Goal: Task Accomplishment & Management: Use online tool/utility

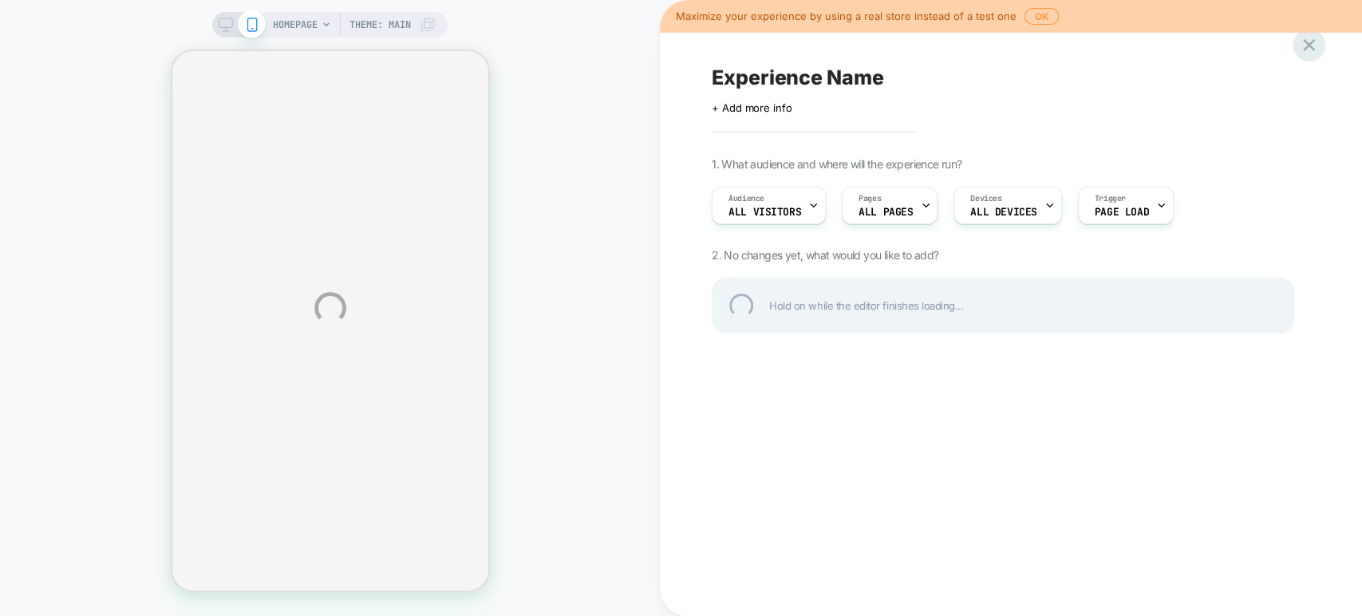
click at [1302, 49] on div at bounding box center [1308, 45] width 33 height 33
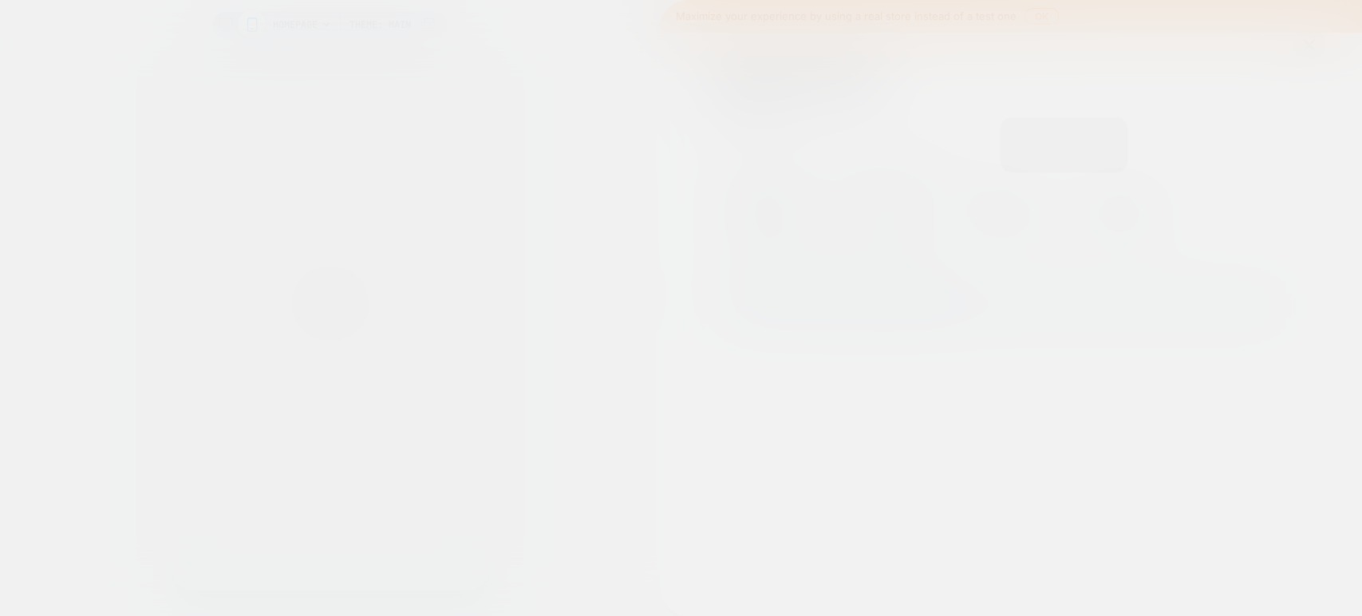
click at [1302, 49] on div at bounding box center [681, 308] width 1362 height 616
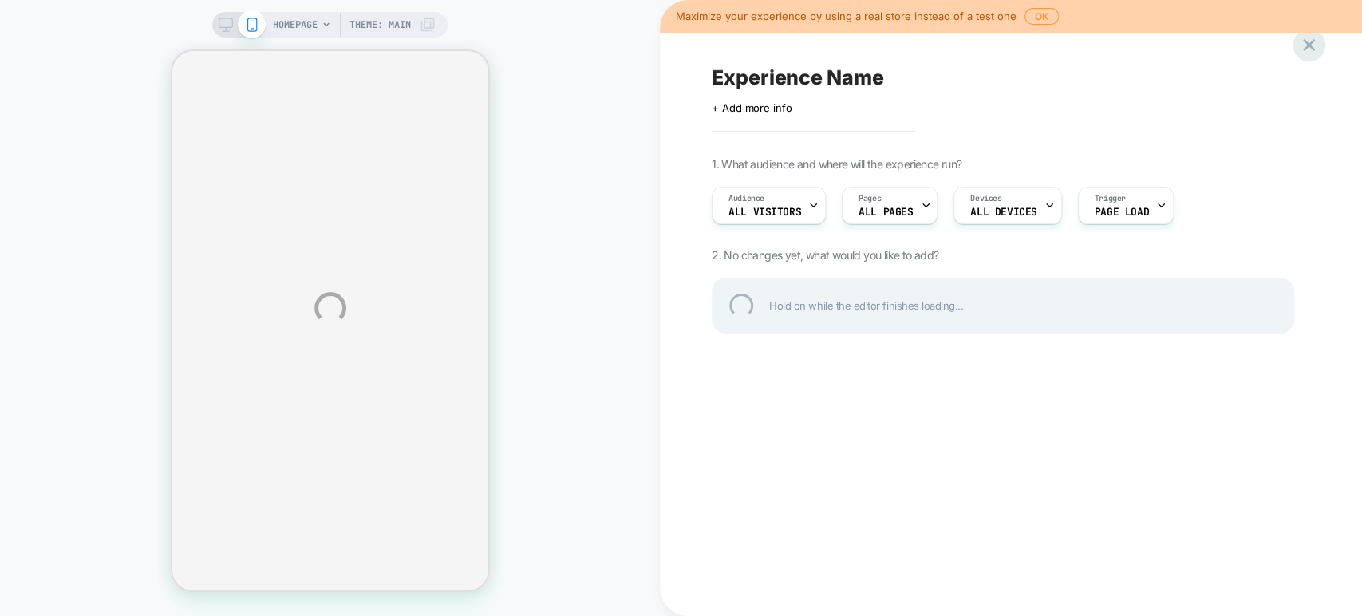
click at [1306, 51] on div at bounding box center [1308, 45] width 33 height 33
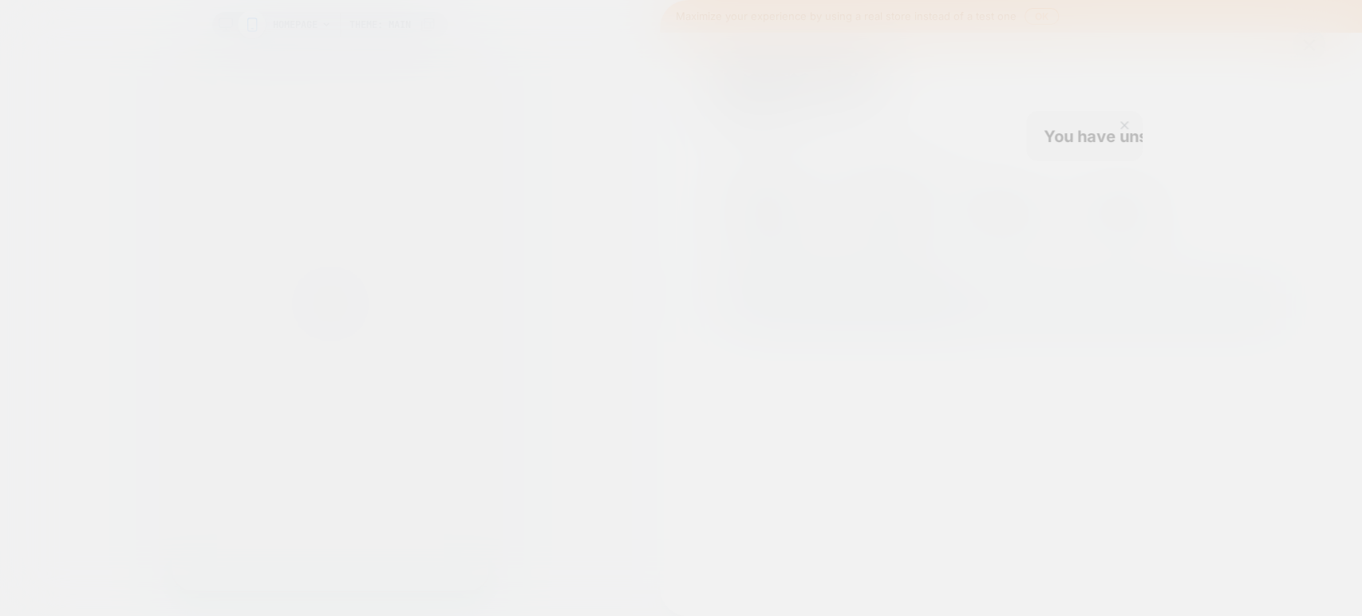
click at [1306, 51] on div at bounding box center [681, 308] width 1362 height 616
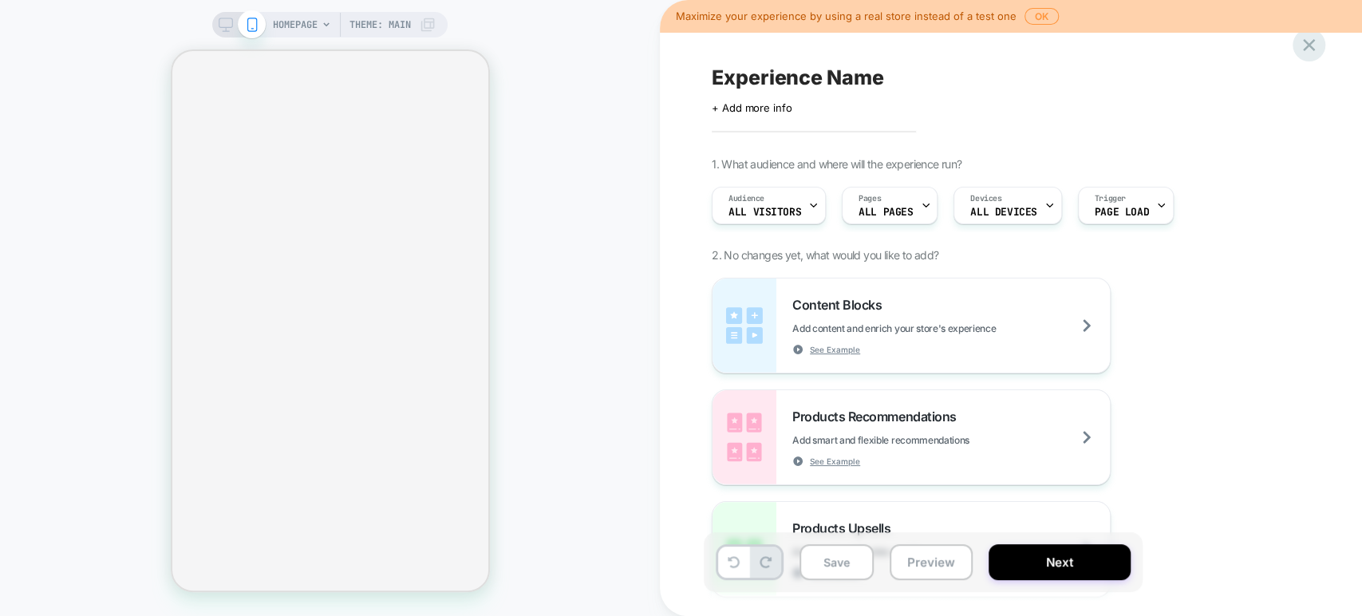
click at [1306, 51] on icon at bounding box center [1309, 45] width 22 height 22
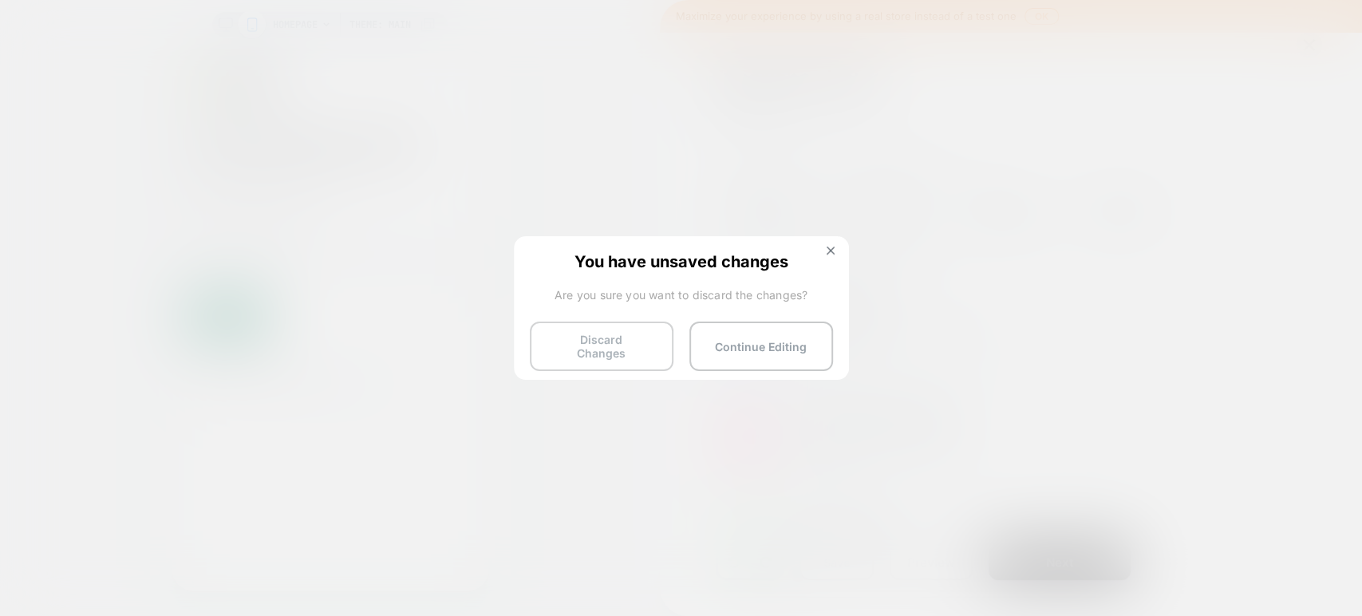
click at [606, 337] on button "Discard Changes" at bounding box center [602, 345] width 144 height 49
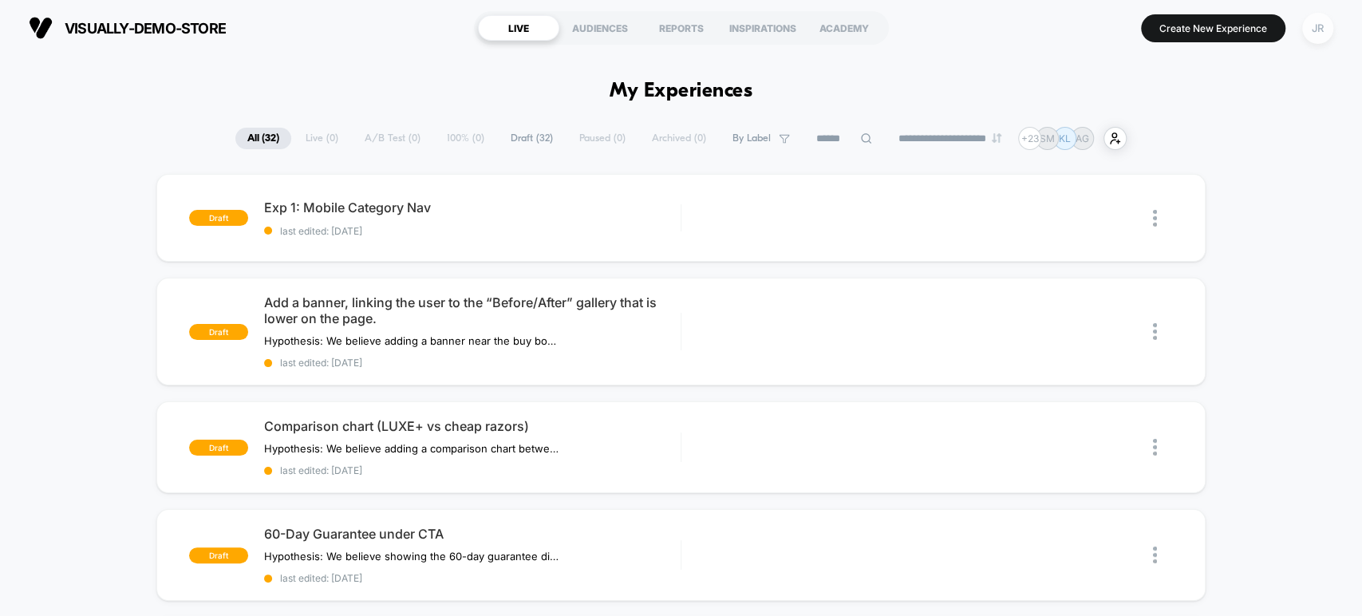
click at [1323, 30] on div "JR" at bounding box center [1317, 28] width 31 height 31
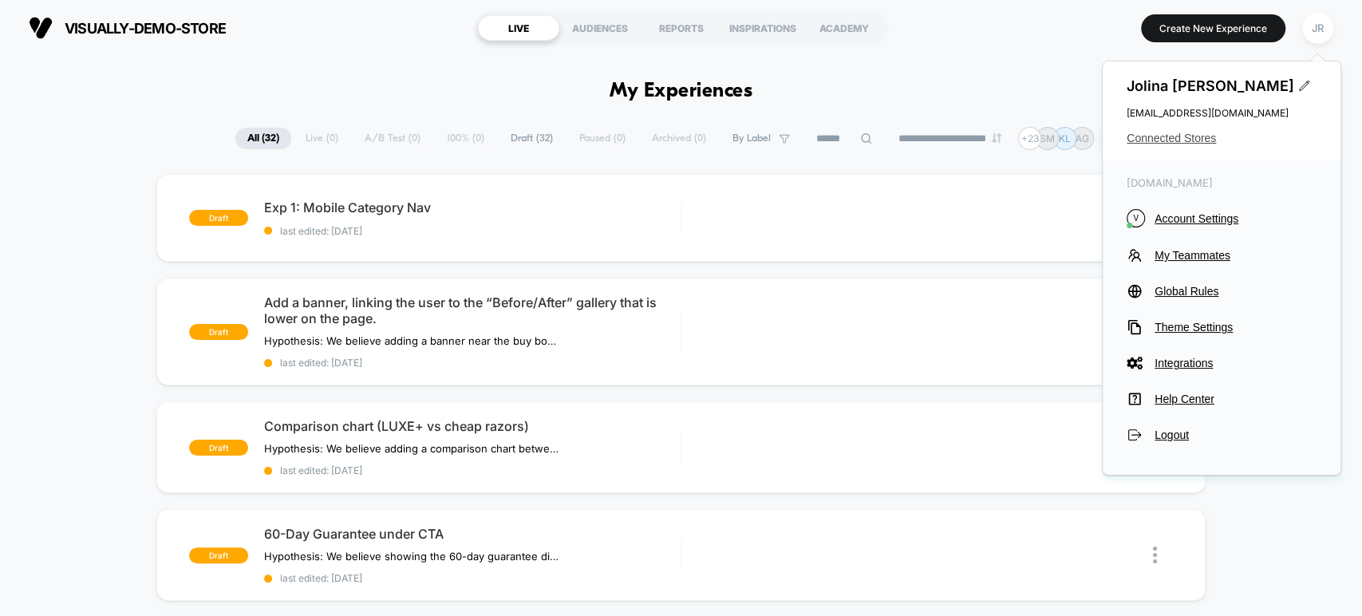
click at [1210, 136] on span "Connected Stores" at bounding box center [1221, 138] width 190 height 13
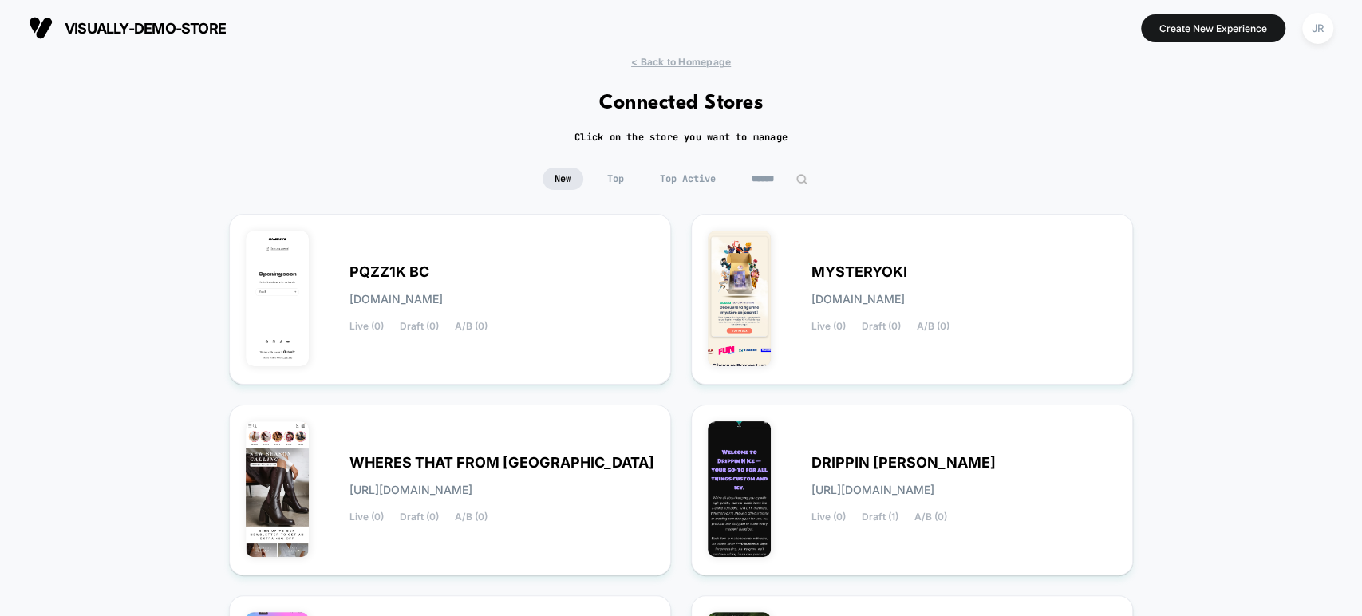
click at [783, 177] on input at bounding box center [779, 179] width 80 height 22
click at [783, 177] on input at bounding box center [780, 179] width 160 height 22
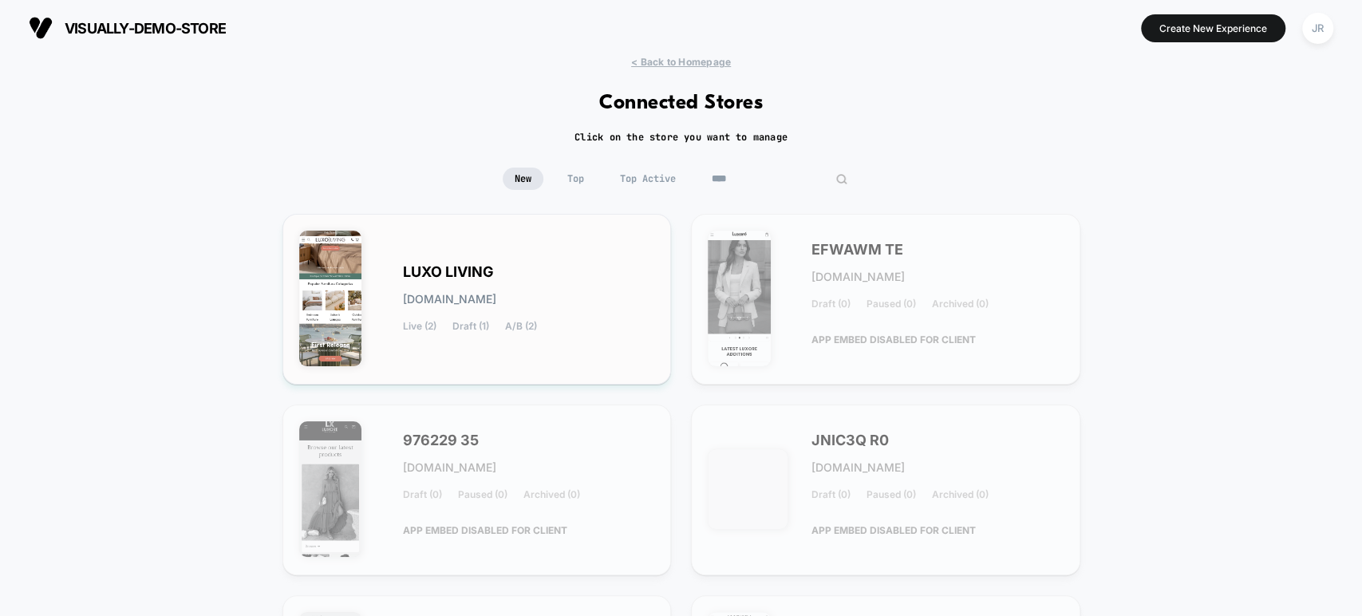
type input "****"
click at [624, 337] on div "LUXO LIVING luxo-living.myshopify.com Live (2) Draft (1) A/B (2)" at bounding box center [477, 299] width 356 height 137
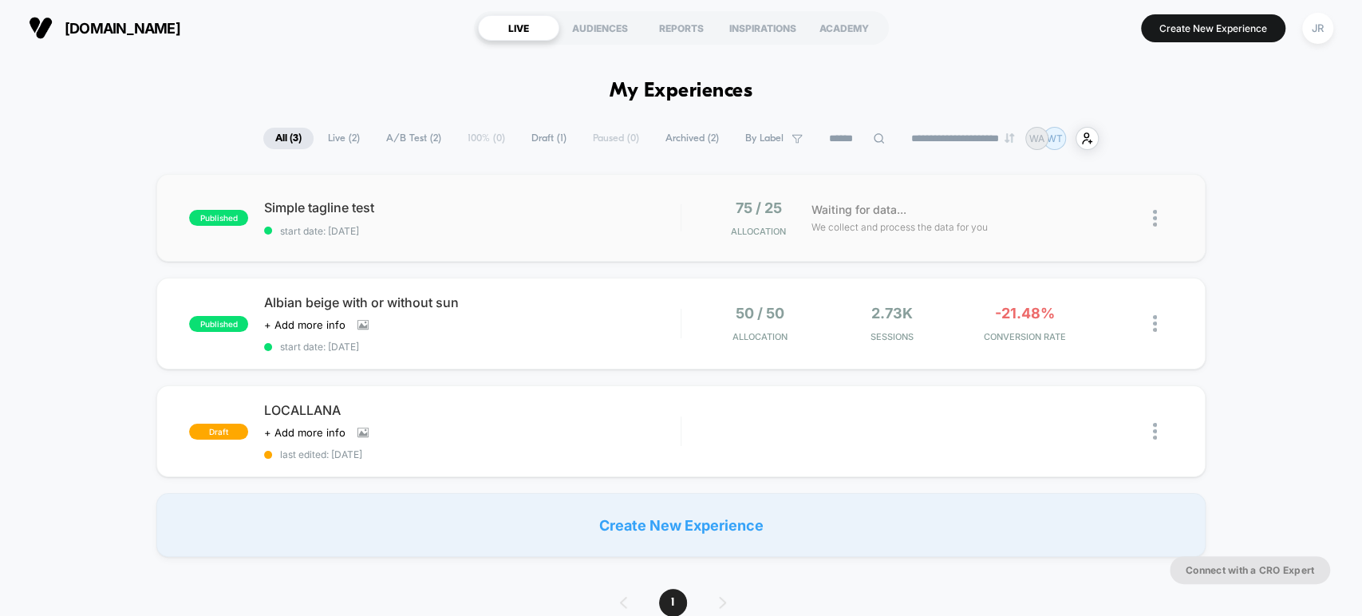
type input "***"
click at [1240, 26] on button "Create New Experience" at bounding box center [1213, 28] width 144 height 28
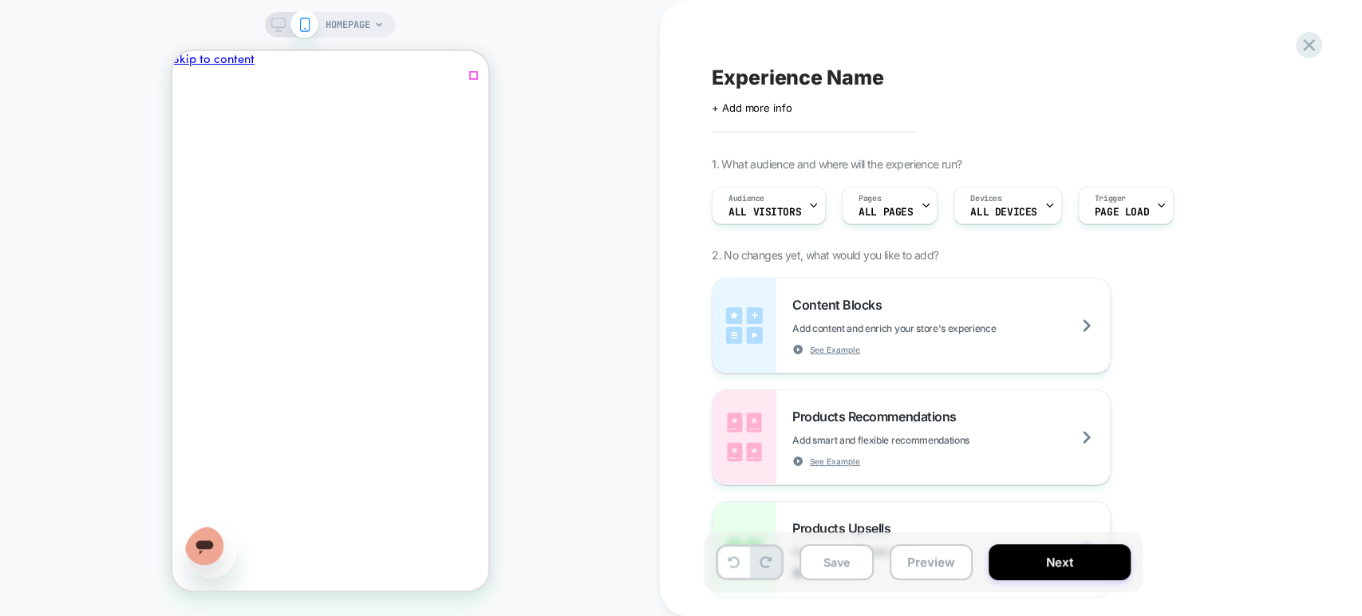
click at [231, 405] on icon "Close" at bounding box center [231, 405] width 0 height 0
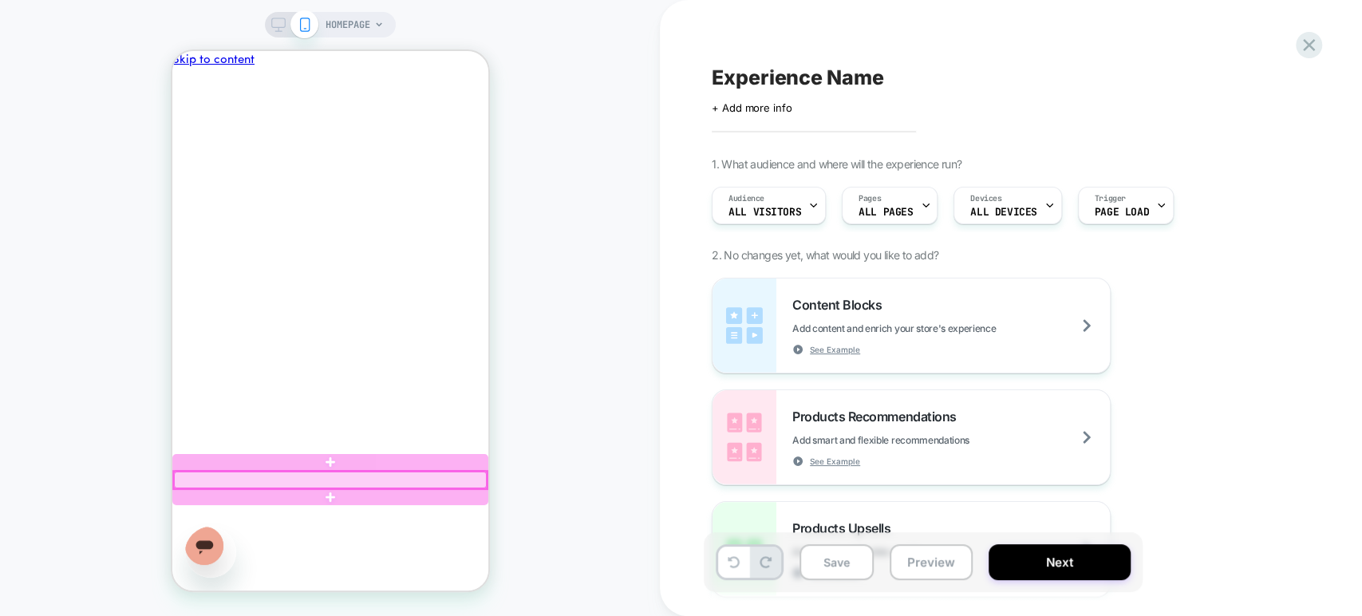
click at [368, 475] on div at bounding box center [329, 479] width 313 height 17
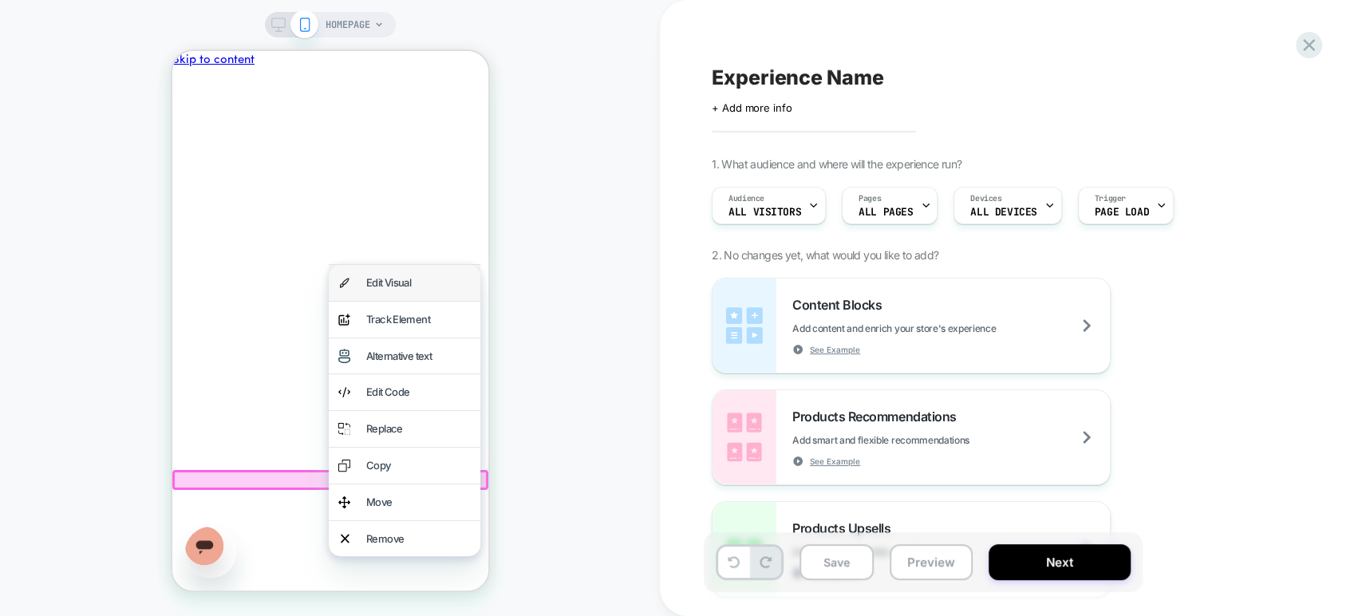
click at [414, 270] on div "Edit Visual" at bounding box center [404, 283] width 152 height 36
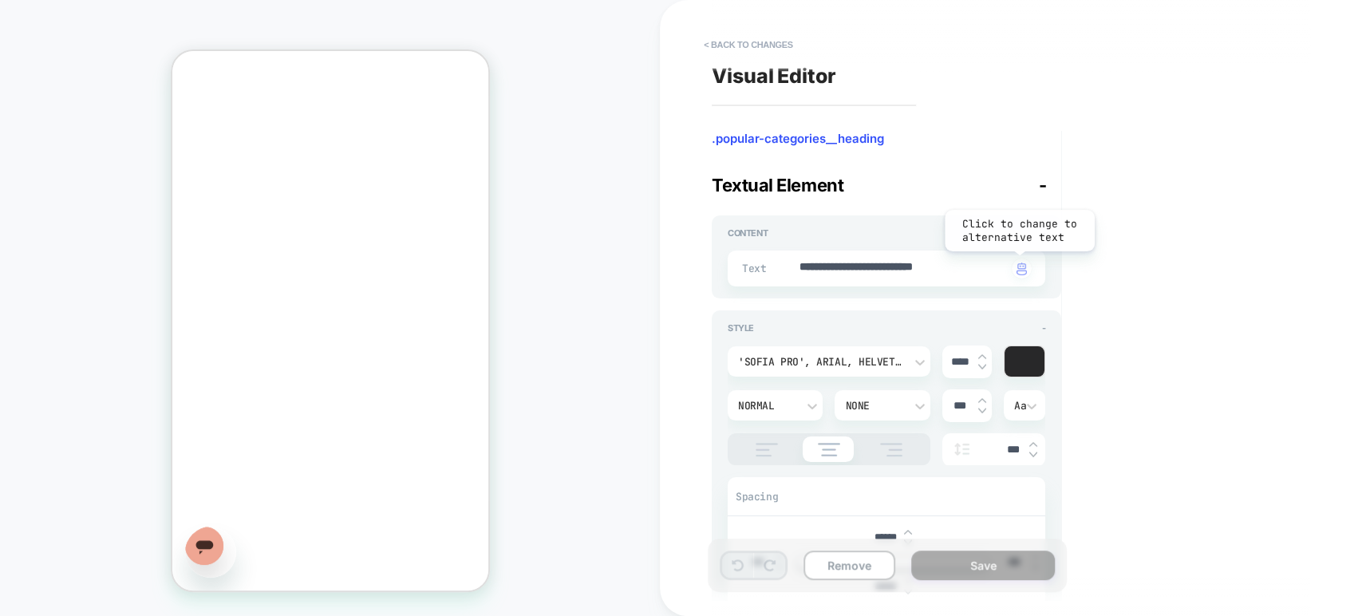
click at [1018, 262] on img "button" at bounding box center [1021, 268] width 10 height 13
type textarea "*"
click at [952, 270] on textarea "**********" at bounding box center [902, 268] width 209 height 18
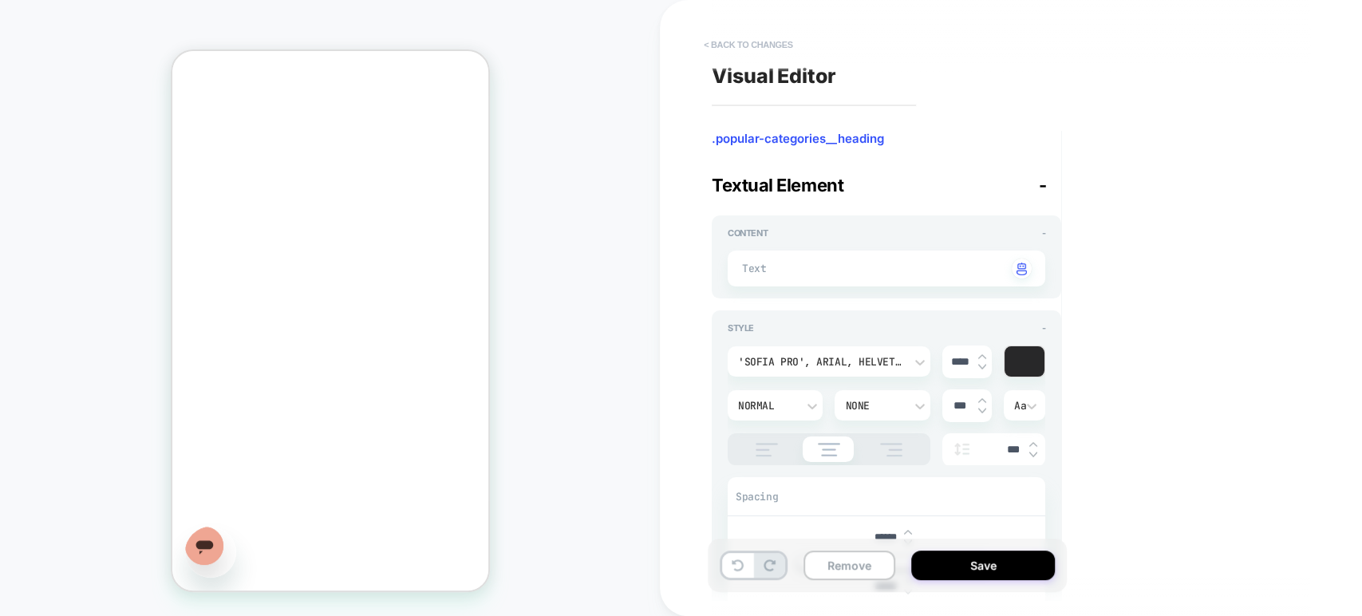
click at [711, 42] on button "< Back to changes" at bounding box center [748, 45] width 105 height 26
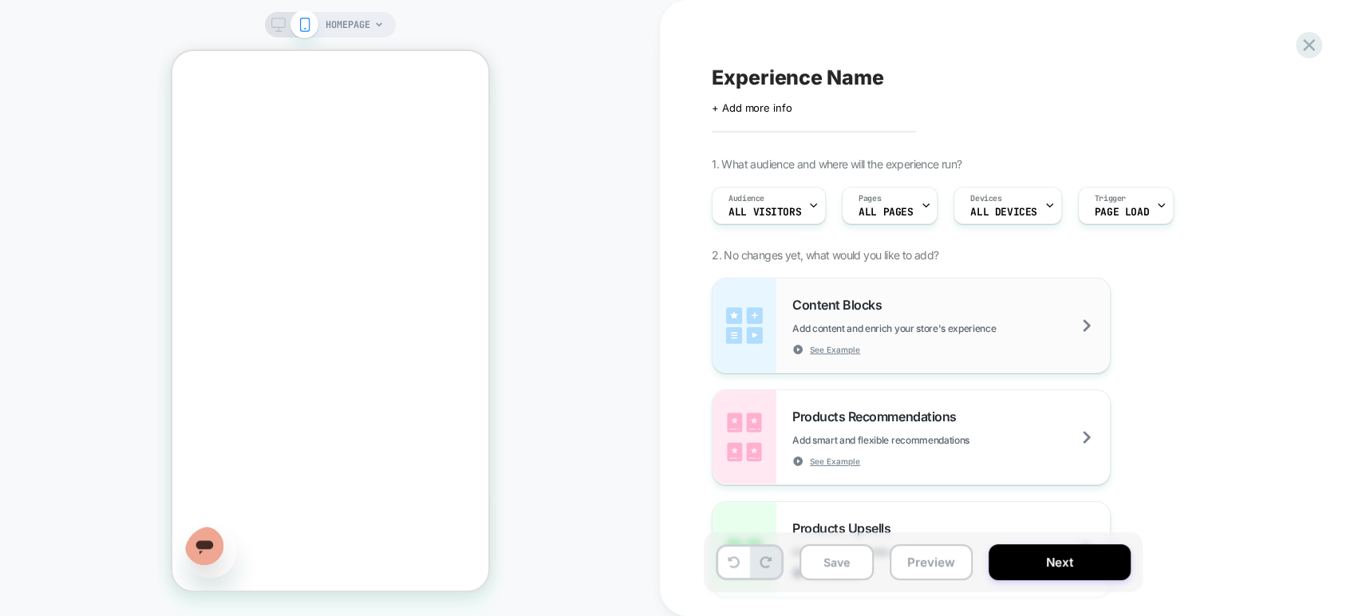
click at [930, 314] on div "Content Blocks Add content and enrich your store's experience See Example" at bounding box center [950, 326] width 317 height 58
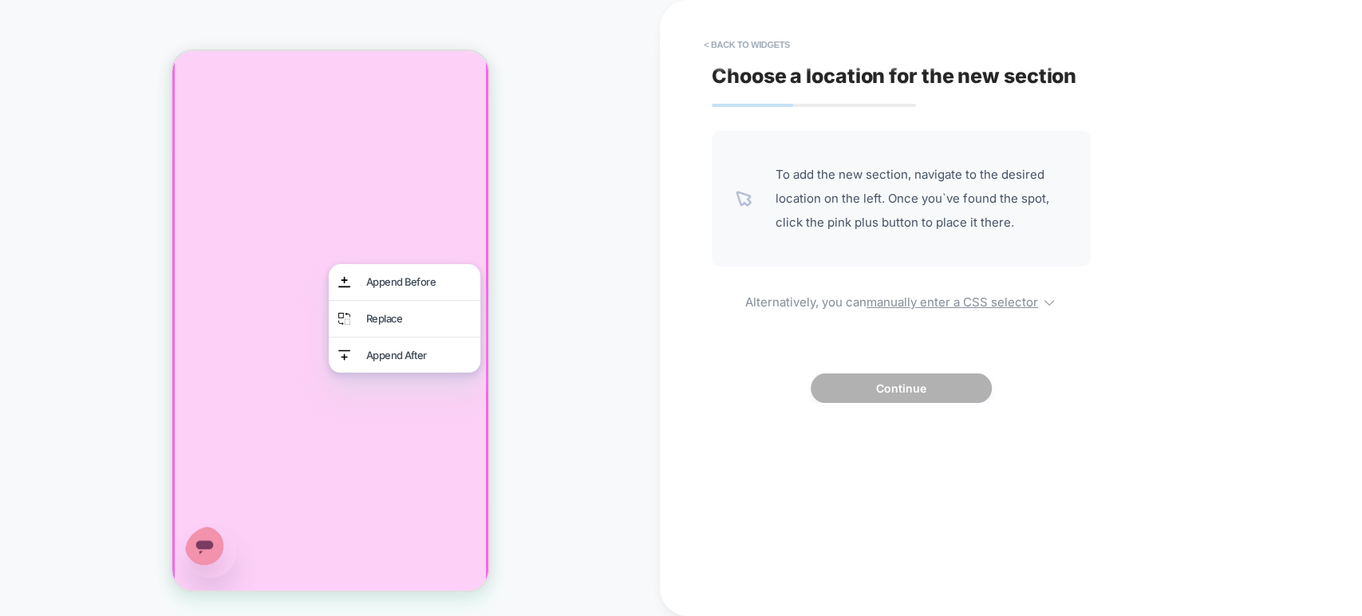
drag, startPoint x: 608, startPoint y: 294, endPoint x: 589, endPoint y: 292, distance: 18.4
click at [608, 293] on div "HOMEPAGE" at bounding box center [330, 308] width 660 height 584
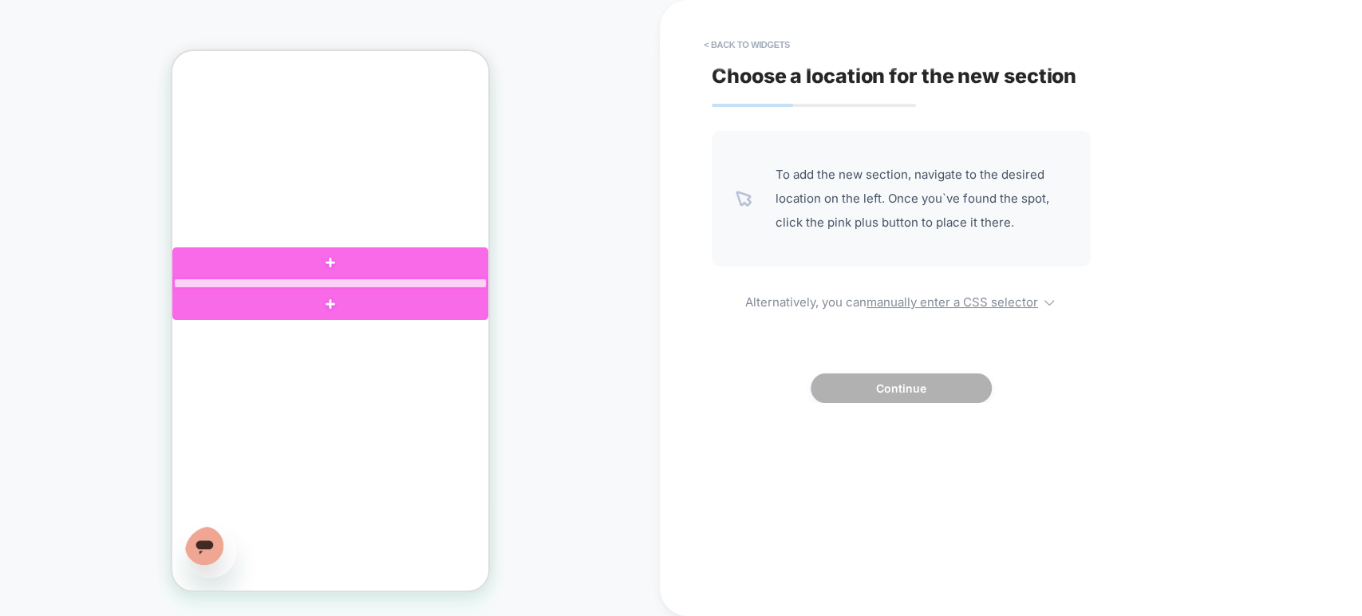
click at [432, 287] on div at bounding box center [329, 283] width 313 height 10
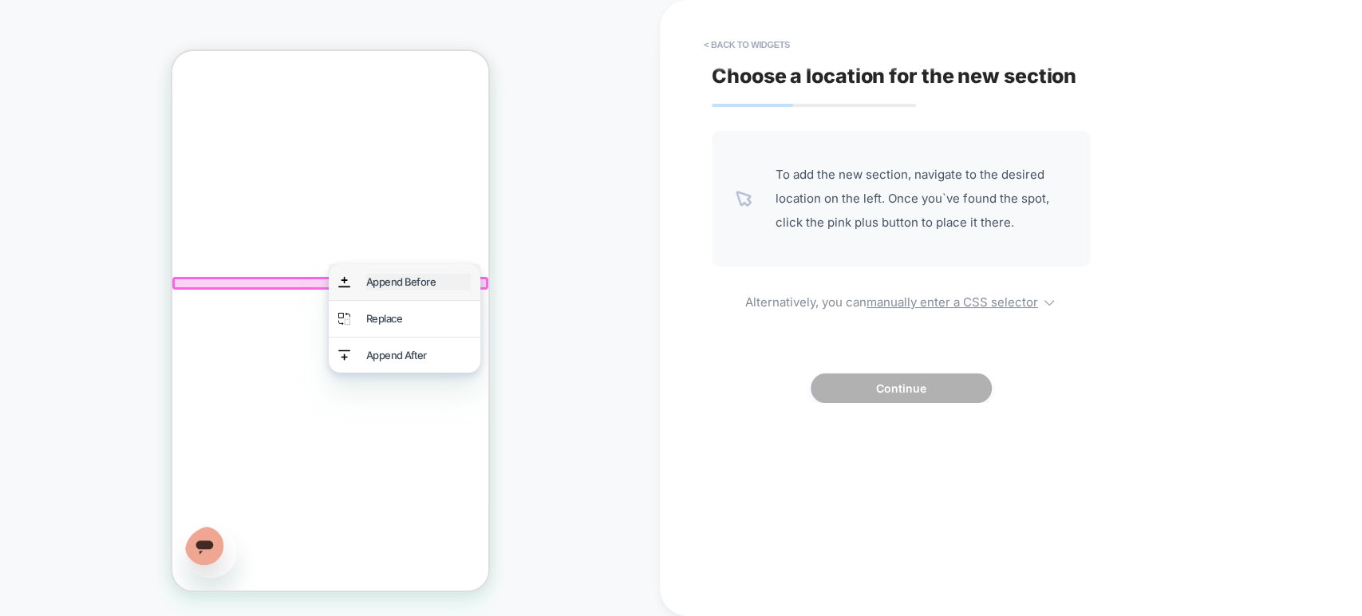
click at [399, 282] on div "Append Before" at bounding box center [417, 282] width 104 height 17
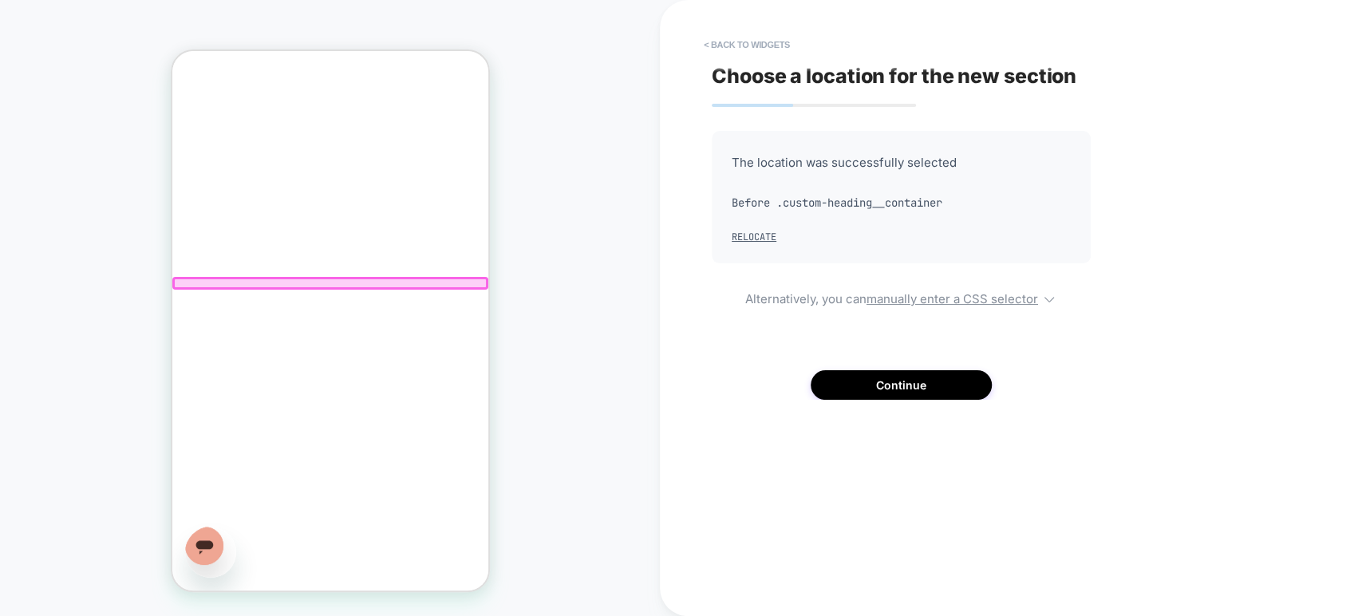
scroll to position [136, 0]
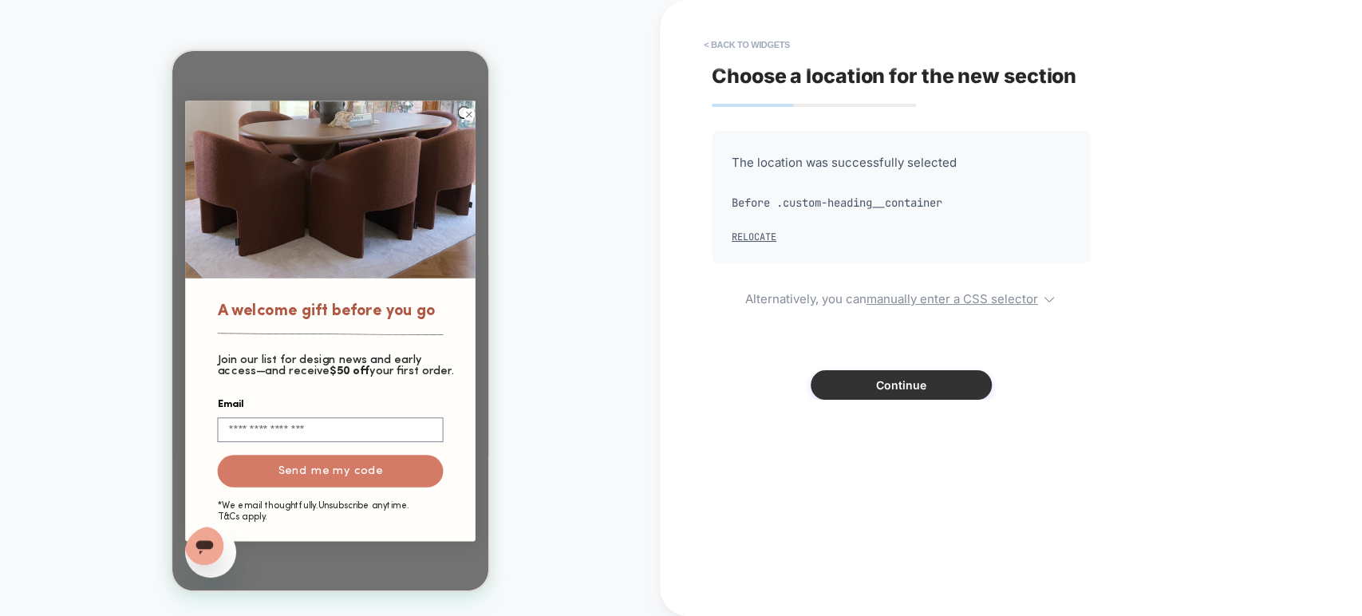
click at [928, 375] on button "Continue" at bounding box center [900, 385] width 181 height 30
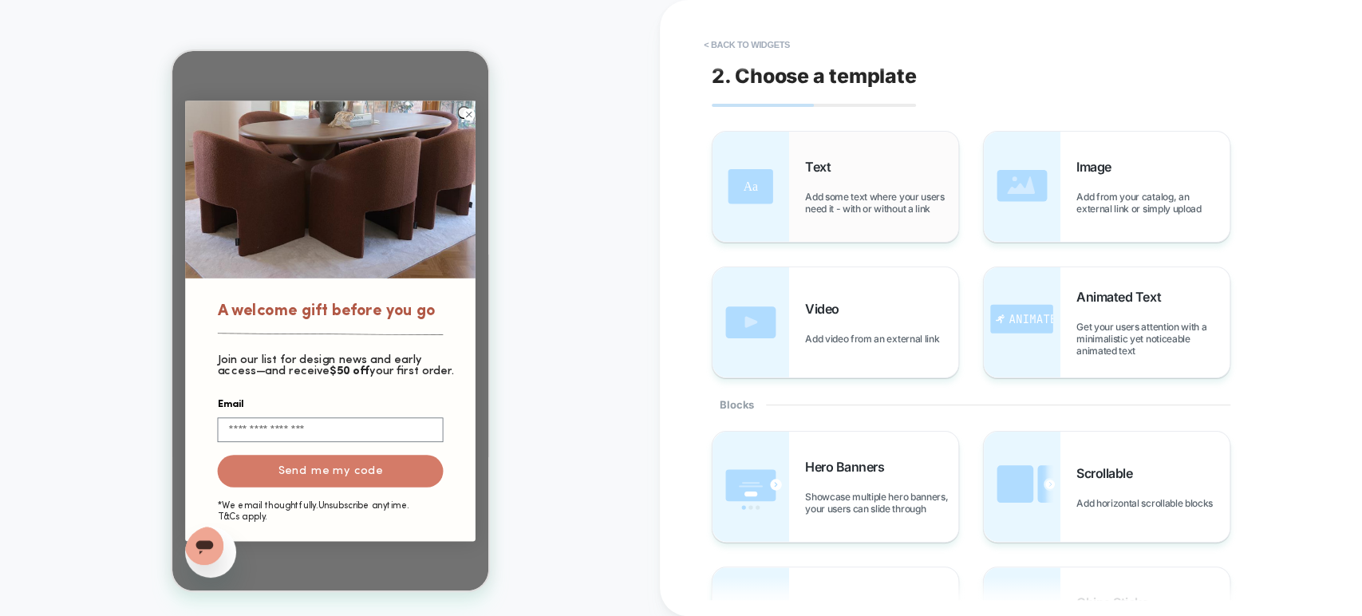
scroll to position [256, 0]
click at [880, 175] on div "Text Add some text where your users need it - with or without a link" at bounding box center [881, 187] width 153 height 56
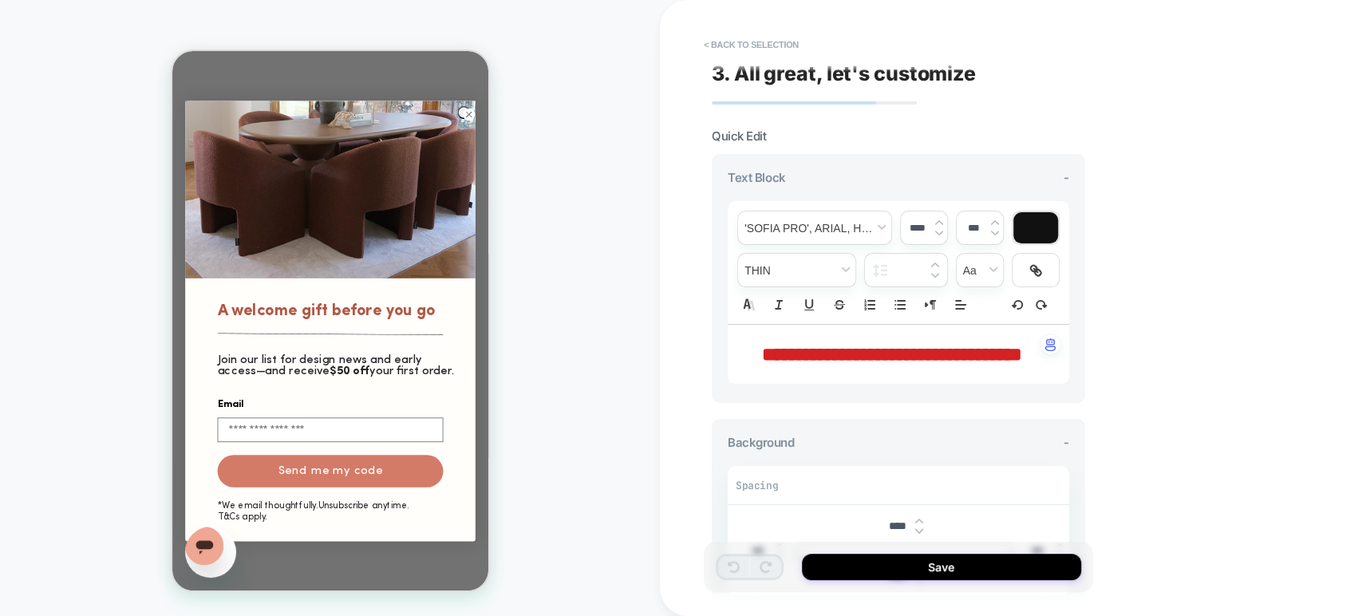
scroll to position [0, 0]
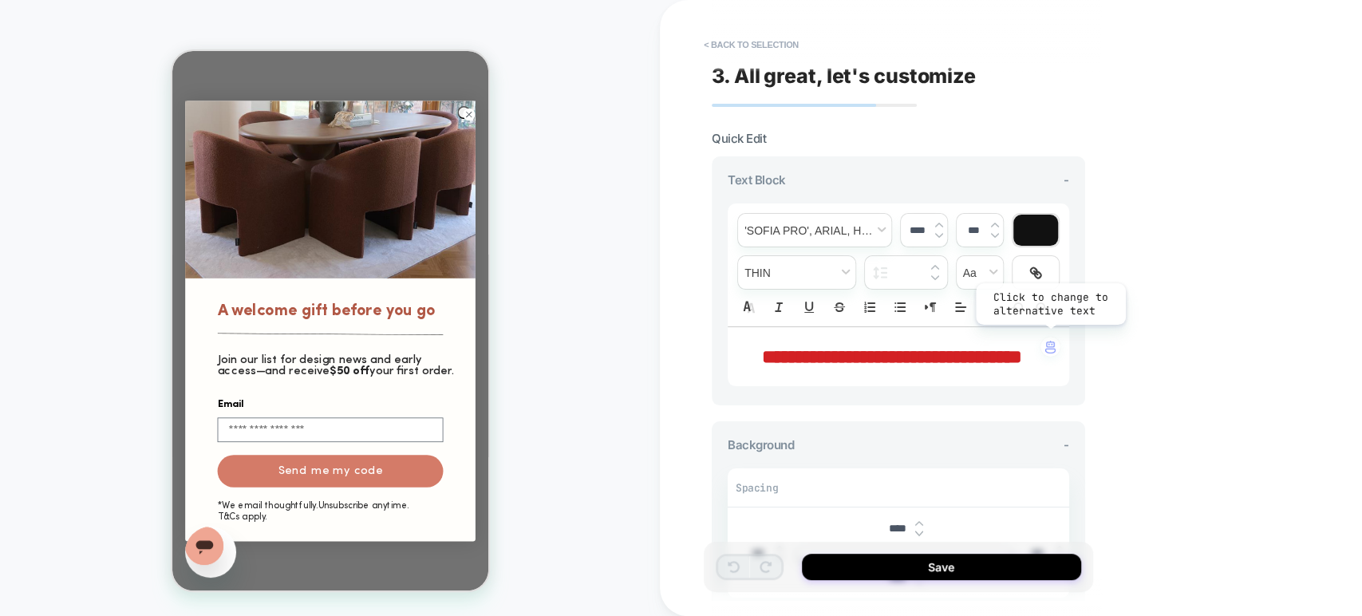
click at [1052, 348] on img "button" at bounding box center [1050, 347] width 10 height 13
click at [466, 116] on icon "Close dialog" at bounding box center [468, 114] width 5 height 5
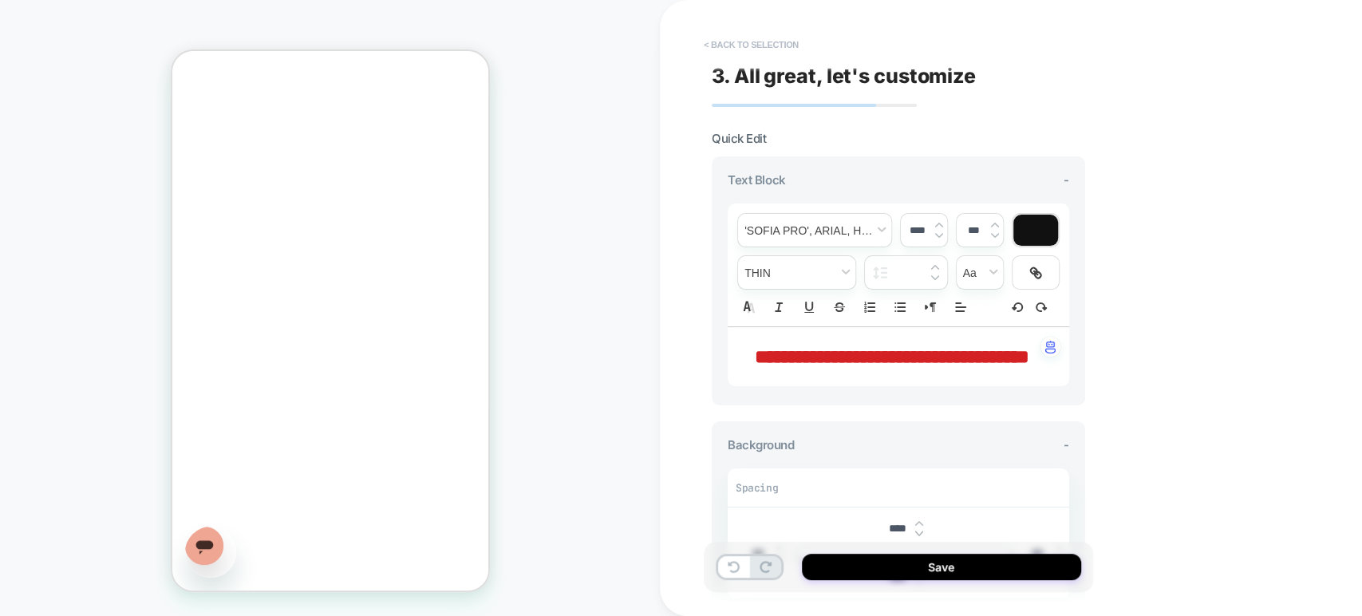
click at [708, 50] on button "< Back to selection" at bounding box center [751, 45] width 111 height 26
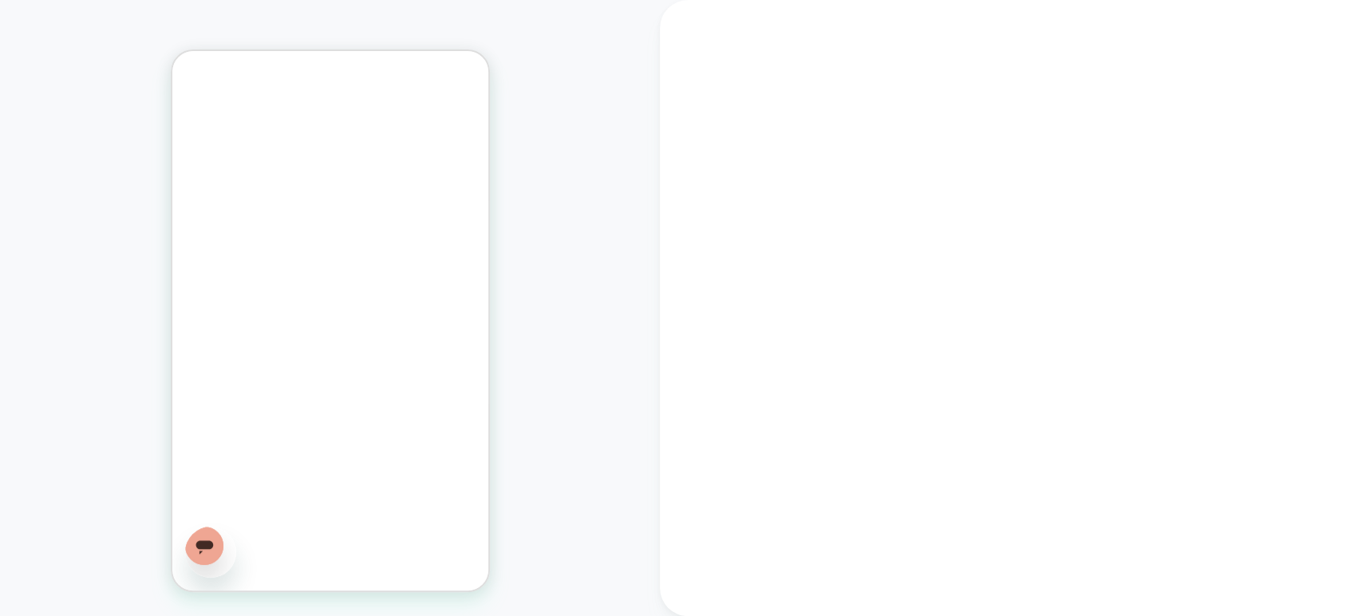
click at [708, 50] on div at bounding box center [1011, 308] width 702 height 616
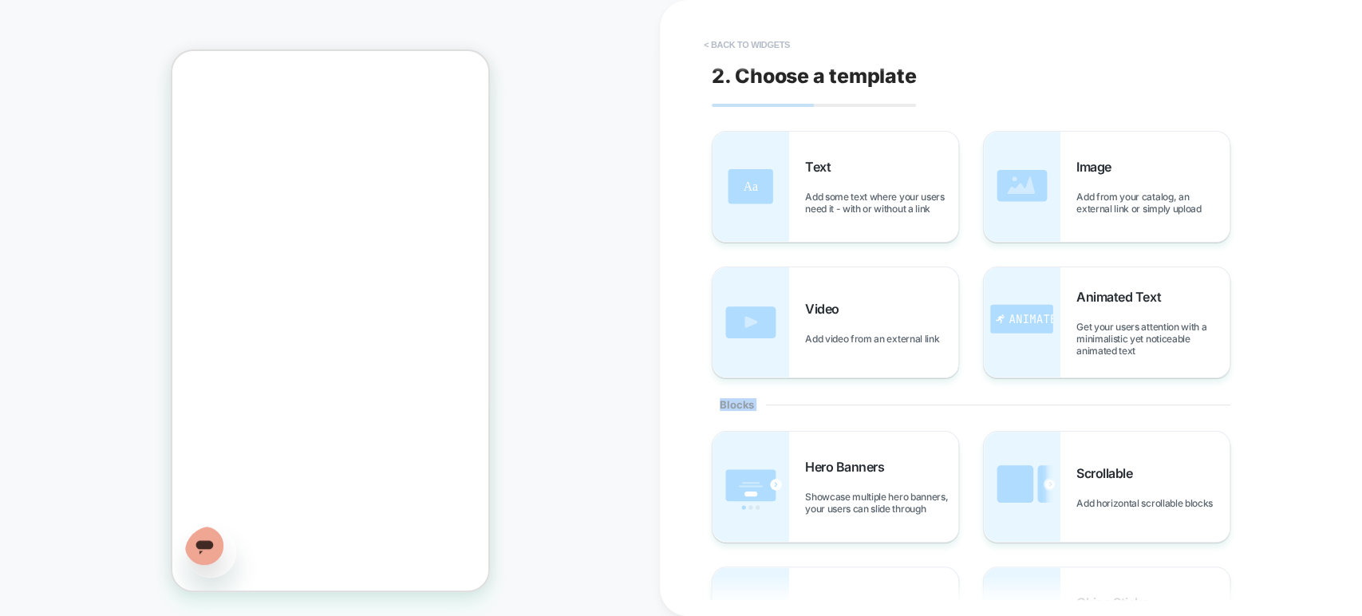
click at [708, 48] on button "< Back to widgets" at bounding box center [747, 45] width 102 height 26
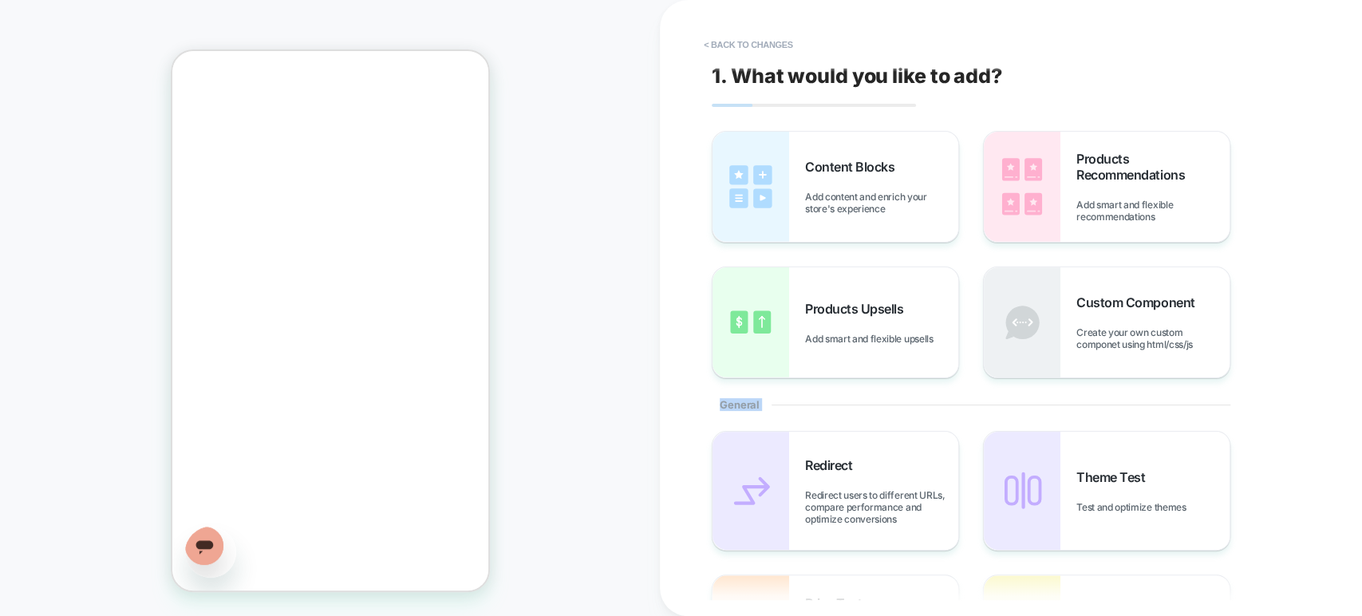
scroll to position [136, 0]
click at [716, 41] on button "< Back to changes" at bounding box center [748, 45] width 105 height 26
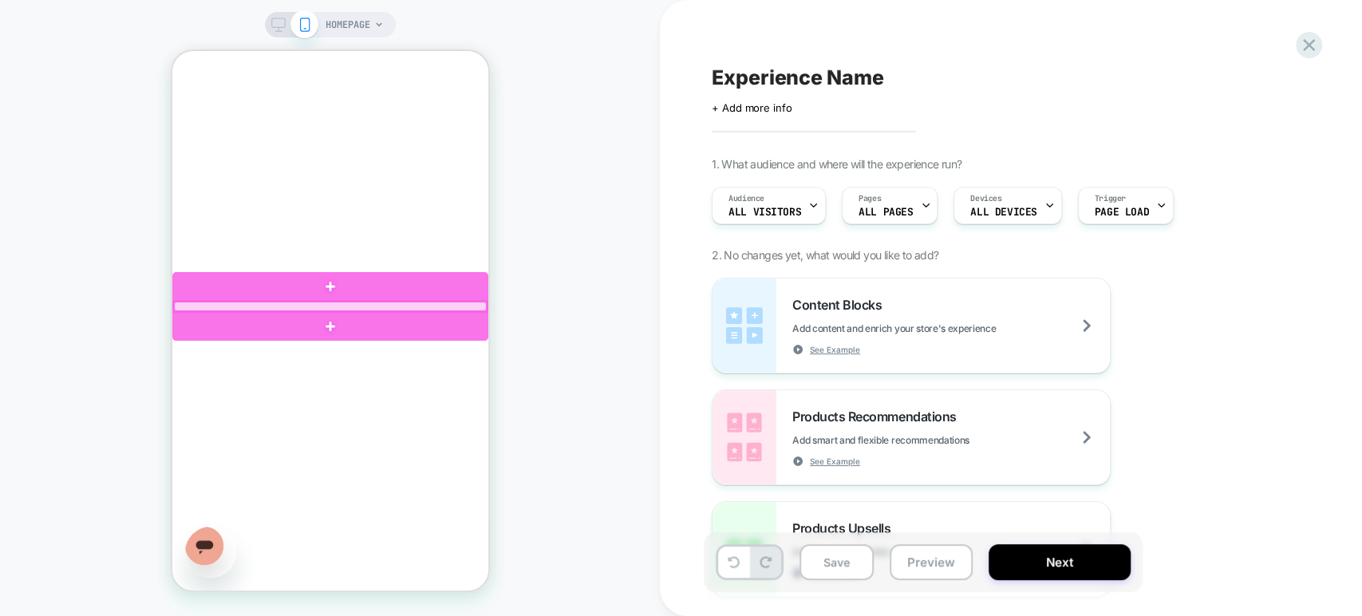
click at [411, 306] on div at bounding box center [329, 307] width 313 height 10
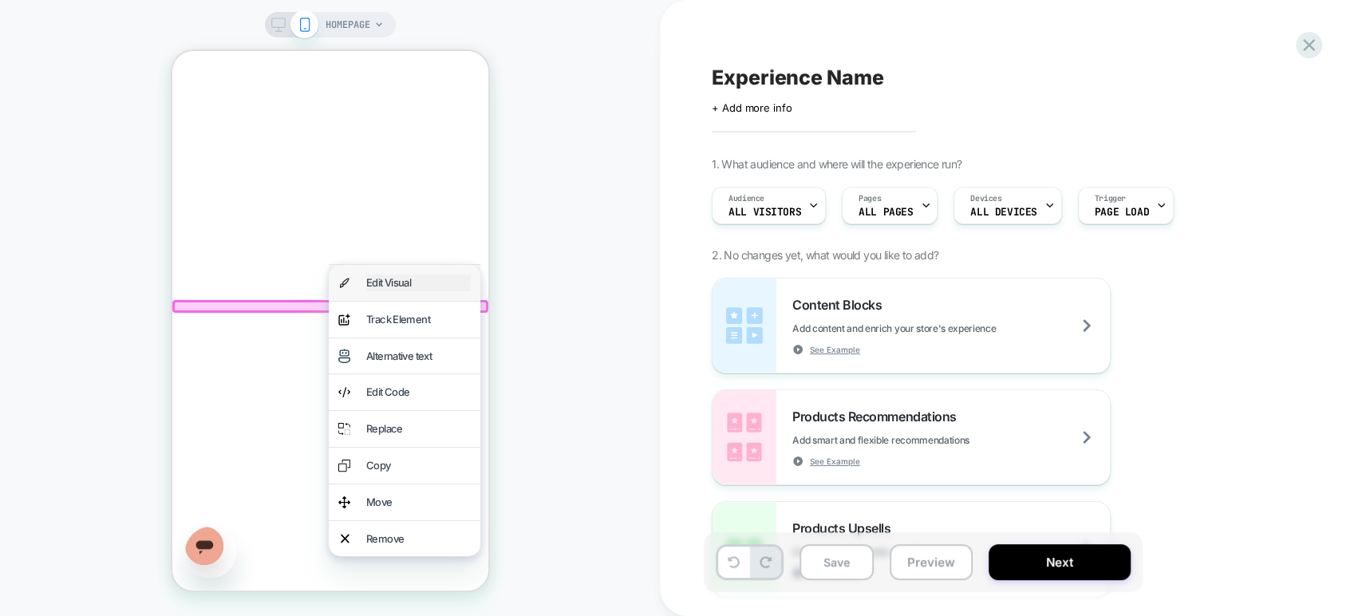
click at [418, 281] on div "Edit Visual" at bounding box center [417, 282] width 104 height 17
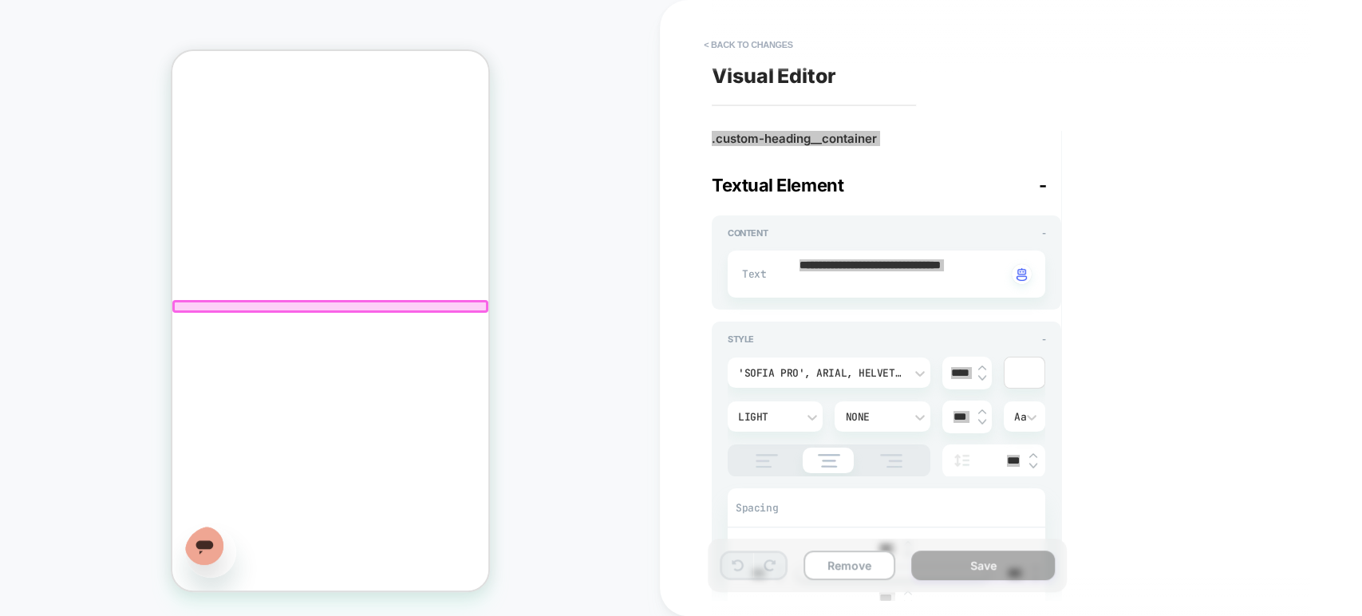
scroll to position [120, 0]
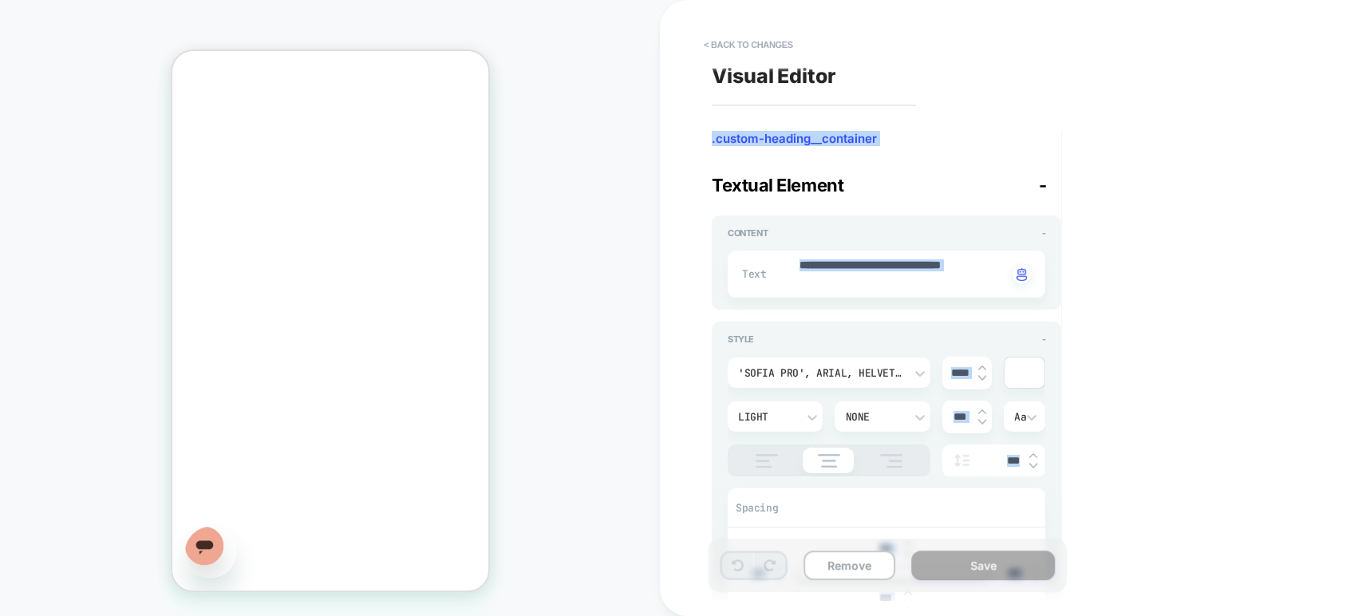
click at [1181, 329] on div "**********" at bounding box center [1003, 308] width 598 height 584
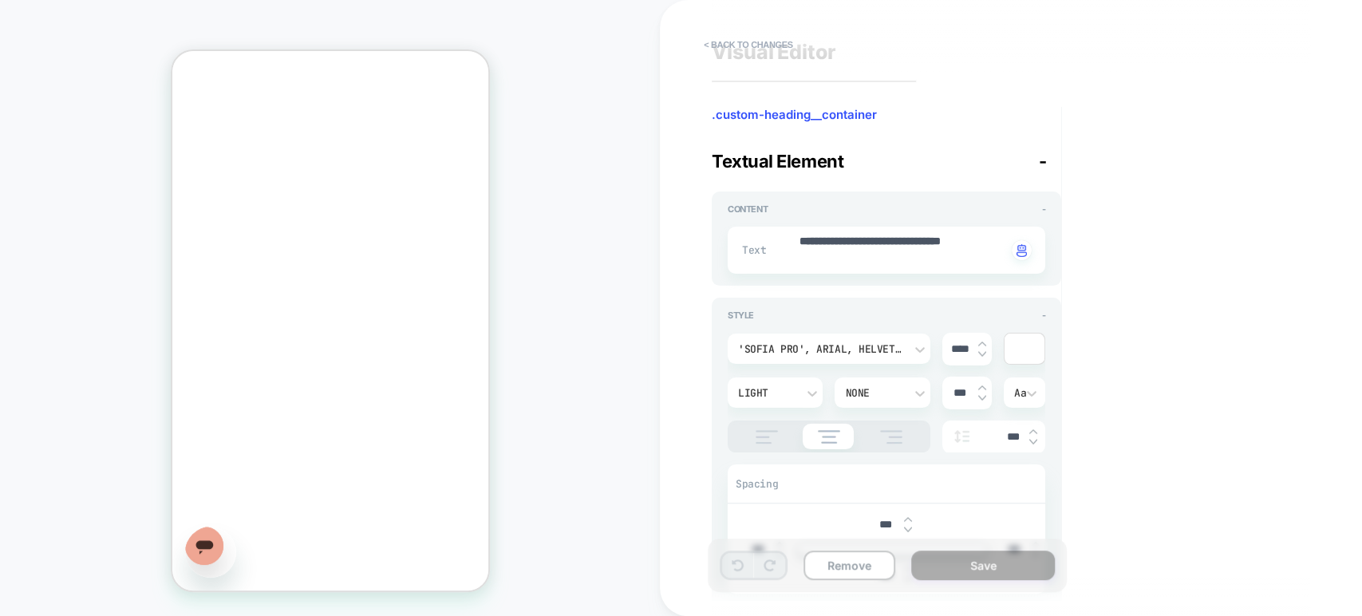
scroll to position [140, 0]
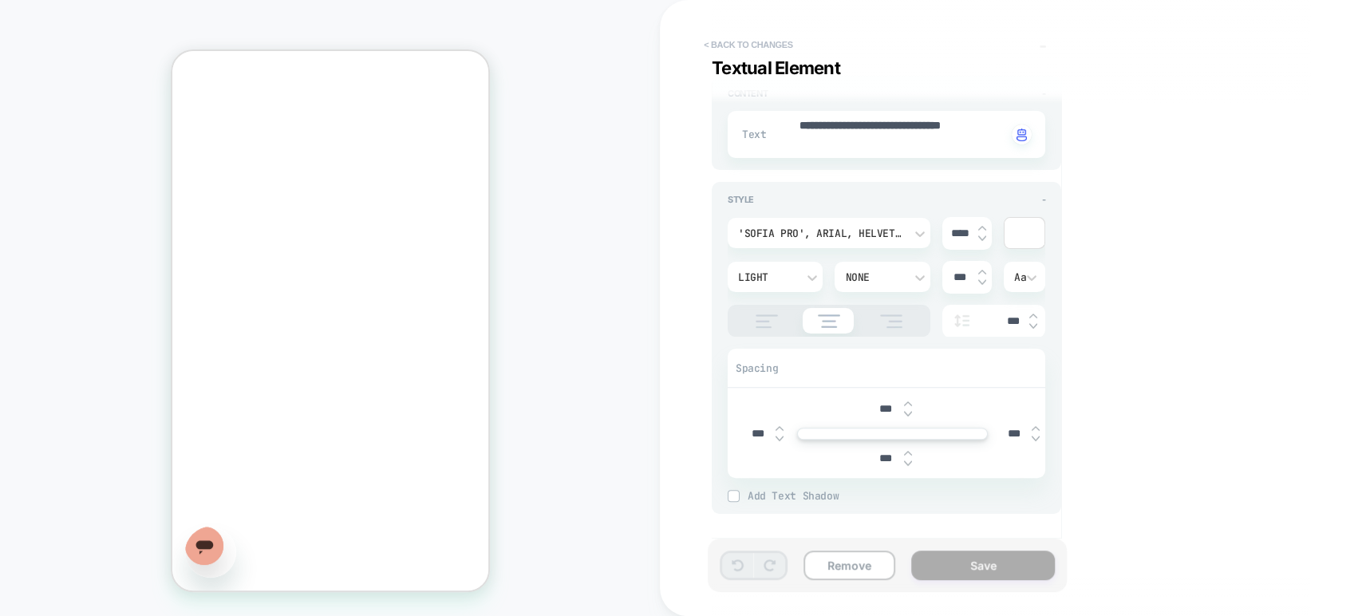
click at [727, 41] on button "< Back to changes" at bounding box center [748, 45] width 105 height 26
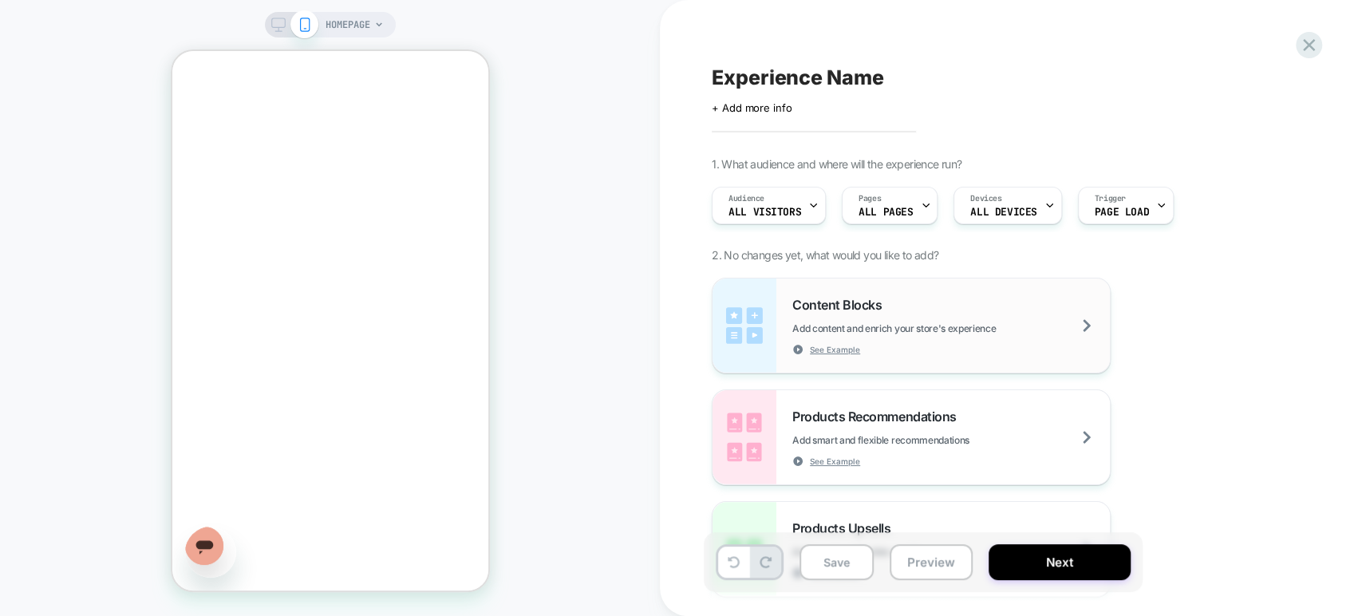
click at [966, 317] on div "Content Blocks Add content and enrich your store's experience See Example" at bounding box center [950, 326] width 317 height 58
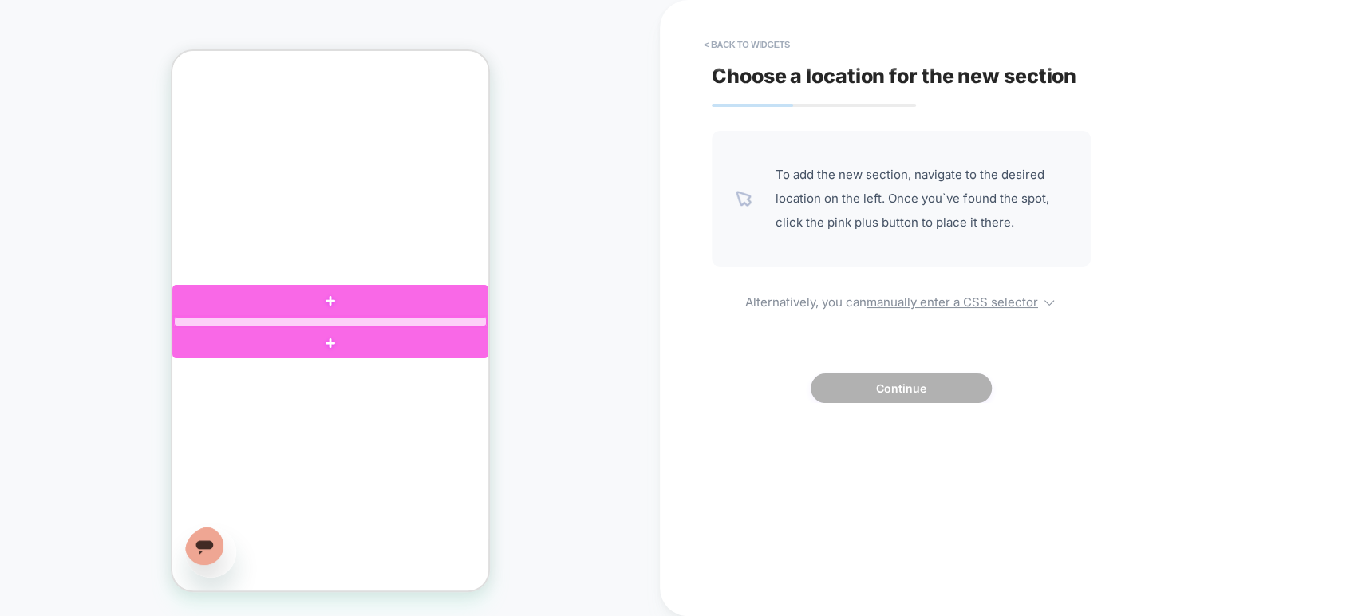
click at [420, 318] on div at bounding box center [329, 322] width 313 height 10
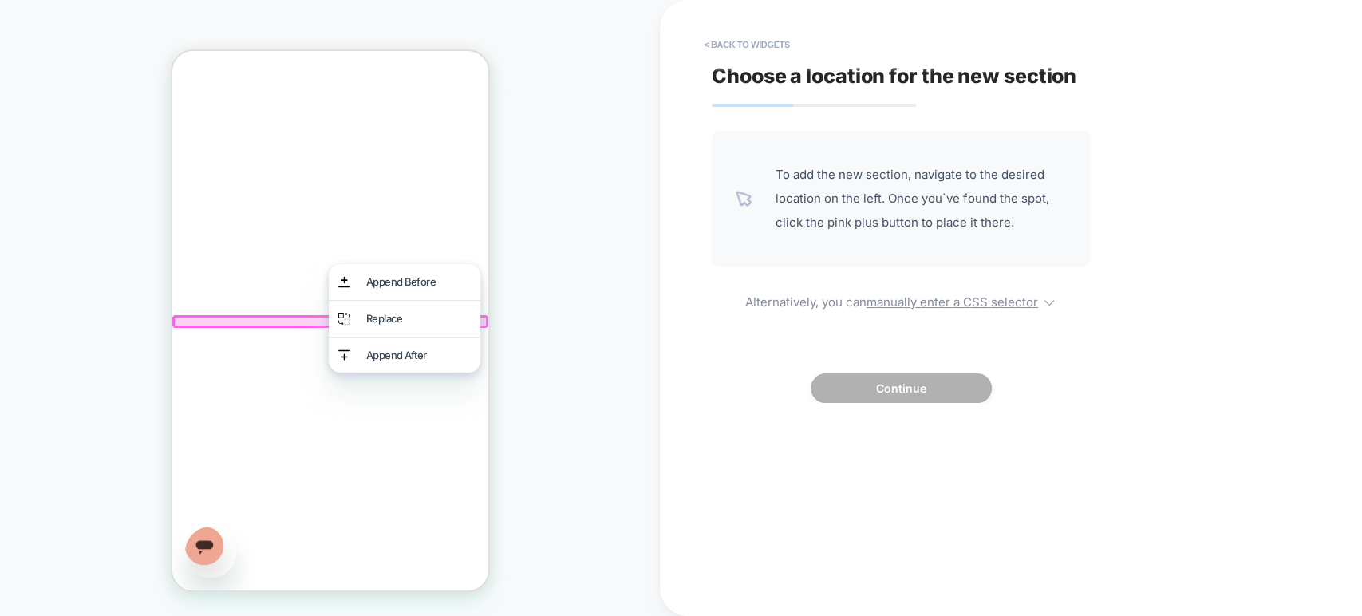
click at [420, 318] on div "Replace" at bounding box center [417, 318] width 104 height 17
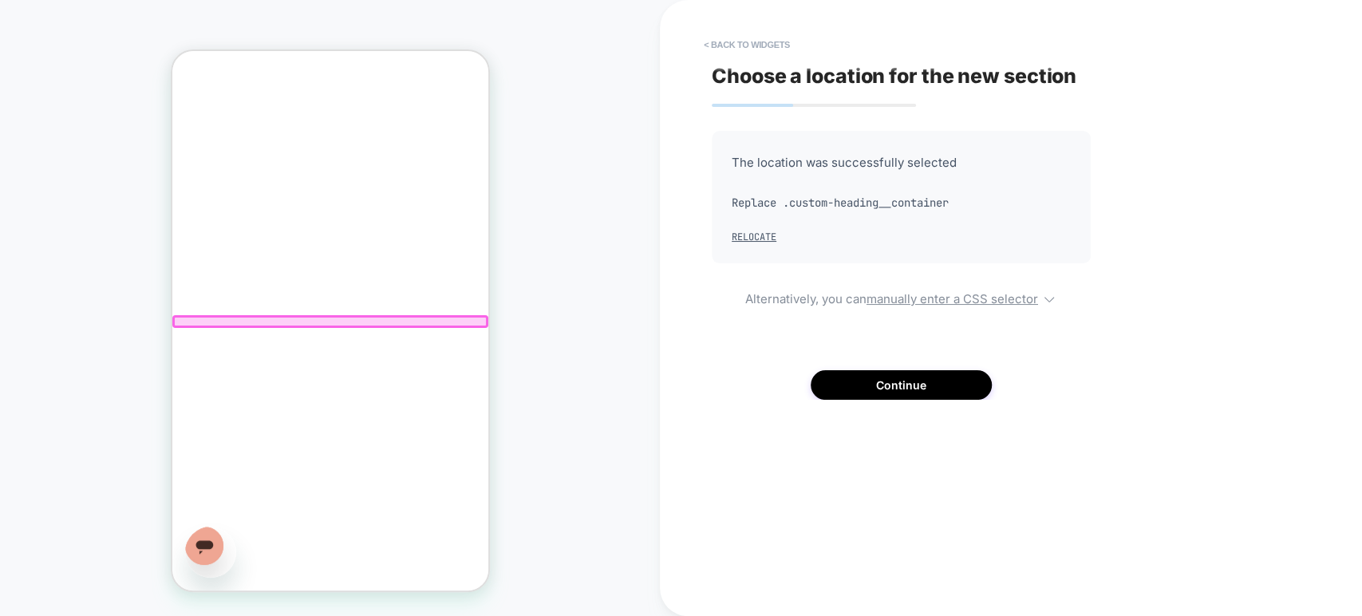
scroll to position [136, 0]
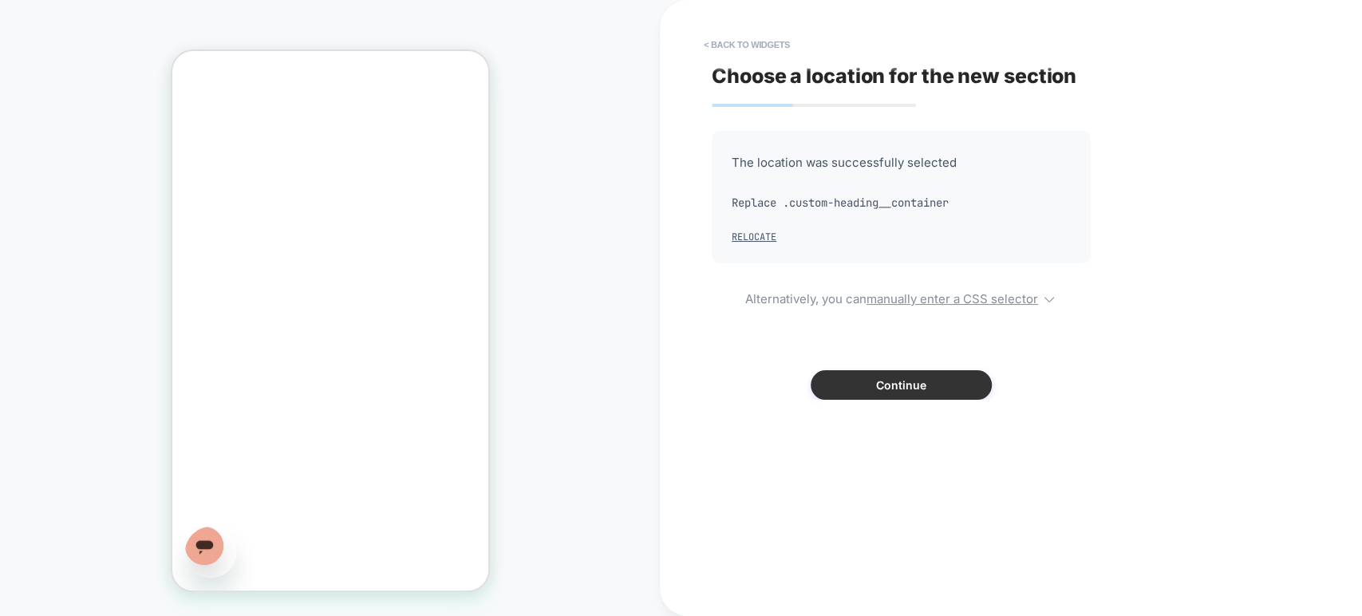
click at [942, 380] on button "Continue" at bounding box center [900, 385] width 181 height 30
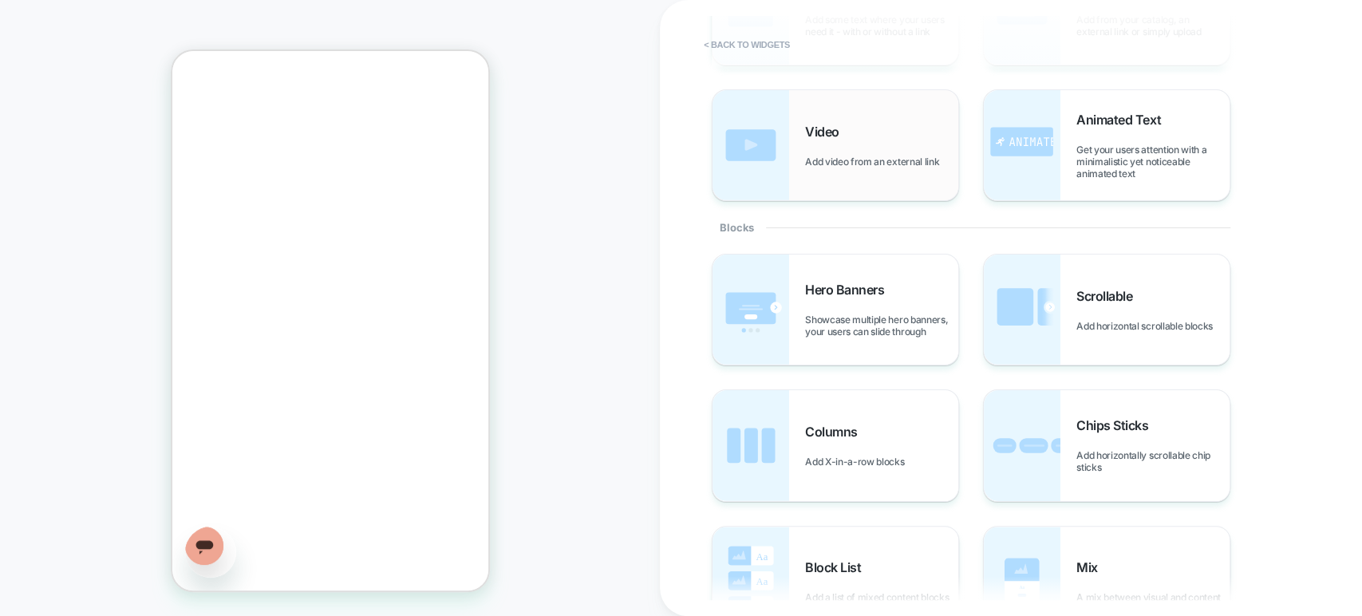
scroll to position [0, 0]
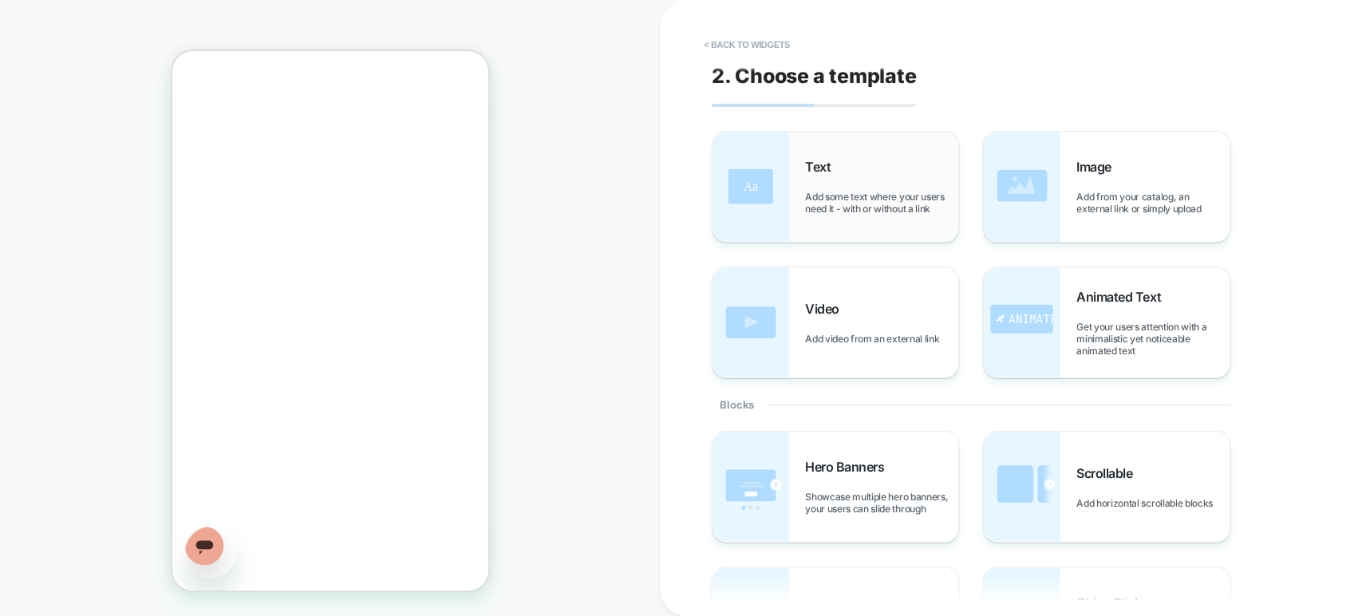
click at [859, 219] on div "Text Add some text where your users need it - with or without a link" at bounding box center [835, 187] width 246 height 110
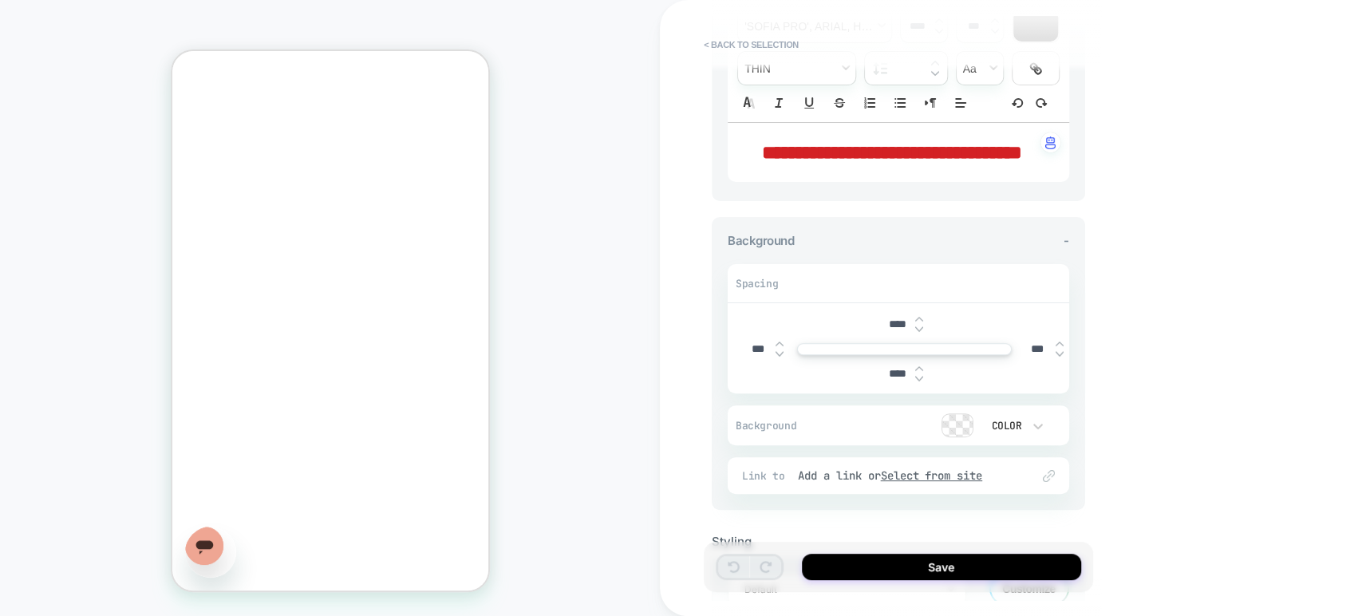
scroll to position [335, 0]
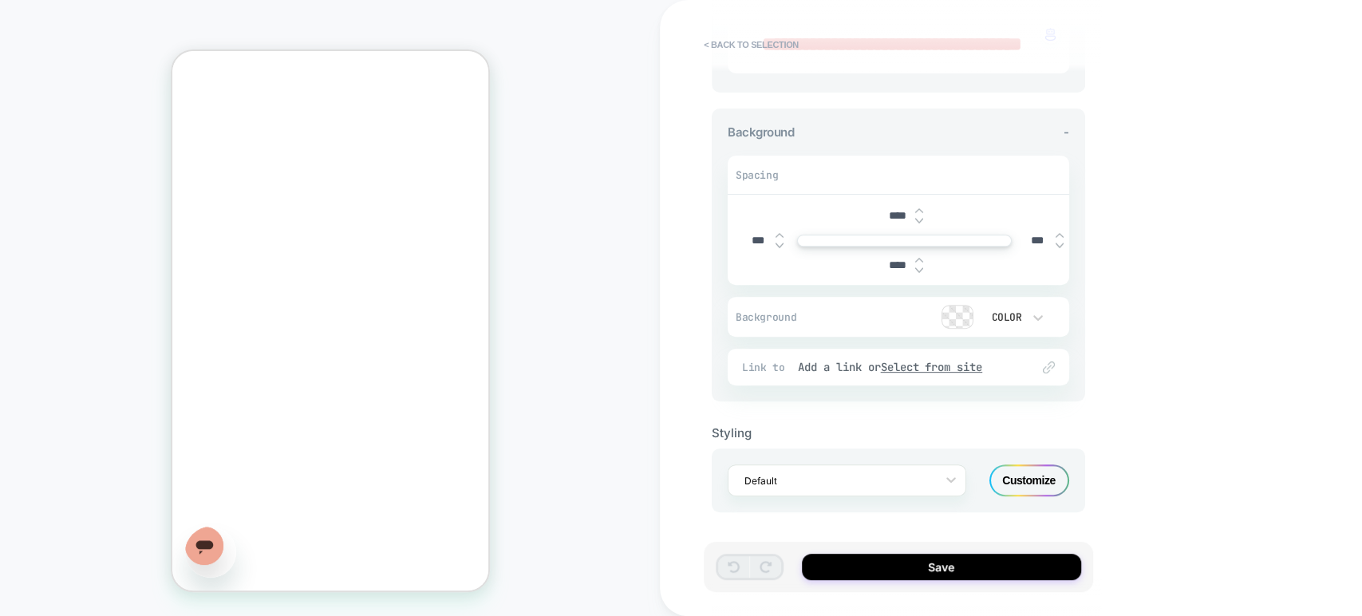
click at [1021, 471] on div "Customize" at bounding box center [1029, 480] width 80 height 32
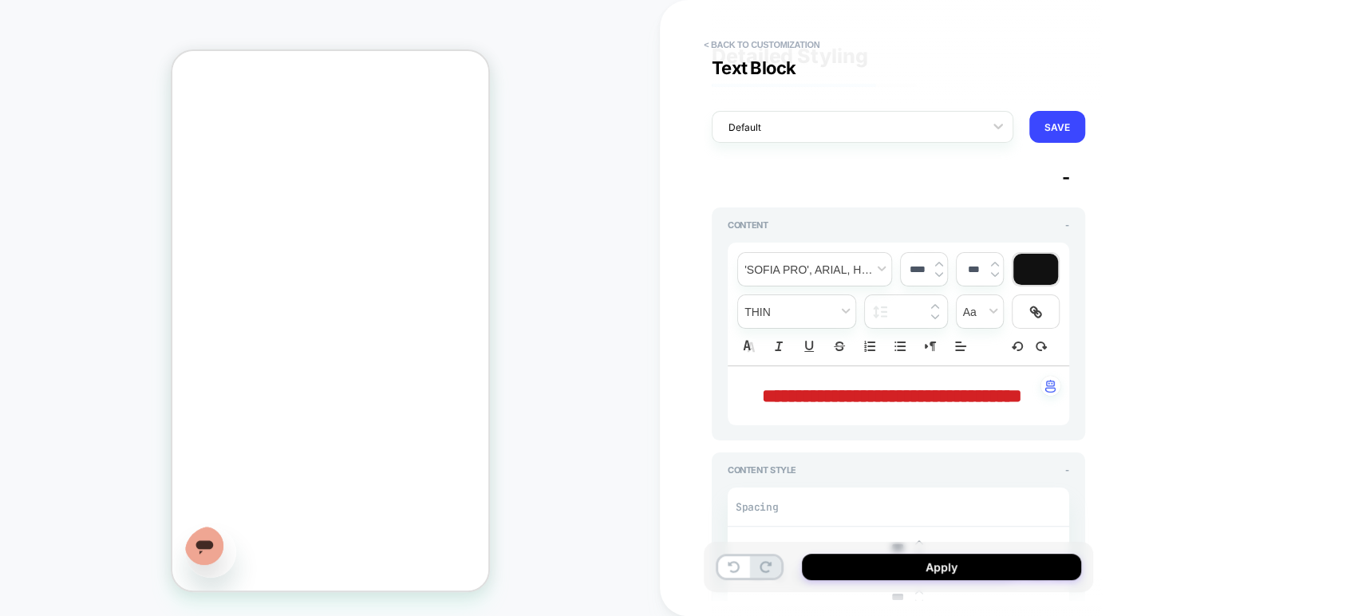
scroll to position [0, 0]
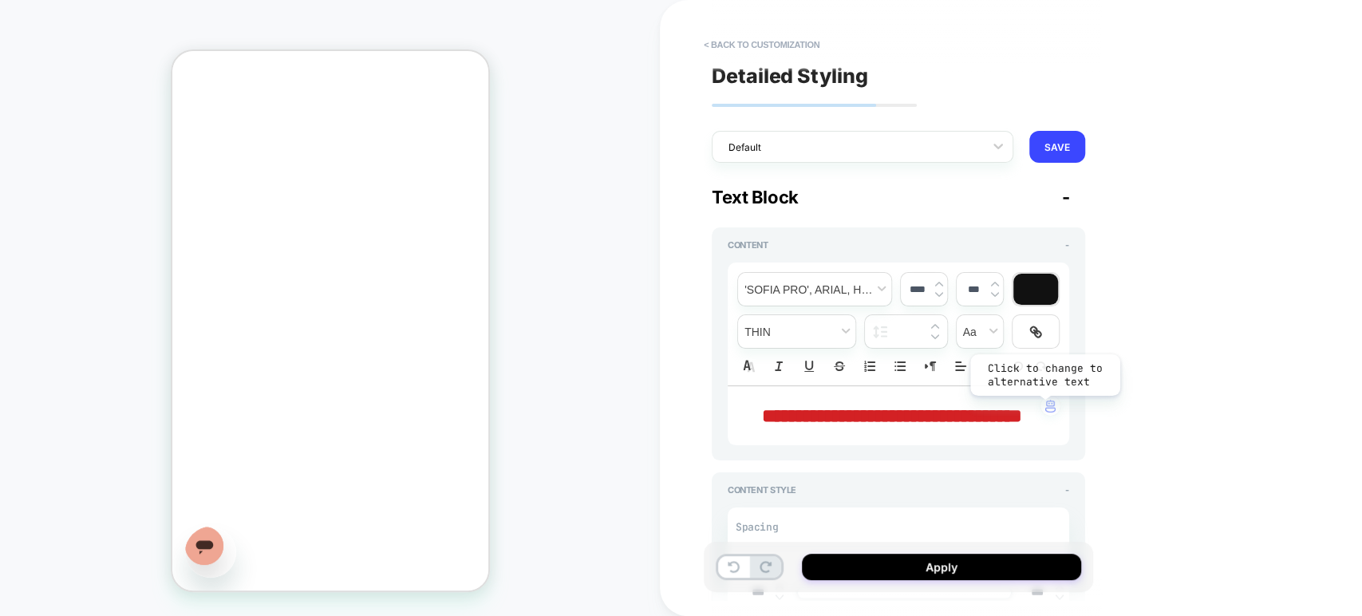
click at [1045, 407] on img "button" at bounding box center [1050, 406] width 10 height 13
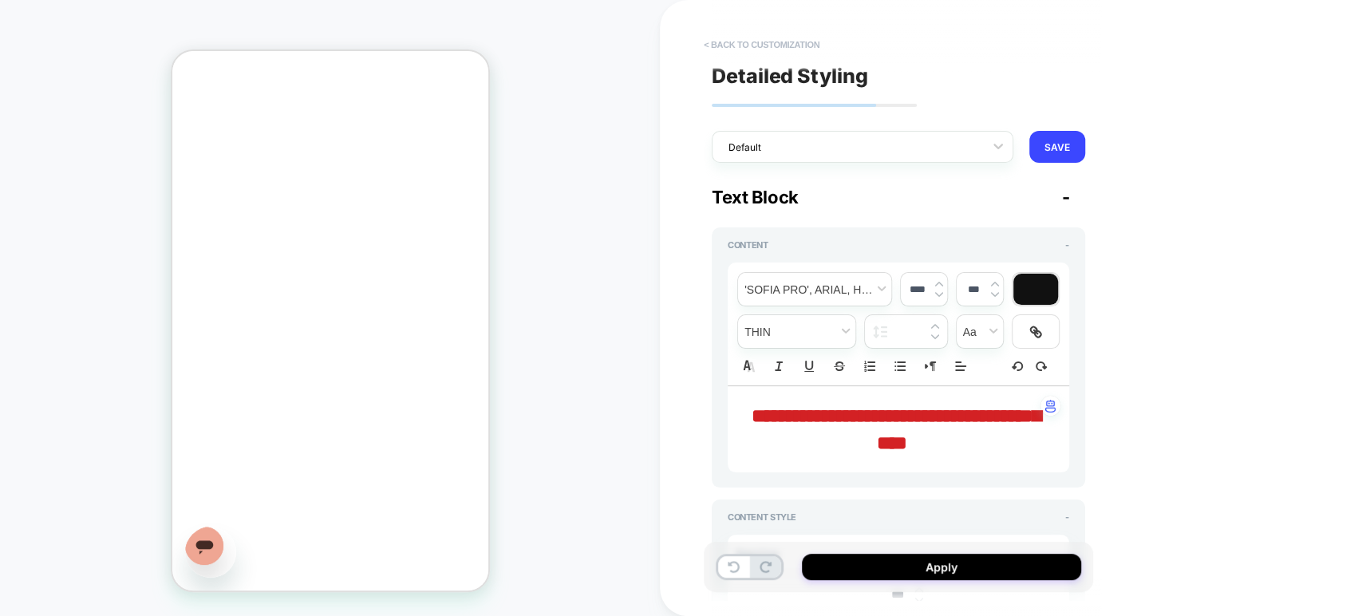
click at [725, 41] on button "< Back to customization" at bounding box center [762, 45] width 132 height 26
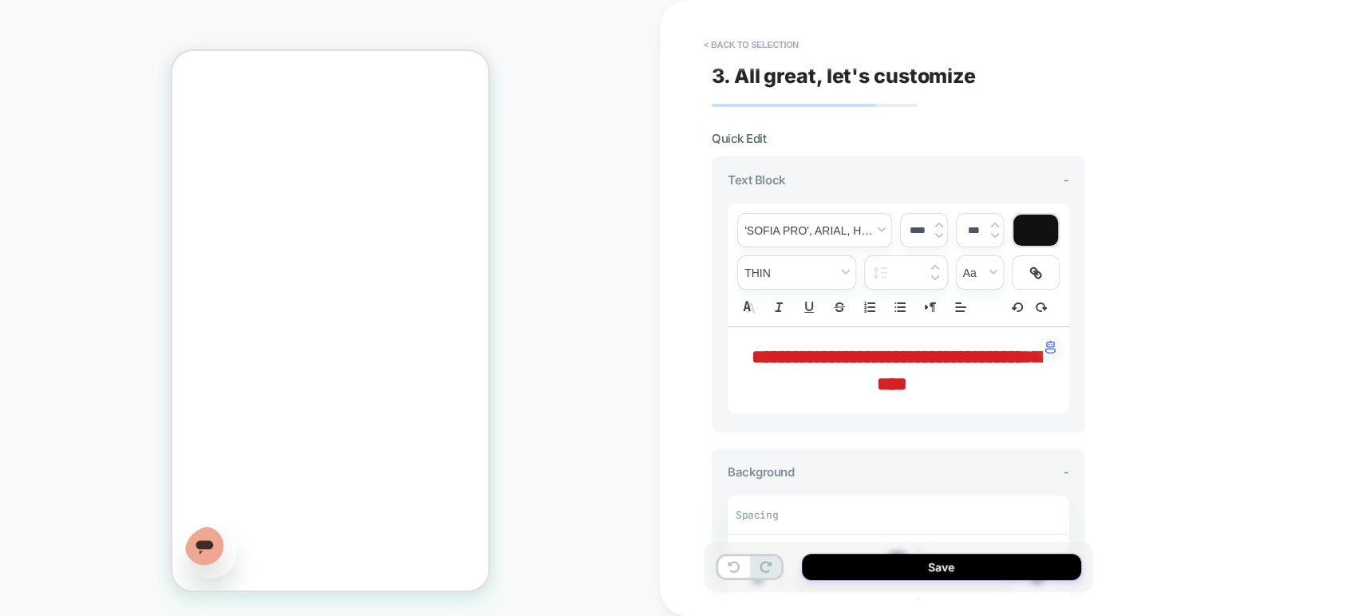
click at [725, 41] on button "< Back to selection" at bounding box center [751, 45] width 111 height 26
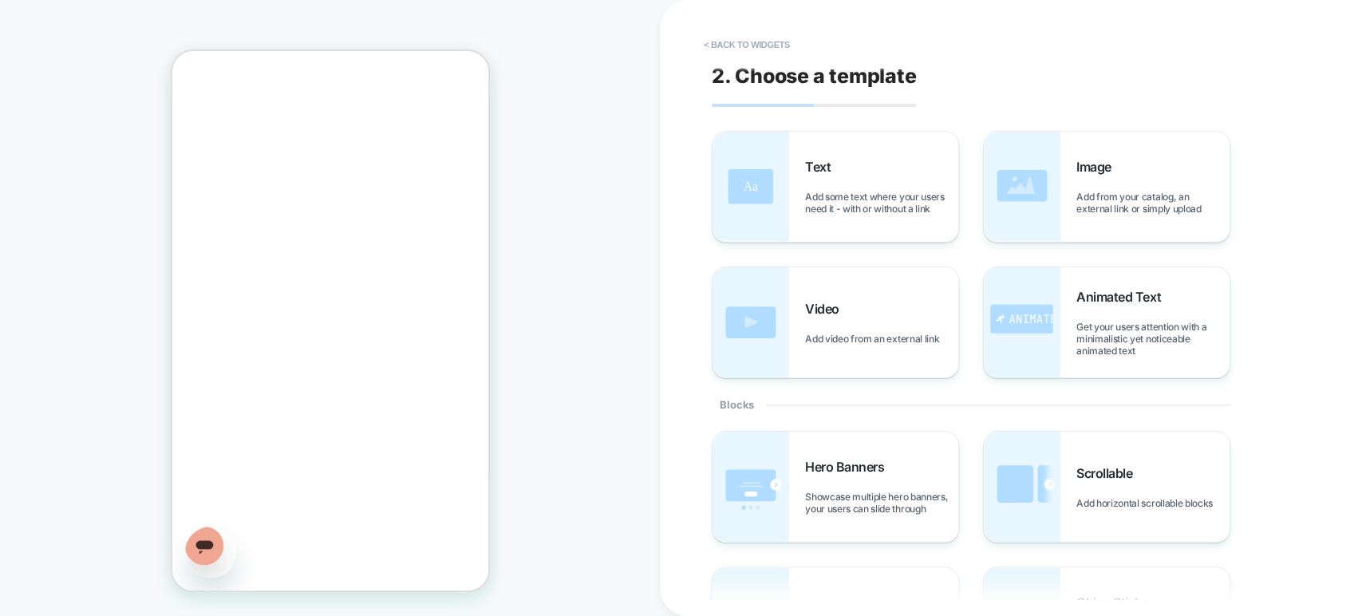
click at [725, 41] on button "< Back to widgets" at bounding box center [747, 45] width 102 height 26
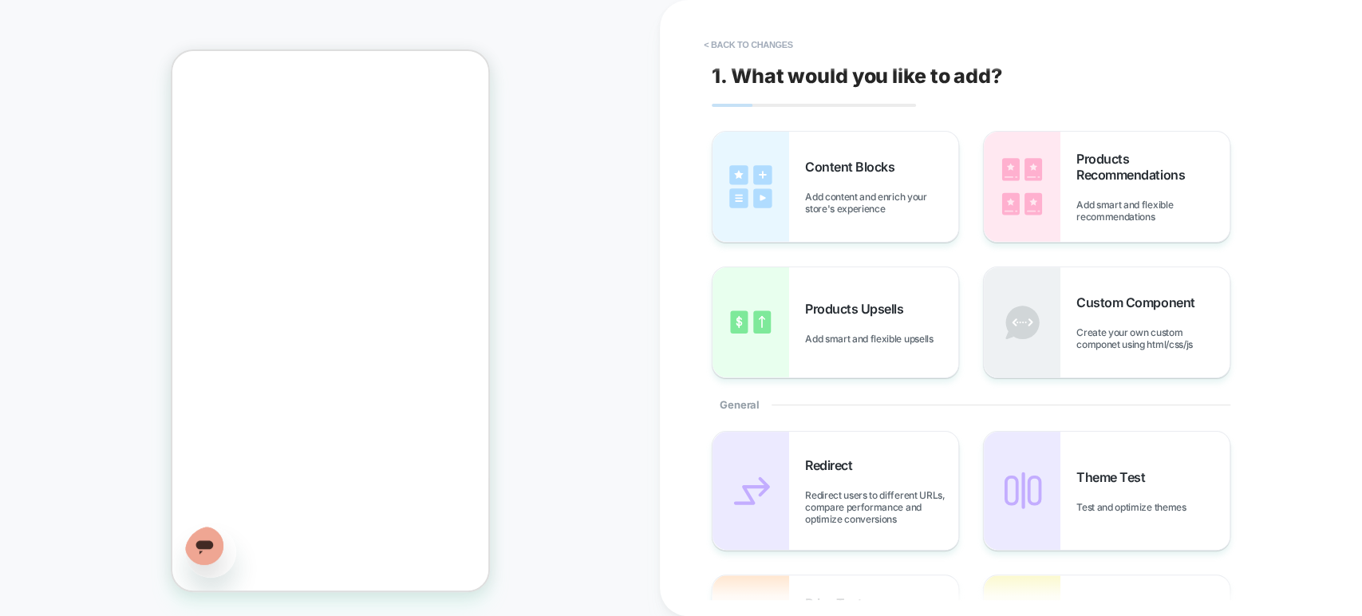
scroll to position [135, 0]
click at [704, 40] on button "< Back to changes" at bounding box center [748, 45] width 105 height 26
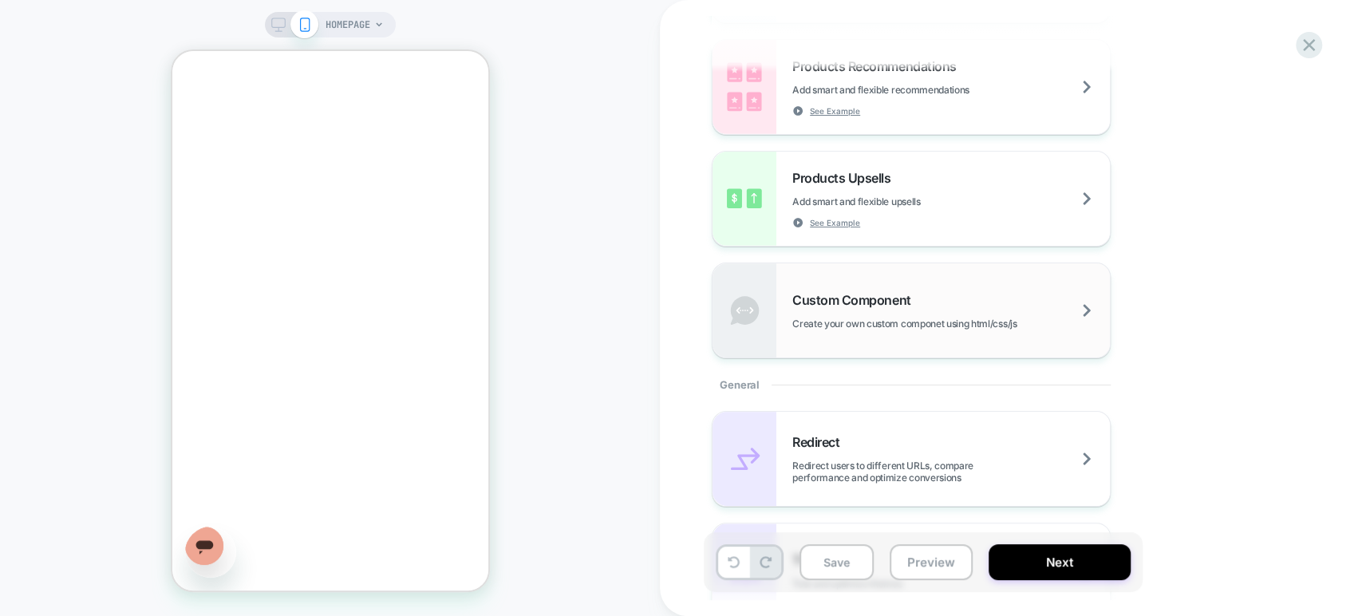
scroll to position [354, 0]
click at [767, 201] on img at bounding box center [744, 195] width 64 height 94
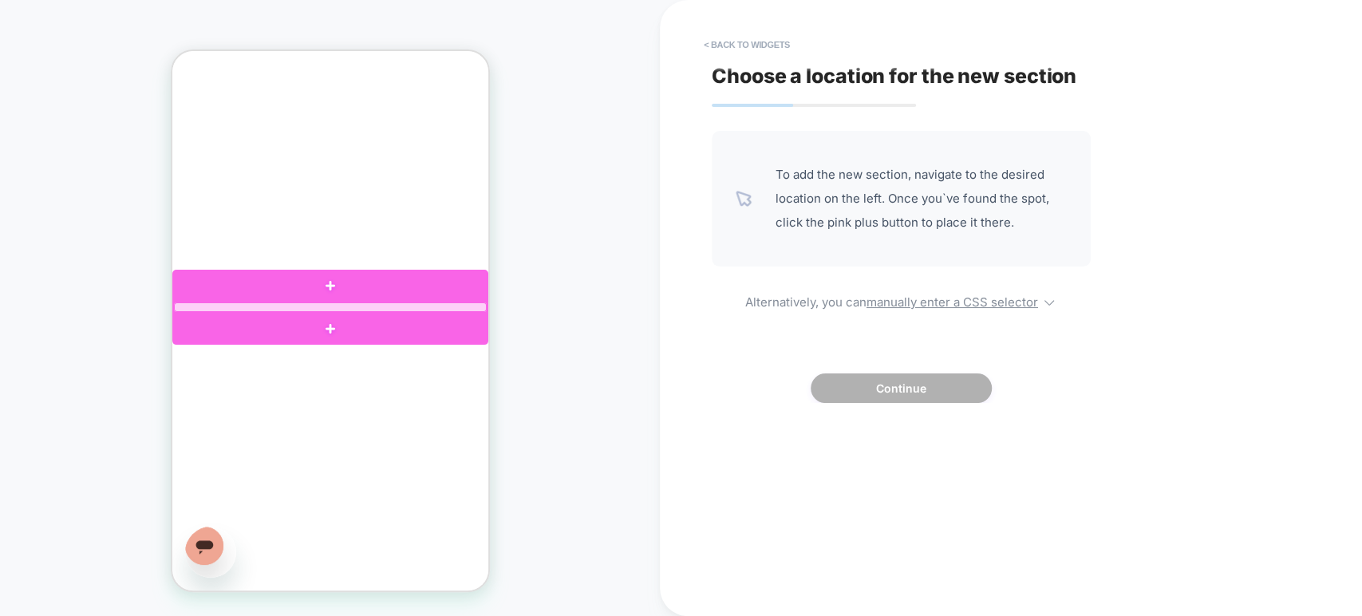
click at [341, 305] on div at bounding box center [329, 307] width 313 height 10
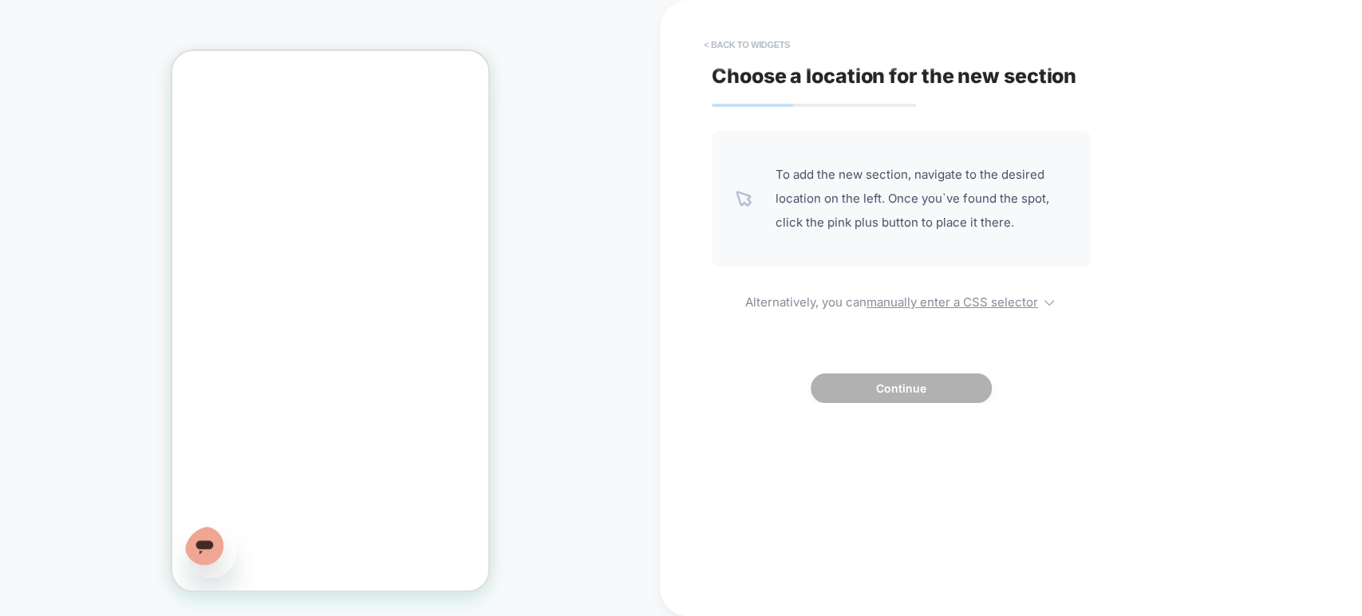
click at [711, 37] on button "< Back to widgets" at bounding box center [747, 45] width 102 height 26
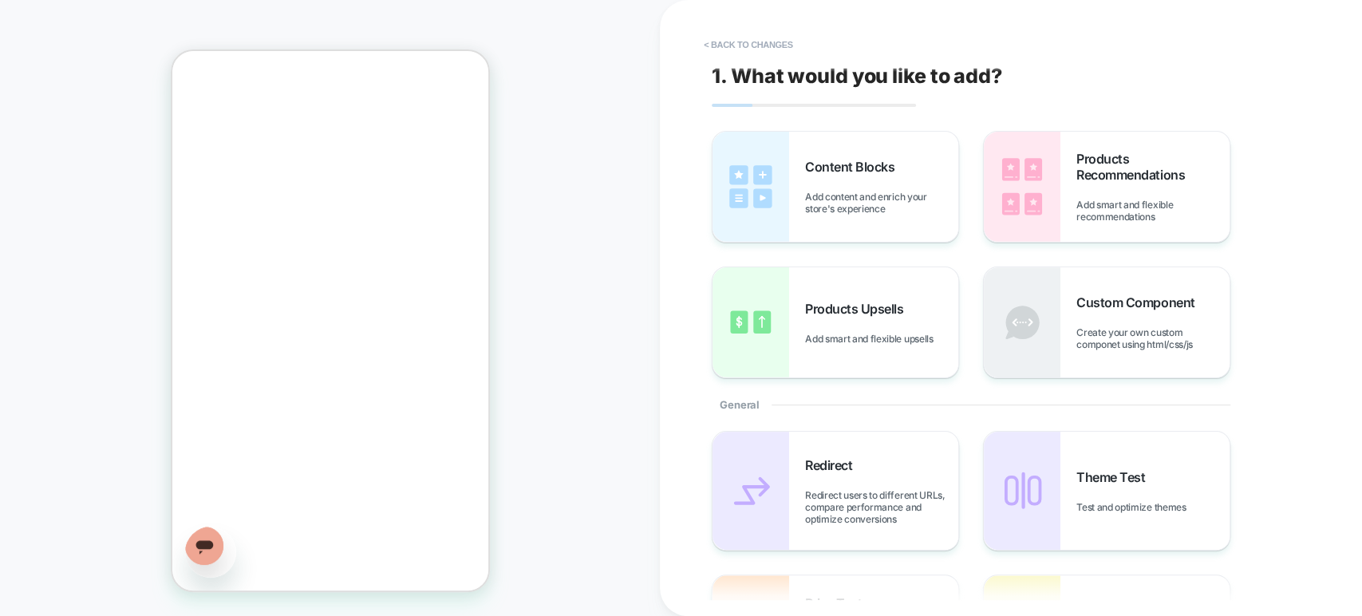
click at [702, 37] on button "< Back to changes" at bounding box center [748, 45] width 105 height 26
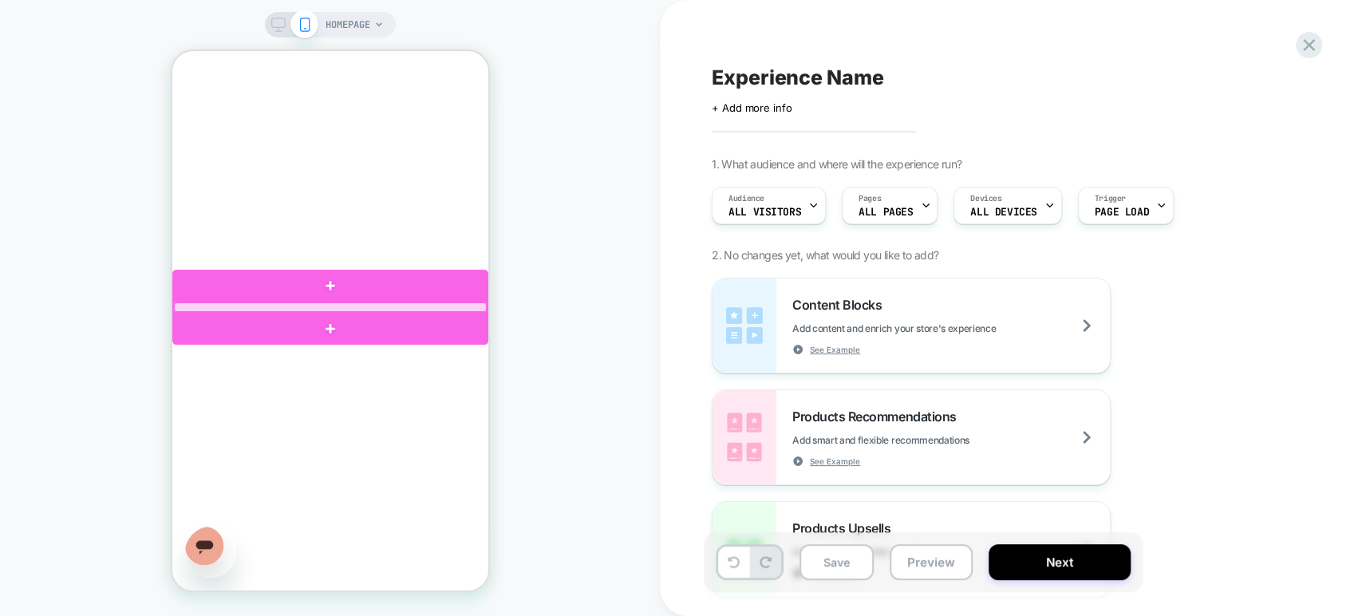
click at [380, 306] on div at bounding box center [329, 307] width 313 height 10
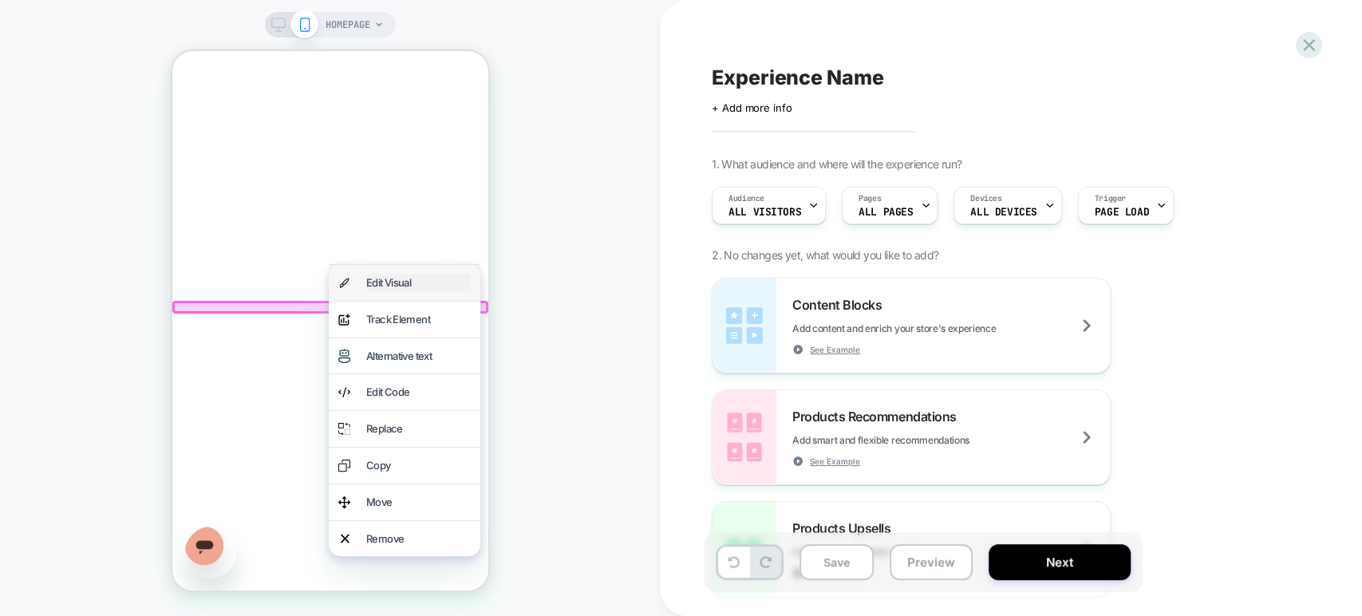
click at [388, 281] on div "Edit Visual" at bounding box center [417, 282] width 104 height 17
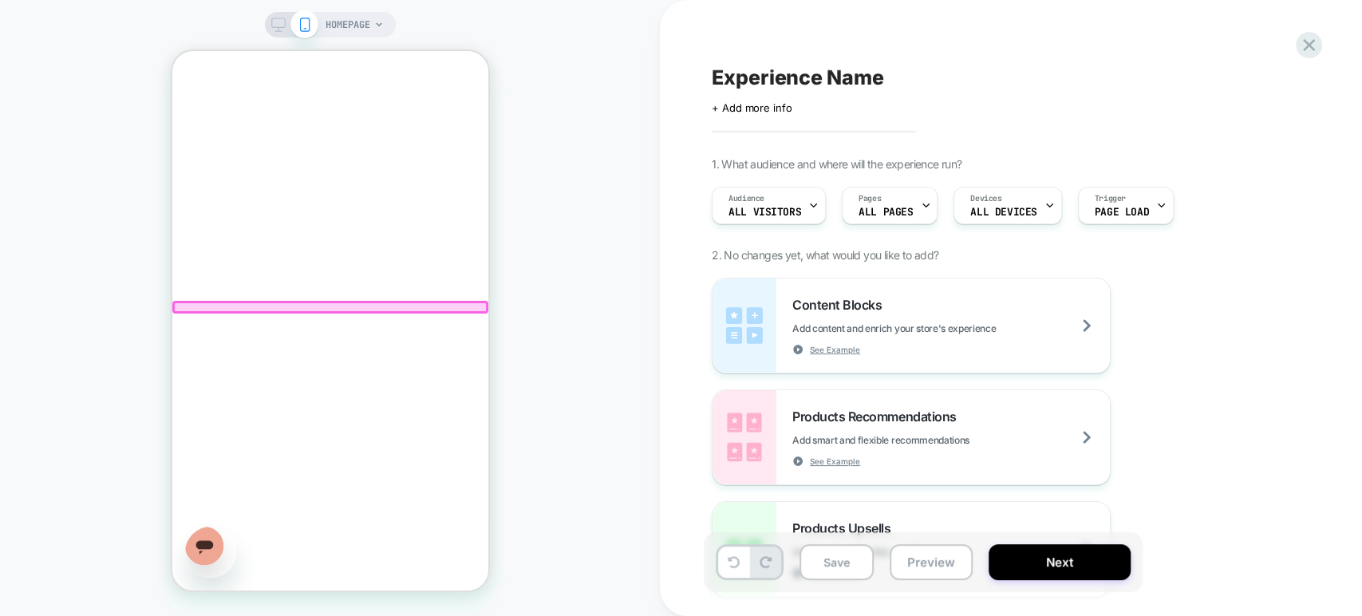
scroll to position [120, 0]
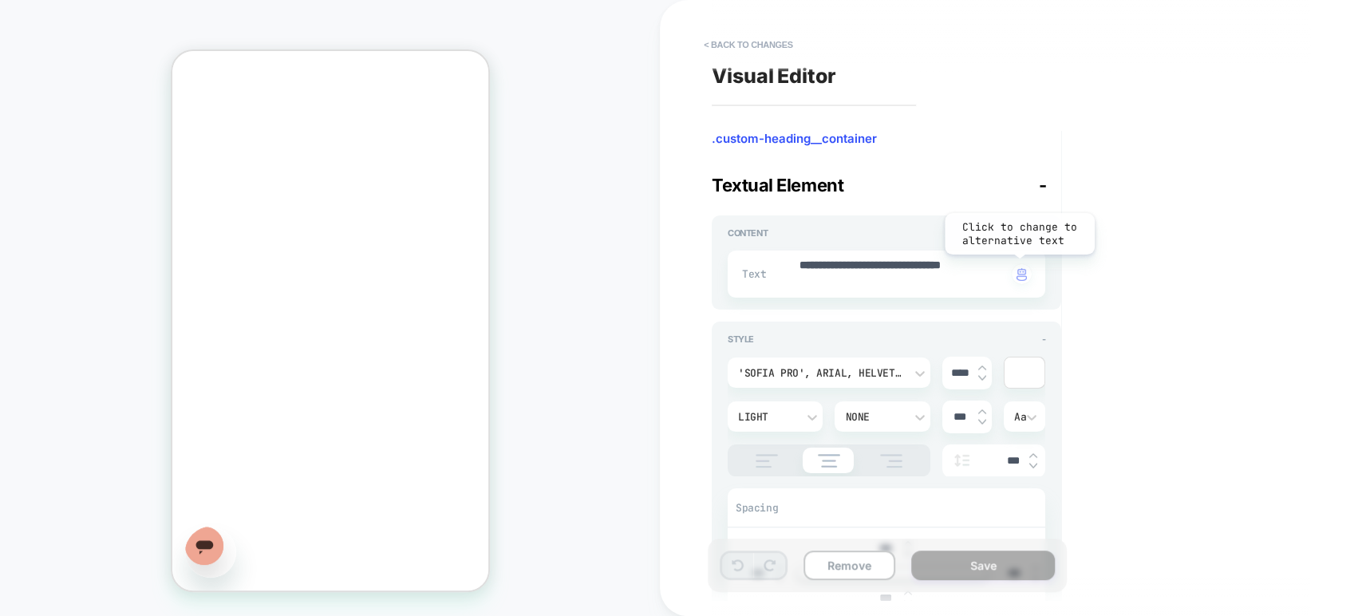
click at [1022, 275] on img "button" at bounding box center [1021, 274] width 10 height 13
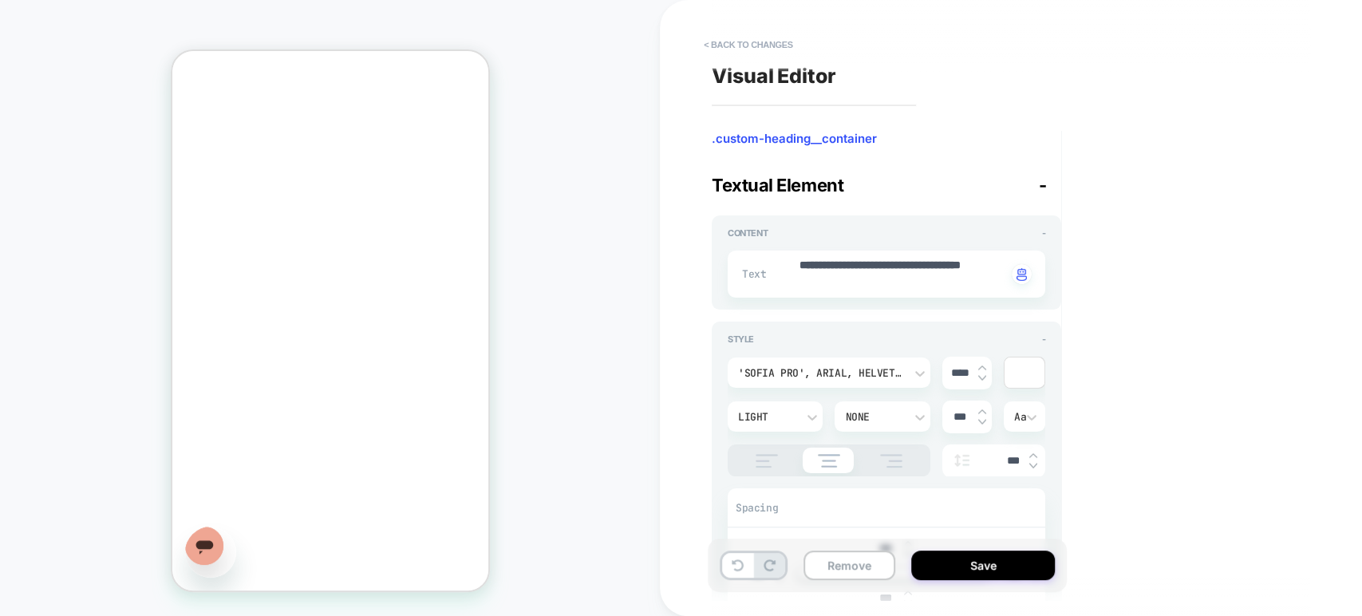
type textarea "*"
drag, startPoint x: 907, startPoint y: 282, endPoint x: 795, endPoint y: 265, distance: 112.9
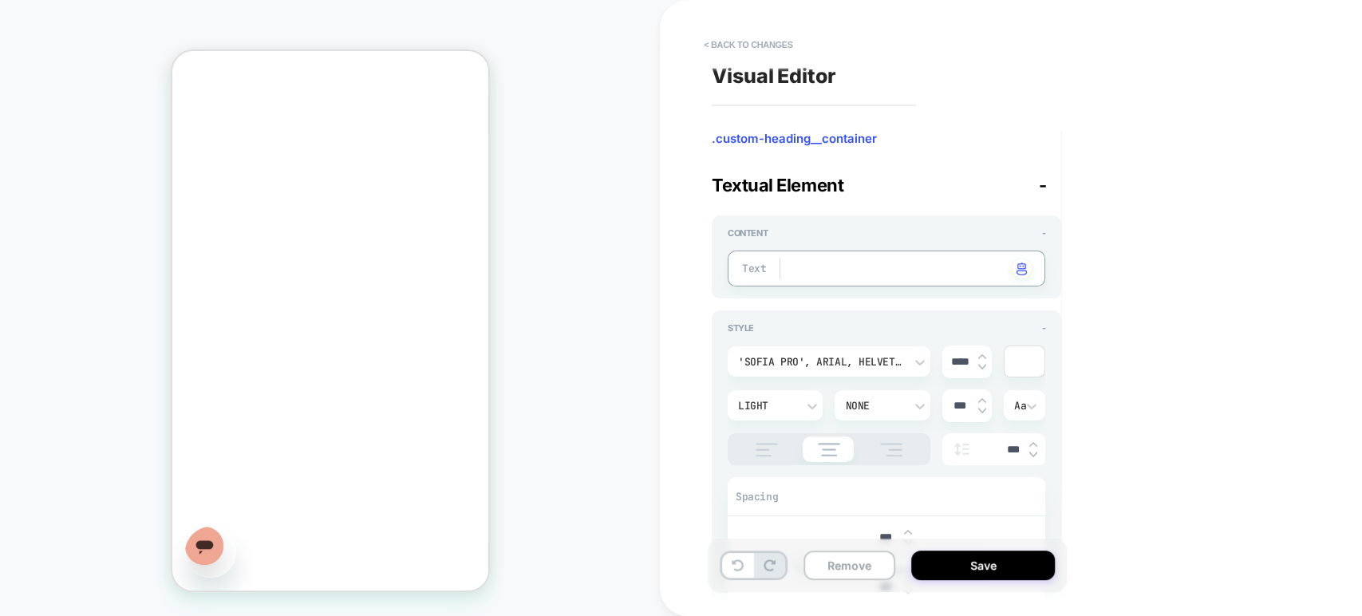
type textarea "*"
type textarea "**"
type textarea "*"
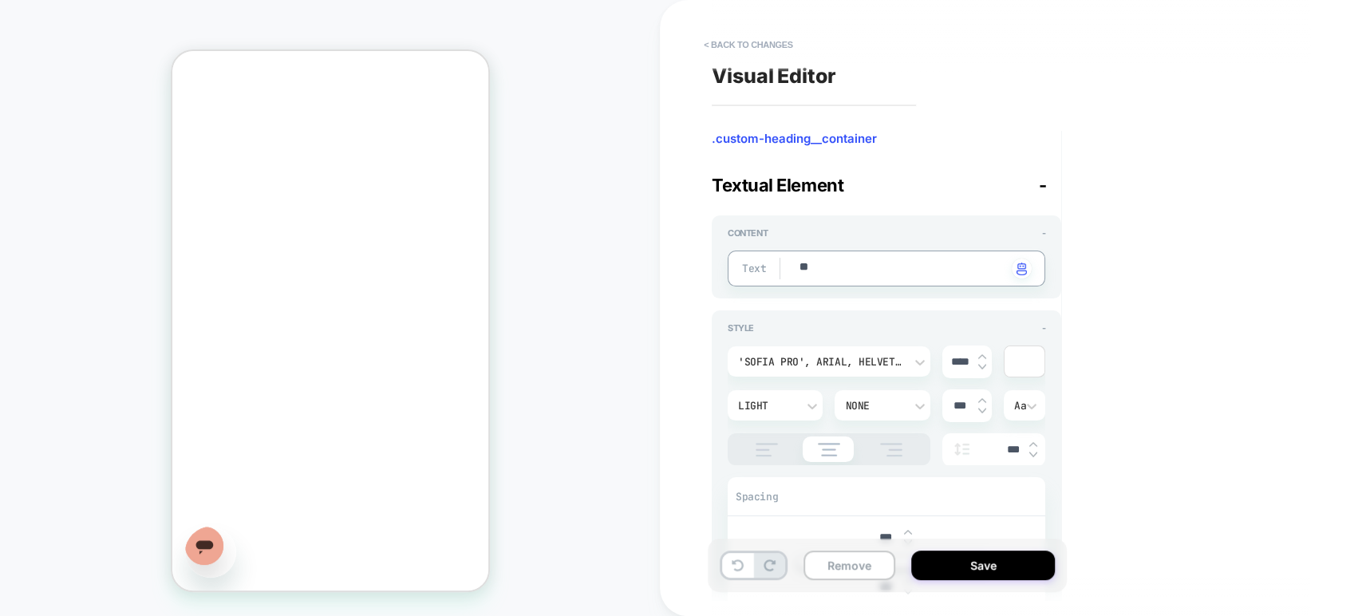
type textarea "***"
type textarea "*"
type textarea "****"
type textarea "*"
type textarea "****"
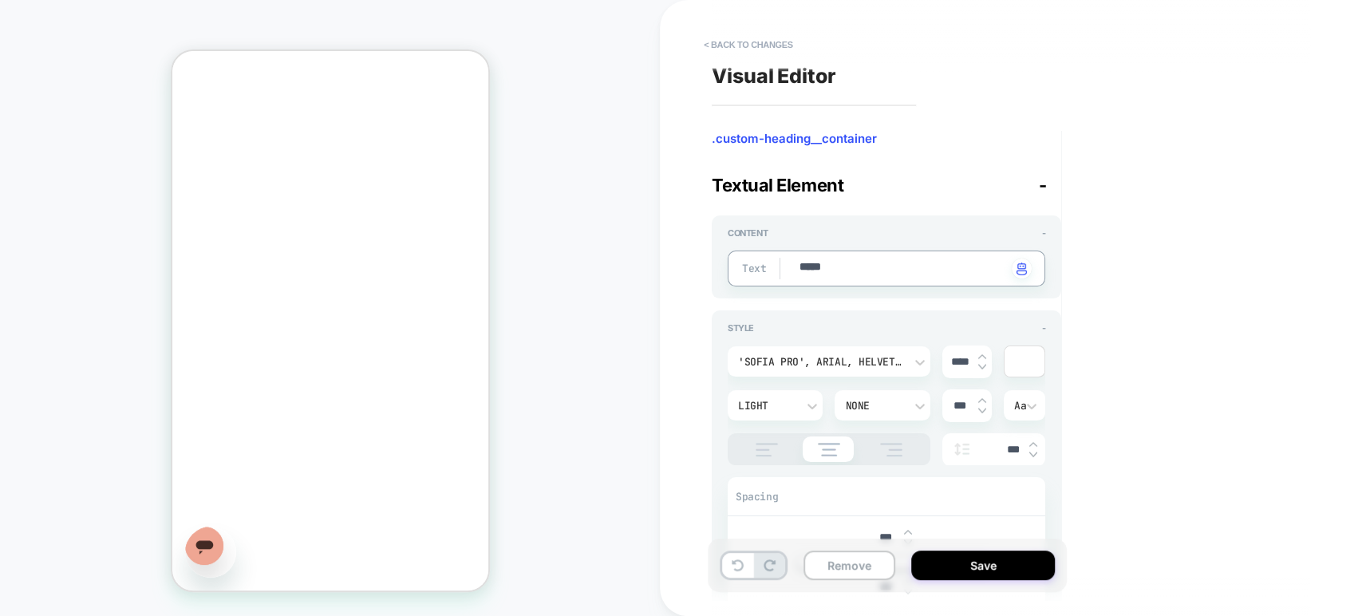
type textarea "*"
type textarea "******"
type textarea "*"
type textarea "*******"
type textarea "*"
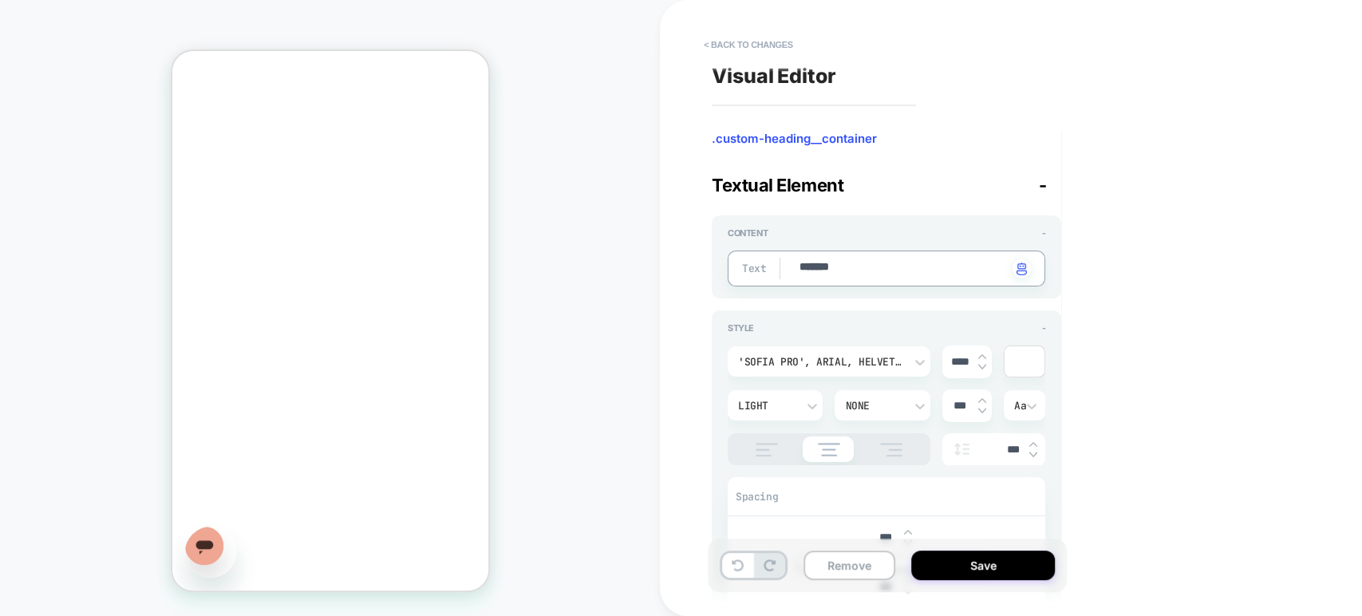
type textarea "********"
type textarea "*"
type textarea "********"
type textarea "*"
type textarea "**********"
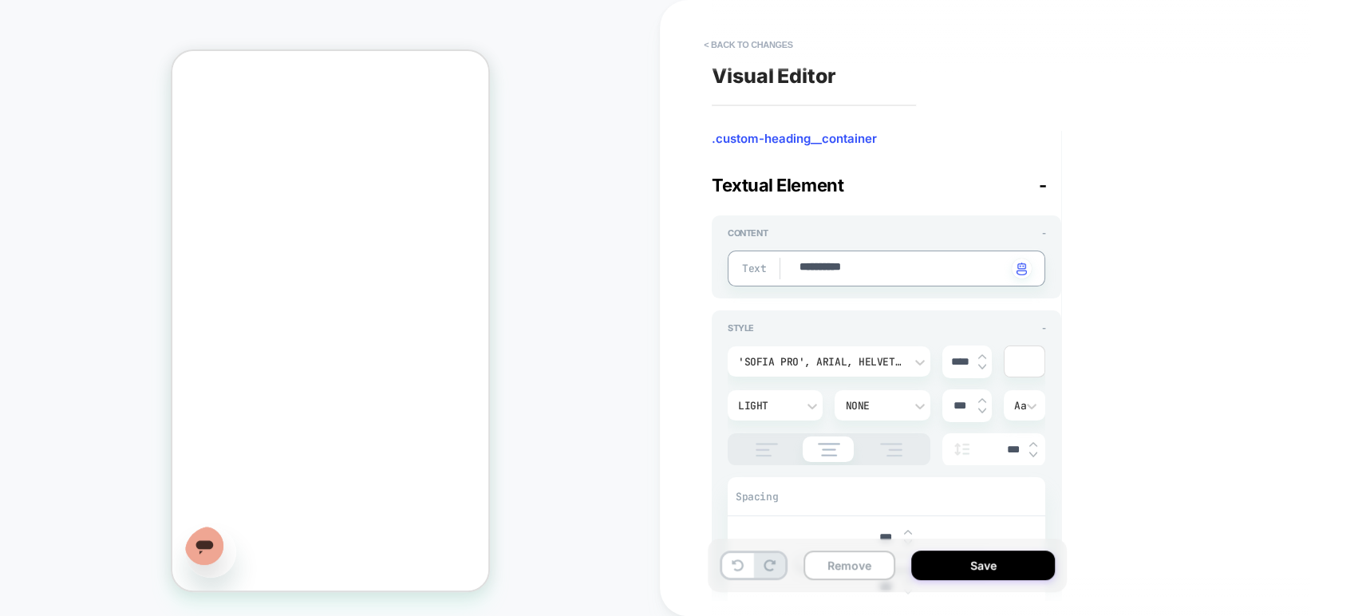
type textarea "*"
type textarea "**********"
type textarea "*"
type textarea "**********"
type textarea "*"
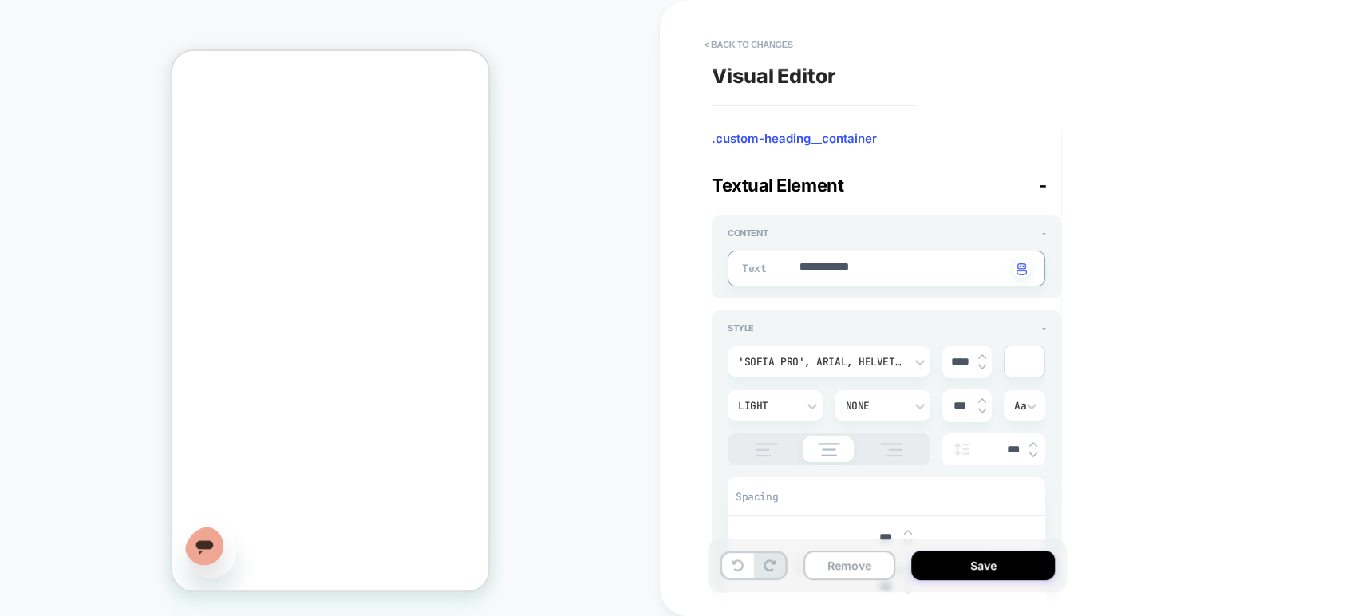
type textarea "**********"
type textarea "*"
type textarea "**********"
type textarea "*"
click at [737, 43] on button "< Back to changes" at bounding box center [748, 45] width 105 height 26
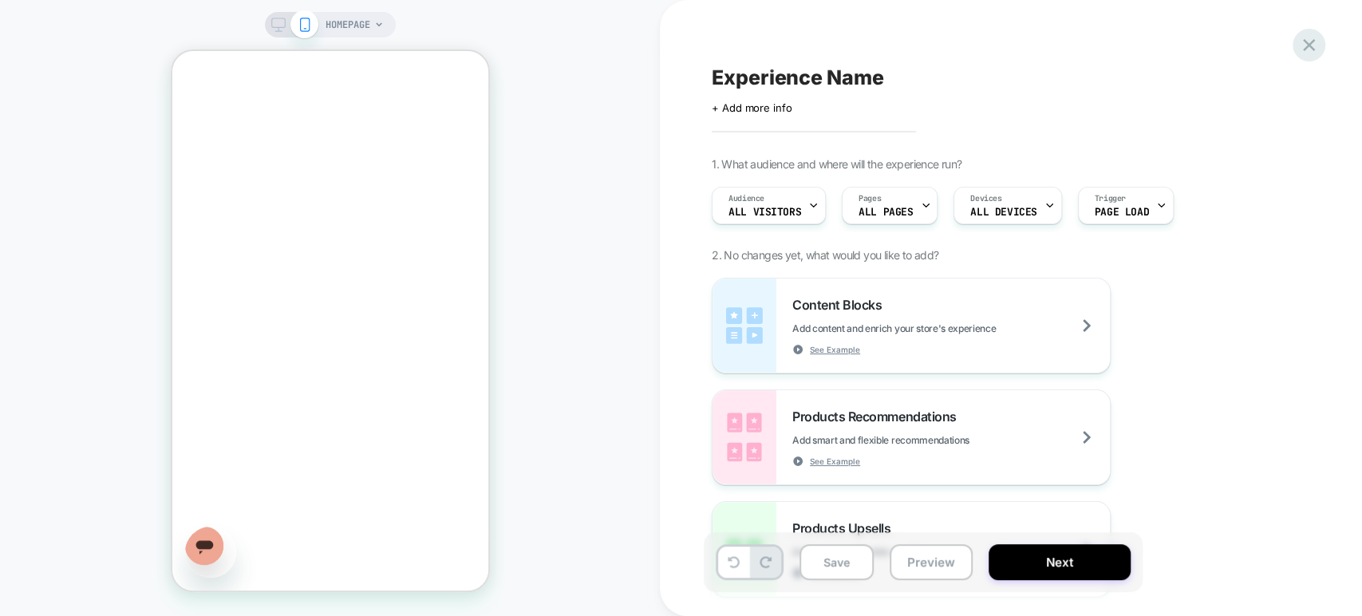
click at [1307, 37] on icon at bounding box center [1309, 45] width 22 height 22
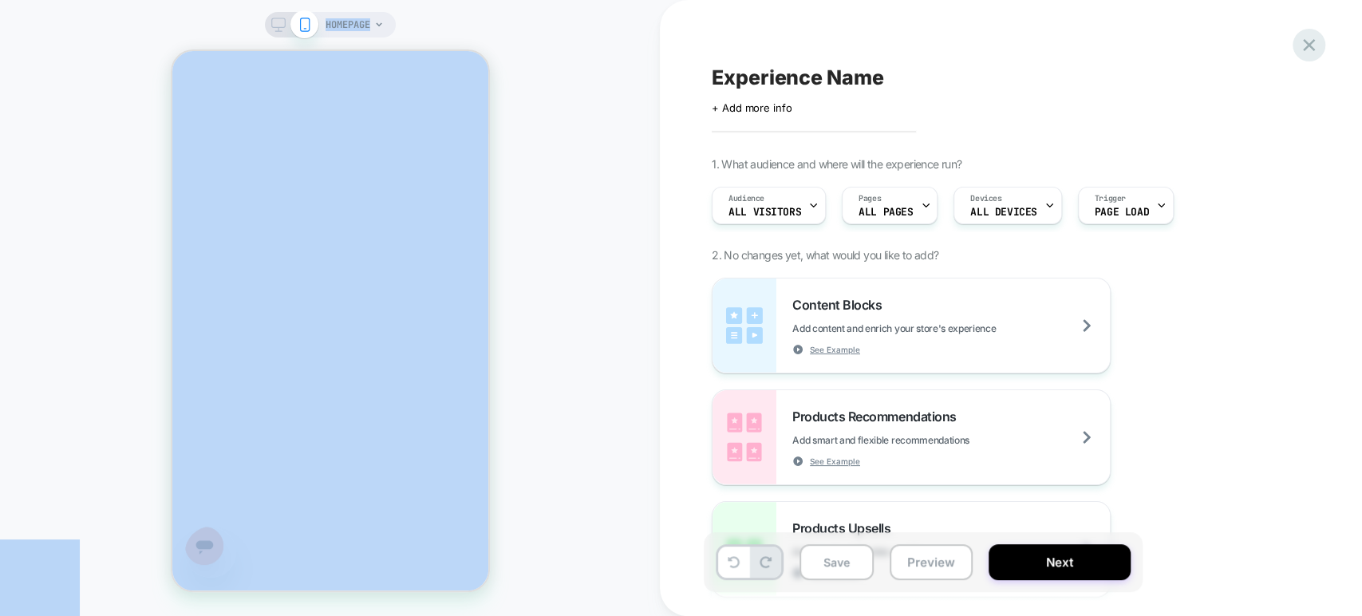
click at [1306, 38] on icon at bounding box center [1309, 45] width 22 height 22
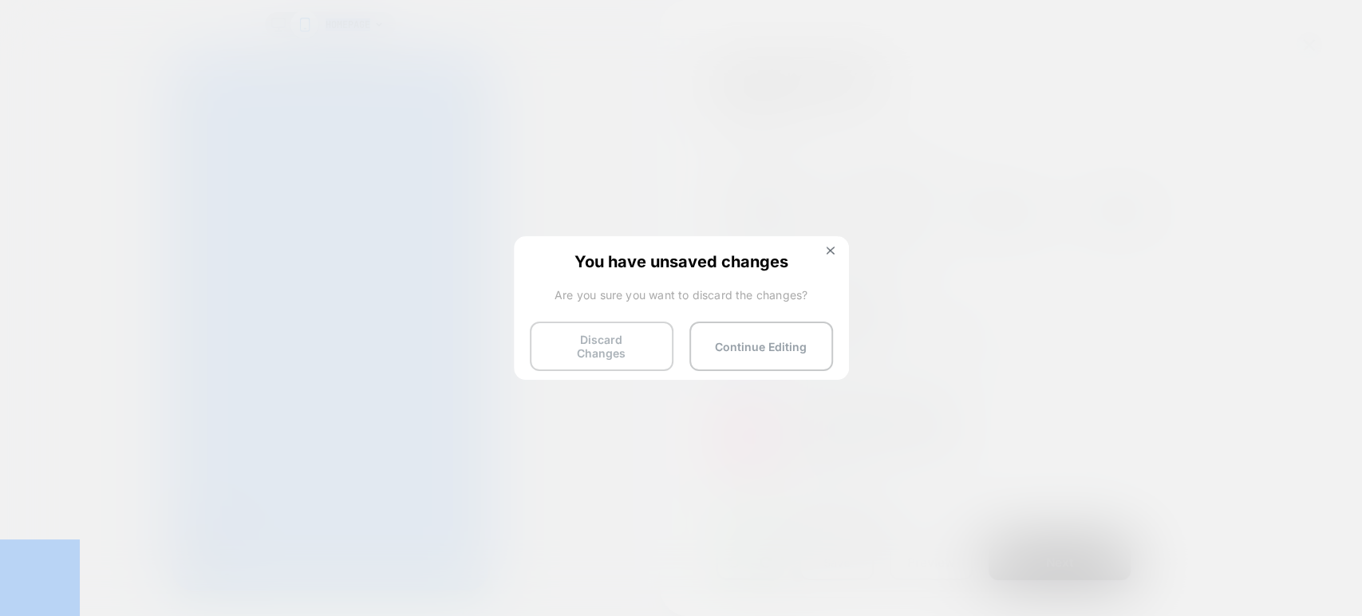
click at [621, 333] on button "Discard Changes" at bounding box center [602, 345] width 144 height 49
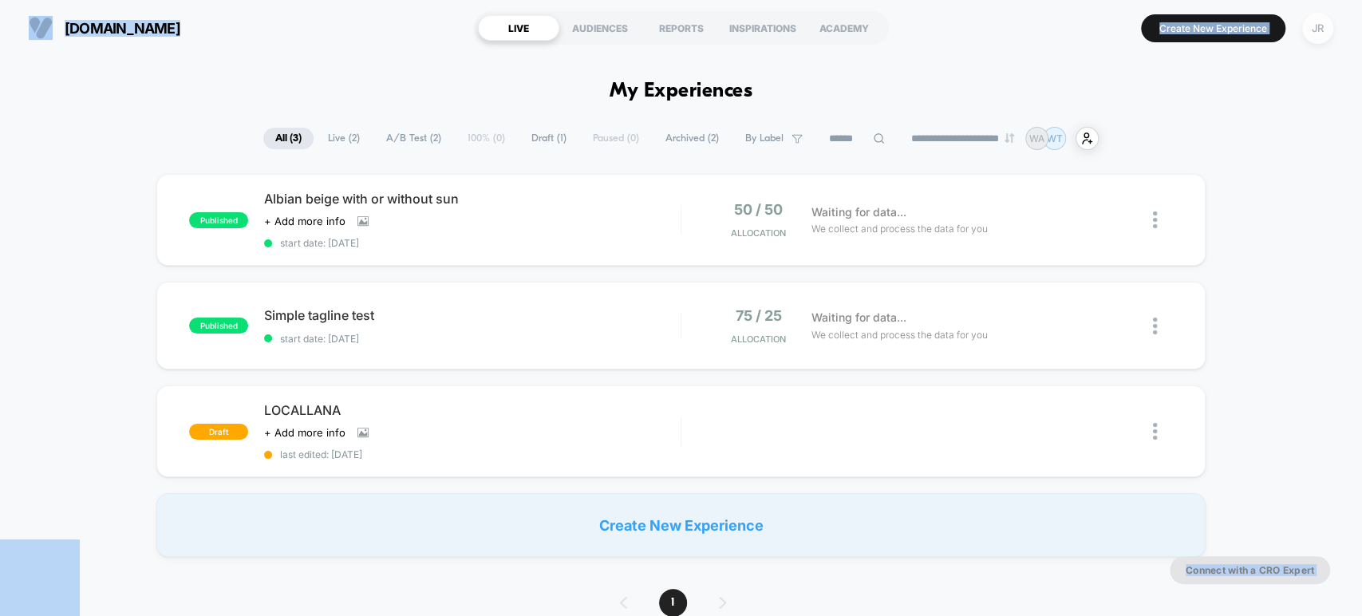
click at [1310, 30] on div "JR" at bounding box center [1317, 28] width 31 height 31
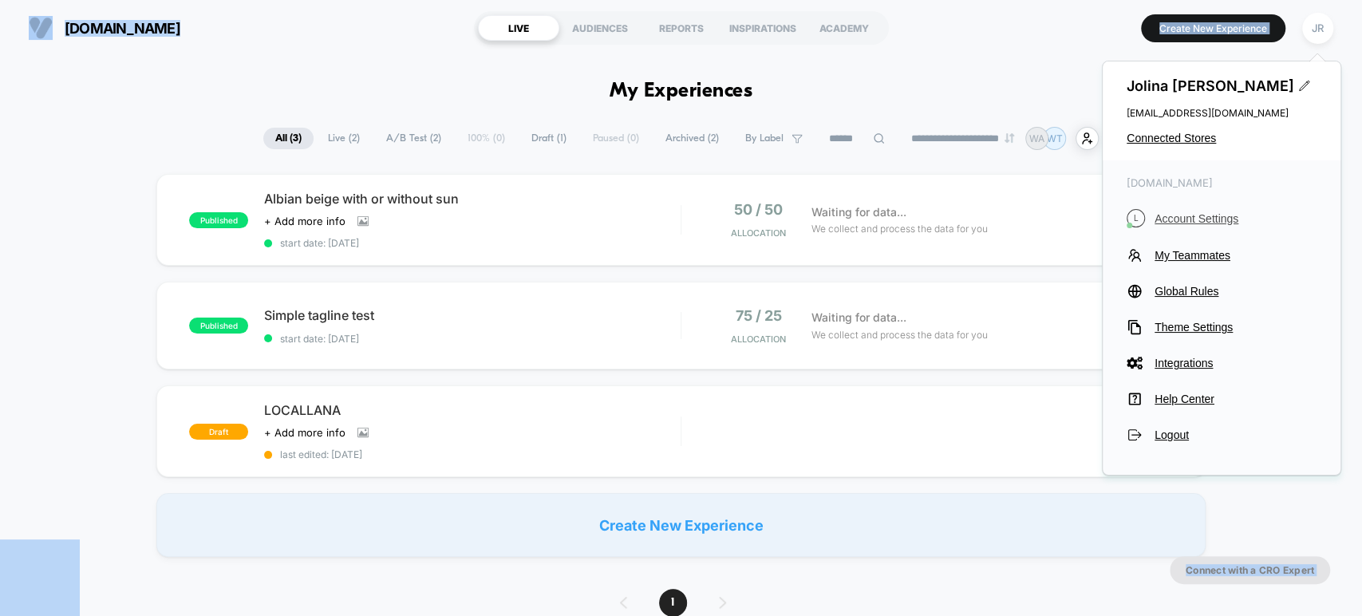
click at [1200, 218] on span "Account Settings" at bounding box center [1235, 218] width 162 height 13
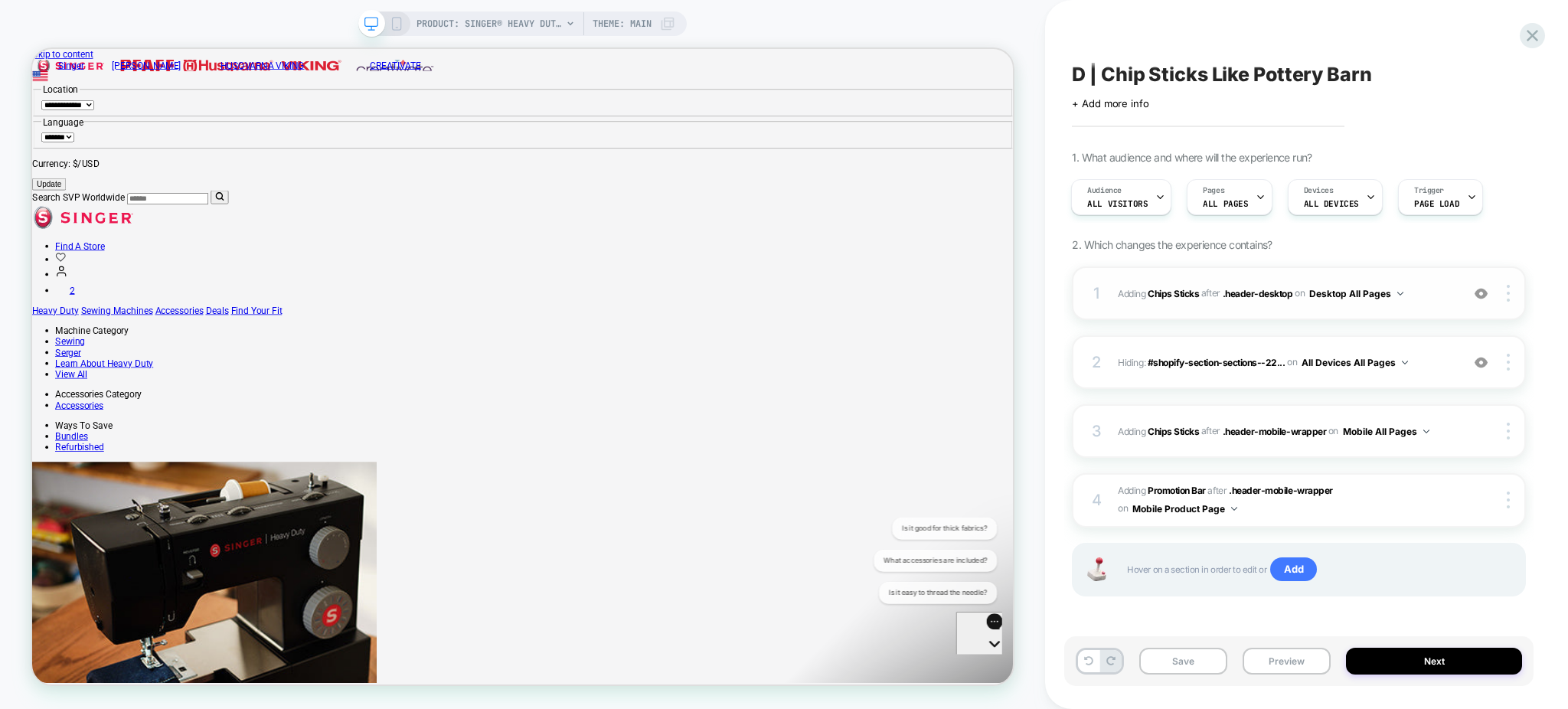
click at [1427, 300] on span "#_loomi_addon_1759170250846 Adding Chips Sticks AFTER .header-desktop .header-d…" at bounding box center [1285, 294] width 335 height 19
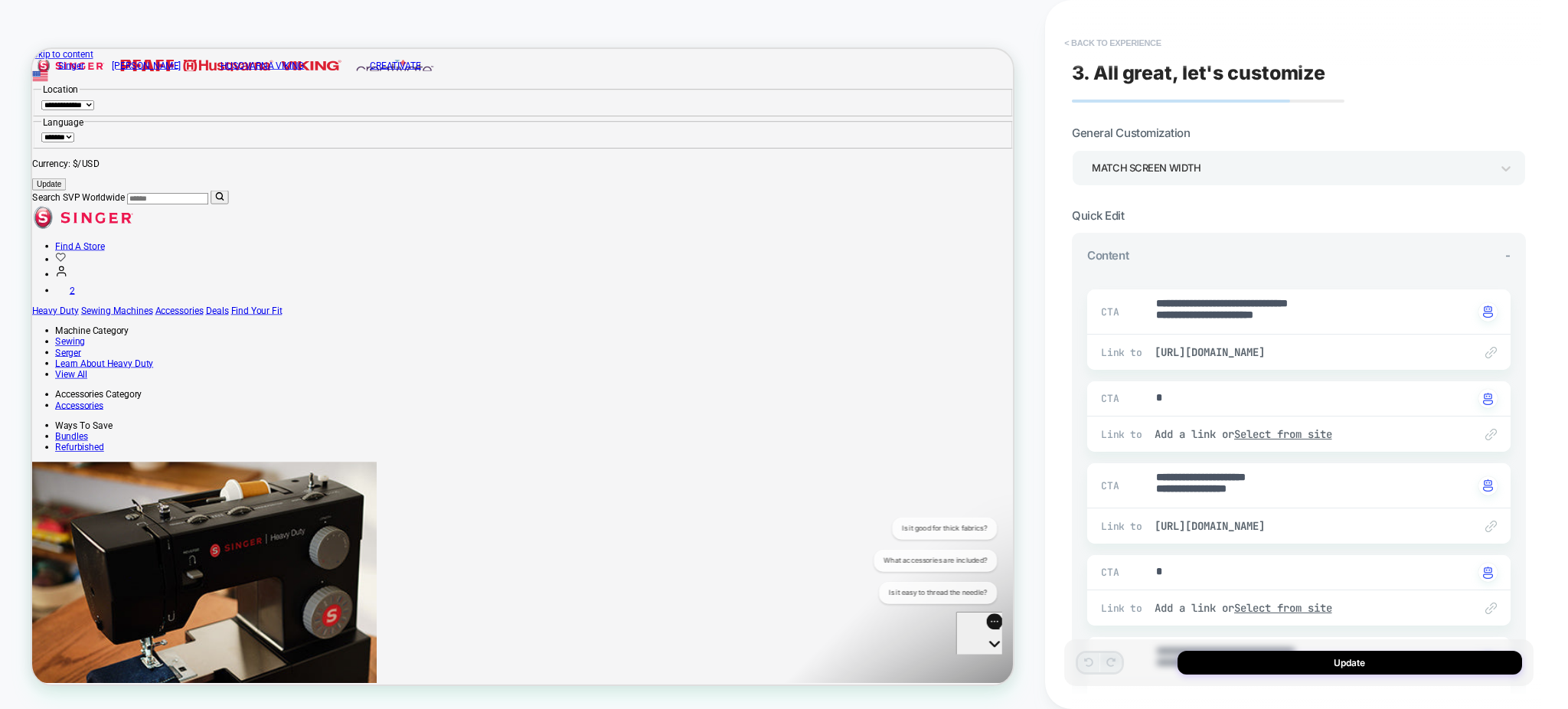
click at [1088, 43] on button "< Back to experience" at bounding box center [1112, 43] width 111 height 25
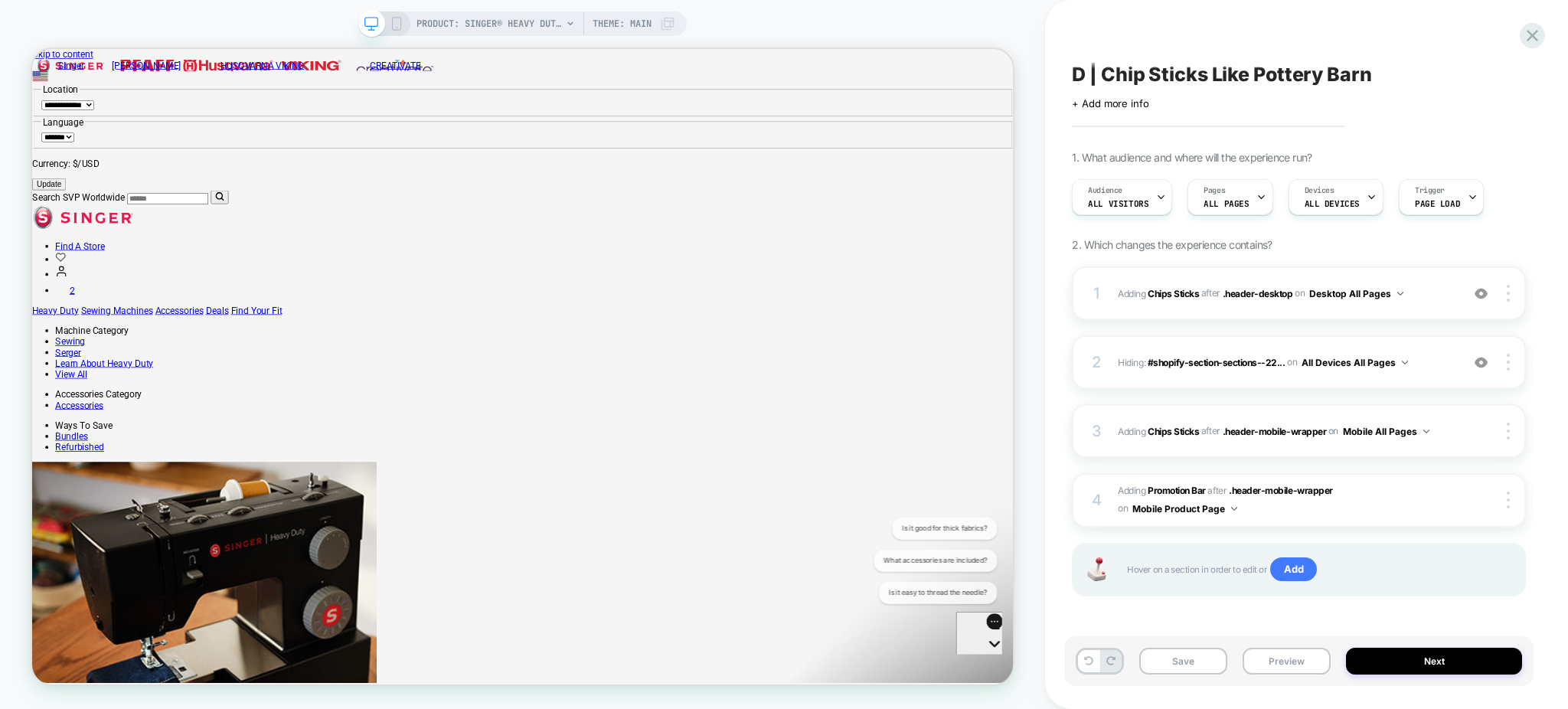
scroll to position [0, 1]
click at [1289, 667] on button "Preview" at bounding box center [1287, 661] width 88 height 27
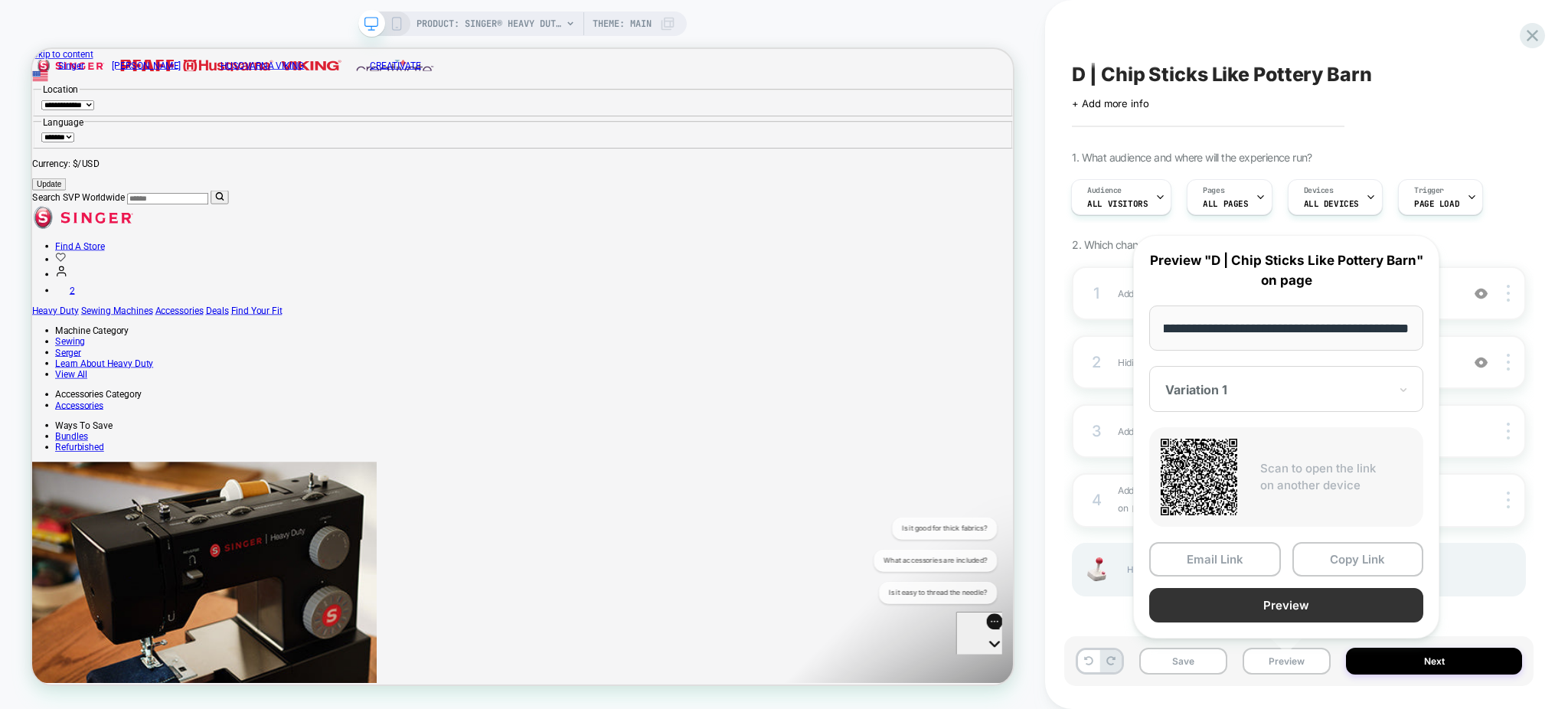
scroll to position [0, 0]
click at [1327, 599] on button "Preview" at bounding box center [1286, 605] width 274 height 35
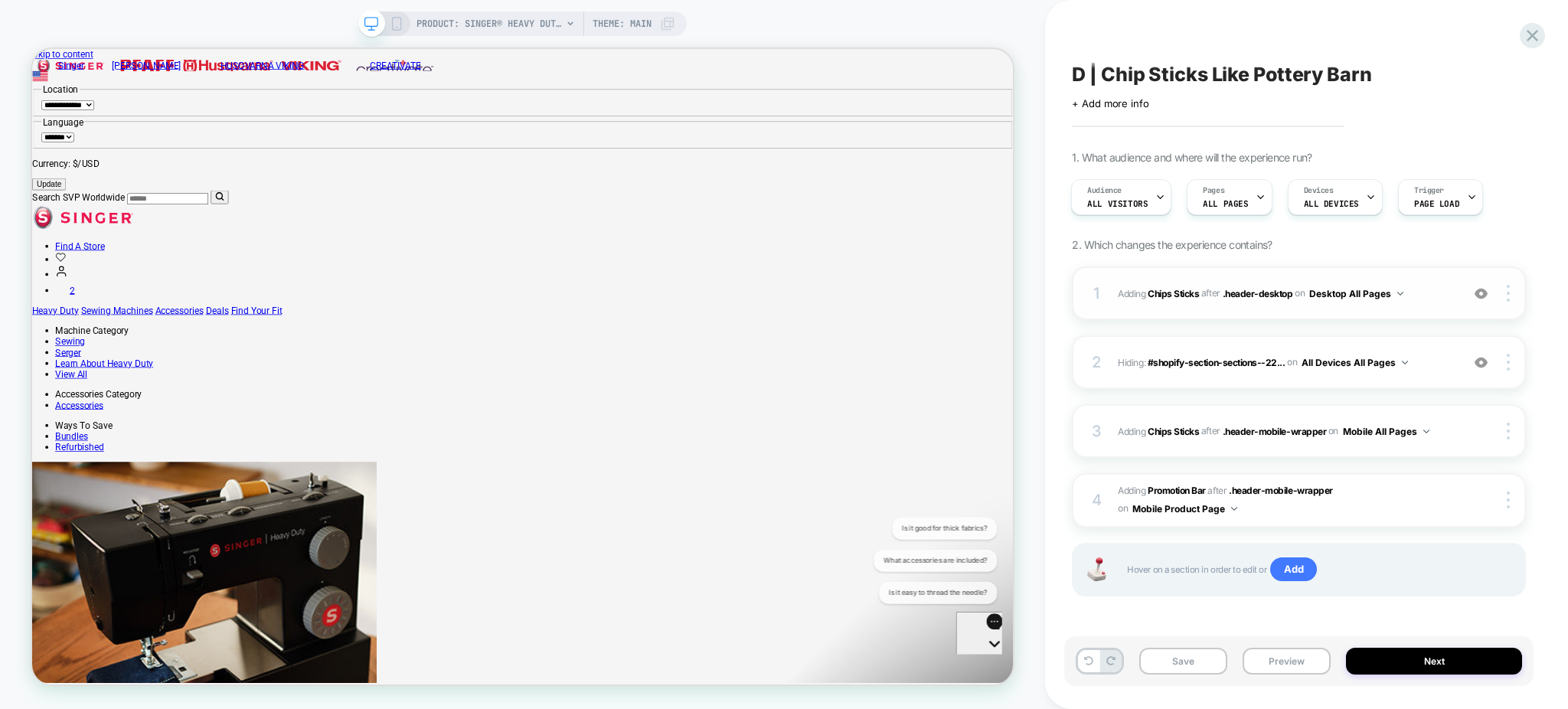
click at [1419, 304] on div "1 #_loomi_addon_1759170250846 Adding Chips Sticks AFTER .header-desktop .header…" at bounding box center [1298, 294] width 454 height 54
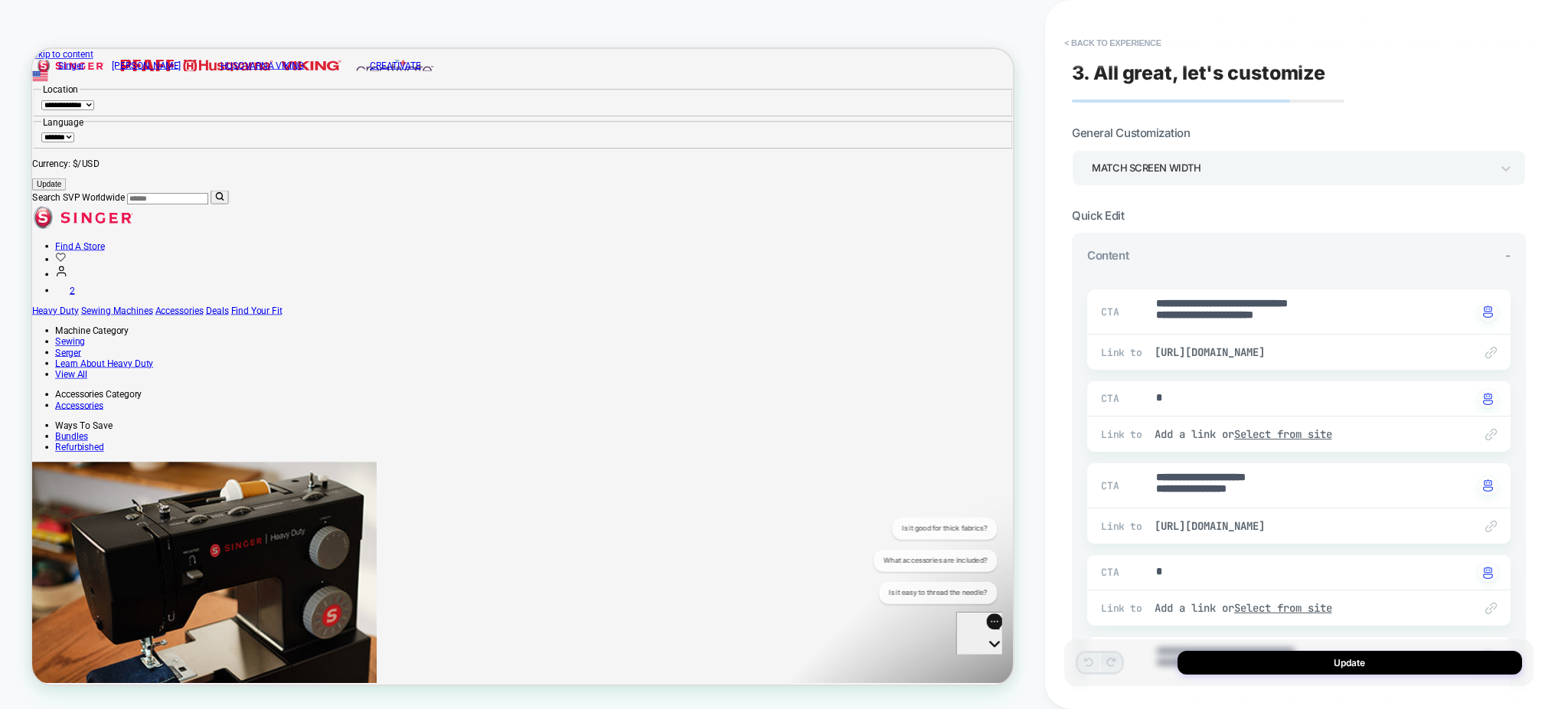
click at [1288, 170] on div "Match Screen Width" at bounding box center [1291, 168] width 399 height 21
click at [1274, 169] on div "Match Screen Width" at bounding box center [1291, 168] width 399 height 21
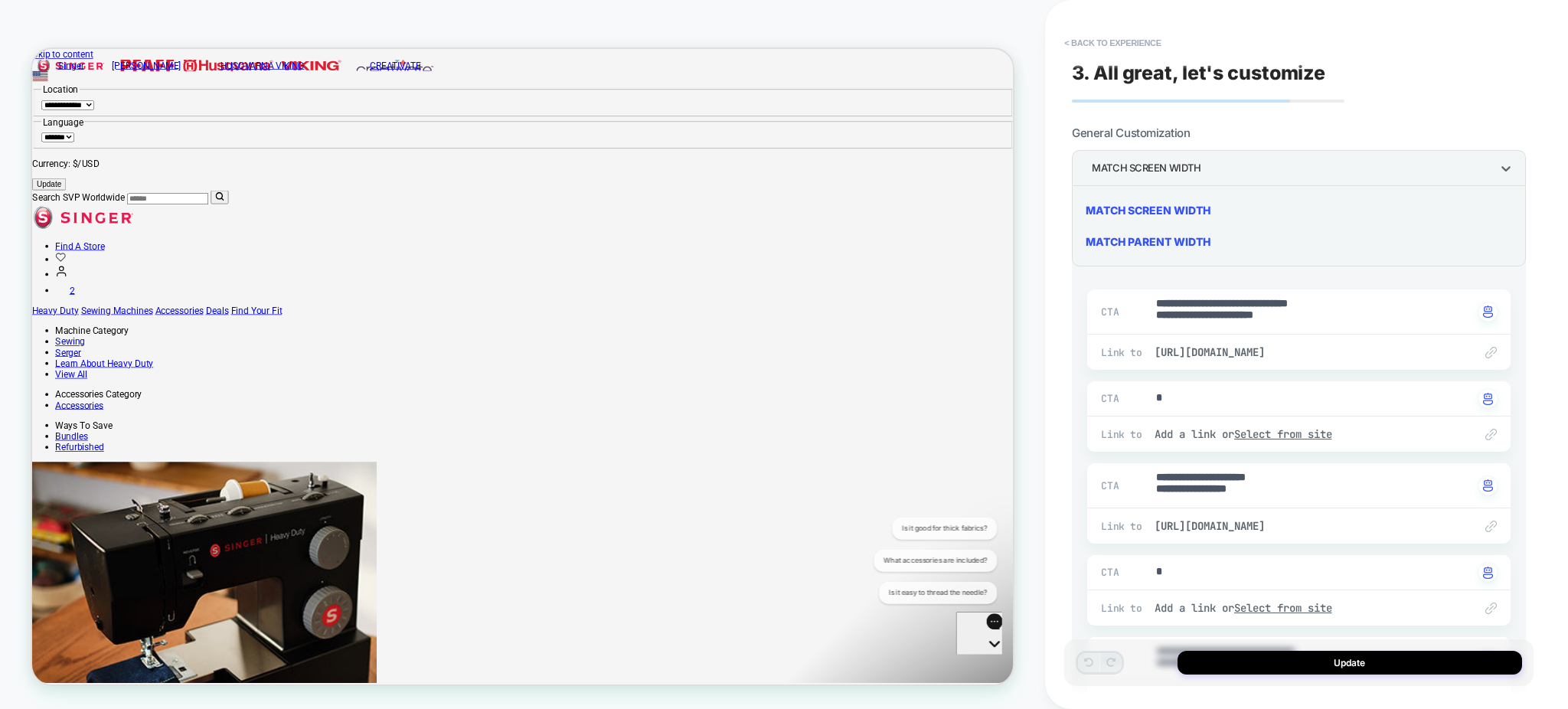
click at [1186, 204] on div "Match Screen Width" at bounding box center [1298, 210] width 441 height 32
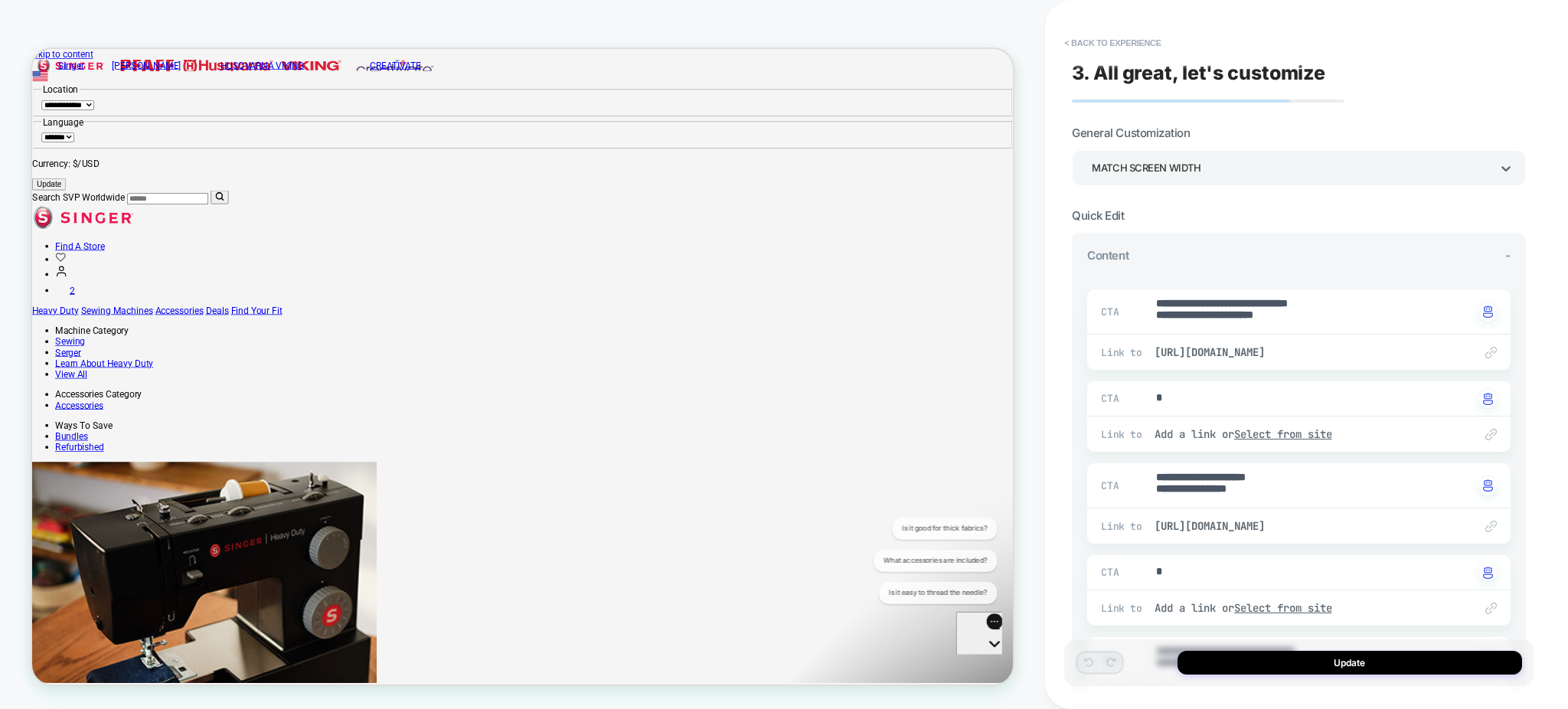
click at [1196, 166] on div "Match Screen Width" at bounding box center [1291, 168] width 399 height 21
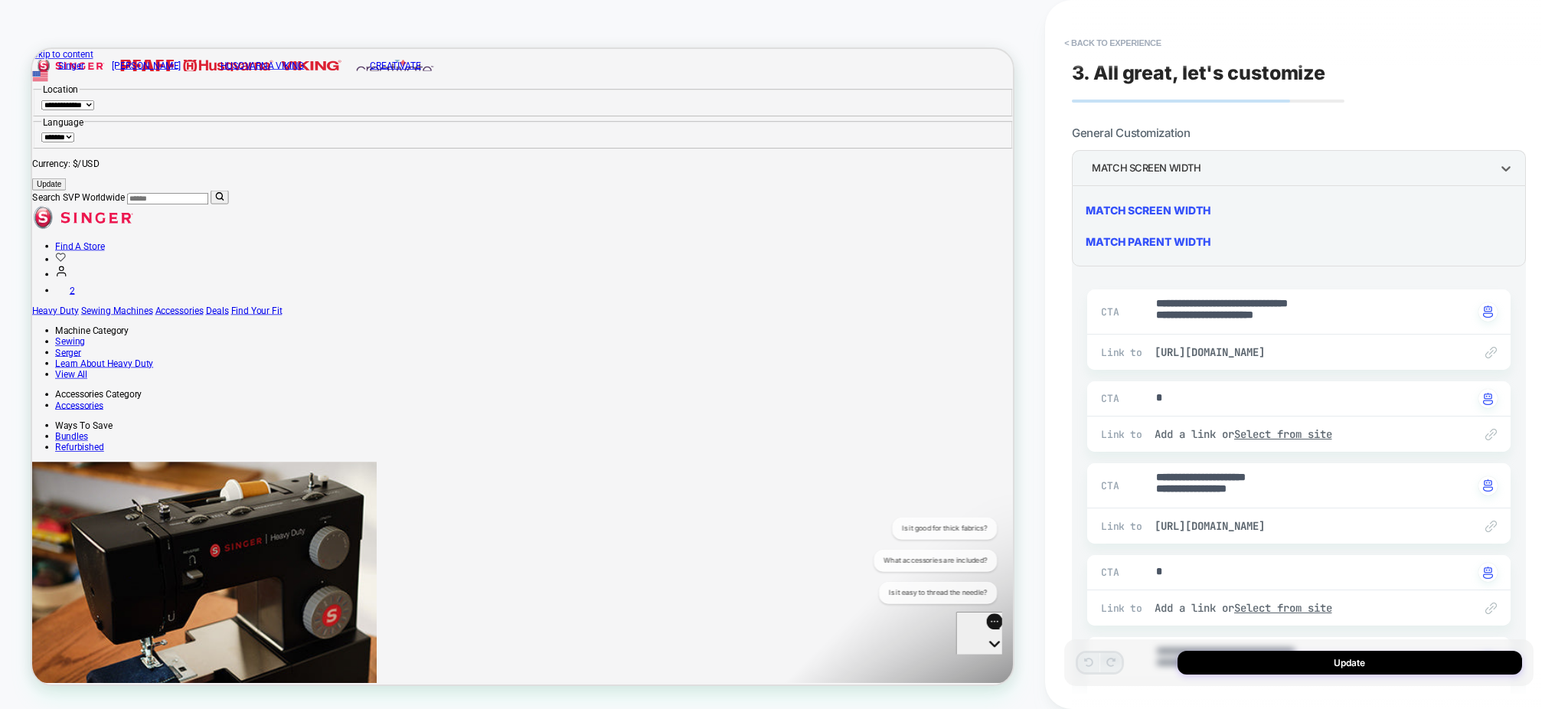
click at [1168, 236] on div "Match Parent Width" at bounding box center [1298, 241] width 441 height 32
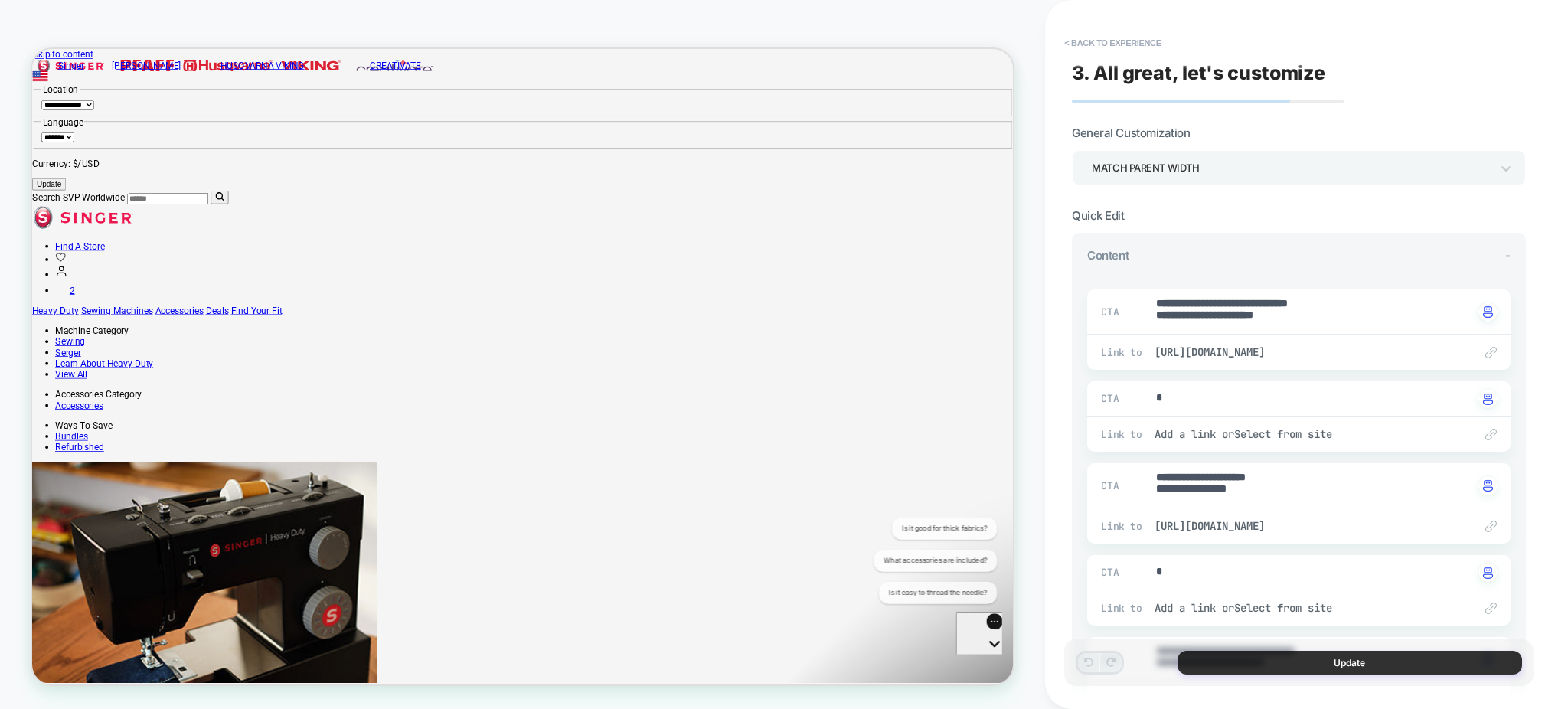
click at [1203, 656] on button "Update" at bounding box center [1349, 662] width 344 height 24
type textarea "*"
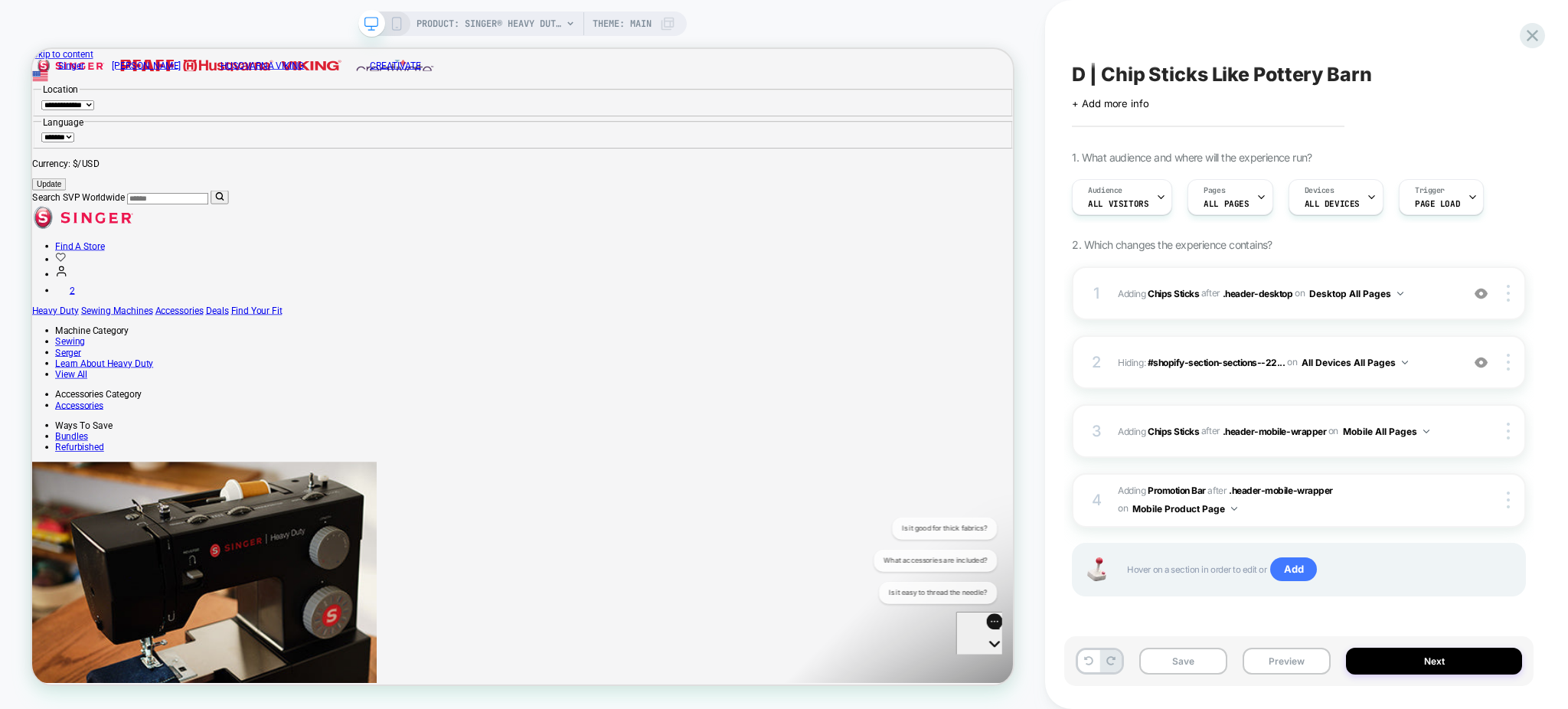
scroll to position [0, 1]
click at [1274, 663] on button "Preview" at bounding box center [1287, 661] width 88 height 27
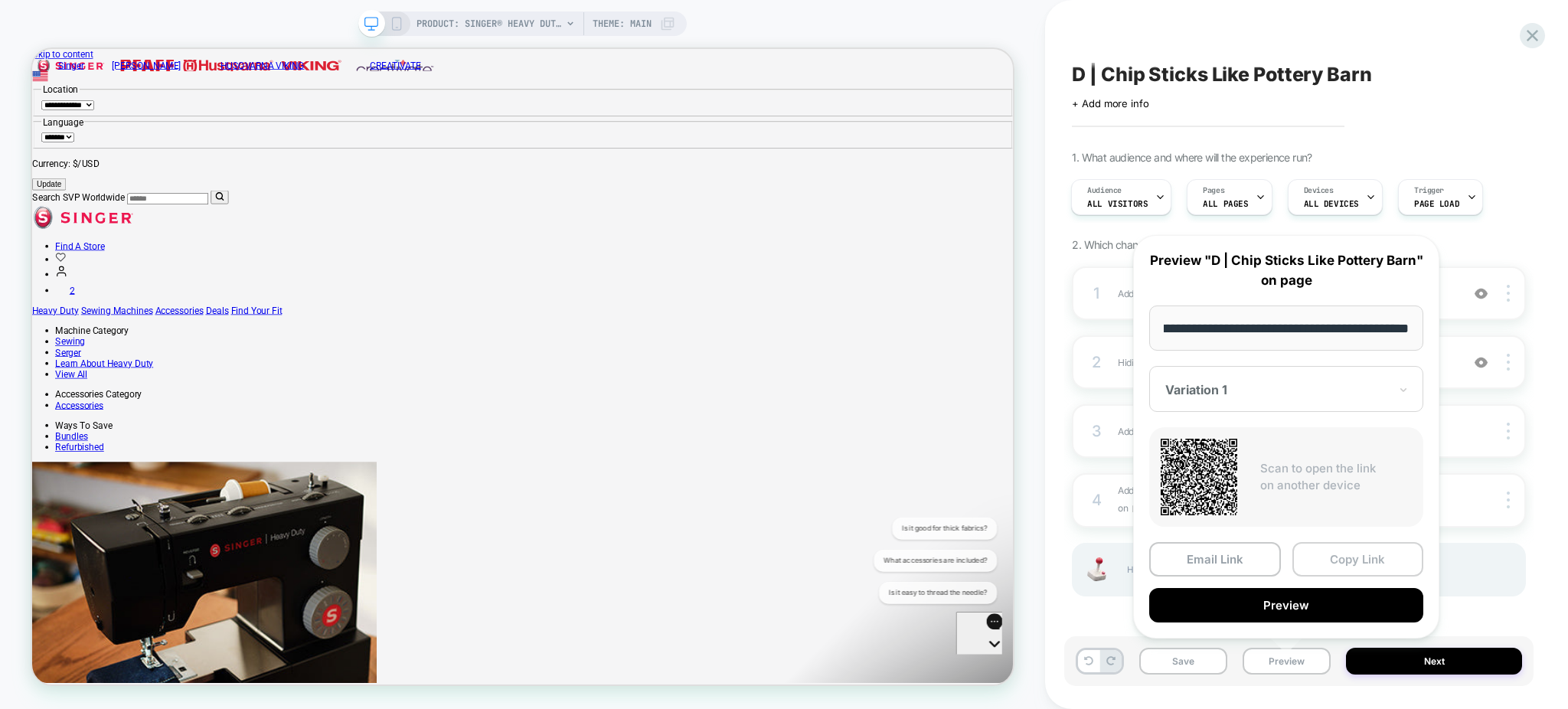
scroll to position [0, 0]
click at [1333, 558] on button "Copy Link" at bounding box center [1357, 559] width 131 height 35
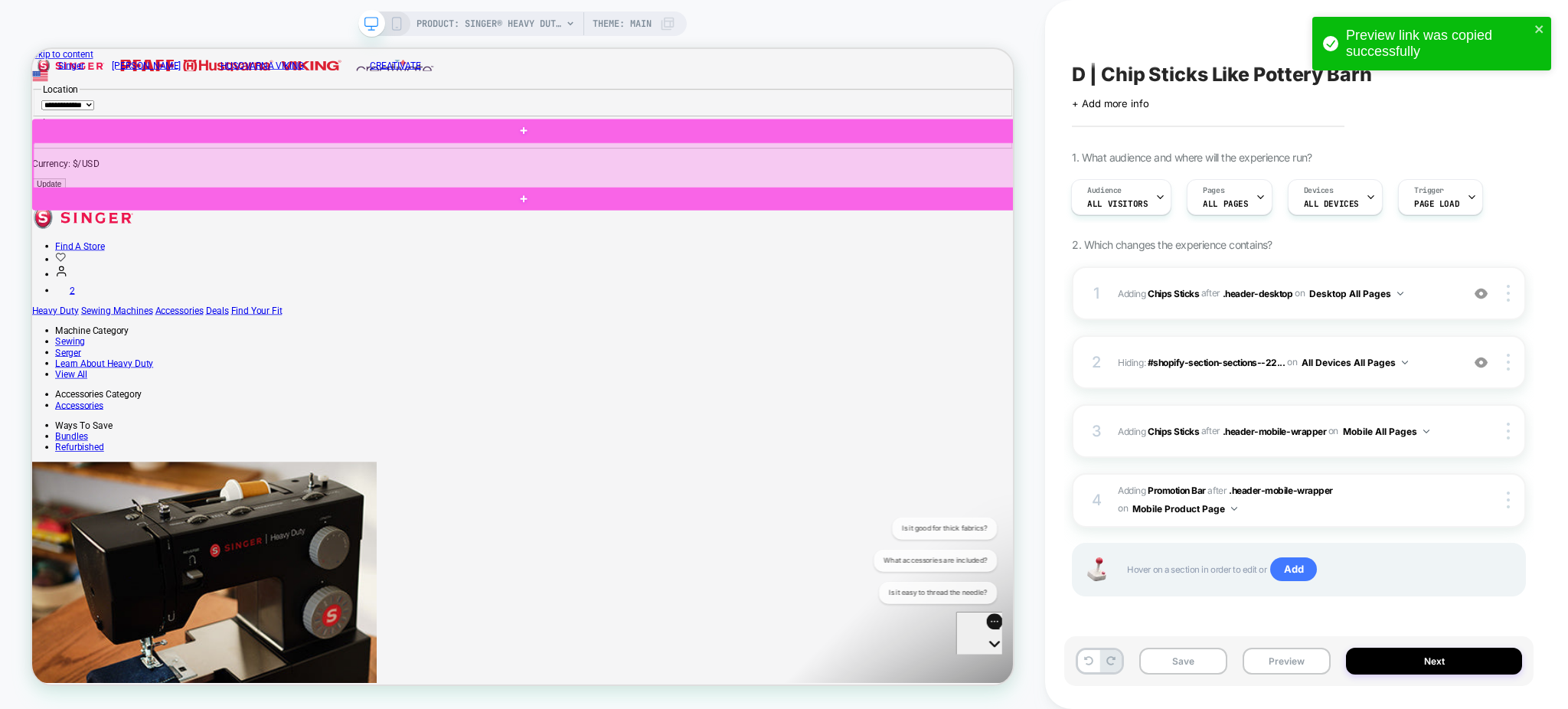
click at [819, 210] on div at bounding box center [689, 204] width 1311 height 62
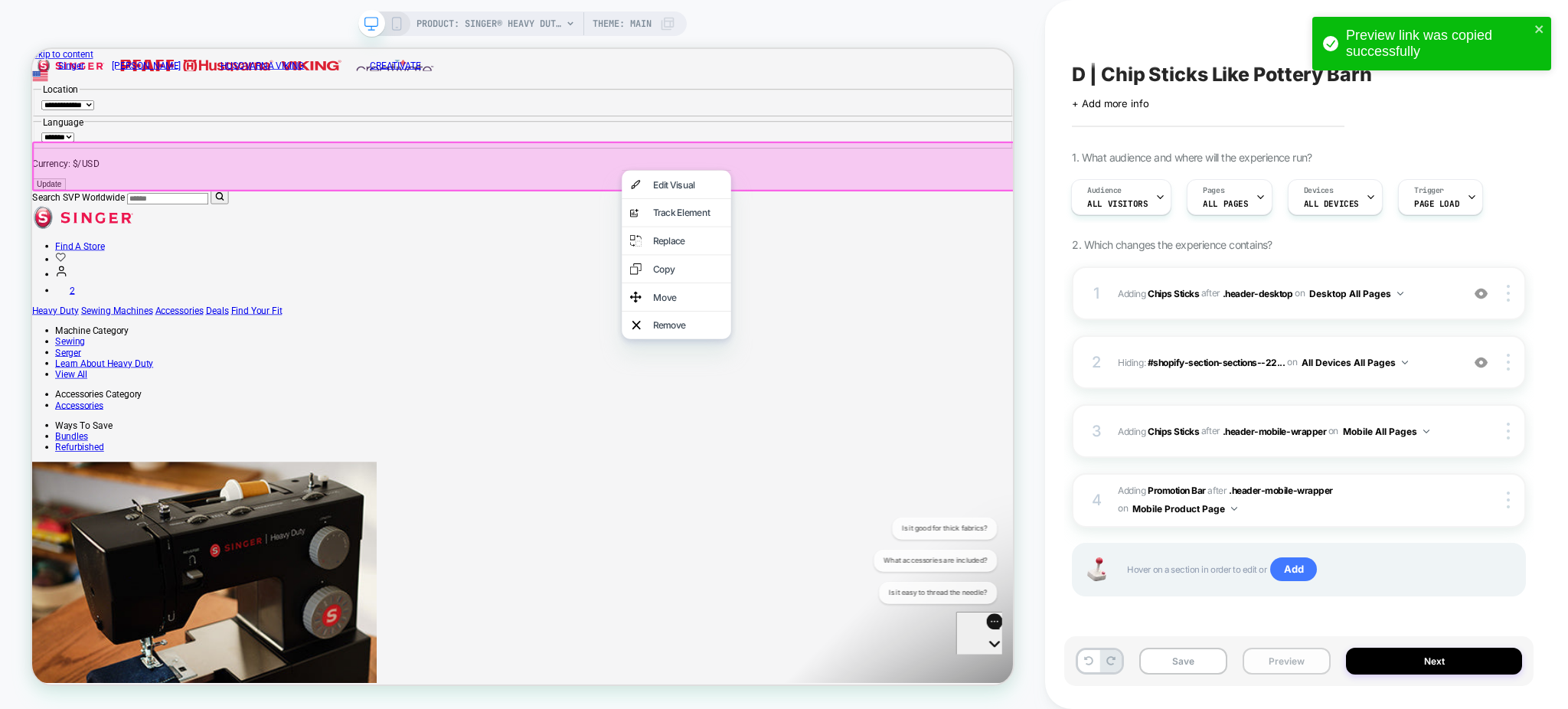
click at [1253, 660] on button "Preview" at bounding box center [1287, 661] width 88 height 27
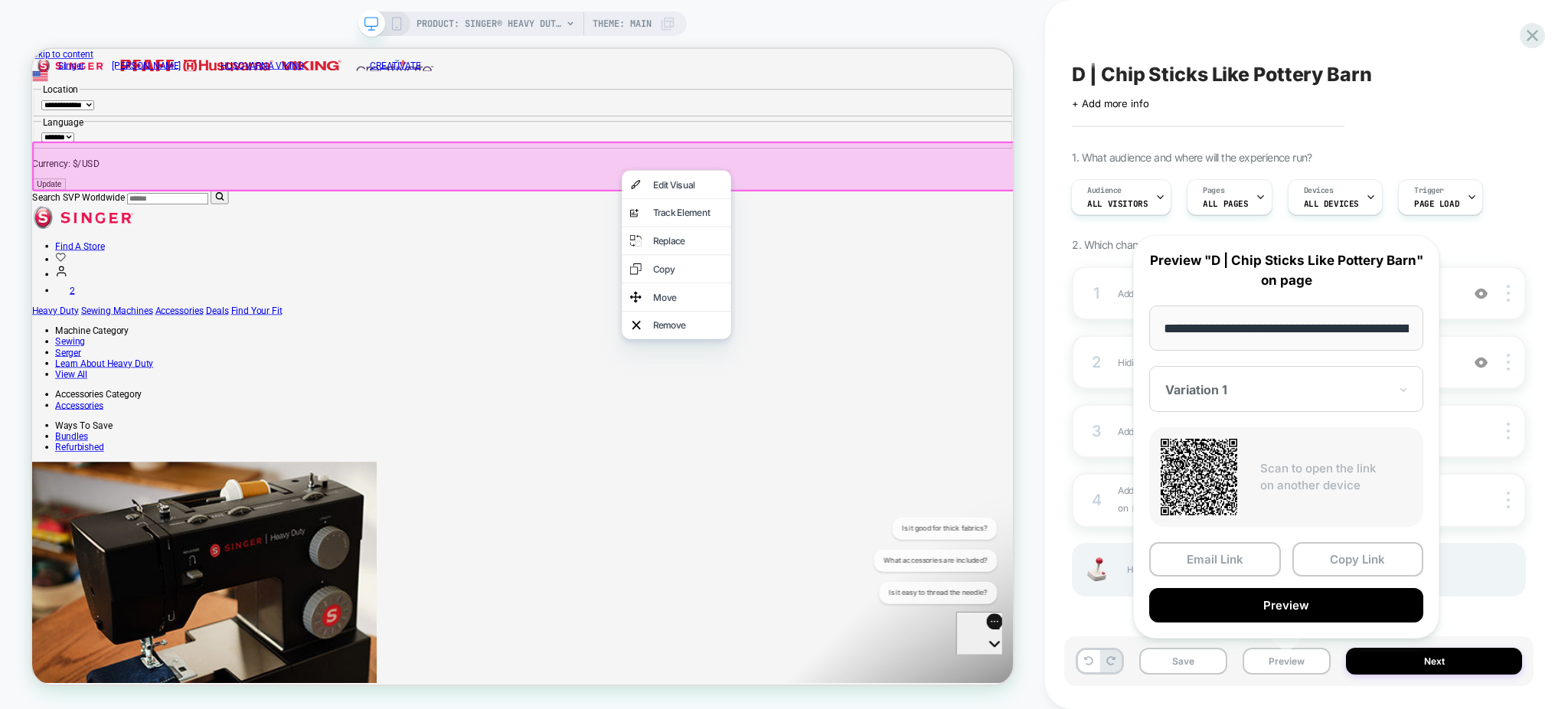
click at [1048, 287] on div "D | Chip Sticks Like Pottery Barn Click to edit experience details + Add more i…" at bounding box center [1306, 354] width 523 height 709
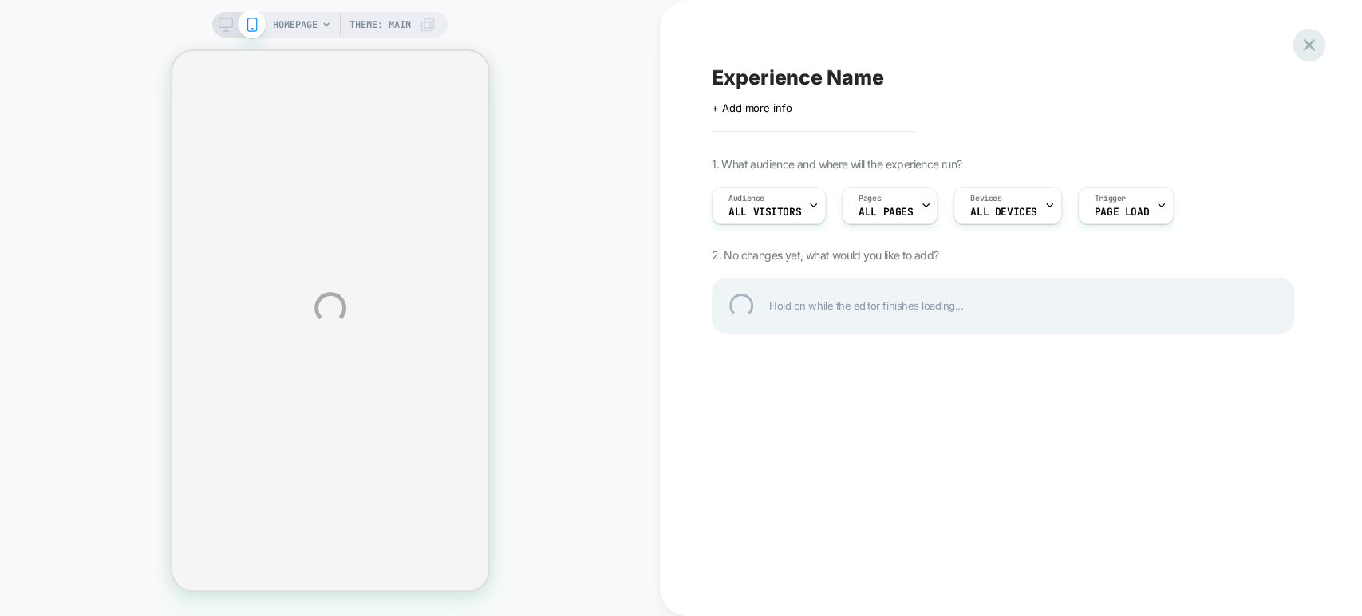
click at [1313, 45] on div at bounding box center [1308, 45] width 33 height 33
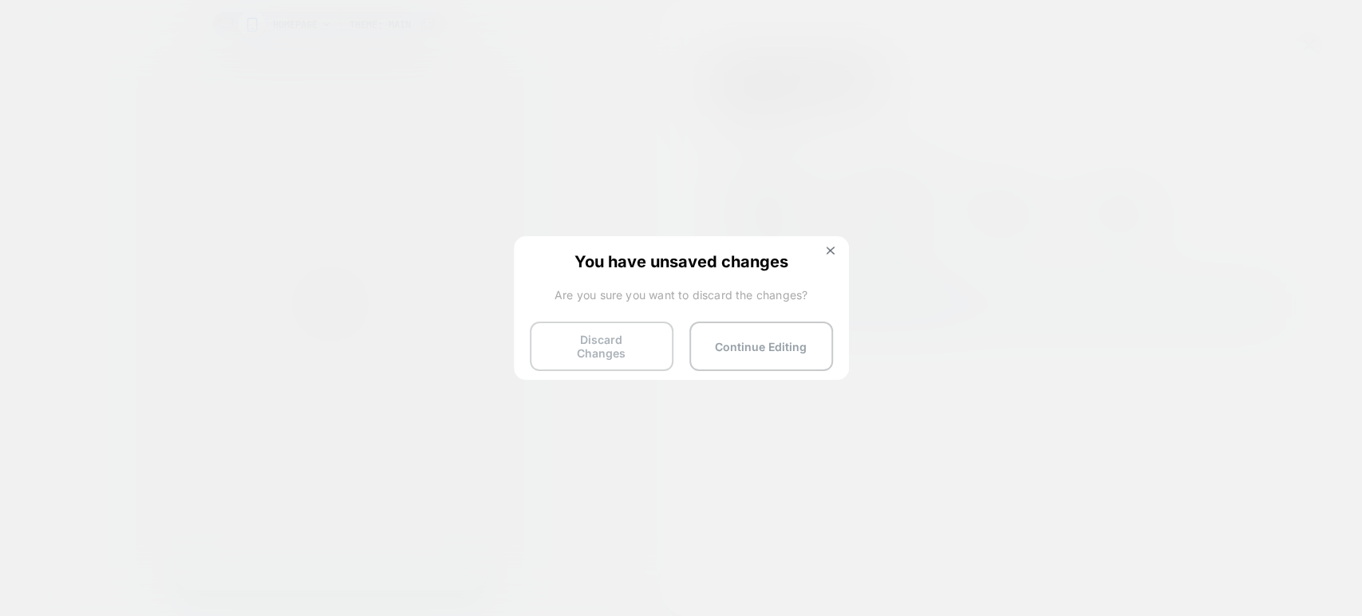
click at [596, 333] on button "Discard Changes" at bounding box center [602, 345] width 144 height 49
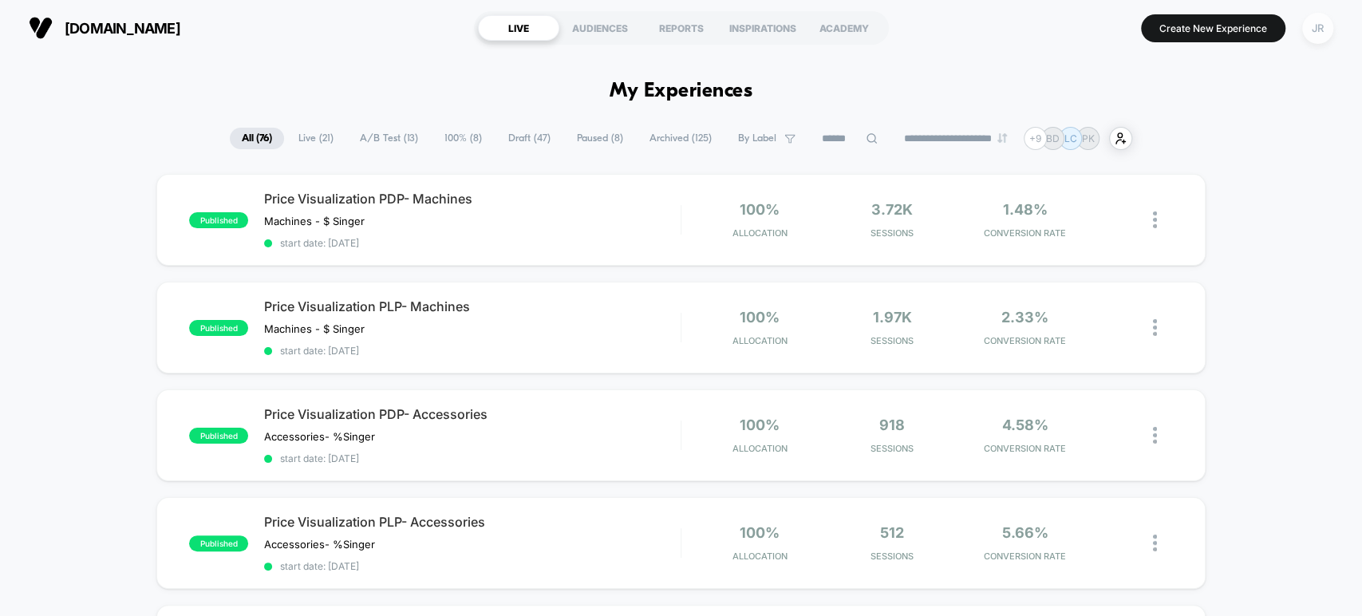
click at [1315, 18] on div "JR" at bounding box center [1317, 28] width 31 height 31
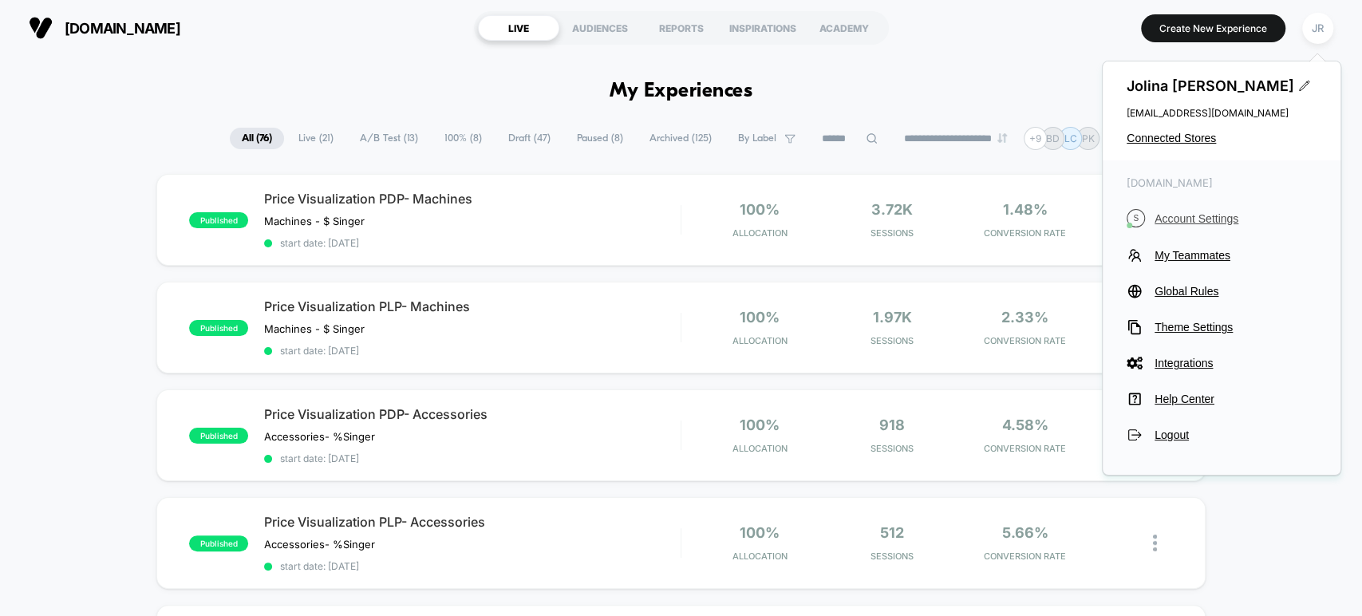
click at [1214, 216] on span "Account Settings" at bounding box center [1235, 218] width 162 height 13
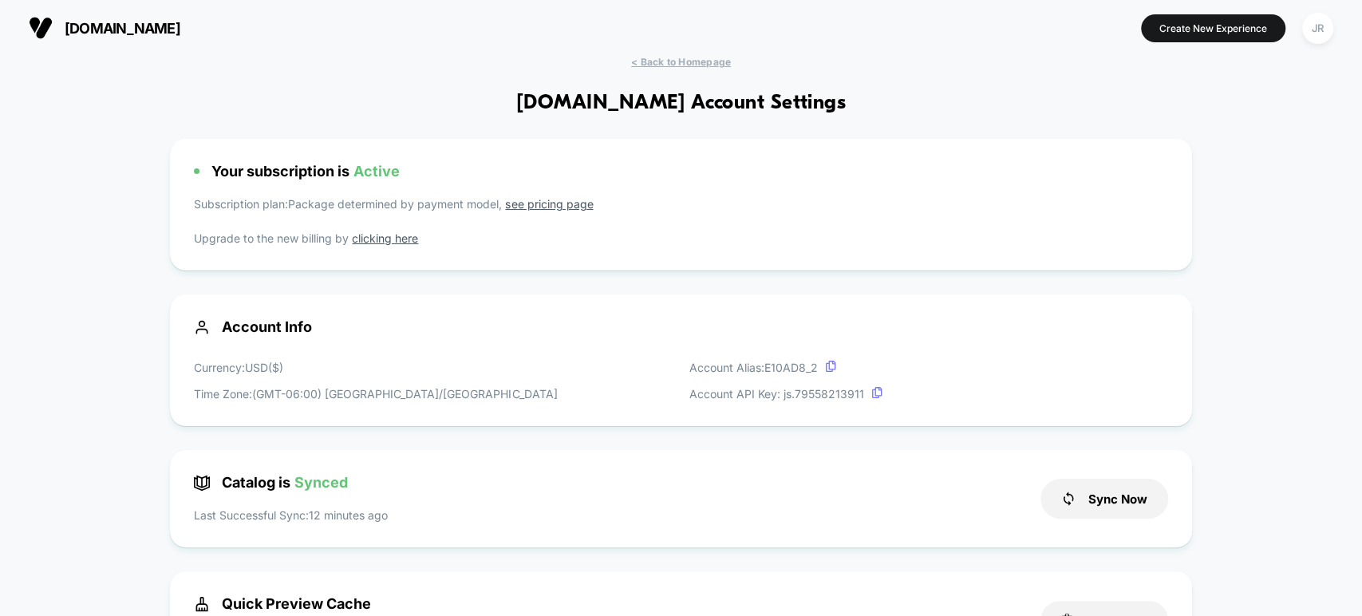
click at [782, 223] on div "Subscription plan: Package determined by payment model, see pricing page Upgrad…" at bounding box center [680, 220] width 973 height 51
click at [395, 241] on link "clicking here" at bounding box center [385, 238] width 66 height 14
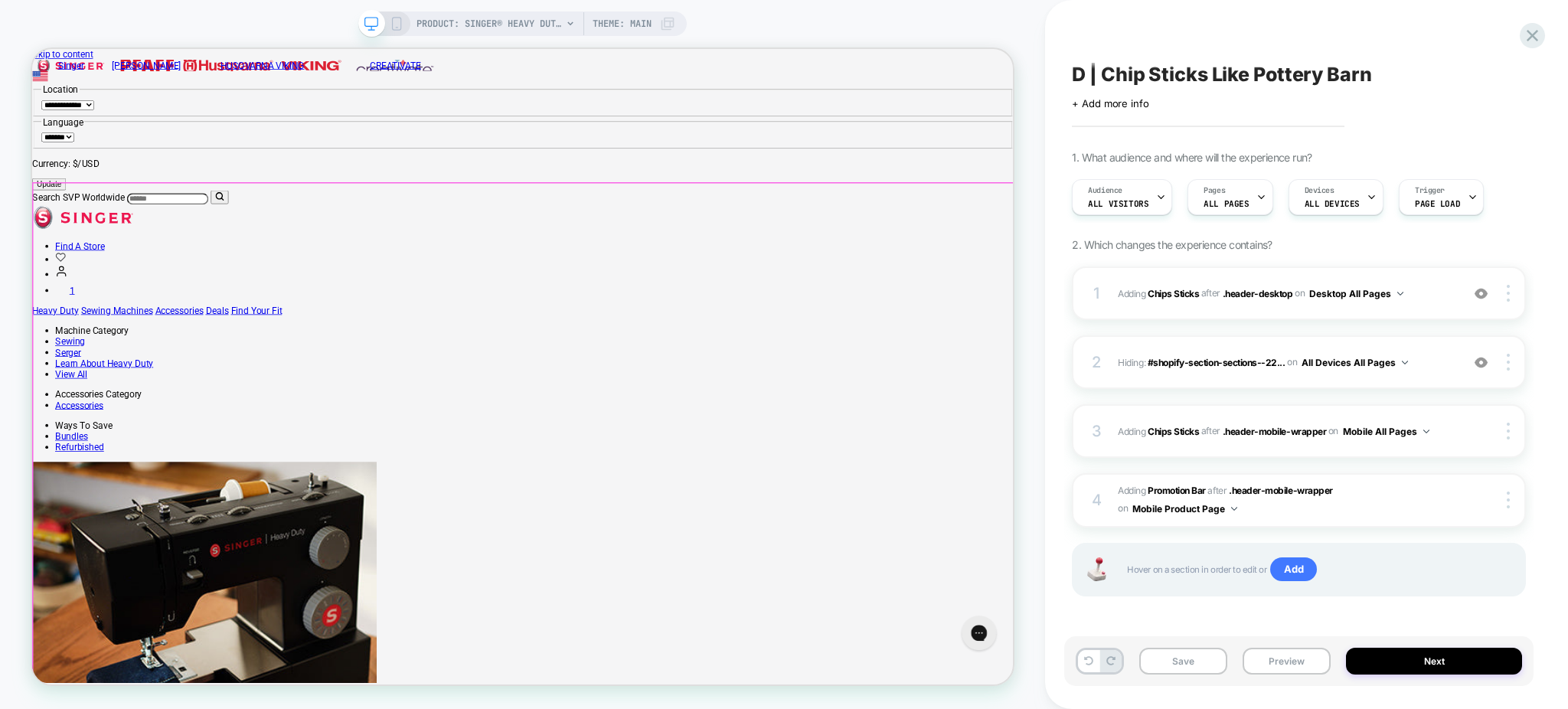
scroll to position [0, 1]
click at [1424, 306] on div "1 #_loomi_addon_1759170250846 Adding Chips Sticks AFTER .header-desktop .header…" at bounding box center [1298, 294] width 454 height 54
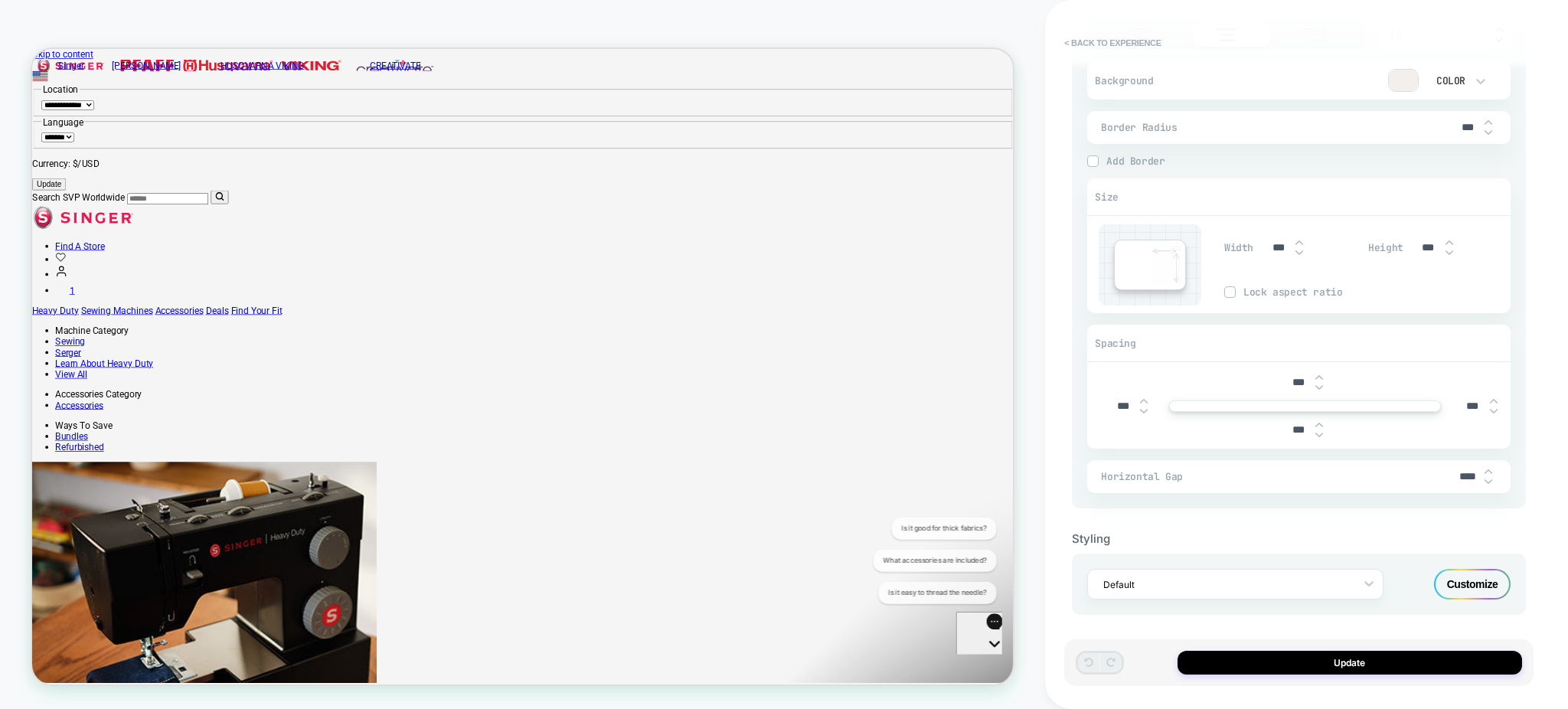
scroll to position [1073, 0]
click at [1470, 574] on div "Customize" at bounding box center [1472, 581] width 77 height 31
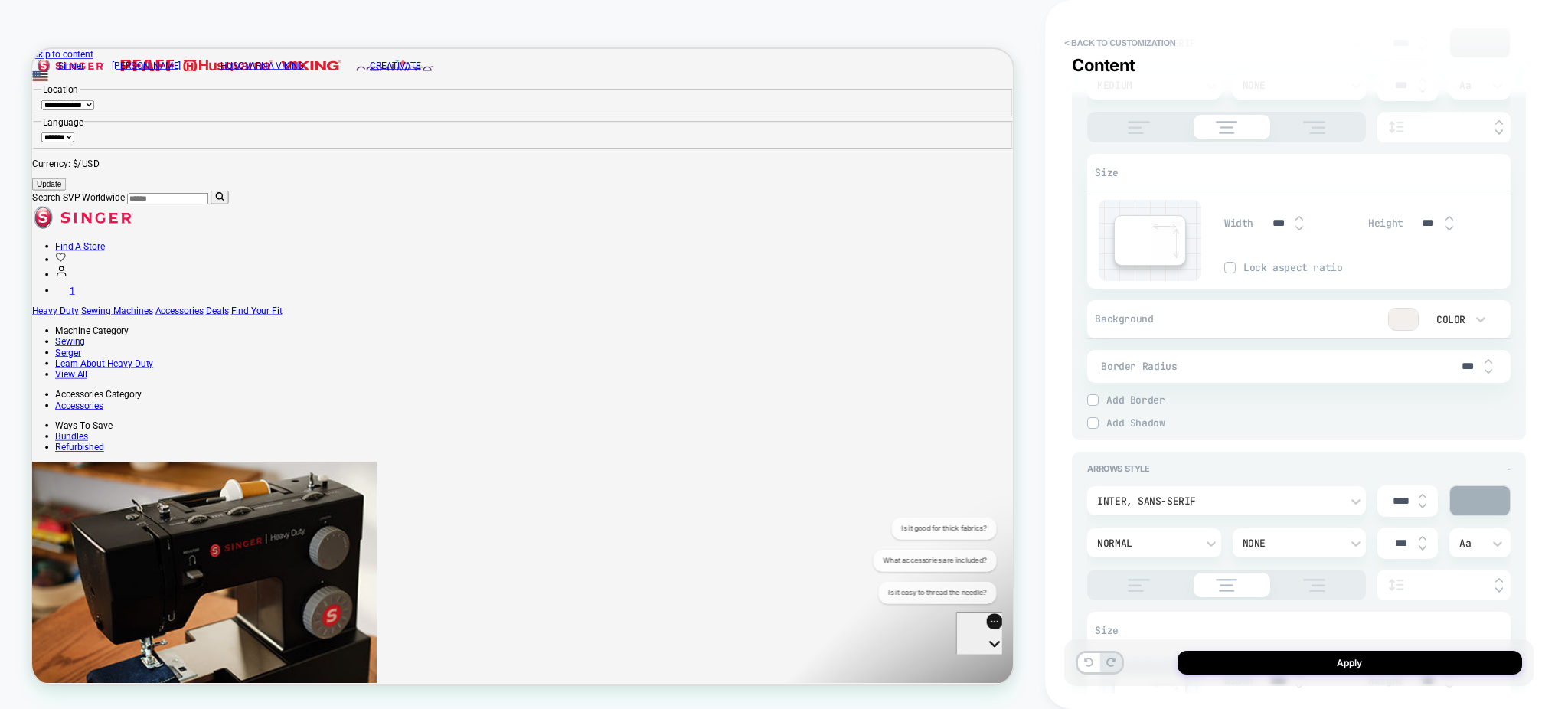
type textarea "*"
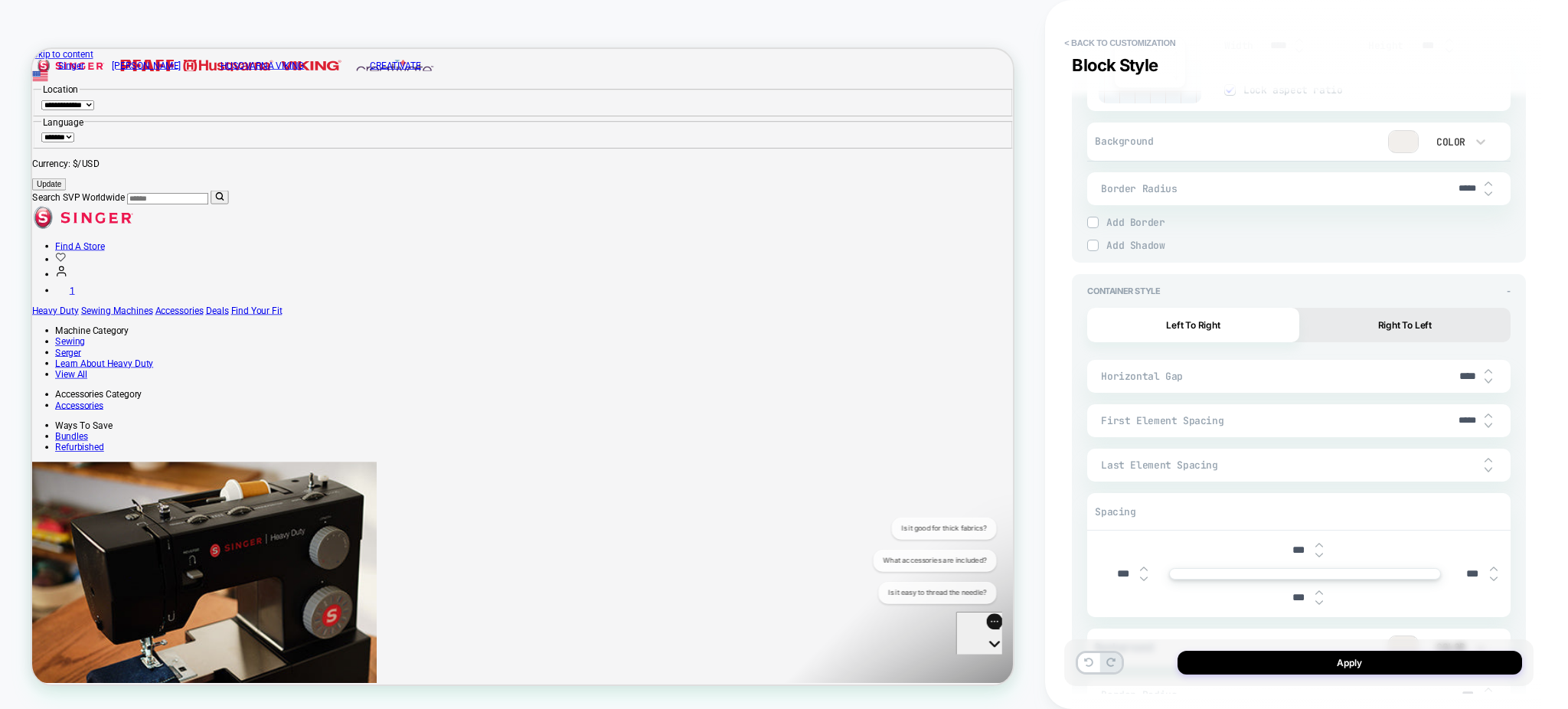
scroll to position [1632, 0]
click at [1456, 414] on input "*****" at bounding box center [1467, 419] width 35 height 12
type input "***"
type textarea "*"
type input "****"
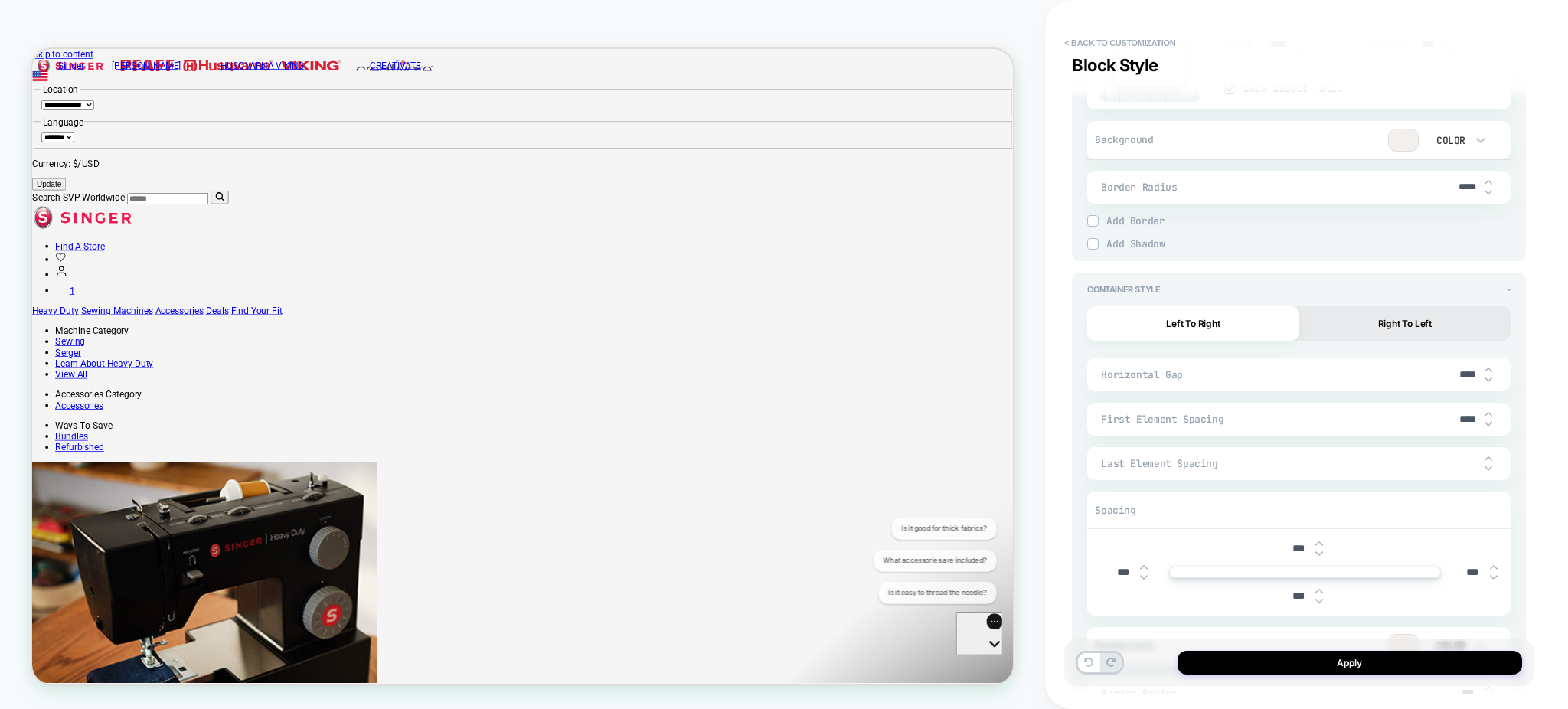
type textarea "*"
type input "*****"
type textarea "*"
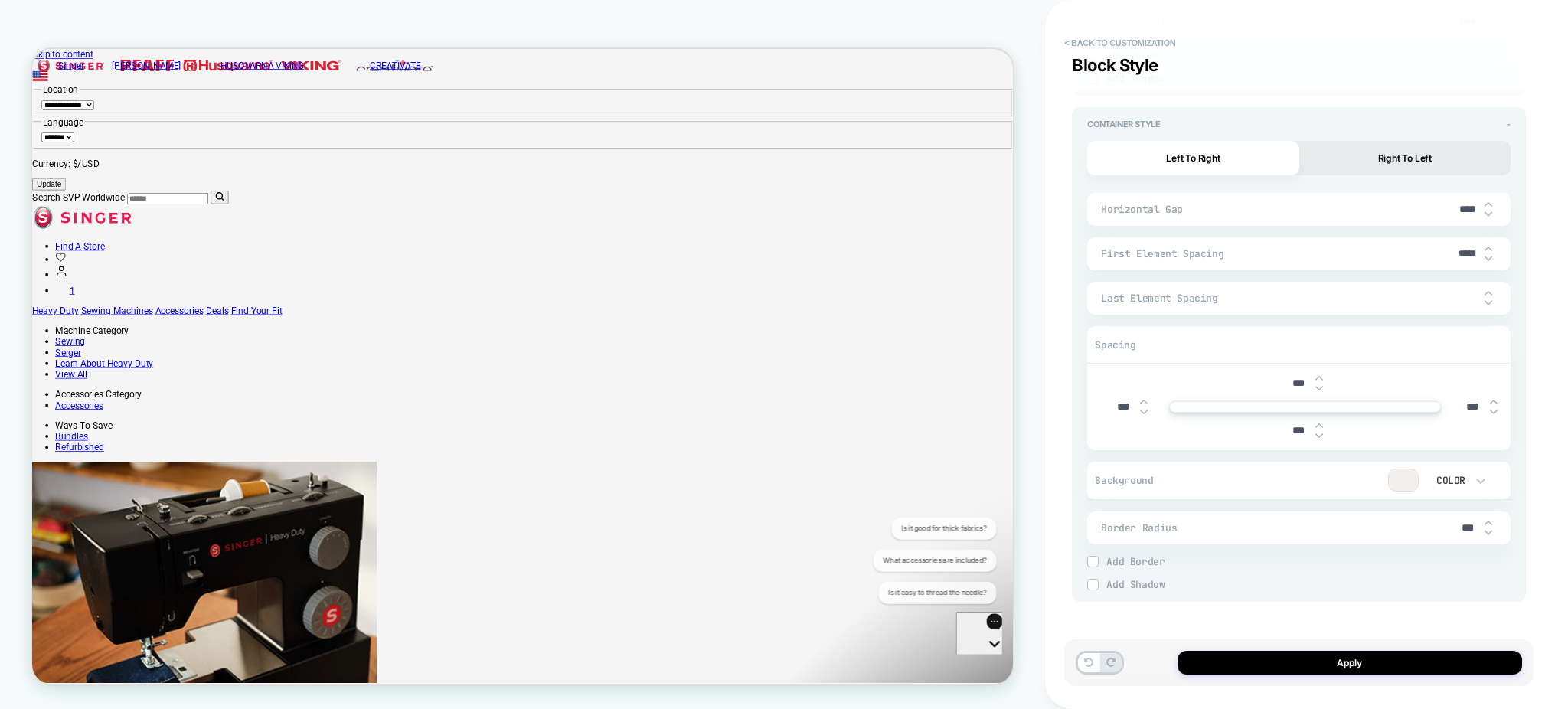
scroll to position [1803, 0]
type input "*****"
click at [1454, 278] on div at bounding box center [1474, 294] width 46 height 32
click at [1459, 282] on div at bounding box center [1474, 294] width 46 height 32
click at [1461, 291] on input "text" at bounding box center [1467, 294] width 35 height 12
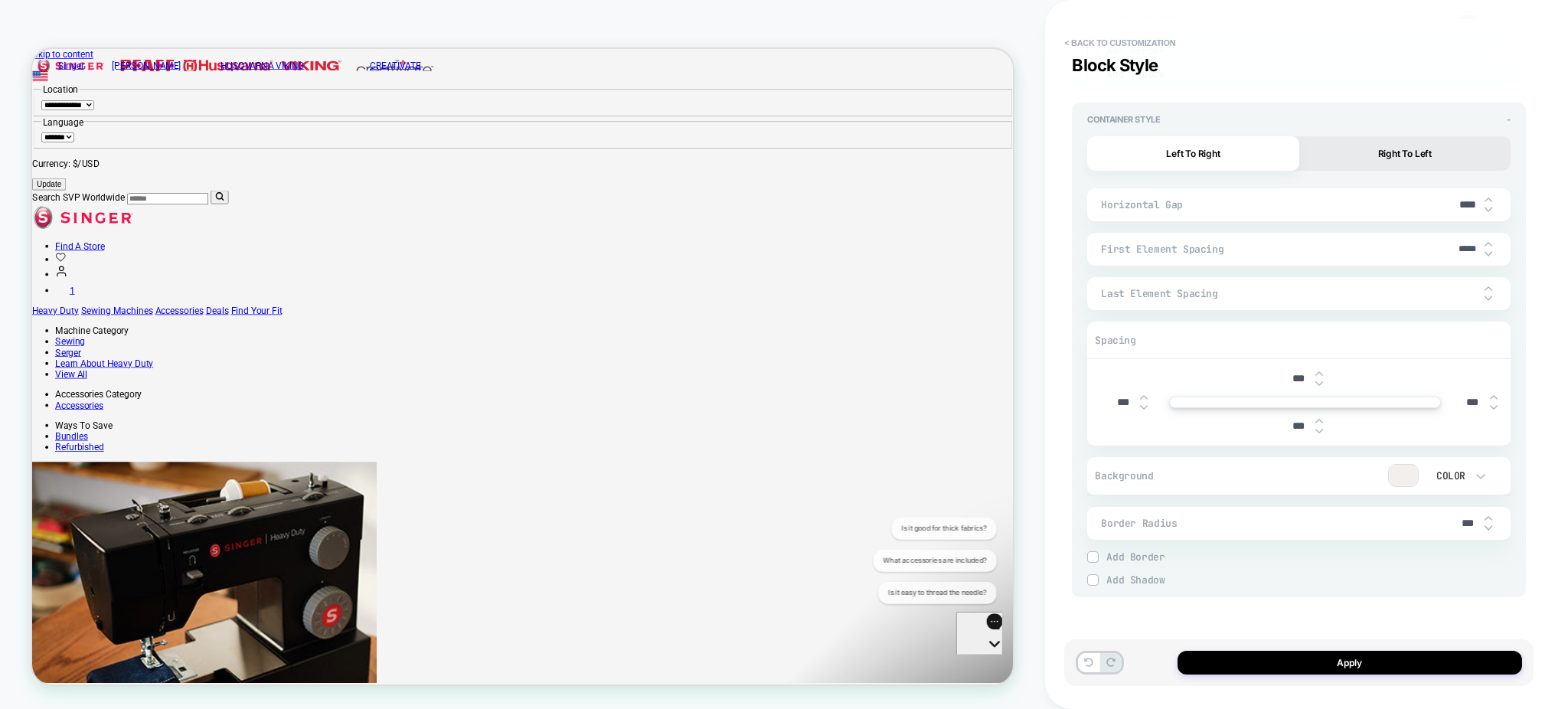
click at [1461, 291] on input "text" at bounding box center [1467, 294] width 35 height 12
type input "***"
type textarea "*"
type input "***"
click at [1333, 666] on button "Apply" at bounding box center [1349, 662] width 344 height 24
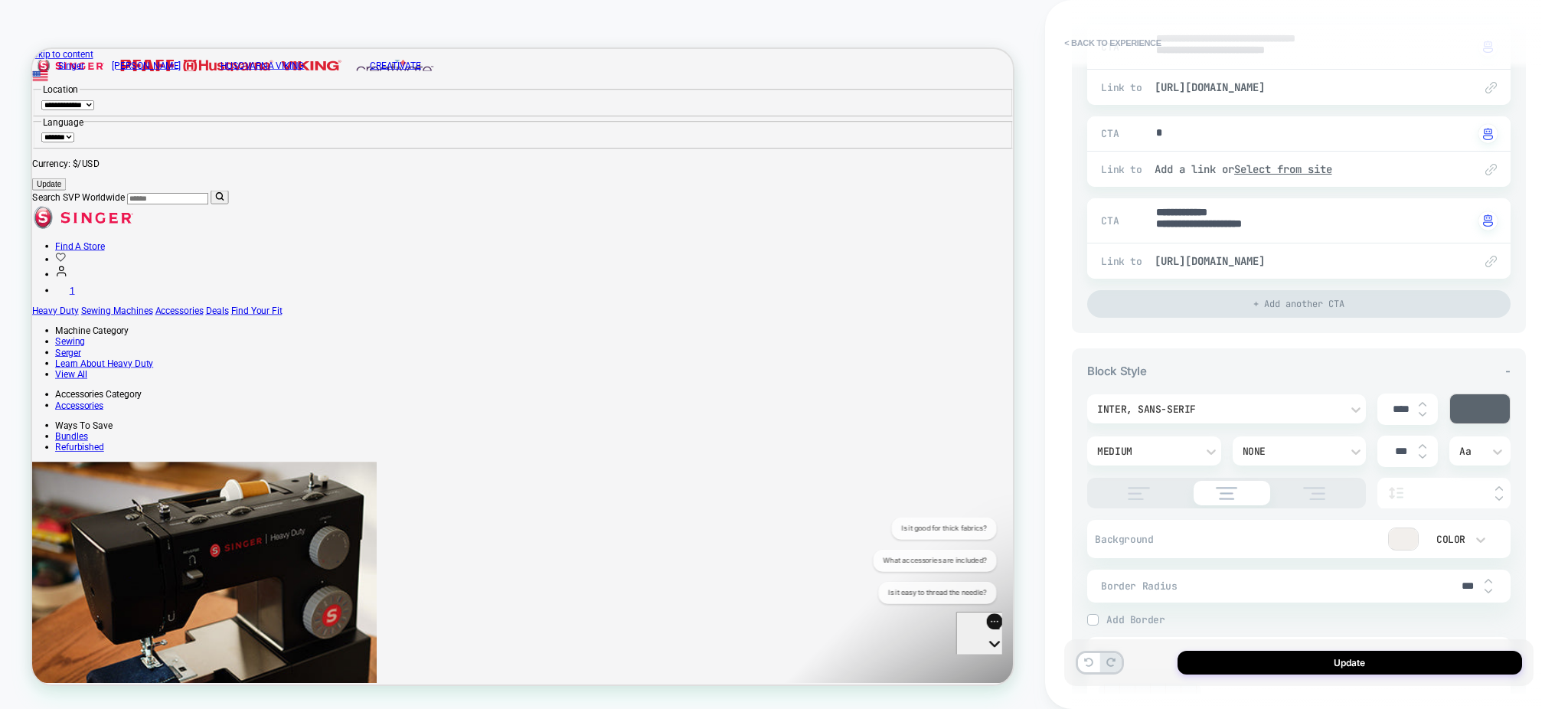
scroll to position [1073, 0]
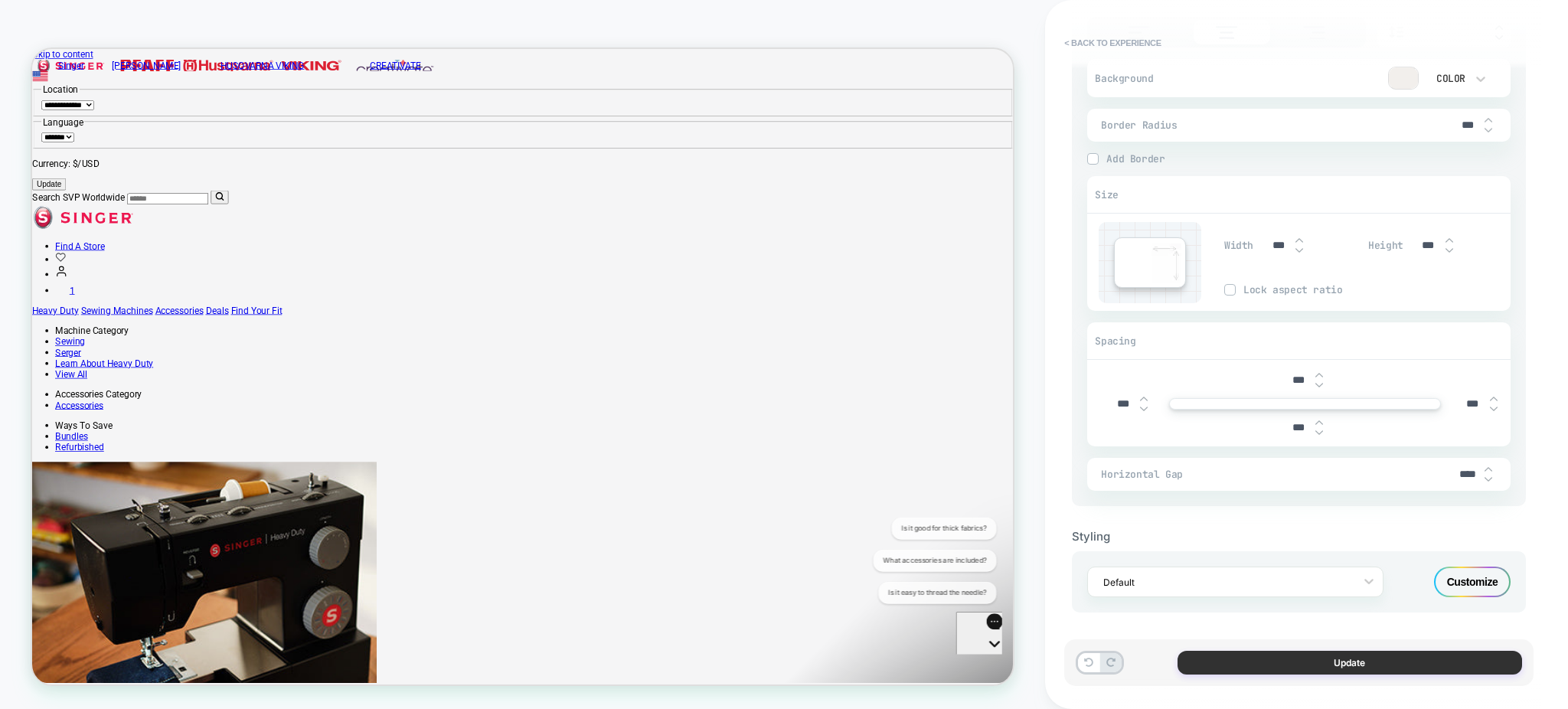
click at [1237, 659] on button "Update" at bounding box center [1349, 662] width 344 height 24
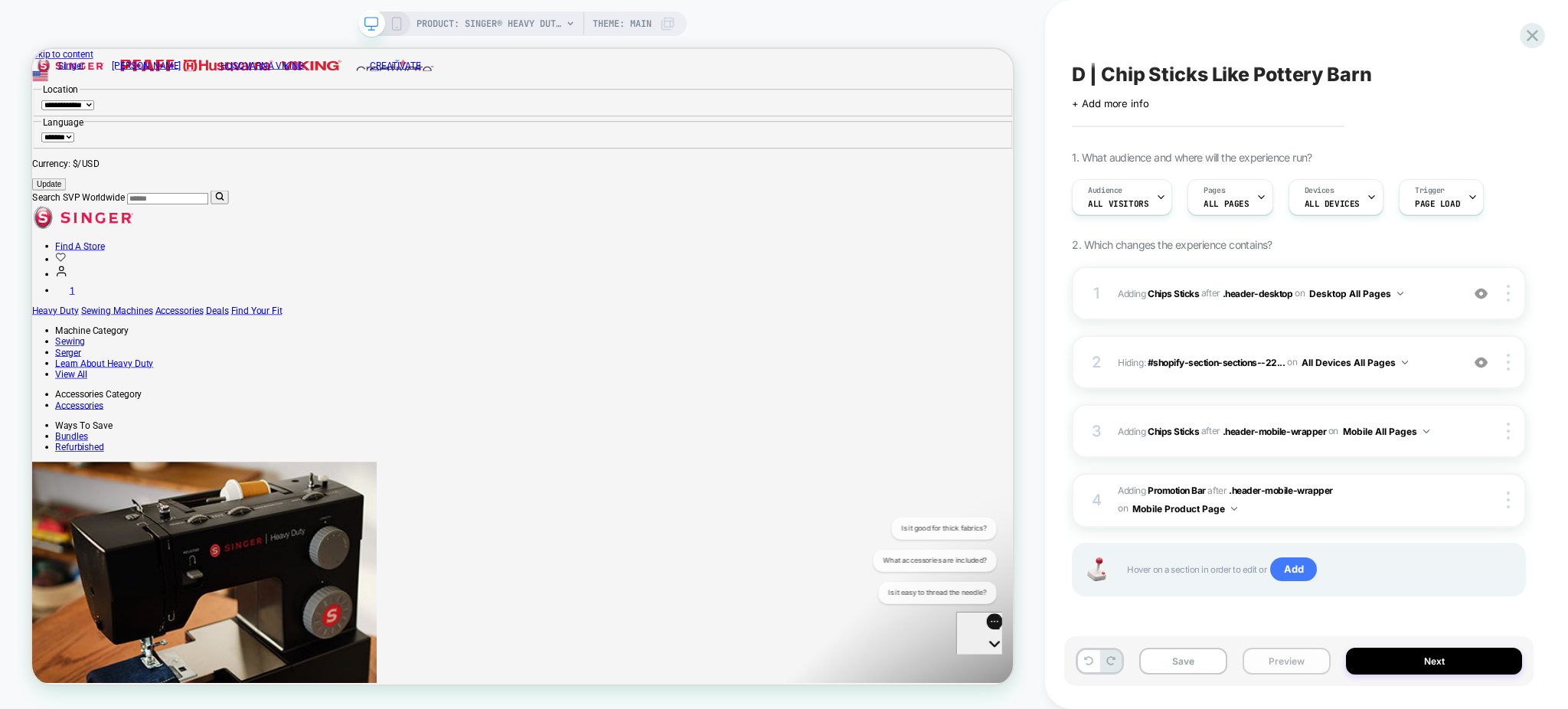
scroll to position [0, 1]
click at [1277, 659] on button "Preview" at bounding box center [1287, 661] width 88 height 27
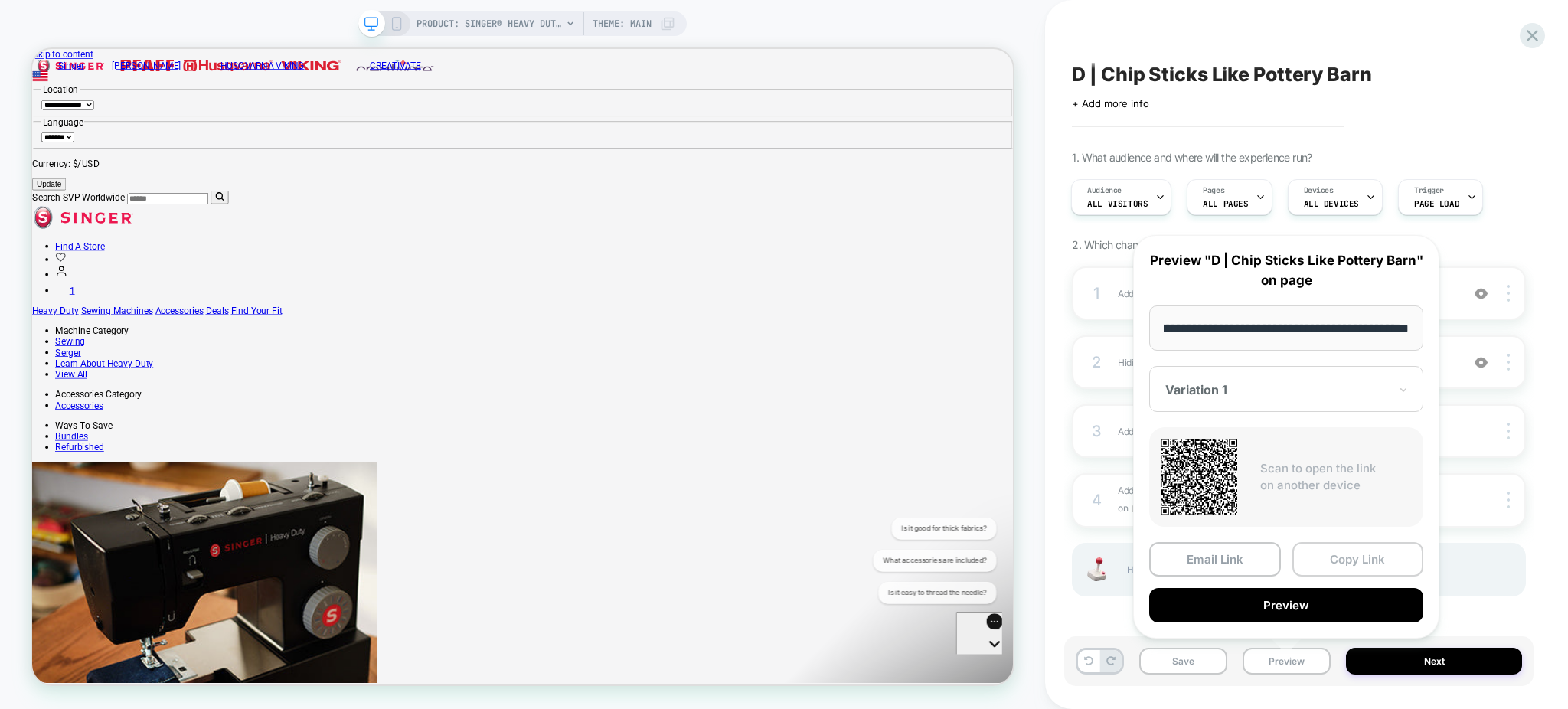
scroll to position [0, 0]
click at [1338, 561] on button "Copy Link" at bounding box center [1357, 559] width 131 height 35
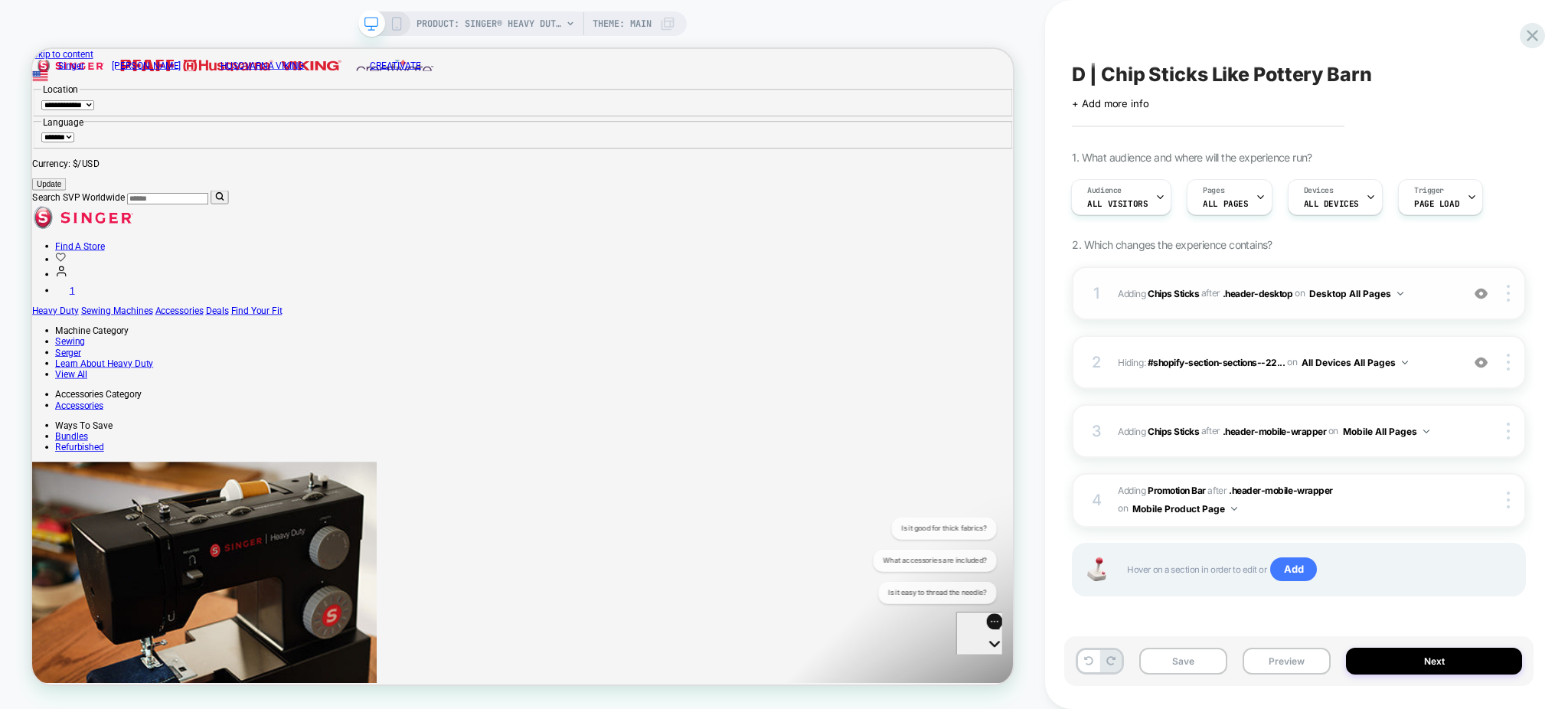
click at [1432, 292] on span "#_loomi_addon_1759170250846 Adding Chips Sticks AFTER .header-desktop .header-d…" at bounding box center [1285, 294] width 335 height 19
click at [1432, 292] on div "D | Chip Sticks Like Pottery Barn Click to edit experience details + Add more i…" at bounding box center [1306, 354] width 523 height 709
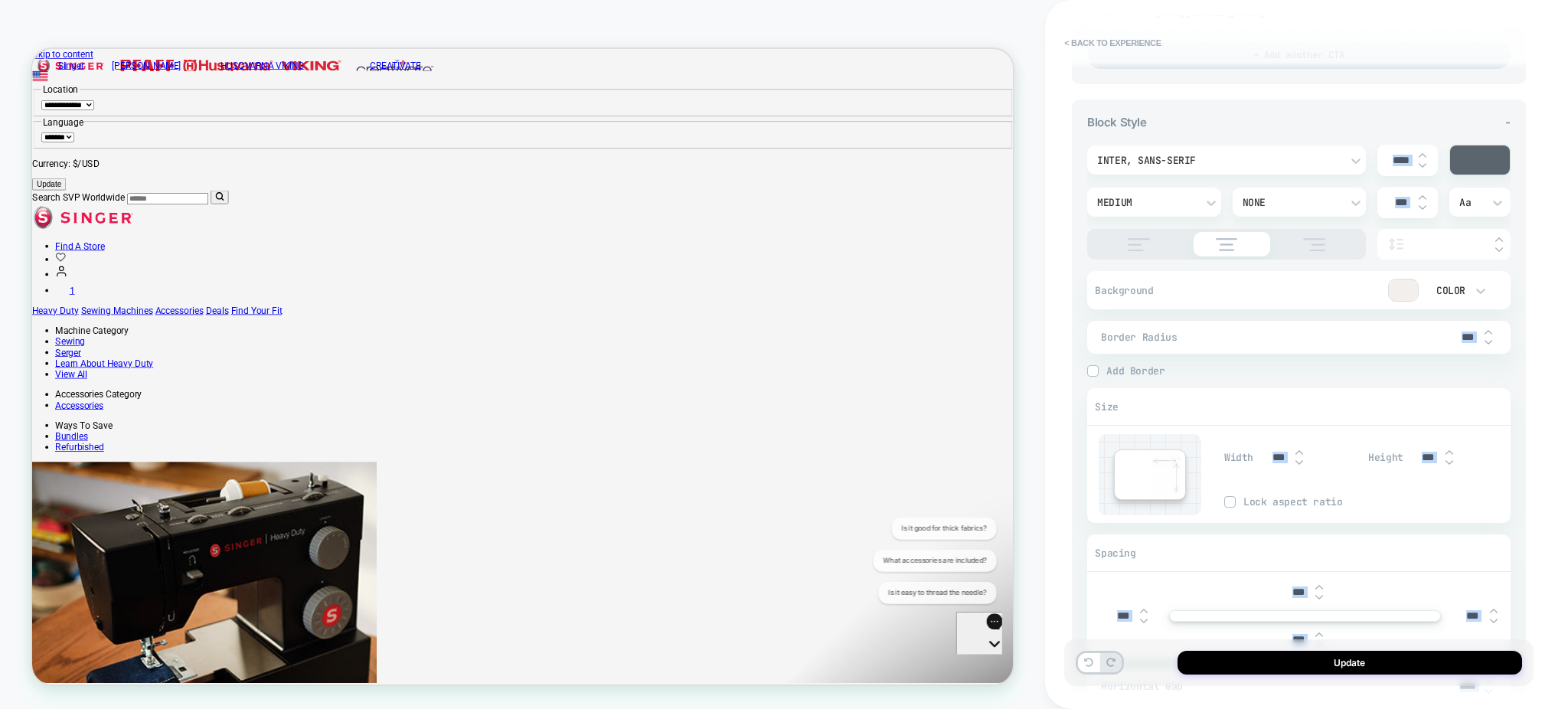
scroll to position [563, 0]
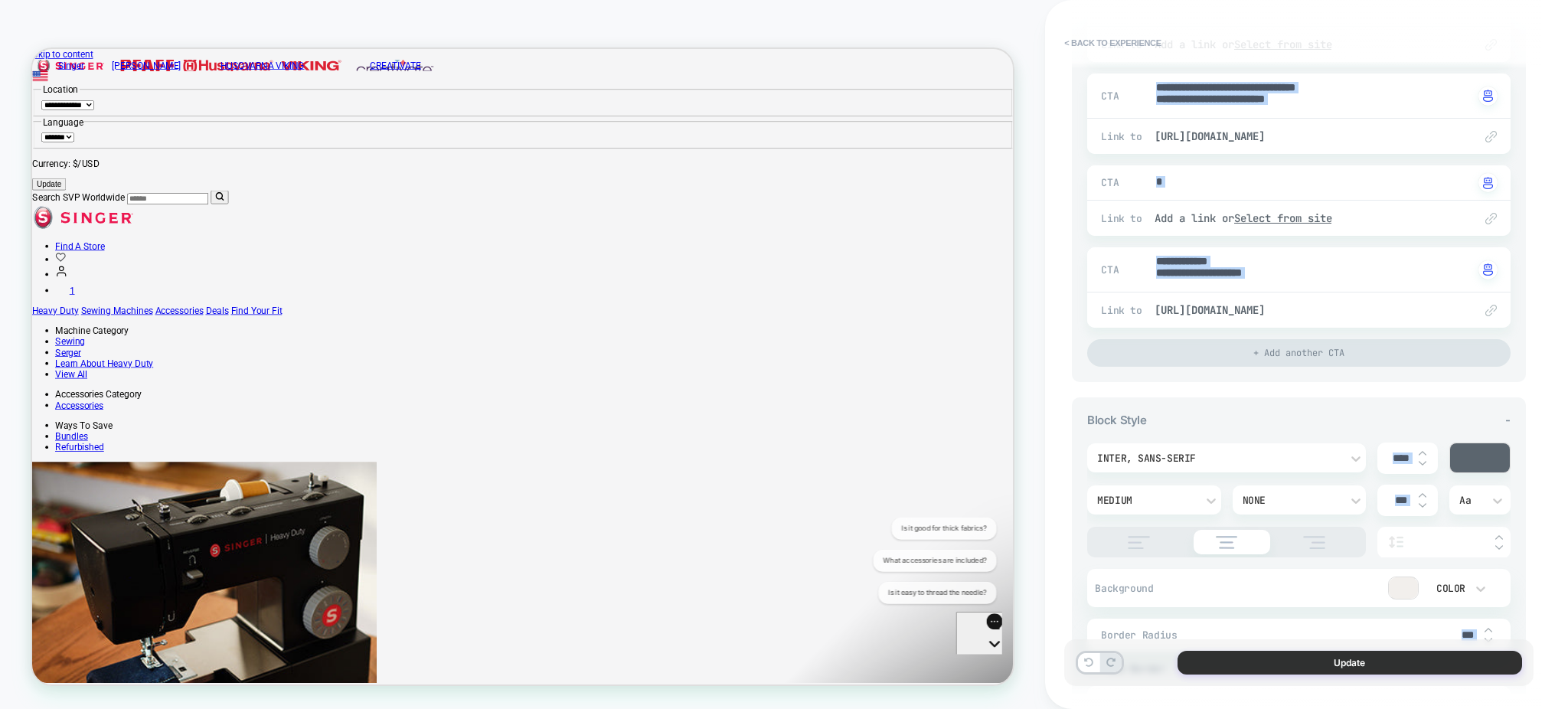
click at [1231, 668] on button "Update" at bounding box center [1349, 662] width 344 height 24
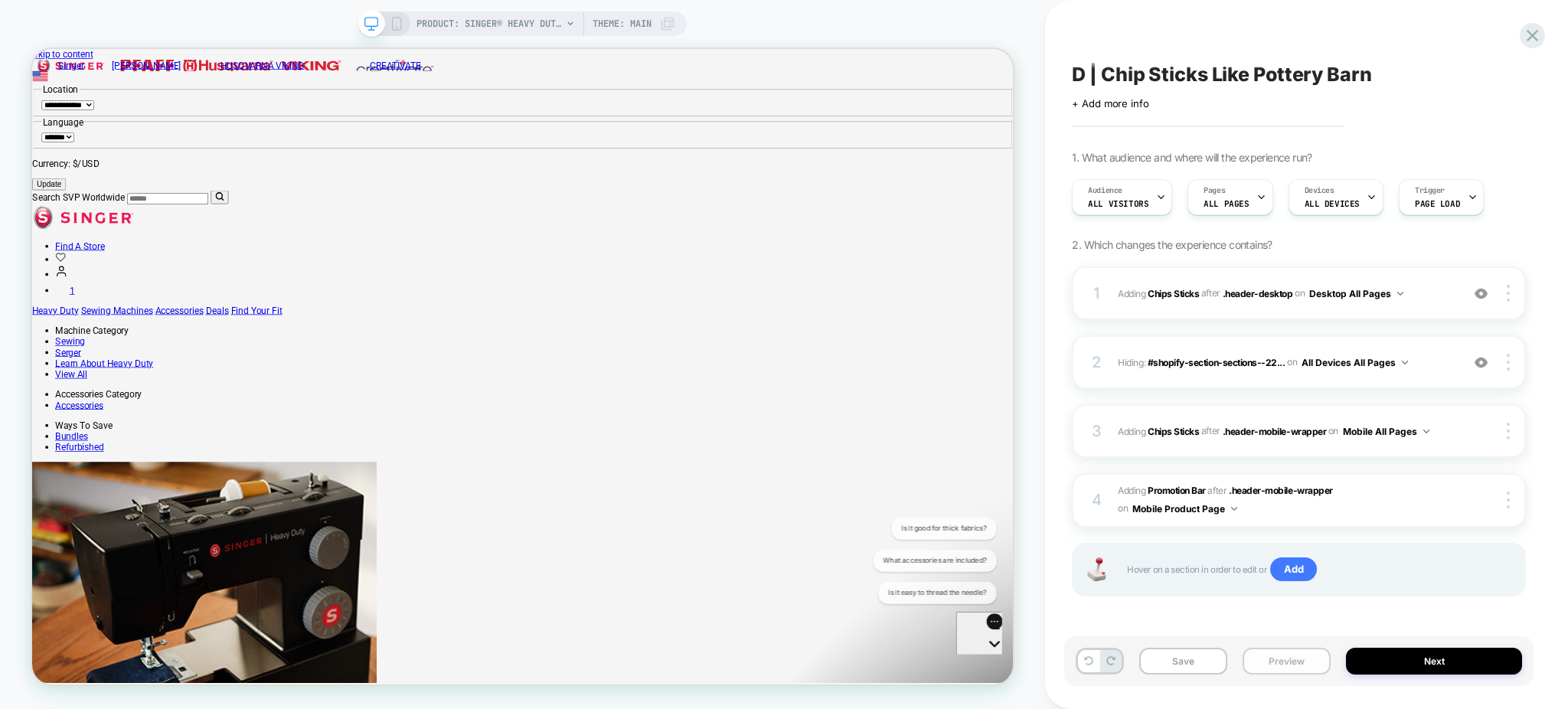
scroll to position [0, 1]
click at [1270, 659] on button "Preview" at bounding box center [1287, 661] width 88 height 27
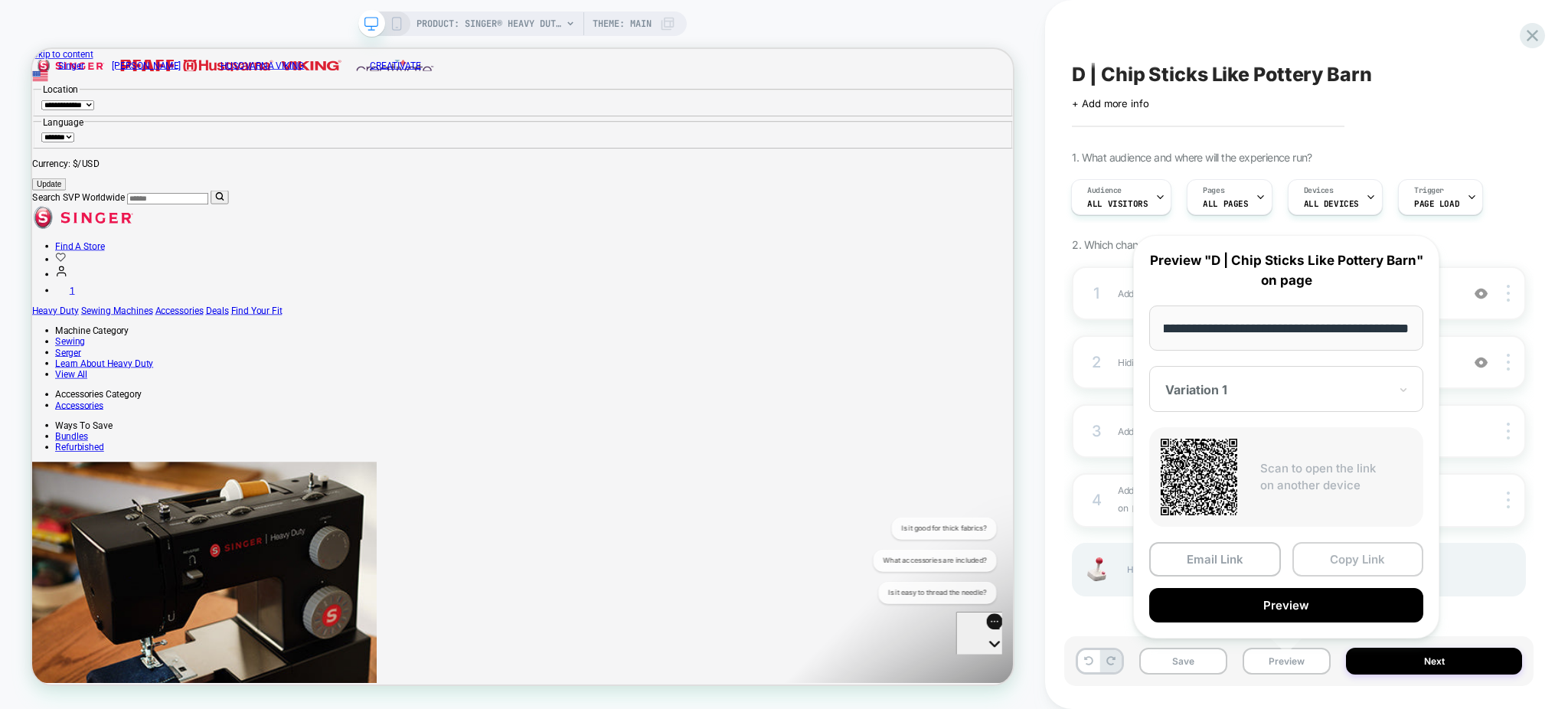
scroll to position [0, 0]
click at [1321, 559] on button "Copy Link" at bounding box center [1357, 559] width 131 height 35
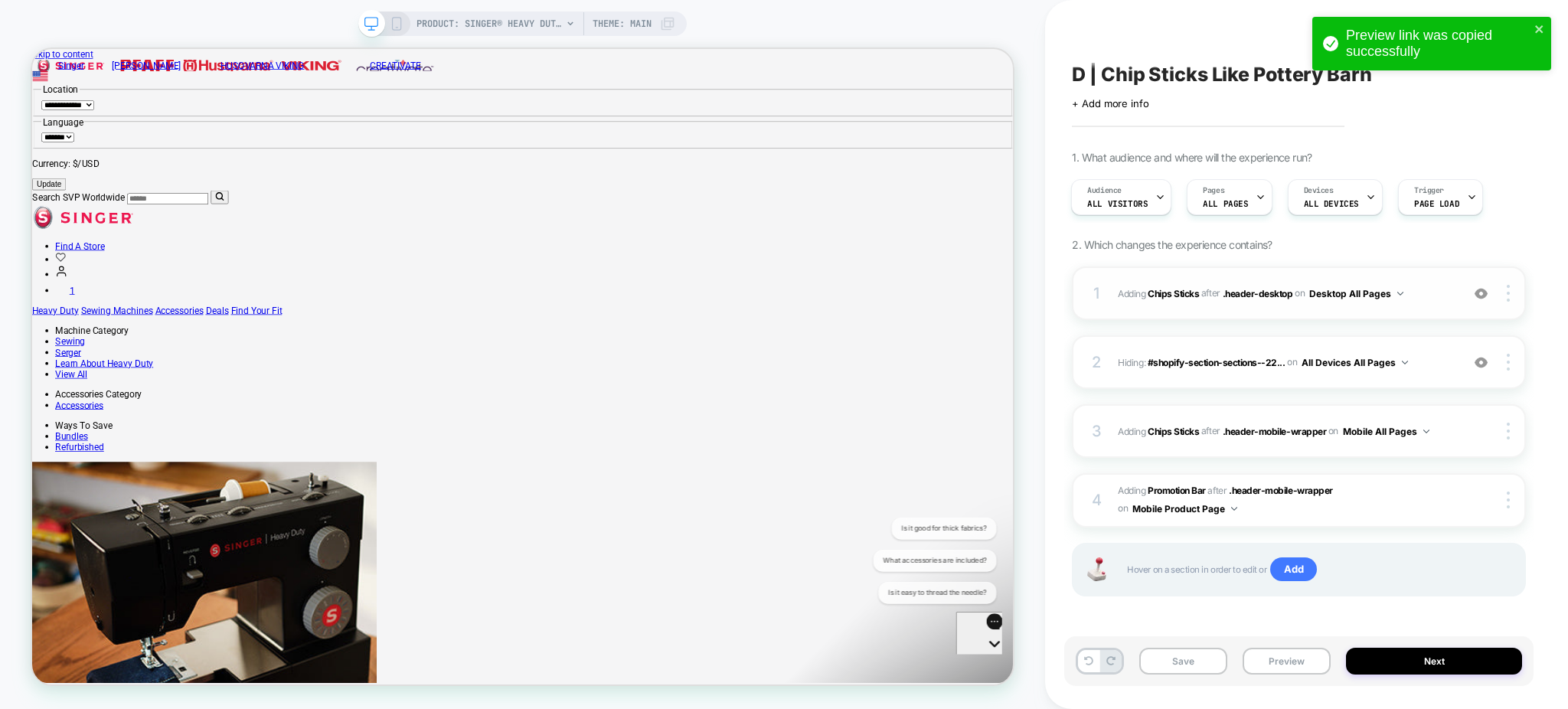
click at [1433, 310] on div "1 #_loomi_addon_1759170250846 Adding Chips Sticks AFTER .header-desktop .header…" at bounding box center [1298, 294] width 454 height 54
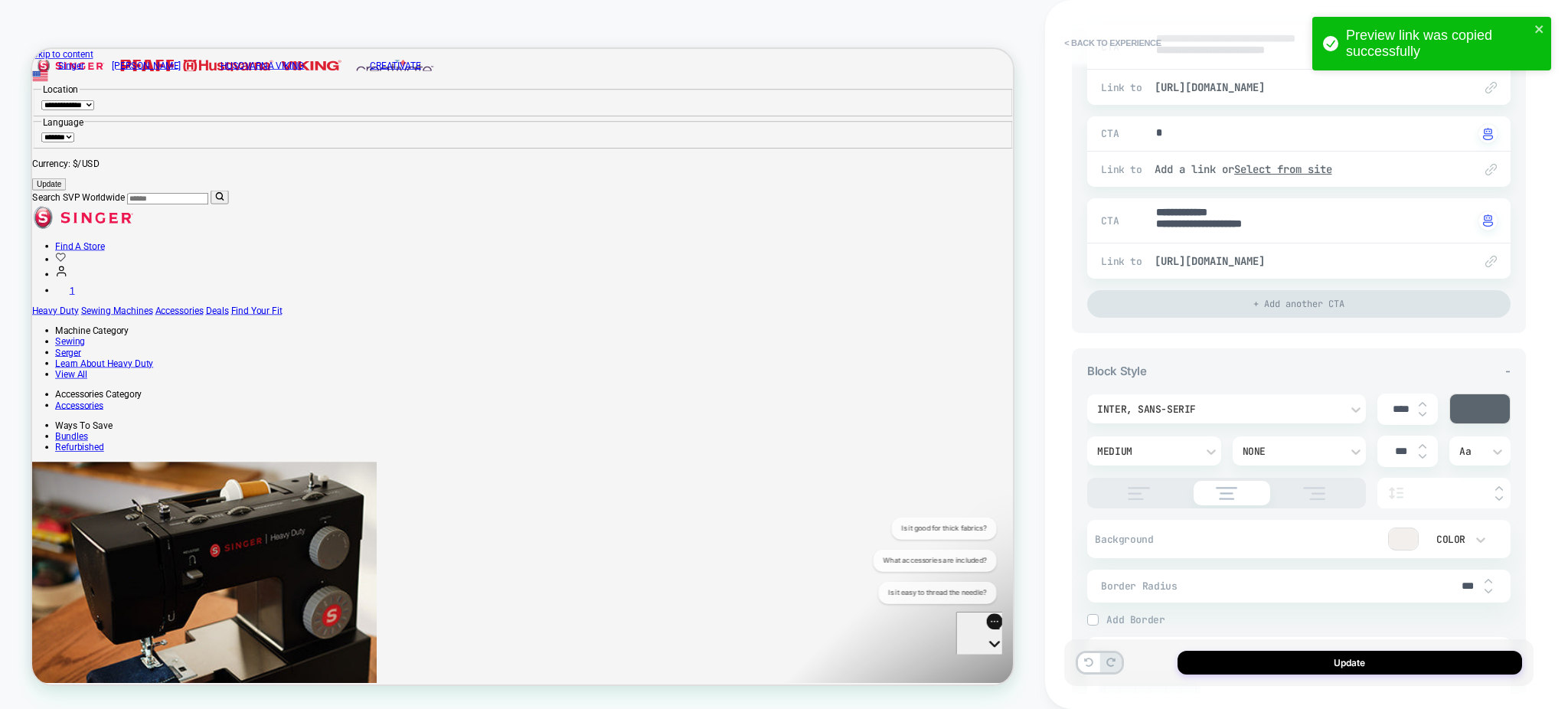
scroll to position [1073, 0]
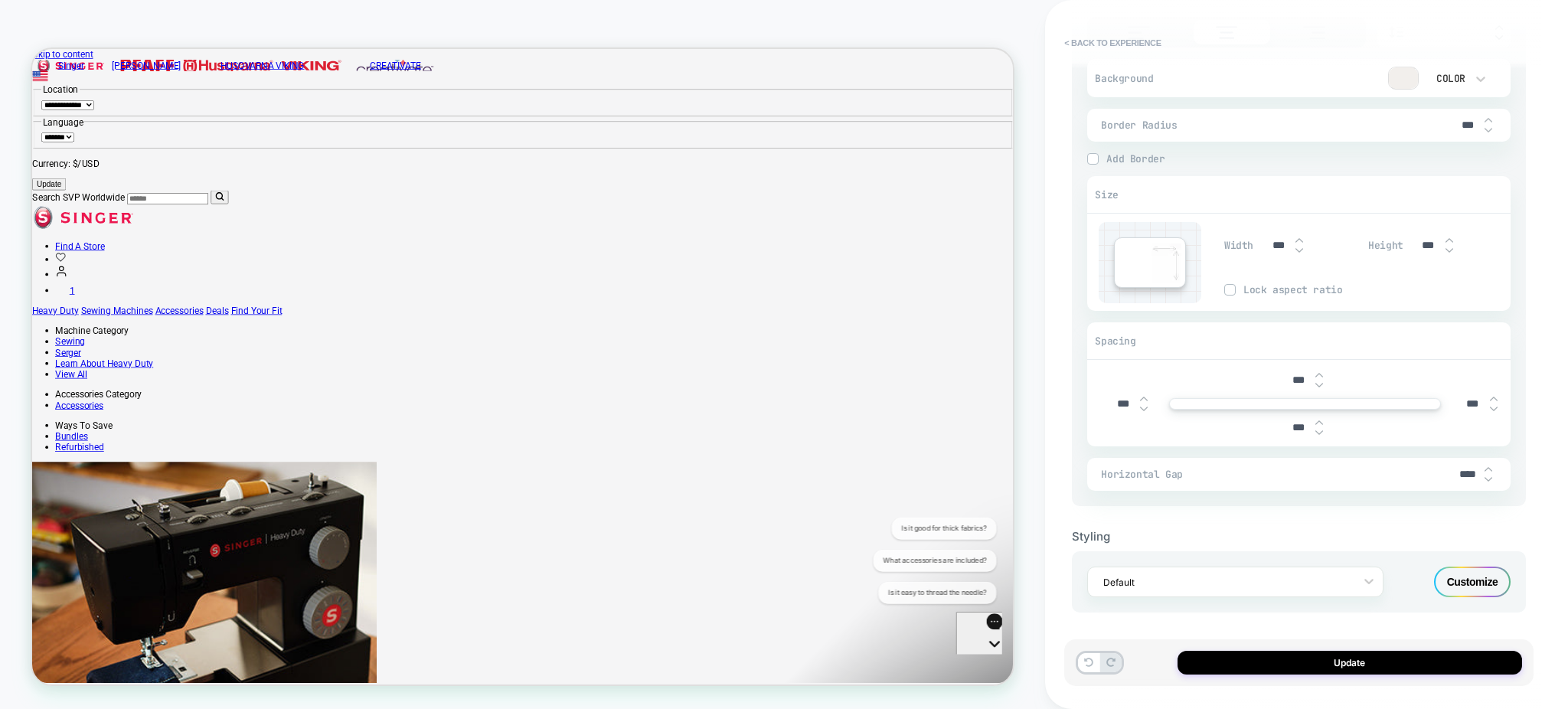
click at [1463, 575] on div "Customize" at bounding box center [1472, 581] width 77 height 31
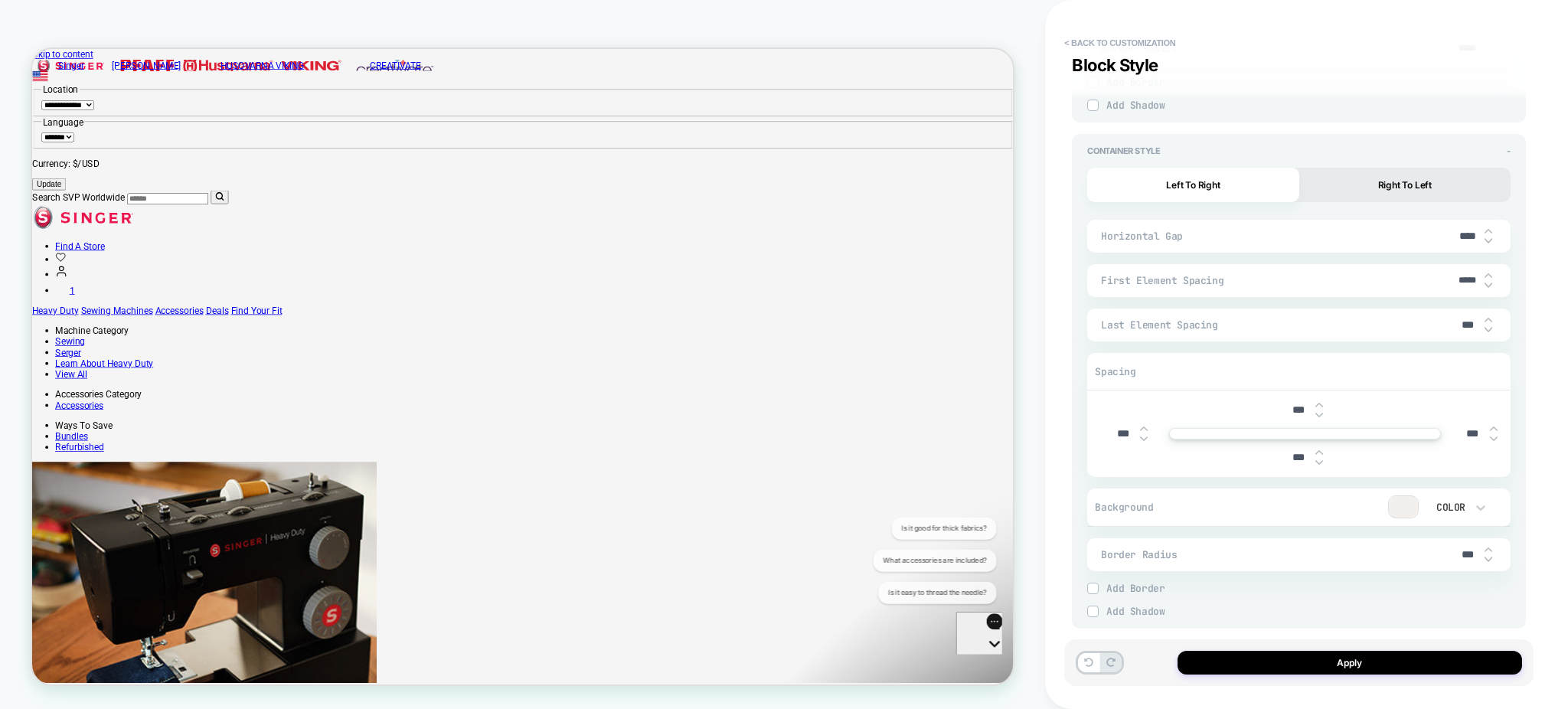
scroll to position [1803, 0]
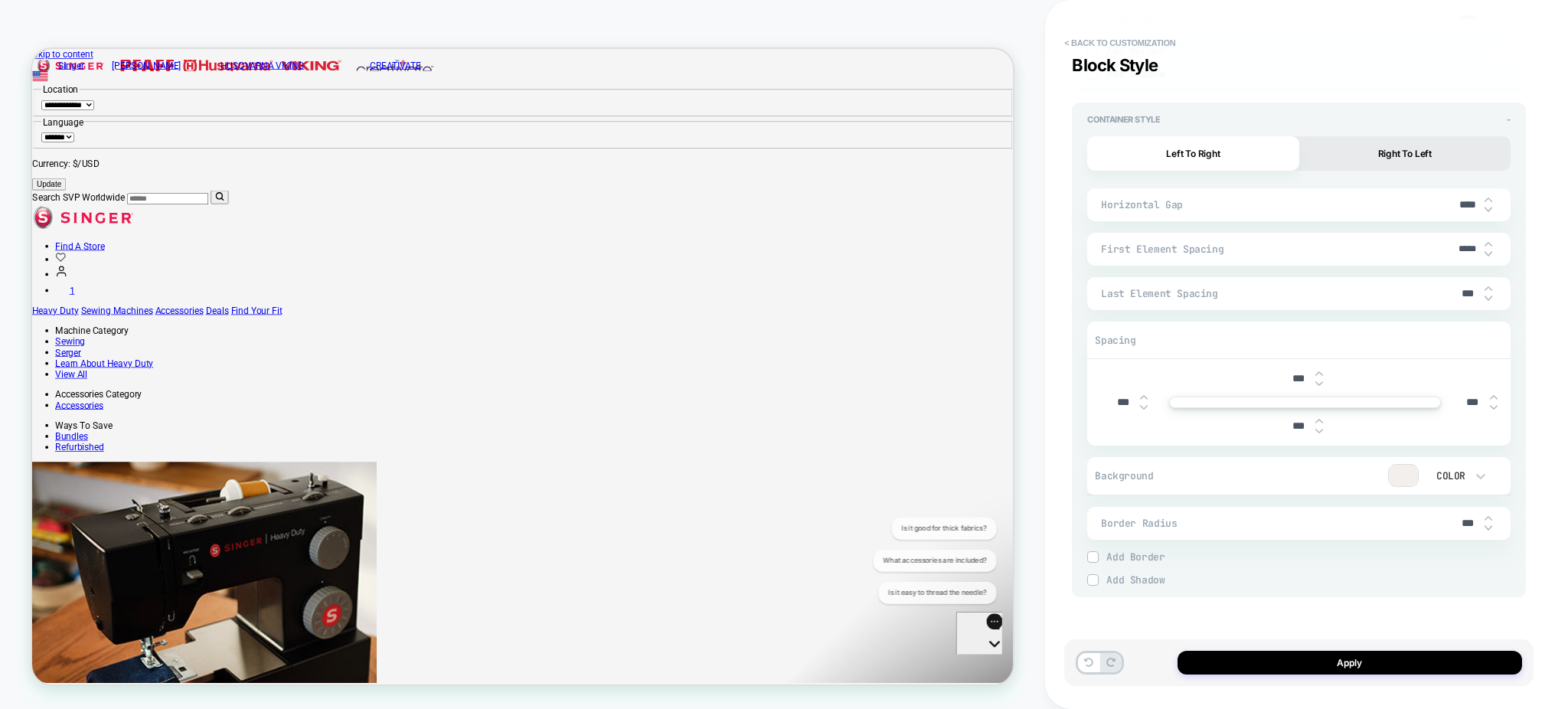
click at [1456, 290] on input "***" at bounding box center [1467, 294] width 35 height 13
click at [1461, 248] on input "*****" at bounding box center [1467, 249] width 35 height 12
type textarea "*"
type input "****"
type textarea "*"
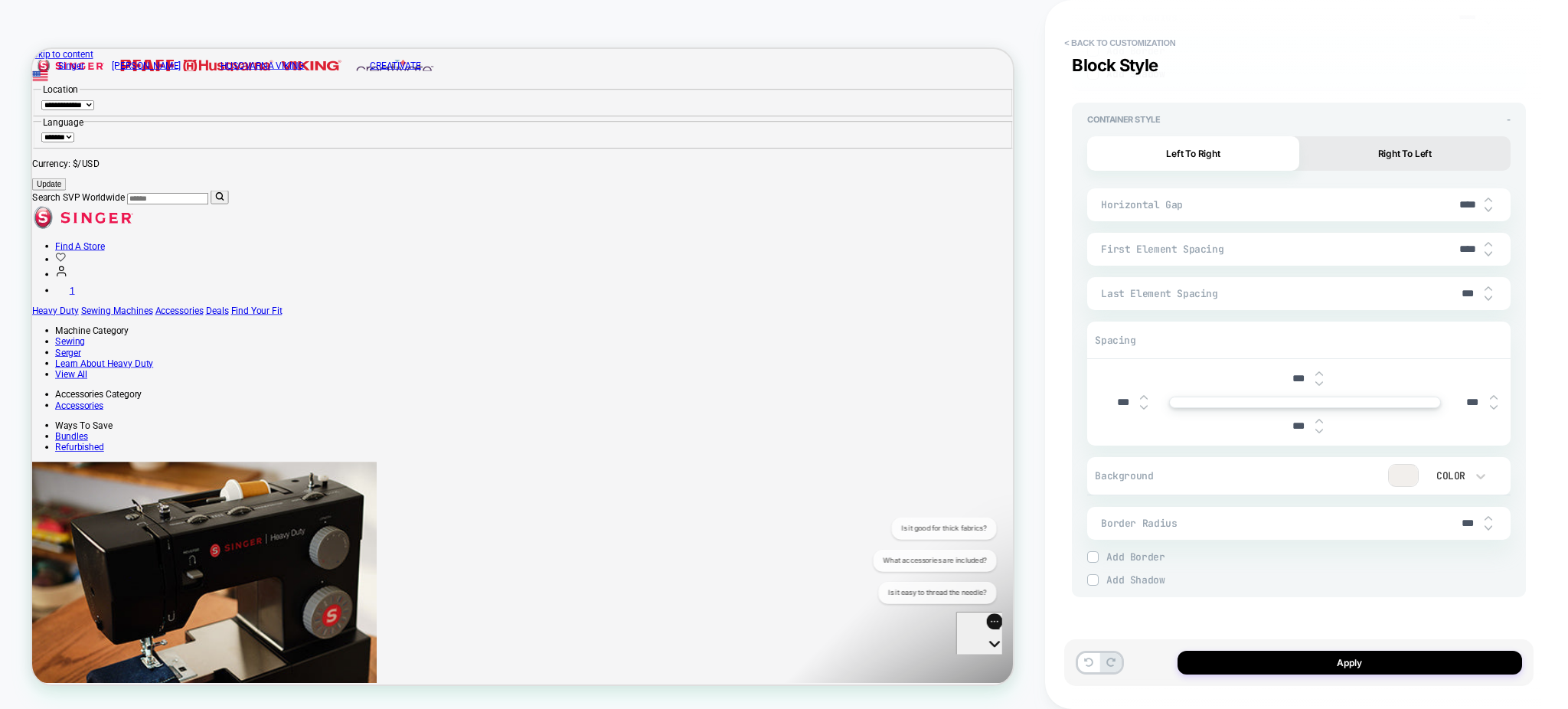
type input "***"
type textarea "*"
type input "****"
type textarea "*"
type input "*****"
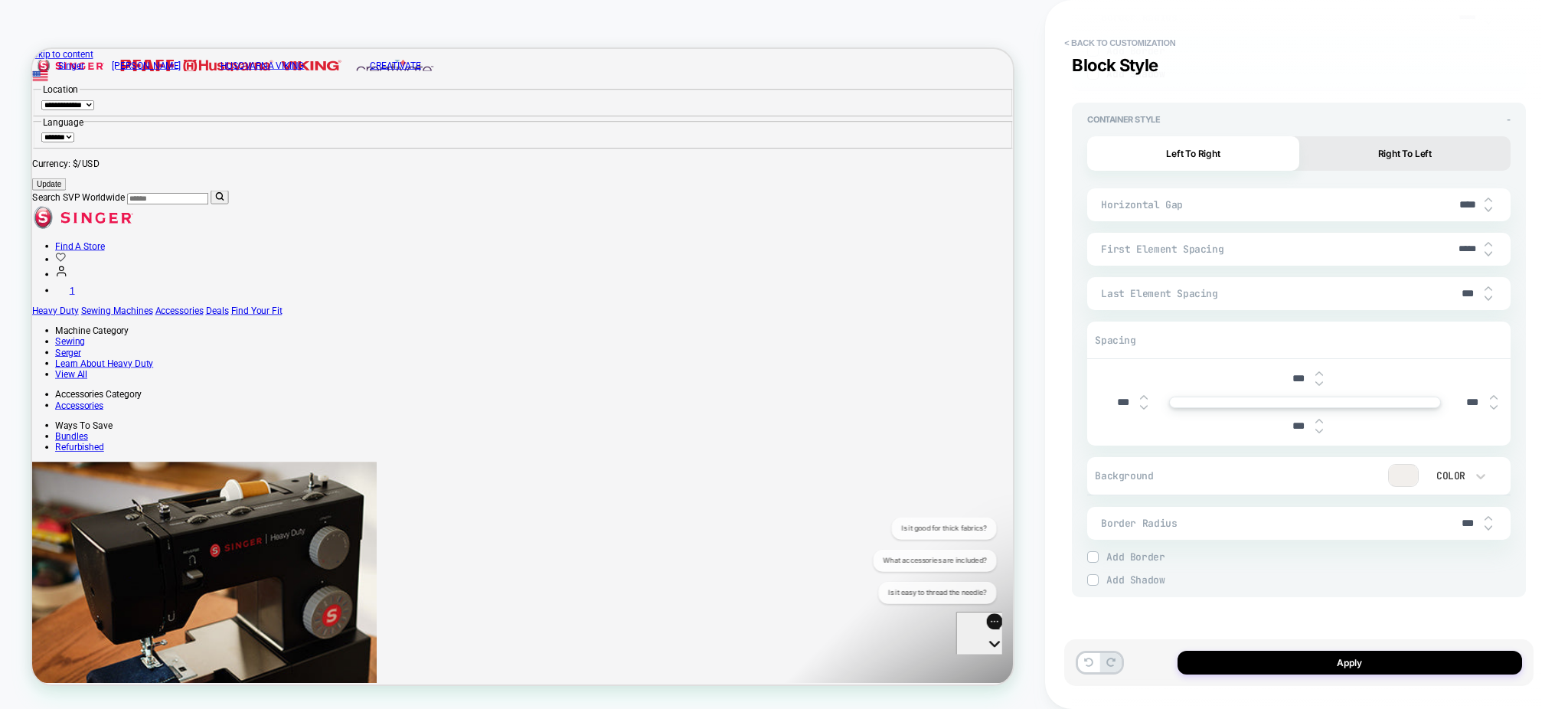
type textarea "*"
type input "****"
type textarea "*"
type input "*****"
type textarea "*"
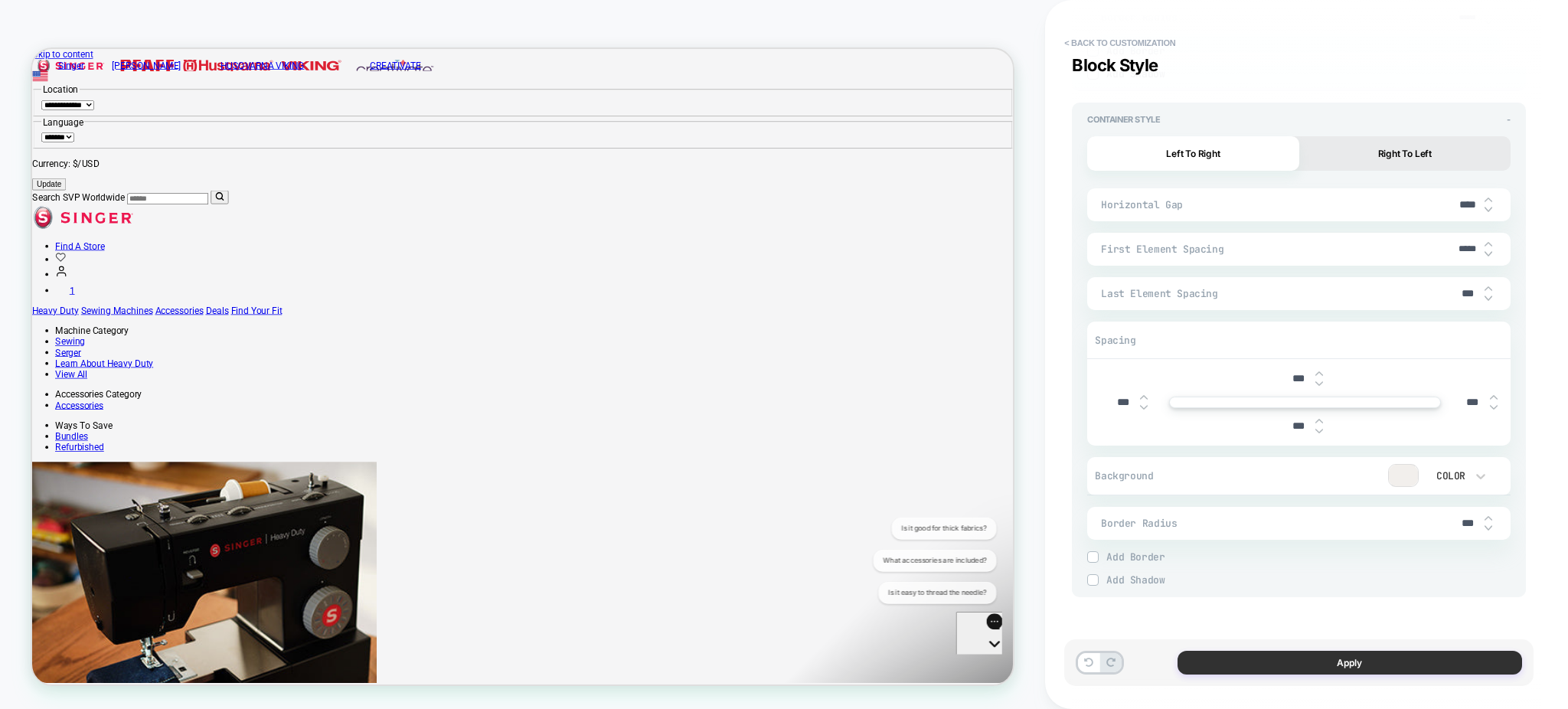
type input "*****"
click at [1327, 656] on button "Apply" at bounding box center [1349, 662] width 344 height 24
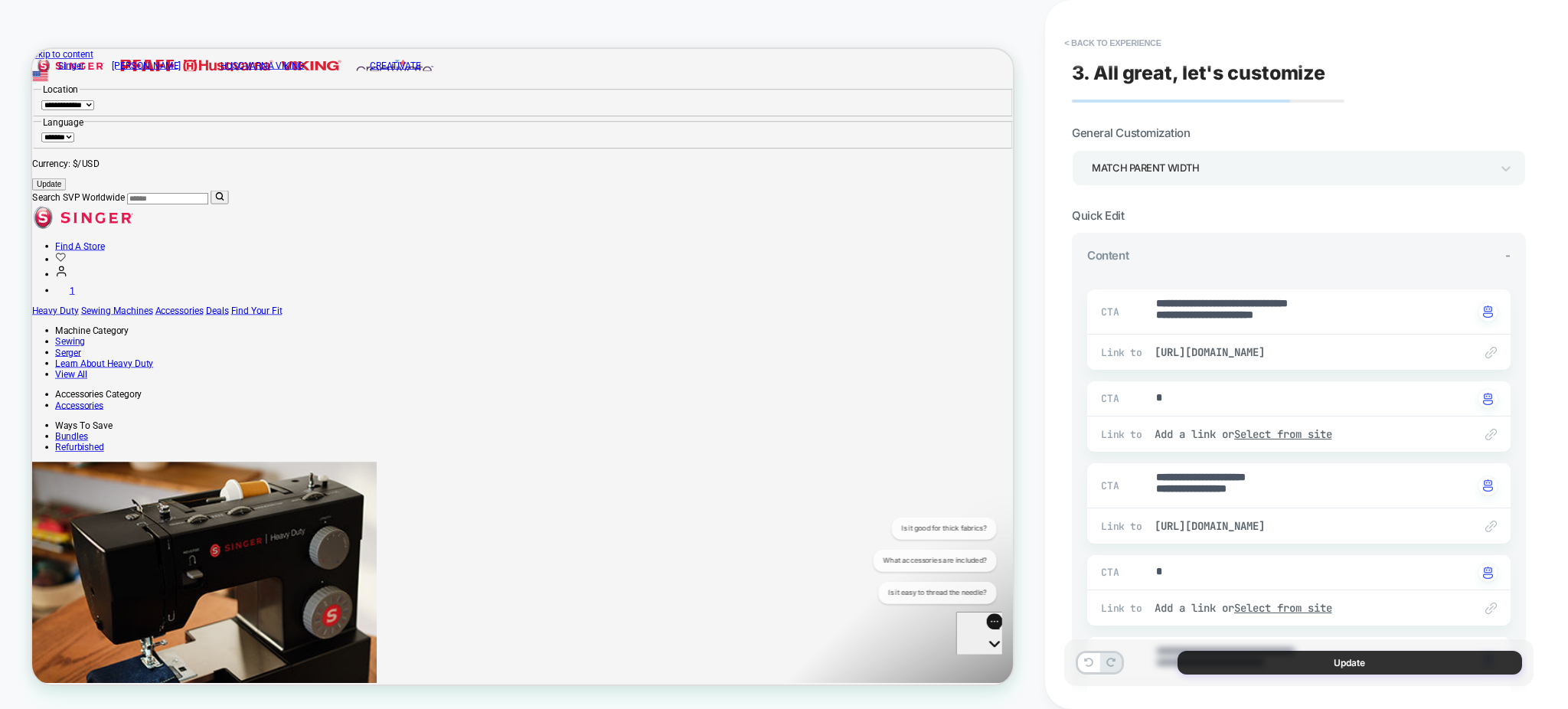
click at [1271, 660] on button "Update" at bounding box center [1349, 662] width 344 height 24
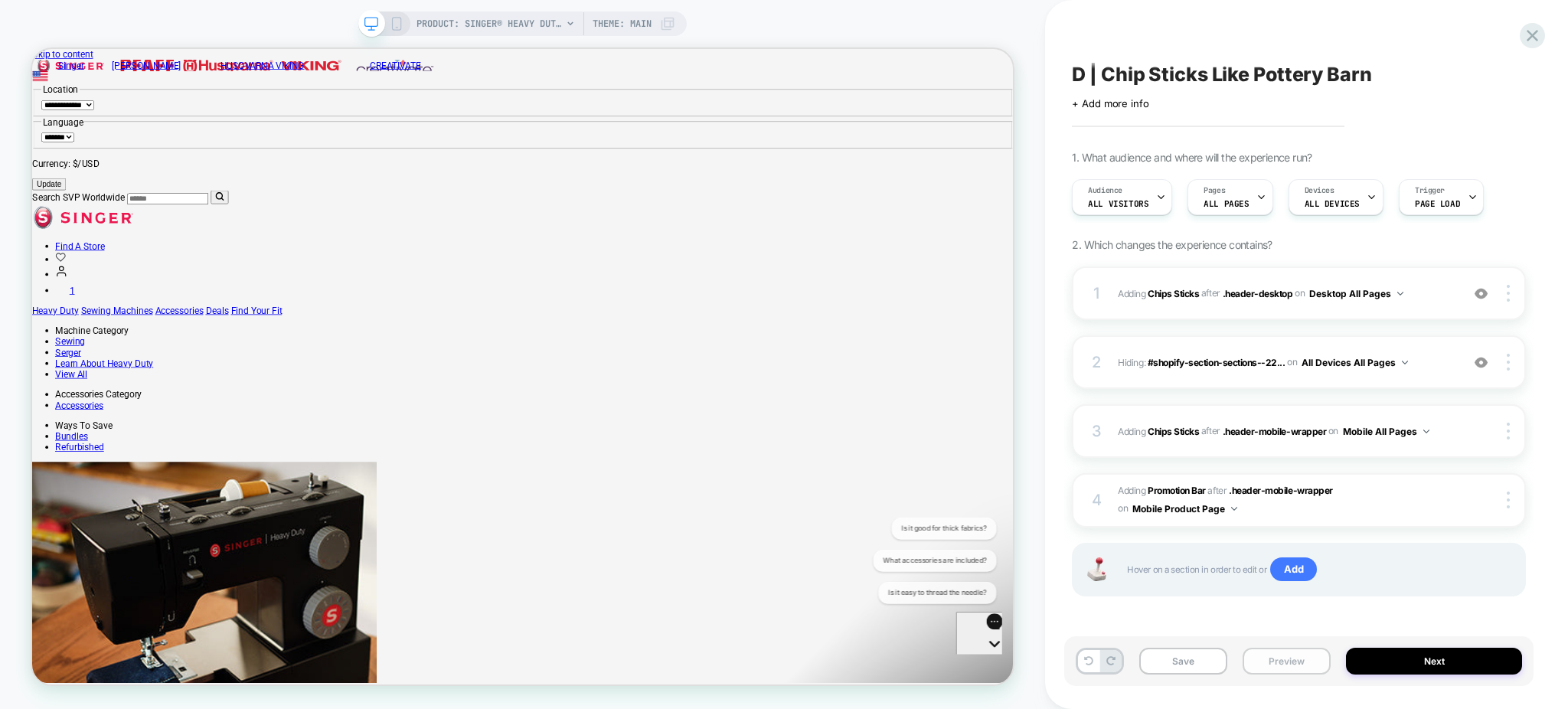
scroll to position [0, 1]
click at [1282, 657] on button "Preview" at bounding box center [1287, 661] width 88 height 27
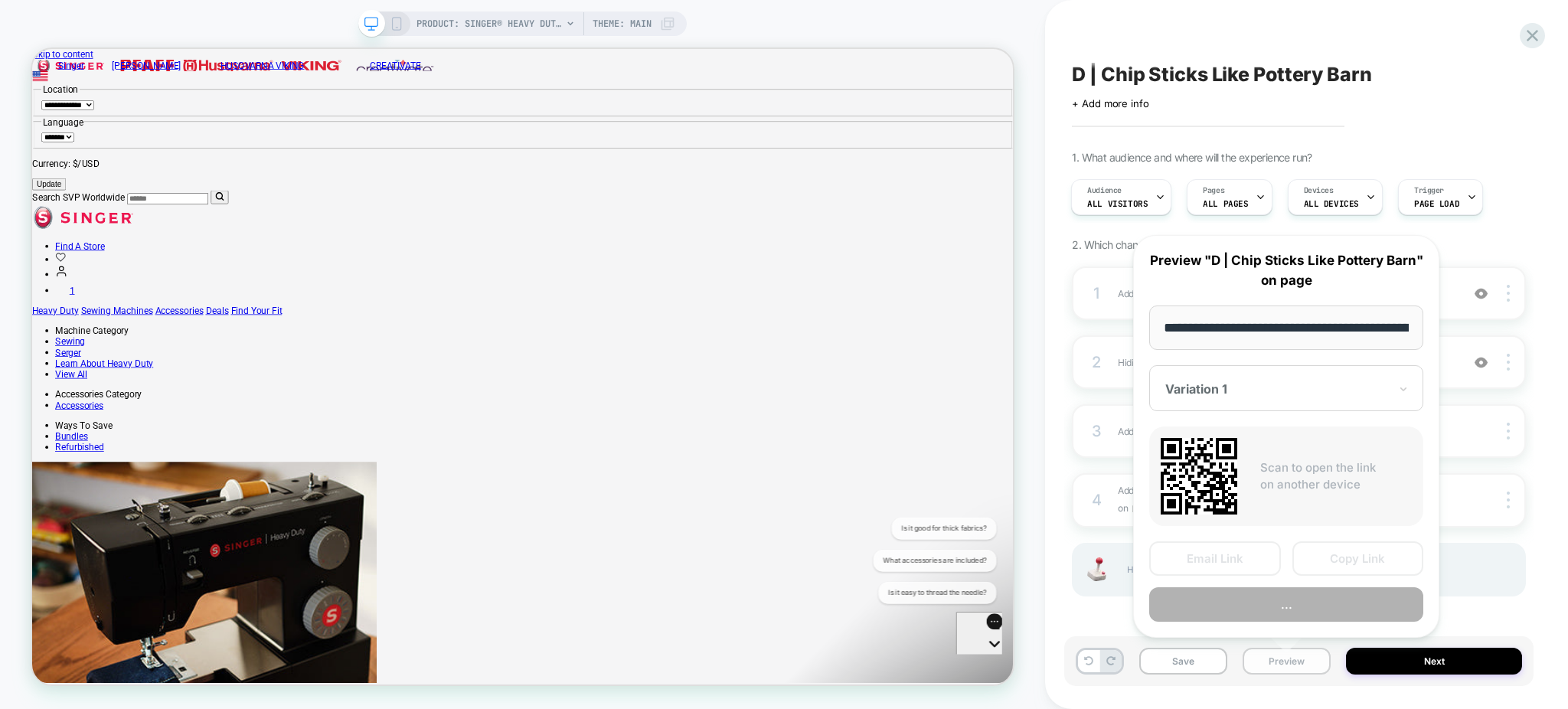
scroll to position [0, 427]
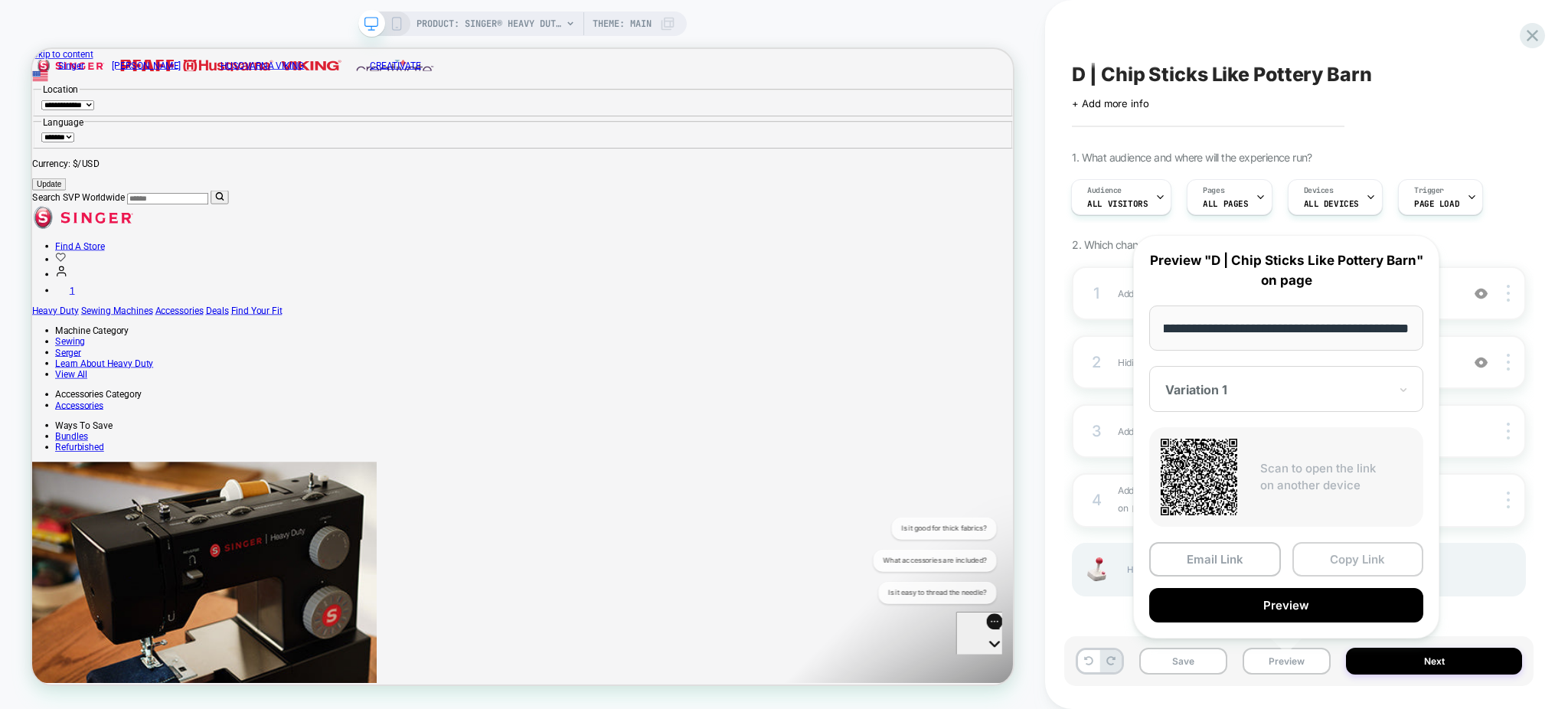
click at [1342, 557] on button "Copy Link" at bounding box center [1357, 559] width 131 height 35
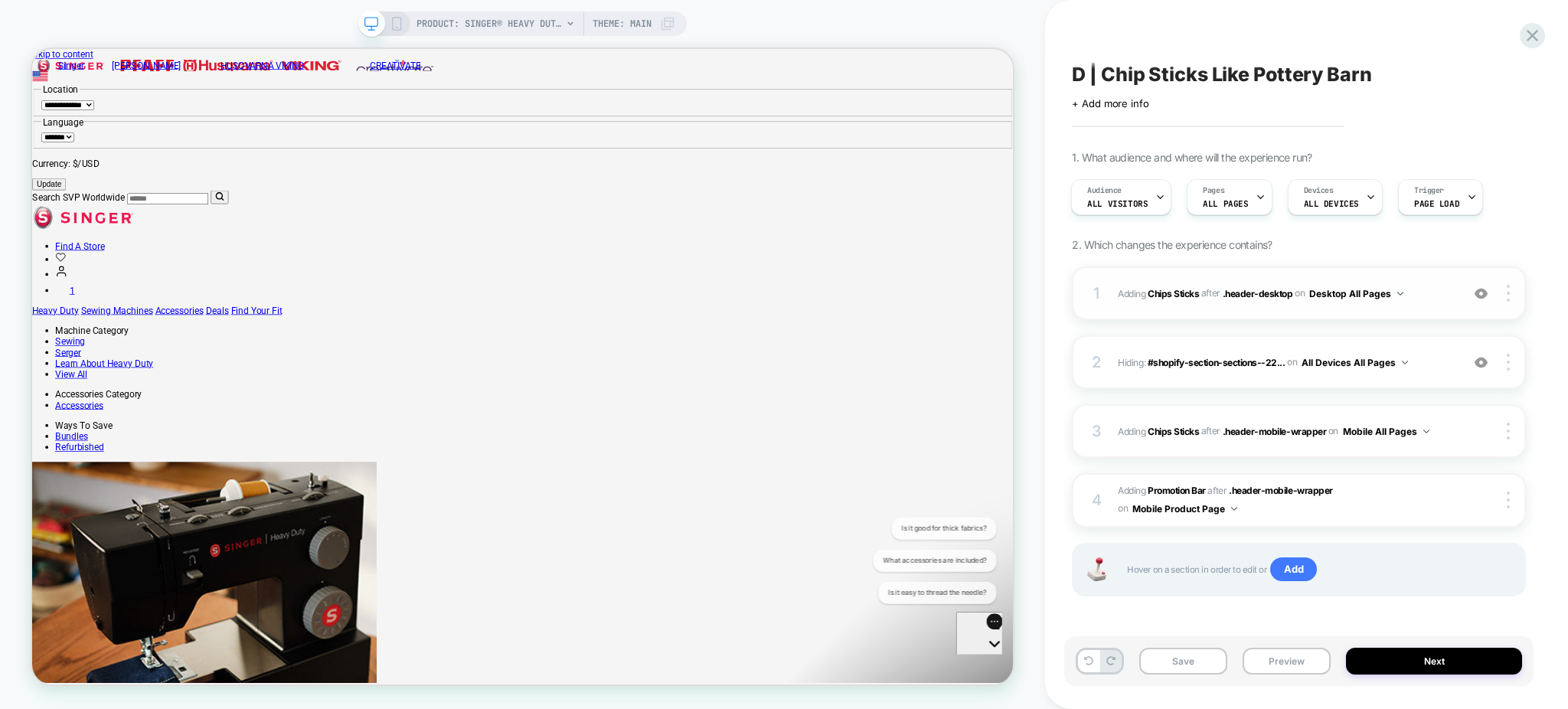
click at [1414, 301] on span "#_loomi_addon_1759170250846 Adding Chips Sticks AFTER .header-desktop .header-d…" at bounding box center [1285, 294] width 335 height 19
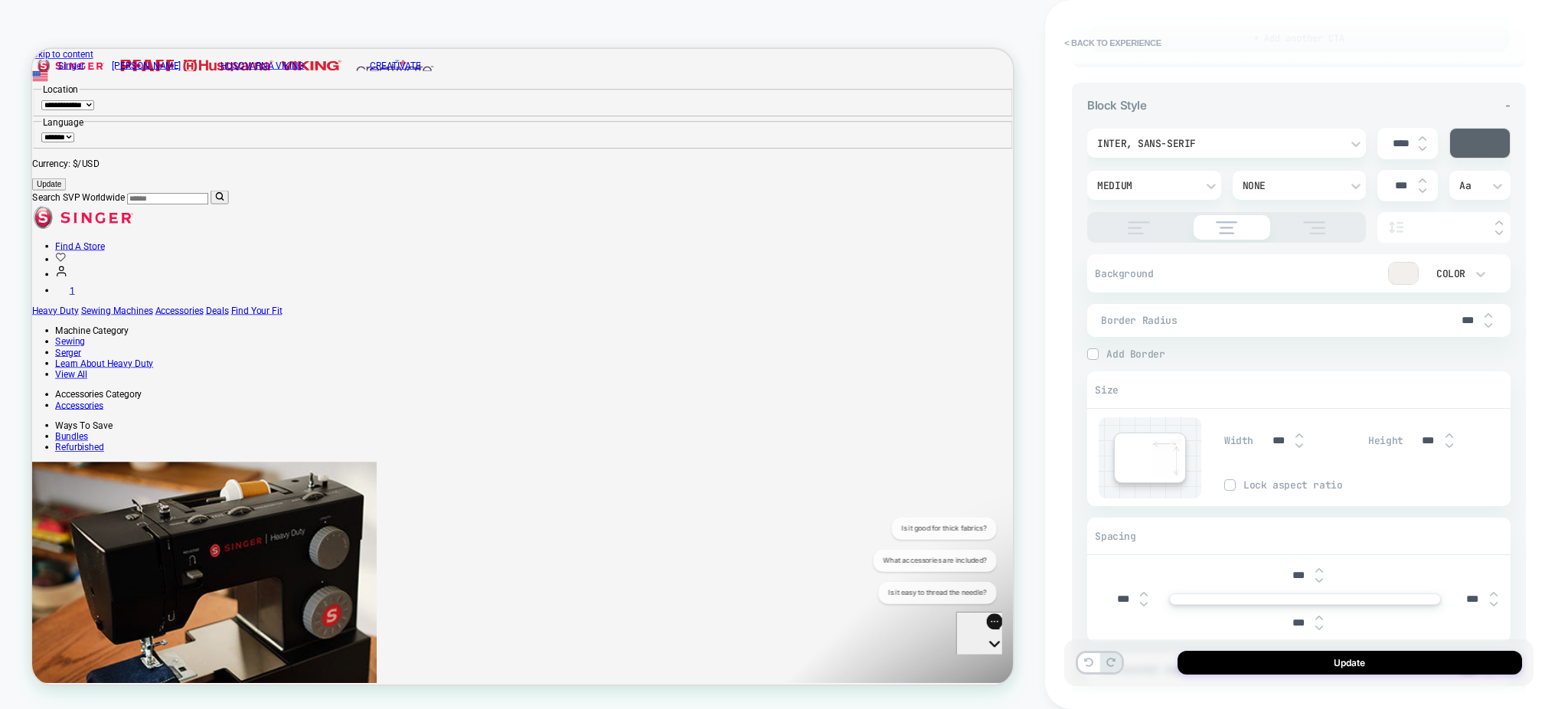
scroll to position [1073, 0]
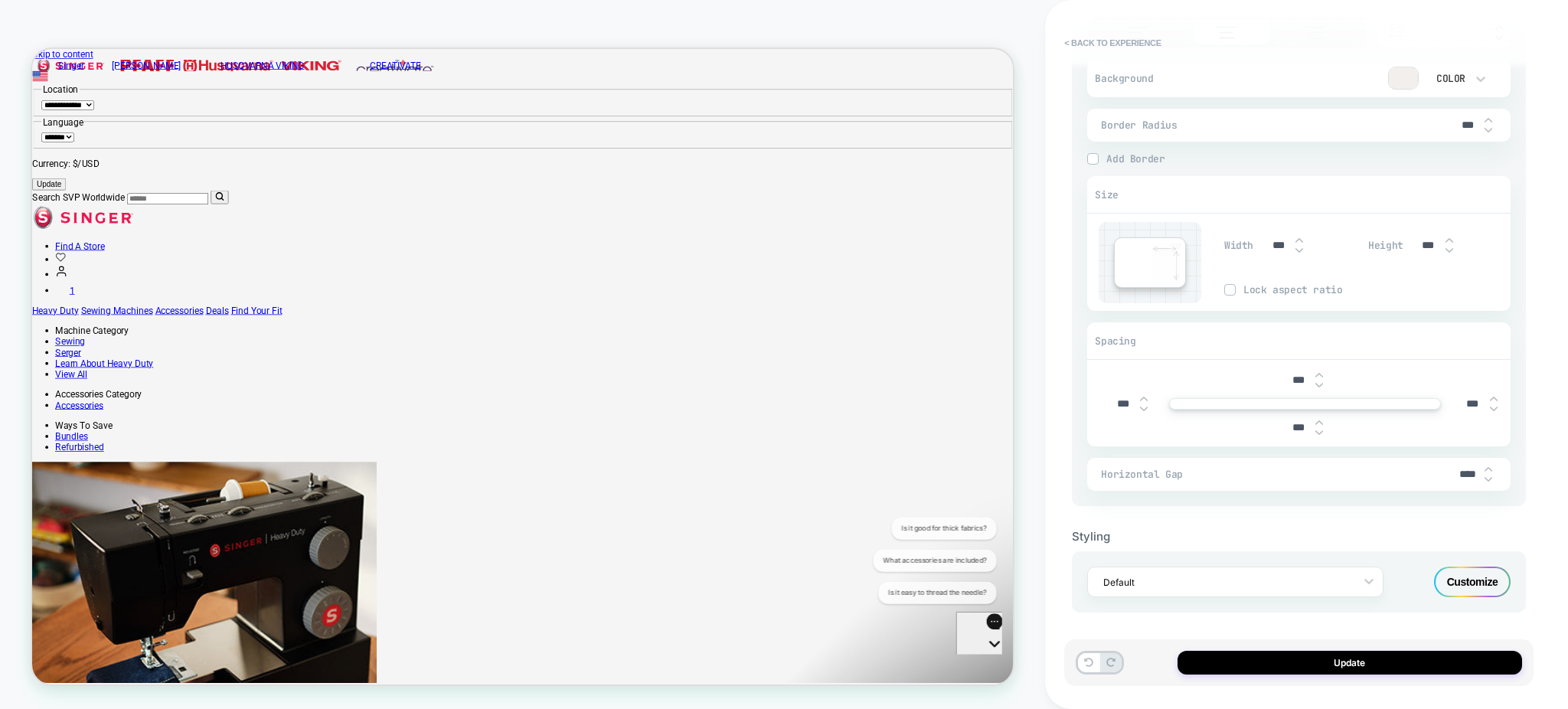
click at [1475, 576] on div "Customize" at bounding box center [1472, 581] width 77 height 31
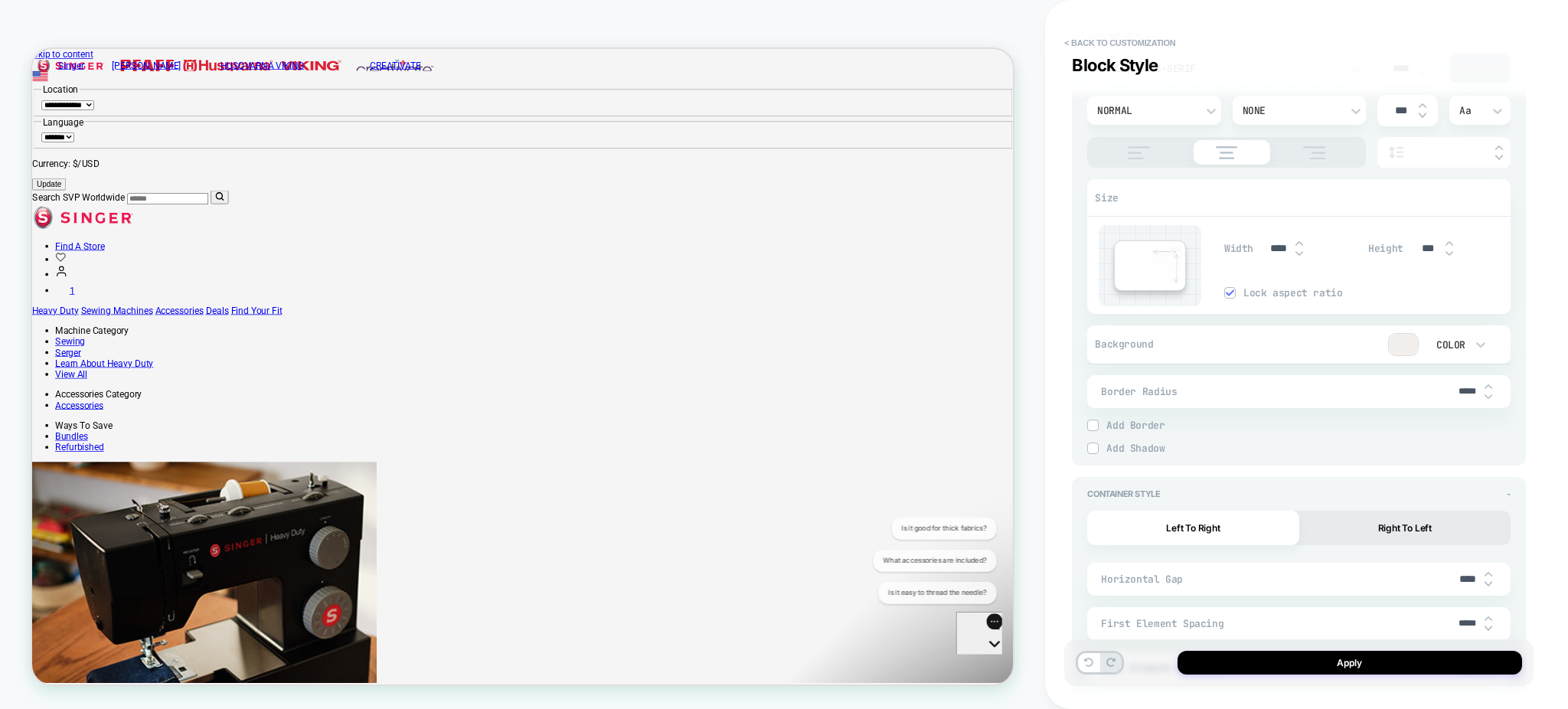
scroll to position [1803, 0]
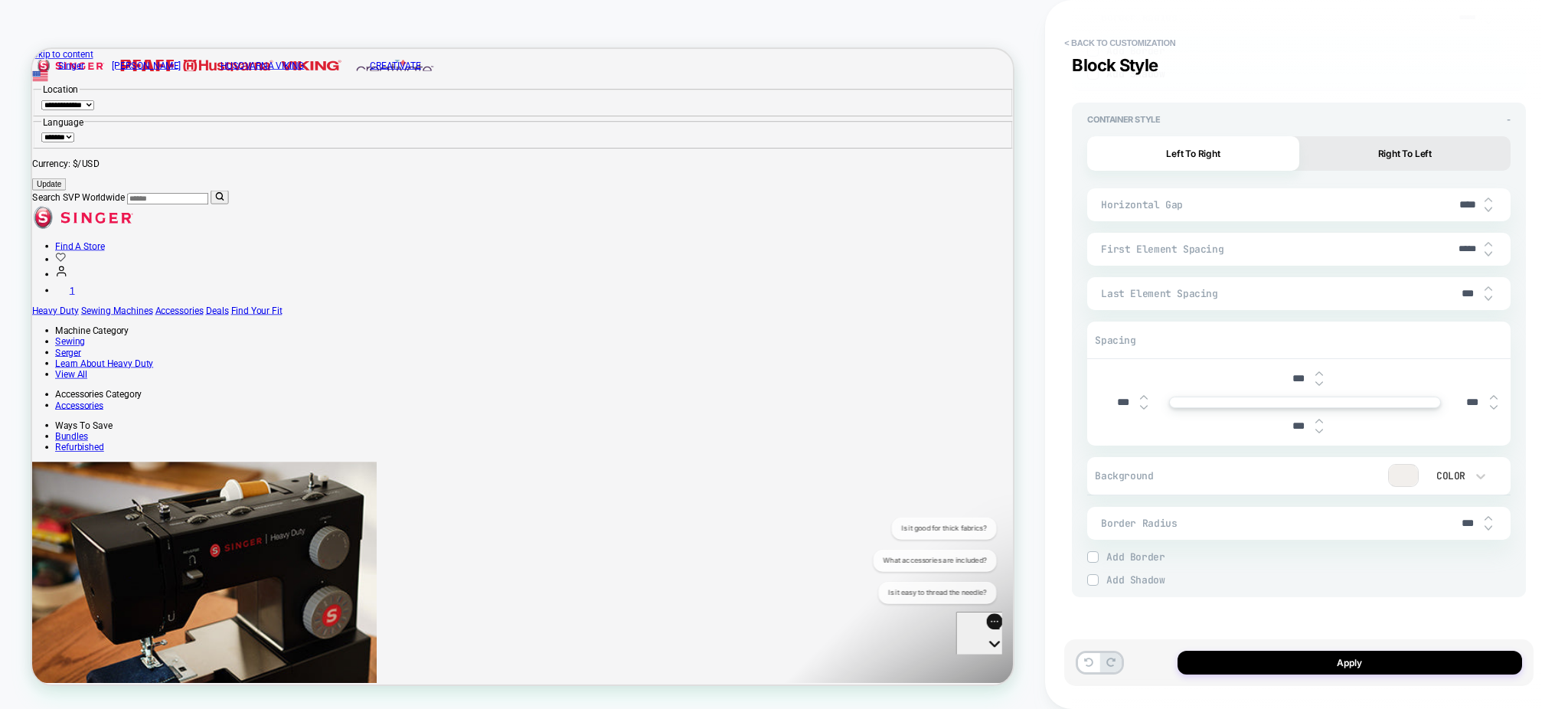
click at [1462, 292] on input "***" at bounding box center [1467, 294] width 35 height 13
click at [1235, 663] on button "Apply" at bounding box center [1349, 662] width 344 height 24
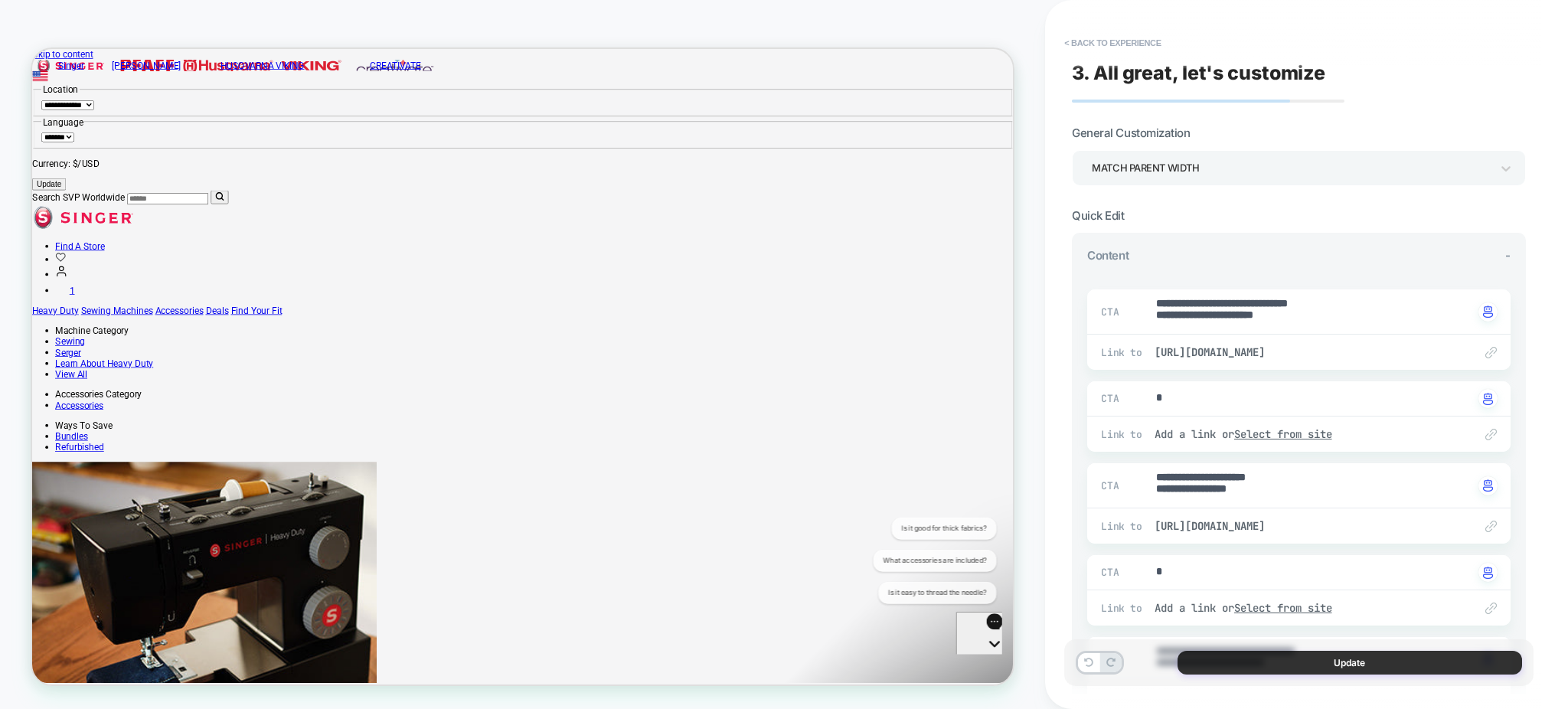
click at [1208, 657] on button "Update" at bounding box center [1349, 662] width 344 height 24
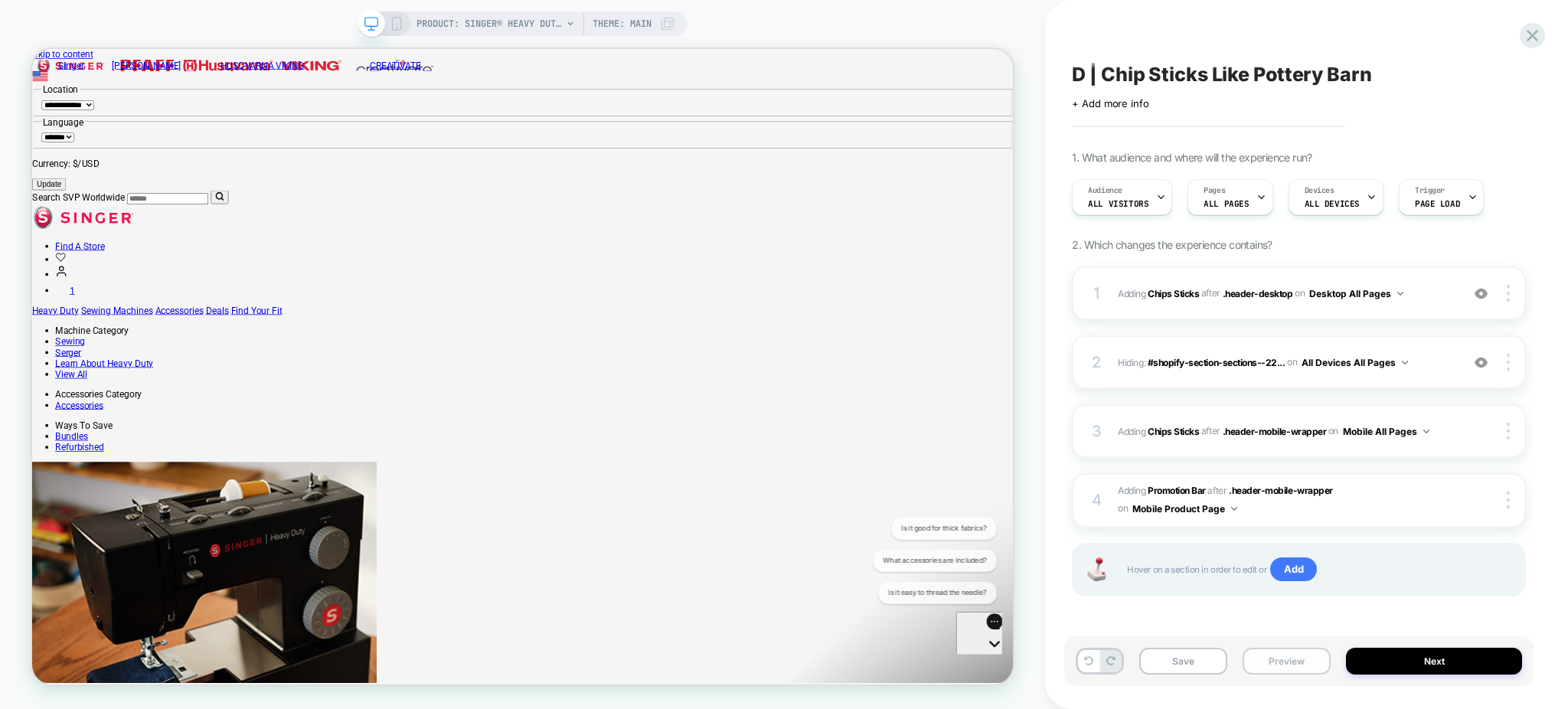
scroll to position [0, 1]
click at [1288, 660] on button "Preview" at bounding box center [1287, 661] width 88 height 27
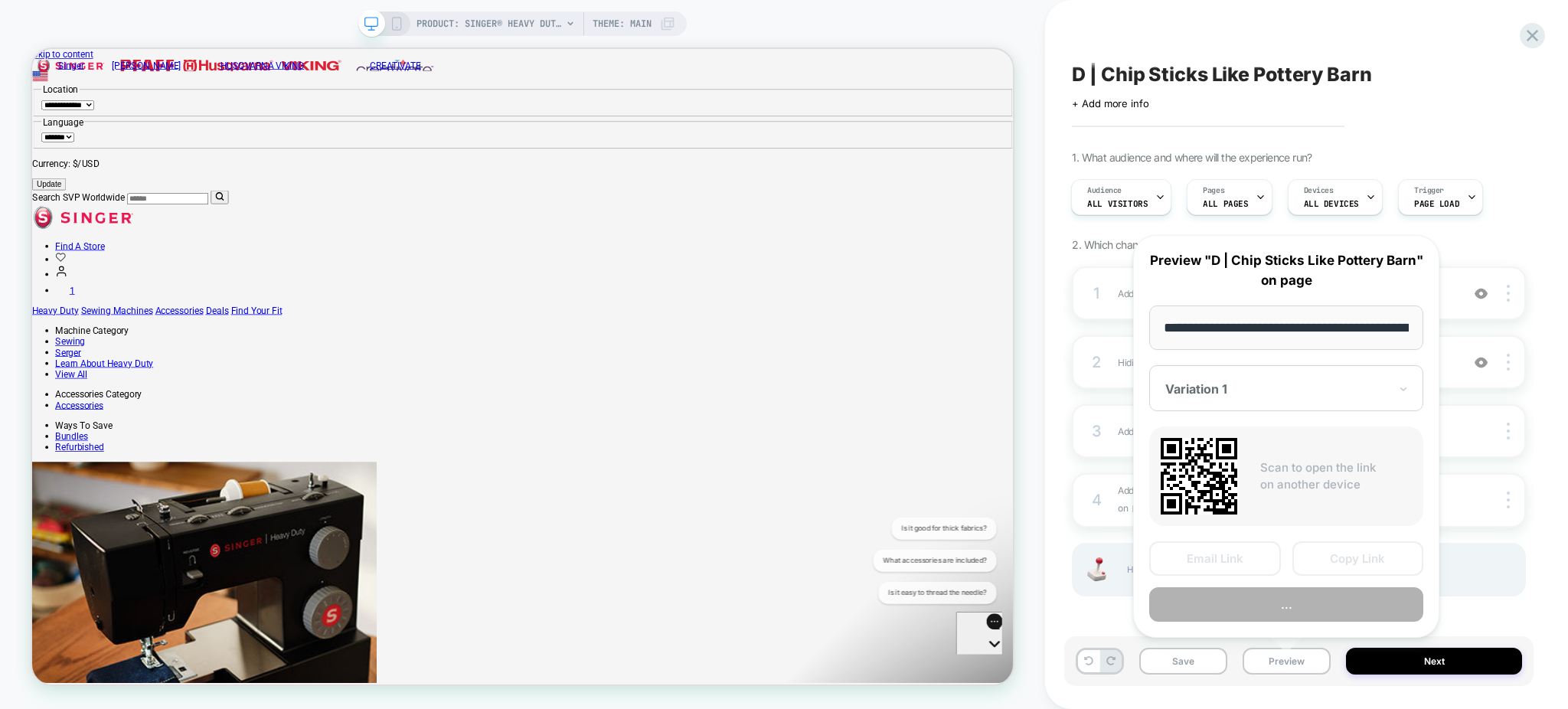
scroll to position [0, 427]
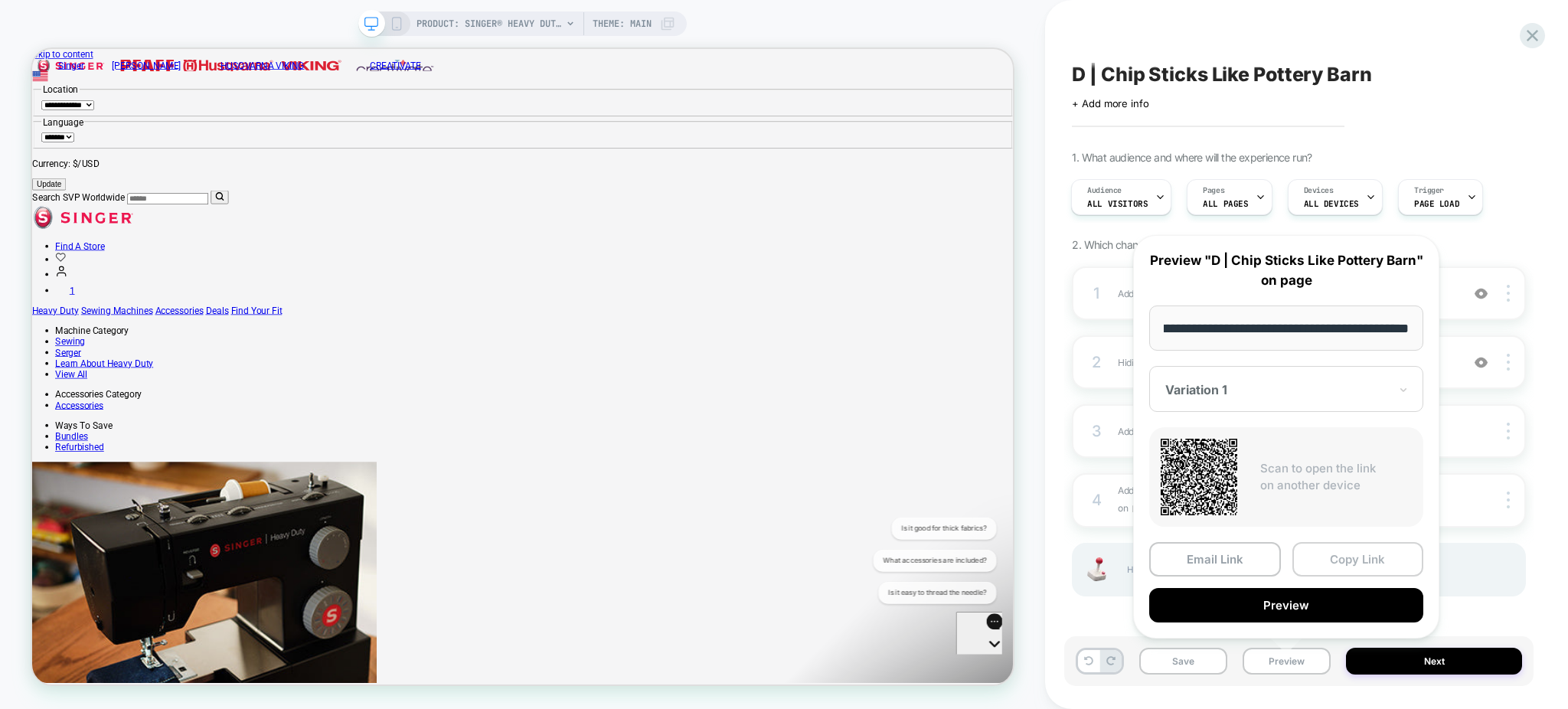
click at [1347, 555] on button "Copy Link" at bounding box center [1357, 559] width 131 height 35
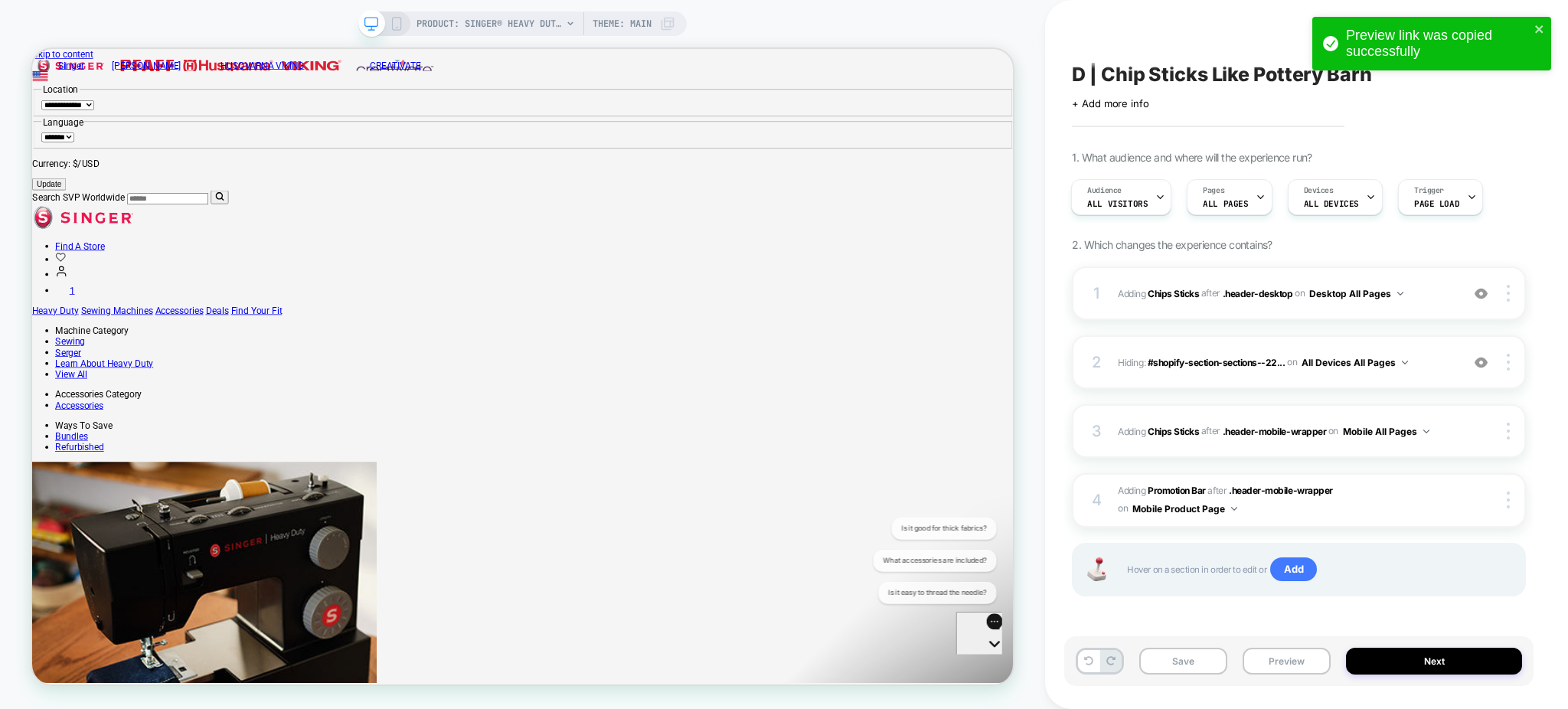
click at [1347, 555] on div "Hover on a section in order to edit or Add" at bounding box center [1298, 570] width 454 height 54
click at [1433, 312] on div "1 #_loomi_addon_1759170250846 Adding Chips Sticks AFTER .header-desktop .header…" at bounding box center [1298, 294] width 454 height 54
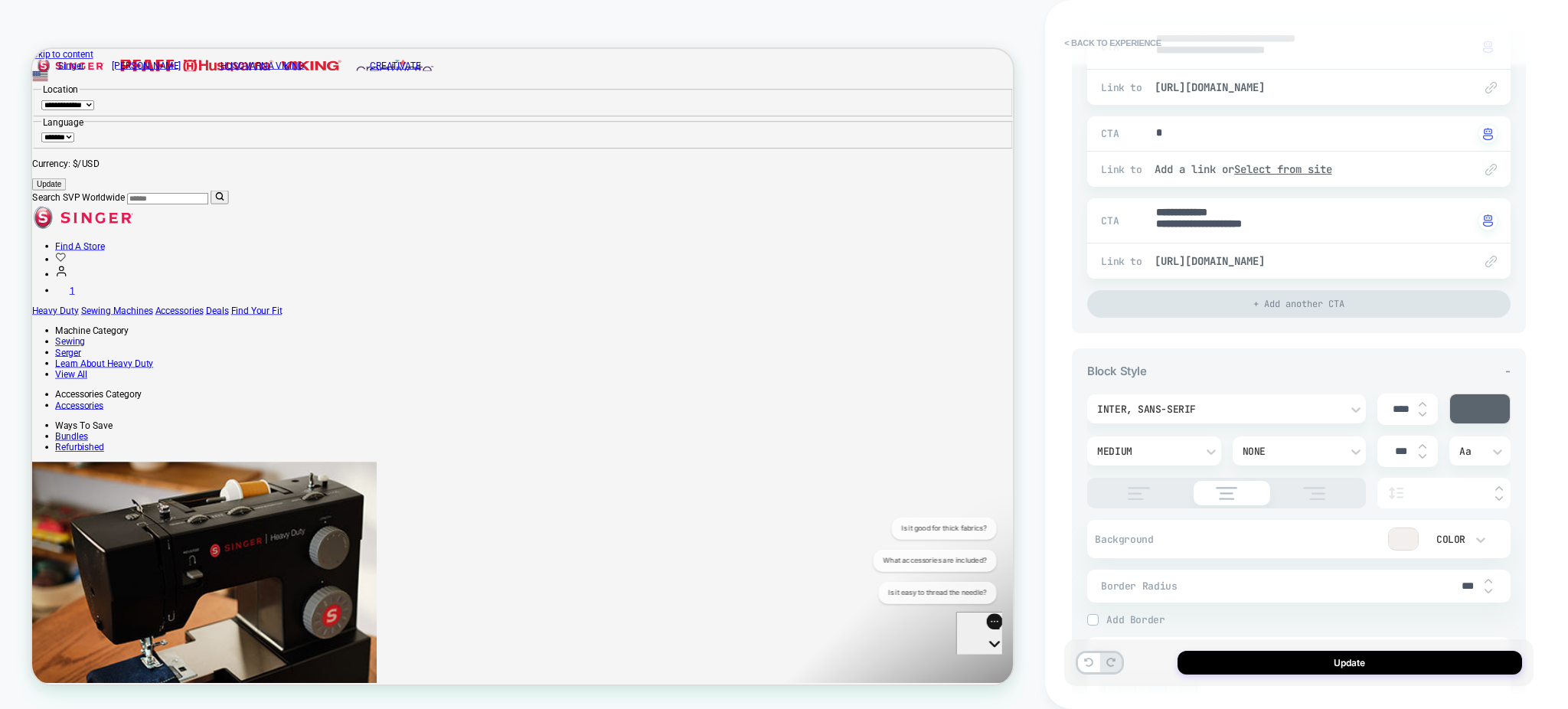
scroll to position [1073, 0]
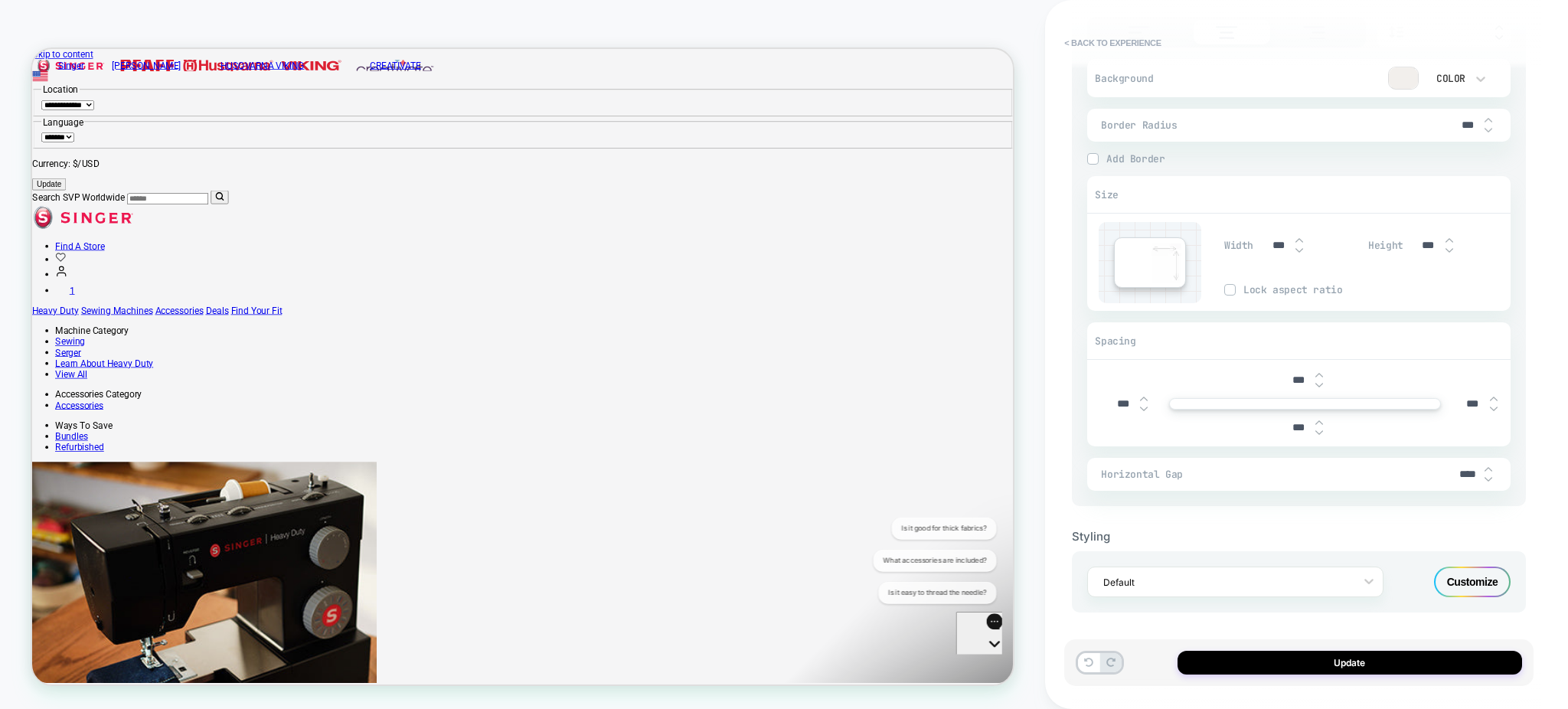
click at [1466, 580] on div "Customize" at bounding box center [1472, 581] width 77 height 31
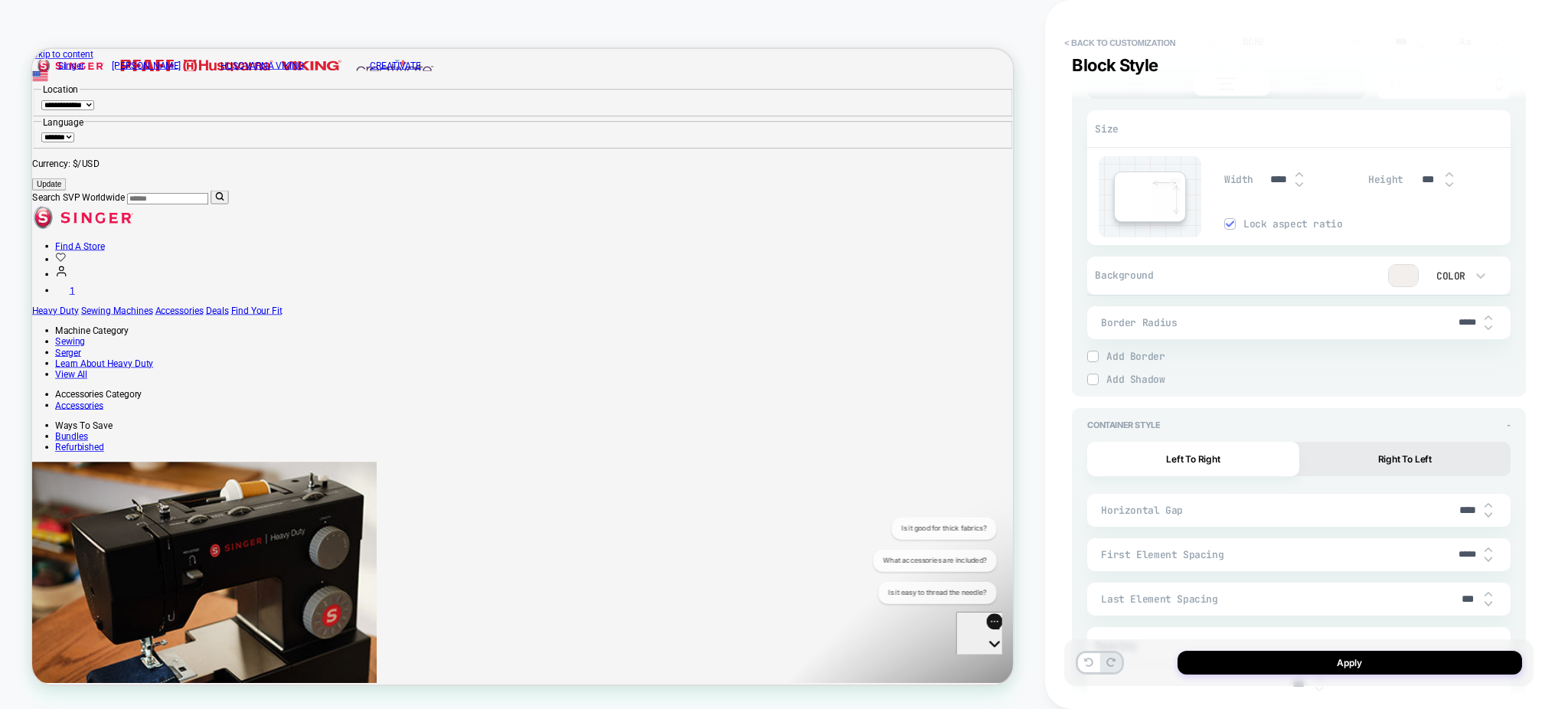
scroll to position [1803, 0]
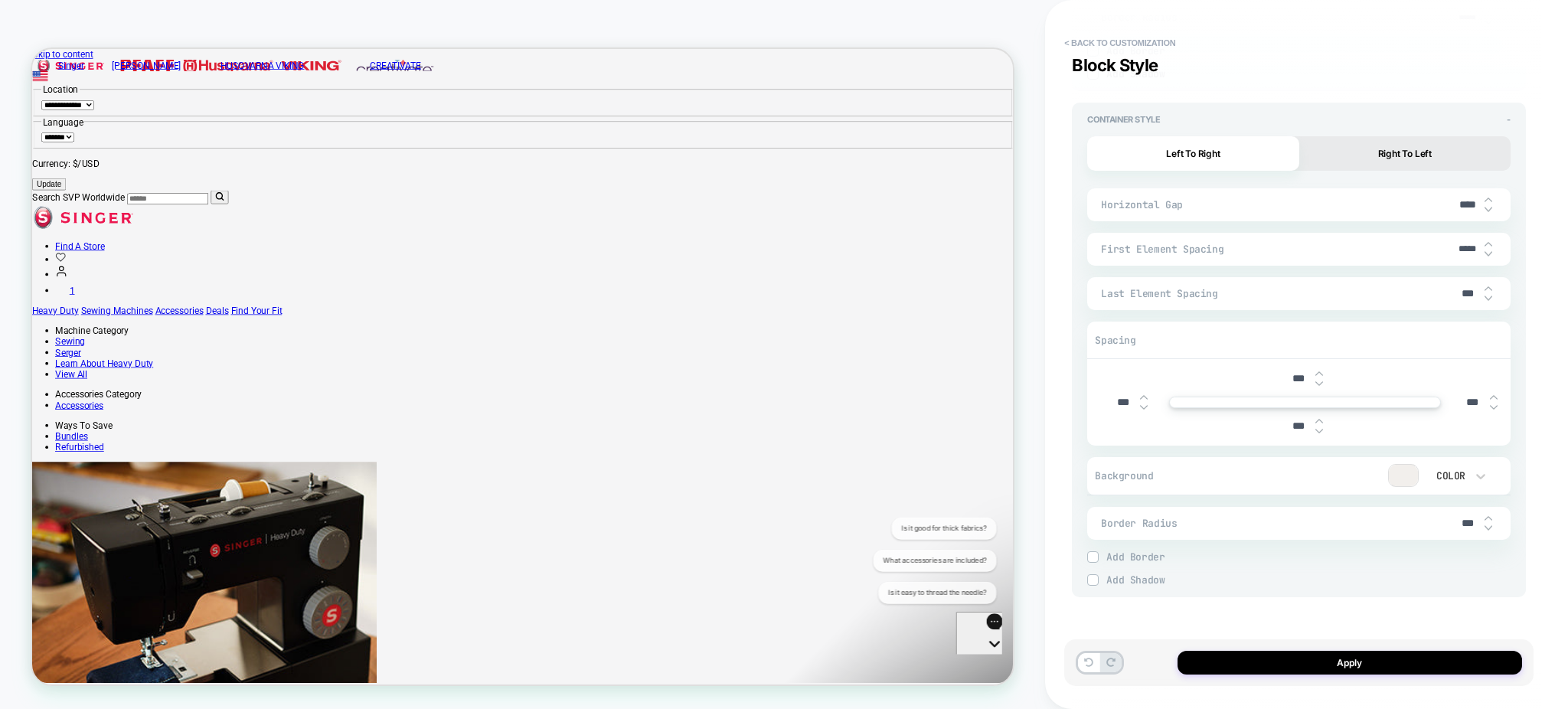
click at [1461, 288] on input "***" at bounding box center [1467, 294] width 35 height 13
type textarea "*"
type input "****"
type textarea "*"
type input "****"
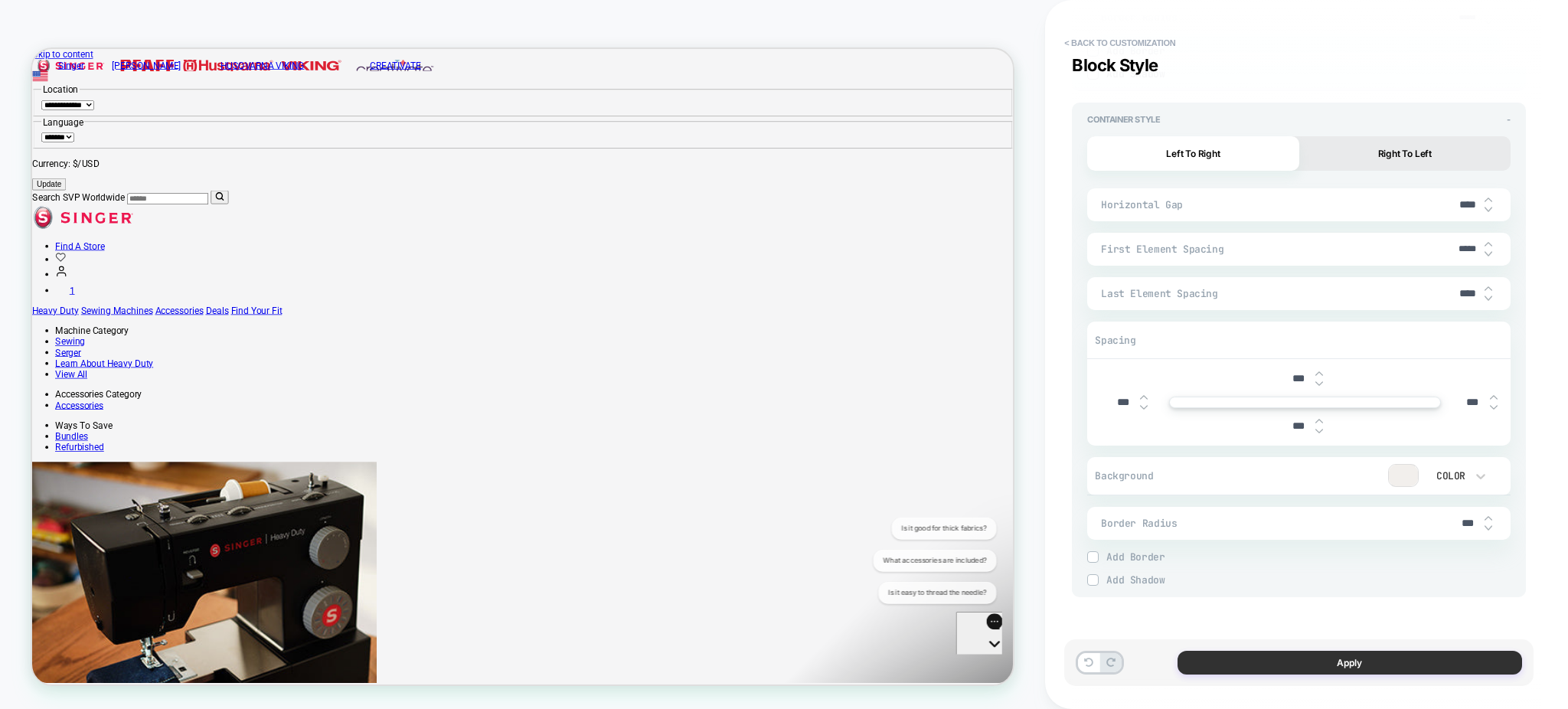
click at [1245, 655] on button "Apply" at bounding box center [1349, 662] width 344 height 24
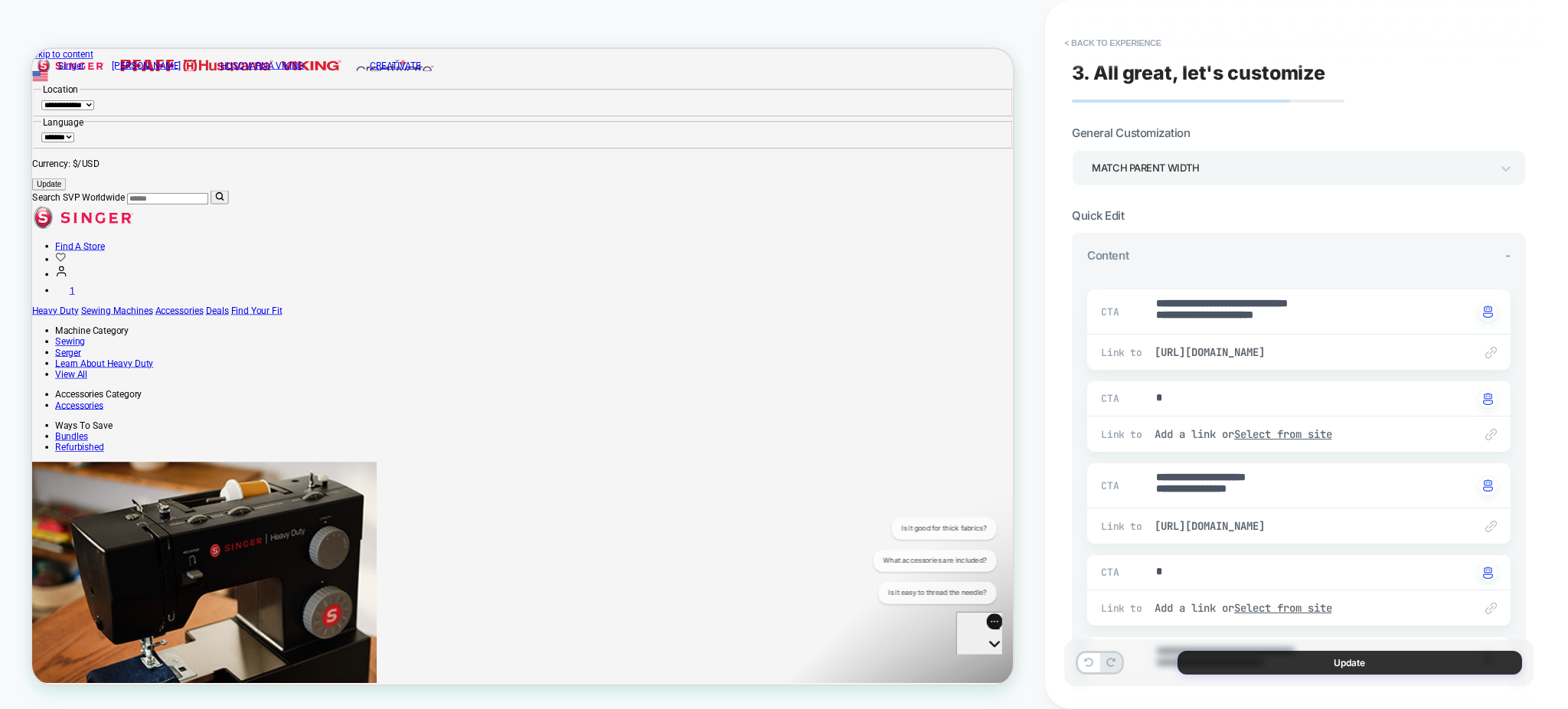
click at [1266, 656] on button "Update" at bounding box center [1349, 662] width 344 height 24
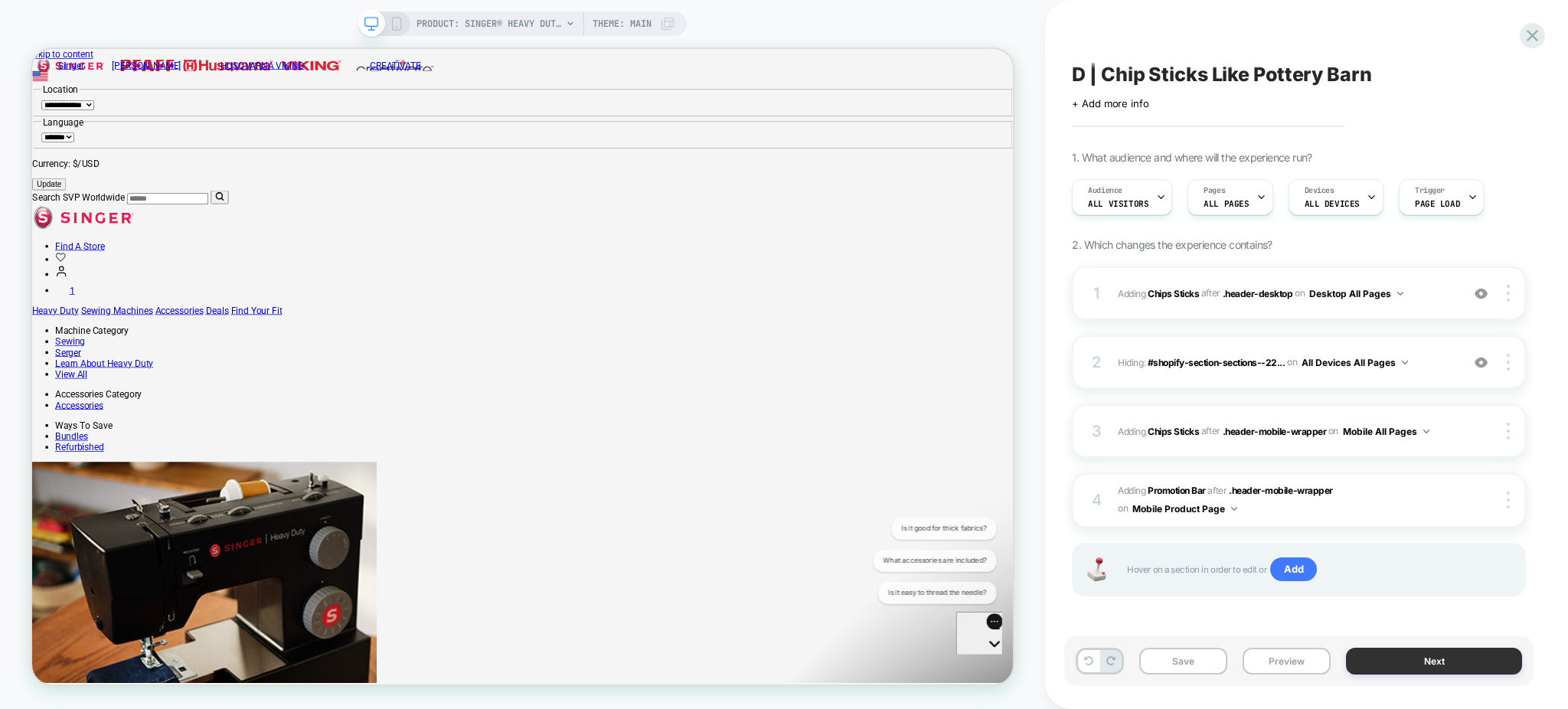
scroll to position [0, 1]
click at [1299, 661] on button "Preview" at bounding box center [1287, 661] width 88 height 27
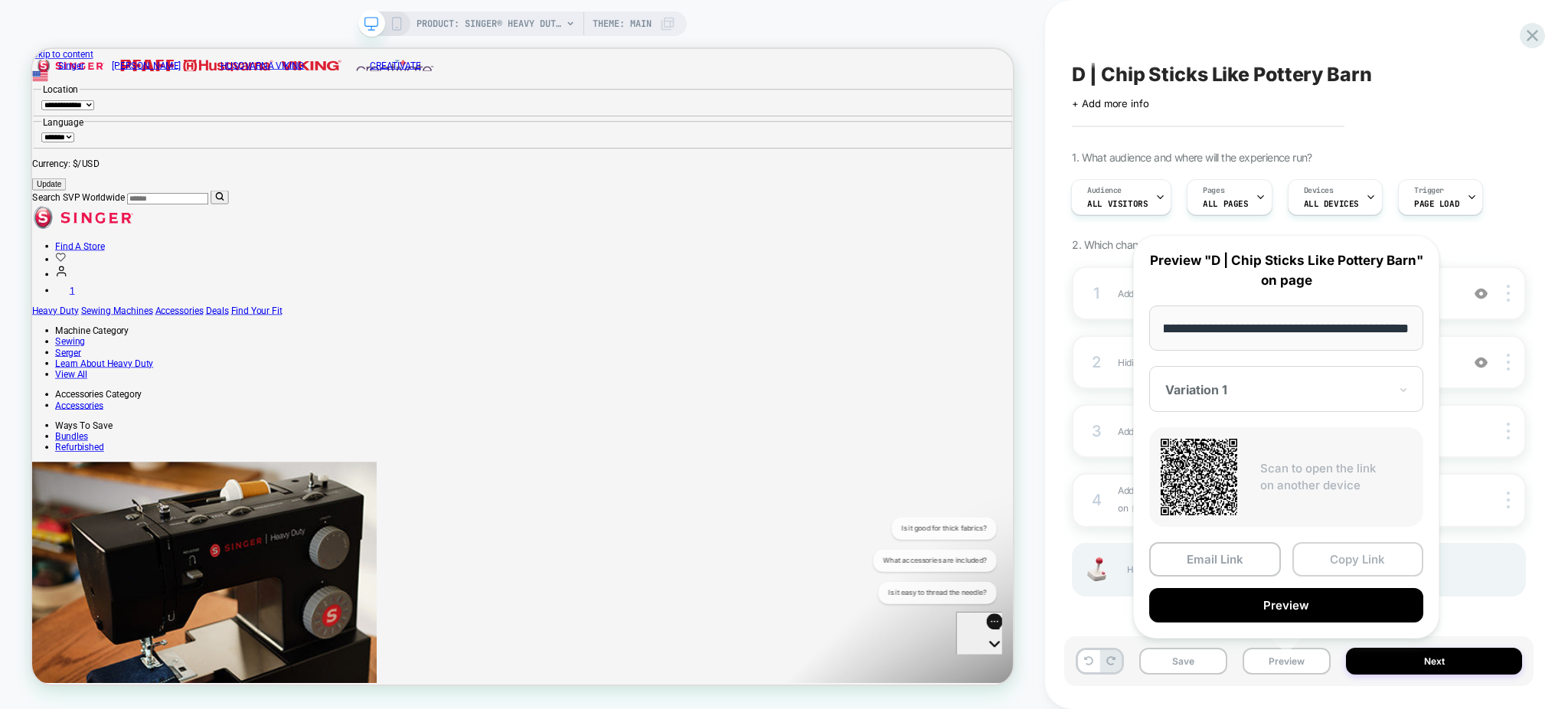
scroll to position [0, 0]
click at [1345, 555] on button "Copy Link" at bounding box center [1357, 559] width 131 height 35
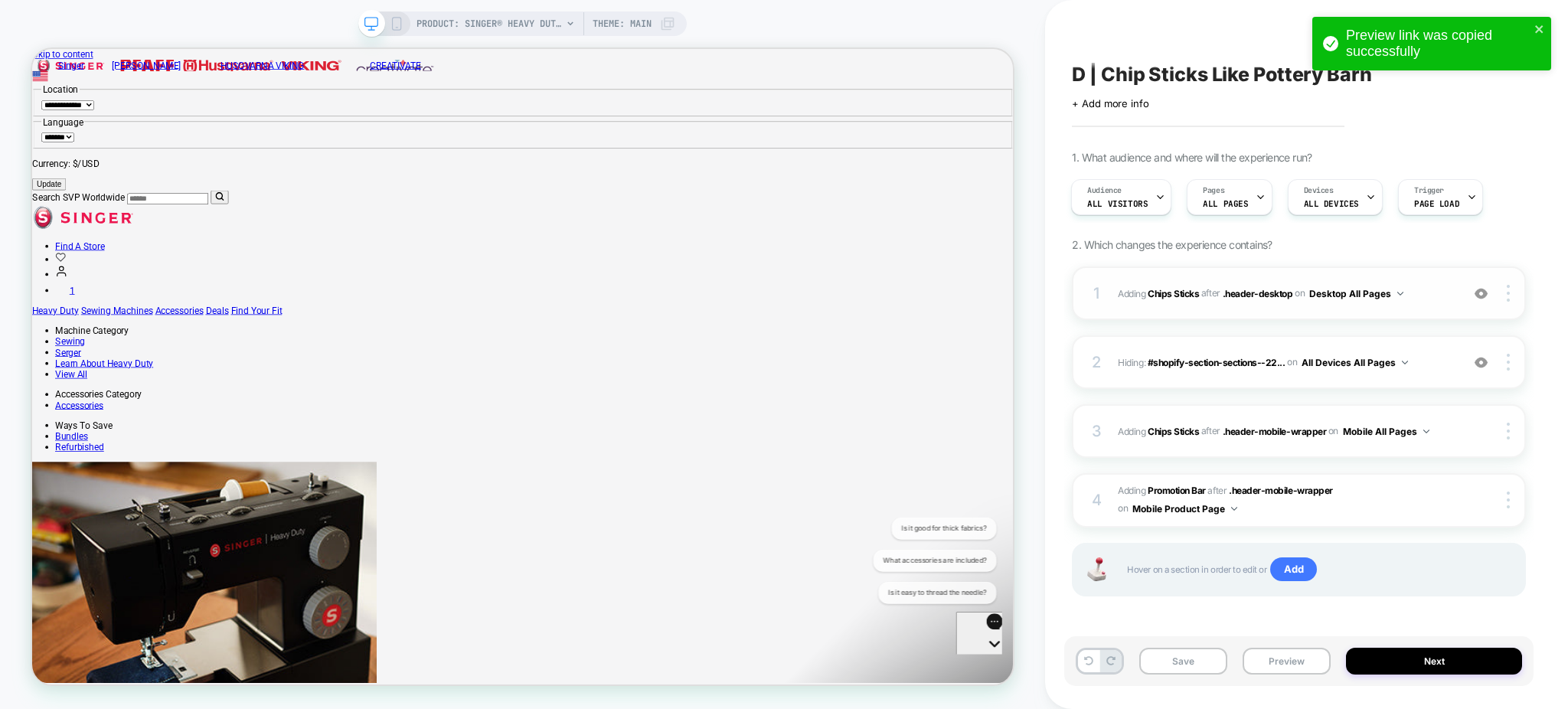
click at [1416, 295] on span "#_loomi_addon_1759170250846 Adding Chips Sticks AFTER .header-desktop .header-d…" at bounding box center [1285, 294] width 335 height 19
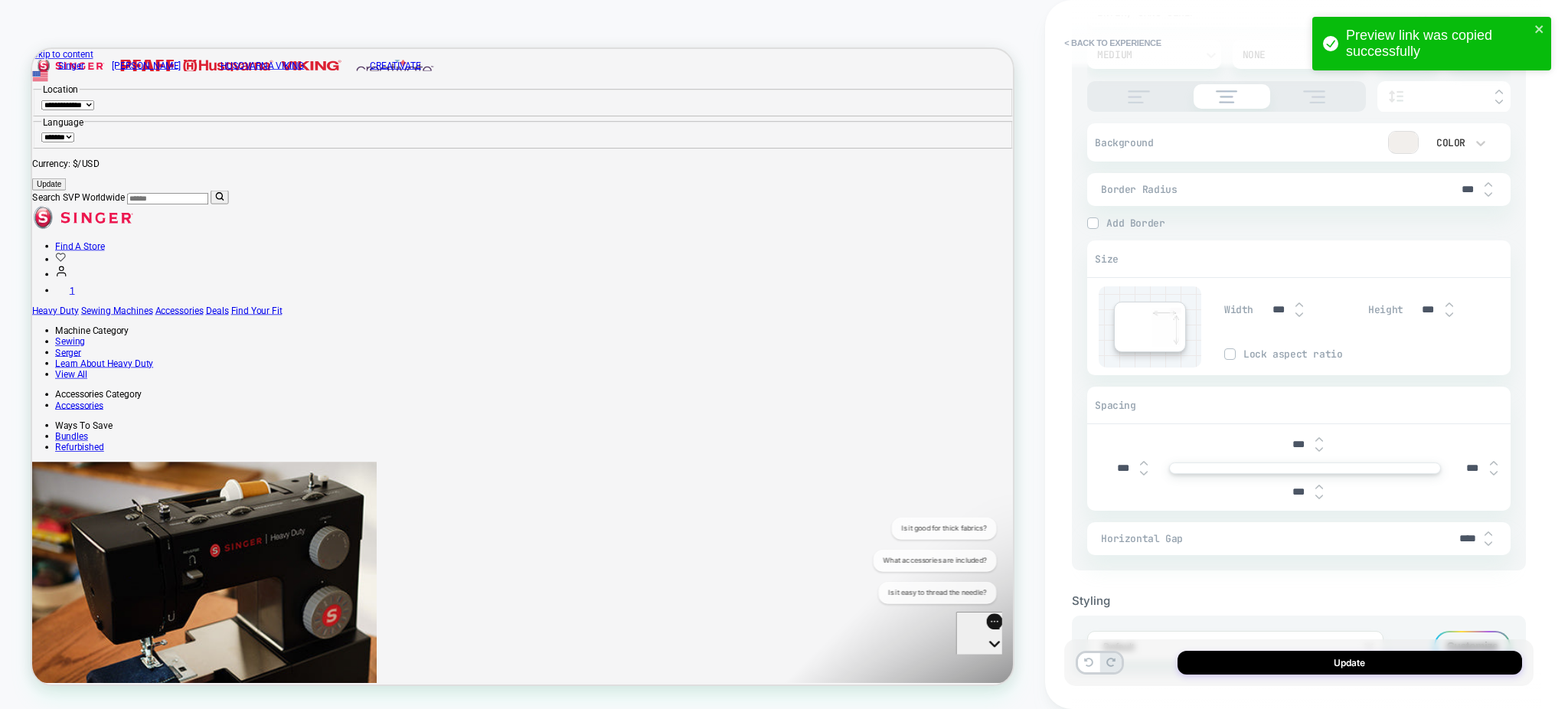
scroll to position [1073, 0]
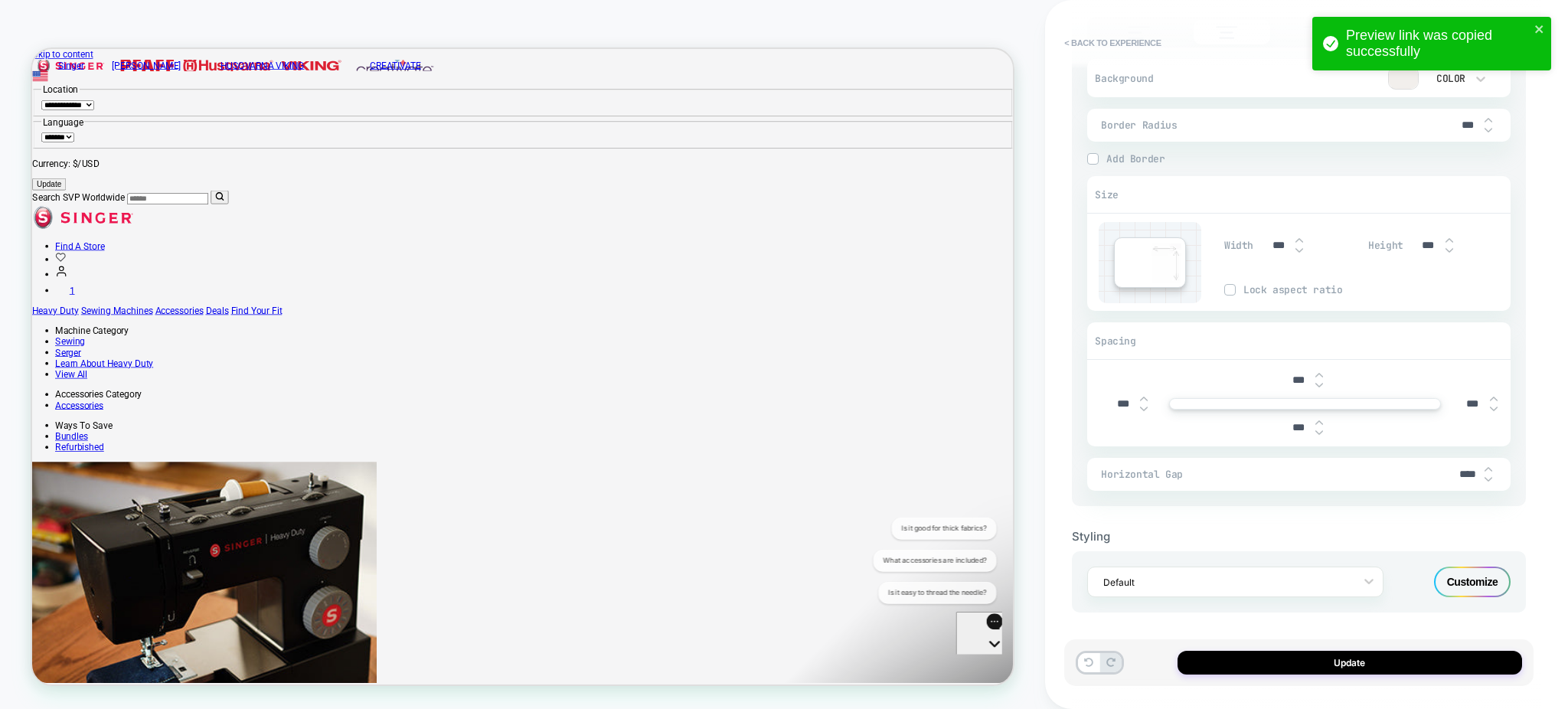
click at [1460, 572] on div "Customize" at bounding box center [1472, 581] width 77 height 31
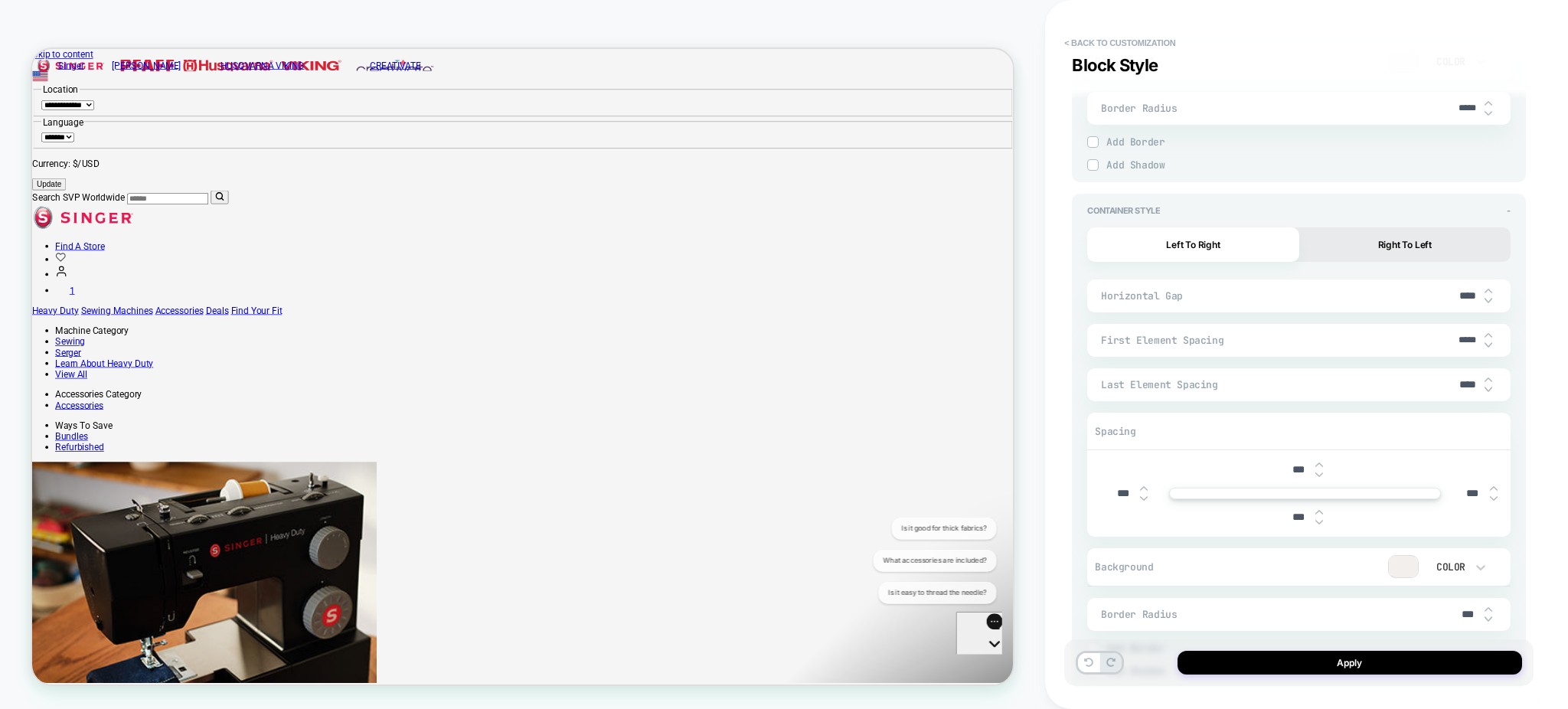
scroll to position [1803, 0]
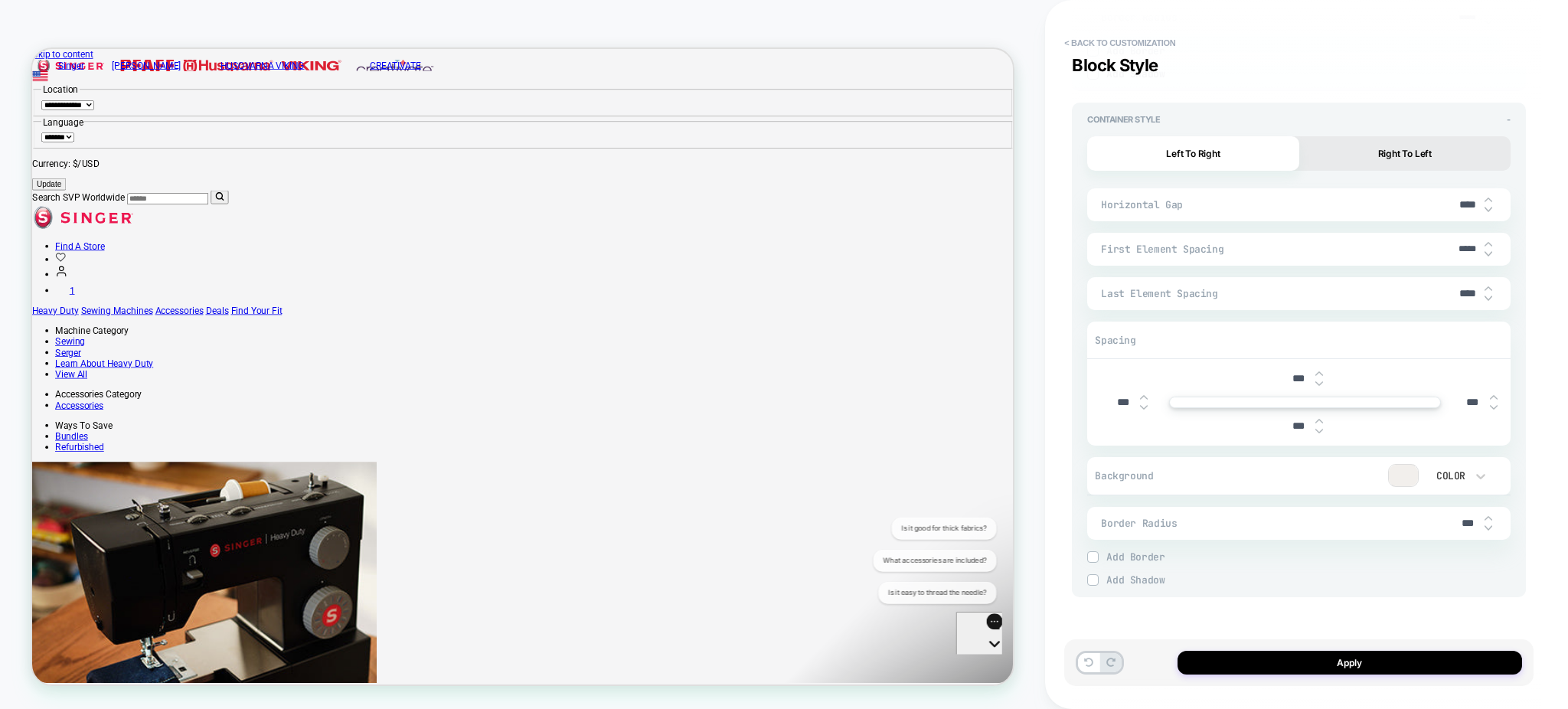
click at [1456, 287] on input "****" at bounding box center [1467, 294] width 35 height 13
type textarea "*"
type input "***"
type textarea "*"
type input "****"
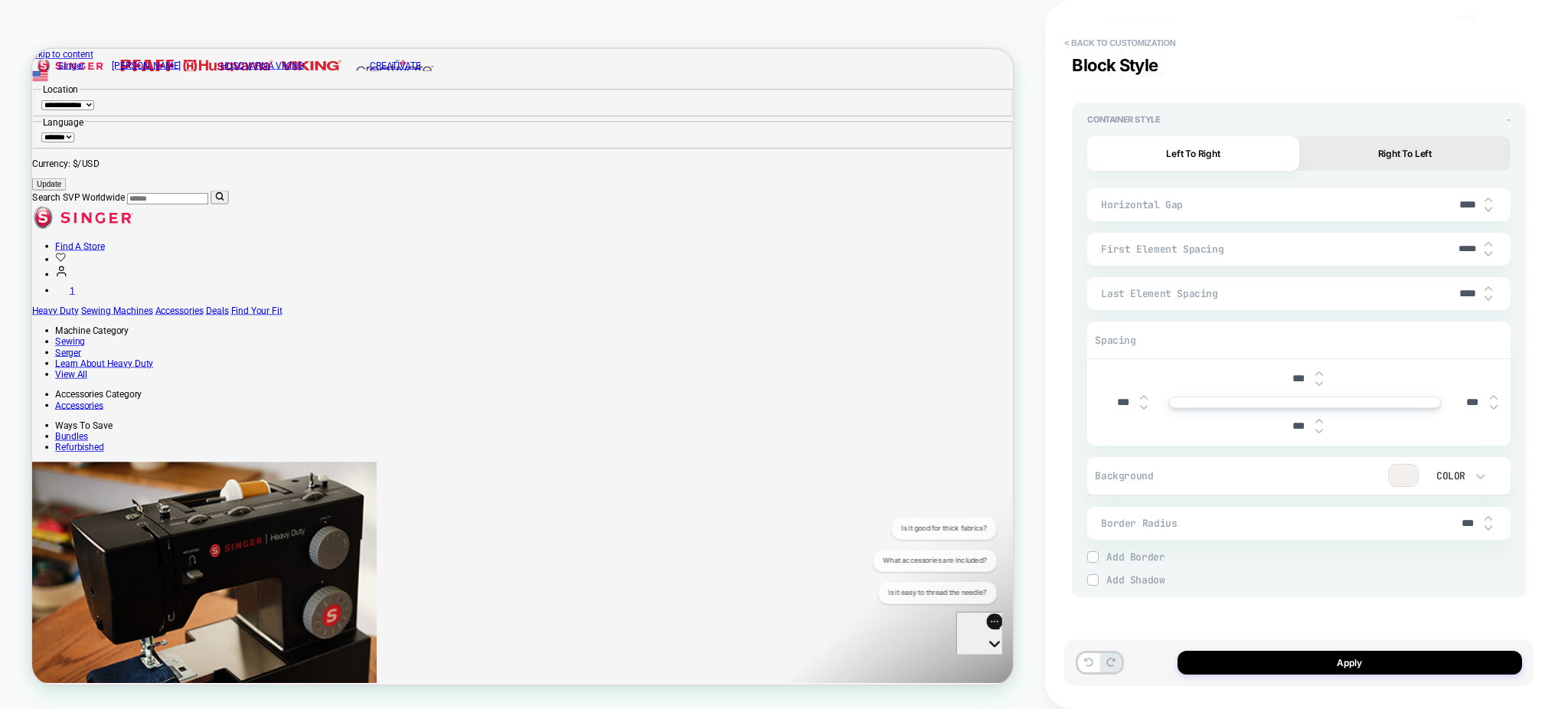
type textarea "*"
type input "****"
click at [1300, 659] on button "Apply" at bounding box center [1349, 662] width 344 height 24
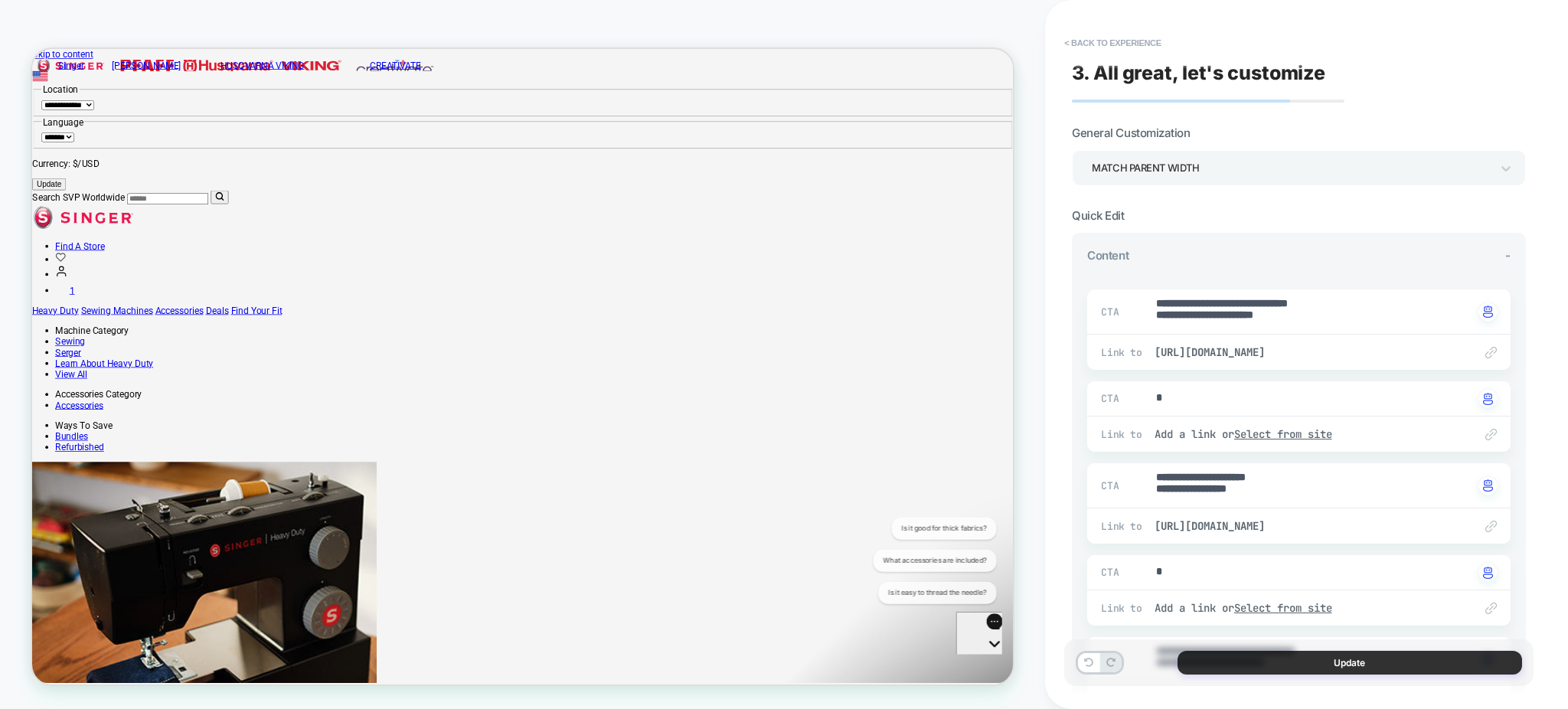
click at [1299, 661] on button "Update" at bounding box center [1349, 662] width 344 height 24
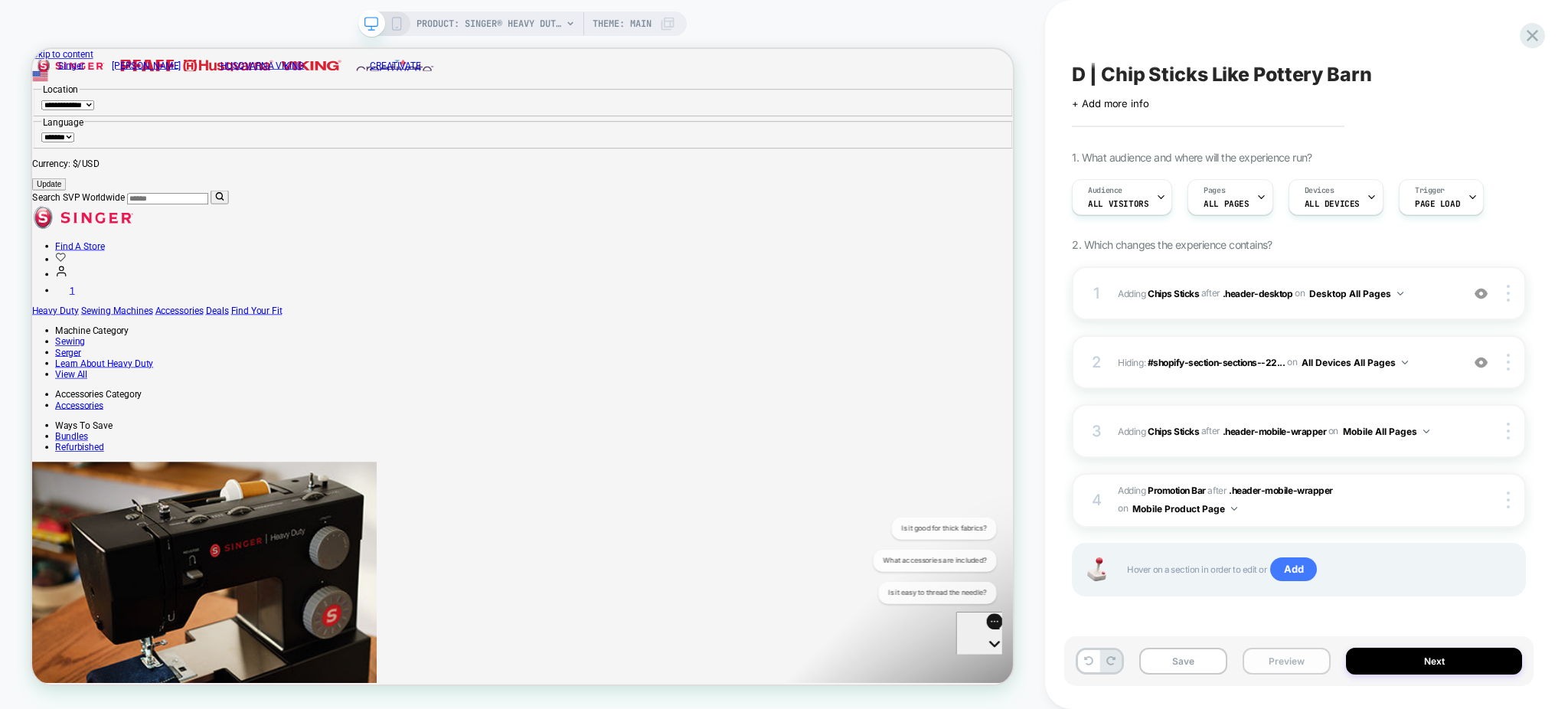
scroll to position [0, 1]
click at [1286, 660] on button "Preview" at bounding box center [1287, 661] width 88 height 27
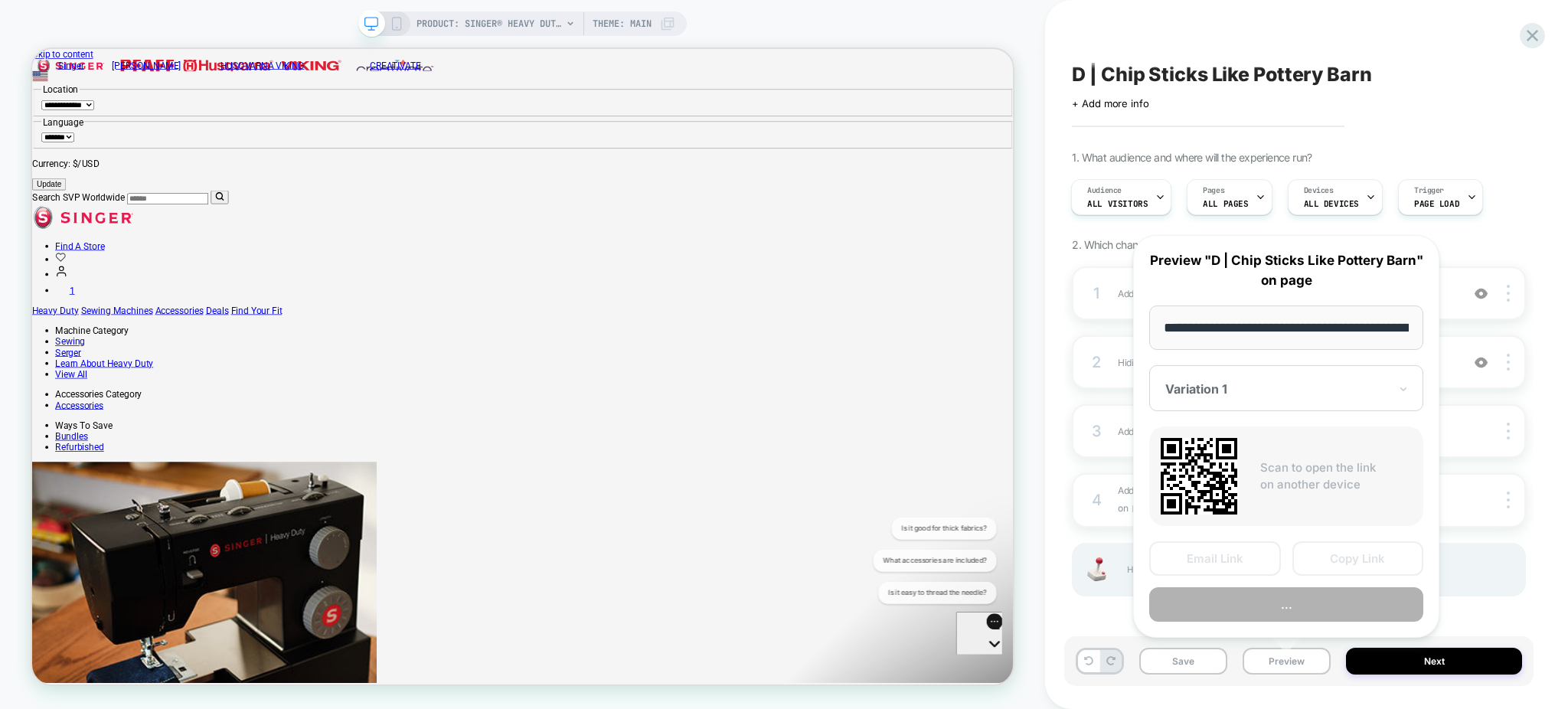
scroll to position [0, 427]
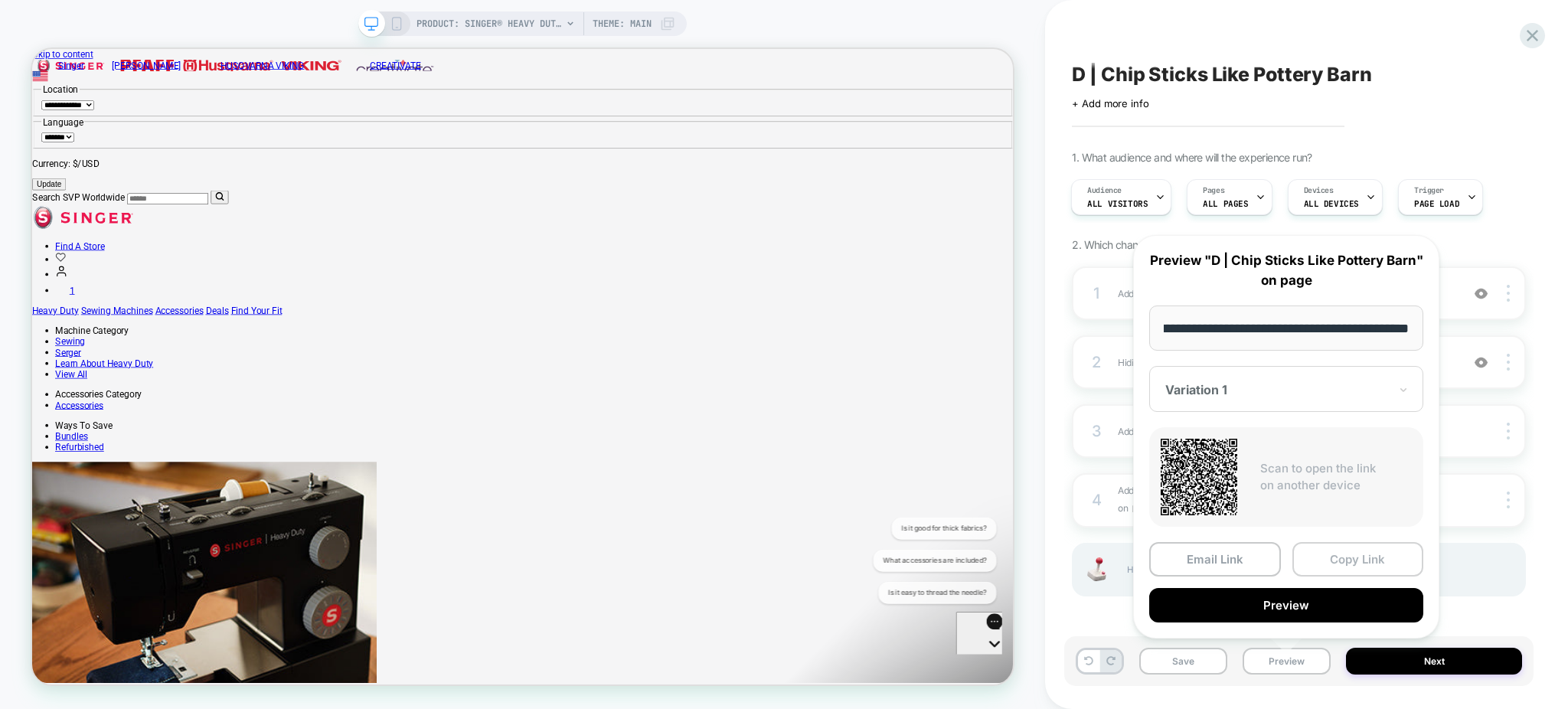
click at [1340, 559] on button "Copy Link" at bounding box center [1357, 559] width 131 height 35
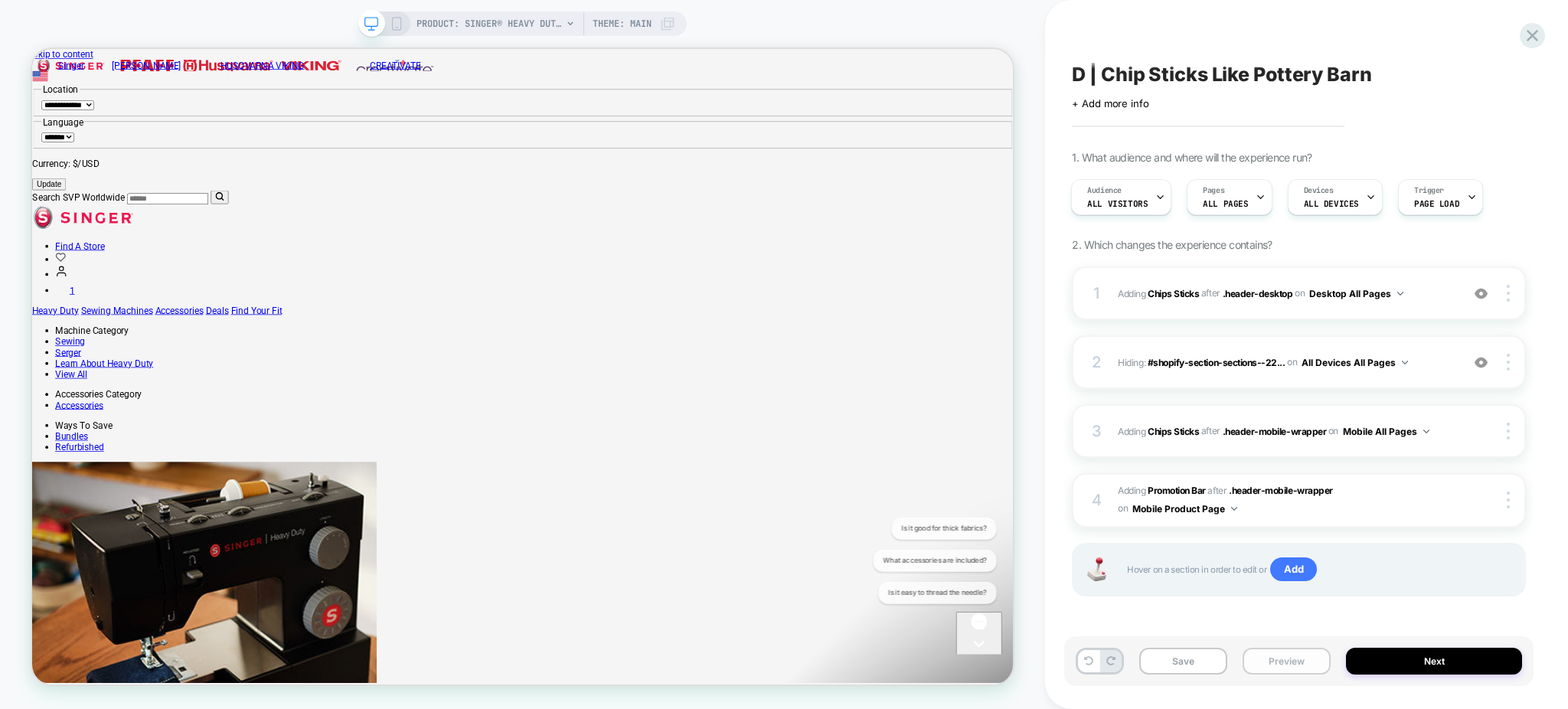
click at [1302, 663] on button "Preview" at bounding box center [1287, 661] width 88 height 27
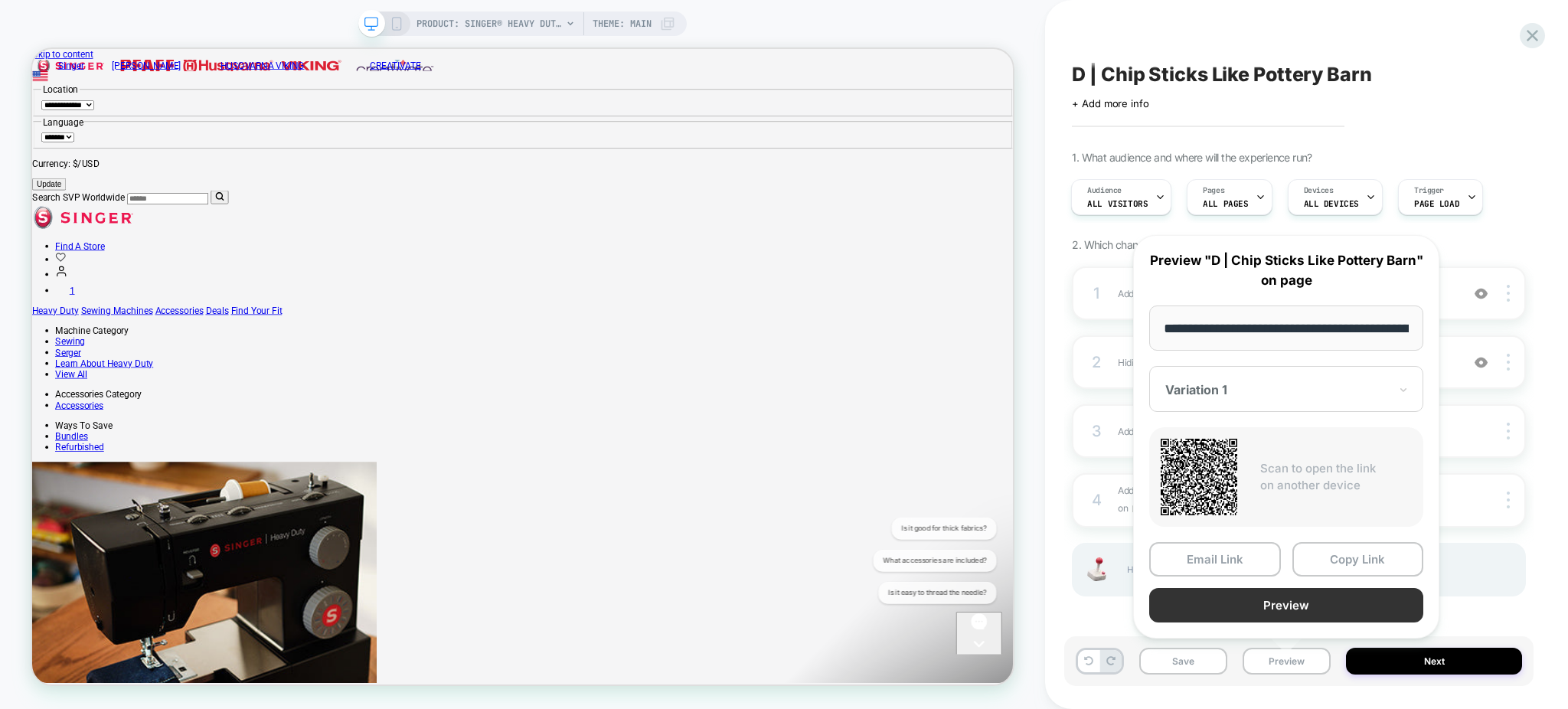
click at [1343, 604] on button "Preview" at bounding box center [1286, 605] width 274 height 35
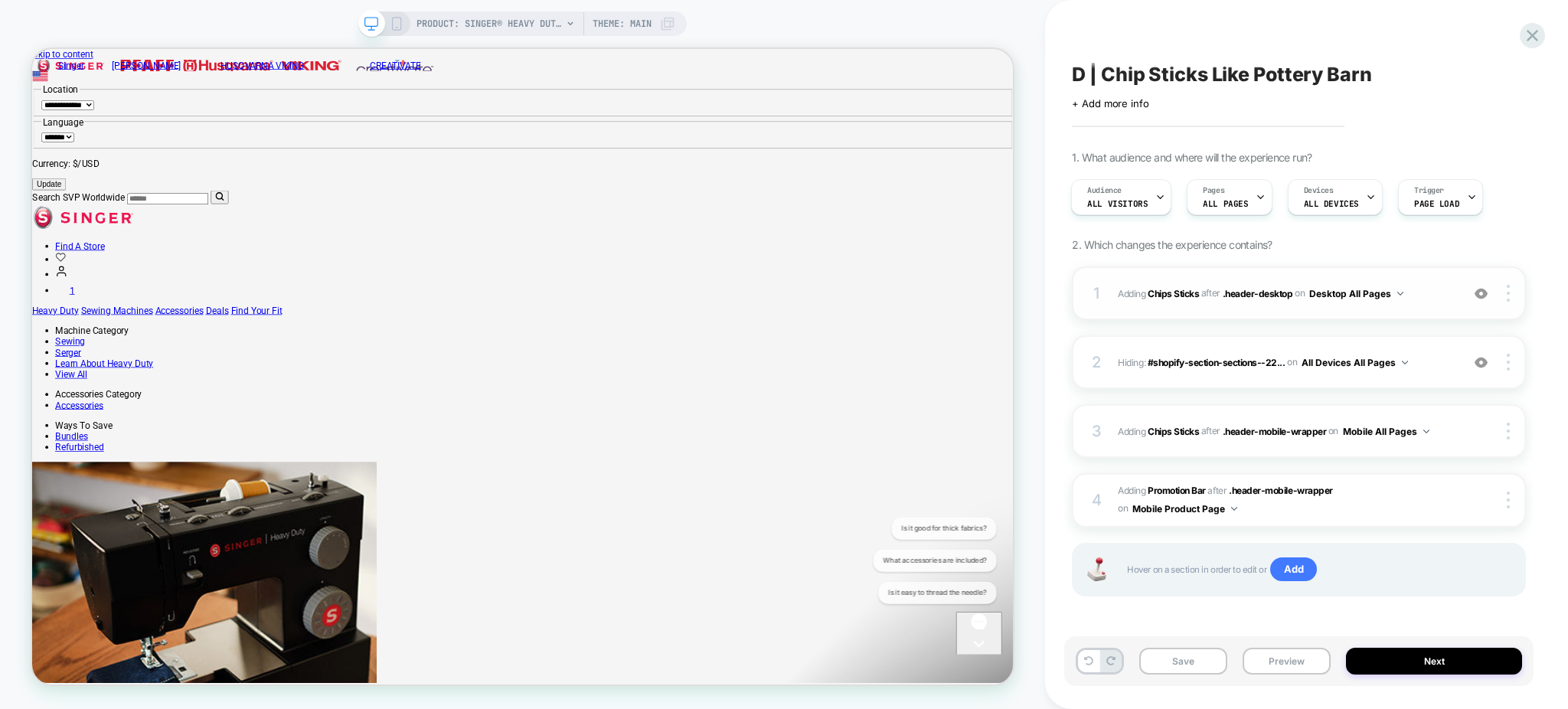
click at [1427, 299] on span "#_loomi_addon_1759170250846 Adding Chips Sticks AFTER .header-desktop .header-d…" at bounding box center [1285, 294] width 335 height 19
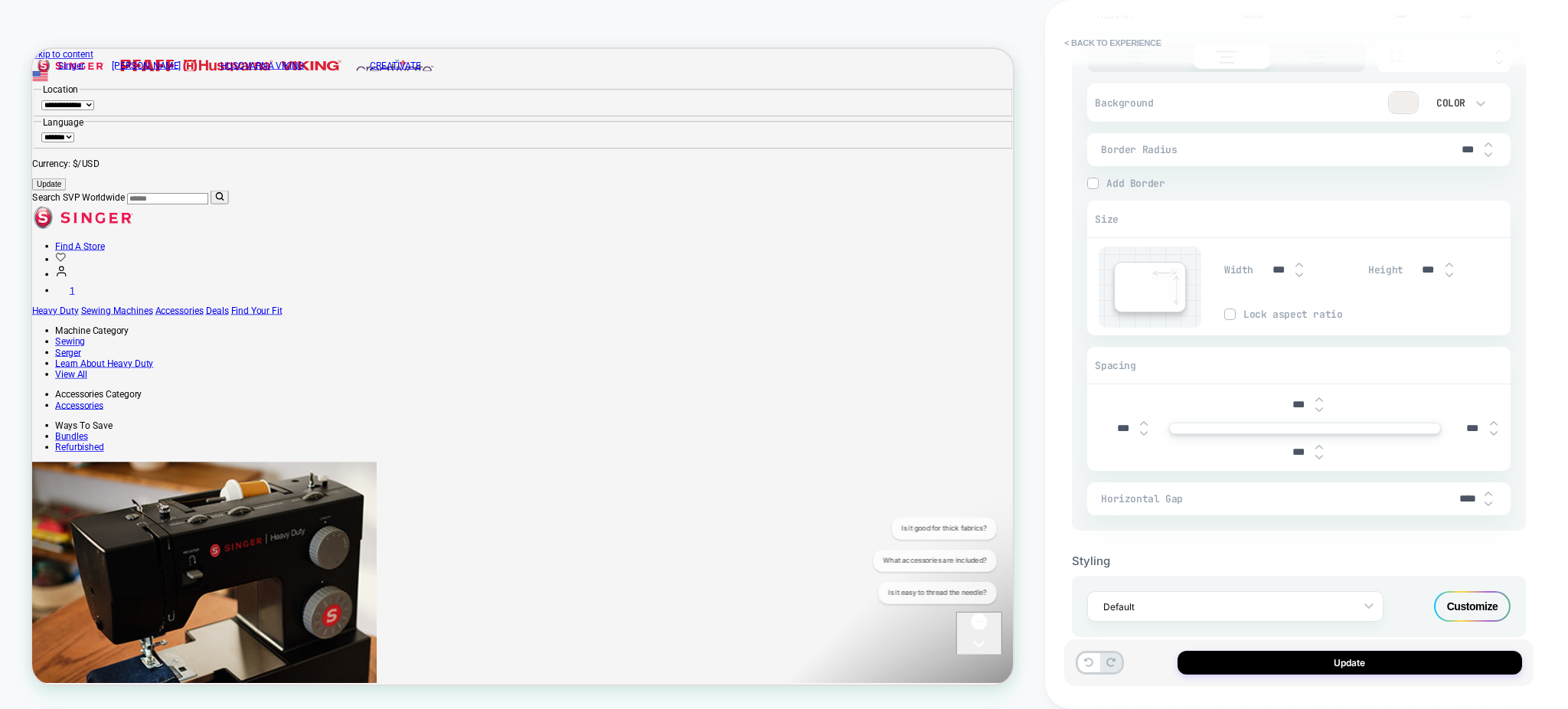
scroll to position [1073, 0]
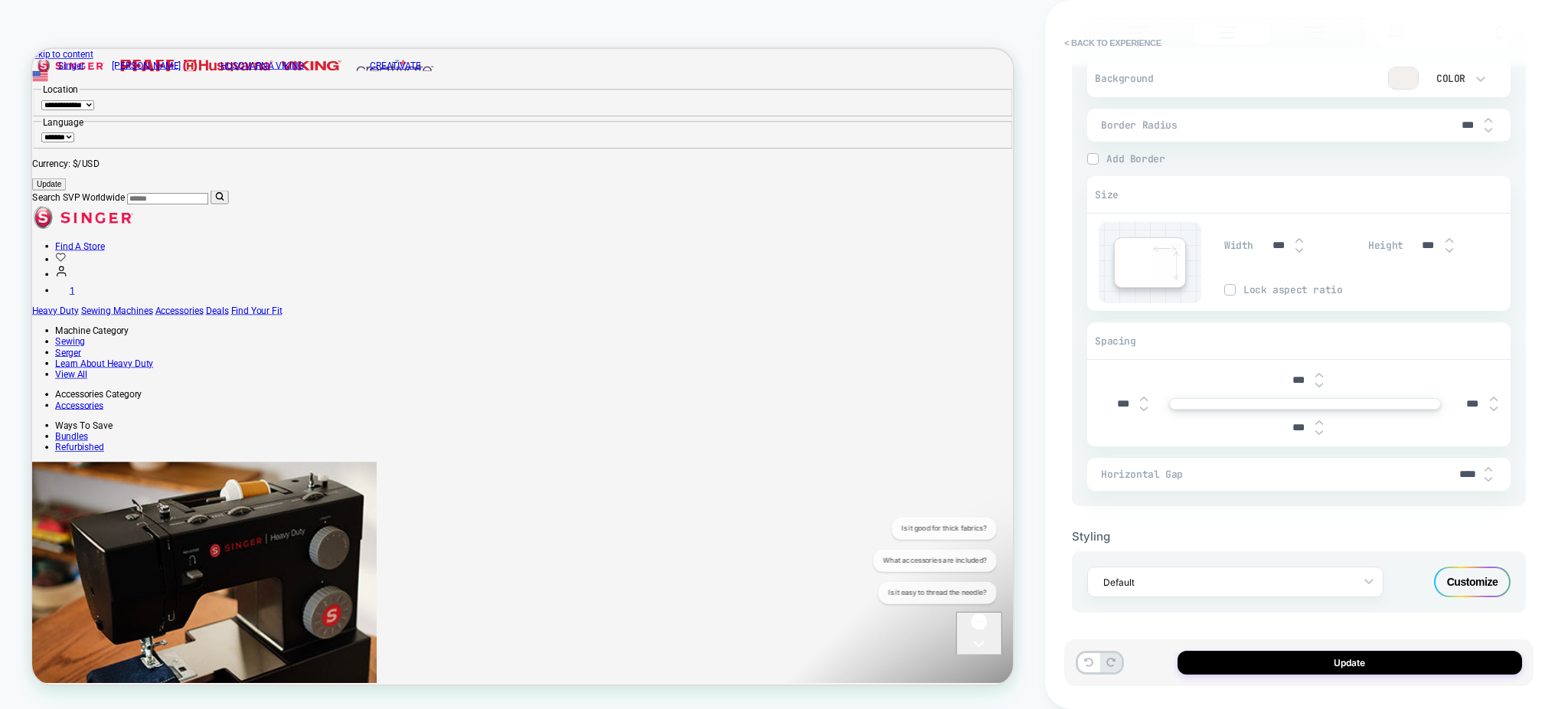
click at [1466, 579] on div "Customize" at bounding box center [1472, 581] width 77 height 31
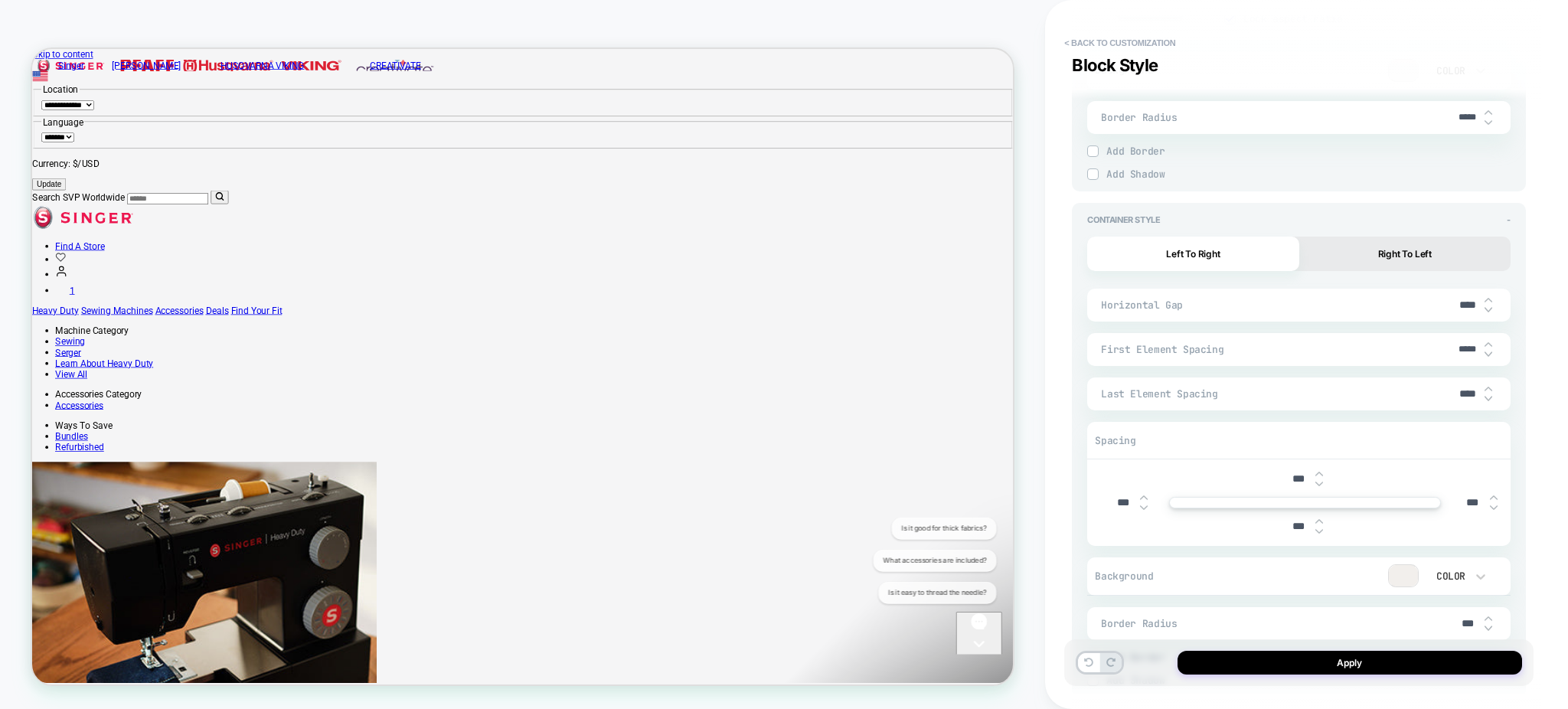
scroll to position [1803, 0]
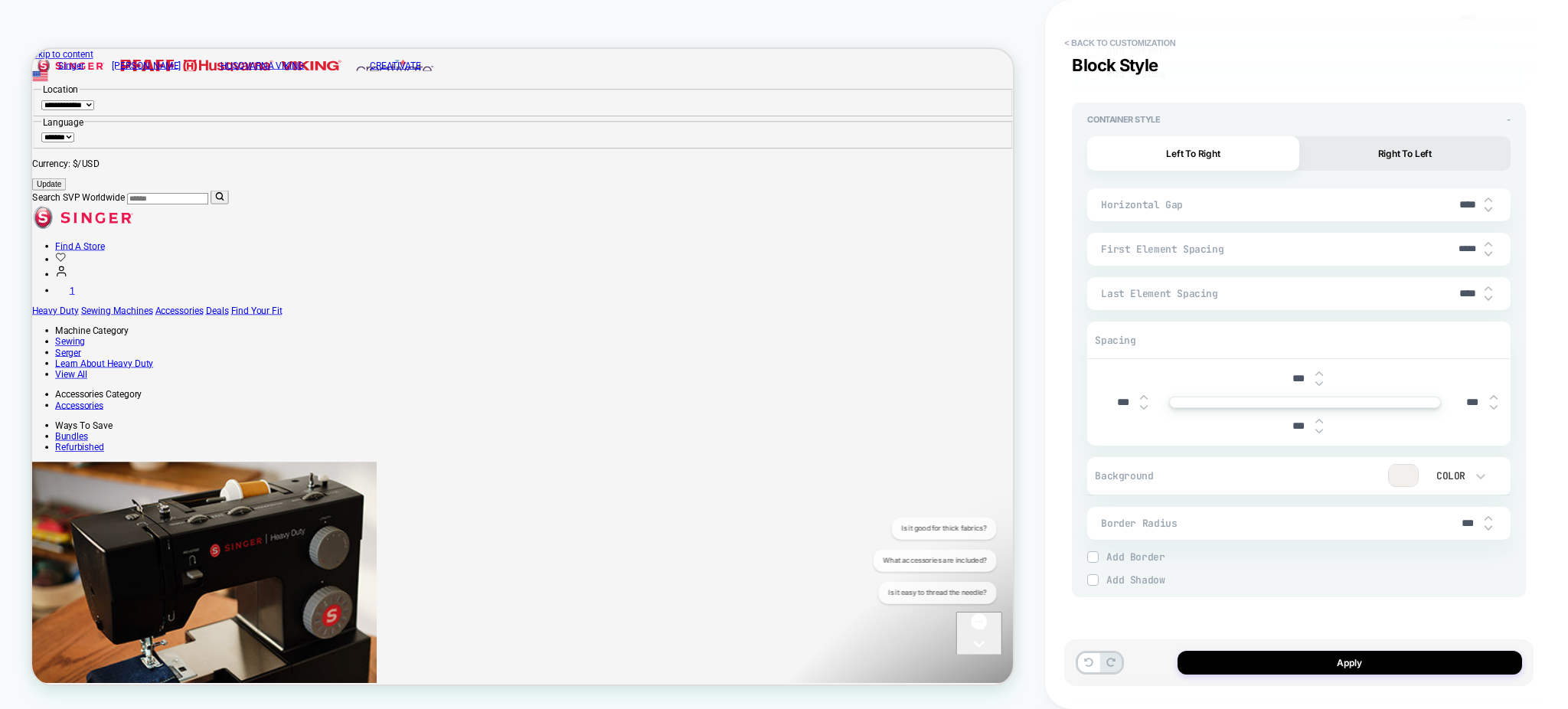
click at [1459, 290] on input "****" at bounding box center [1467, 294] width 35 height 13
type textarea "*"
type input "***"
type textarea "*"
type input "***"
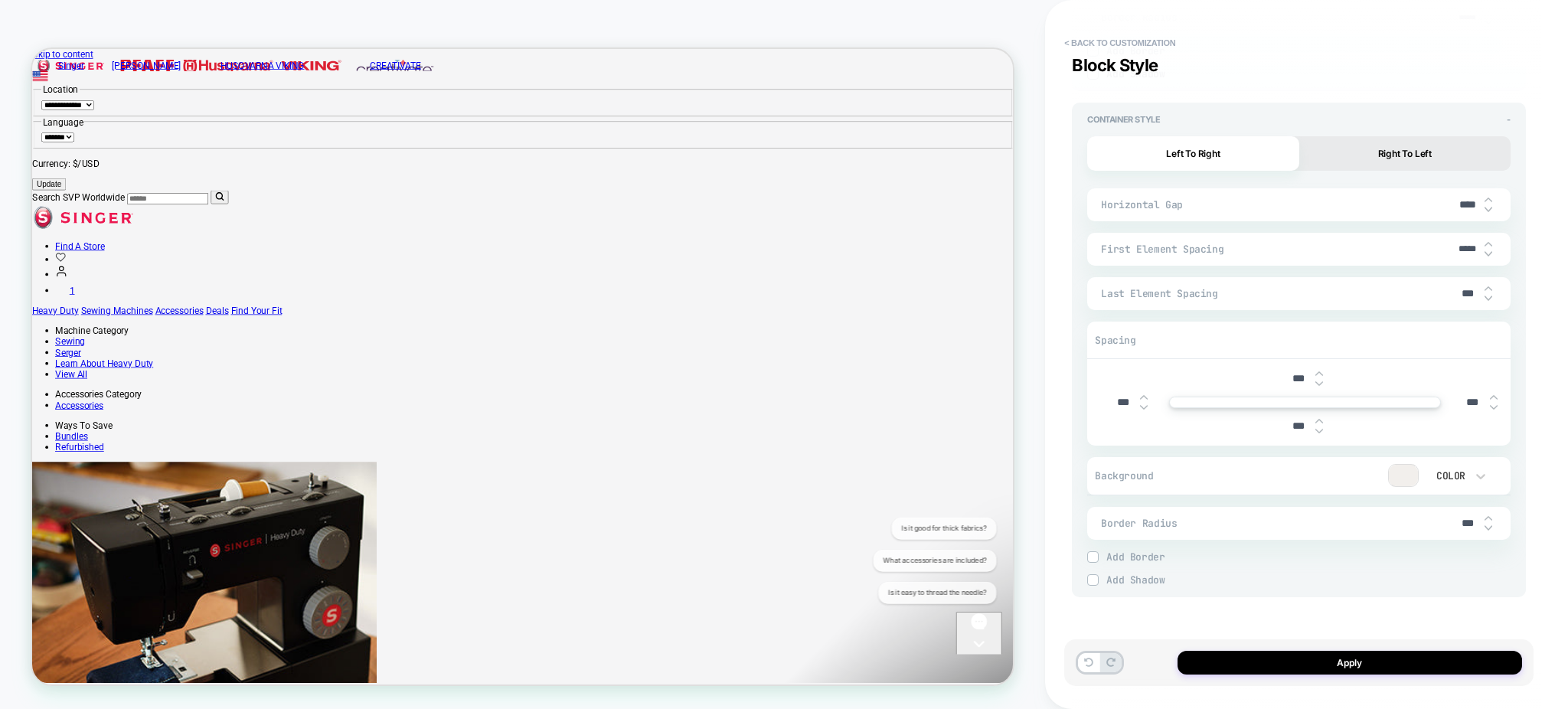
type textarea "*"
type input "***"
click at [1464, 294] on input "***" at bounding box center [1467, 294] width 35 height 13
type textarea "*"
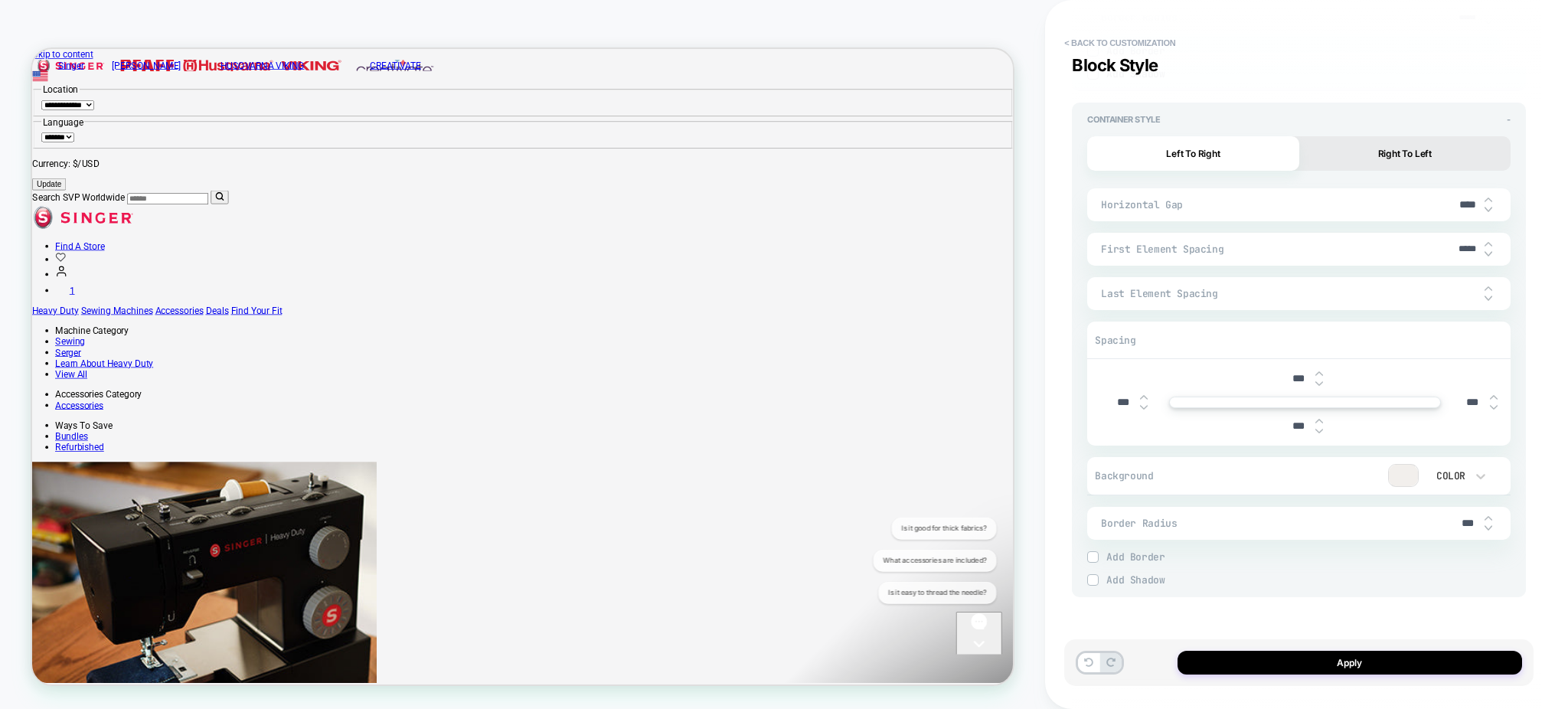
type input "***"
type textarea "*"
type input "***"
click at [1266, 672] on button "Apply" at bounding box center [1349, 662] width 344 height 24
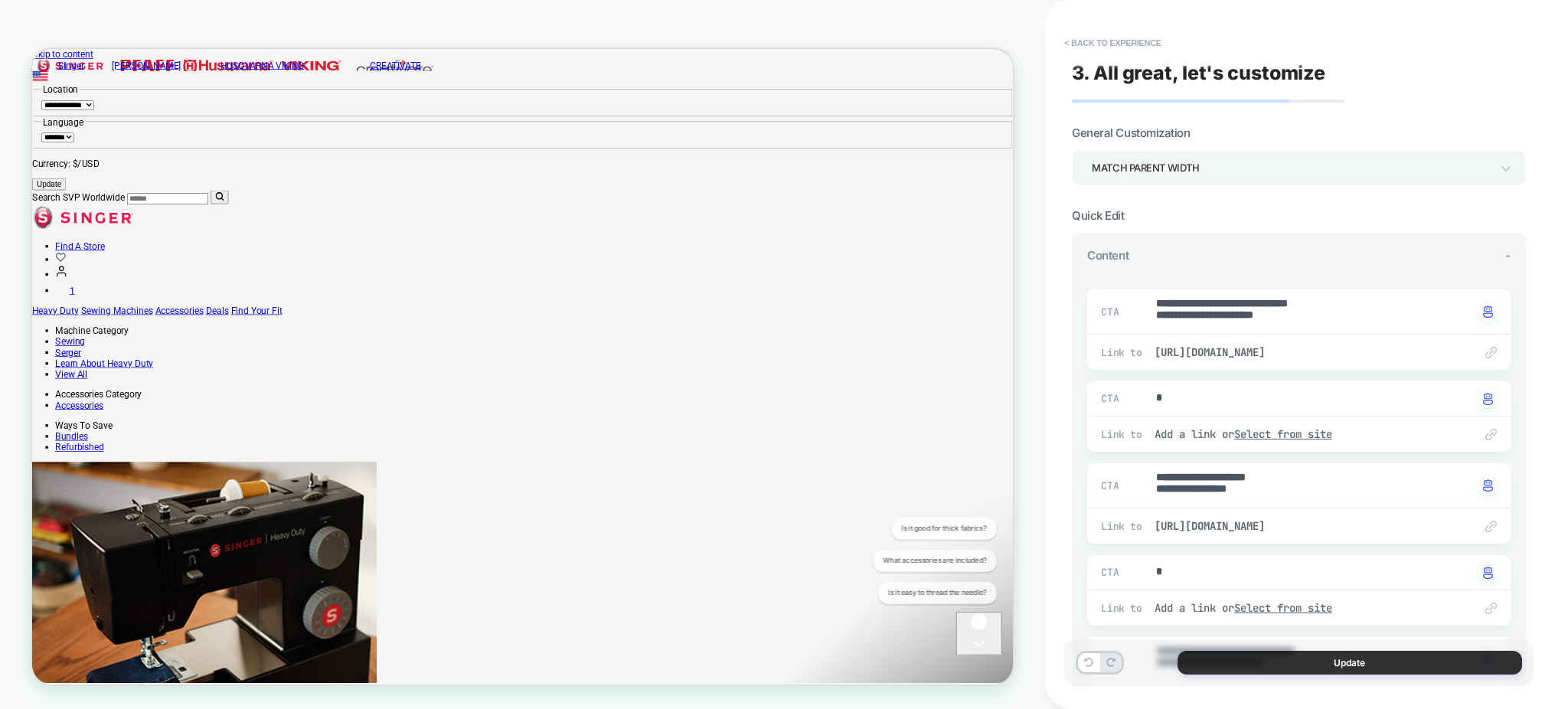
click at [1271, 662] on button "Update" at bounding box center [1349, 662] width 344 height 24
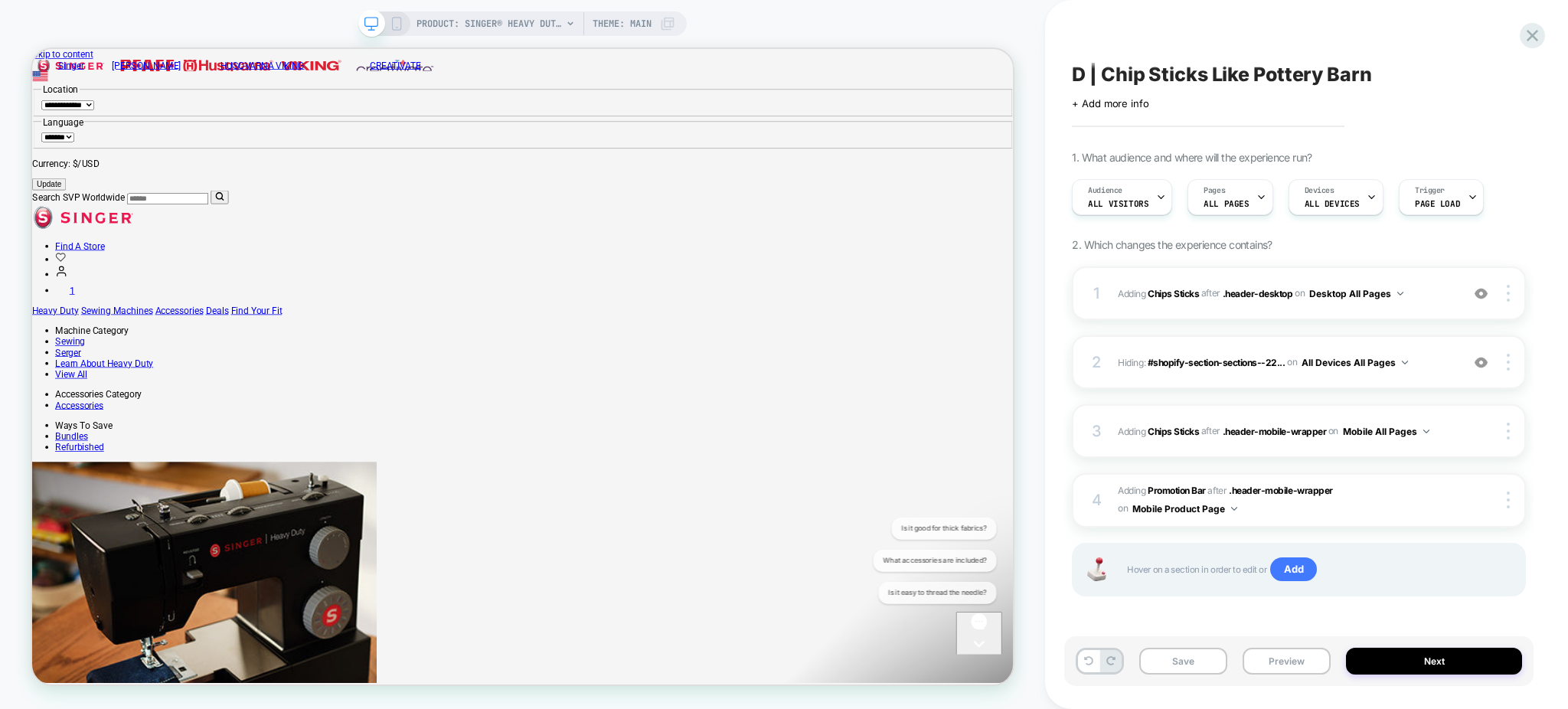
scroll to position [0, 1]
click at [1271, 662] on button "Preview" at bounding box center [1287, 661] width 88 height 27
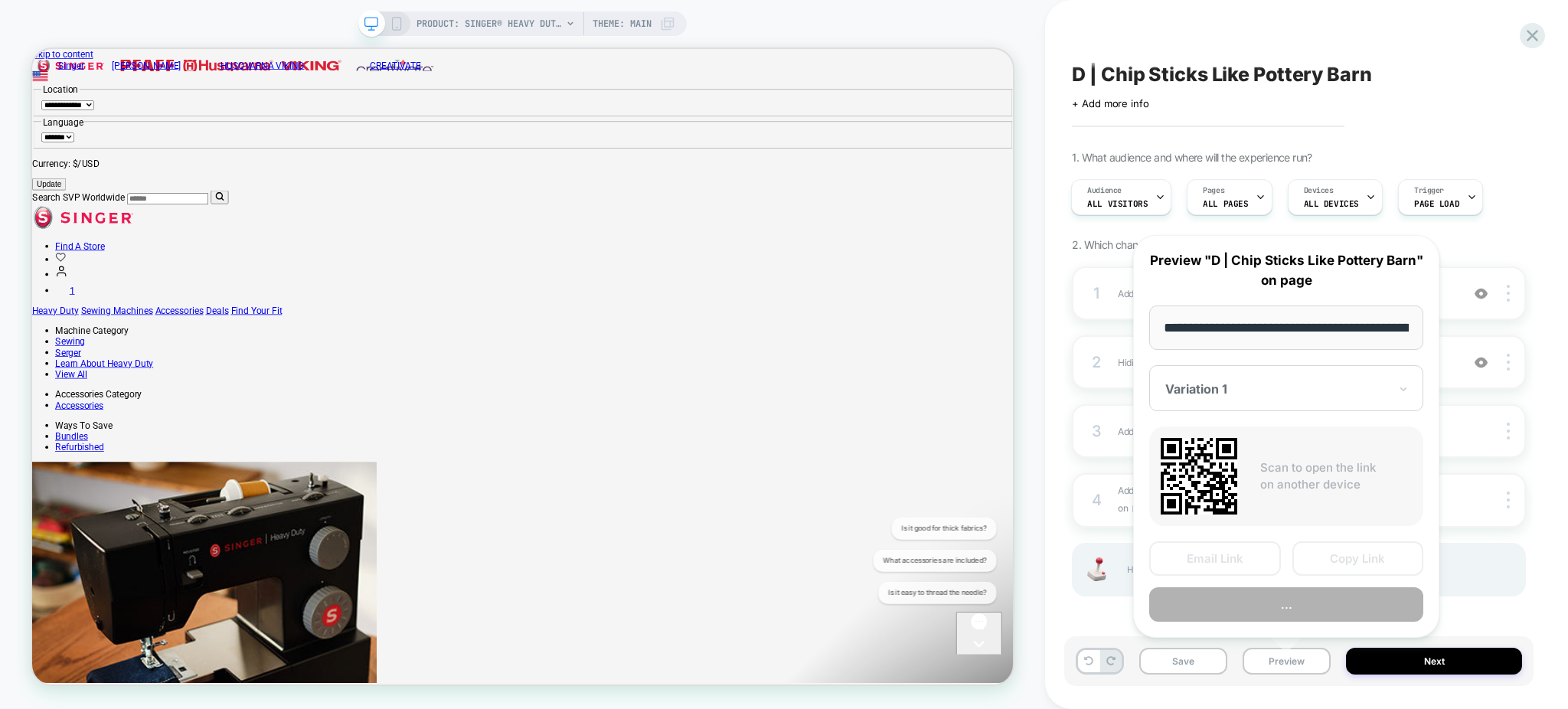
scroll to position [0, 427]
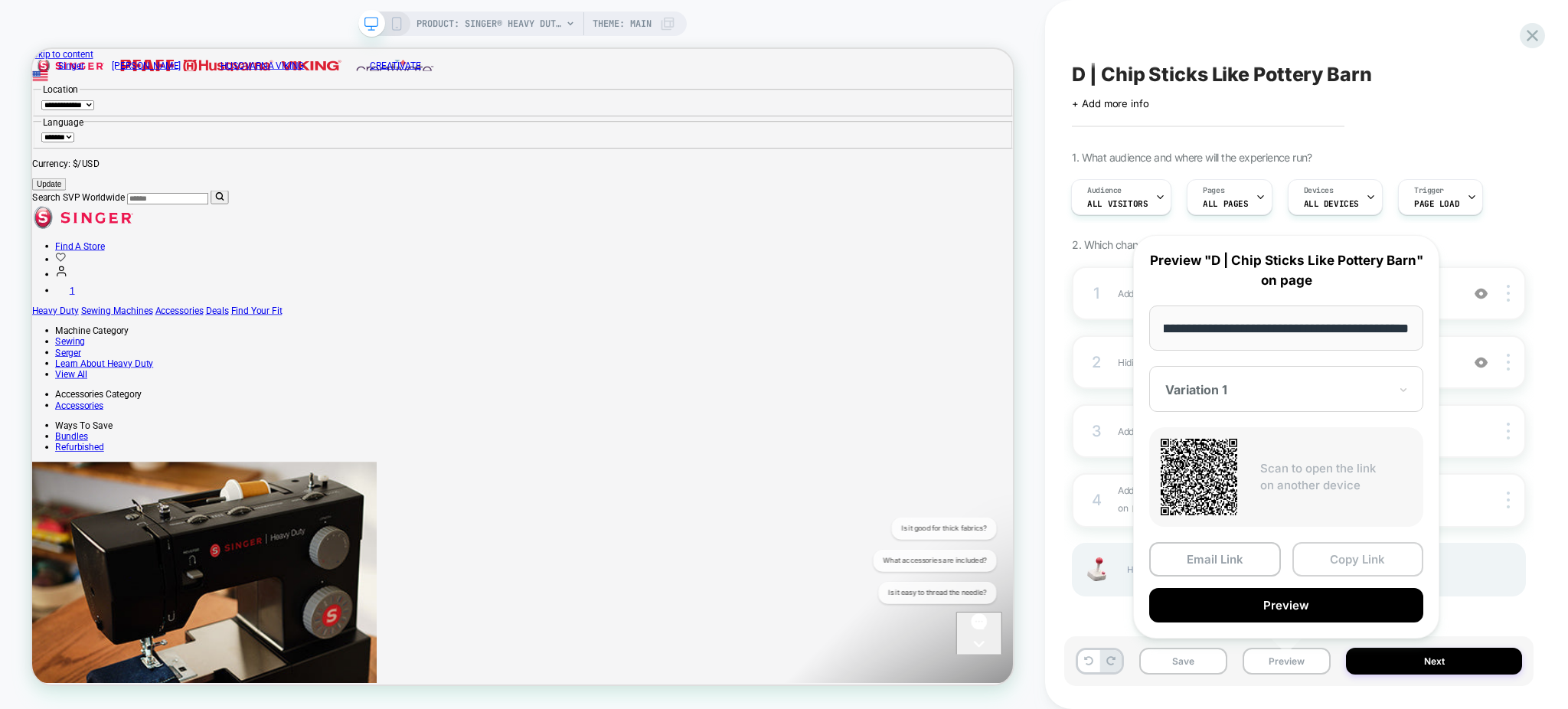
click at [1344, 561] on button "Copy Link" at bounding box center [1357, 559] width 131 height 35
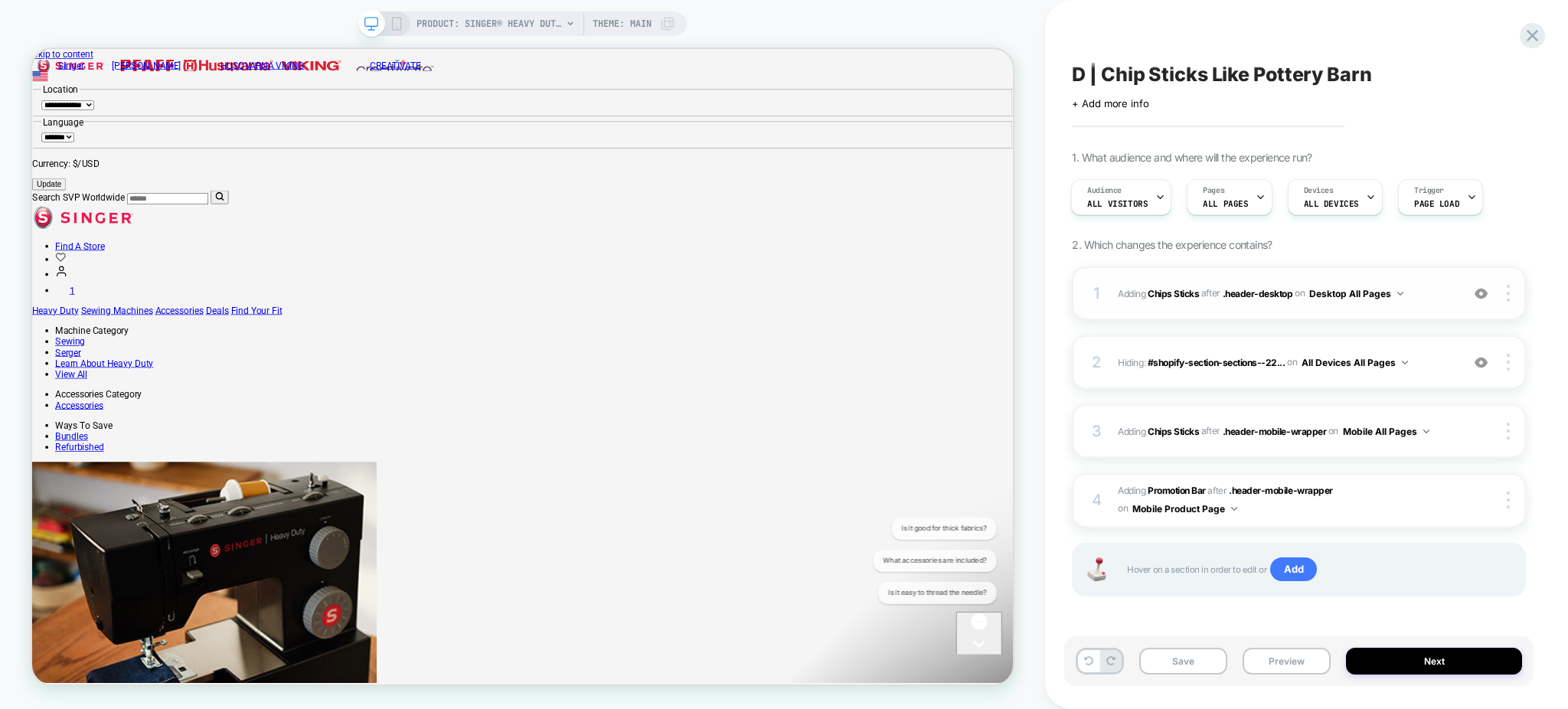
click at [1427, 300] on span "#_loomi_addon_1759170250846 Adding Chips Sticks AFTER .header-desktop .header-d…" at bounding box center [1285, 294] width 335 height 19
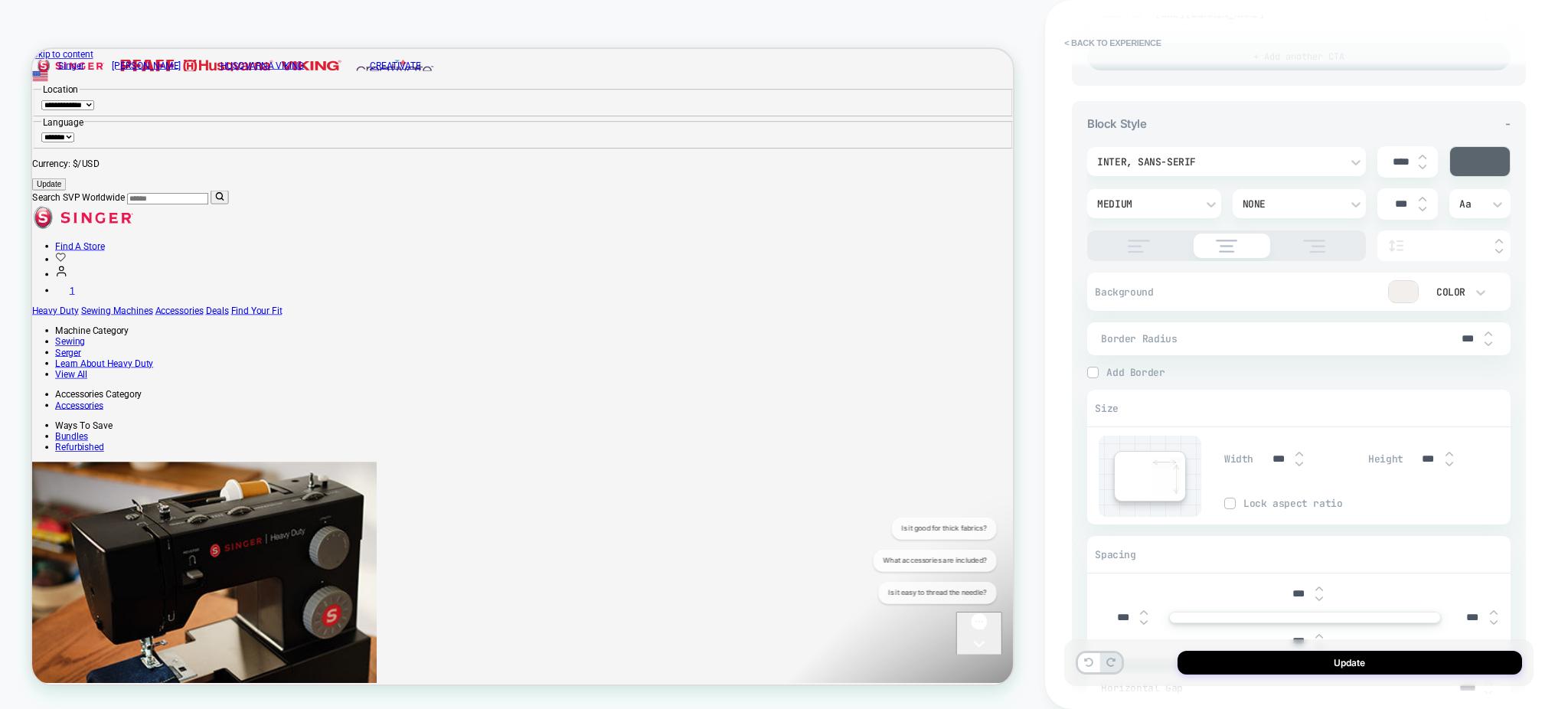
scroll to position [1073, 0]
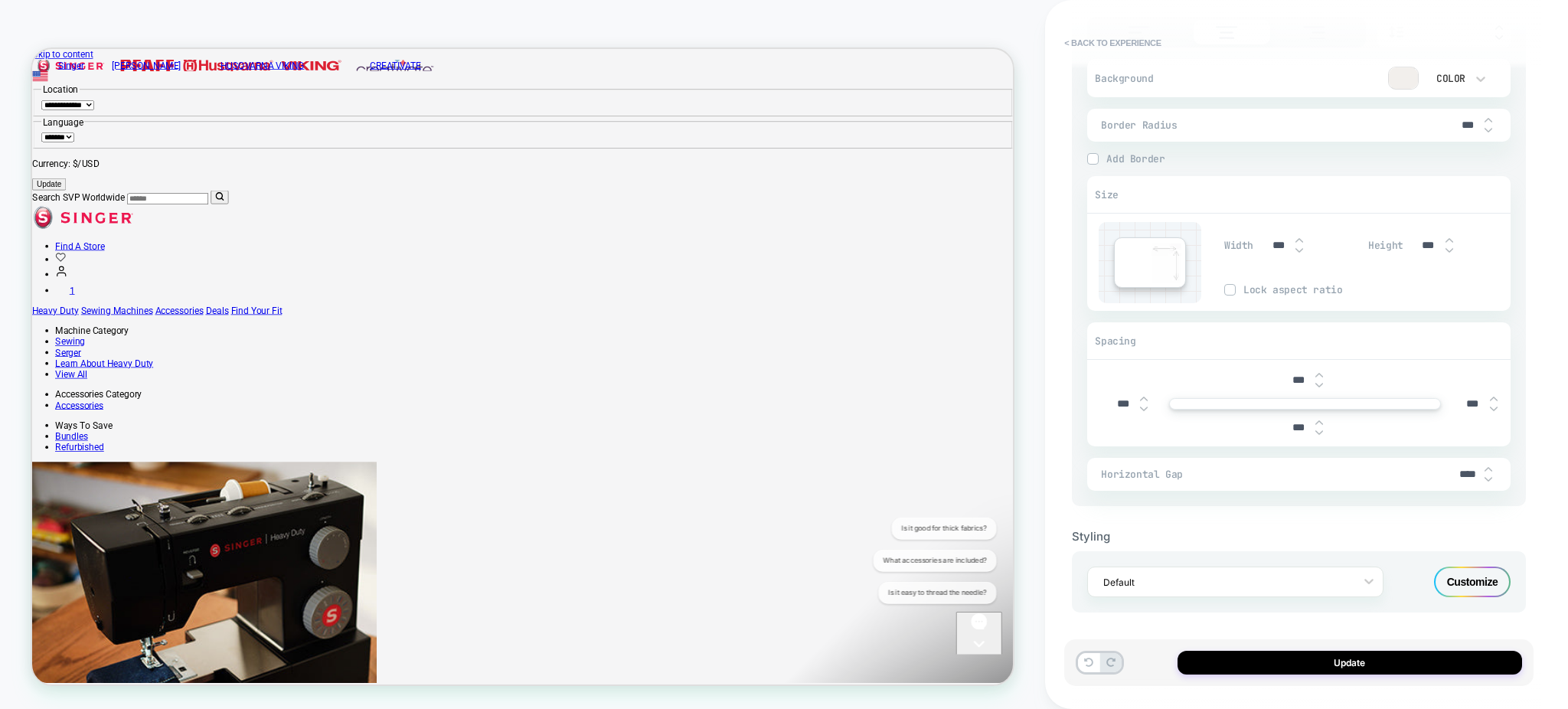
click at [1470, 573] on div "Customize" at bounding box center [1472, 581] width 77 height 31
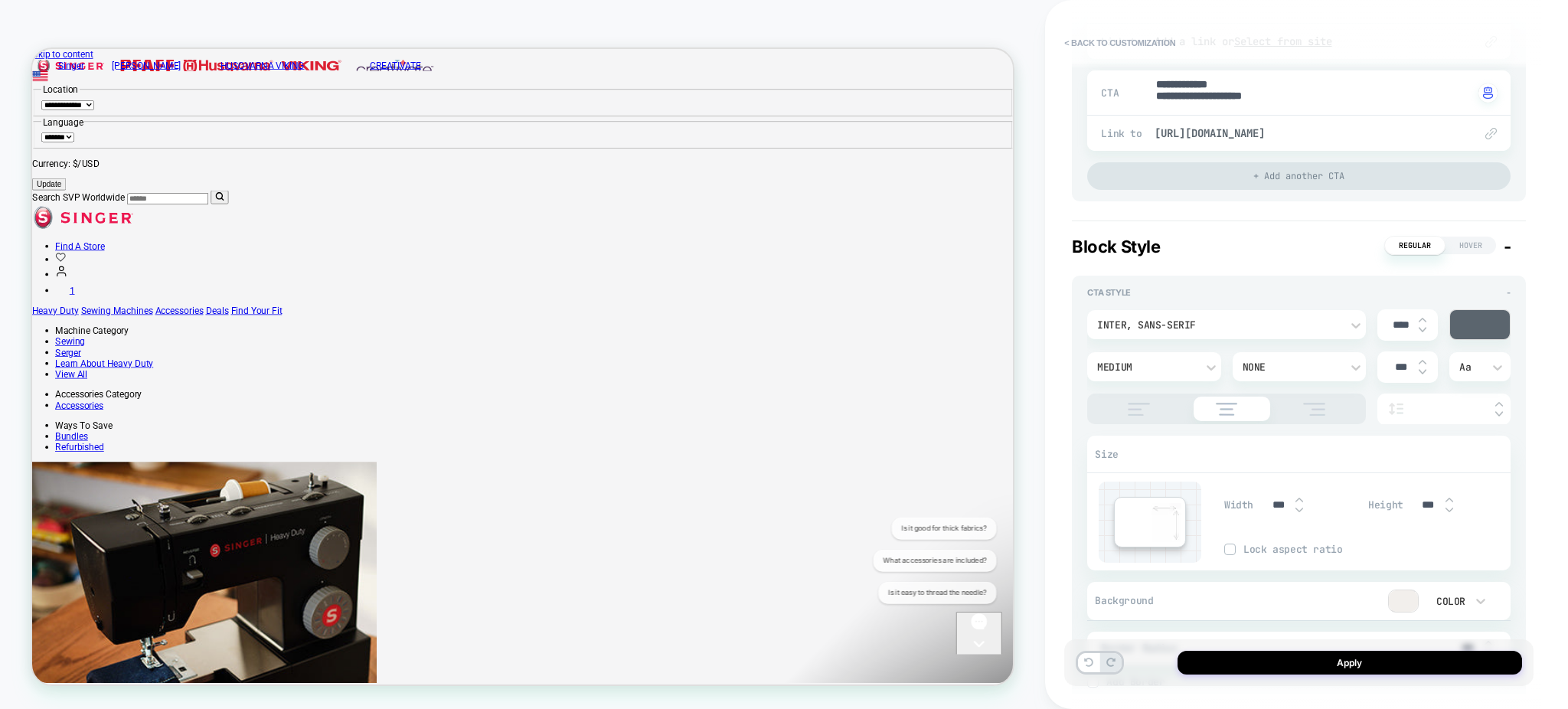
type textarea "*"
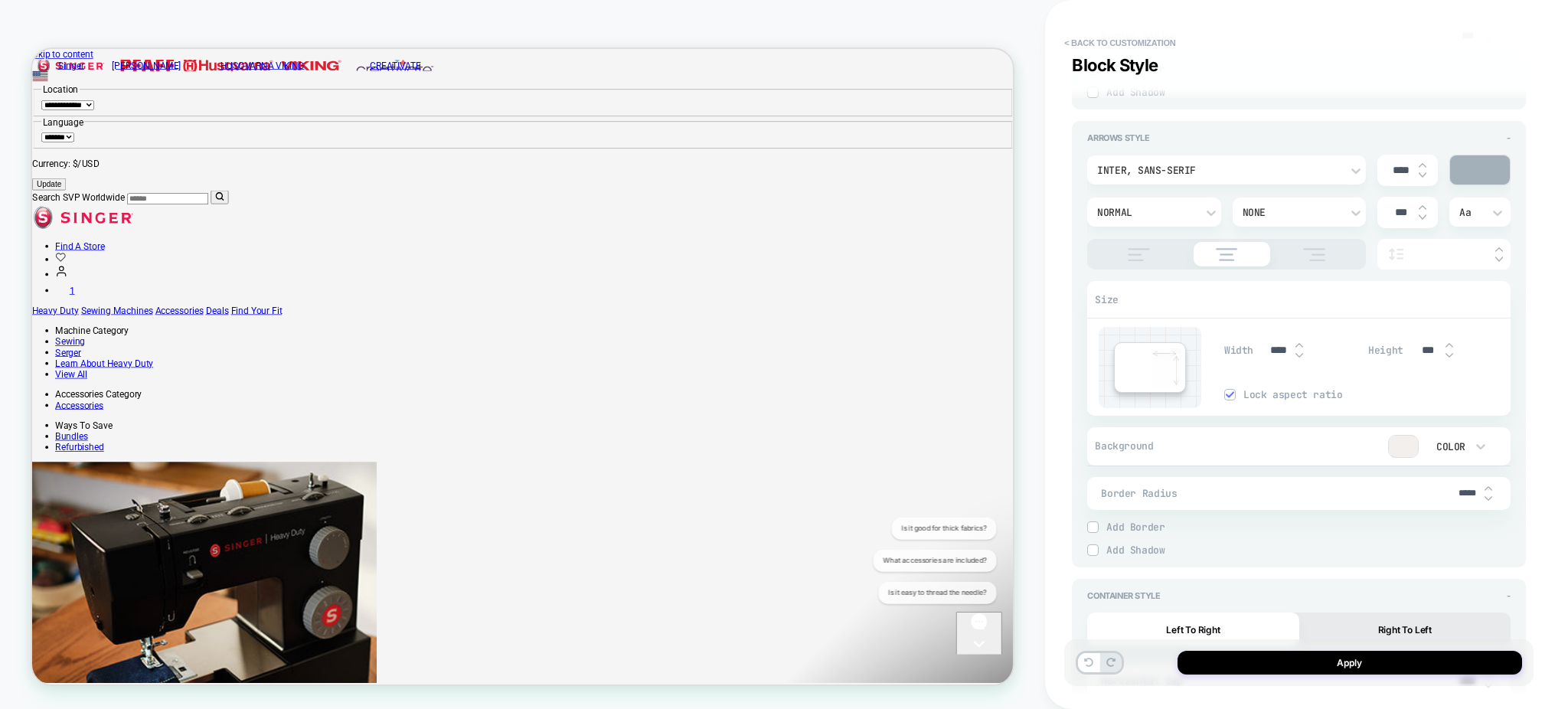
scroll to position [1803, 0]
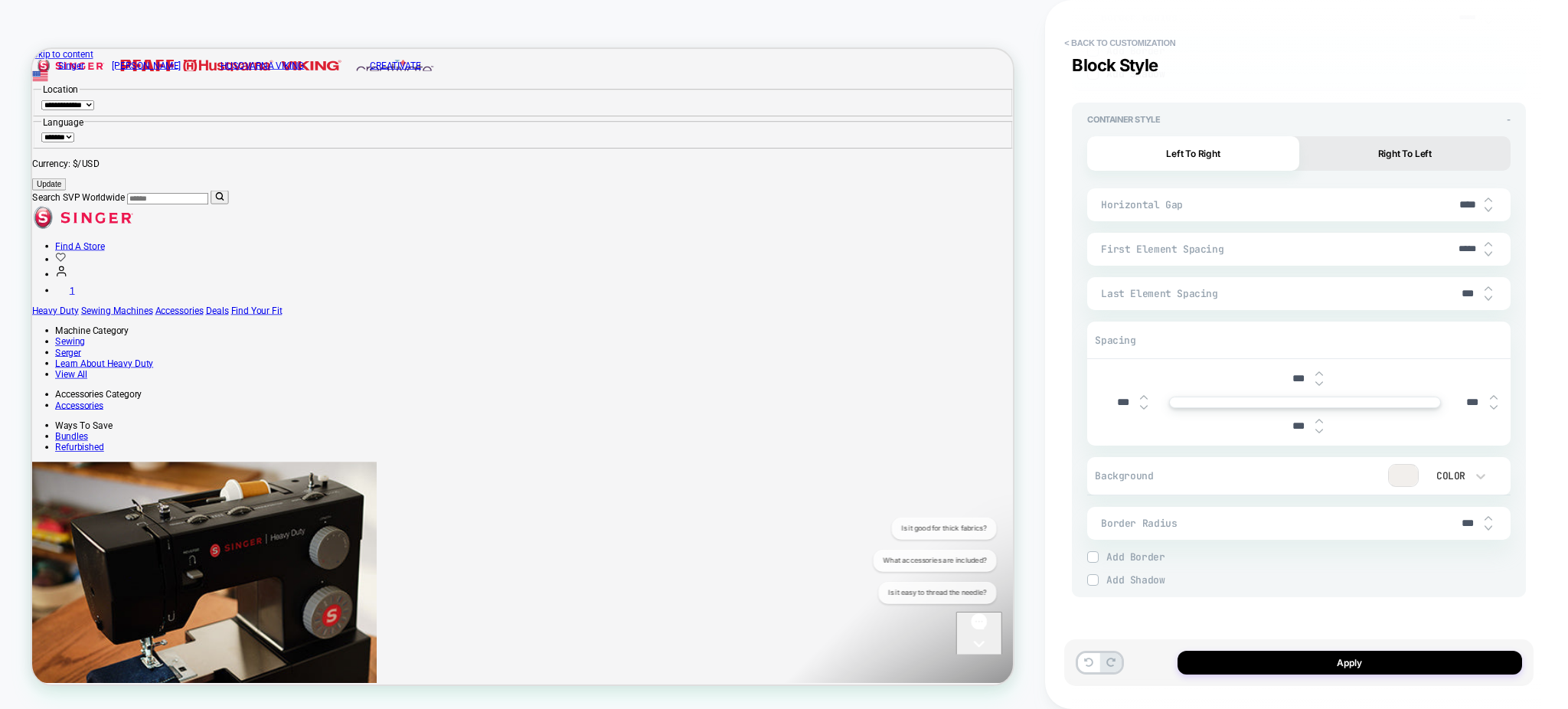
click at [1463, 247] on input "*****" at bounding box center [1467, 249] width 35 height 12
type input "****"
type textarea "*"
type input "***"
type textarea "*"
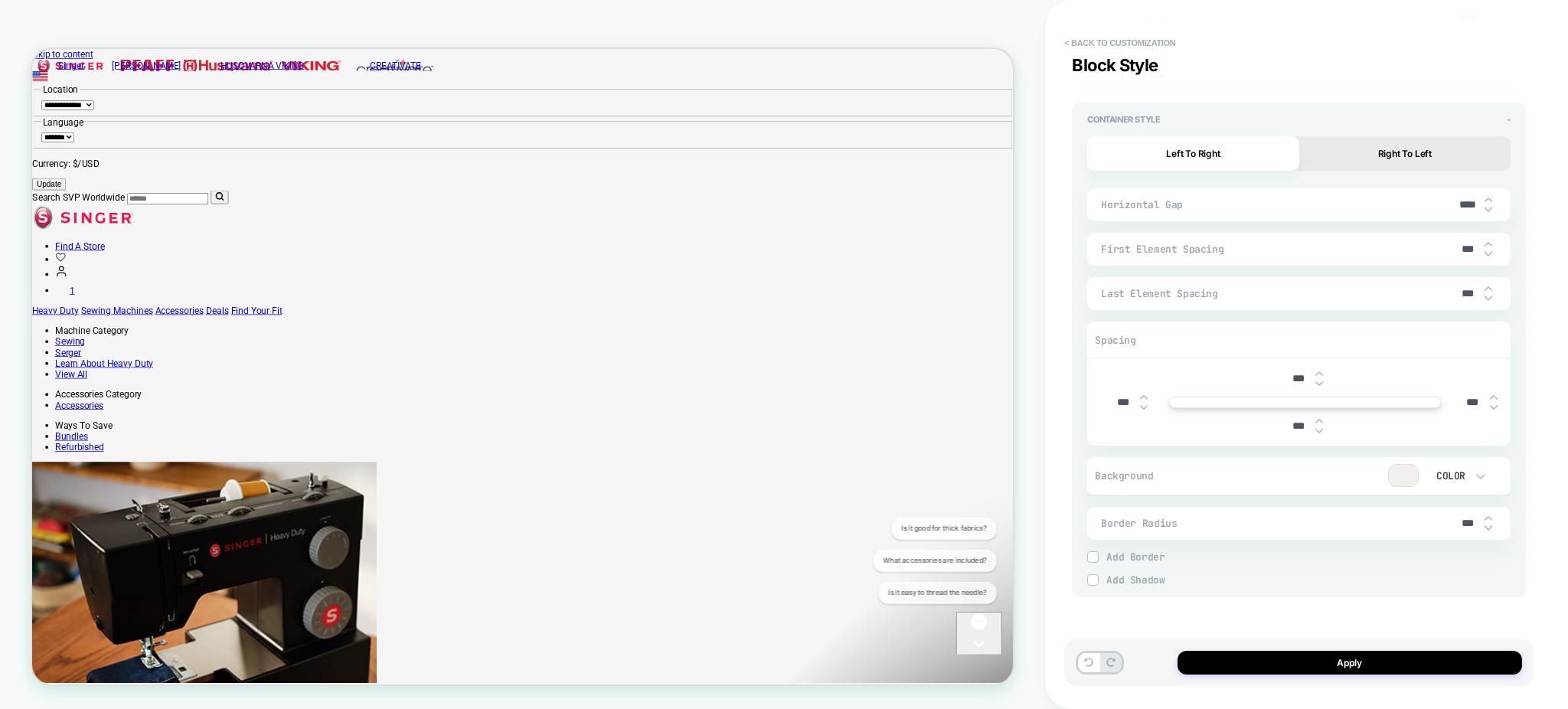
type input "***"
click at [1459, 244] on input "***" at bounding box center [1467, 249] width 35 height 13
type textarea "*"
type input "****"
type textarea "*"
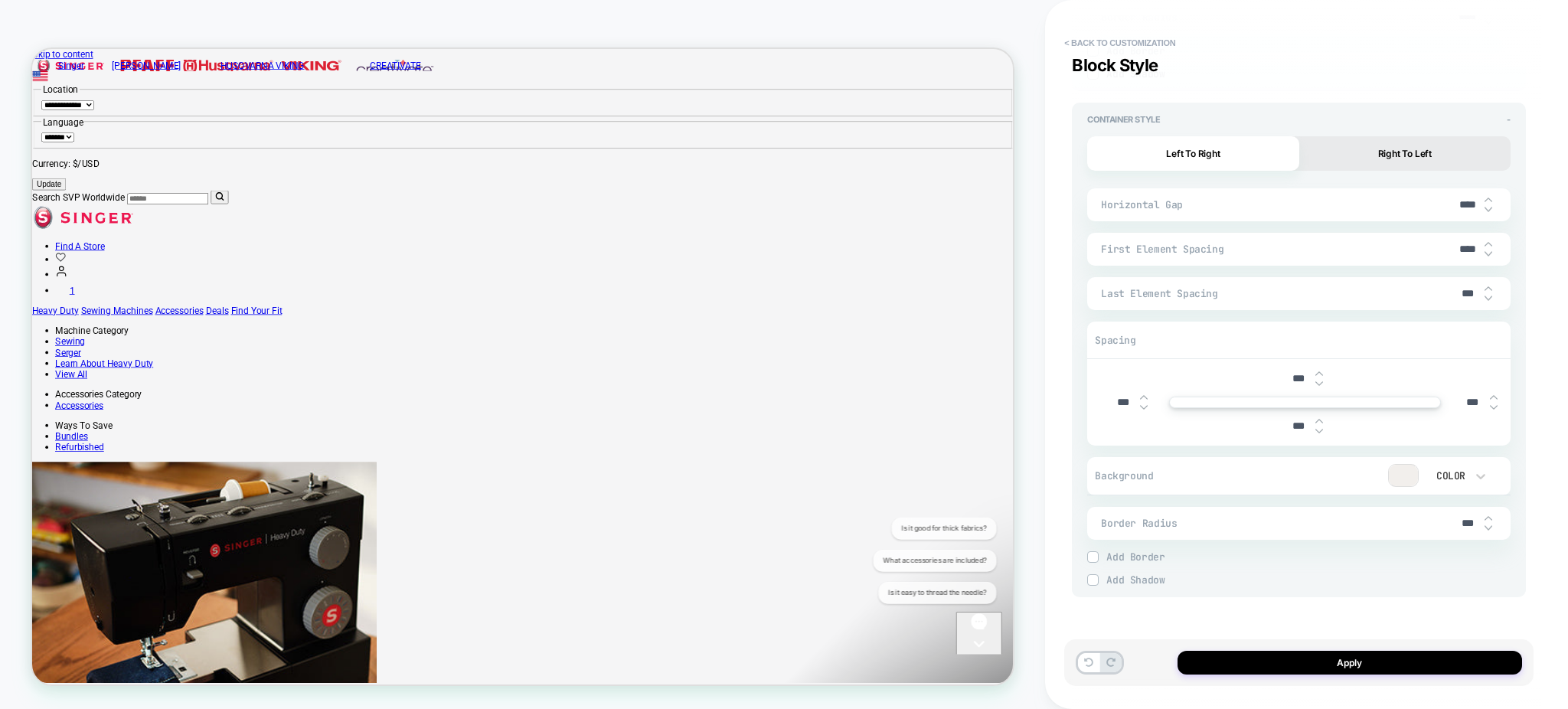
type input "*****"
type textarea "*"
type input "*****"
click at [1303, 663] on button "Apply" at bounding box center [1349, 662] width 344 height 24
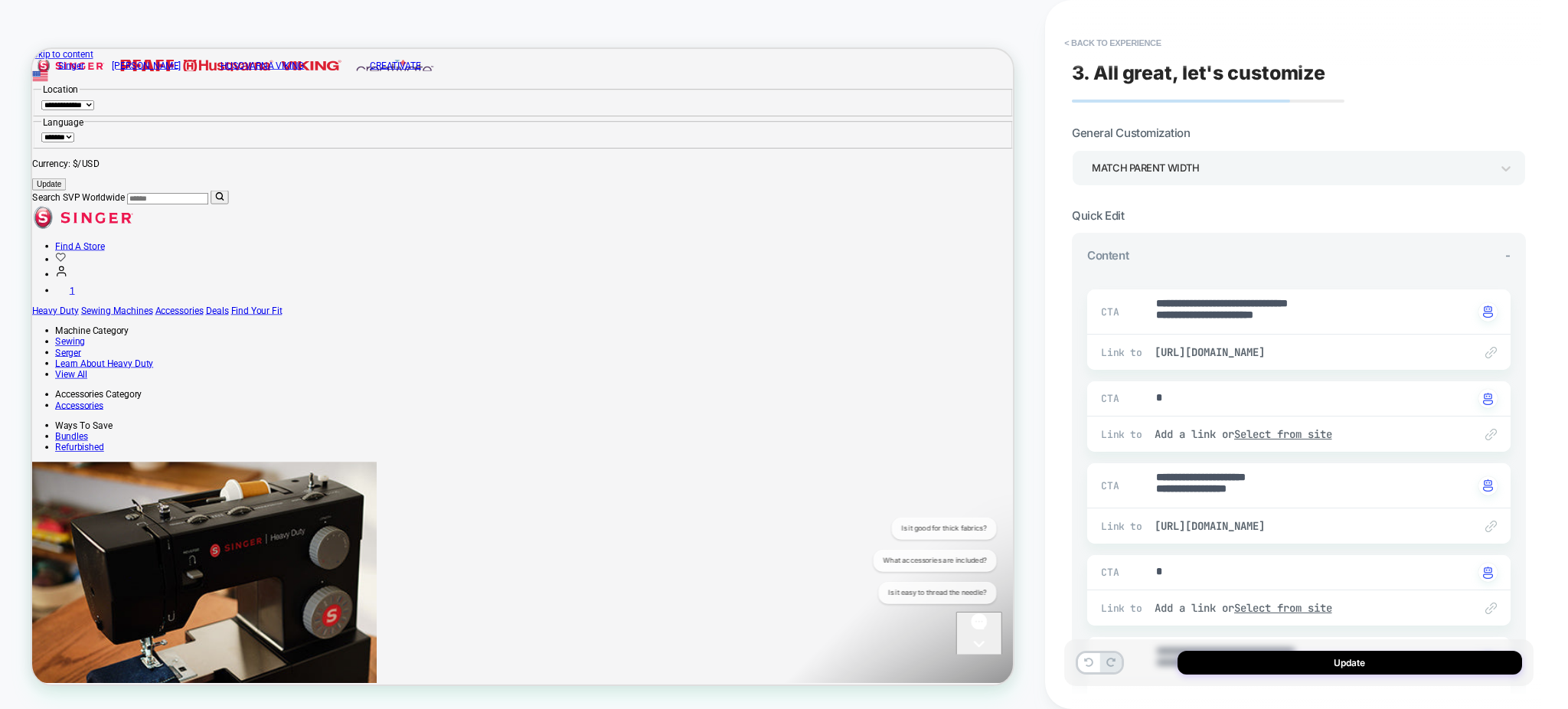
click at [1303, 663] on button "Update" at bounding box center [1349, 662] width 344 height 24
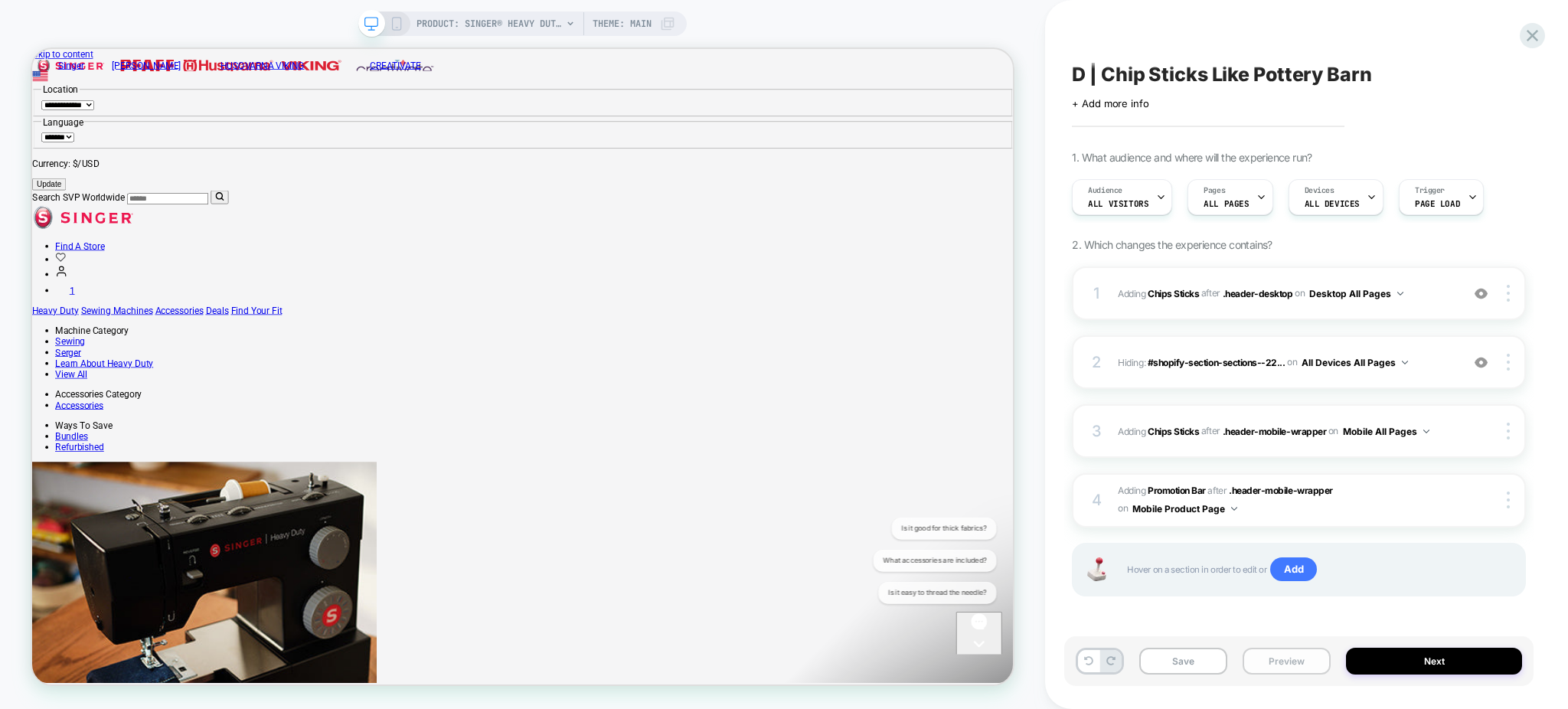
scroll to position [0, 1]
click at [1300, 663] on button "Preview" at bounding box center [1287, 661] width 88 height 27
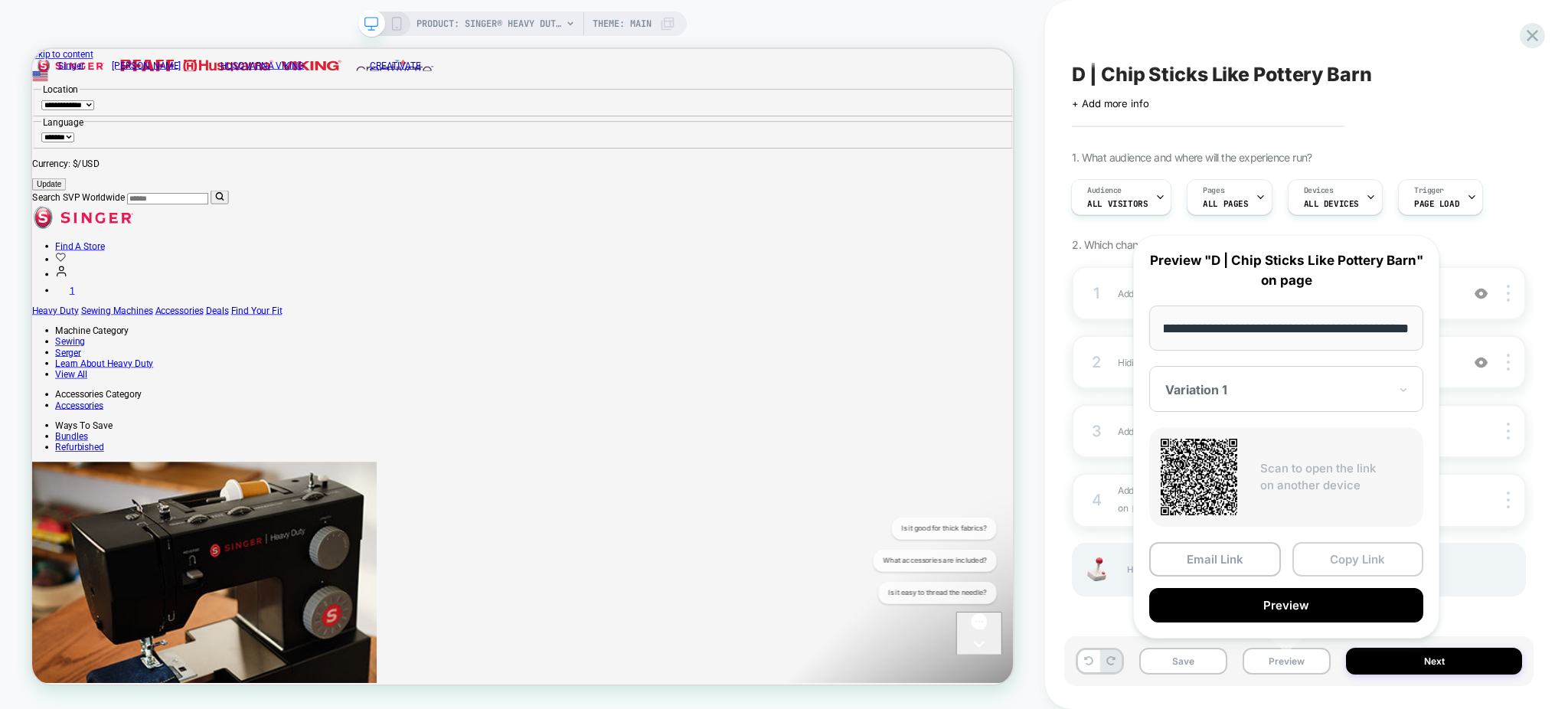
scroll to position [0, 0]
click at [1356, 558] on button "Copy Link" at bounding box center [1357, 559] width 131 height 35
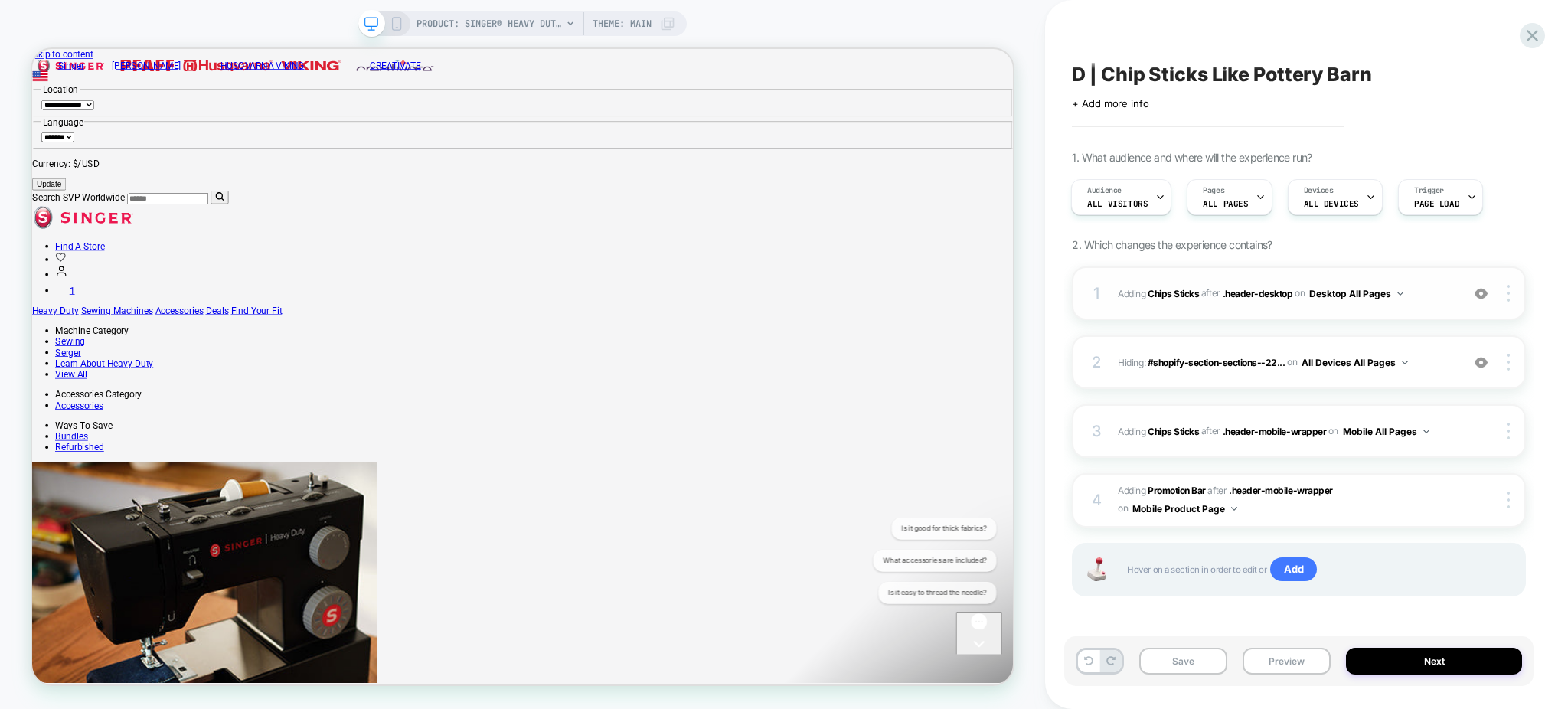
click at [1411, 300] on span "#_loomi_addon_1759170250846 Adding Chips Sticks AFTER .header-desktop .header-d…" at bounding box center [1285, 294] width 335 height 19
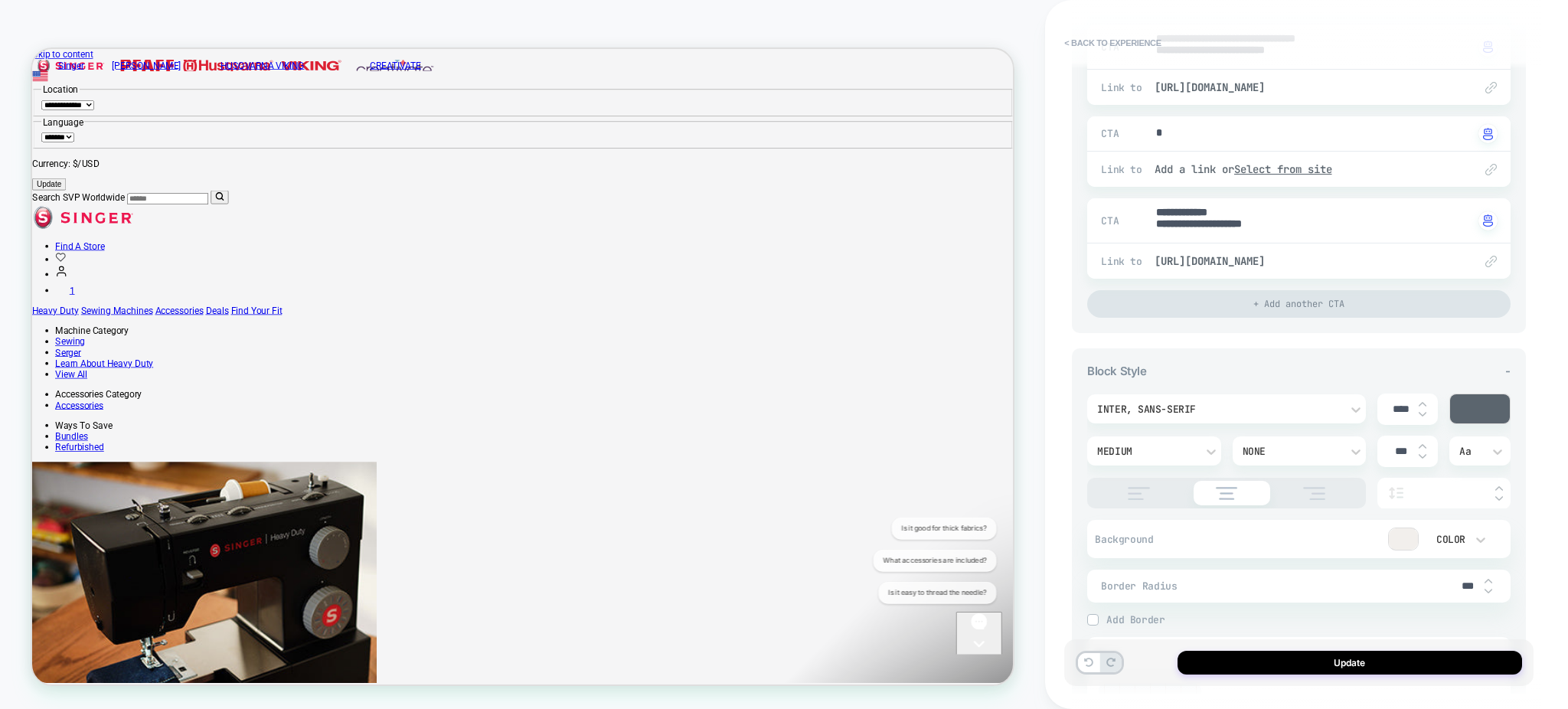
scroll to position [1073, 0]
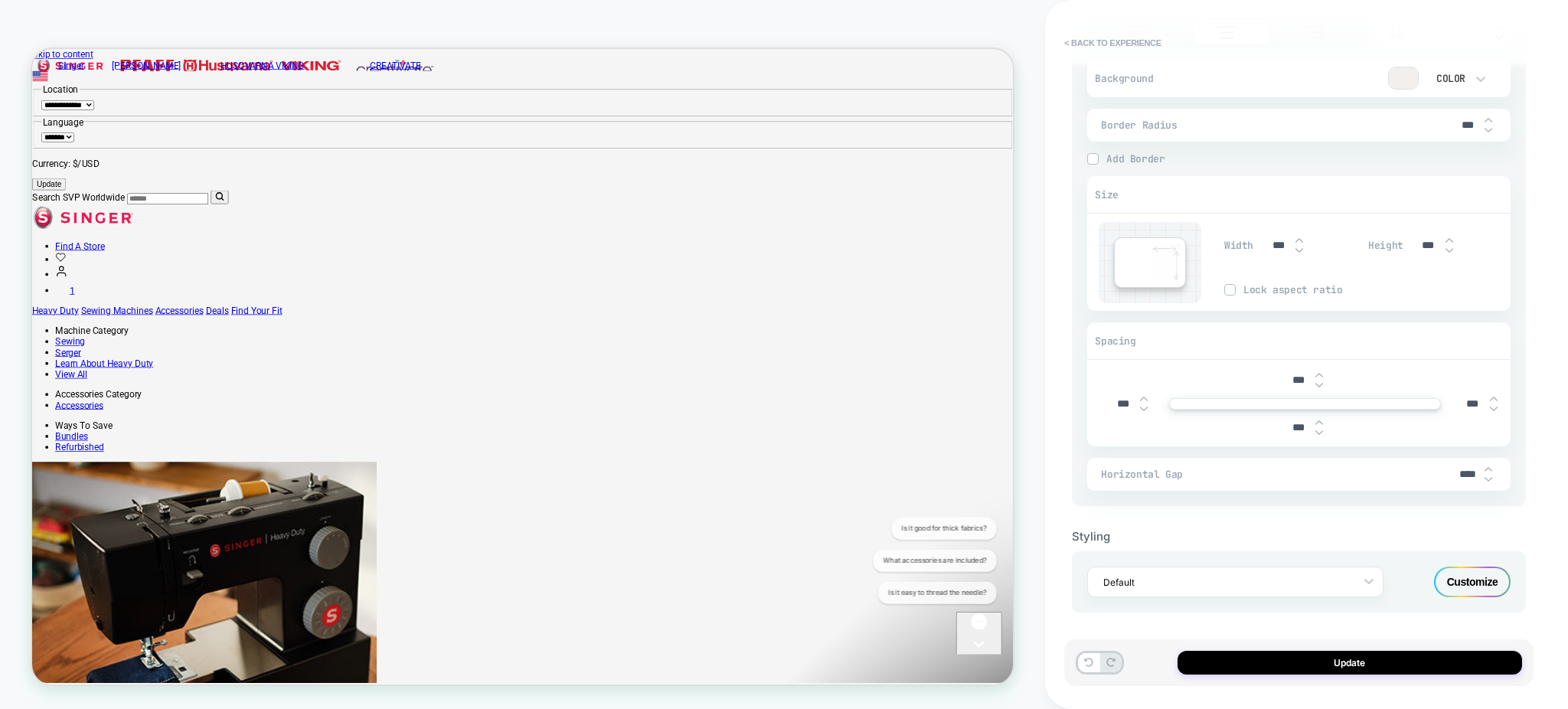
click at [1462, 585] on div "Customize" at bounding box center [1472, 581] width 77 height 31
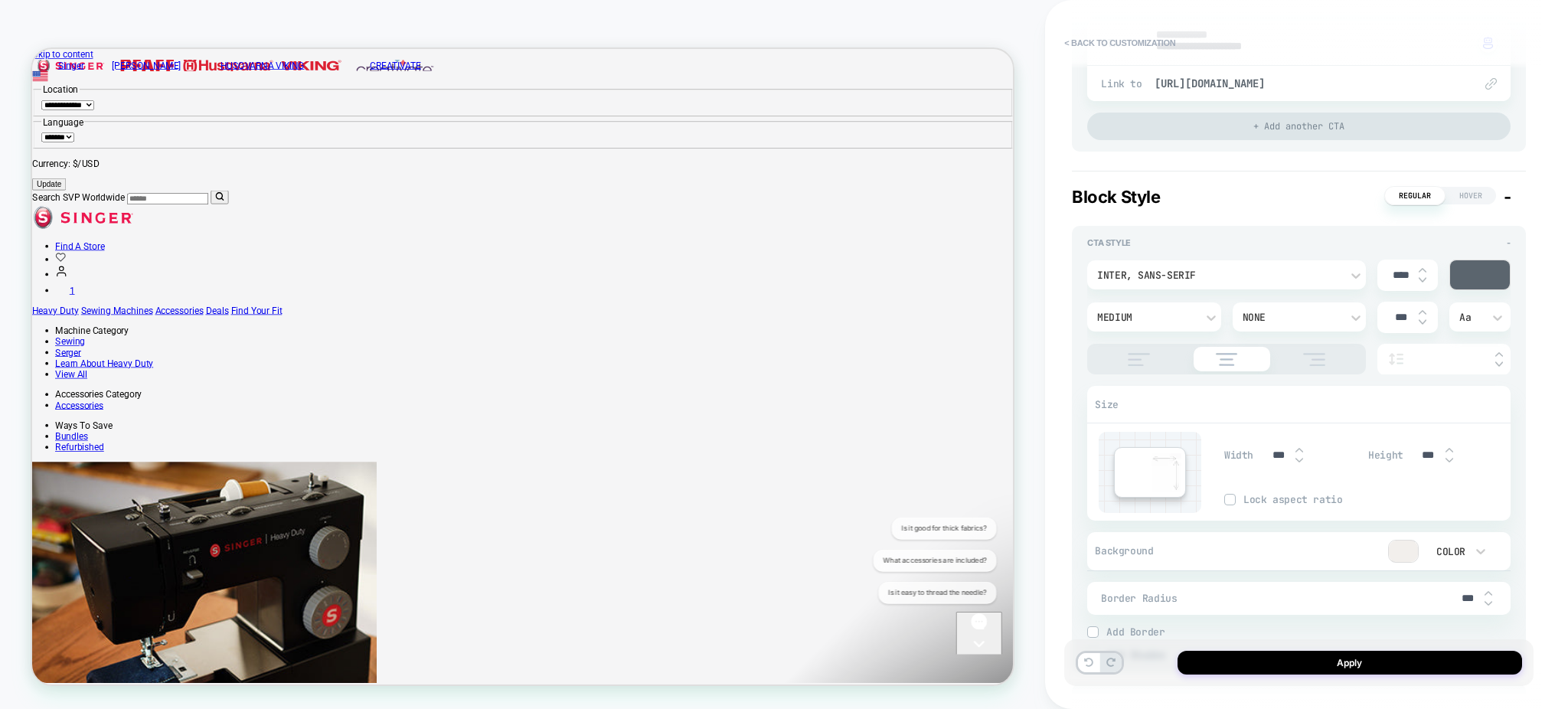
type textarea "*"
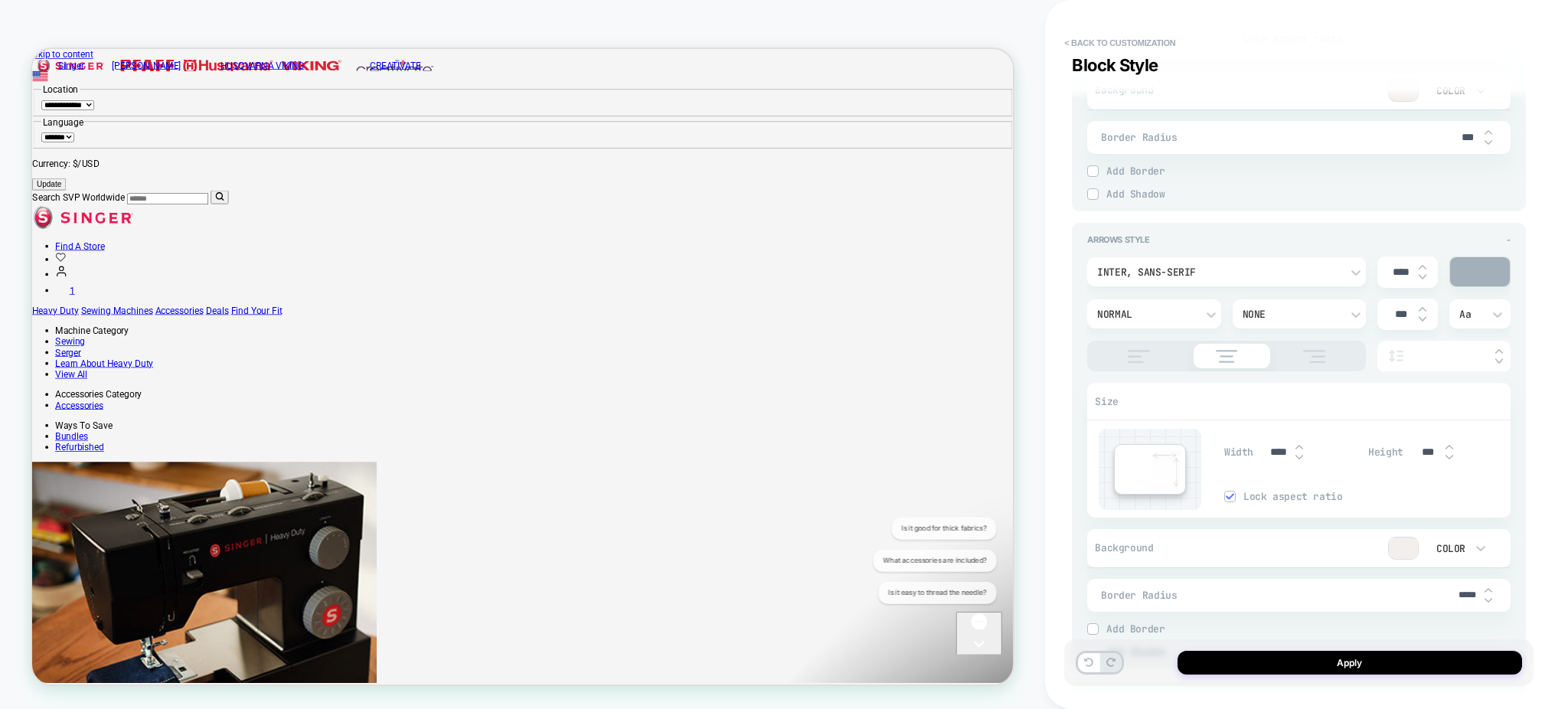
scroll to position [1632, 0]
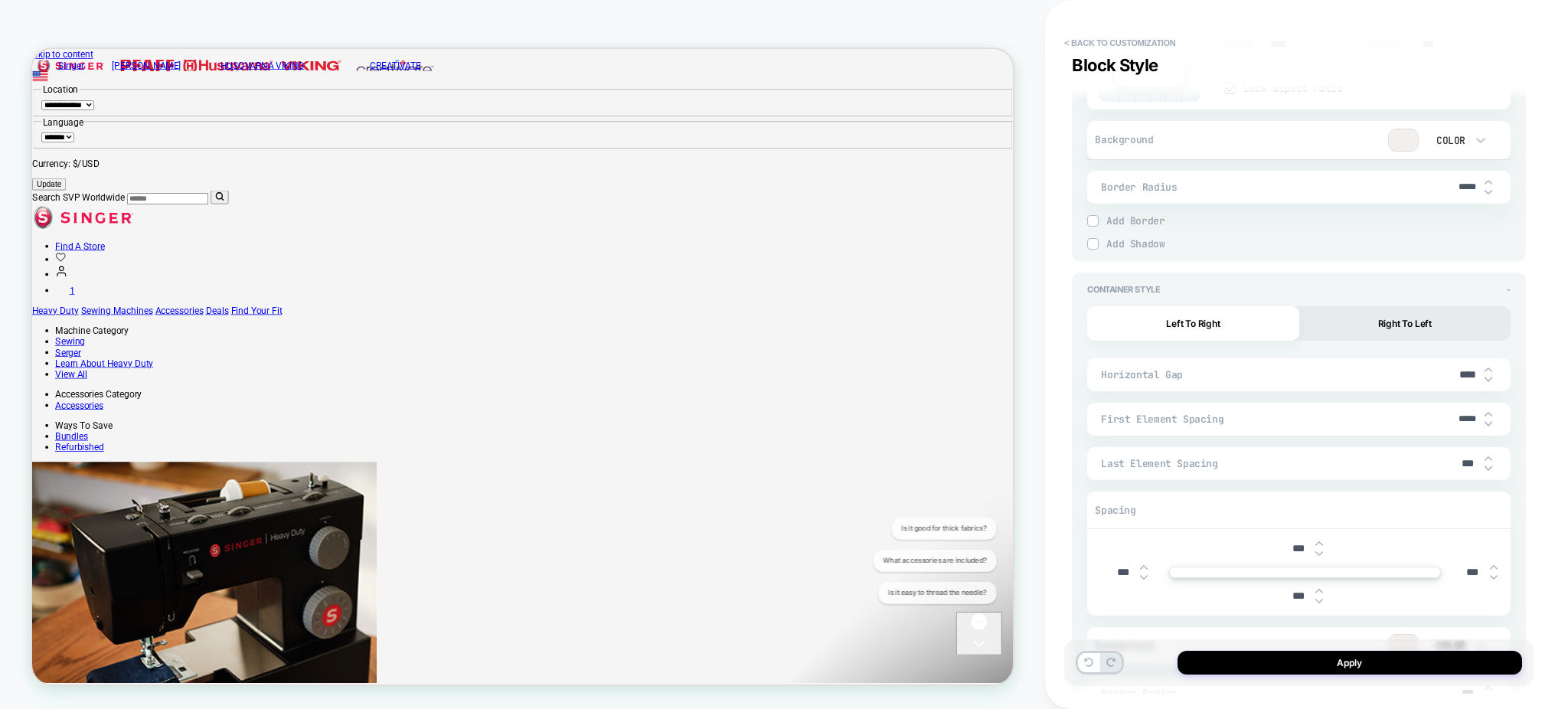
click at [1458, 419] on input "*****" at bounding box center [1467, 419] width 35 height 12
type input "****"
type textarea "*"
type input "***"
type textarea "*"
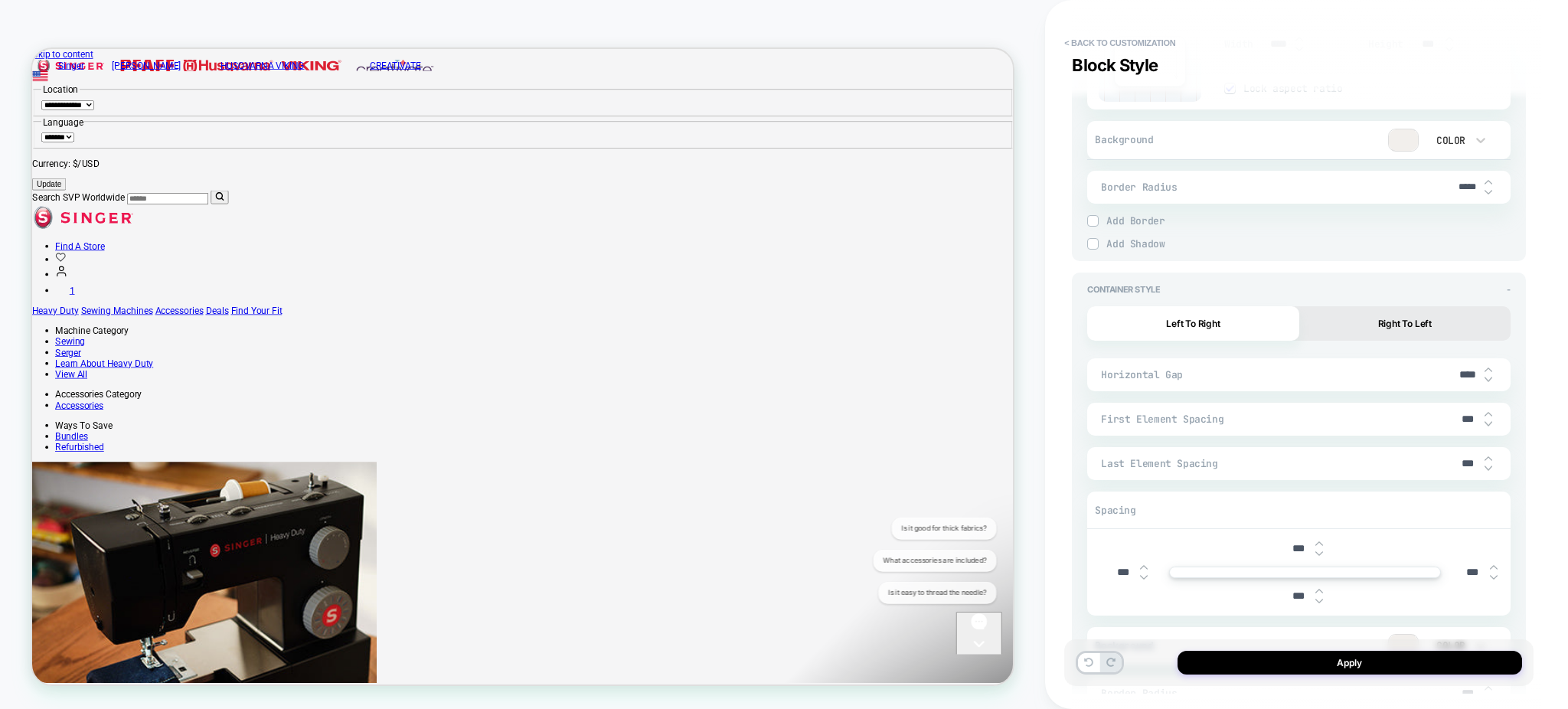
scroll to position [1803, 0]
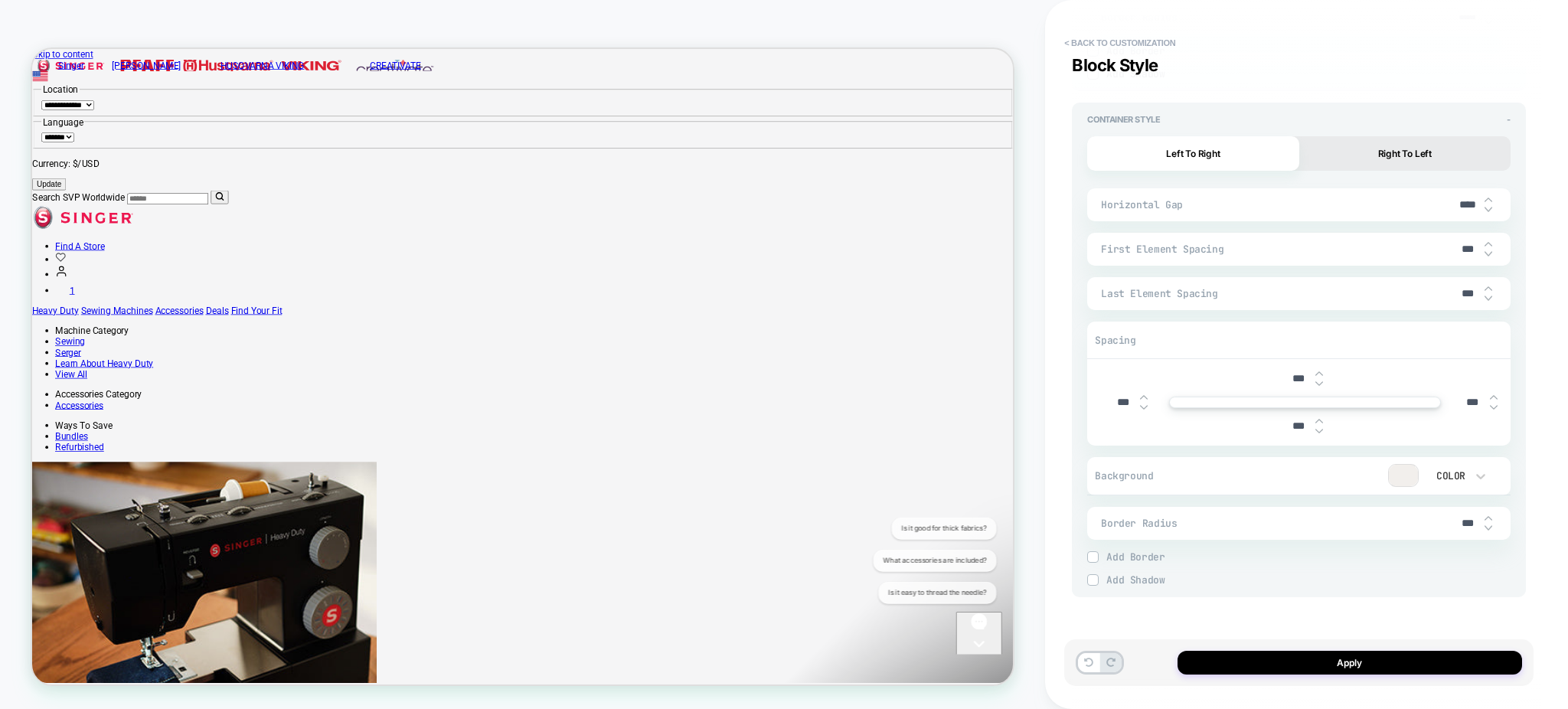
click at [1460, 243] on input "***" at bounding box center [1467, 249] width 35 height 13
type input "****"
type textarea "*"
type input "*****"
type textarea "*"
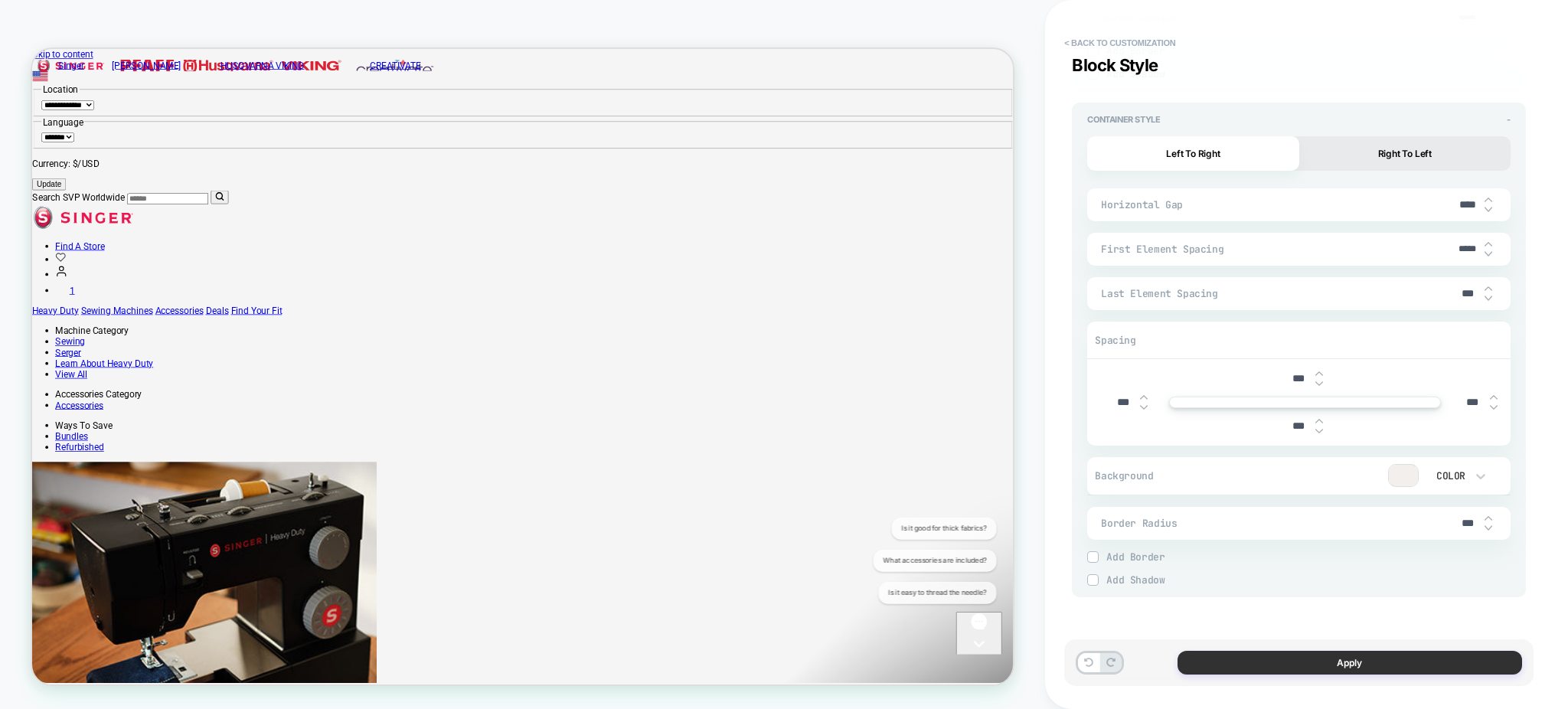
type input "*****"
click at [1366, 666] on button "Apply" at bounding box center [1349, 662] width 344 height 24
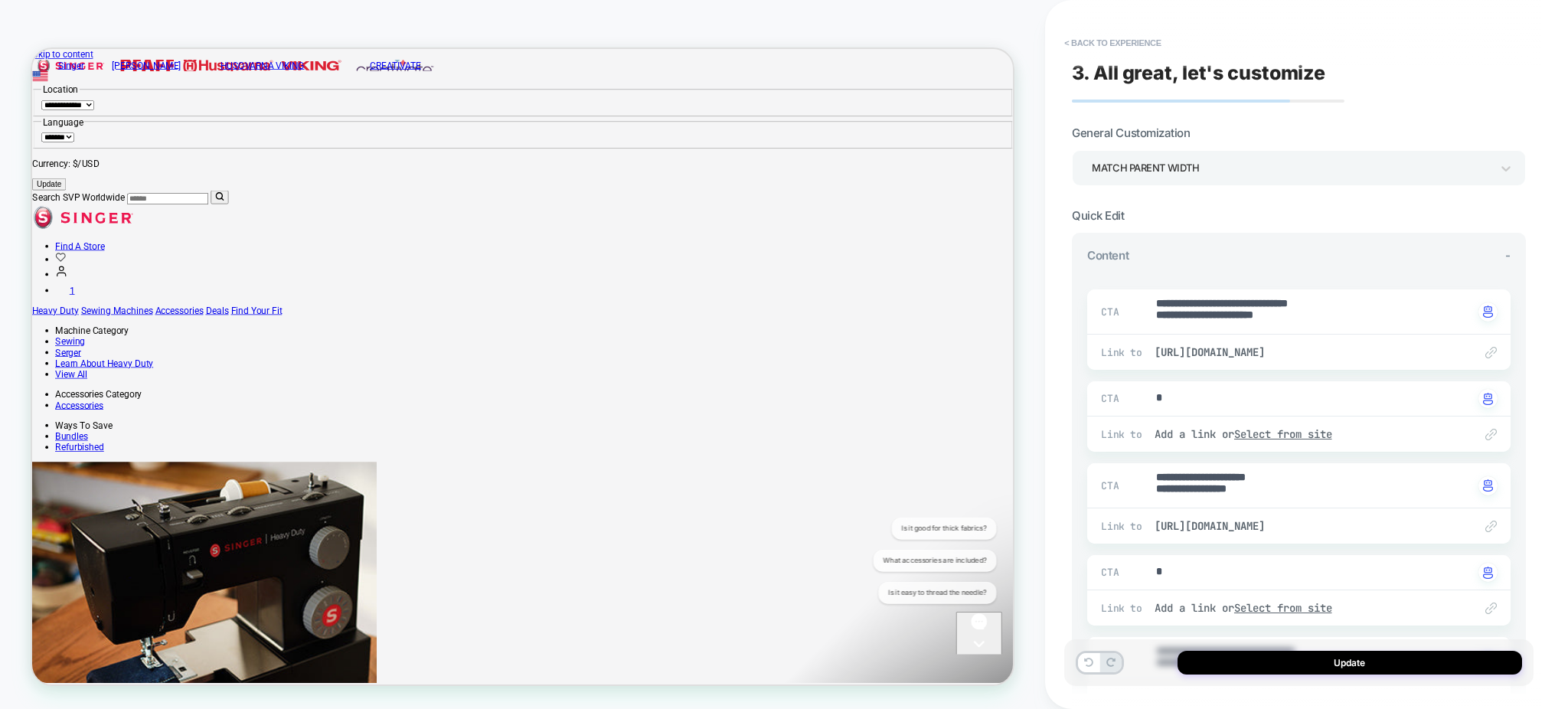
click at [1366, 666] on button "Update" at bounding box center [1349, 662] width 344 height 24
type textarea "*"
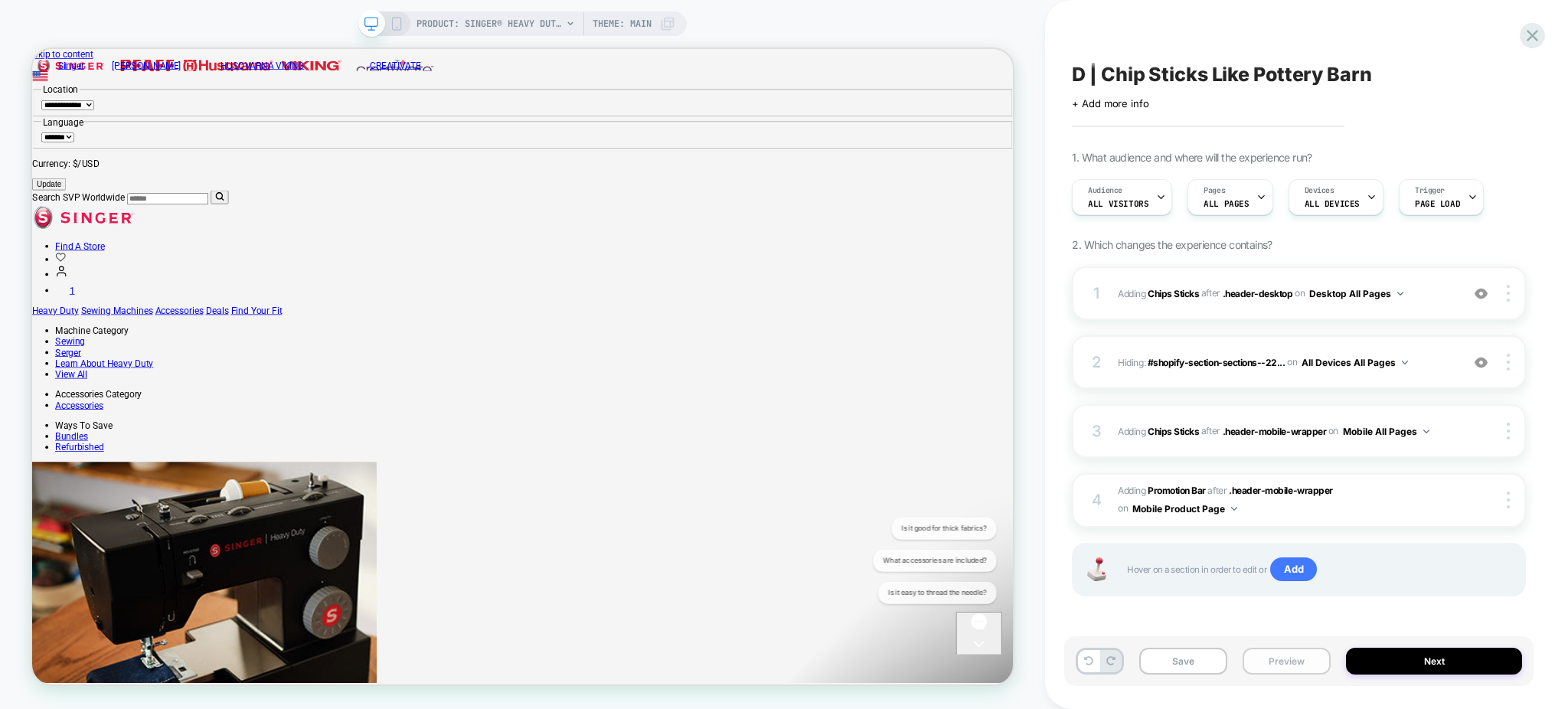
scroll to position [0, 1]
click at [1296, 658] on button "Preview" at bounding box center [1287, 661] width 88 height 27
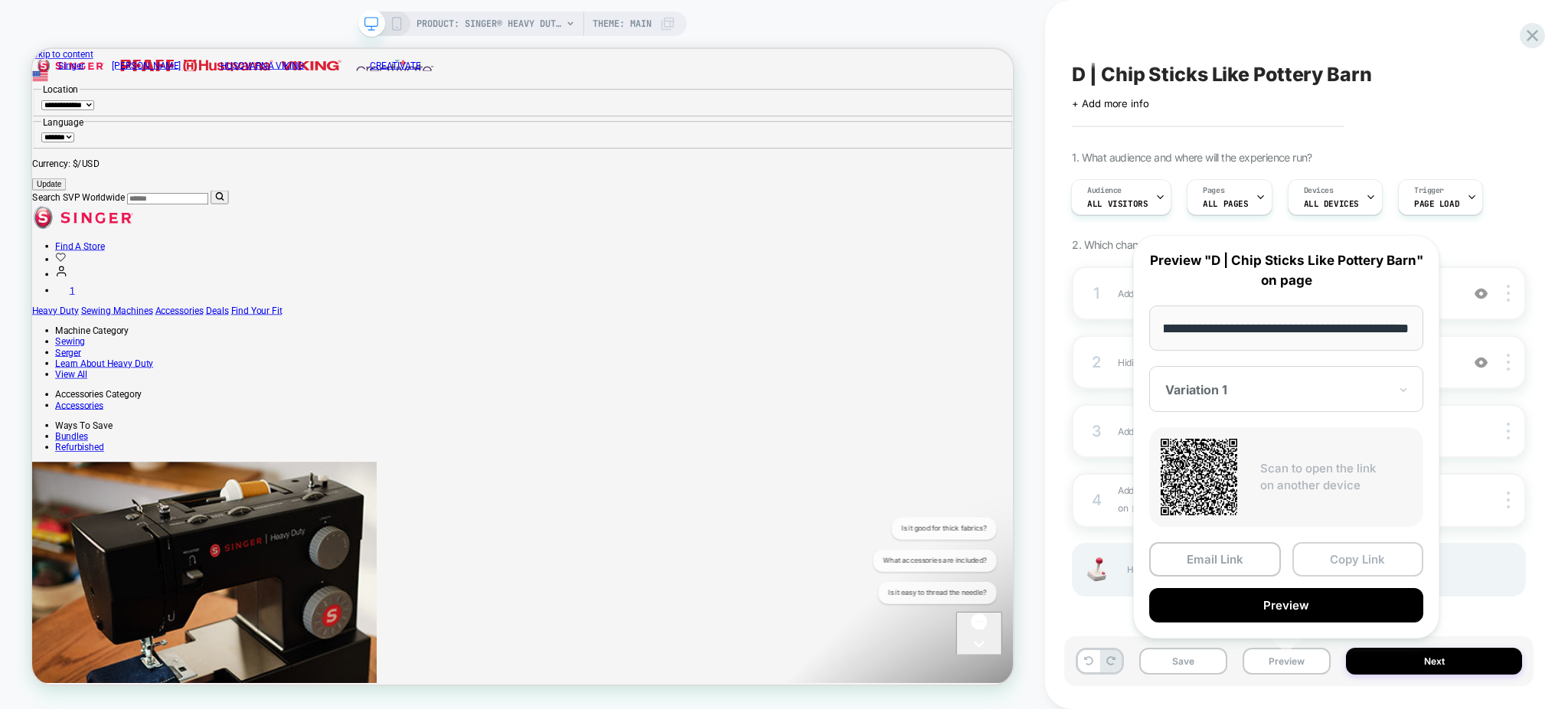
scroll to position [0, 0]
click at [1345, 561] on button "Copy Link" at bounding box center [1357, 559] width 131 height 35
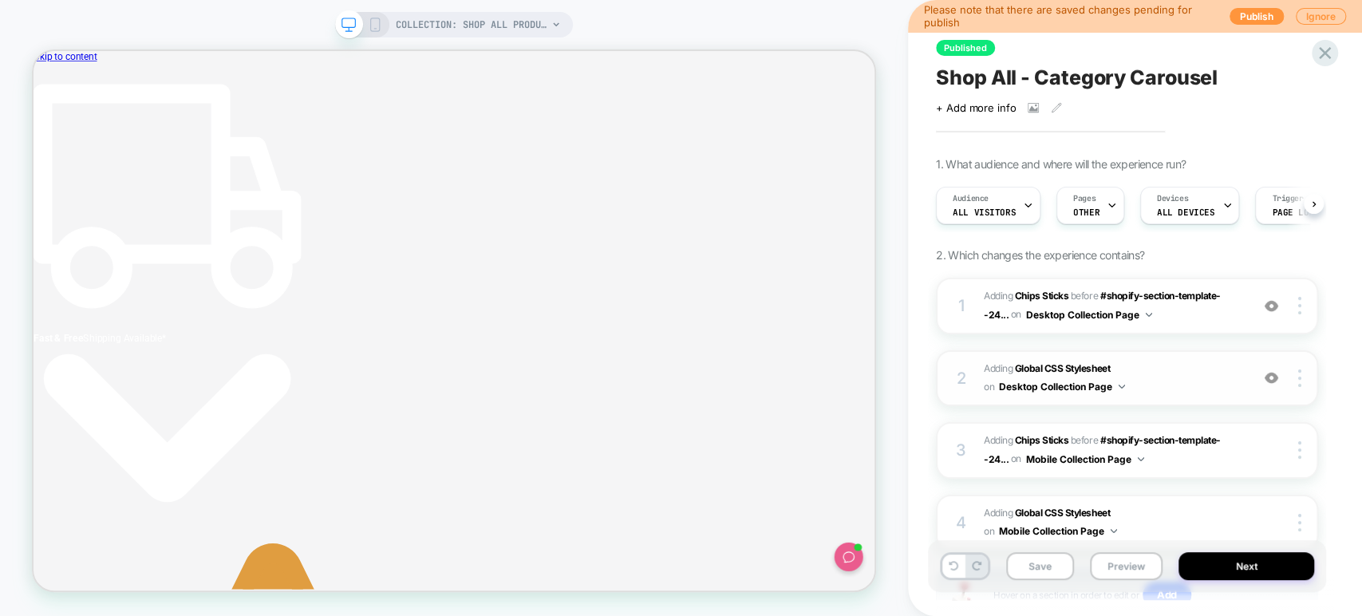
scroll to position [0, 8]
click at [1115, 558] on button "Preview" at bounding box center [1126, 566] width 73 height 28
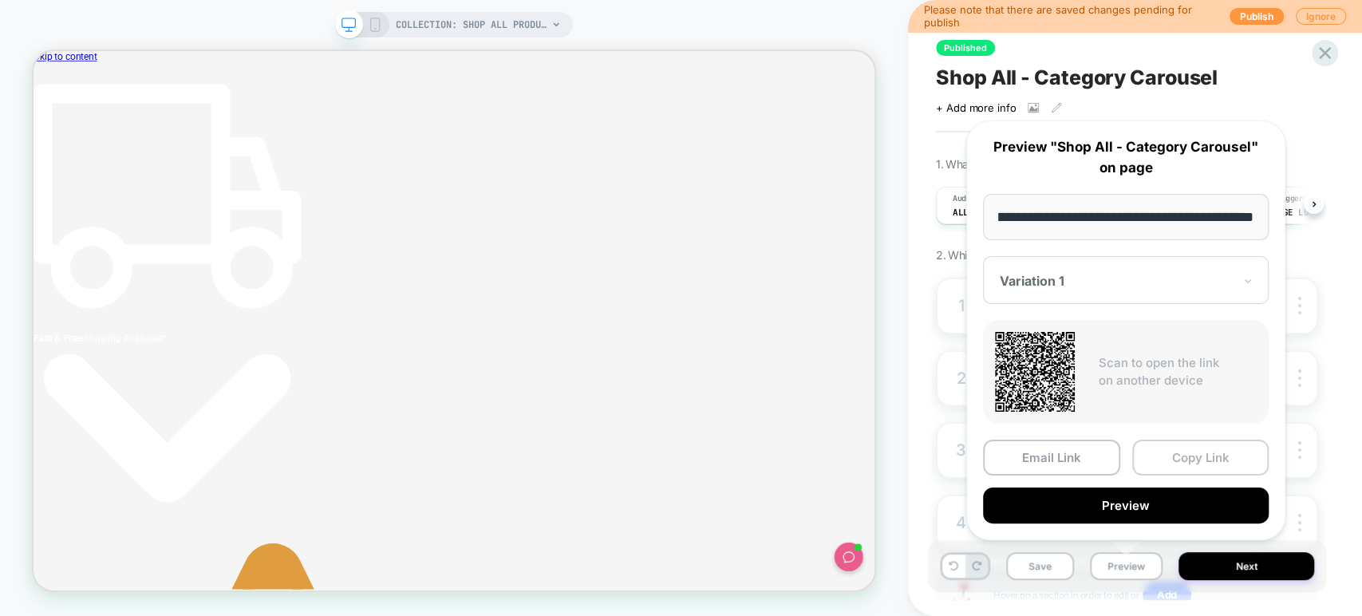
scroll to position [0, 0]
click at [1169, 459] on button "Copy Link" at bounding box center [1200, 458] width 137 height 36
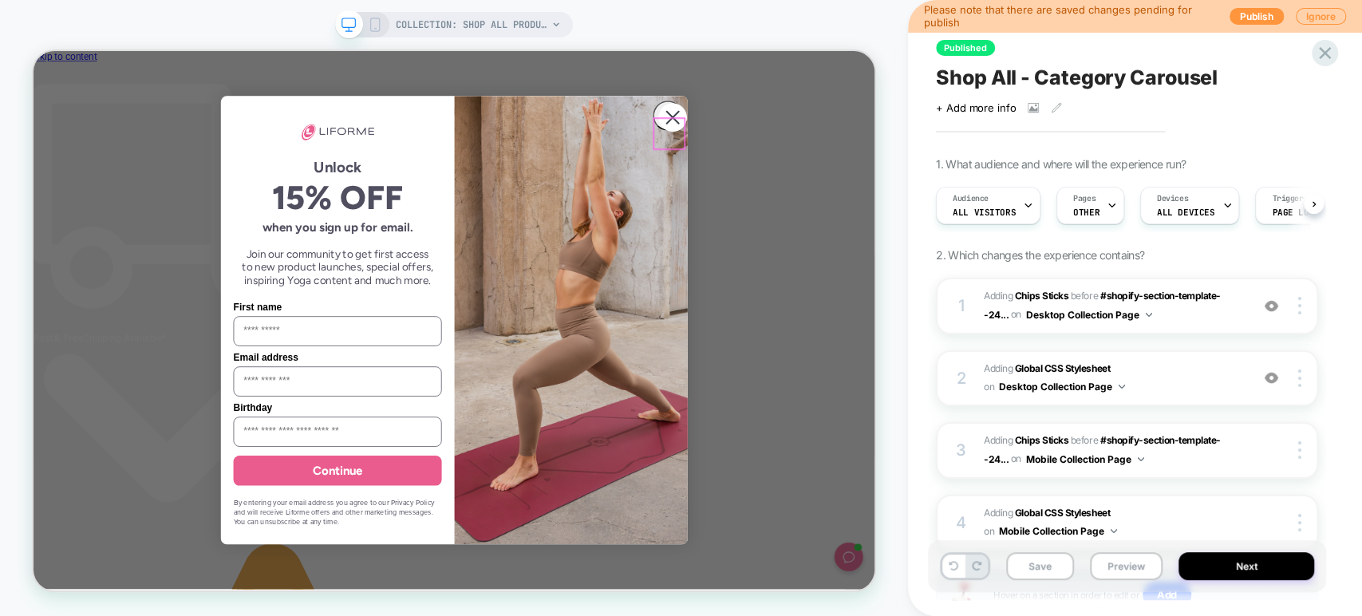
click at [869, 160] on circle "Close dialog" at bounding box center [885, 140] width 38 height 38
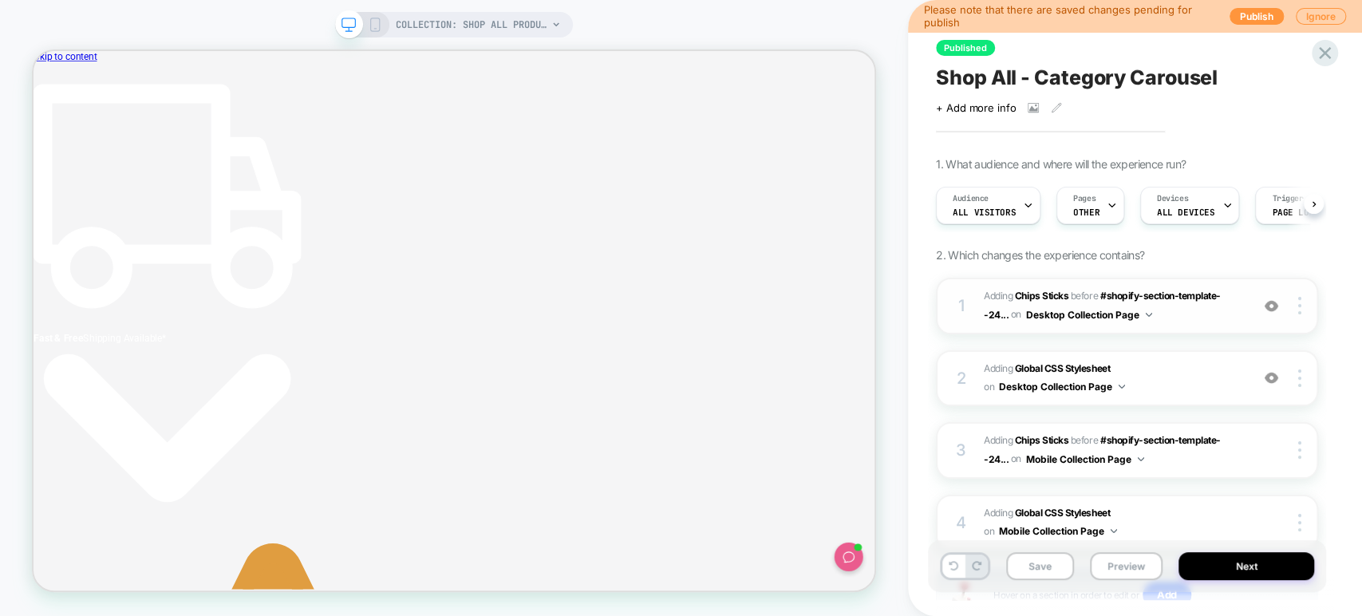
click at [1175, 307] on span "#_loomi_addon_1759144935065 Adding Chips Sticks BEFORE #shopify-section-templat…" at bounding box center [1113, 305] width 258 height 37
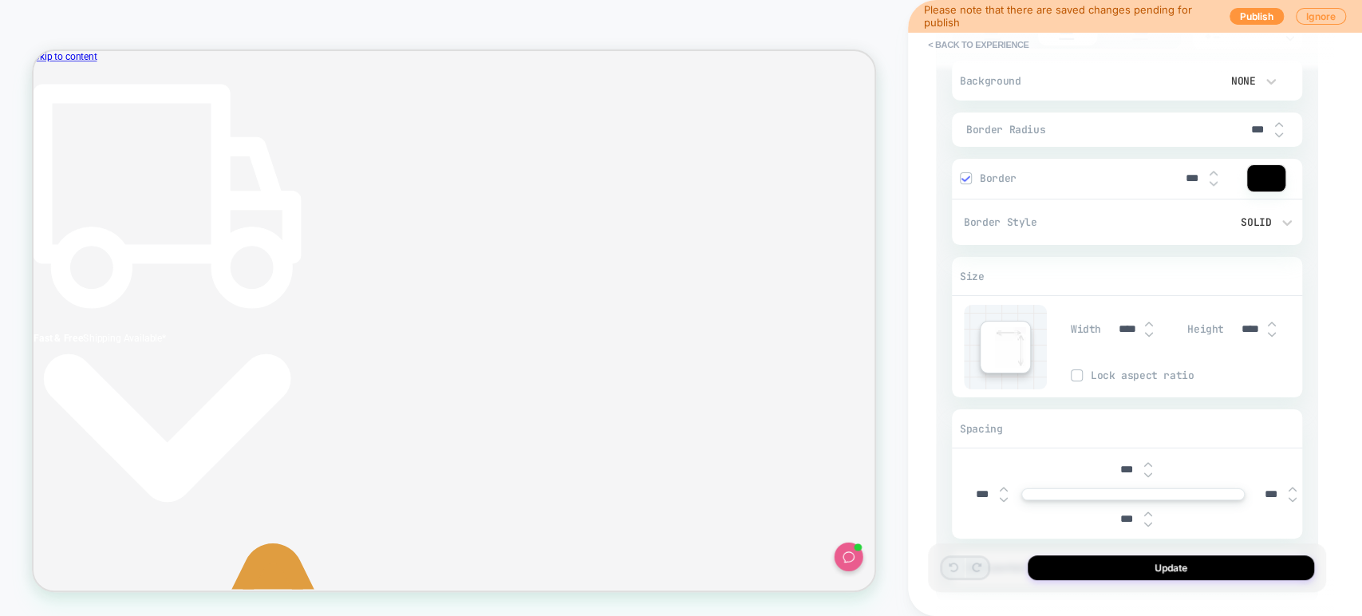
scroll to position [1188, 0]
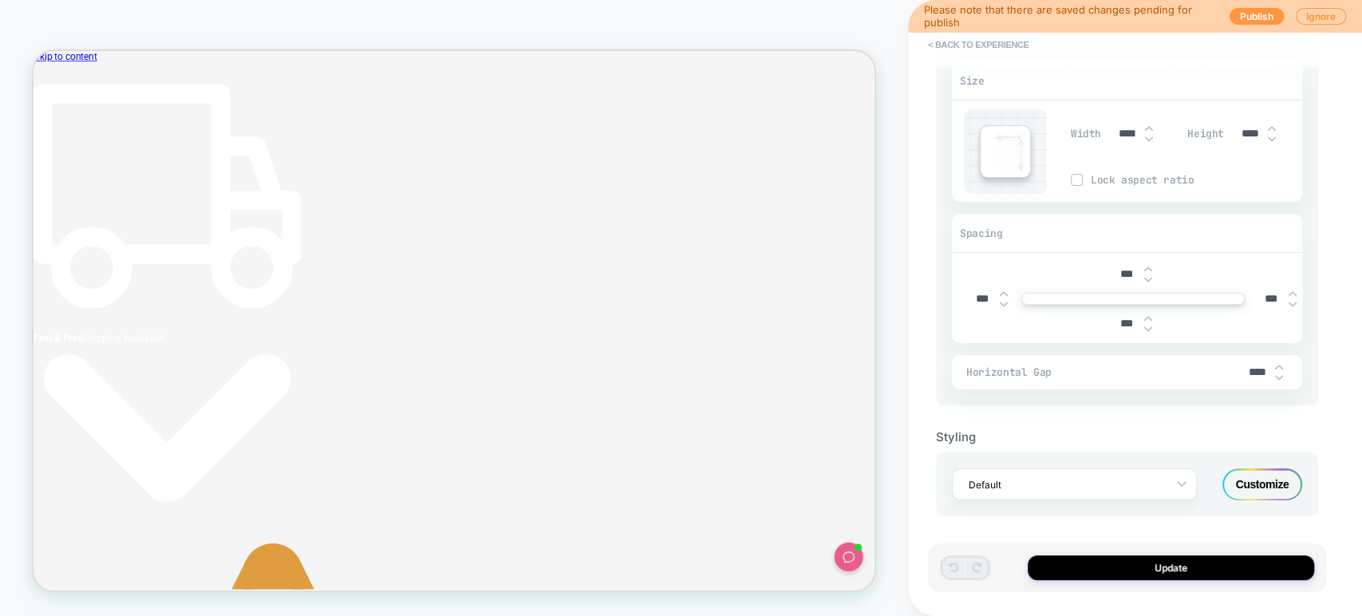
click at [1264, 482] on div "Customize" at bounding box center [1262, 484] width 80 height 32
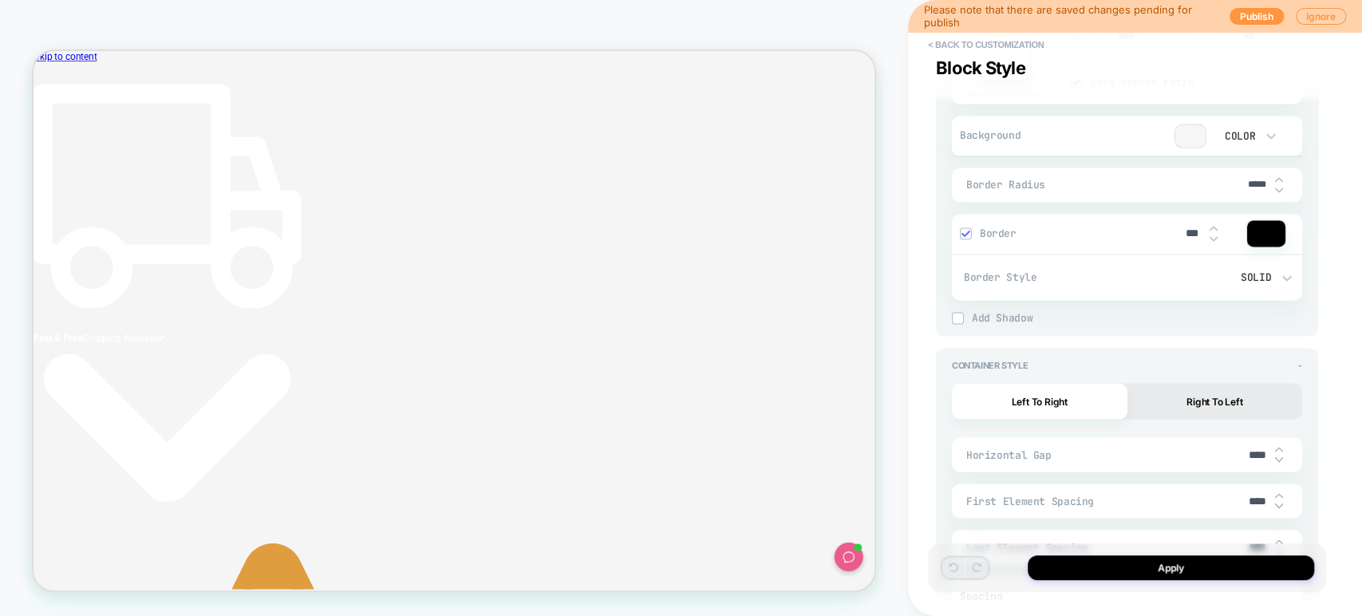
scroll to position [2025, 0]
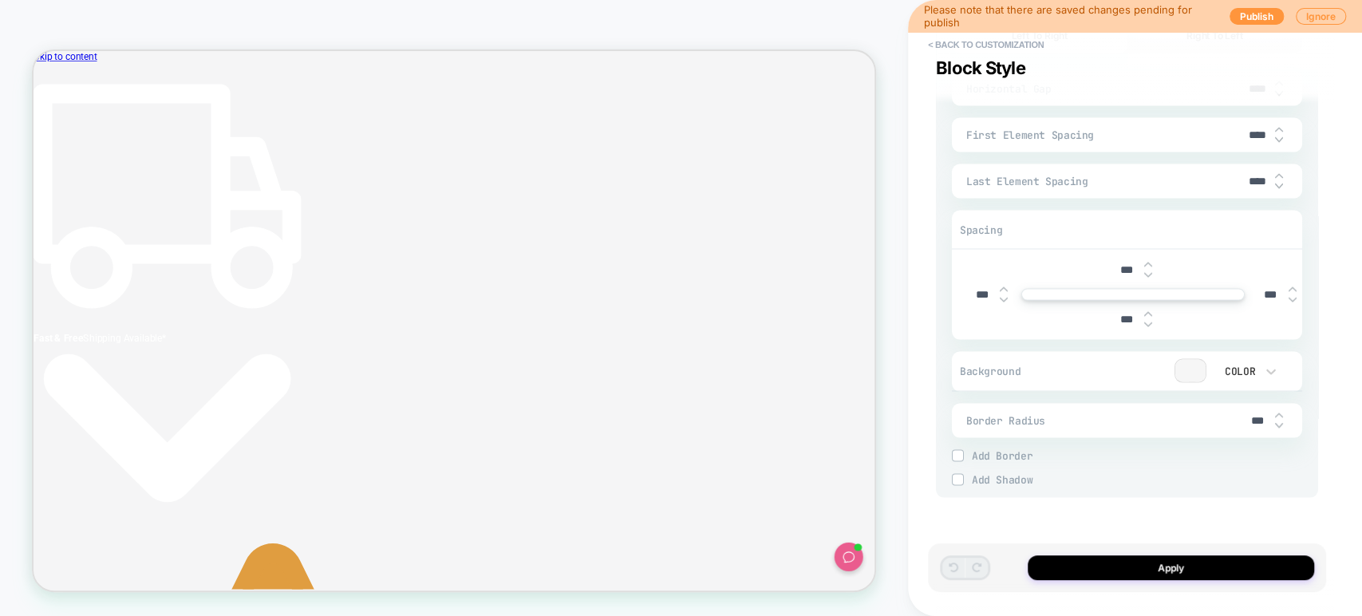
click at [1248, 179] on input "****" at bounding box center [1257, 181] width 36 height 14
type textarea "*"
type input "****"
click at [1248, 137] on input "****" at bounding box center [1257, 135] width 36 height 14
type textarea "*"
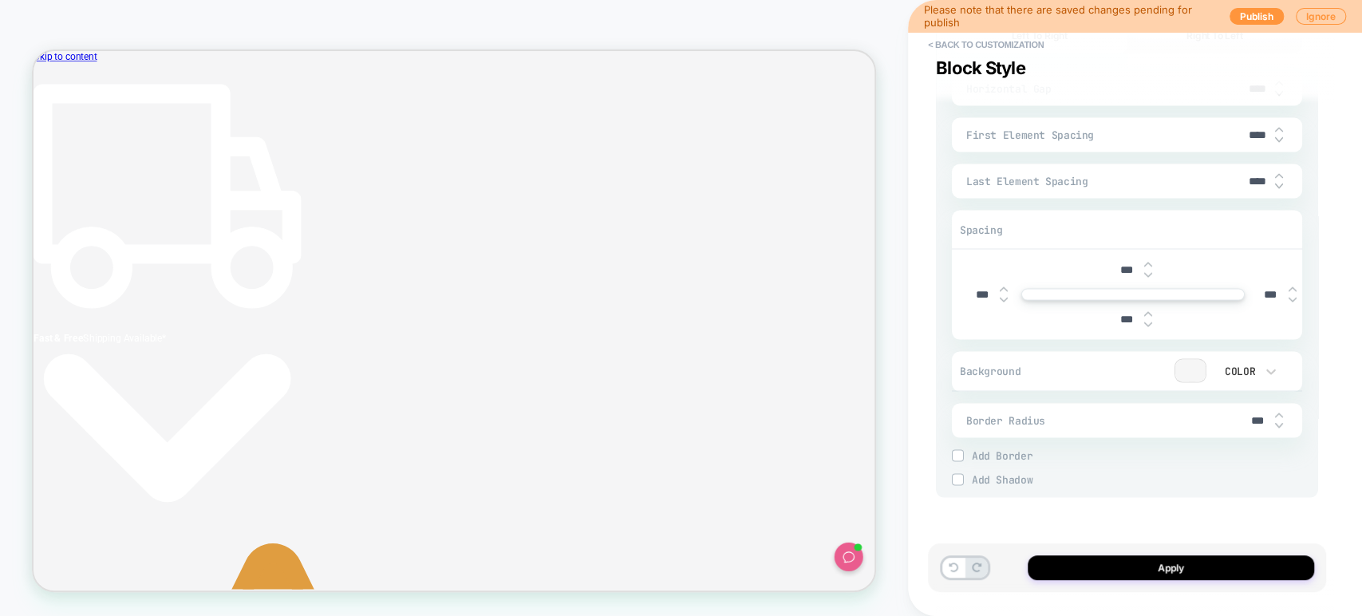
type input "*****"
type textarea "*"
type input "****"
type textarea "*"
type input "***"
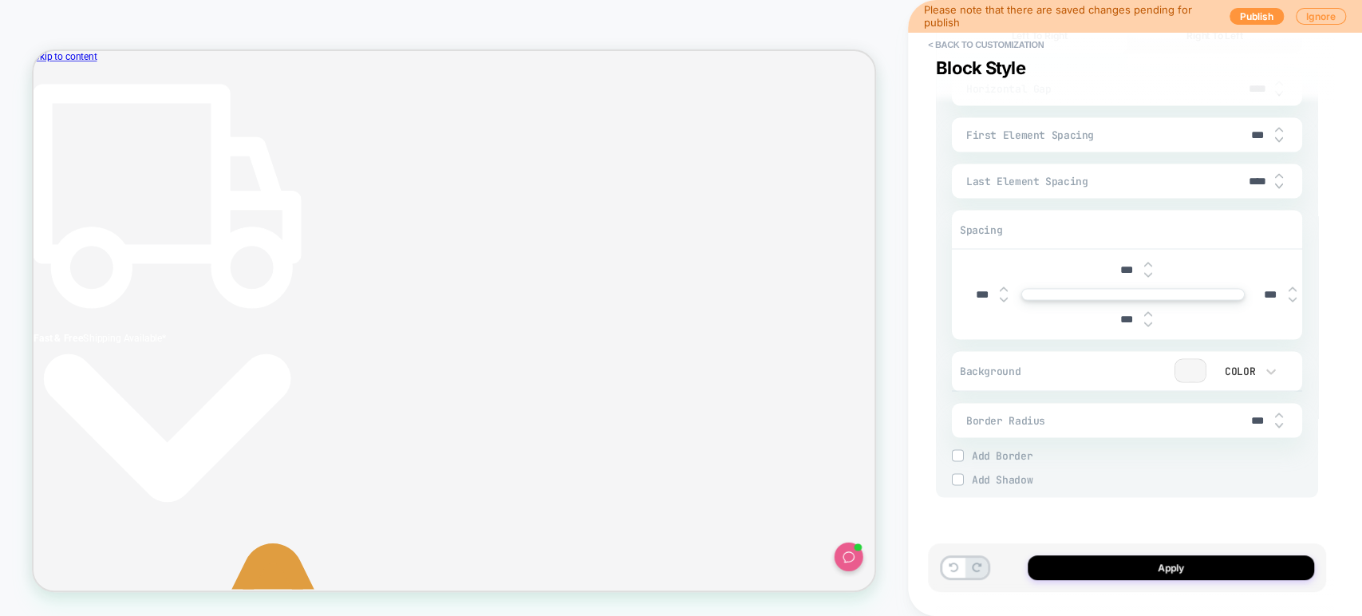
type textarea "*"
type input "****"
type textarea "*"
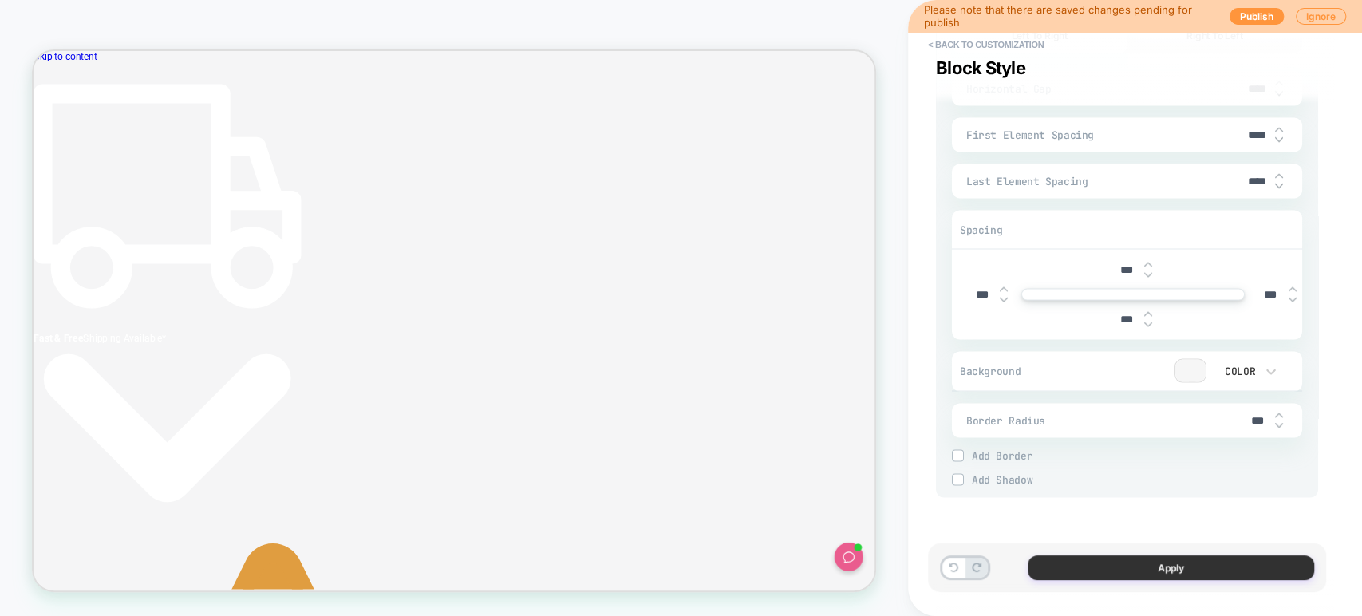
type input "****"
click at [1106, 557] on button "Apply" at bounding box center [1170, 567] width 286 height 25
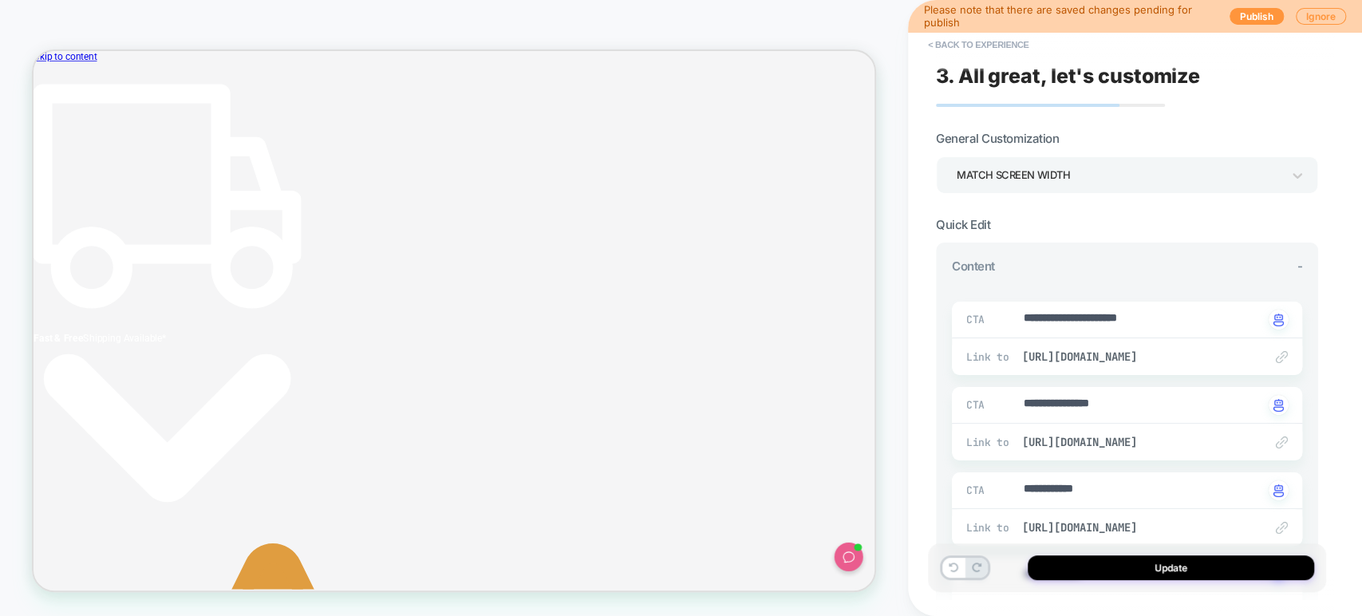
click at [1106, 557] on button "Update" at bounding box center [1170, 567] width 286 height 25
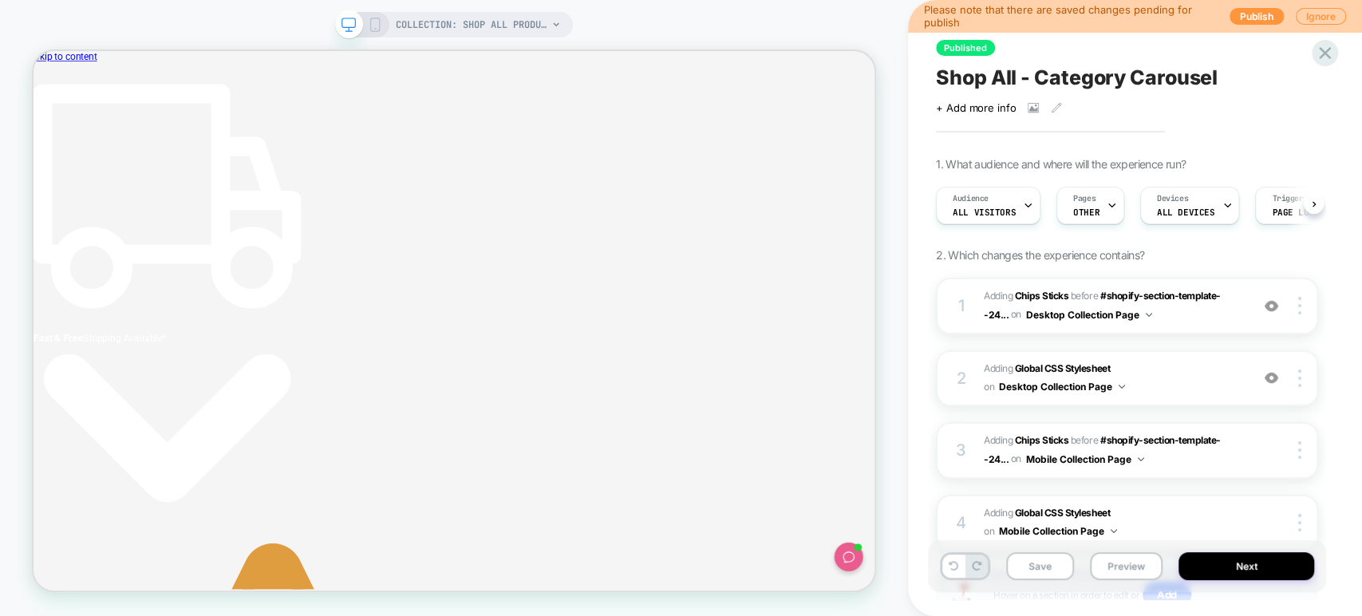
scroll to position [0, 0]
click at [1106, 557] on button "Preview" at bounding box center [1126, 566] width 73 height 28
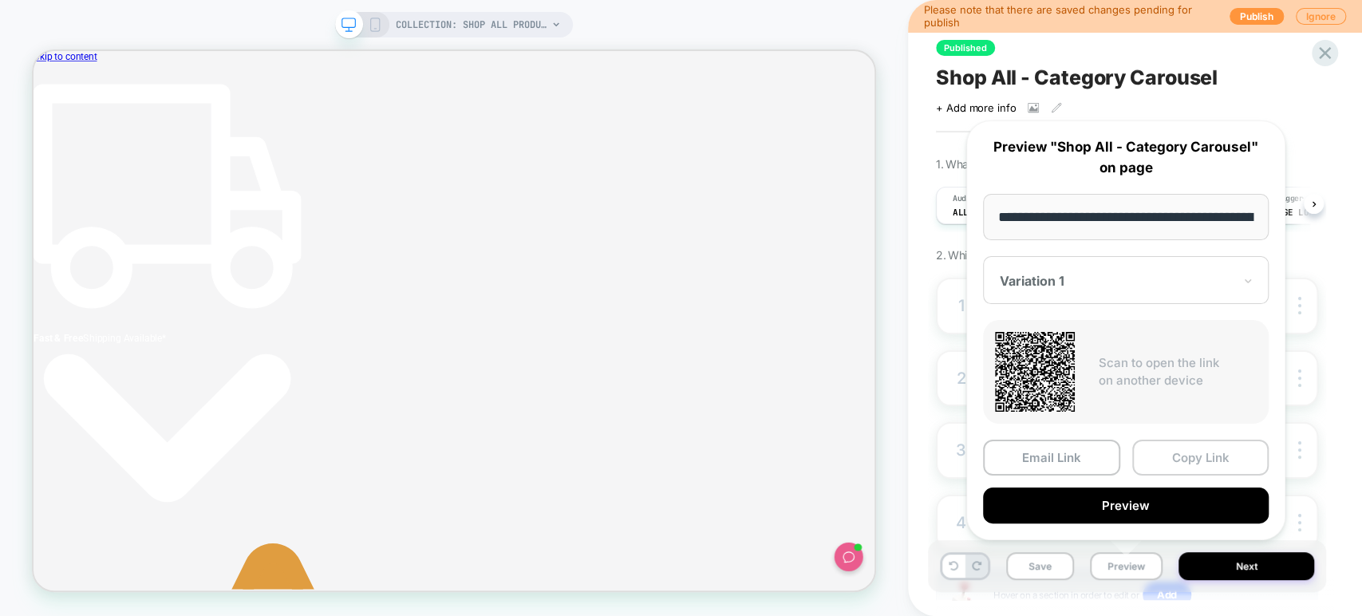
click at [1173, 451] on button "Copy Link" at bounding box center [1200, 458] width 137 height 36
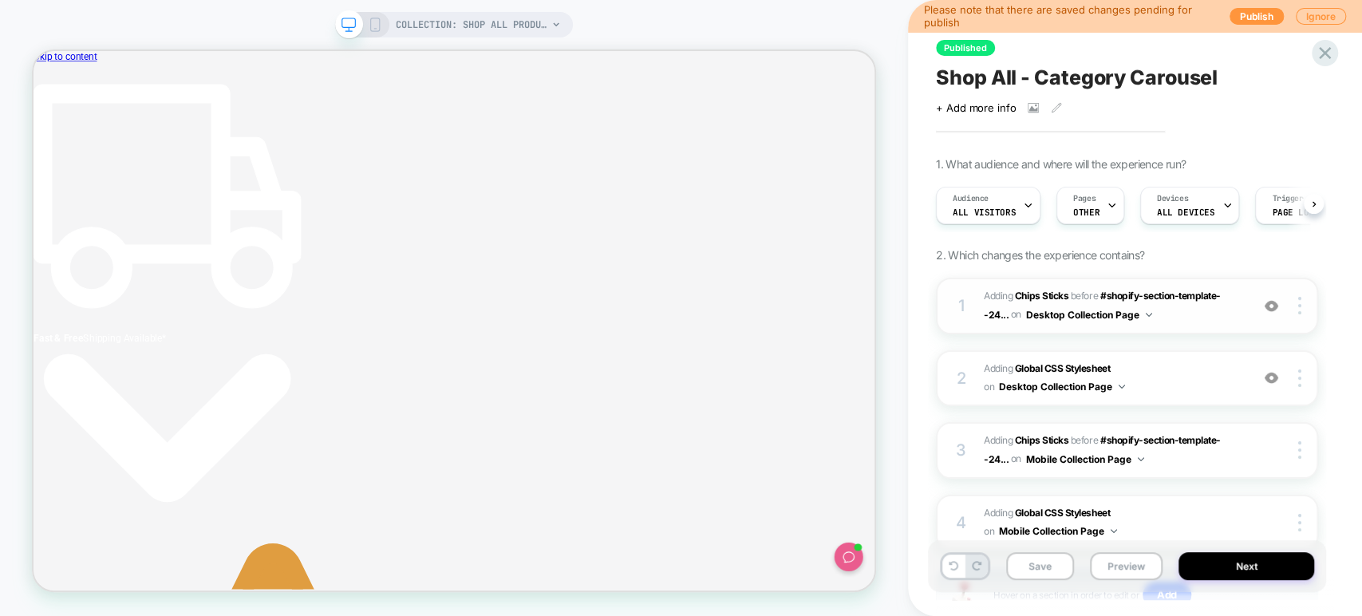
click at [1232, 311] on span "#_loomi_addon_1759144935065 Adding Chips Sticks BEFORE #shopify-section-templat…" at bounding box center [1113, 305] width 258 height 37
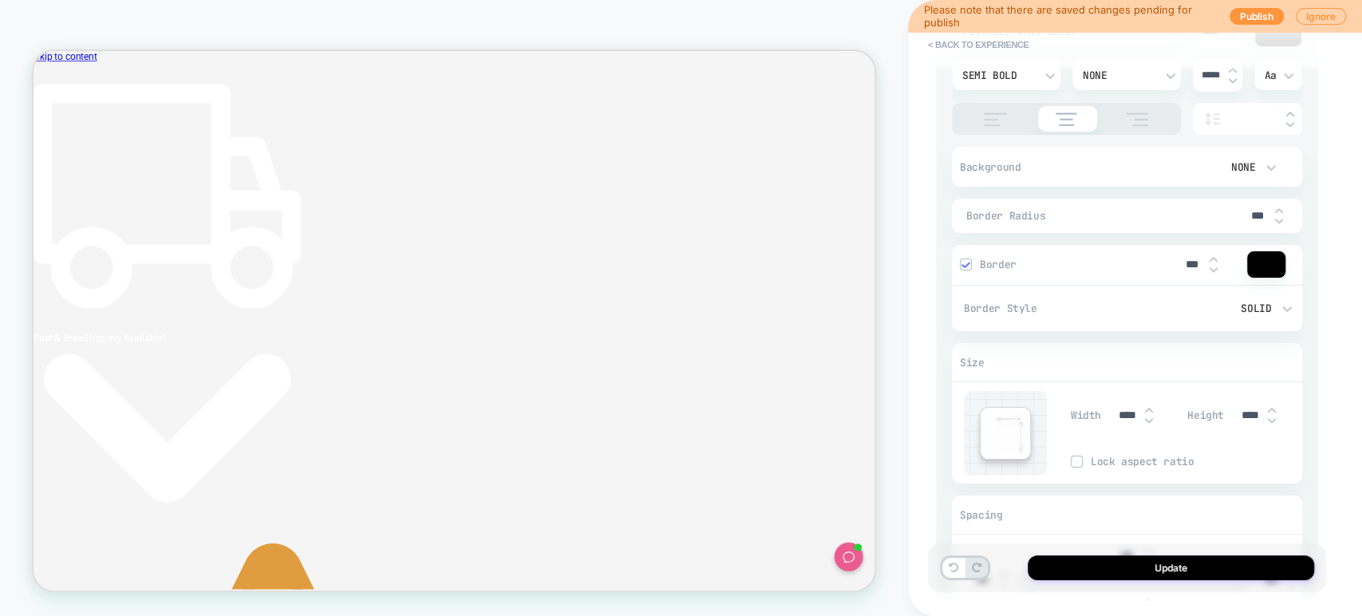
scroll to position [1188, 0]
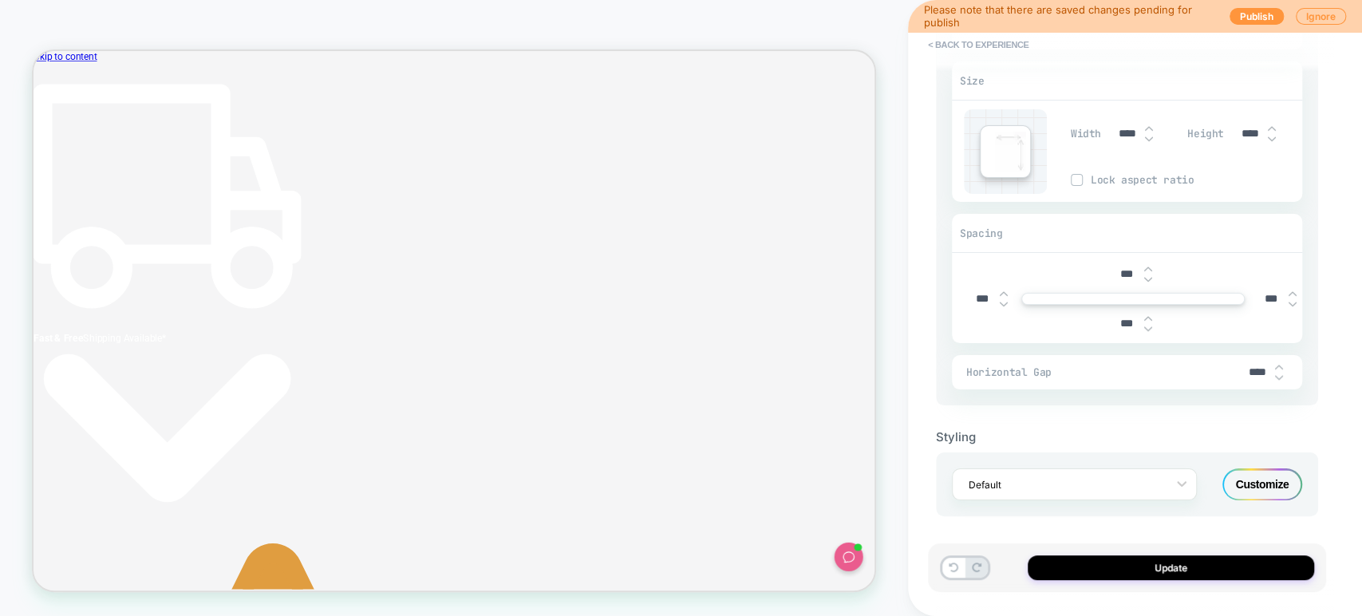
click at [1240, 480] on div "Customize" at bounding box center [1262, 484] width 80 height 32
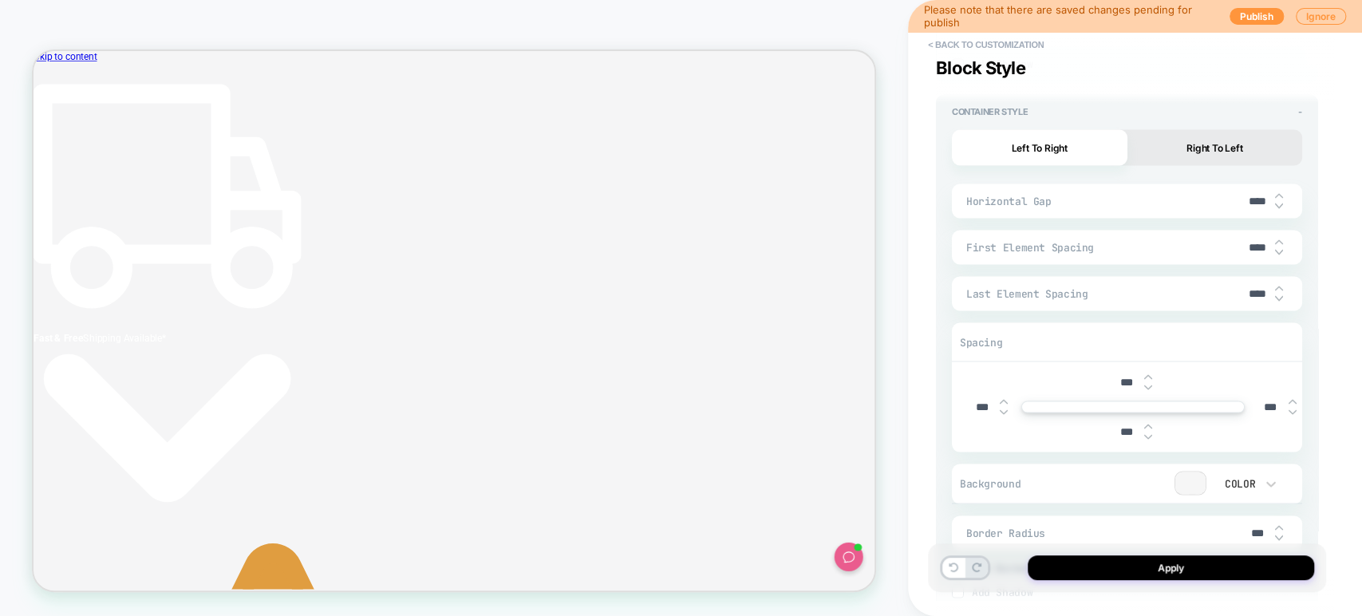
scroll to position [2025, 0]
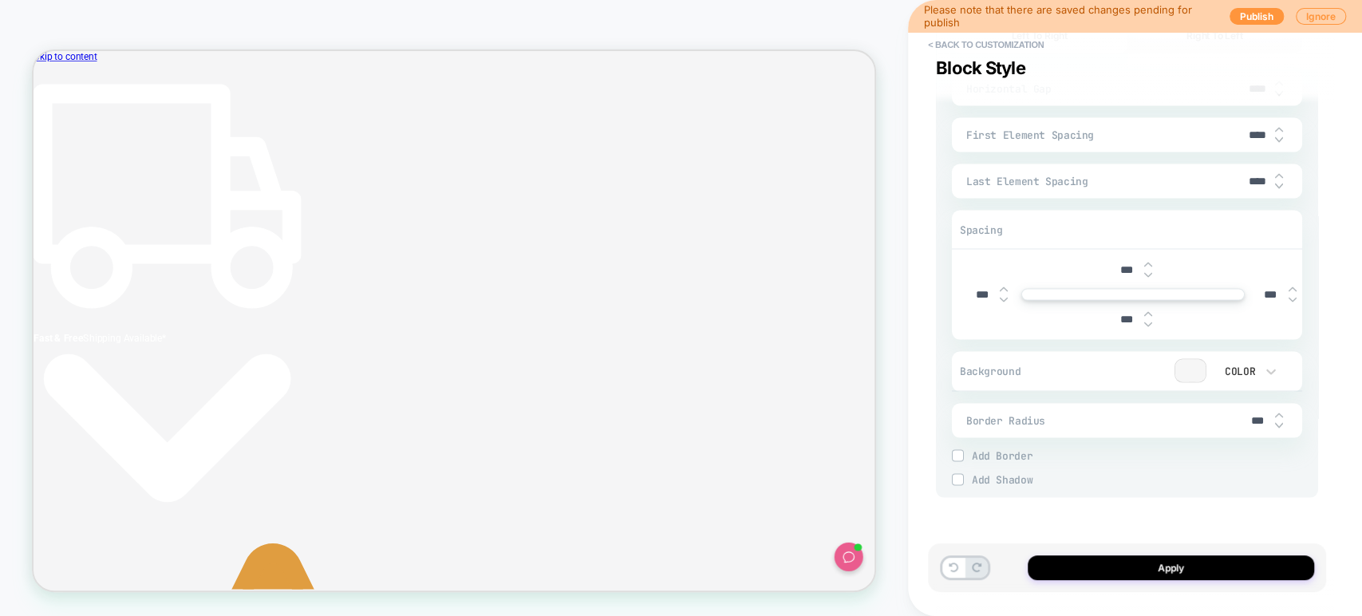
click at [1248, 138] on input "****" at bounding box center [1257, 135] width 36 height 14
type textarea "*"
type input "***"
type textarea "*"
type input "****"
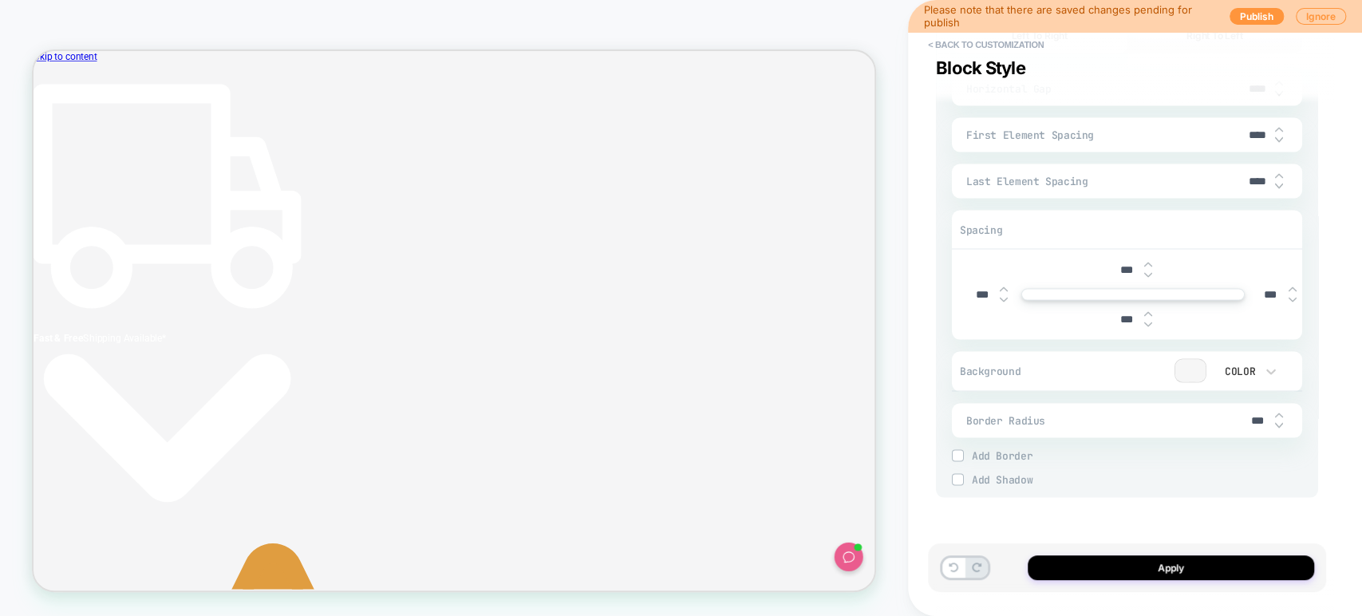
type textarea "*"
type input "*****"
type textarea "*"
type input "*****"
click at [1094, 556] on button "Apply" at bounding box center [1170, 567] width 286 height 25
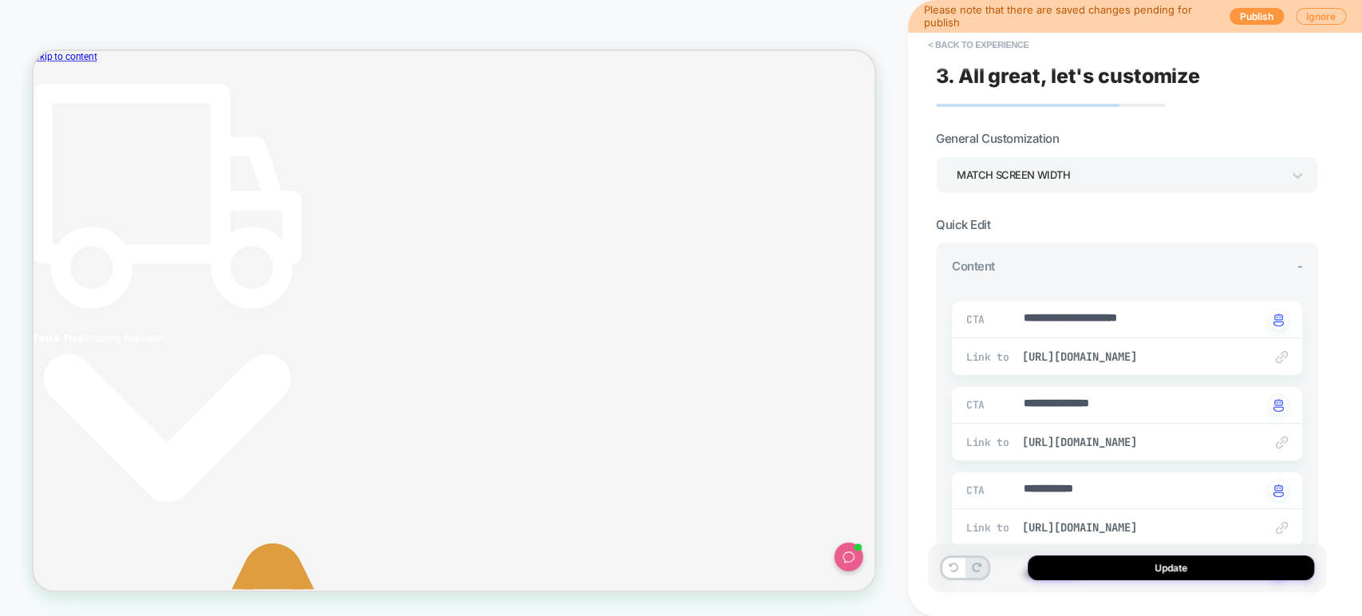
click at [1094, 556] on button "Update" at bounding box center [1170, 567] width 286 height 25
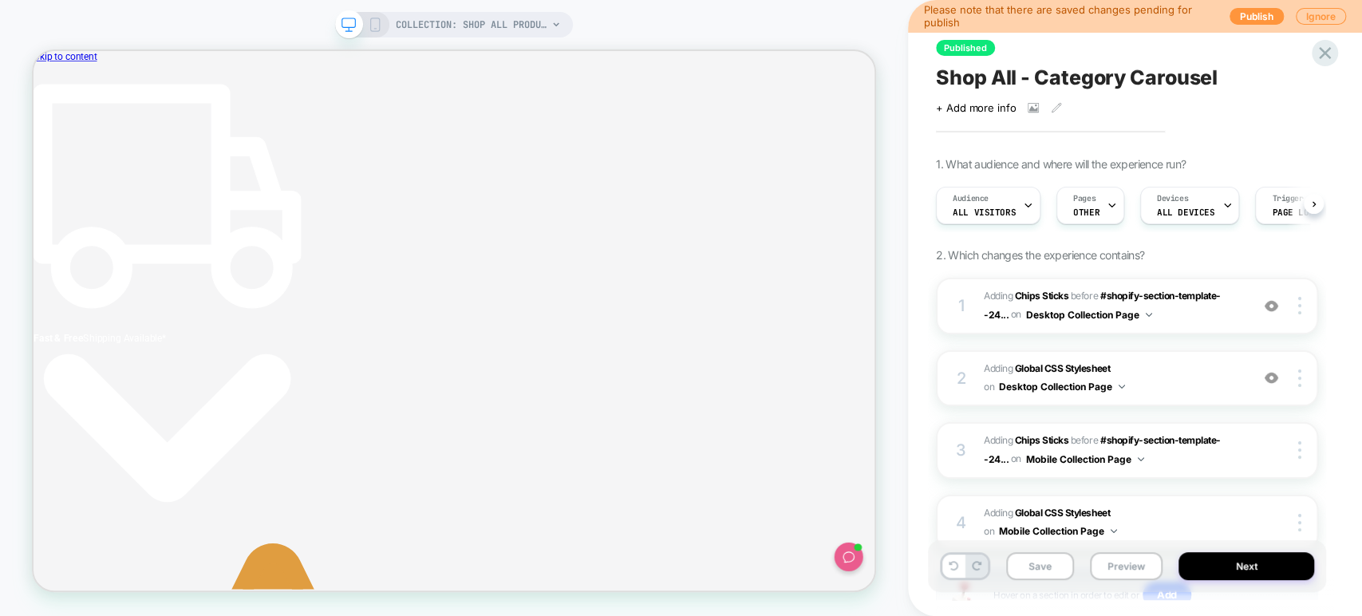
scroll to position [0, 0]
click at [1118, 560] on button "Preview" at bounding box center [1126, 566] width 73 height 28
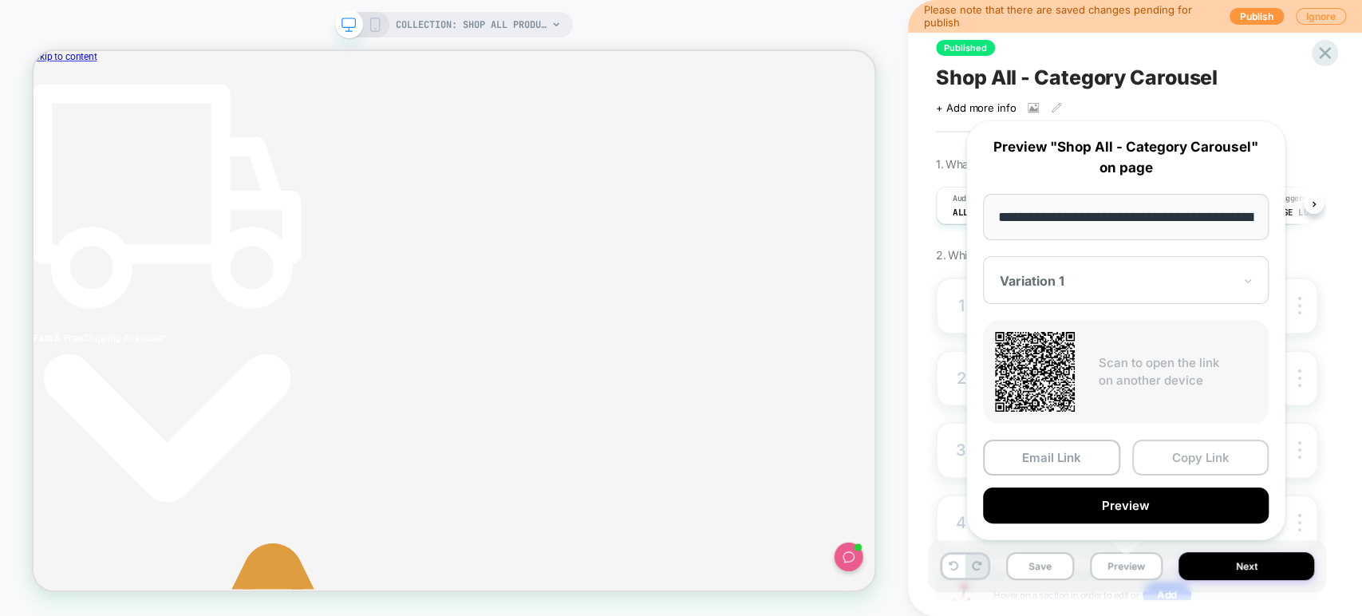
click at [1182, 458] on button "Copy Link" at bounding box center [1200, 458] width 137 height 36
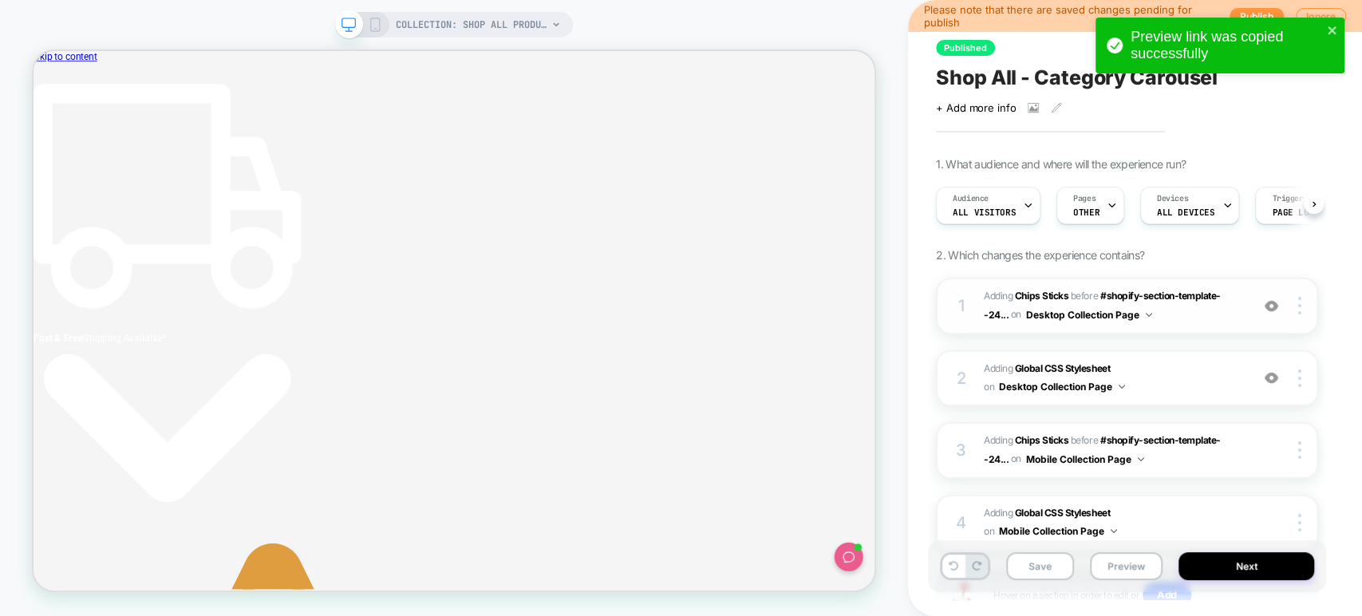
click at [1197, 327] on div "1 #_loomi_addon_1759144935065 Adding Chips Sticks BEFORE #shopify-section-templ…" at bounding box center [1127, 306] width 382 height 57
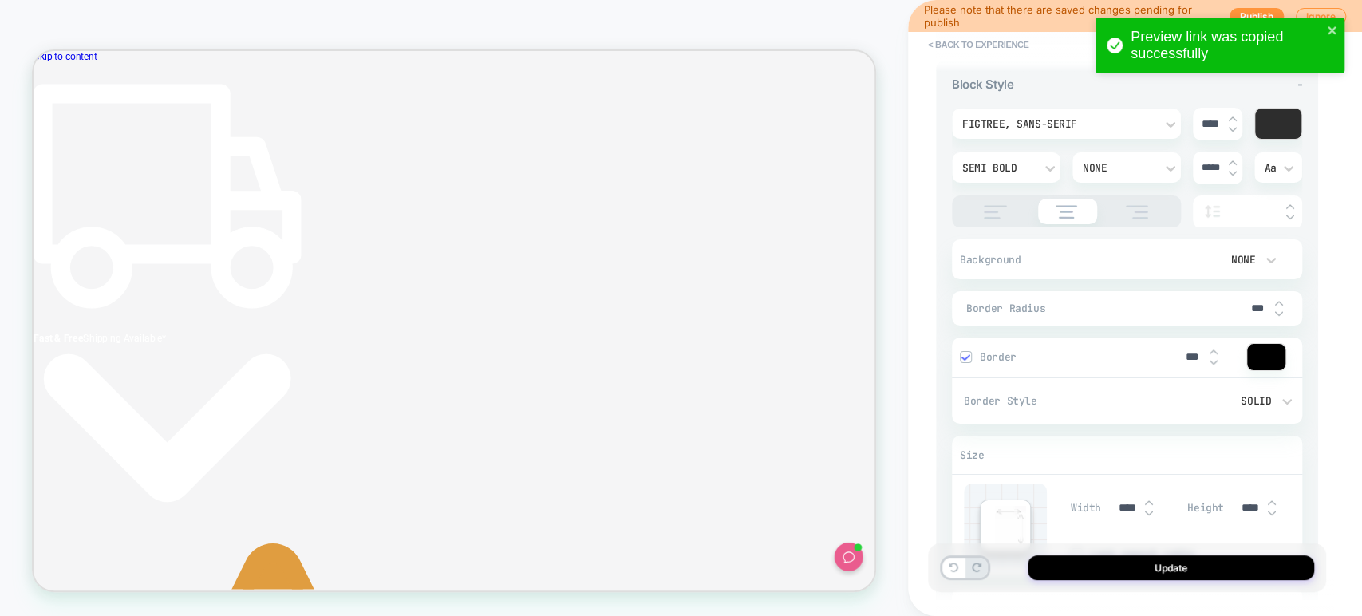
scroll to position [1188, 0]
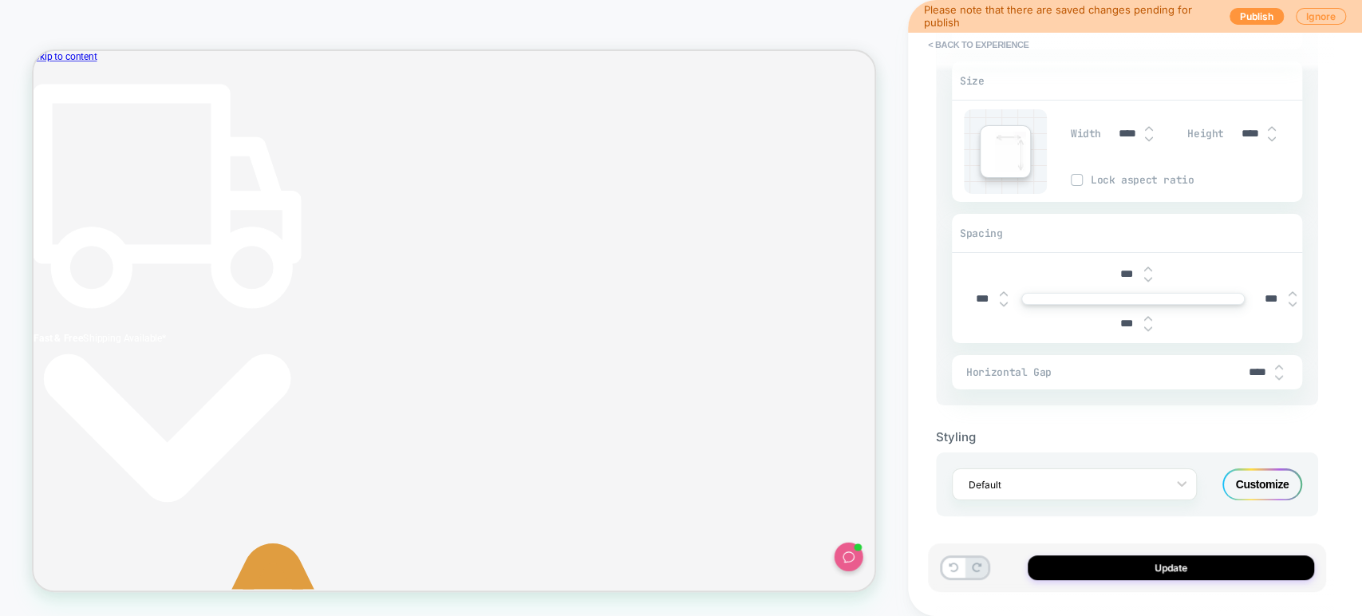
click at [1249, 479] on div "Customize" at bounding box center [1262, 484] width 80 height 32
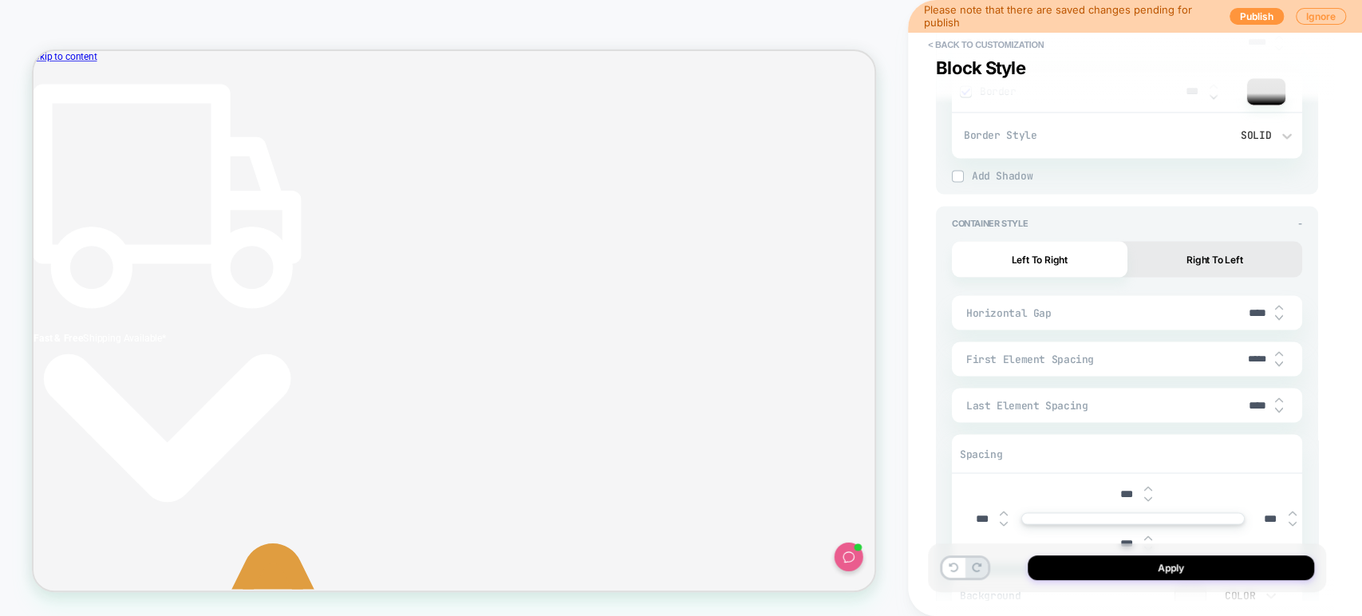
scroll to position [1821, 0]
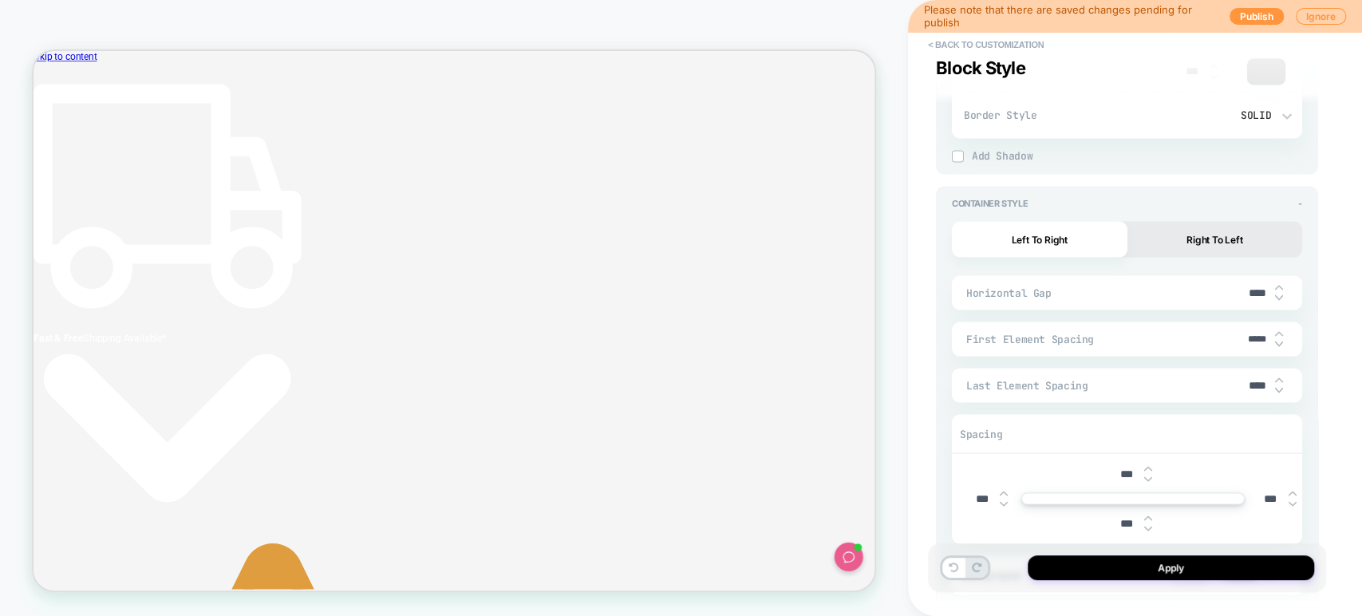
click at [1246, 341] on input "*****" at bounding box center [1257, 339] width 36 height 12
type textarea "*"
type input "***"
type textarea "*"
type input "****"
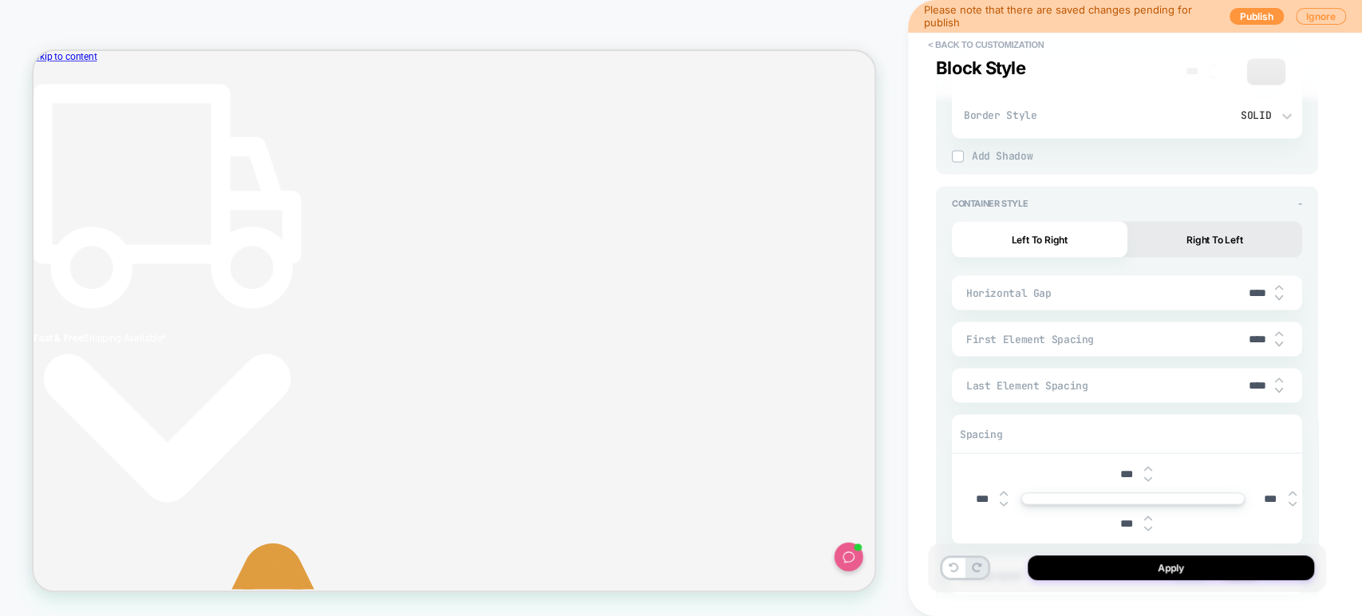
type textarea "*"
type input "*****"
type textarea "*"
type input "****"
type textarea "*"
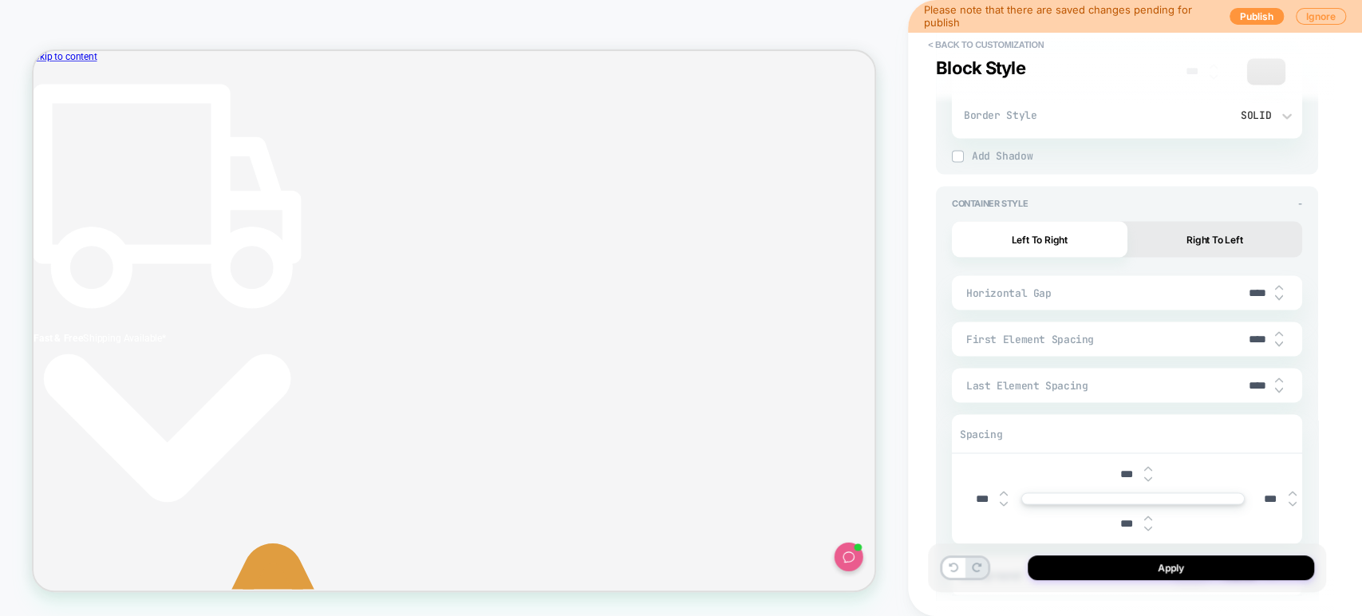
type input "***"
type textarea "*"
type input "****"
type textarea "*"
type input "*****"
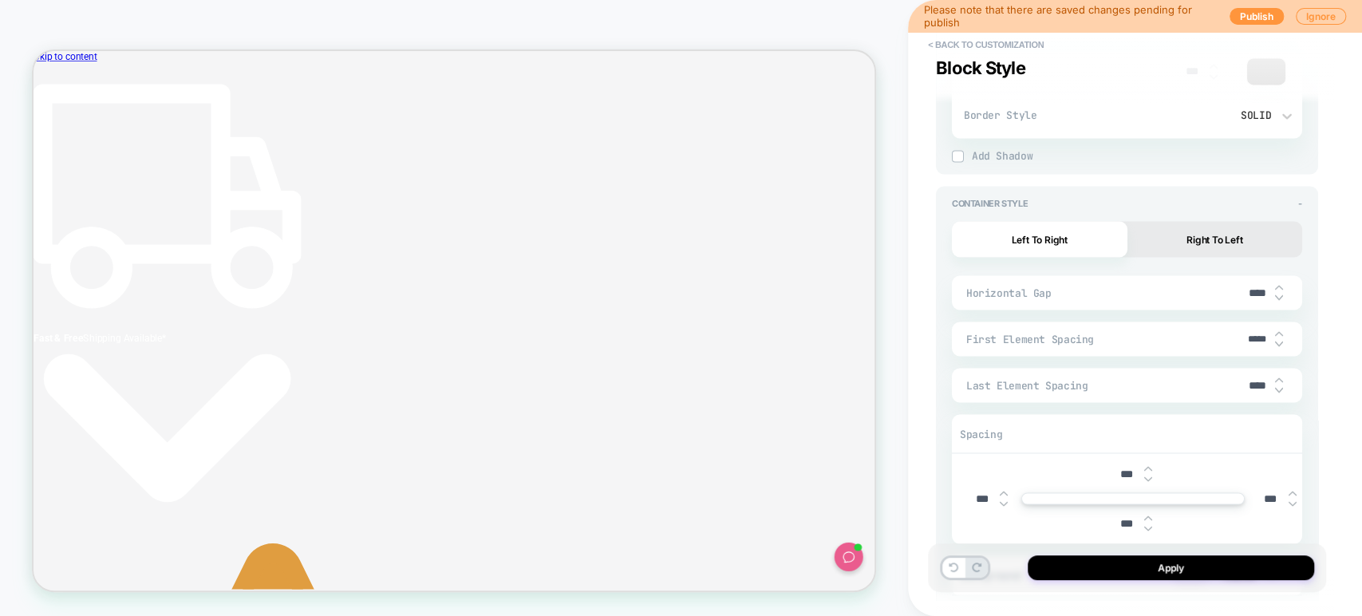
type textarea "*"
type input "*****"
click at [1252, 381] on input "****" at bounding box center [1257, 385] width 36 height 14
type textarea "*"
type input "***"
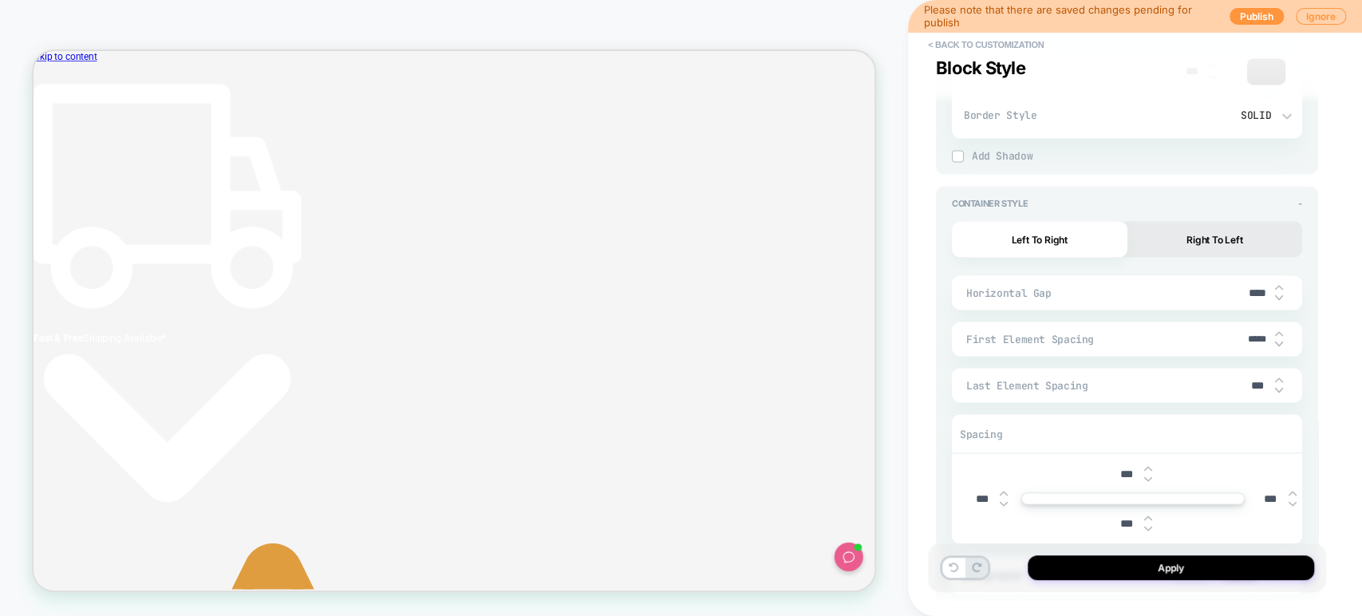
type textarea "*"
type input "***"
type textarea "*"
type input "***"
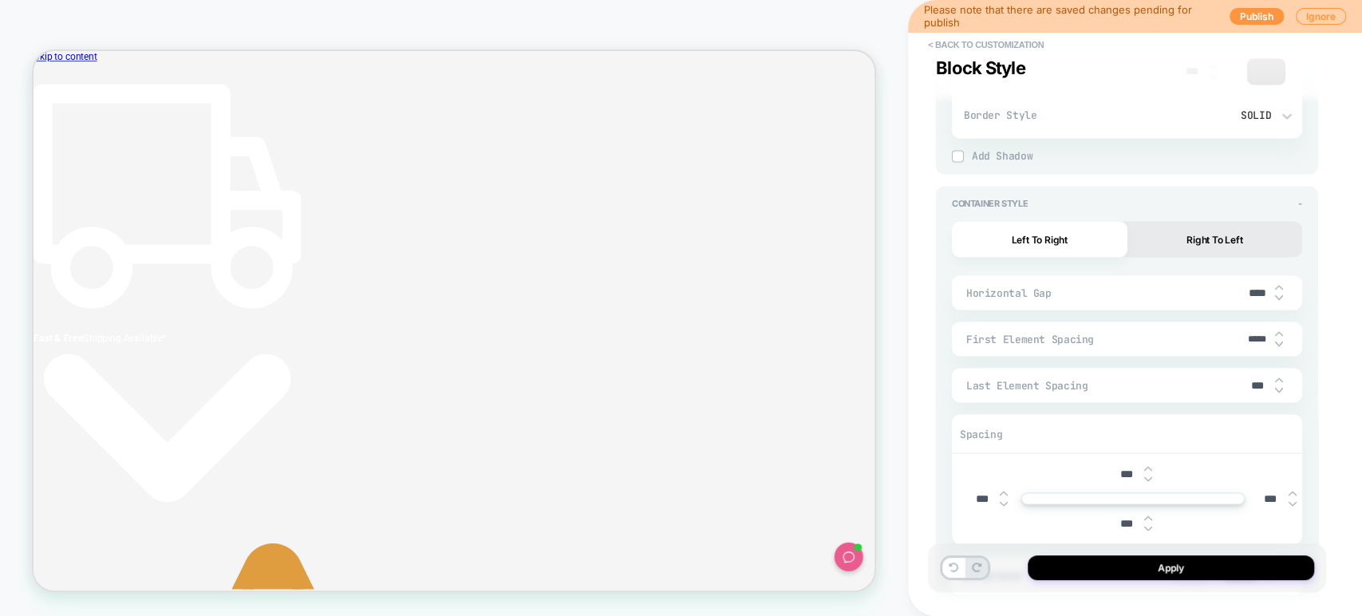
click at [1249, 333] on input "*****" at bounding box center [1257, 339] width 36 height 12
type textarea "*"
type input "***"
type textarea "*"
type input "****"
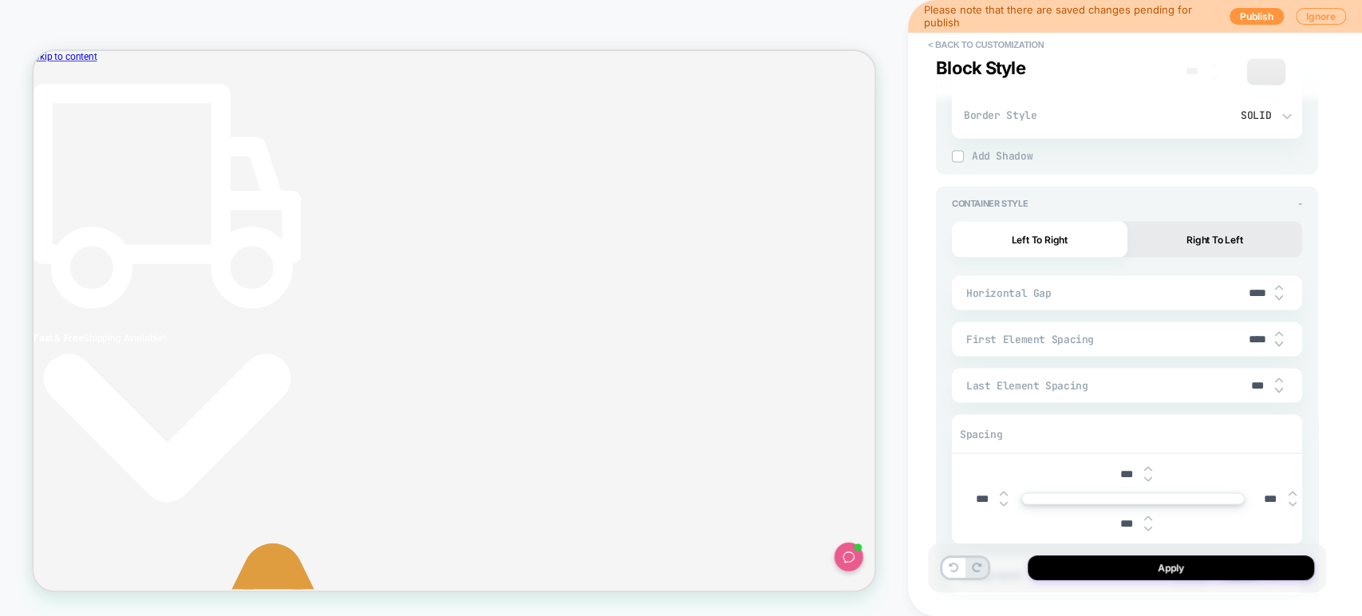
type textarea "*"
type input "***"
type textarea "*"
type input "****"
type textarea "*"
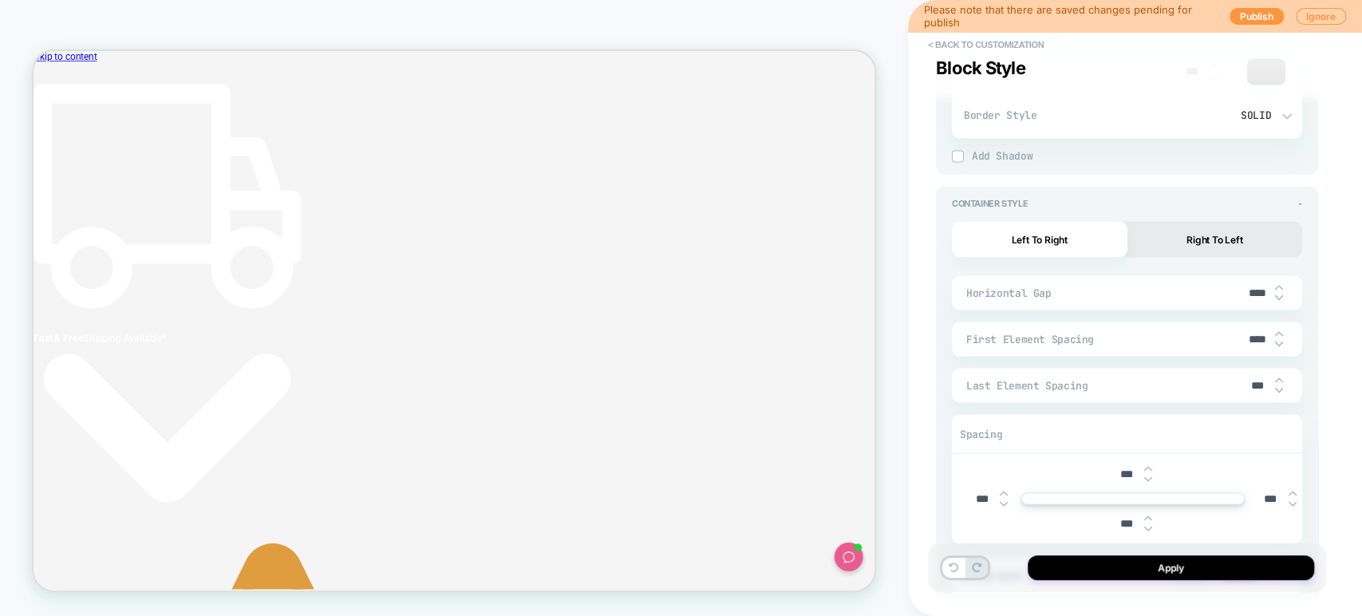
type input "*****"
type textarea "*"
type input "*****"
click at [1244, 380] on input "***" at bounding box center [1257, 385] width 36 height 14
type textarea "*"
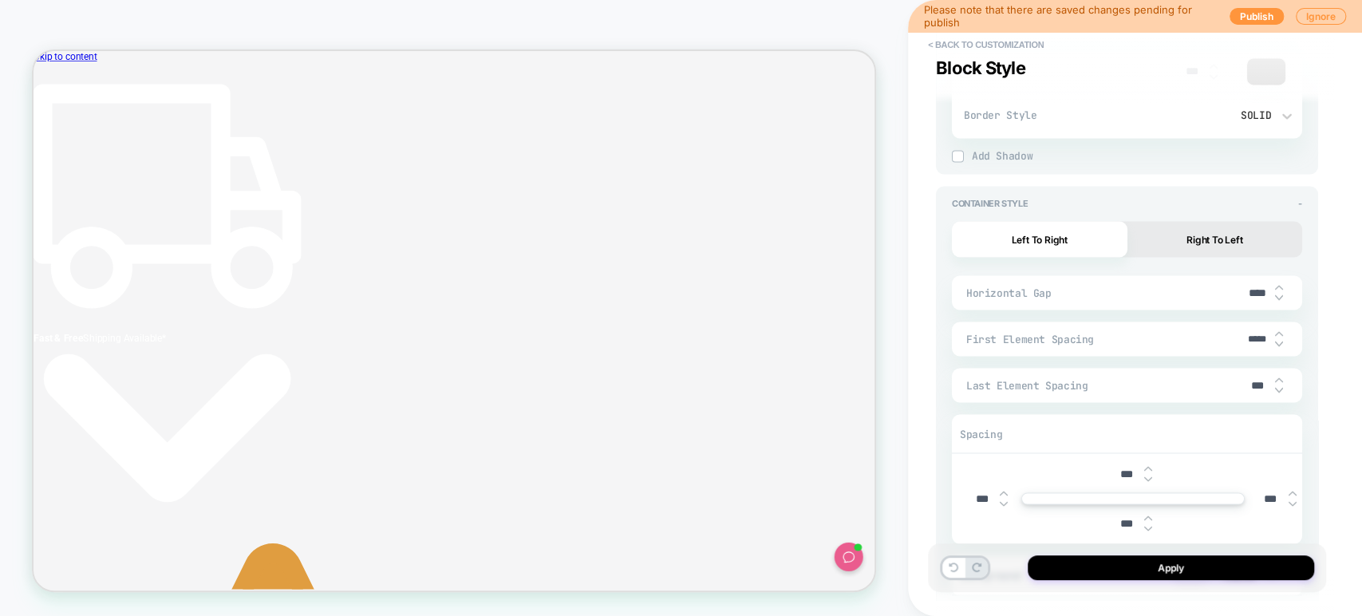
type input "****"
type textarea "*"
type input "***"
type textarea "*"
type input "****"
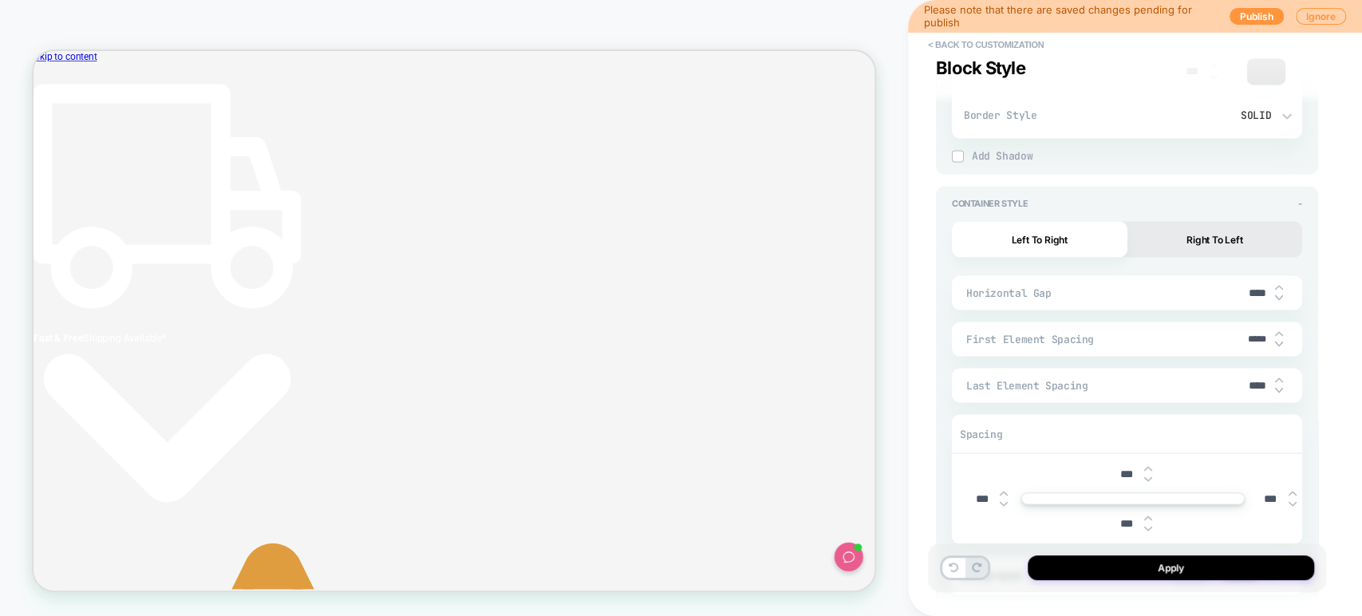
type textarea "*"
type input "****"
click at [1244, 337] on input "*****" at bounding box center [1257, 339] width 36 height 12
type textarea "*"
type input "****"
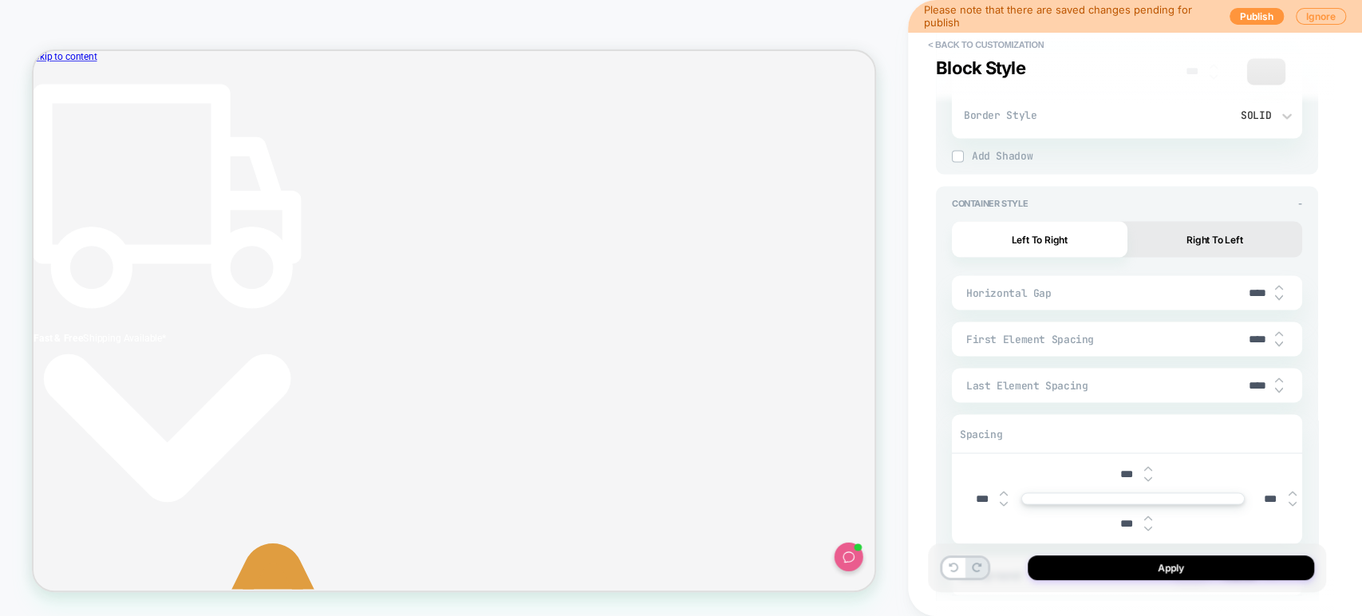
type textarea "*"
type input "*****"
type textarea "*"
type input "****"
type textarea "*"
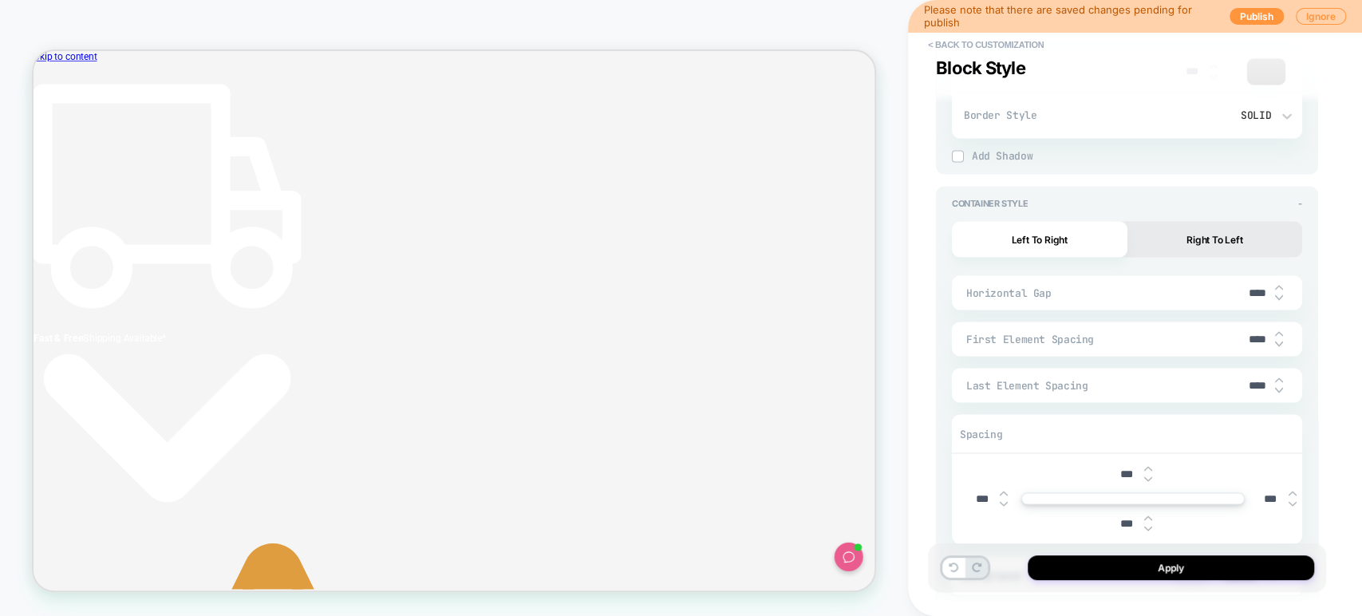
type input "*****"
type textarea "*"
type input "*****"
click at [1250, 384] on input "****" at bounding box center [1257, 385] width 36 height 14
type textarea "*"
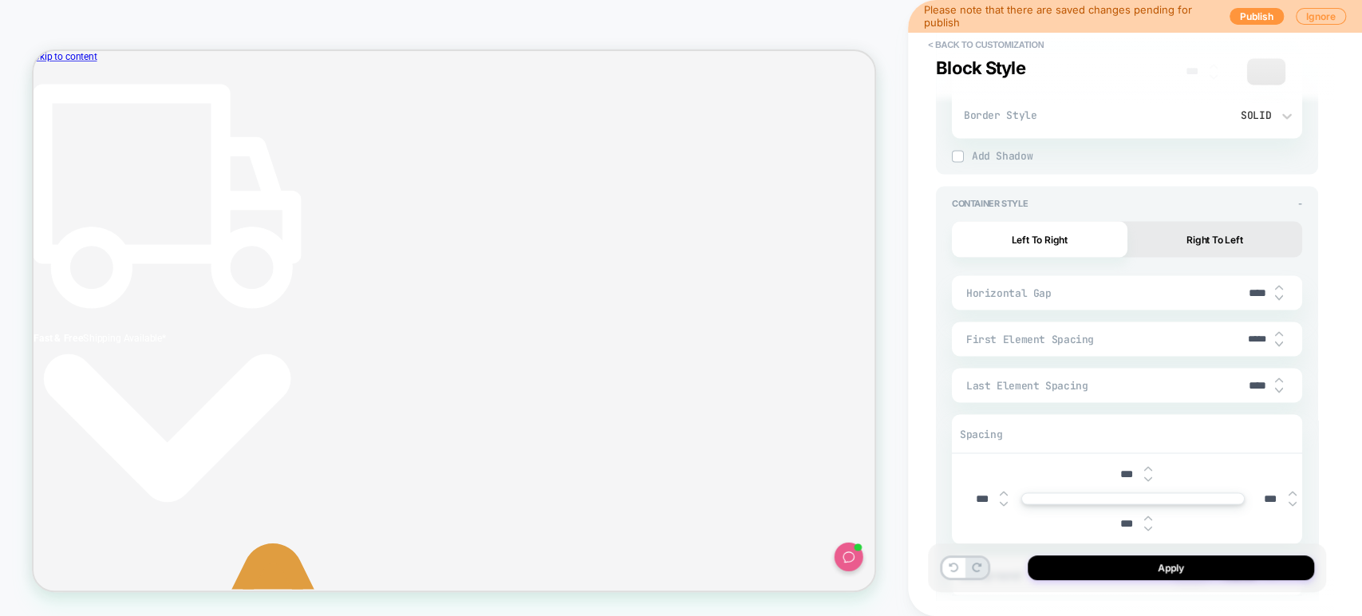
type input "***"
type textarea "*"
type input "****"
type textarea "*"
type input "****"
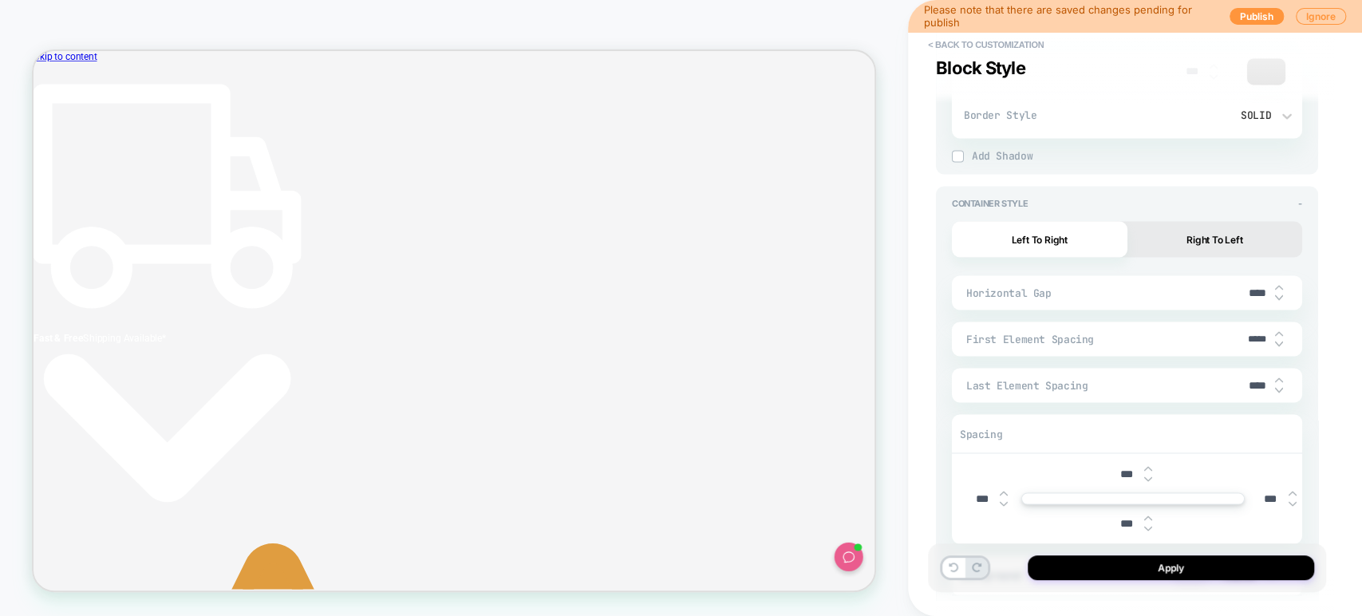
click at [1253, 339] on input "*****" at bounding box center [1257, 339] width 36 height 12
type textarea "*"
type input "****"
type textarea "*"
type input "*****"
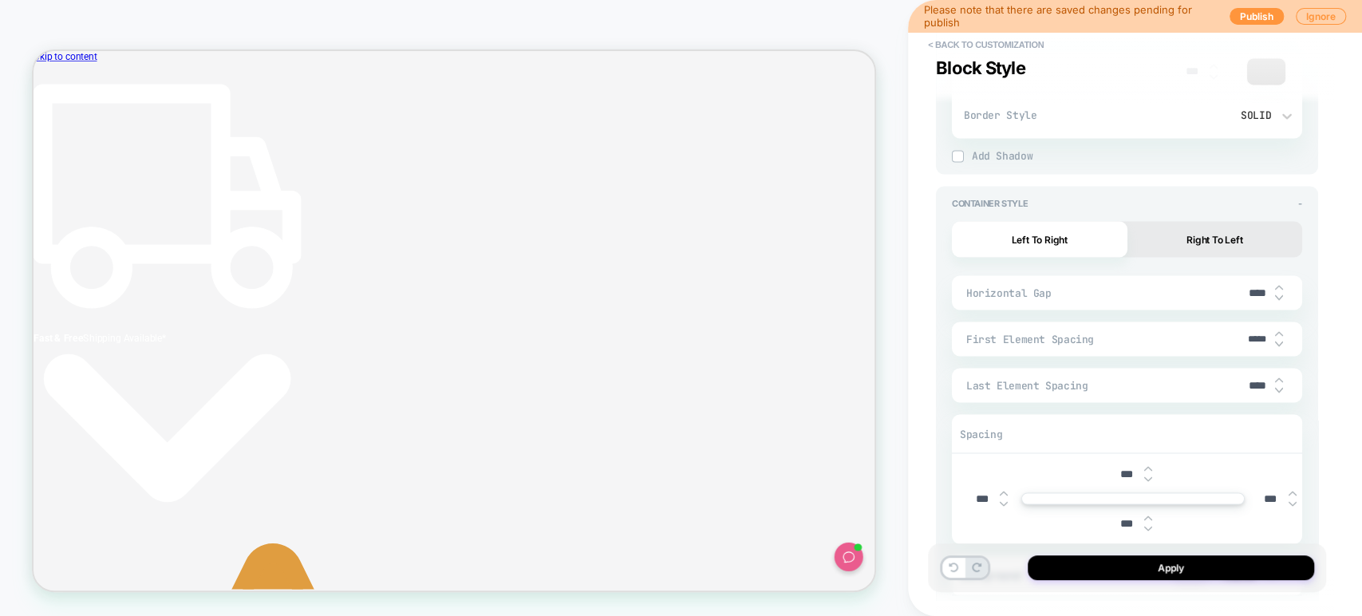
type textarea "*"
type input "*****"
click at [1153, 570] on button "Apply" at bounding box center [1170, 567] width 286 height 25
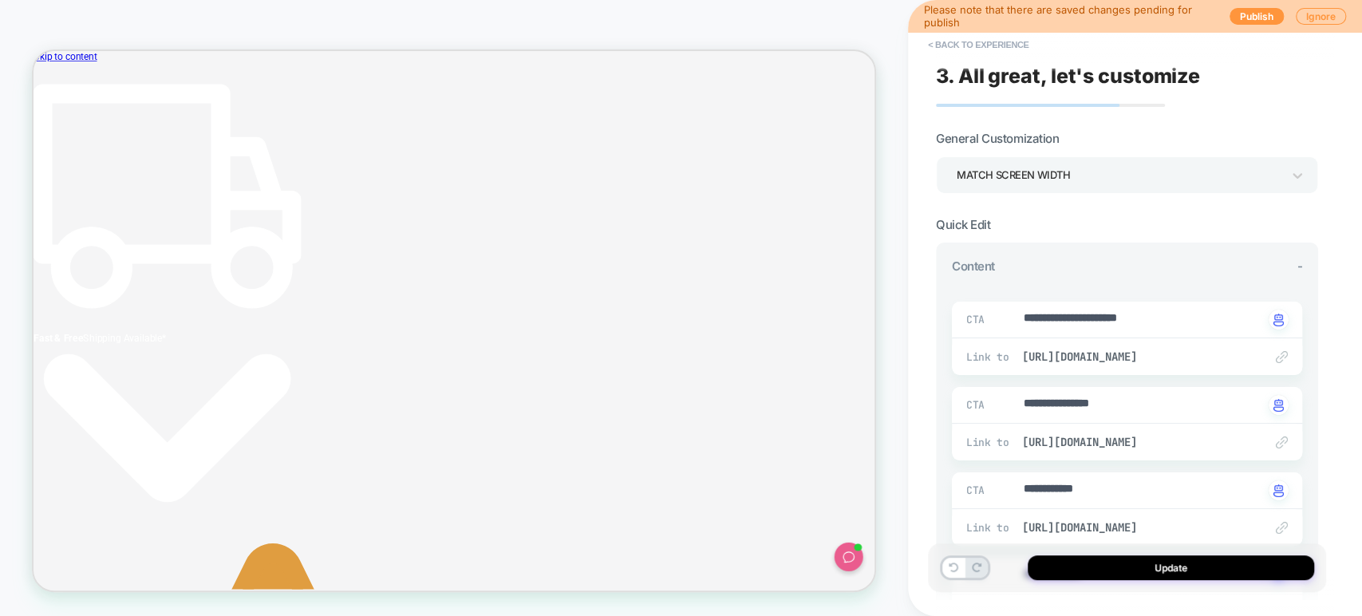
click at [1153, 570] on button "Update" at bounding box center [1170, 567] width 286 height 25
type textarea "*"
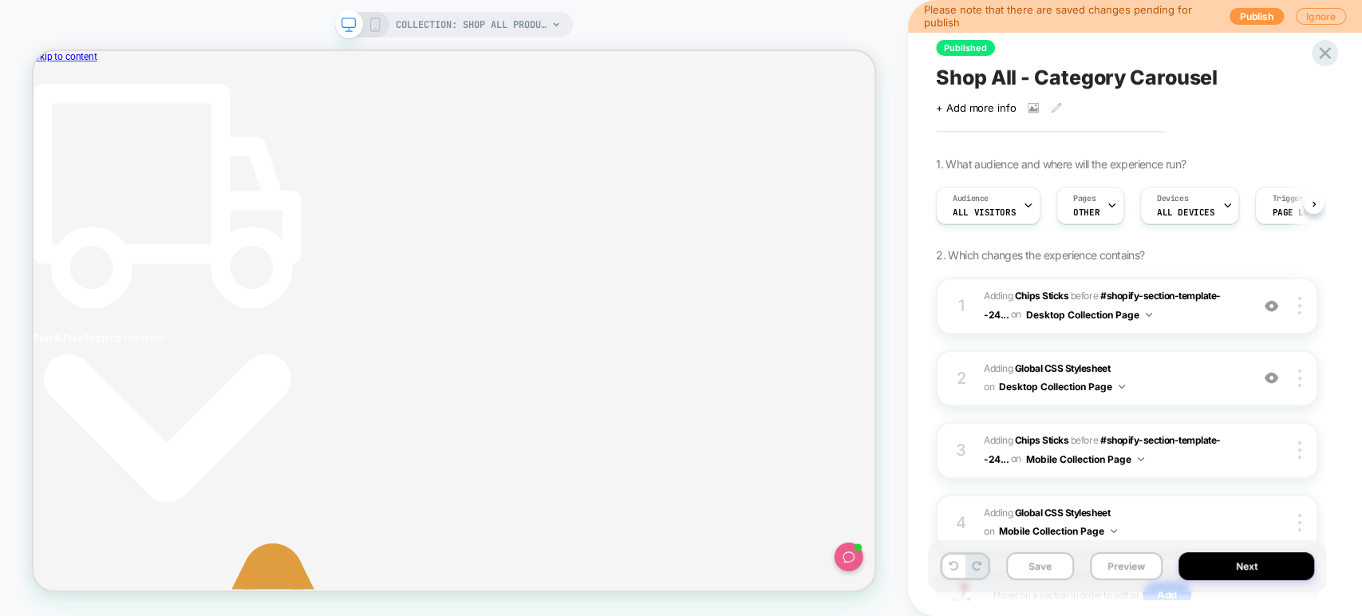
scroll to position [0, 0]
click at [1126, 562] on button "Preview" at bounding box center [1126, 566] width 73 height 28
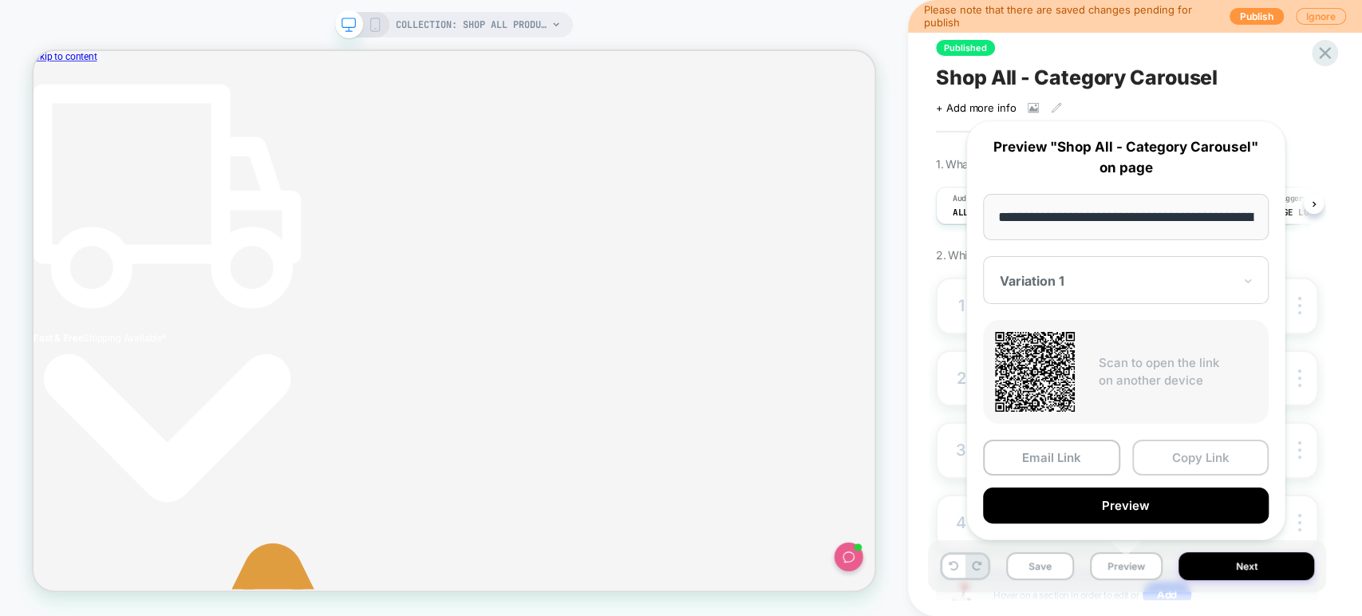
click at [1181, 451] on button "Copy Link" at bounding box center [1200, 458] width 137 height 36
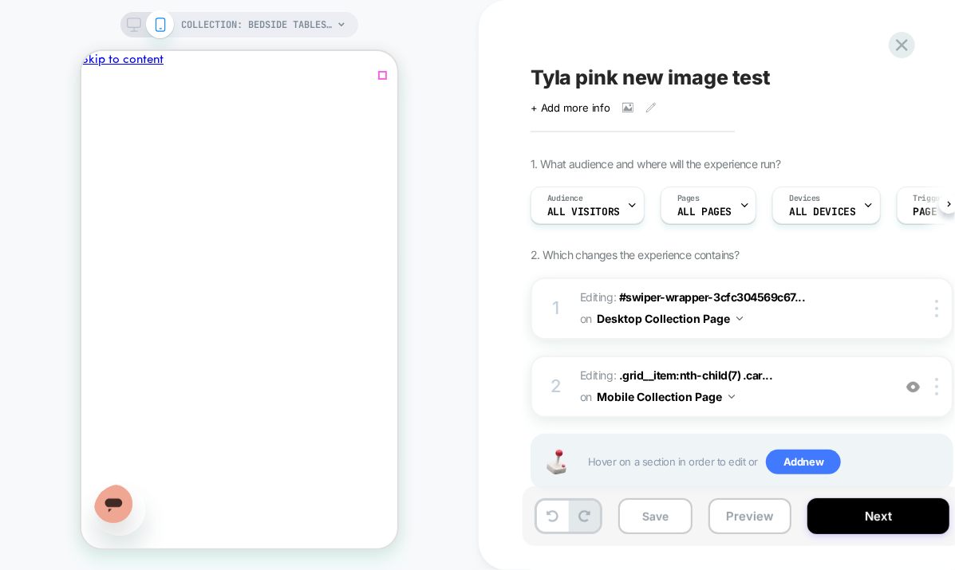
click at [148, 404] on icon "Close" at bounding box center [144, 408] width 8 height 8
click at [756, 324] on span "Editing : #swiper-wrapper-3cfc304569c67... #swiper-wrapper-3cfc304569c677b8 > .…" at bounding box center [732, 308] width 304 height 43
click at [143, 22] on div at bounding box center [147, 25] width 41 height 14
click at [861, 394] on span "Editing : .grid__item:nth-child(7) .car... .grid__item:nth-child(7) .card__inne…" at bounding box center [732, 386] width 304 height 43
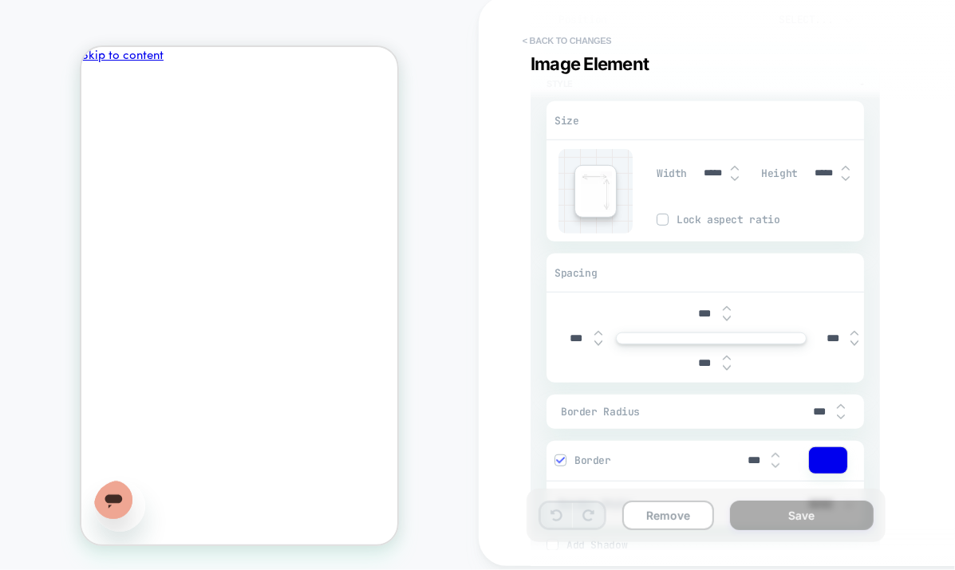
click at [542, 39] on button "< Back to changes" at bounding box center [567, 41] width 105 height 26
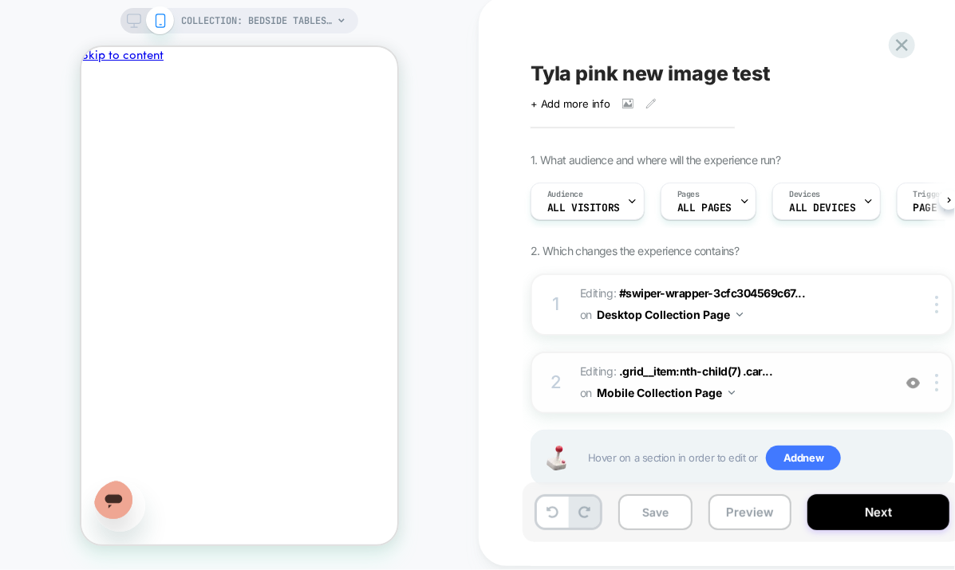
click at [912, 391] on div "2 Editing : .grid__item:nth-child(7) .car... .grid__item:nth-child(7) .card__in…" at bounding box center [741, 383] width 423 height 62
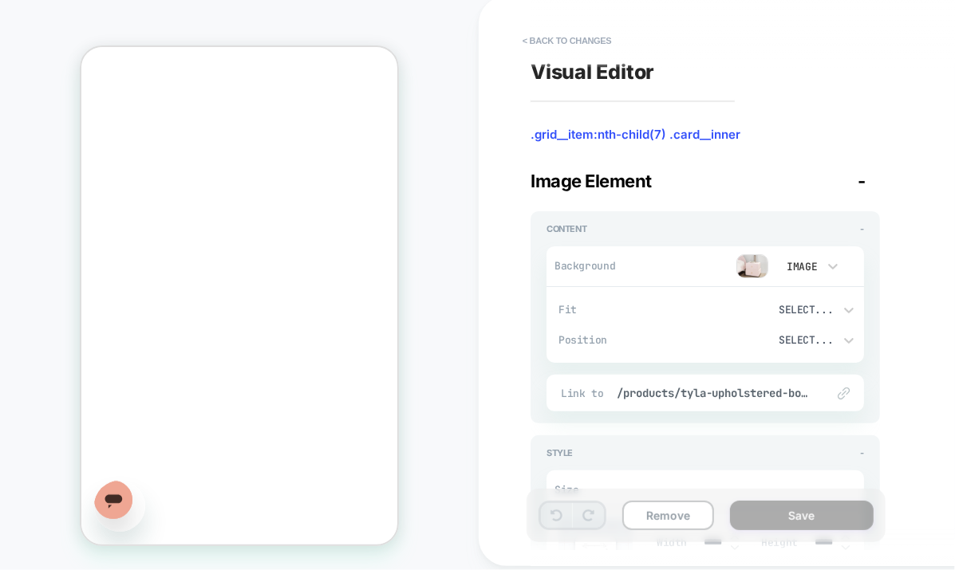
scroll to position [684, 0]
click at [572, 32] on button "< Back to changes" at bounding box center [567, 41] width 105 height 26
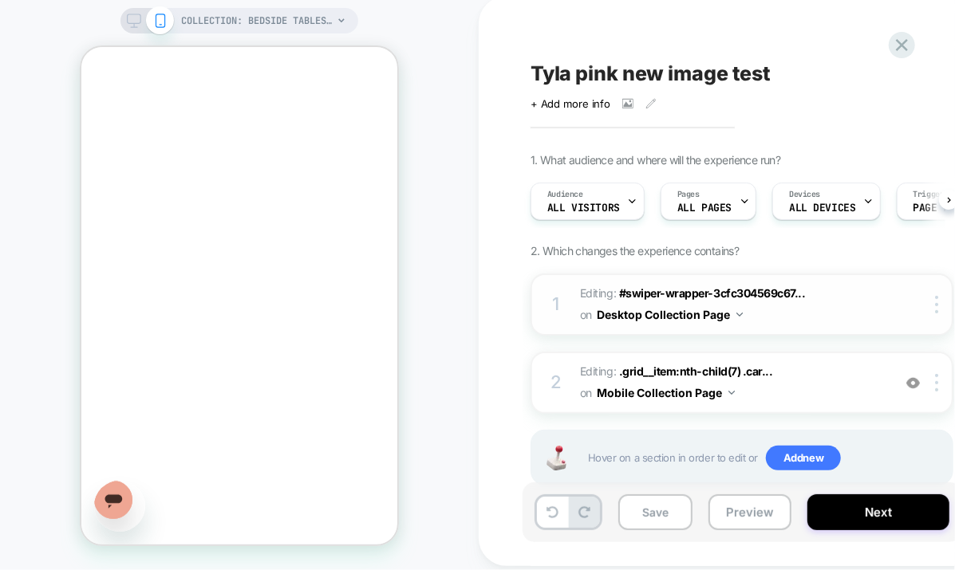
scroll to position [0, 0]
click at [912, 381] on img at bounding box center [913, 384] width 14 height 14
click at [843, 375] on span "Editing : .grid__item:nth-child(7) .car... .grid__item:nth-child(7) .card__inne…" at bounding box center [732, 382] width 304 height 43
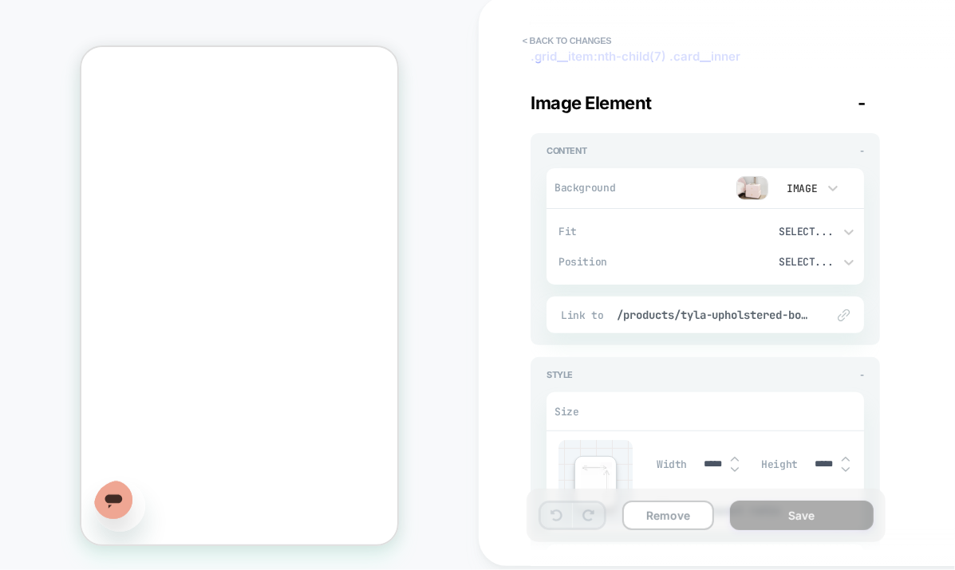
scroll to position [80, 0]
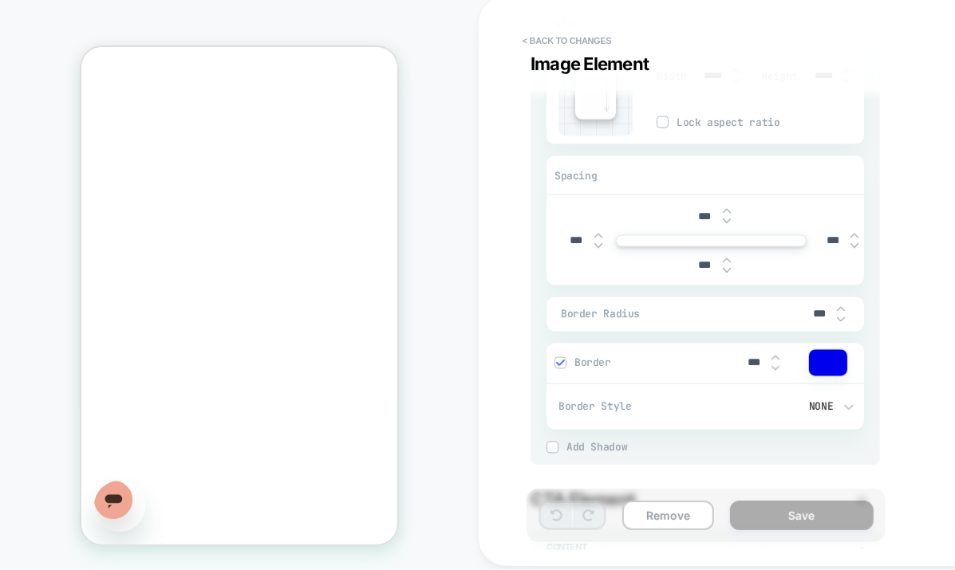
scroll to position [1204, 0]
click at [538, 45] on button "< Back to changes" at bounding box center [567, 41] width 105 height 26
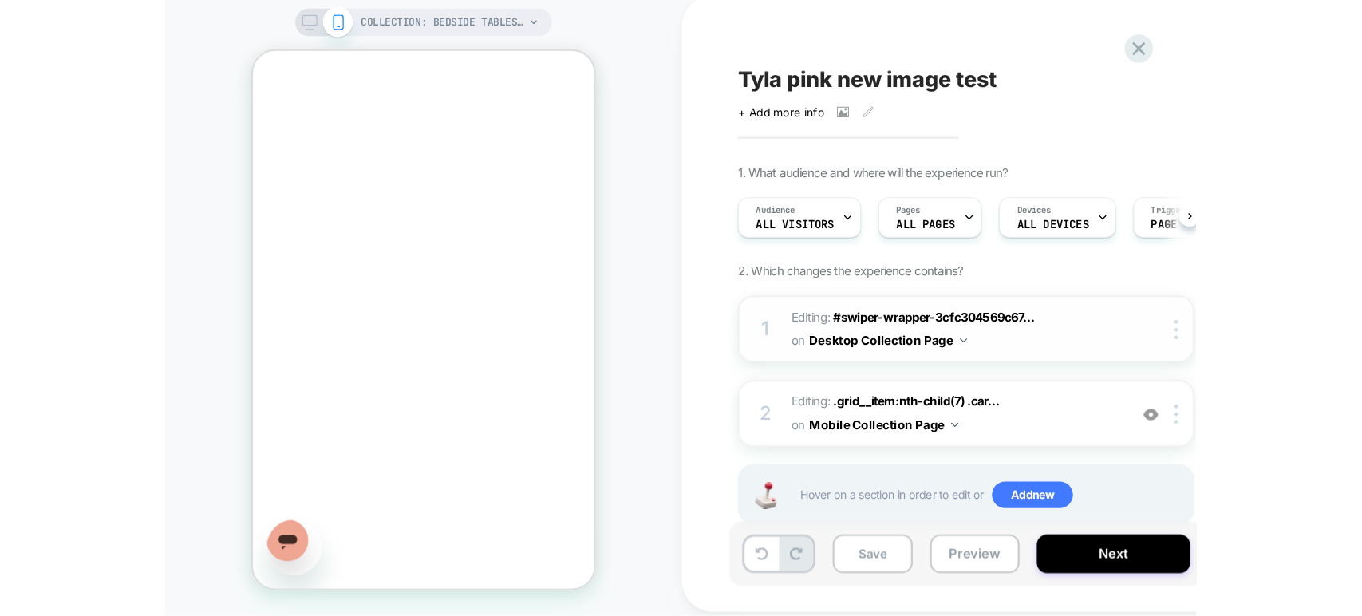
scroll to position [0, 0]
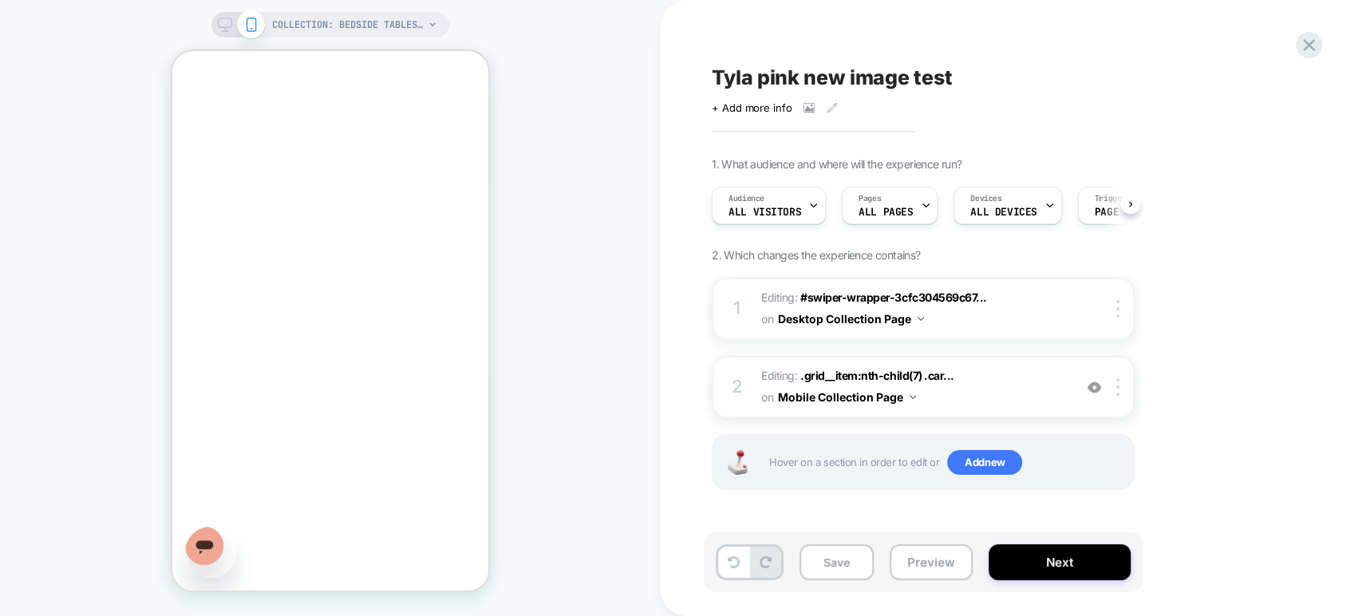
click at [954, 386] on img at bounding box center [1094, 387] width 14 height 14
click at [954, 383] on span "Editing : .grid__item:nth-child(7) .car... .grid__item:nth-child(7) .card__inne…" at bounding box center [913, 386] width 304 height 43
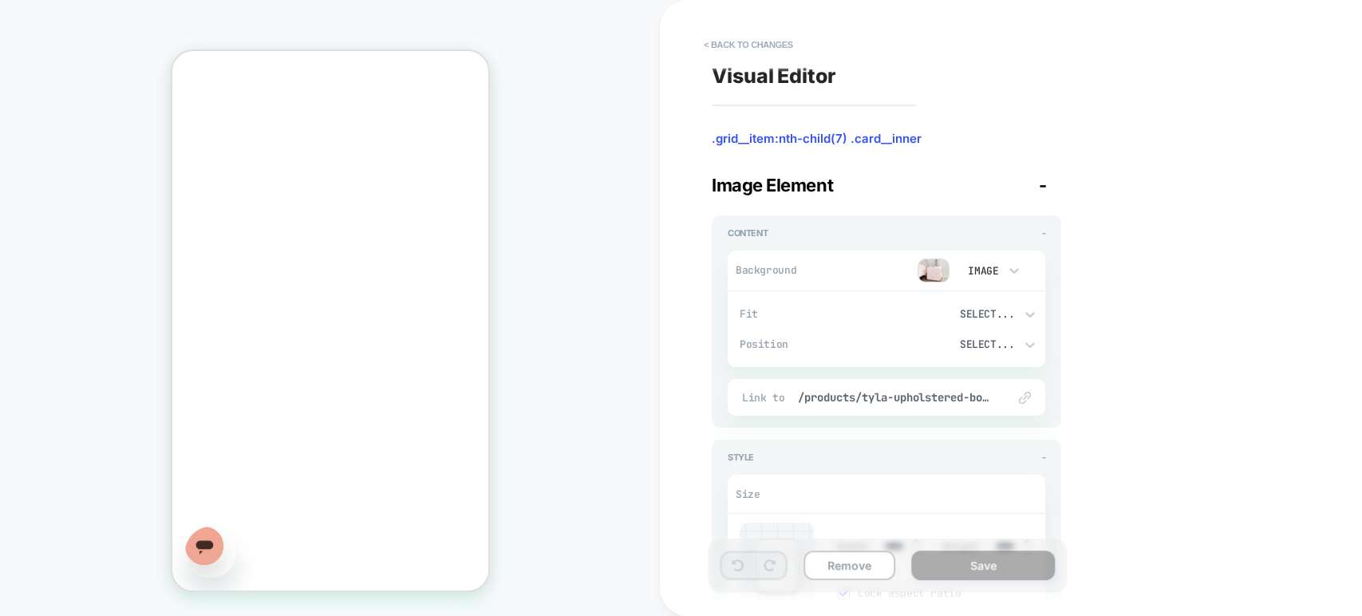
type textarea "*"
click at [725, 44] on button "< Back to changes" at bounding box center [748, 45] width 105 height 26
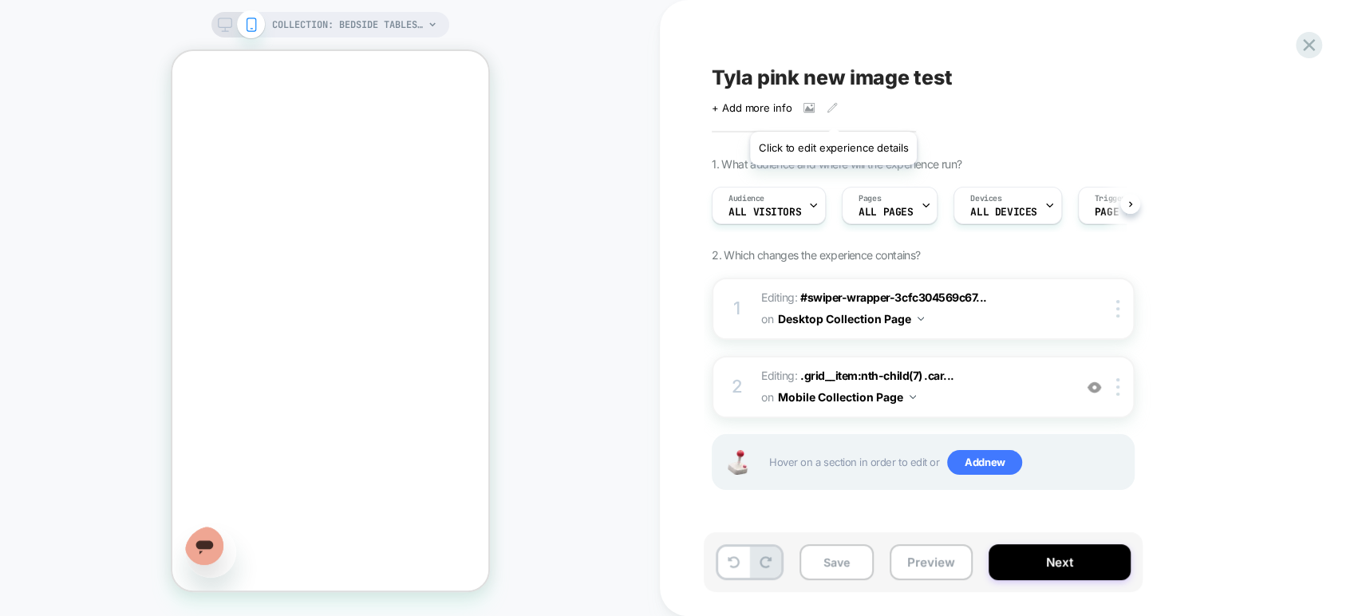
scroll to position [0, 0]
click at [954, 388] on img at bounding box center [1117, 387] width 3 height 18
click at [954, 337] on div "1. What audience and where will the experience run? Audience All Visitors Pages…" at bounding box center [1003, 343] width 582 height 373
click at [954, 306] on img at bounding box center [1117, 309] width 3 height 18
click at [954, 286] on div "1. What audience and where will the experience run? Audience All Visitors Pages…" at bounding box center [1003, 343] width 582 height 373
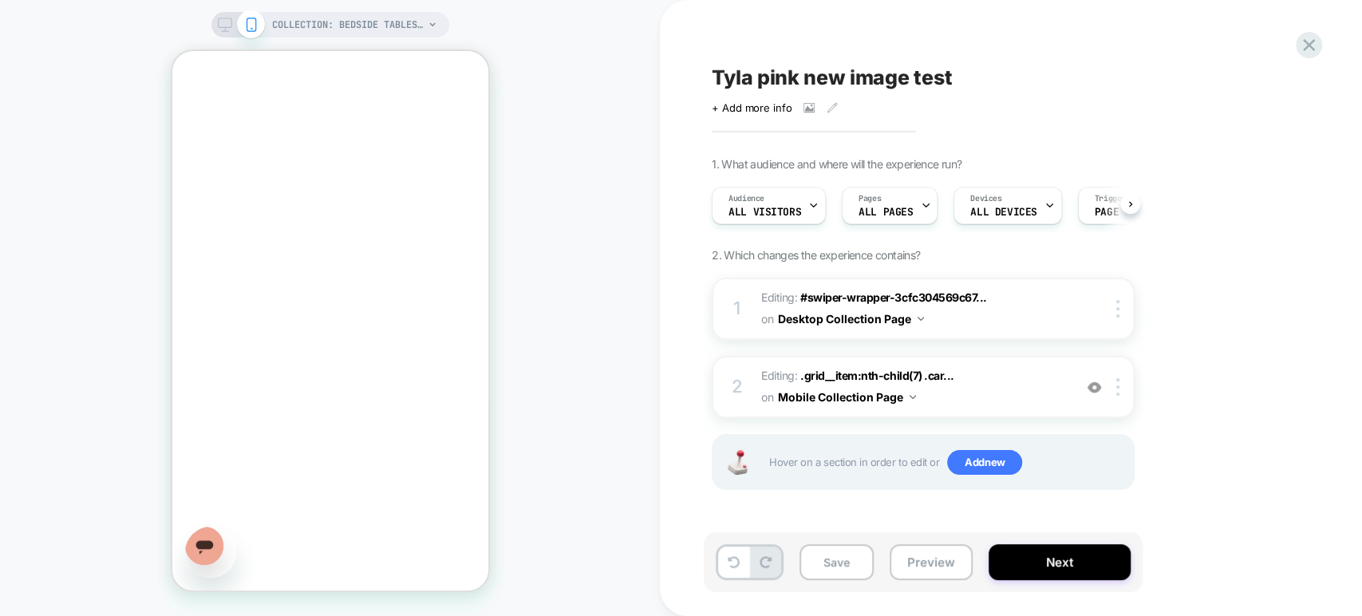
click at [224, 18] on icon at bounding box center [225, 25] width 14 height 14
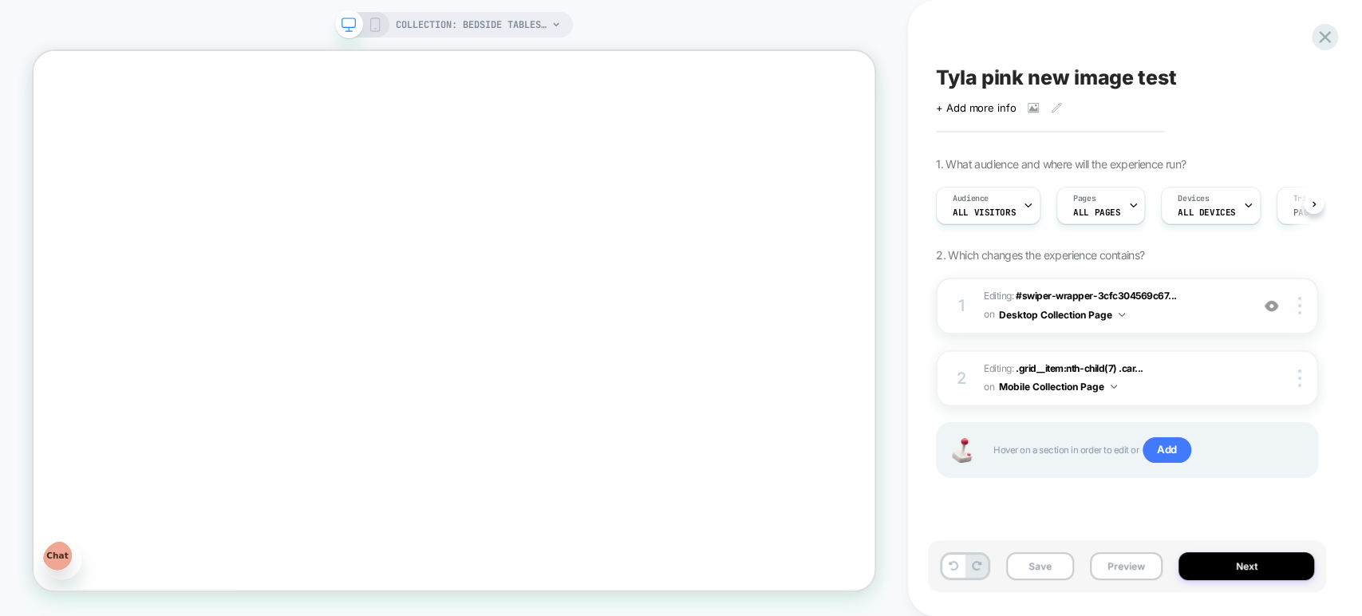
click at [954, 310] on img at bounding box center [1271, 306] width 14 height 14
click at [954, 308] on img at bounding box center [1271, 306] width 14 height 14
click at [954, 309] on img at bounding box center [1271, 306] width 14 height 14
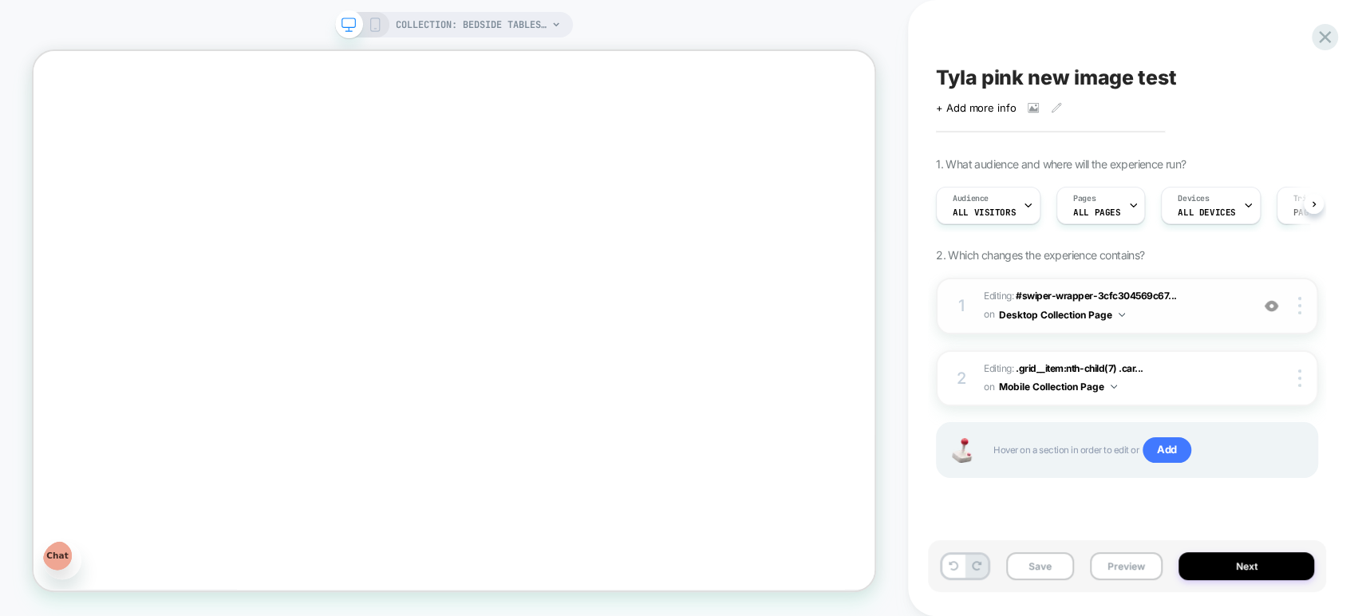
click at [954, 313] on span "Editing : #swiper-wrapper-3cfc304569c67... #swiper-wrapper-3cfc304569c677b8 > .…" at bounding box center [1113, 305] width 258 height 37
click at [954, 309] on span "Editing : #swiper-wrapper-3cfc304569c67... #swiper-wrapper-3cfc304569c677b8 > .…" at bounding box center [1113, 305] width 258 height 37
click at [954, 309] on button "Desktop Collection Page" at bounding box center [1062, 315] width 126 height 20
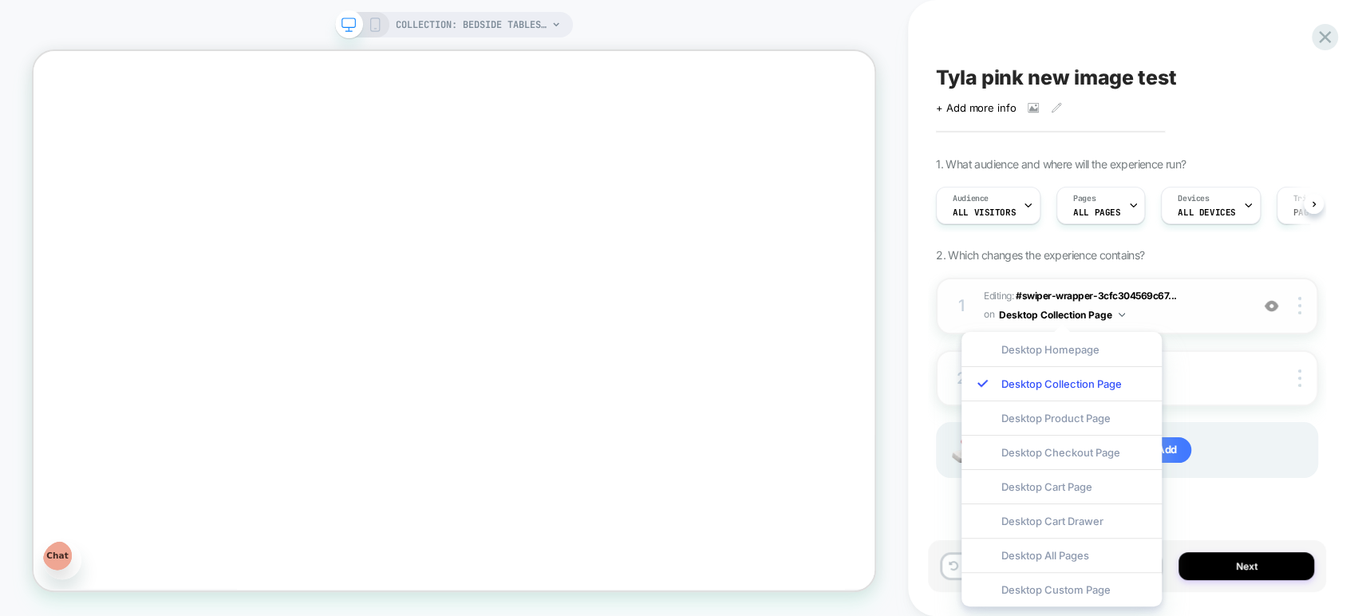
click at [954, 310] on span "Editing : #swiper-wrapper-3cfc304569c67... #swiper-wrapper-3cfc304569c677b8 > .…" at bounding box center [1113, 305] width 258 height 37
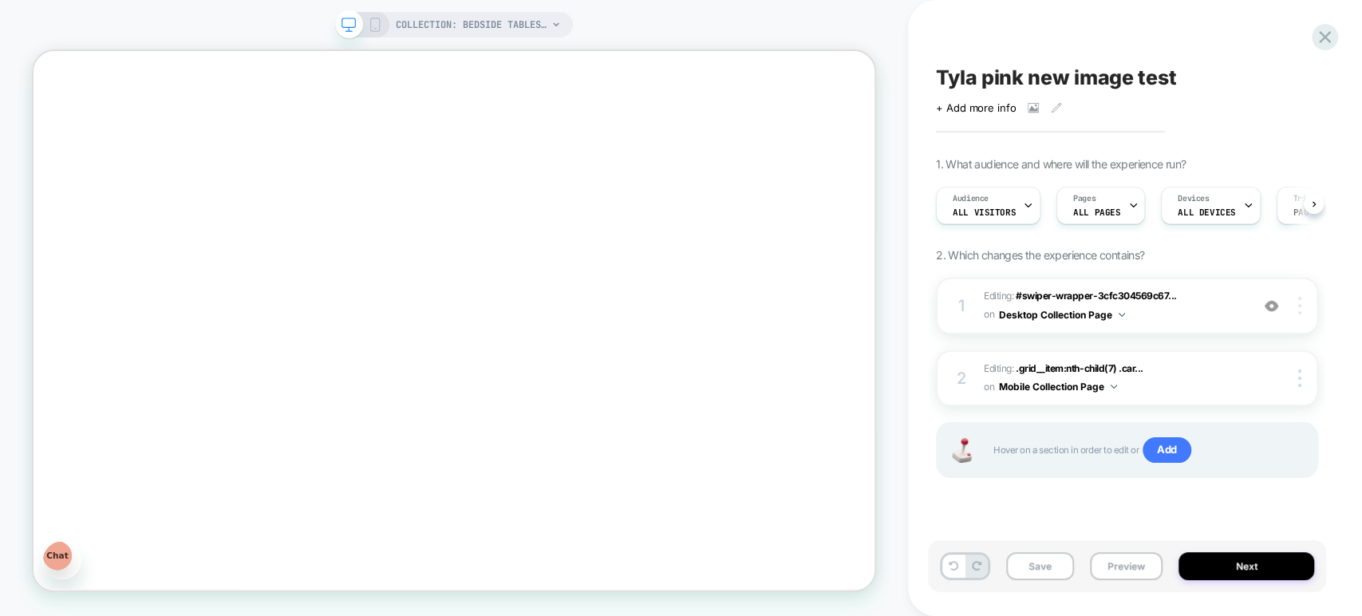
click at [954, 307] on img at bounding box center [1299, 306] width 3 height 18
click at [940, 268] on div "1. What audience and where will the experience run? Audience All Visitors Pages…" at bounding box center [1127, 337] width 382 height 361
click at [1206, 325] on div "1 Editing : #swiper-wrapper-3cfc304569c67... #swiper-wrapper-3cfc304569c677b8 >…" at bounding box center [1127, 306] width 382 height 57
click at [1216, 305] on span "Editing : #swiper-wrapper-3cfc304569c67... #swiper-wrapper-3cfc304569c677b8 > .…" at bounding box center [1113, 305] width 258 height 37
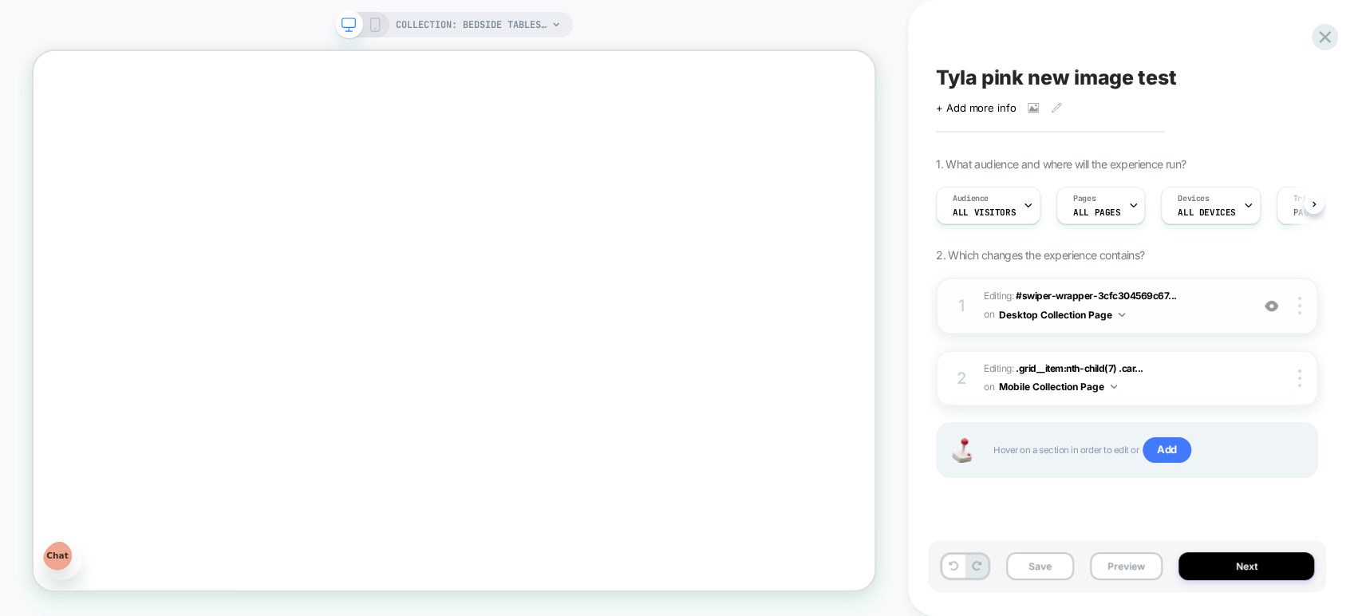
click at [1178, 310] on span "Editing : #swiper-wrapper-3cfc304569c67... #swiper-wrapper-3cfc304569c677b8 > .…" at bounding box center [1113, 305] width 258 height 37
click at [1171, 317] on span "Editing : #swiper-wrapper-3cfc304569c67... #swiper-wrapper-3cfc304569c677b8 > .…" at bounding box center [1113, 305] width 258 height 37
click at [1116, 313] on button "Desktop Collection Page" at bounding box center [1062, 315] width 126 height 20
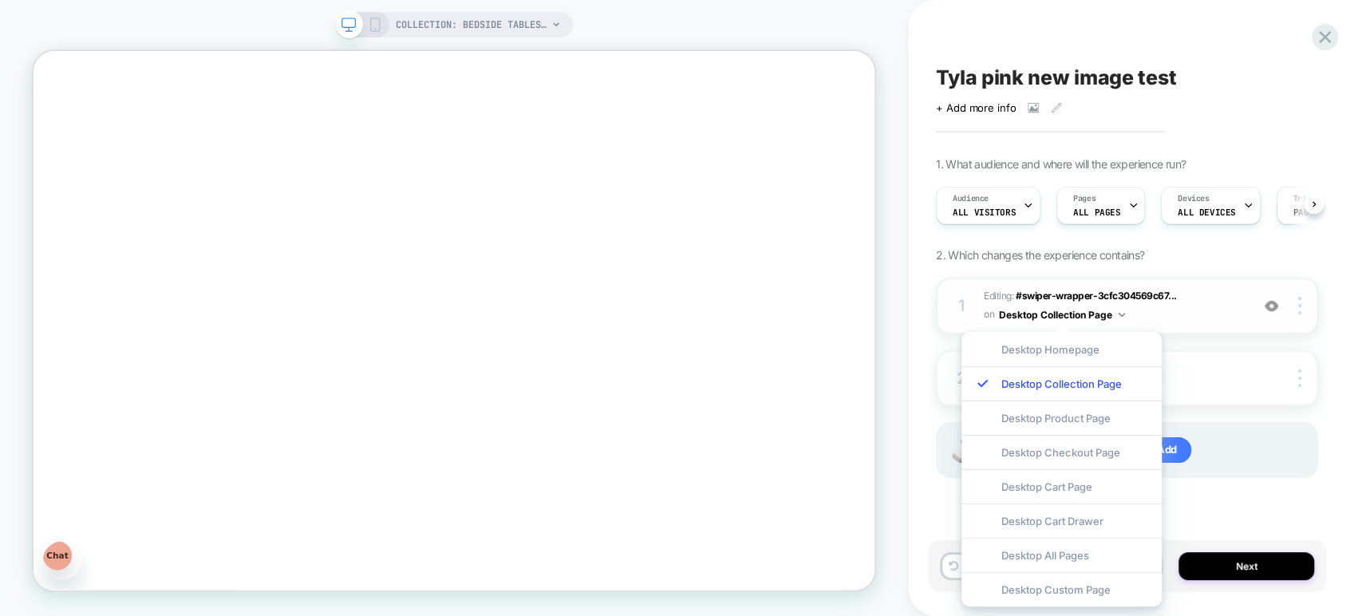
click at [1205, 291] on span "Editing : #swiper-wrapper-3cfc304569c67... #swiper-wrapper-3cfc304569c677b8 > .…" at bounding box center [1113, 305] width 258 height 37
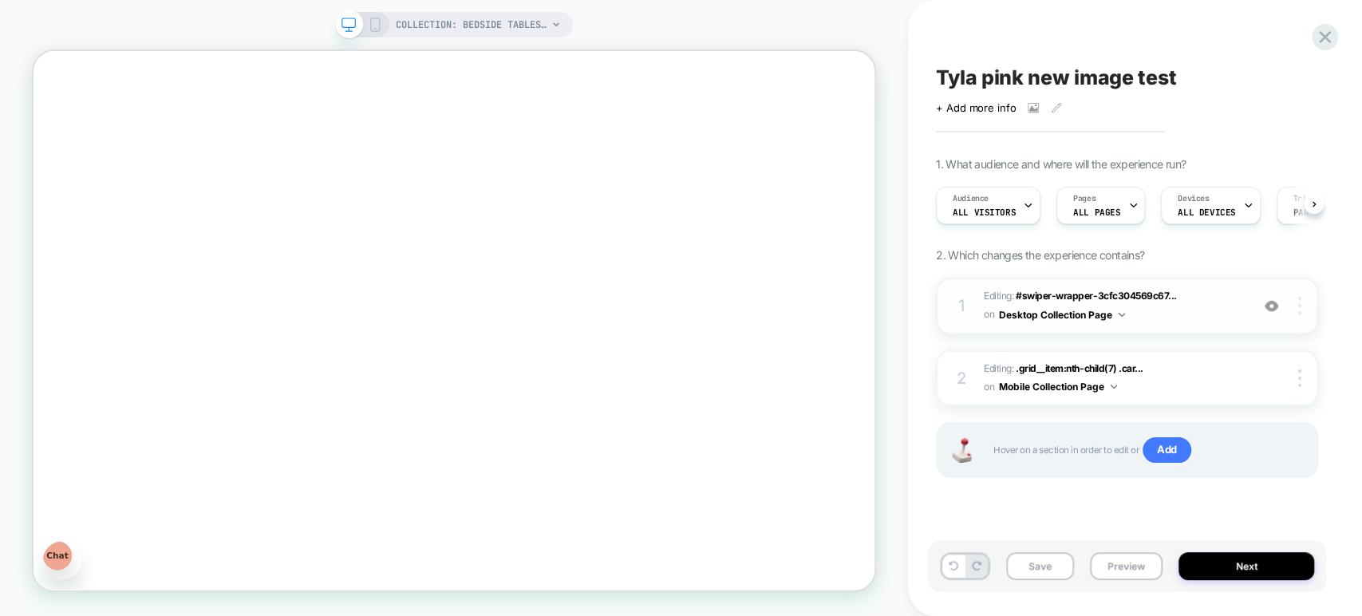
click at [1302, 308] on div at bounding box center [1302, 306] width 30 height 18
click at [1229, 304] on span "Editing : #swiper-wrapper-3cfc304569c67... #swiper-wrapper-3cfc304569c677b8 > .…" at bounding box center [1113, 305] width 258 height 37
click at [1189, 307] on span "Editing : #swiper-wrapper-3cfc304569c67... #swiper-wrapper-3cfc304569c677b8 > .…" at bounding box center [1113, 305] width 258 height 37
click at [1176, 313] on span "Editing : #swiper-wrapper-3cfc304569c67... #swiper-wrapper-3cfc304569c677b8 > .…" at bounding box center [1113, 305] width 258 height 37
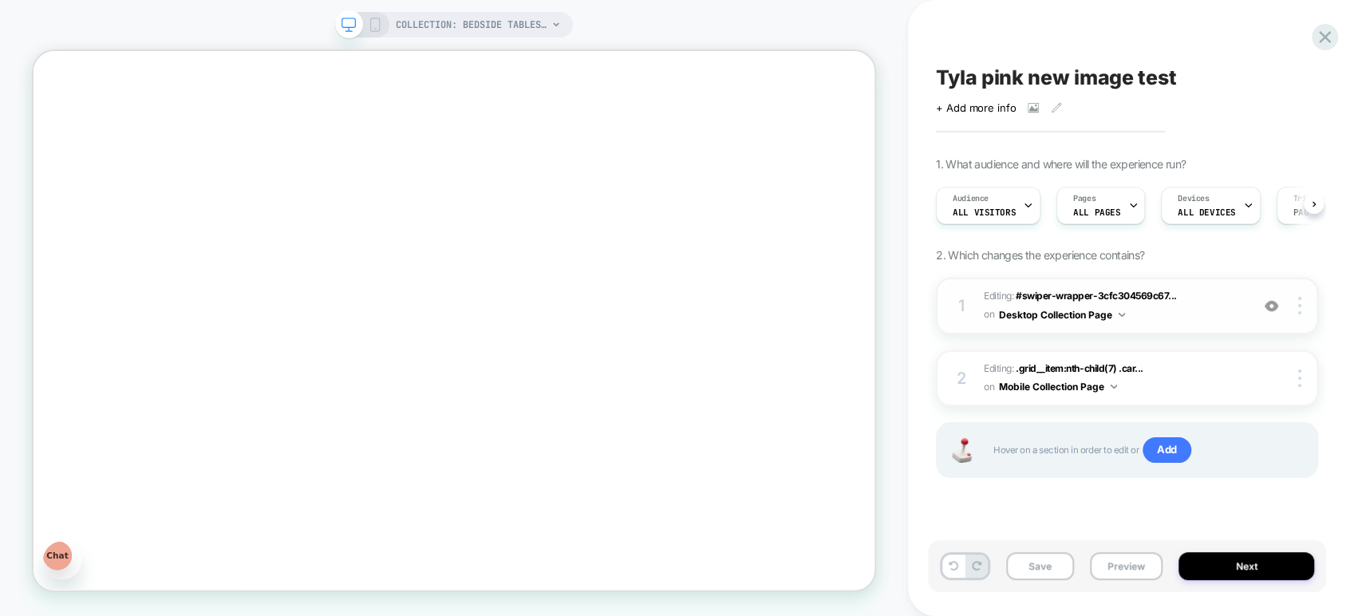
click at [1166, 313] on span "Editing : #swiper-wrapper-3cfc304569c67... #swiper-wrapper-3cfc304569c677b8 > .…" at bounding box center [1113, 305] width 258 height 37
click at [1123, 313] on img at bounding box center [1121, 315] width 6 height 4
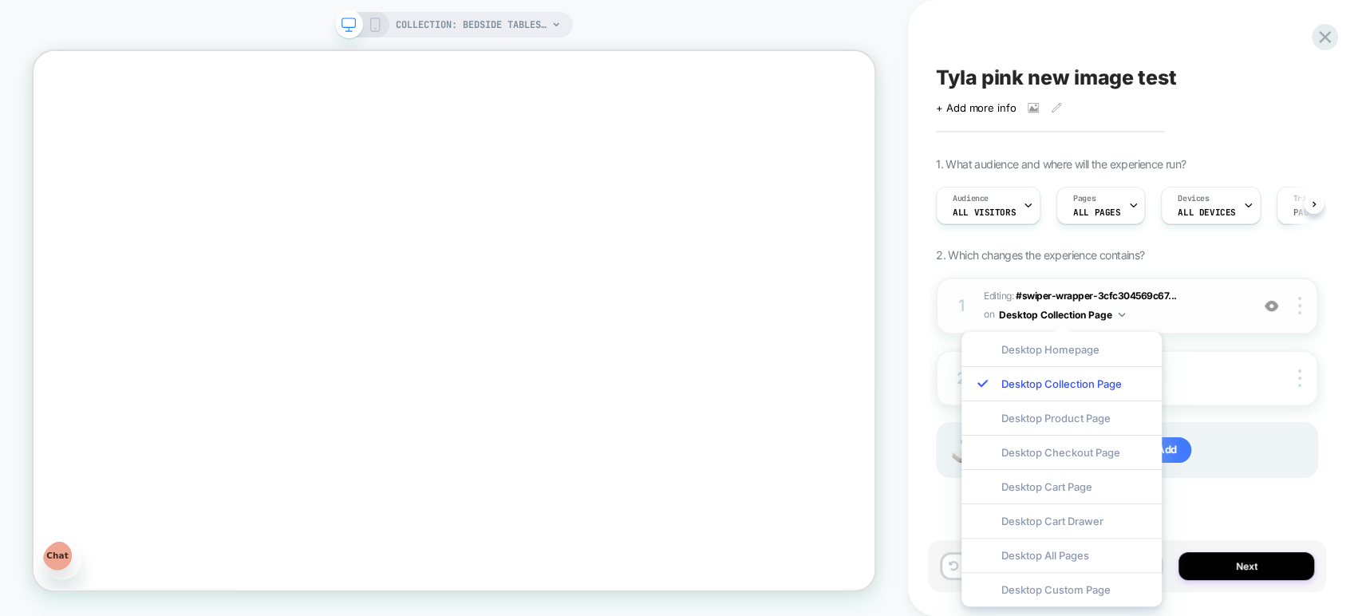
click at [1189, 315] on span "Editing : #swiper-wrapper-3cfc304569c67... #swiper-wrapper-3cfc304569c677b8 > .…" at bounding box center [1113, 305] width 258 height 37
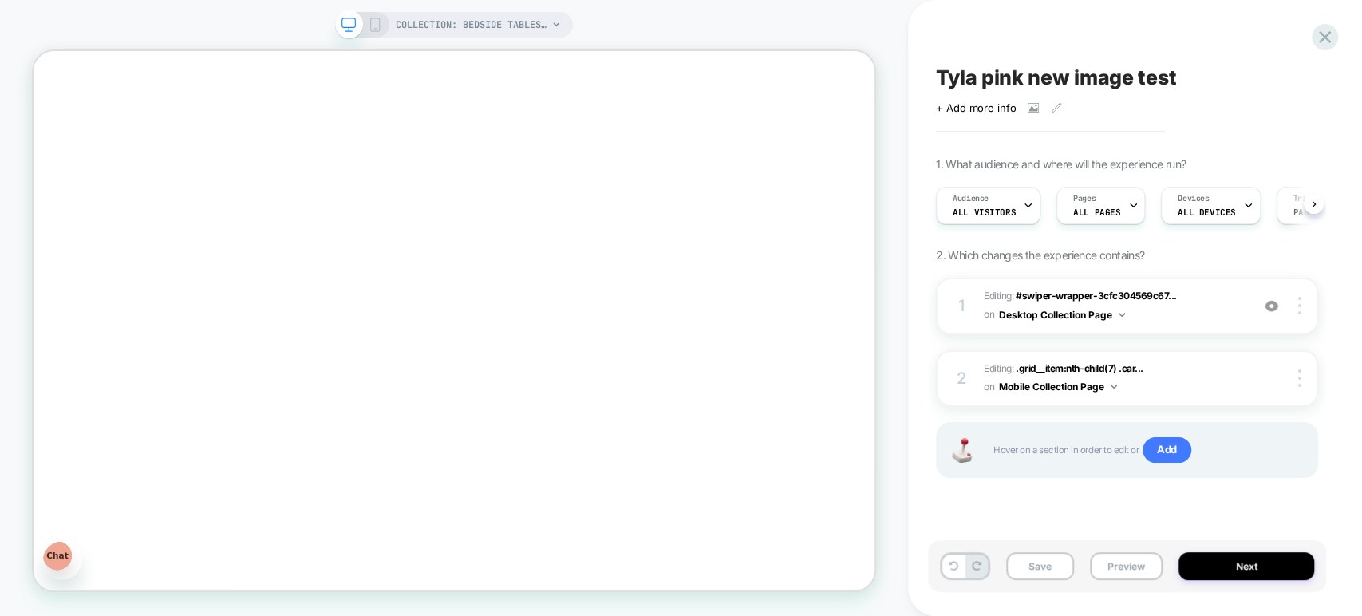
scroll to position [354, 0]
click at [1053, 104] on icon at bounding box center [1056, 107] width 11 height 11
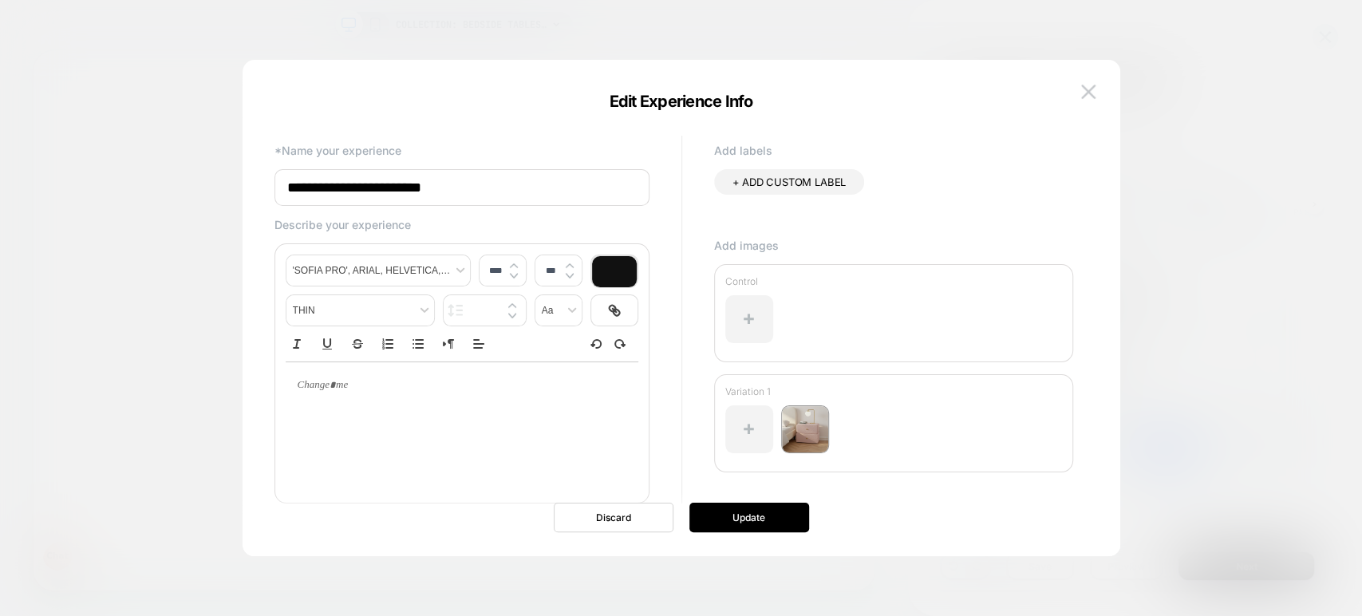
click at [1191, 215] on div at bounding box center [681, 308] width 1362 height 616
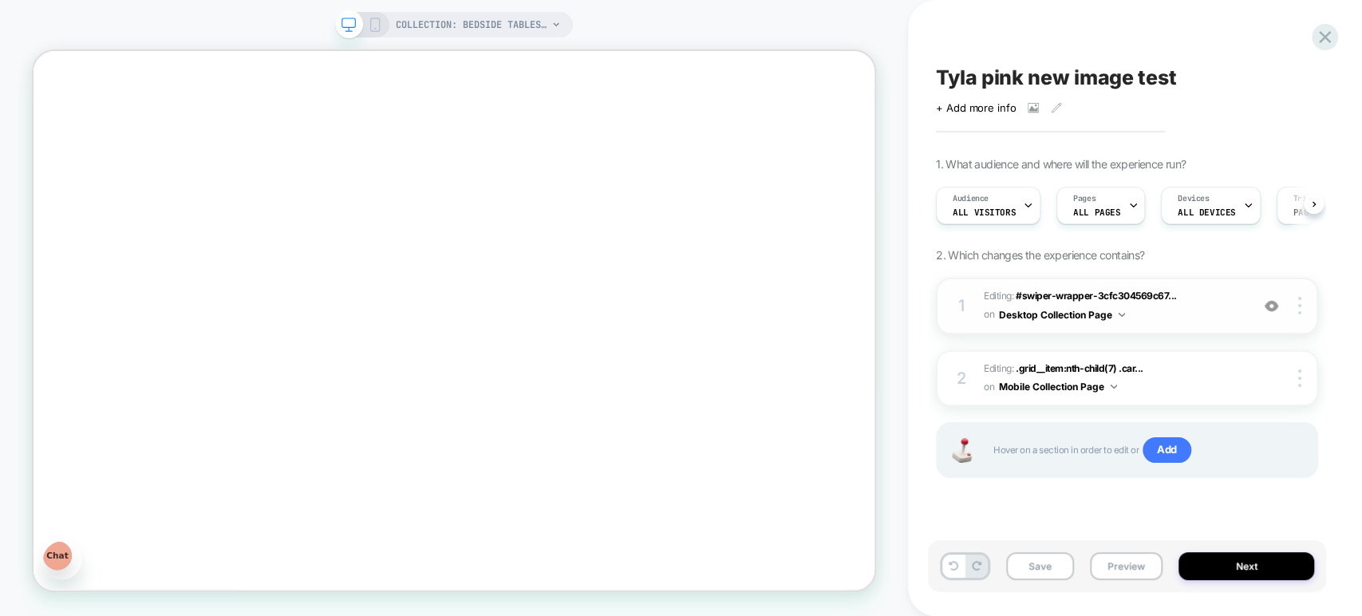
click at [1271, 304] on img at bounding box center [1271, 306] width 14 height 14
click at [1231, 303] on span "Editing : #swiper-wrapper-3cfc304569c67... #swiper-wrapper-3cfc304569c677b8 > .…" at bounding box center [1113, 305] width 258 height 37
click at [1270, 302] on img at bounding box center [1271, 306] width 14 height 14
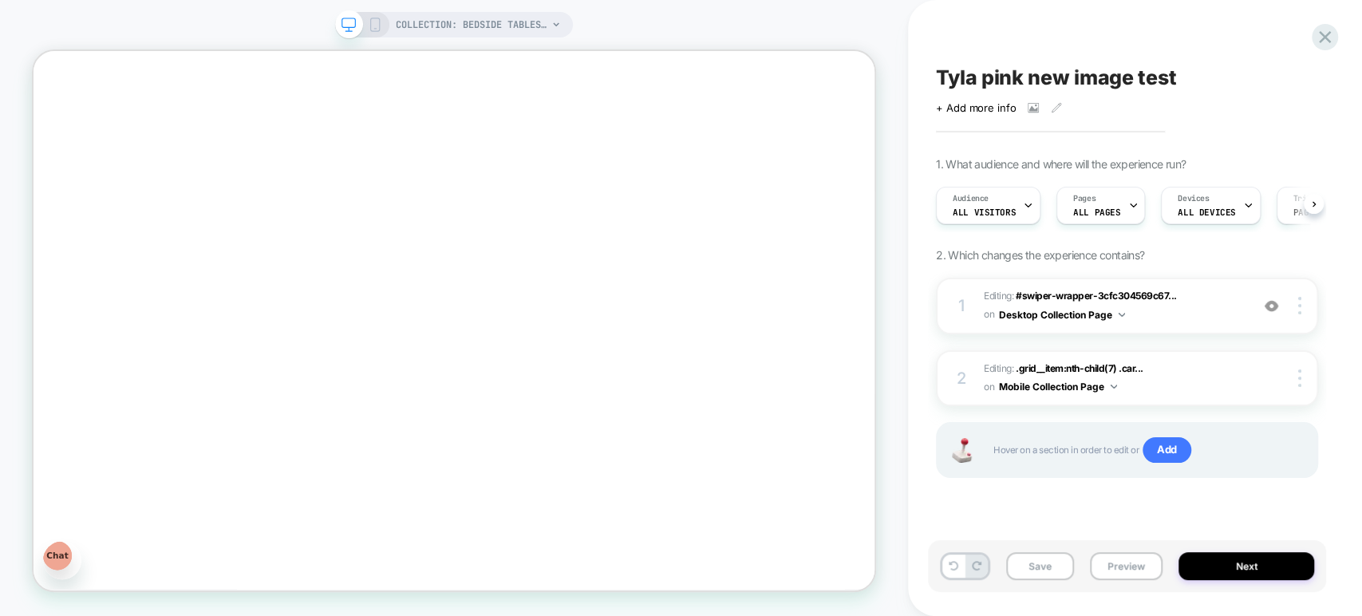
click at [371, 22] on icon at bounding box center [375, 25] width 14 height 14
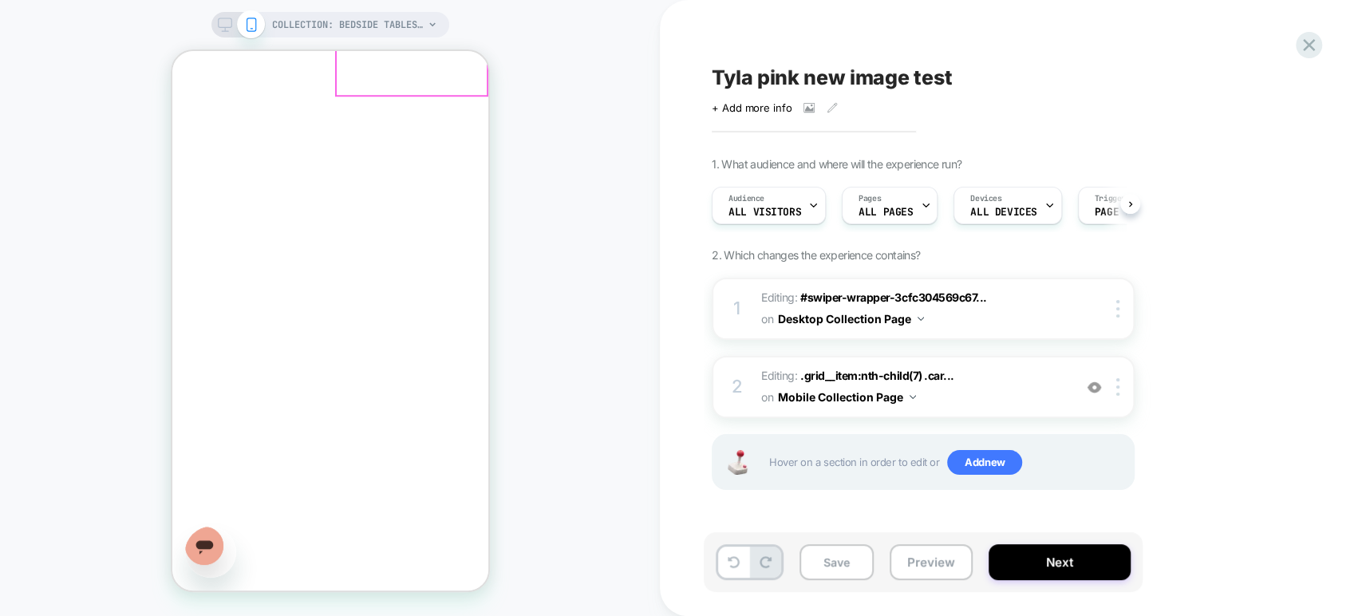
scroll to position [708, 0]
click at [1016, 394] on span "Editing : .grid__item:nth-child(7) .car... .grid__item:nth-child(7) .card__inne…" at bounding box center [913, 386] width 304 height 43
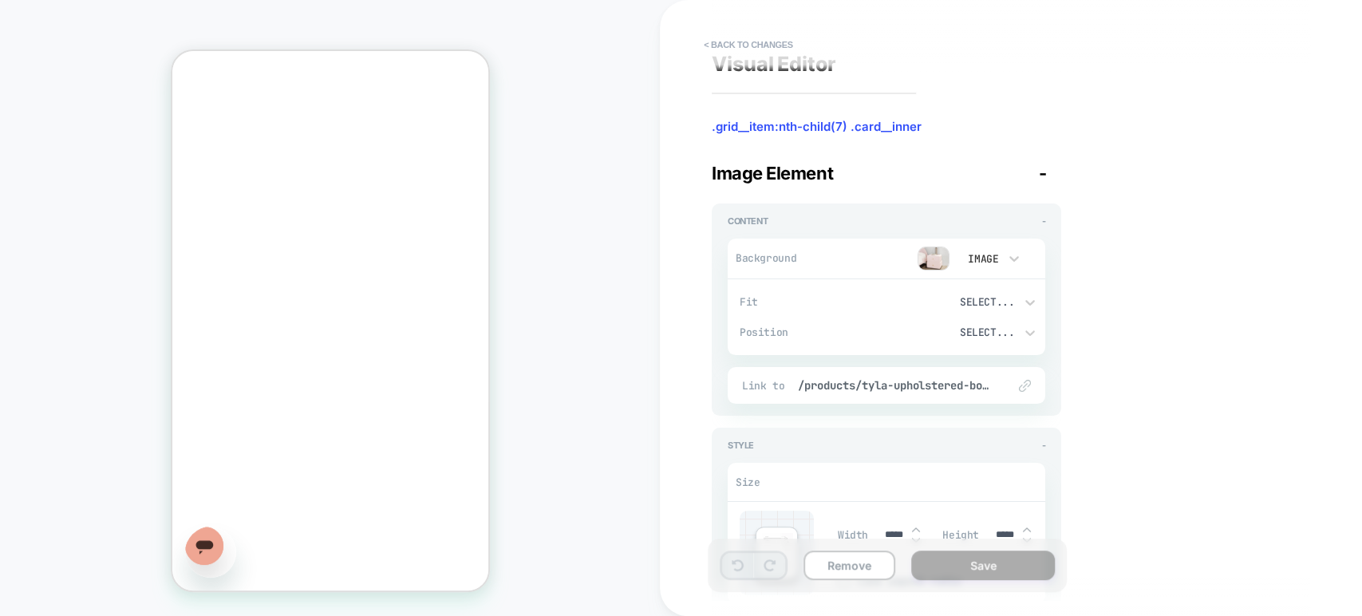
scroll to position [0, 0]
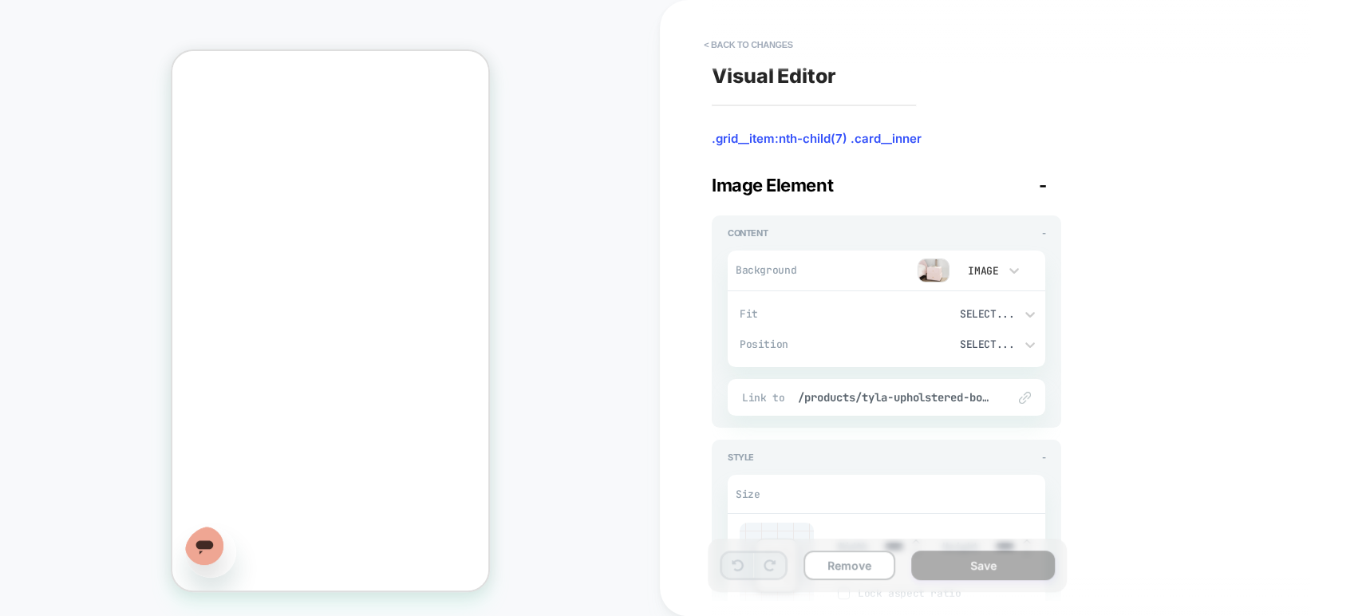
click at [917, 388] on div "Link to /products/tyla-upholstered-boucle-bedside-table-in-light-pink" at bounding box center [885, 397] width 317 height 37
click at [1017, 397] on div at bounding box center [1015, 398] width 32 height 12
click at [1021, 399] on img at bounding box center [1025, 398] width 12 height 12
click at [960, 396] on span "/products/tyla-upholstered-boucle-bedside-table-in-light-pink" at bounding box center [894, 397] width 193 height 14
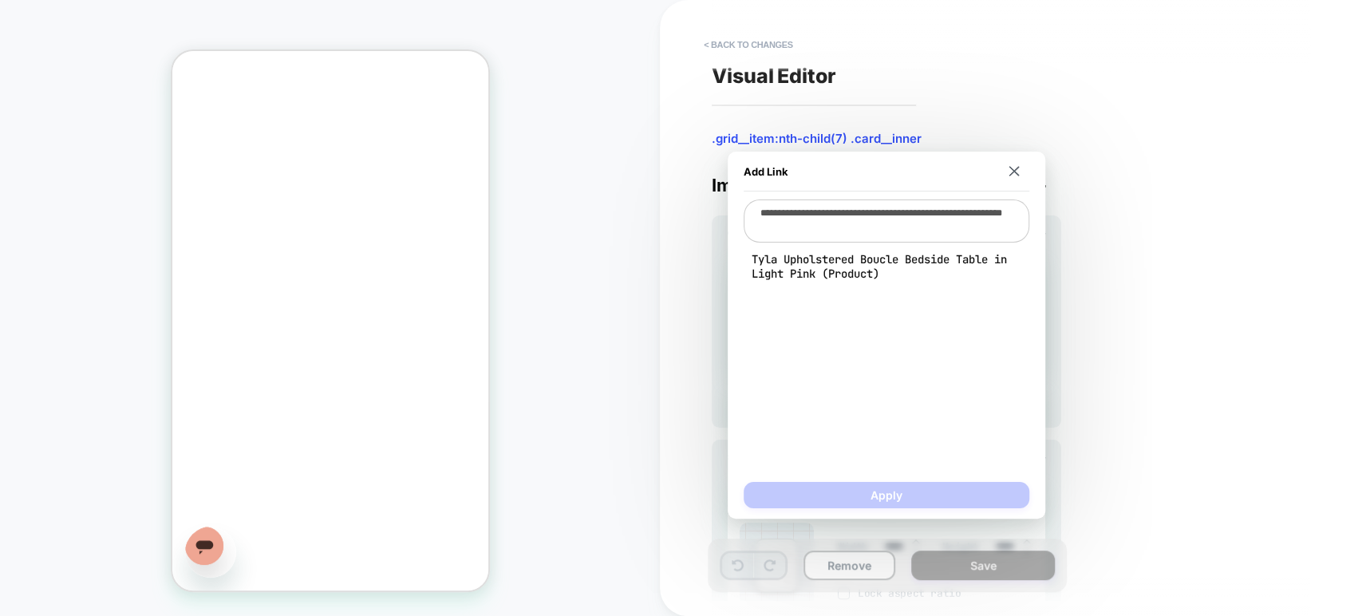
click at [879, 227] on textarea "**********" at bounding box center [886, 220] width 286 height 43
click at [1176, 259] on div "**********" at bounding box center [1003, 308] width 598 height 584
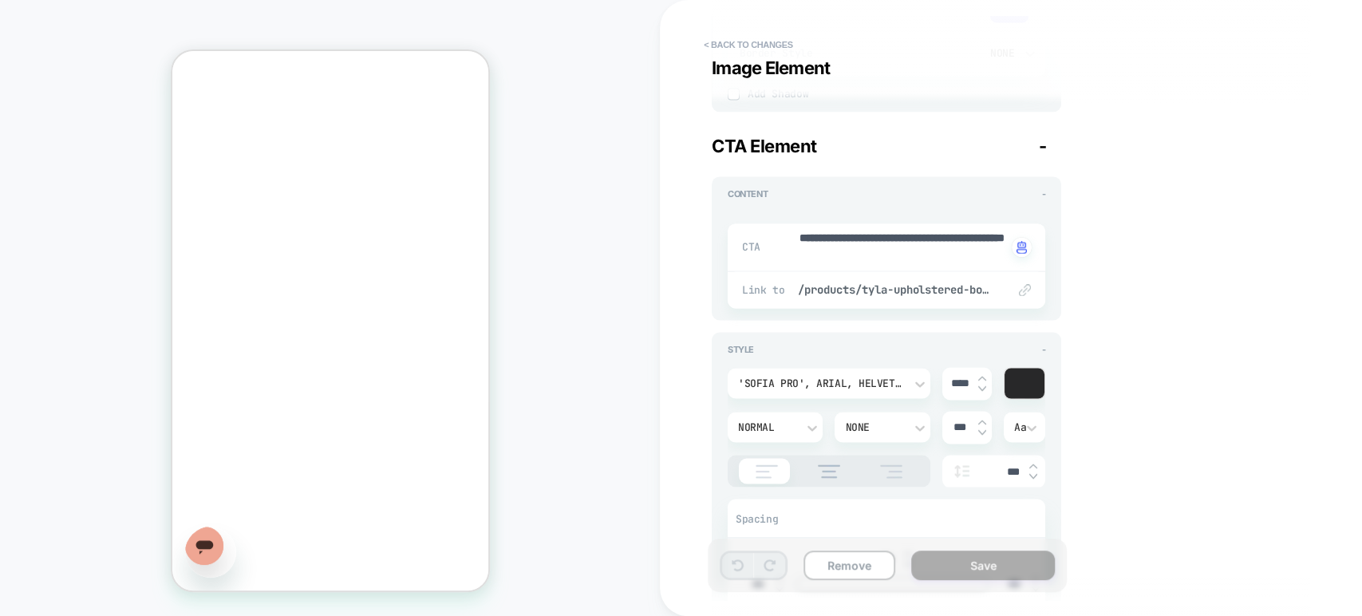
scroll to position [1684, 0]
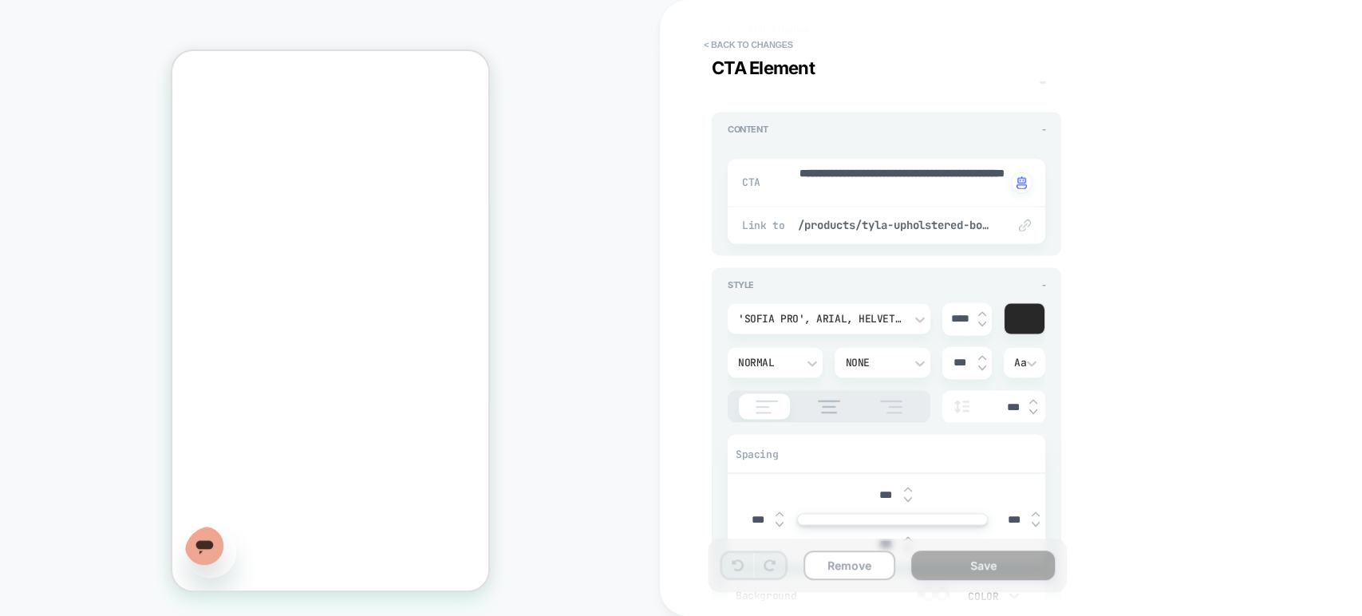
type textarea "*"
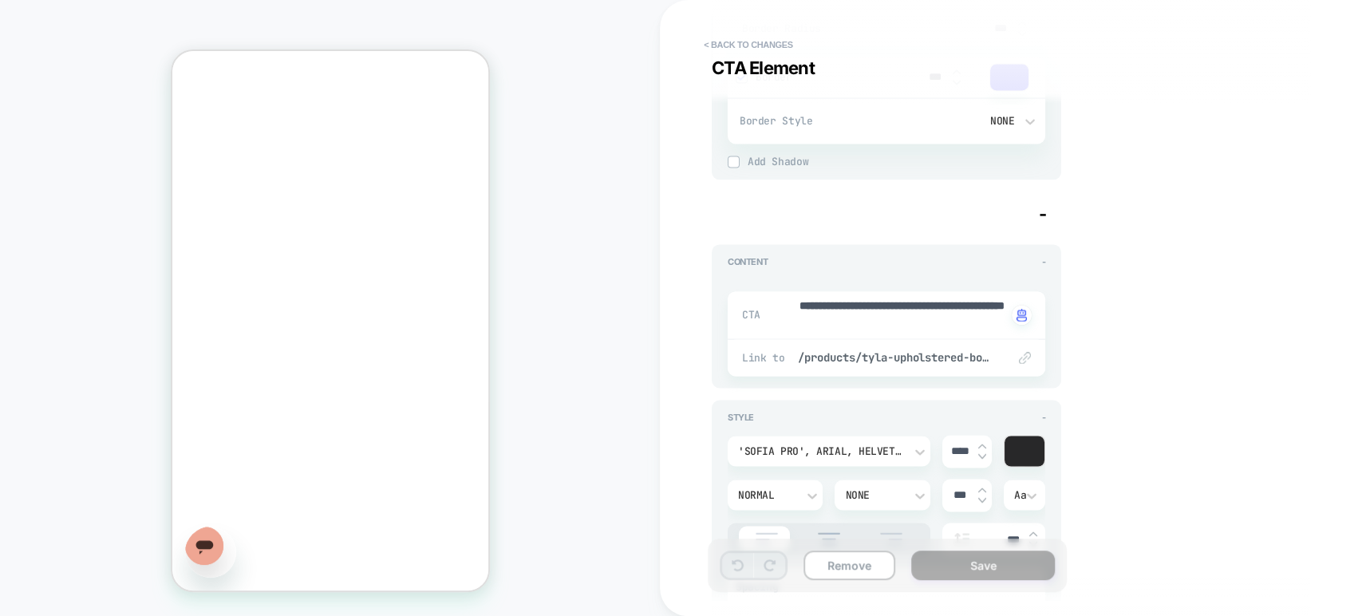
scroll to position [1538, 0]
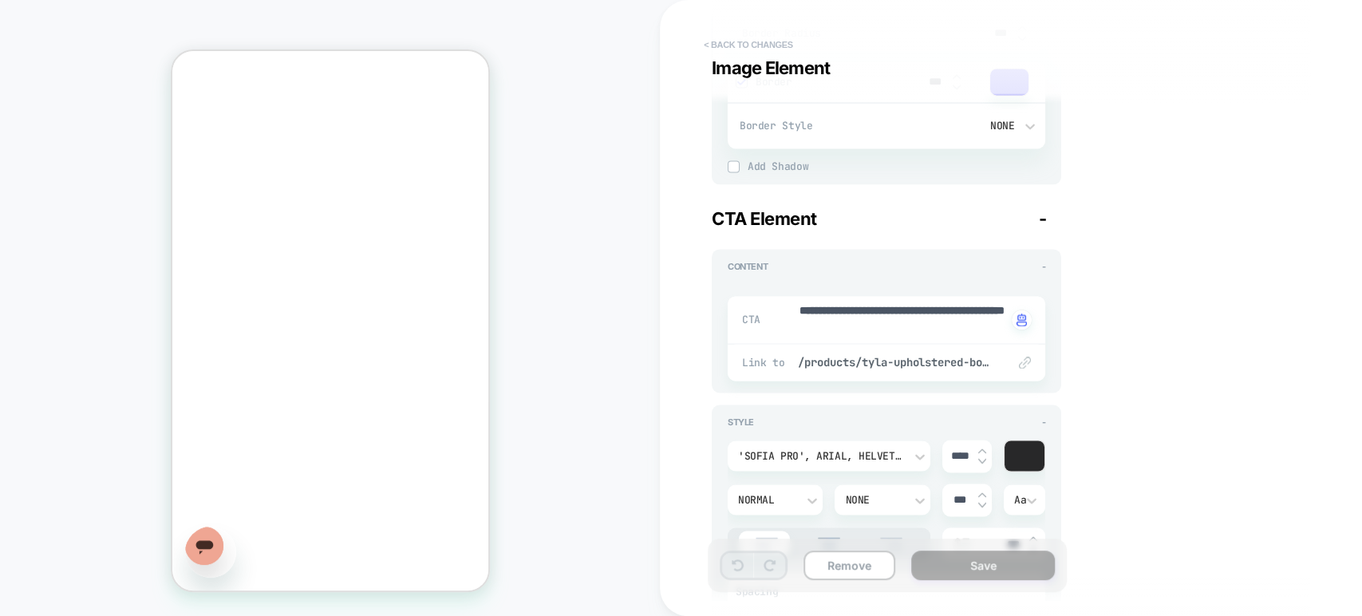
click at [702, 42] on button "< Back to changes" at bounding box center [748, 45] width 105 height 26
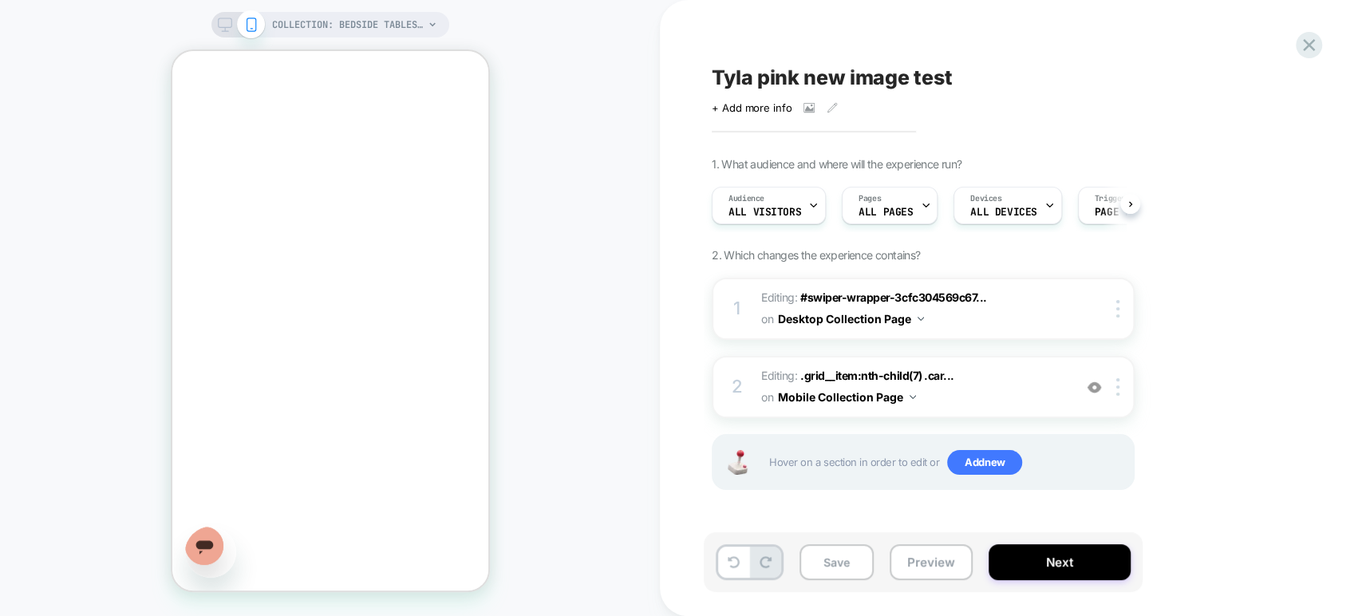
scroll to position [0, 0]
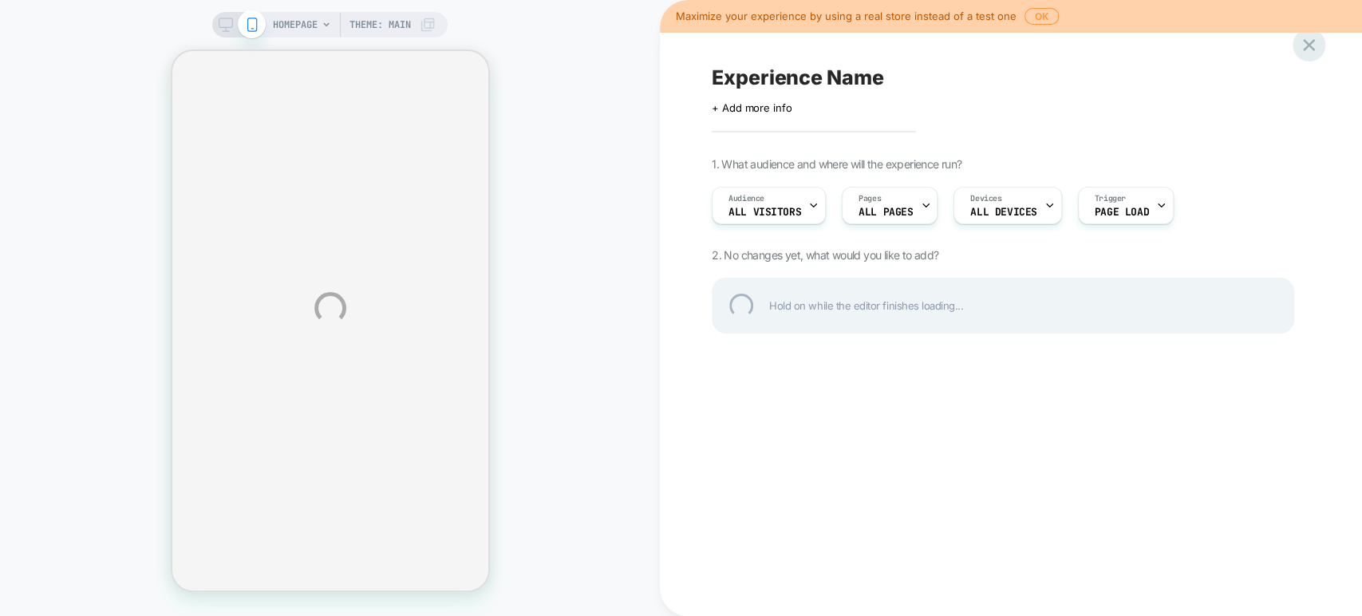
click at [1310, 49] on div at bounding box center [1308, 45] width 33 height 33
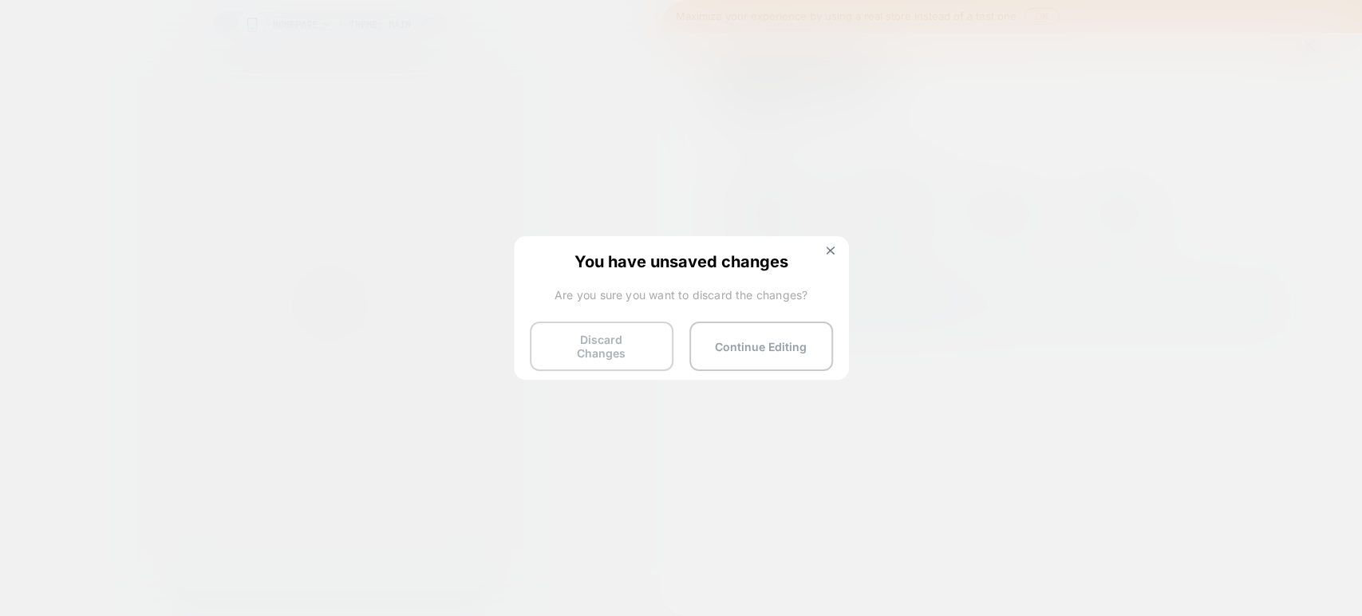
click at [593, 337] on button "Discard Changes" at bounding box center [602, 345] width 144 height 49
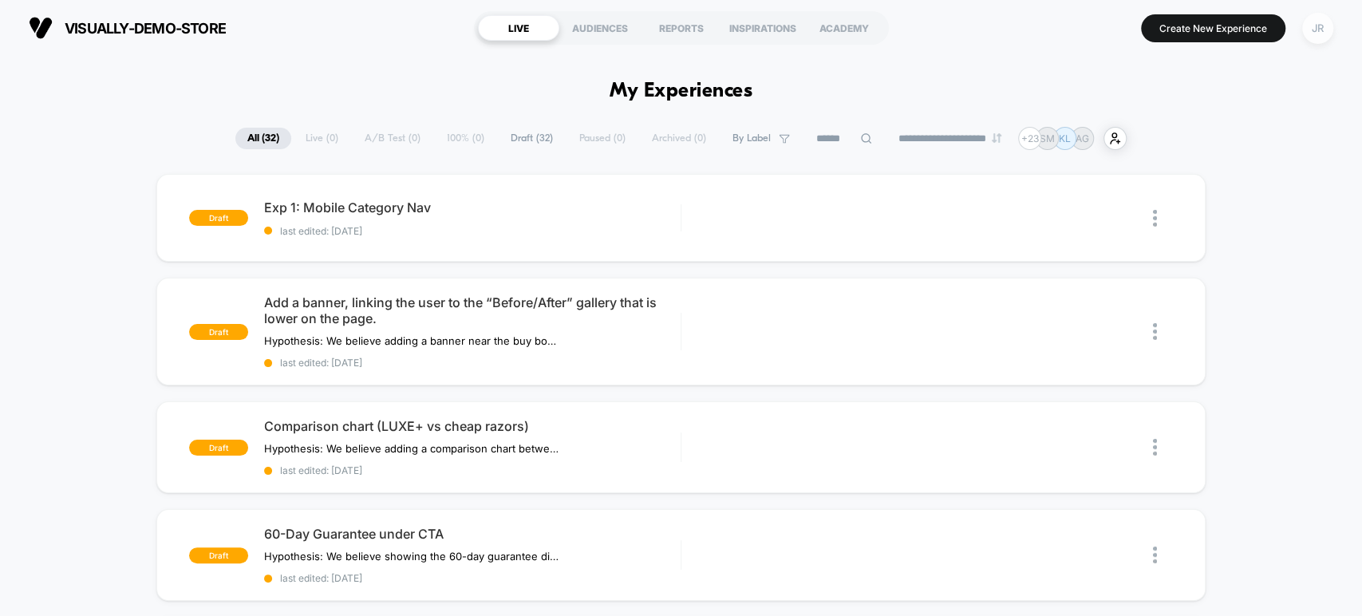
click at [1321, 34] on div "JR" at bounding box center [1317, 28] width 31 height 31
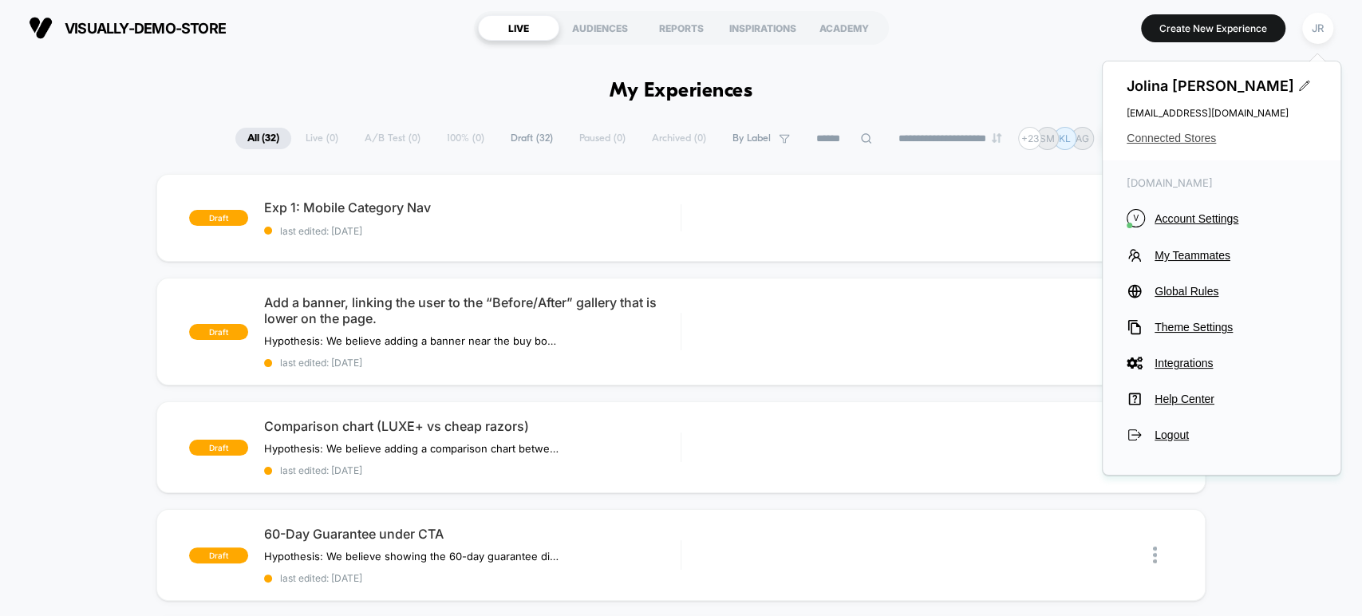
click at [1185, 137] on span "Connected Stores" at bounding box center [1221, 138] width 190 height 13
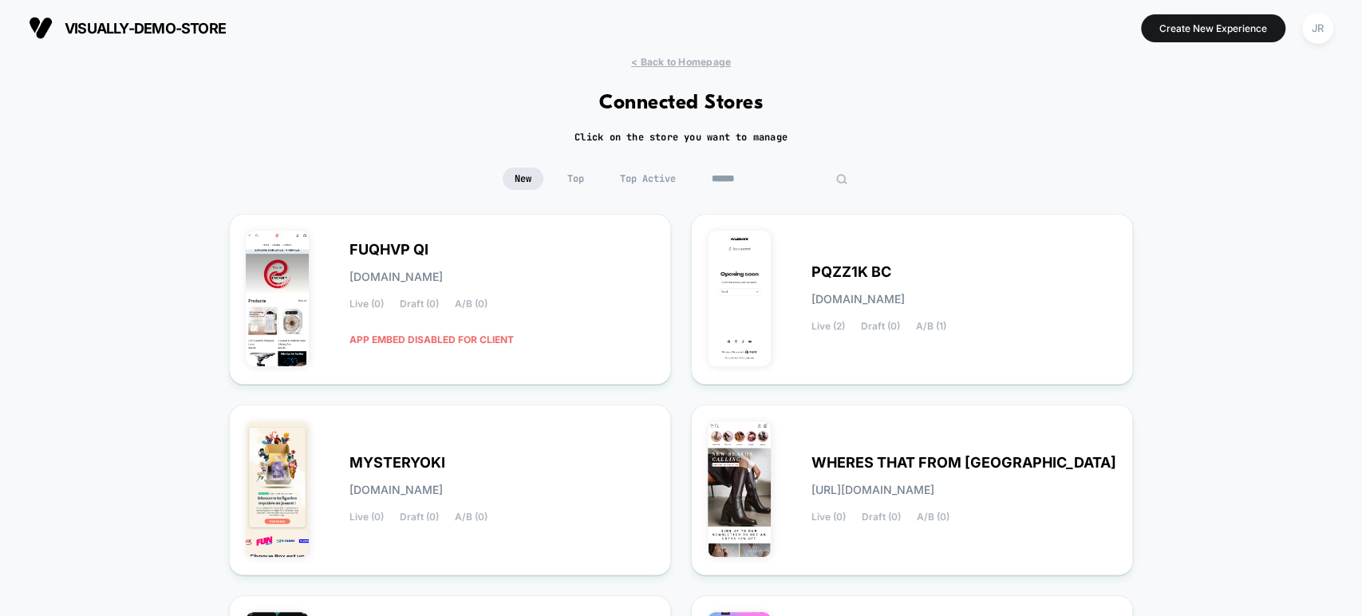
click at [785, 177] on input at bounding box center [780, 179] width 160 height 22
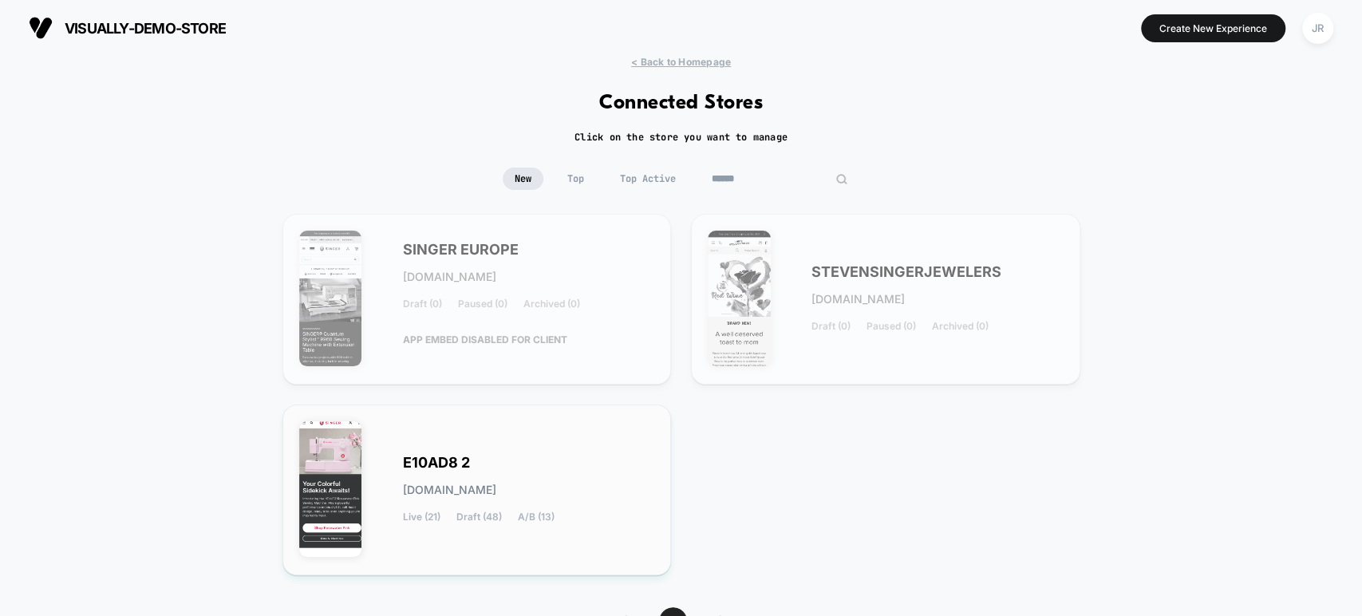
type input "******"
click at [578, 465] on div "E10AD8 2 e10ad8-2.myshopify.com Live (21) Draft (48) A/B (13)" at bounding box center [529, 489] width 252 height 65
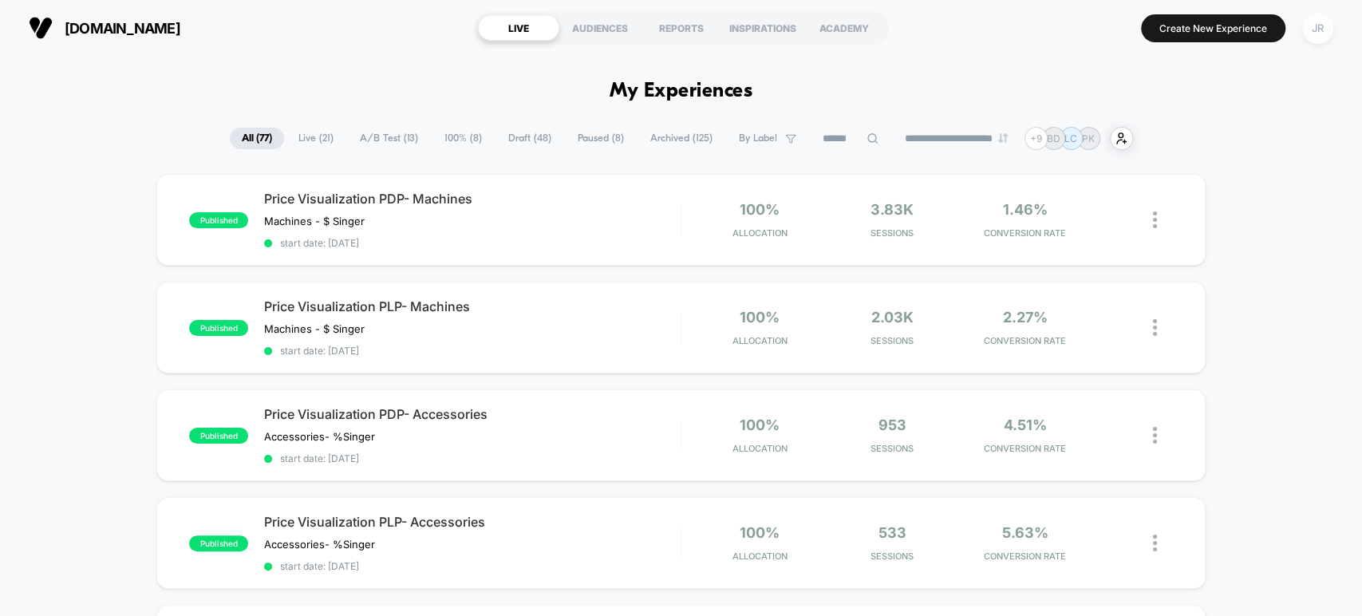
click at [1318, 31] on div "JR" at bounding box center [1317, 28] width 31 height 31
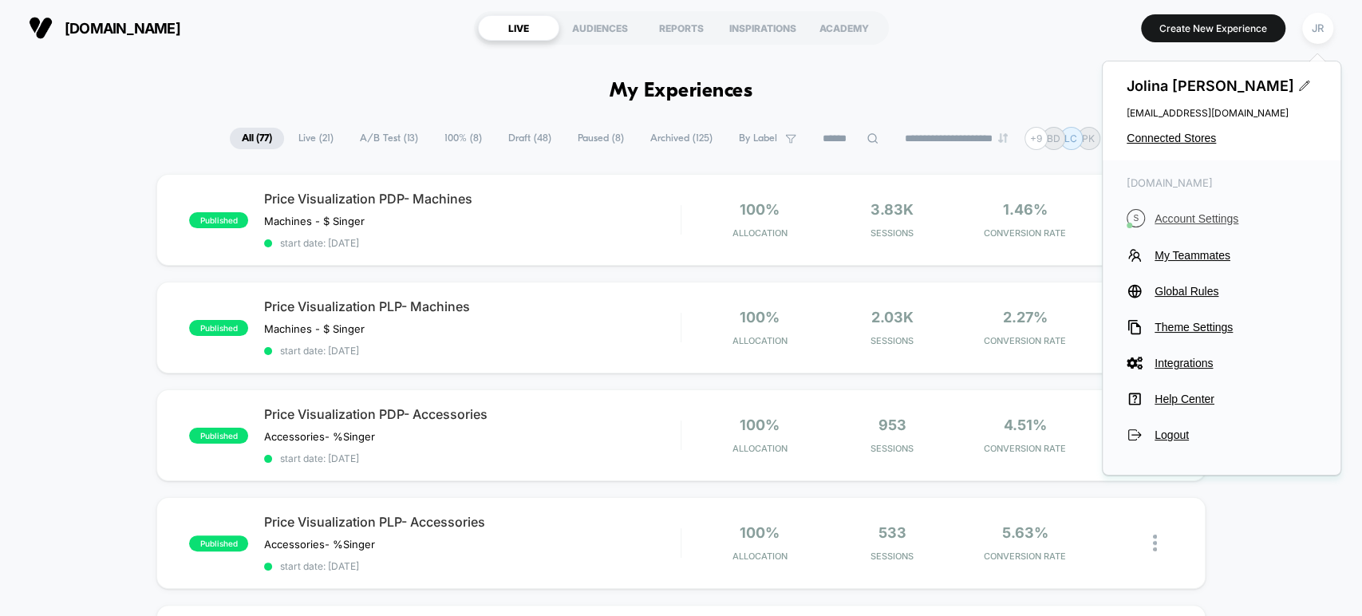
click at [1195, 214] on span "Account Settings" at bounding box center [1235, 218] width 162 height 13
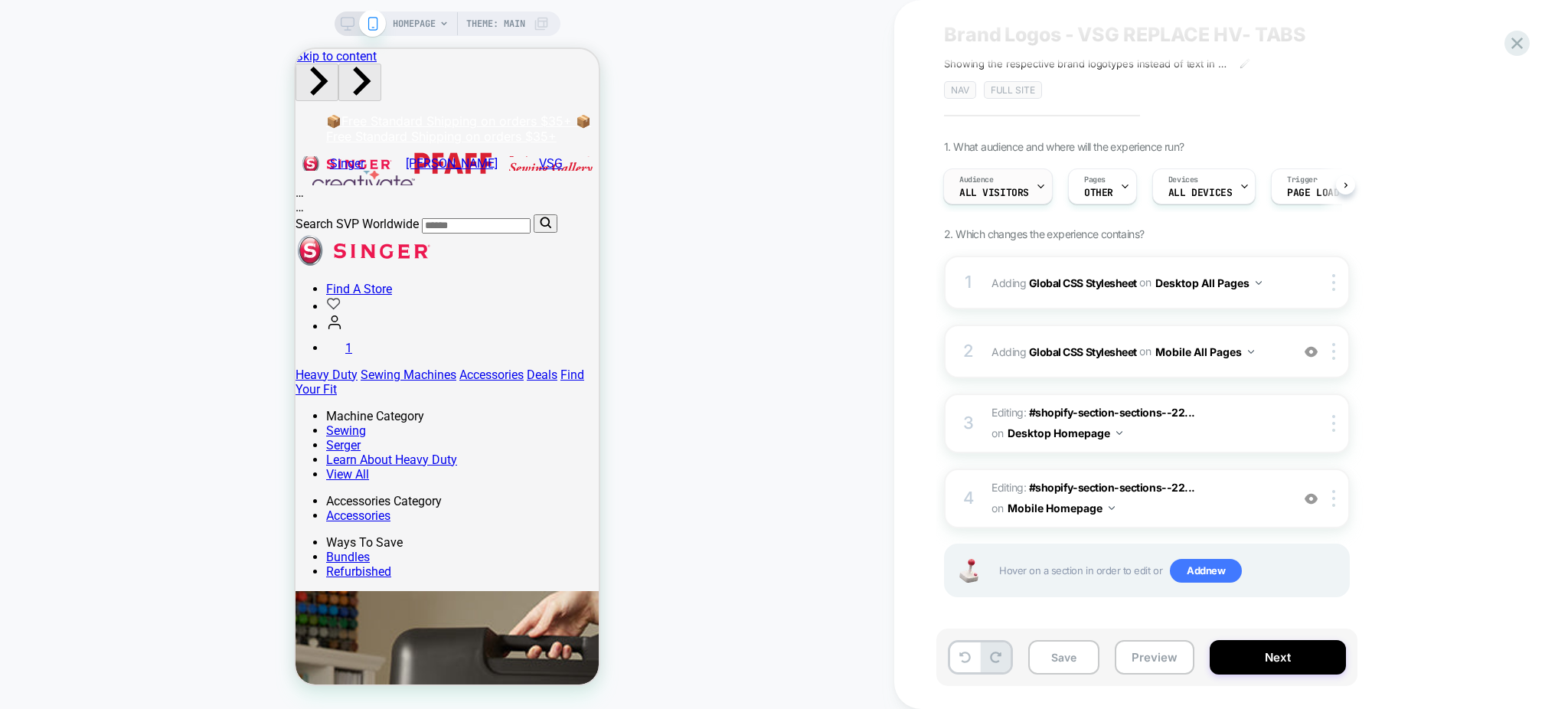
click at [1011, 179] on div "Audience All Visitors" at bounding box center [994, 186] width 100 height 35
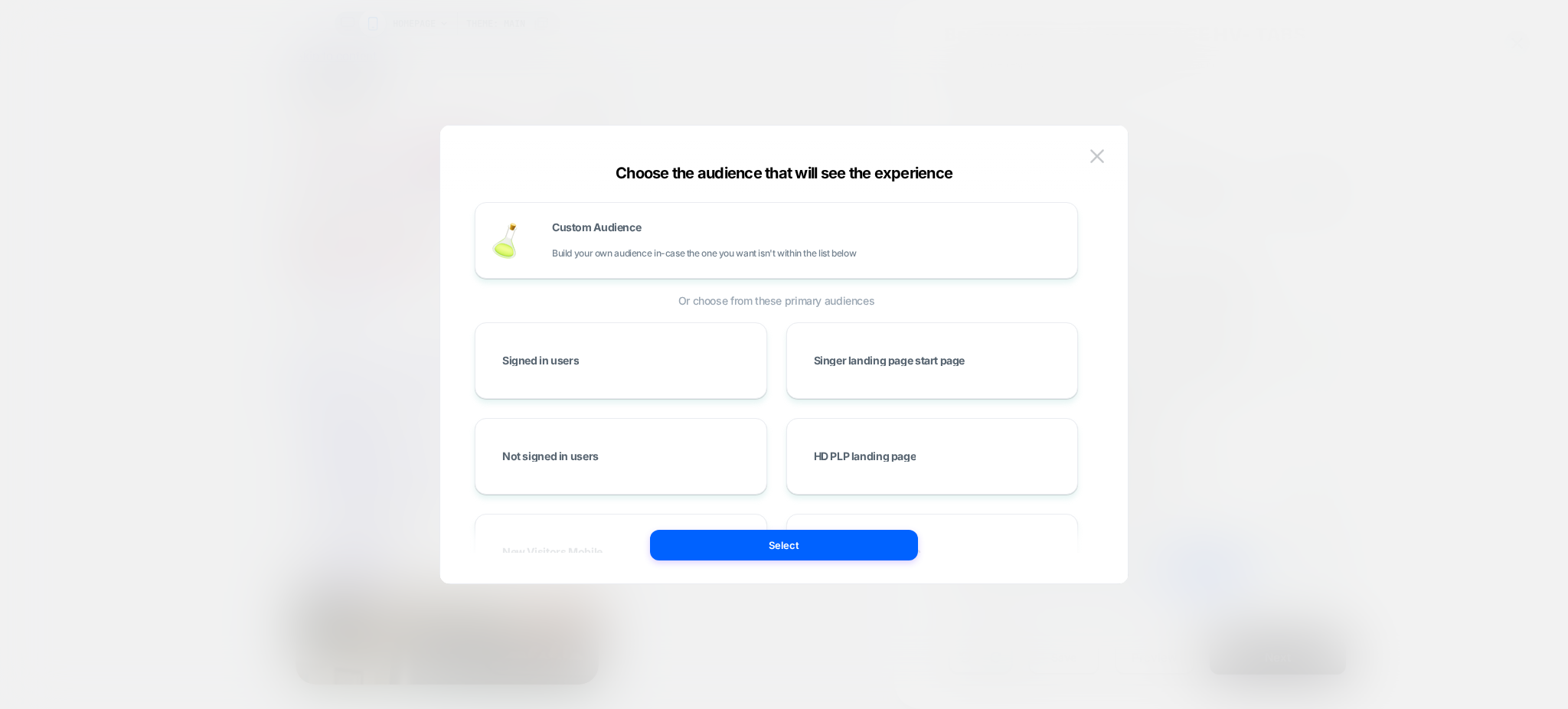
click at [1215, 228] on div at bounding box center [784, 354] width 1568 height 709
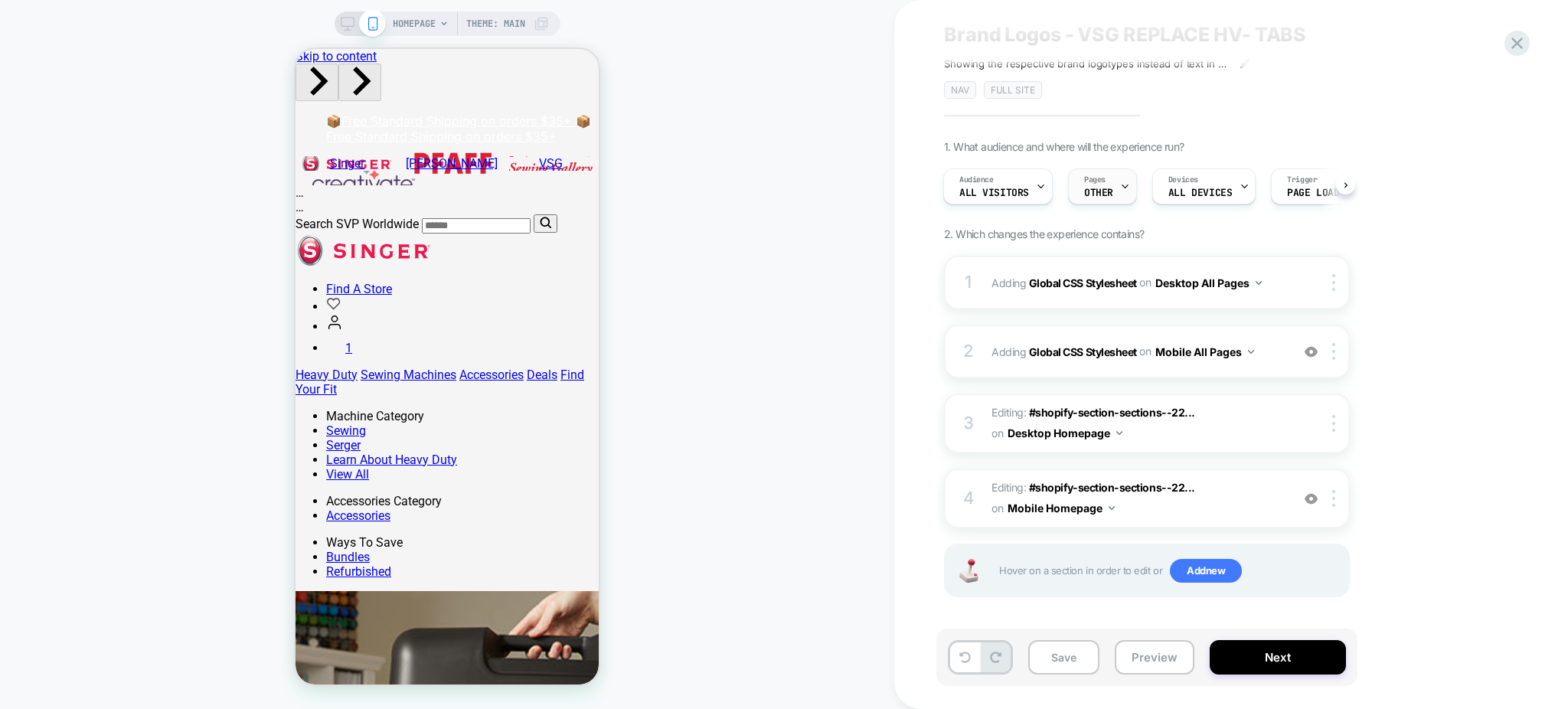
click at [1120, 187] on icon at bounding box center [1125, 186] width 10 height 10
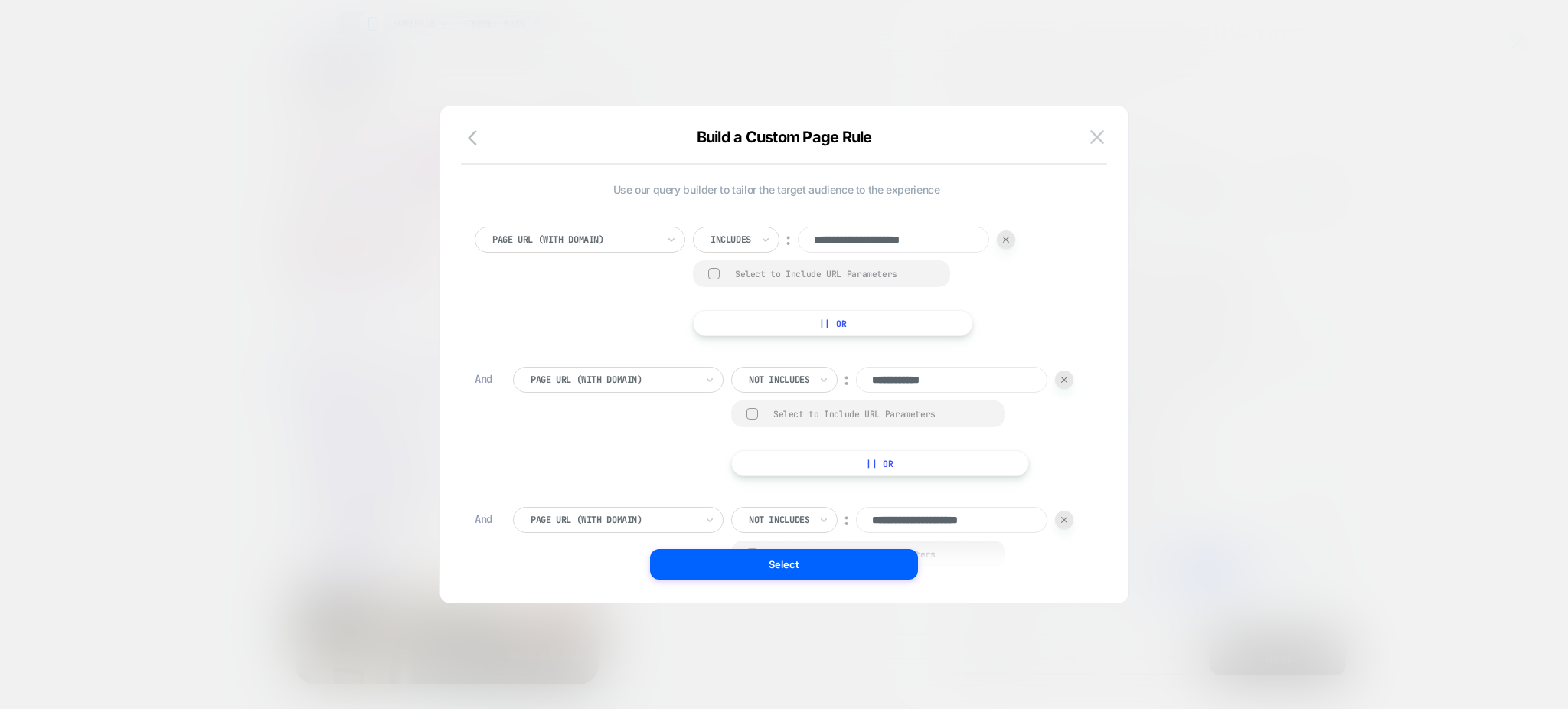
scroll to position [15, 0]
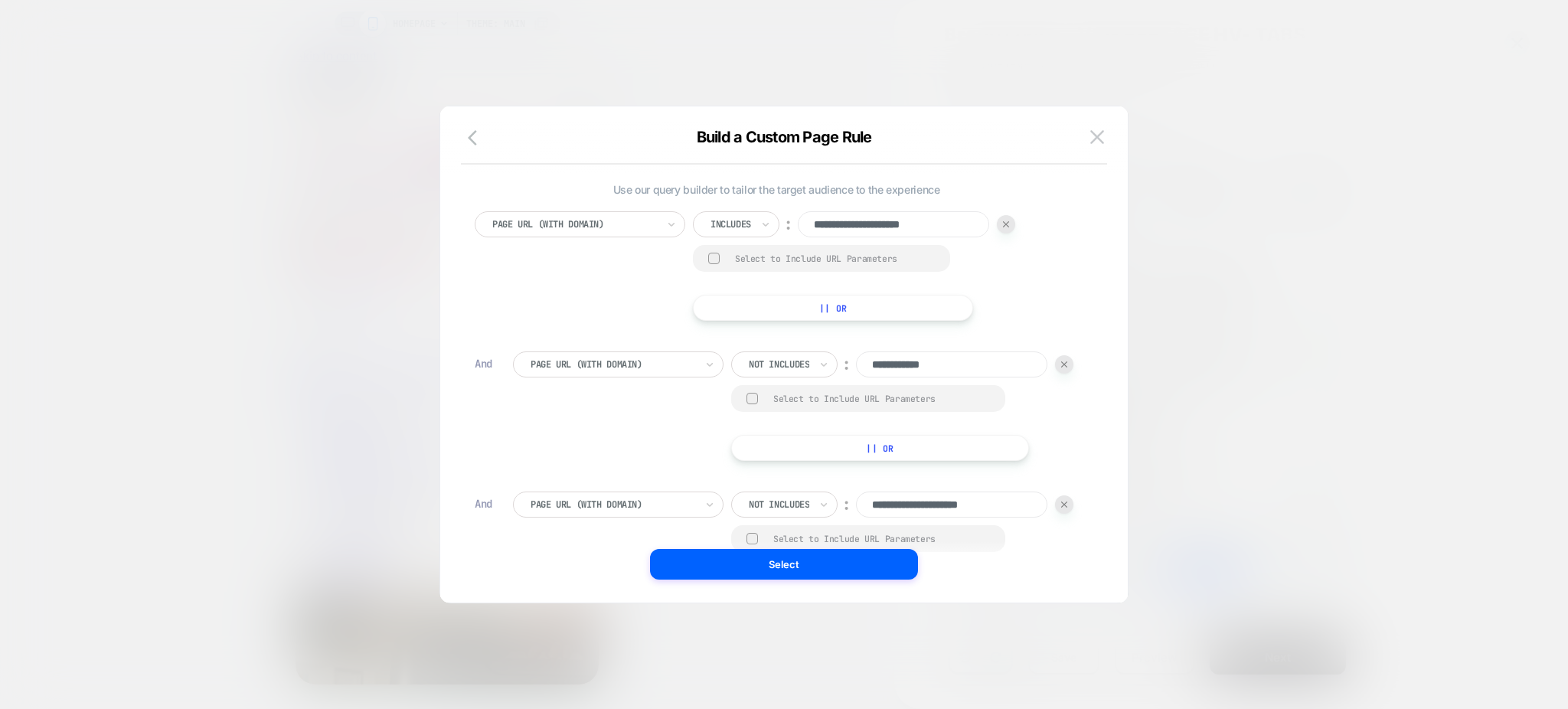
click at [958, 365] on input "**********" at bounding box center [951, 364] width 191 height 26
click at [956, 365] on input "**********" at bounding box center [951, 364] width 191 height 26
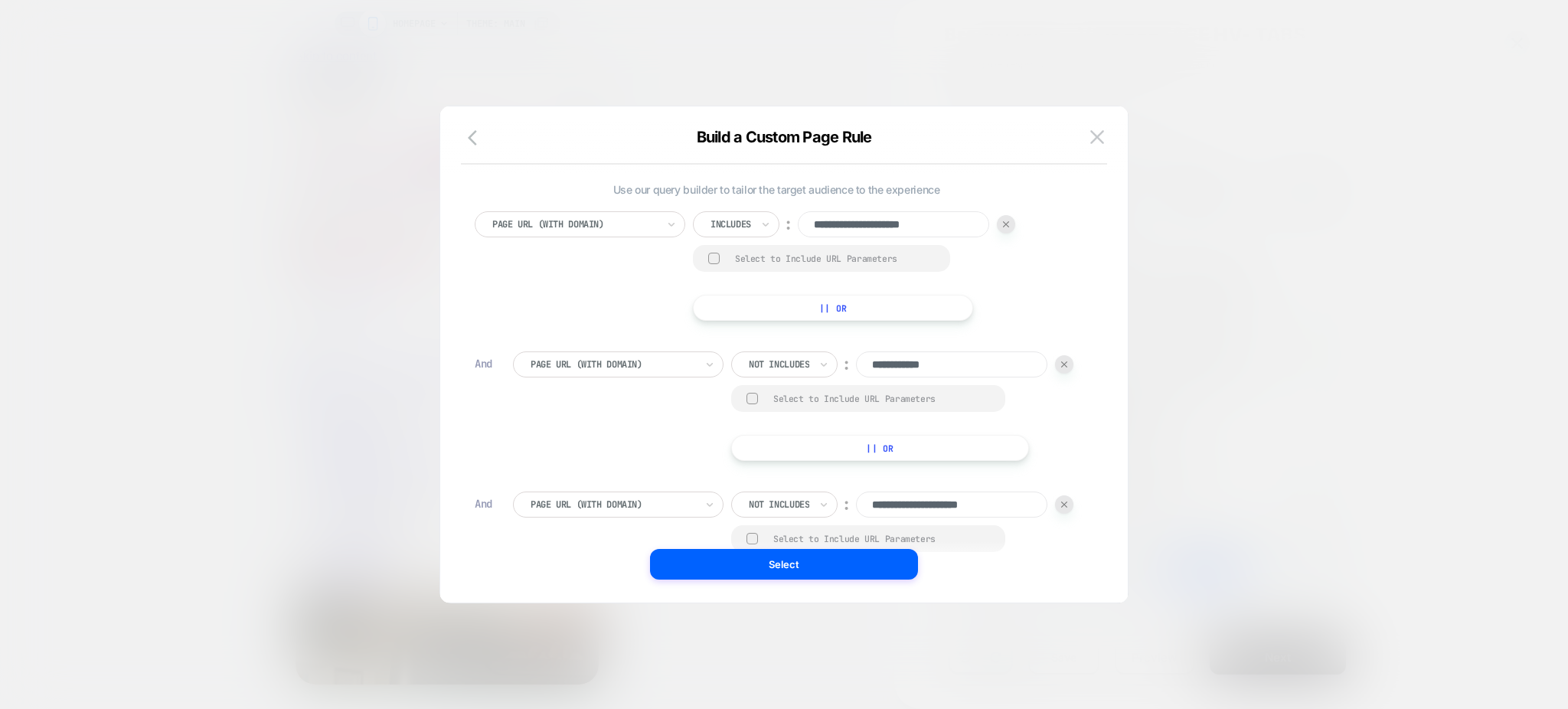
click at [1210, 258] on div at bounding box center [784, 354] width 1568 height 709
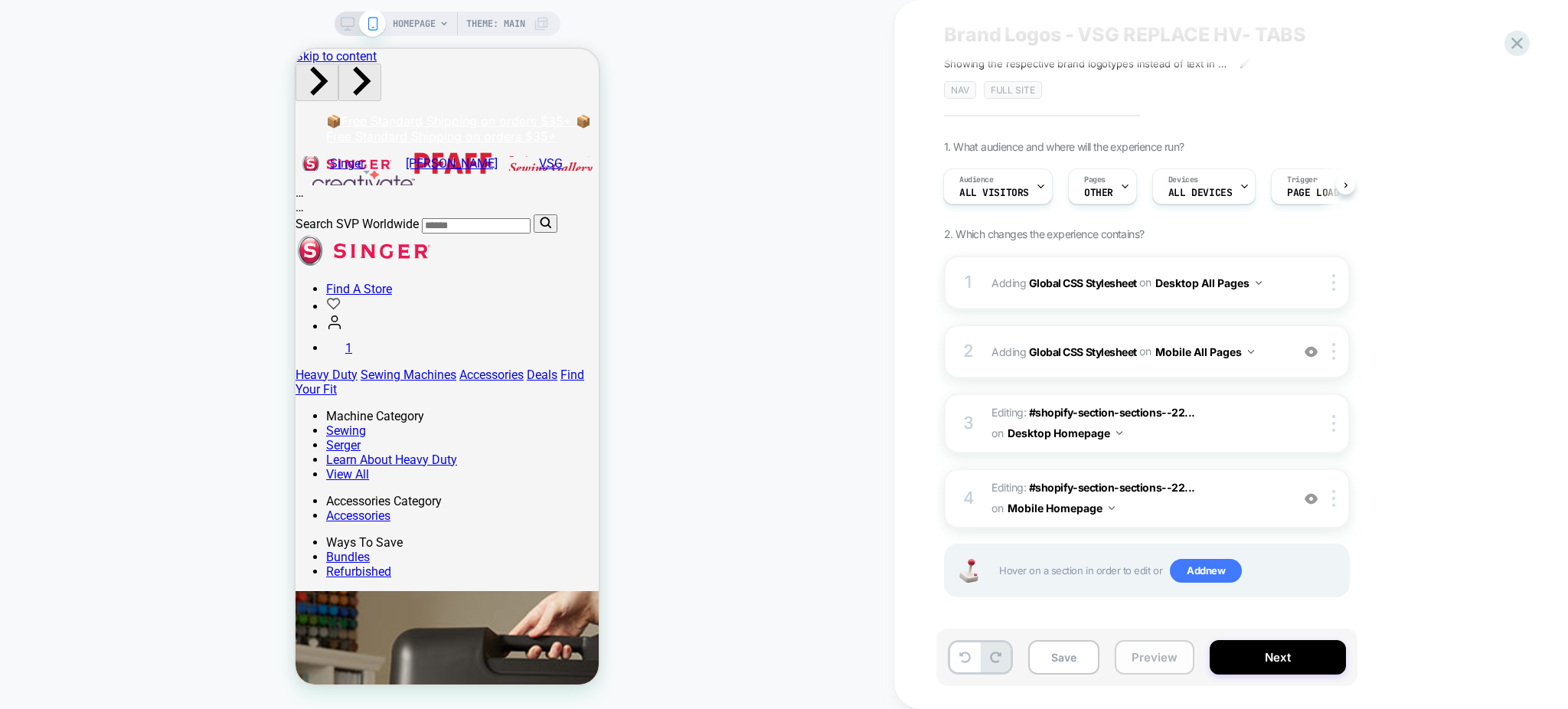
click at [1150, 645] on button "Preview" at bounding box center [1153, 657] width 80 height 35
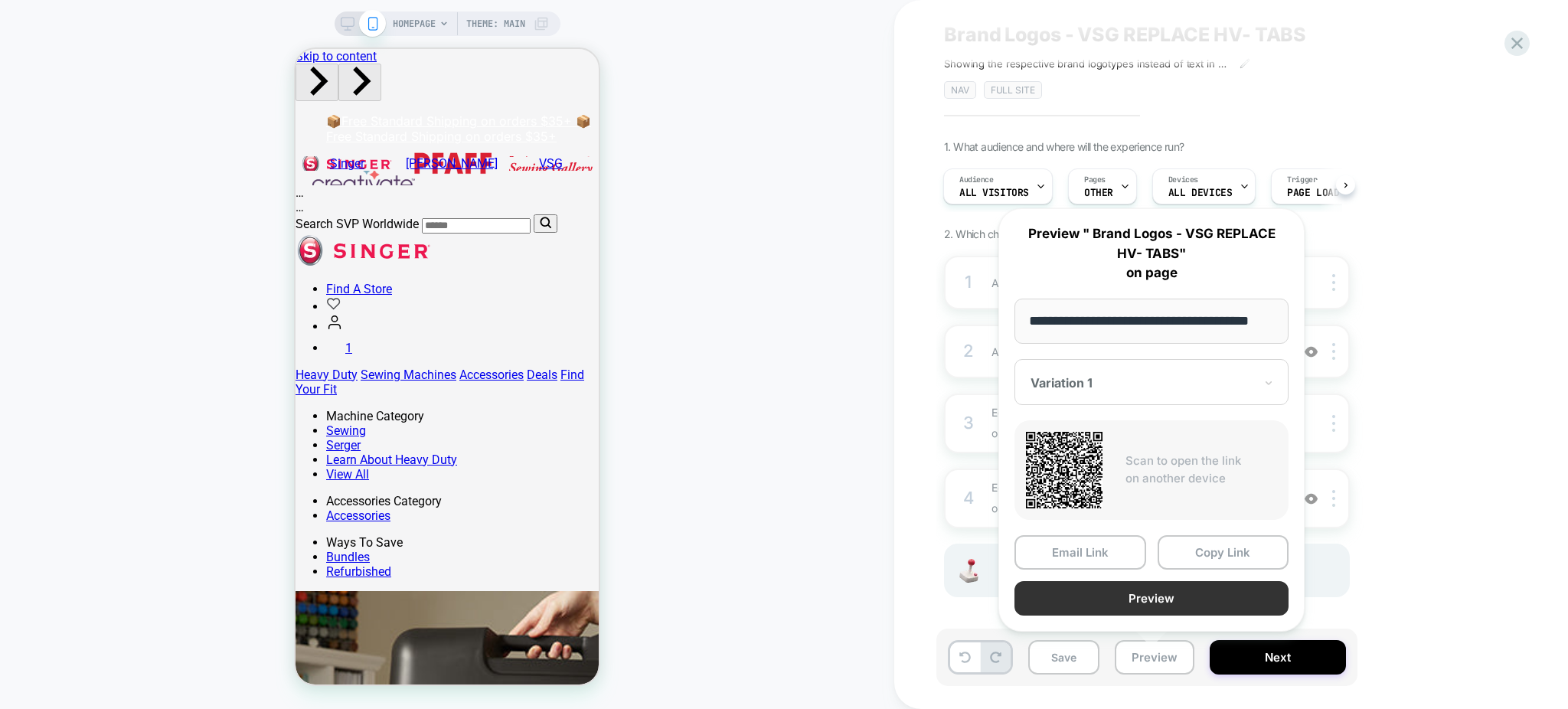
scroll to position [0, 0]
click at [1176, 597] on button "Preview" at bounding box center [1152, 598] width 274 height 35
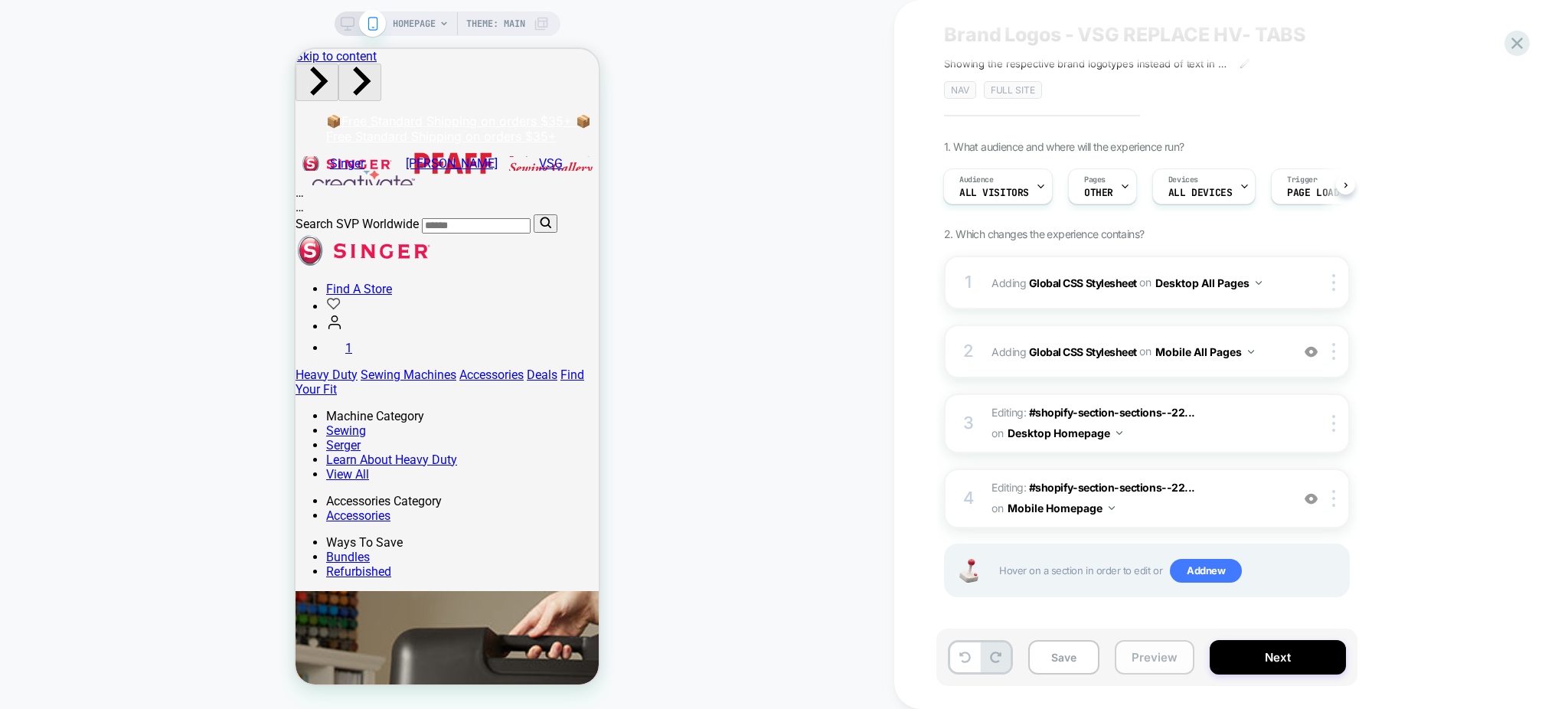
click at [1154, 652] on button "Preview" at bounding box center [1153, 657] width 80 height 35
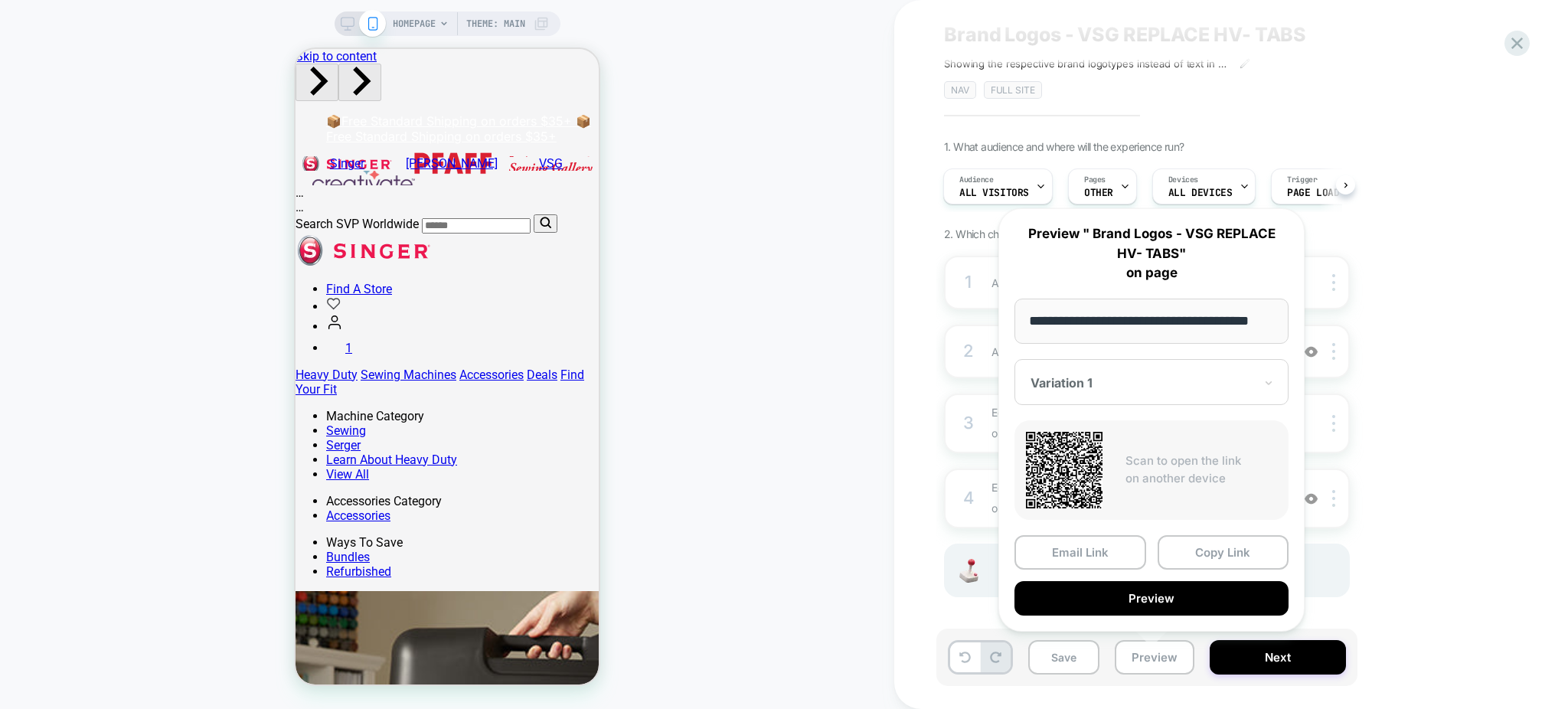
click at [891, 232] on div "HOMEPAGE Theme: MAIN" at bounding box center [447, 354] width 894 height 678
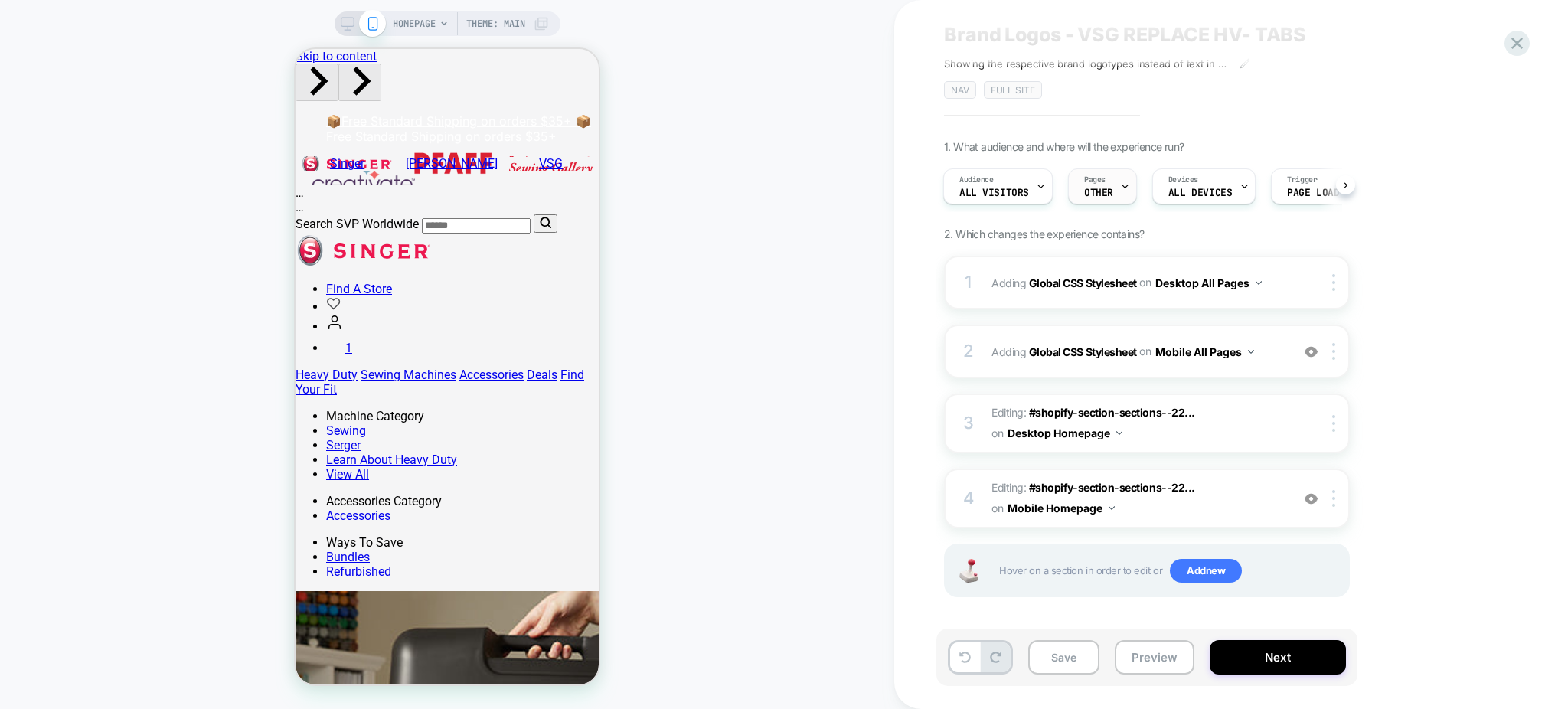
click at [1112, 189] on div "Pages OTHER" at bounding box center [1099, 186] width 59 height 35
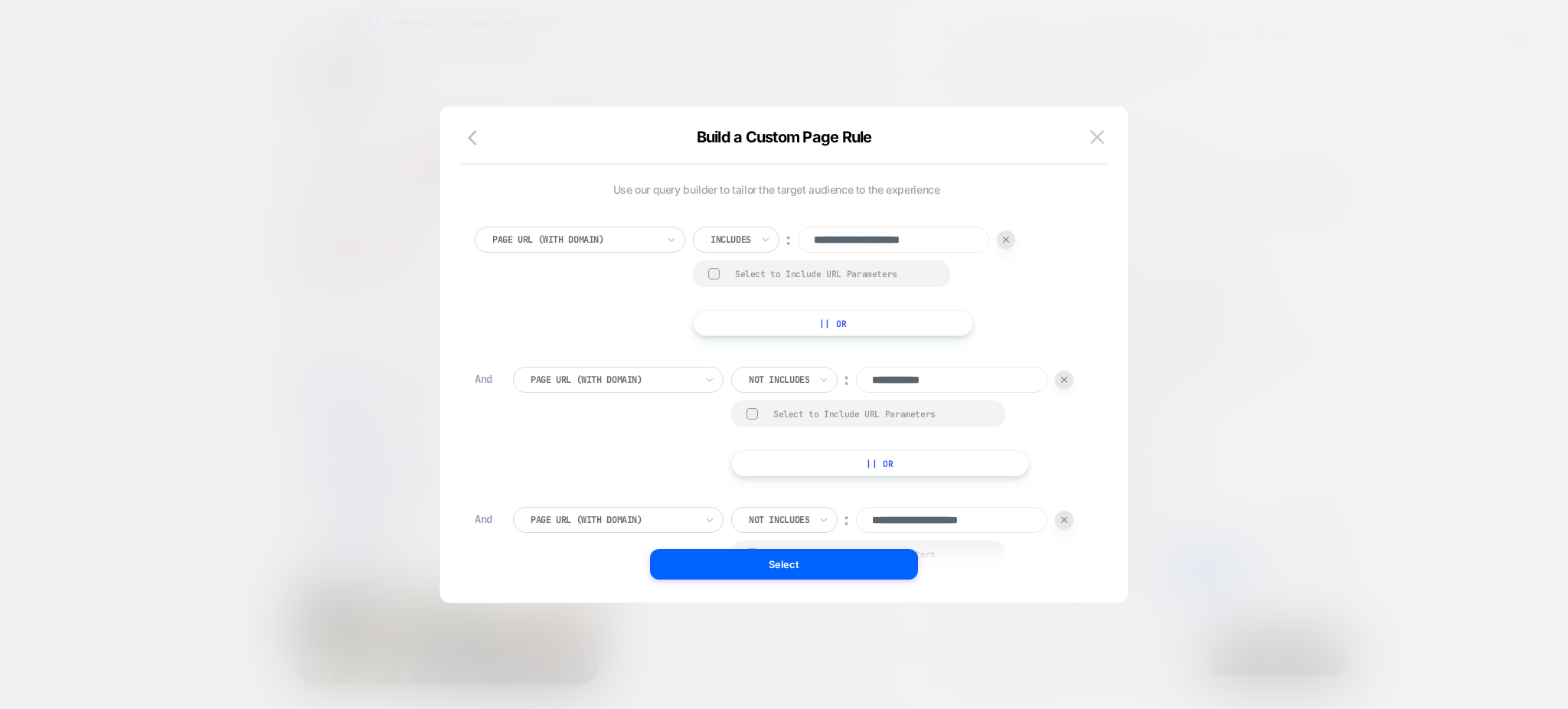
click at [951, 373] on input "**********" at bounding box center [951, 379] width 191 height 26
click at [1300, 322] on div at bounding box center [784, 354] width 1568 height 709
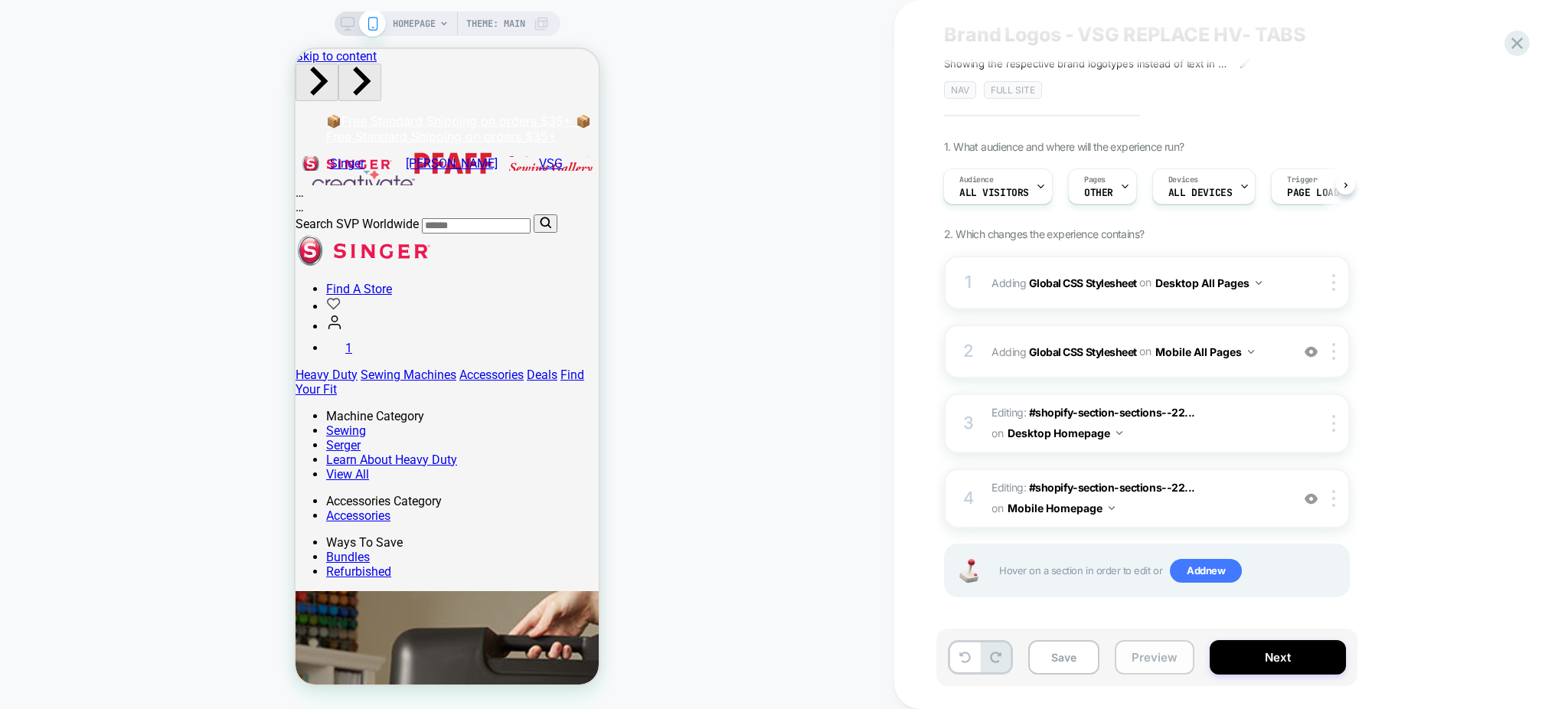
click at [1159, 656] on button "Preview" at bounding box center [1153, 657] width 80 height 35
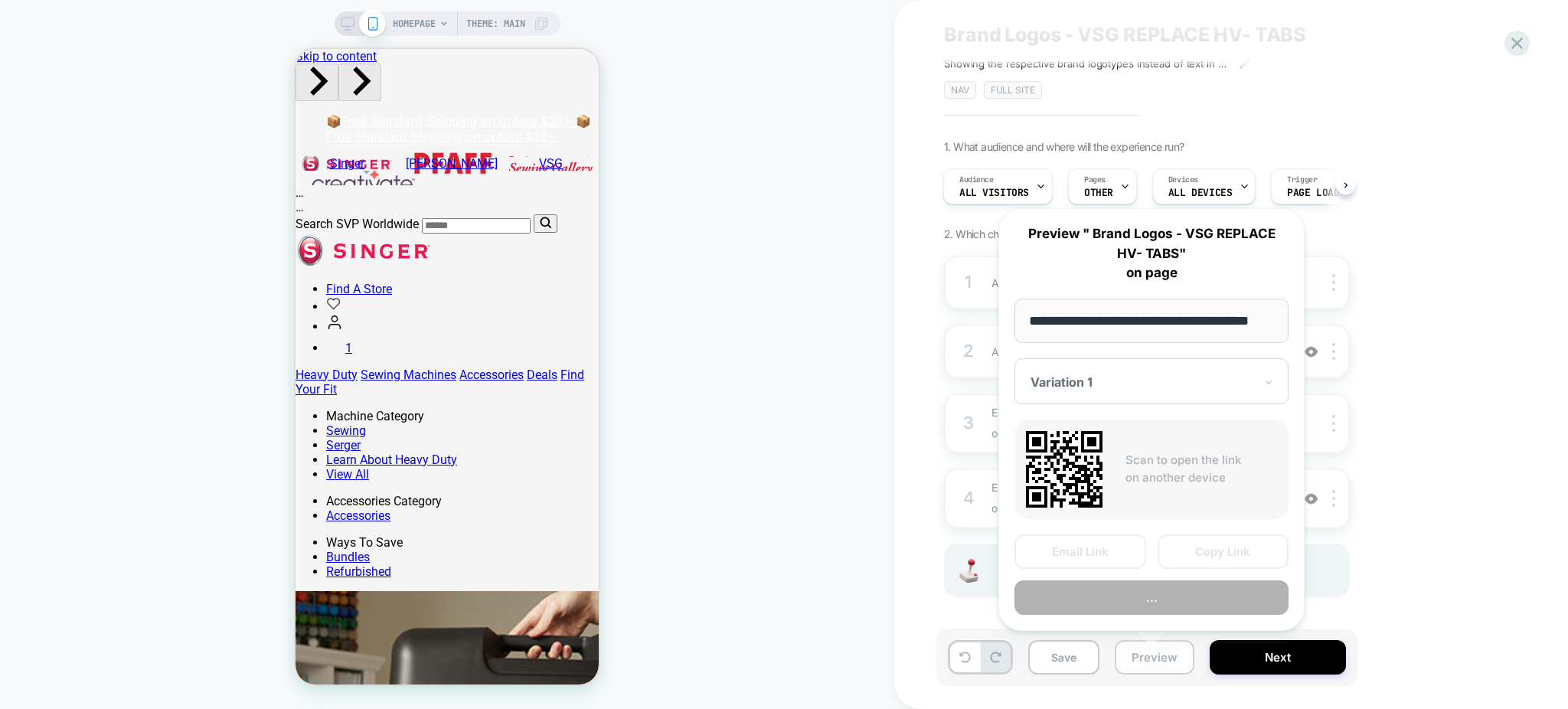
scroll to position [0, 27]
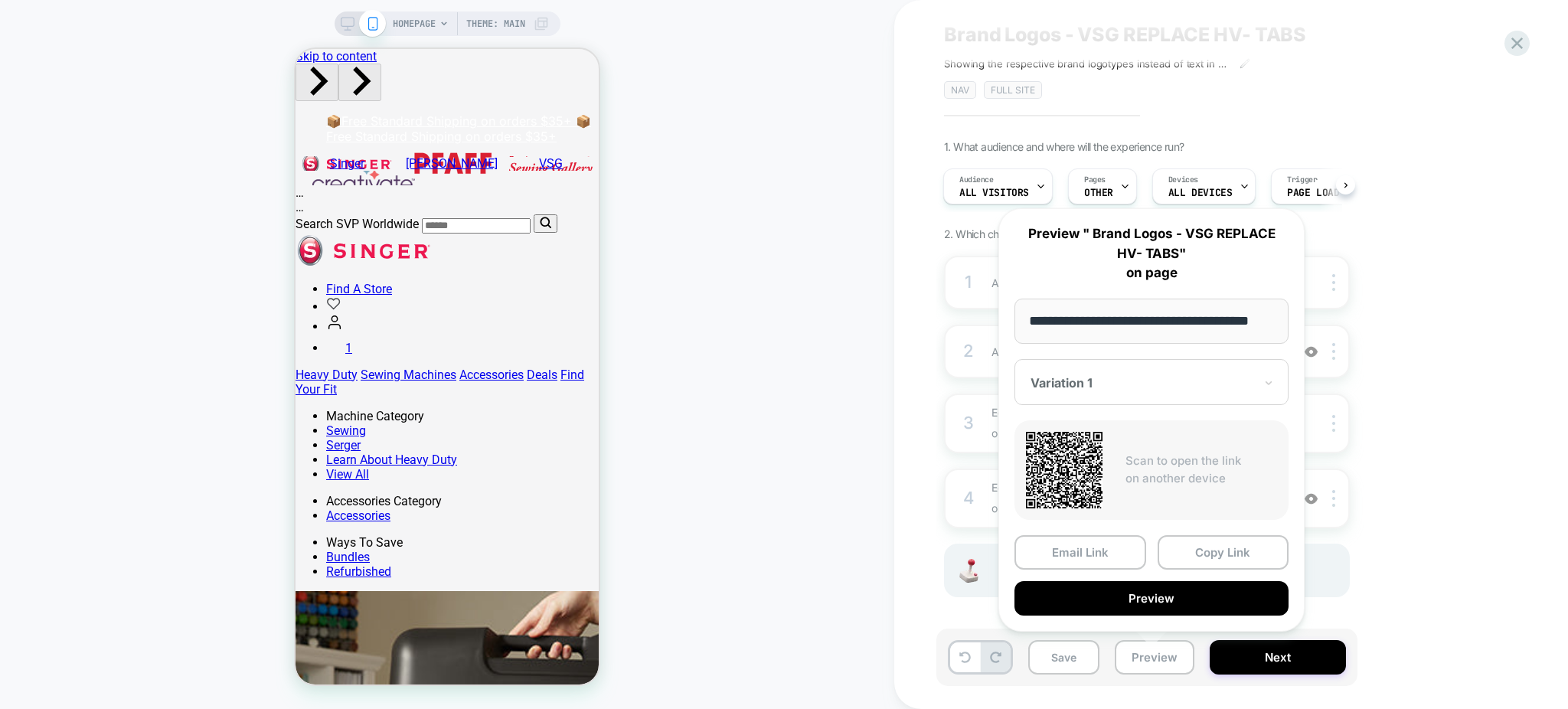
click at [1152, 317] on input "**********" at bounding box center [1152, 320] width 274 height 45
type input "**********"
click at [911, 264] on div "Brand Logos - VSG REPLACE HV- TABS ﻿Showing the respective brand logotypes inst…" at bounding box center [1231, 354] width 674 height 709
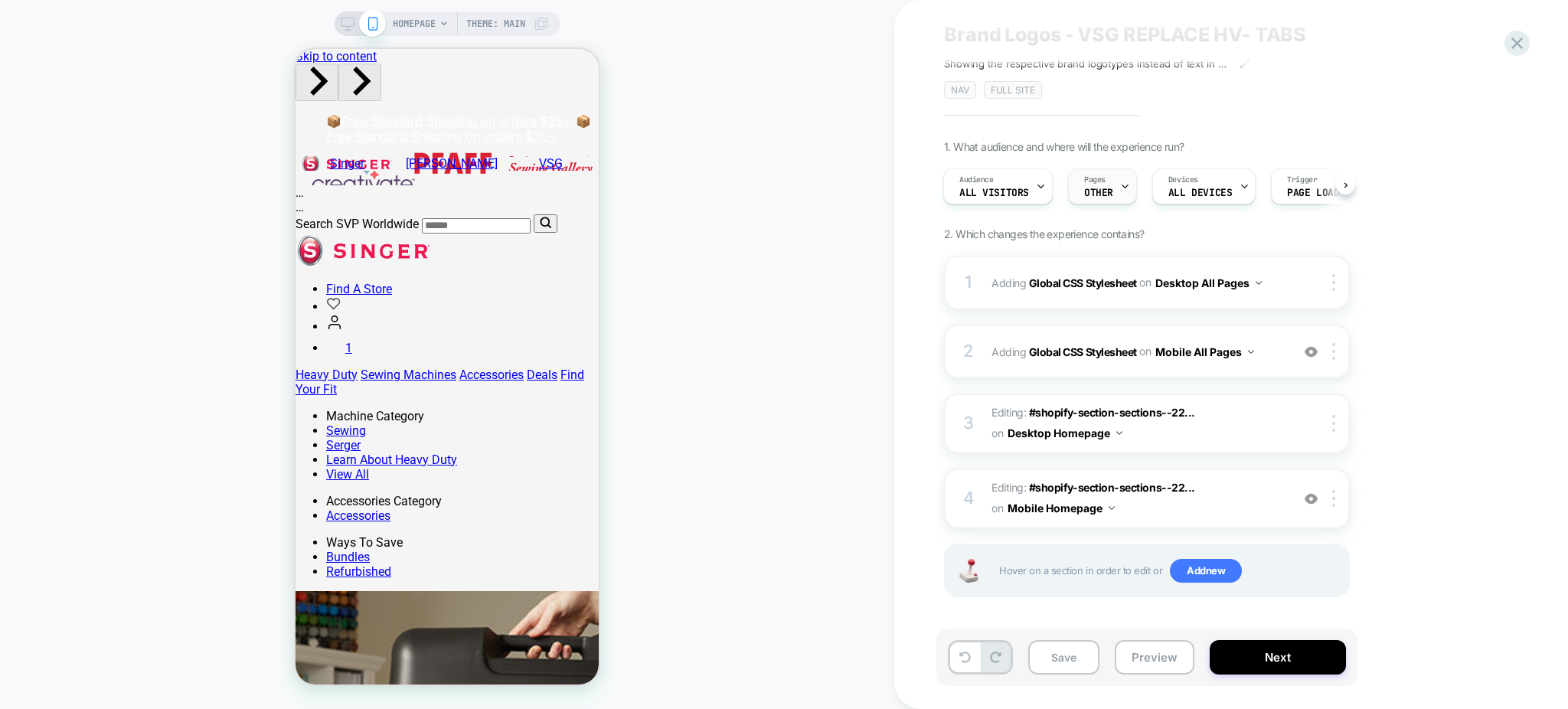
click at [1099, 192] on span "OTHER" at bounding box center [1099, 192] width 29 height 11
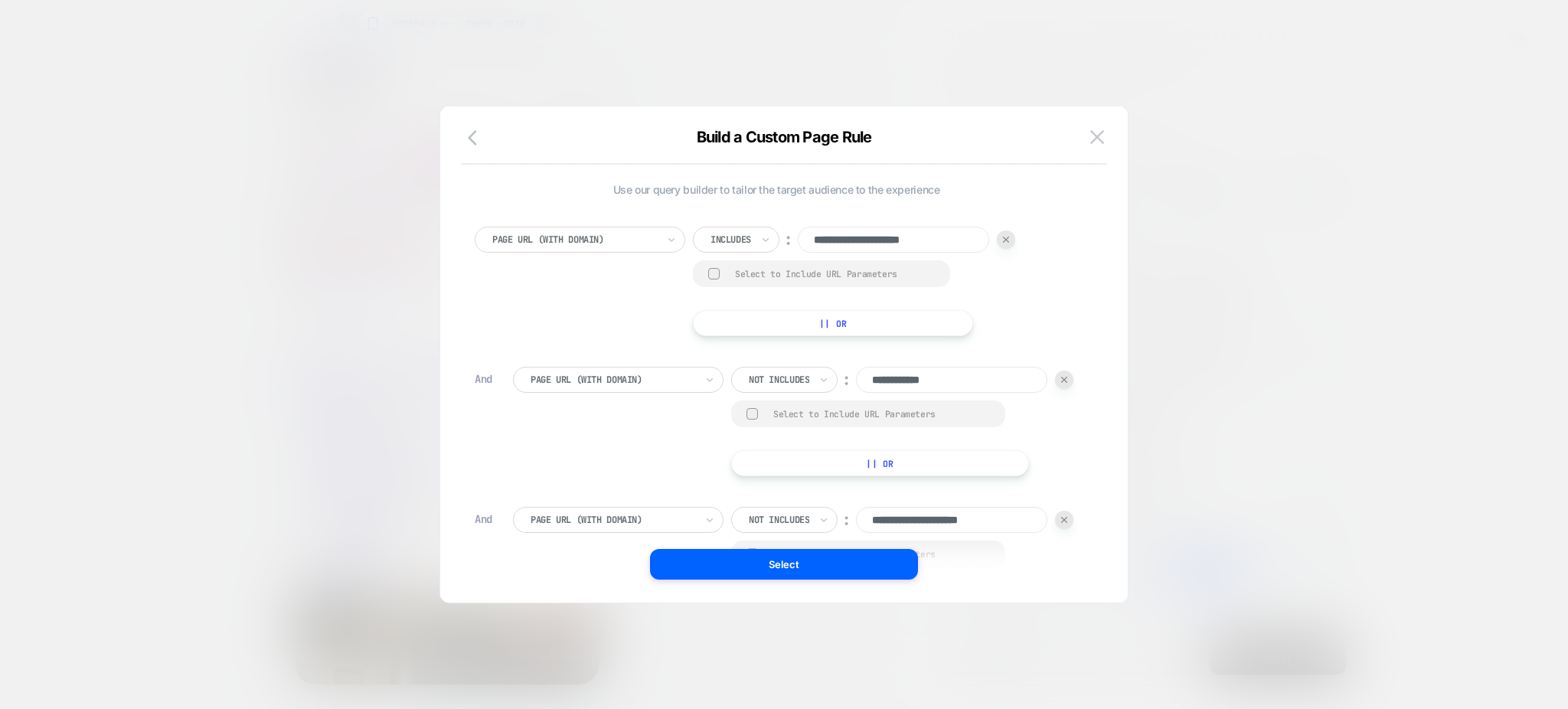
click at [898, 380] on input "**********" at bounding box center [951, 379] width 191 height 26
click at [1288, 379] on div at bounding box center [784, 354] width 1568 height 709
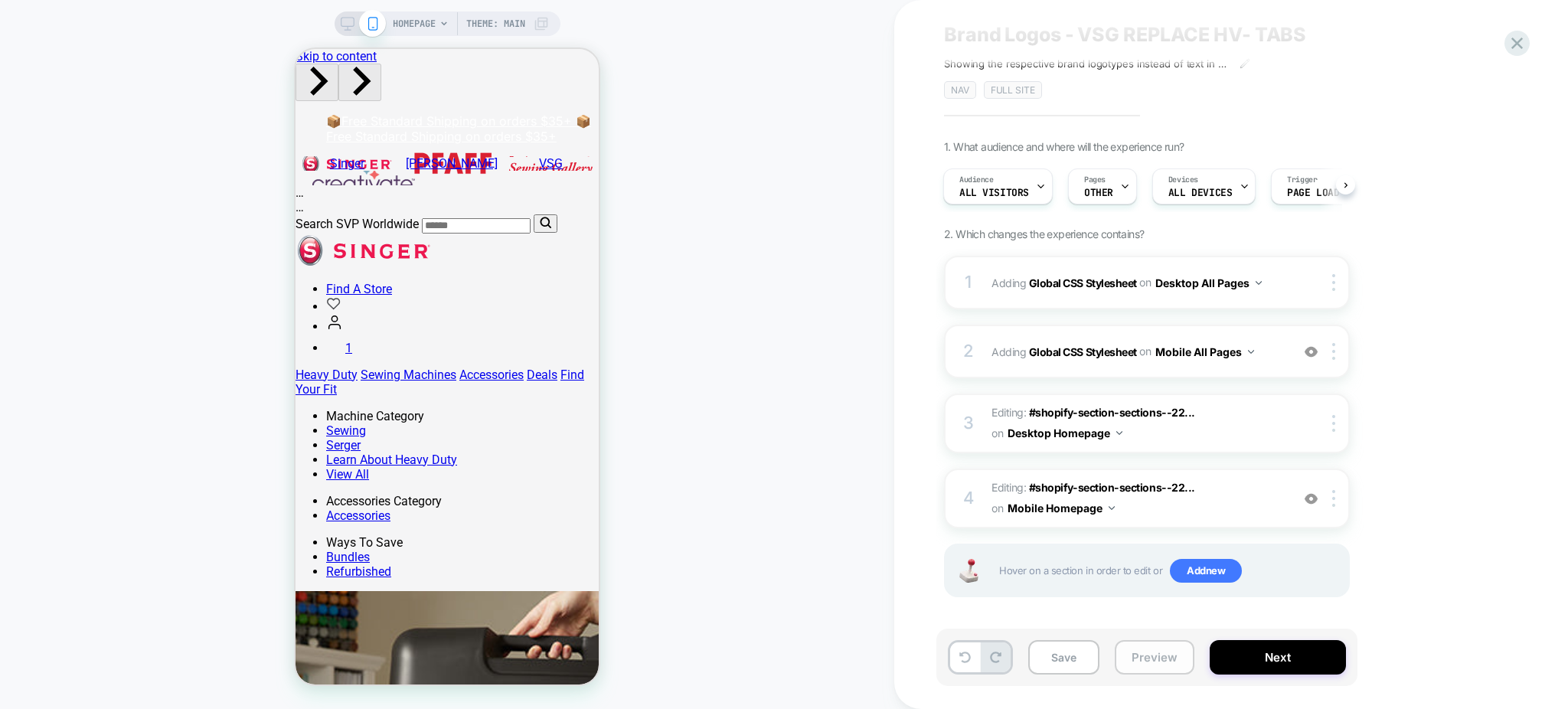
click at [1152, 645] on button "Preview" at bounding box center [1153, 657] width 80 height 35
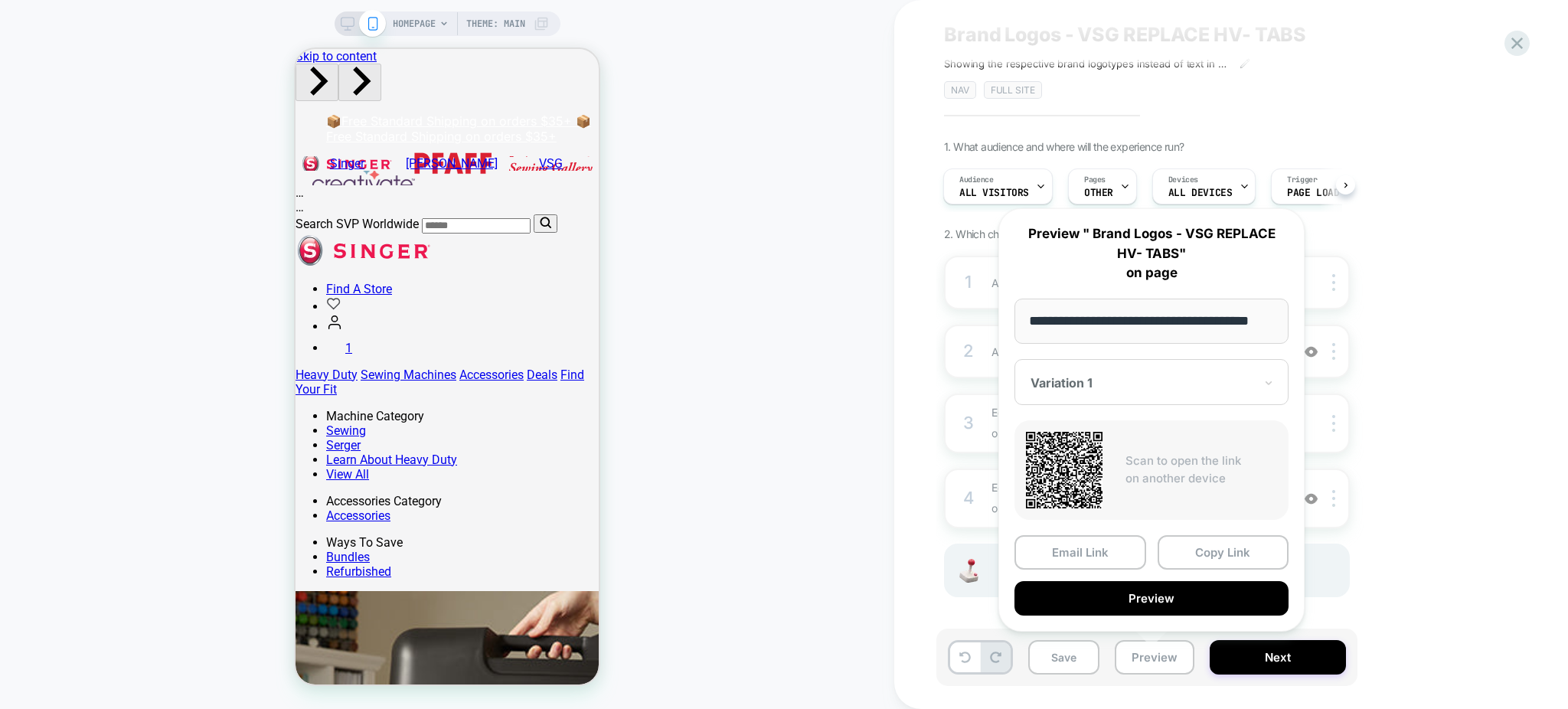
click at [1406, 402] on div "1. What audience and where will the experience run? Audience All Visitors Pages…" at bounding box center [1224, 388] width 558 height 495
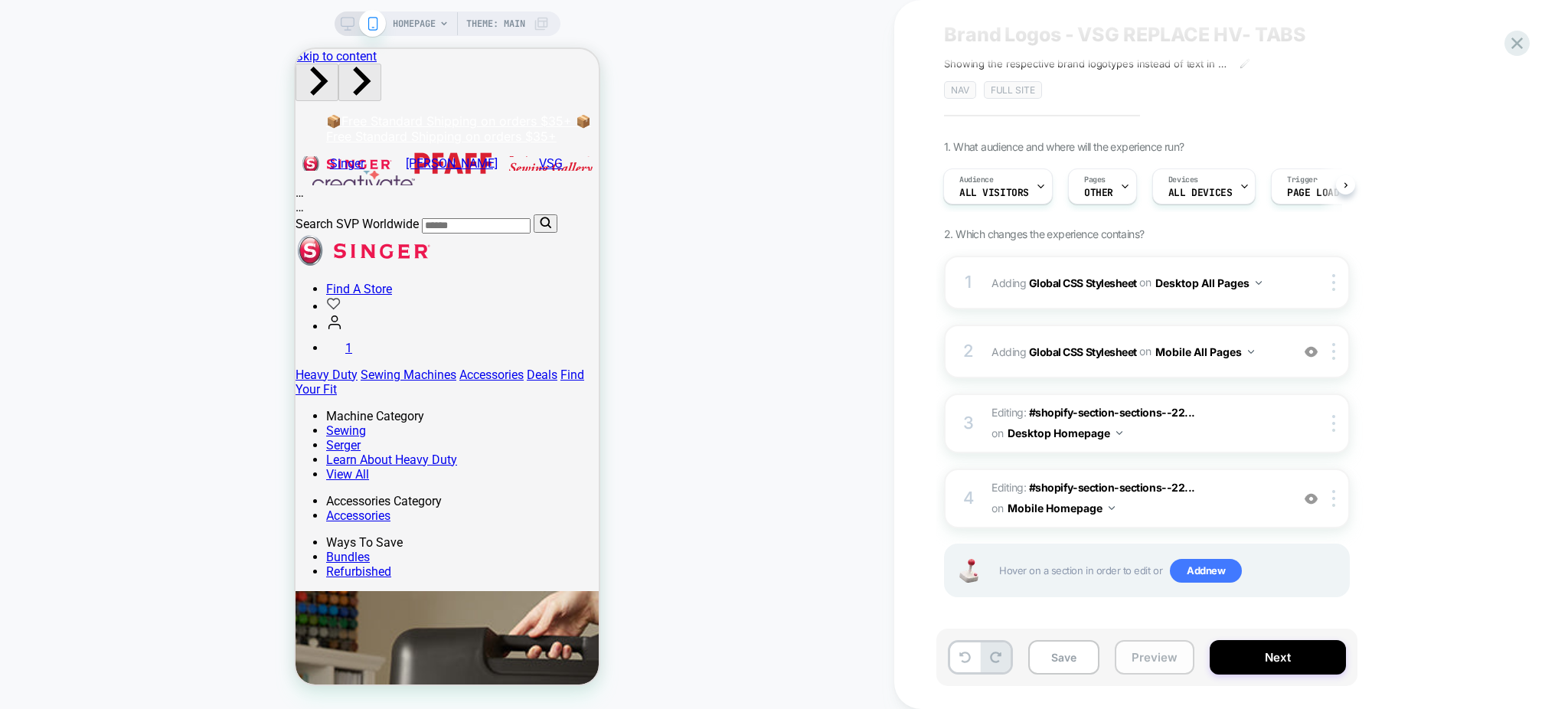
click at [1131, 658] on button "Preview" at bounding box center [1153, 657] width 80 height 35
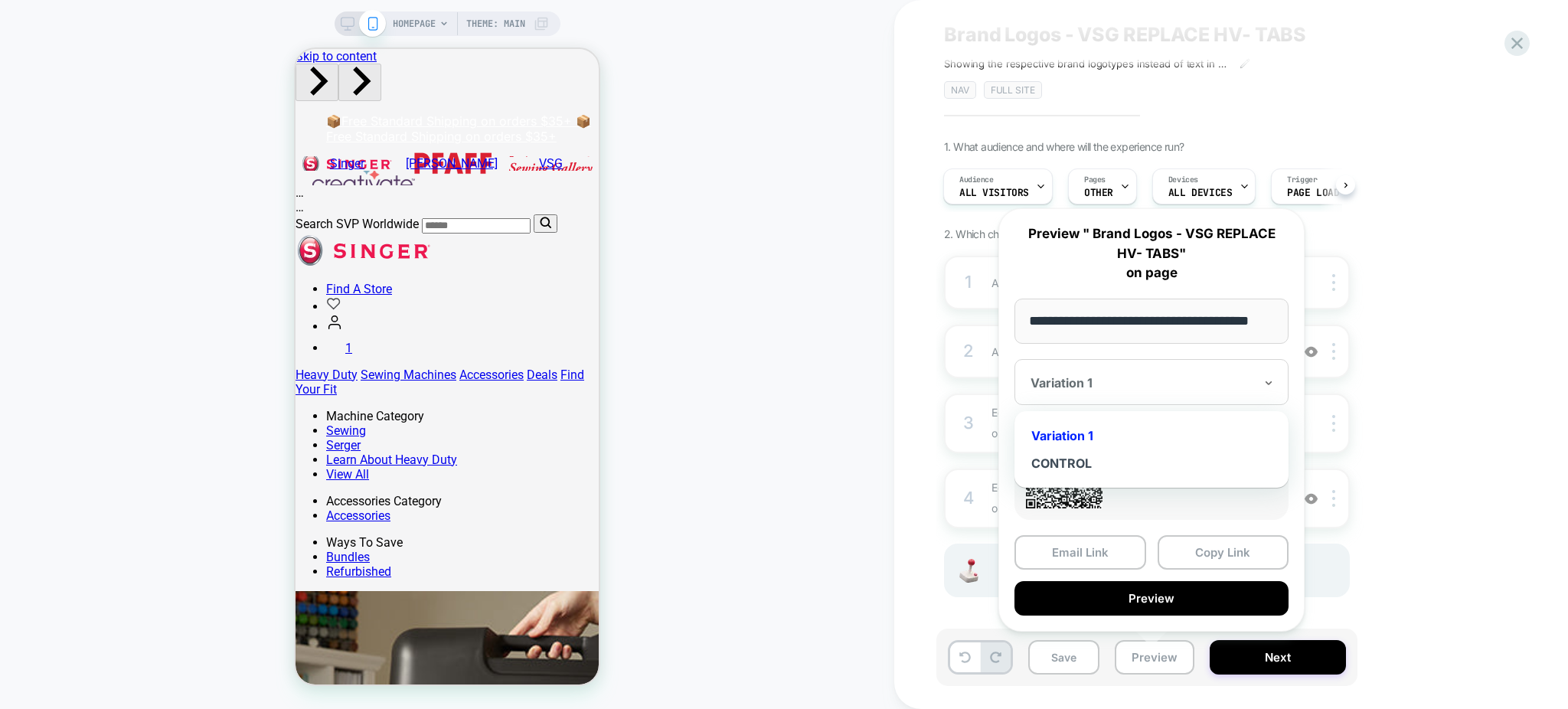
click at [1157, 375] on div at bounding box center [1142, 383] width 224 height 15
click at [1106, 462] on div "CONTROL" at bounding box center [1152, 462] width 259 height 28
click at [1130, 390] on div at bounding box center [1142, 383] width 224 height 15
click at [1115, 433] on div "Variation 1" at bounding box center [1152, 436] width 259 height 28
click at [1410, 400] on div "1. What audience and where will the experience run? Audience All Visitors Pages…" at bounding box center [1224, 388] width 558 height 495
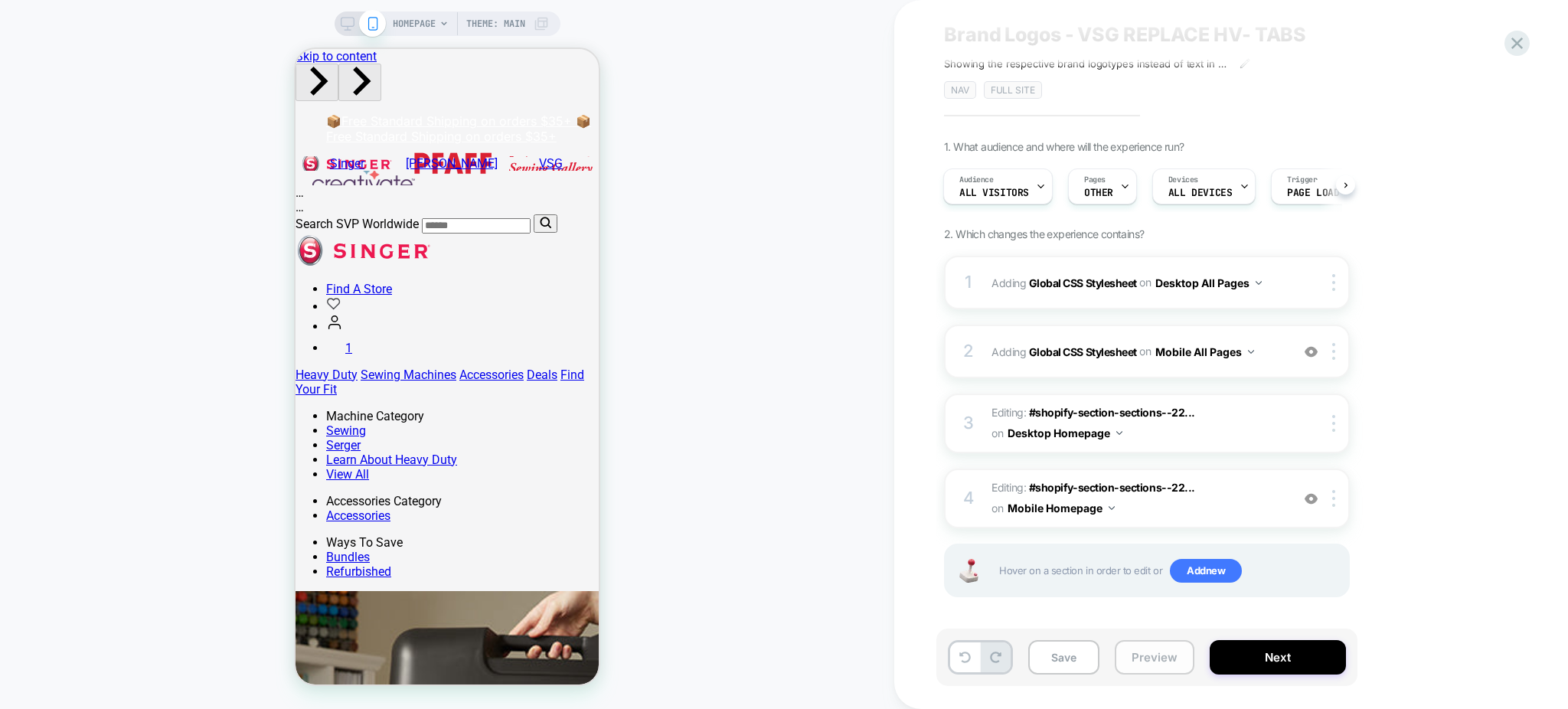
click at [1154, 656] on button "Preview" at bounding box center [1153, 657] width 80 height 35
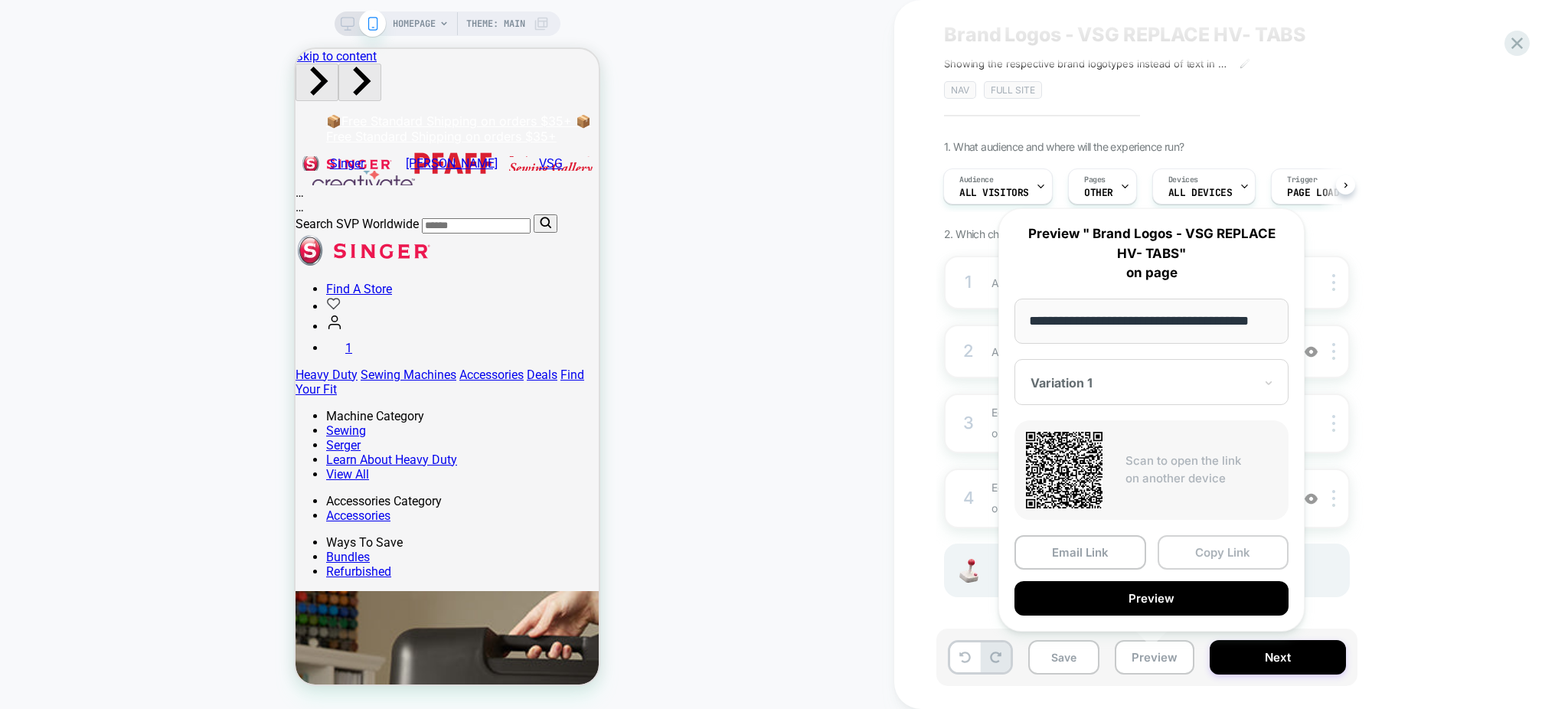
click at [1214, 549] on button "Copy Link" at bounding box center [1223, 553] width 131 height 35
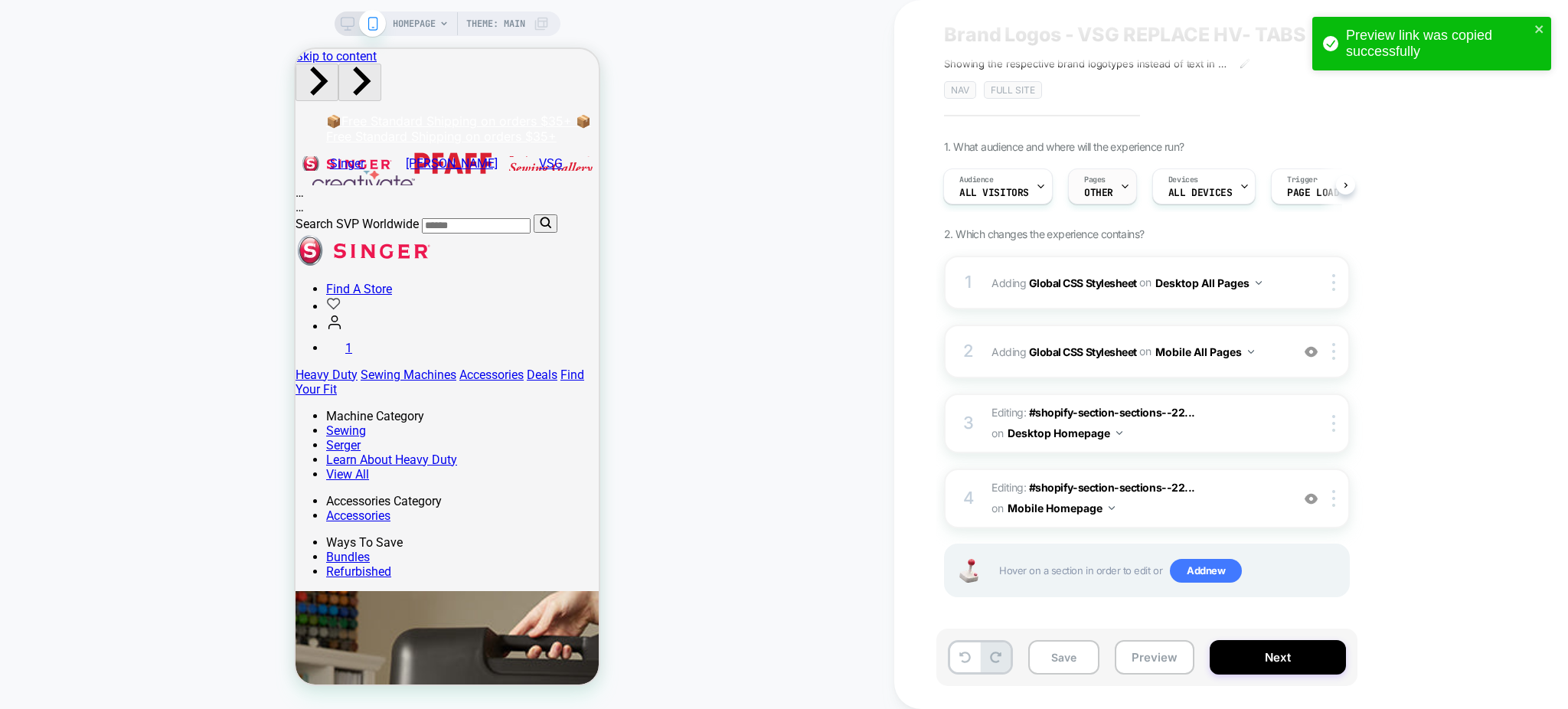
click at [1106, 181] on div "Pages OTHER" at bounding box center [1099, 186] width 59 height 35
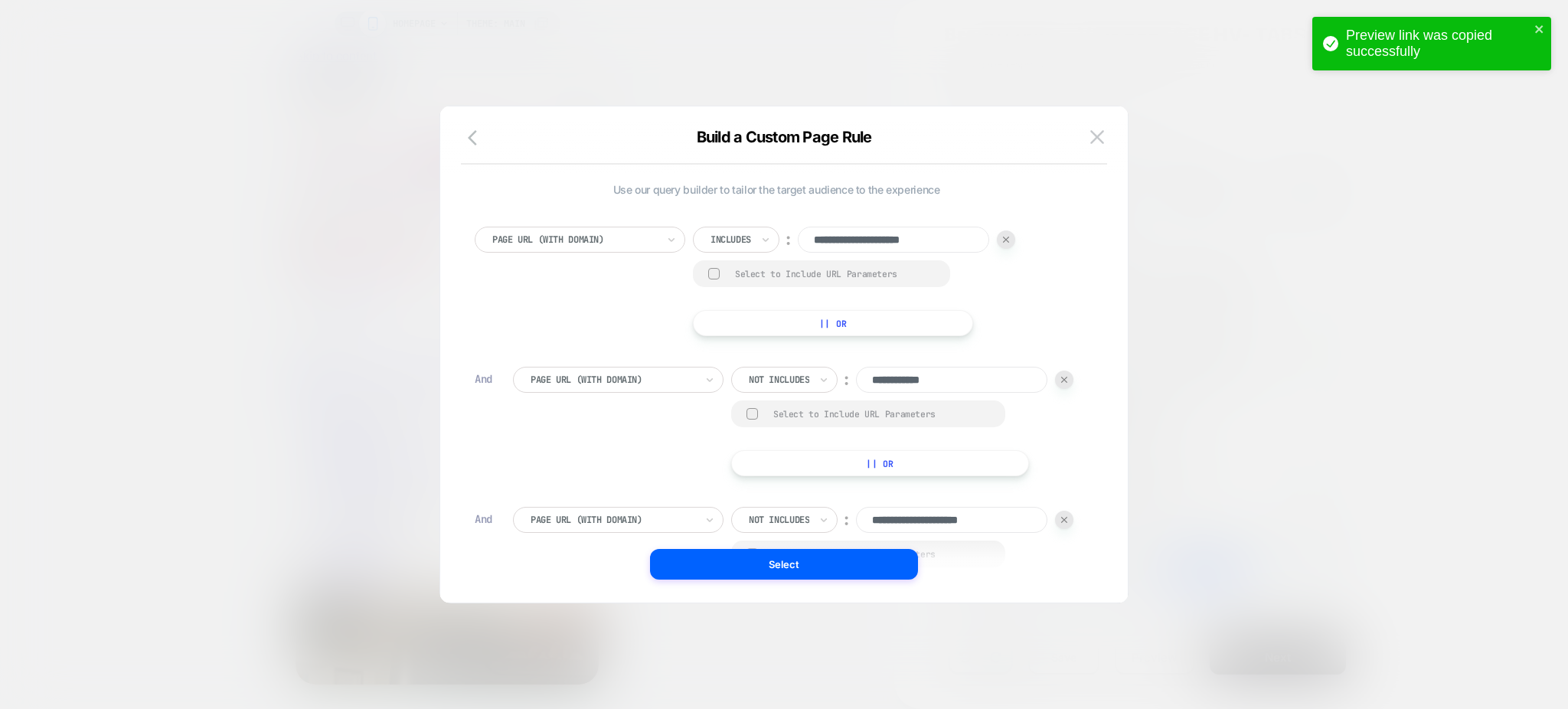
click at [929, 372] on input "**********" at bounding box center [951, 379] width 191 height 26
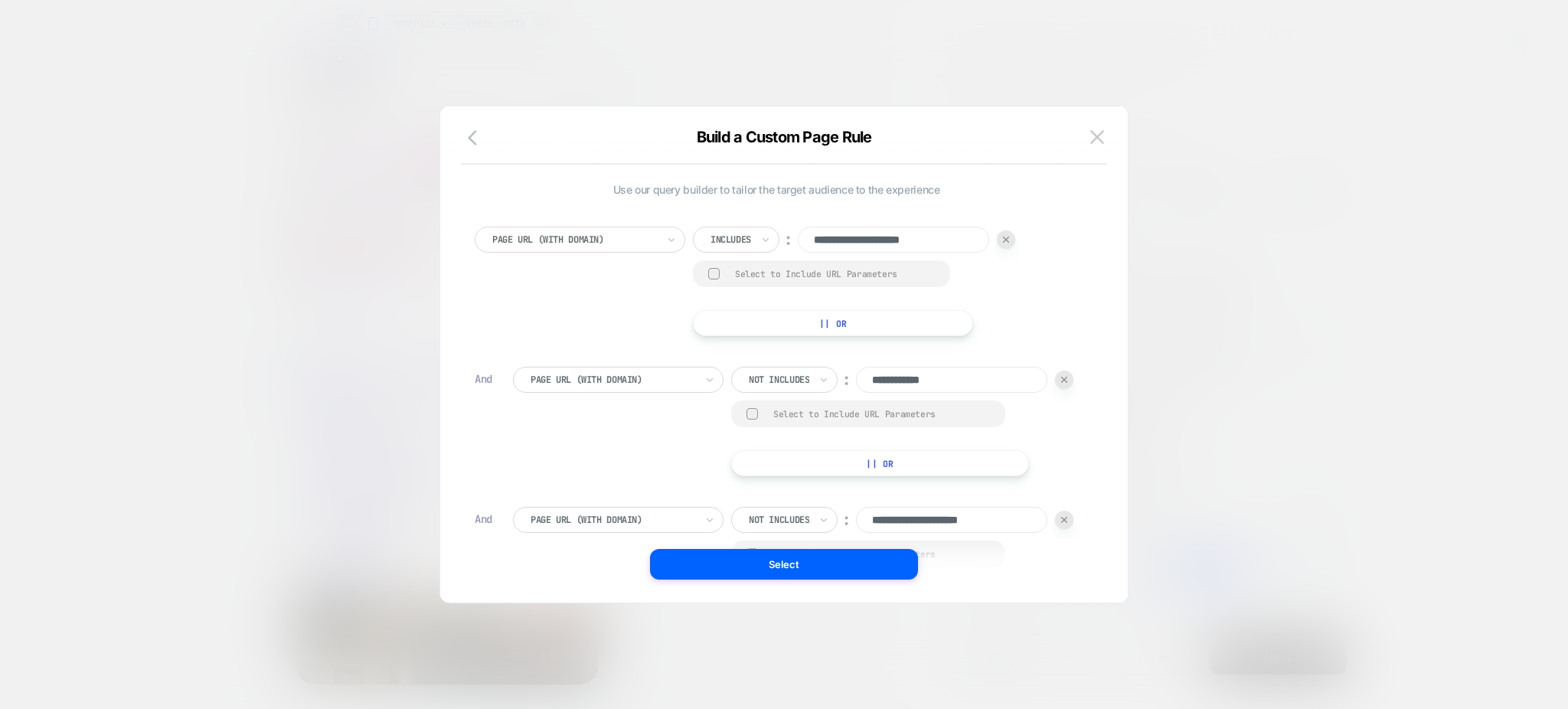
click at [929, 372] on input "**********" at bounding box center [951, 379] width 191 height 26
click at [1134, 35] on div at bounding box center [784, 354] width 1568 height 709
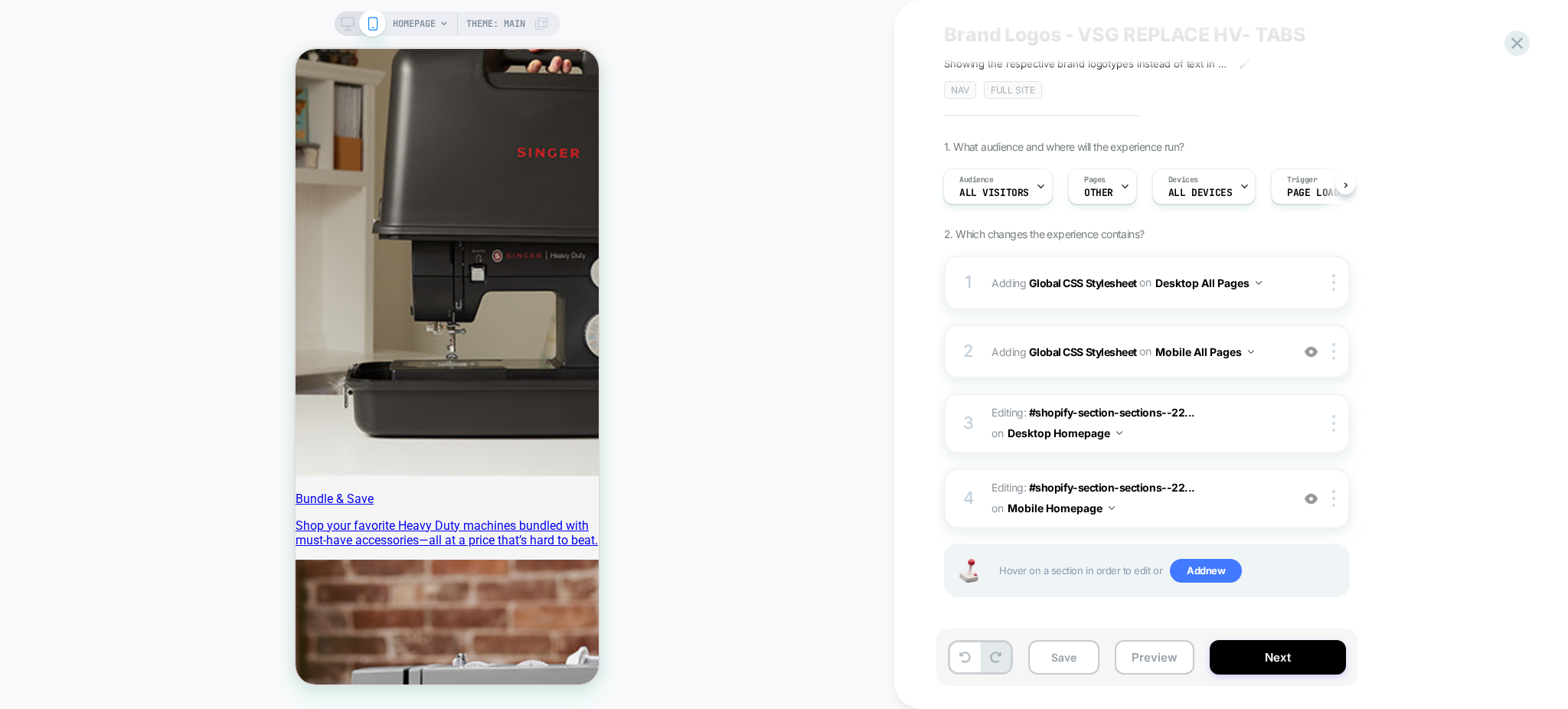
scroll to position [574, 0]
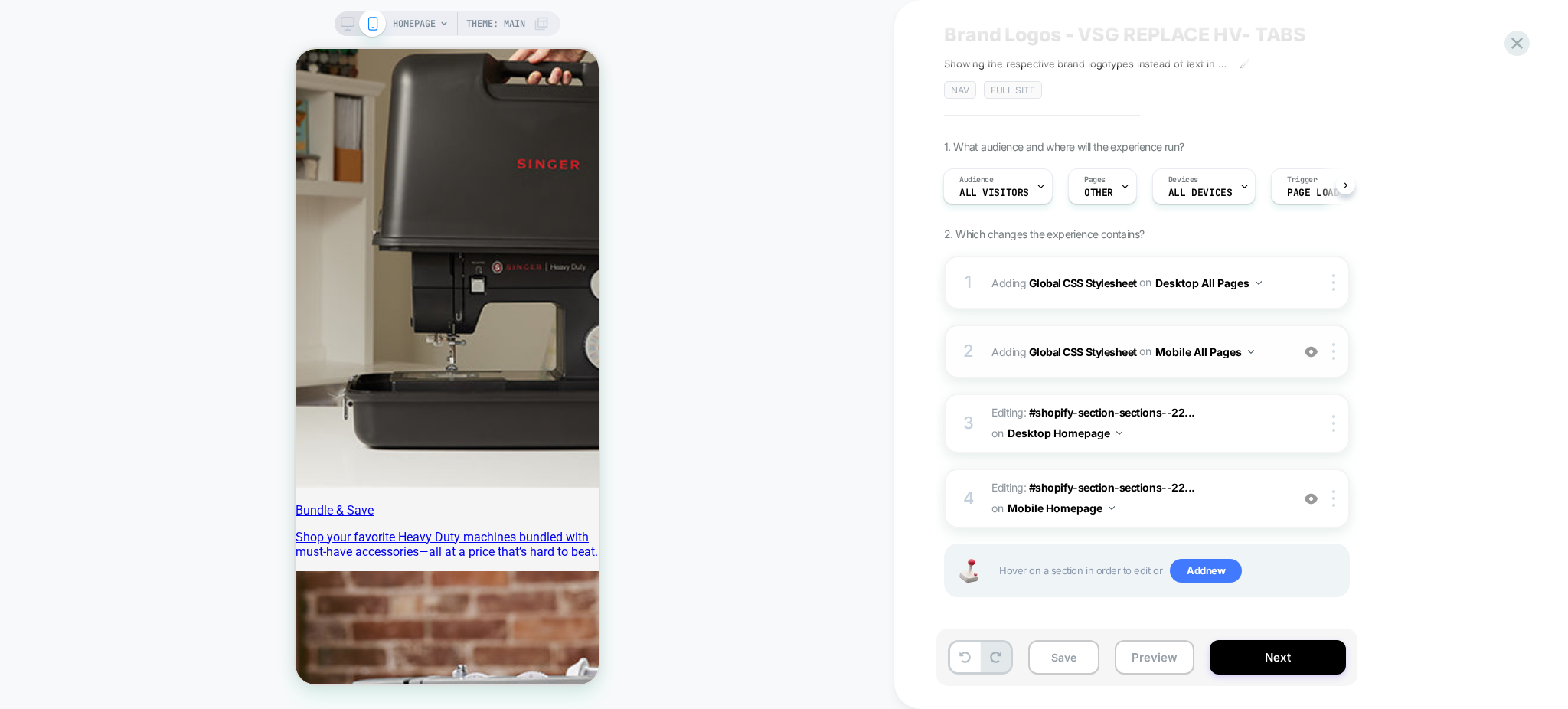
click at [1268, 365] on div "2 Adding Global CSS Stylesheet on Mobile All Pages Add Before Add After Copy to…" at bounding box center [1147, 351] width 406 height 54
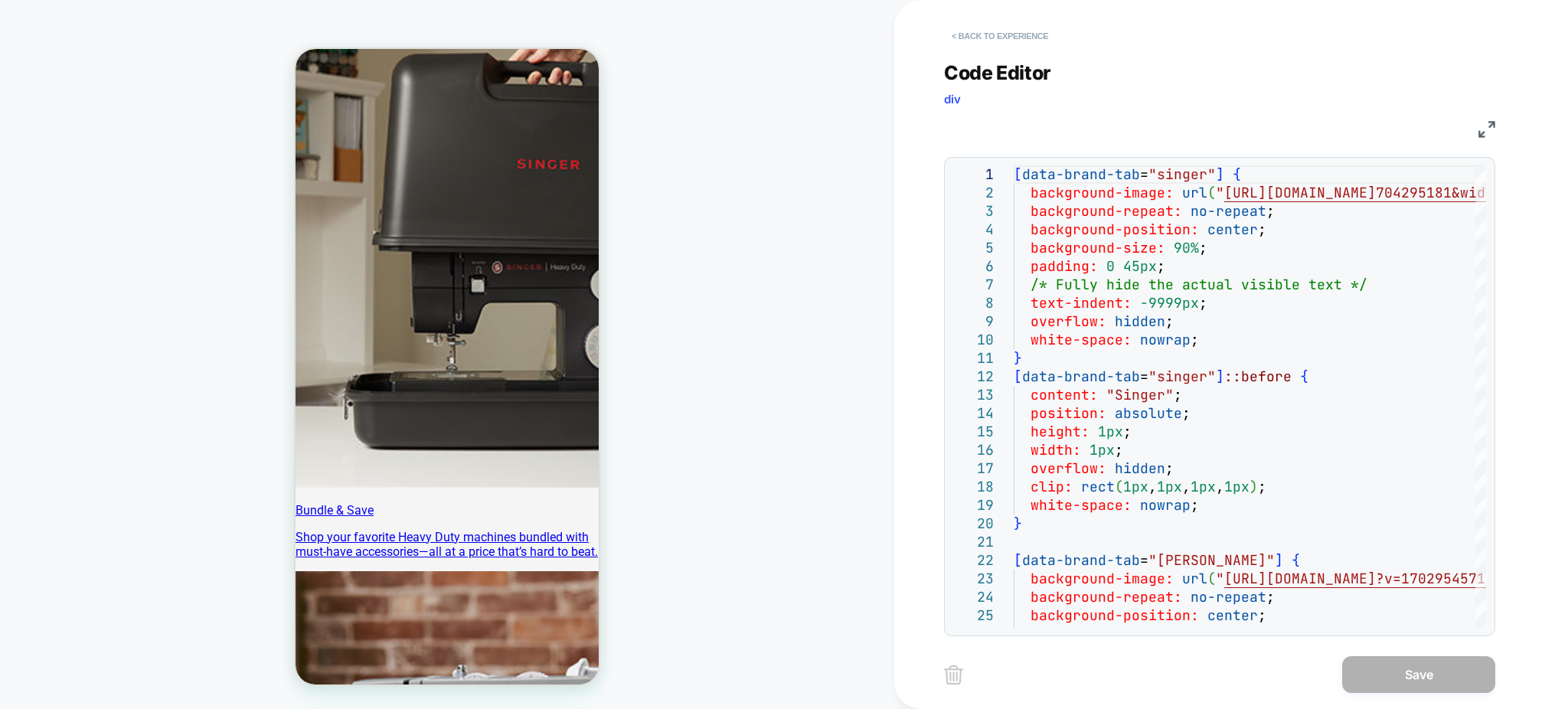
click at [983, 35] on button "< Back to experience" at bounding box center [1000, 36] width 111 height 25
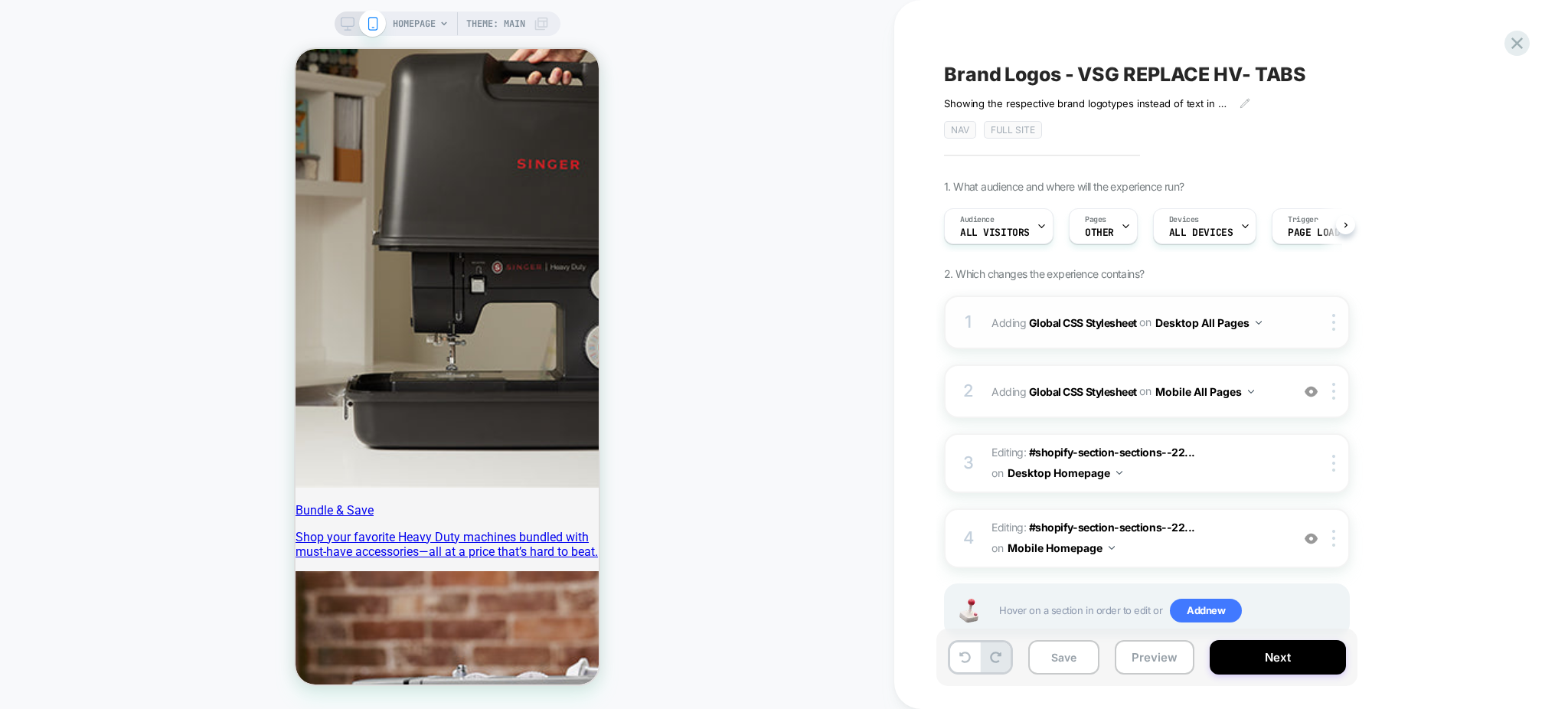
scroll to position [0, 1]
click at [1186, 543] on span "Editing : #shopify-section-sections--22... #shopify-section-sections--221247859…" at bounding box center [1137, 537] width 292 height 41
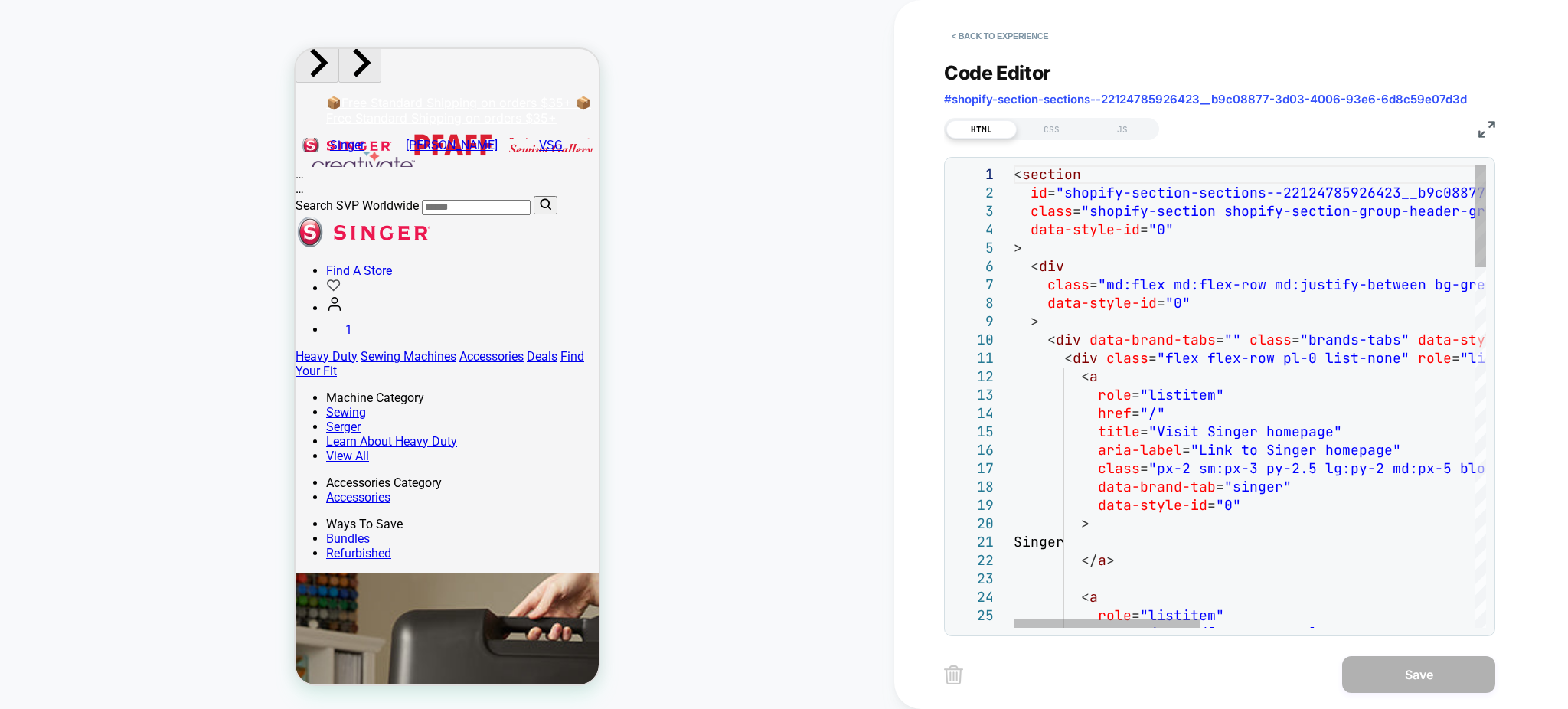
scroll to position [0, 0]
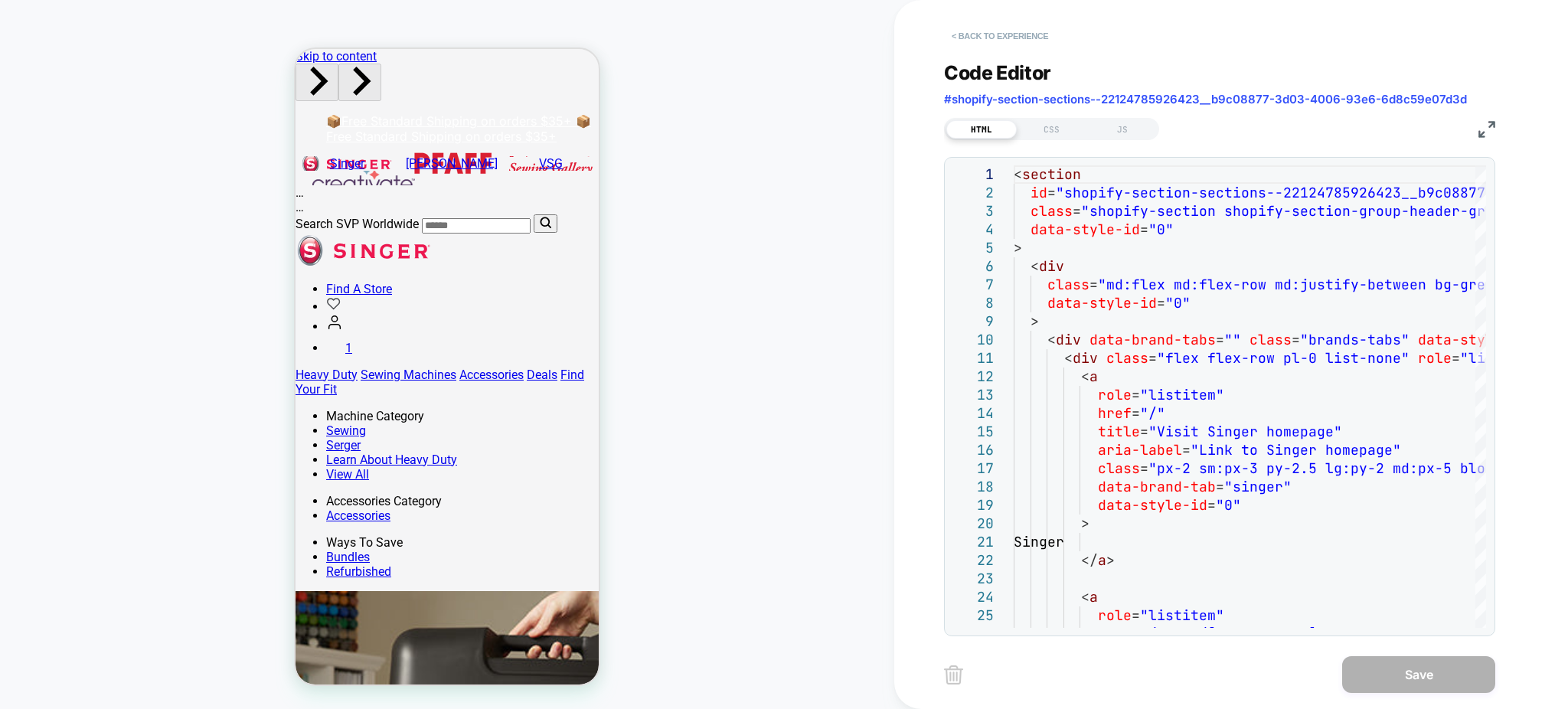
click at [998, 33] on button "< Back to experience" at bounding box center [1000, 36] width 111 height 25
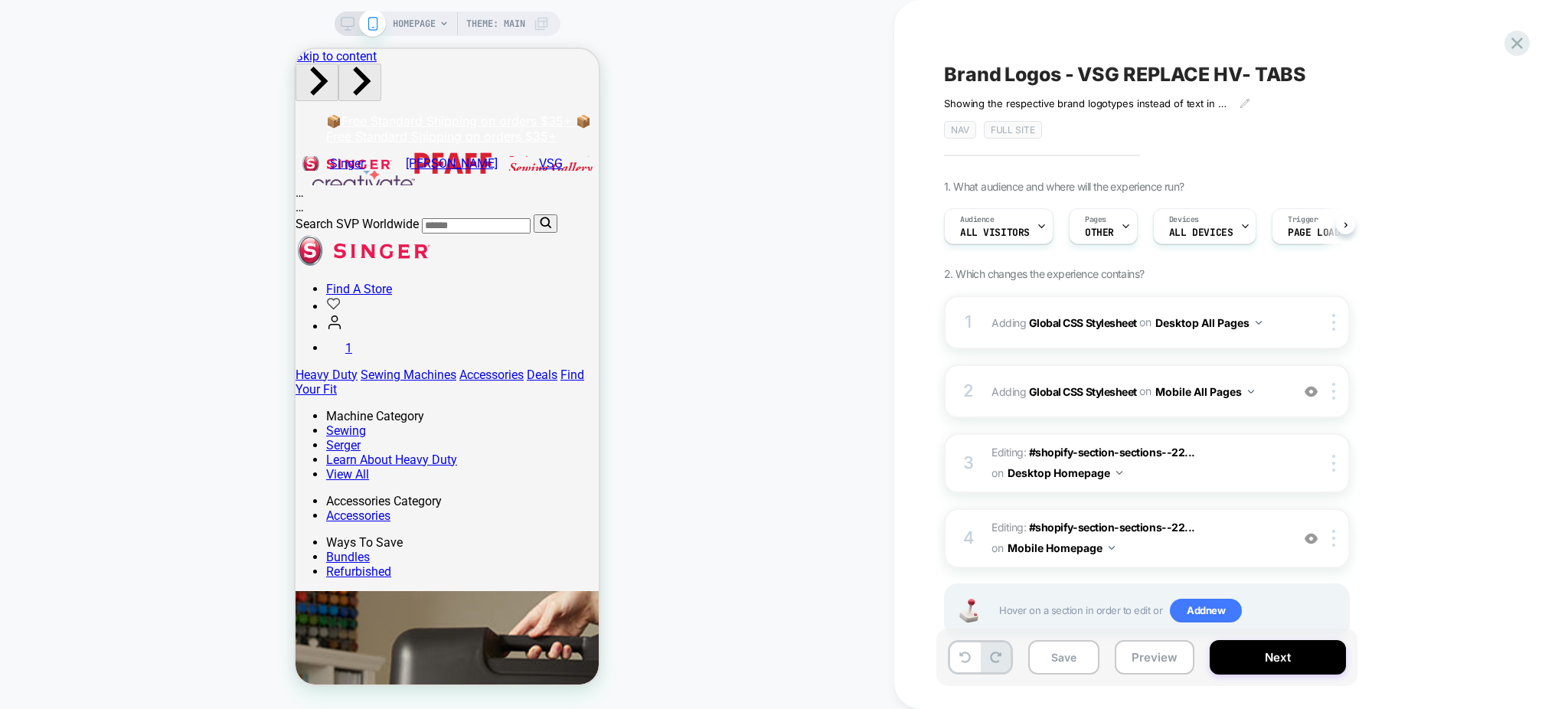
scroll to position [0, 1]
click at [1307, 535] on img at bounding box center [1311, 538] width 13 height 13
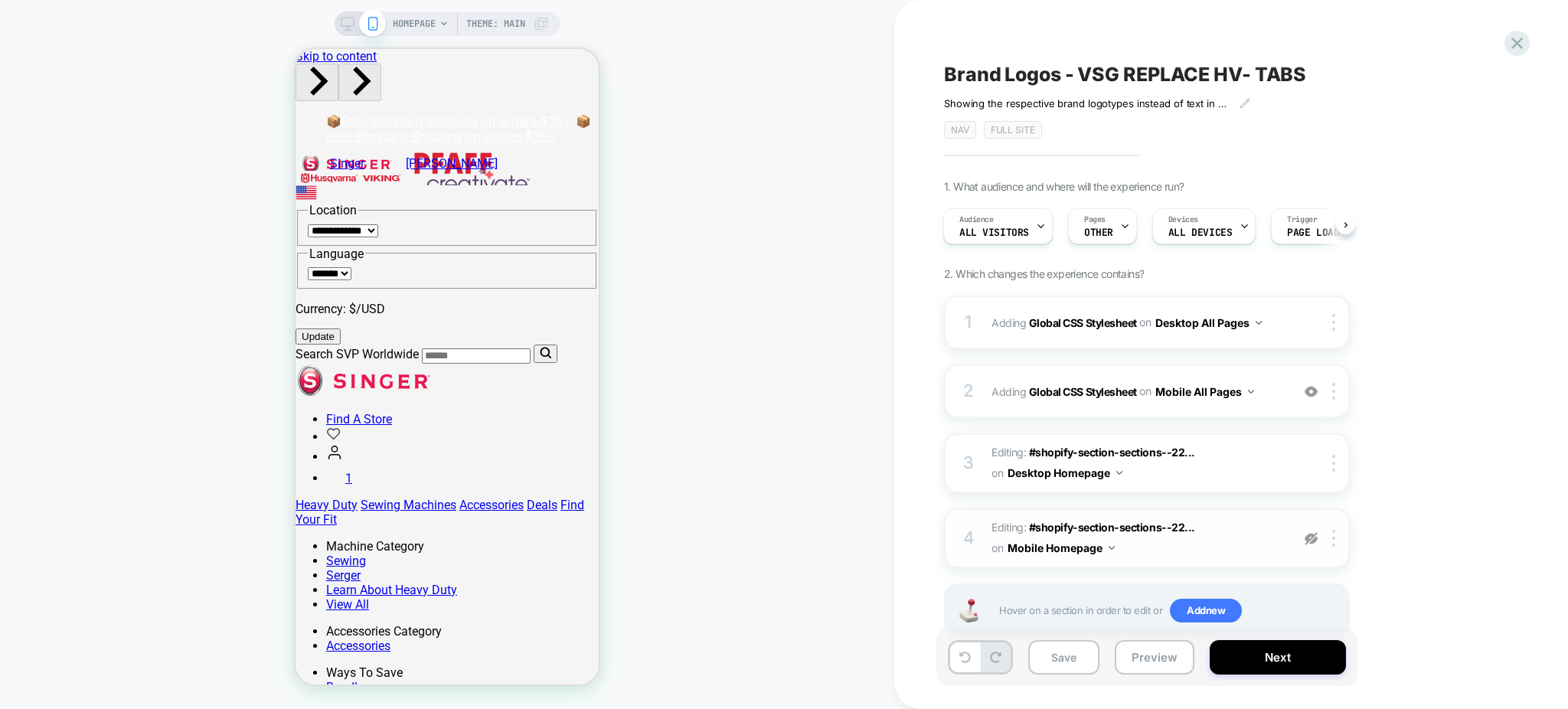
click at [1307, 535] on img at bounding box center [1311, 538] width 13 height 13
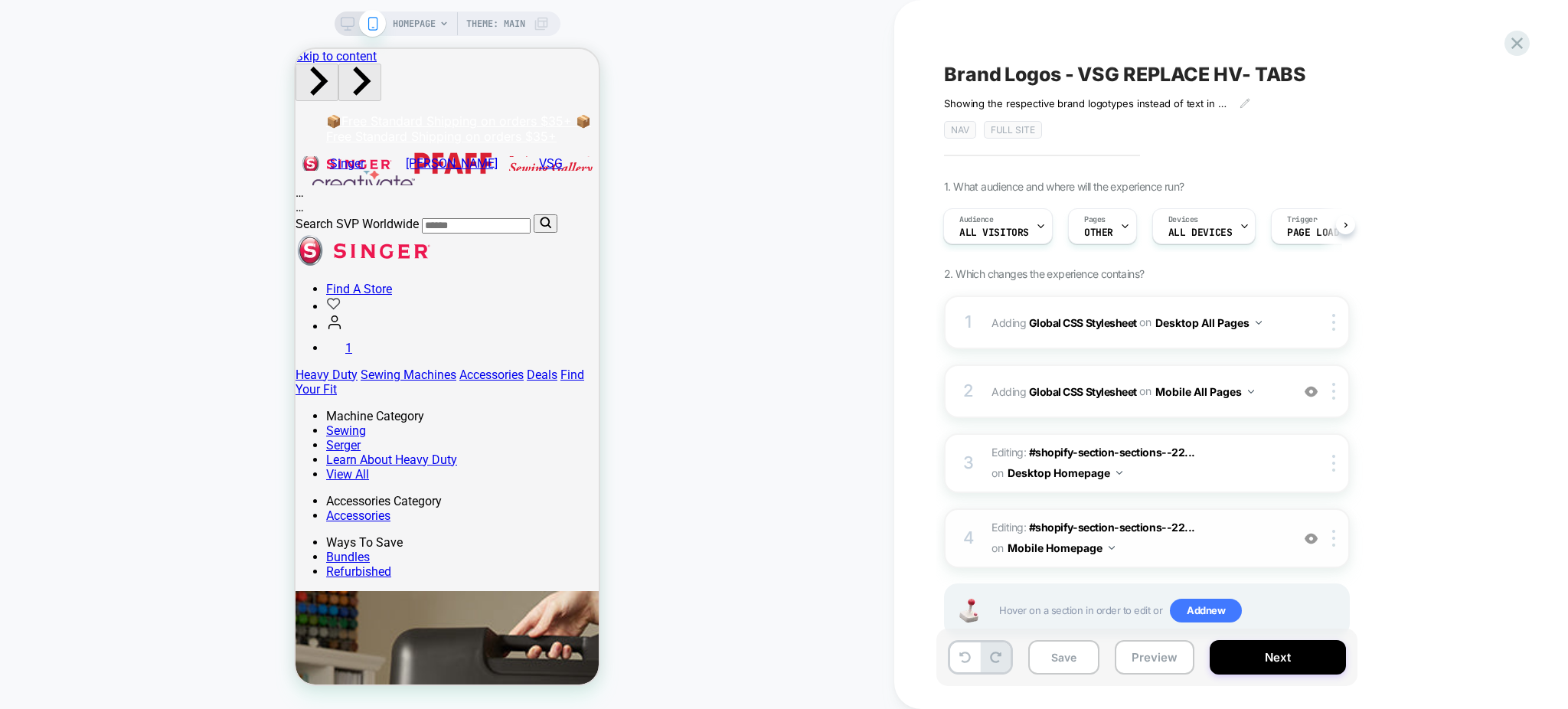
click at [1307, 535] on img at bounding box center [1311, 538] width 13 height 13
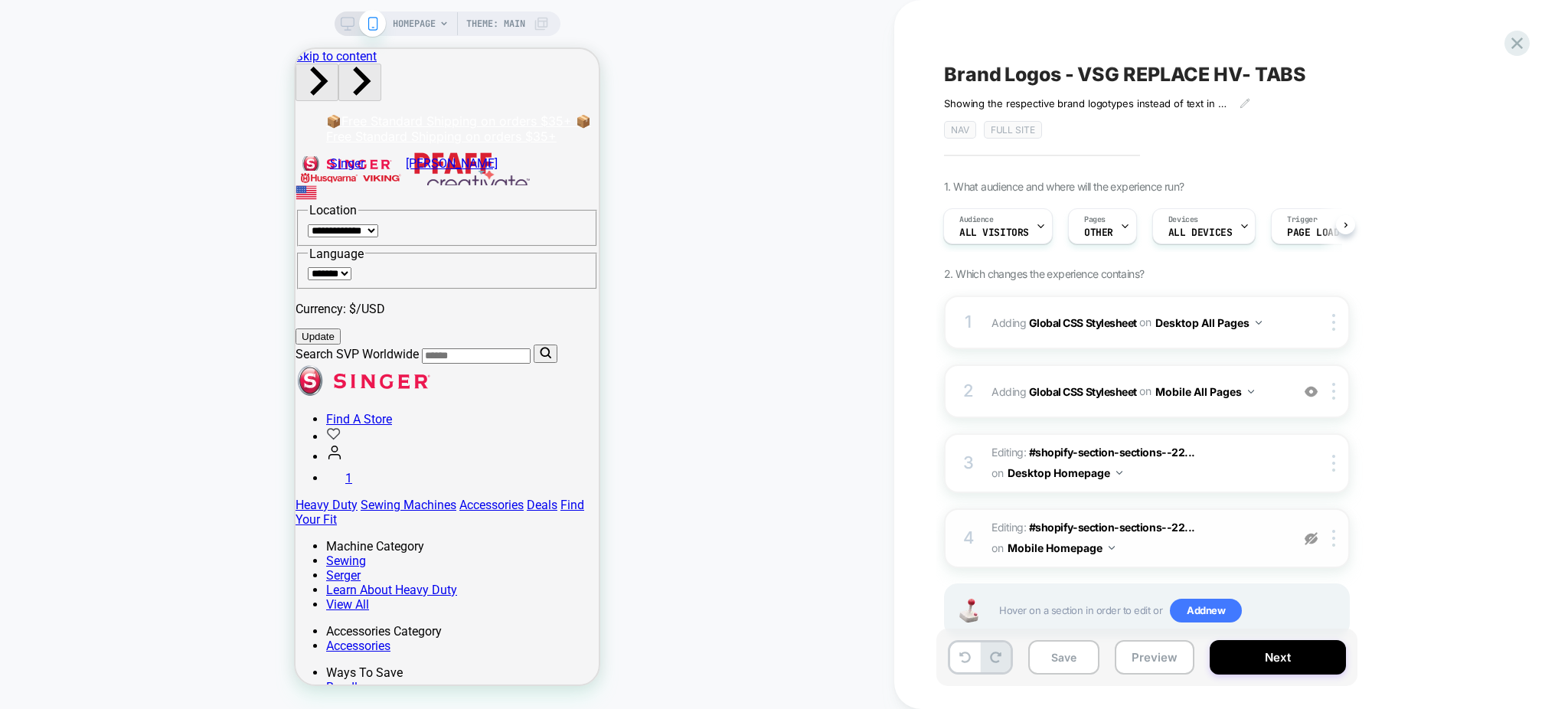
click at [1307, 535] on img at bounding box center [1311, 538] width 13 height 13
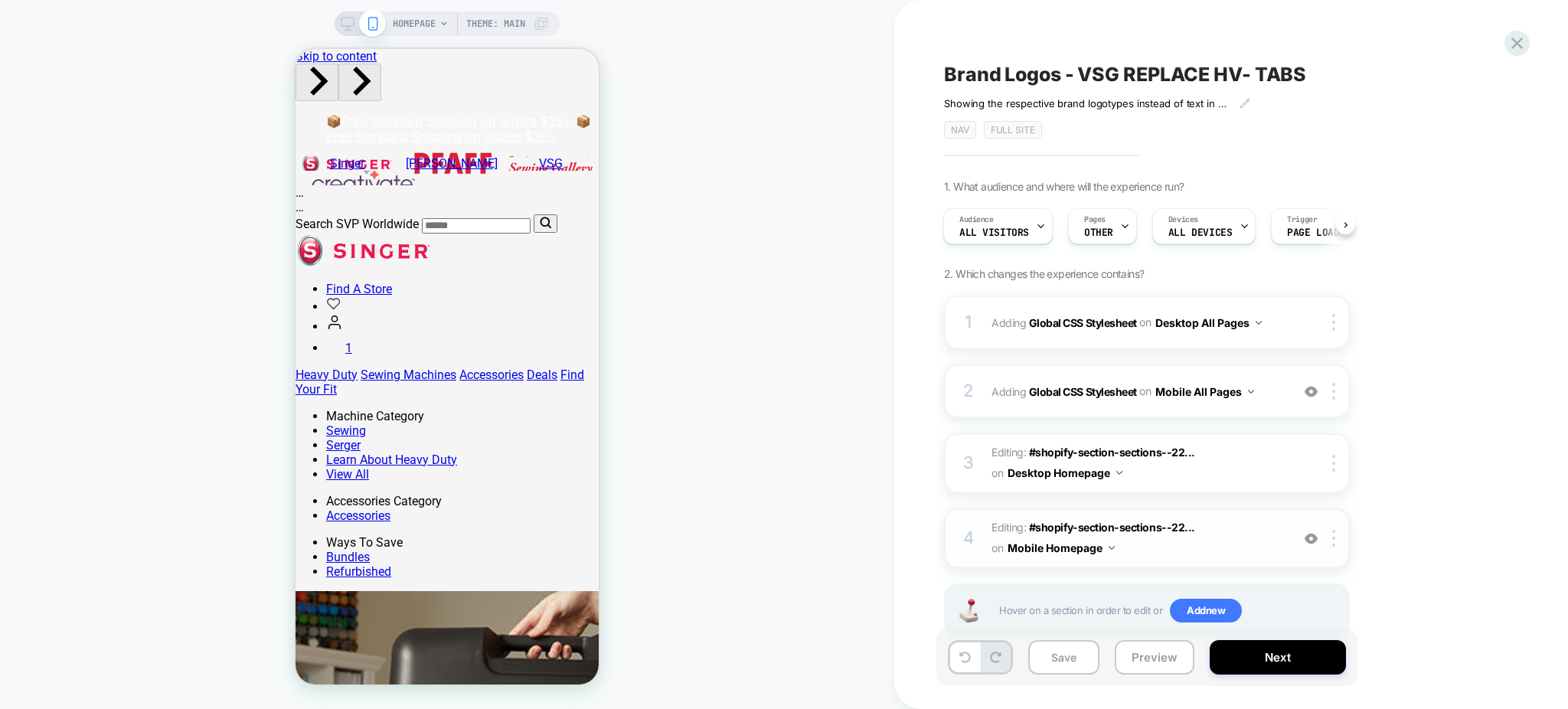
click at [1311, 543] on img at bounding box center [1311, 538] width 13 height 13
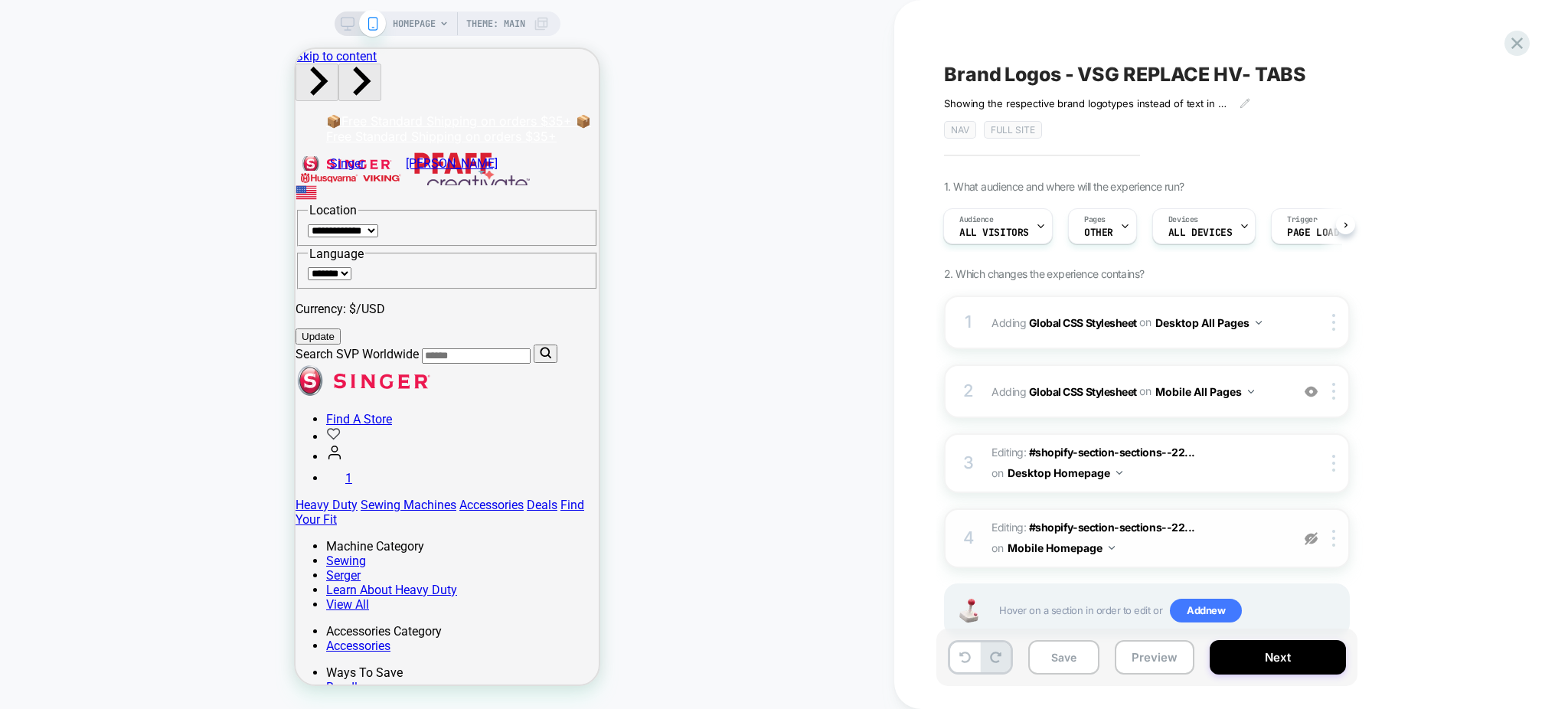
click at [1311, 543] on img at bounding box center [1311, 538] width 13 height 13
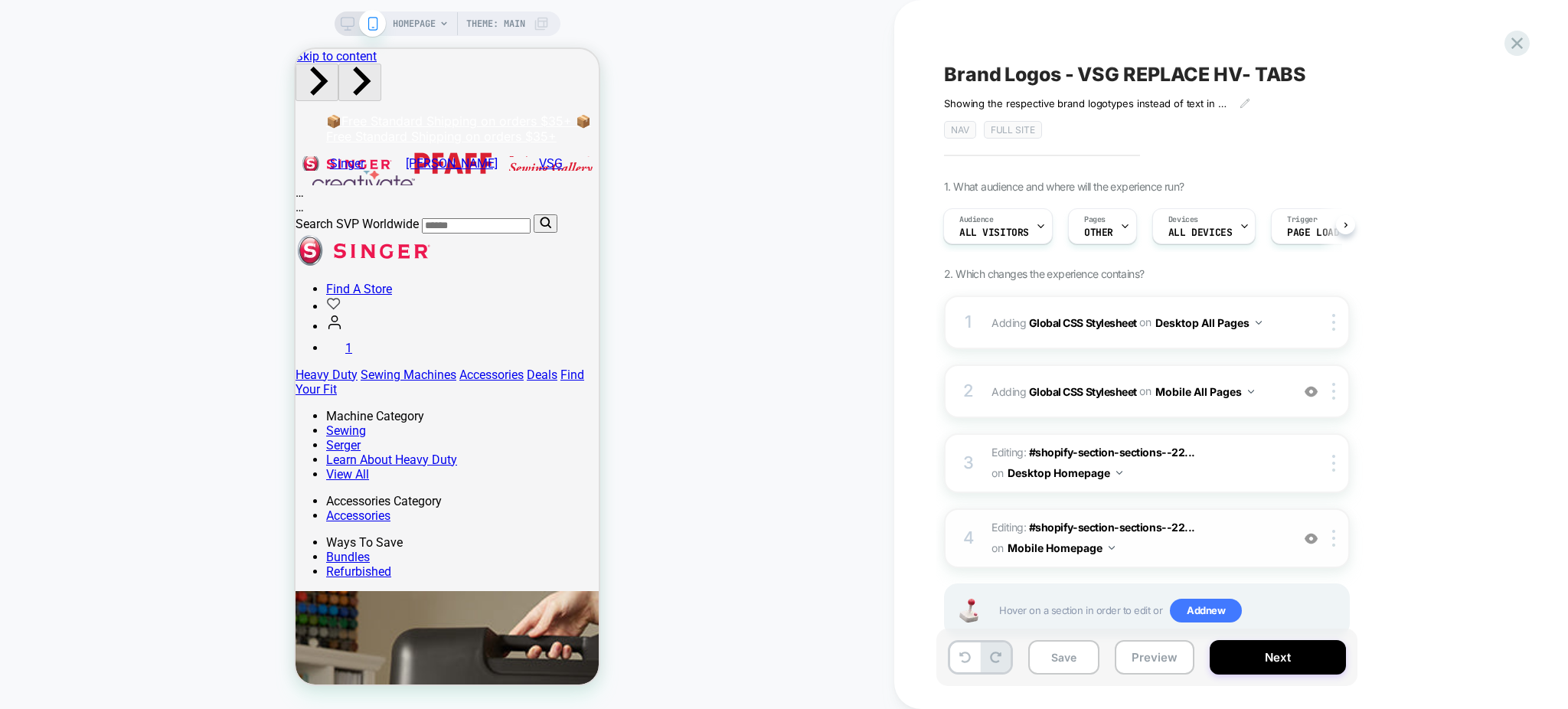
click at [1311, 543] on img at bounding box center [1311, 538] width 13 height 13
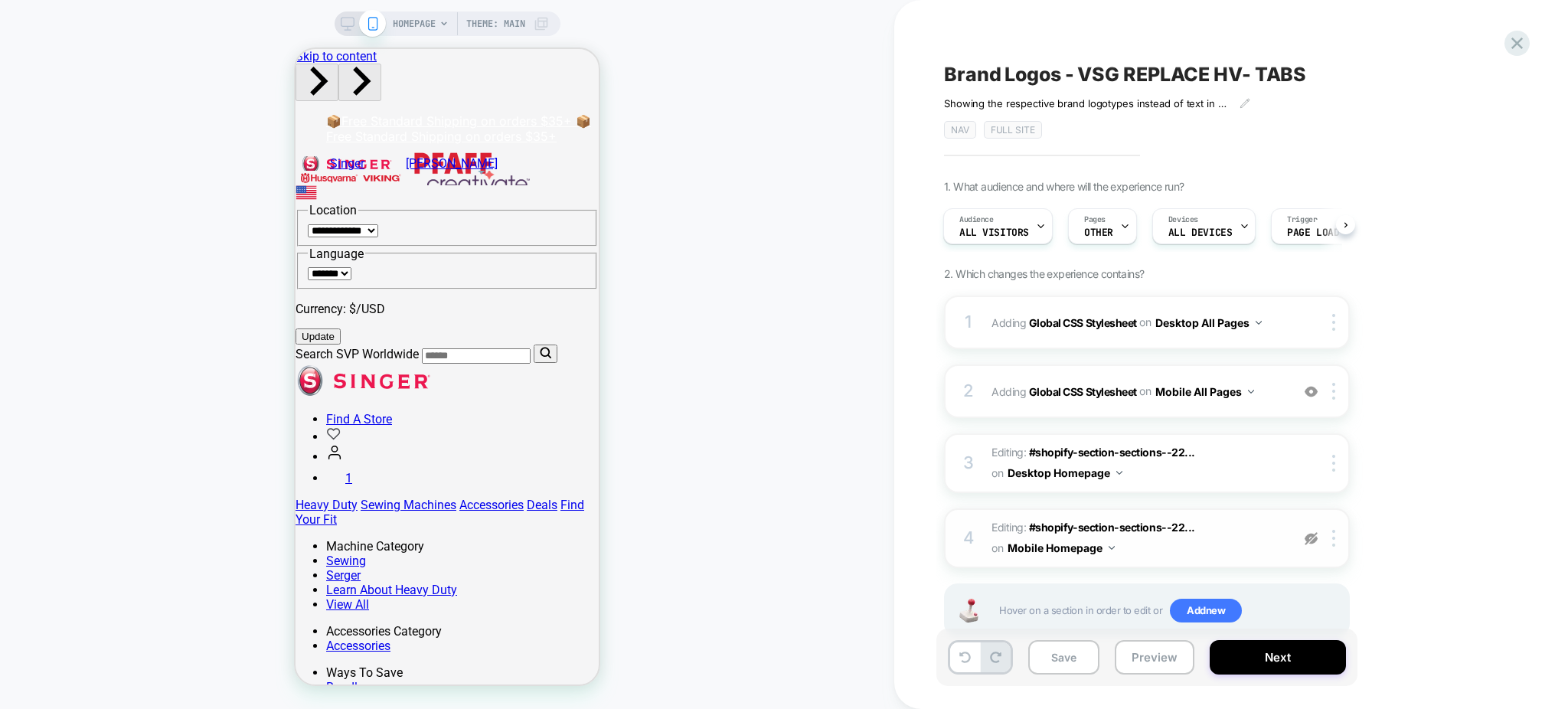
click at [1311, 543] on img at bounding box center [1311, 538] width 13 height 13
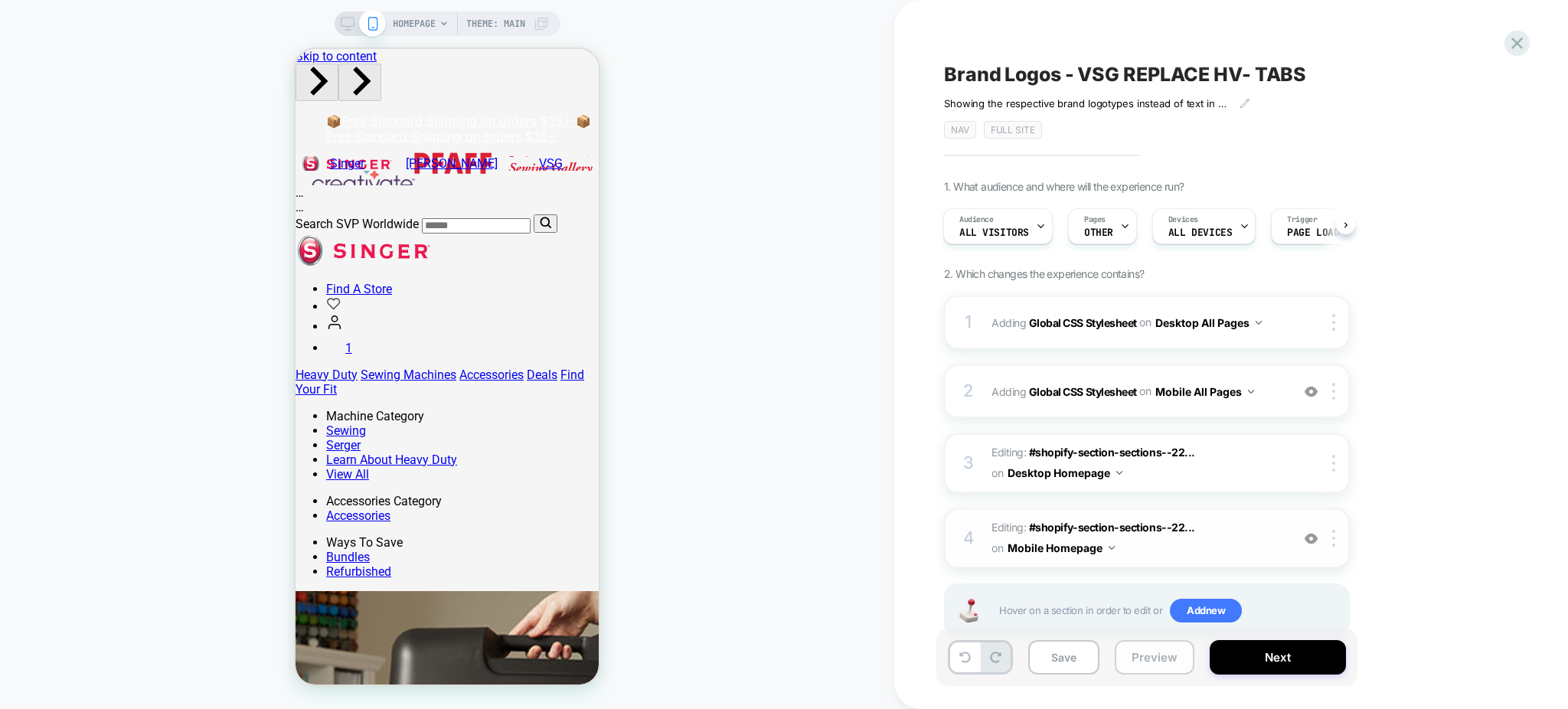
click at [1143, 670] on button "Preview" at bounding box center [1153, 657] width 80 height 35
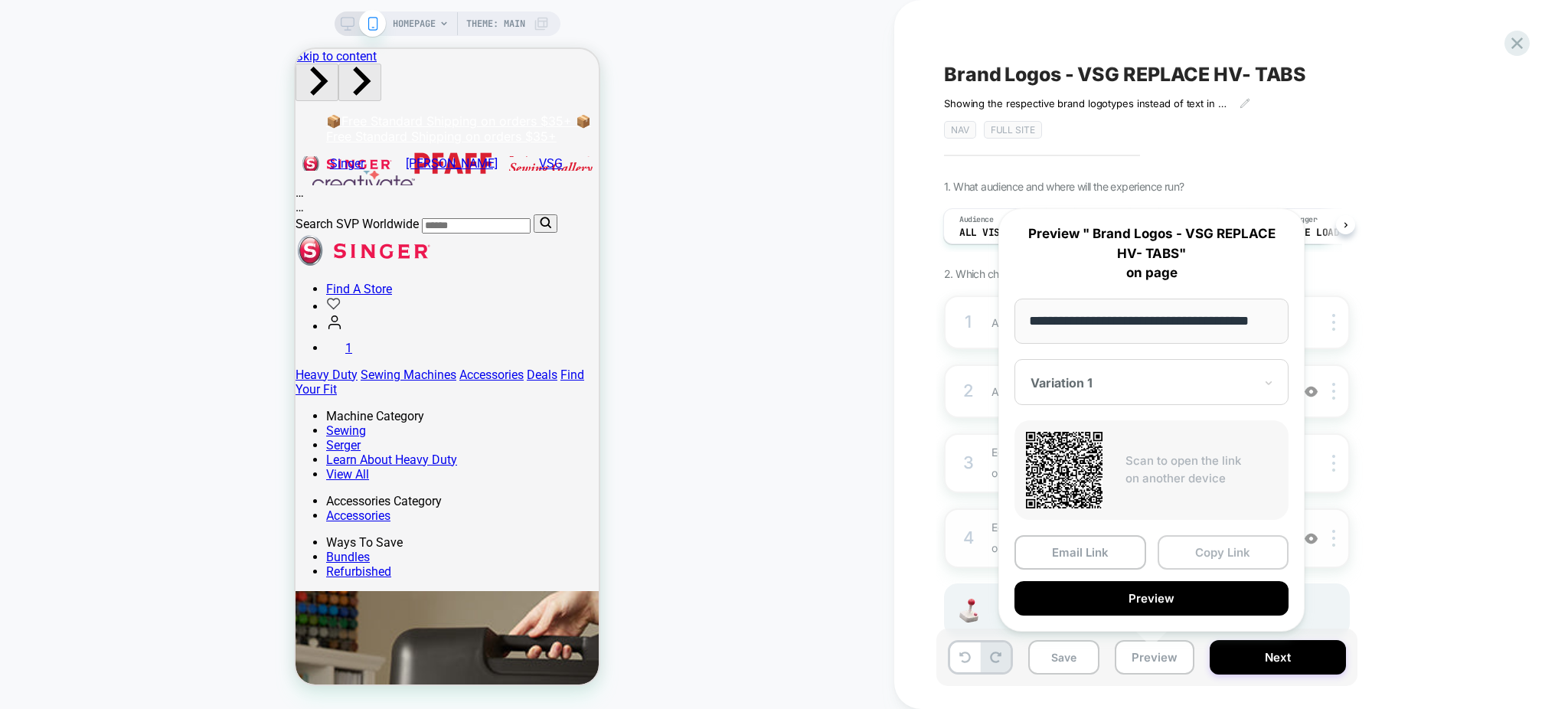
scroll to position [0, 0]
click at [1198, 538] on button "Copy Link" at bounding box center [1223, 553] width 131 height 35
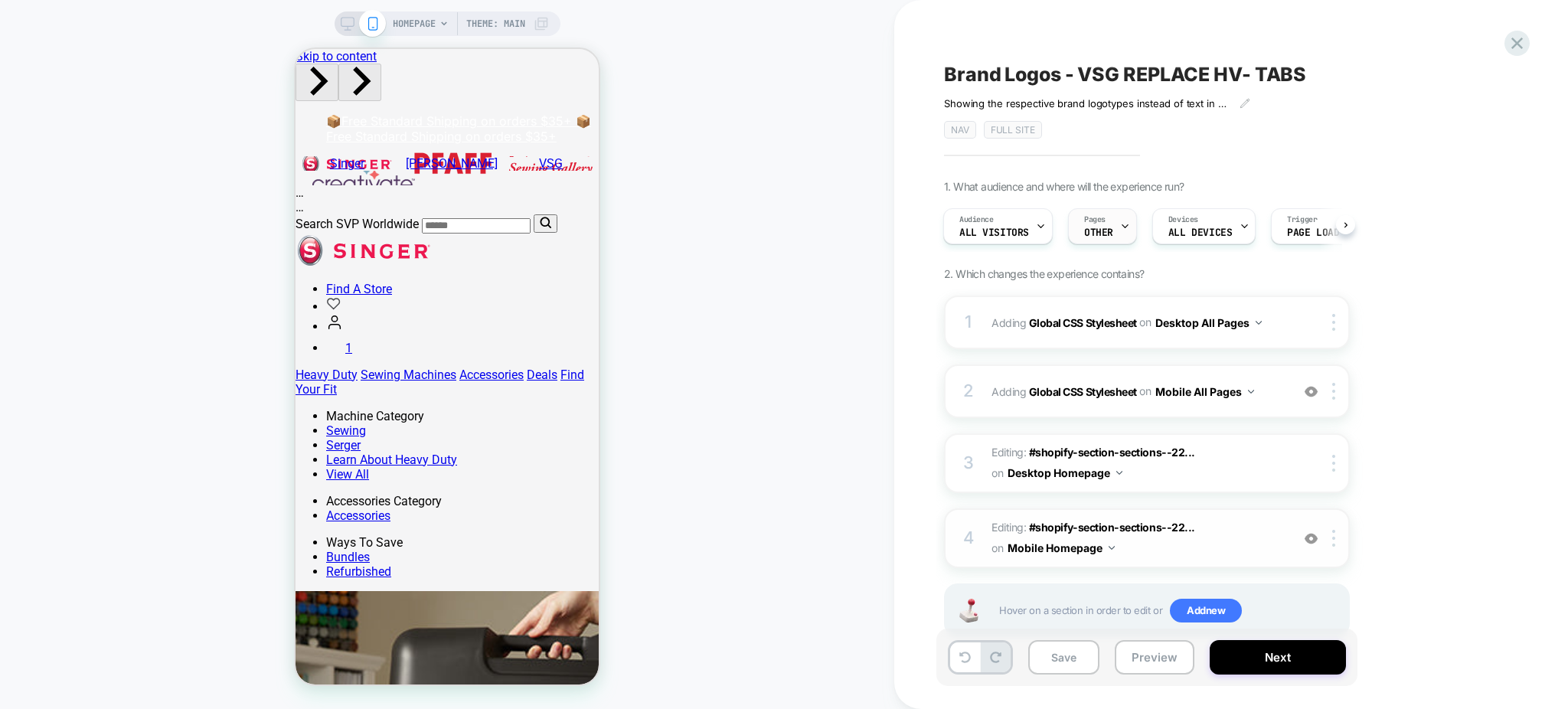
click at [1127, 227] on icon at bounding box center [1125, 226] width 10 height 10
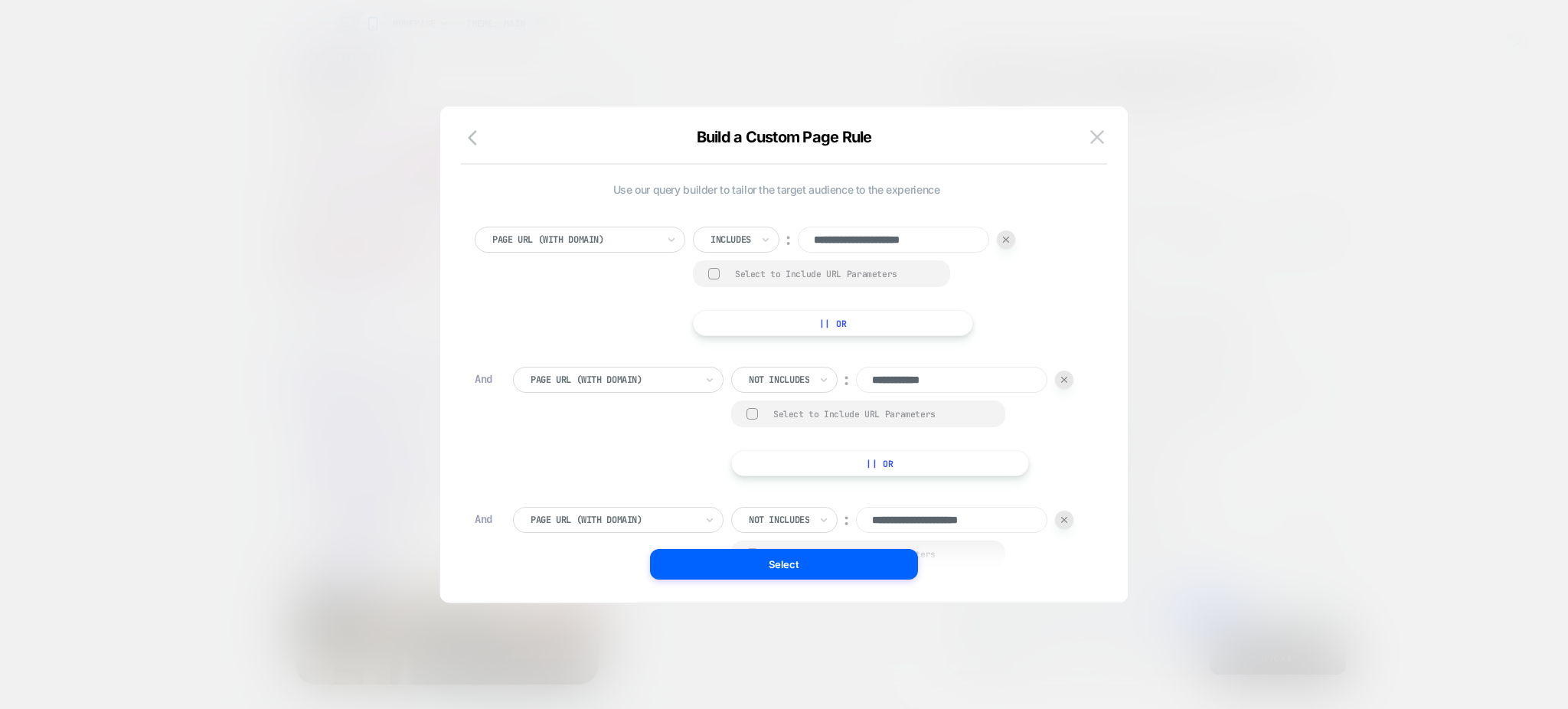
click at [900, 380] on input "**********" at bounding box center [951, 379] width 191 height 26
click at [973, 380] on input "**********" at bounding box center [951, 379] width 191 height 26
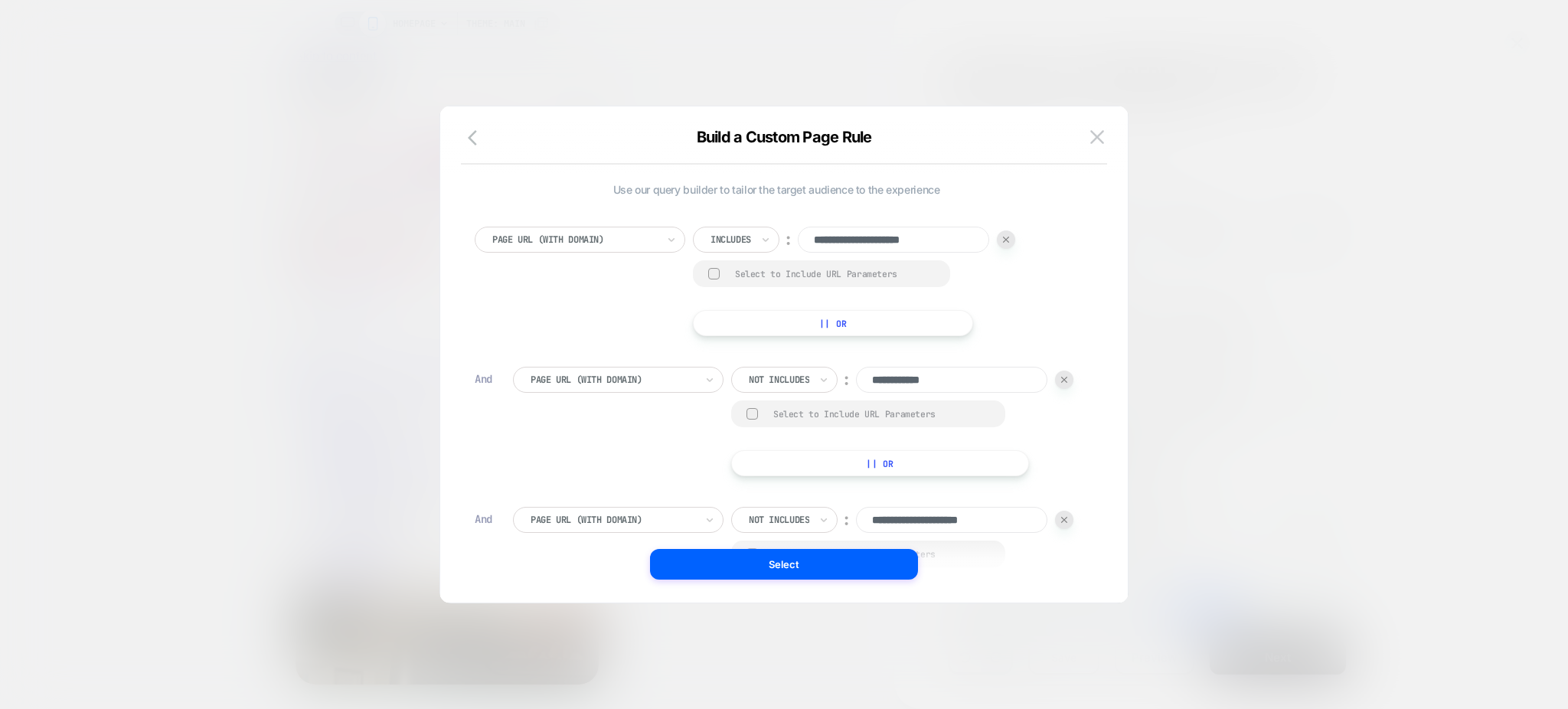
click at [973, 380] on input "**********" at bounding box center [951, 379] width 191 height 26
click at [1225, 210] on div at bounding box center [784, 354] width 1568 height 709
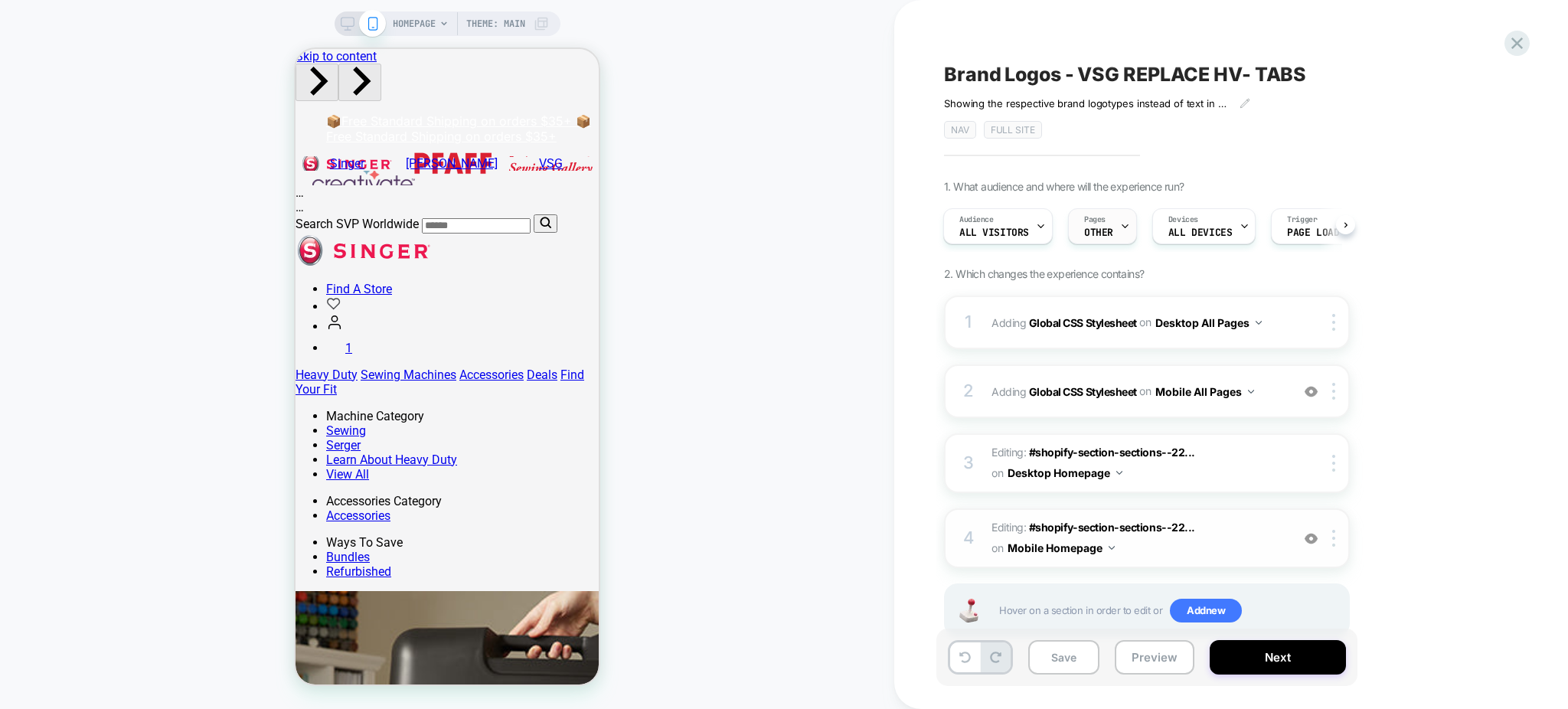
click at [1094, 225] on span "Pages" at bounding box center [1095, 219] width 21 height 11
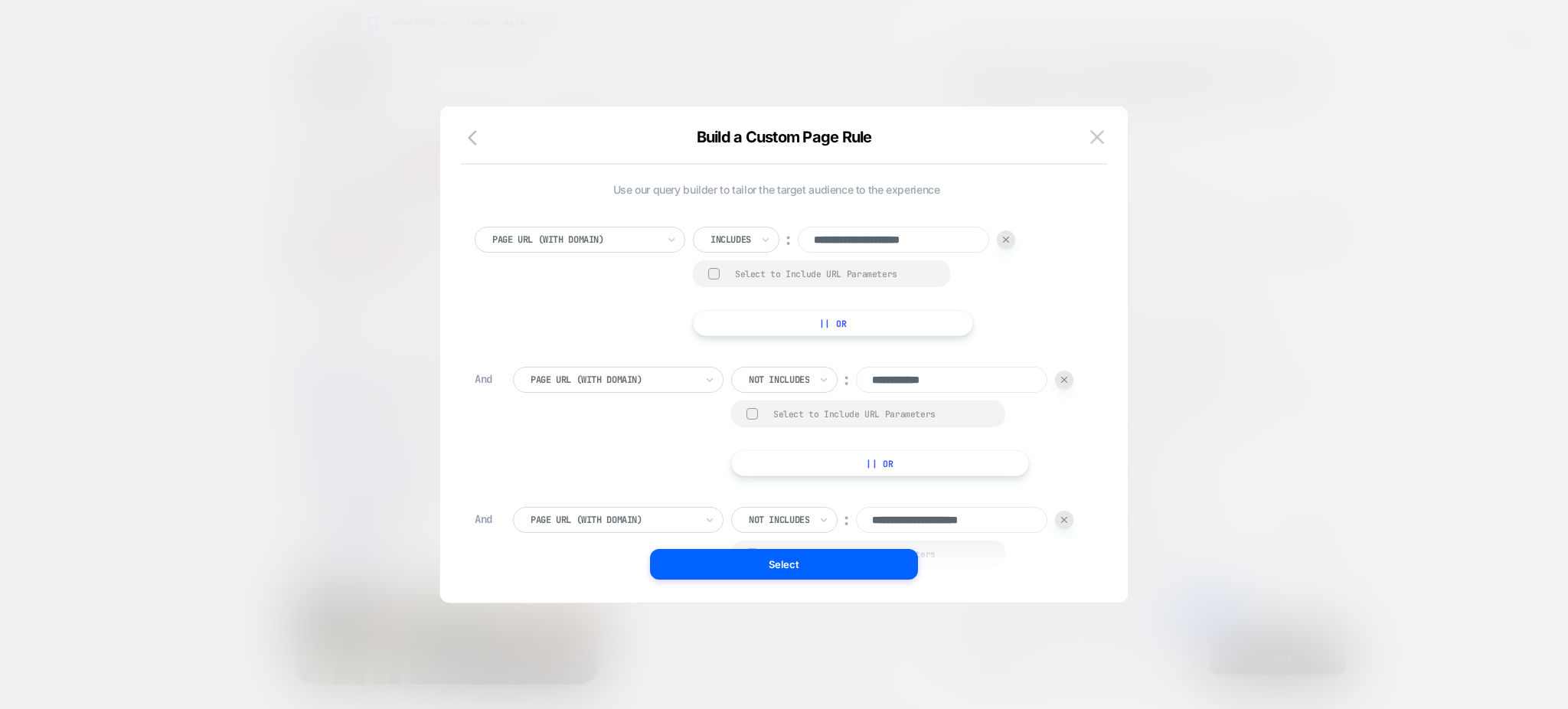
click at [909, 372] on input "**********" at bounding box center [951, 379] width 191 height 26
click at [714, 273] on div at bounding box center [714, 273] width 12 height 12
click at [714, 273] on rect at bounding box center [715, 273] width 13 height 12
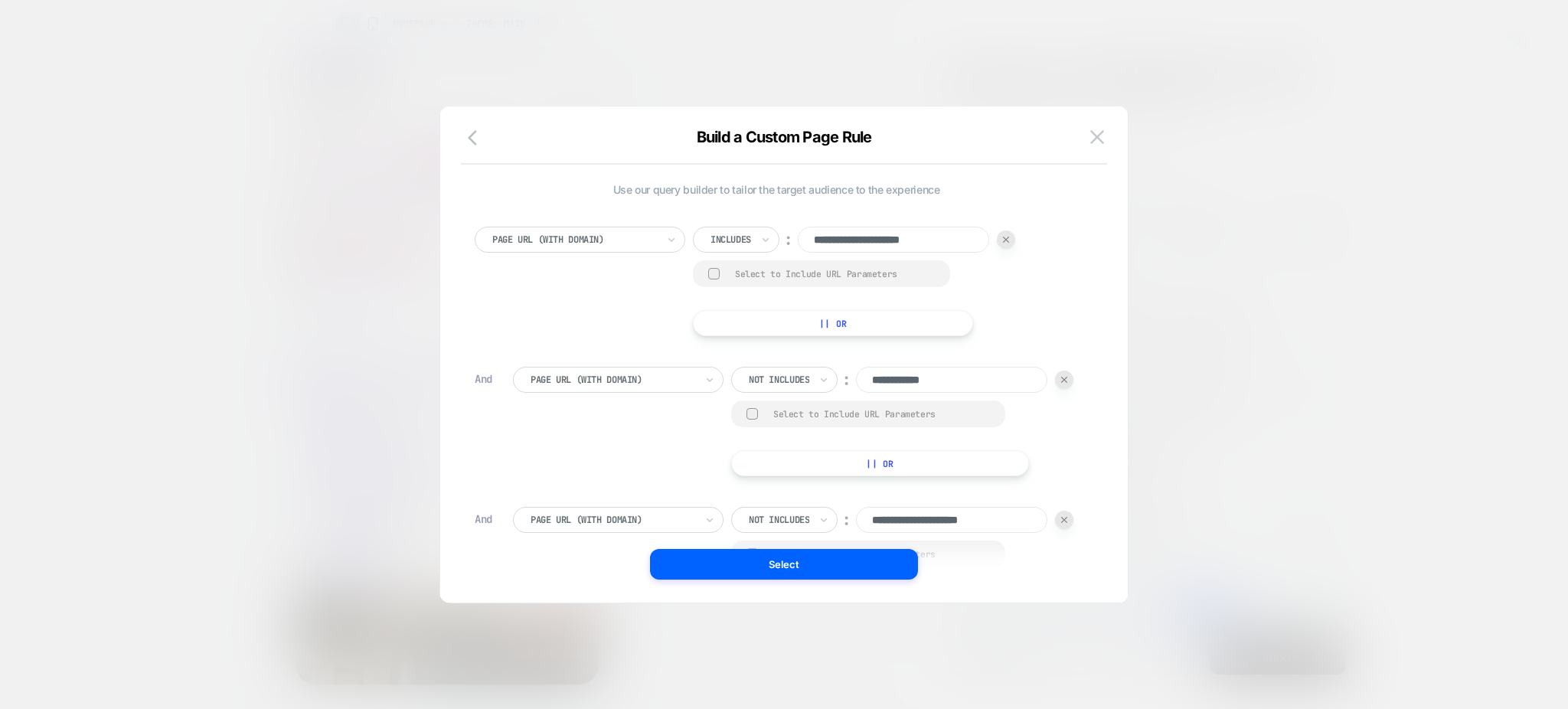
click at [891, 326] on button "|| Or" at bounding box center [833, 322] width 280 height 26
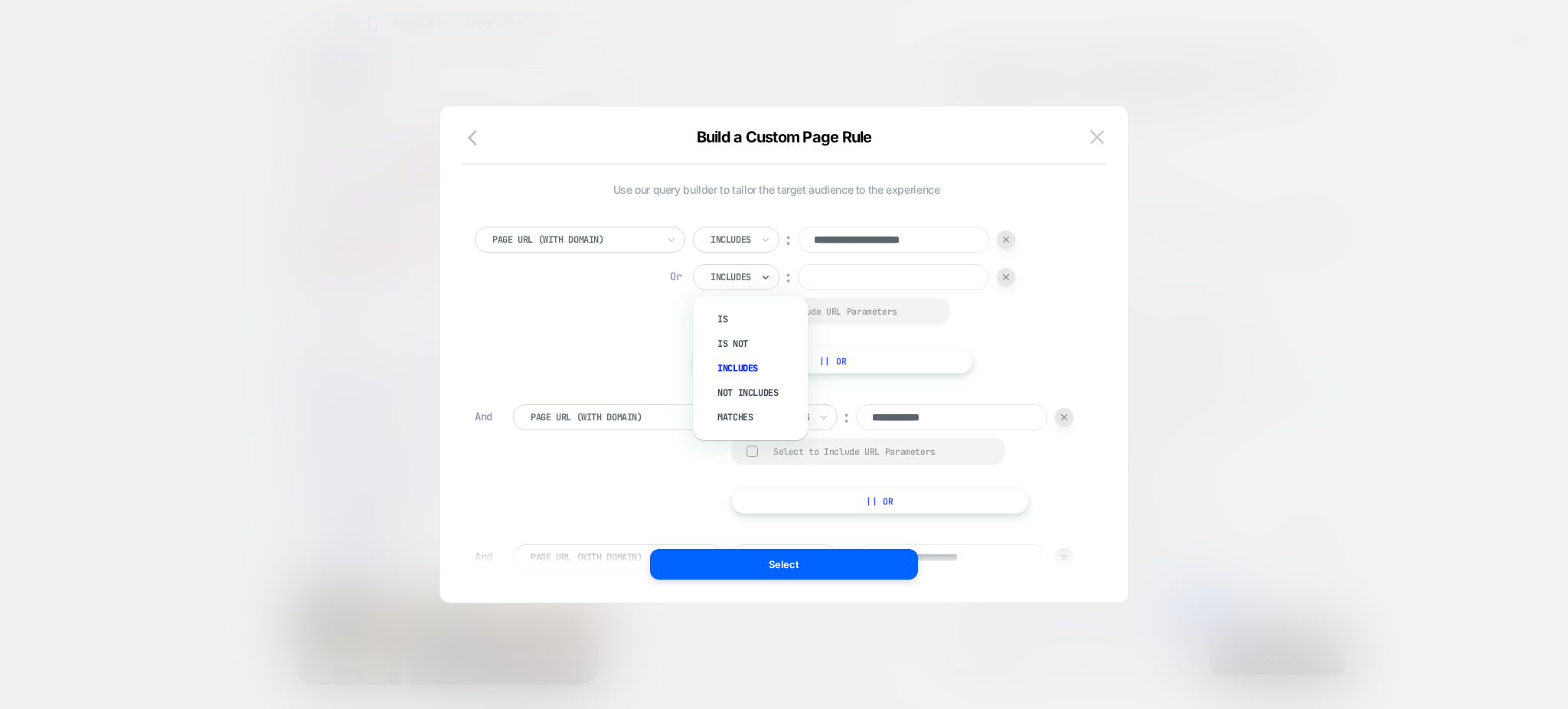
click at [759, 281] on div "Includes" at bounding box center [736, 276] width 86 height 26
click at [748, 384] on div "Not includes" at bounding box center [758, 392] width 100 height 25
click at [849, 282] on input at bounding box center [913, 276] width 191 height 26
paste input "**********"
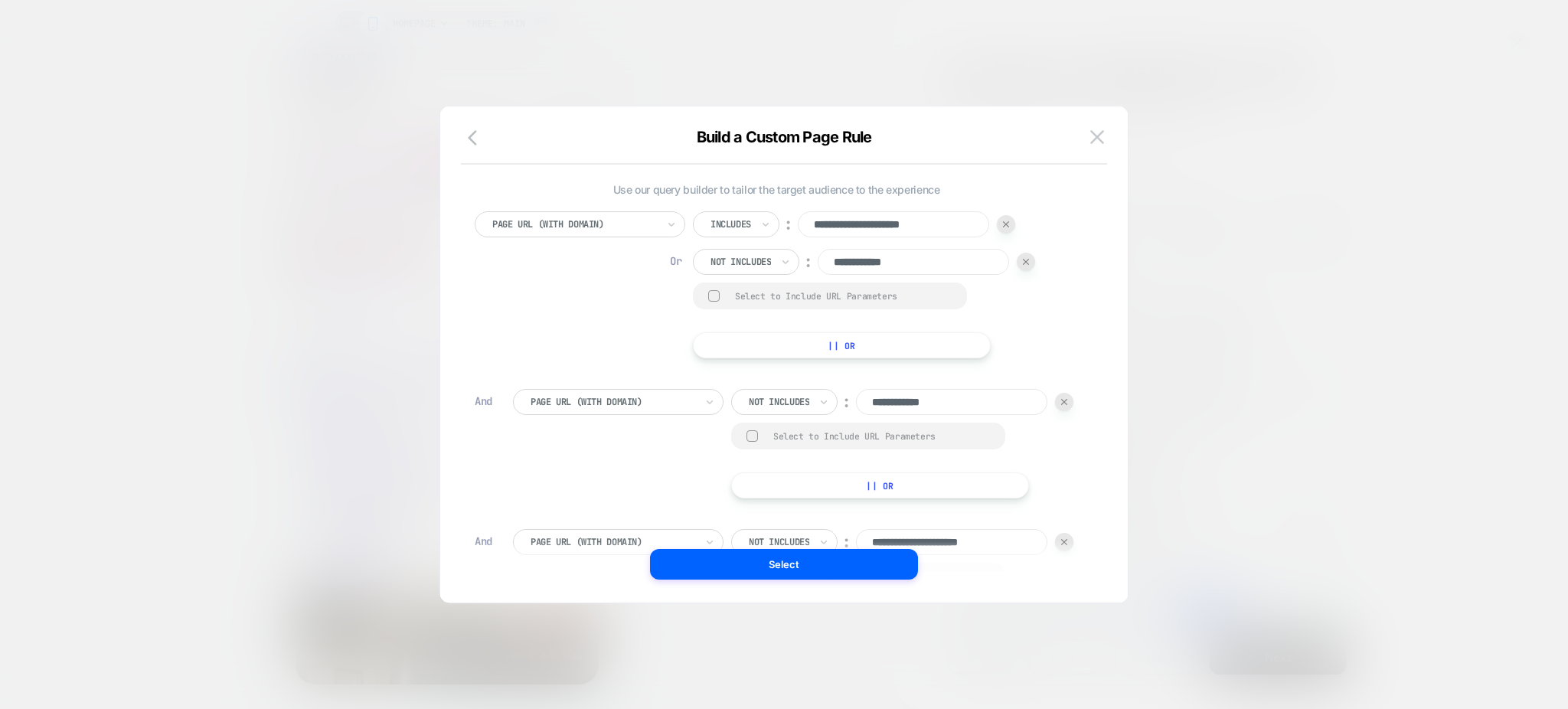
scroll to position [19, 0]
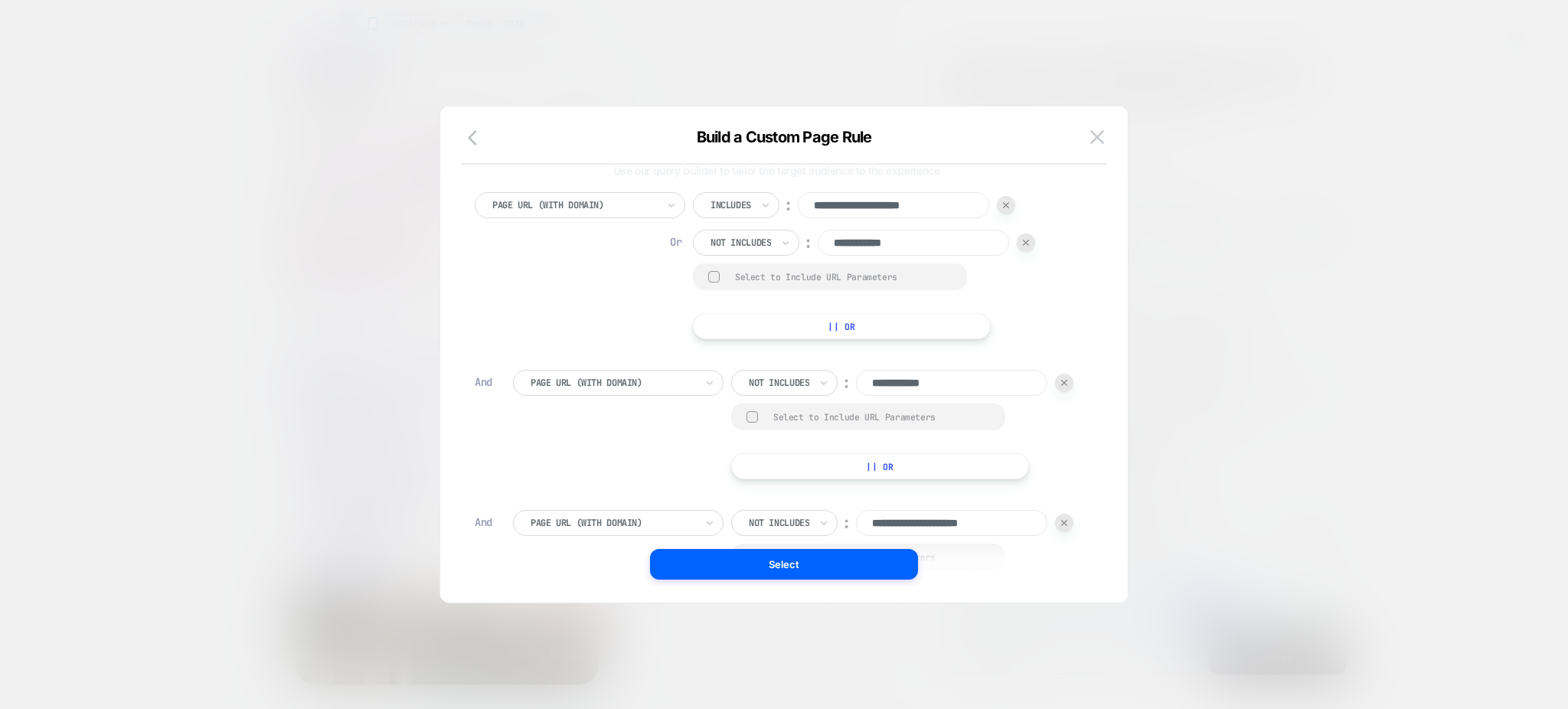
type input "**********"
click at [944, 526] on input "**********" at bounding box center [951, 522] width 191 height 26
click at [878, 330] on button "|| Or" at bounding box center [842, 325] width 297 height 26
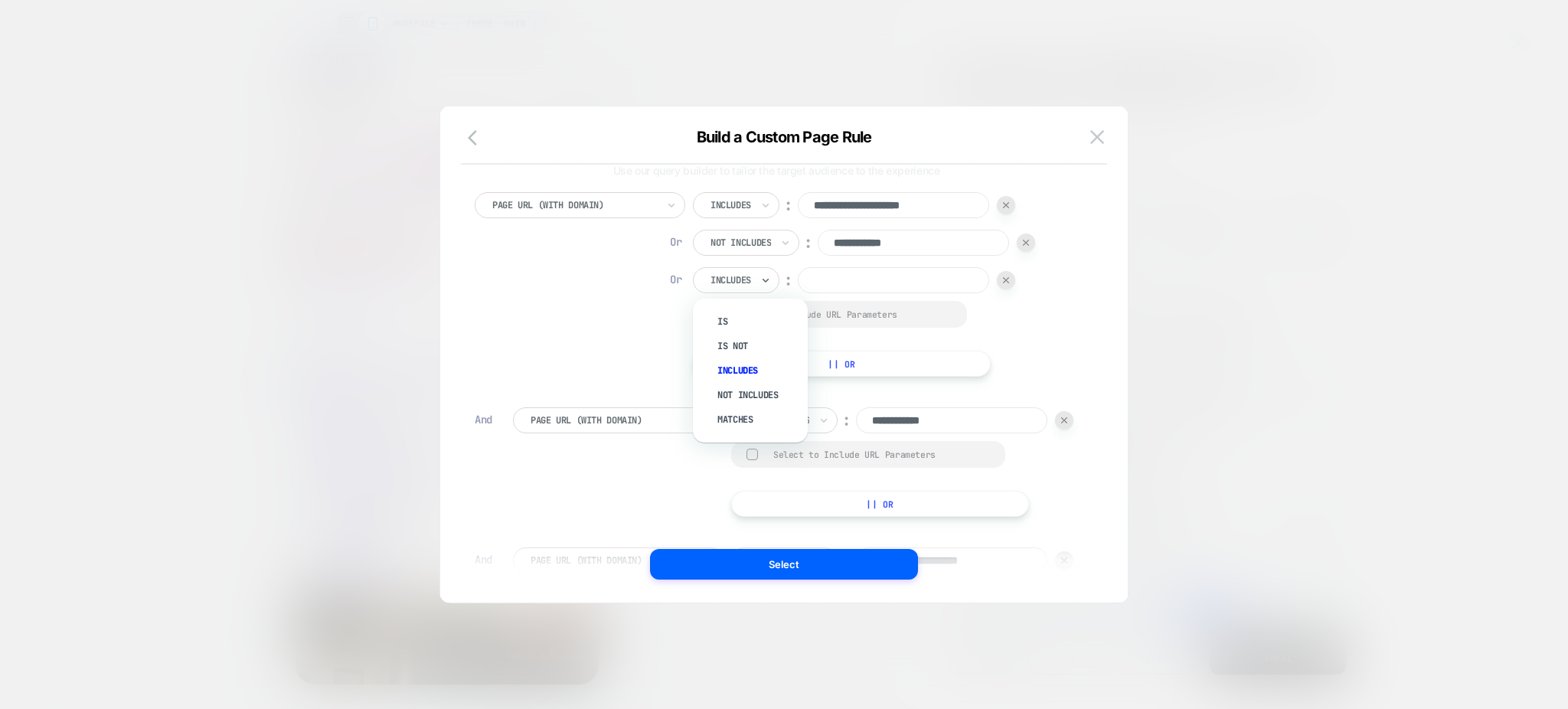
click at [749, 282] on div at bounding box center [730, 280] width 40 height 13
click at [755, 384] on div "Not includes" at bounding box center [758, 395] width 100 height 25
click at [887, 271] on input at bounding box center [913, 279] width 191 height 26
paste input "**********"
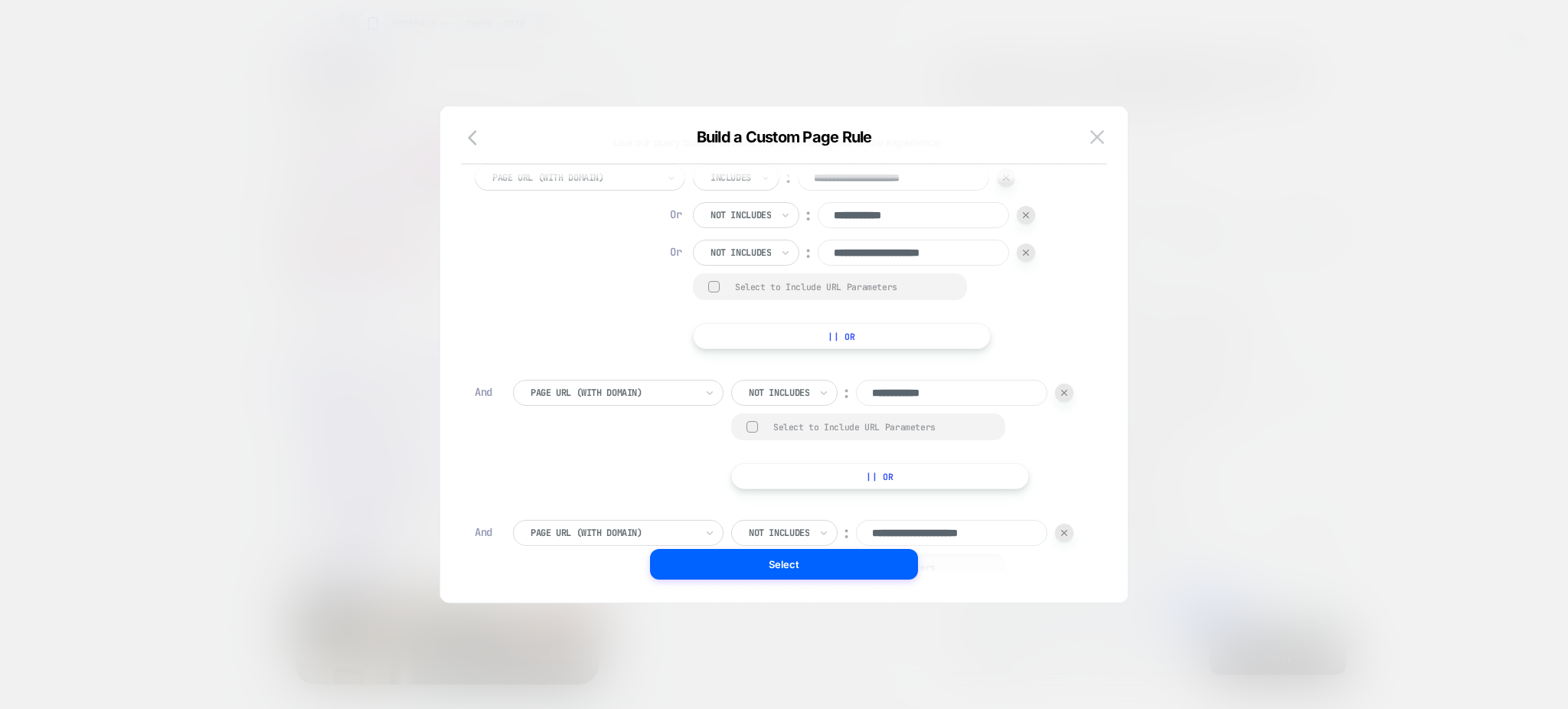
scroll to position [45, 0]
type input "**********"
click at [1061, 392] on div at bounding box center [1063, 394] width 18 height 18
type input "**********"
click at [1061, 392] on div at bounding box center [1063, 394] width 18 height 18
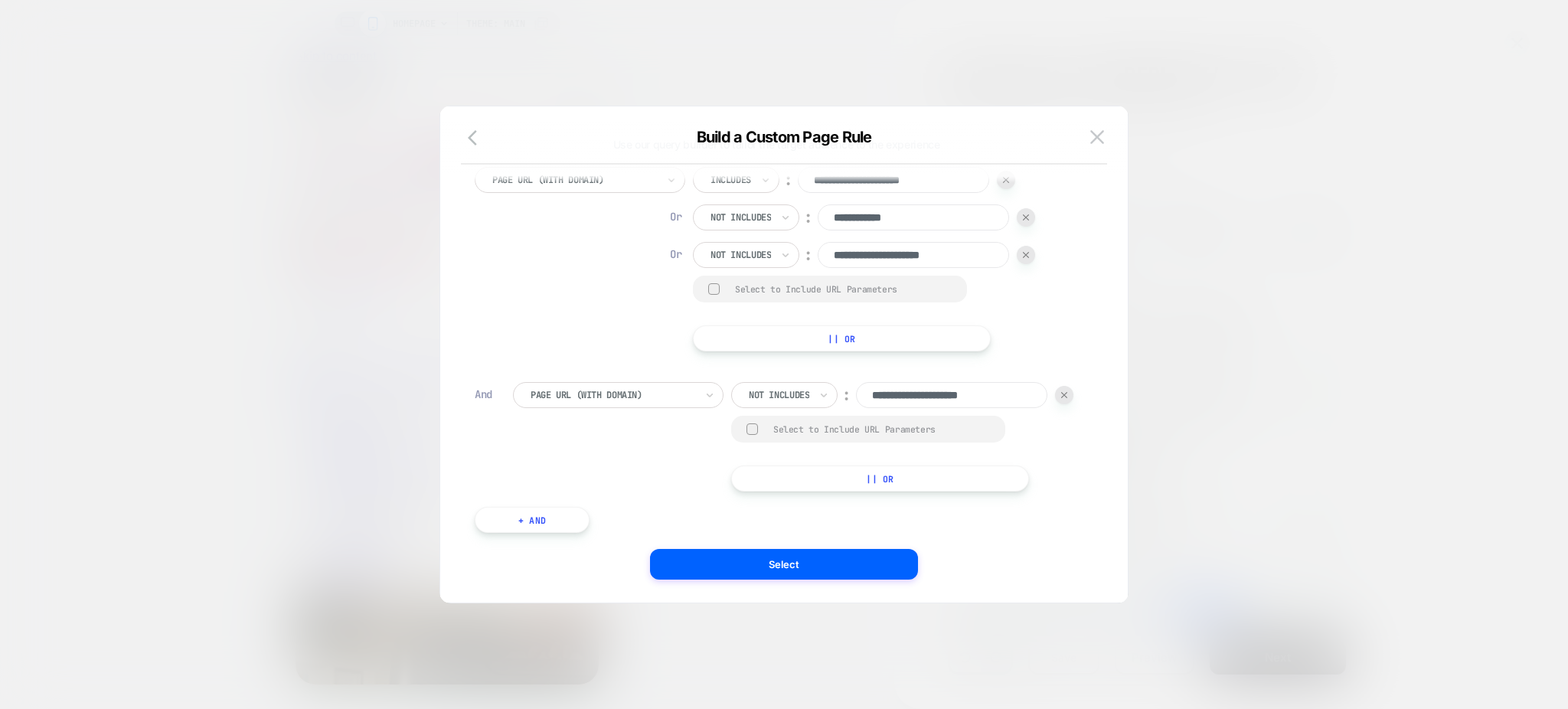
scroll to position [0, 0]
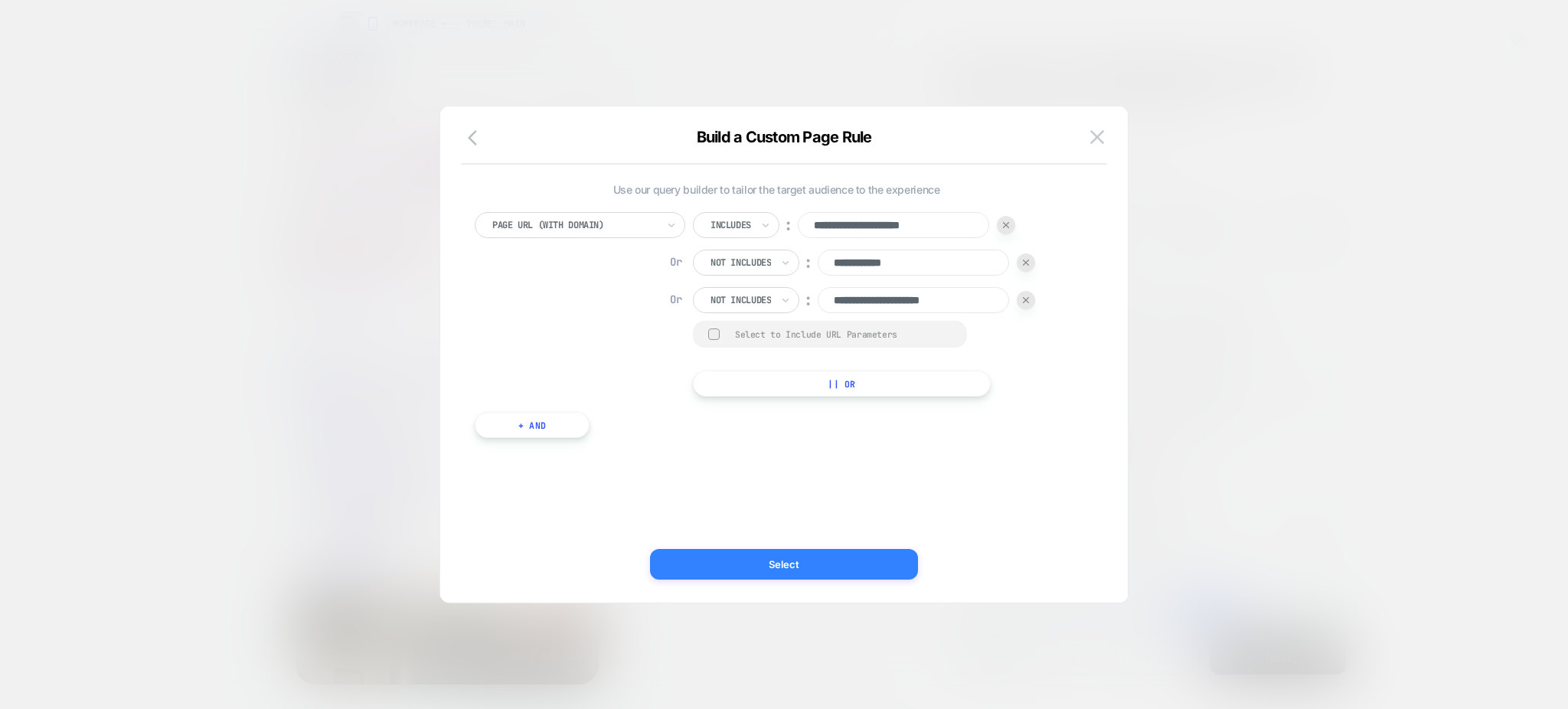
click at [785, 555] on button "Select" at bounding box center [783, 564] width 268 height 31
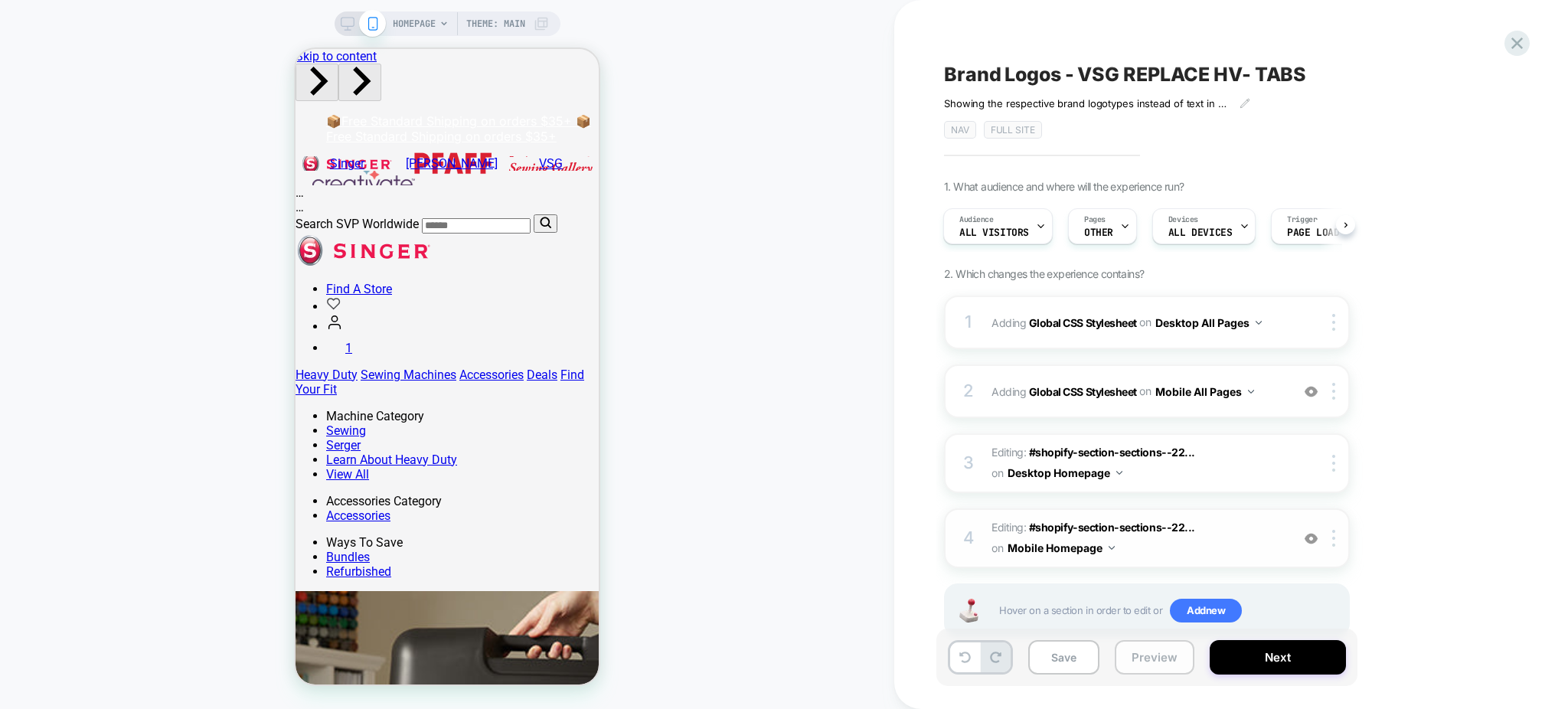
click at [1128, 649] on button "Preview" at bounding box center [1153, 657] width 80 height 35
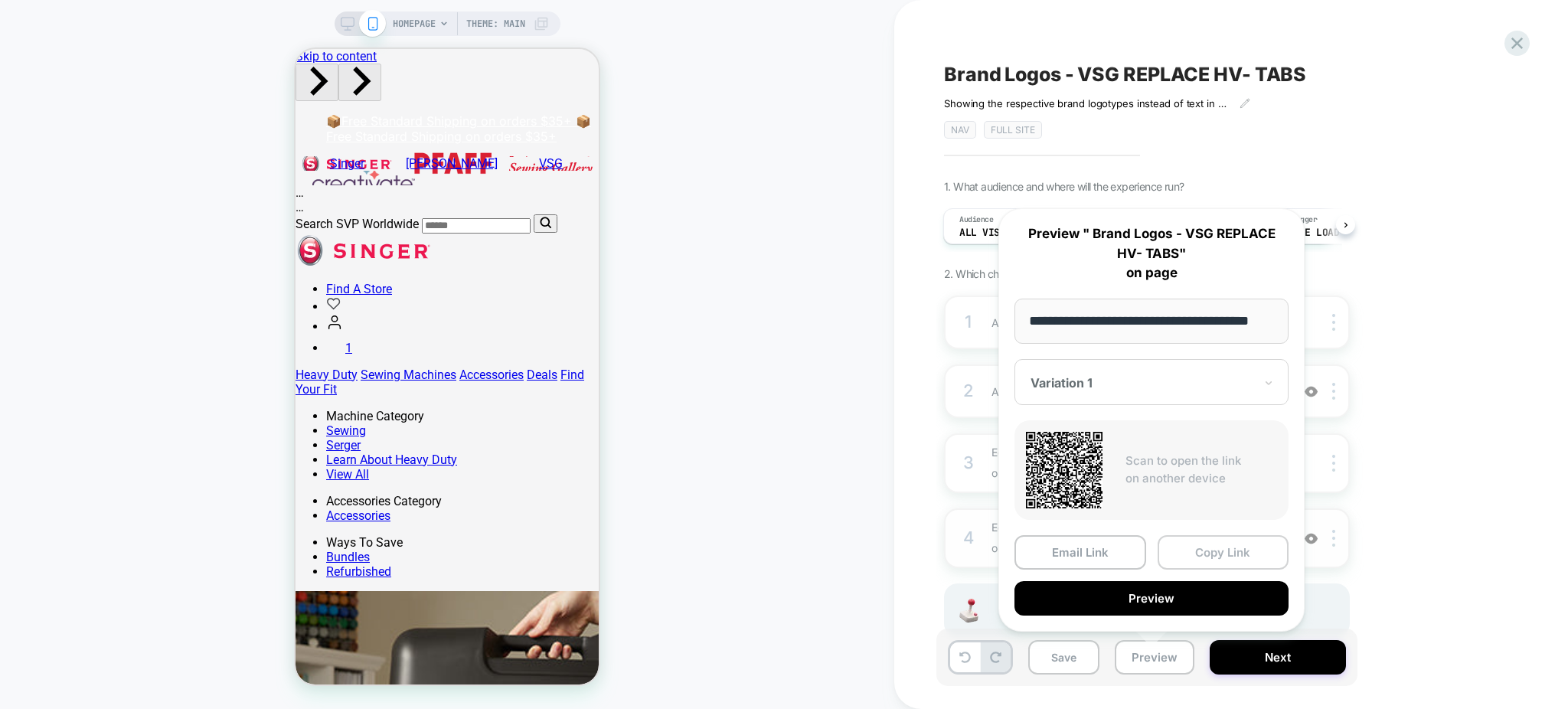
click at [1193, 545] on button "Copy Link" at bounding box center [1223, 553] width 131 height 35
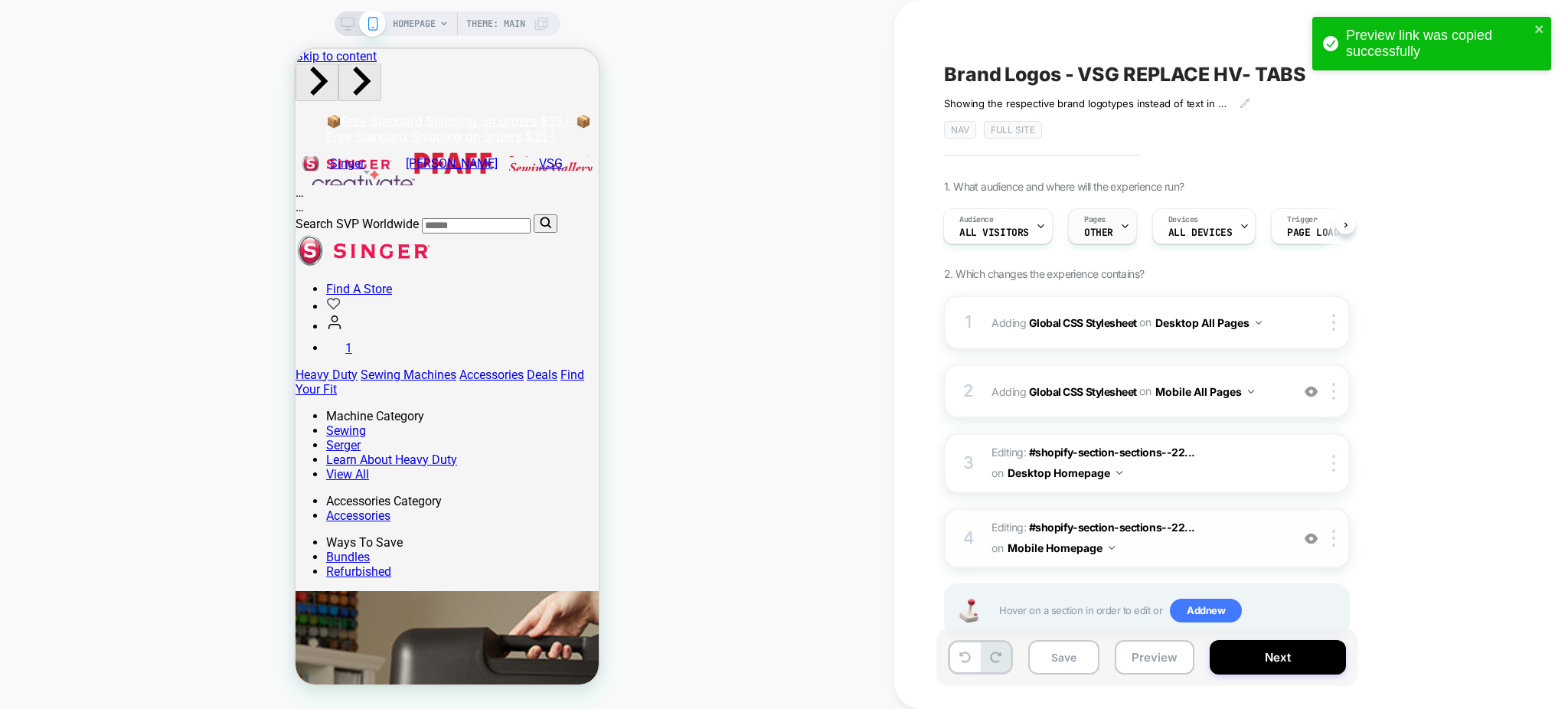
click at [1094, 221] on span "Pages" at bounding box center [1095, 219] width 21 height 11
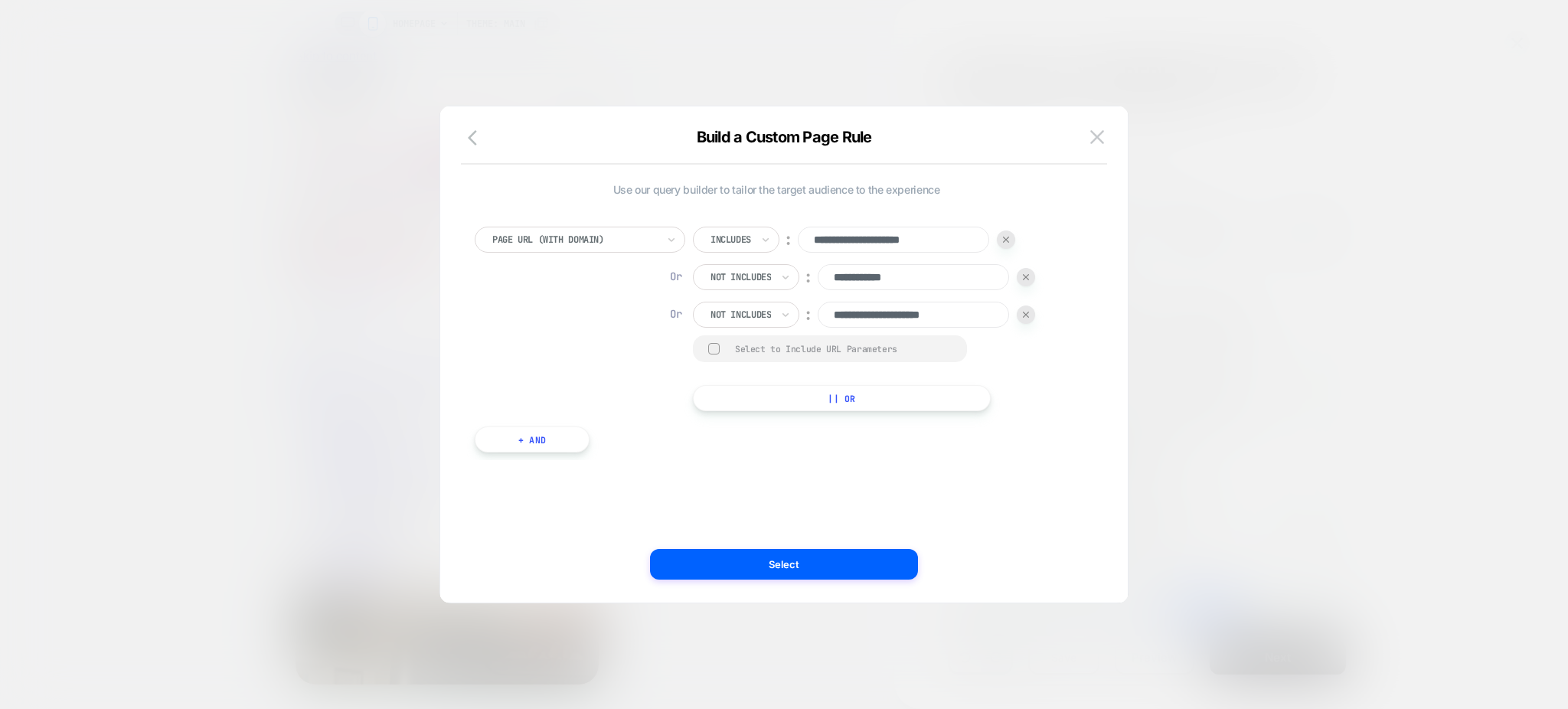
click at [940, 278] on input "**********" at bounding box center [913, 276] width 191 height 26
click at [537, 446] on button "+ And" at bounding box center [533, 438] width 115 height 26
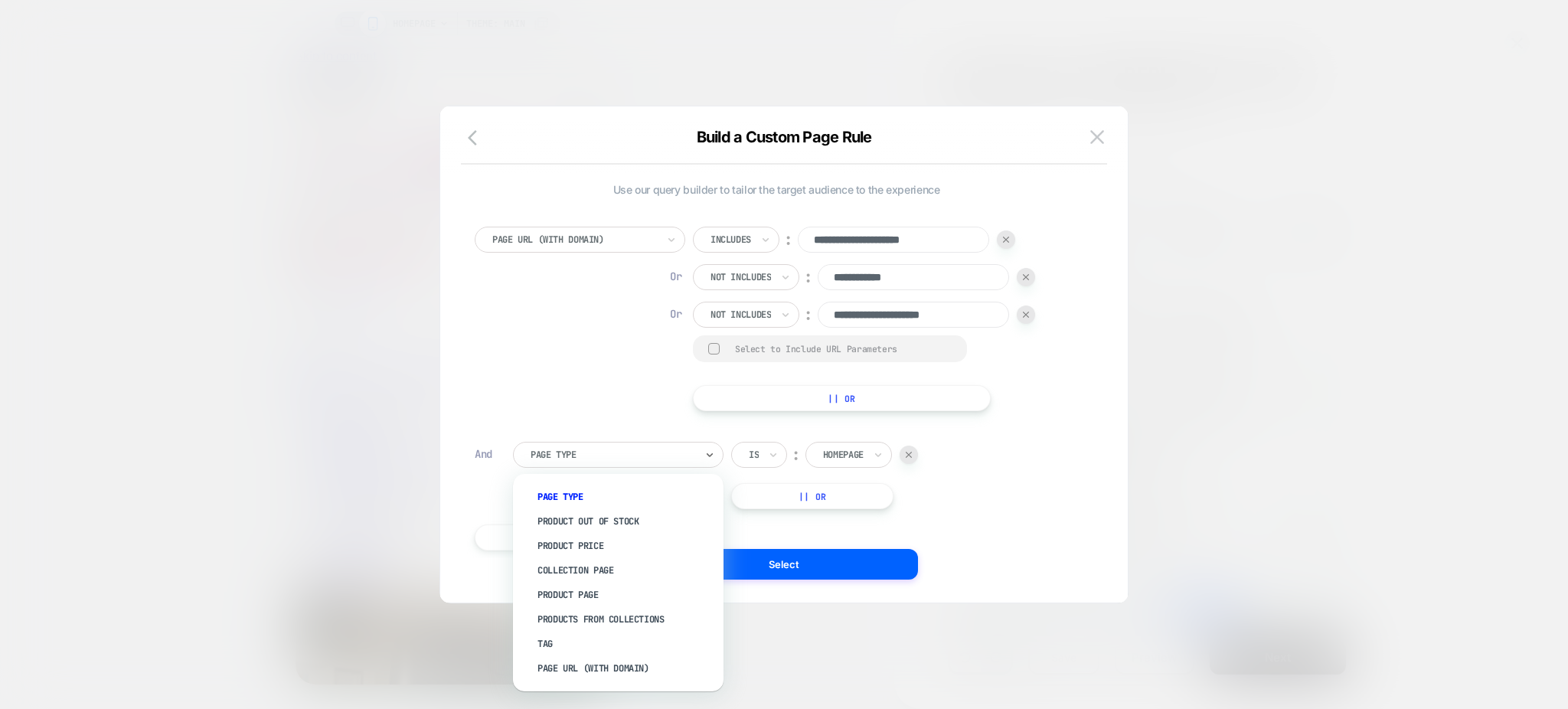
click at [591, 454] on div at bounding box center [613, 455] width 165 height 13
click at [578, 656] on div "Page Url (WITH DOMAIN)" at bounding box center [625, 669] width 195 height 25
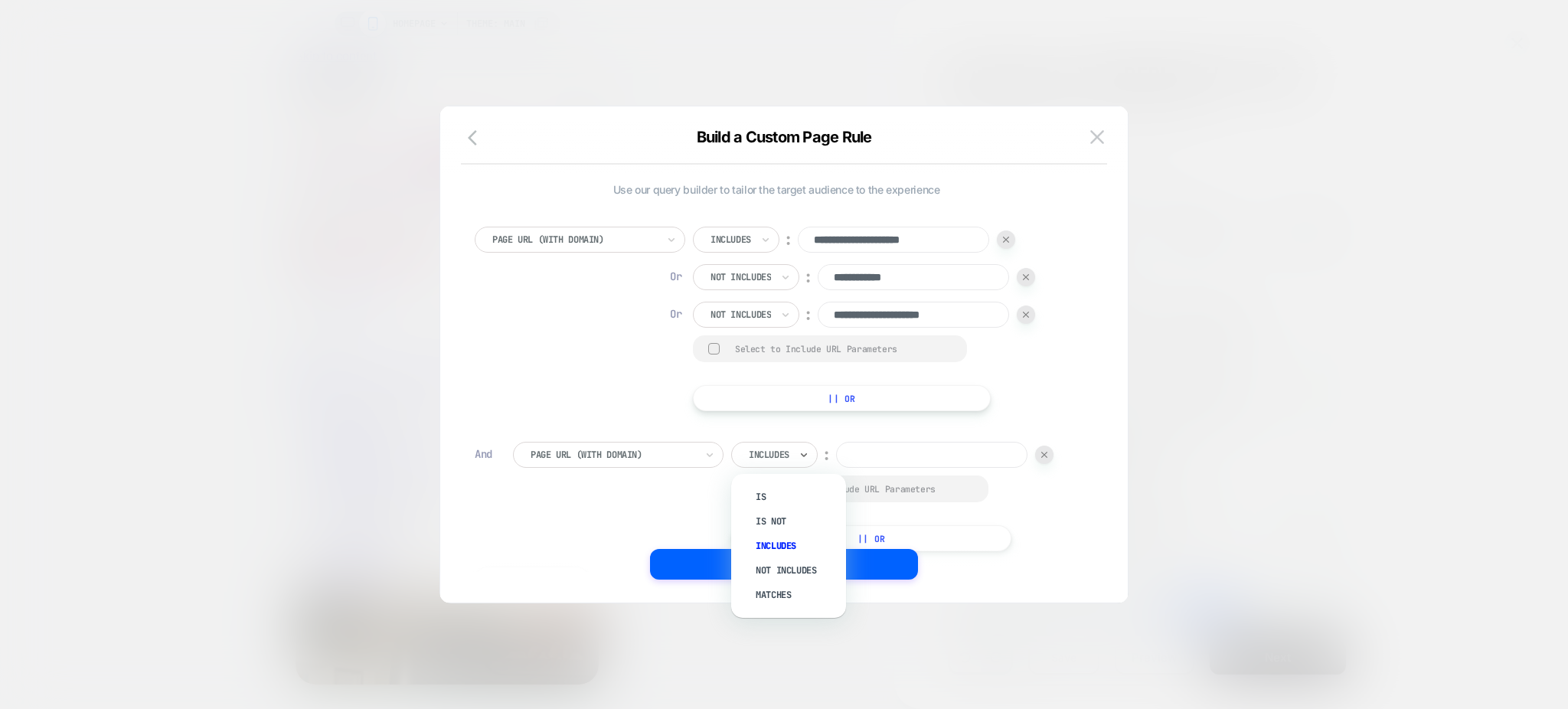
click at [776, 451] on div at bounding box center [769, 455] width 40 height 13
click at [788, 558] on div "Not includes" at bounding box center [796, 571] width 100 height 25
click at [924, 463] on input at bounding box center [951, 454] width 191 height 26
paste input "**********"
type input "**********"
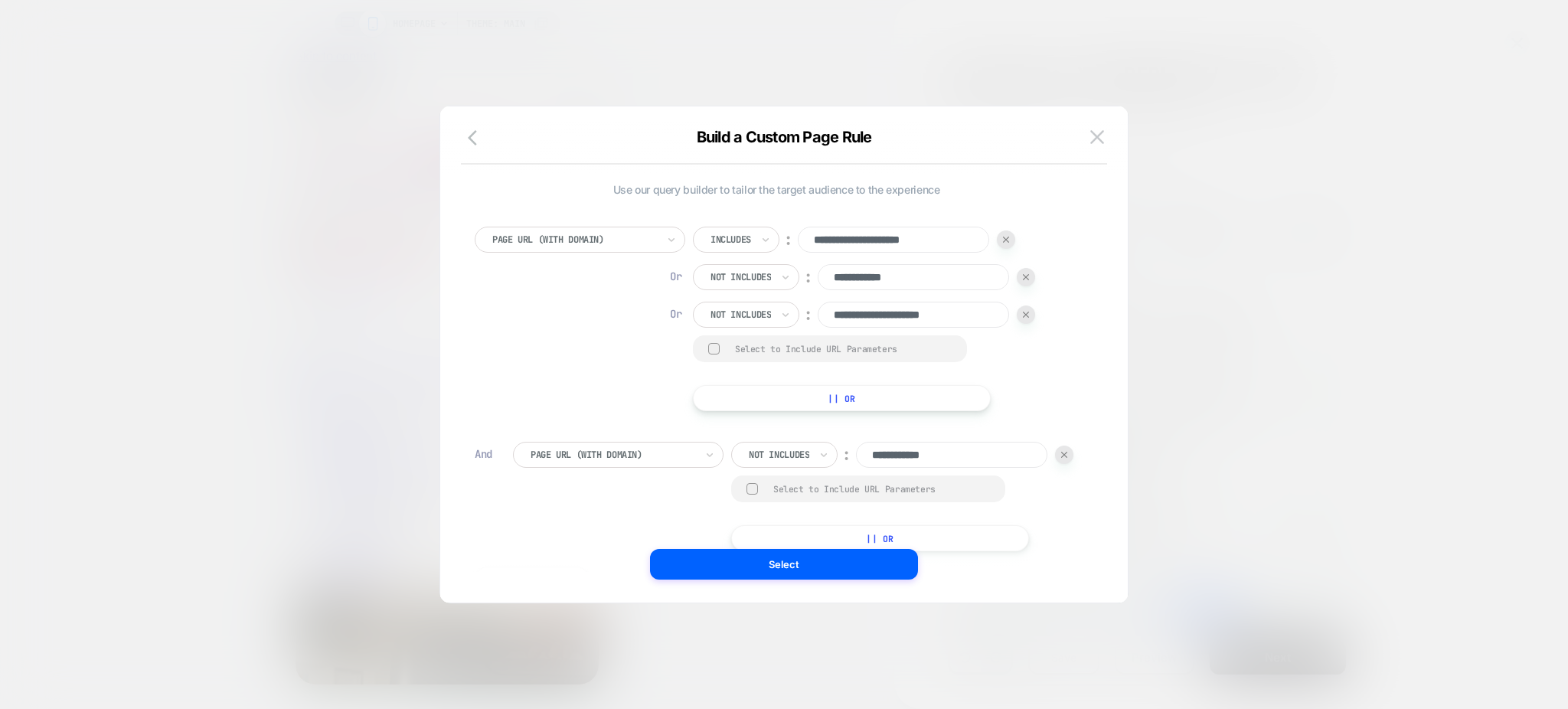
click at [900, 312] on input "**********" at bounding box center [913, 314] width 191 height 26
click at [1029, 274] on img at bounding box center [1026, 277] width 6 height 6
type input "**********"
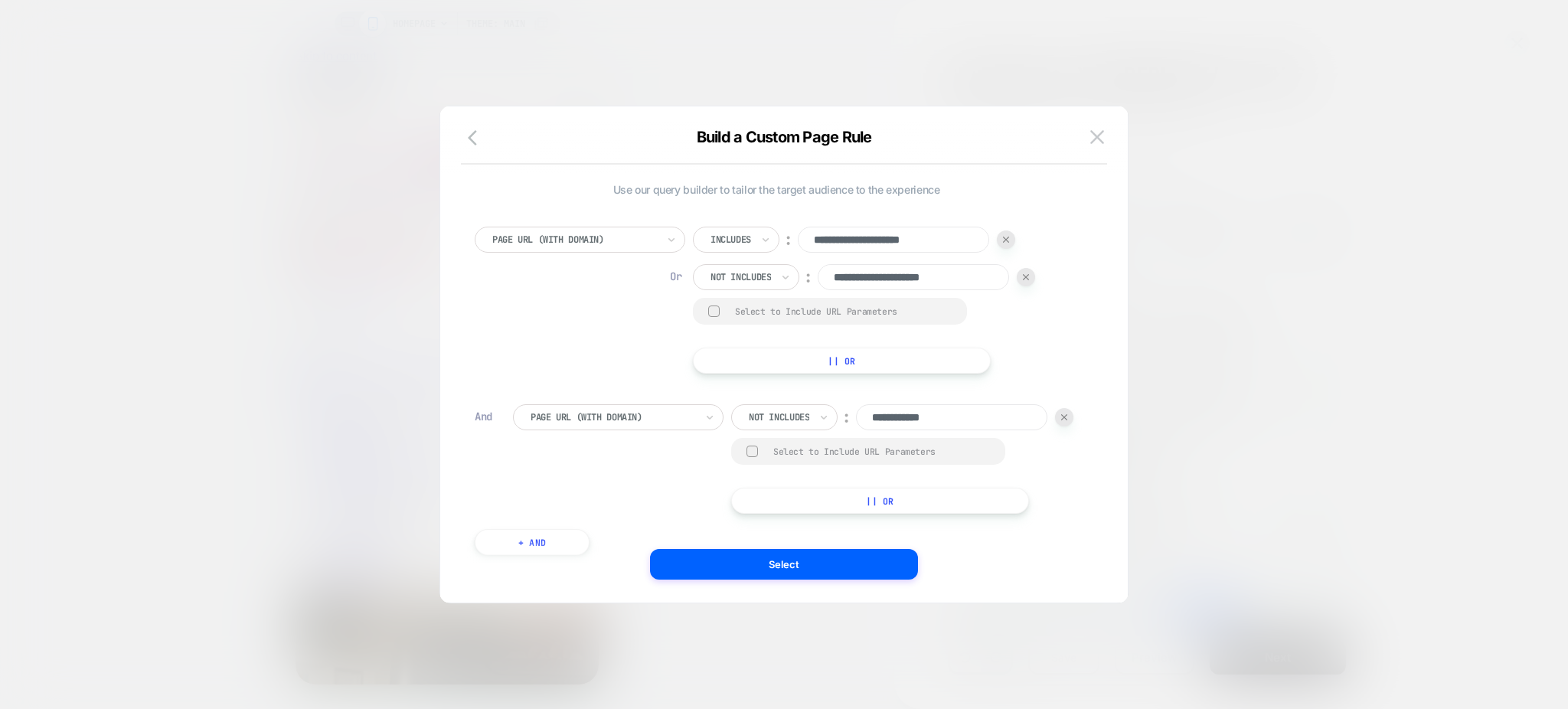
click at [1029, 274] on img at bounding box center [1026, 277] width 6 height 6
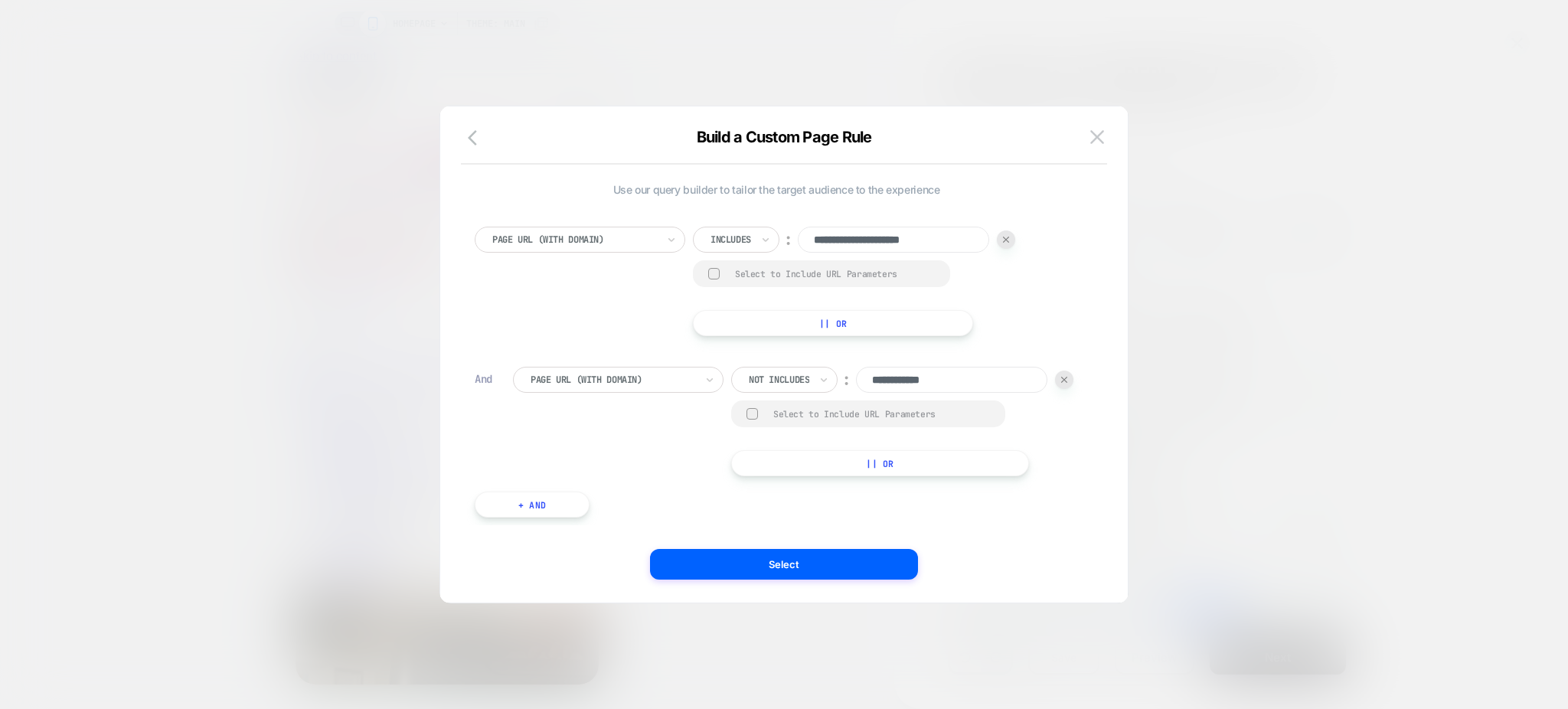
click at [524, 508] on button "+ And" at bounding box center [533, 504] width 115 height 26
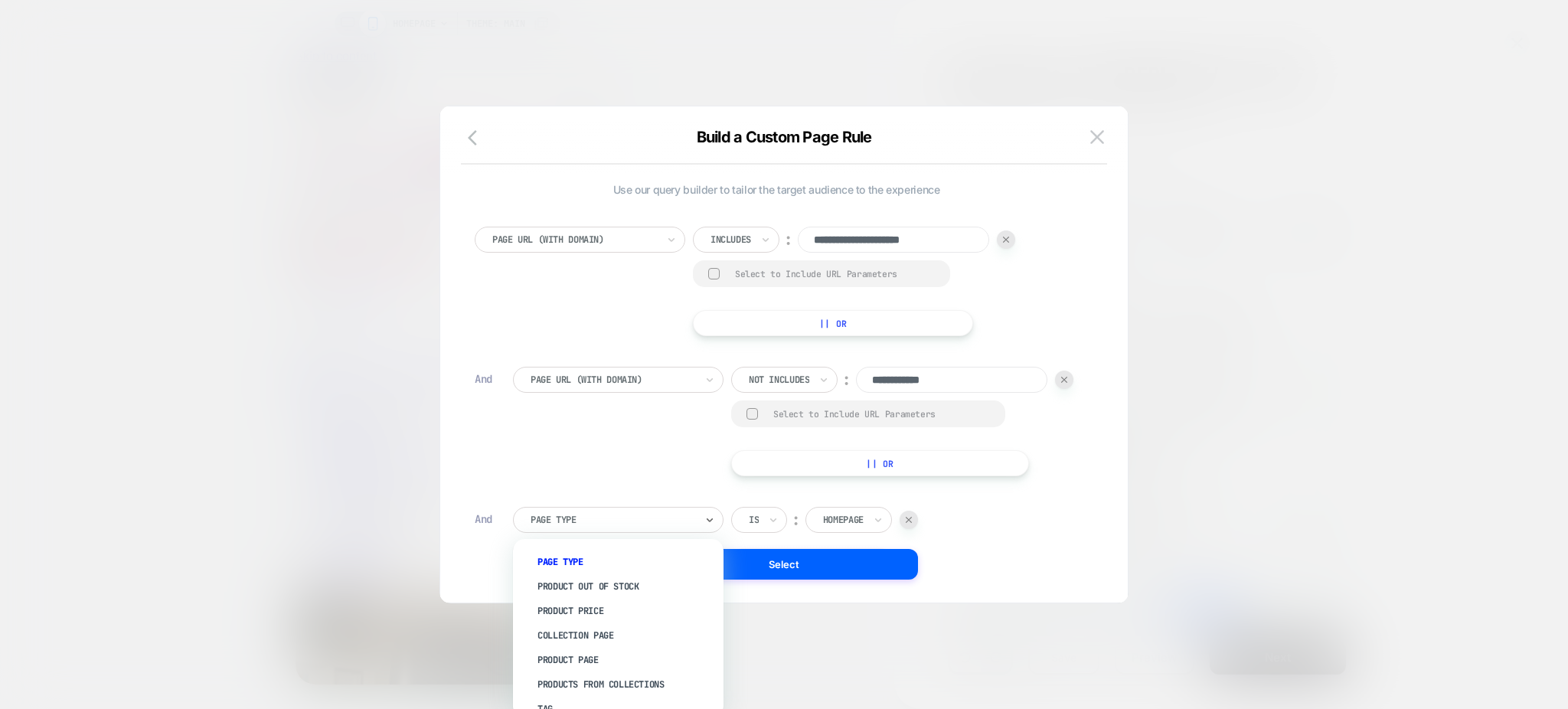
click at [712, 510] on div at bounding box center [709, 520] width 11 height 25
click at [622, 689] on div "Page Url (WITH DOMAIN)" at bounding box center [625, 701] width 195 height 25
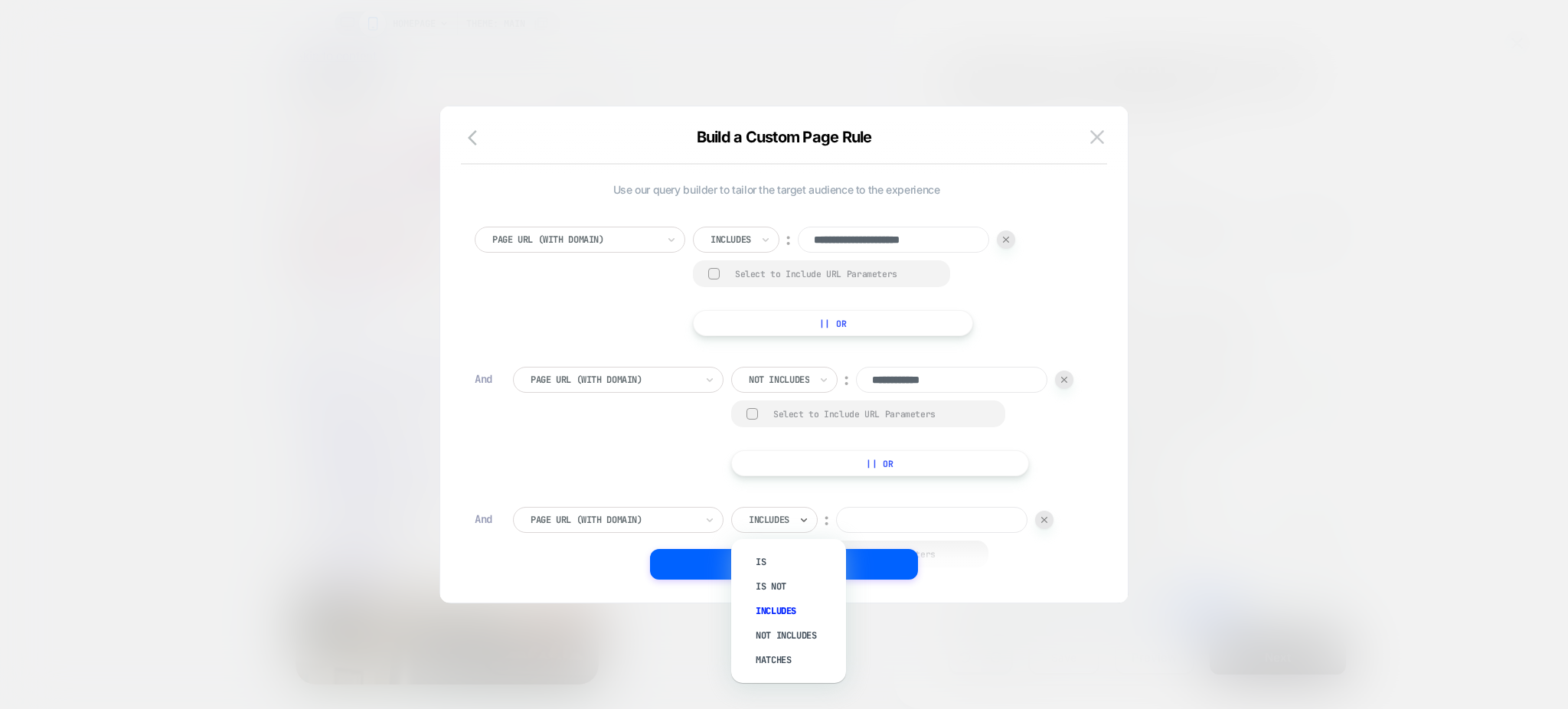
click at [795, 508] on div "Includes" at bounding box center [774, 519] width 86 height 26
click at [797, 623] on div "Not includes" at bounding box center [796, 635] width 100 height 25
click at [920, 518] on input at bounding box center [951, 519] width 191 height 26
paste input "**********"
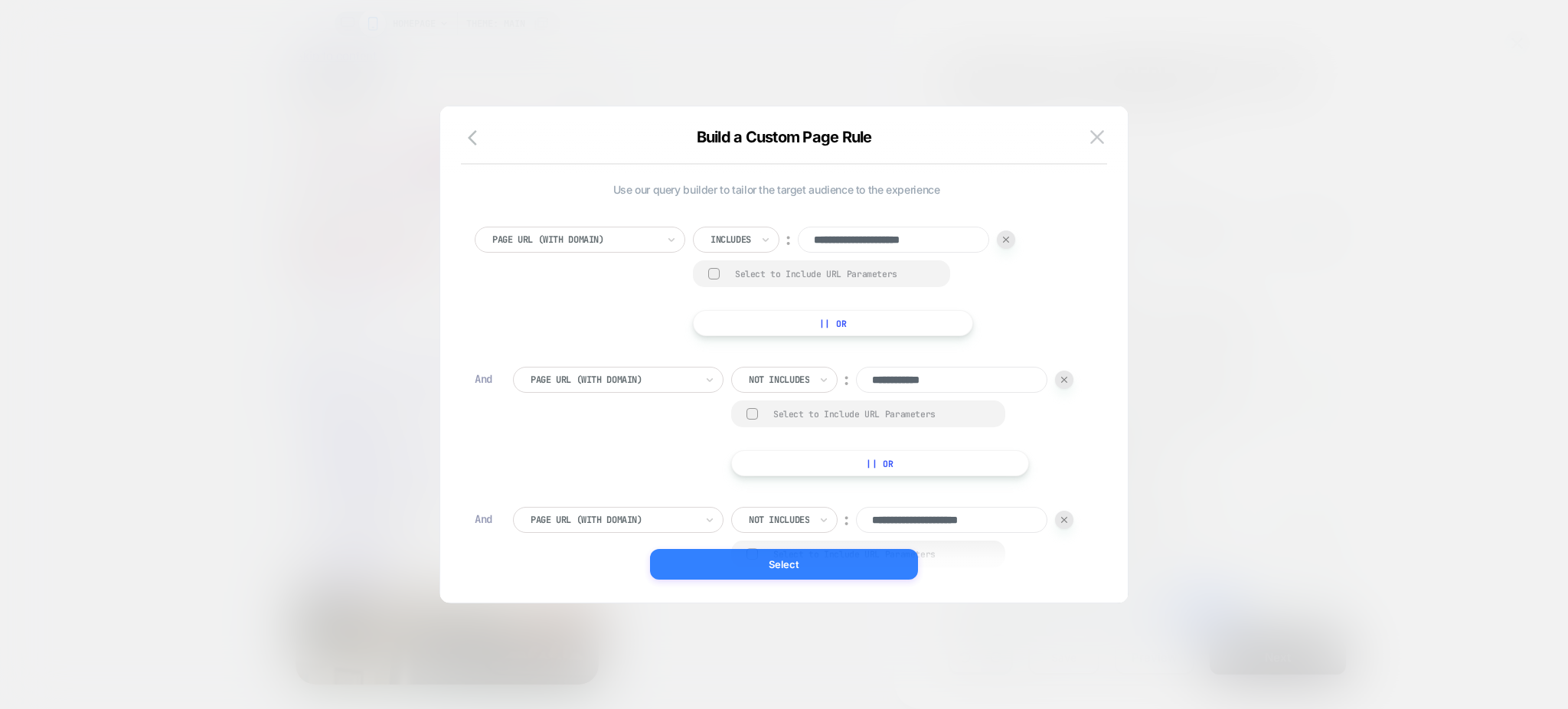
type input "**********"
click at [878, 558] on button "Select" at bounding box center [783, 564] width 268 height 31
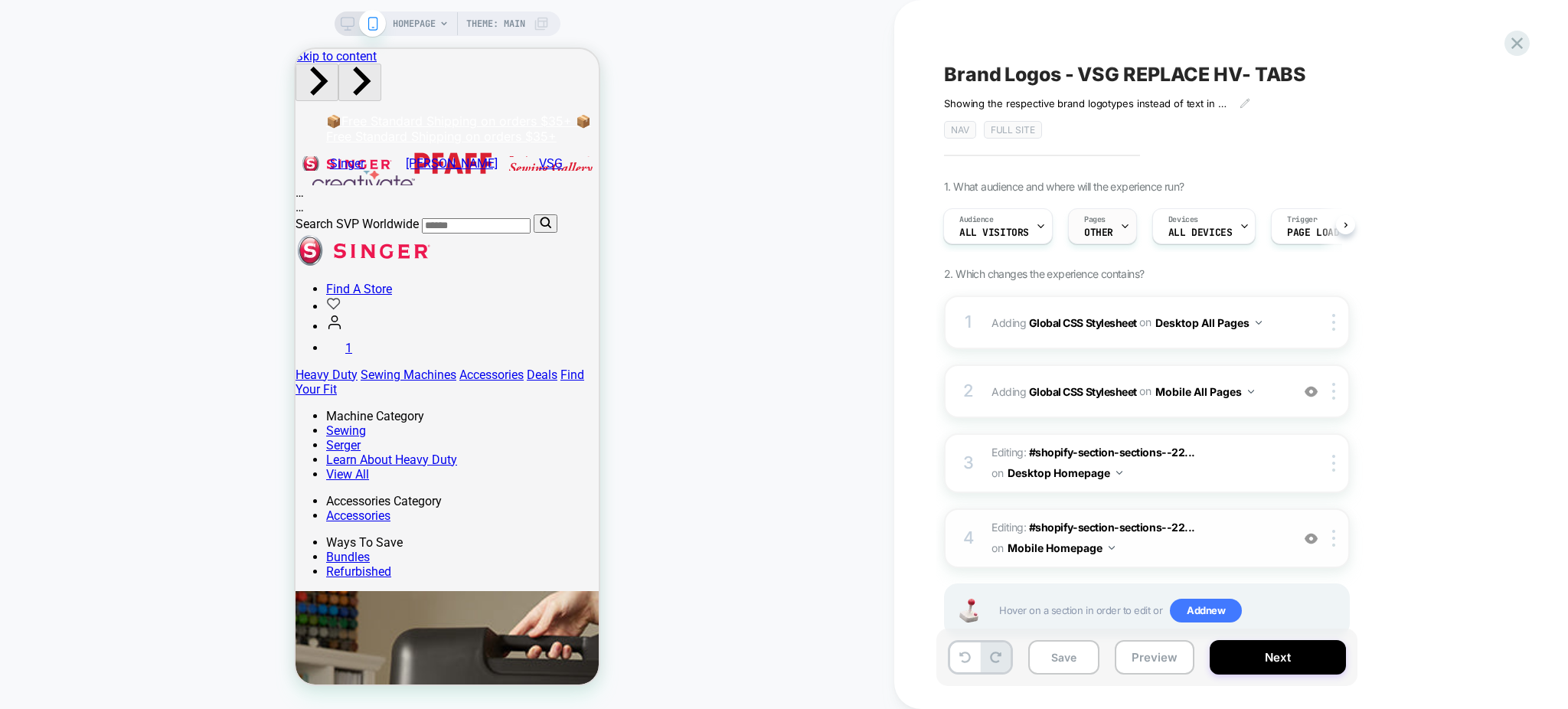
click at [1111, 221] on div "Pages OTHER" at bounding box center [1099, 226] width 59 height 35
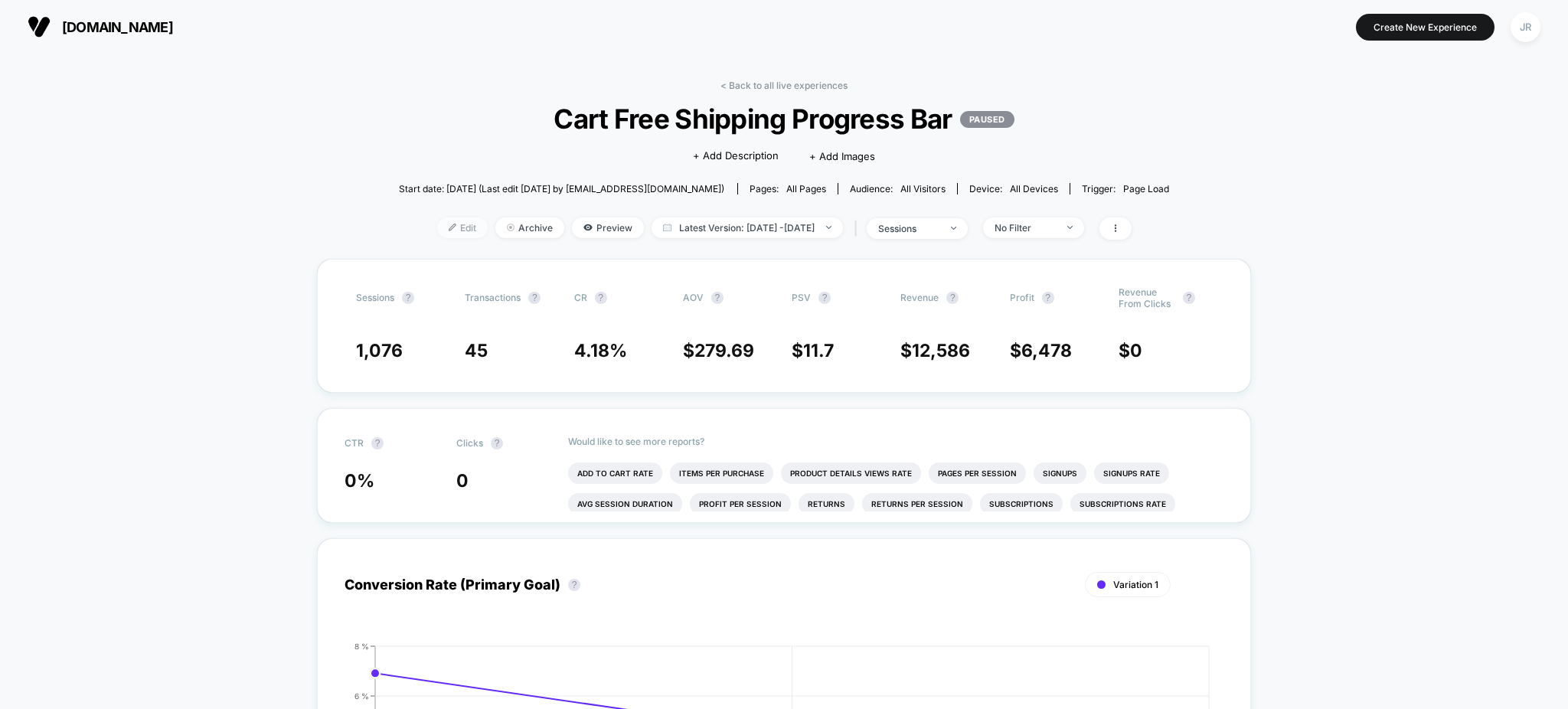
click at [440, 224] on span "Edit" at bounding box center [462, 228] width 51 height 21
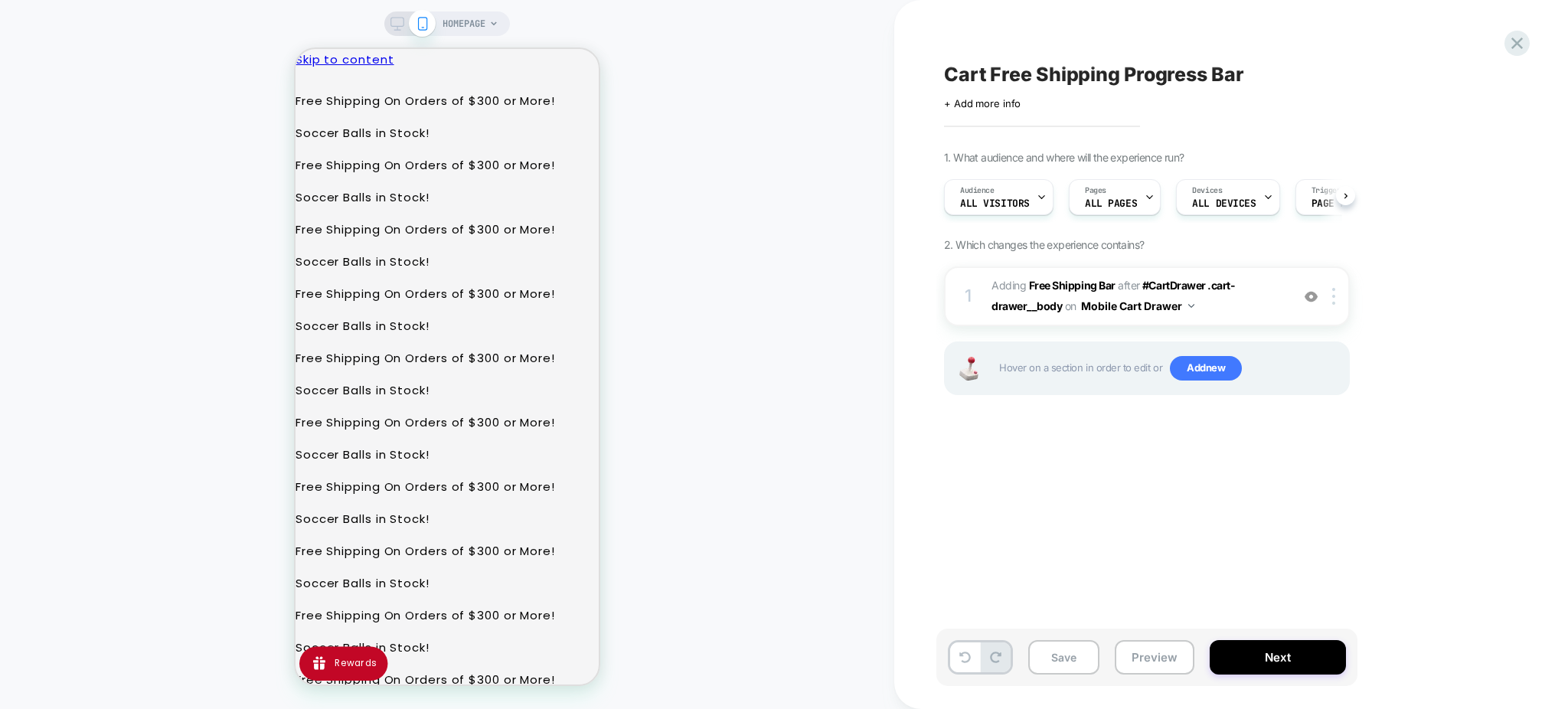
scroll to position [0, 1]
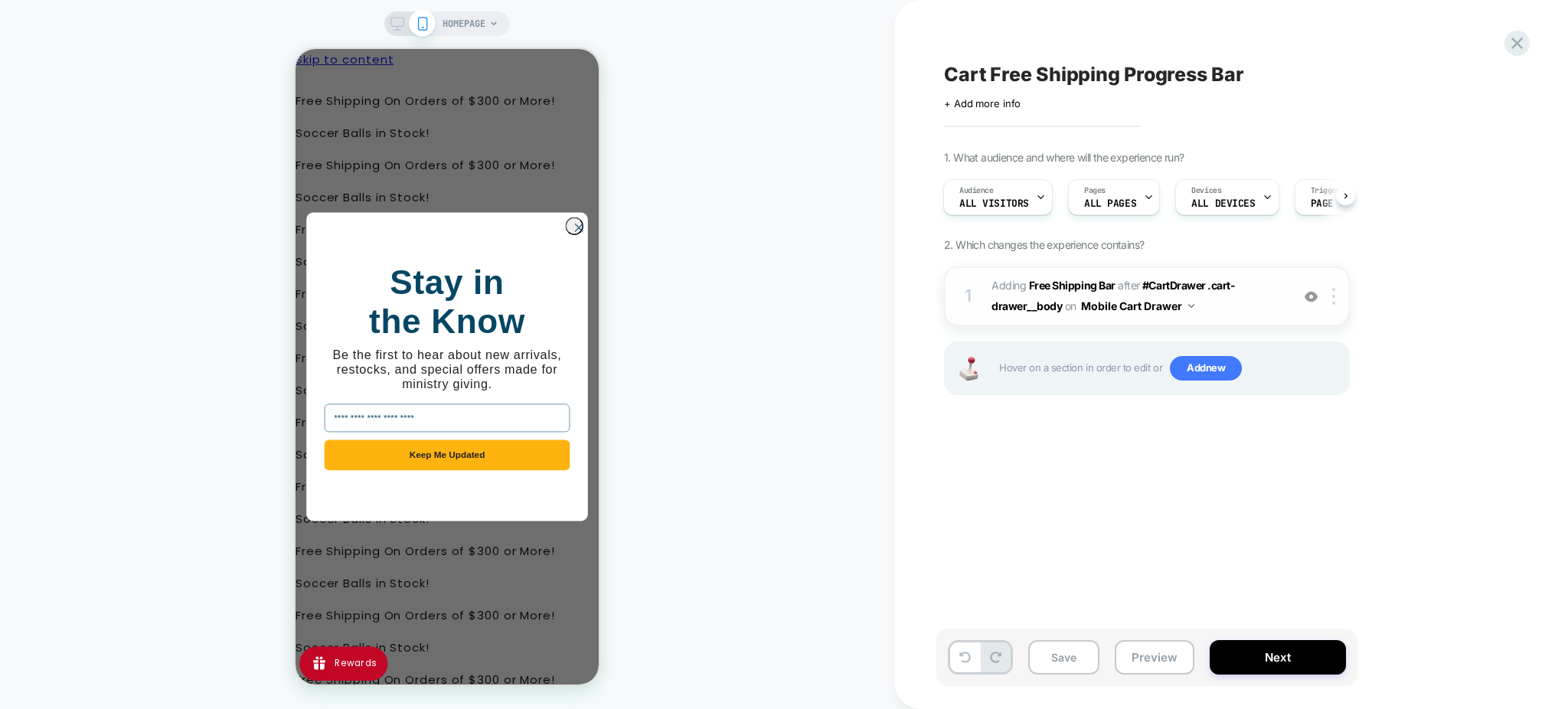
click at [1309, 295] on img at bounding box center [1311, 296] width 13 height 13
click at [1140, 650] on button "Preview" at bounding box center [1153, 657] width 80 height 35
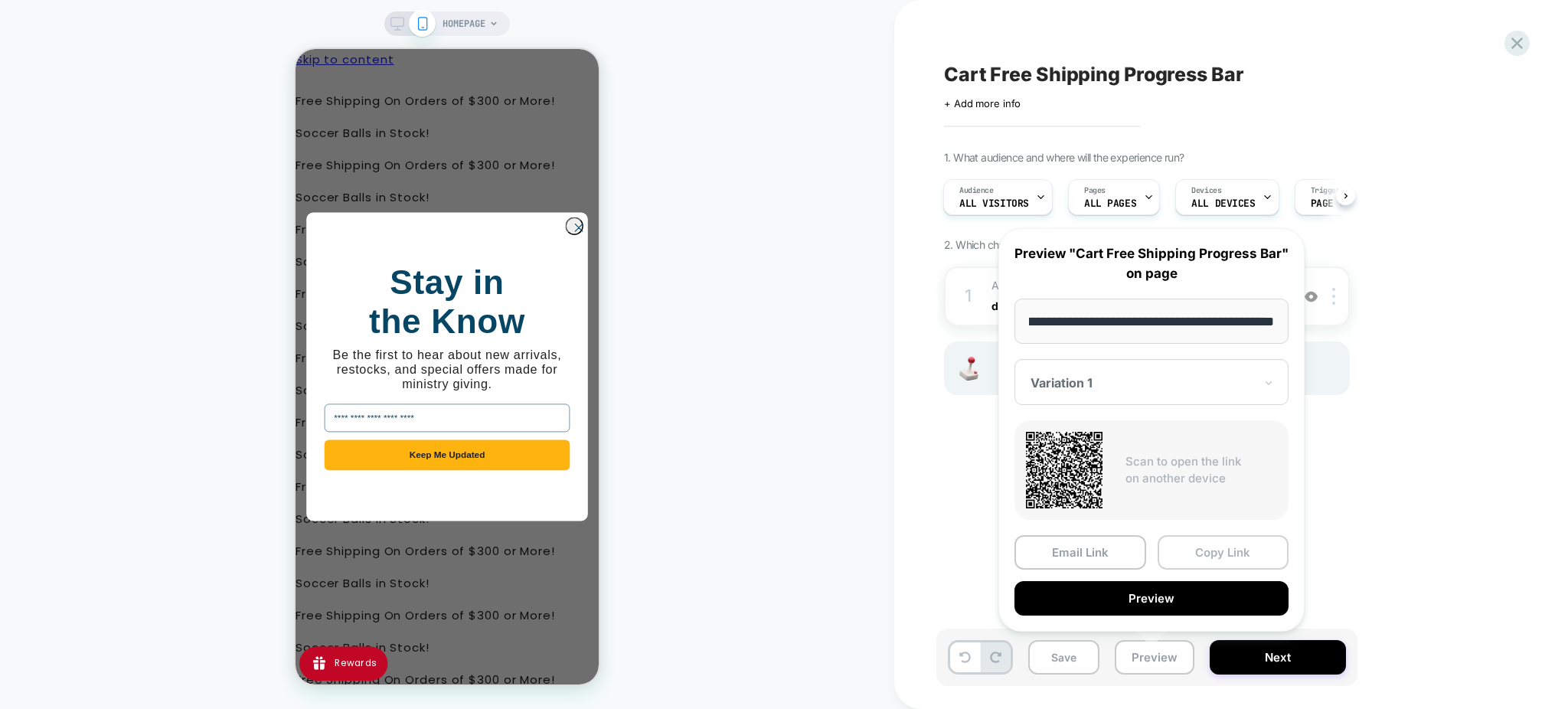
scroll to position [0, 0]
click at [1217, 542] on button "Copy Link" at bounding box center [1223, 553] width 131 height 35
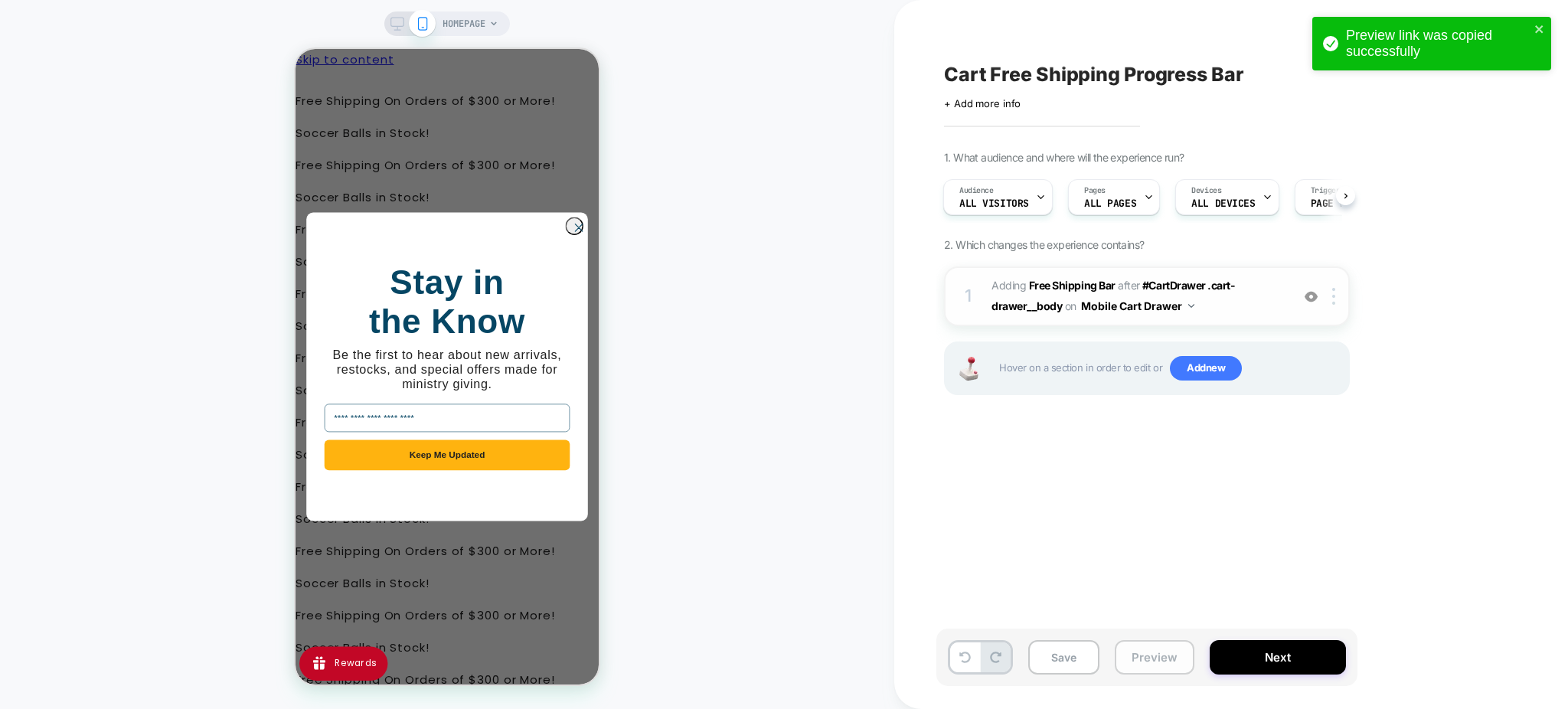
click at [1145, 663] on button "Preview" at bounding box center [1153, 657] width 80 height 35
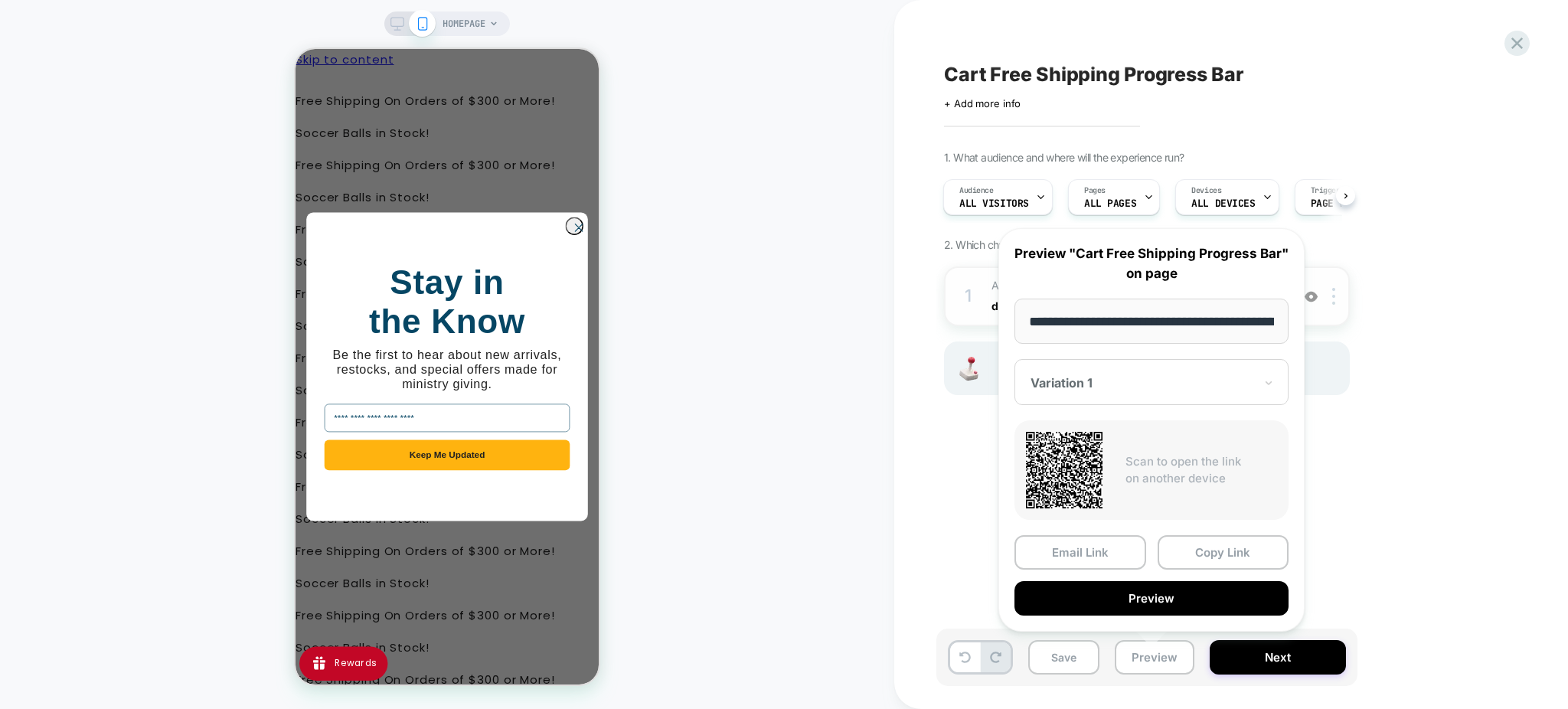
click at [1439, 433] on div "1. What audience and where will the experience run? Audience All Visitors Pages…" at bounding box center [1224, 292] width 558 height 282
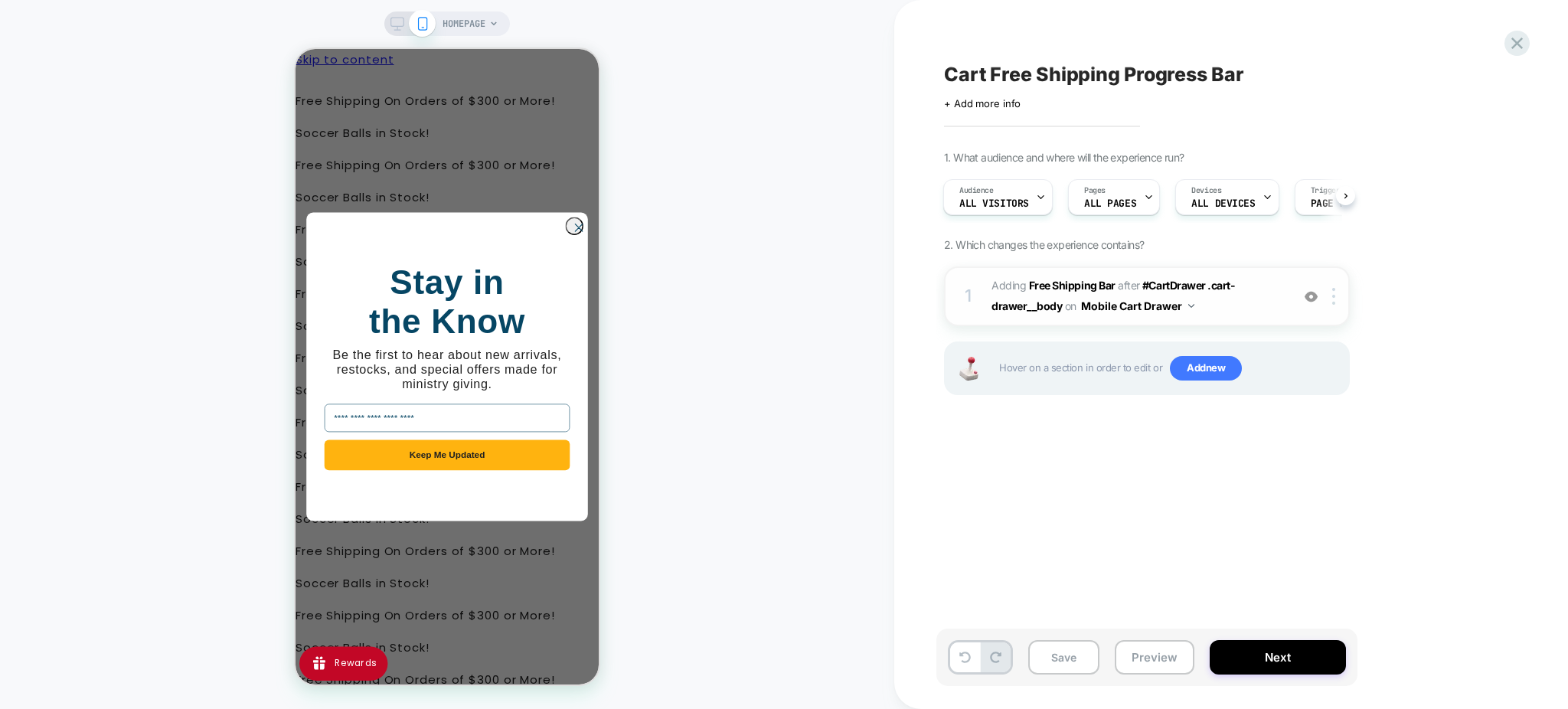
click at [1247, 306] on span "#_loomi_addon_1756848291387 Adding Free Shipping Bar AFTER #CartDrawer .cart-dr…" at bounding box center [1137, 295] width 292 height 41
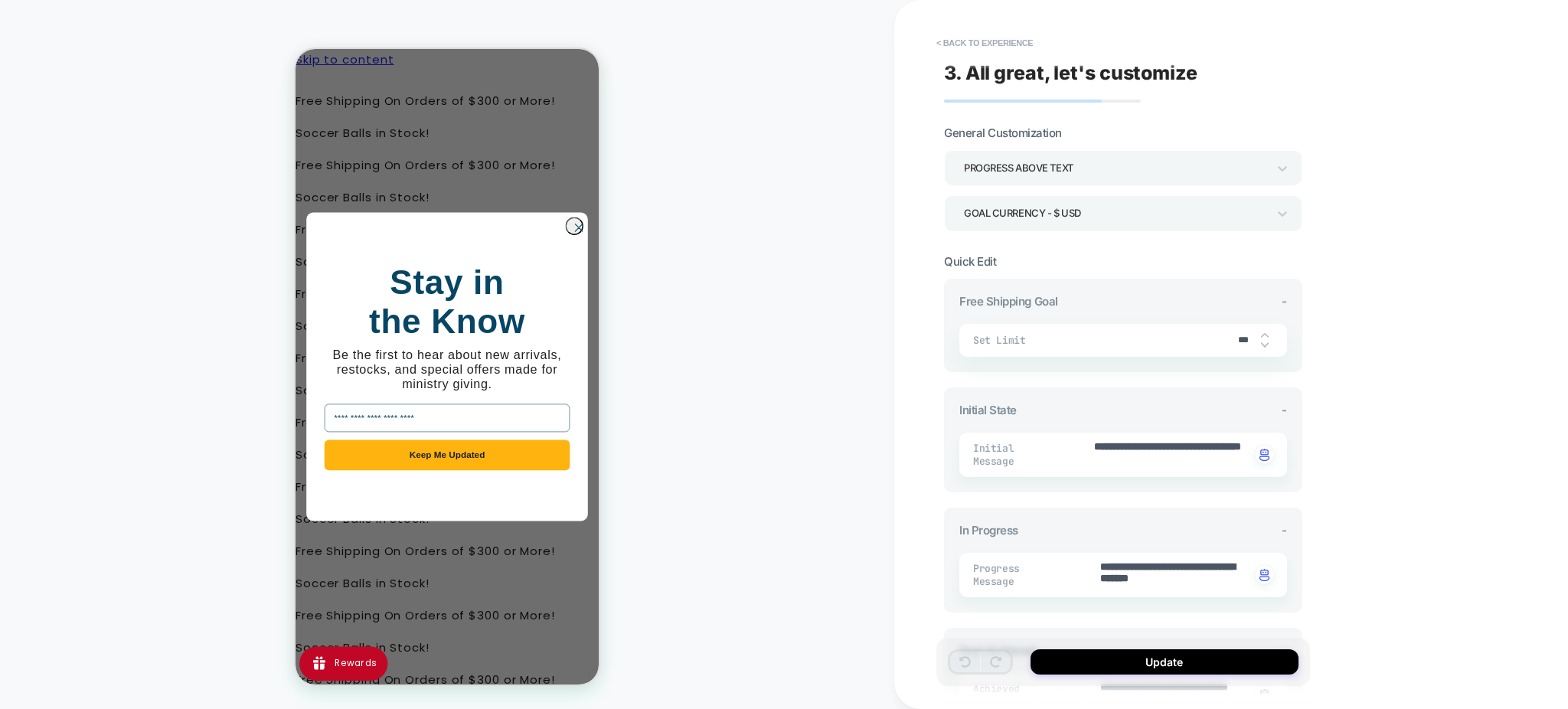
click at [572, 223] on circle "Close dialog" at bounding box center [579, 227] width 17 height 17
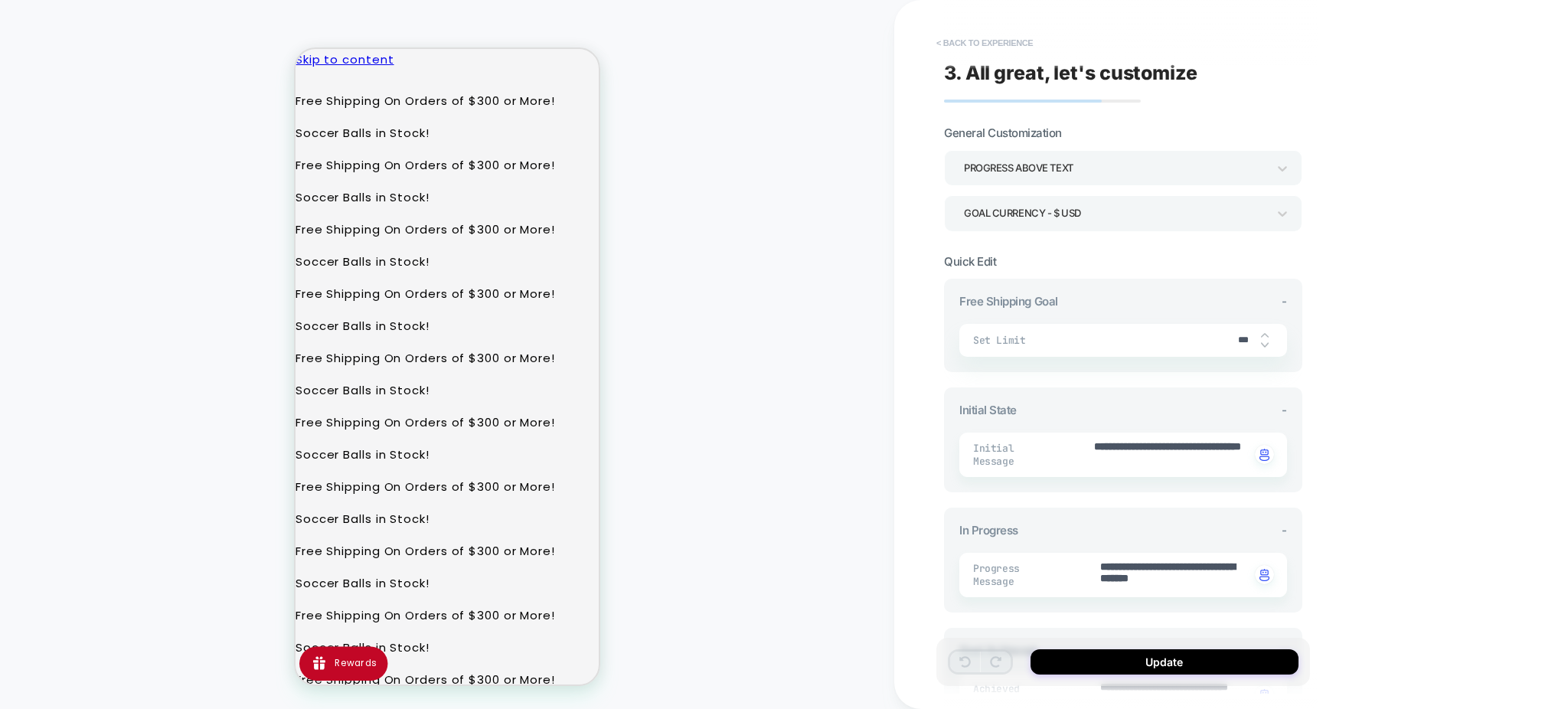
click at [962, 42] on button "< Back to experience" at bounding box center [985, 43] width 111 height 25
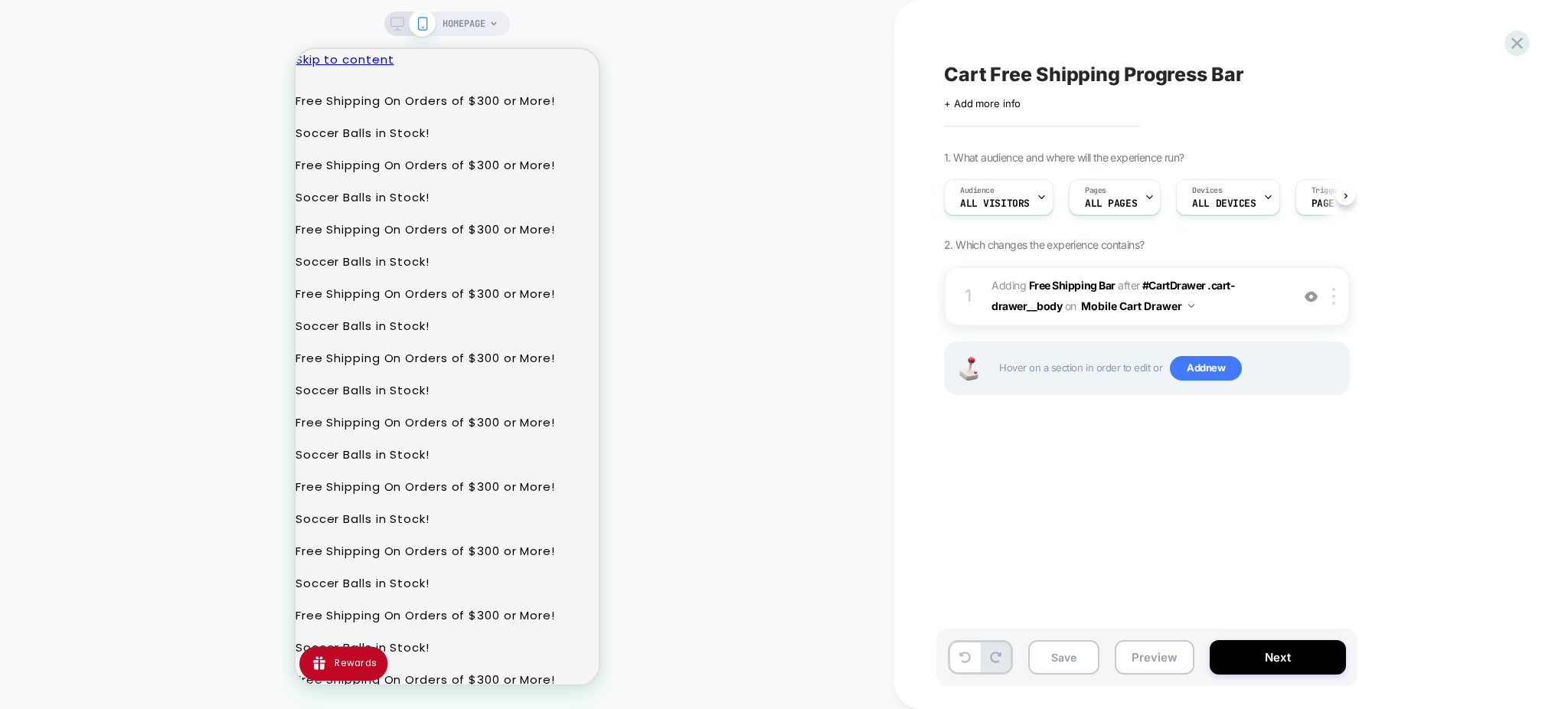
scroll to position [0, 1]
click at [995, 199] on span "All Visitors" at bounding box center [993, 203] width 70 height 11
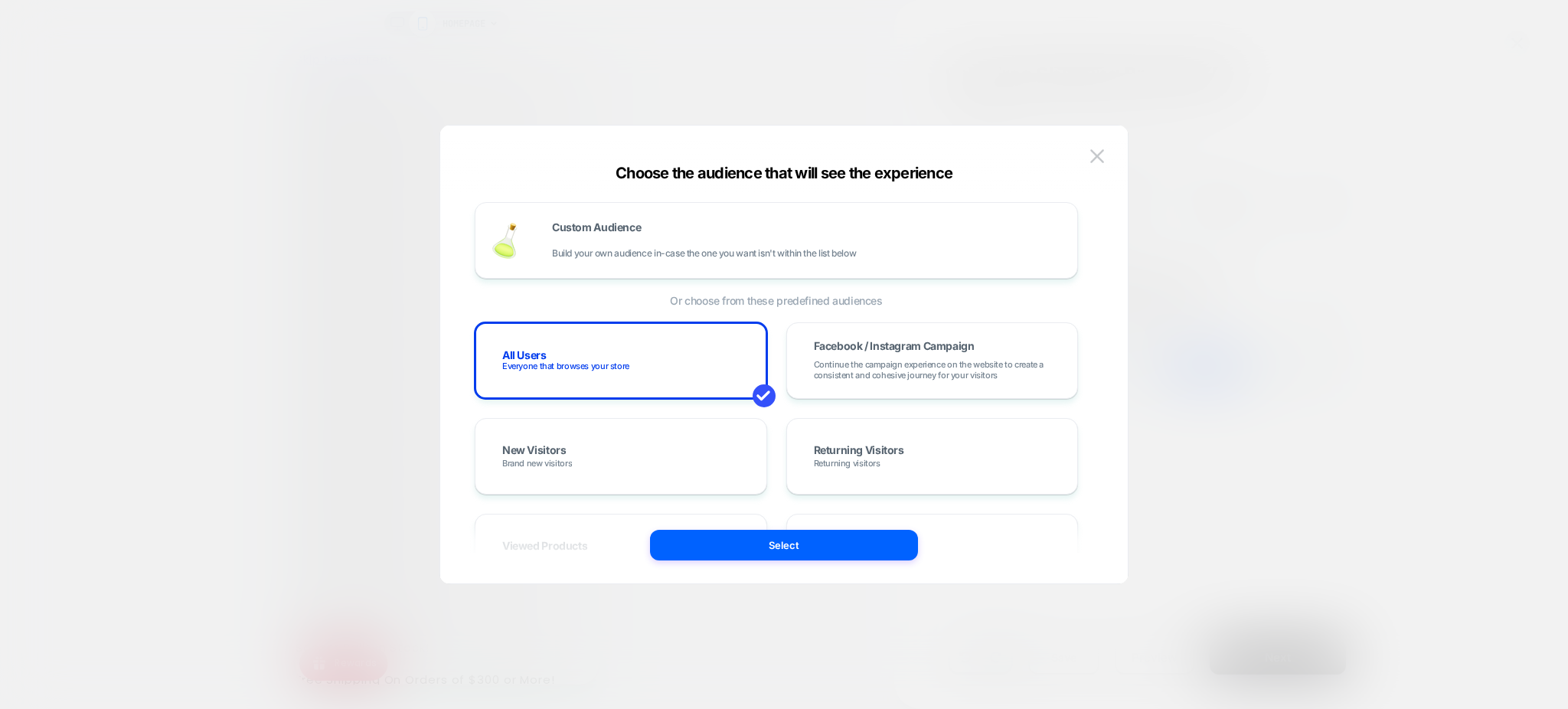
click at [1198, 200] on div at bounding box center [784, 354] width 1568 height 709
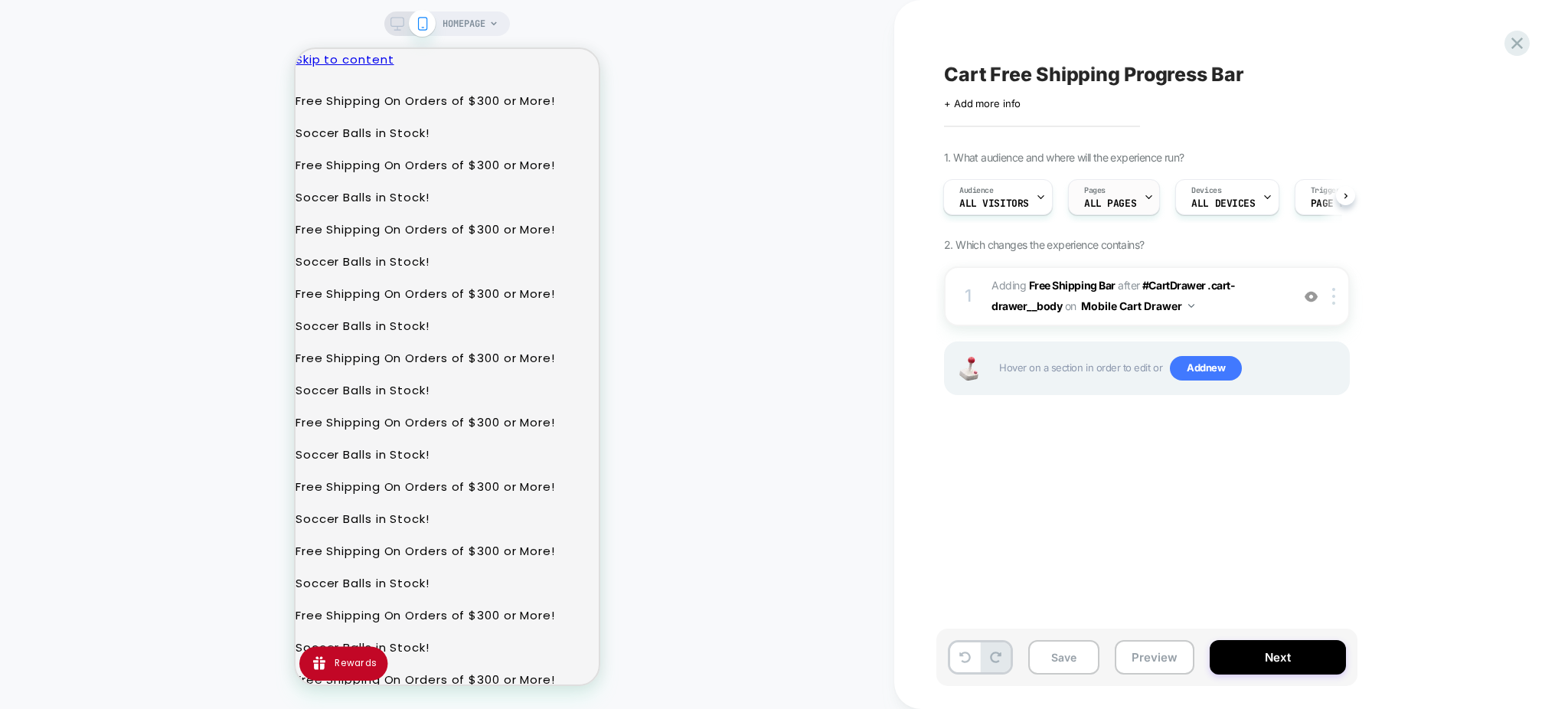
click at [1103, 191] on span "Pages" at bounding box center [1095, 190] width 21 height 11
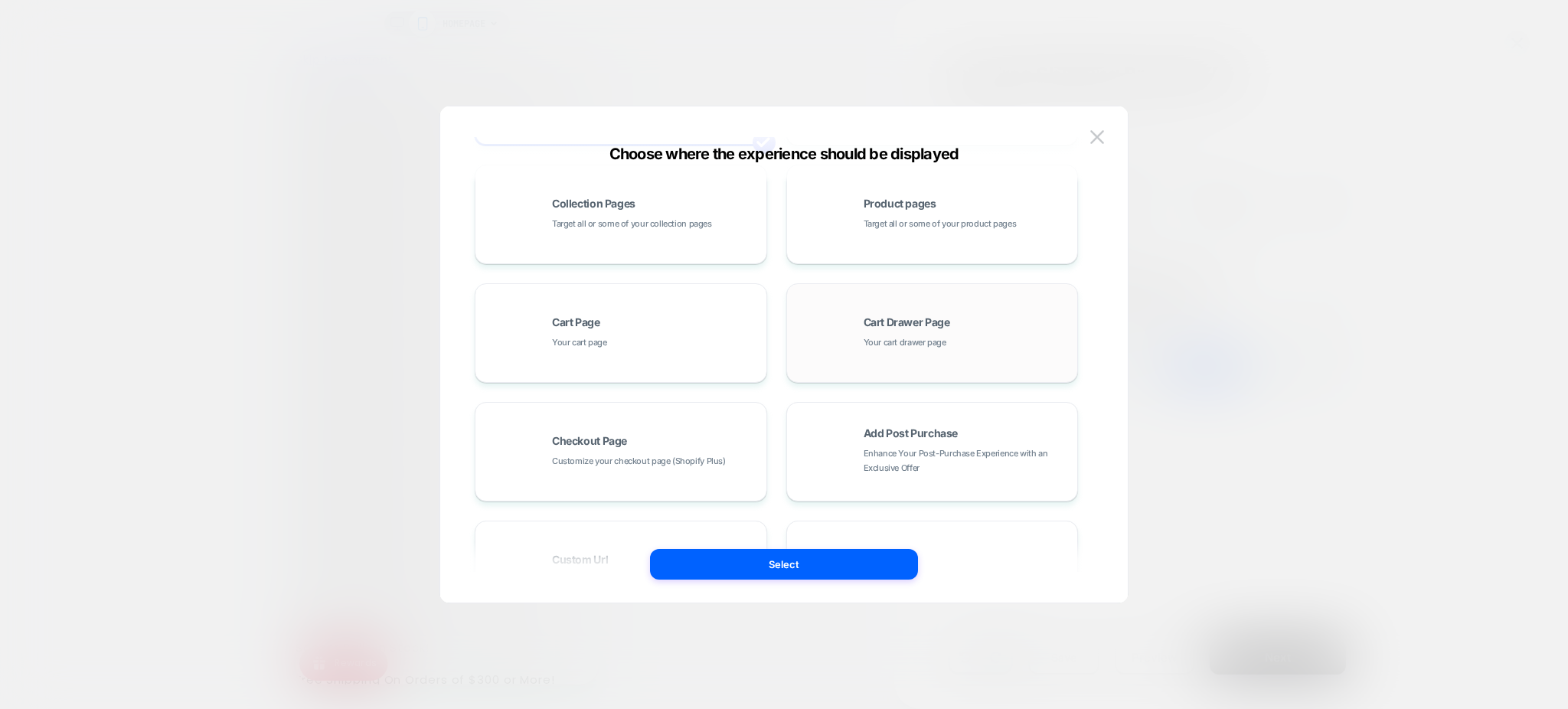
scroll to position [130, 0]
click at [1103, 135] on img at bounding box center [1097, 137] width 13 height 13
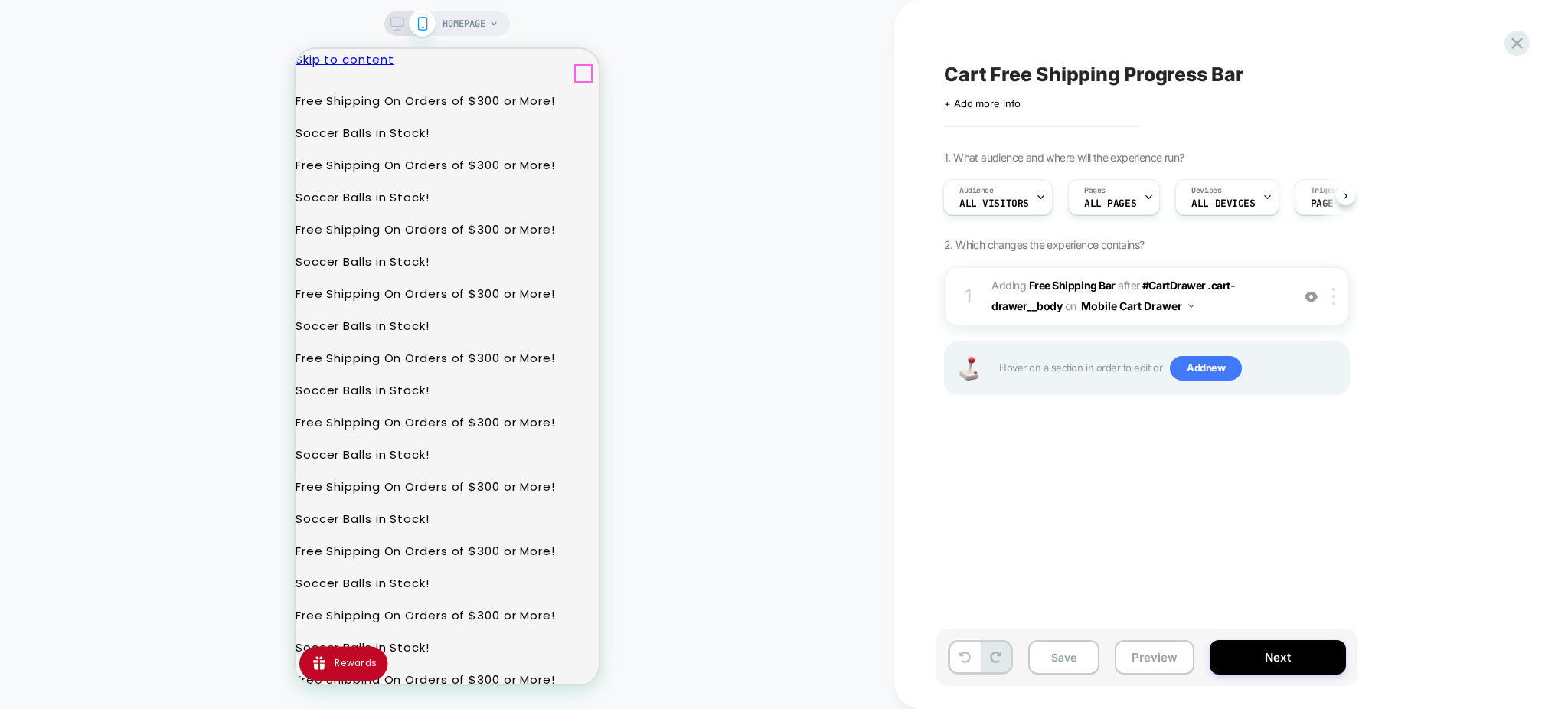
click at [1114, 199] on span "ALL PAGES" at bounding box center [1110, 203] width 52 height 11
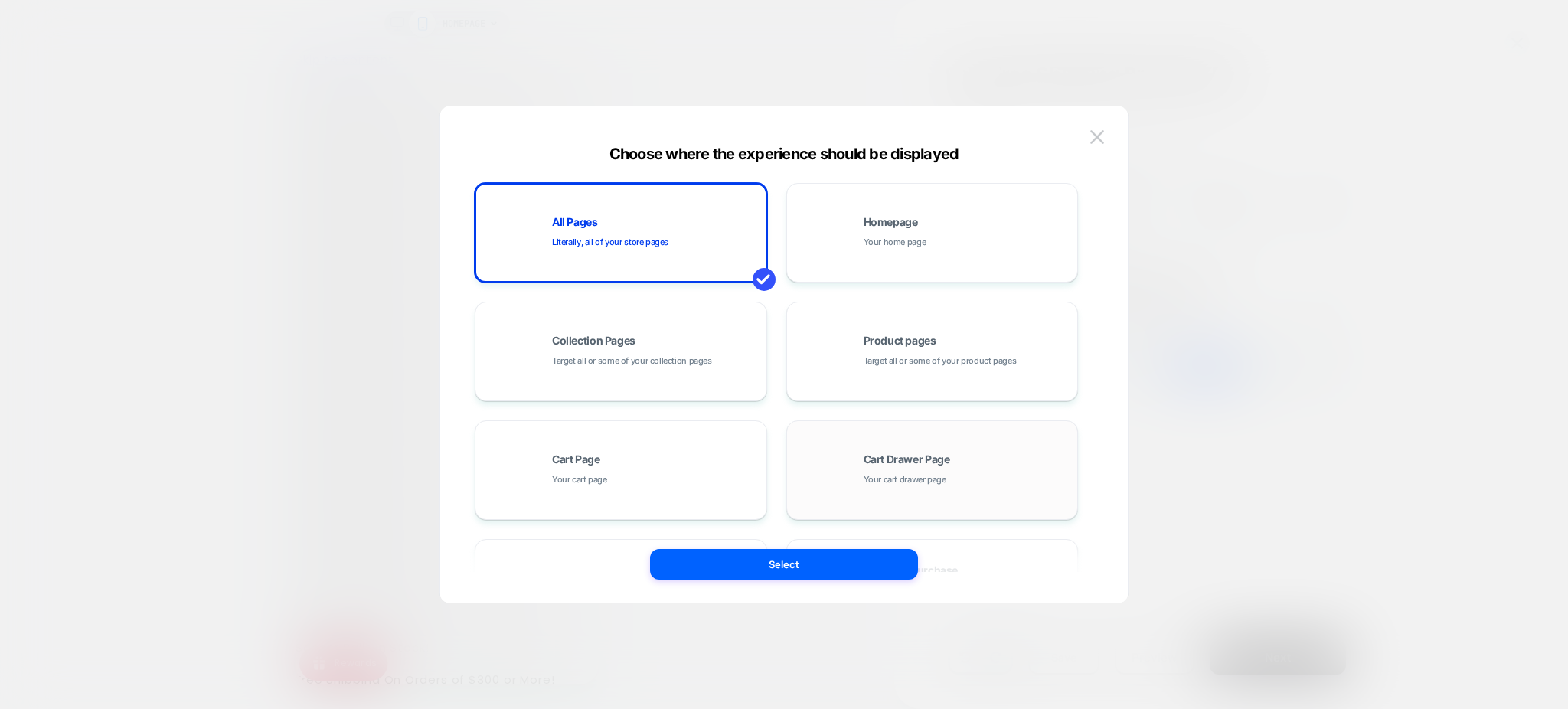
click at [915, 455] on span "Cart Drawer Page" at bounding box center [907, 459] width 86 height 11
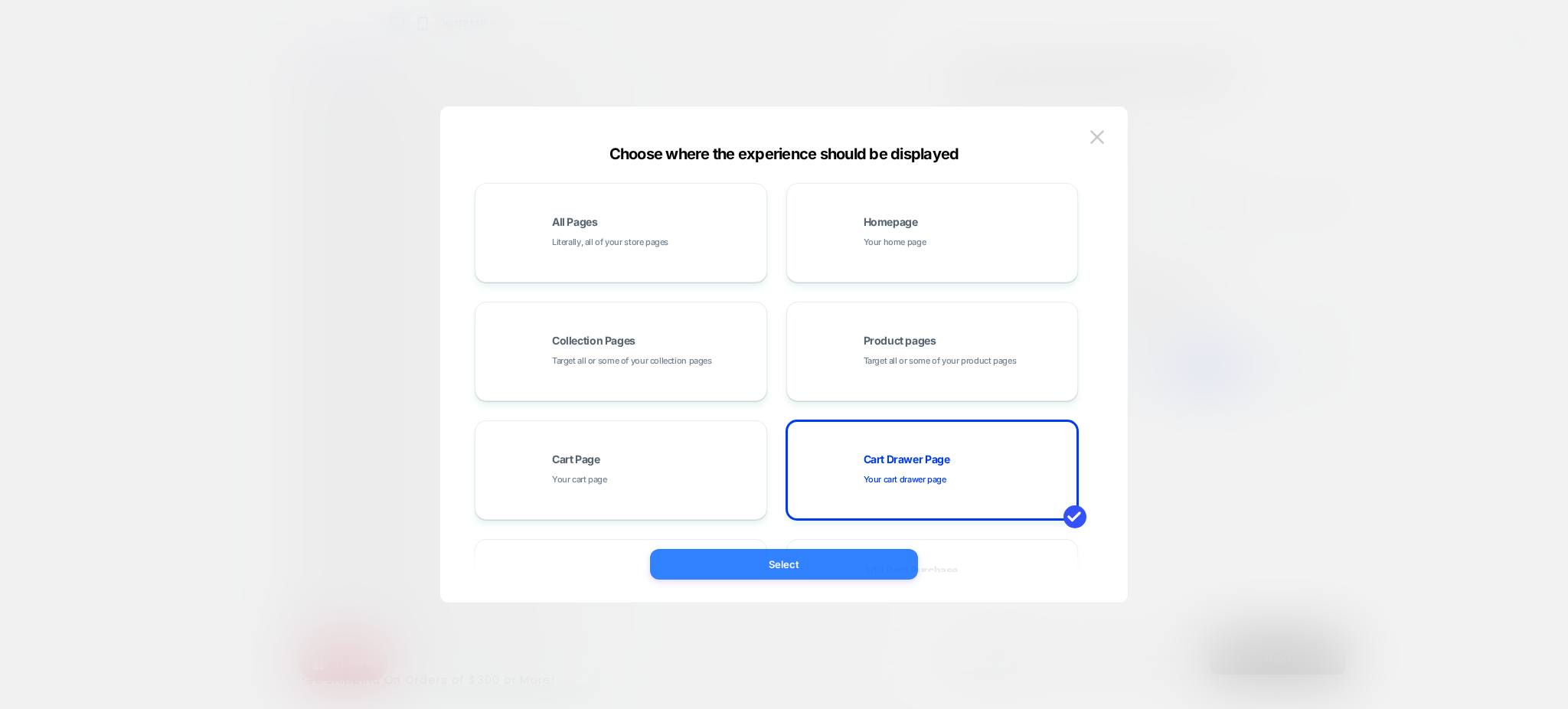
click at [843, 553] on button "Select" at bounding box center [783, 564] width 268 height 31
click at [843, 553] on div "HOMEPAGE" at bounding box center [447, 354] width 894 height 678
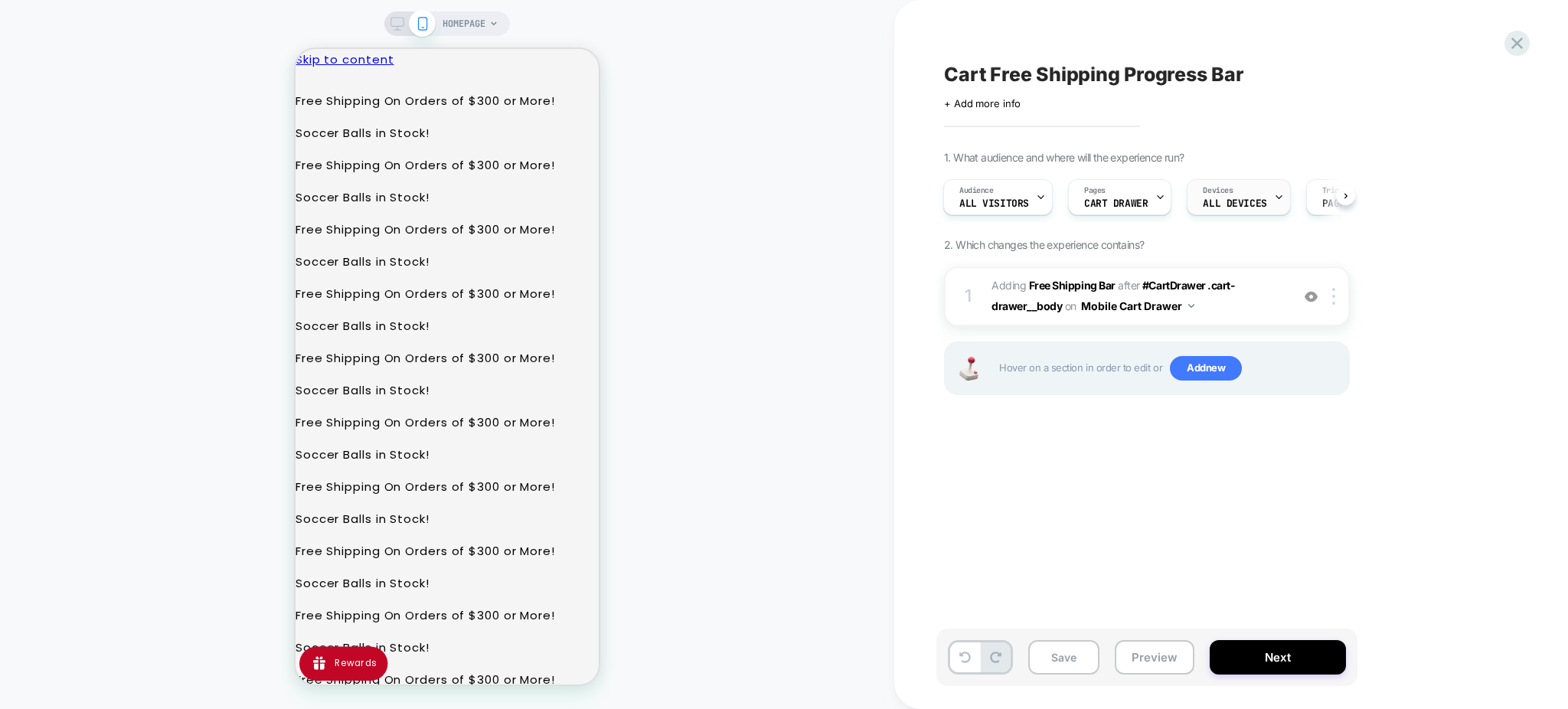
click at [1215, 191] on span "Devices" at bounding box center [1217, 190] width 30 height 11
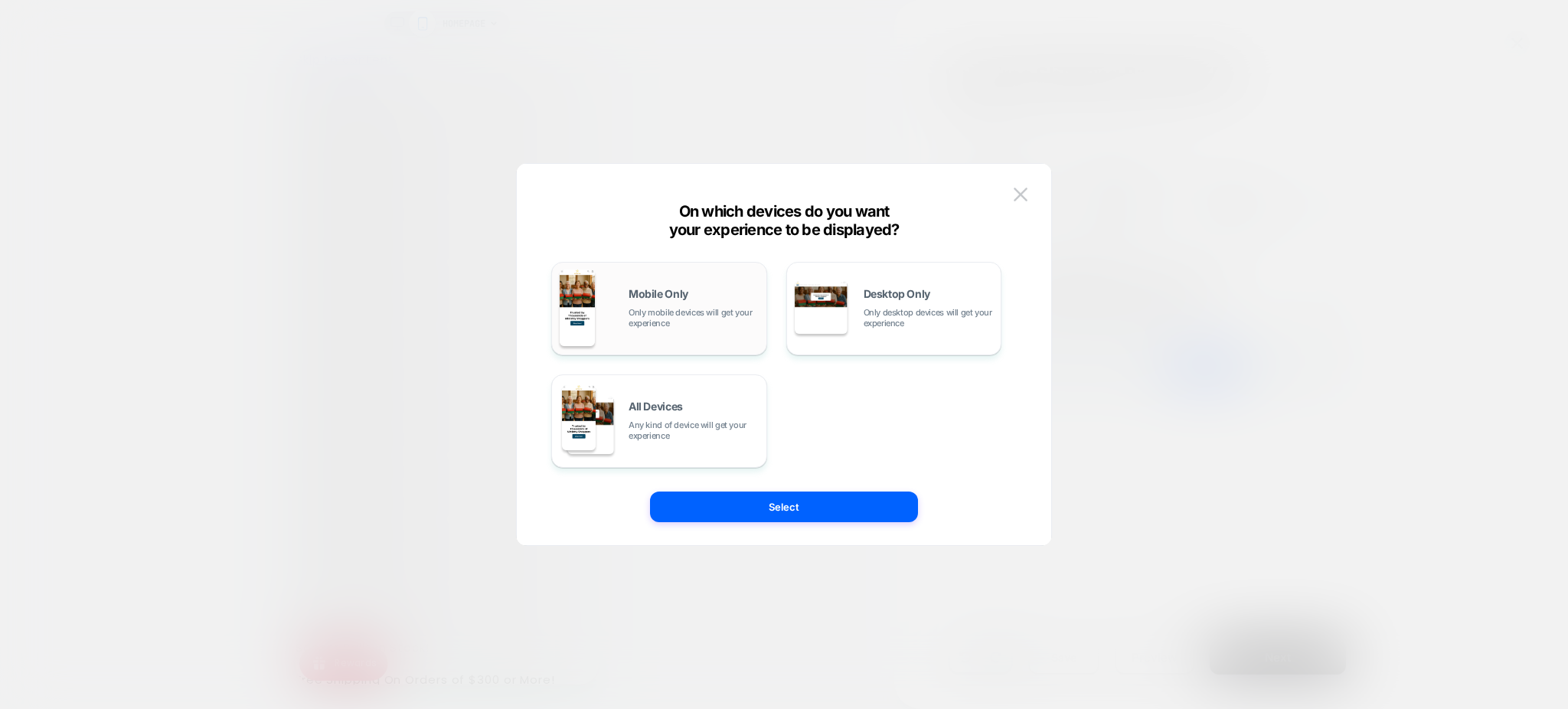
click at [702, 300] on div "Mobile Only Only mobile devices will get your experience" at bounding box center [694, 308] width 131 height 39
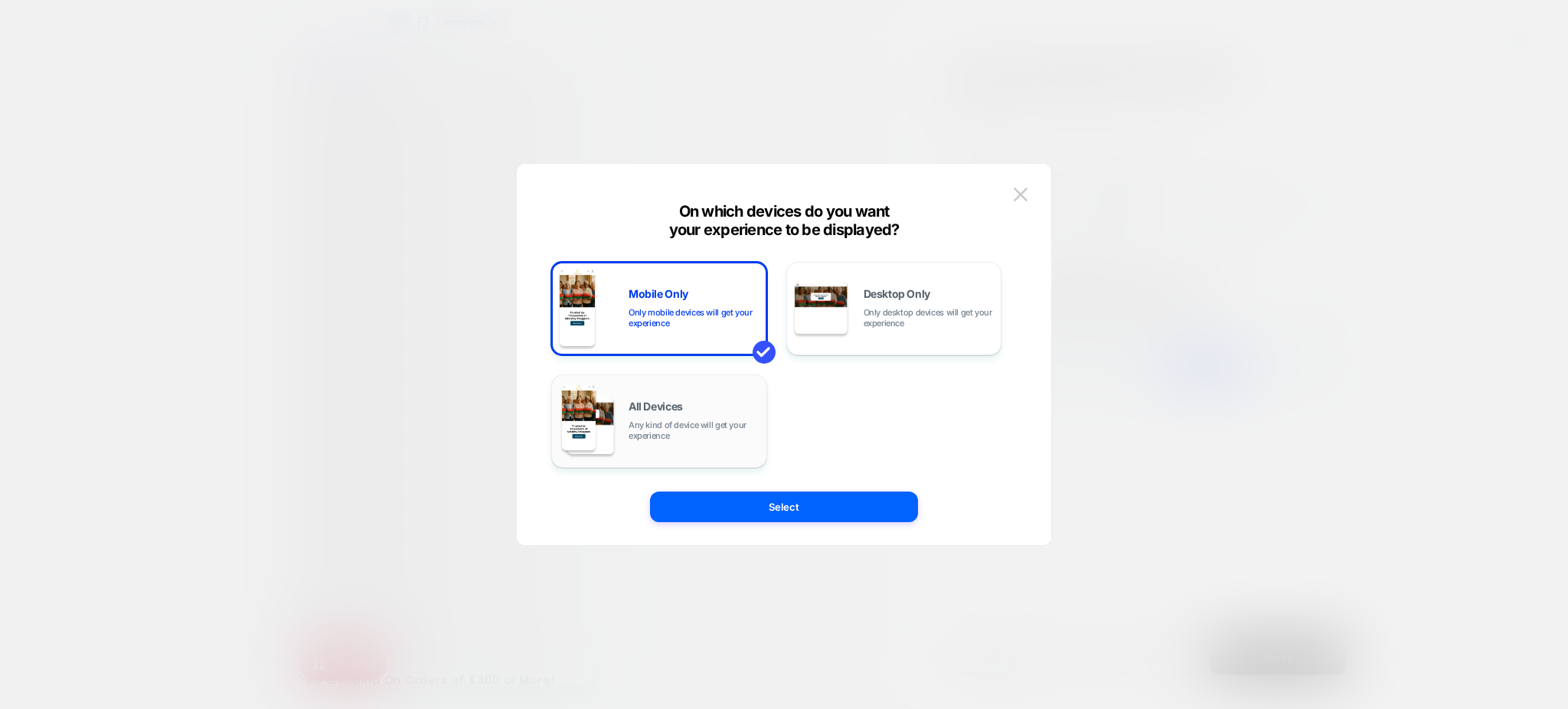
click at [721, 438] on span "Any kind of device will get your experience" at bounding box center [694, 430] width 131 height 21
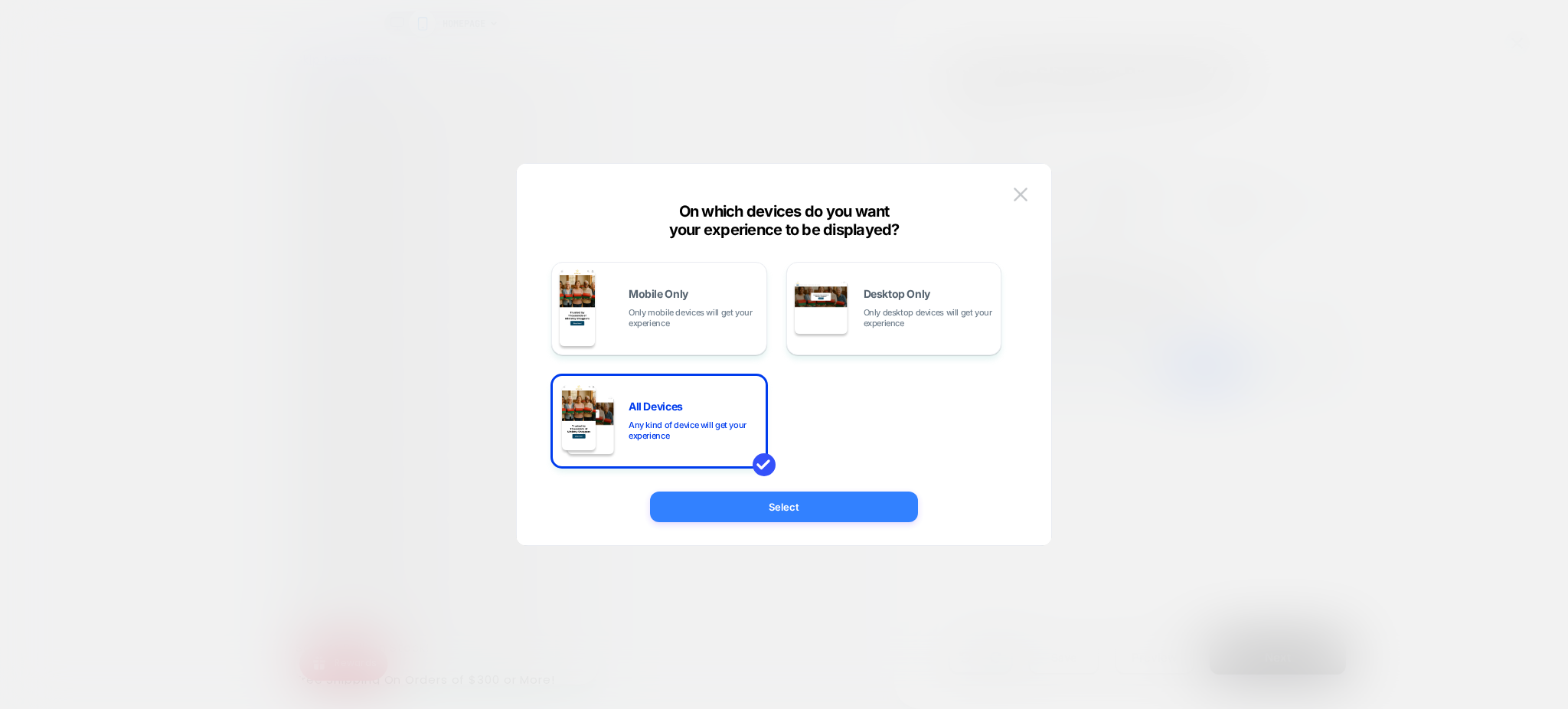
click at [812, 498] on button "Select" at bounding box center [783, 507] width 268 height 31
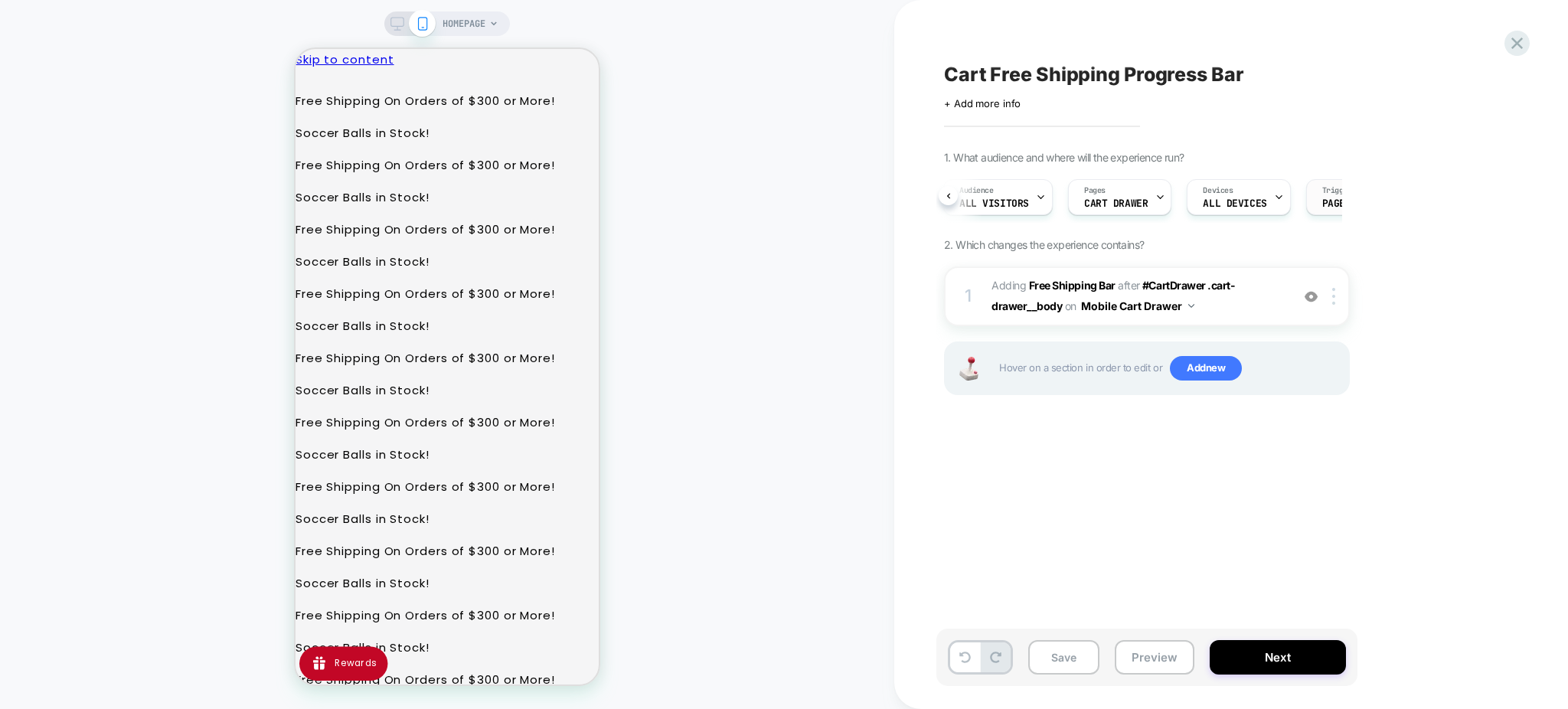
scroll to position [0, 88]
click at [1190, 305] on img at bounding box center [1191, 306] width 6 height 4
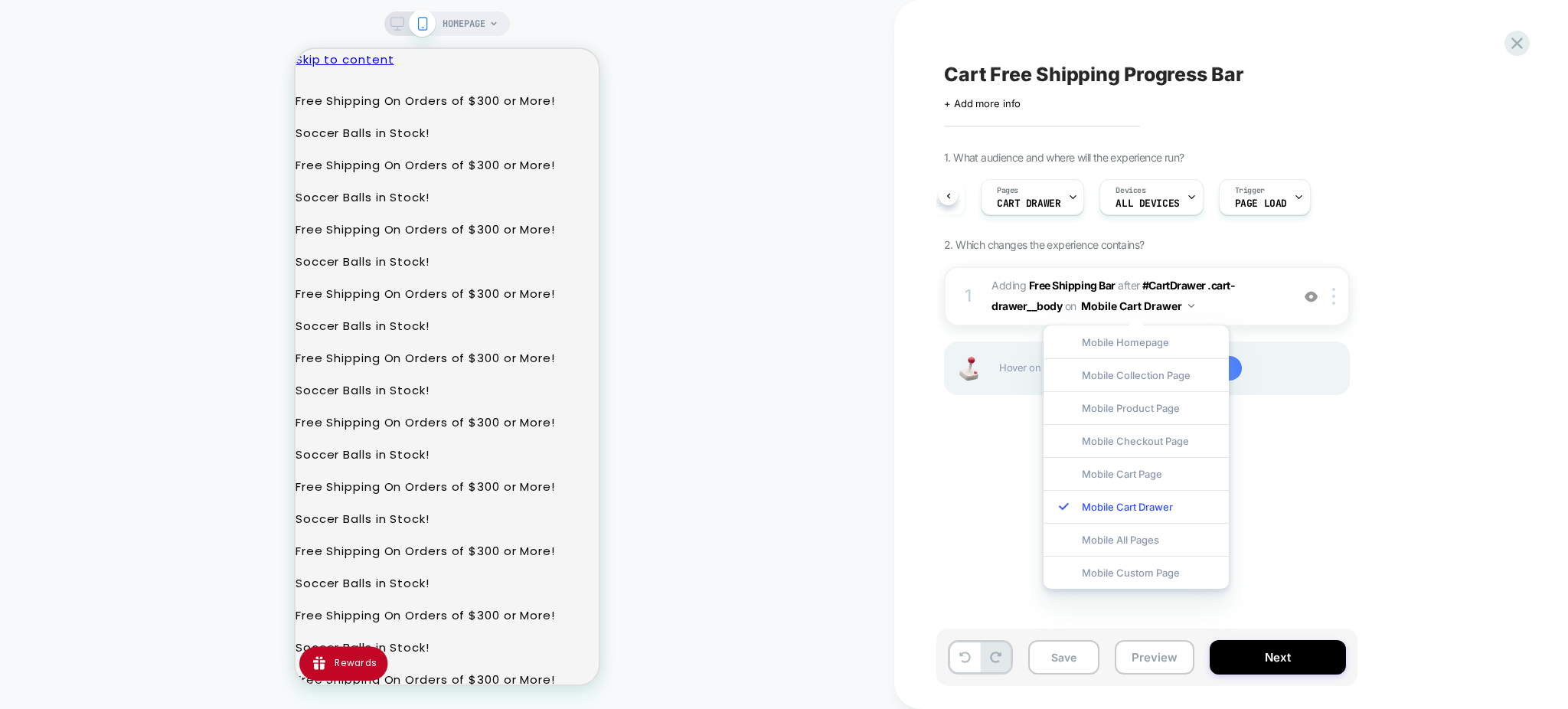
click at [1228, 306] on span "#_loomi_addon_1756848291387 Adding Free Shipping Bar AFTER #CartDrawer .cart-dr…" at bounding box center [1137, 295] width 292 height 41
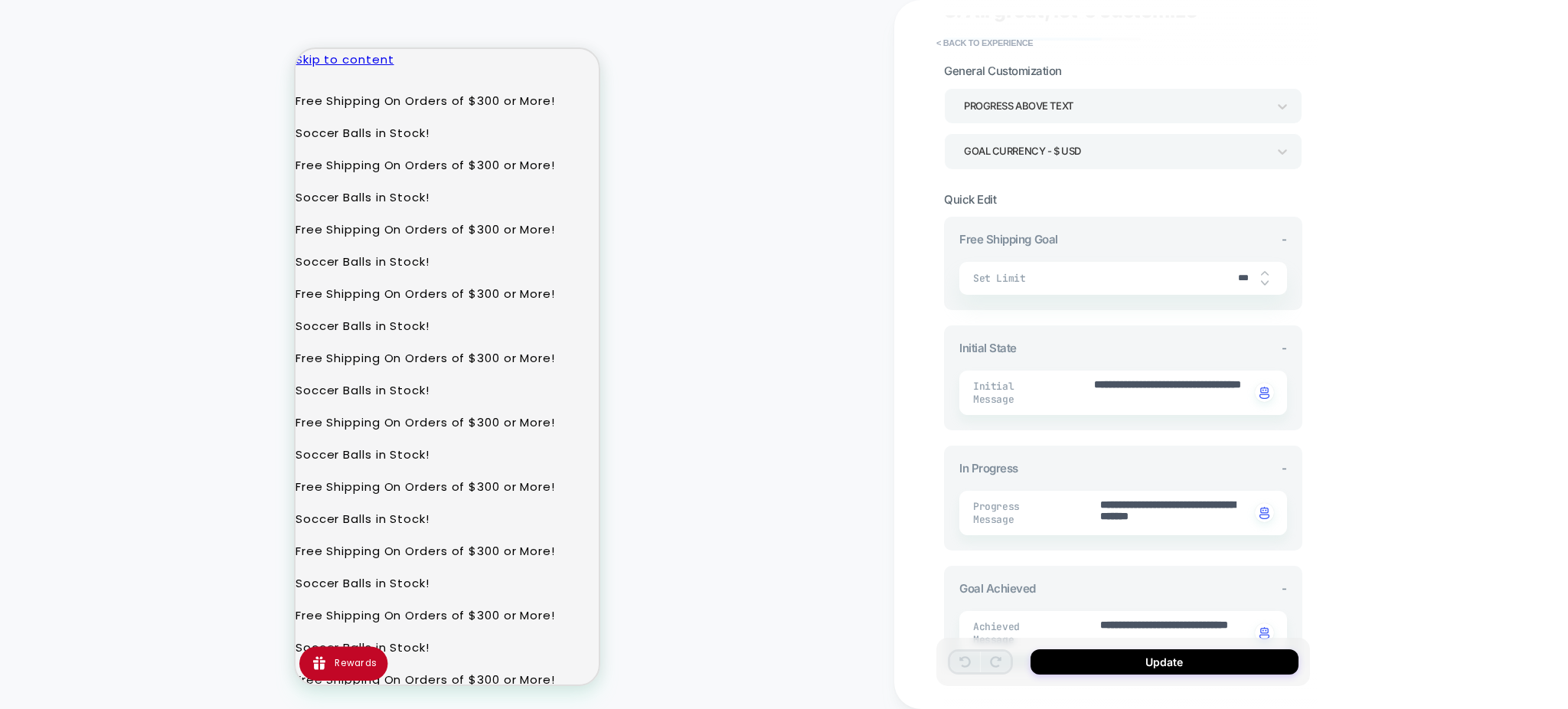
scroll to position [39, 0]
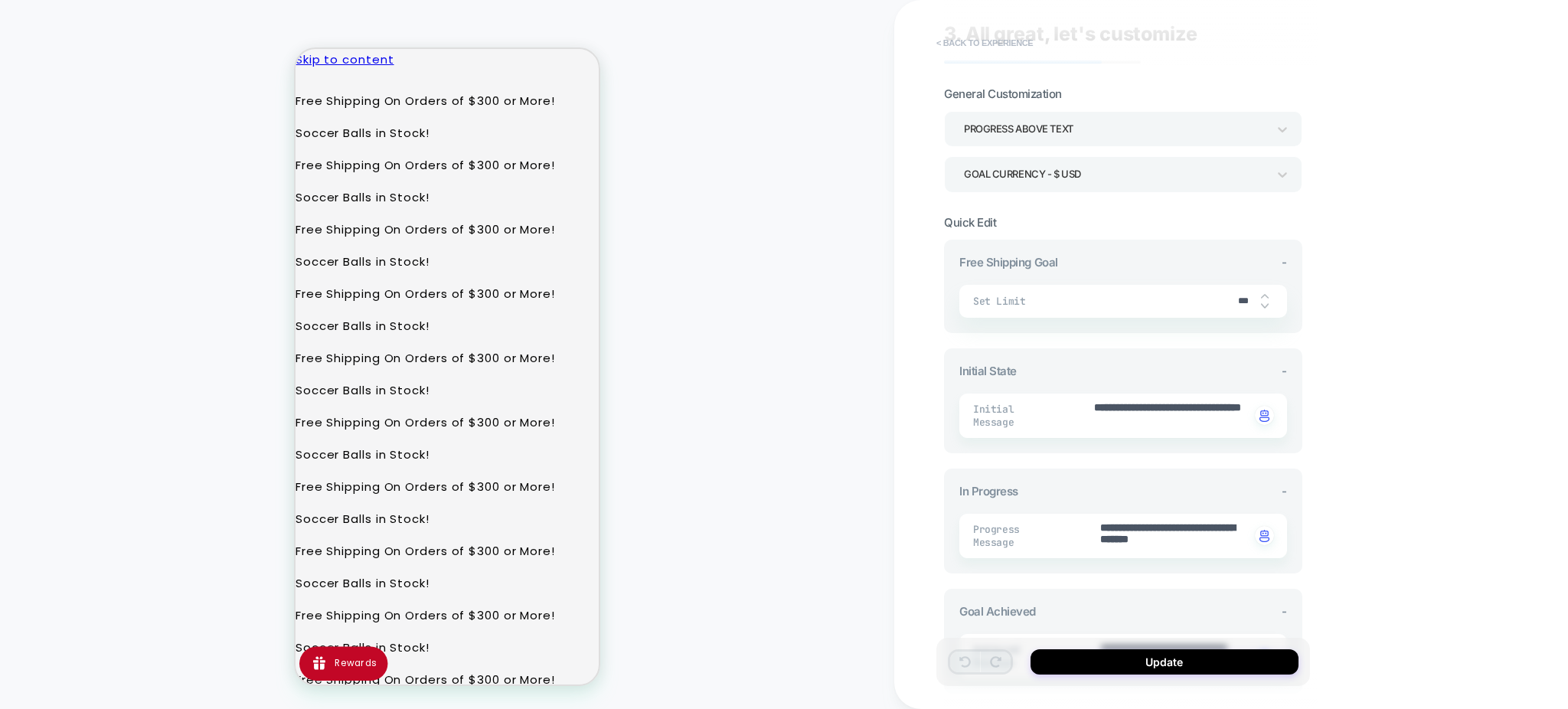
click at [941, 43] on button "< Back to experience" at bounding box center [985, 43] width 111 height 25
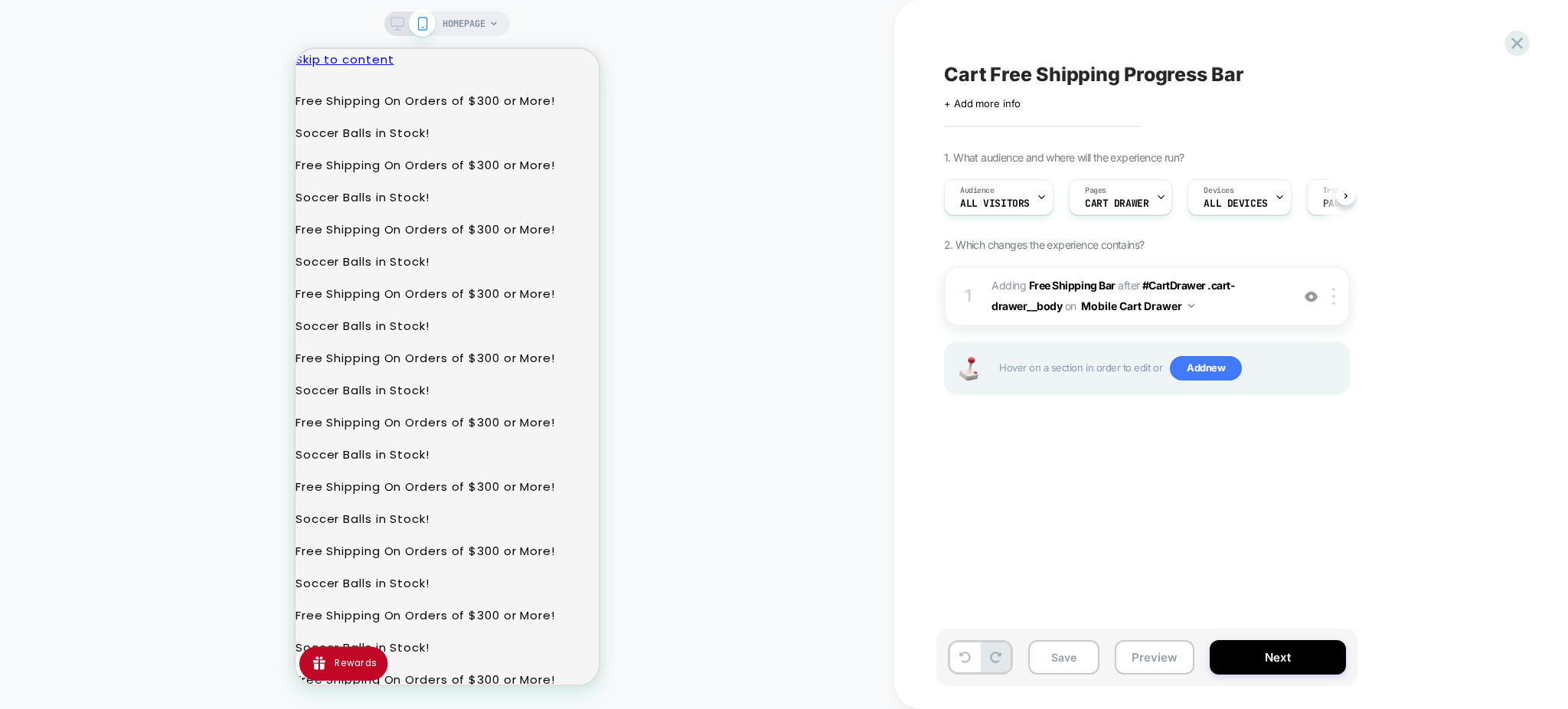
scroll to position [0, 1]
click at [1250, 307] on span "#_loomi_addon_1756848291387 Adding Free Shipping Bar AFTER #CartDrawer .cart-dr…" at bounding box center [1137, 295] width 292 height 41
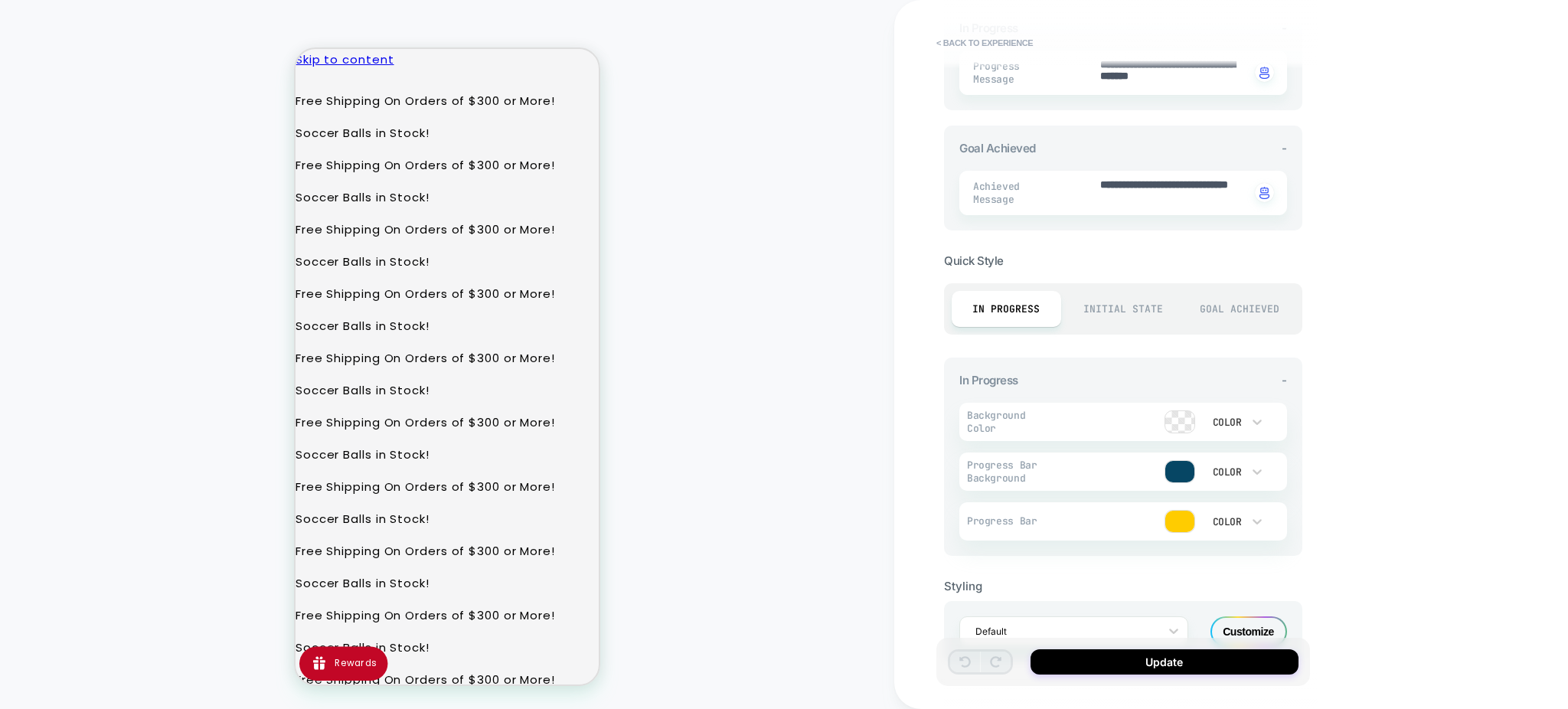
scroll to position [548, 0]
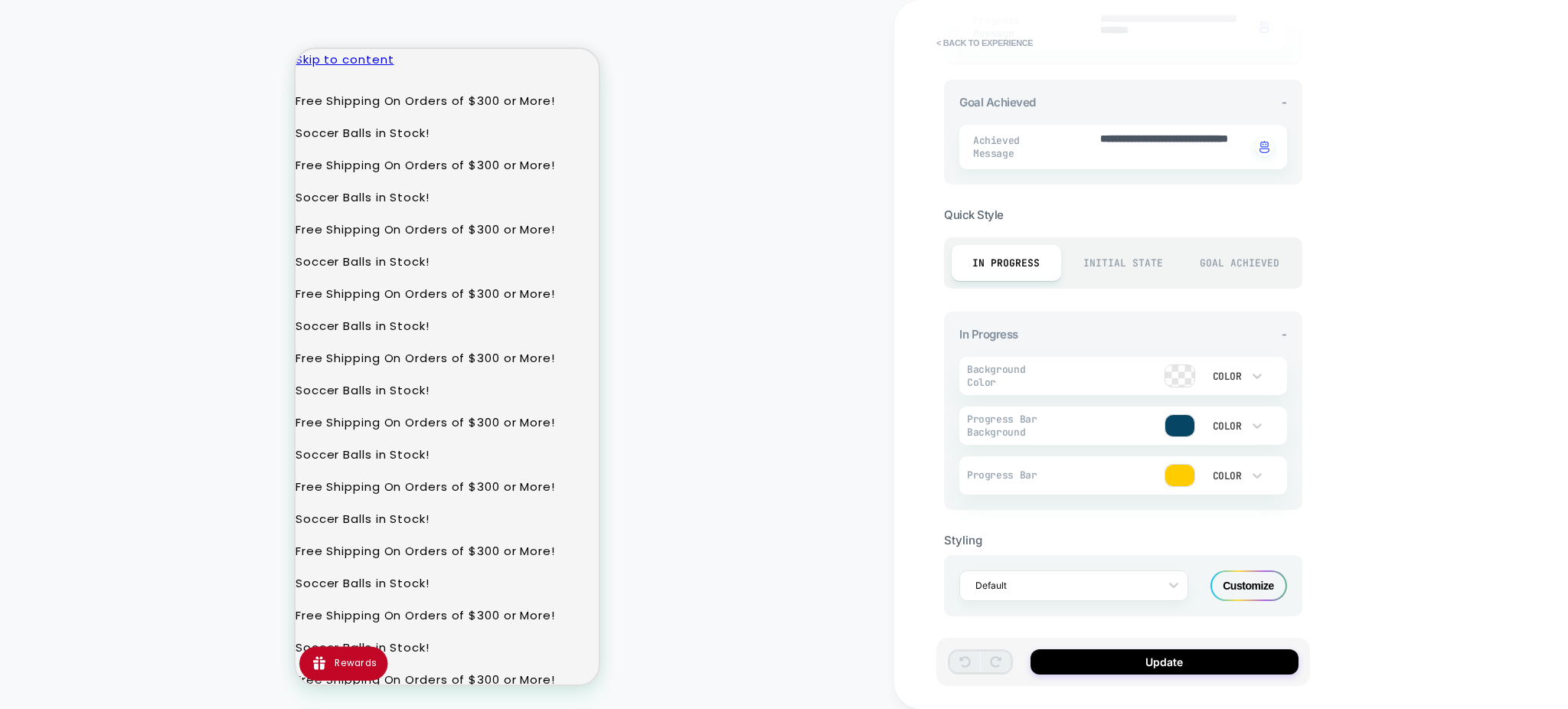
click at [1238, 570] on div "Customize" at bounding box center [1248, 585] width 77 height 31
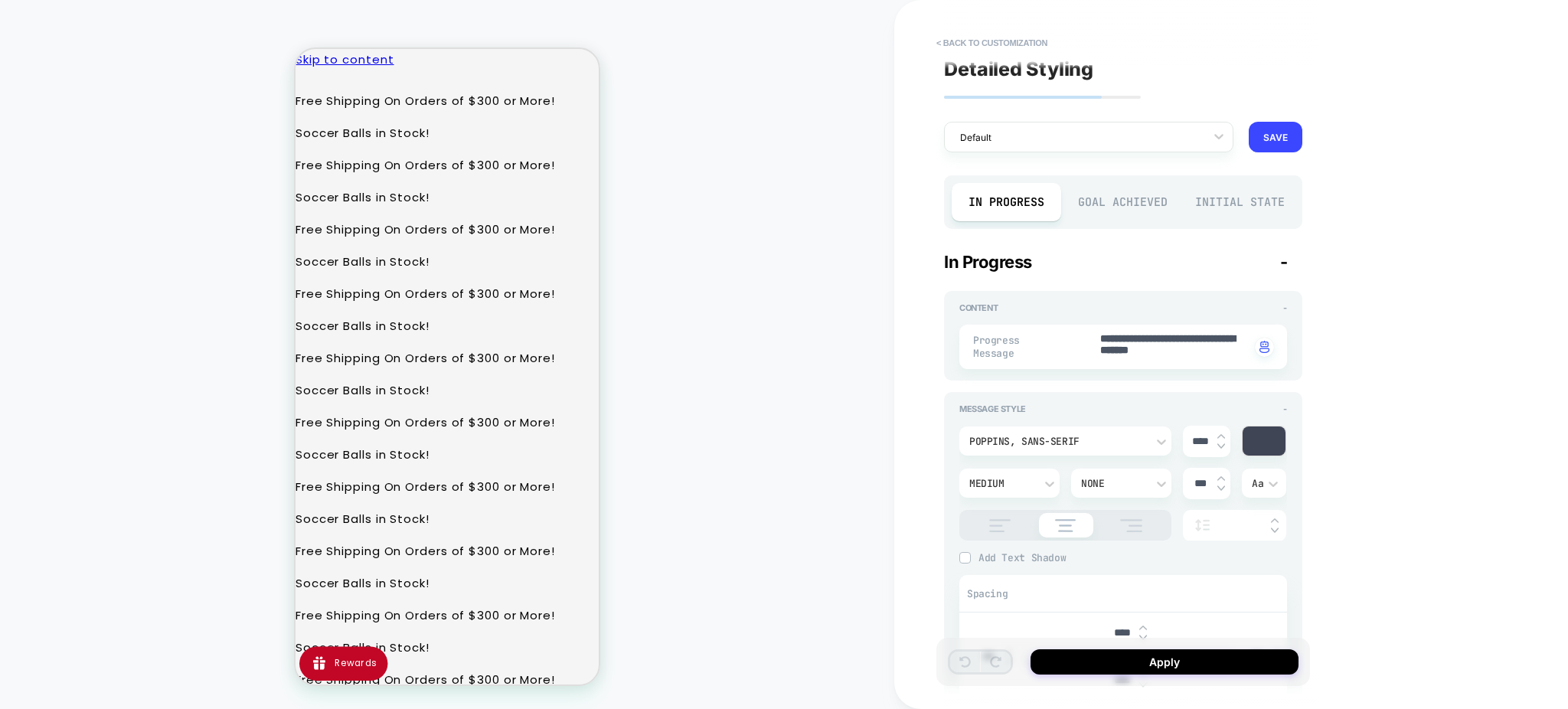
scroll to position [0, 0]
click at [962, 35] on button "< Back to customization" at bounding box center [992, 43] width 127 height 25
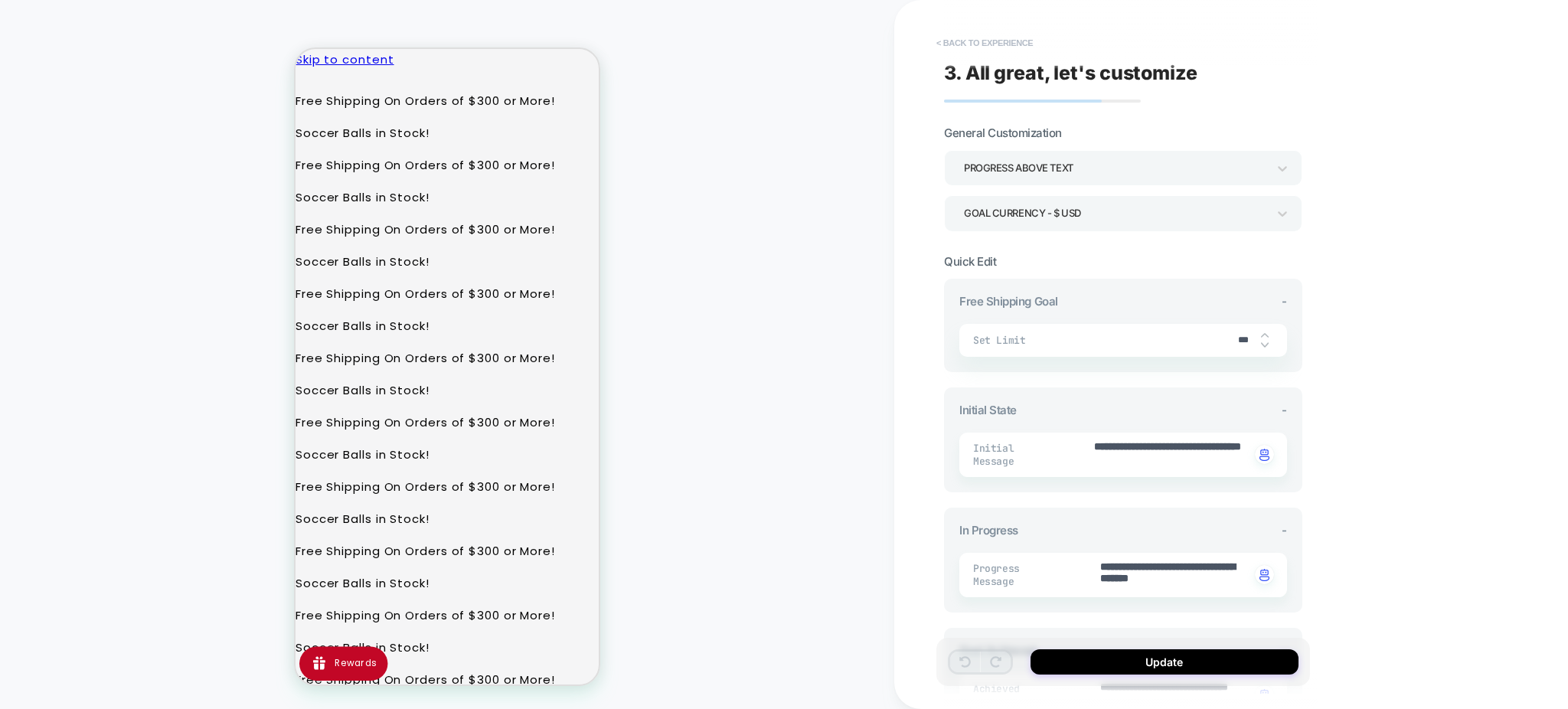
click at [953, 44] on button "< Back to experience" at bounding box center [985, 43] width 111 height 25
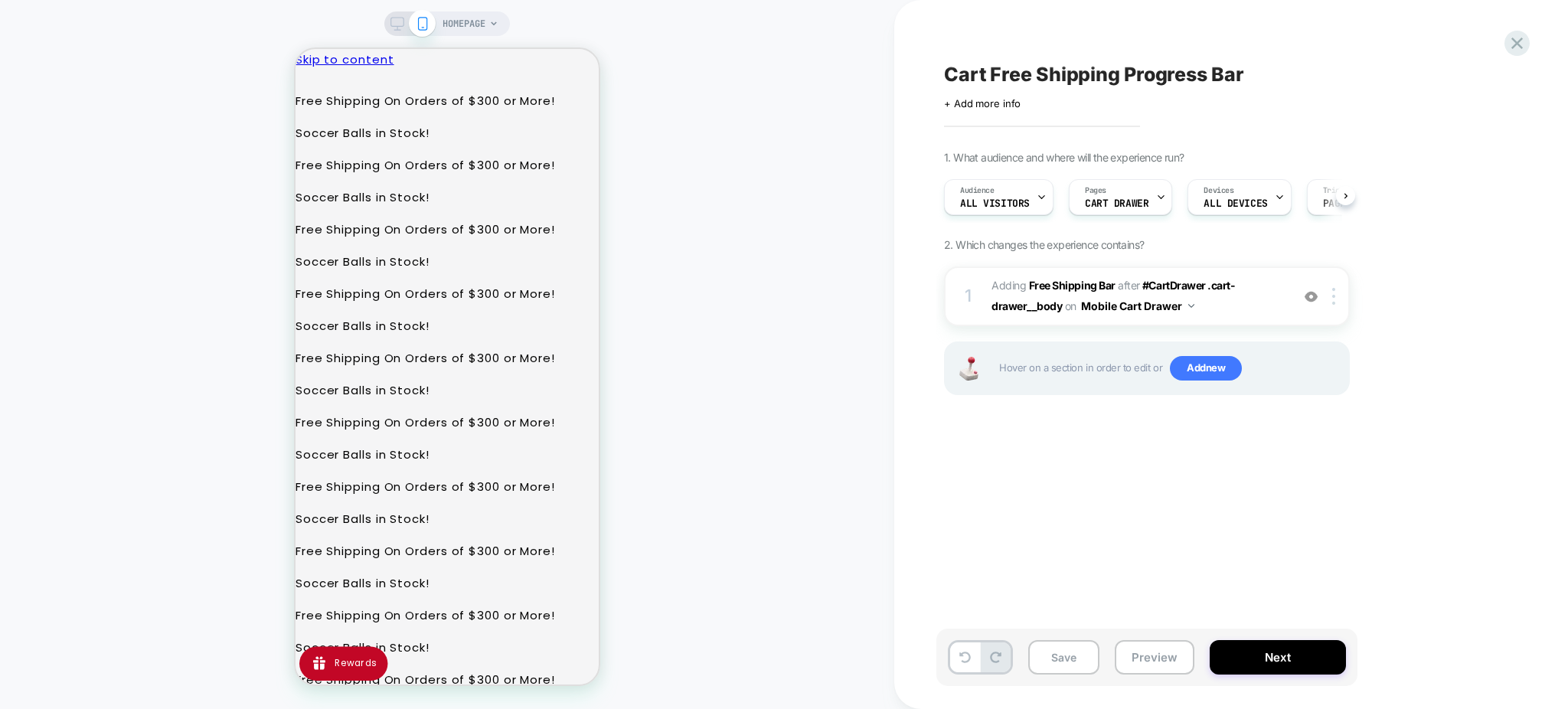
scroll to position [0, 1]
click at [1141, 650] on button "Preview" at bounding box center [1153, 657] width 80 height 35
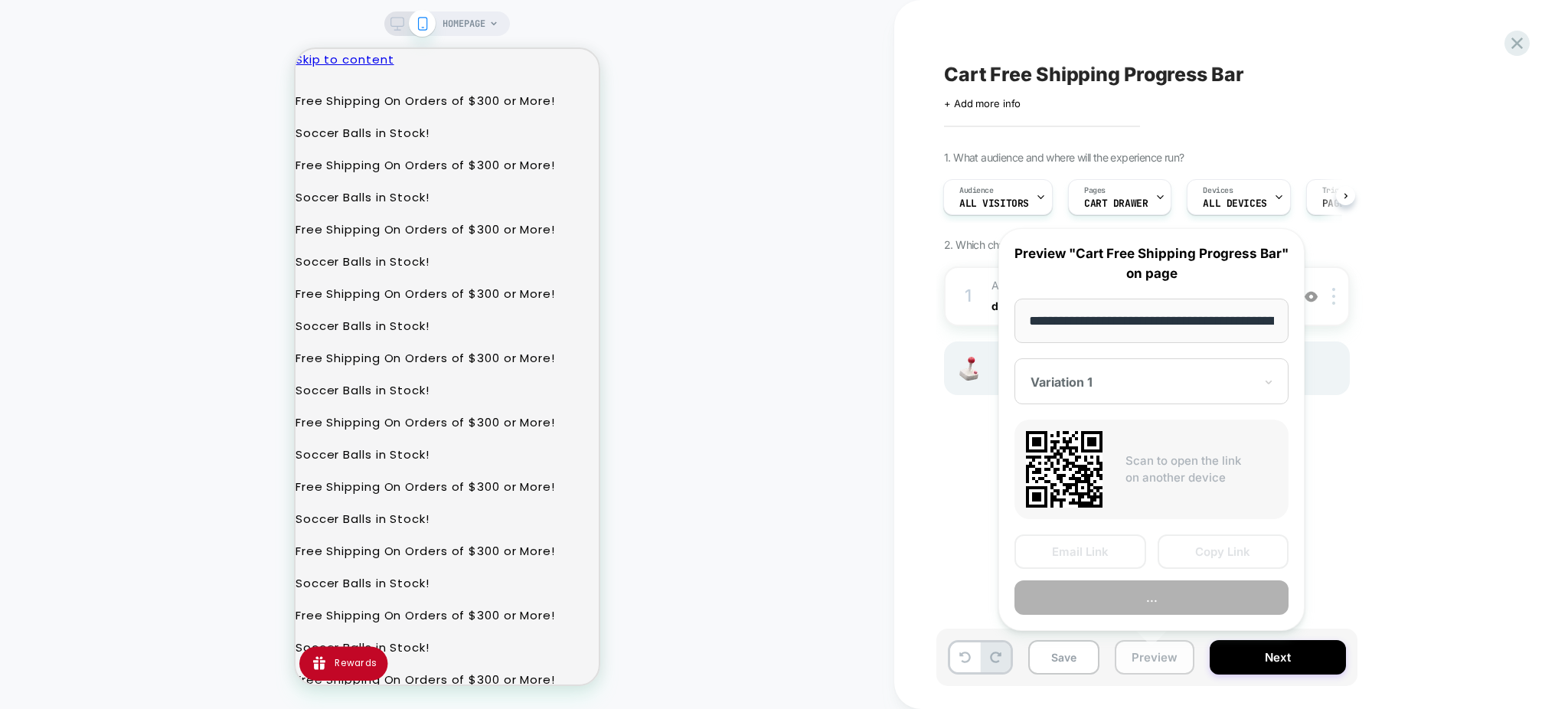
scroll to position [0, 89]
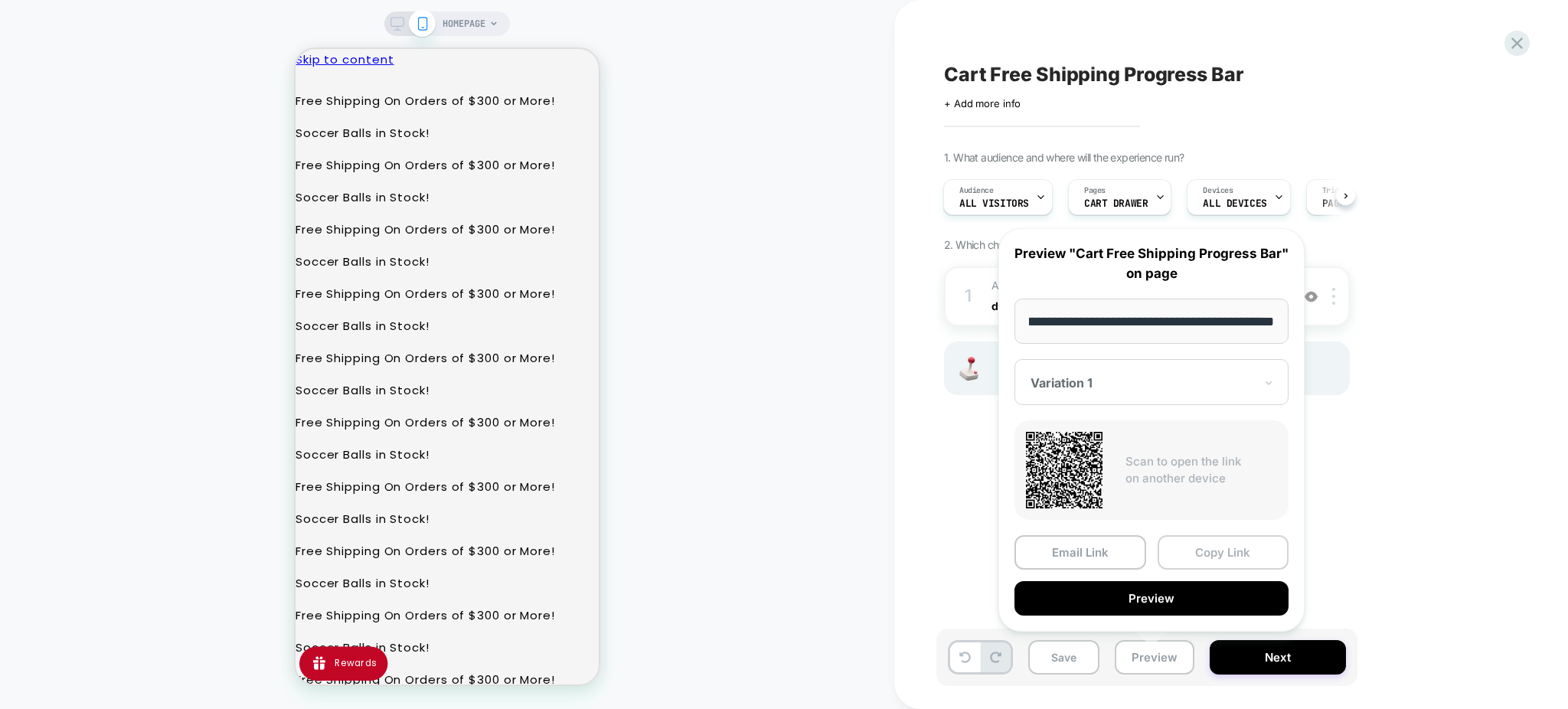
click at [1189, 539] on button "Copy Link" at bounding box center [1223, 553] width 131 height 35
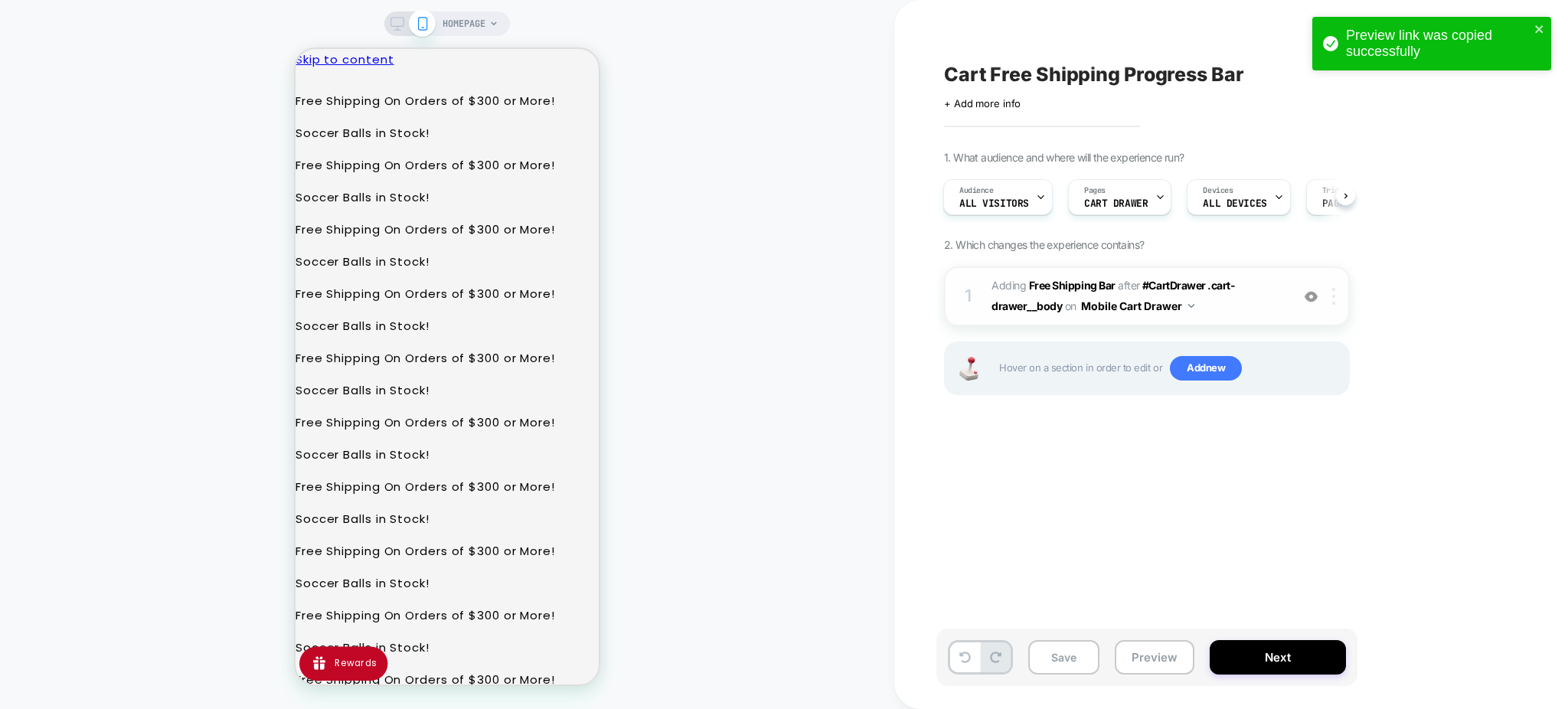
click at [1335, 295] on img at bounding box center [1333, 296] width 3 height 17
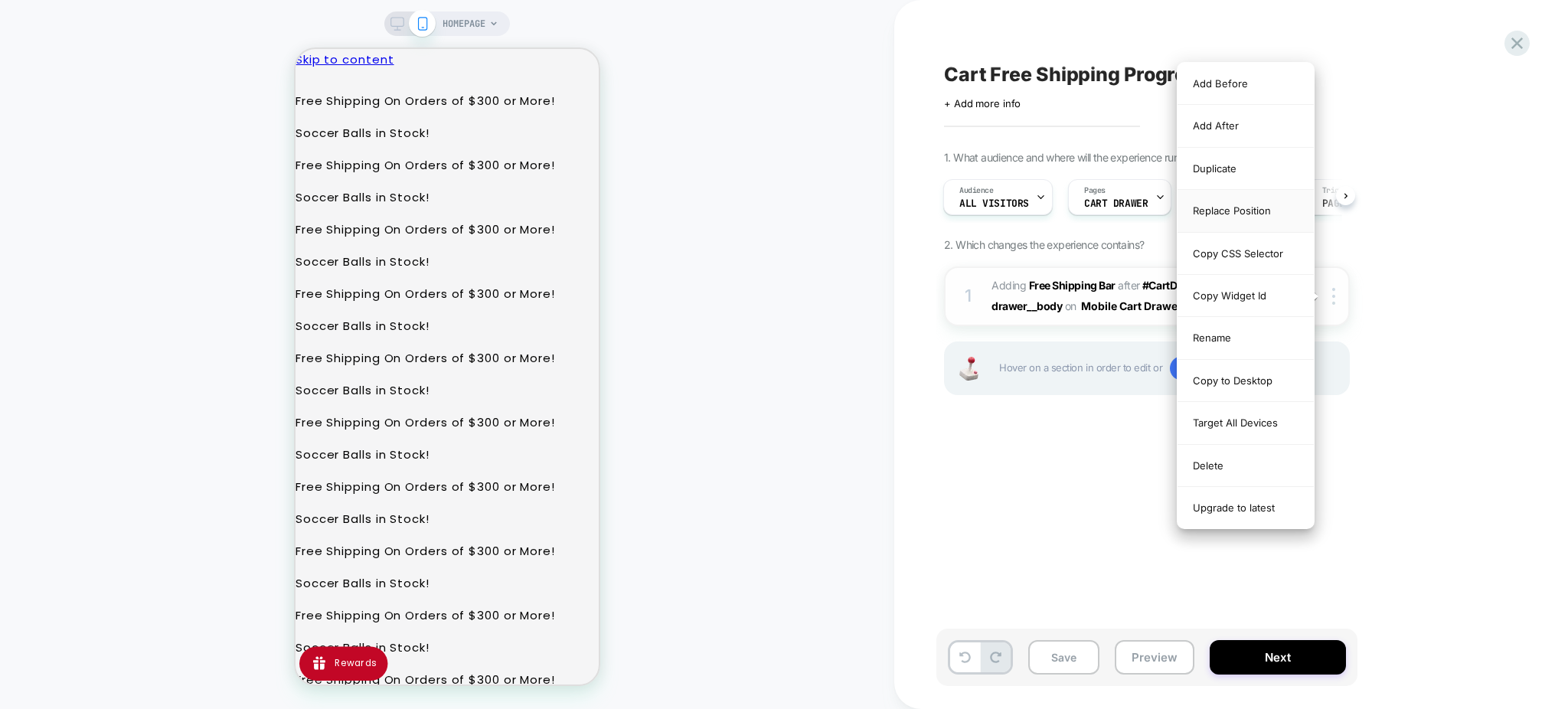
click at [1245, 204] on div "Replace Position" at bounding box center [1246, 211] width 136 height 42
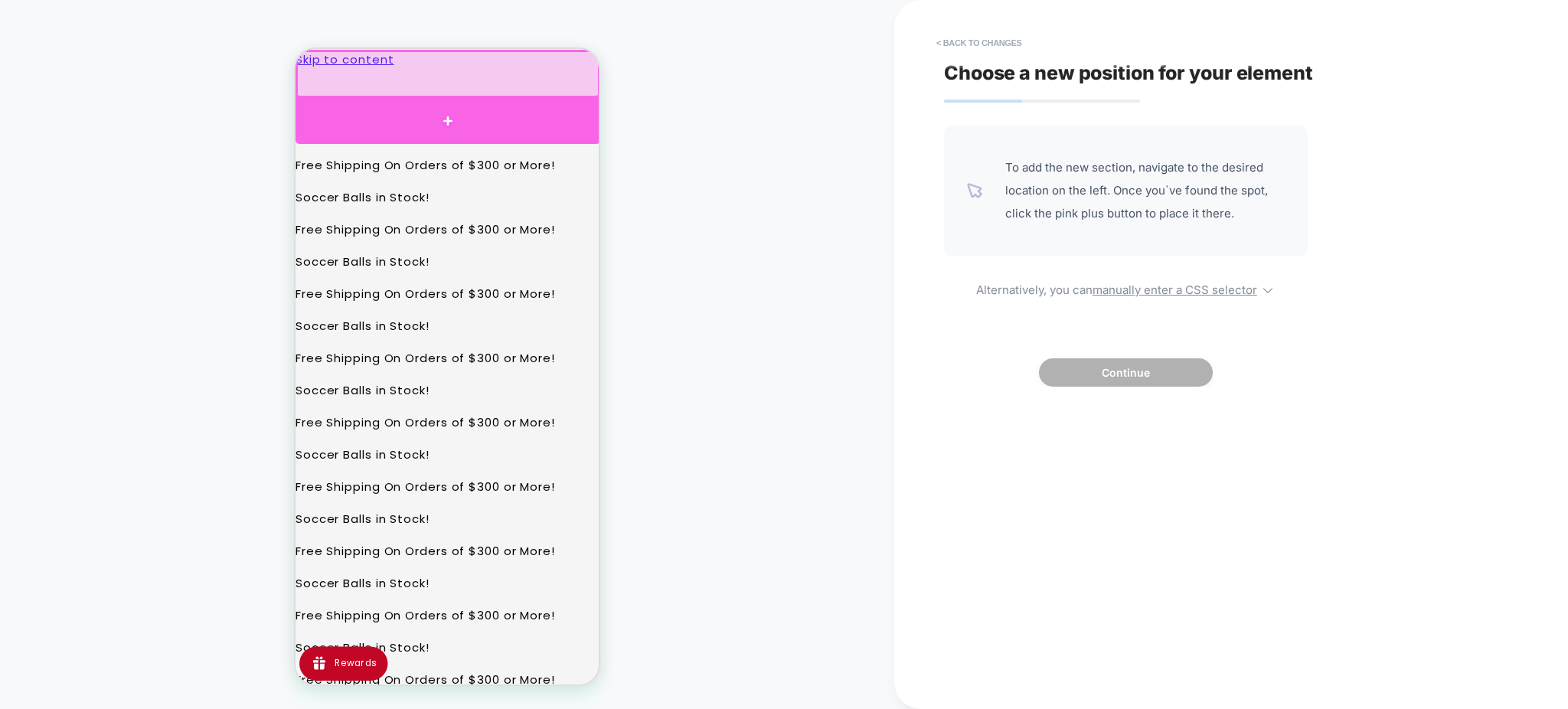
click at [447, 111] on div at bounding box center [447, 121] width 304 height 46
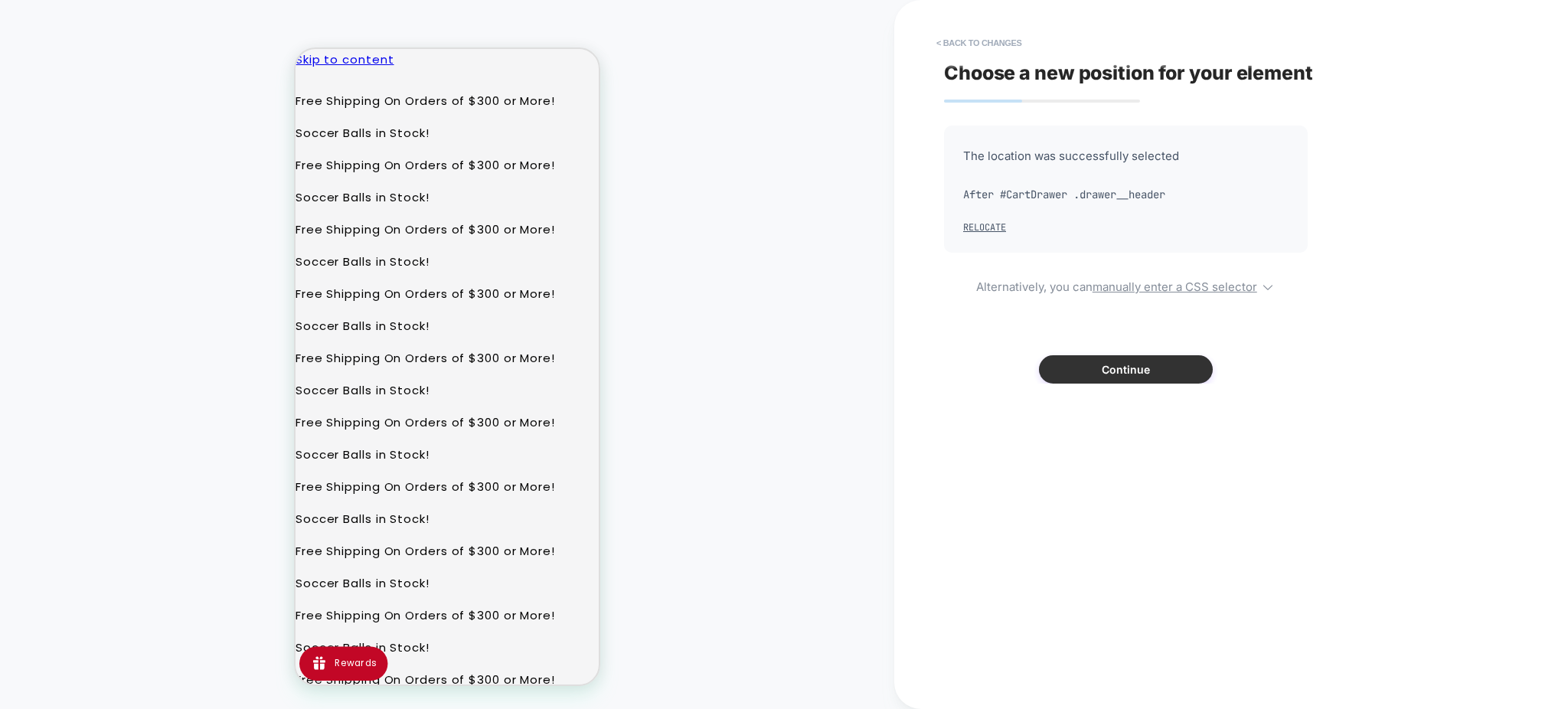
click at [1069, 363] on button "Continue" at bounding box center [1125, 369] width 174 height 29
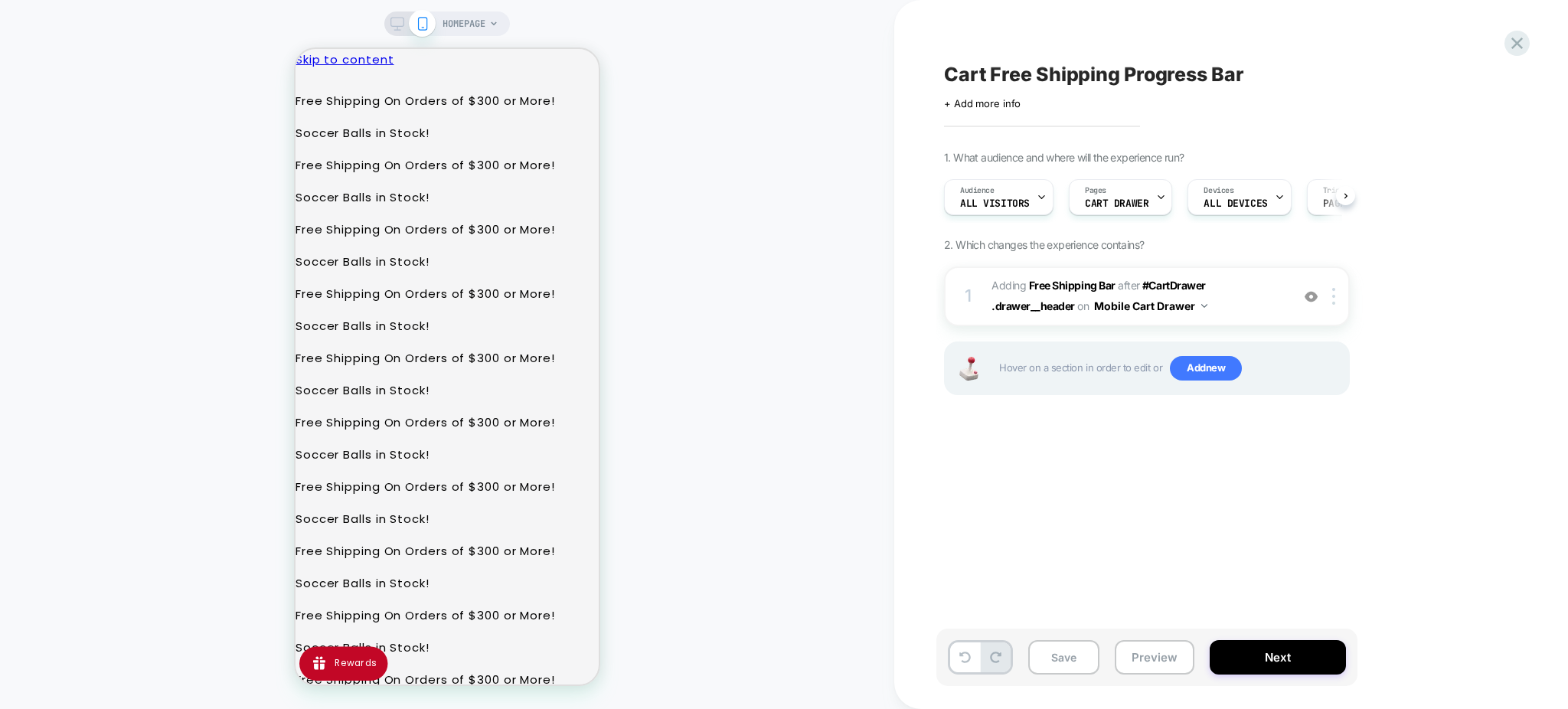
scroll to position [0, 1]
click at [1141, 656] on button "Preview" at bounding box center [1153, 657] width 80 height 35
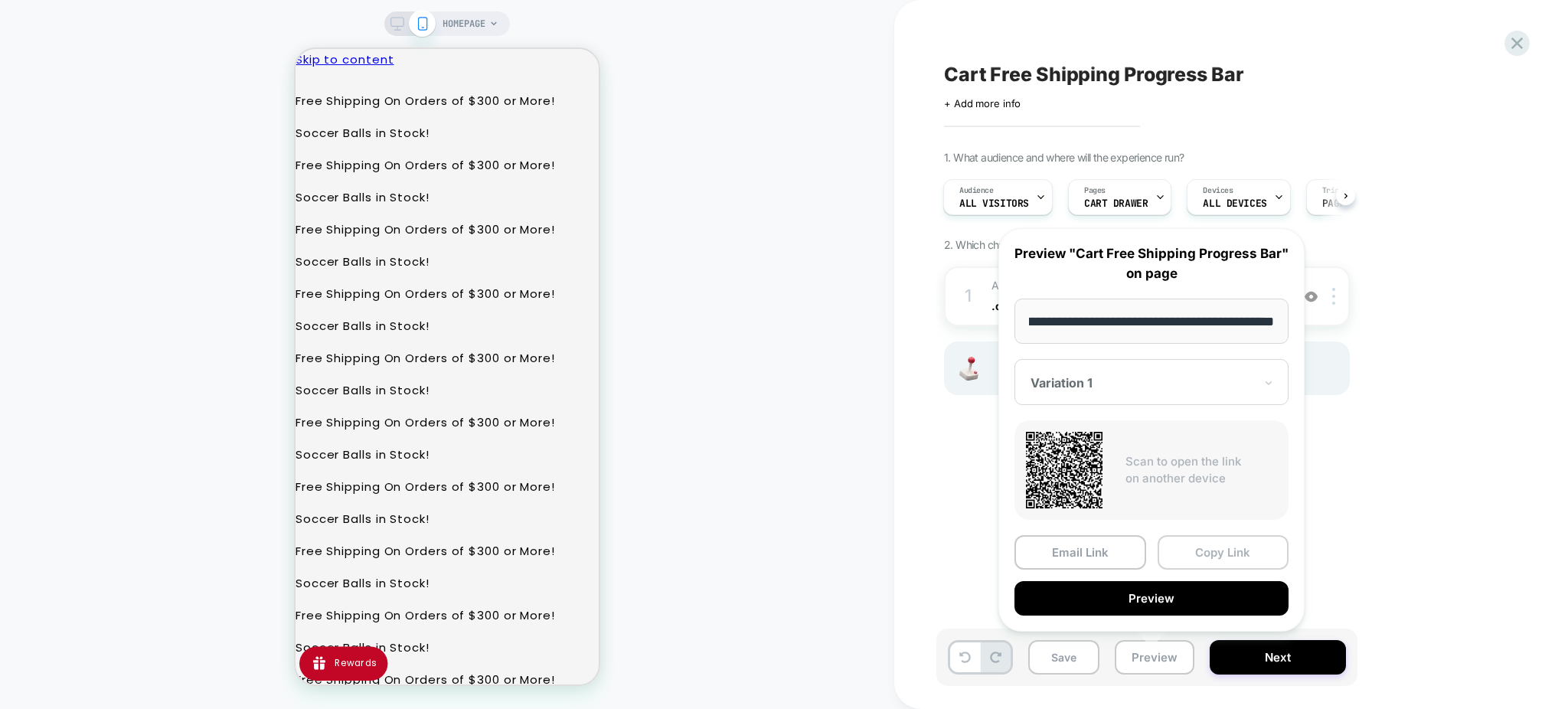
scroll to position [0, 0]
click at [1205, 547] on button "Copy Link" at bounding box center [1223, 553] width 131 height 35
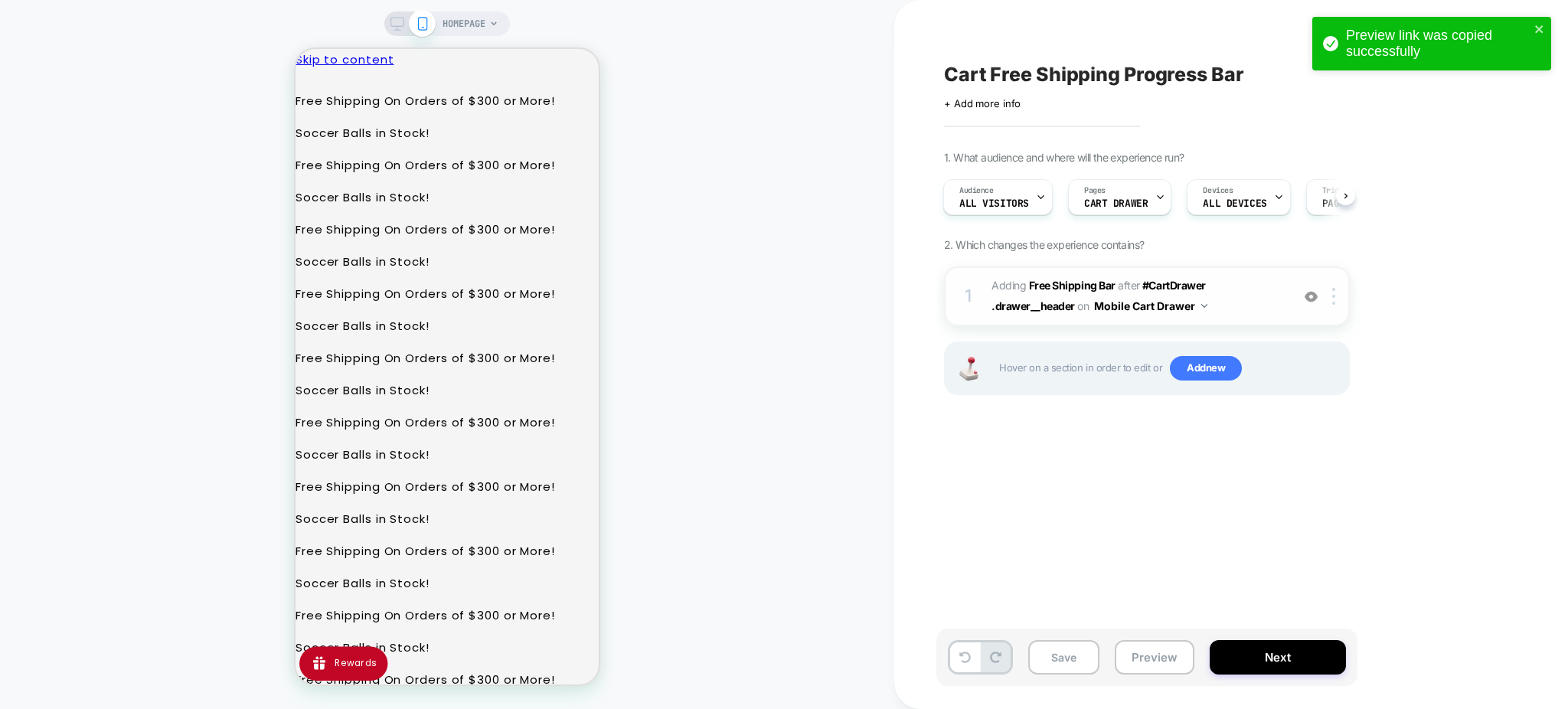
click at [1251, 290] on span "#_loomi_addon_1756848291387 Adding Free Shipping Bar AFTER #CartDrawer .drawer_…" at bounding box center [1137, 295] width 292 height 41
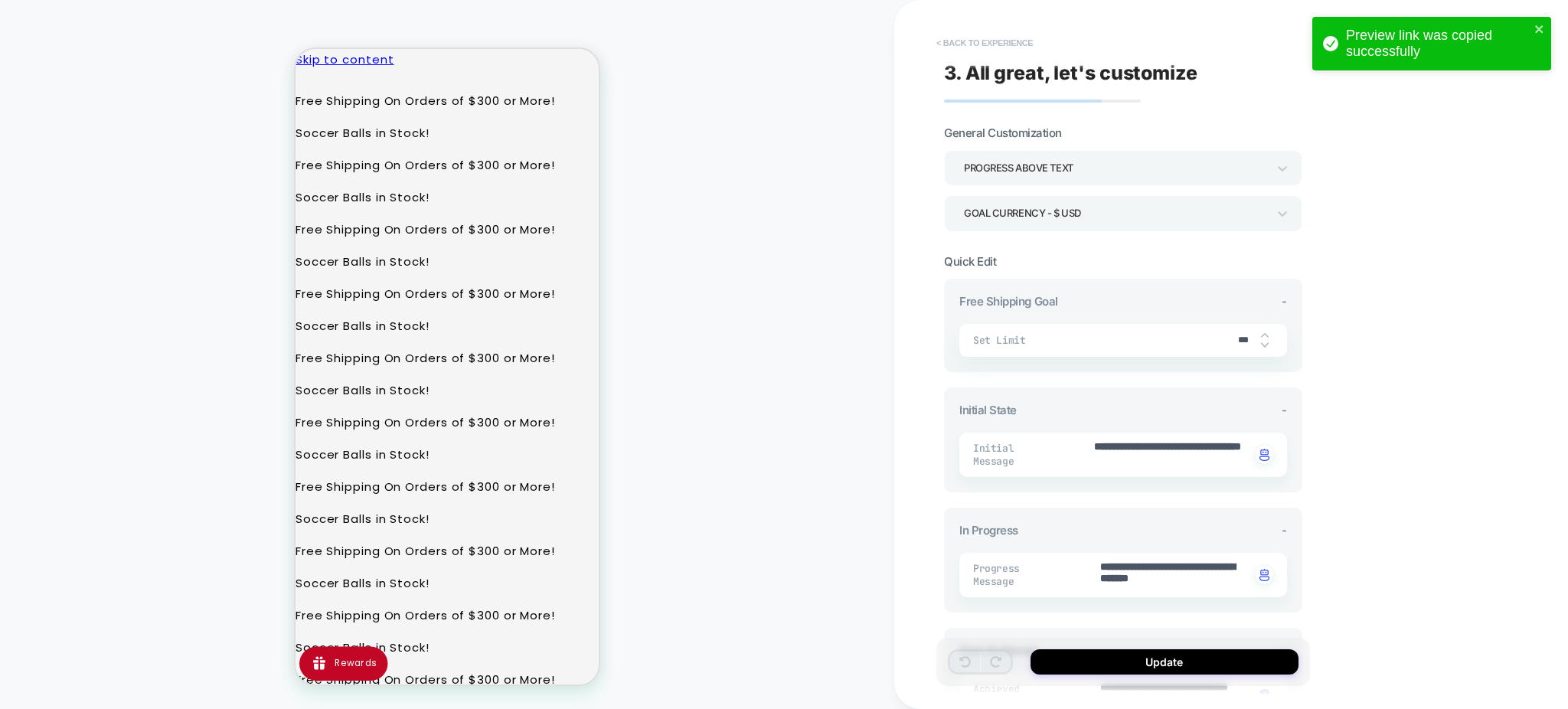
click at [953, 42] on button "< Back to experience" at bounding box center [985, 43] width 111 height 25
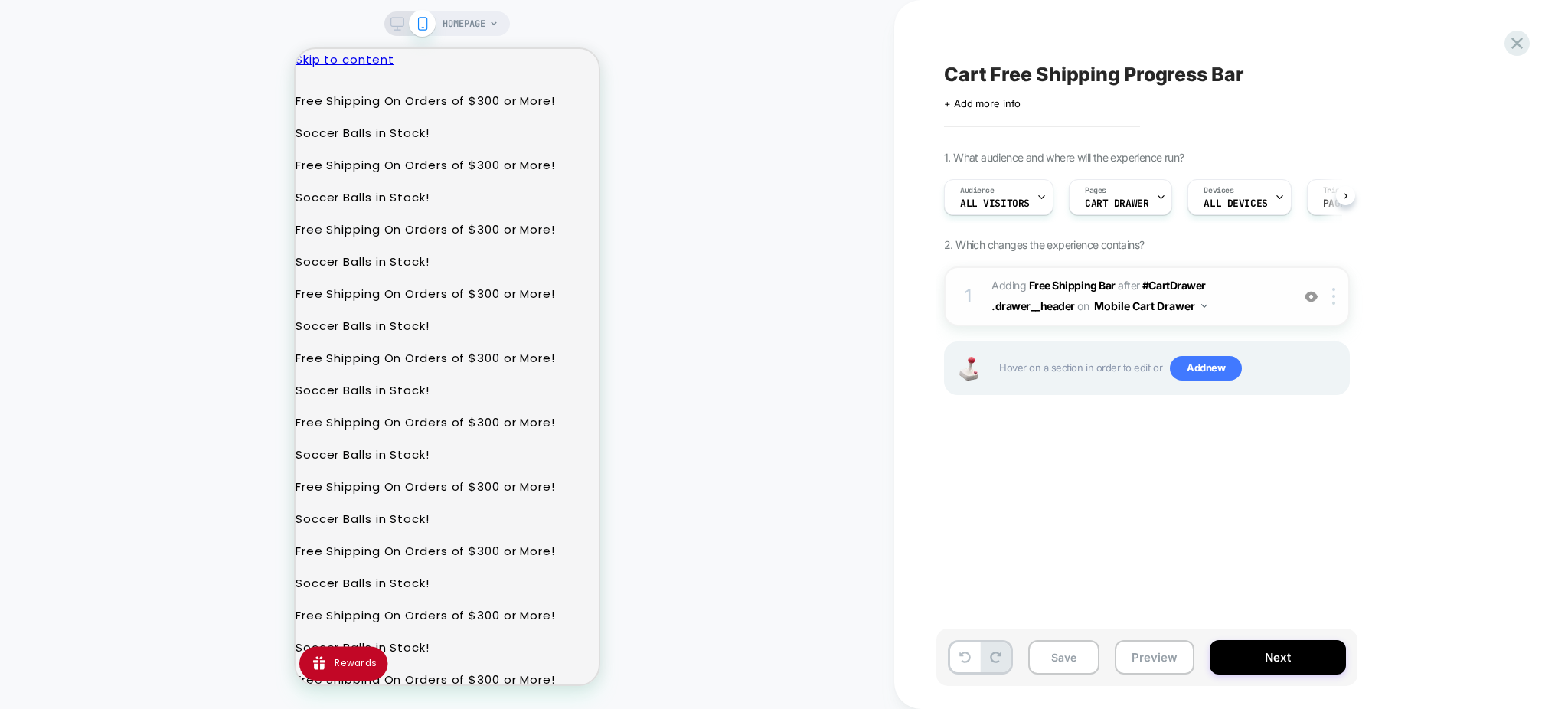
scroll to position [0, 1]
click at [1334, 290] on img at bounding box center [1333, 296] width 3 height 17
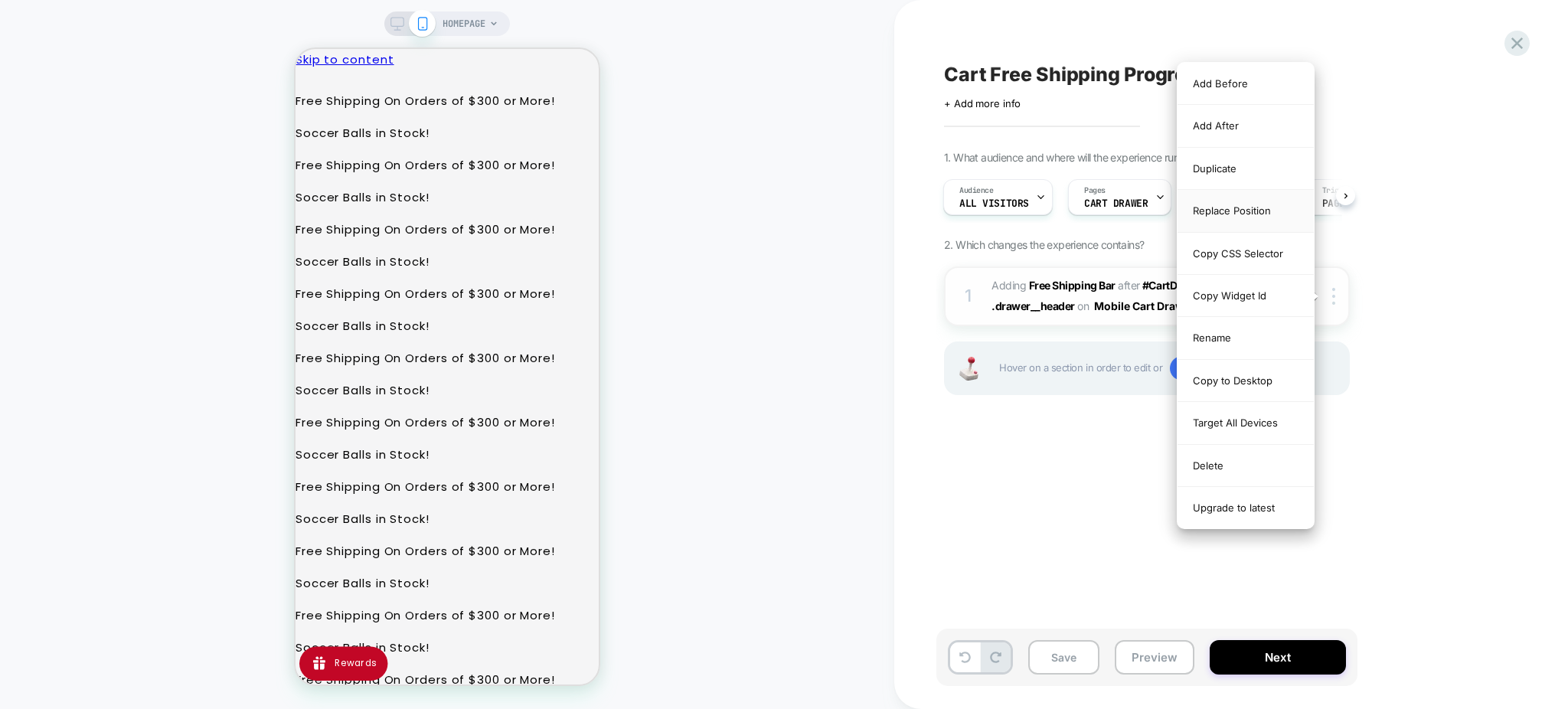
click at [1239, 211] on div "Replace Position" at bounding box center [1246, 211] width 136 height 42
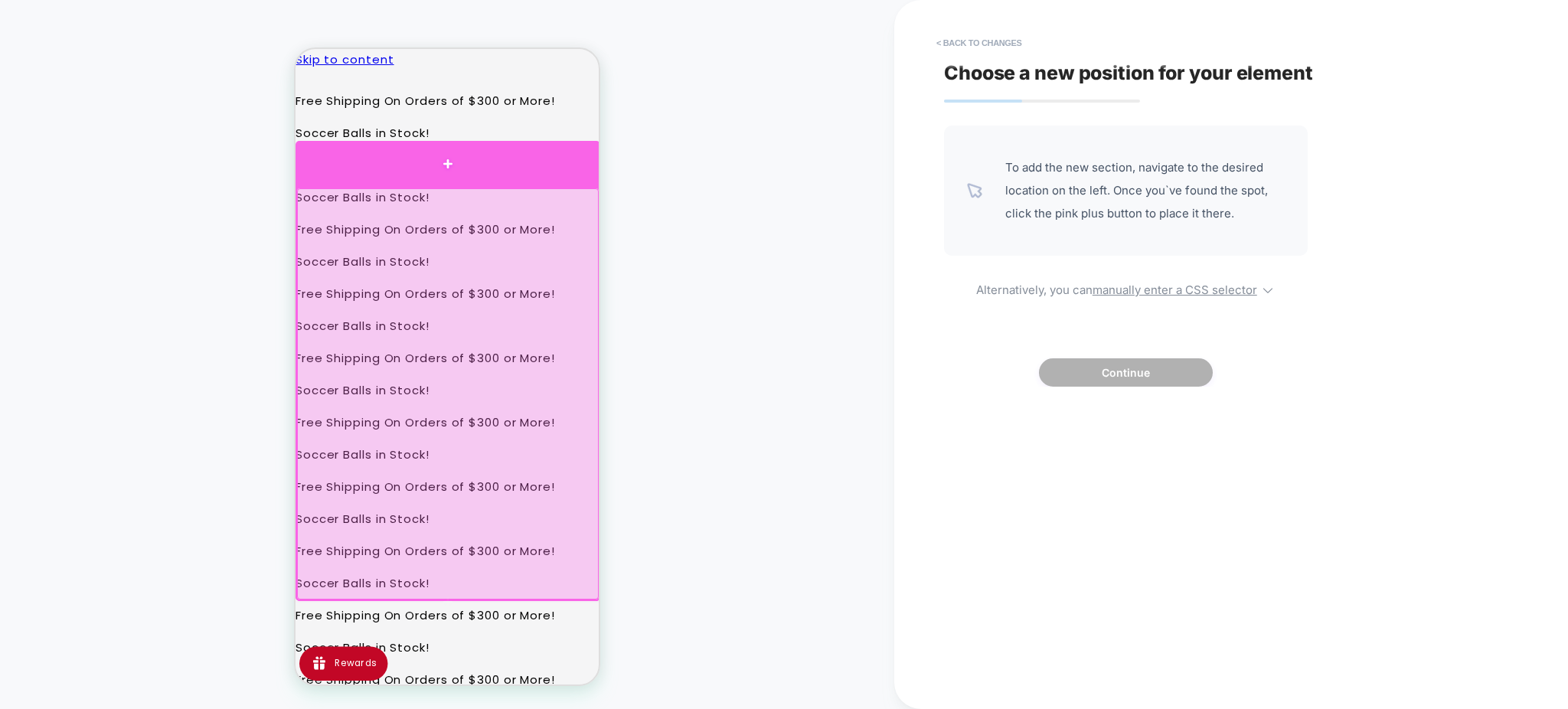
click at [449, 167] on div at bounding box center [447, 163] width 304 height 45
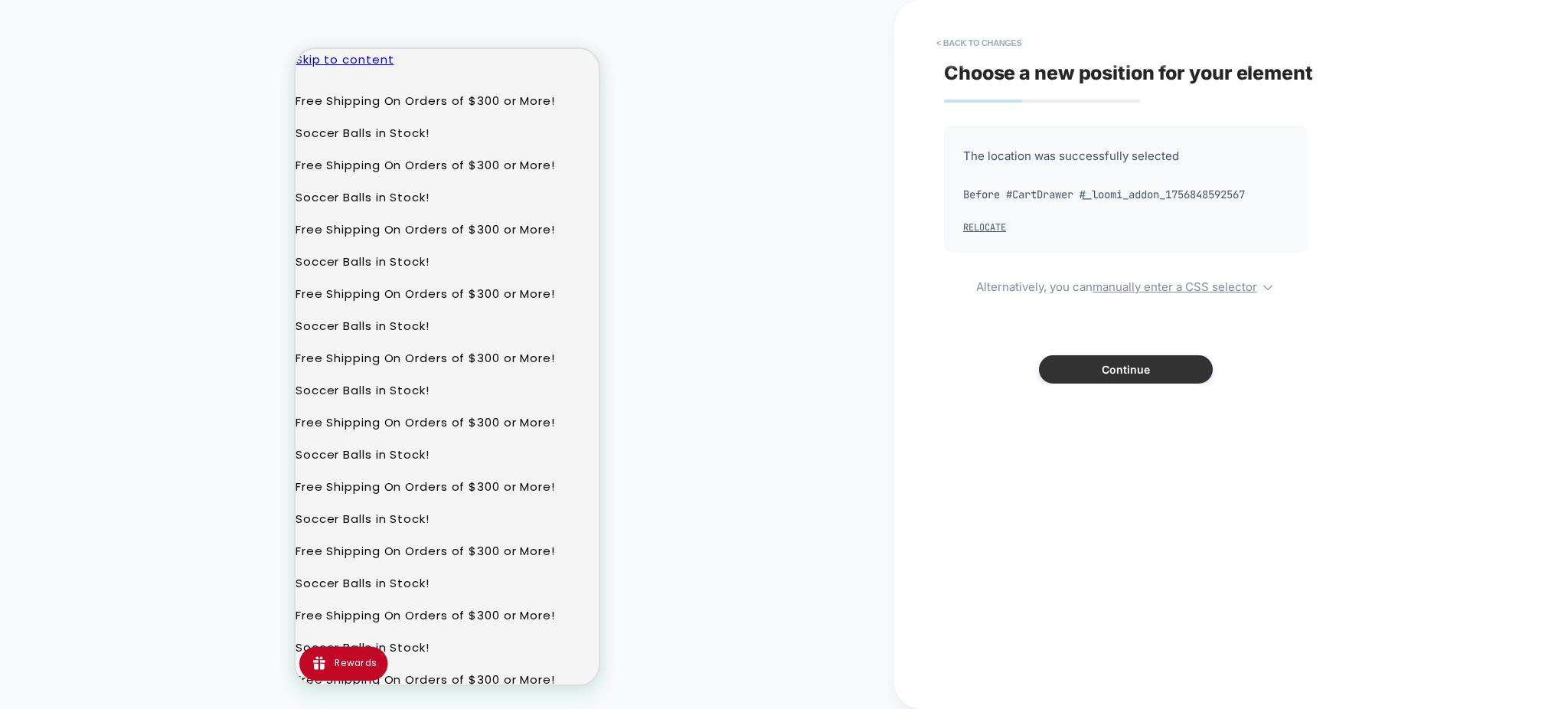
click at [1085, 365] on button "Continue" at bounding box center [1125, 369] width 174 height 29
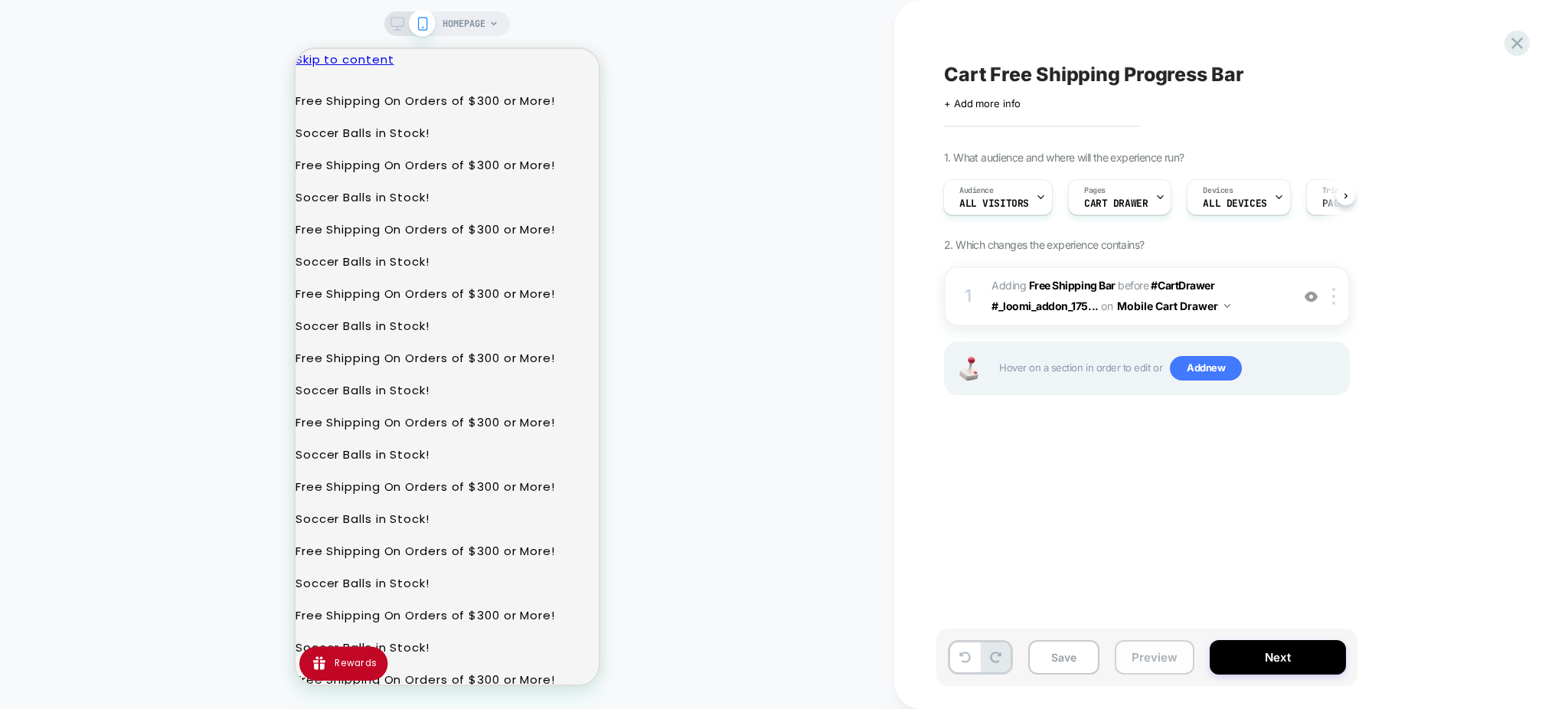
click at [1160, 659] on button "Preview" at bounding box center [1153, 657] width 80 height 35
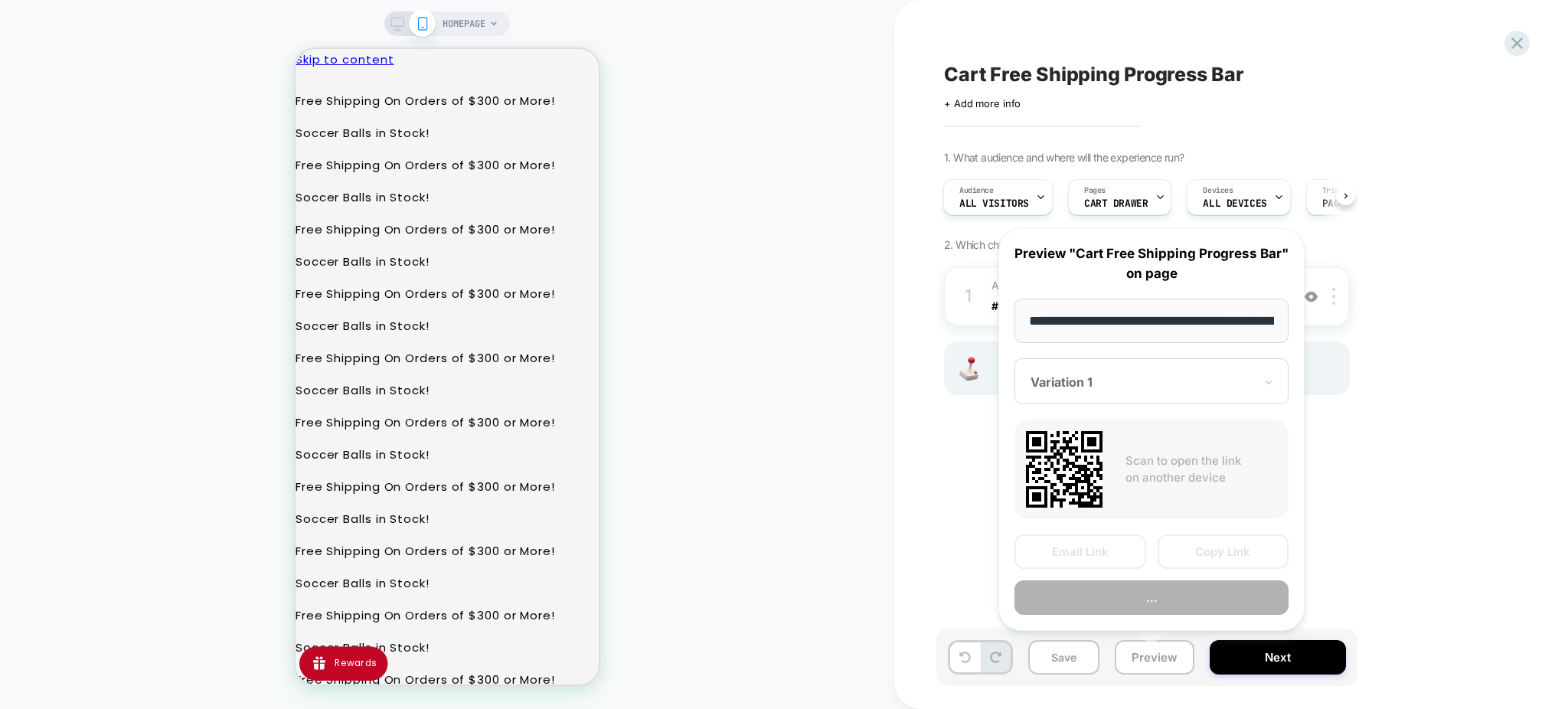
scroll to position [0, 89]
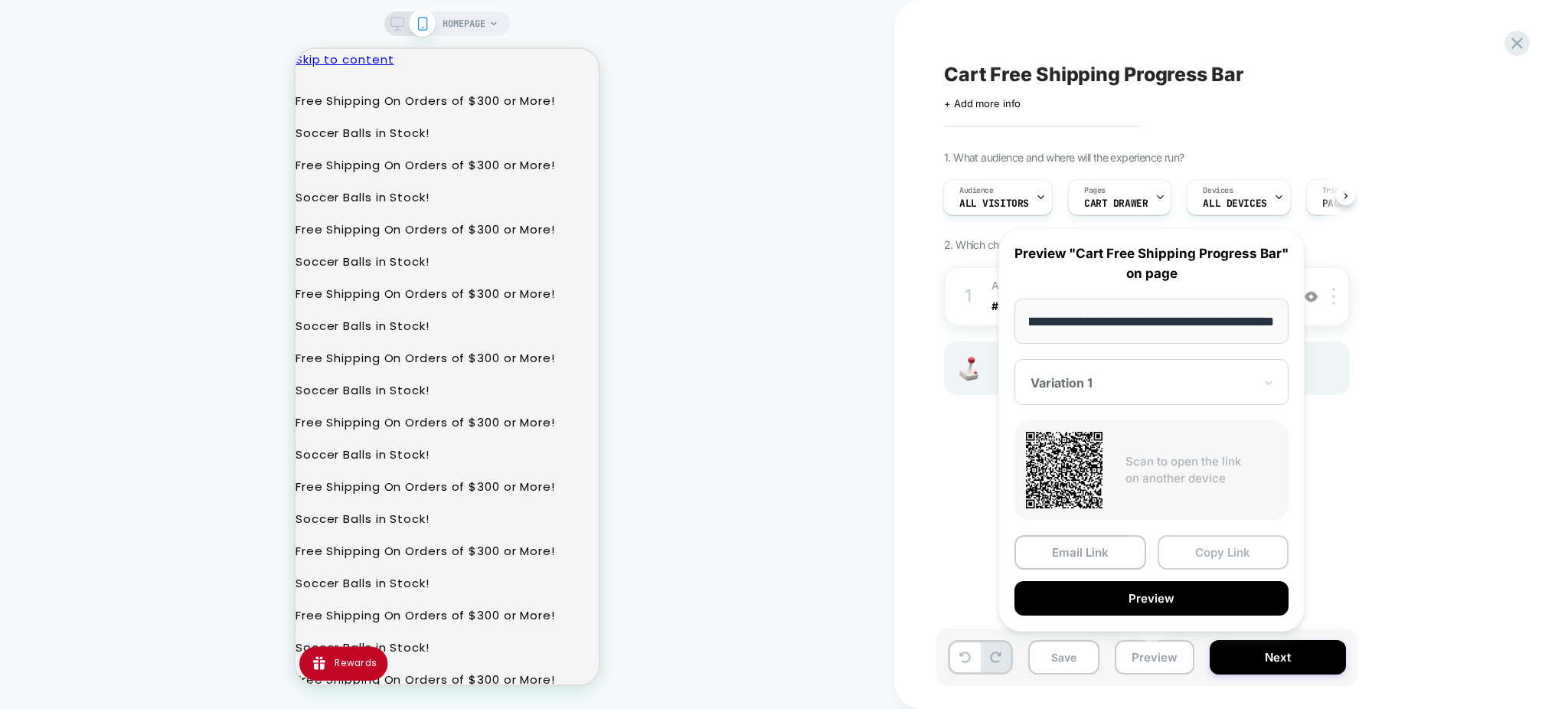
click at [1217, 547] on button "Copy Link" at bounding box center [1223, 553] width 131 height 35
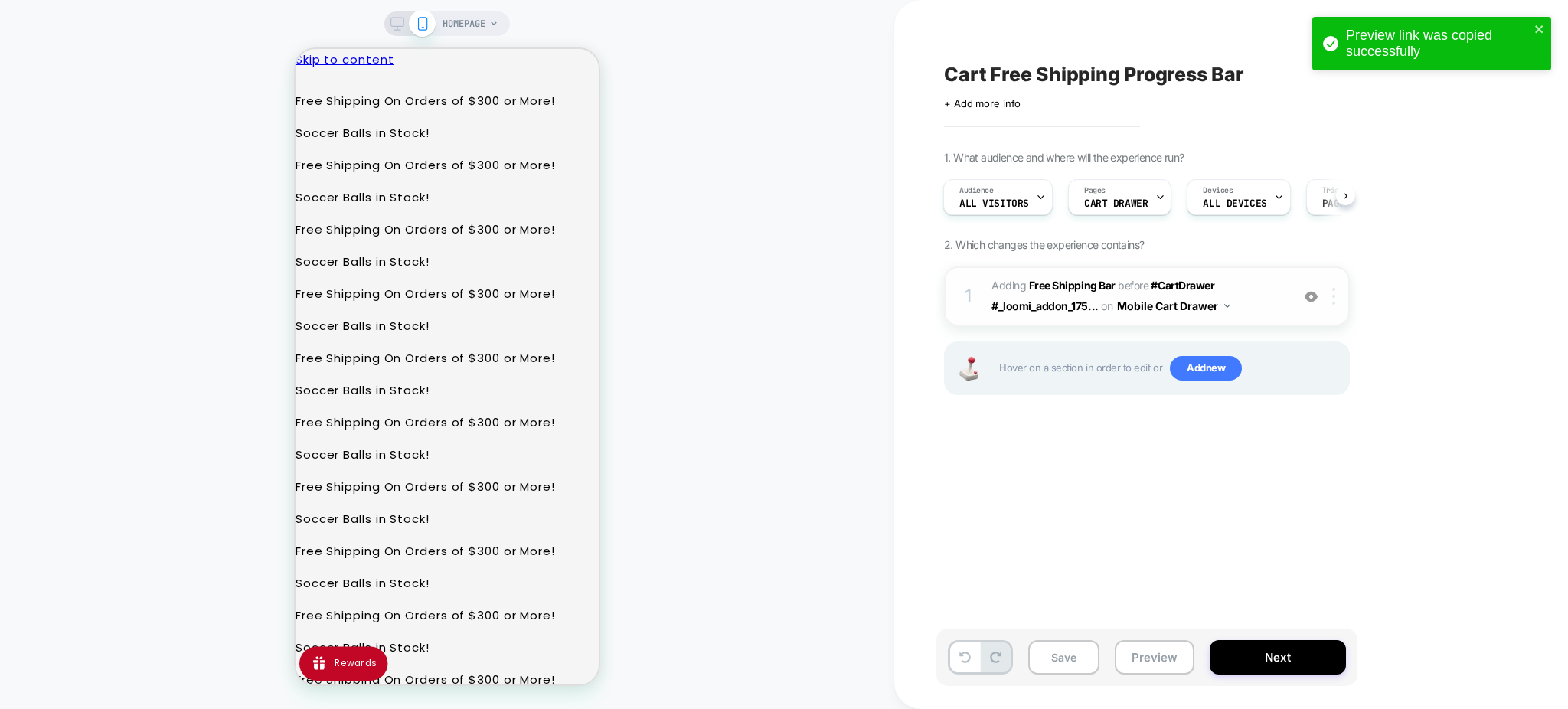
click at [1335, 295] on img at bounding box center [1333, 296] width 3 height 17
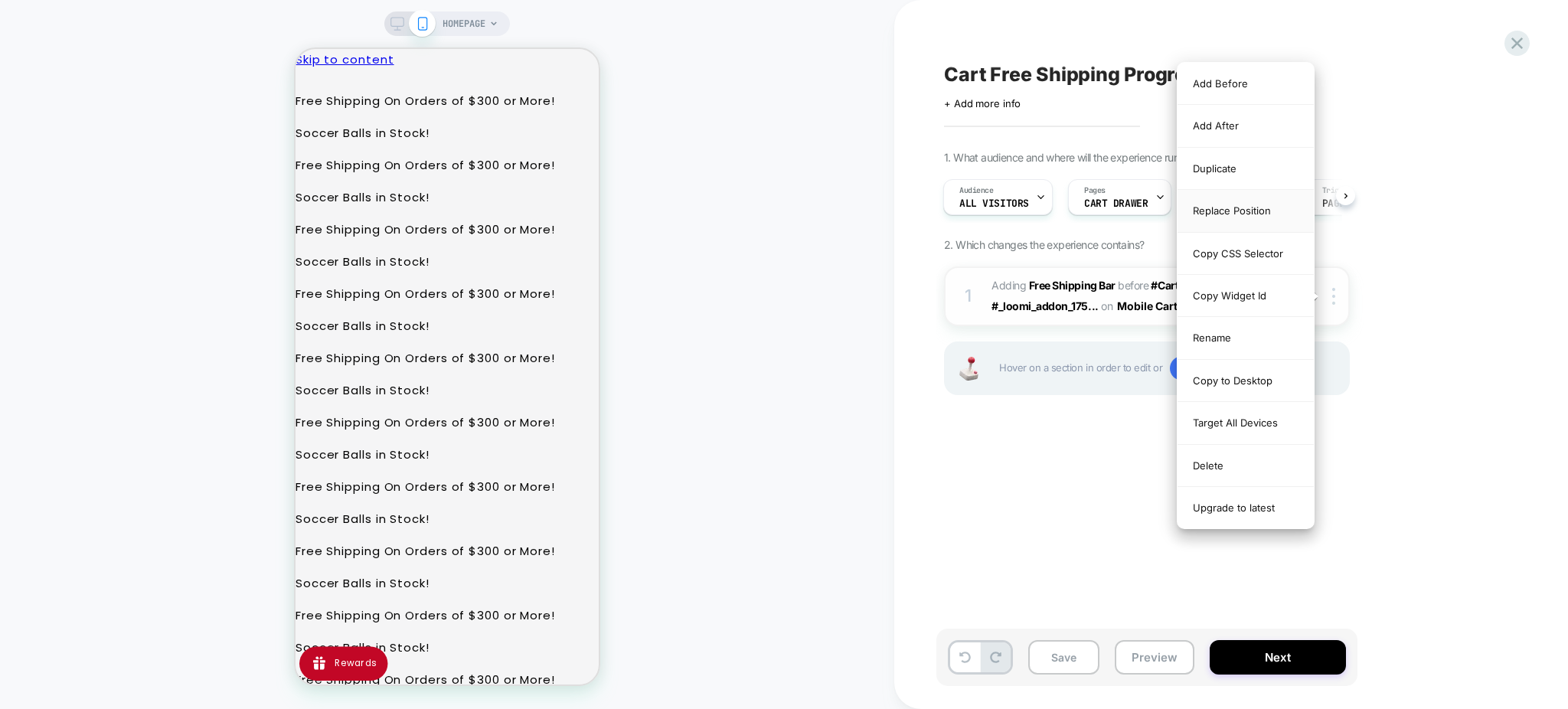
click at [1232, 211] on div "Replace Position" at bounding box center [1246, 211] width 136 height 42
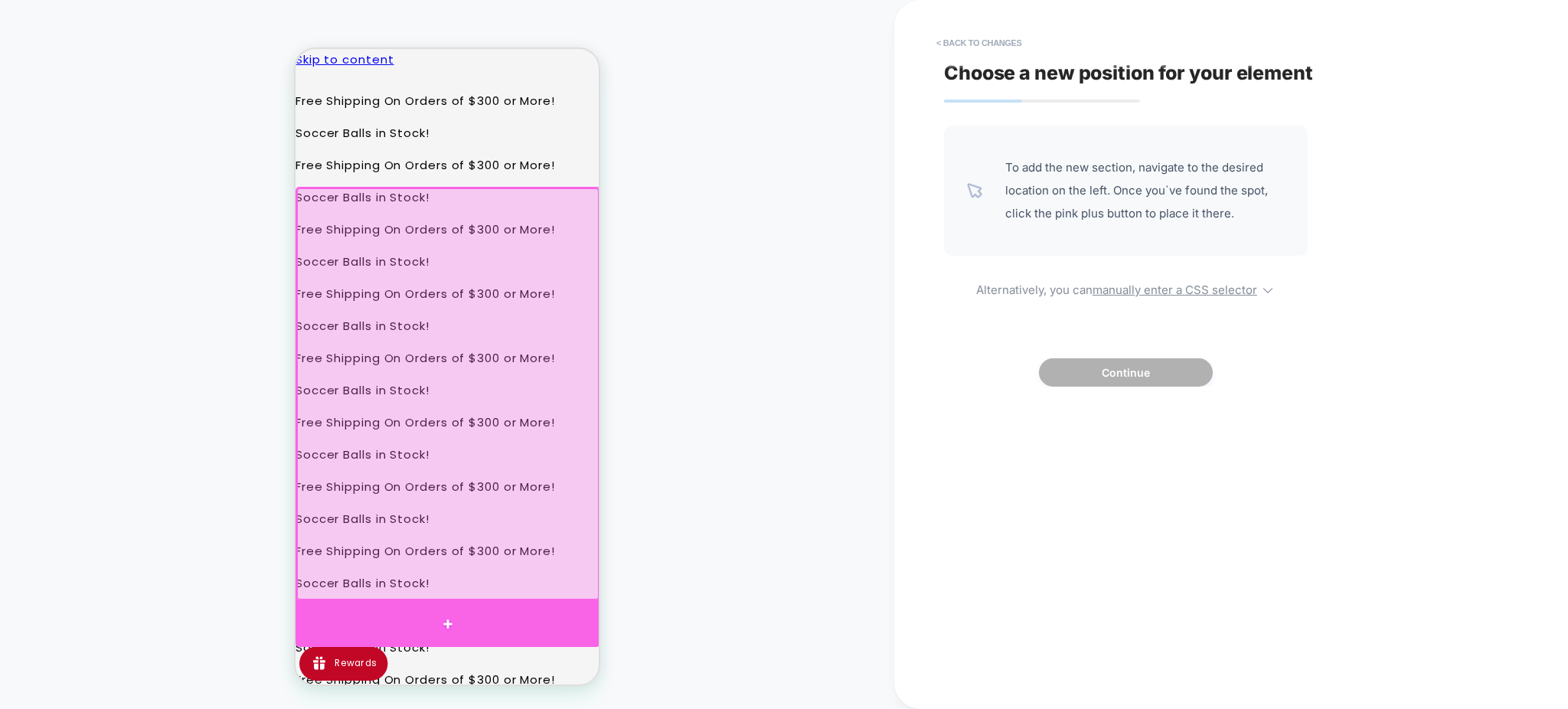
click at [451, 618] on div at bounding box center [447, 624] width 304 height 46
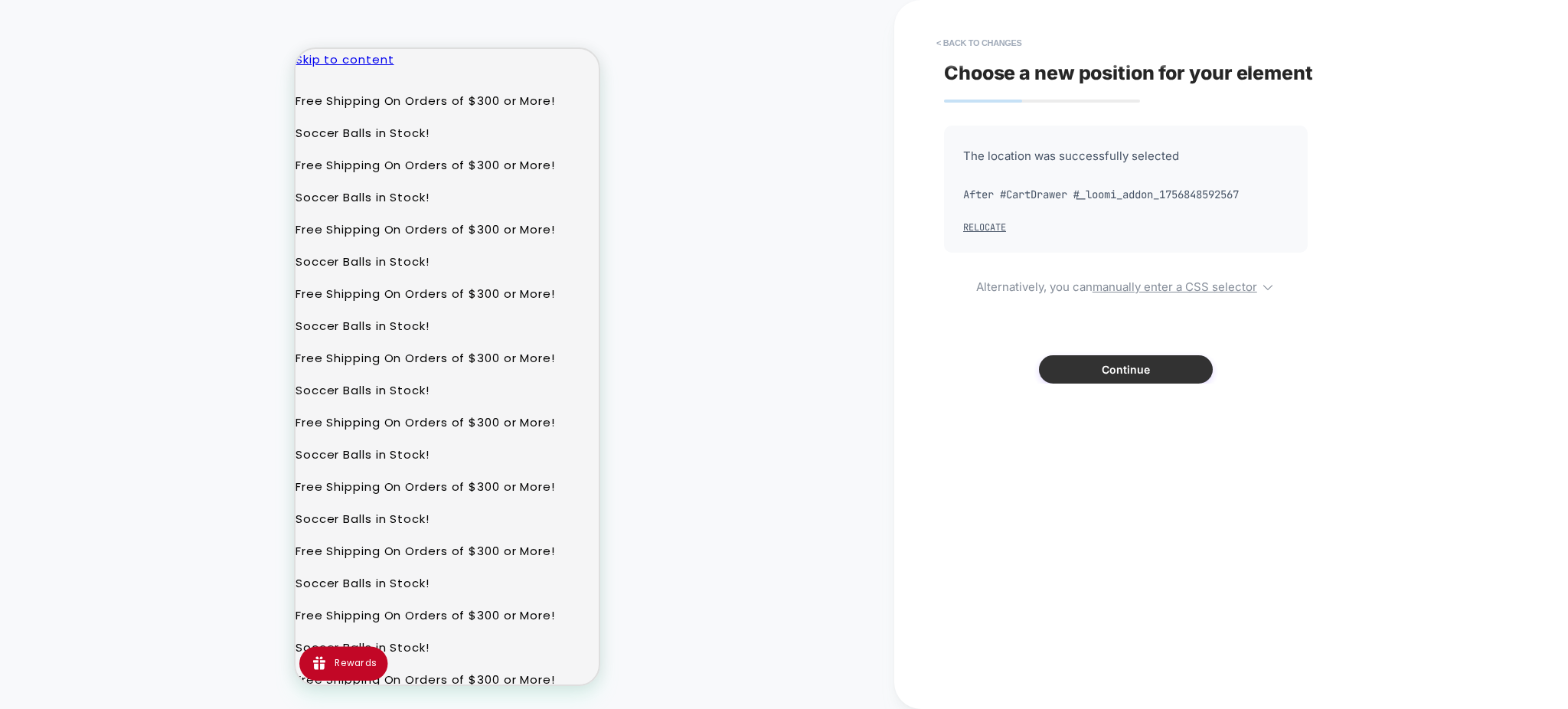
click at [1078, 364] on button "Continue" at bounding box center [1125, 369] width 174 height 29
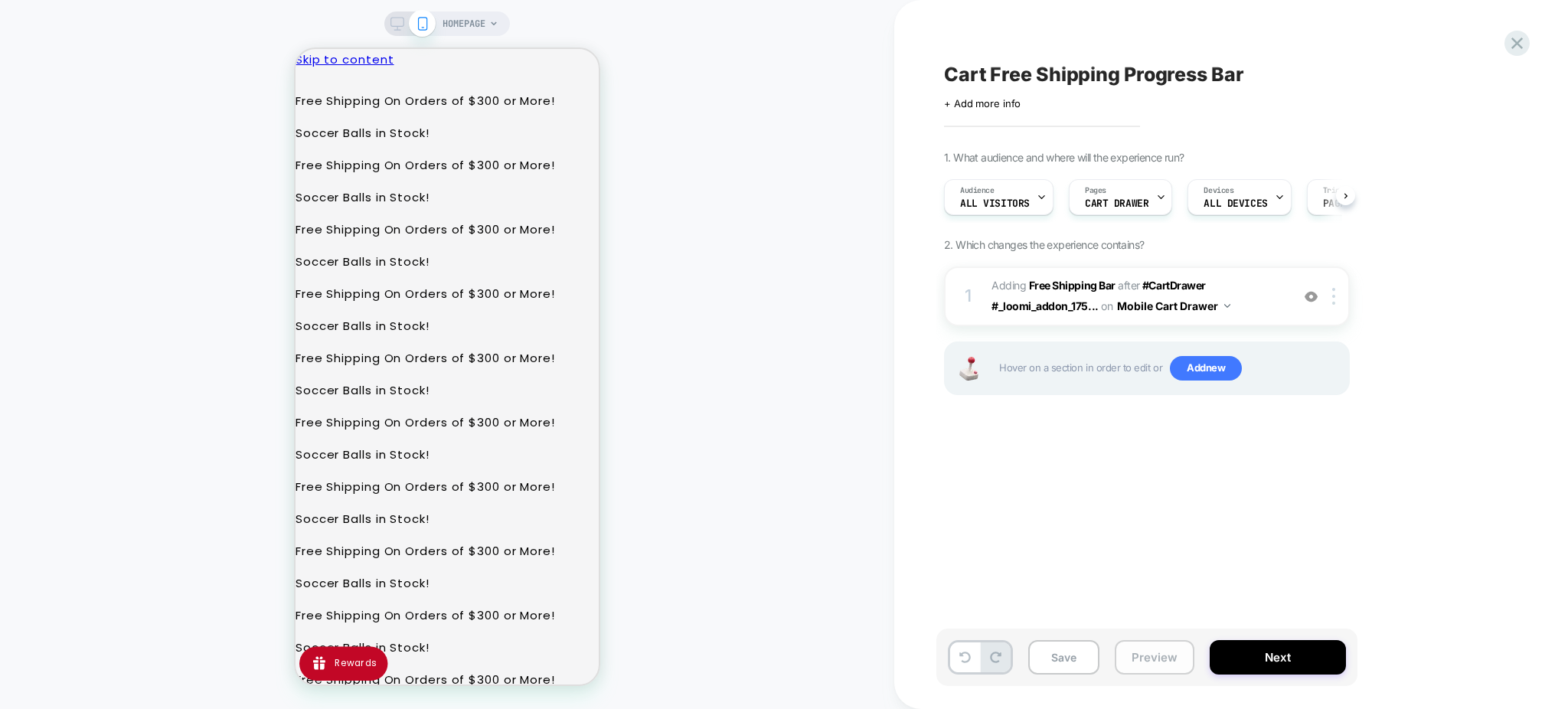
scroll to position [0, 1]
click at [1135, 672] on button "Preview" at bounding box center [1153, 657] width 80 height 35
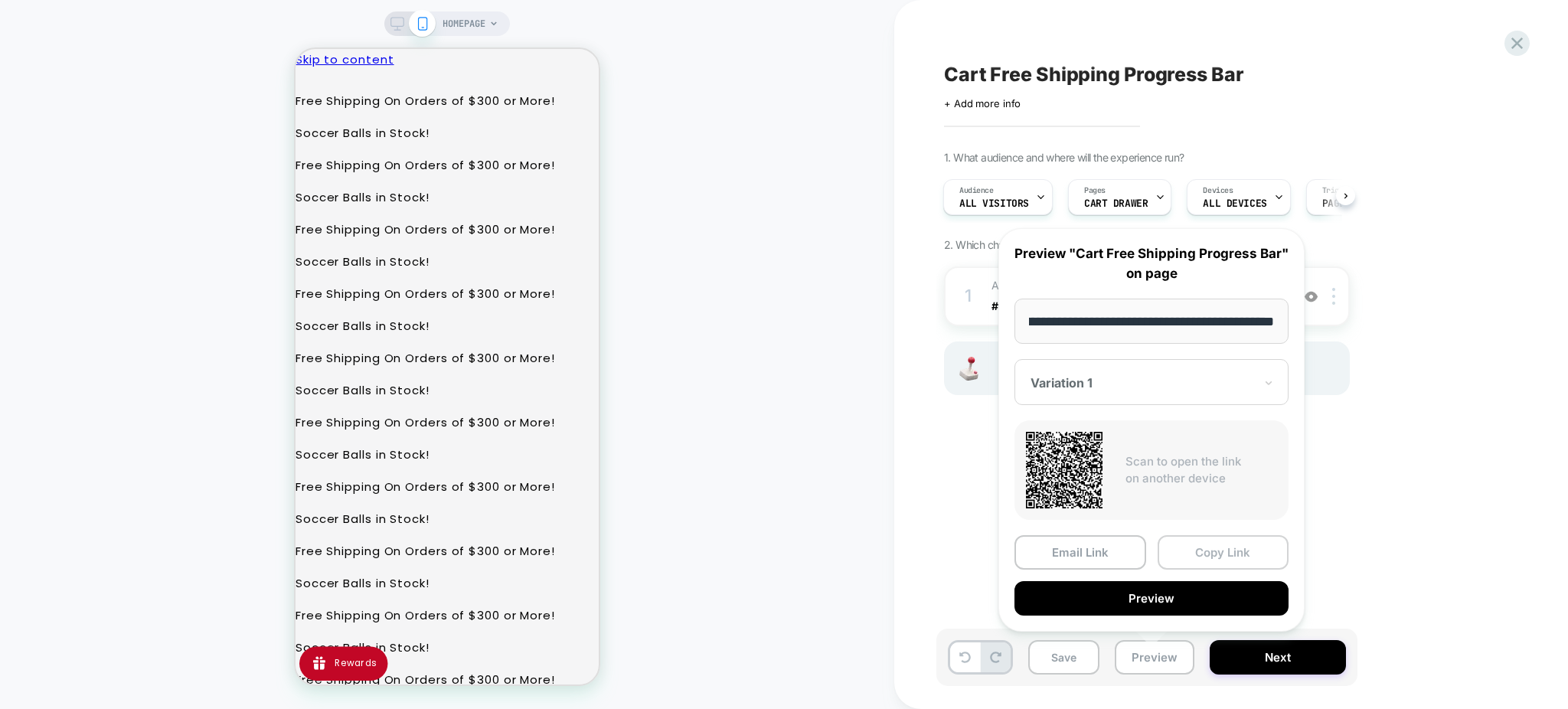
scroll to position [0, 0]
click at [1190, 545] on button "Copy Link" at bounding box center [1223, 553] width 131 height 35
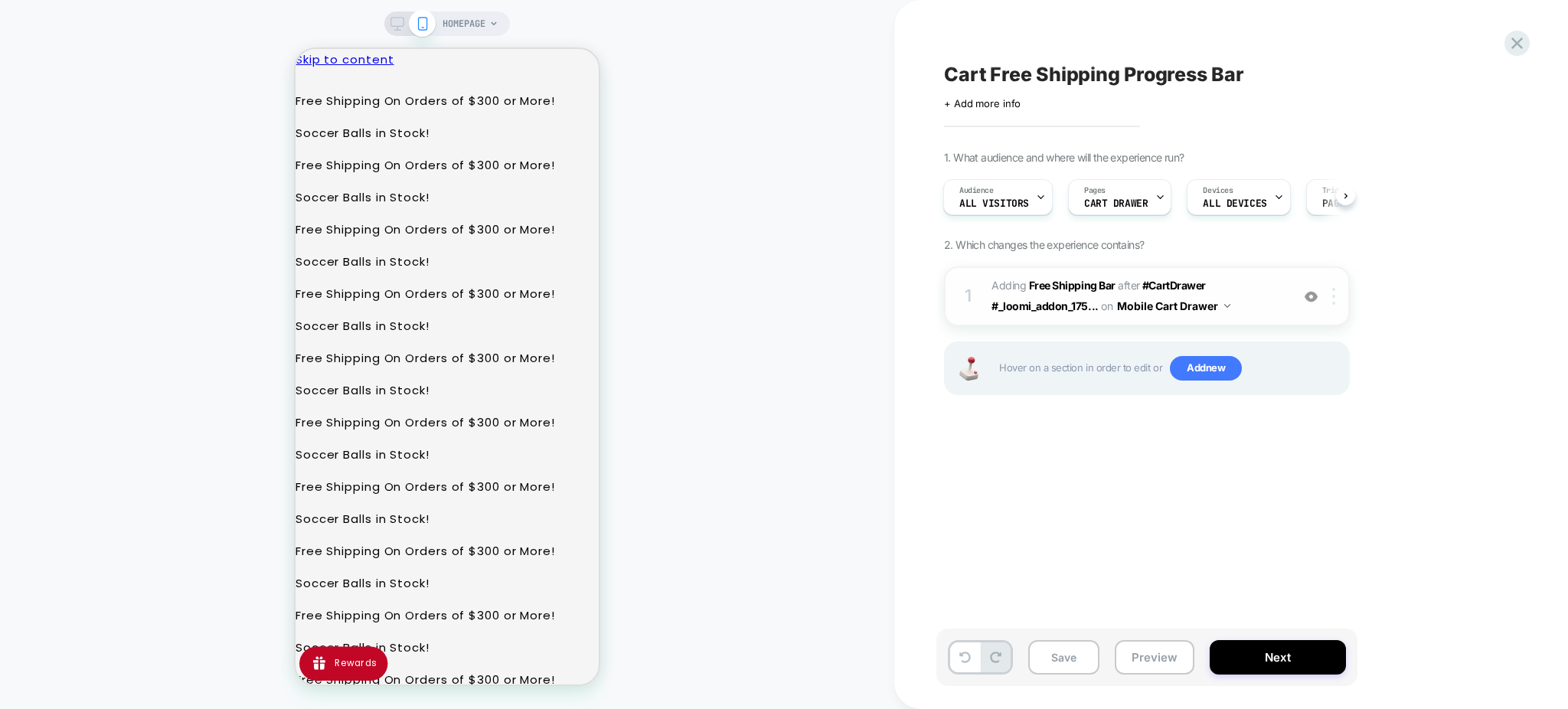
click at [1331, 298] on div at bounding box center [1336, 296] width 25 height 17
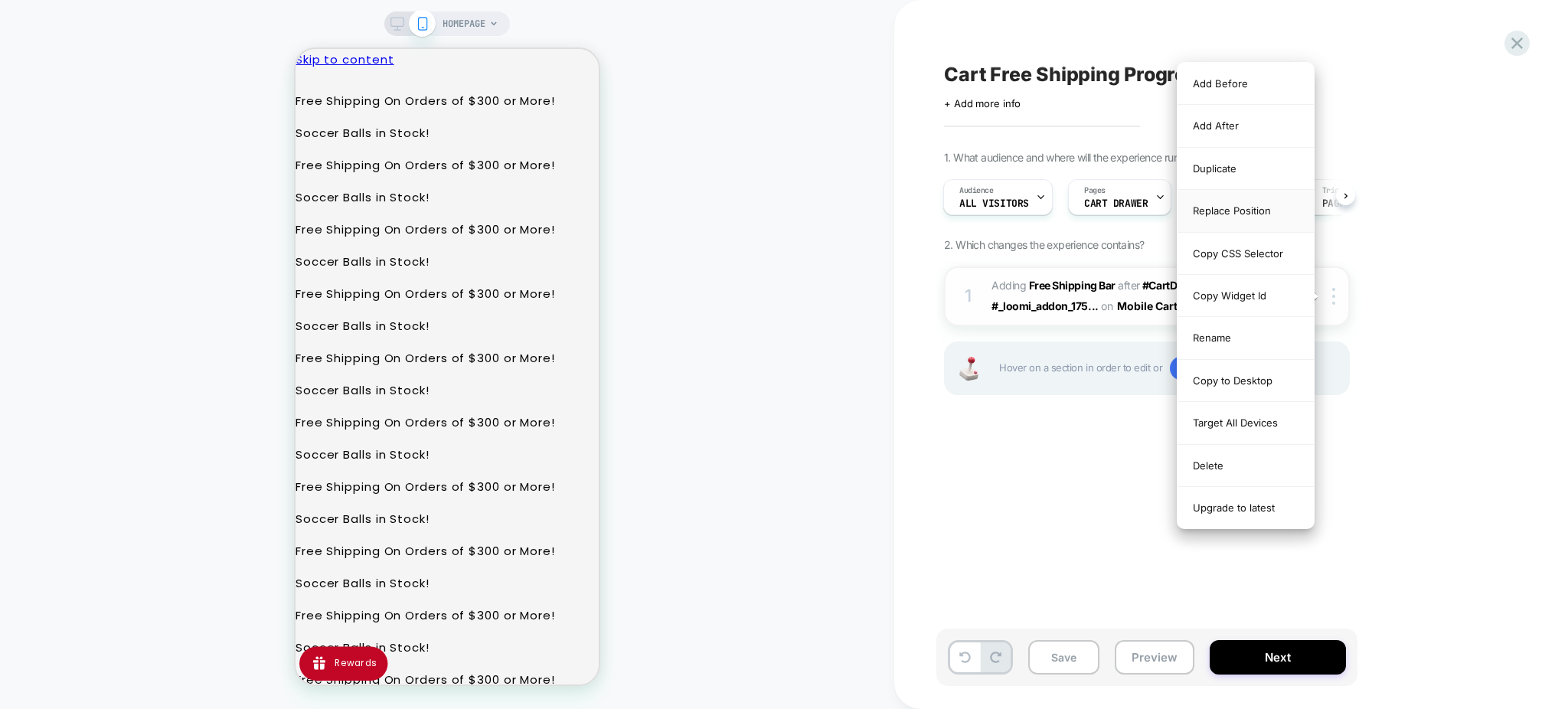
click at [1243, 206] on div "Replace Position" at bounding box center [1246, 211] width 136 height 42
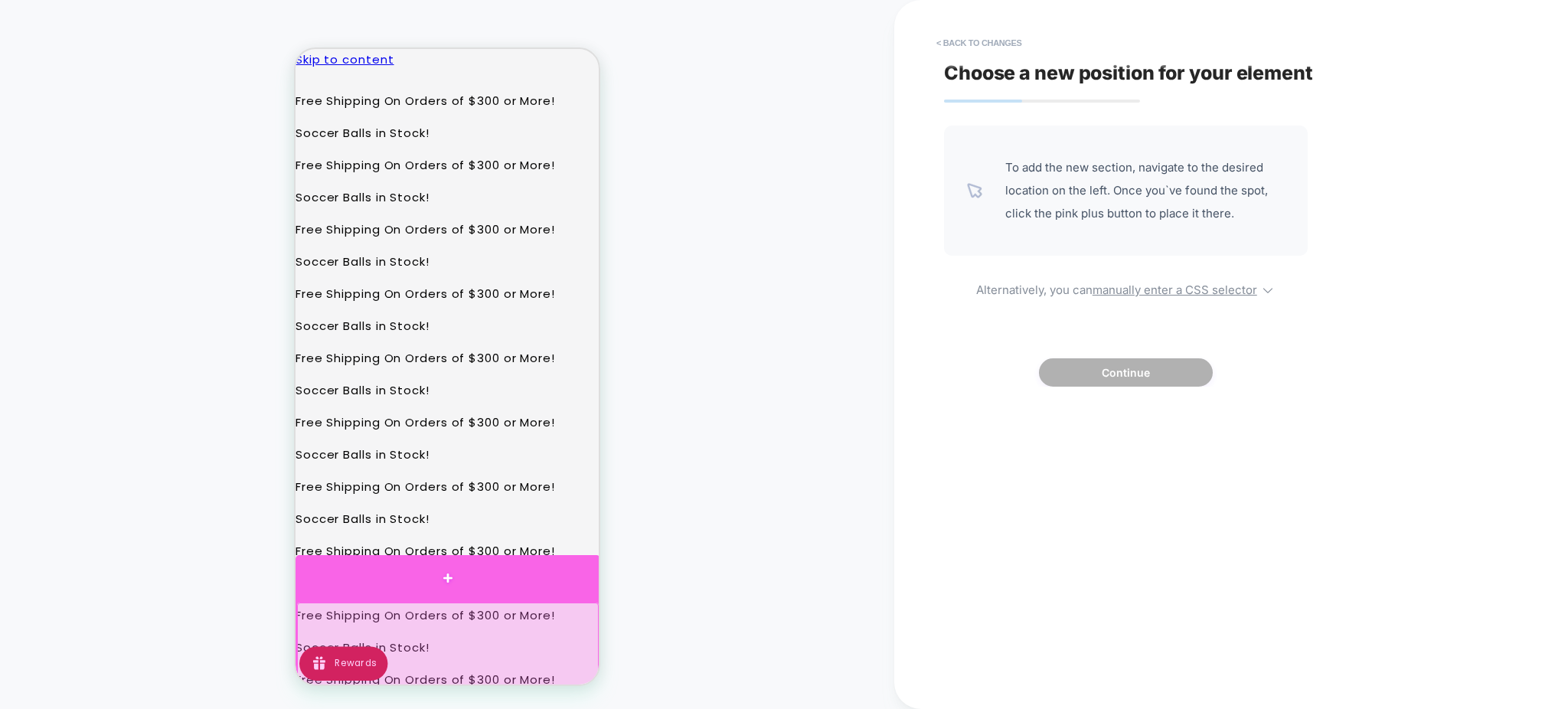
click at [447, 575] on div at bounding box center [447, 578] width 304 height 46
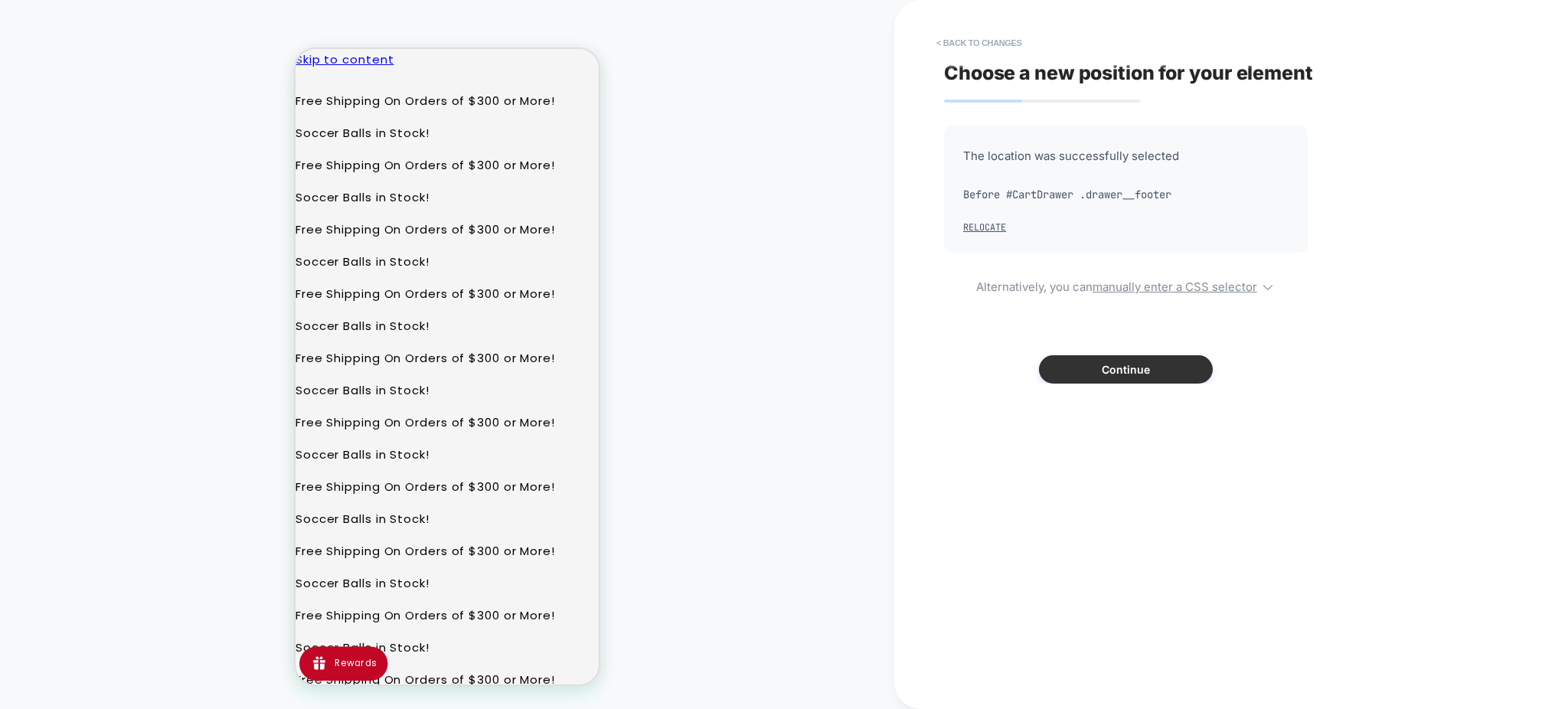
click at [1061, 372] on button "Continue" at bounding box center [1125, 369] width 174 height 29
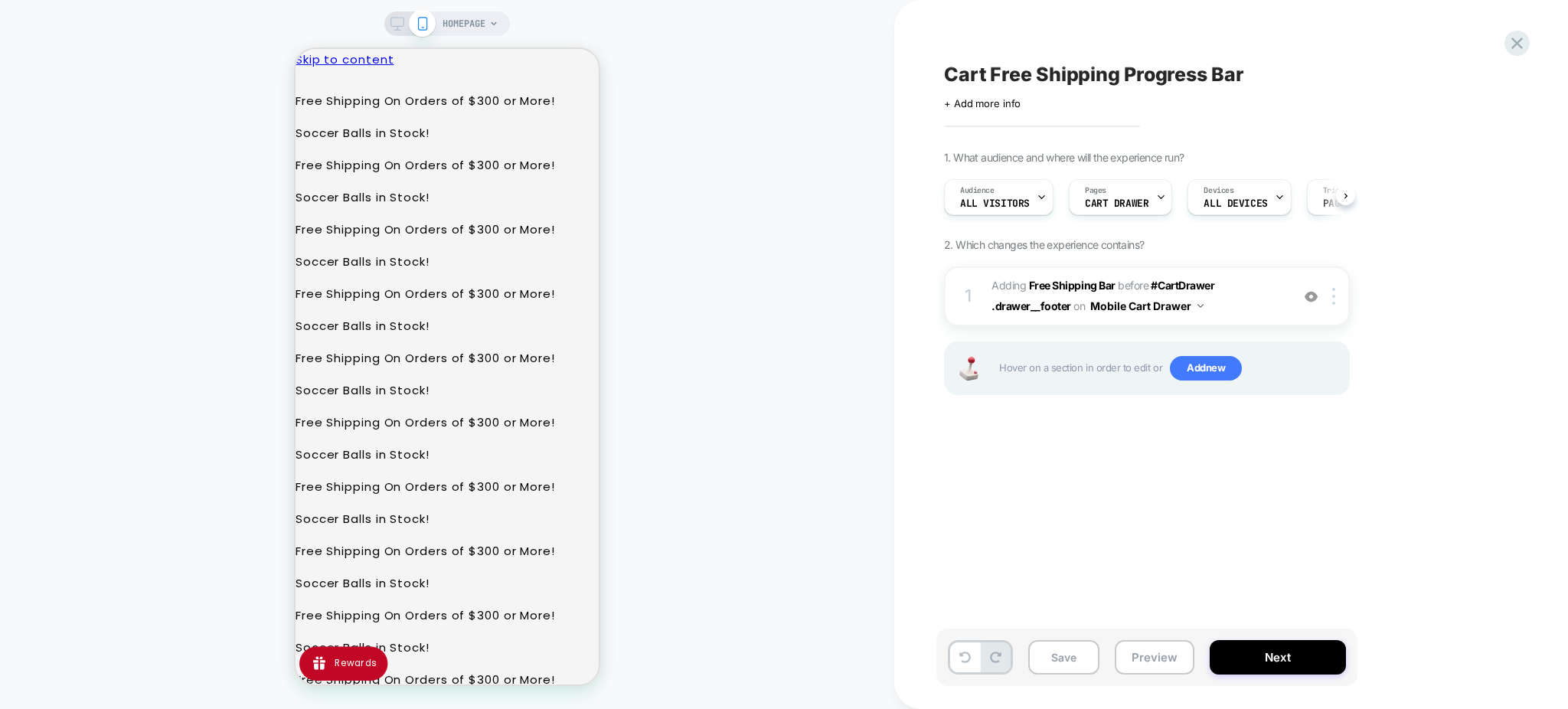
scroll to position [0, 1]
click at [1152, 656] on button "Preview" at bounding box center [1153, 657] width 80 height 35
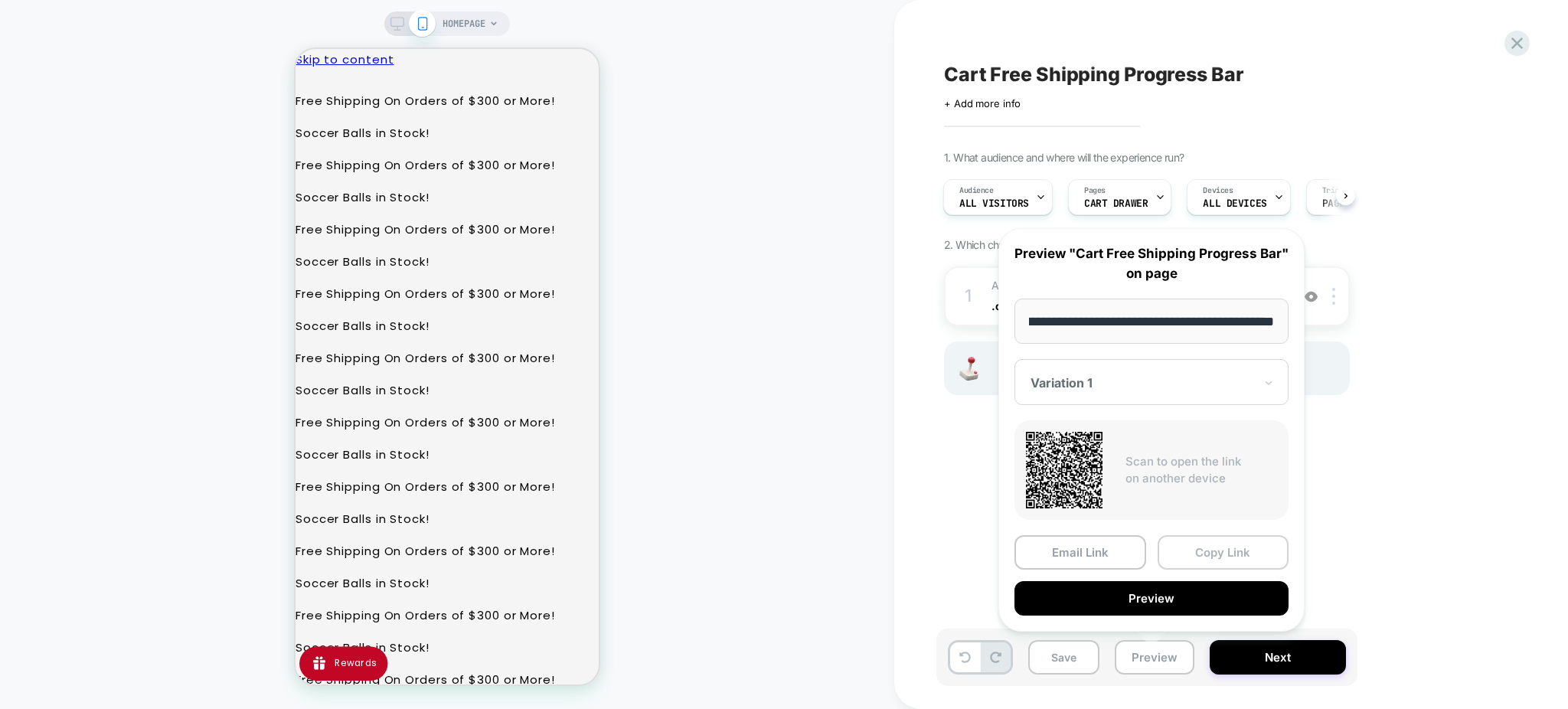
scroll to position [0, 0]
click at [1222, 547] on button "Copy Link" at bounding box center [1223, 553] width 131 height 35
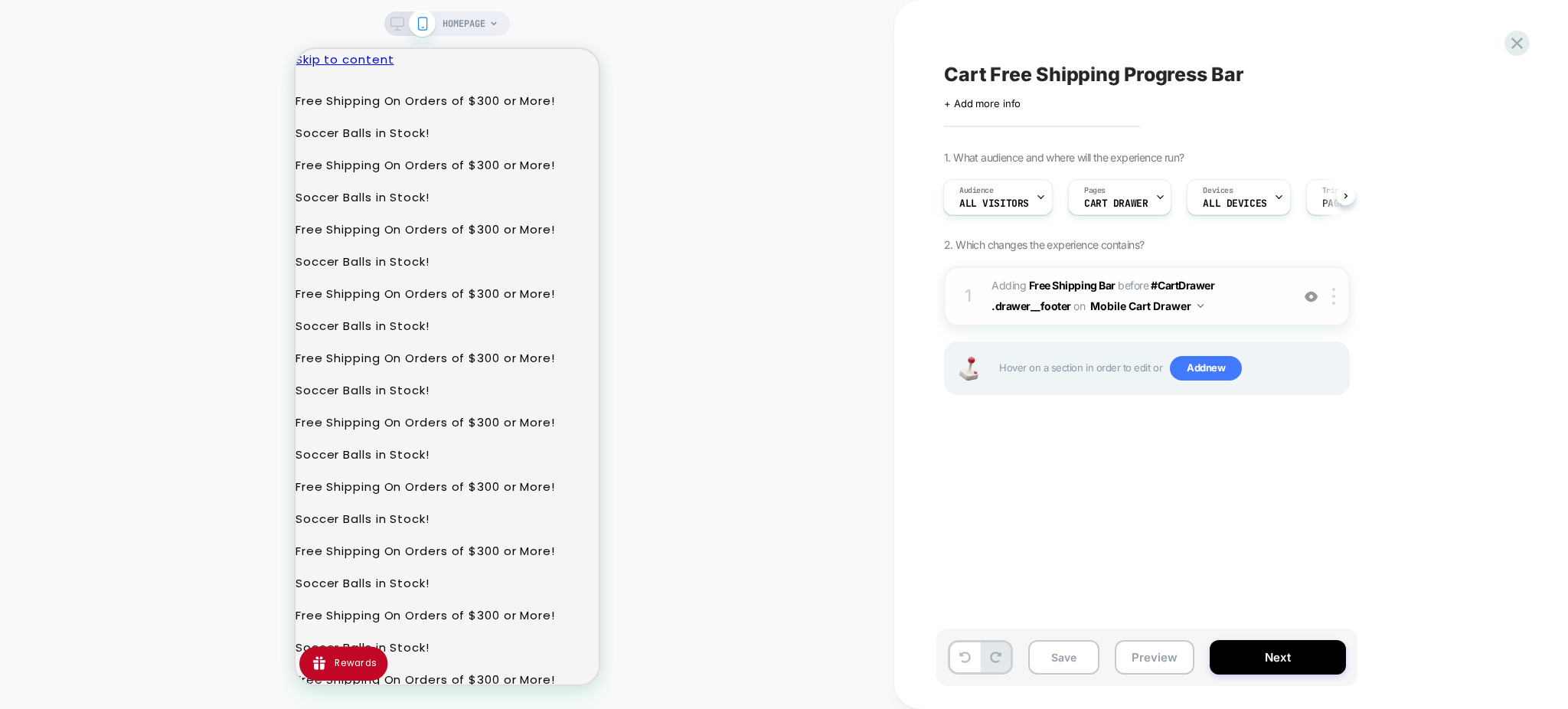
click at [1225, 295] on span "#_loomi_addon_1756848291387 Adding Free Shipping Bar BEFORE #CartDrawer .drawer…" at bounding box center [1137, 295] width 292 height 41
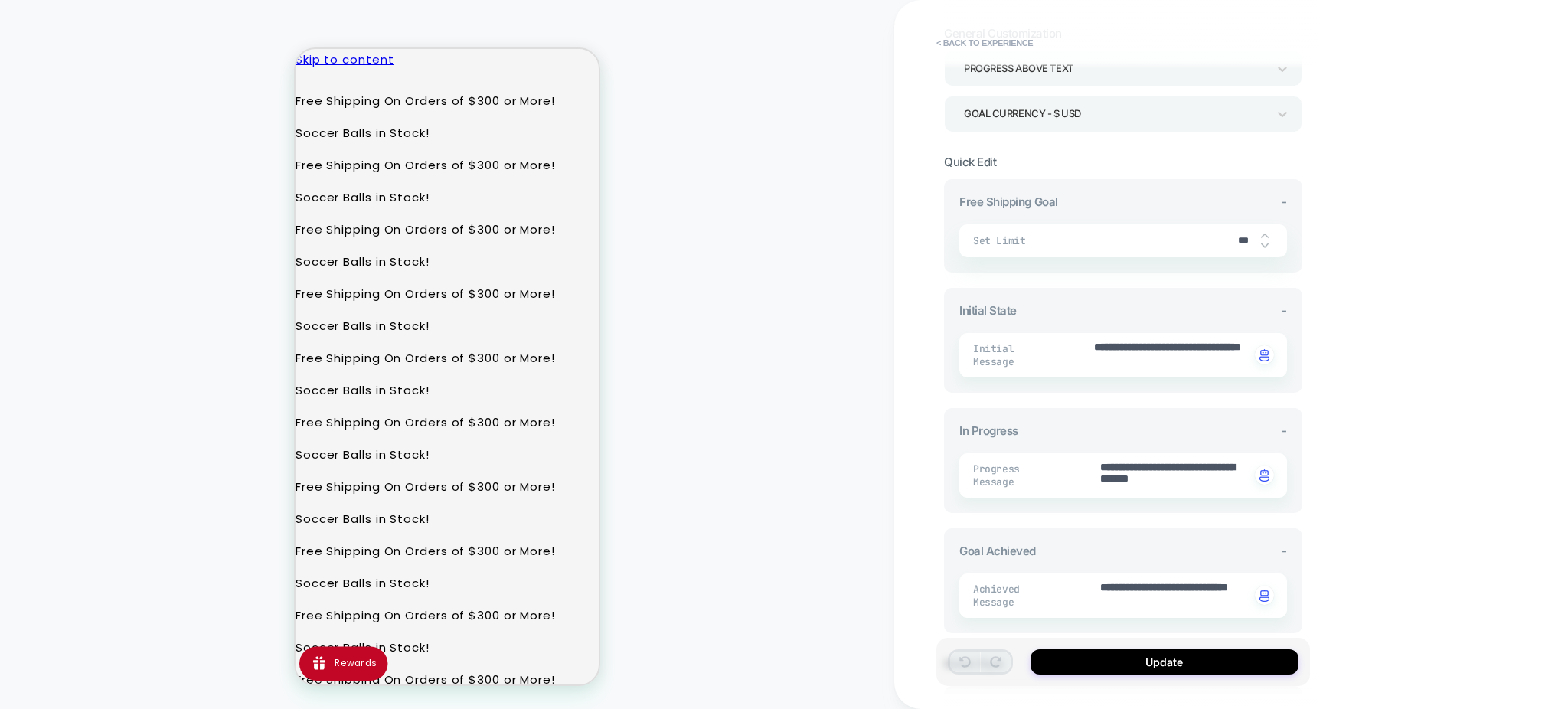
scroll to position [102, 0]
click at [971, 43] on button "< Back to experience" at bounding box center [985, 43] width 111 height 25
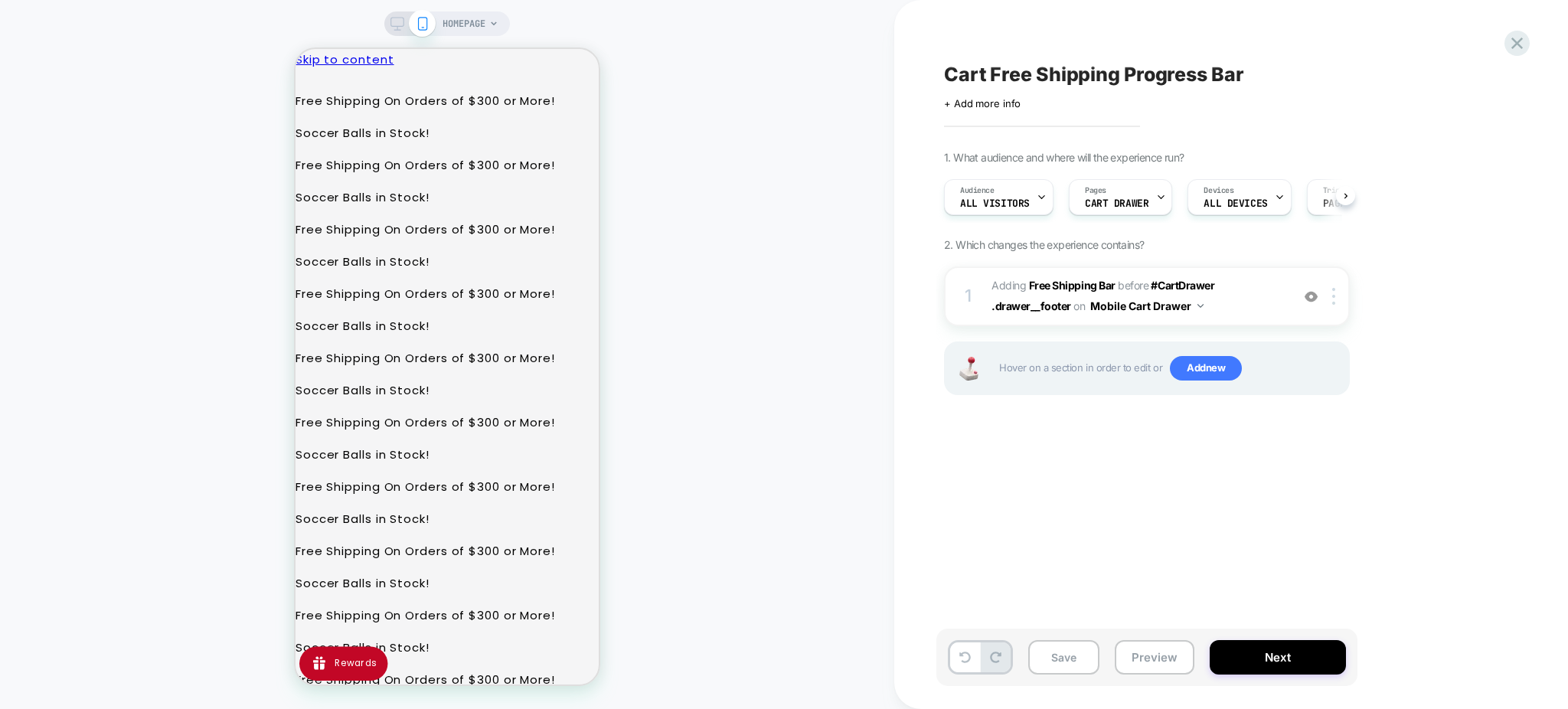
scroll to position [0, 1]
click at [1330, 287] on div "1 #_loomi_addon_1756848291387 Adding Free Shipping Bar BEFORE #CartDrawer .draw…" at bounding box center [1147, 296] width 406 height 59
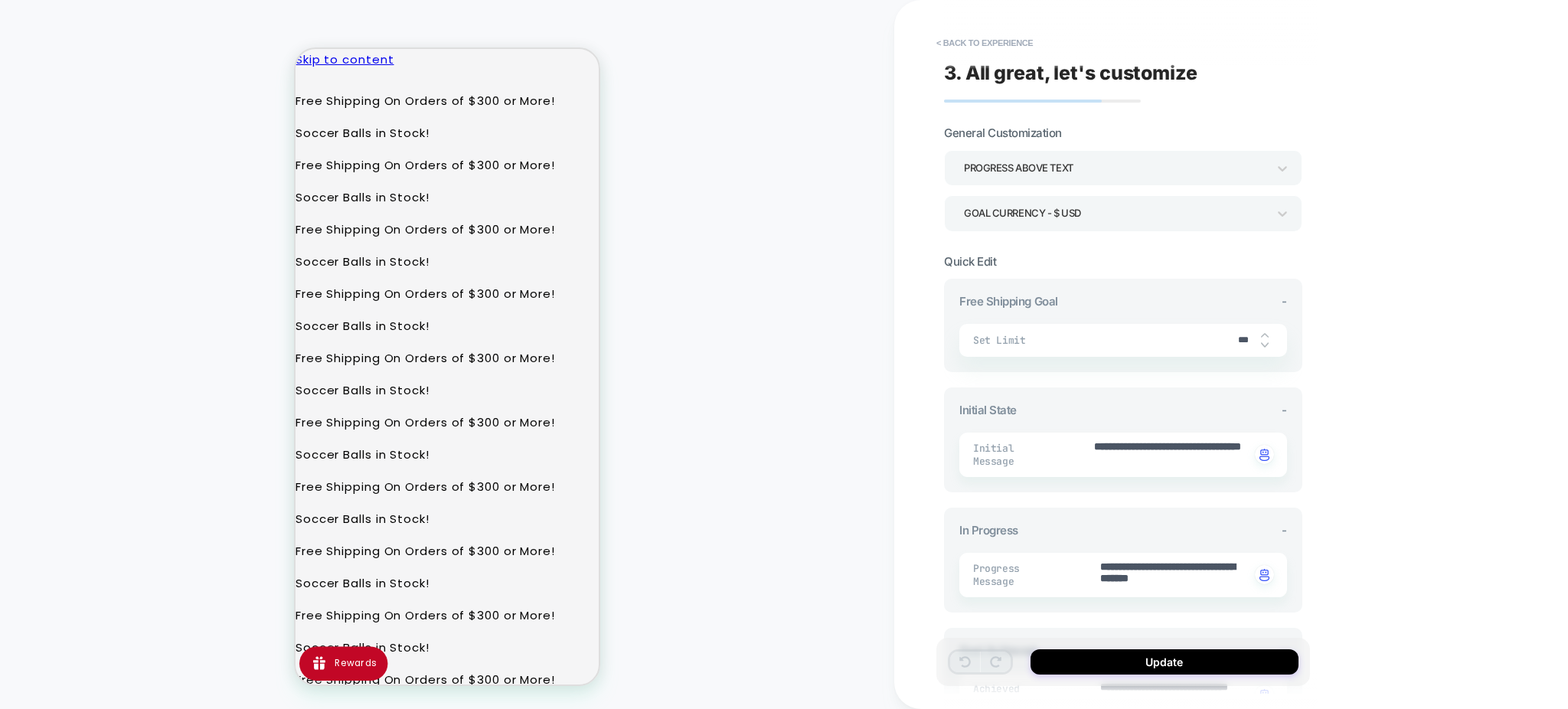
scroll to position [0, 0]
type textarea "*"
click at [978, 37] on button "< Back to experience" at bounding box center [985, 43] width 111 height 25
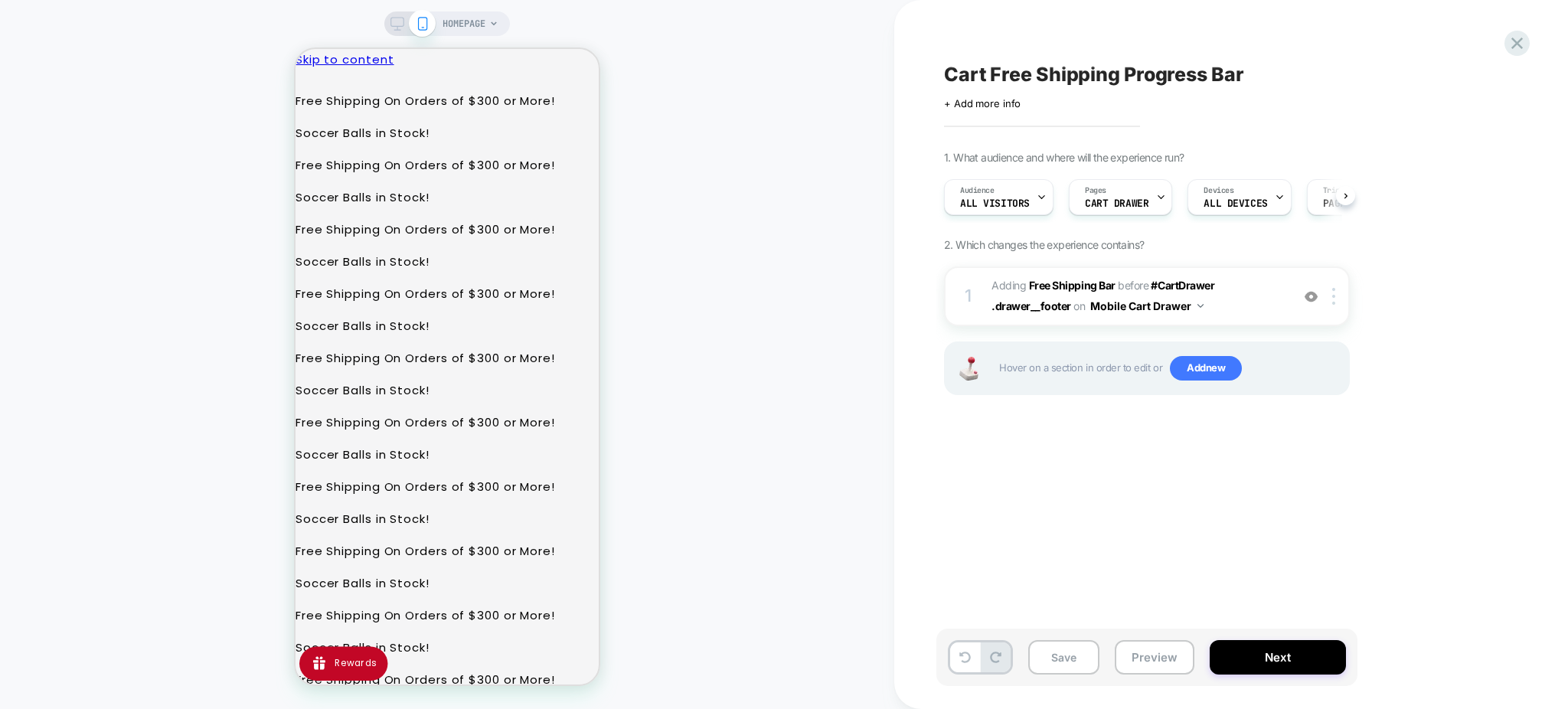
scroll to position [0, 1]
click at [1333, 289] on img at bounding box center [1333, 296] width 3 height 17
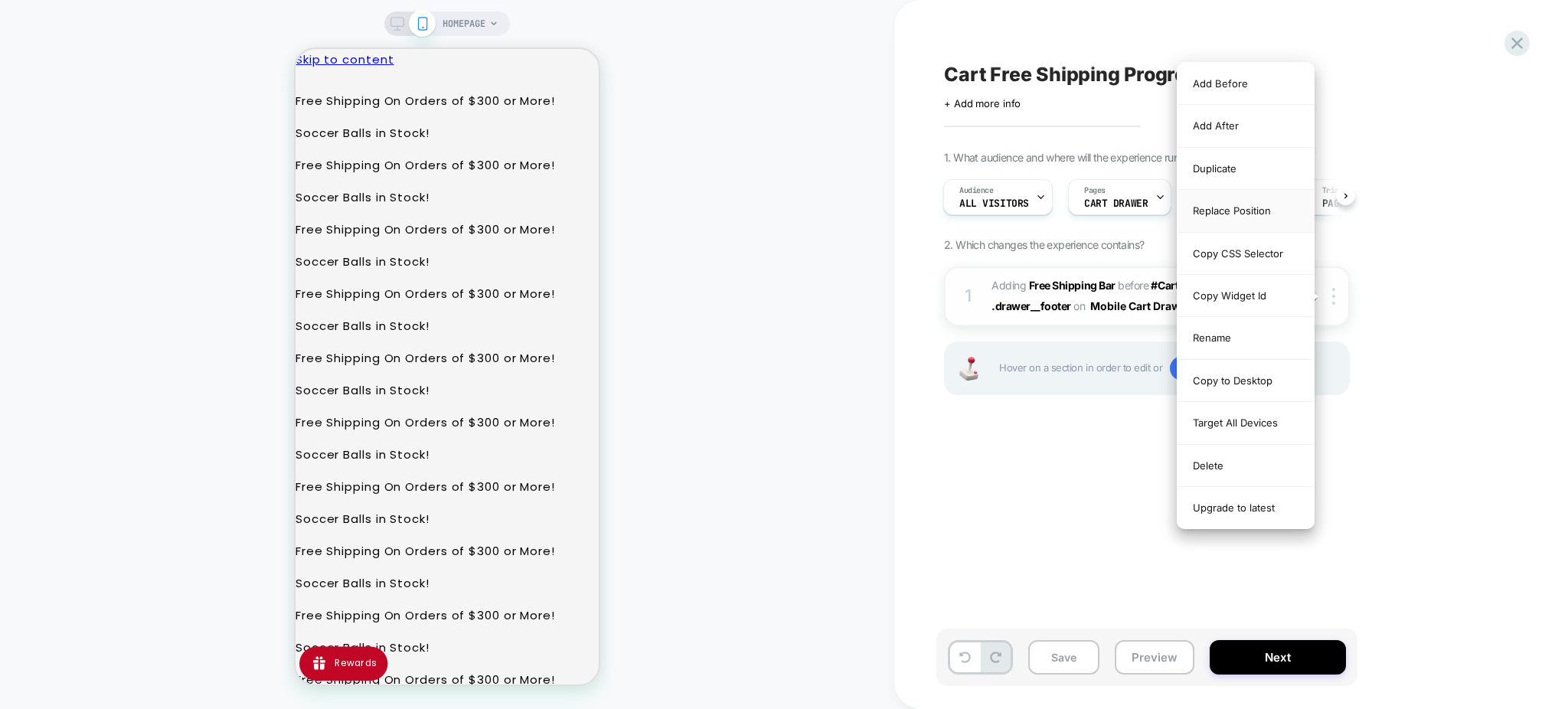
click at [1245, 206] on div "Replace Position" at bounding box center [1246, 211] width 136 height 42
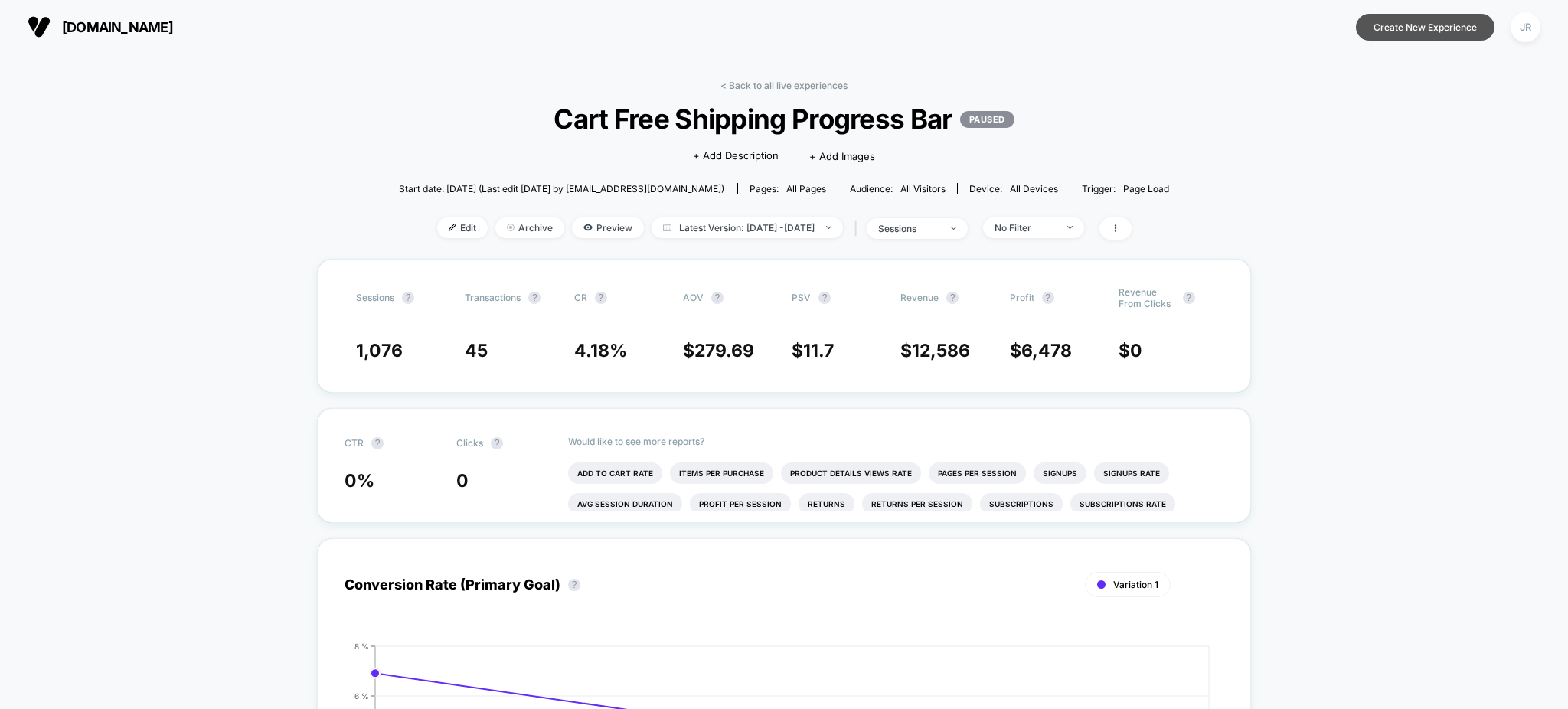
click at [1451, 29] on button "Create New Experience" at bounding box center [1425, 27] width 138 height 27
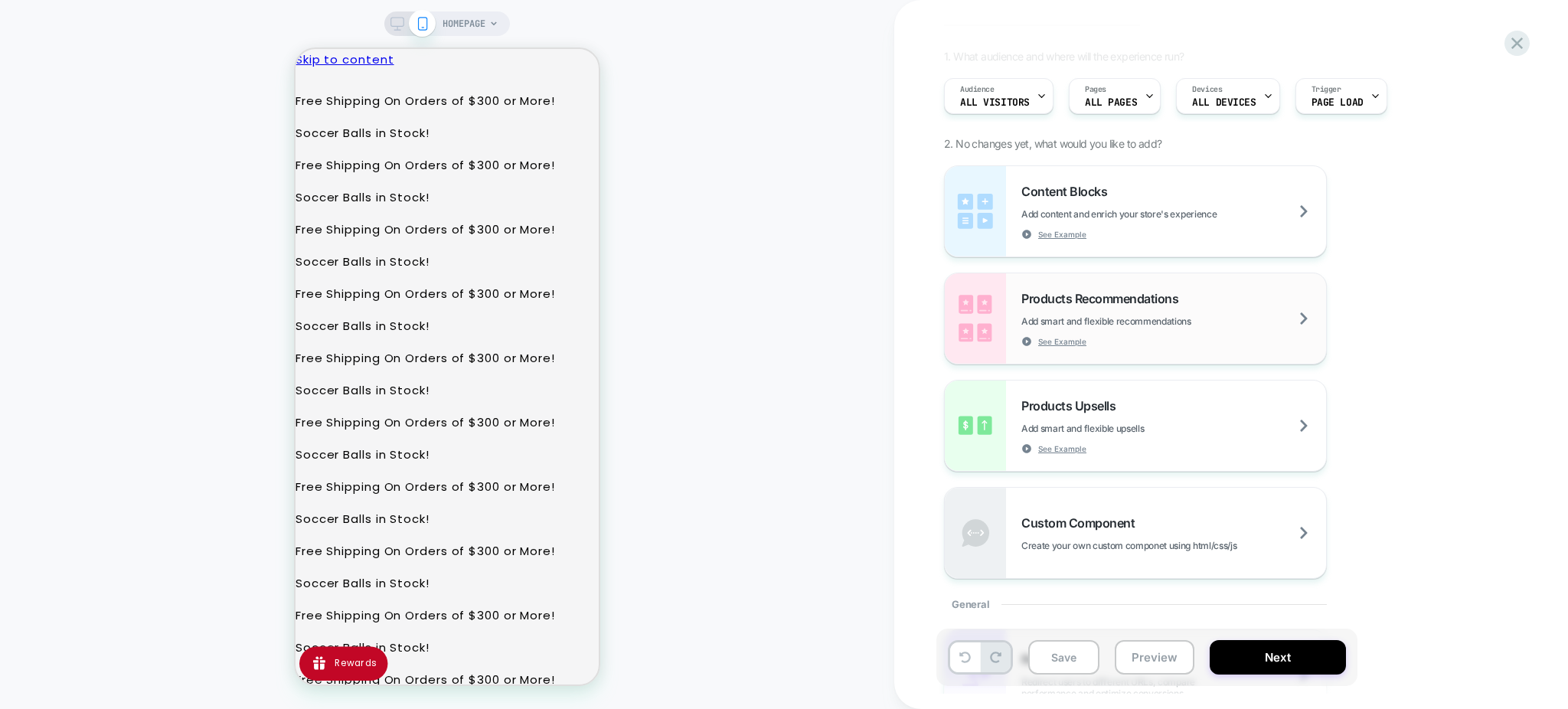
scroll to position [203, 0]
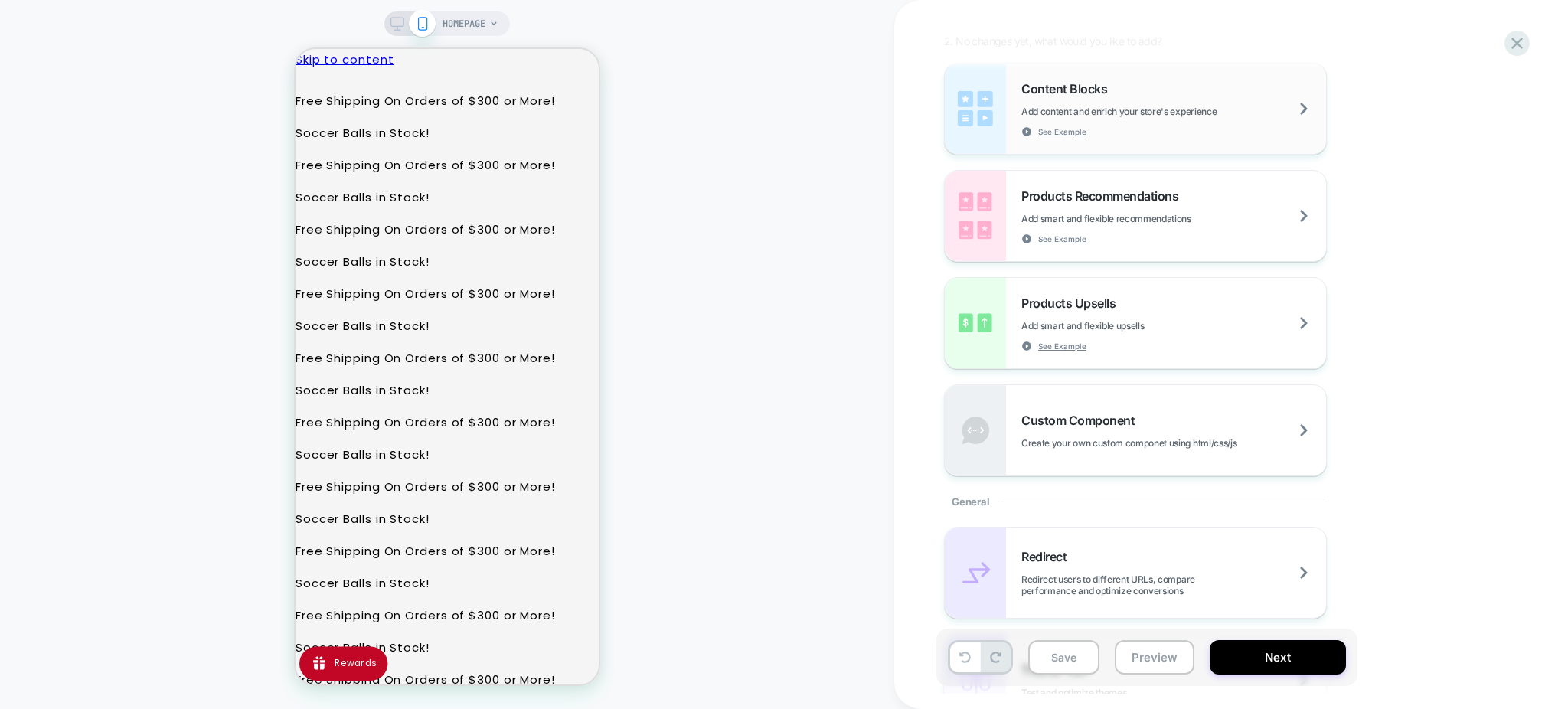
click at [1190, 127] on div "Content Blocks Add content and enrich your store's experience See Example" at bounding box center [1173, 109] width 304 height 56
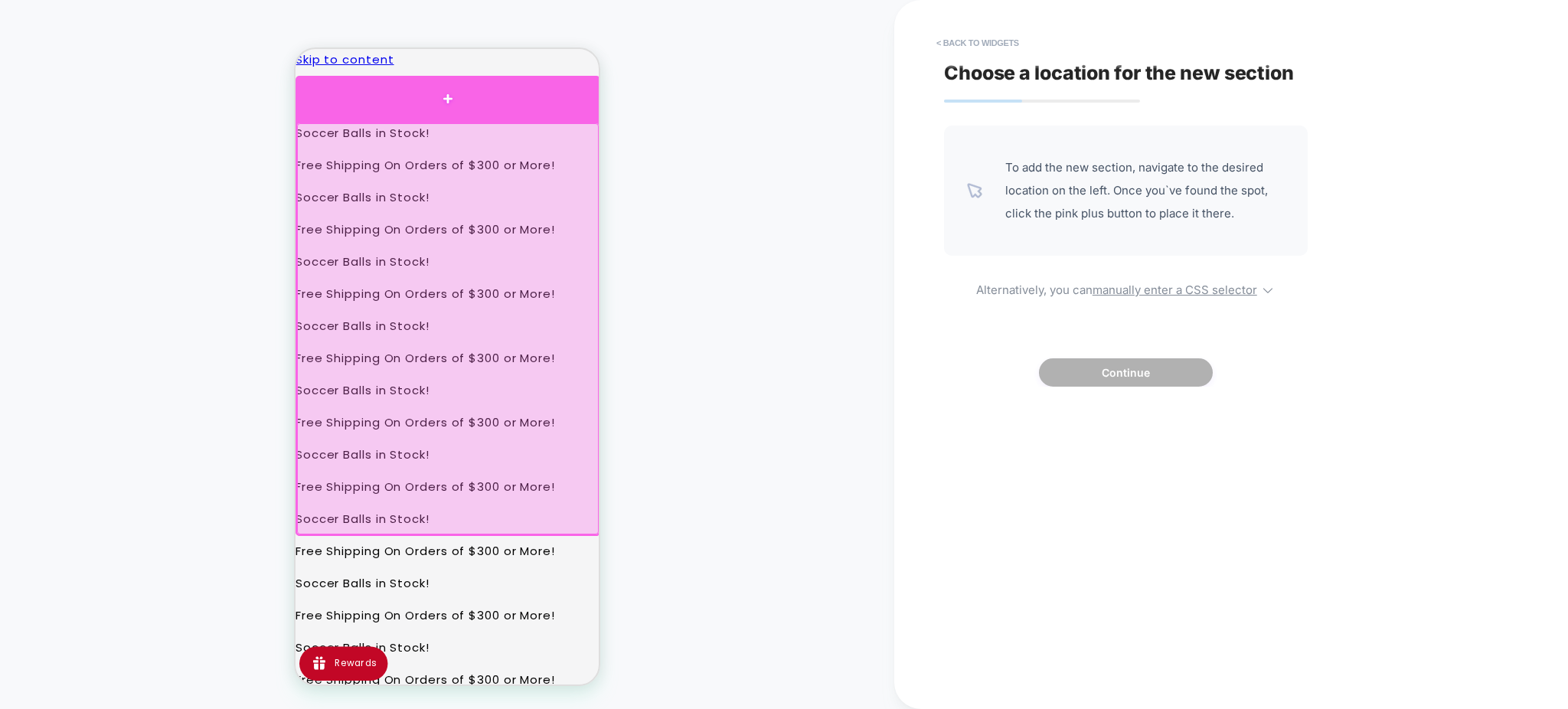
click at [446, 92] on div at bounding box center [447, 99] width 304 height 46
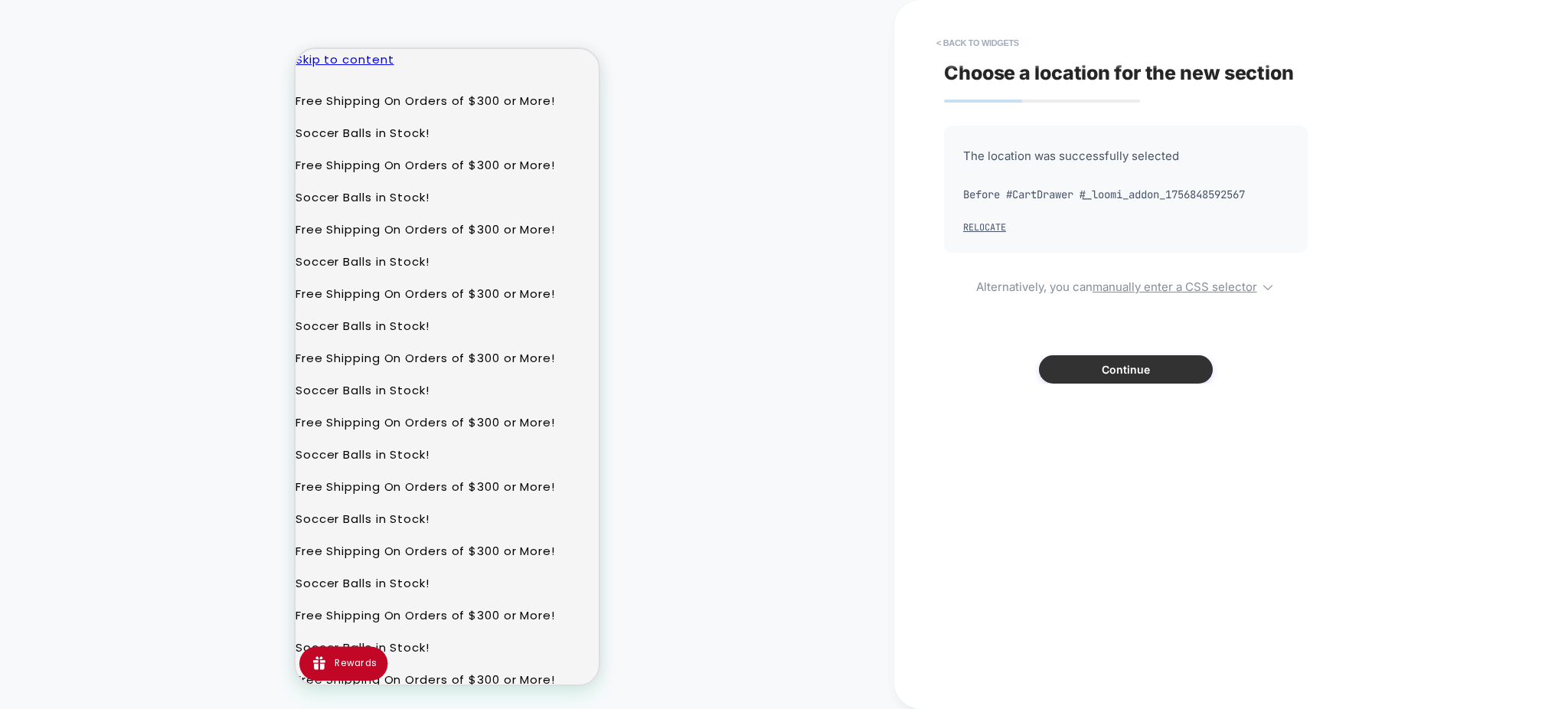
click at [1118, 362] on button "Continue" at bounding box center [1125, 369] width 174 height 29
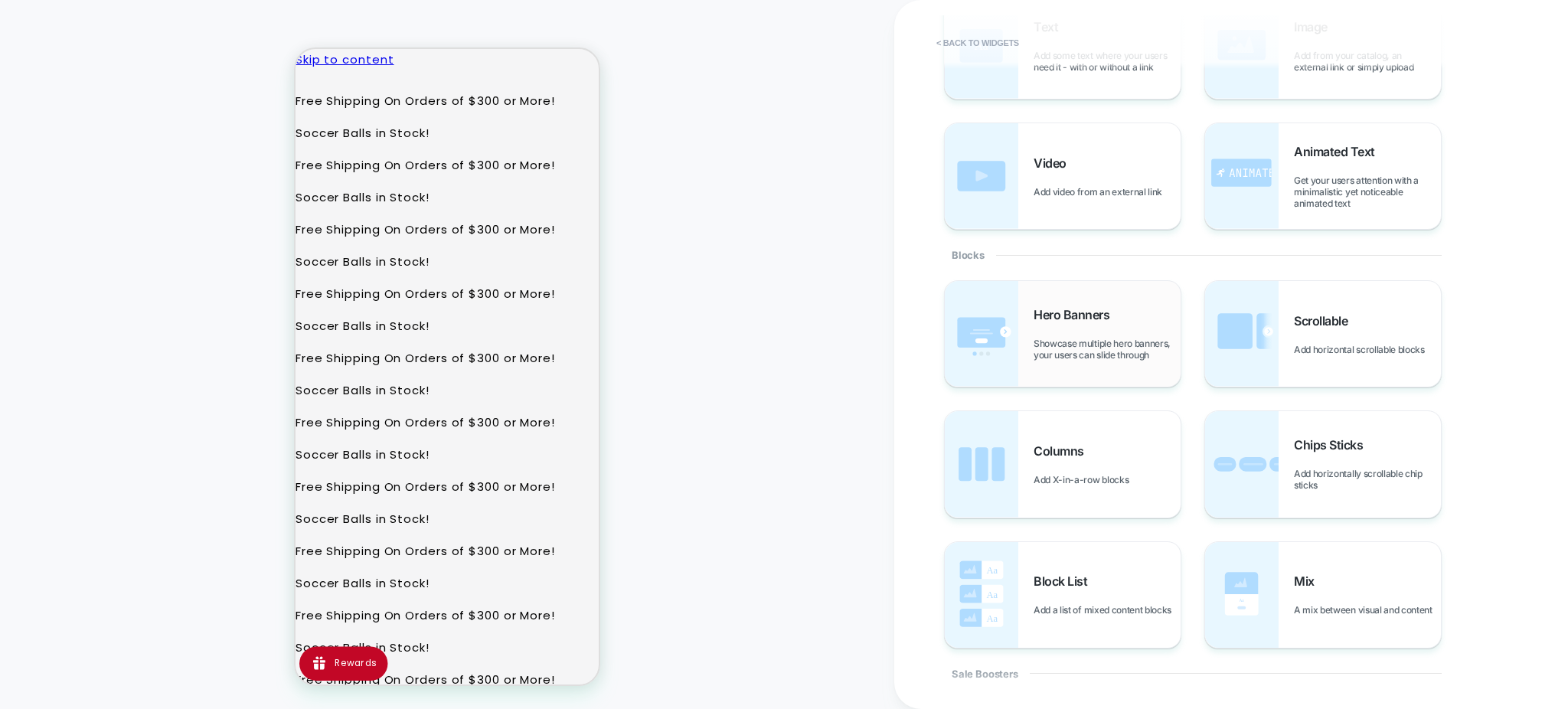
scroll to position [0, 0]
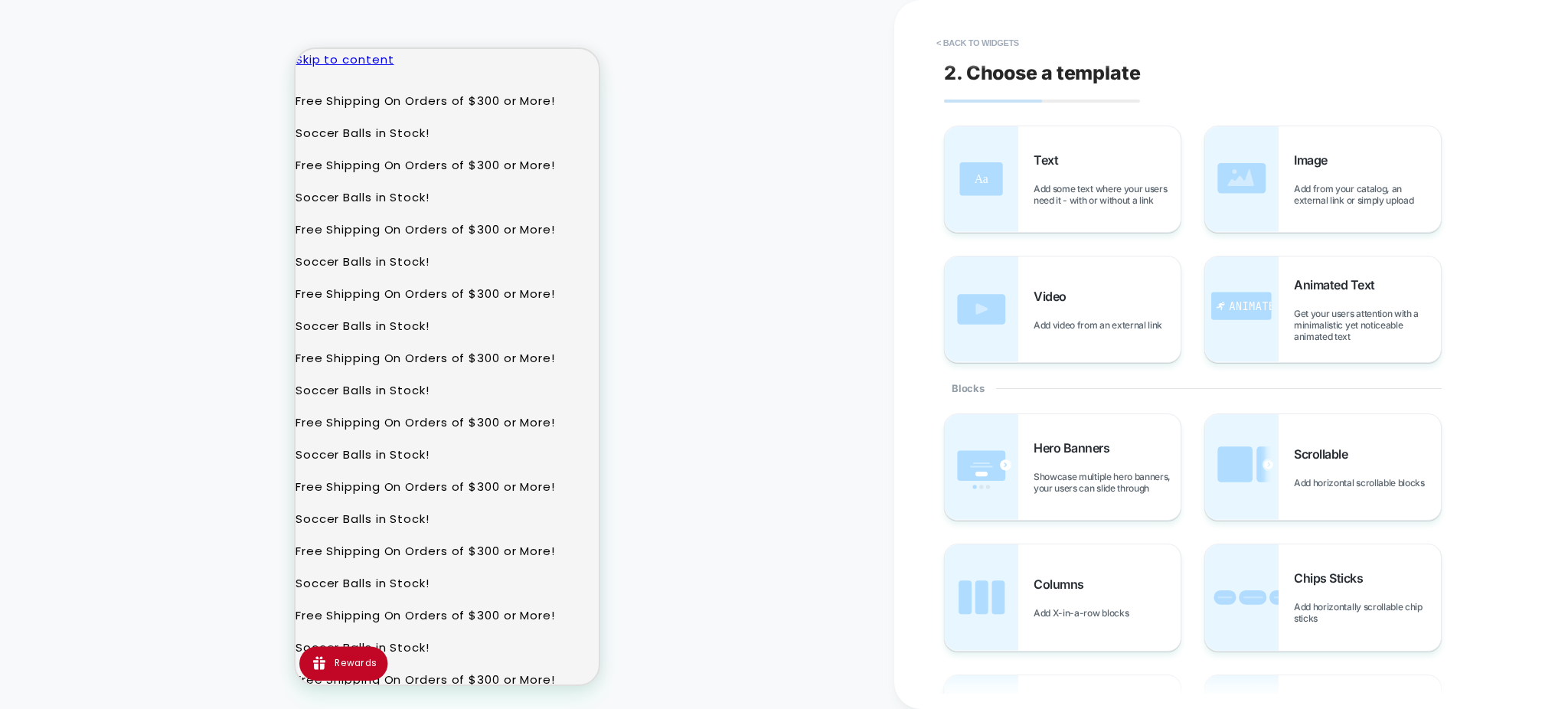
click at [952, 42] on button "< Back to widgets" at bounding box center [978, 43] width 98 height 25
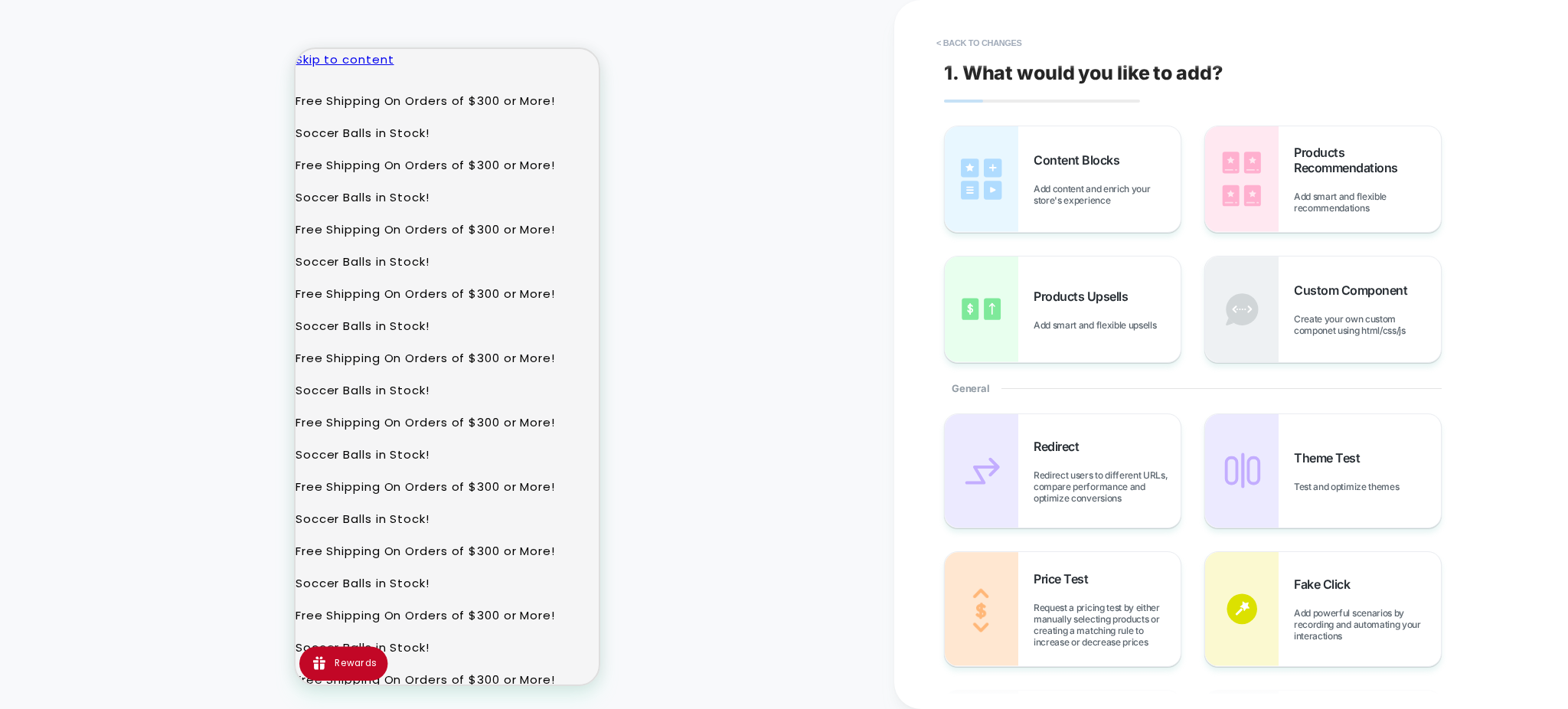
click at [952, 42] on button "< Back to changes" at bounding box center [979, 43] width 101 height 25
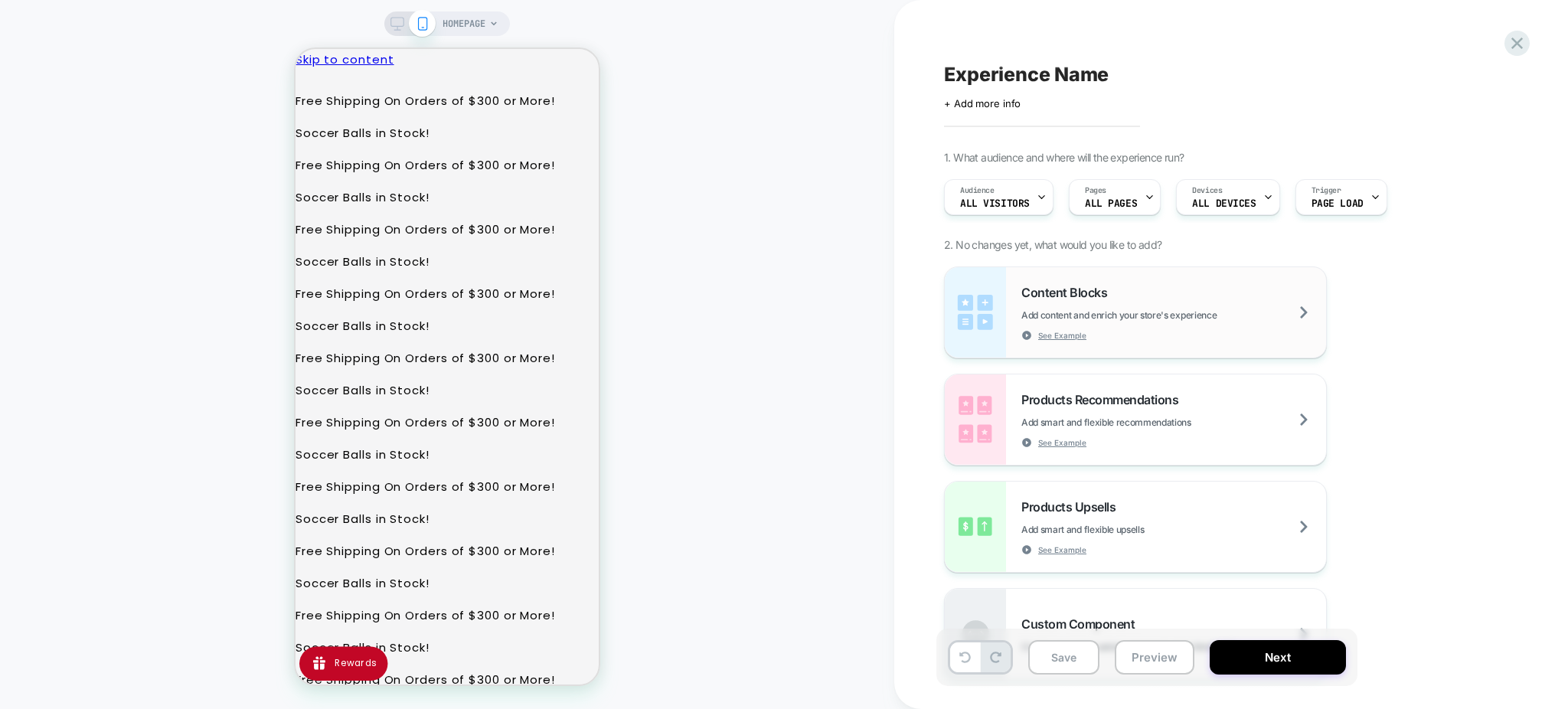
click at [1177, 344] on div "Content Blocks Add content and enrich your store's experience See Example" at bounding box center [1134, 312] width 381 height 90
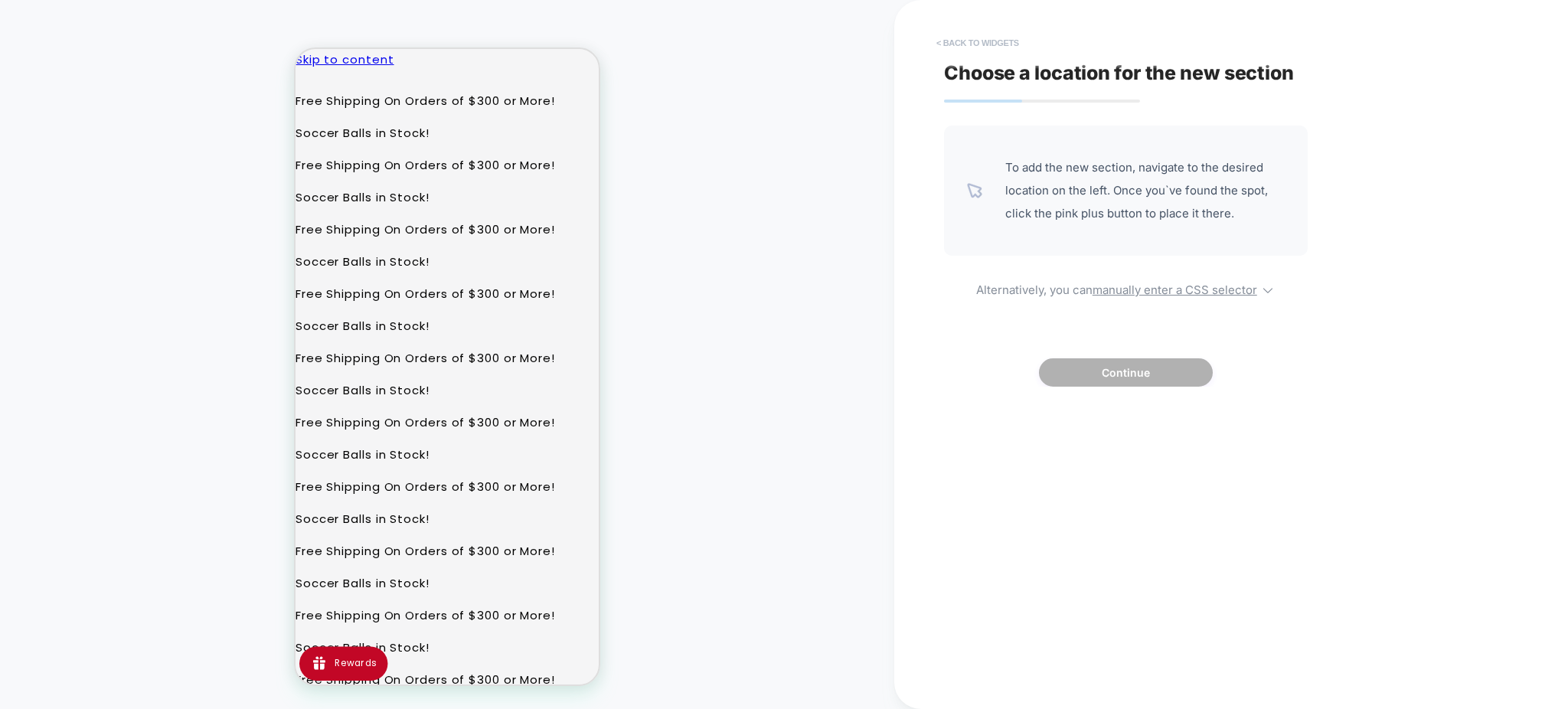
click at [952, 42] on button "< Back to widgets" at bounding box center [978, 43] width 98 height 25
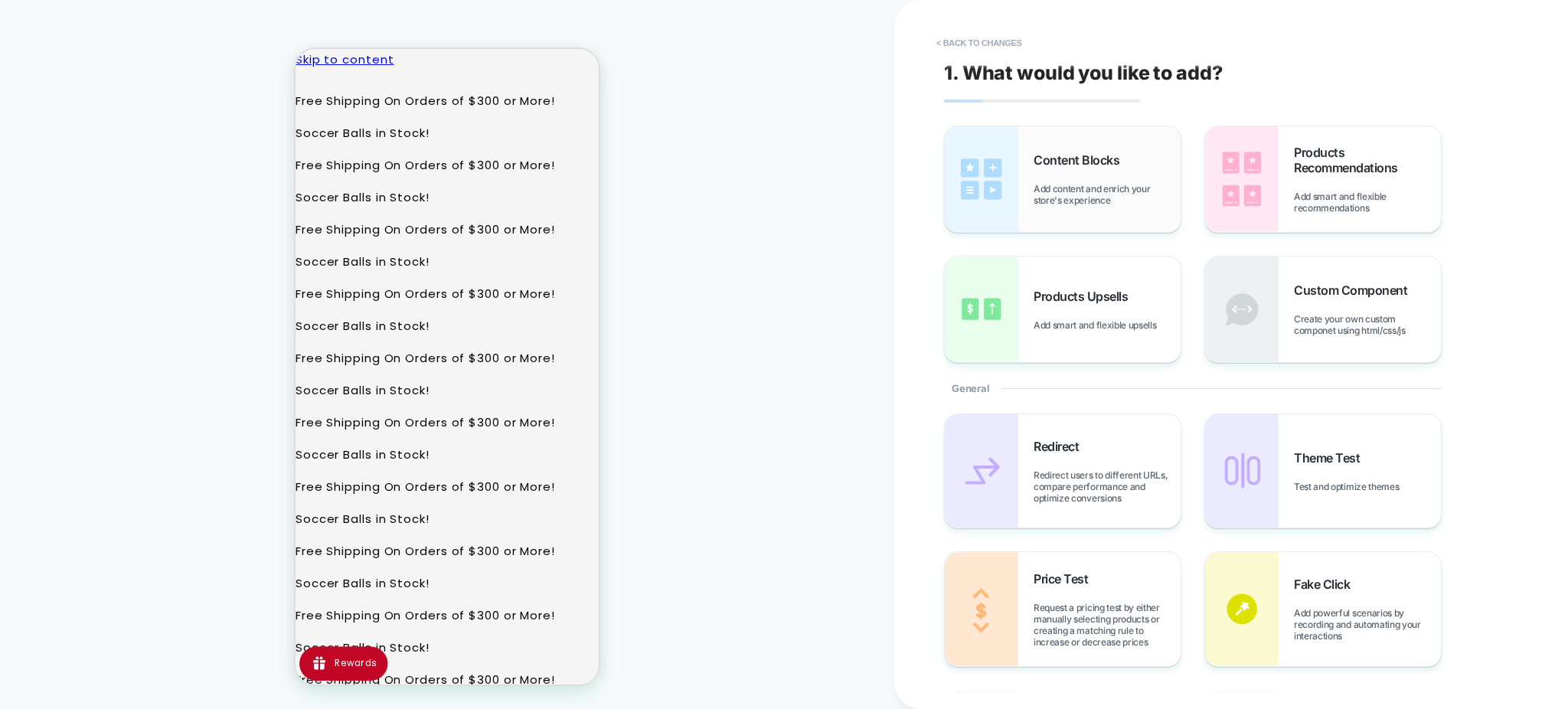
click at [1063, 168] on div "Content Blocks Add content and enrich your store's experience" at bounding box center [1106, 179] width 147 height 54
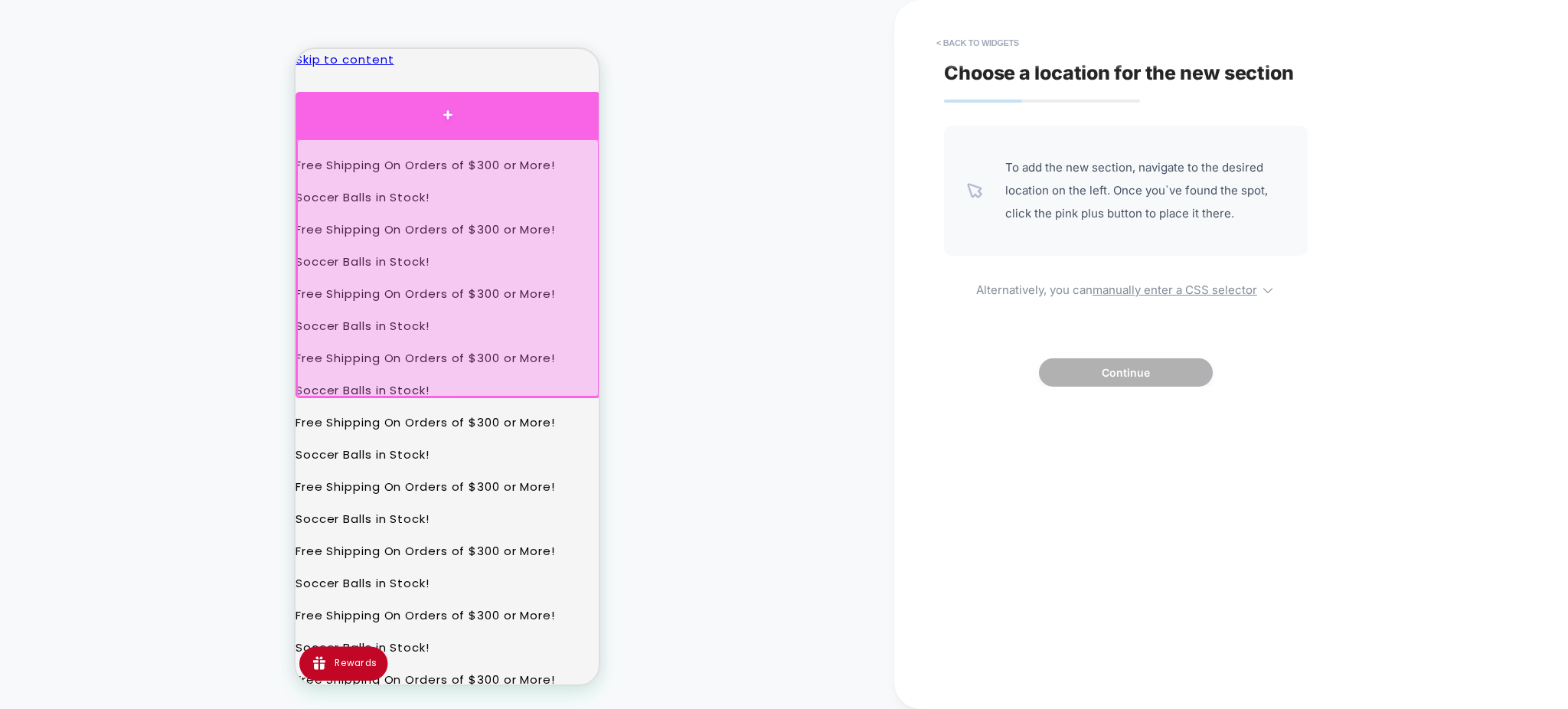
click at [448, 116] on div at bounding box center [447, 115] width 304 height 46
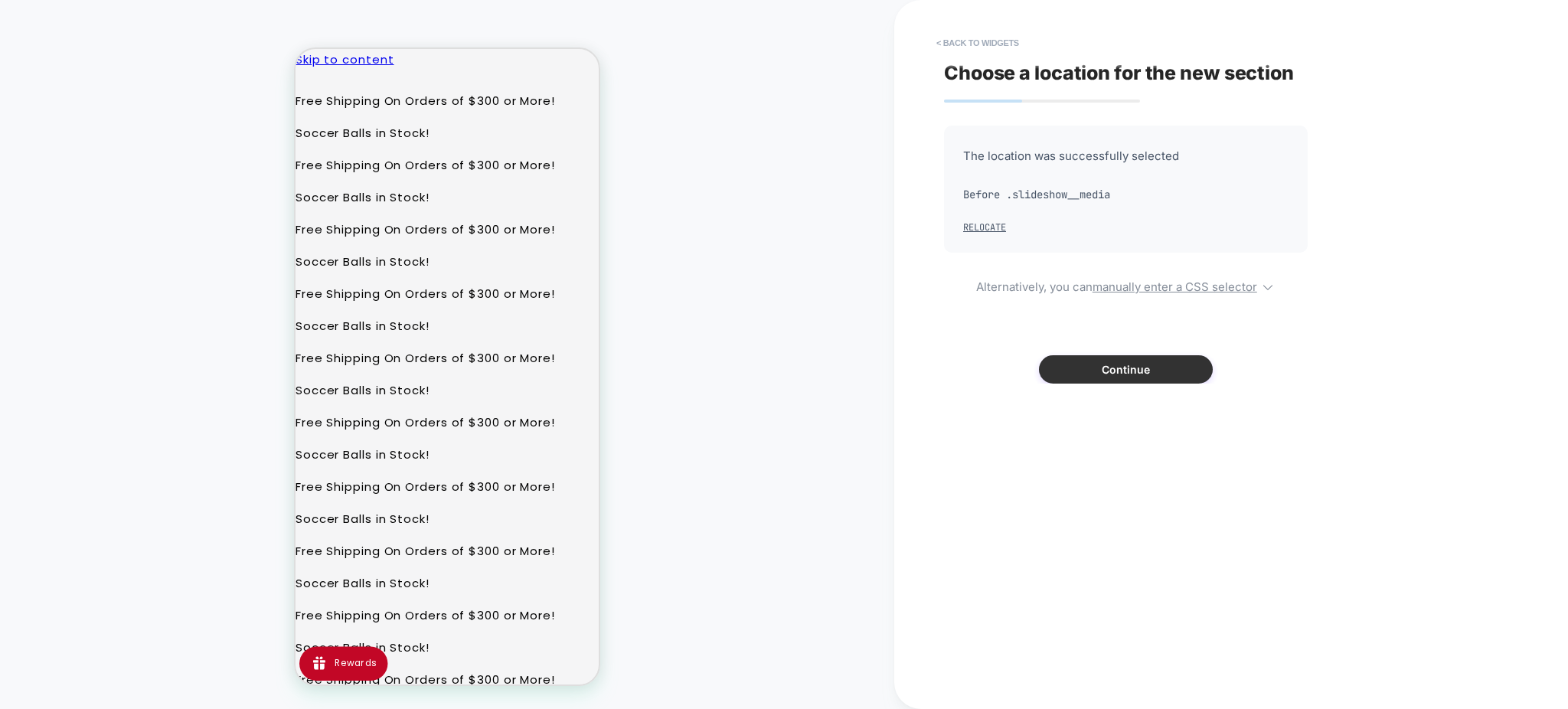
click at [1137, 368] on button "Continue" at bounding box center [1125, 369] width 174 height 29
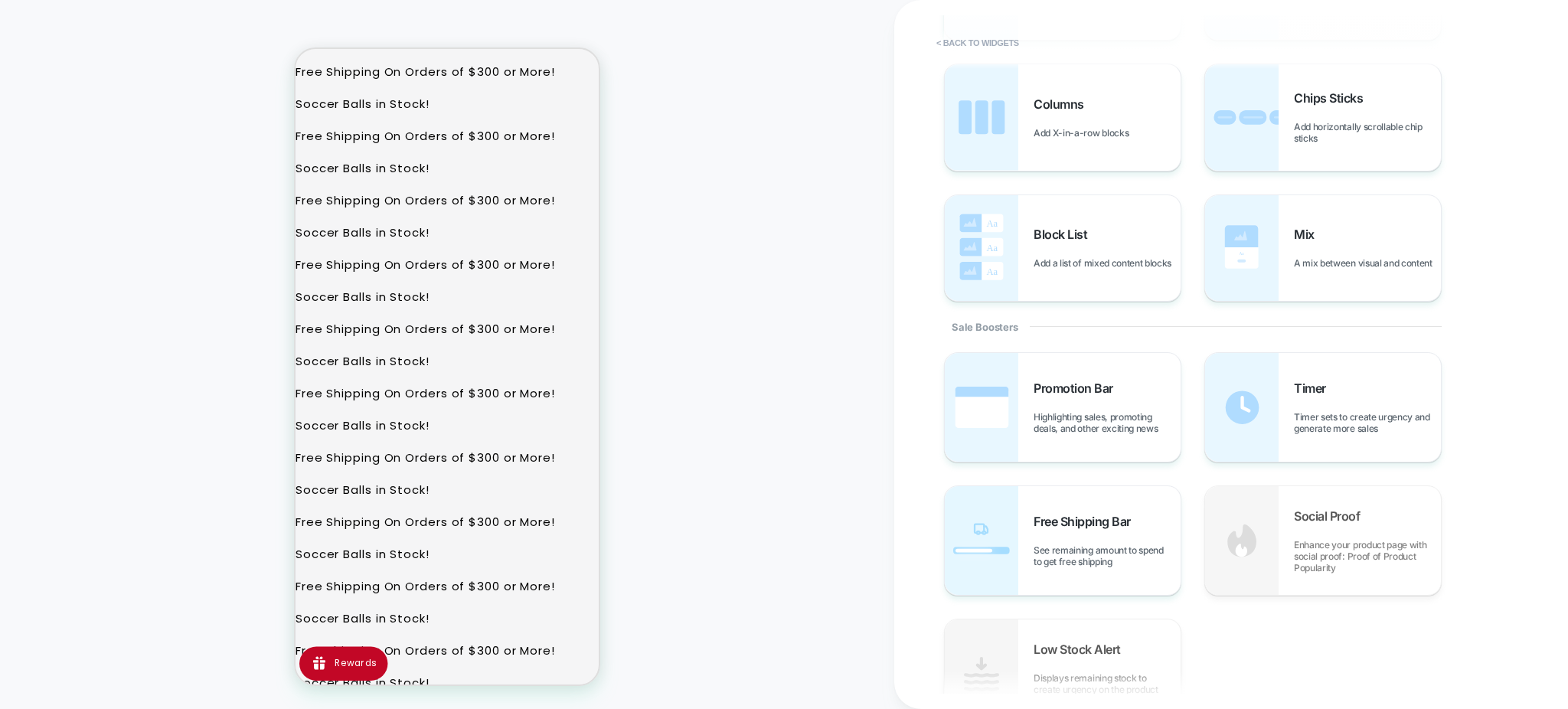
scroll to position [484, 0]
click at [973, 45] on button "< Back to widgets" at bounding box center [978, 43] width 98 height 25
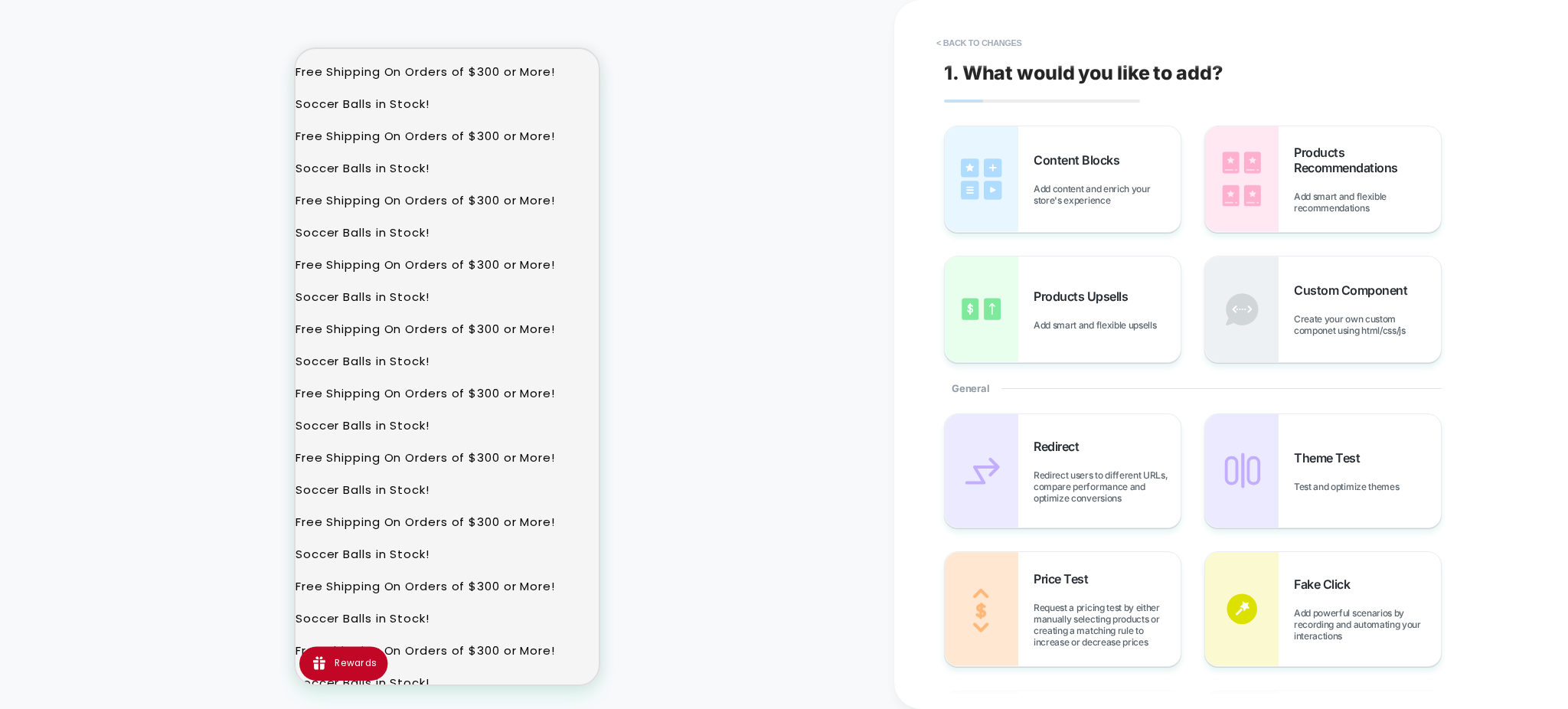
scroll to position [0, 0]
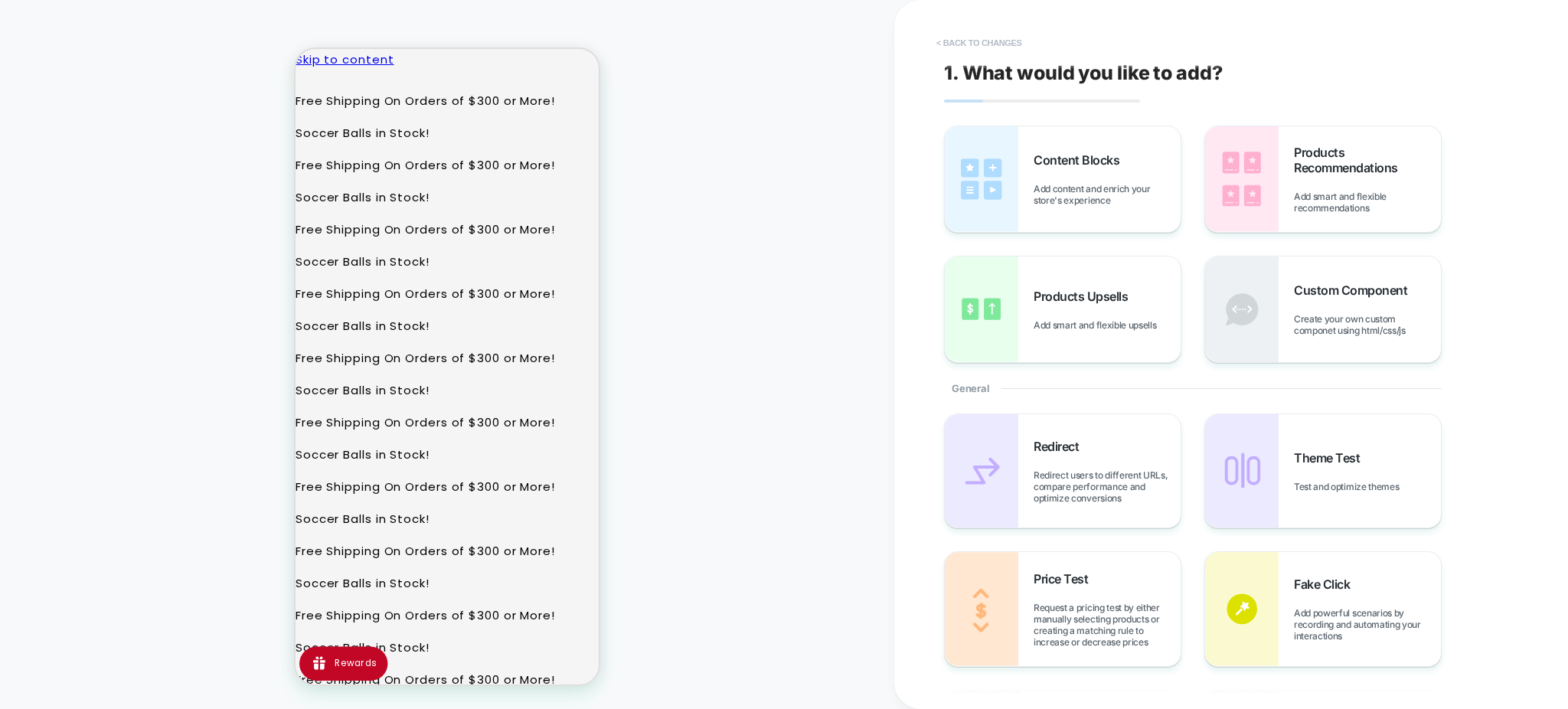
click at [973, 45] on button "< Back to changes" at bounding box center [979, 43] width 101 height 25
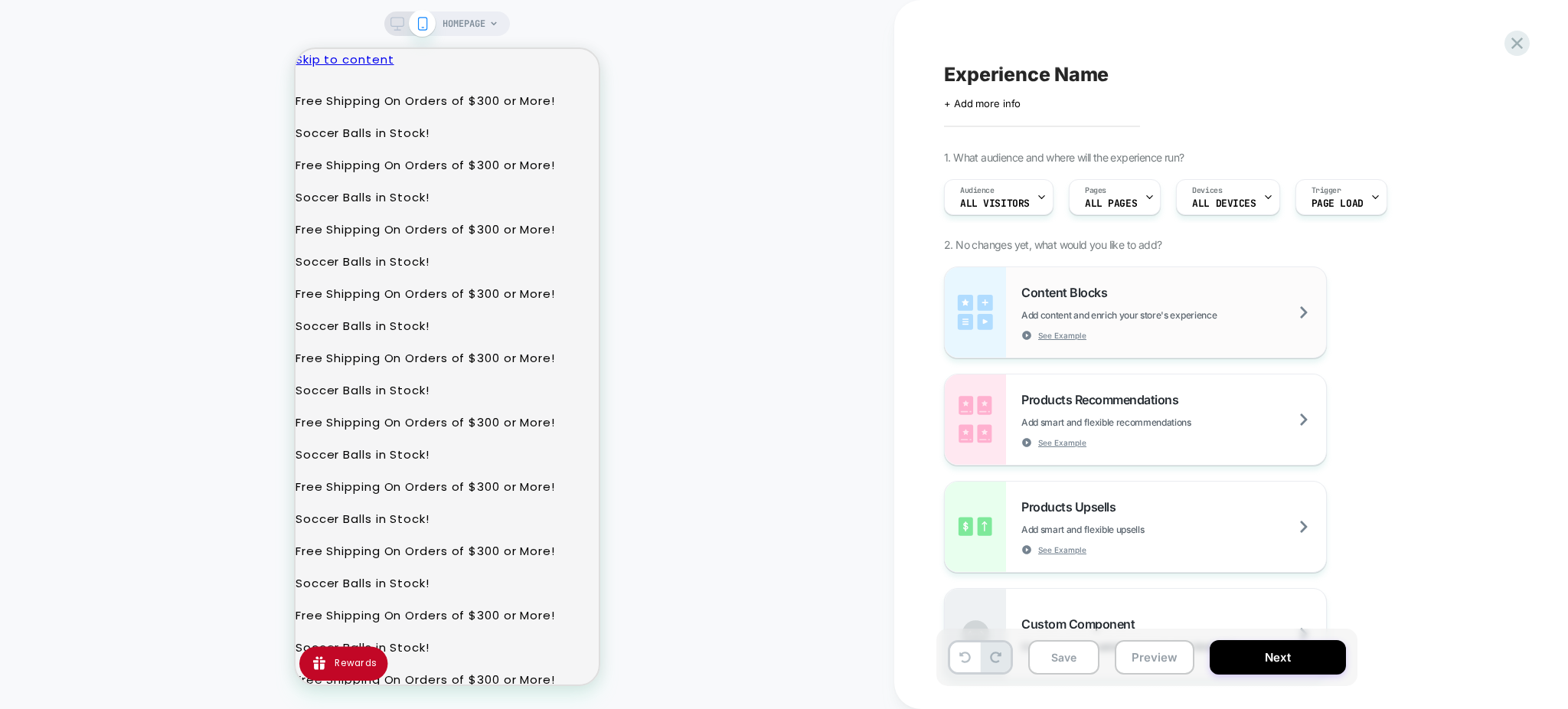
click at [1165, 313] on span "Add content and enrich your store's experience" at bounding box center [1156, 315] width 272 height 12
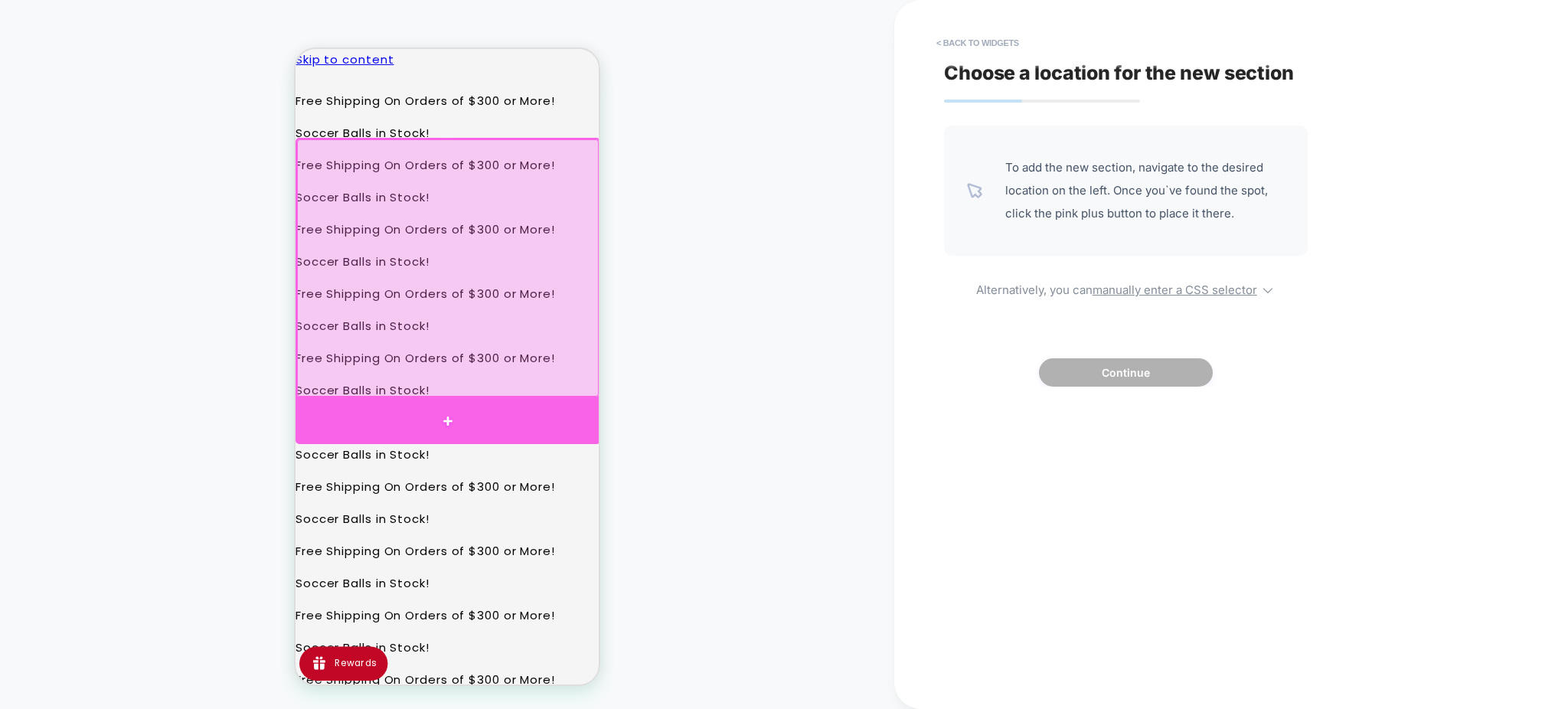
click at [446, 407] on div at bounding box center [447, 421] width 304 height 46
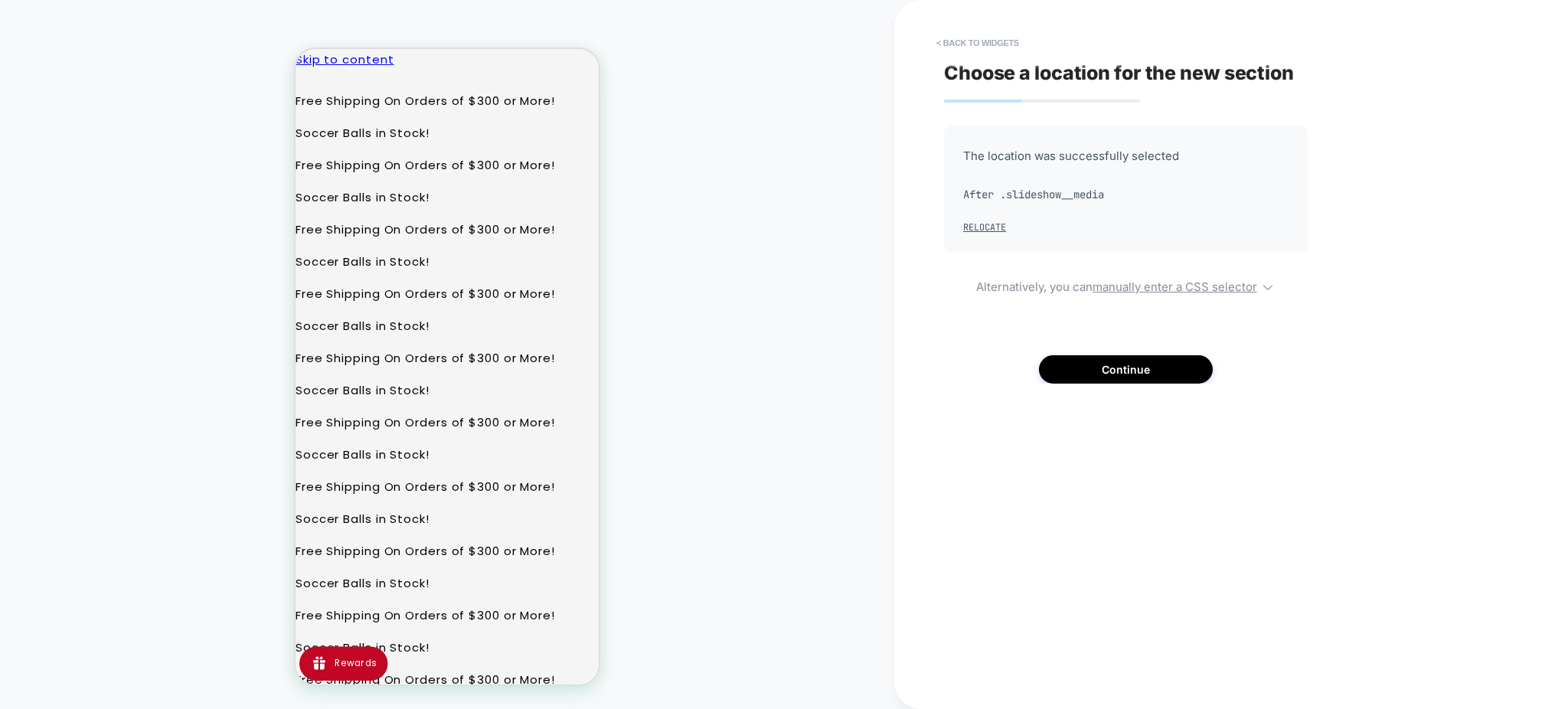
scroll to position [51, 0]
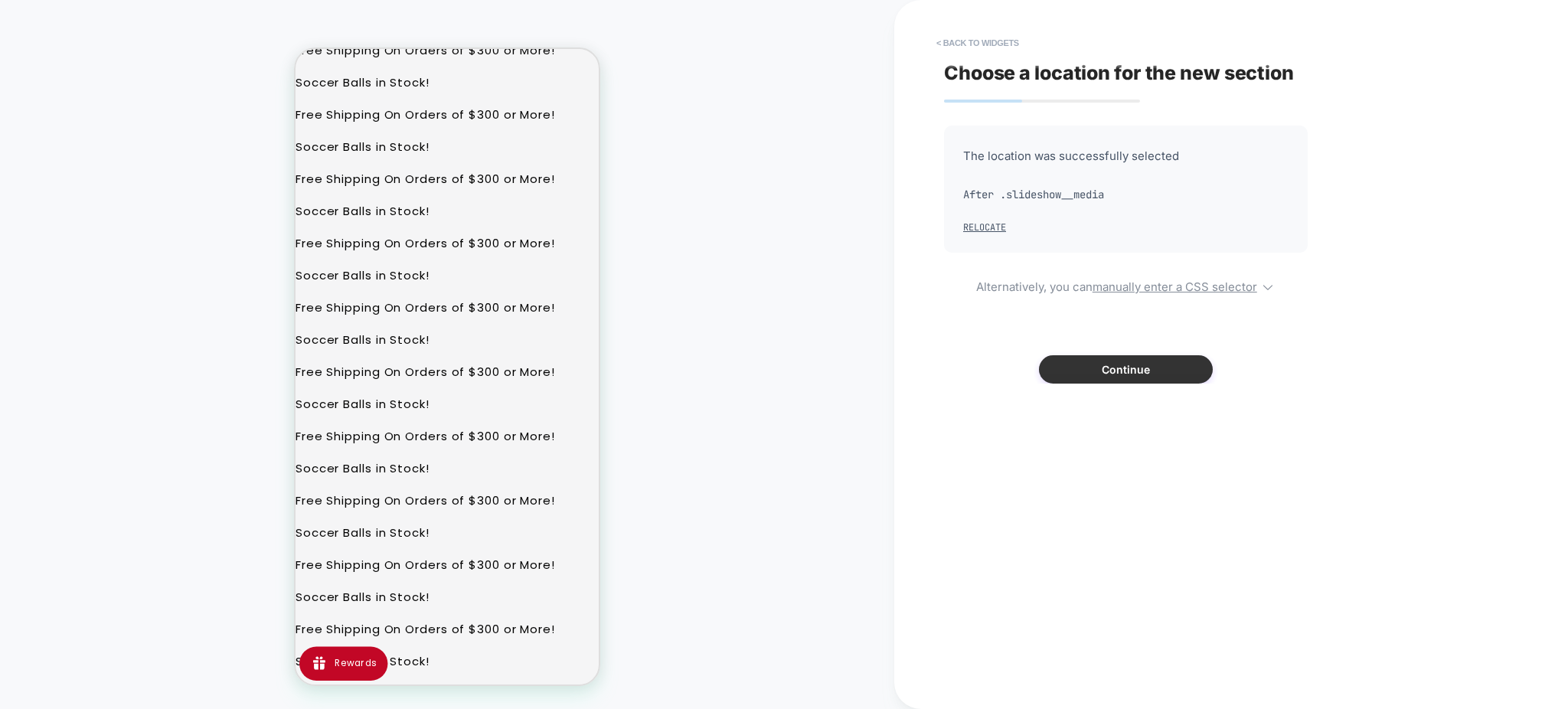
click at [1071, 360] on button "Continue" at bounding box center [1125, 369] width 174 height 29
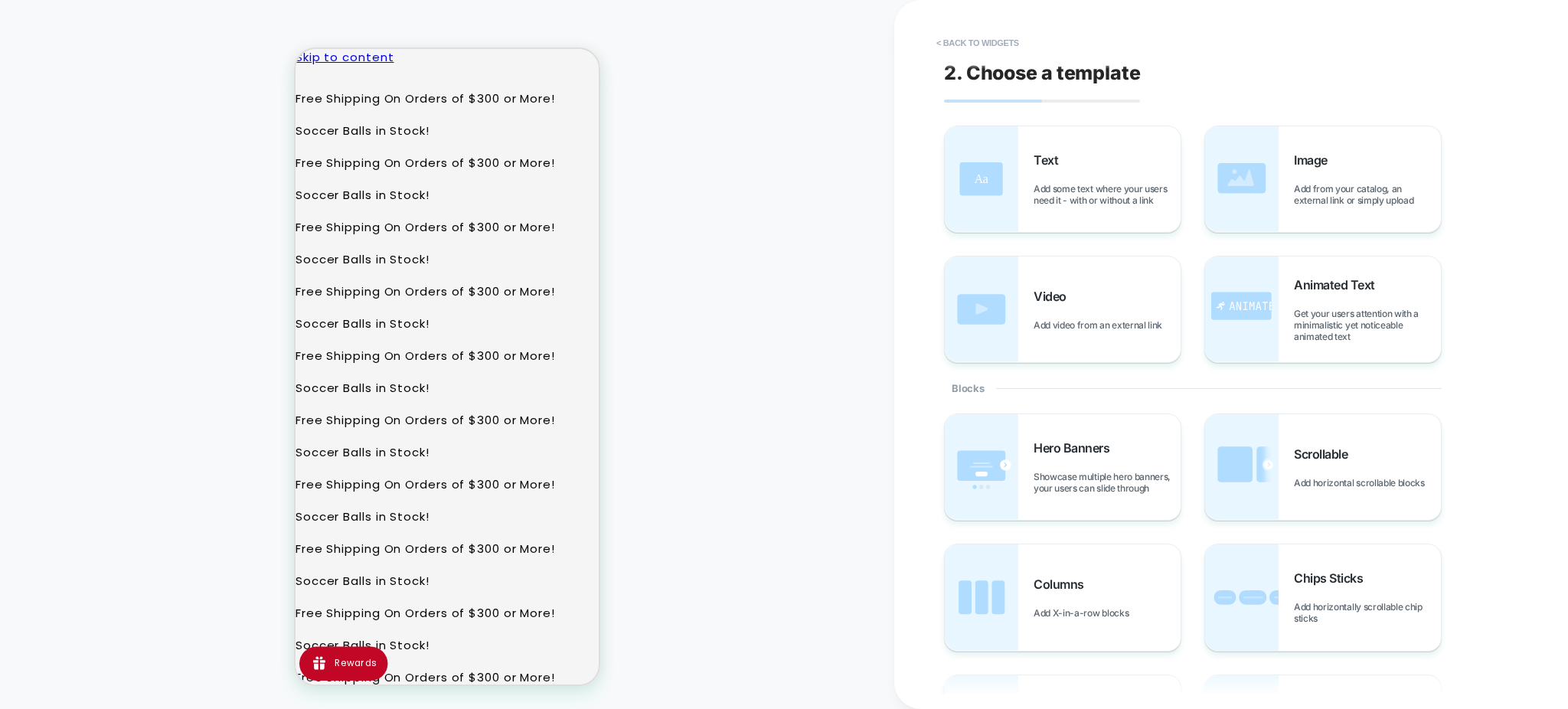
scroll to position [0, 0]
click at [949, 44] on button "< Back to widgets" at bounding box center [978, 43] width 98 height 25
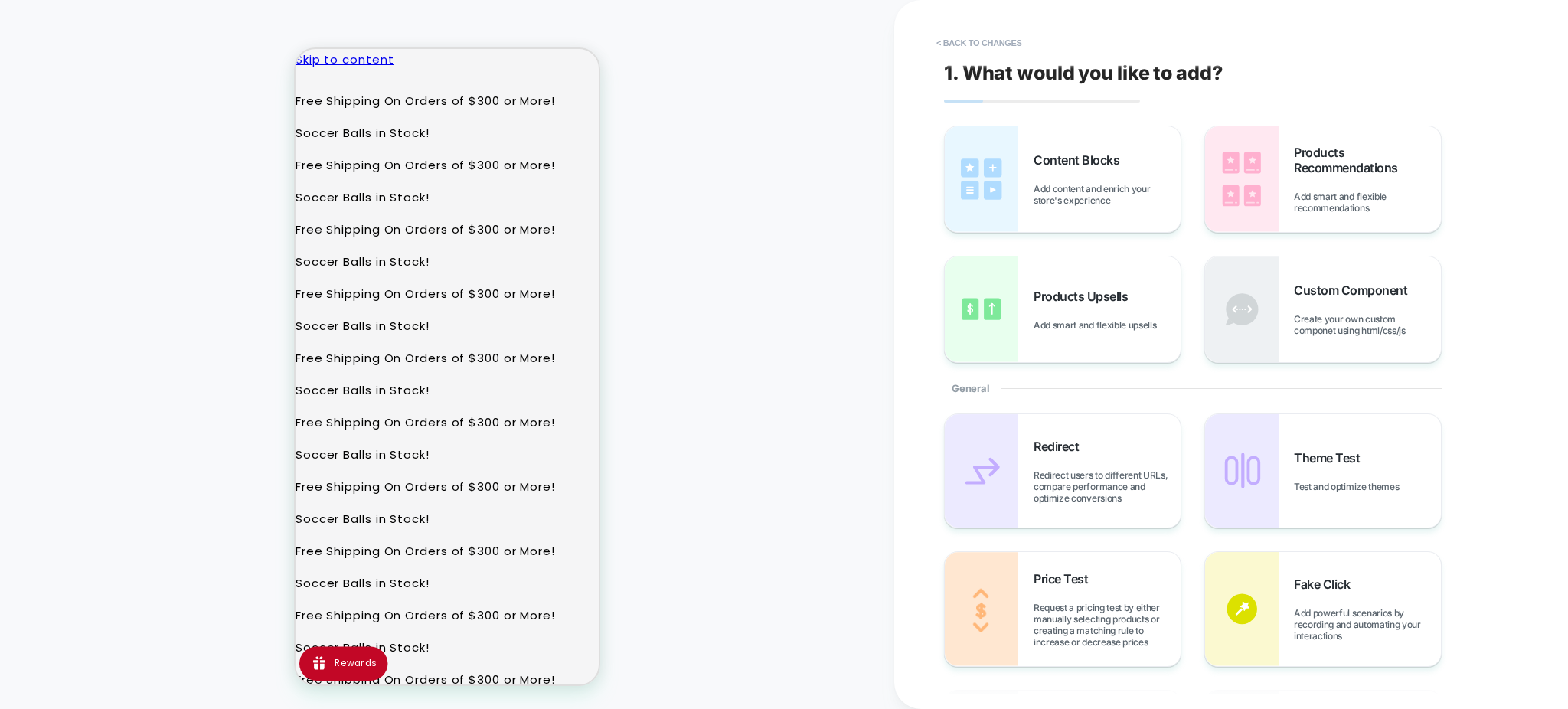
scroll to position [47, 0]
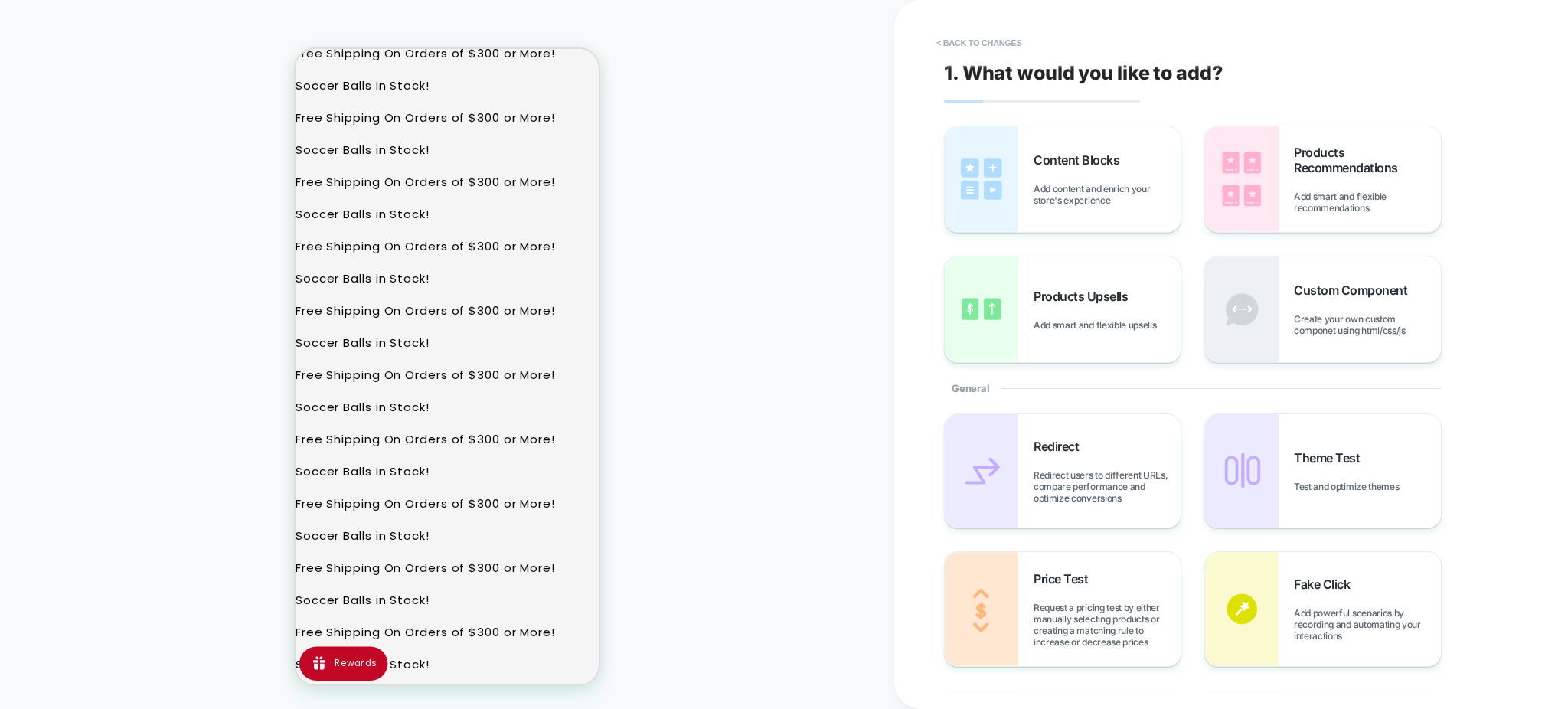
click at [949, 44] on button "< Back to changes" at bounding box center [979, 43] width 101 height 25
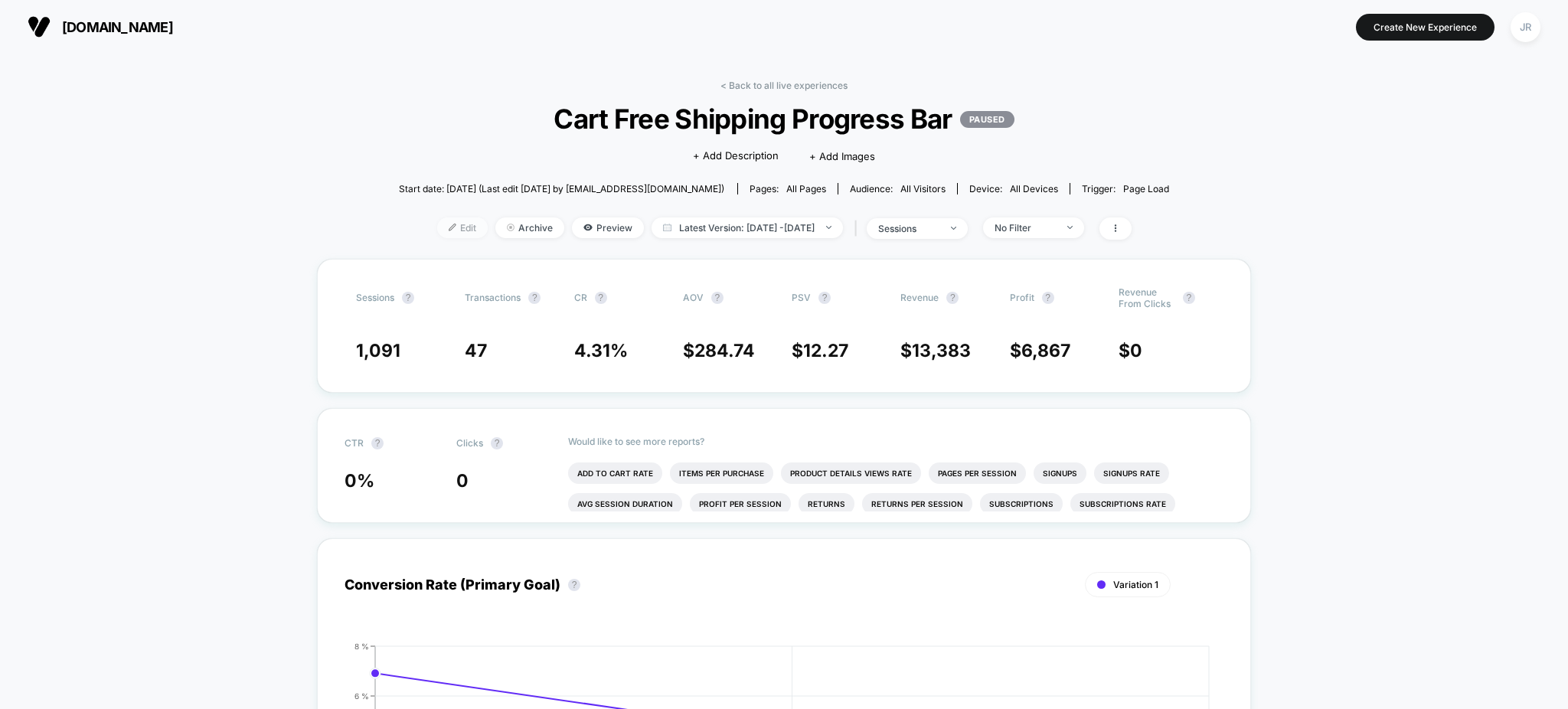
click at [448, 224] on img at bounding box center [452, 227] width 8 height 8
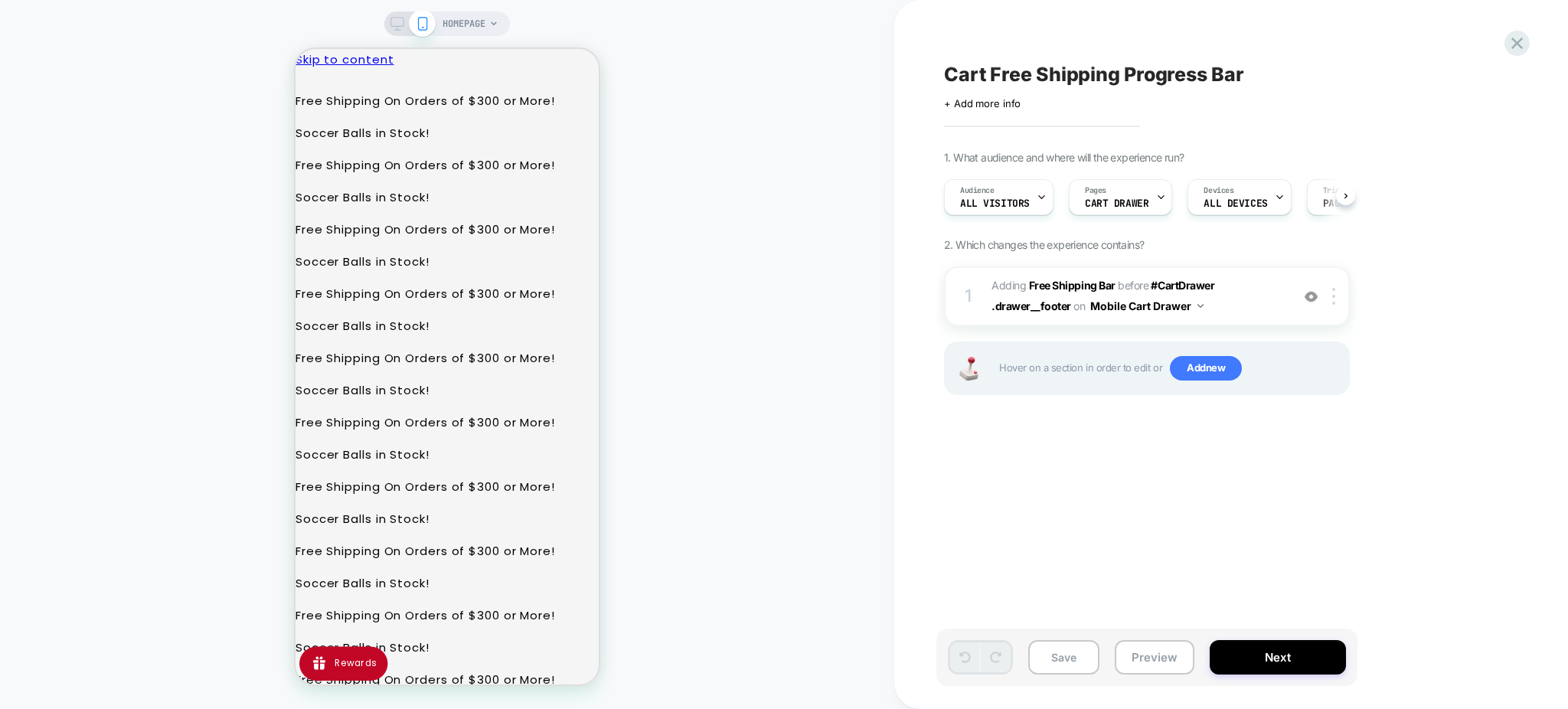
scroll to position [0, 1]
click at [1242, 304] on span "#_loomi_addon_1756848291387 Adding Free Shipping Bar BEFORE #CartDrawer .drawer…" at bounding box center [1137, 295] width 292 height 41
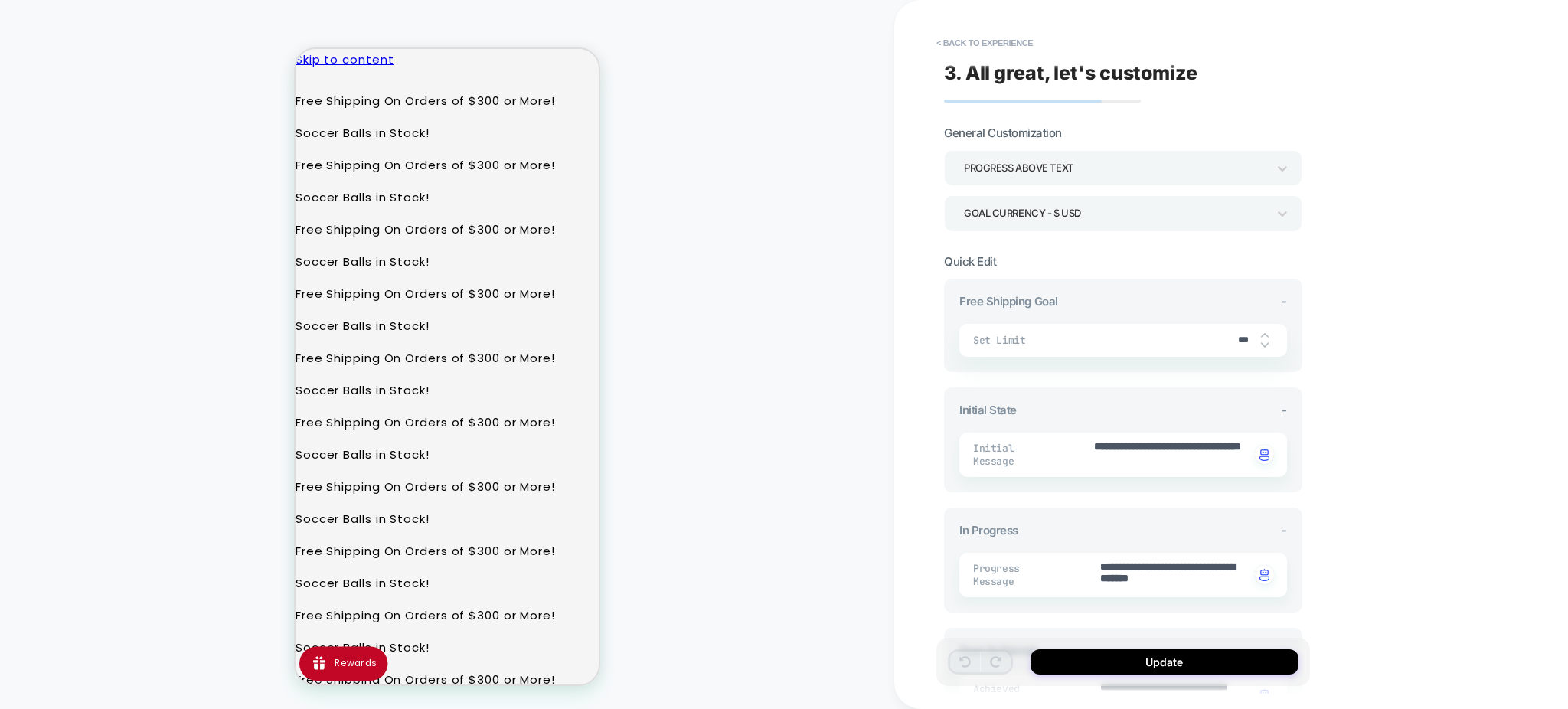
scroll to position [65, 0]
click at [1001, 47] on button "< Back to experience" at bounding box center [985, 43] width 111 height 25
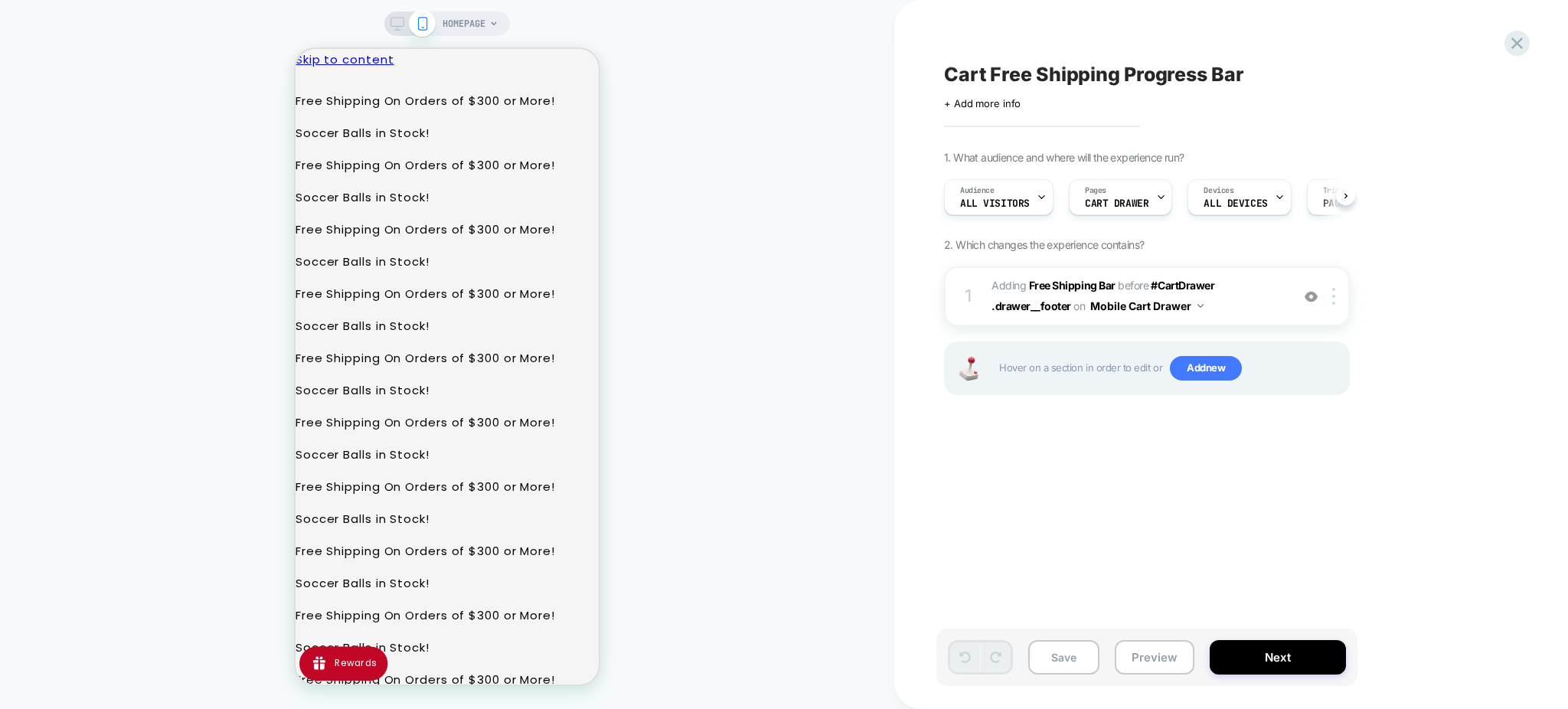
scroll to position [0, 1]
click at [1335, 301] on img at bounding box center [1333, 296] width 3 height 17
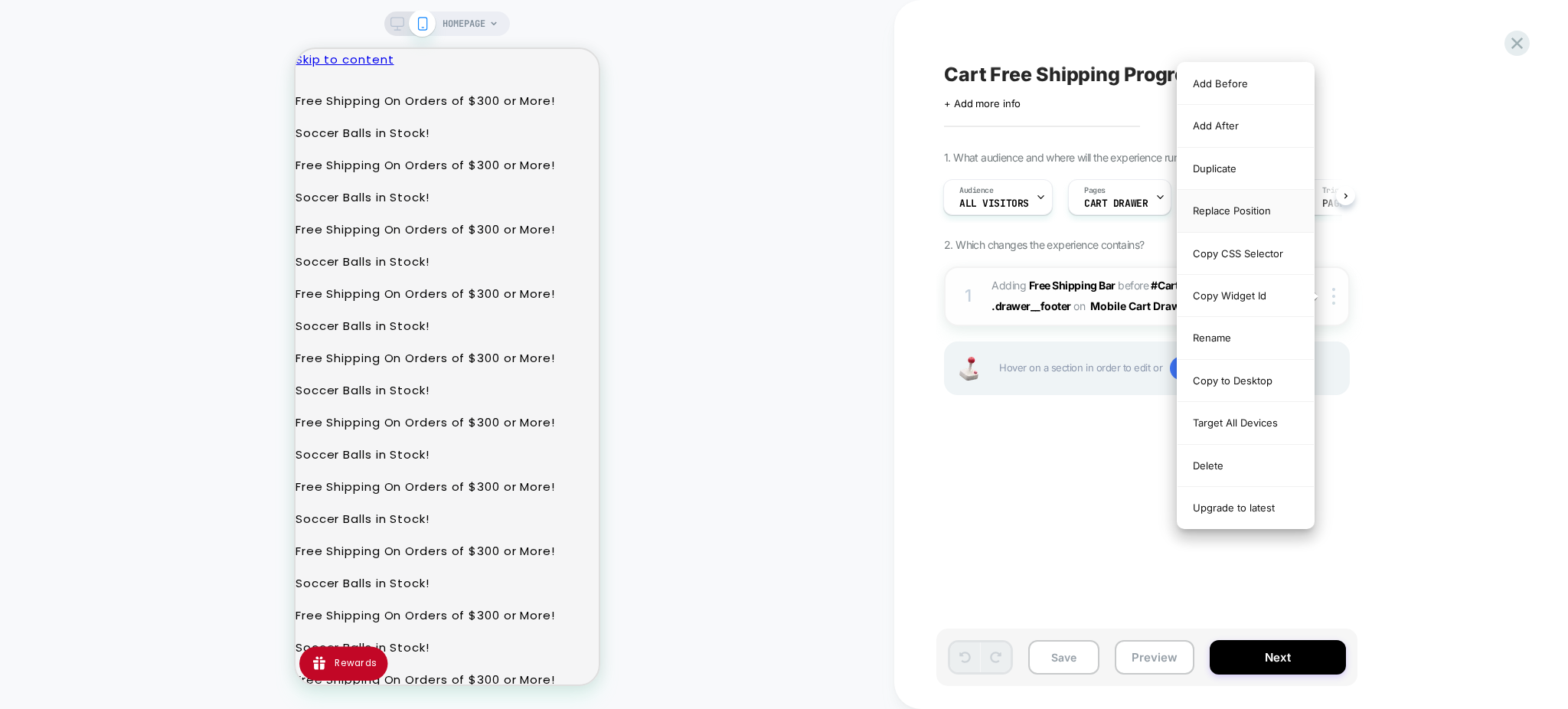
click at [1245, 211] on div "Replace Position" at bounding box center [1246, 211] width 136 height 42
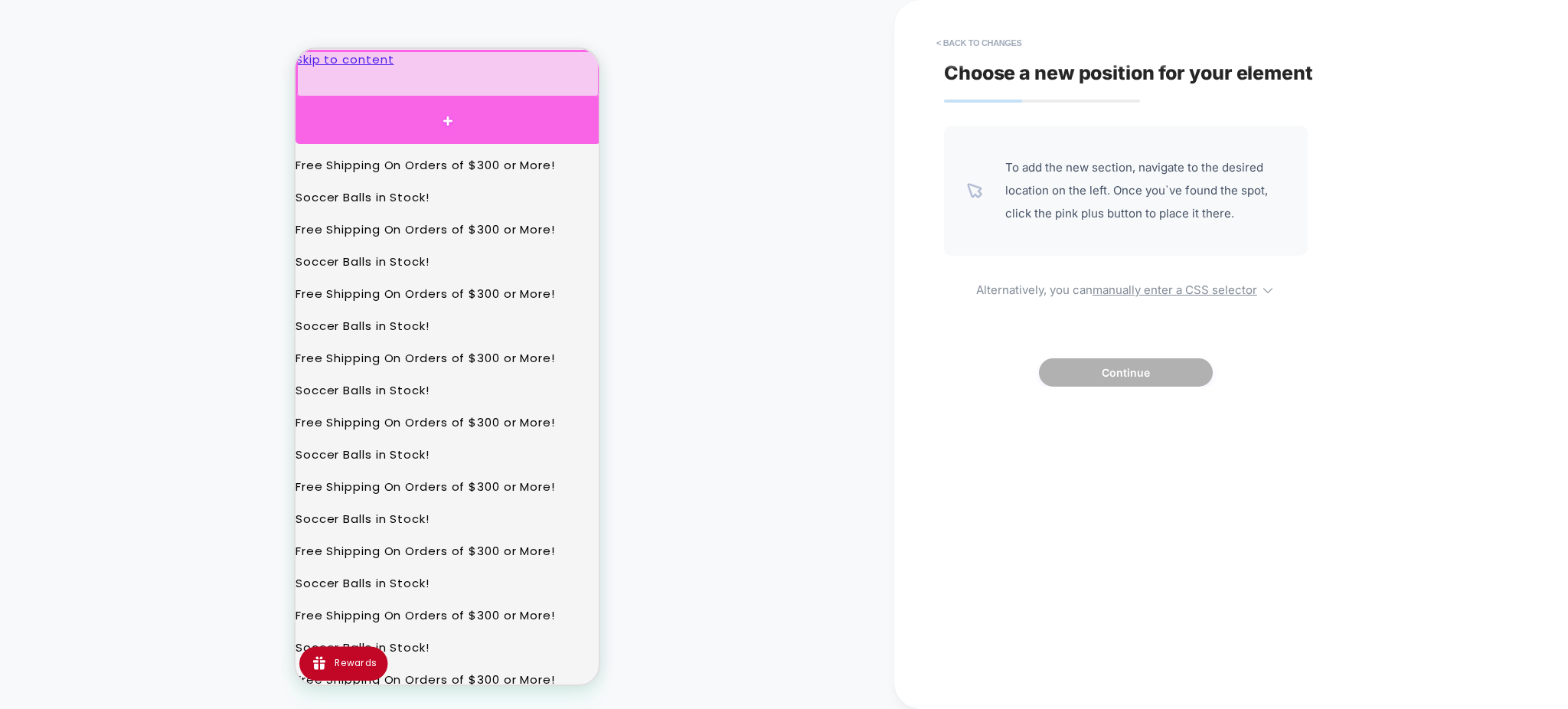
click at [444, 111] on div at bounding box center [447, 121] width 304 height 46
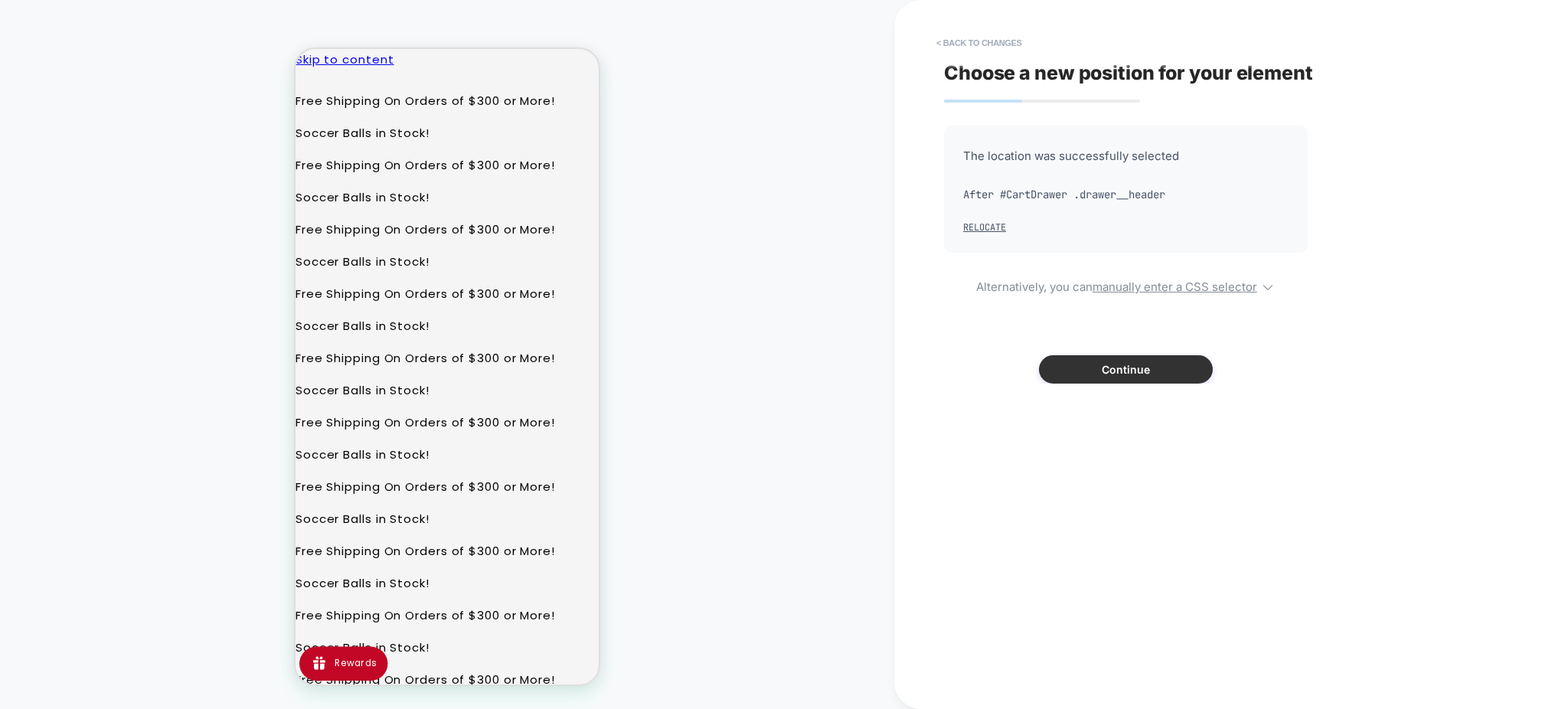
click at [1105, 363] on button "Continue" at bounding box center [1125, 369] width 174 height 29
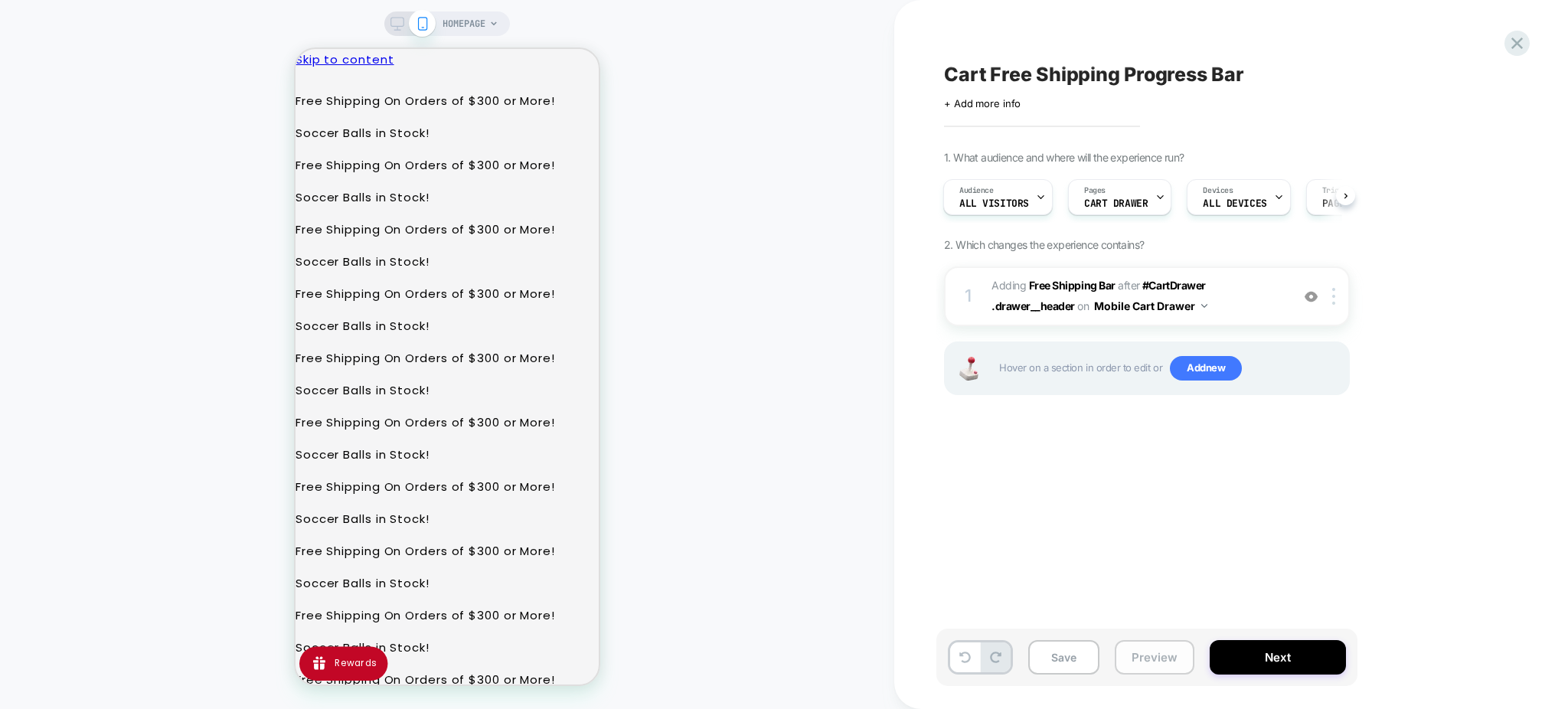
click at [1134, 657] on button "Preview" at bounding box center [1153, 657] width 80 height 35
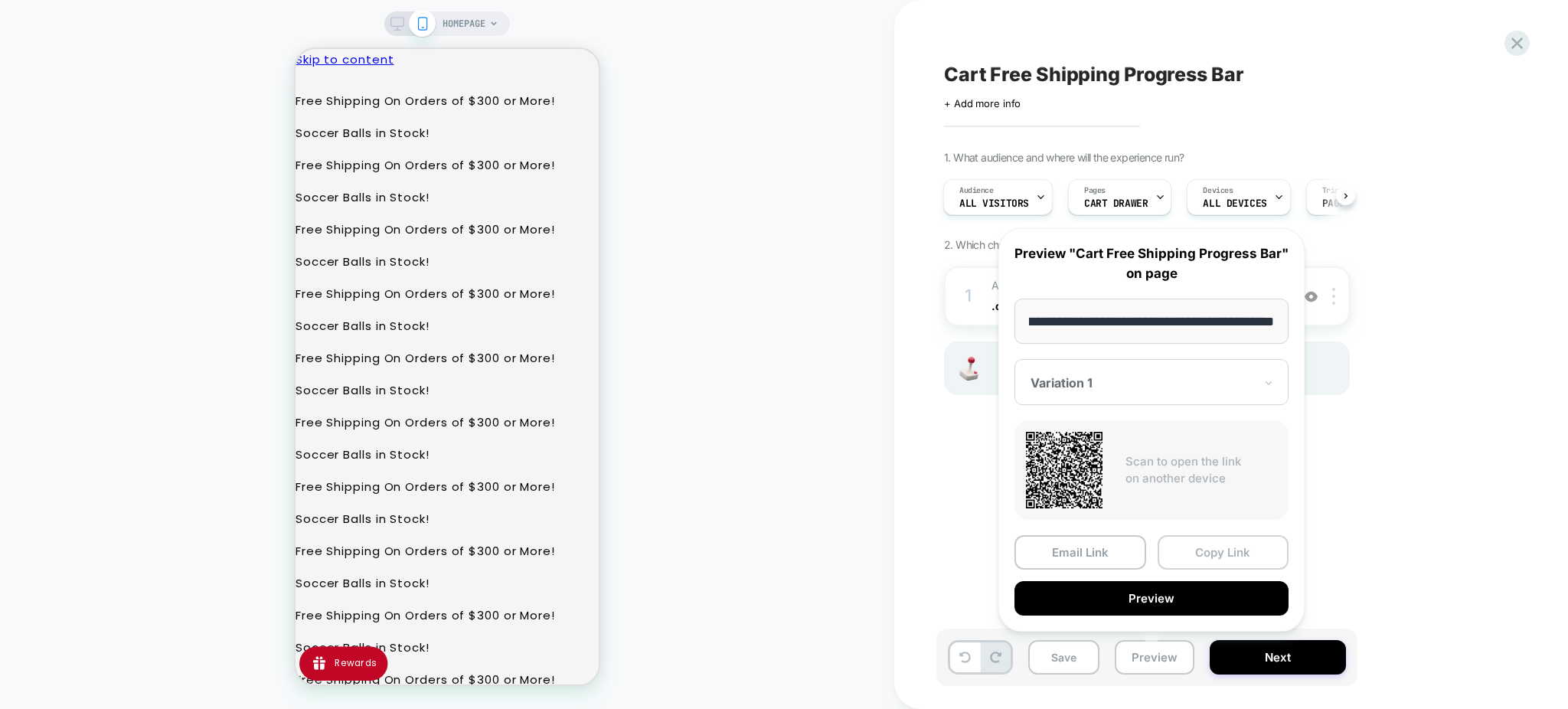
scroll to position [0, 0]
click at [1204, 556] on button "Copy Link" at bounding box center [1223, 553] width 131 height 35
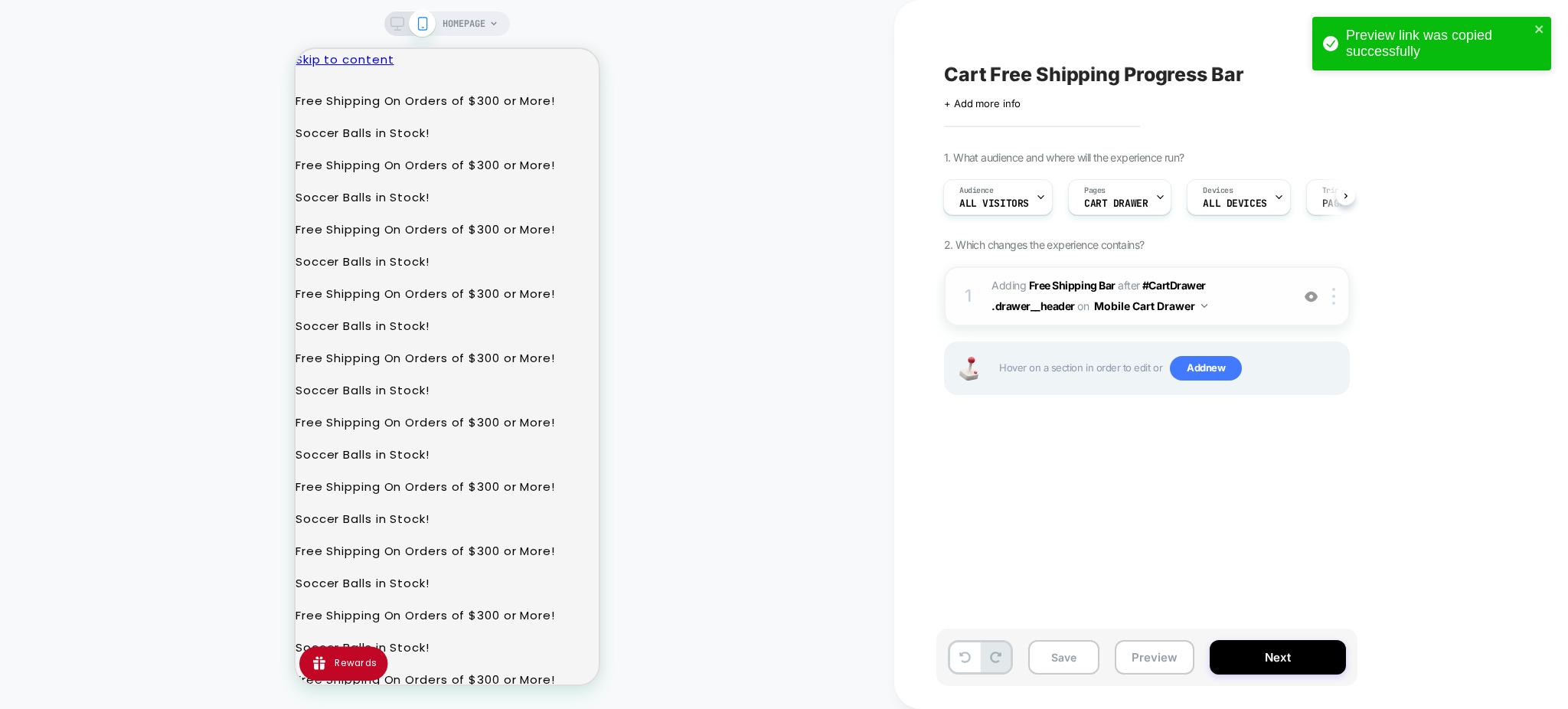
click at [1241, 304] on span "#_loomi_addon_1756848291387 Adding Free Shipping Bar AFTER #CartDrawer .drawer_…" at bounding box center [1137, 295] width 292 height 41
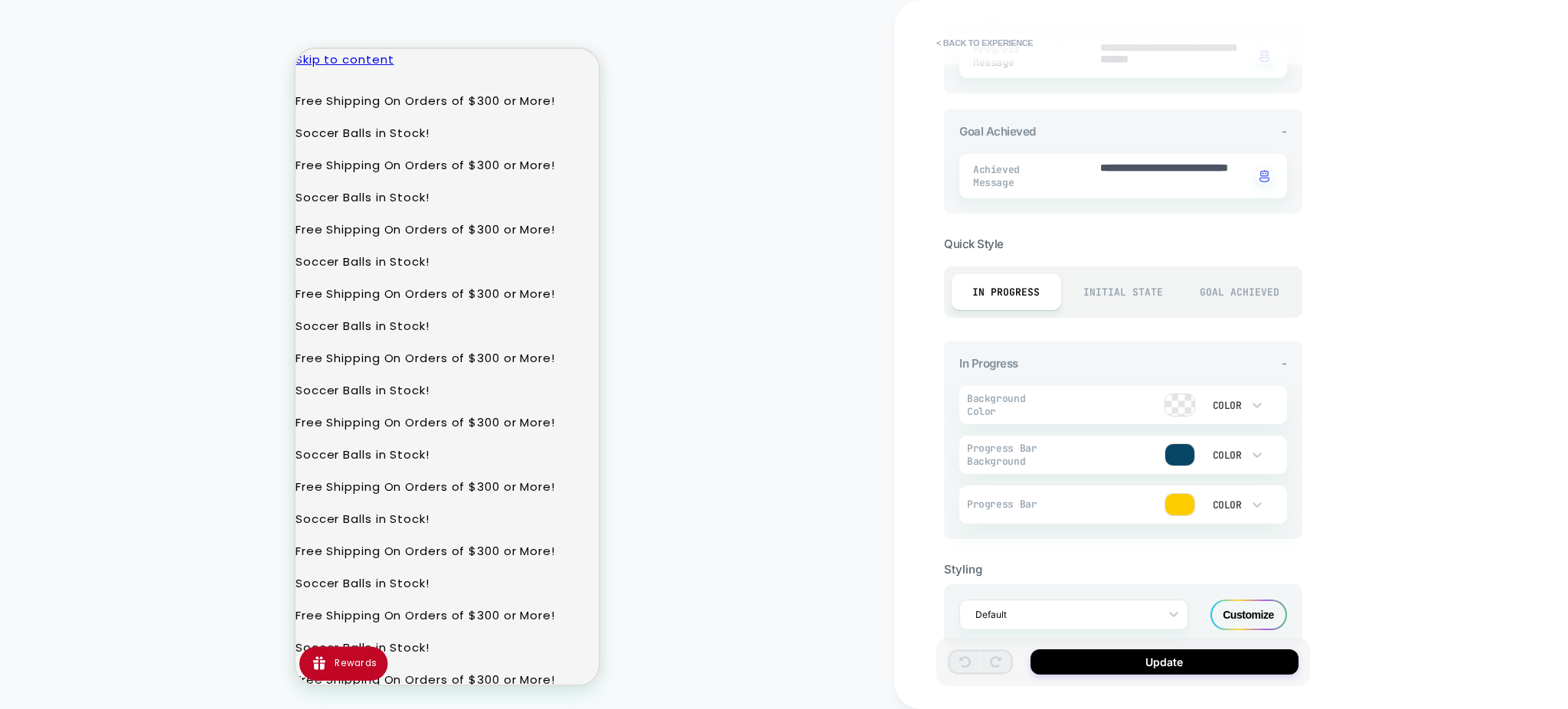
scroll to position [548, 0]
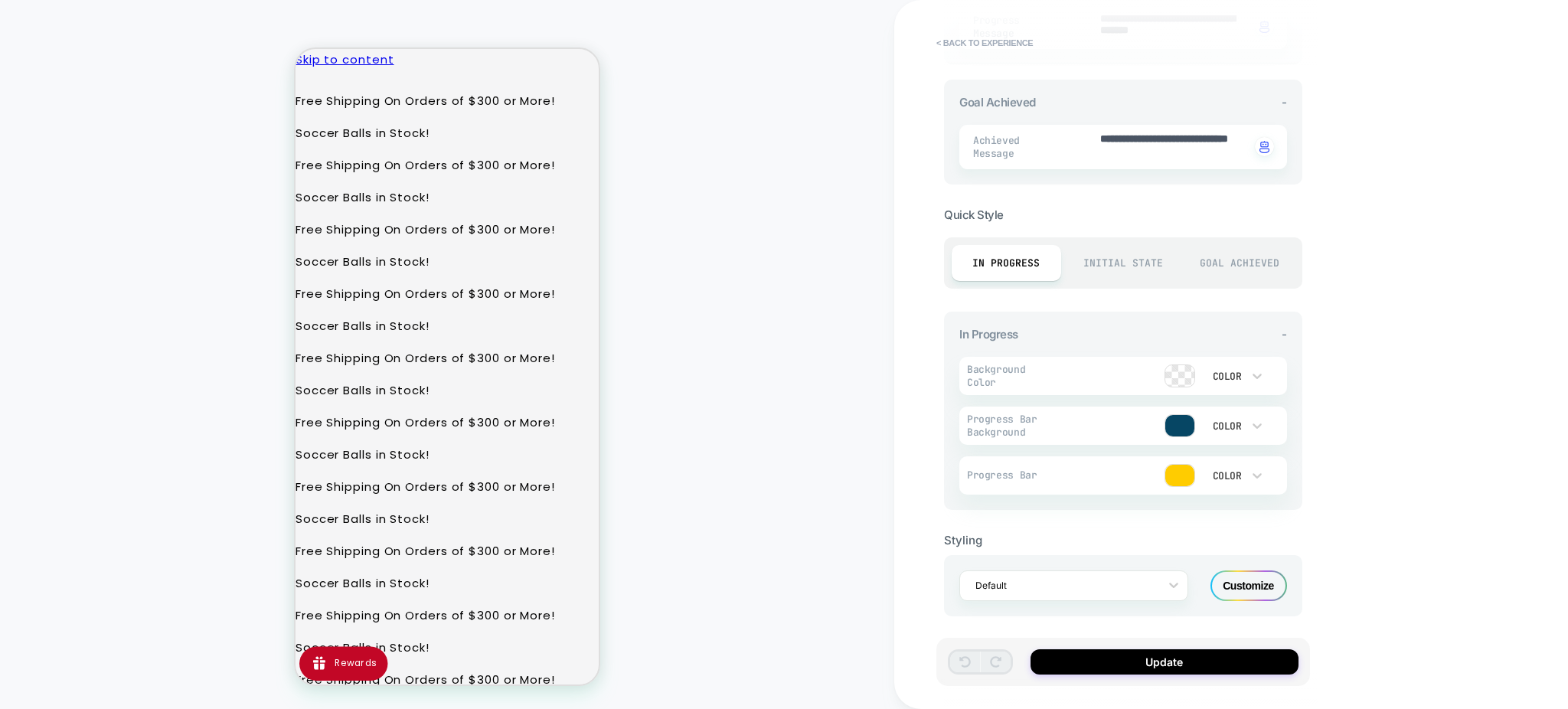
click at [1250, 573] on div "Customize" at bounding box center [1248, 585] width 77 height 31
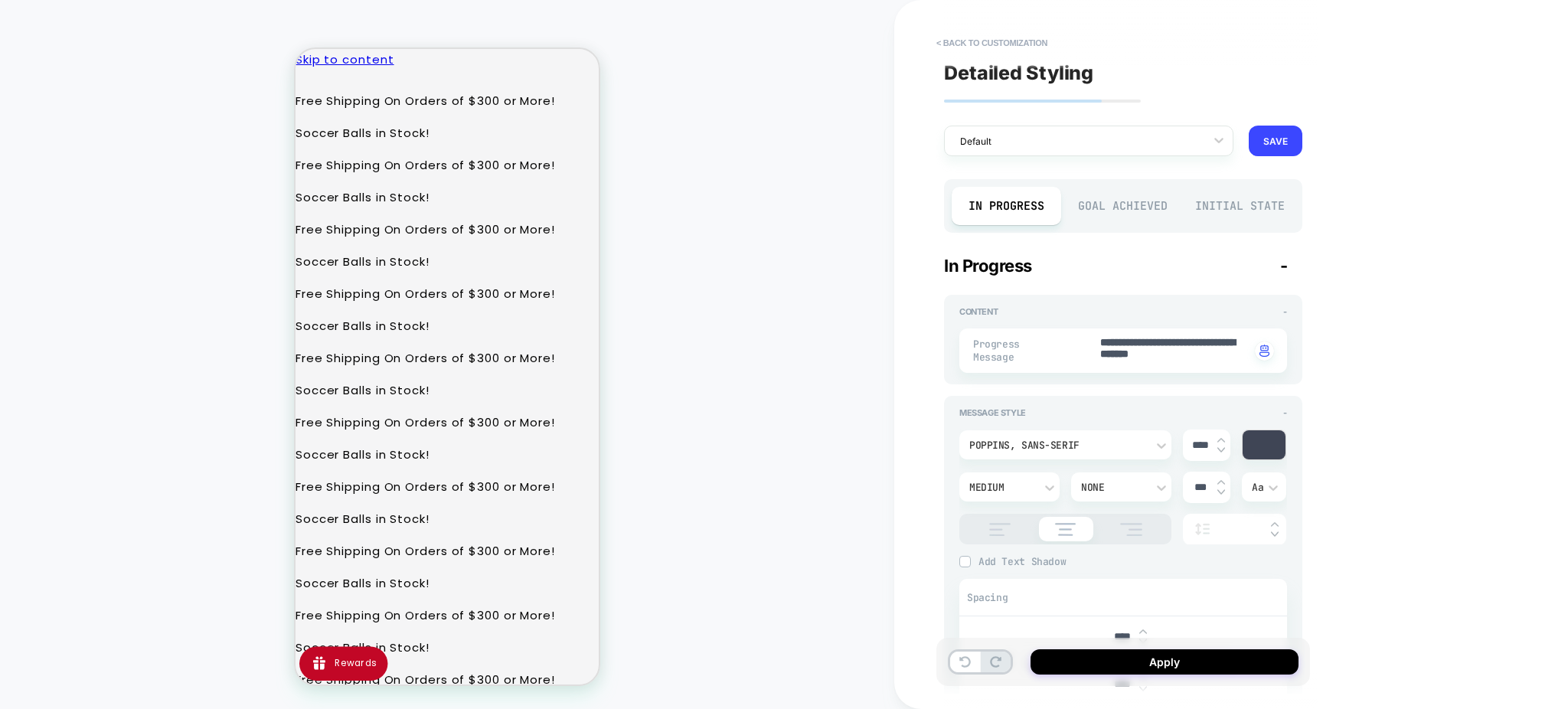
scroll to position [1, 0]
click at [1123, 191] on div "Goal Achieved" at bounding box center [1124, 205] width 109 height 38
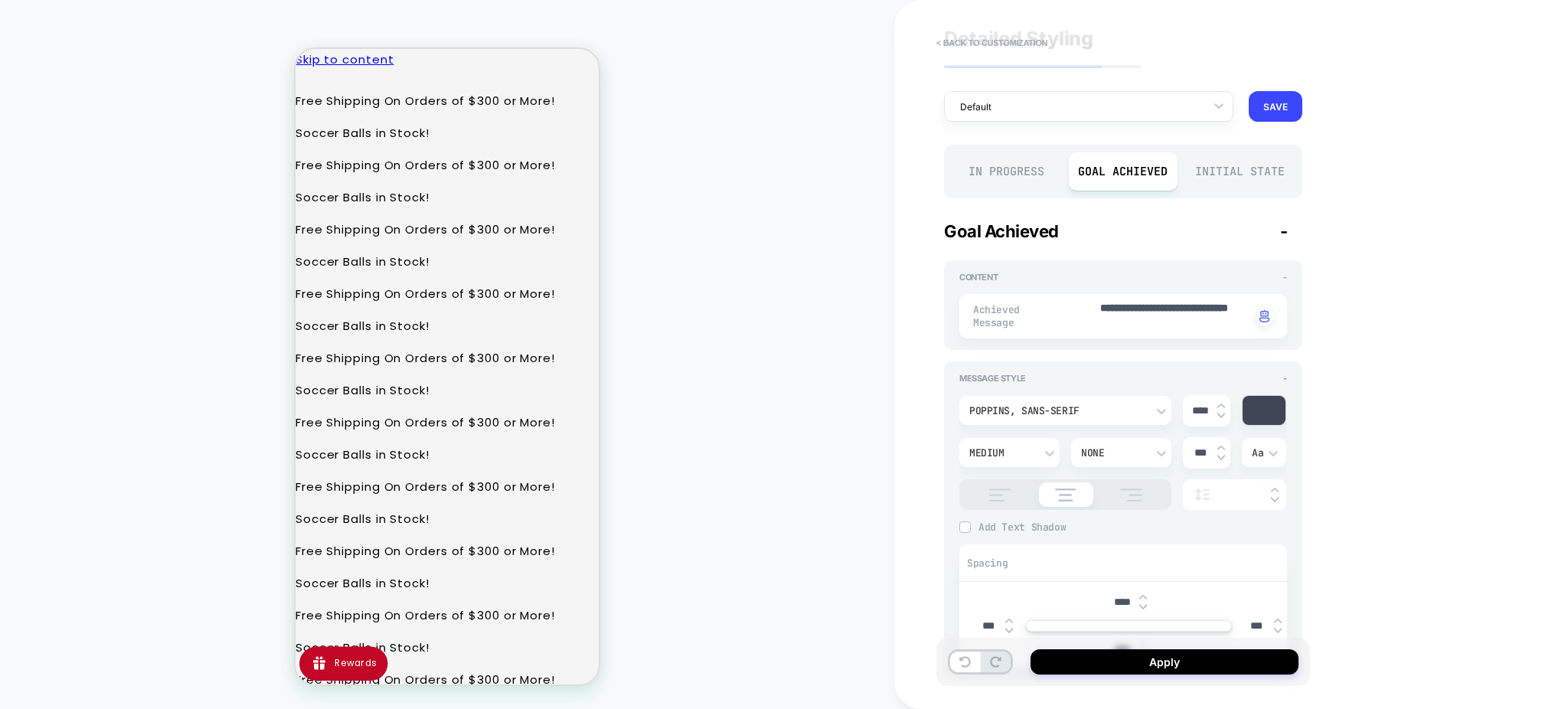
scroll to position [0, 0]
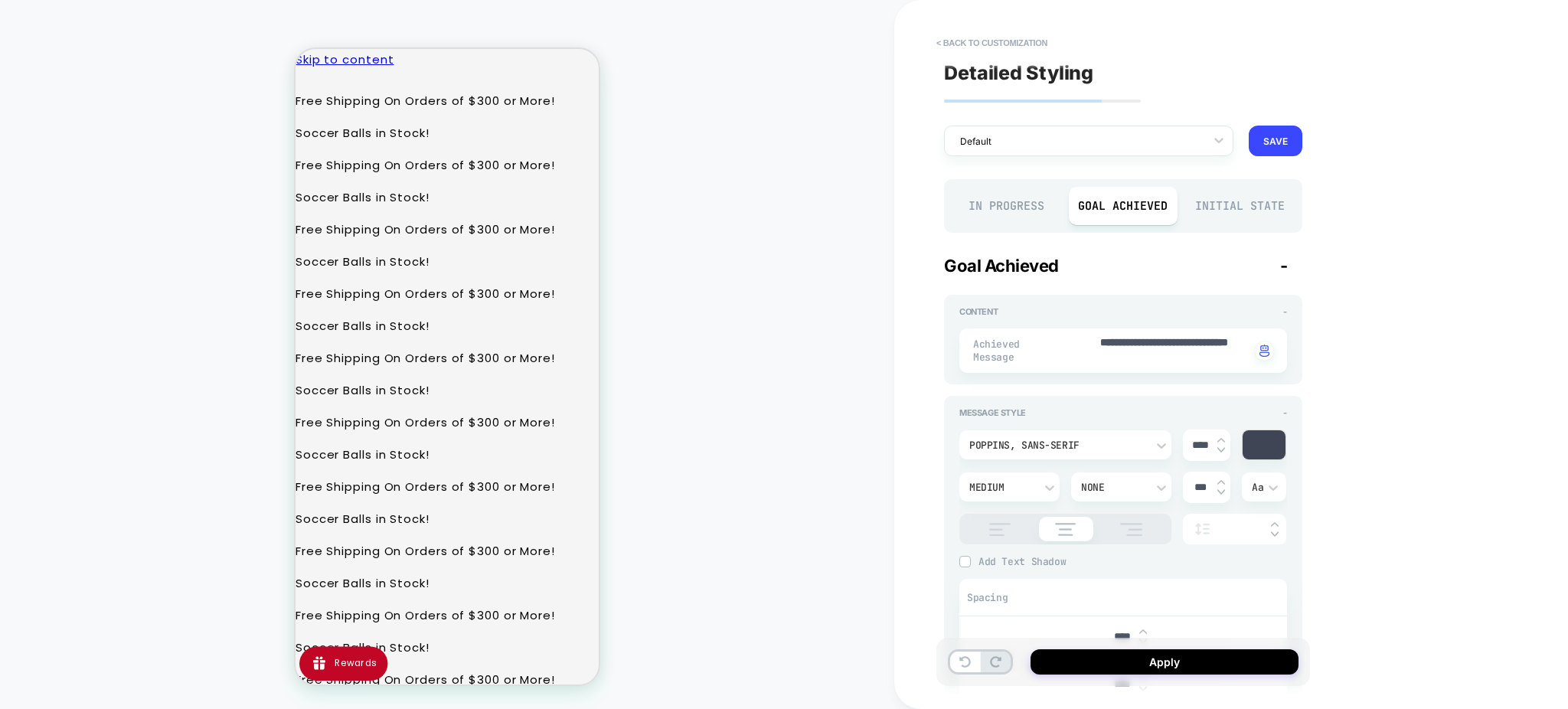
click at [1211, 204] on div "Initial State" at bounding box center [1240, 206] width 109 height 38
click at [968, 35] on button "< Back to customization" at bounding box center [992, 43] width 127 height 25
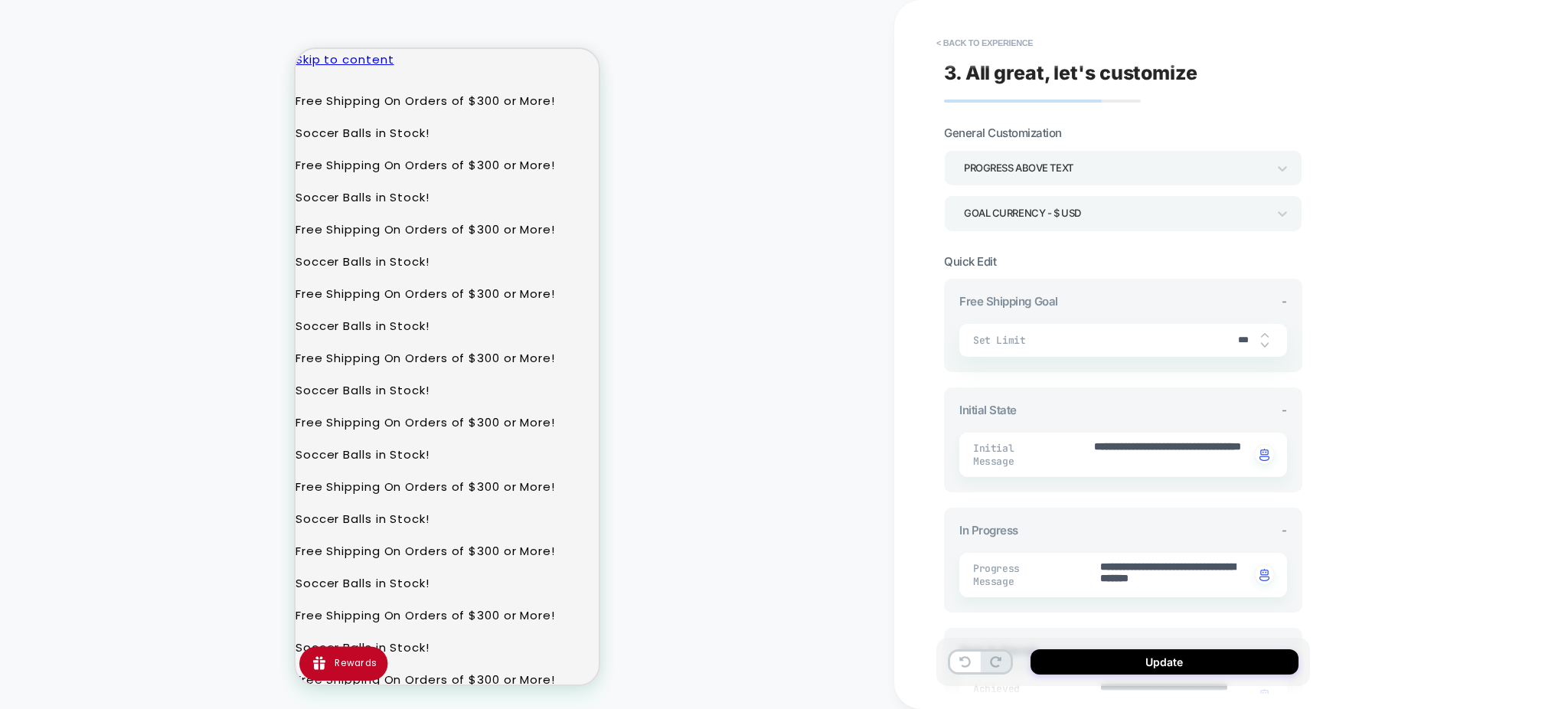
click at [1178, 344] on span "Set Limit" at bounding box center [1100, 341] width 254 height 13
click at [1199, 338] on span "Set Limit" at bounding box center [1100, 341] width 254 height 13
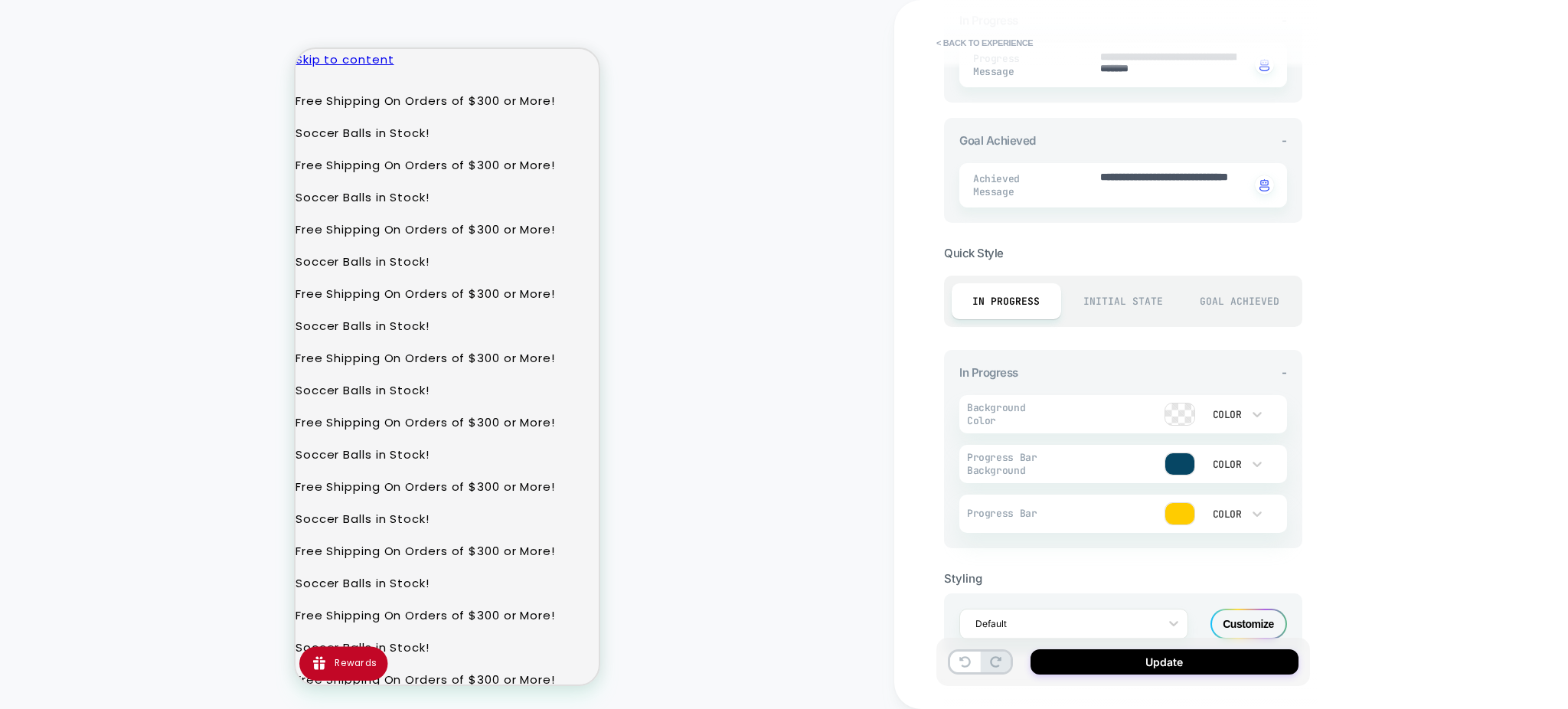
scroll to position [548, 0]
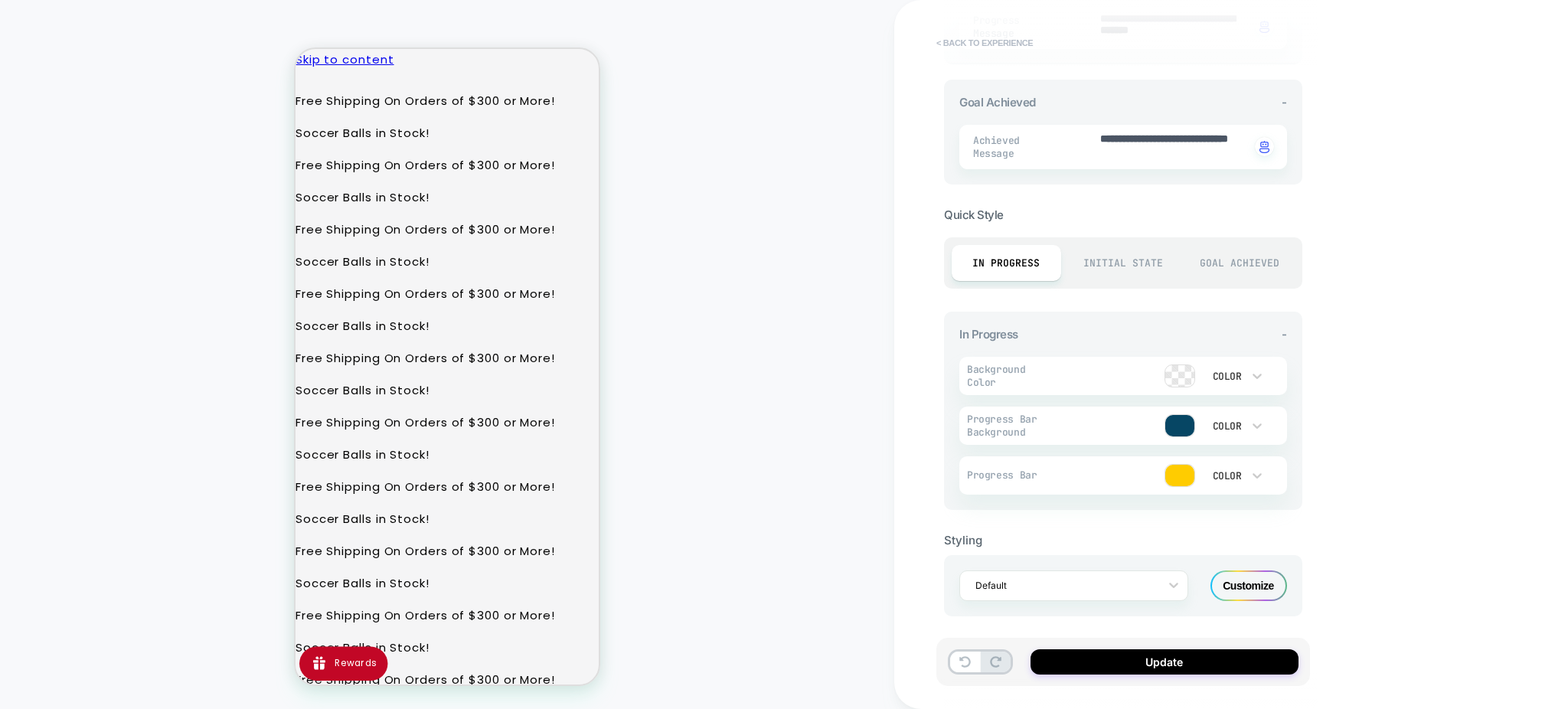
click at [970, 44] on button "< Back to experience" at bounding box center [985, 43] width 111 height 25
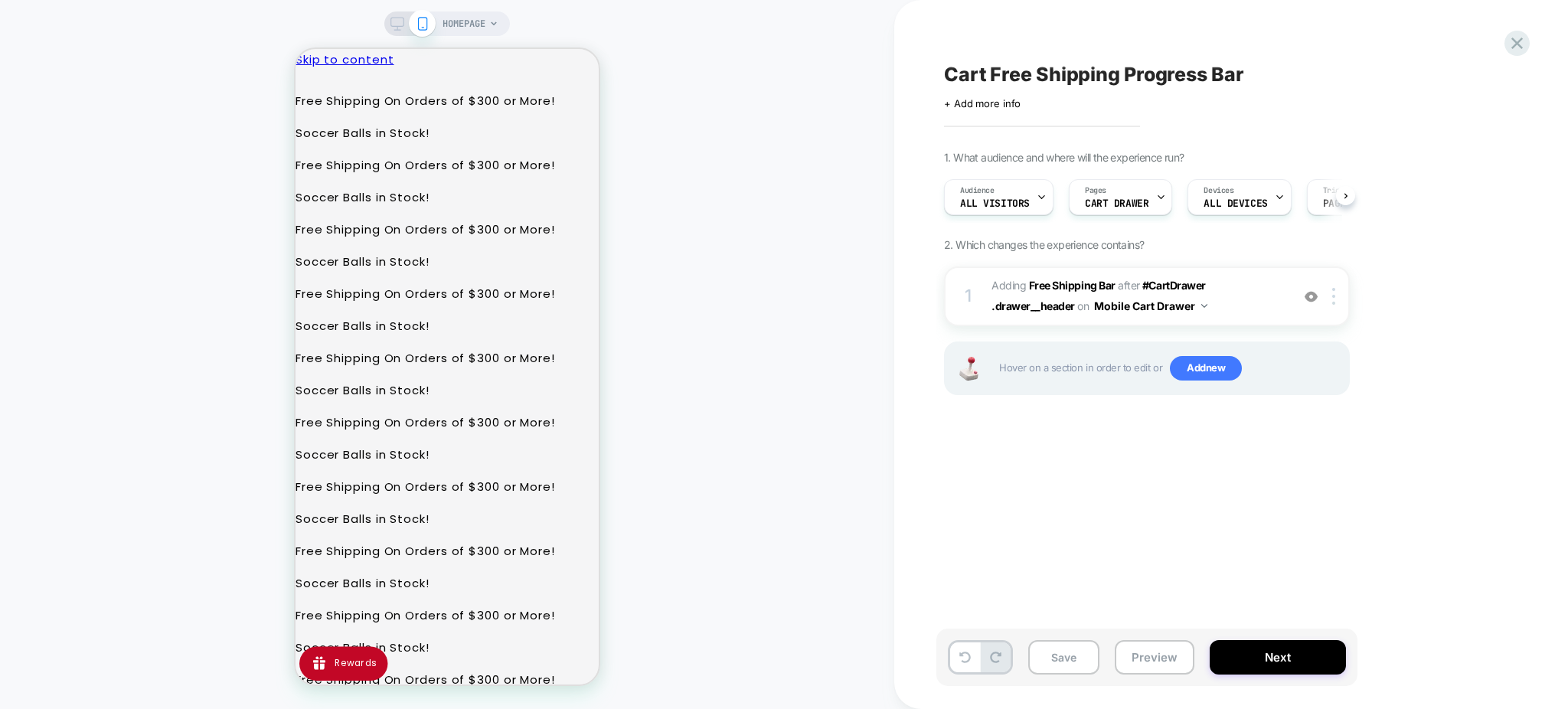
scroll to position [0, 1]
click at [1030, 197] on div "Audience All Visitors" at bounding box center [994, 197] width 100 height 35
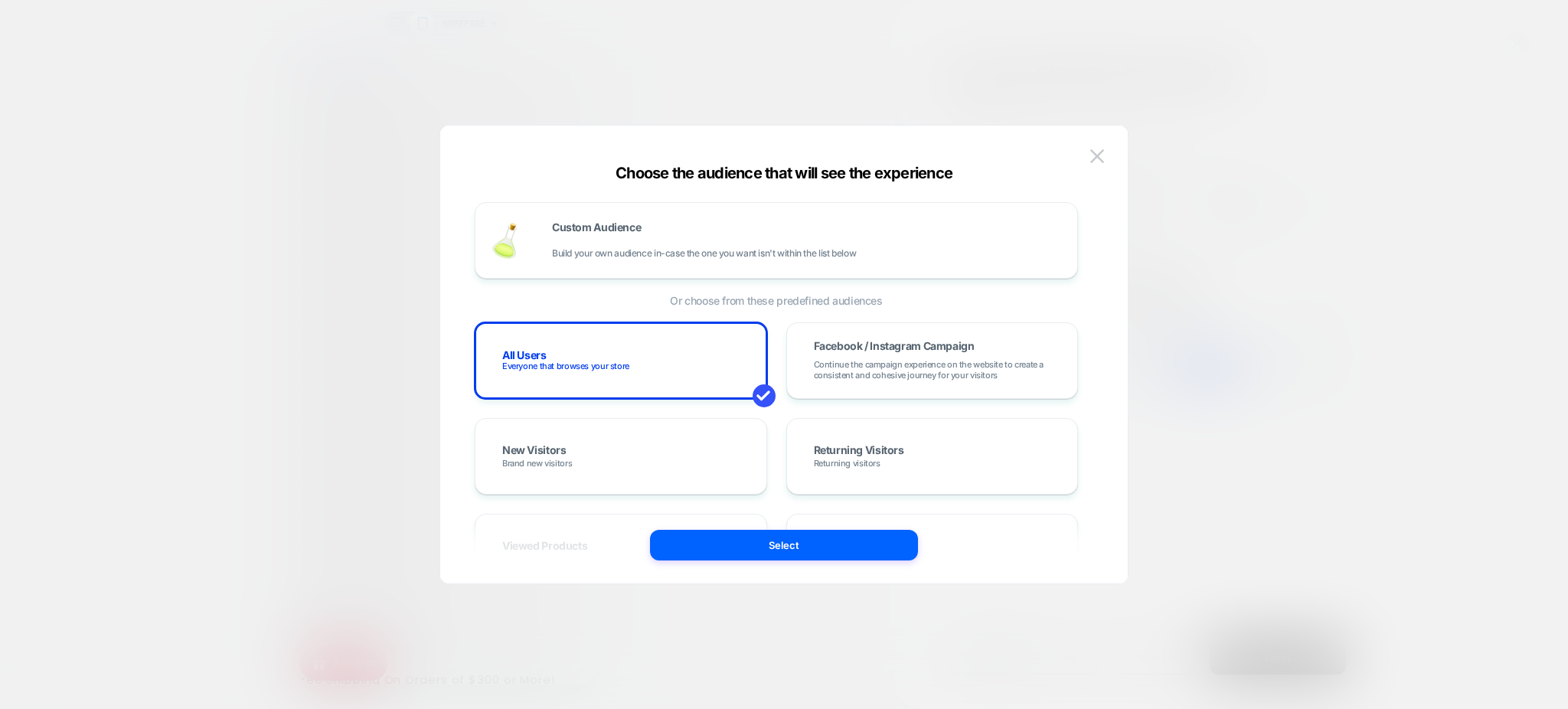
click at [1183, 163] on div at bounding box center [784, 354] width 1568 height 709
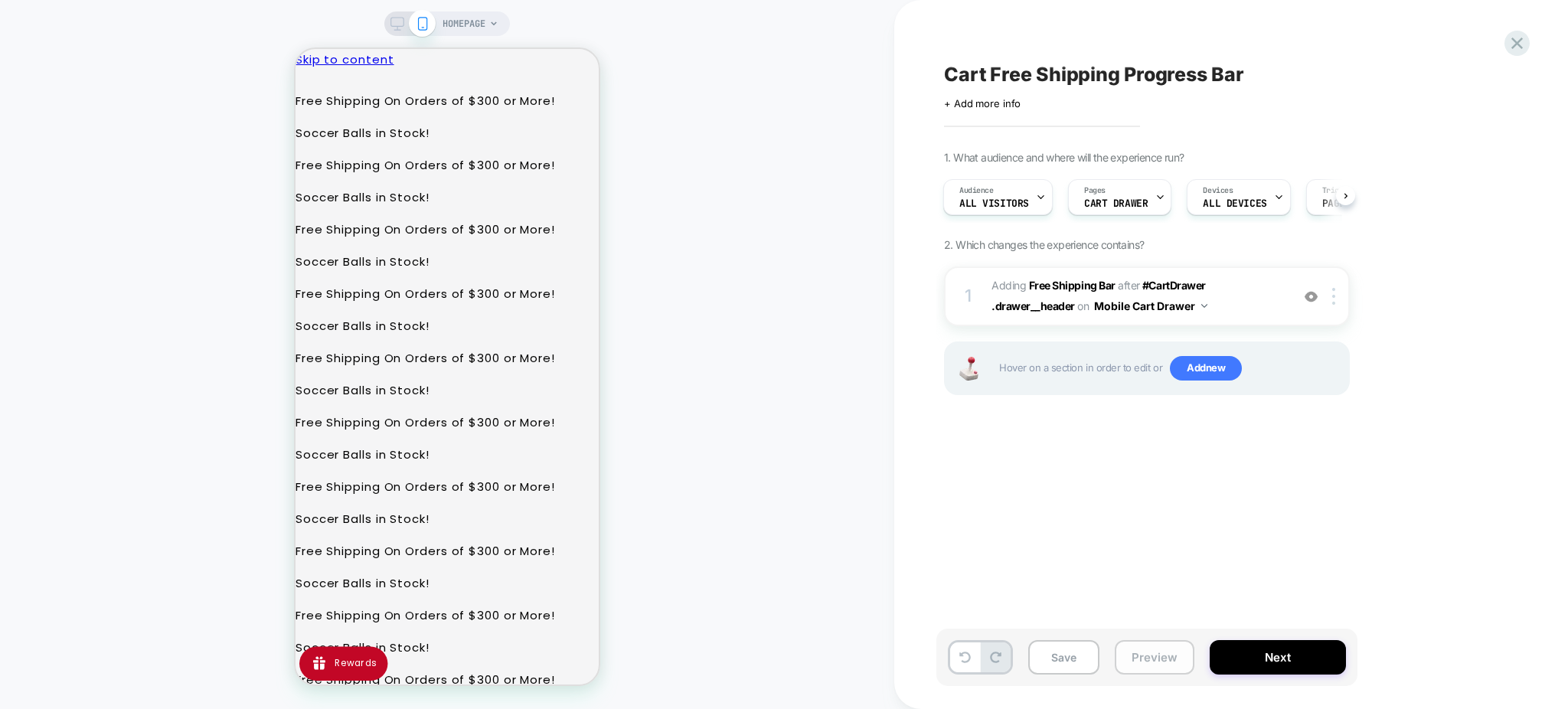
click at [1152, 650] on button "Preview" at bounding box center [1153, 657] width 80 height 35
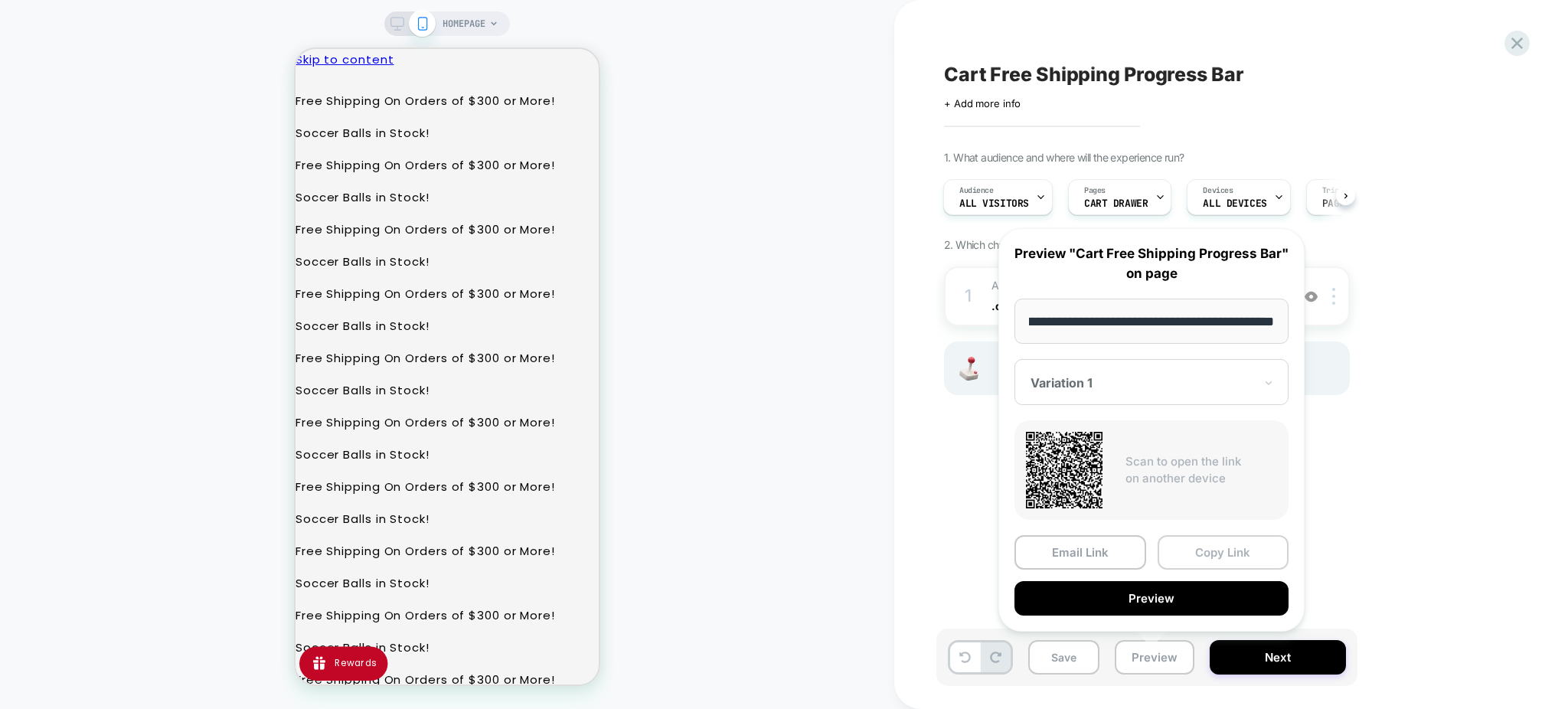
scroll to position [0, 0]
click at [1209, 547] on button "Copy Link" at bounding box center [1223, 553] width 131 height 35
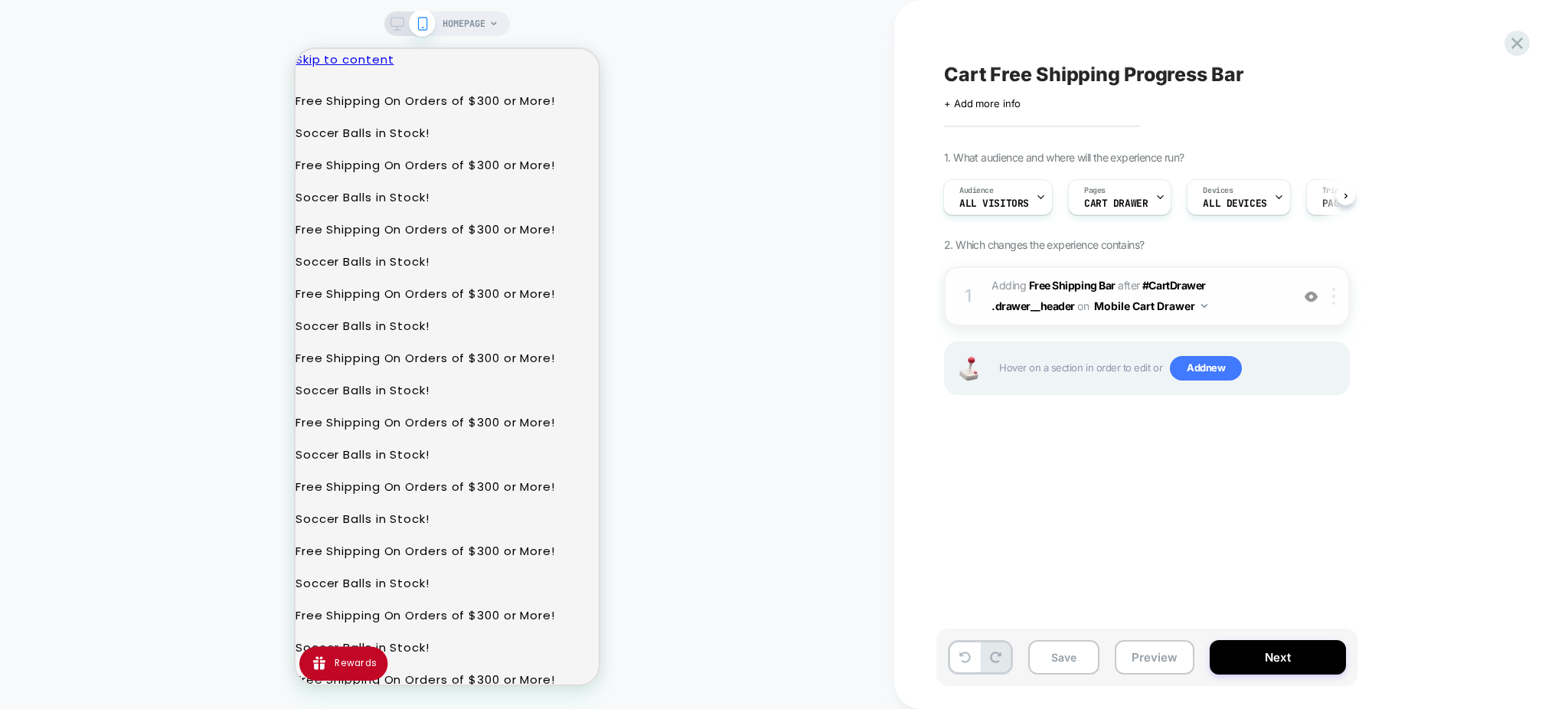
click at [1331, 294] on div at bounding box center [1336, 296] width 25 height 17
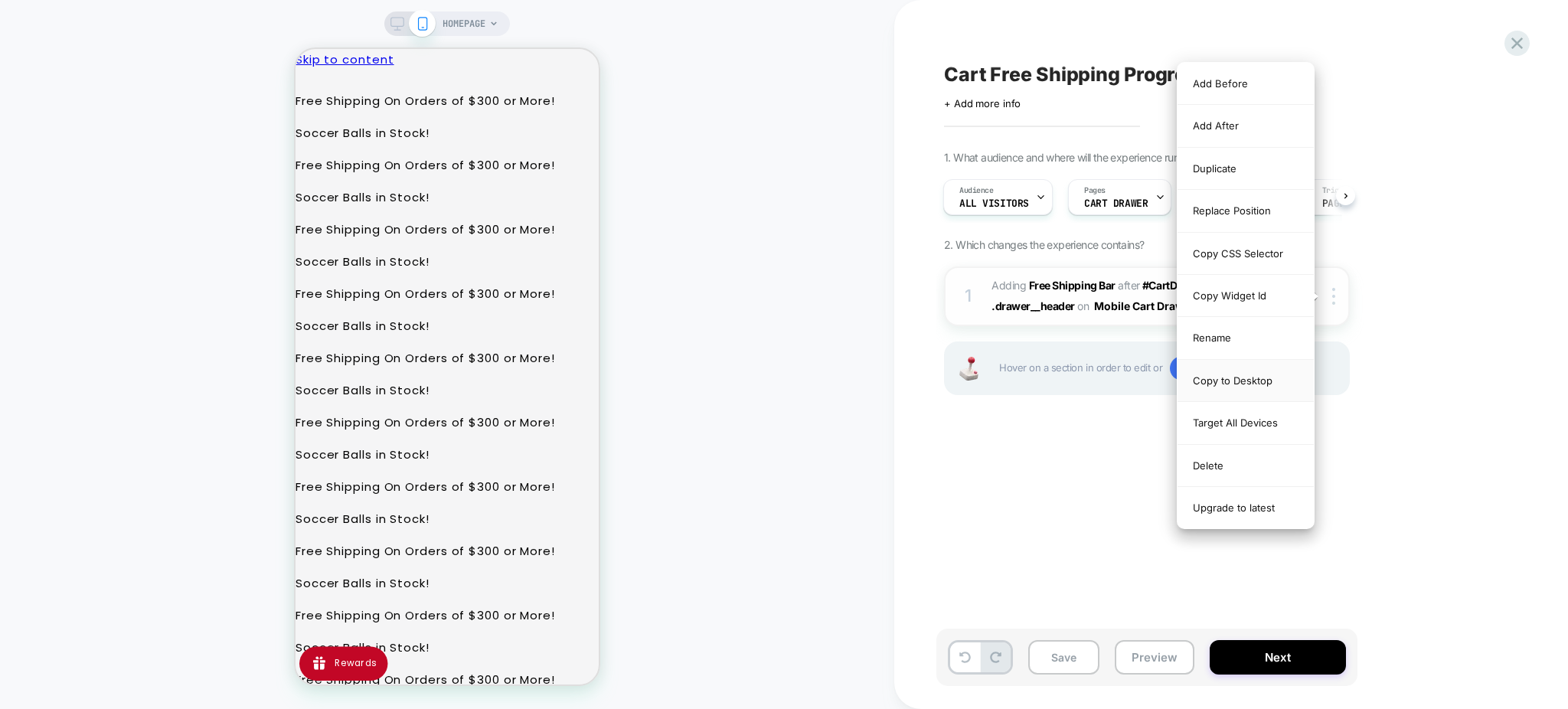
click at [1268, 376] on div "Copy to Desktop" at bounding box center [1246, 381] width 136 height 42
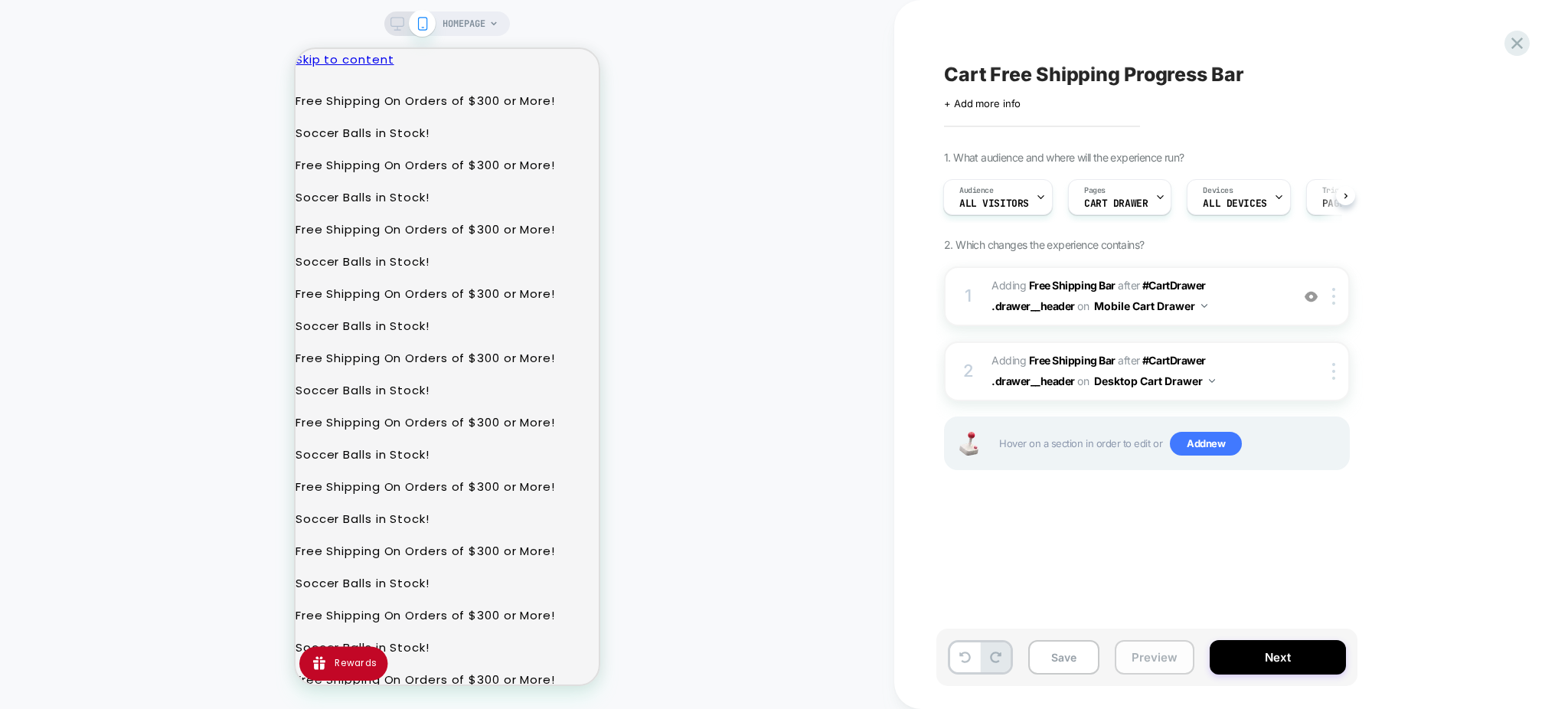
click at [1127, 656] on button "Preview" at bounding box center [1153, 657] width 80 height 35
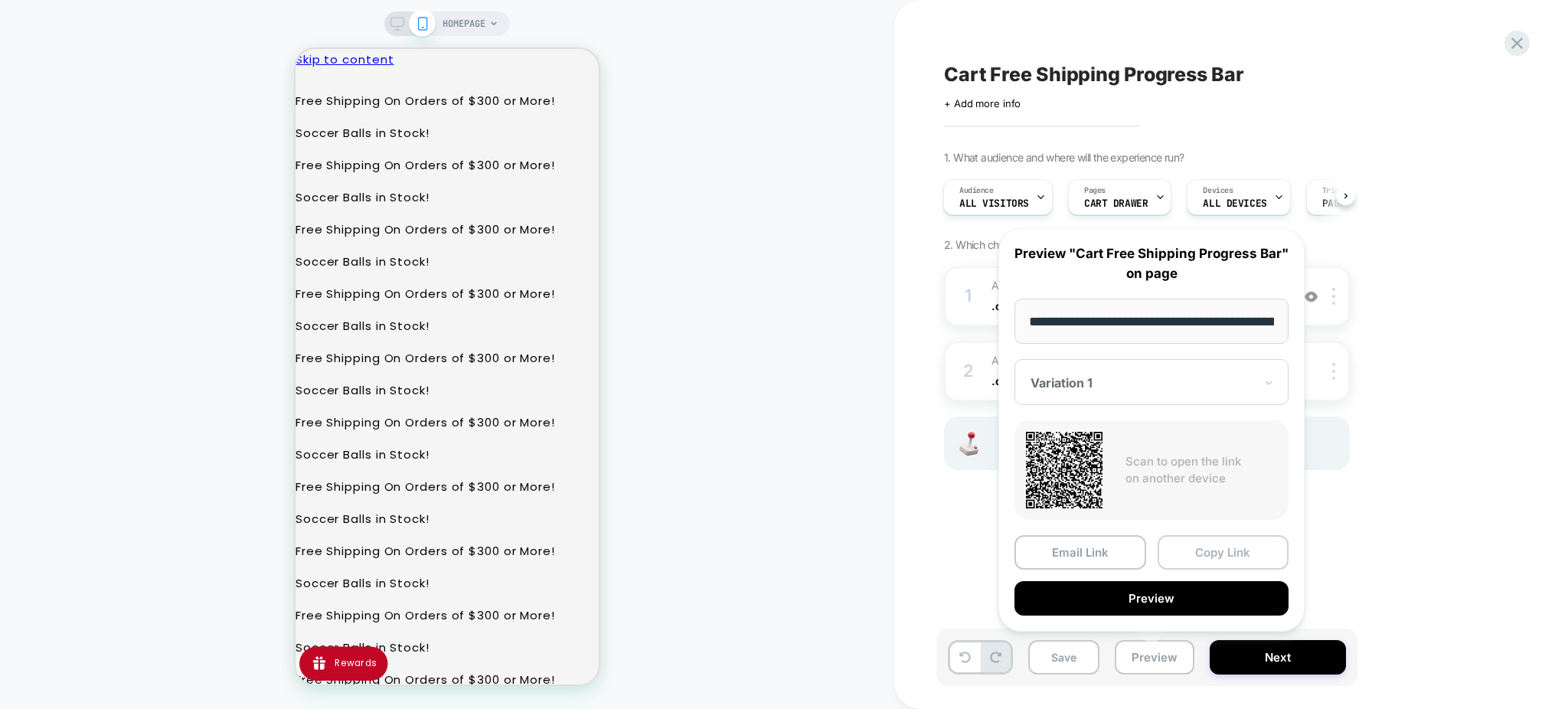
click at [1185, 553] on button "Copy Link" at bounding box center [1223, 553] width 131 height 35
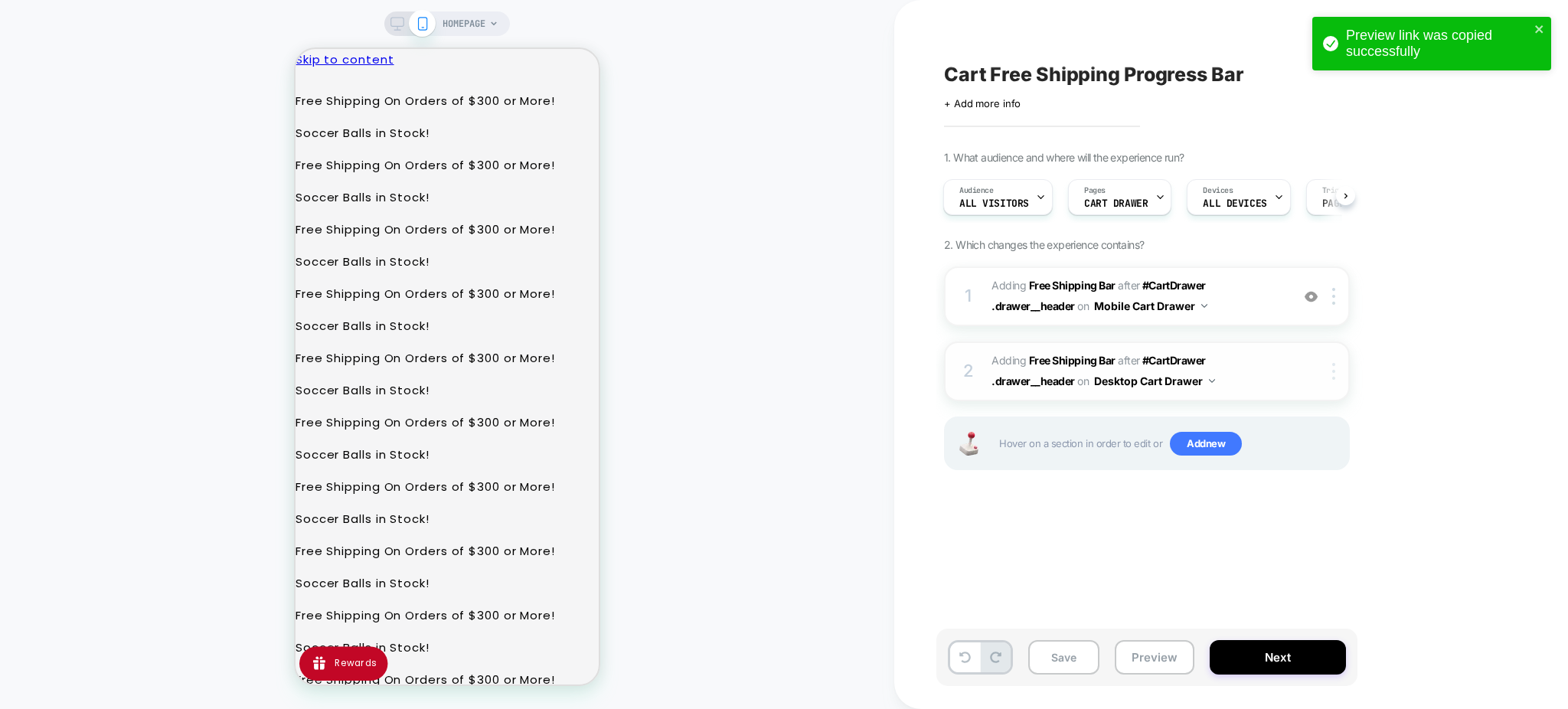
click at [1334, 363] on img at bounding box center [1333, 371] width 3 height 17
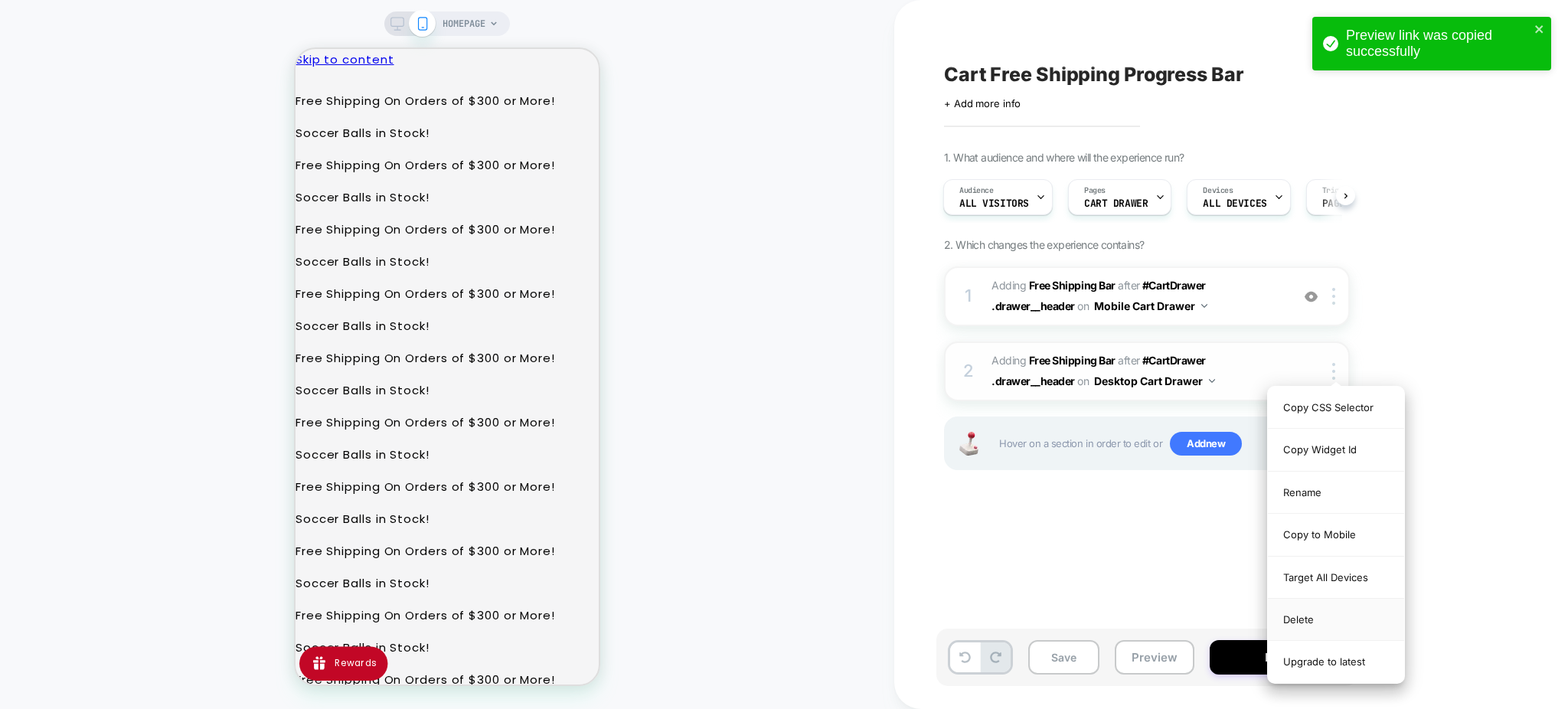
click at [1307, 607] on div "Delete" at bounding box center [1336, 620] width 136 height 42
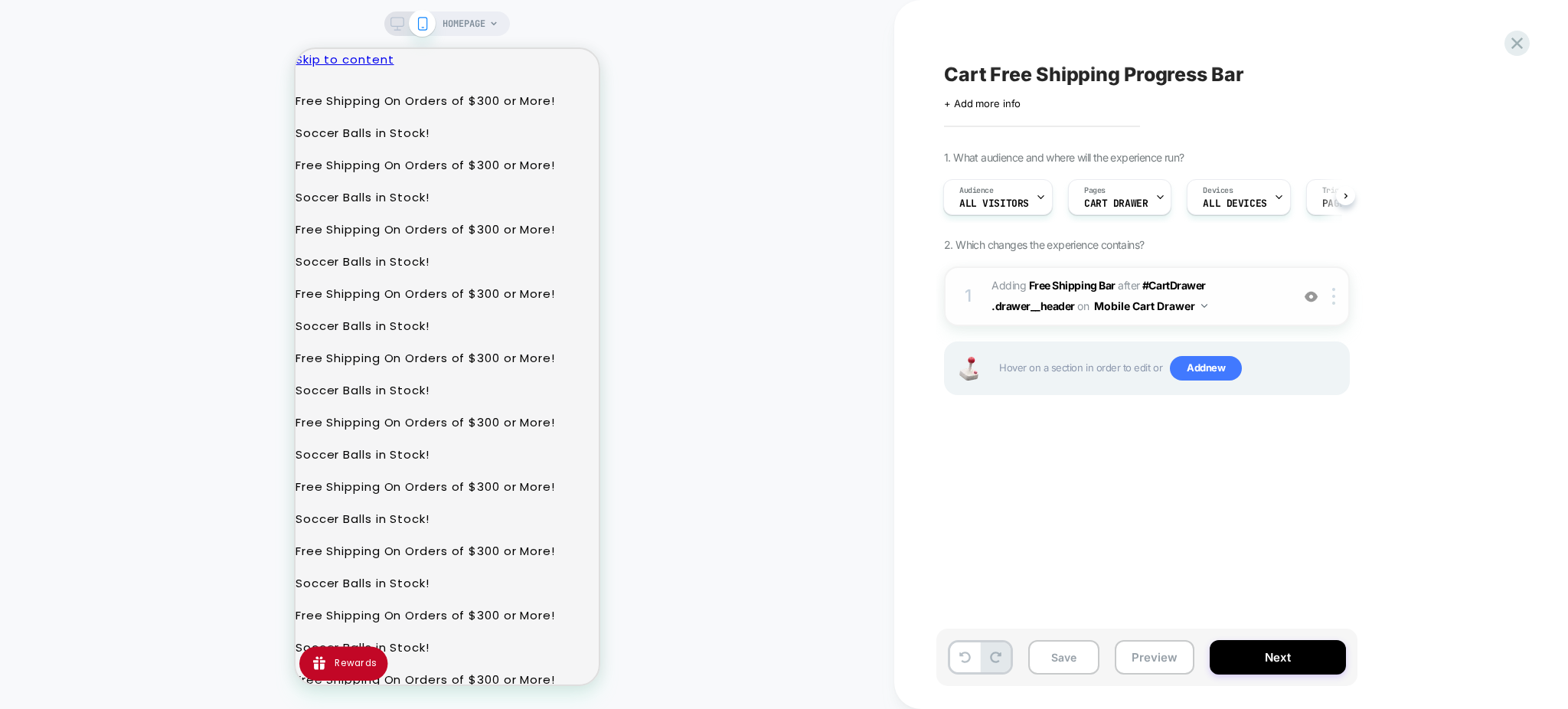
click at [1256, 316] on span "#_loomi_addon_1756848291387 Adding Free Shipping Bar AFTER #CartDrawer .drawer_…" at bounding box center [1137, 295] width 292 height 41
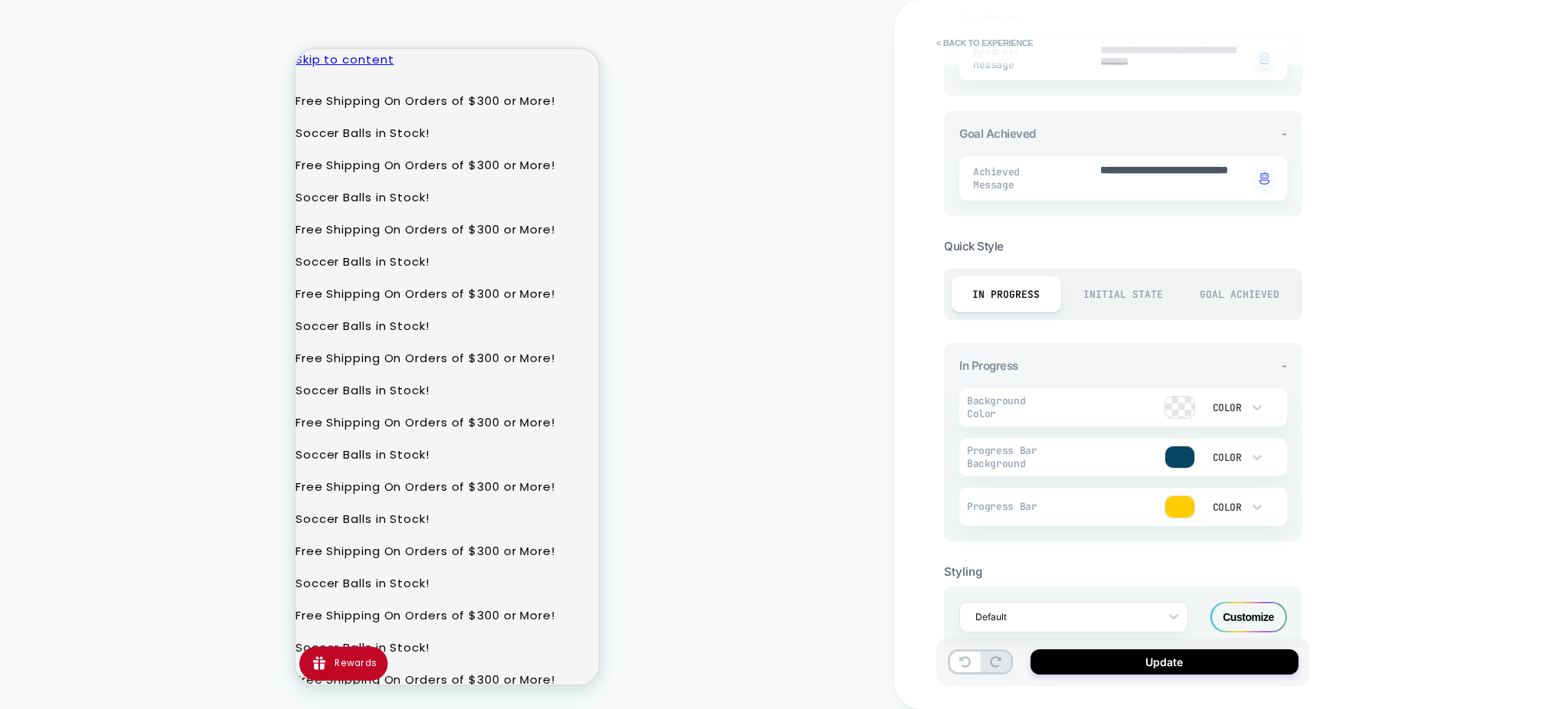
scroll to position [548, 0]
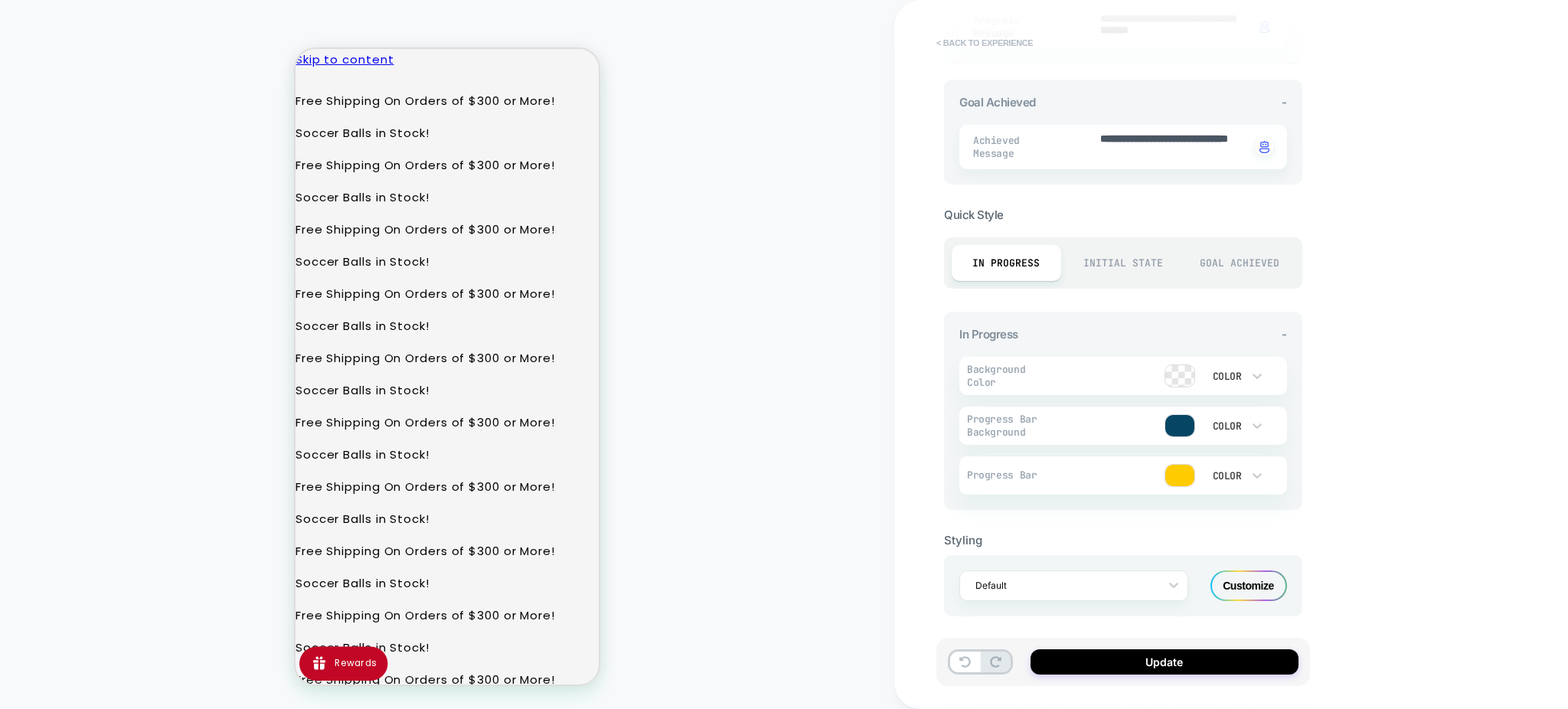
click at [950, 43] on button "< Back to experience" at bounding box center [985, 43] width 111 height 25
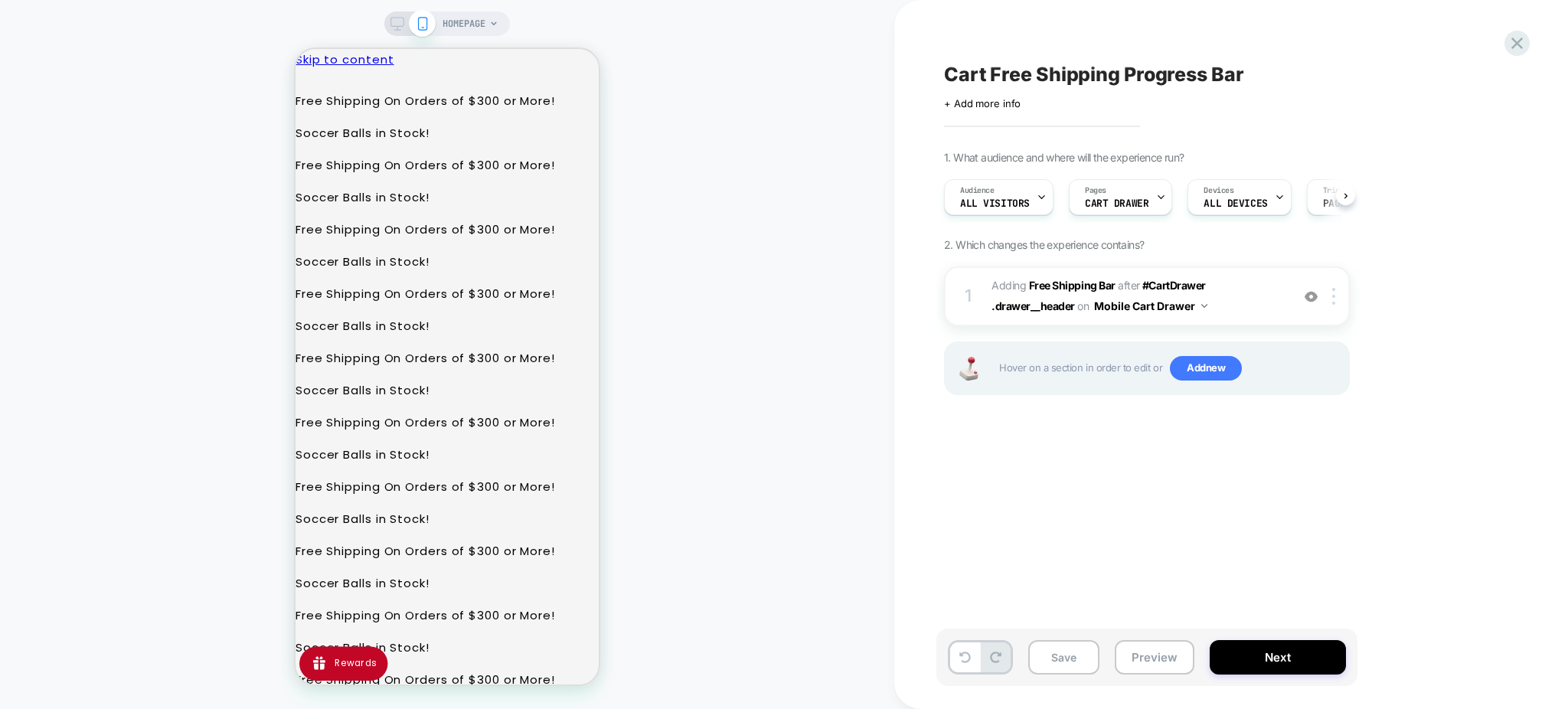
scroll to position [0, 1]
click at [1333, 300] on img at bounding box center [1333, 296] width 3 height 17
click at [475, 12] on span "HOMEPAGE" at bounding box center [463, 24] width 43 height 25
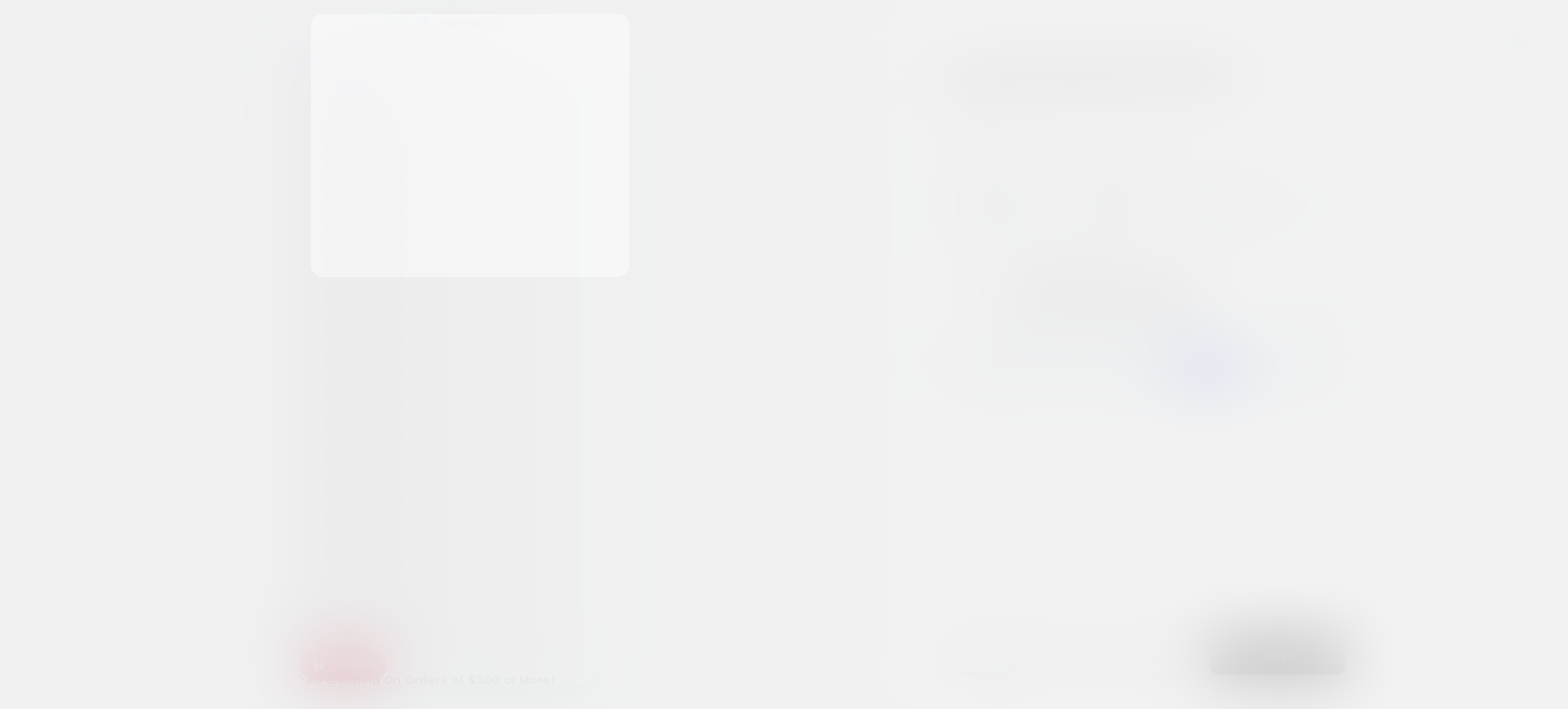
click at [475, 11] on div at bounding box center [784, 354] width 1568 height 709
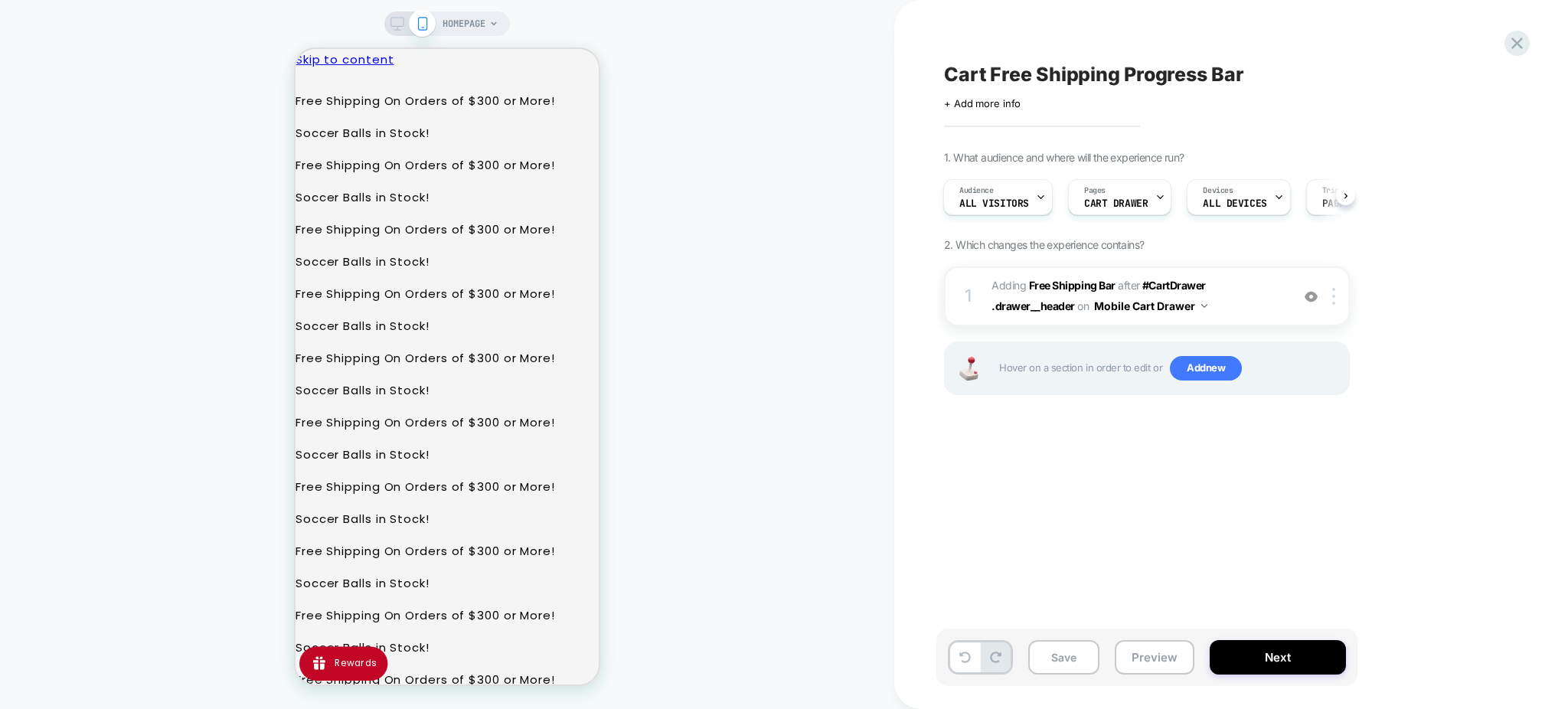
click at [713, 265] on div "HOMEPAGE" at bounding box center [447, 354] width 894 height 678
click at [1225, 290] on span "#_loomi_addon_1756848291387 Adding Free Shipping Bar AFTER #CartDrawer .drawer_…" at bounding box center [1137, 295] width 292 height 41
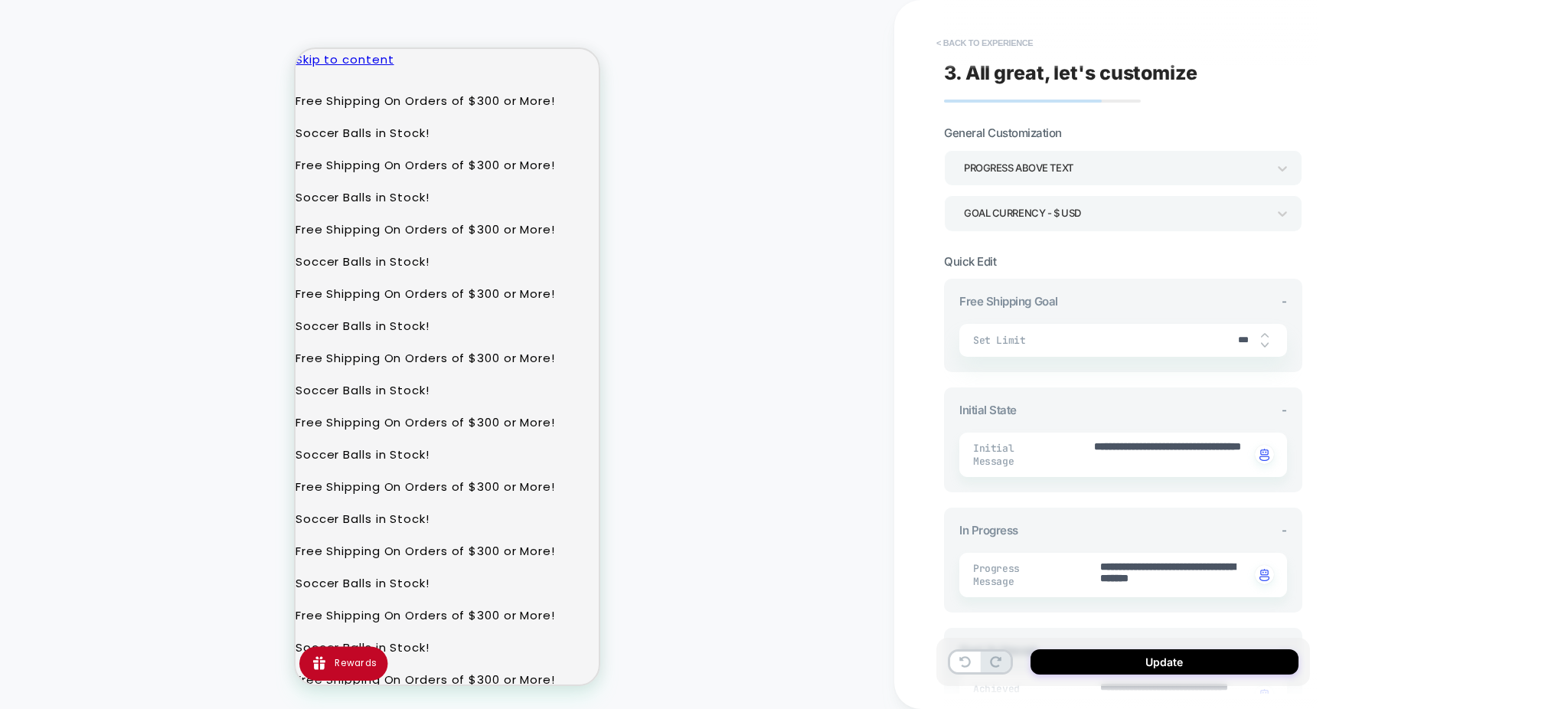
click at [941, 43] on button "< Back to experience" at bounding box center [985, 43] width 111 height 25
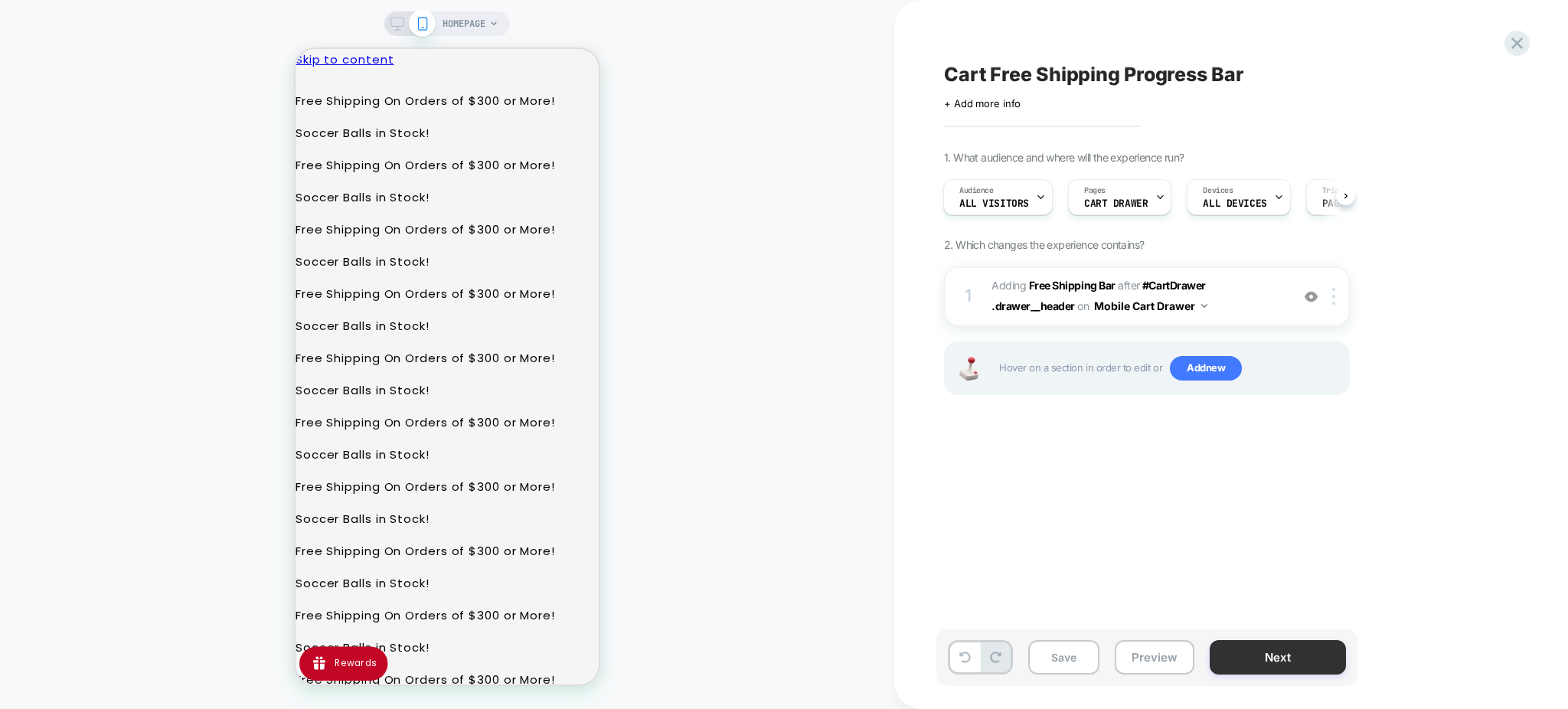
click at [1234, 644] on button "Next" at bounding box center [1277, 657] width 136 height 35
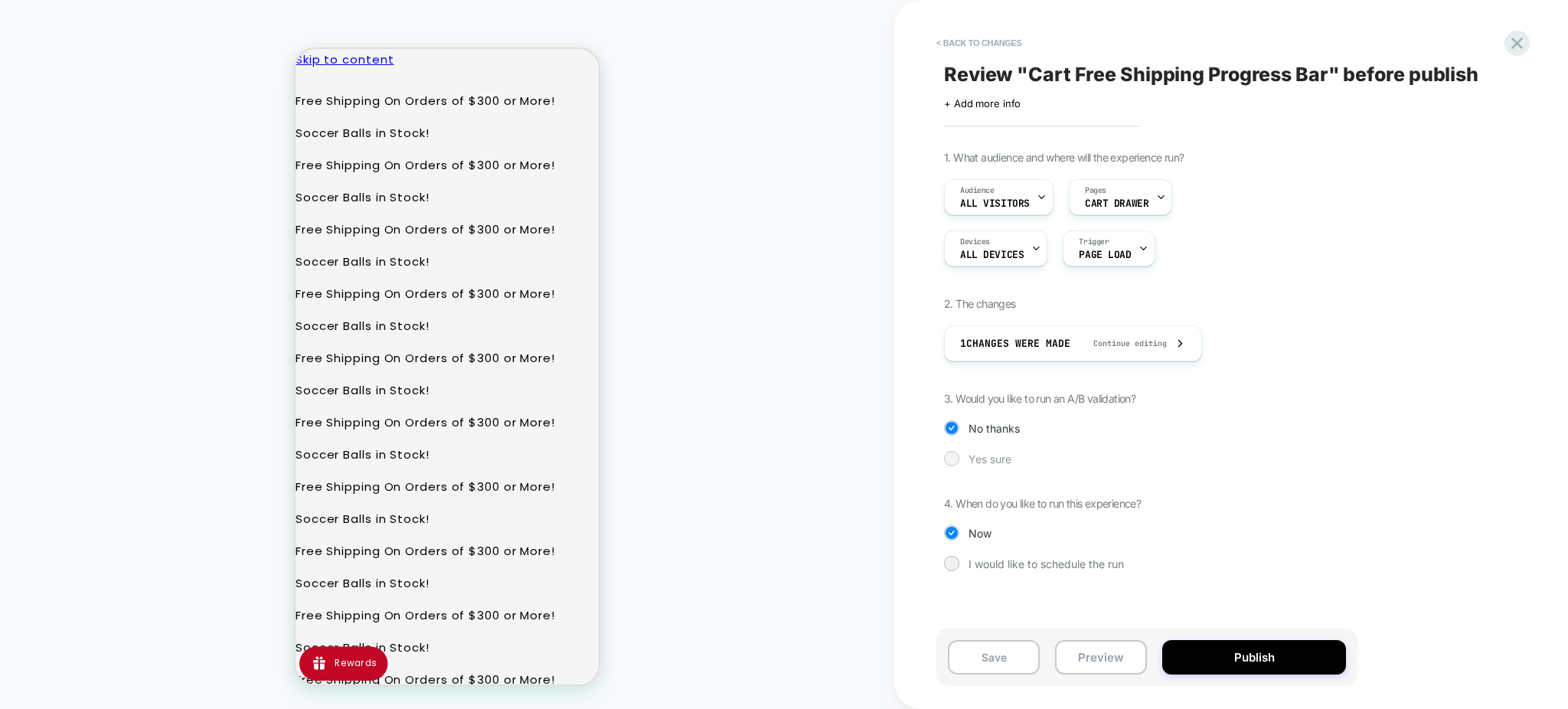
click at [968, 456] on span "Yes sure" at bounding box center [989, 459] width 43 height 13
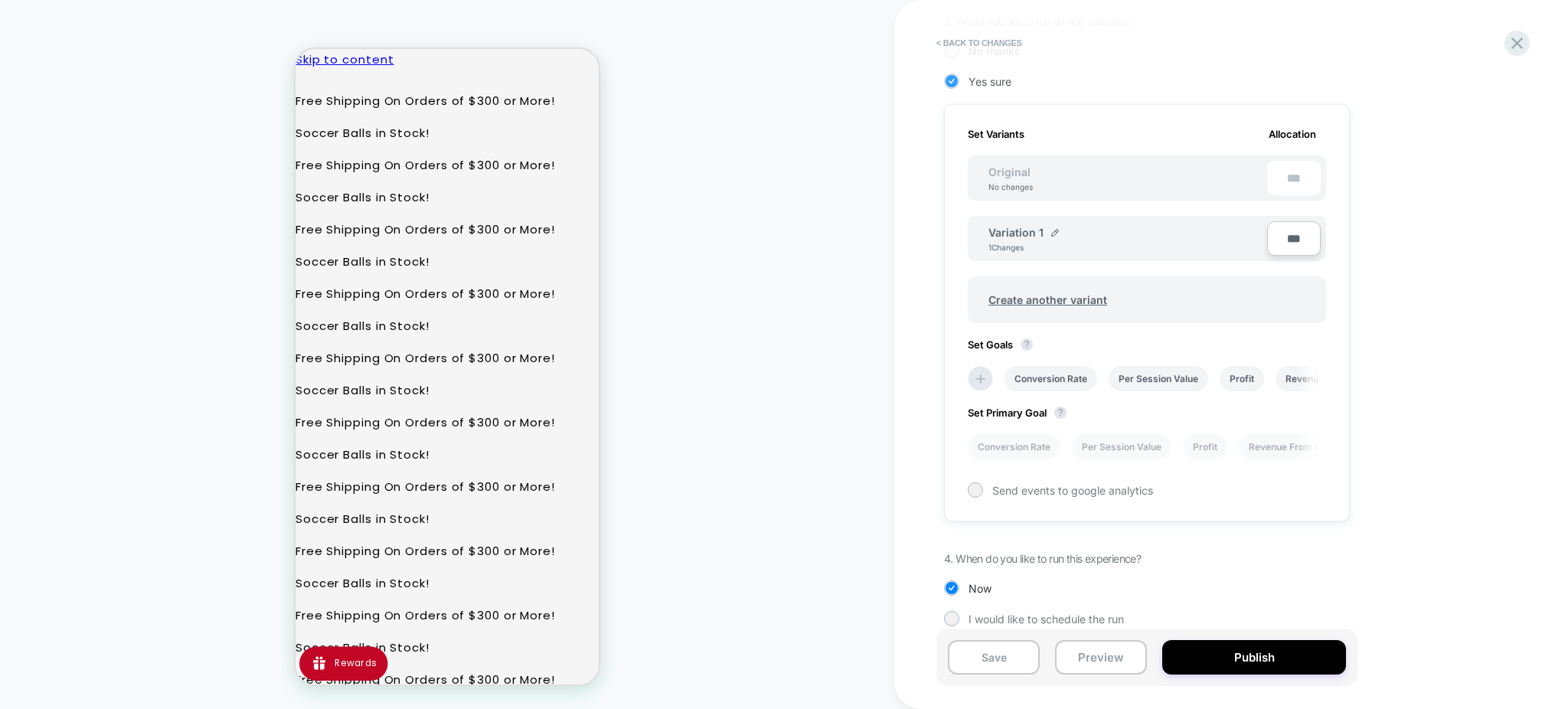
scroll to position [0, 2]
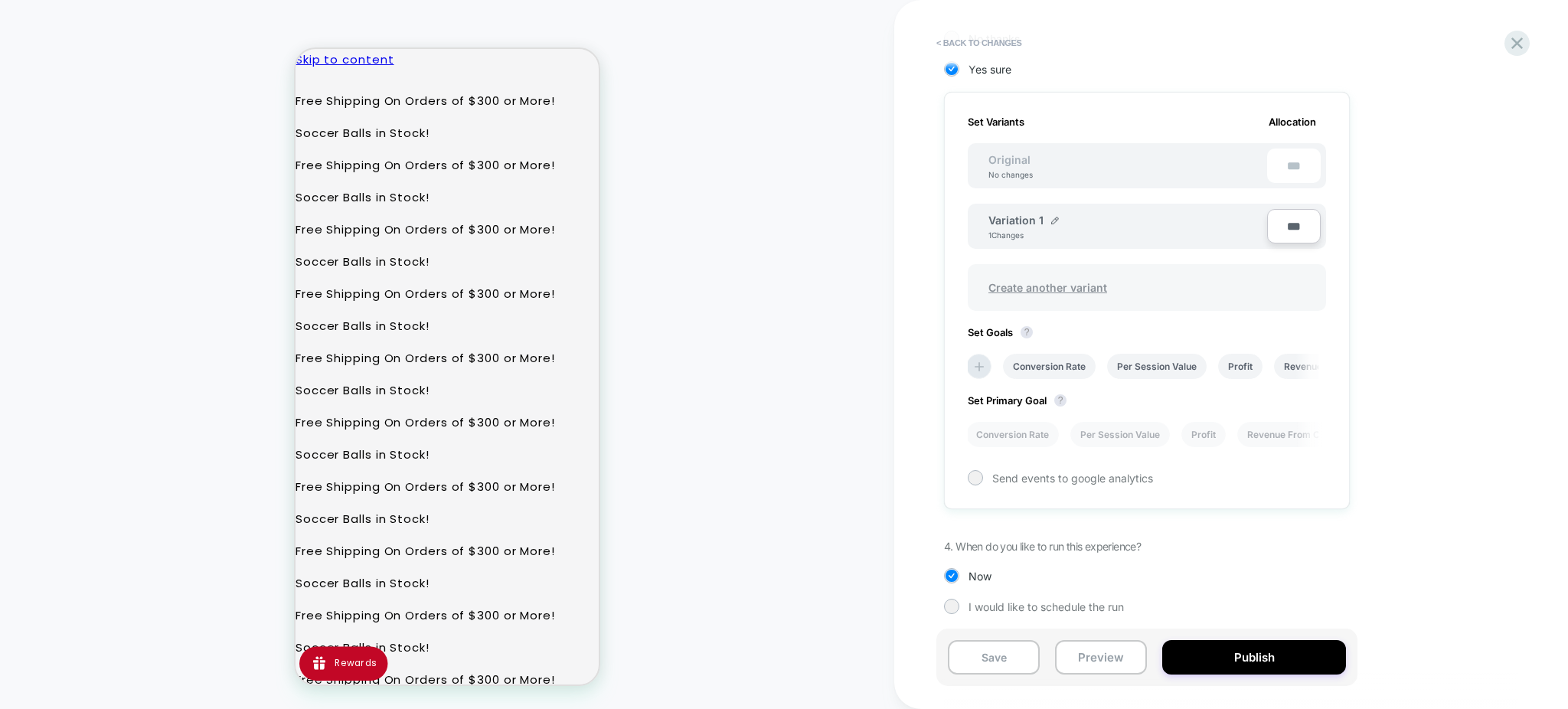
click at [1032, 276] on span "Create another variant" at bounding box center [1048, 287] width 150 height 35
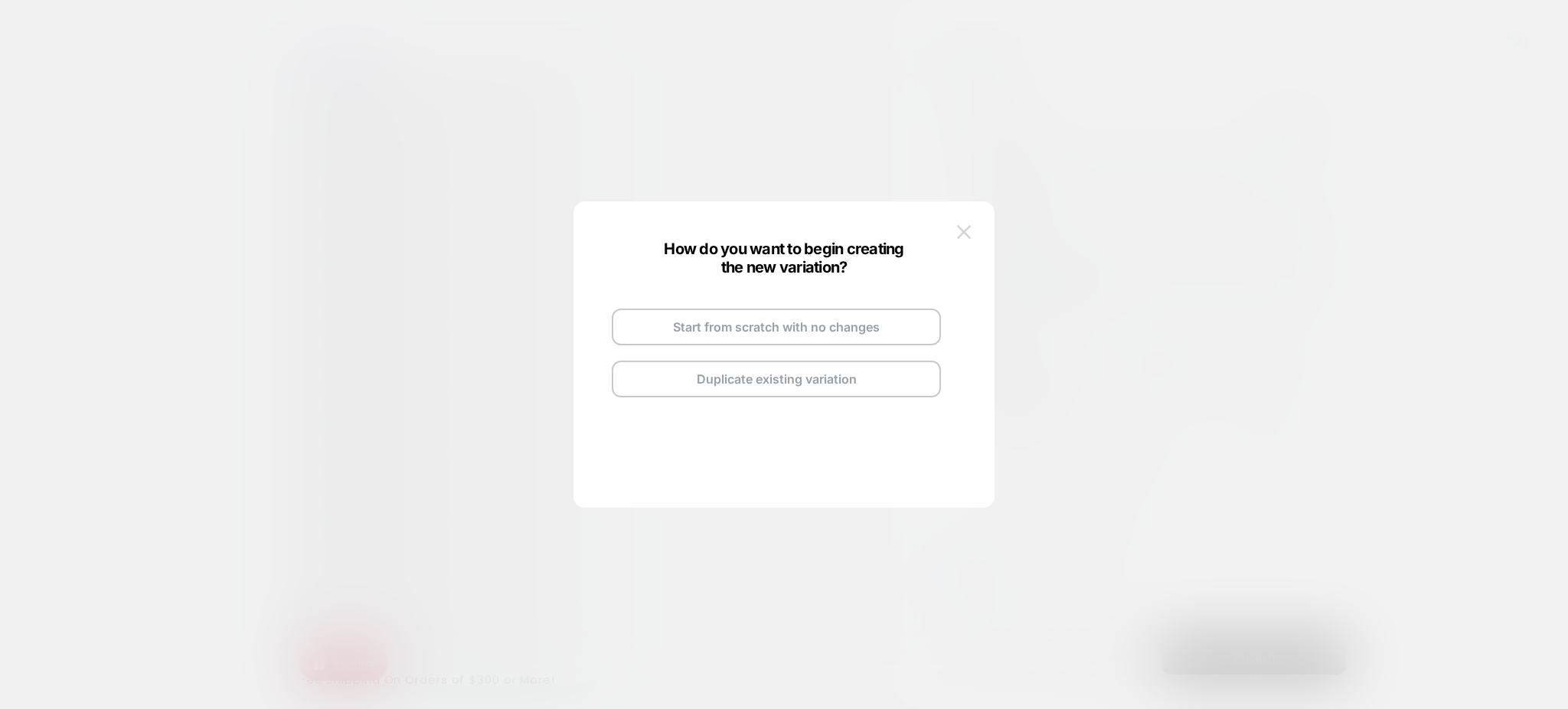
click at [962, 230] on img at bounding box center [963, 232] width 13 height 13
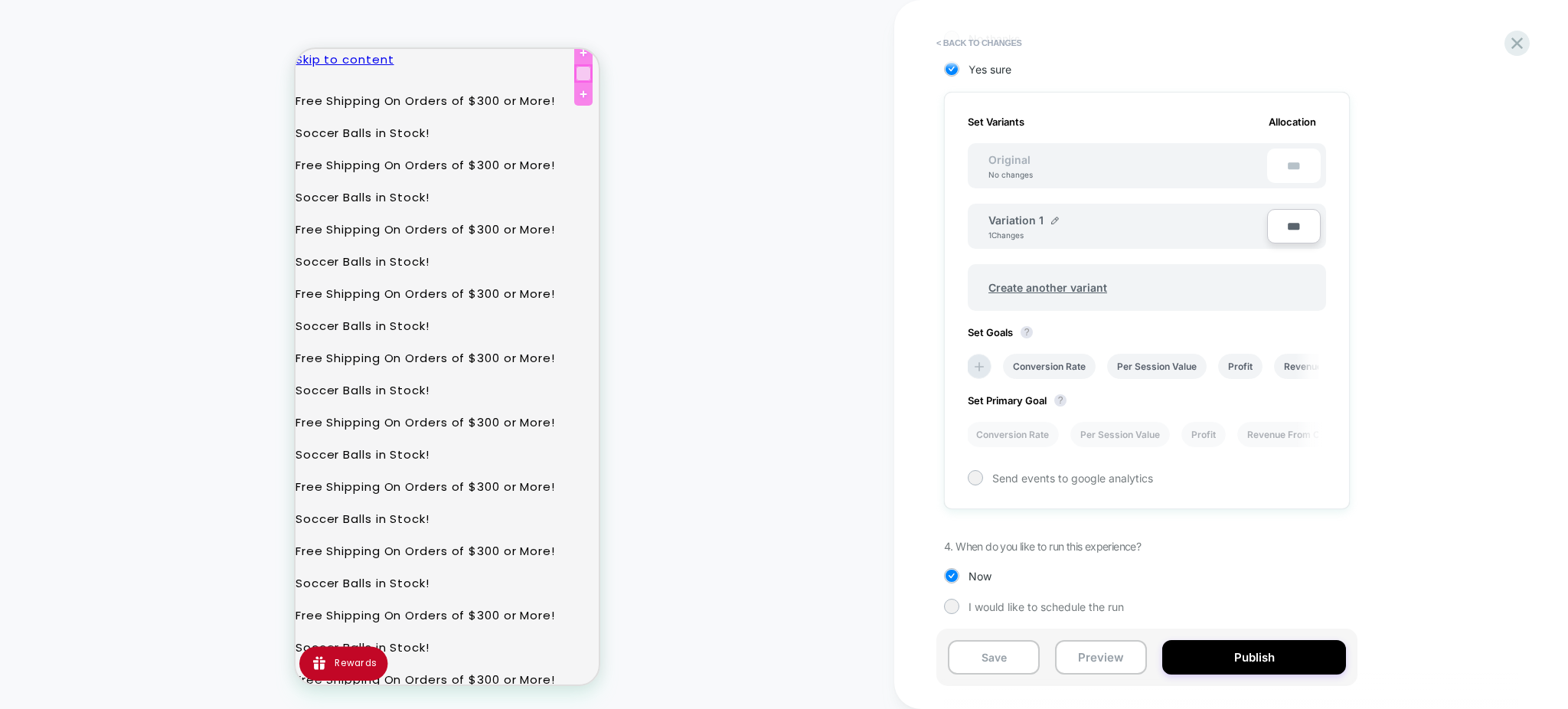
click at [576, 66] on div at bounding box center [583, 74] width 15 height 15
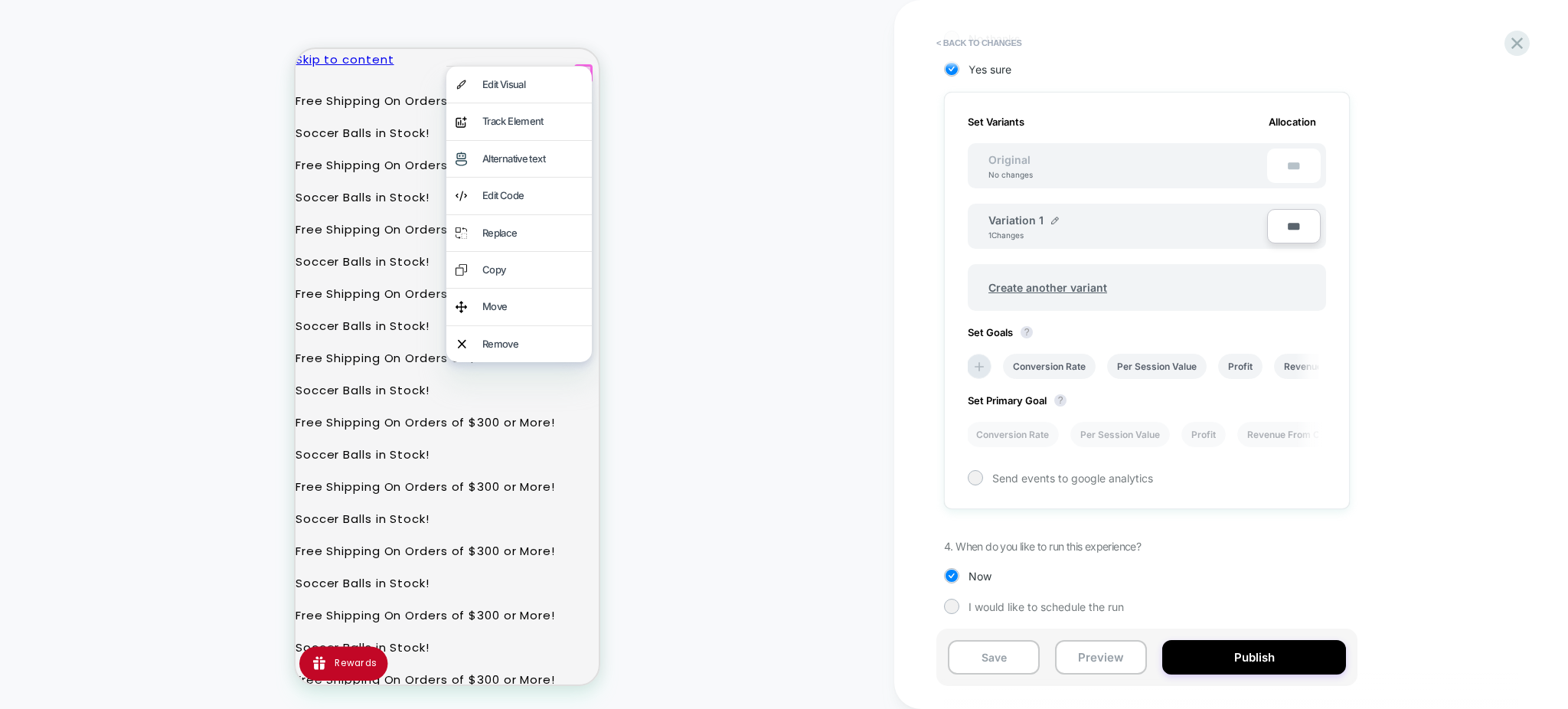
click at [707, 93] on div "HOMEPAGE" at bounding box center [447, 354] width 894 height 678
click at [948, 35] on button "< Back to changes" at bounding box center [979, 43] width 101 height 25
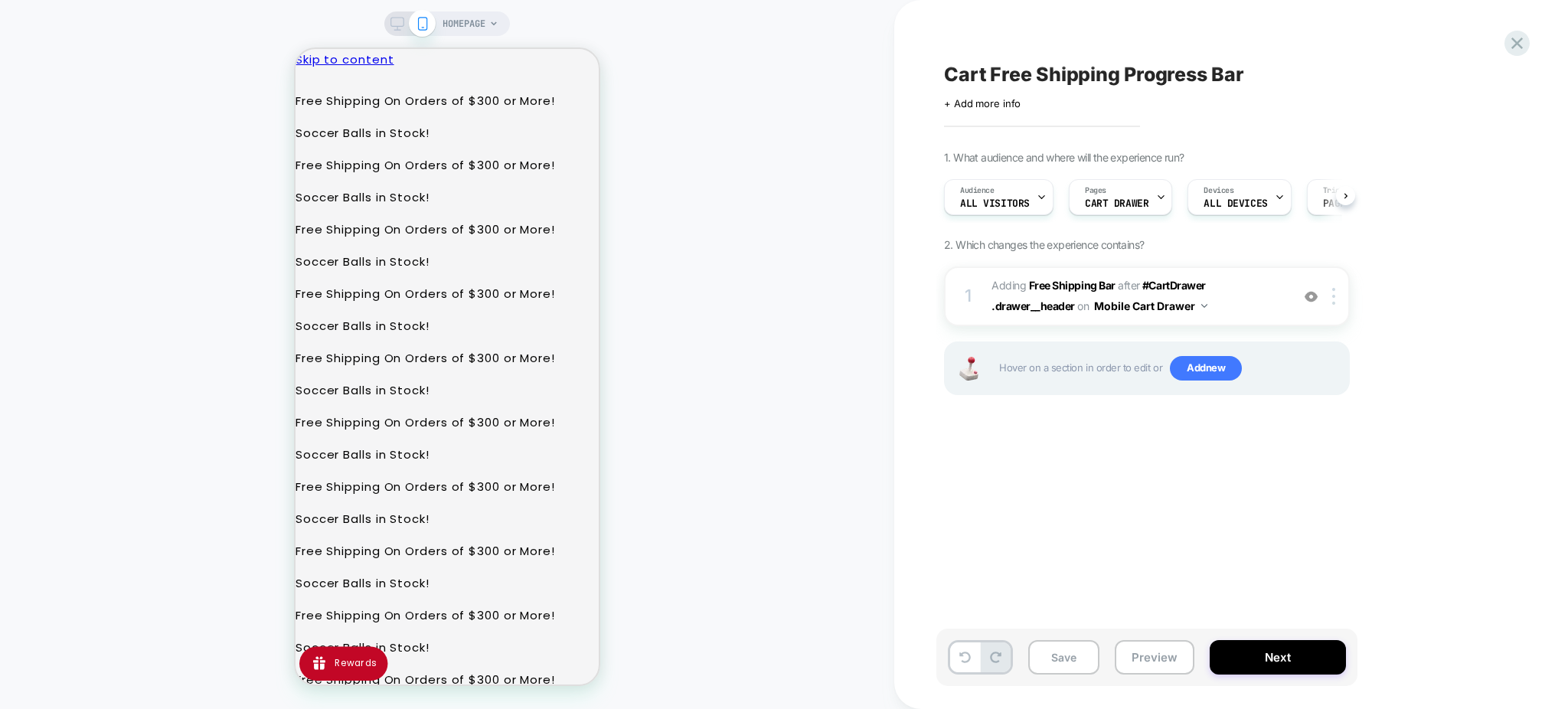
scroll to position [0, 1]
click at [1235, 289] on span "#_loomi_addon_1756848291387 Adding Free Shipping Bar AFTER #CartDrawer .drawer_…" at bounding box center [1137, 295] width 292 height 41
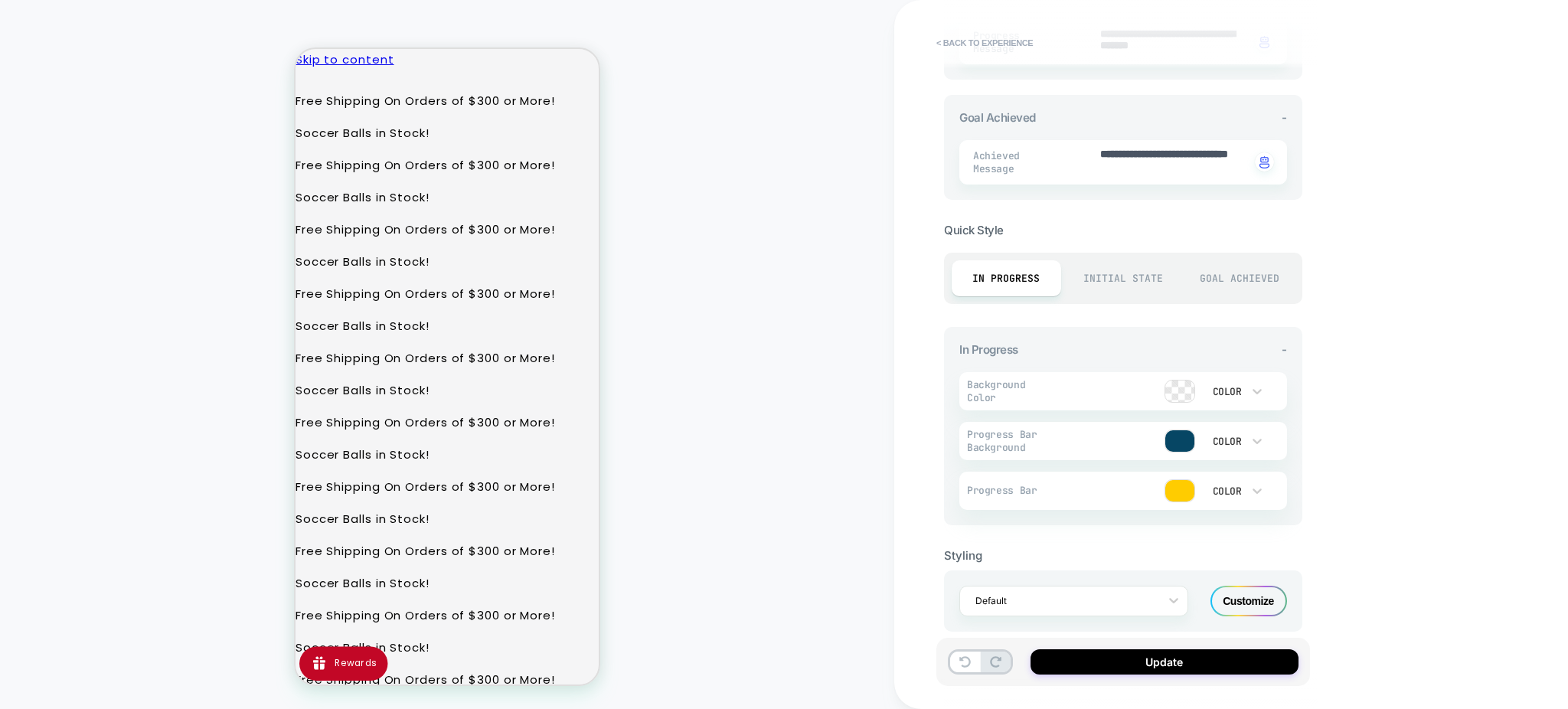
scroll to position [533, 0]
click at [1190, 434] on div at bounding box center [1179, 439] width 29 height 21
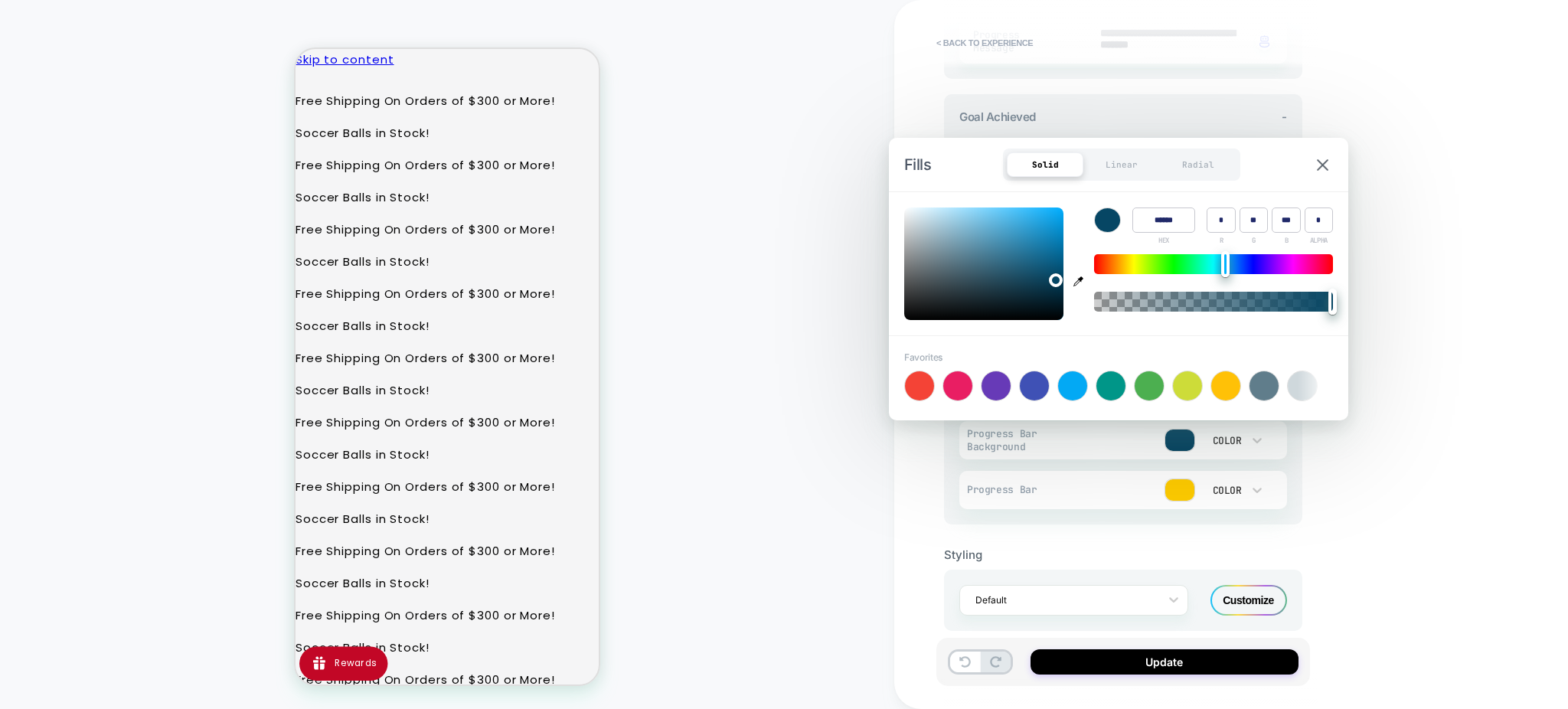
click at [1354, 474] on div "**********" at bounding box center [1231, 354] width 674 height 709
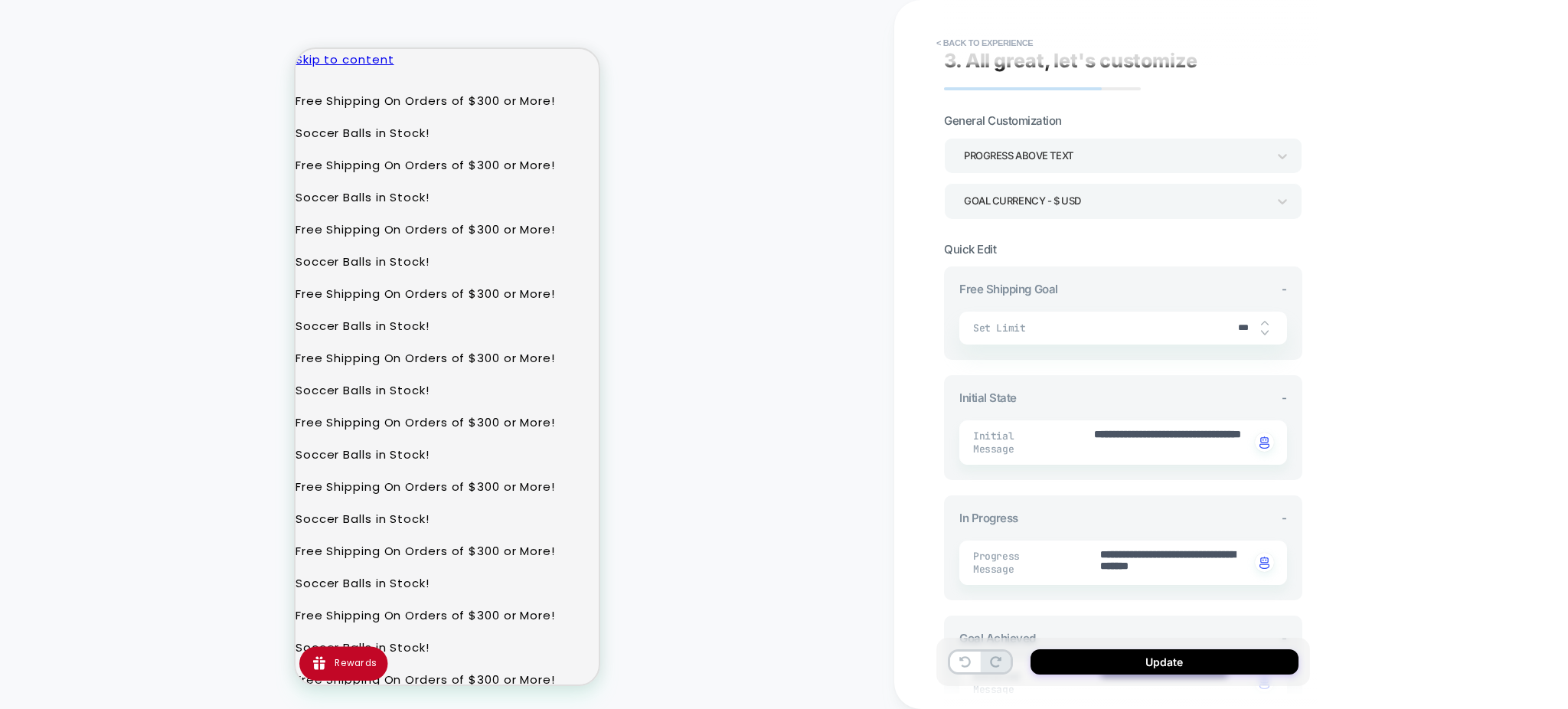
scroll to position [0, 0]
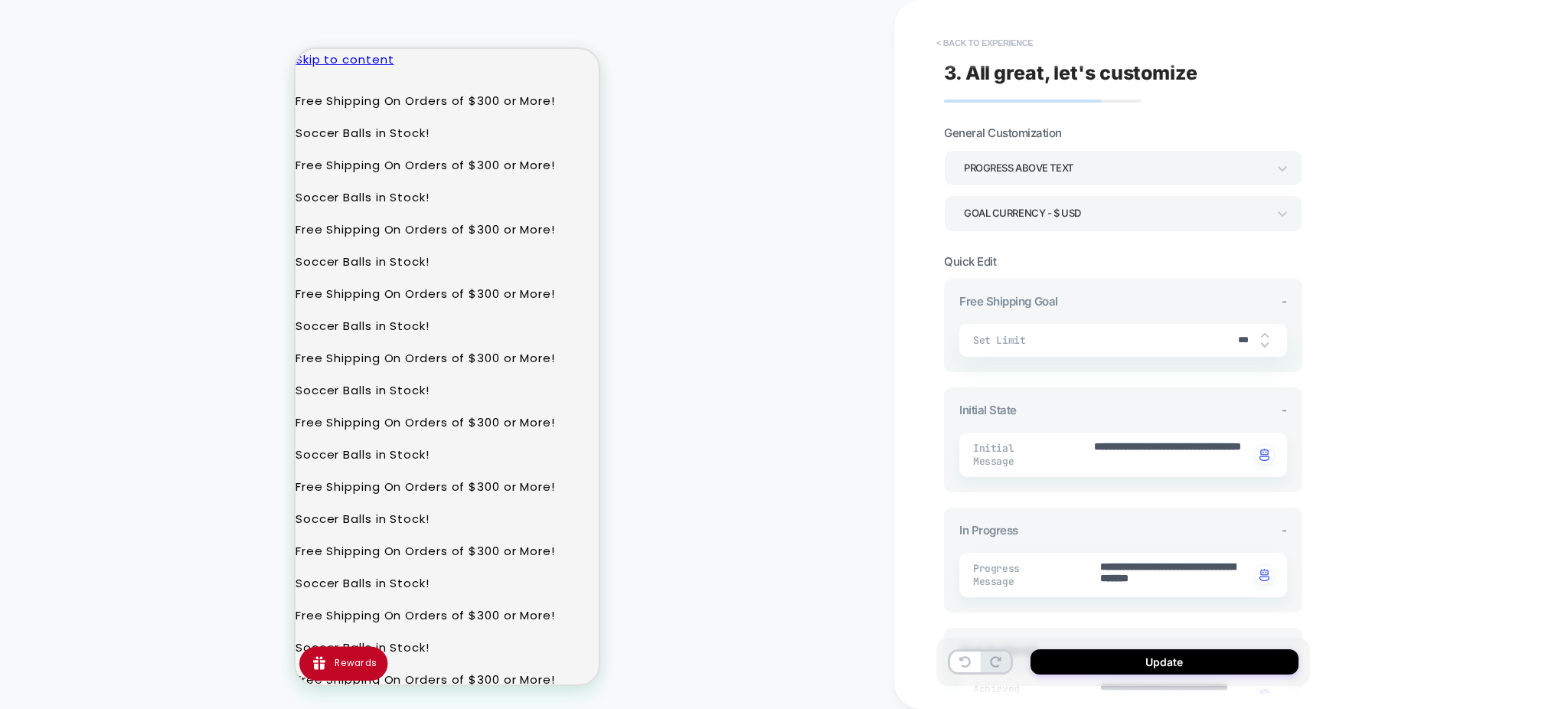
click at [943, 35] on button "< Back to experience" at bounding box center [985, 43] width 111 height 25
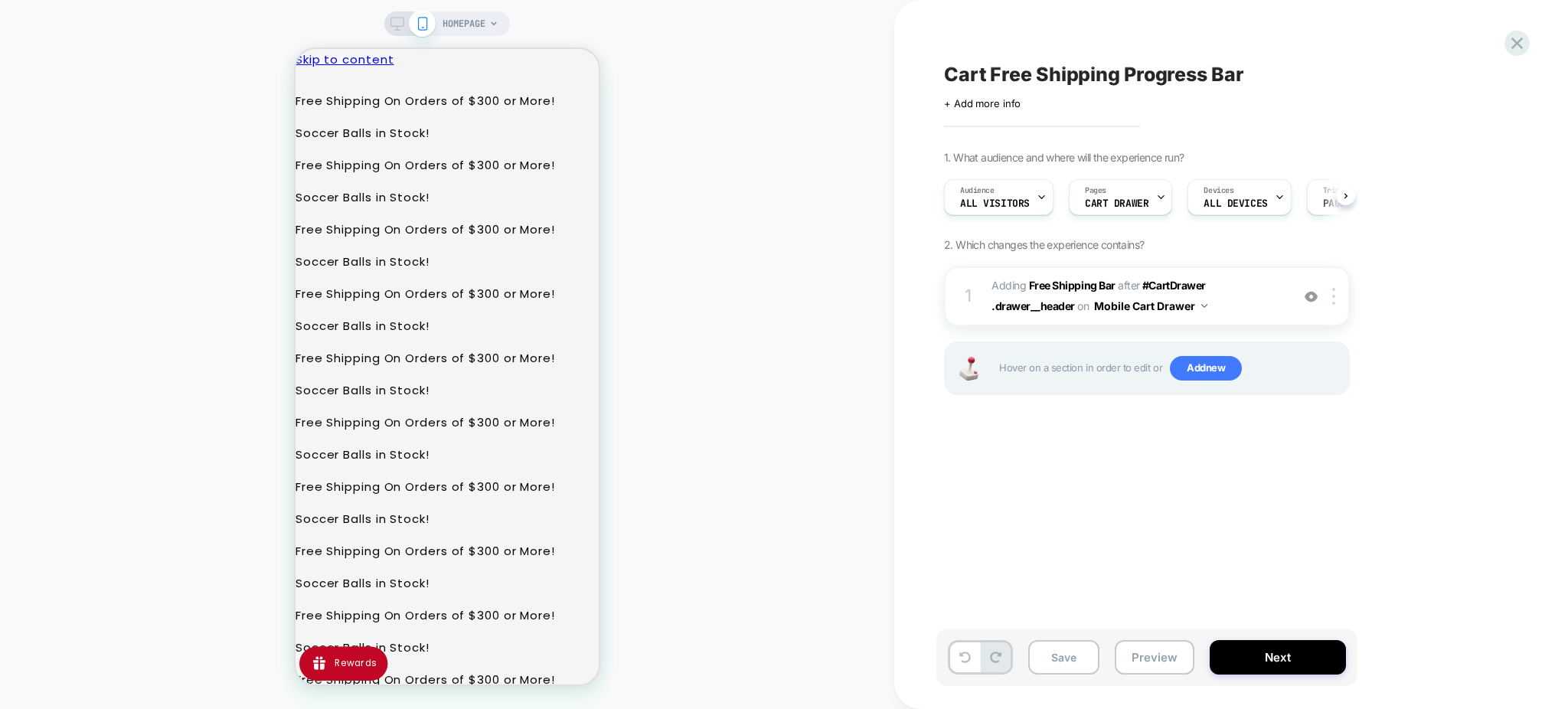
scroll to position [0, 1]
click at [1240, 661] on button "Next" at bounding box center [1277, 657] width 136 height 35
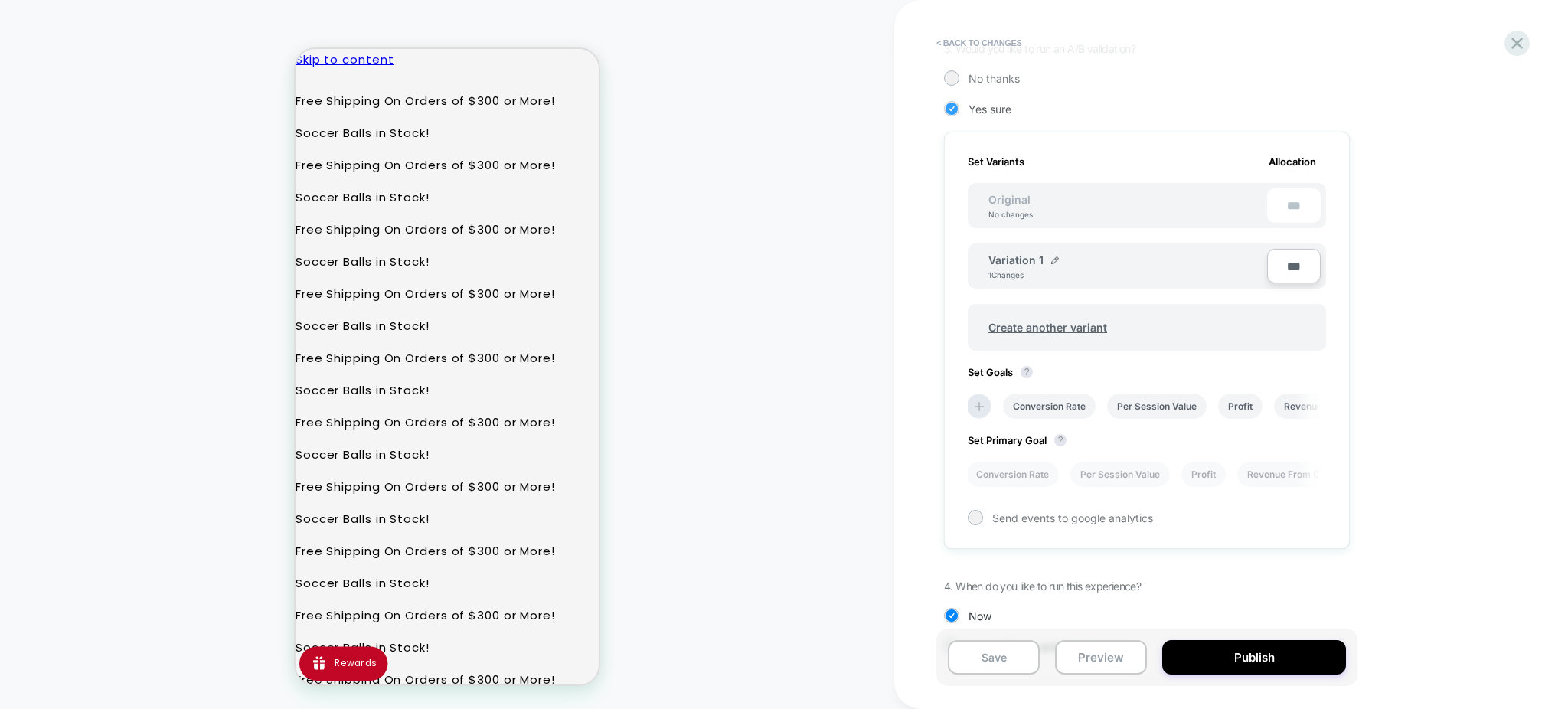
scroll to position [350, 0]
click at [1082, 319] on span "Create another variant" at bounding box center [1048, 325] width 150 height 35
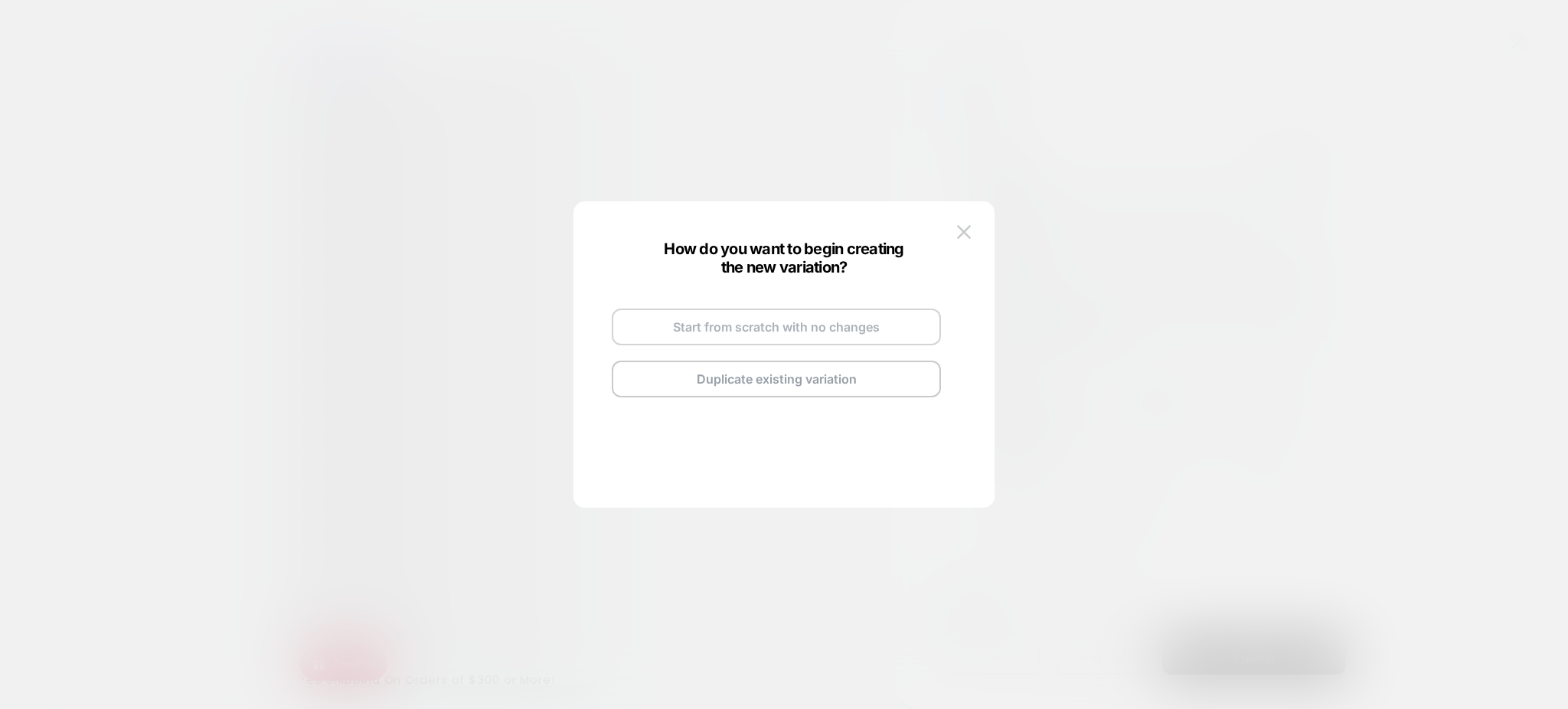
click at [834, 326] on button "Start from scratch with no changes" at bounding box center [775, 326] width 329 height 36
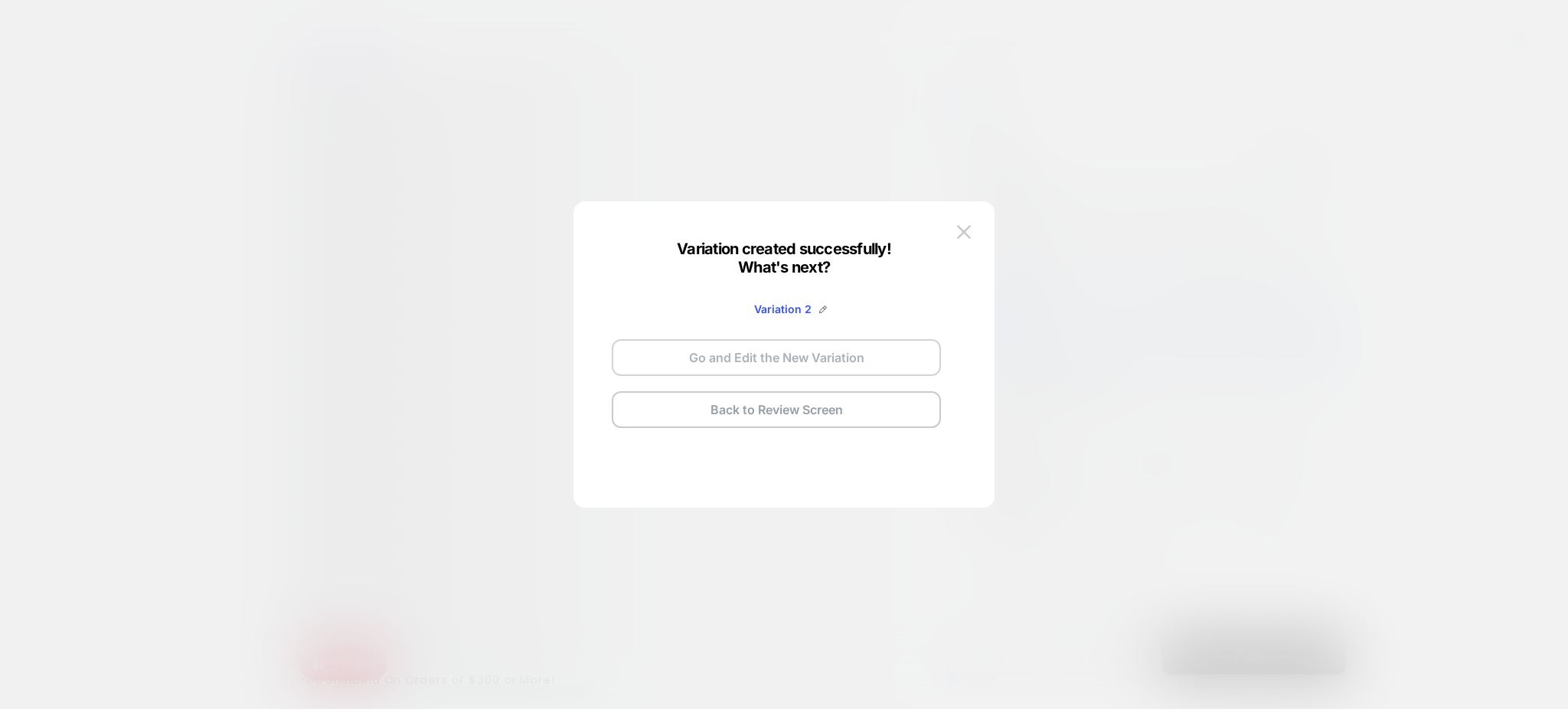
click at [842, 352] on button "Go and Edit the New Variation" at bounding box center [775, 357] width 329 height 36
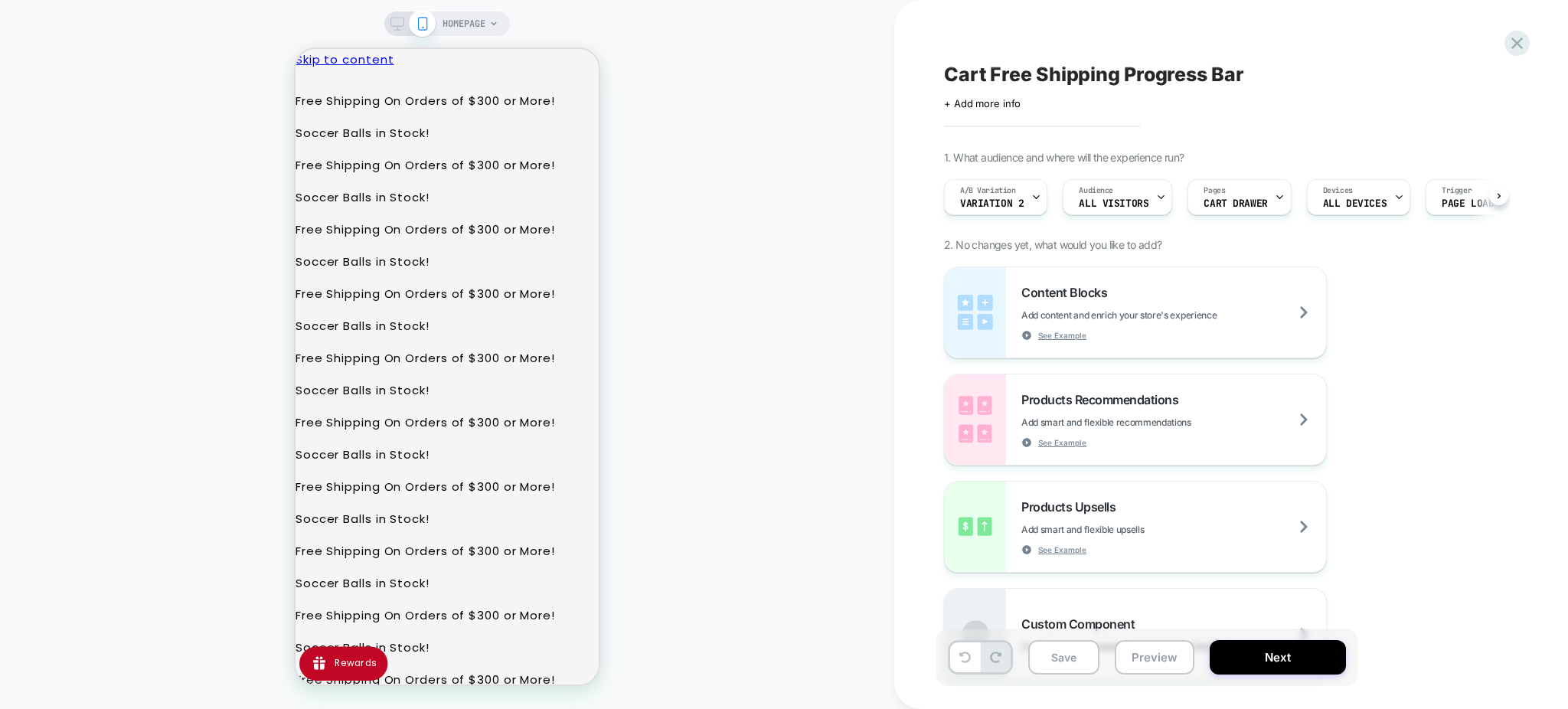
scroll to position [0, 1]
click at [575, 115] on div at bounding box center [581, 121] width 12 height 12
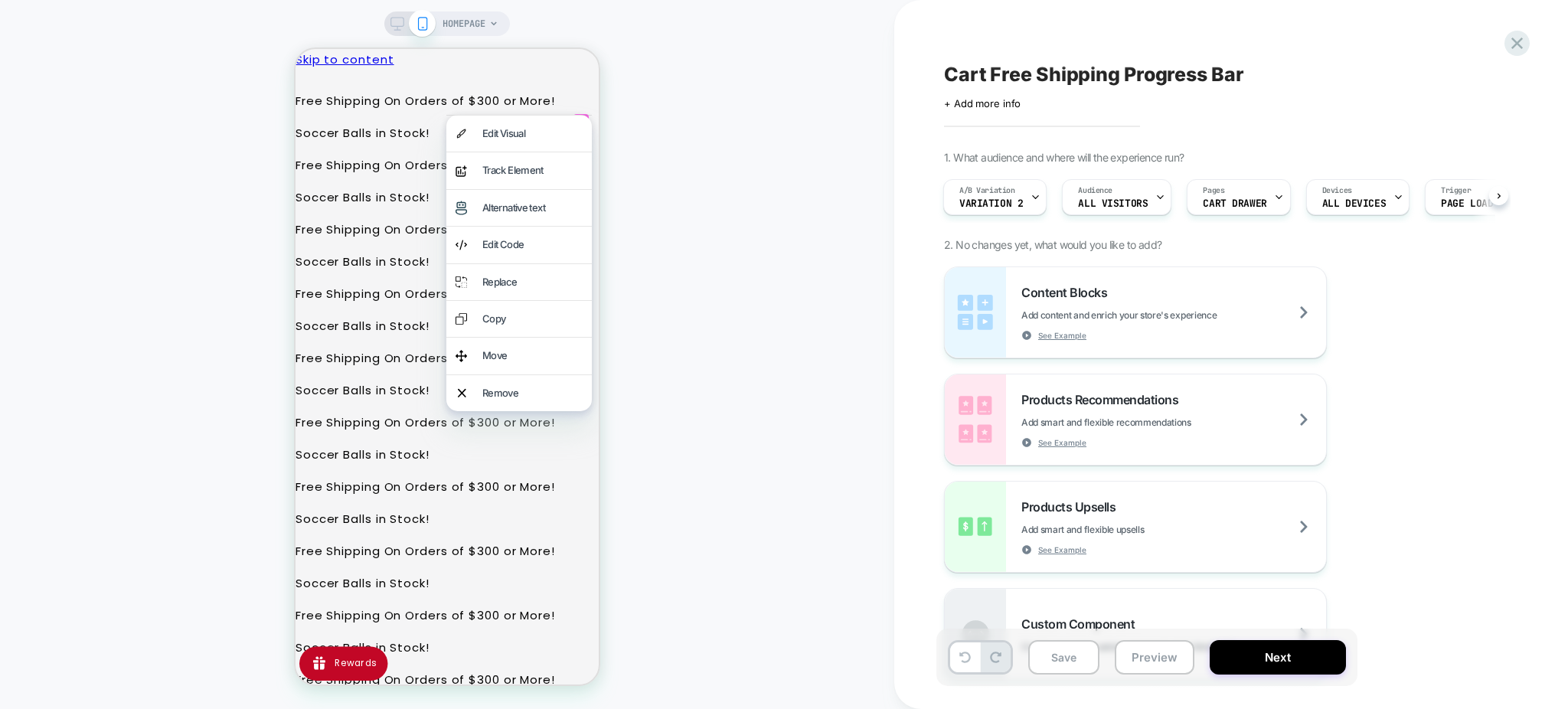
click at [617, 103] on div "HOMEPAGE" at bounding box center [447, 354] width 894 height 678
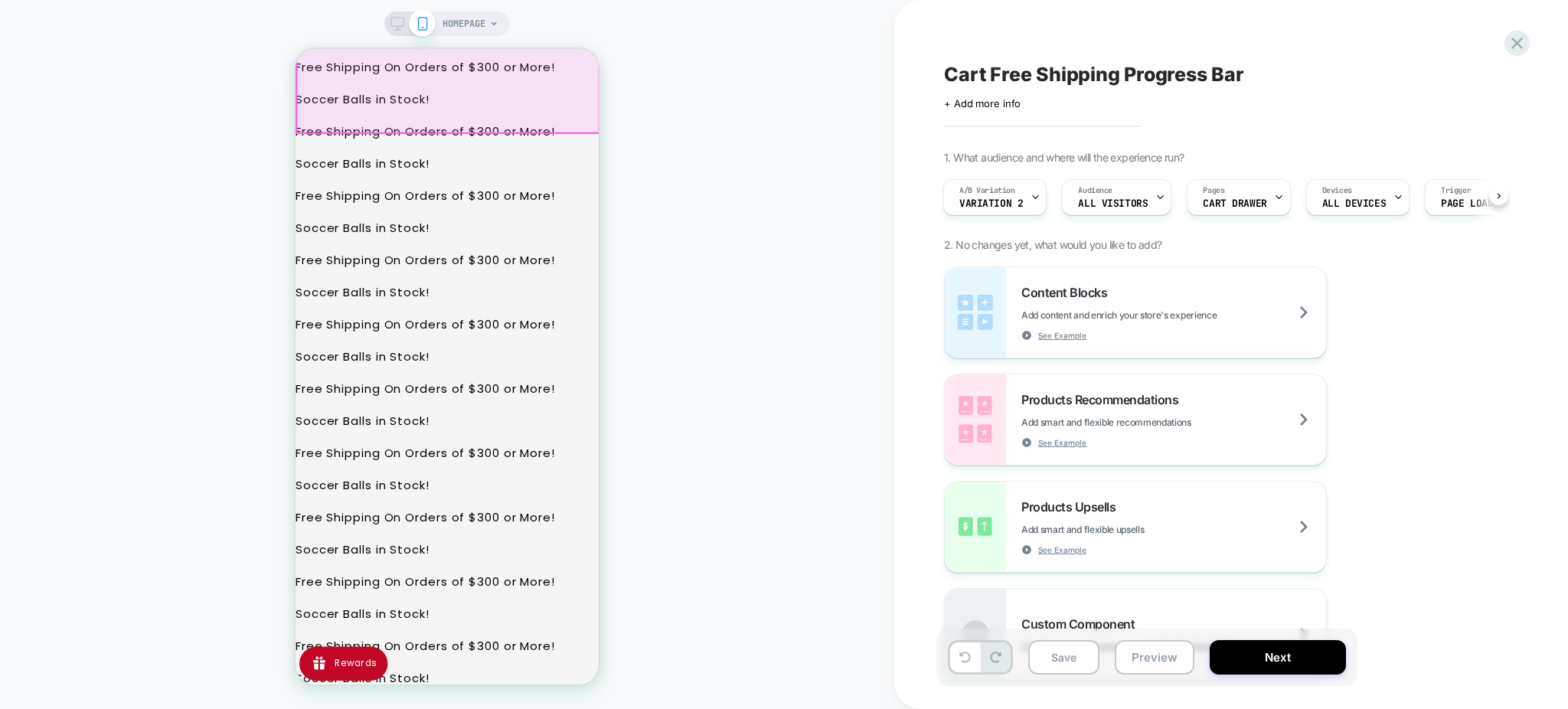
scroll to position [420, 0]
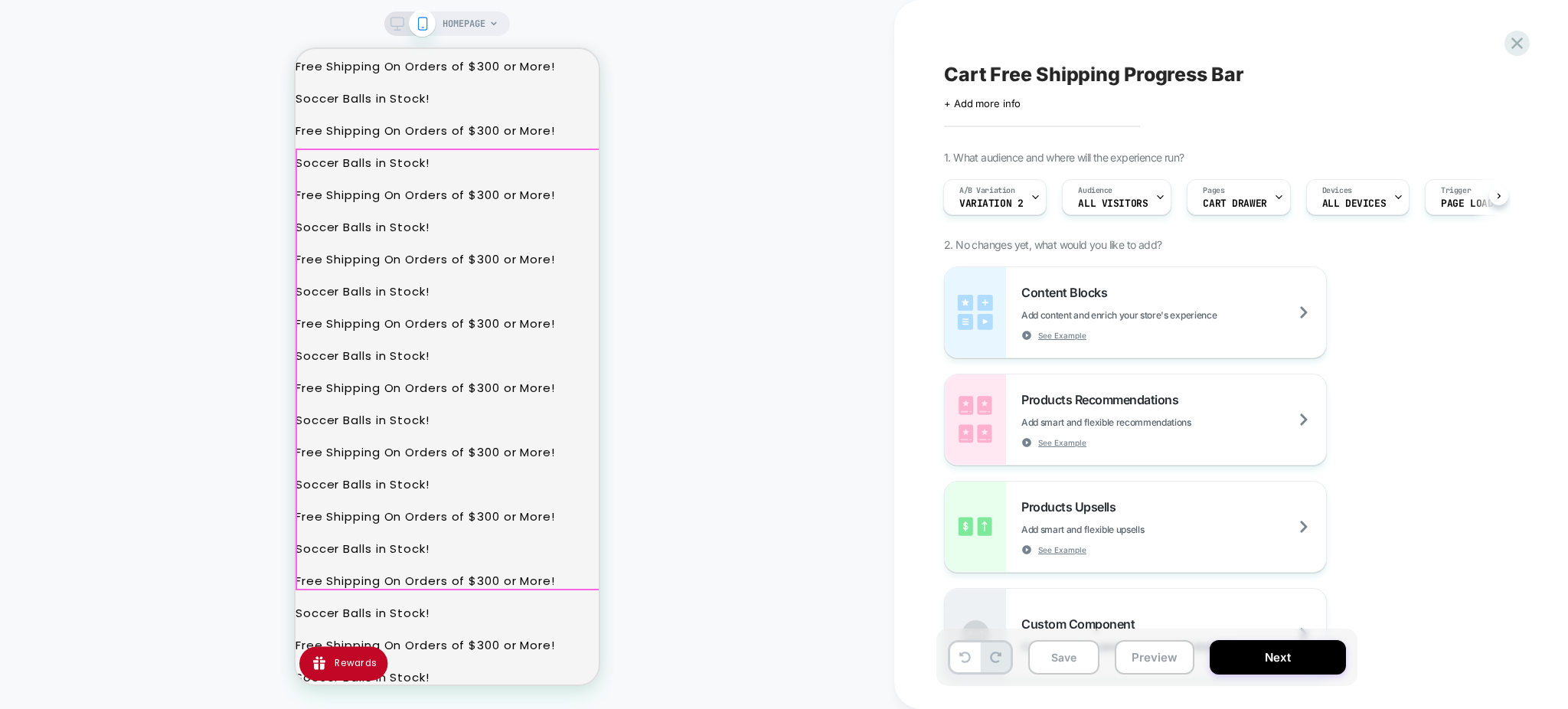
click at [1514, 40] on icon at bounding box center [1517, 43] width 12 height 12
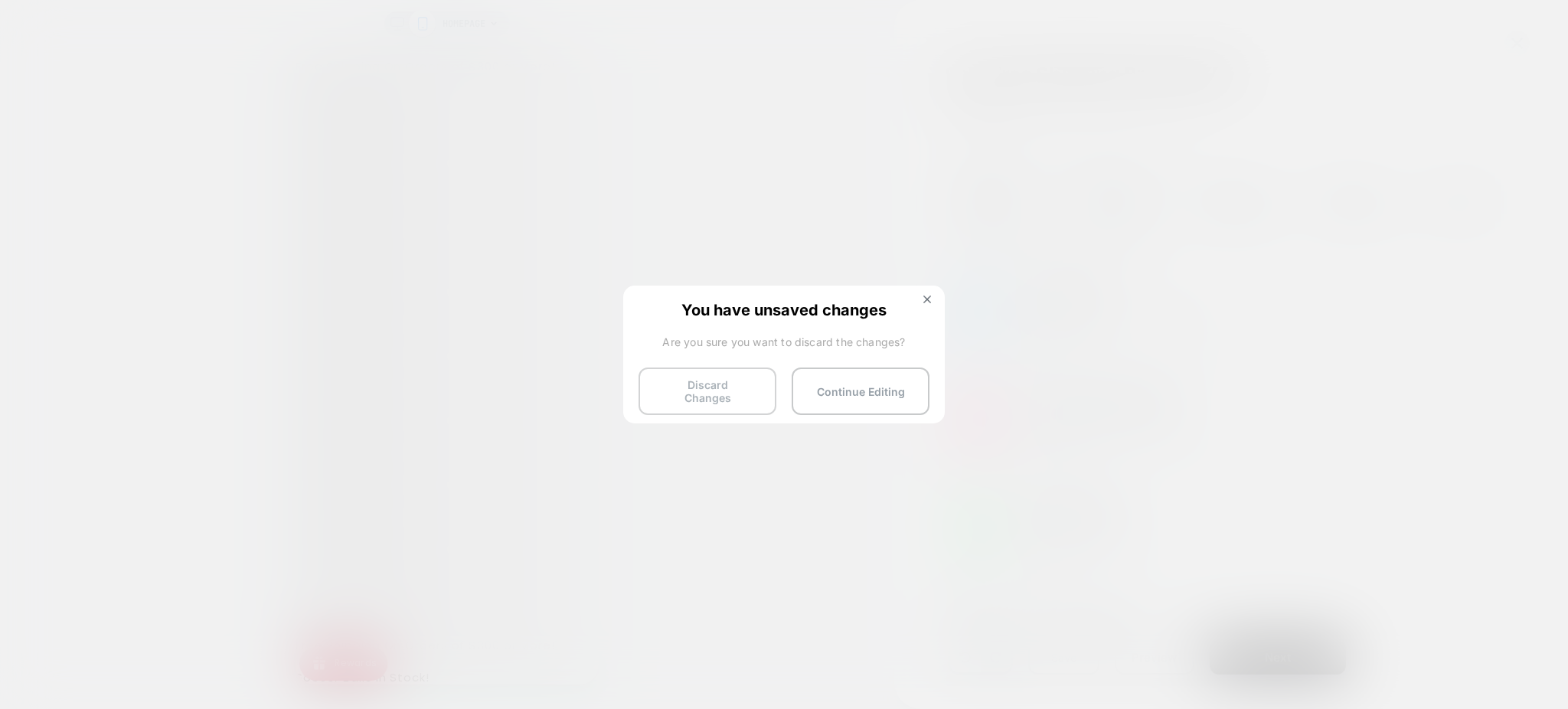
click at [714, 390] on button "Discard Changes" at bounding box center [707, 390] width 138 height 47
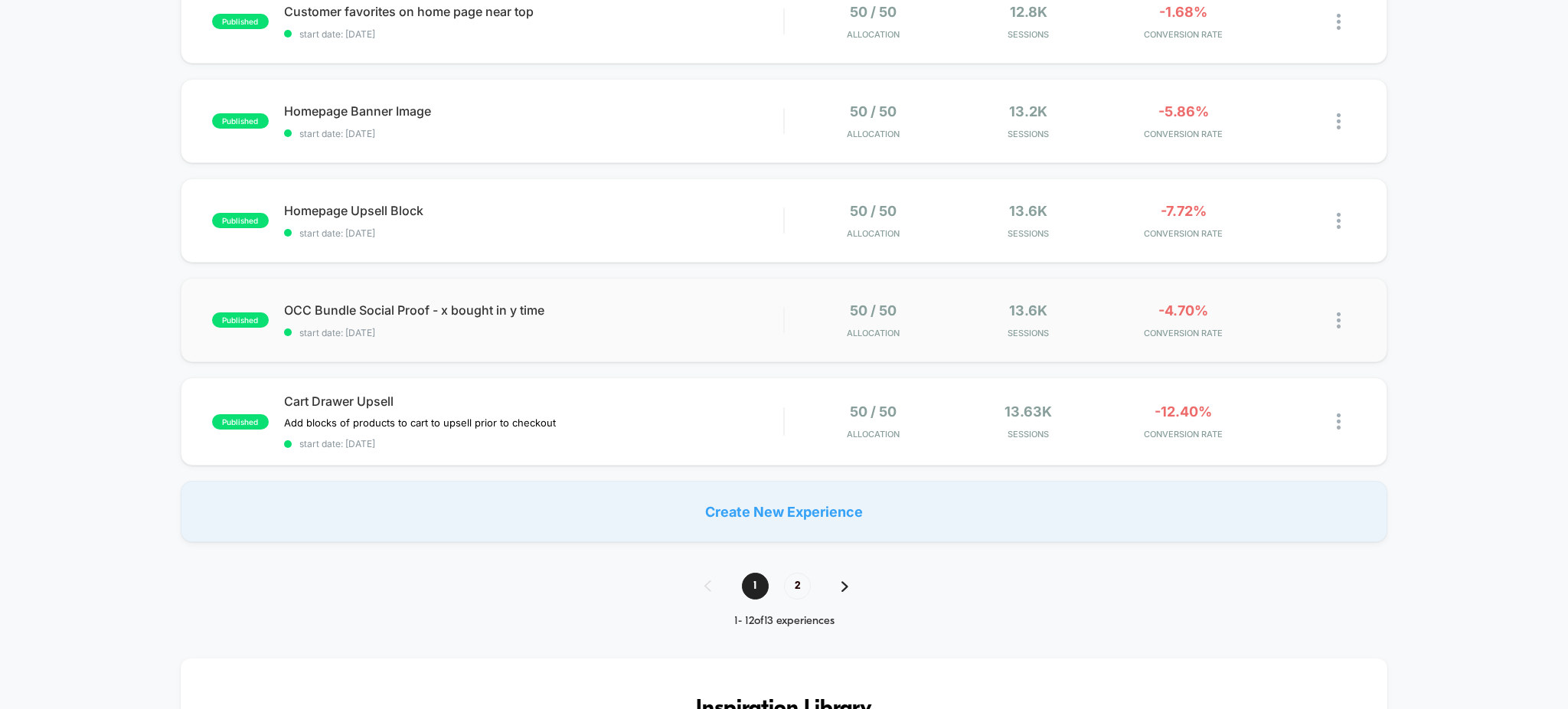
scroll to position [894, 0]
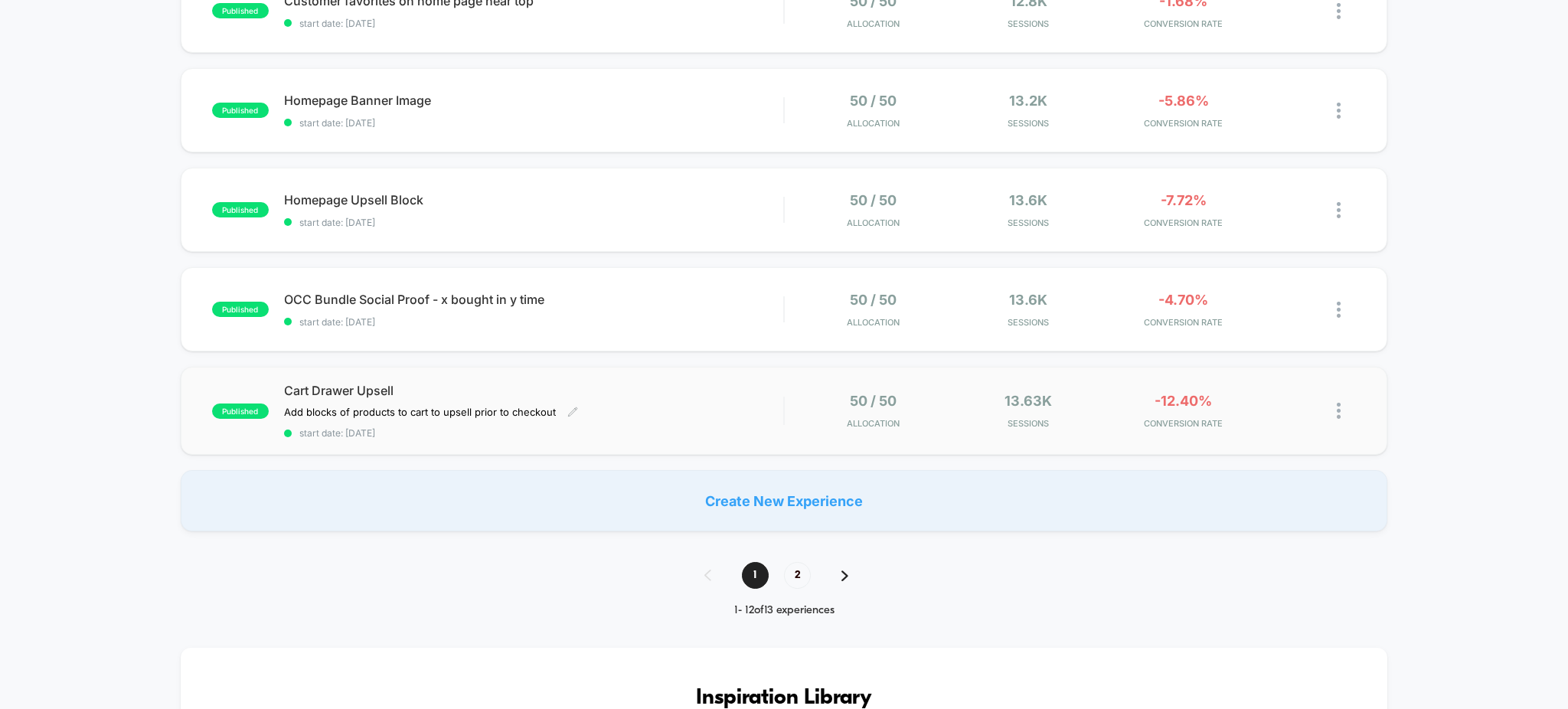
click at [676, 402] on div "Cart Drawer Upsell Add blocks of products to cart to upsell prior to checkout C…" at bounding box center [534, 411] width 500 height 56
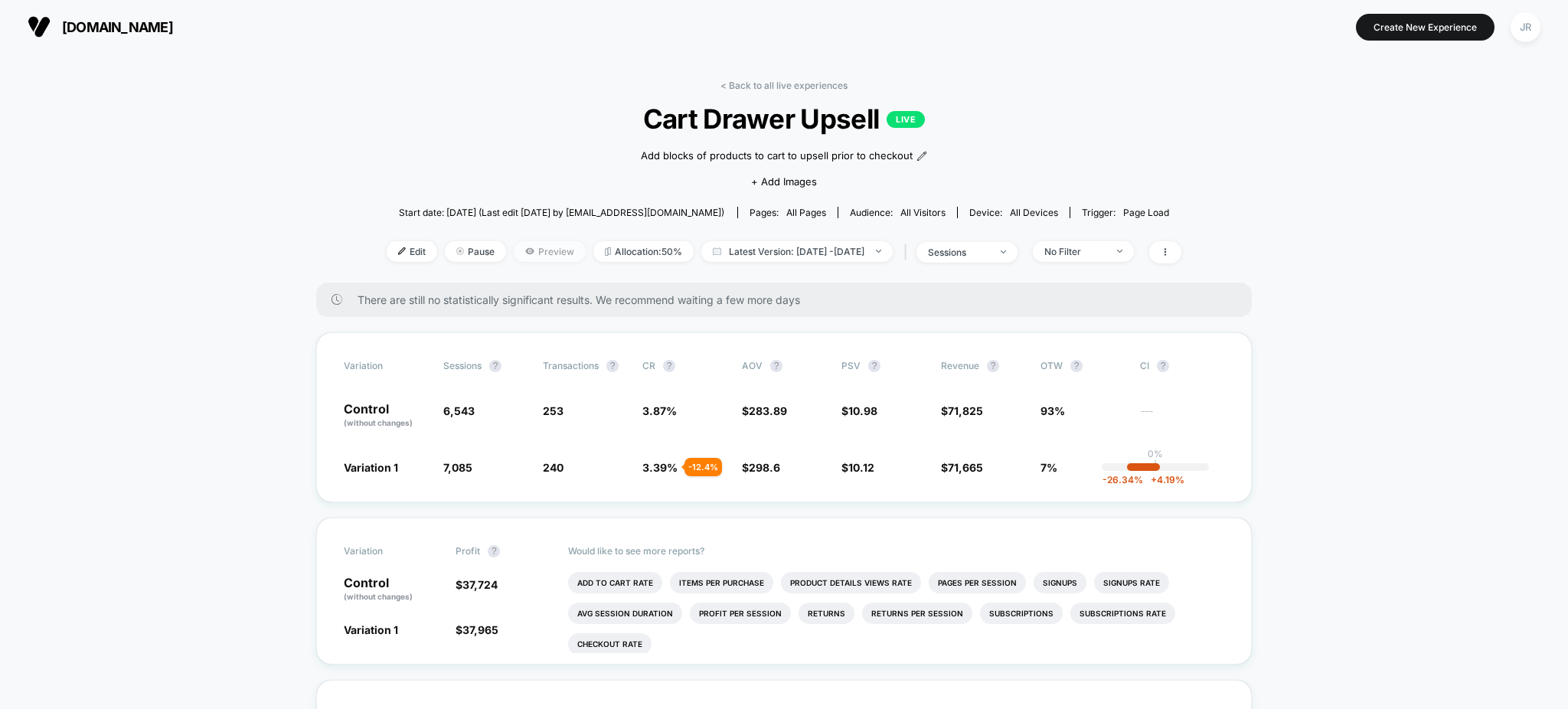
click at [520, 253] on span "Preview" at bounding box center [549, 251] width 72 height 21
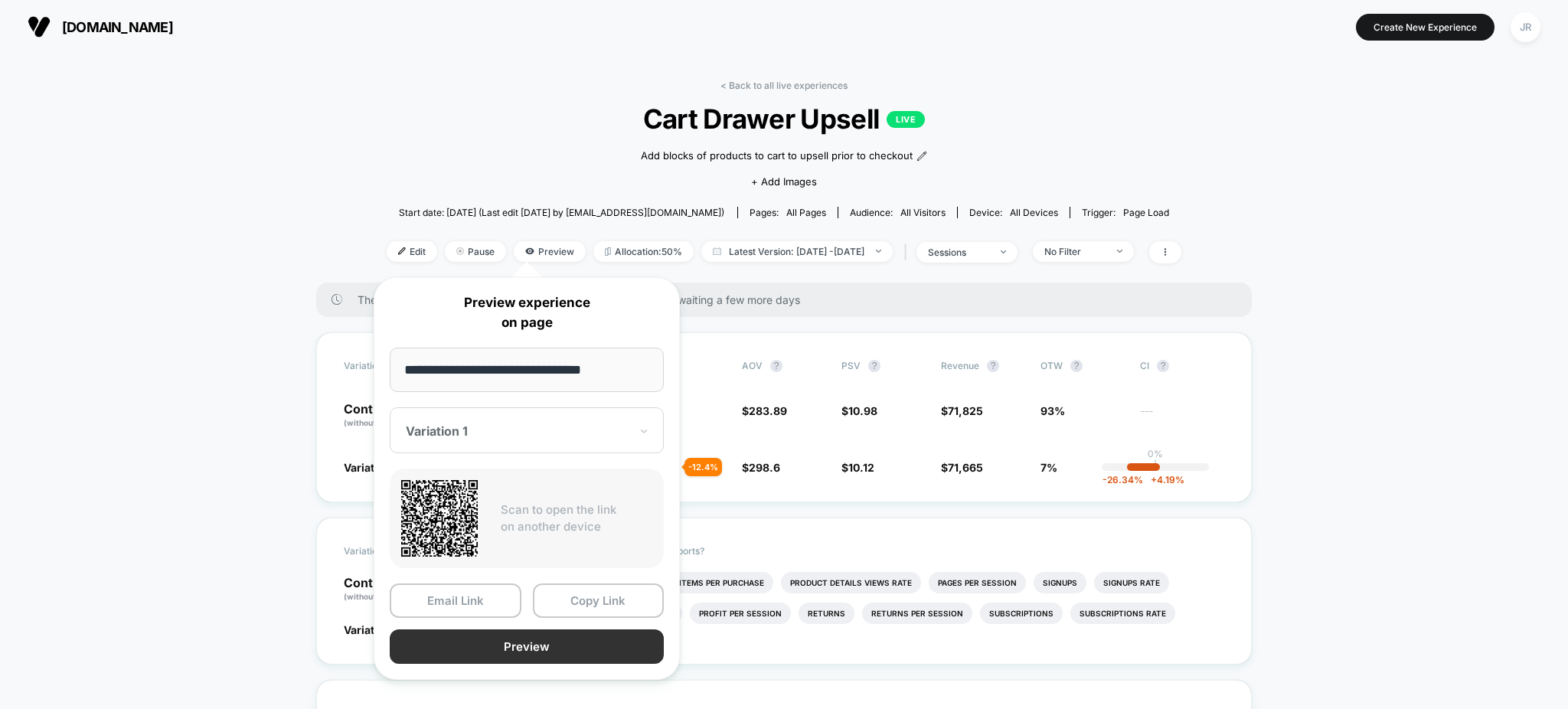
click at [557, 638] on button "Preview" at bounding box center [527, 647] width 274 height 35
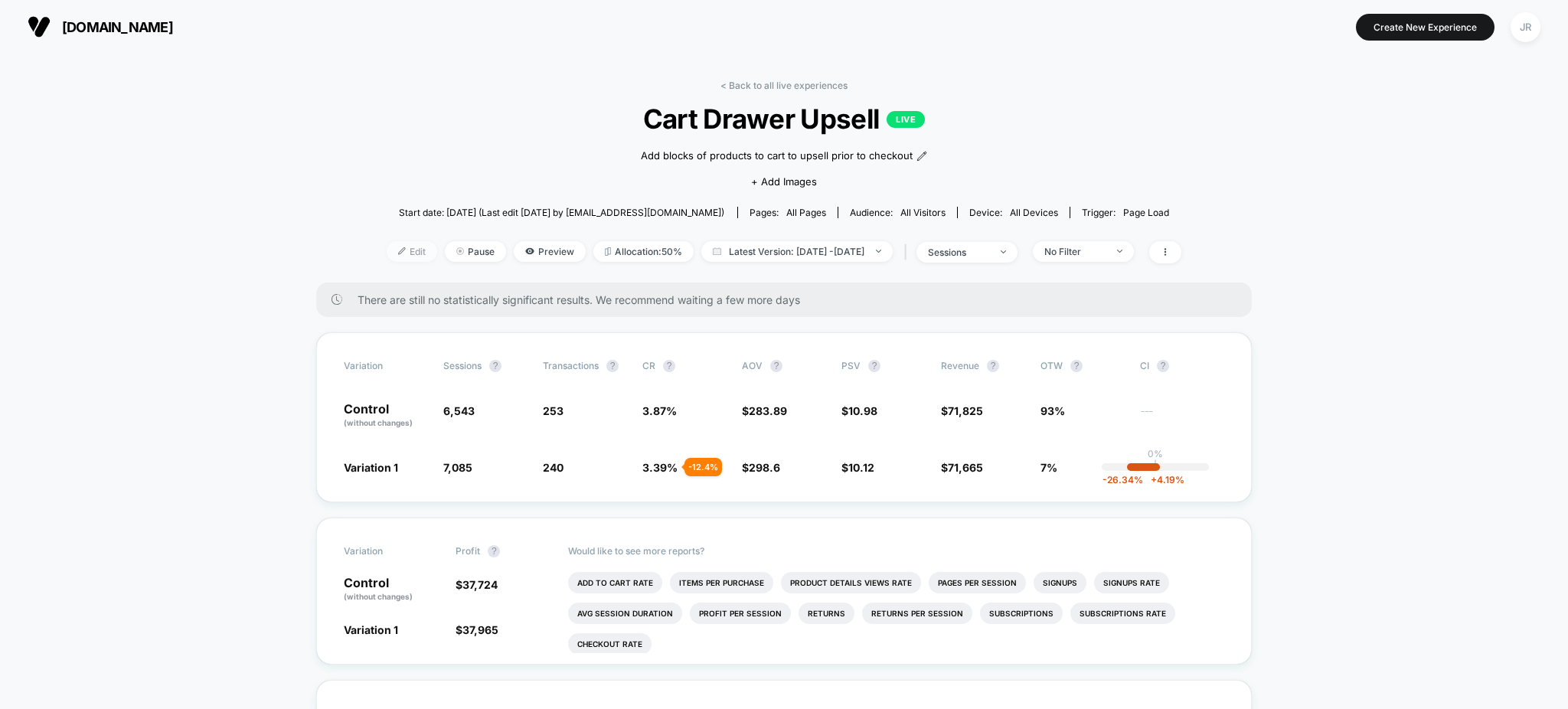
click at [393, 249] on span "Edit" at bounding box center [412, 251] width 51 height 21
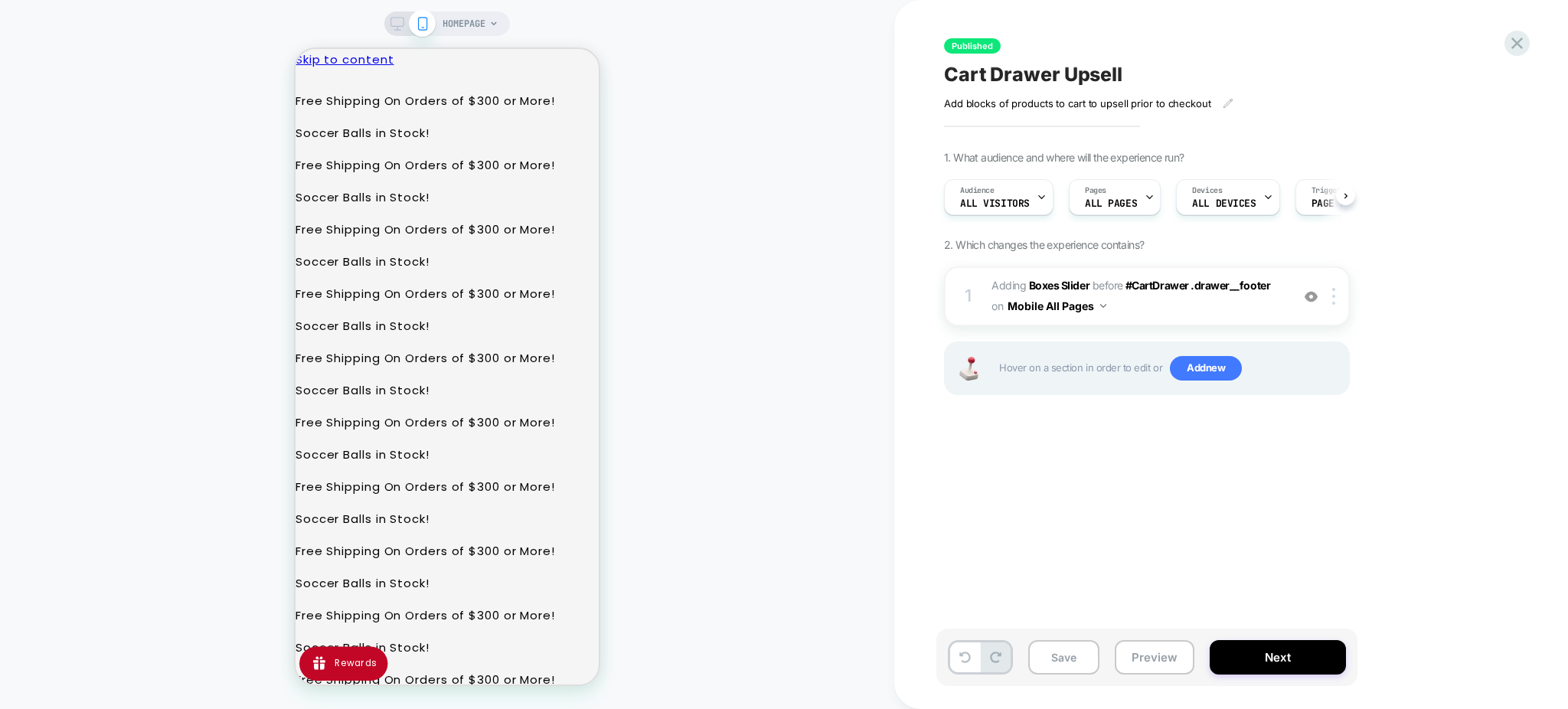
scroll to position [0, 1]
click at [1331, 297] on div at bounding box center [1336, 296] width 25 height 17
click at [1338, 295] on div at bounding box center [1336, 296] width 25 height 17
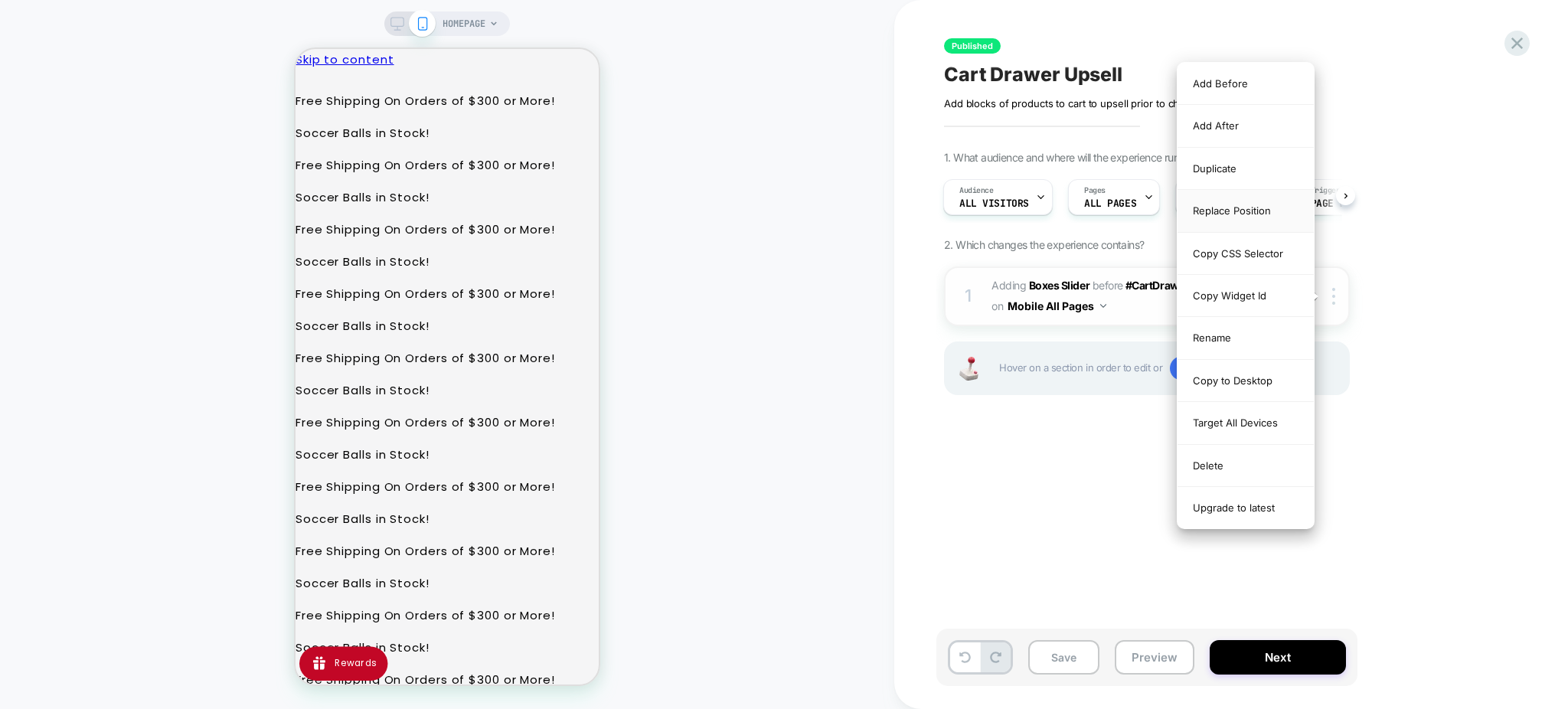
click at [1265, 213] on div "Replace Position" at bounding box center [1246, 211] width 136 height 42
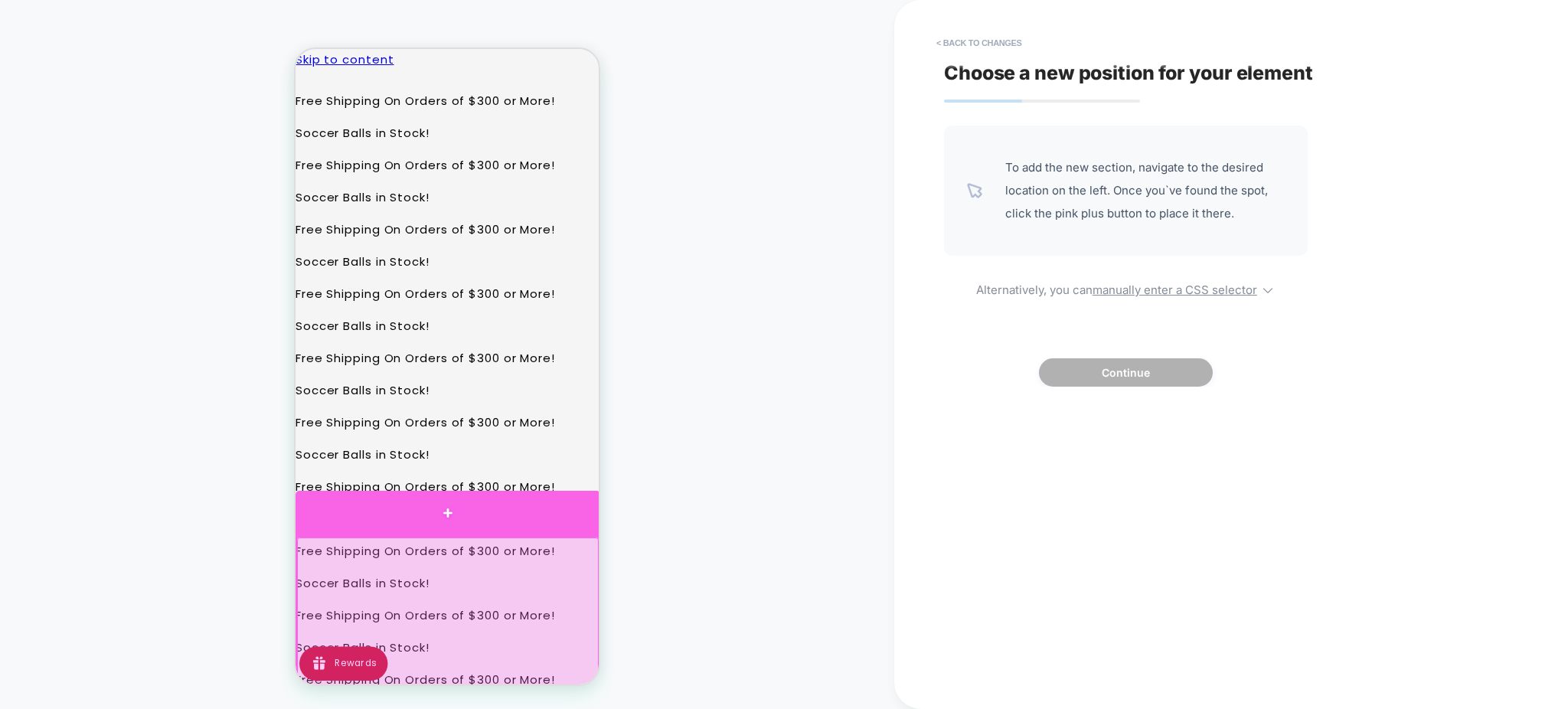
click at [448, 511] on div at bounding box center [447, 512] width 304 height 45
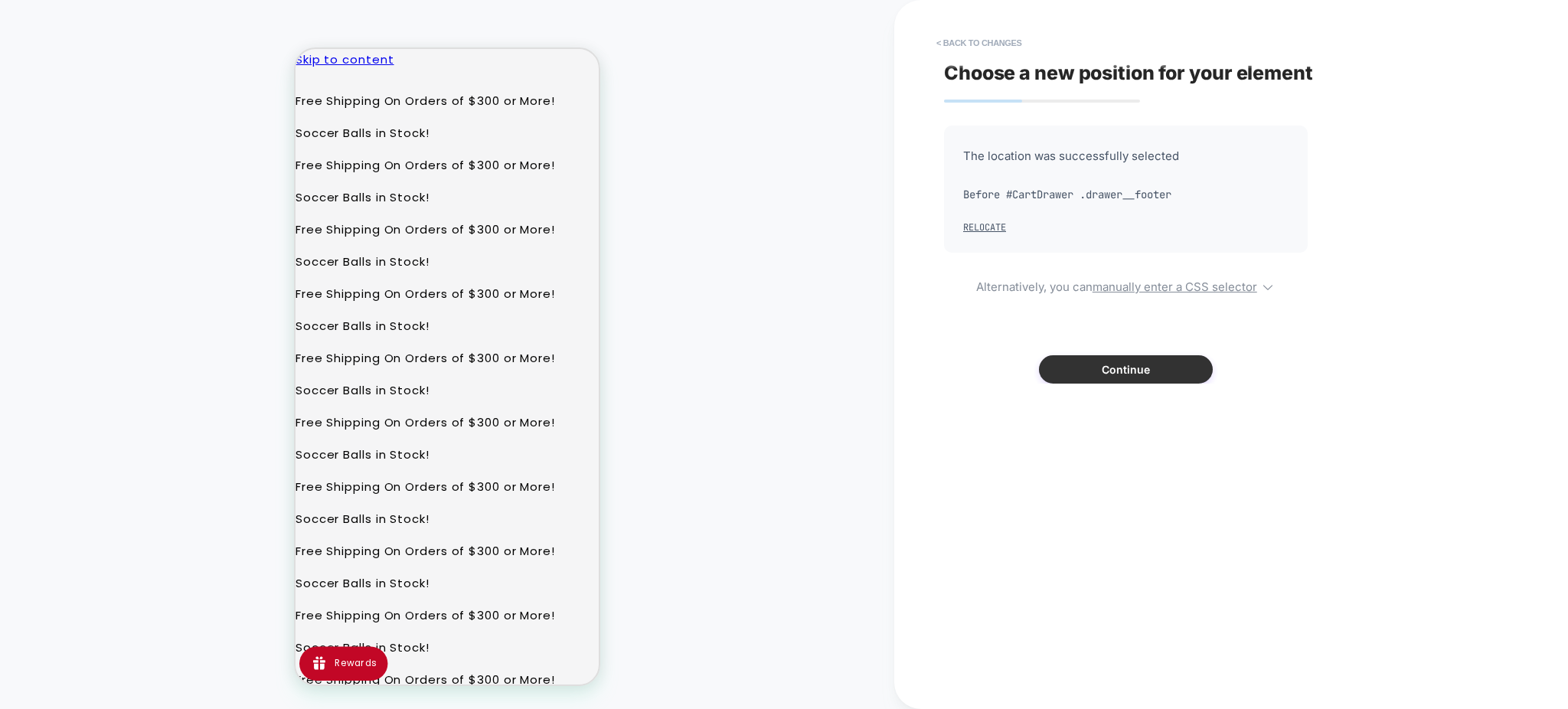
click at [1072, 368] on button "Continue" at bounding box center [1125, 369] width 174 height 29
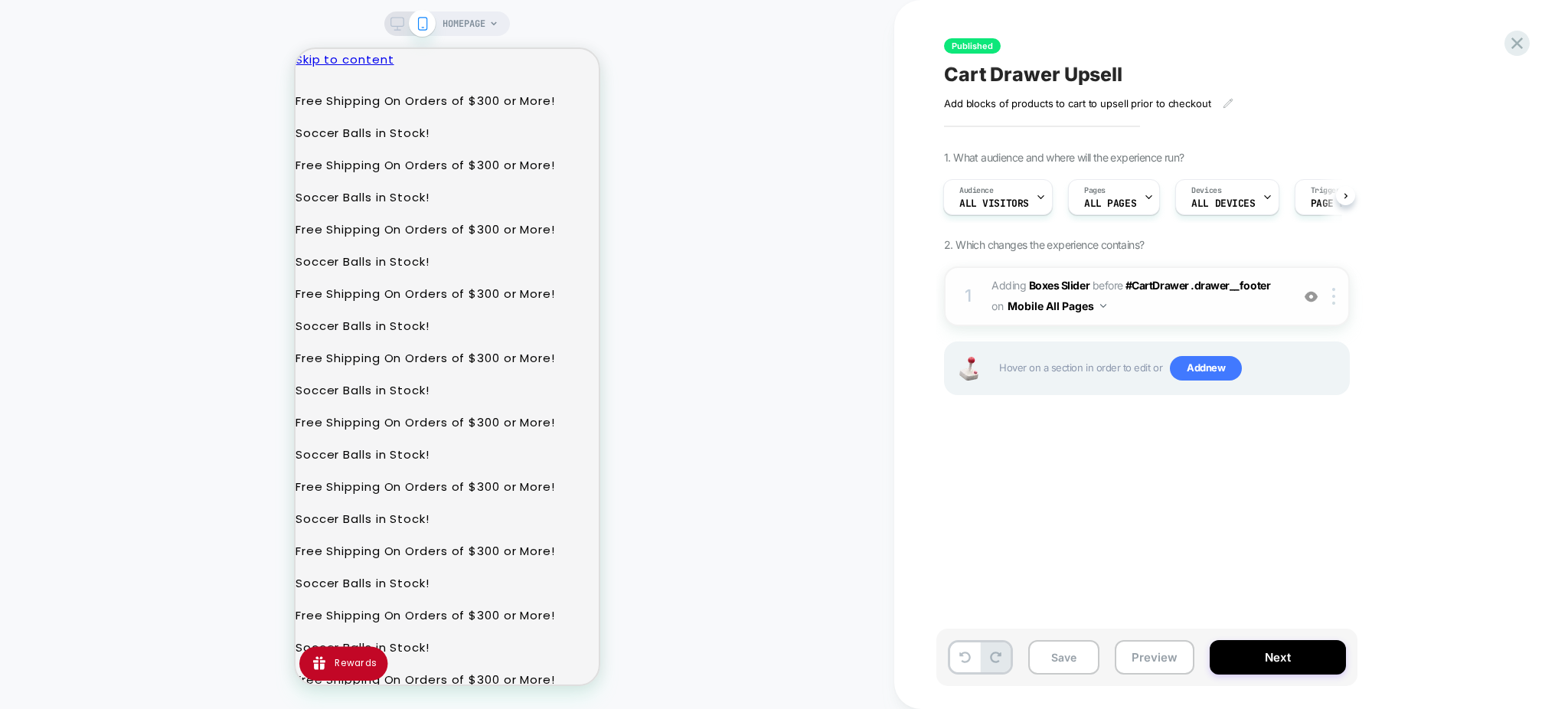
click at [1257, 316] on span "#_loomi_addon_1756848592567 Adding Boxes Slider BEFORE #CartDrawer .drawer__foo…" at bounding box center [1137, 295] width 292 height 41
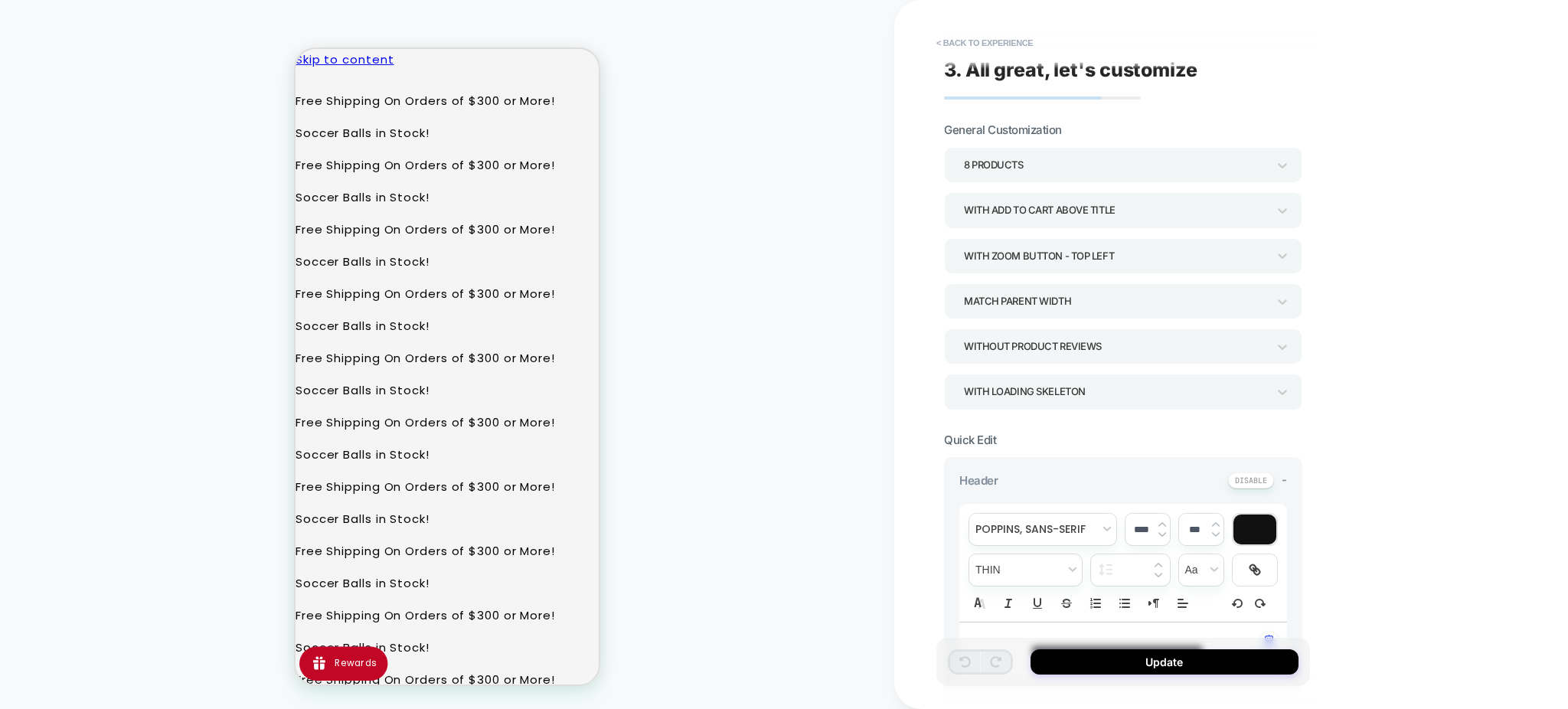
scroll to position [0, 0]
click at [1133, 303] on div "Match Parent Width" at bounding box center [1115, 304] width 303 height 21
click at [1095, 342] on div "Match Screen Width" at bounding box center [1123, 346] width 346 height 32
click at [1116, 296] on div "Match Screen Width" at bounding box center [1115, 304] width 303 height 21
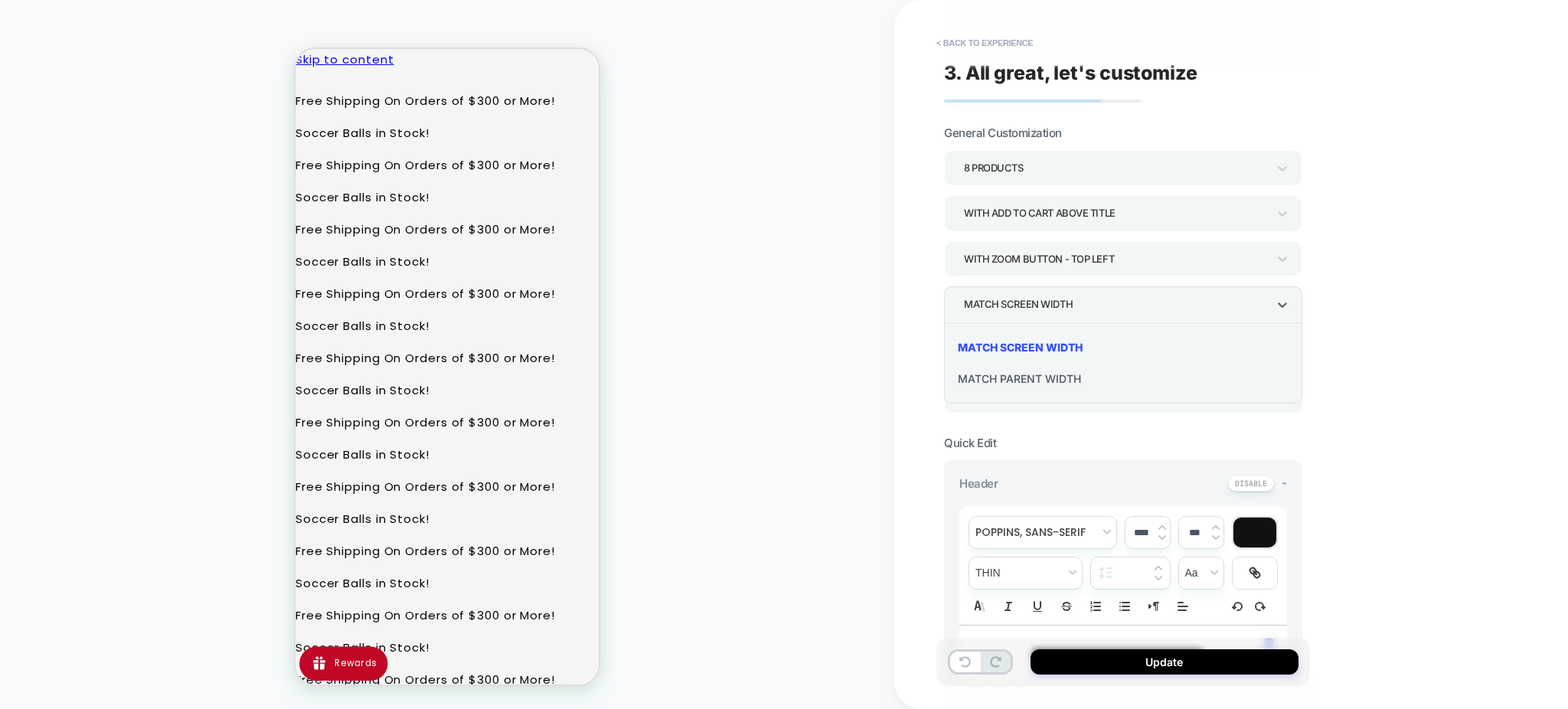
click at [1381, 327] on div at bounding box center [784, 354] width 1568 height 709
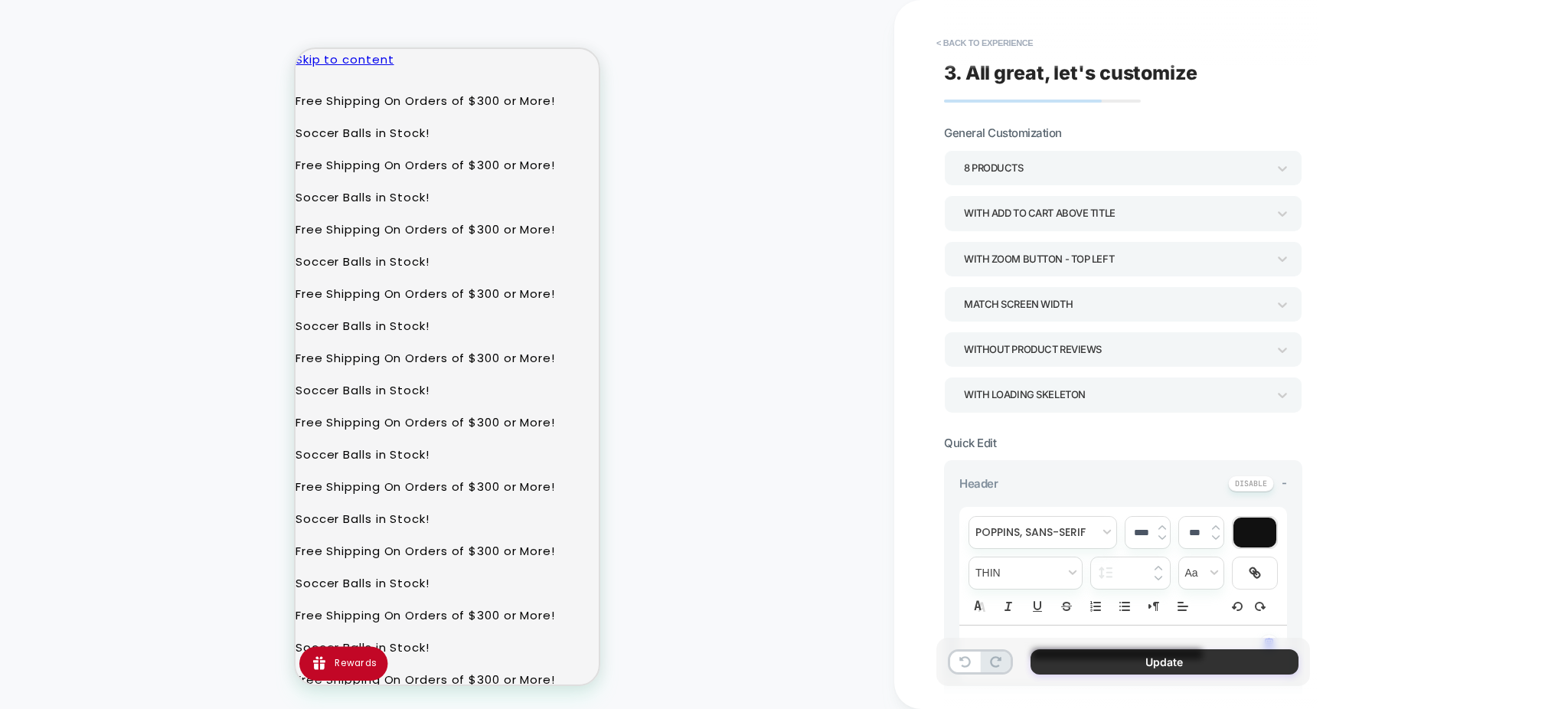
click at [1084, 660] on button "Update" at bounding box center [1164, 661] width 268 height 25
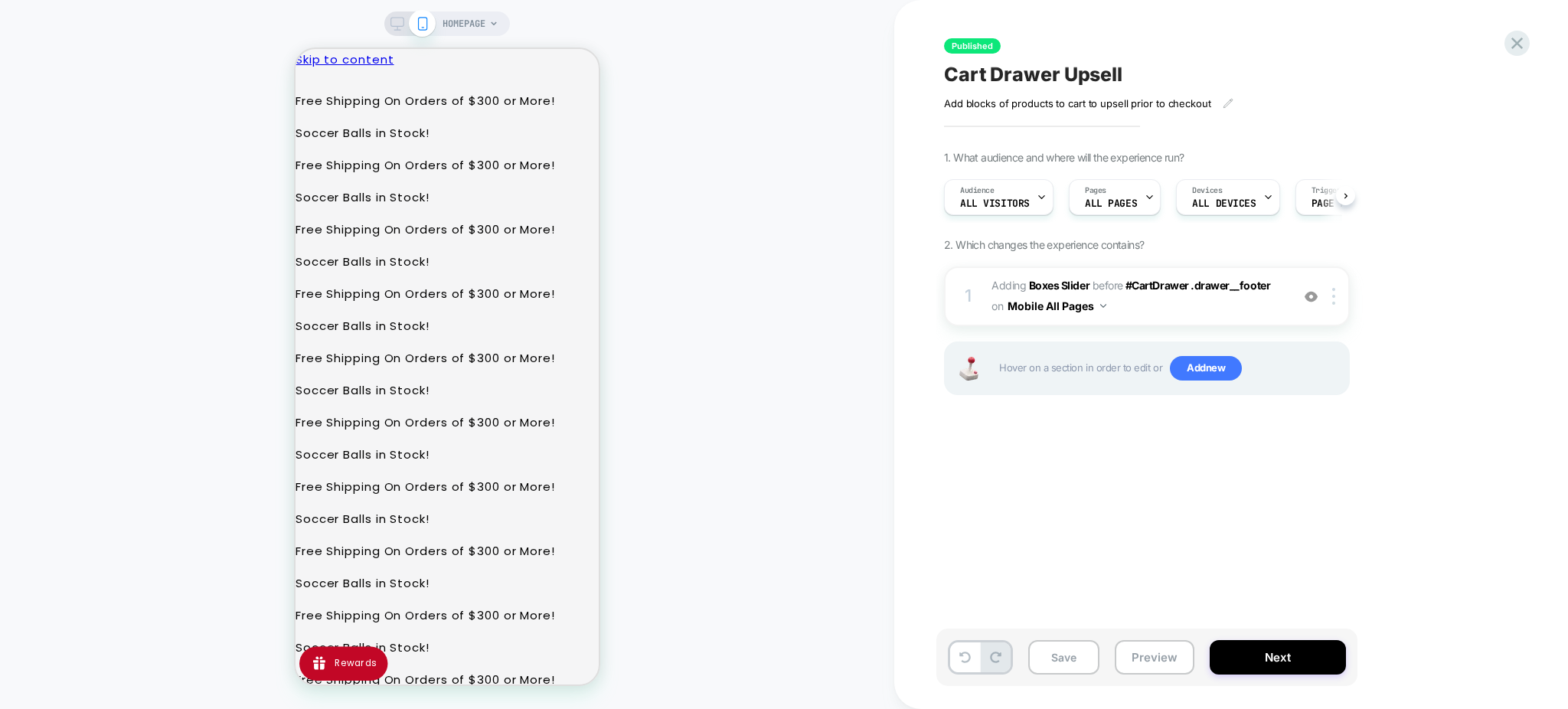
scroll to position [0, 1]
click at [1173, 312] on span "#_loomi_addon_1756848592567 Adding Boxes Slider BEFORE #CartDrawer .drawer__foo…" at bounding box center [1137, 295] width 292 height 41
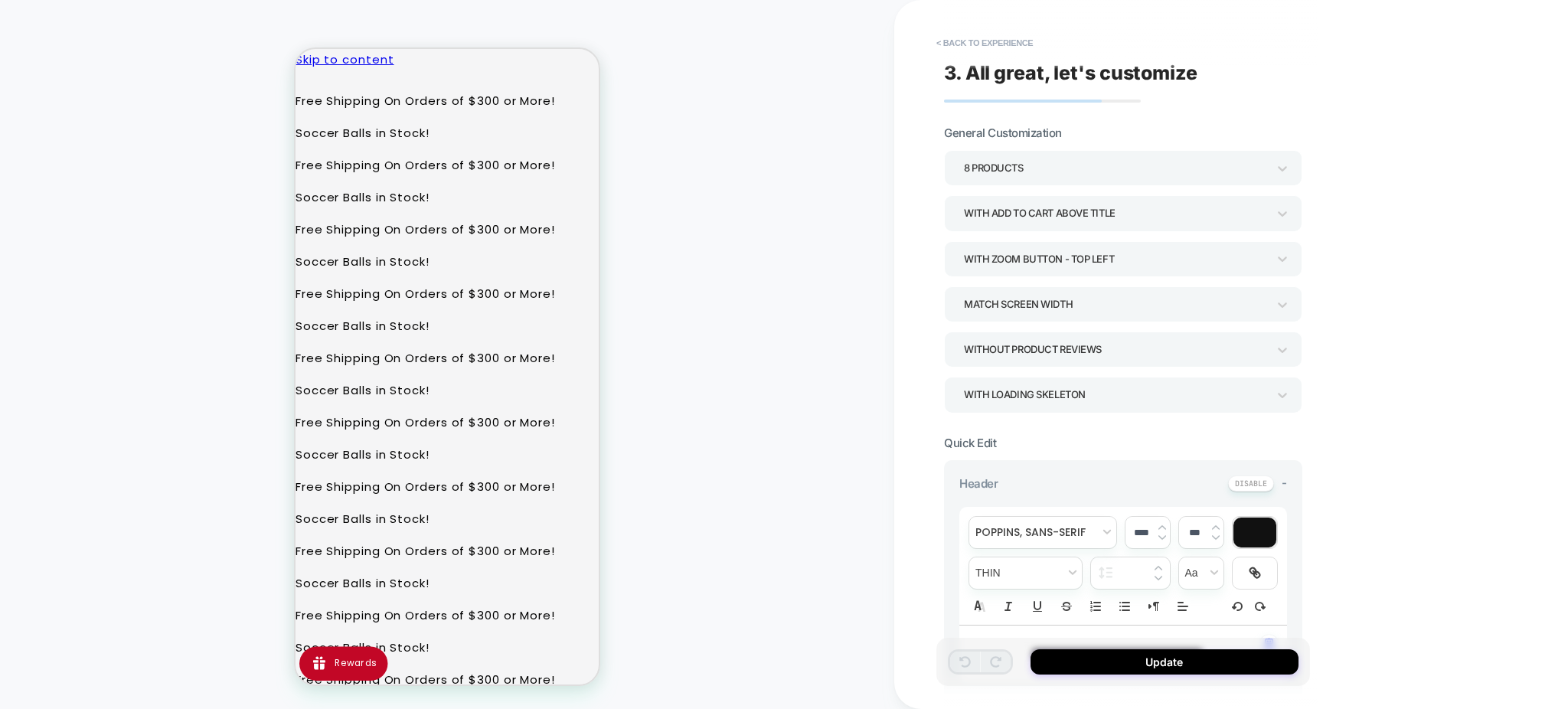
click at [1123, 302] on div "Match Screen Width" at bounding box center [1115, 304] width 303 height 21
click at [1085, 373] on div "Match Parent Width" at bounding box center [1123, 378] width 346 height 32
click at [1041, 165] on div "8 Products" at bounding box center [1115, 168] width 303 height 21
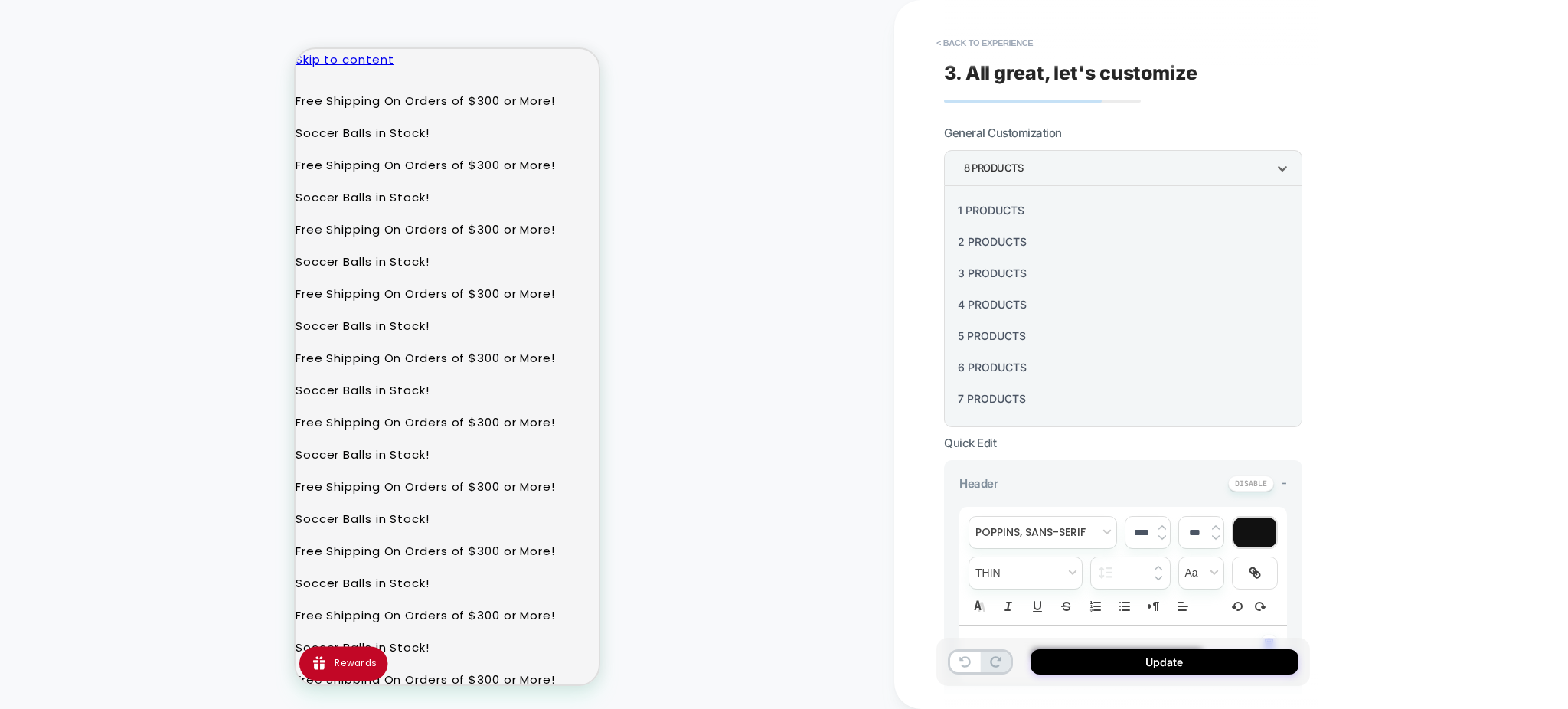
click at [1020, 209] on div "1 Products" at bounding box center [1123, 210] width 346 height 32
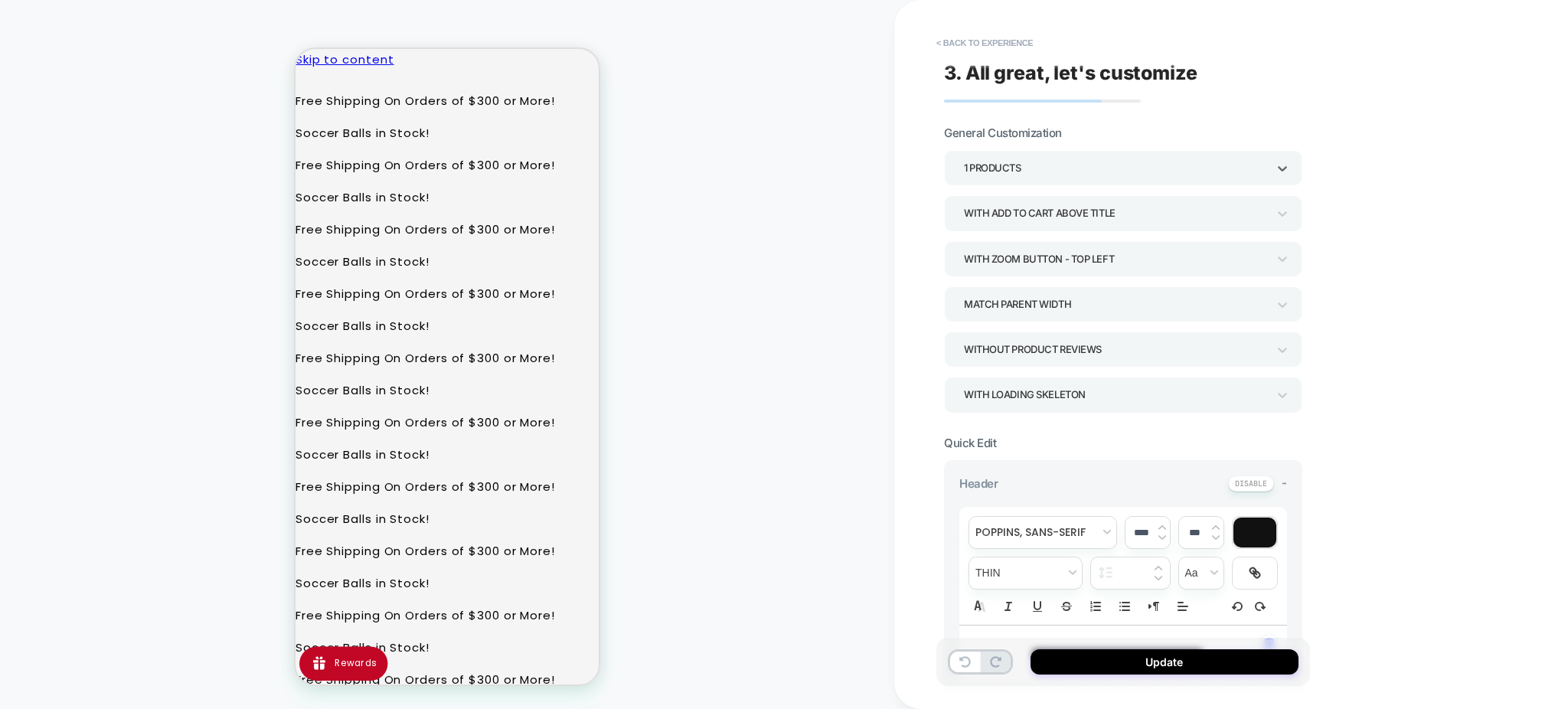
click at [1035, 168] on div "1 Products" at bounding box center [1115, 168] width 303 height 21
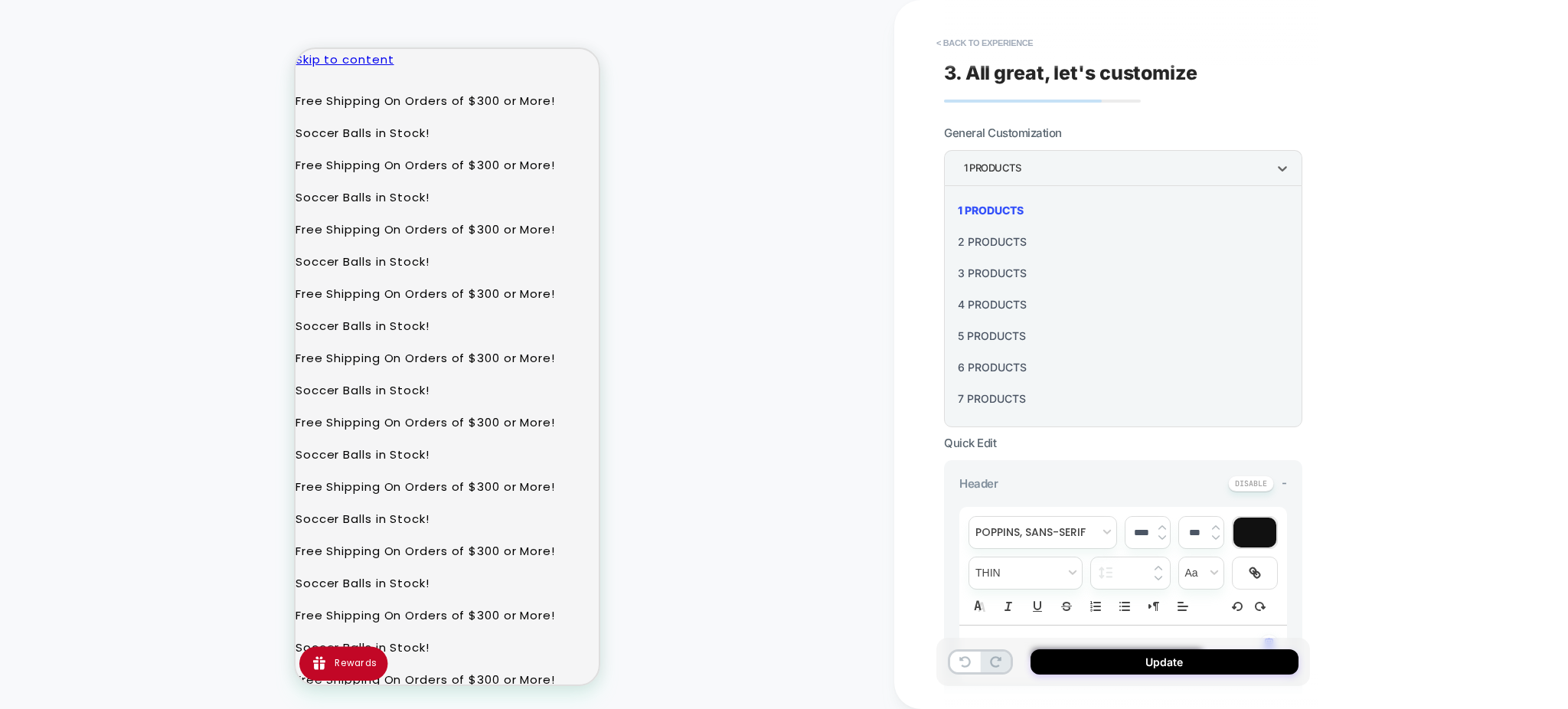
click at [1026, 232] on div "2 Products" at bounding box center [1123, 241] width 346 height 32
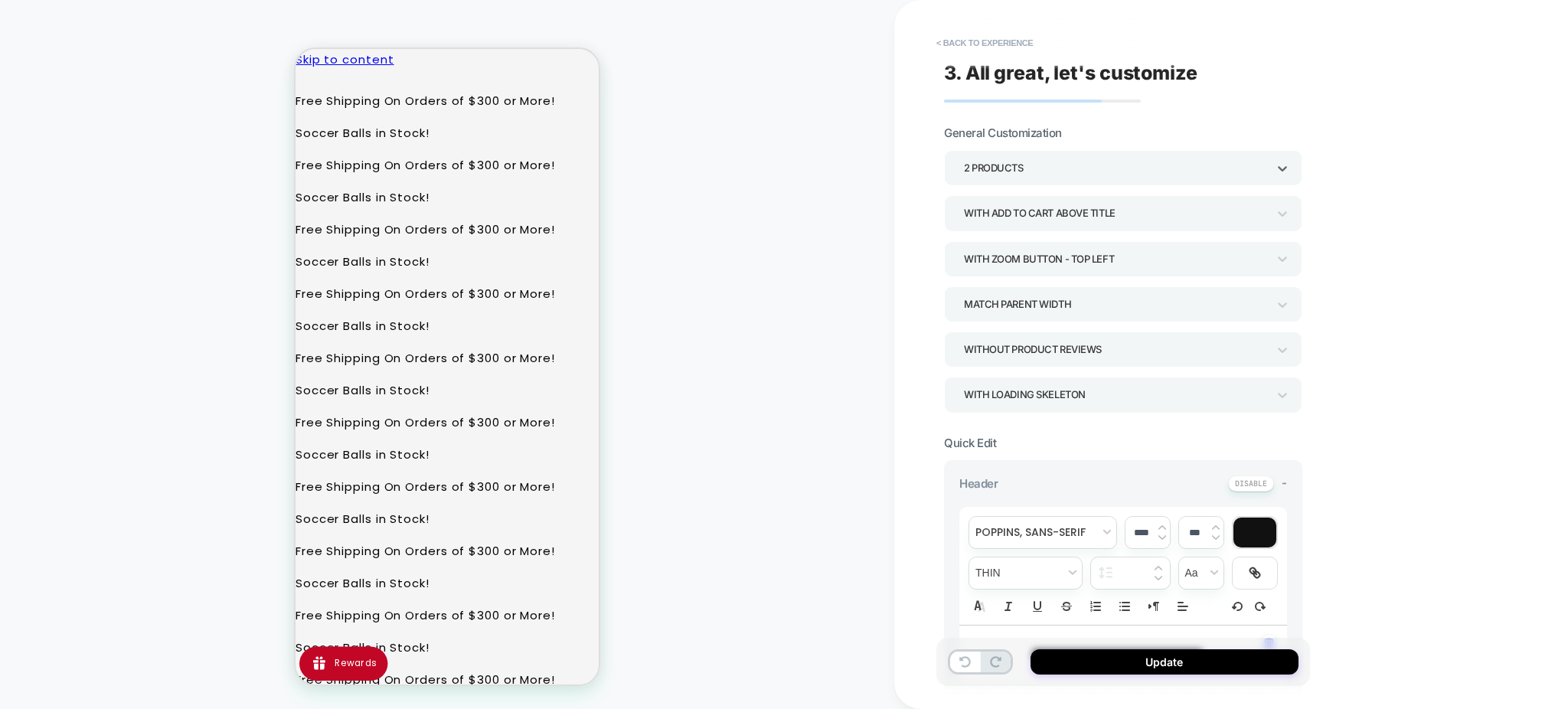
click at [1038, 167] on div "2 Products" at bounding box center [1115, 168] width 303 height 21
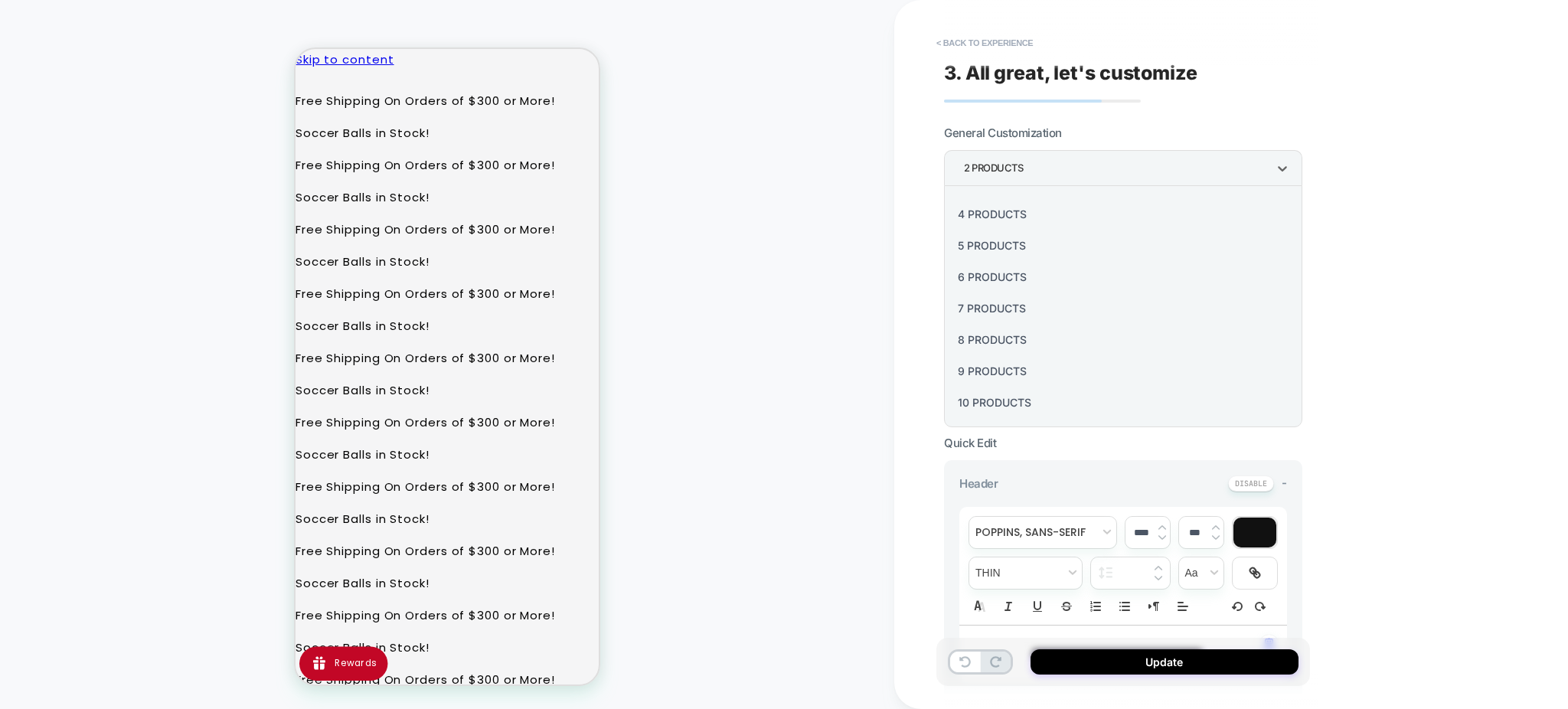
scroll to position [185, 0]
click at [990, 246] on div "8 Products" at bounding box center [1123, 245] width 346 height 32
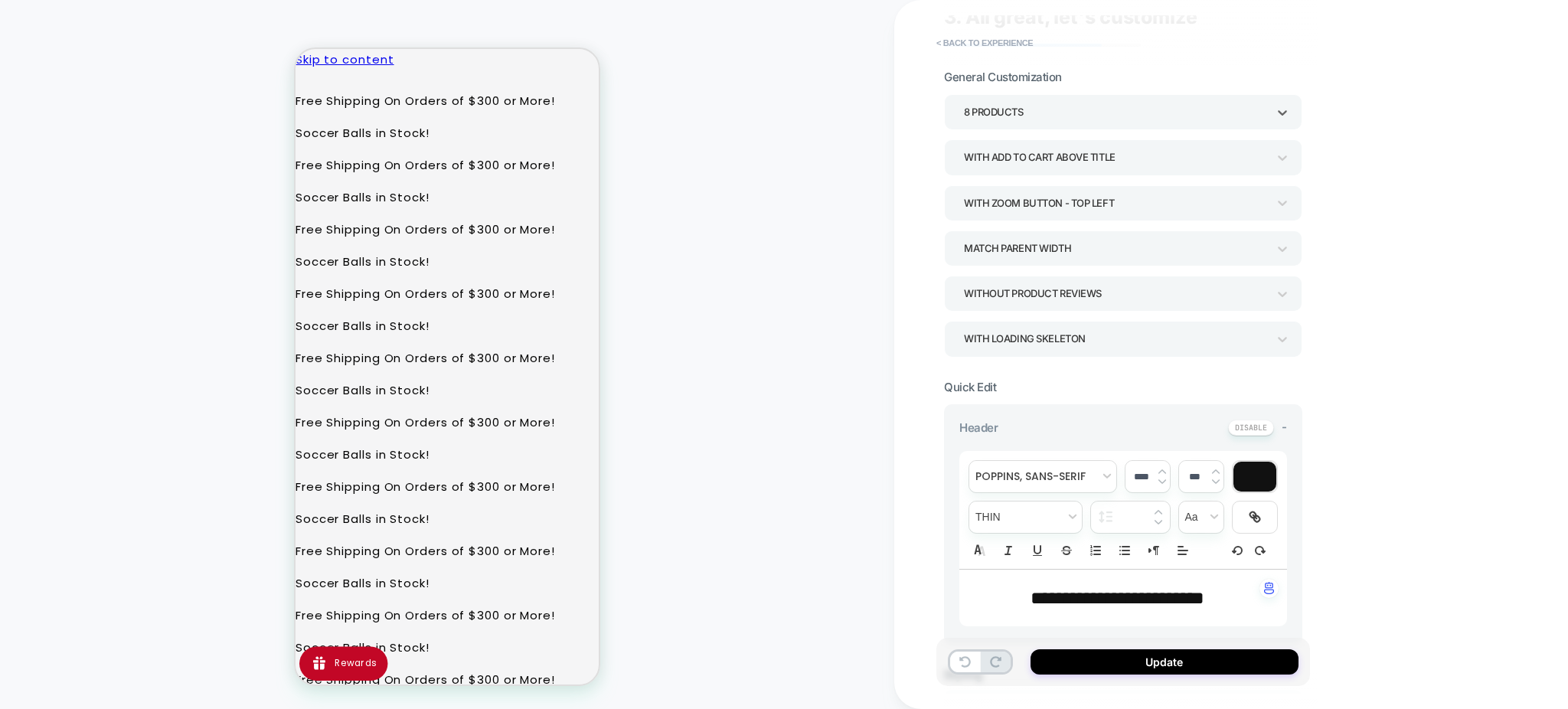
scroll to position [0, 0]
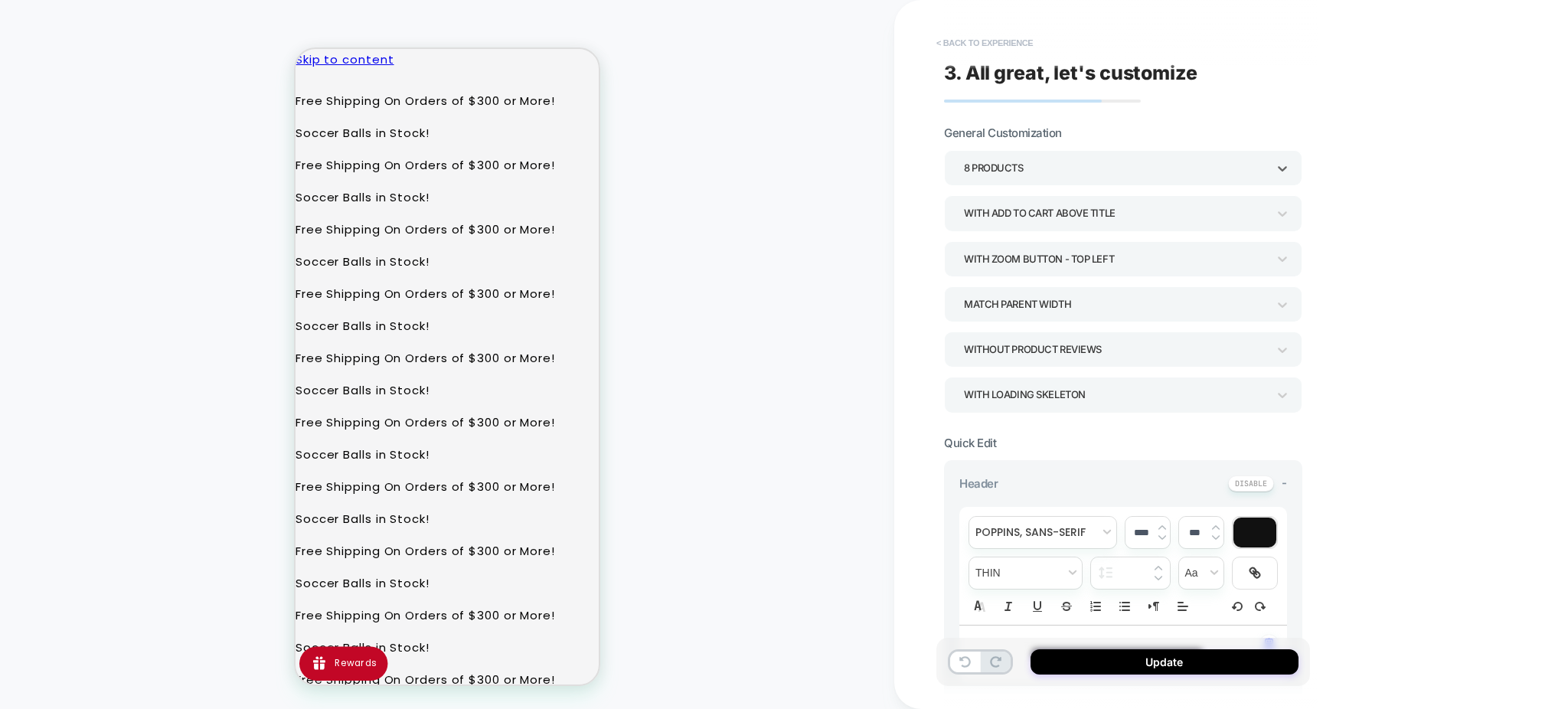
click at [956, 40] on button "< Back to experience" at bounding box center [985, 43] width 111 height 25
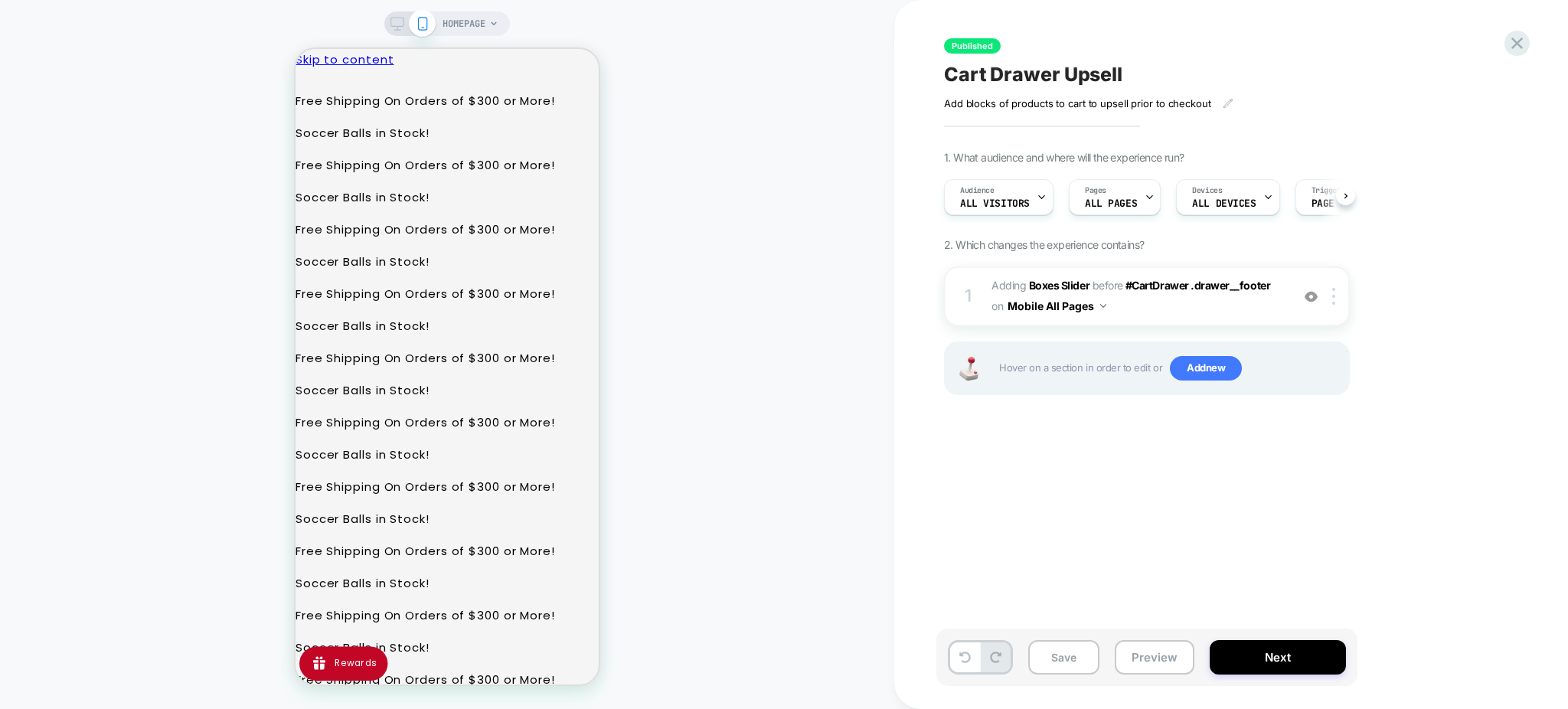
scroll to position [0, 1]
click at [1152, 305] on span "#_loomi_addon_1756848592567 Adding Boxes Slider BEFORE #CartDrawer .drawer__foo…" at bounding box center [1137, 295] width 292 height 41
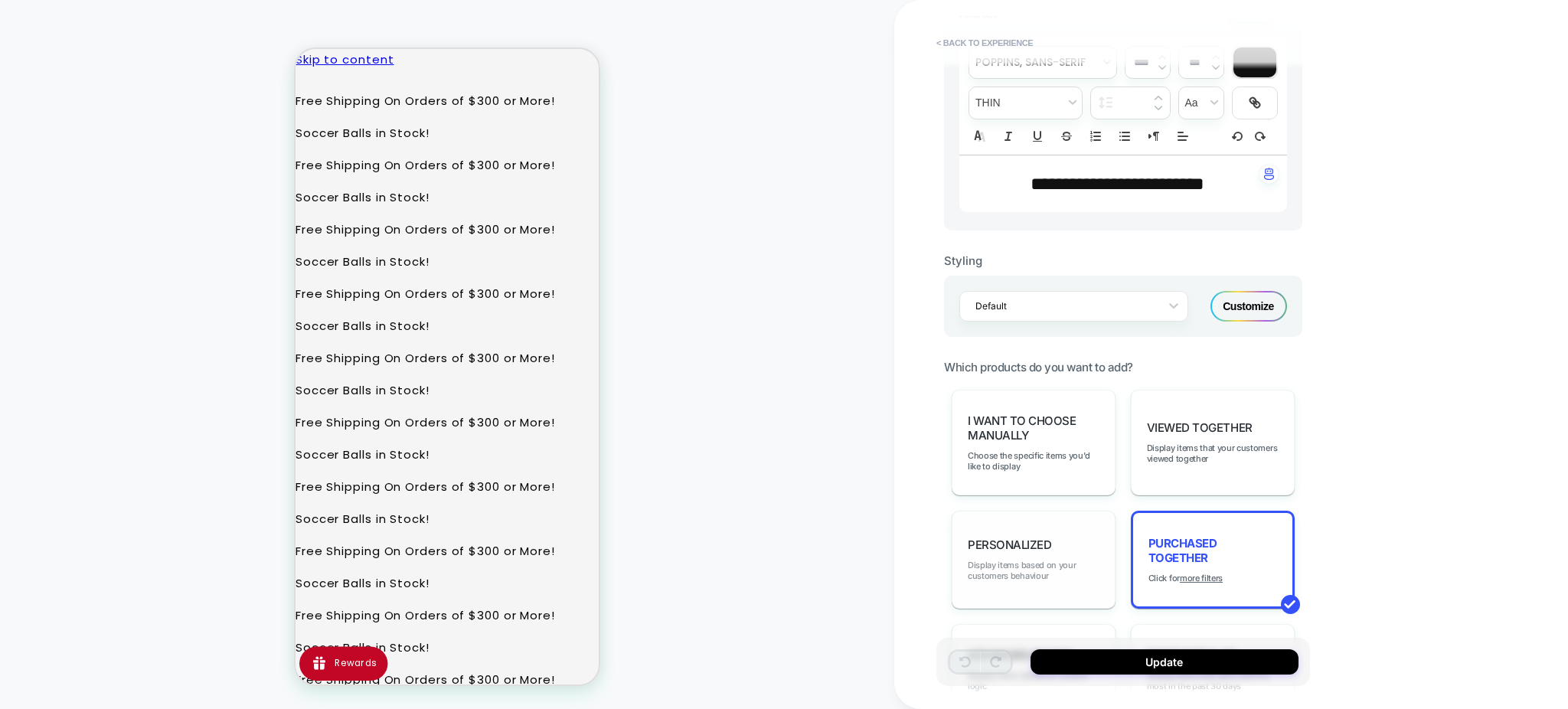
scroll to position [408, 0]
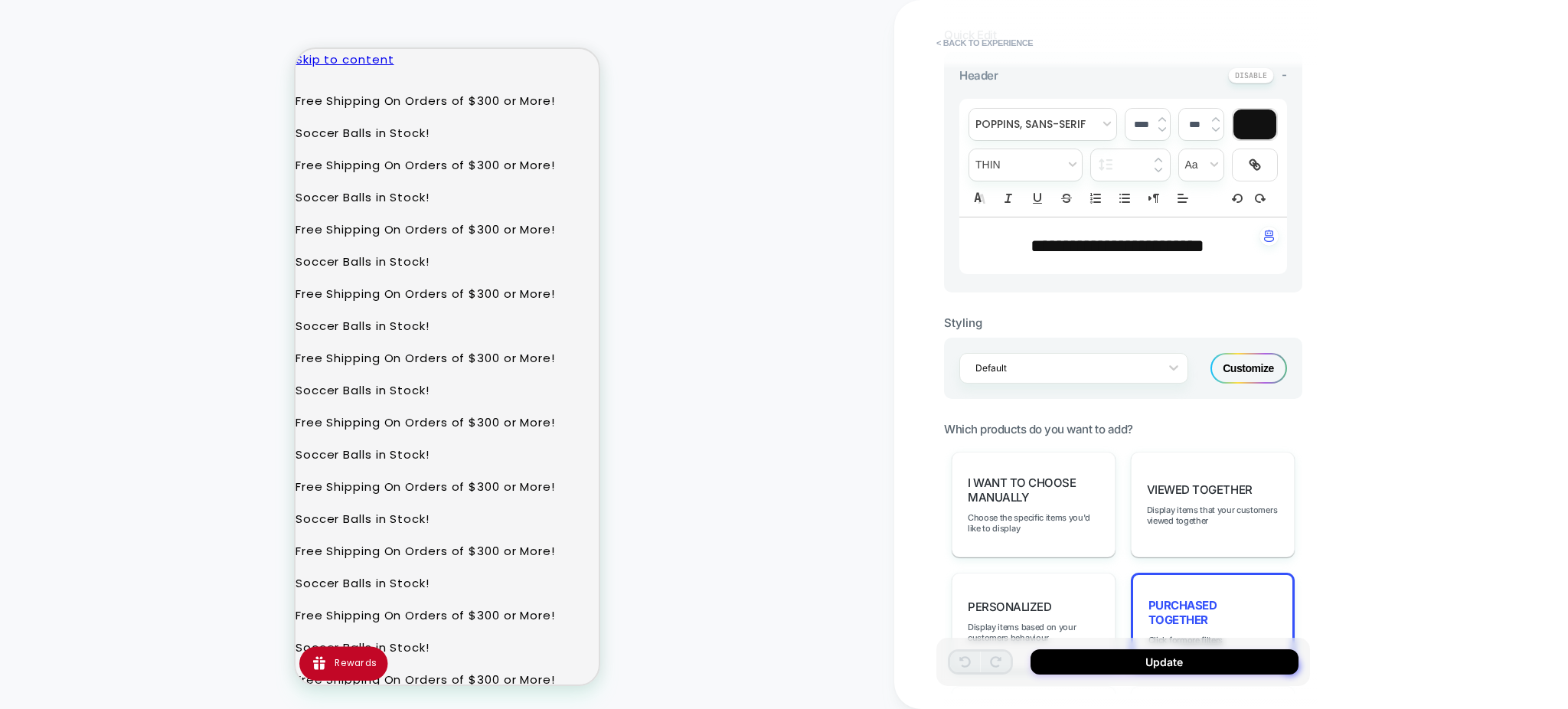
click at [1266, 360] on div "Customize" at bounding box center [1248, 368] width 77 height 31
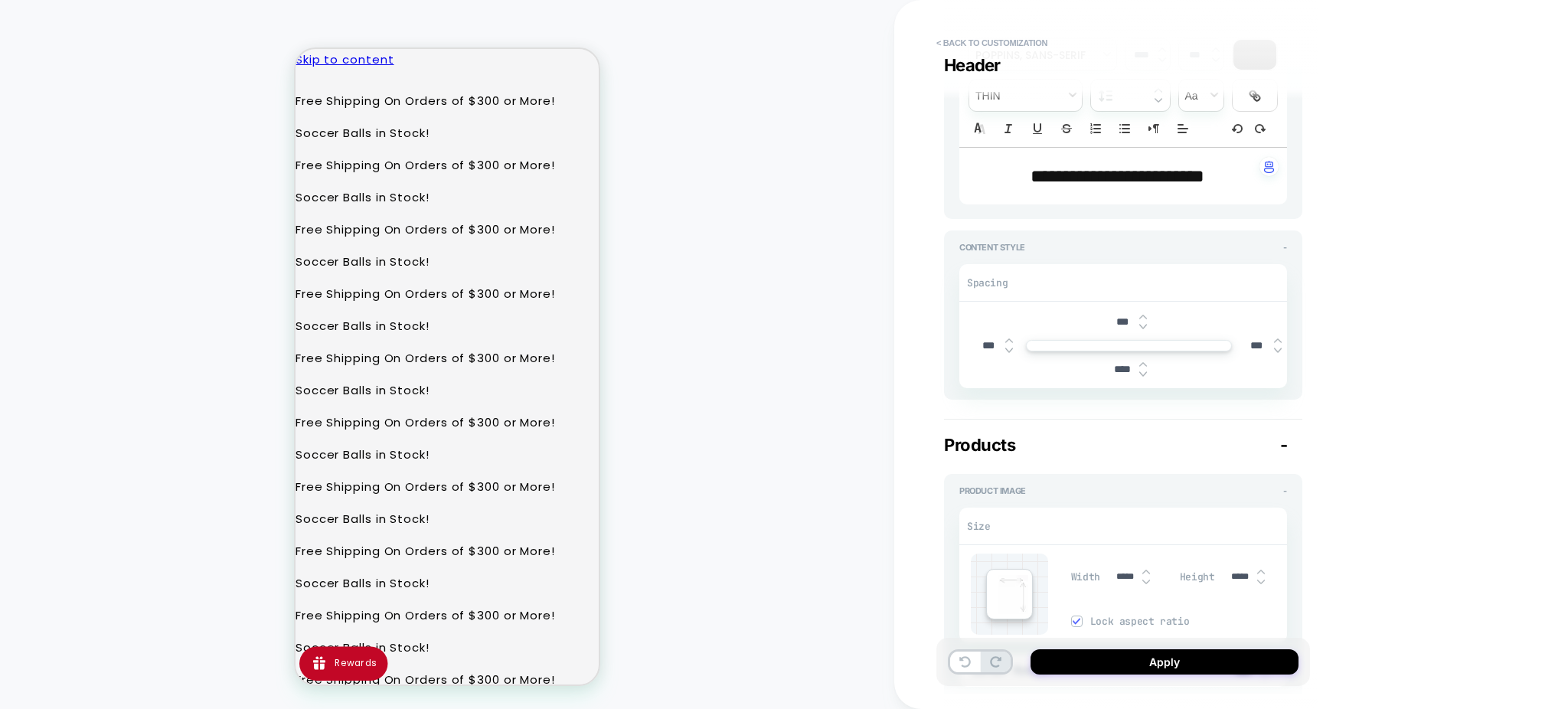
scroll to position [306, 0]
click at [1119, 359] on input "****" at bounding box center [1122, 363] width 35 height 13
click at [1117, 362] on input "****" at bounding box center [1122, 363] width 35 height 13
type textarea "*"
type input "****"
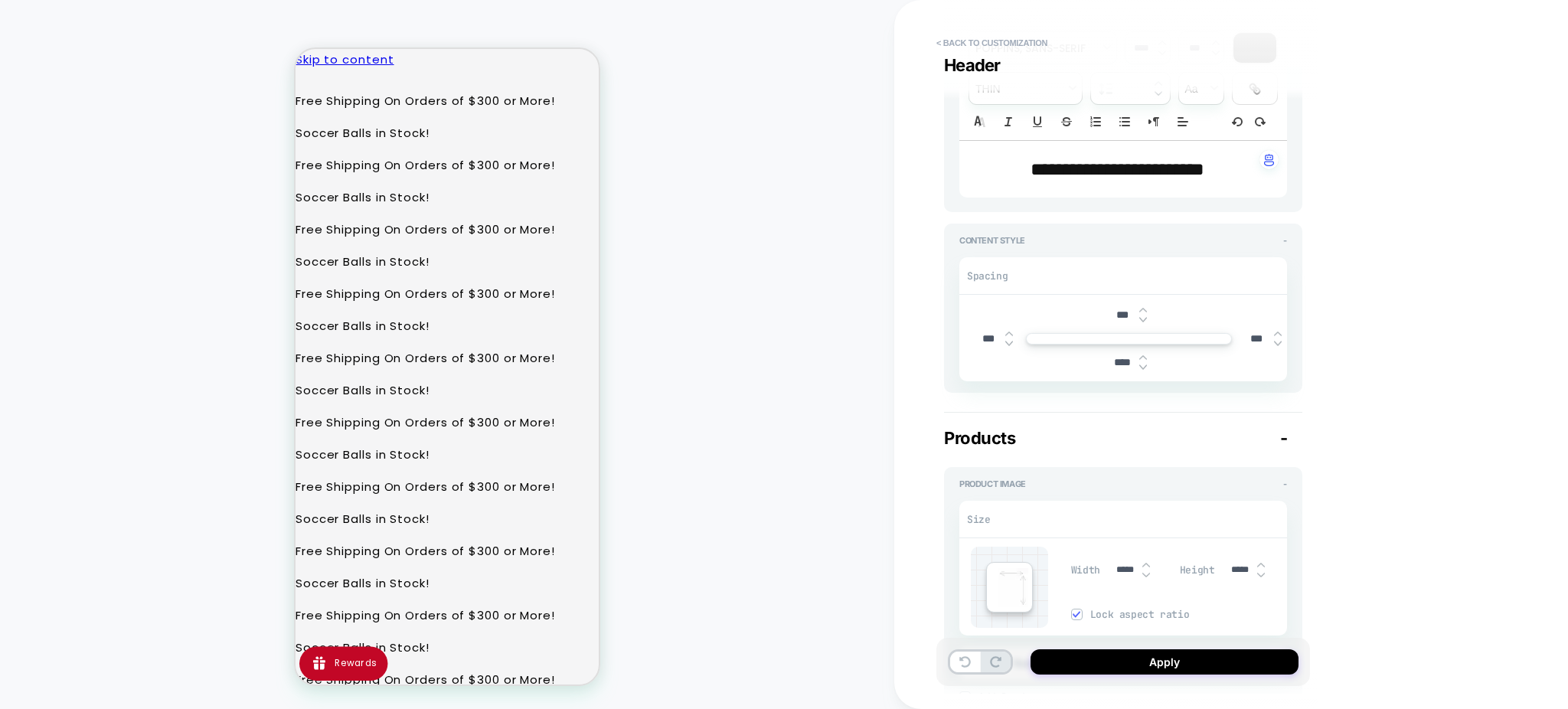
type textarea "*"
type input "***"
type textarea "*"
type input "****"
type textarea "*"
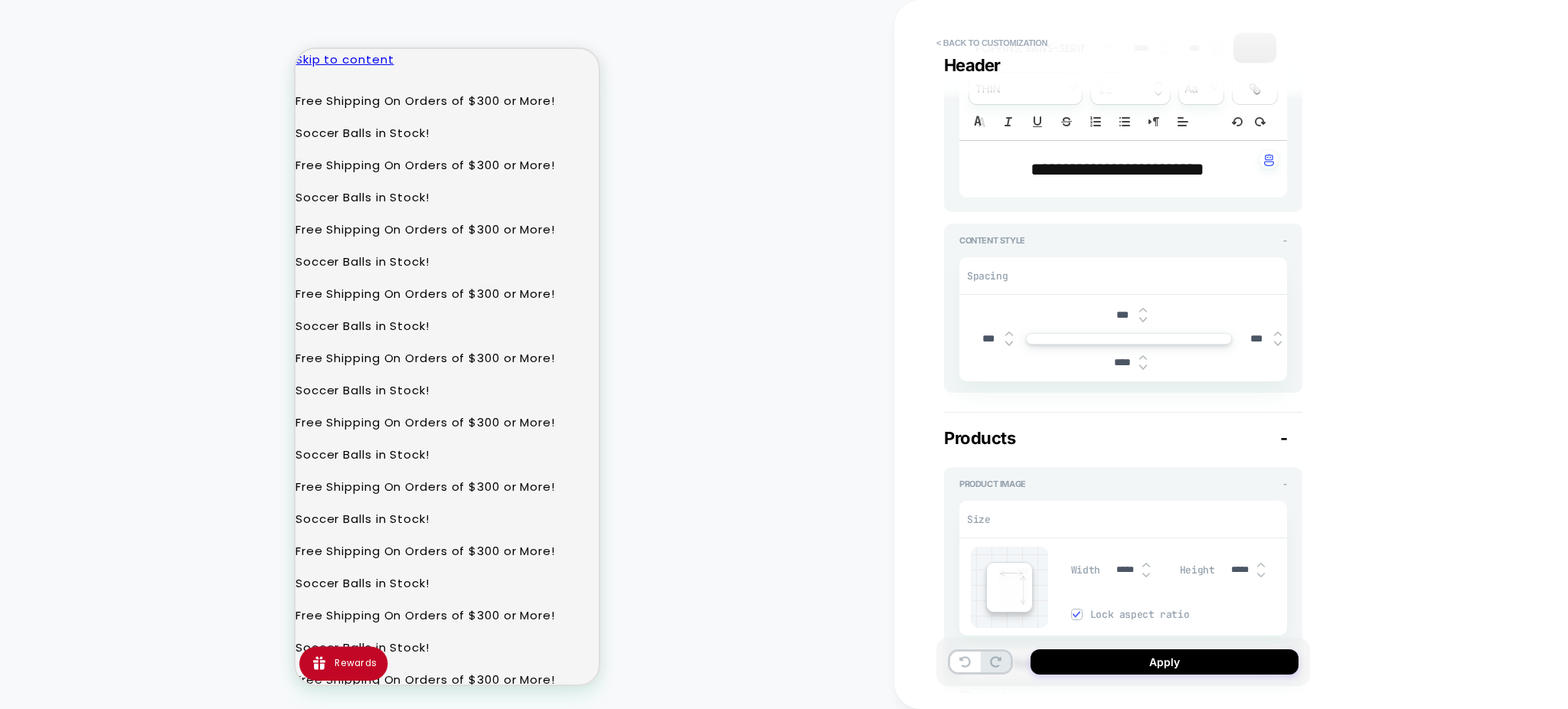
type input "***"
type textarea "*"
type input "****"
type textarea "*"
type input "***"
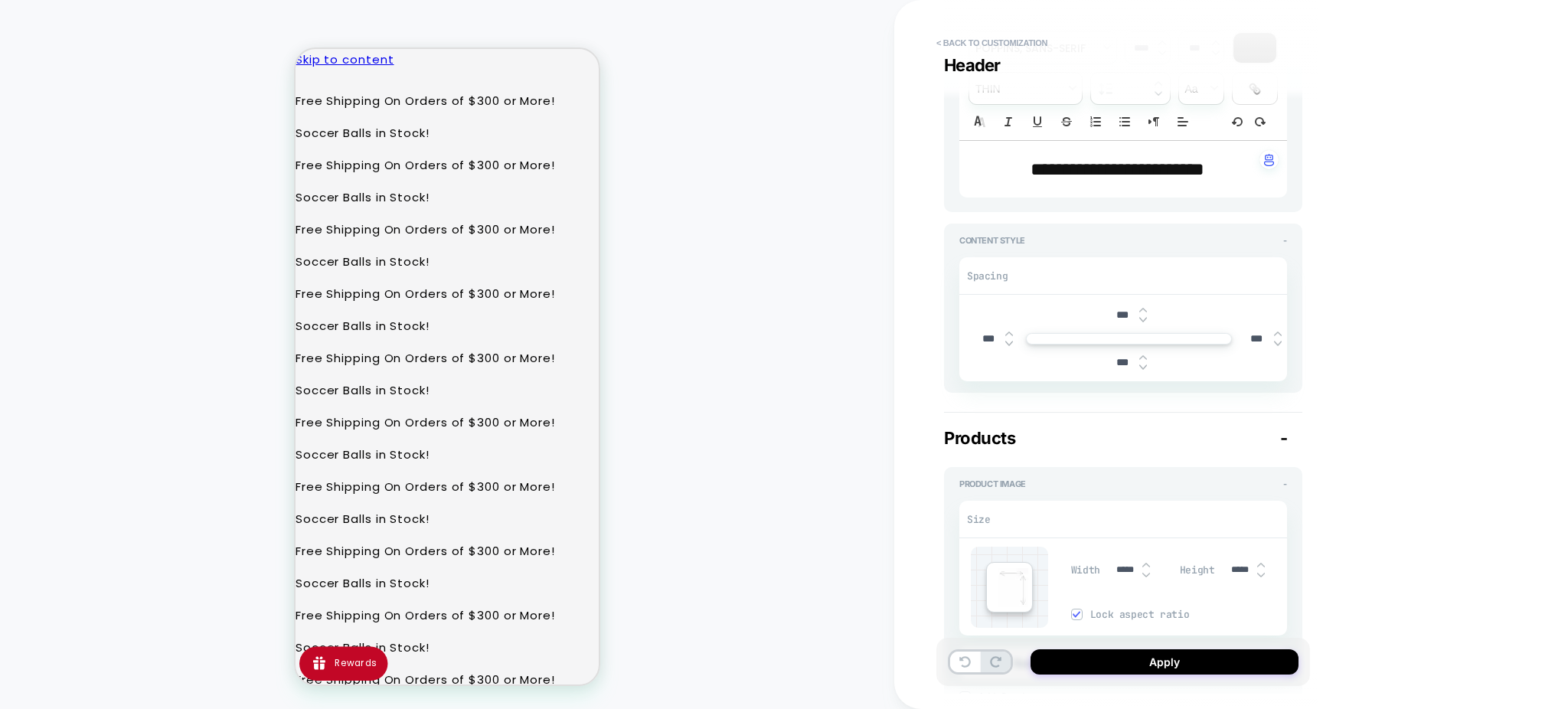
type textarea "*"
type input "****"
type textarea "*"
type input "***"
type textarea "*"
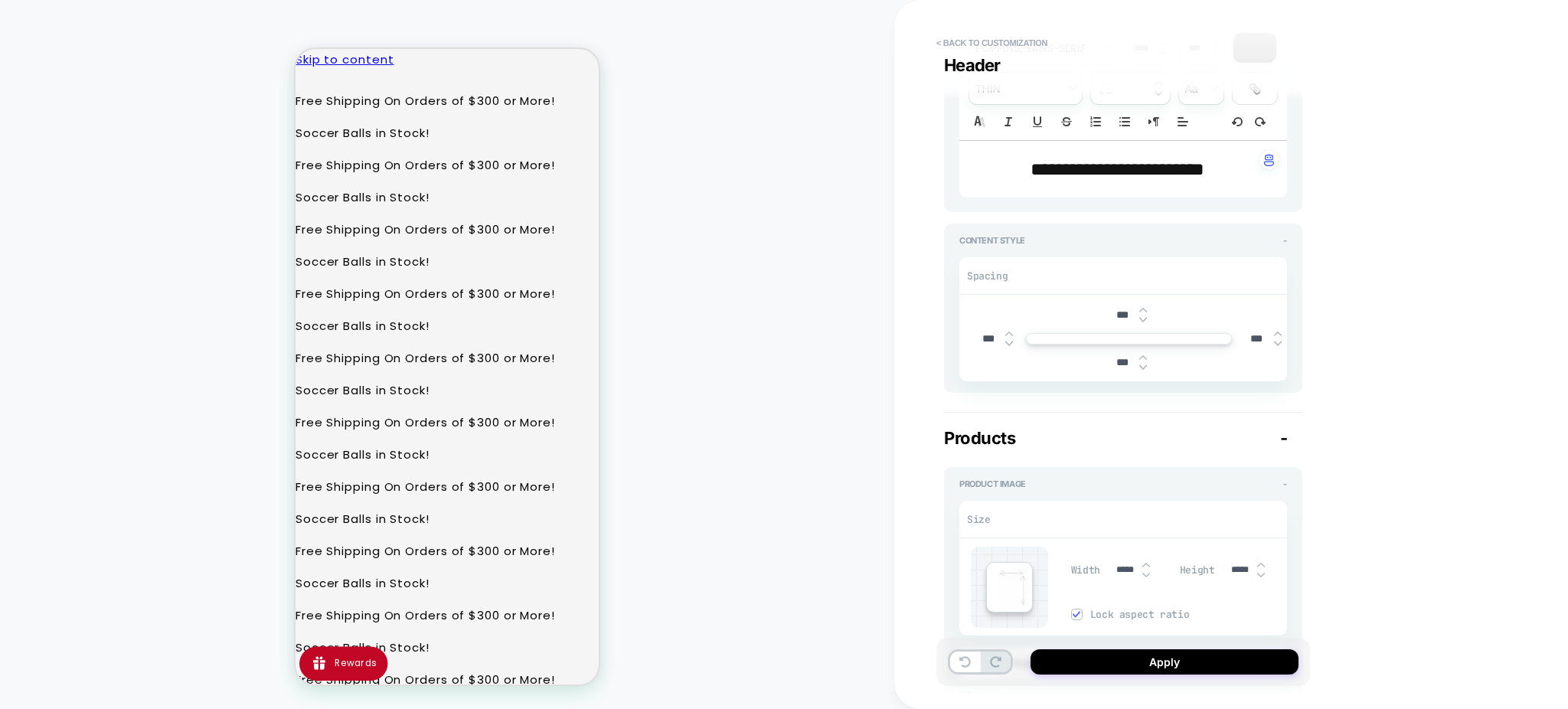
type input "***"
click at [1110, 308] on input "***" at bounding box center [1122, 315] width 35 height 13
type input "****"
type textarea "*"
type input "***"
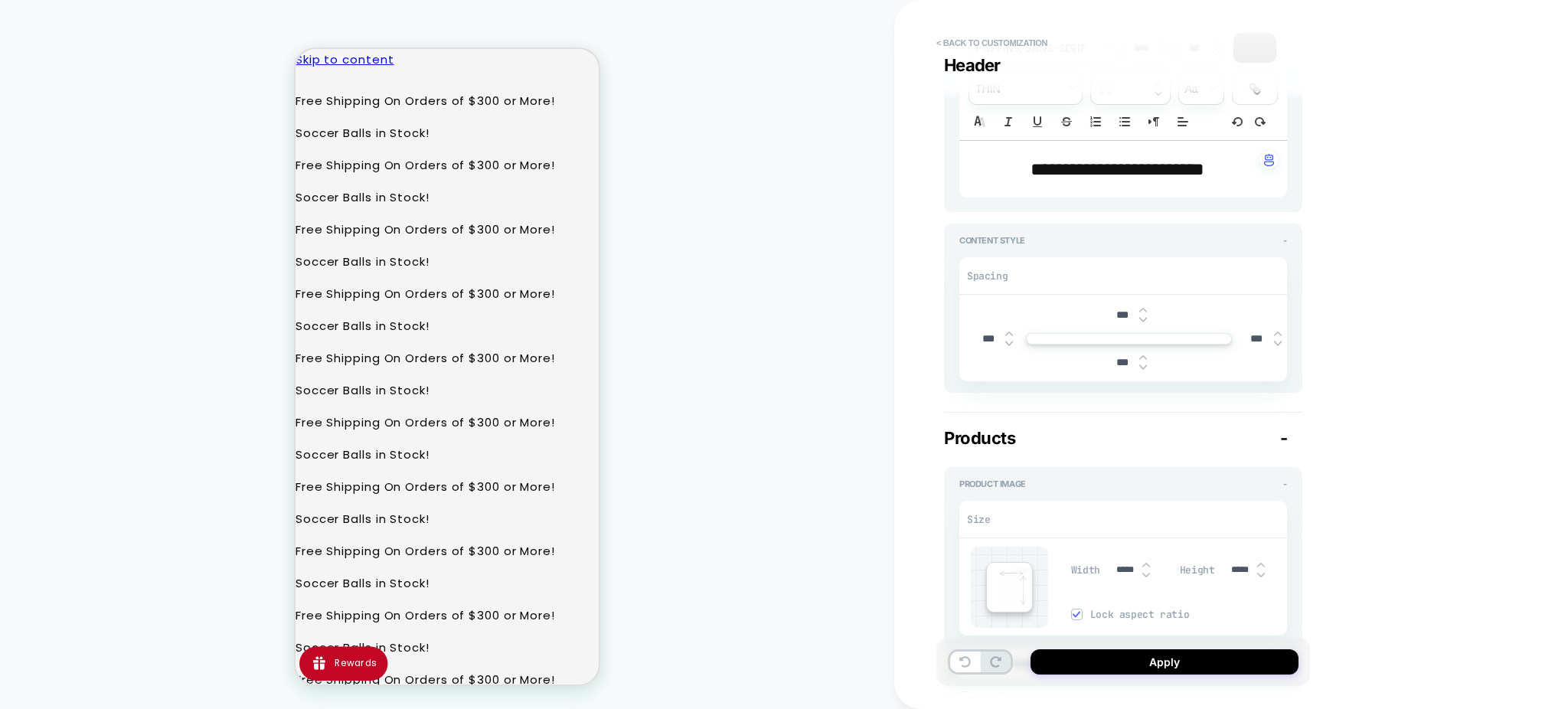
type textarea "*"
click at [1112, 359] on input "***" at bounding box center [1122, 363] width 35 height 13
type input "****"
type textarea "*"
type input "***"
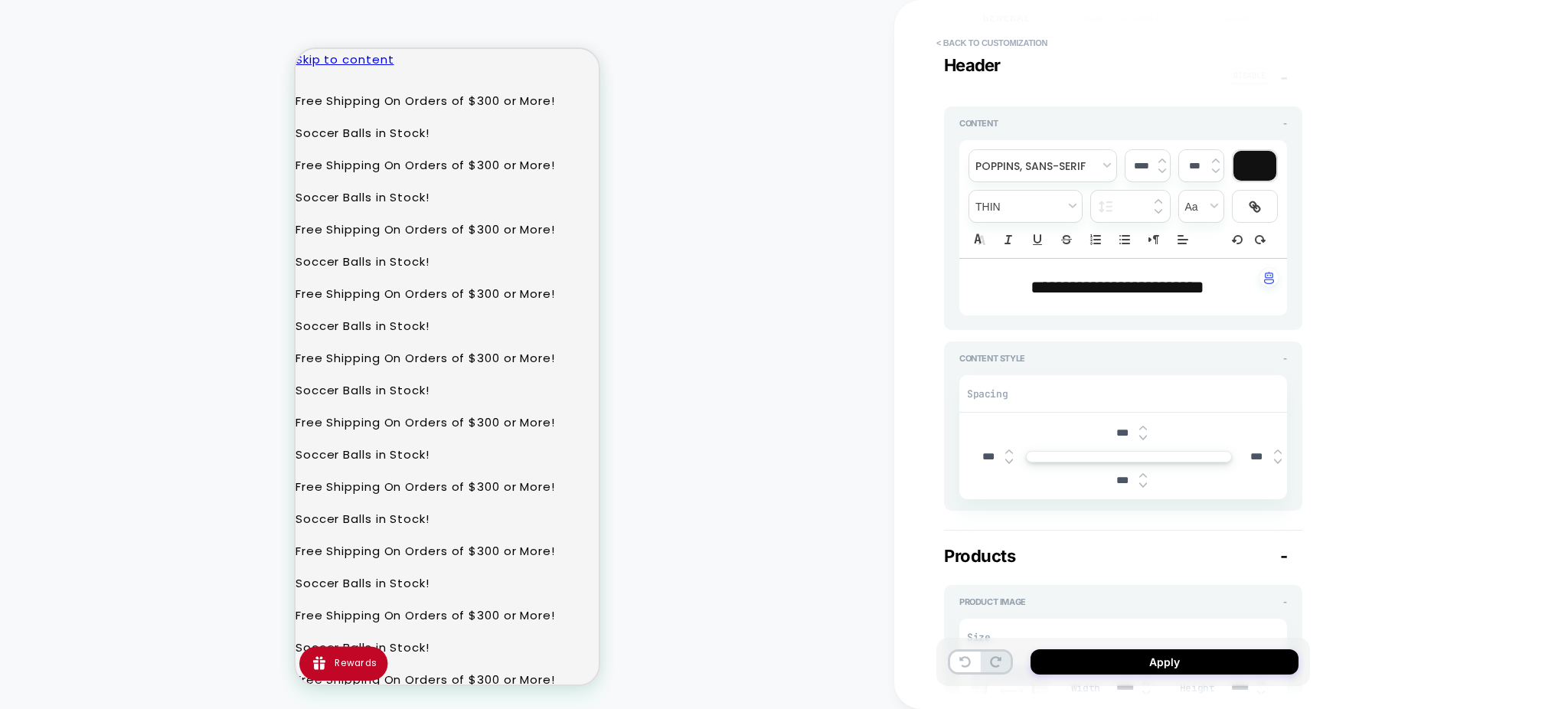
scroll to position [0, 0]
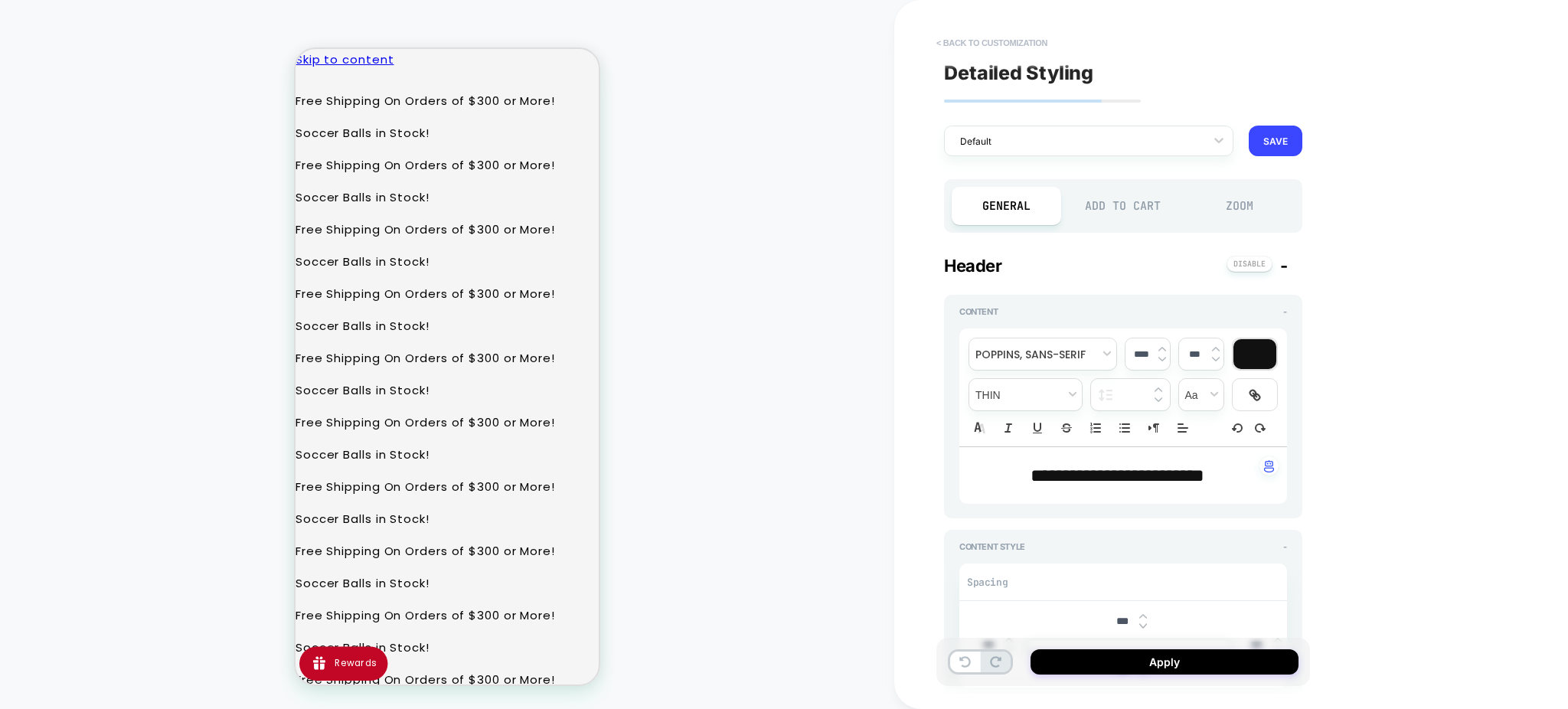
click at [962, 43] on button "< Back to customization" at bounding box center [992, 43] width 127 height 25
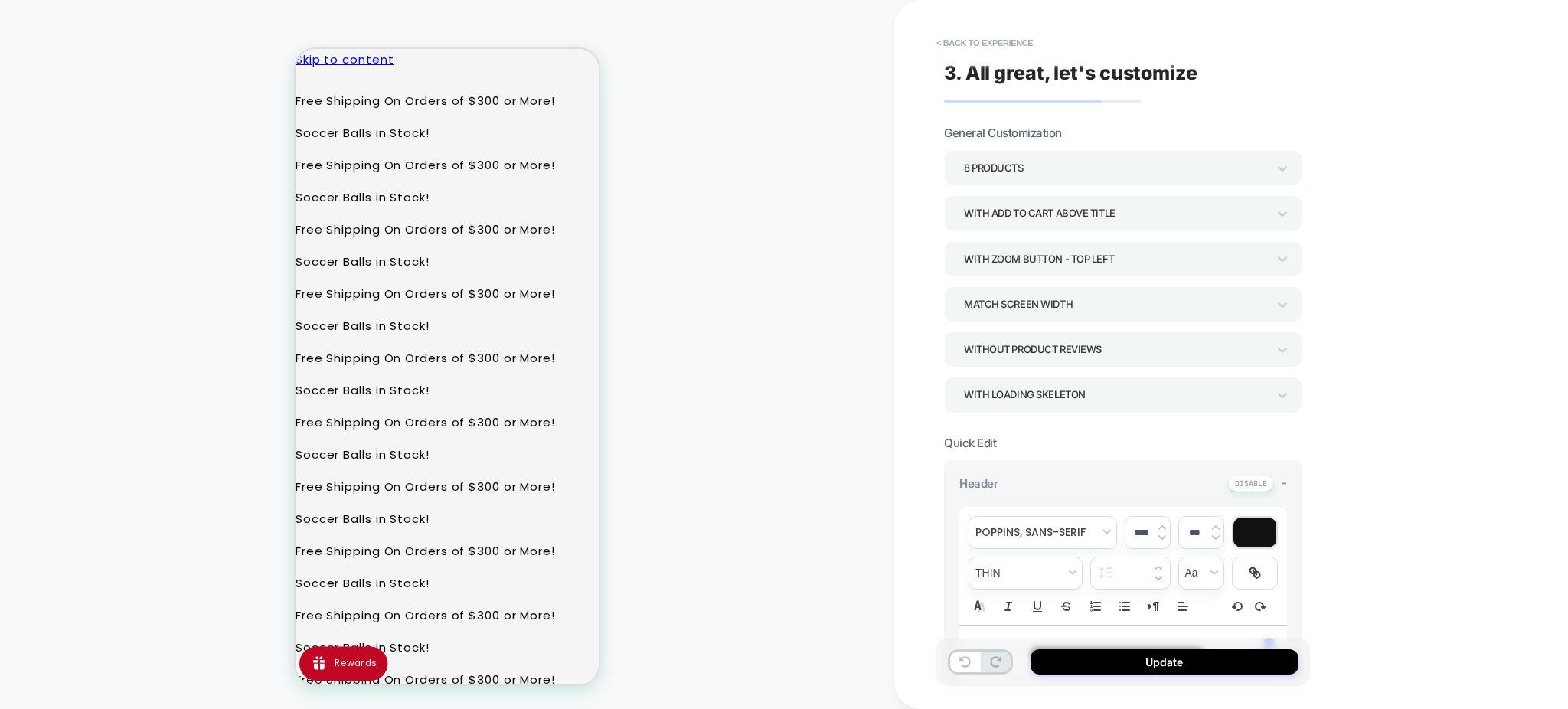
click at [1110, 300] on div "Match Screen Width" at bounding box center [1115, 304] width 303 height 21
click at [1057, 376] on div "Match Parent Width" at bounding box center [1123, 378] width 346 height 32
click at [970, 43] on button "< Back to experience" at bounding box center [985, 43] width 111 height 25
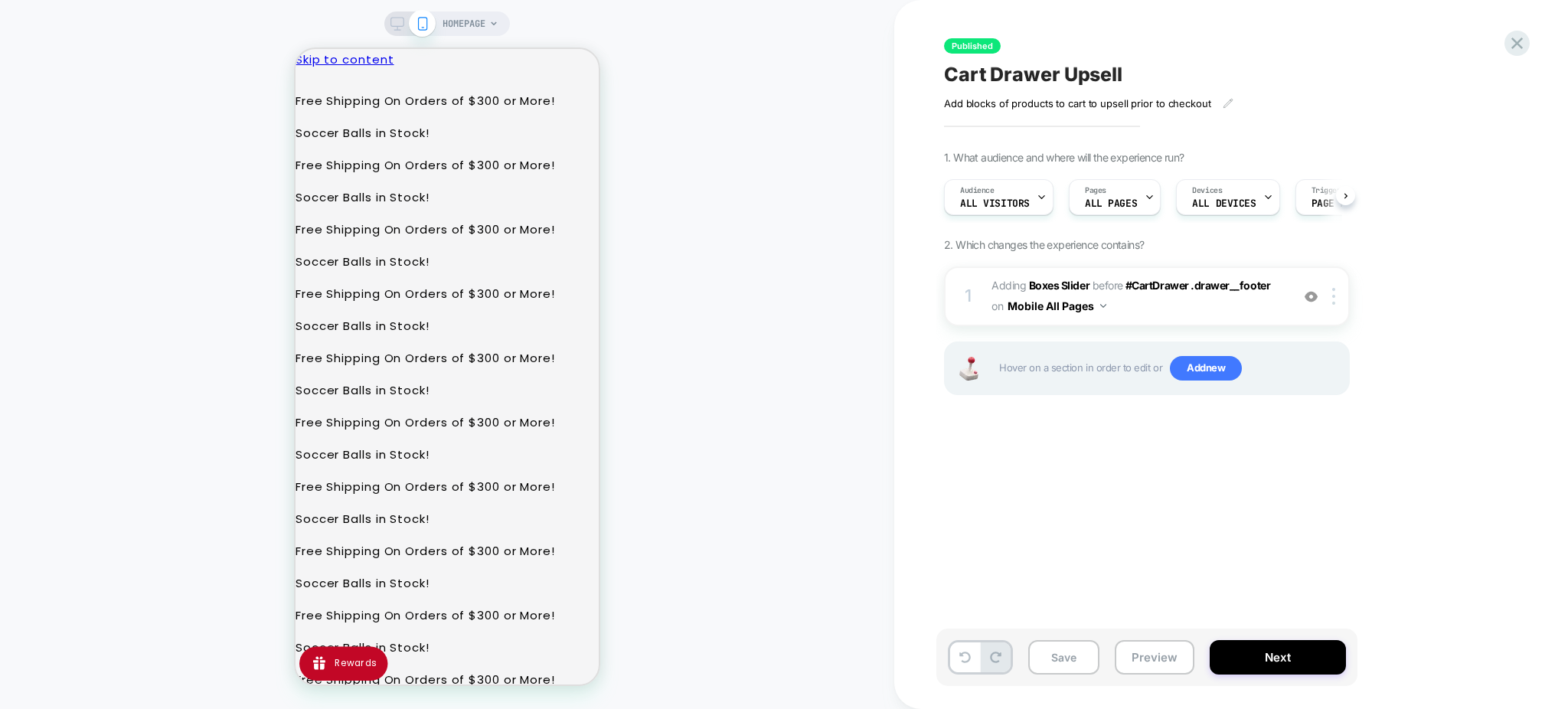
scroll to position [0, 1]
click at [1183, 312] on span "#_loomi_addon_1756848592567 Adding Boxes Slider BEFORE #CartDrawer .drawer__foo…" at bounding box center [1137, 295] width 292 height 41
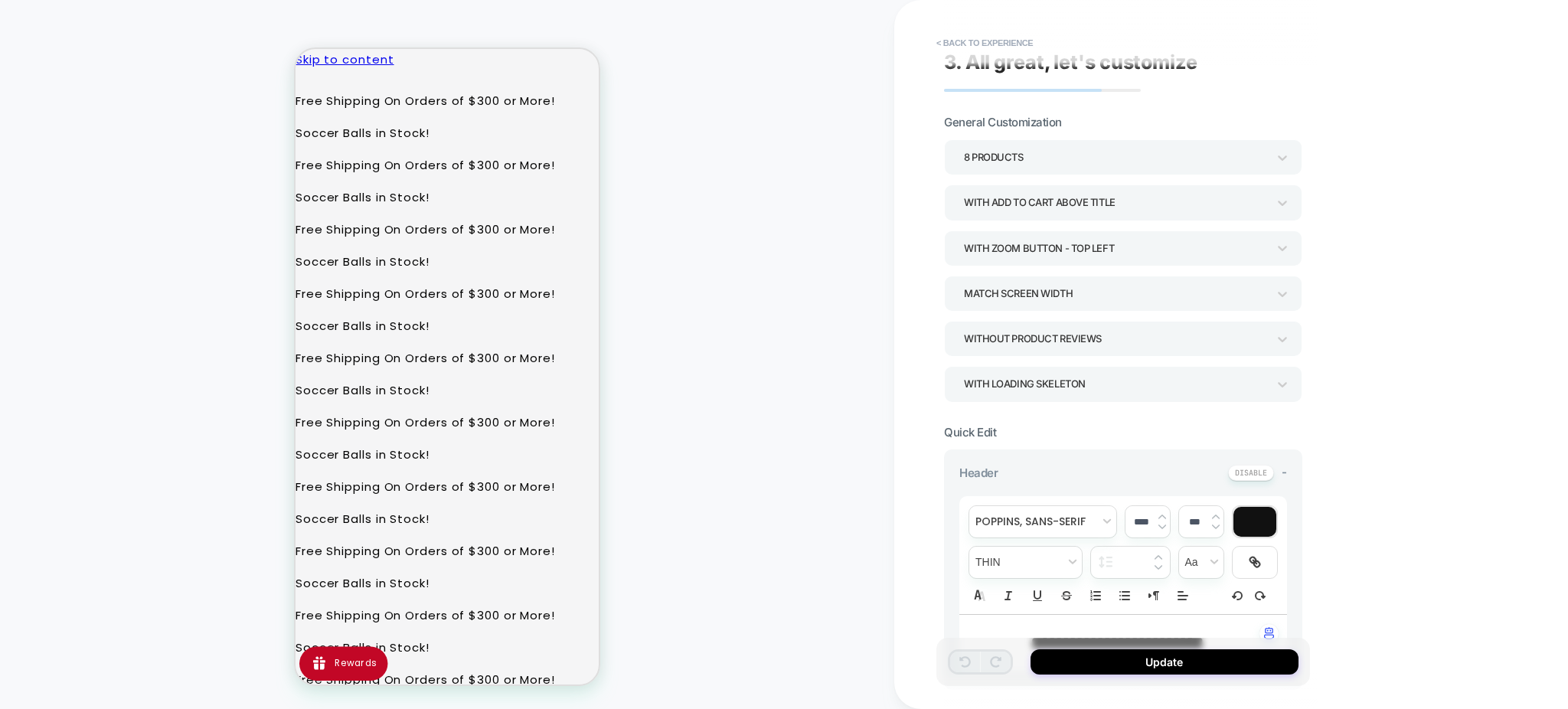
scroll to position [0, 0]
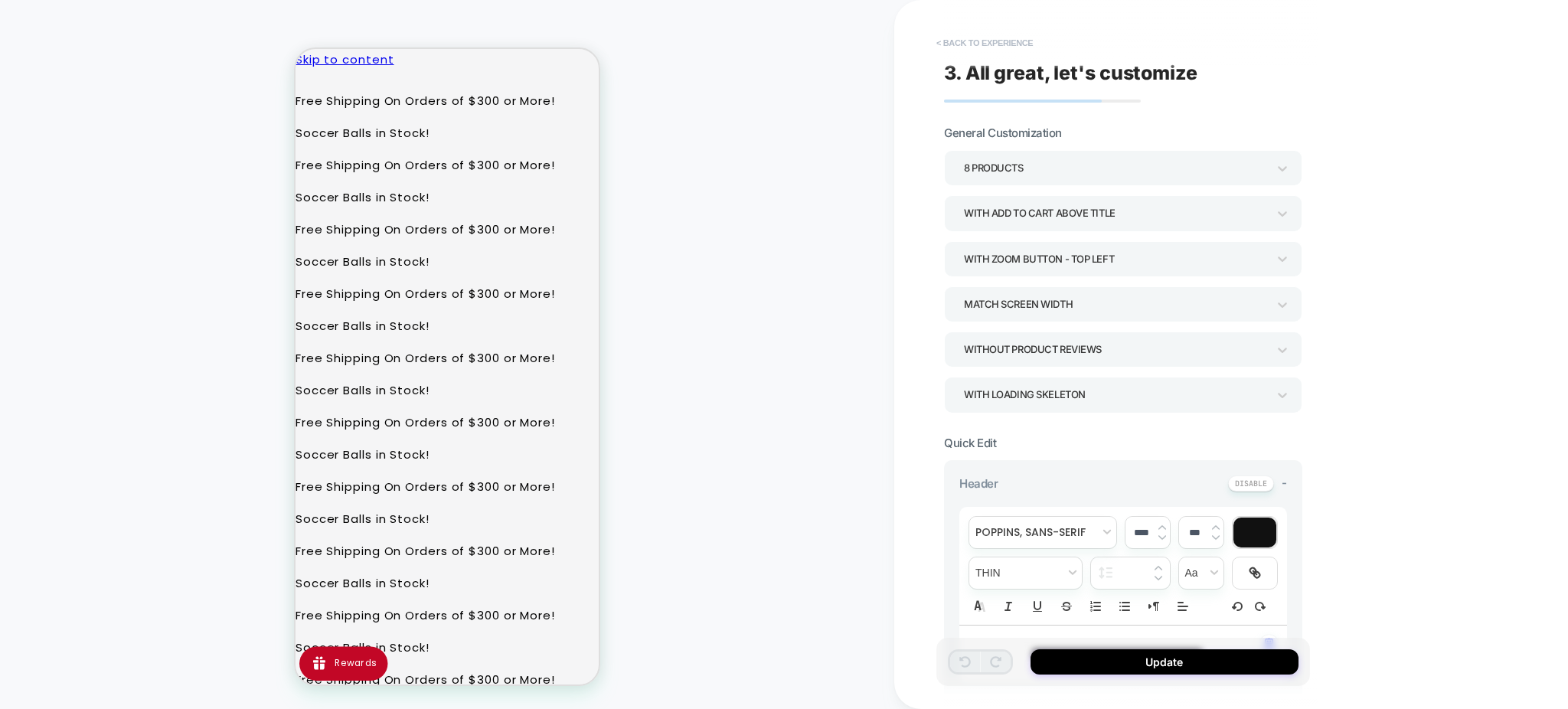
click at [983, 40] on button "< Back to experience" at bounding box center [985, 43] width 111 height 25
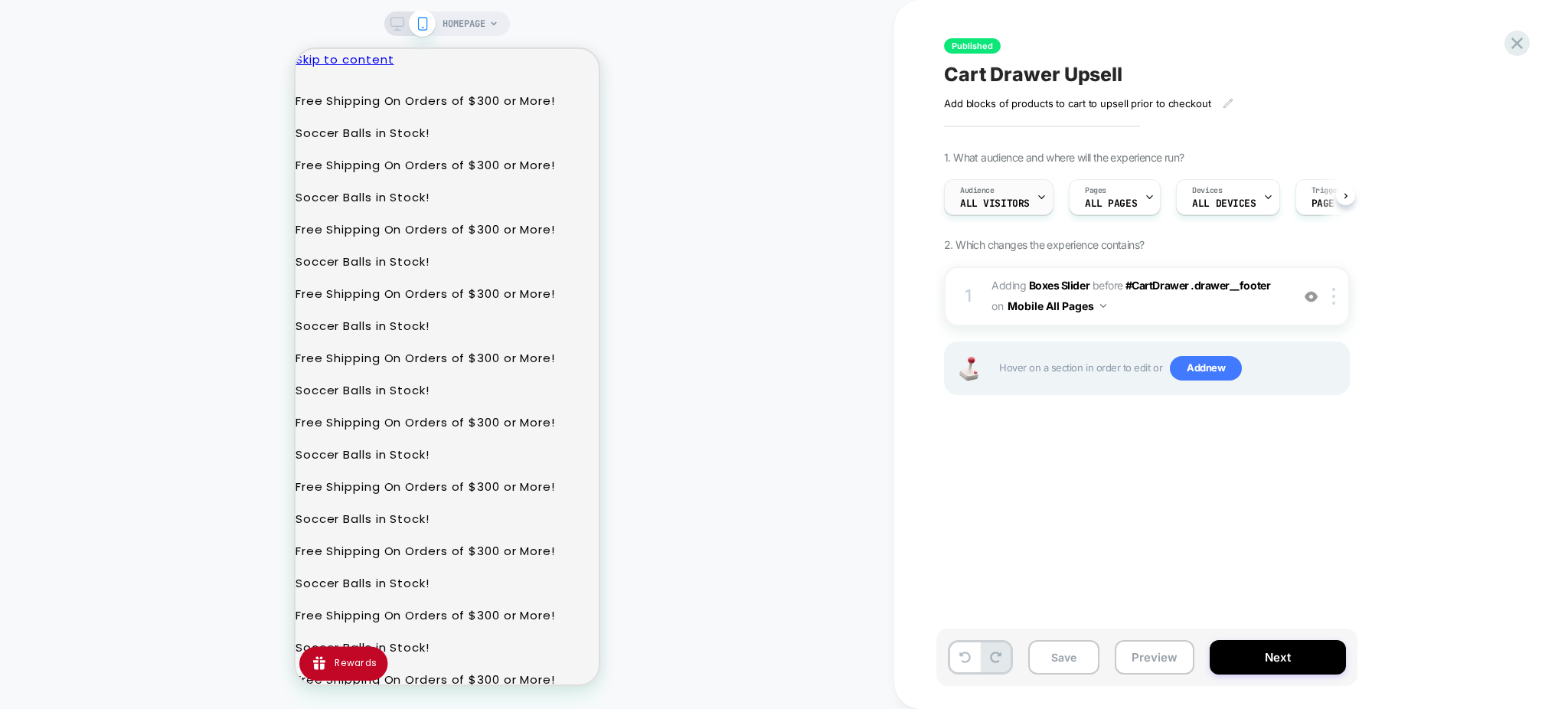
scroll to position [0, 1]
click at [1311, 298] on img at bounding box center [1311, 296] width 13 height 13
click at [1335, 291] on img at bounding box center [1333, 296] width 3 height 17
click at [1410, 286] on div "1. What audience and where will the experience run? Audience All Visitors Pages…" at bounding box center [1224, 292] width 558 height 282
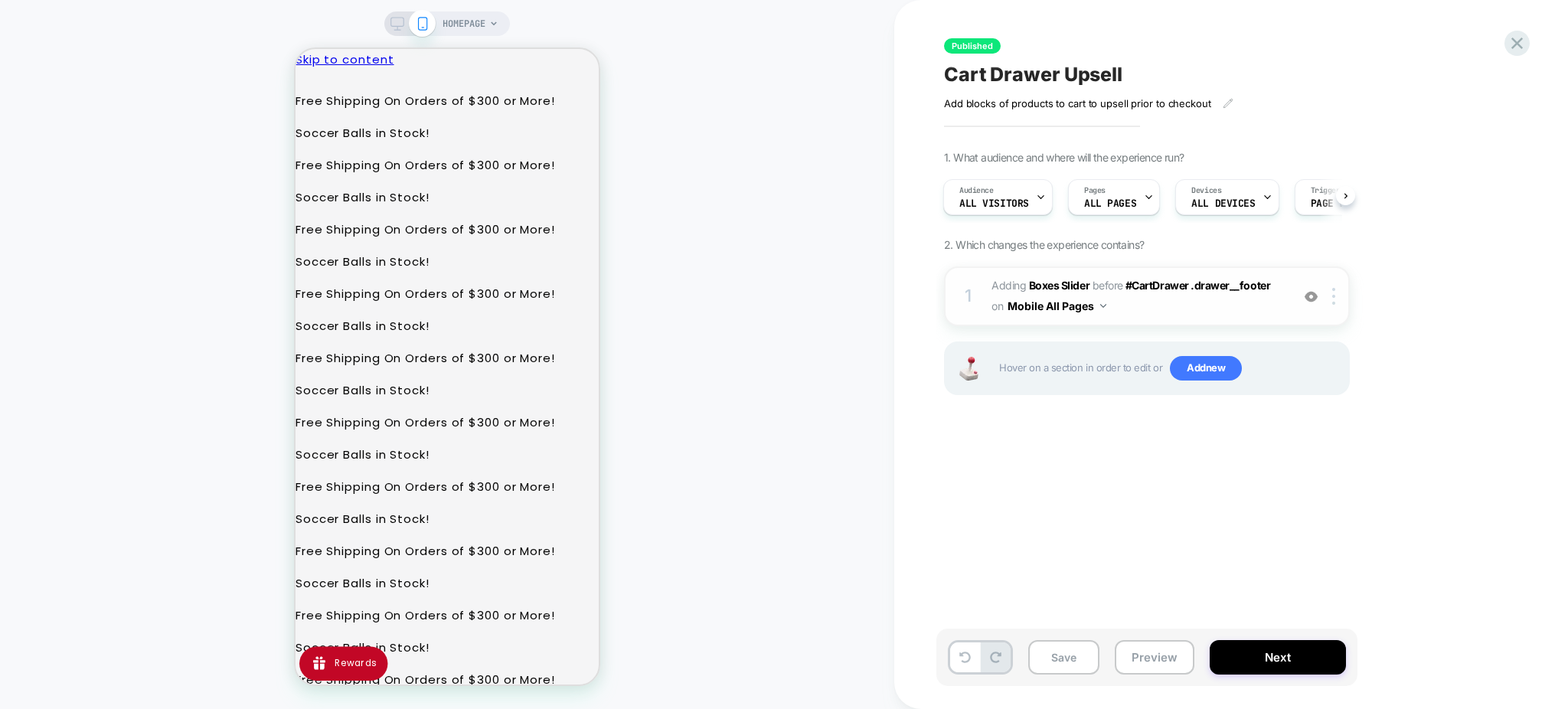
click at [1229, 300] on span "#_loomi_addon_1756848592567 Adding Boxes Slider BEFORE #CartDrawer .drawer__foo…" at bounding box center [1137, 295] width 292 height 41
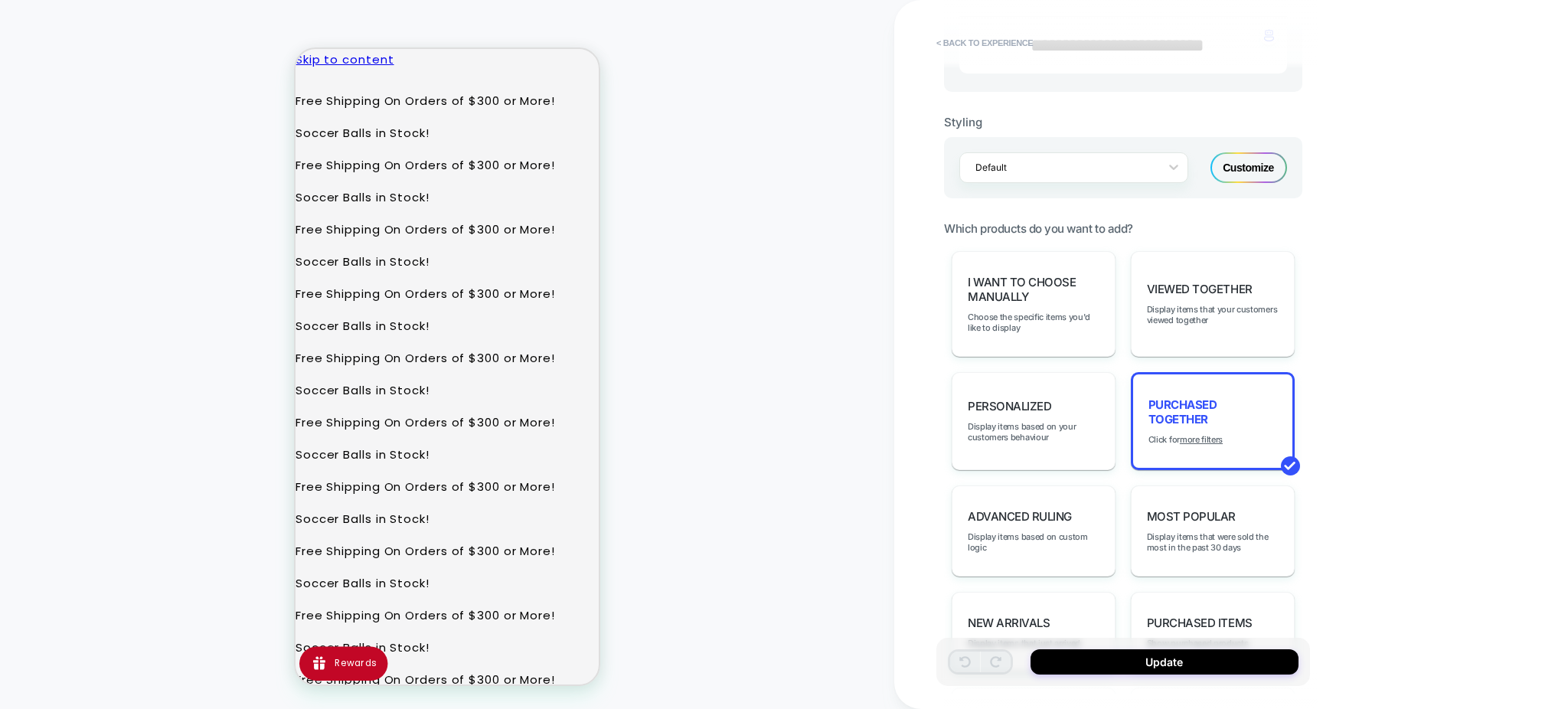
scroll to position [612, 0]
click at [1238, 168] on div "Customize" at bounding box center [1248, 164] width 77 height 31
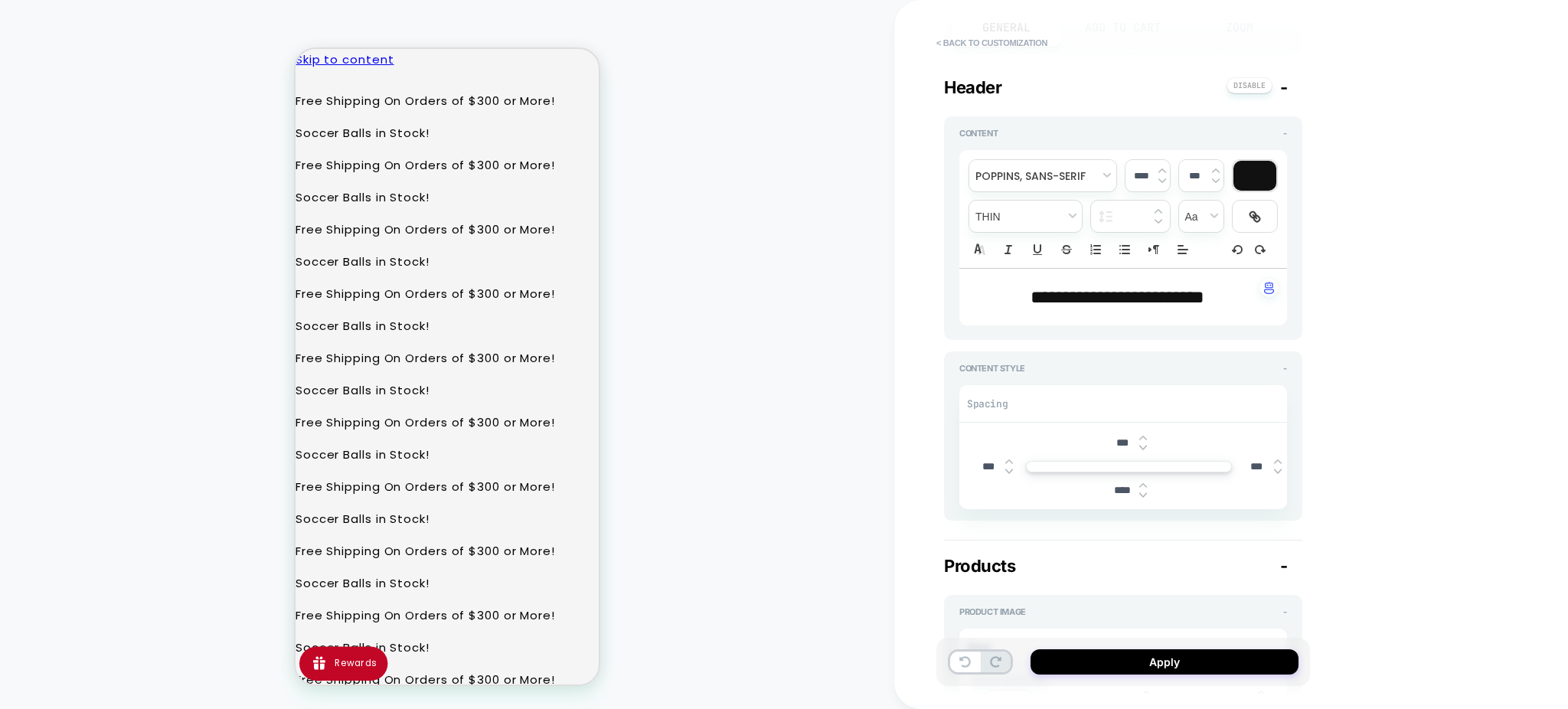
type textarea "*"
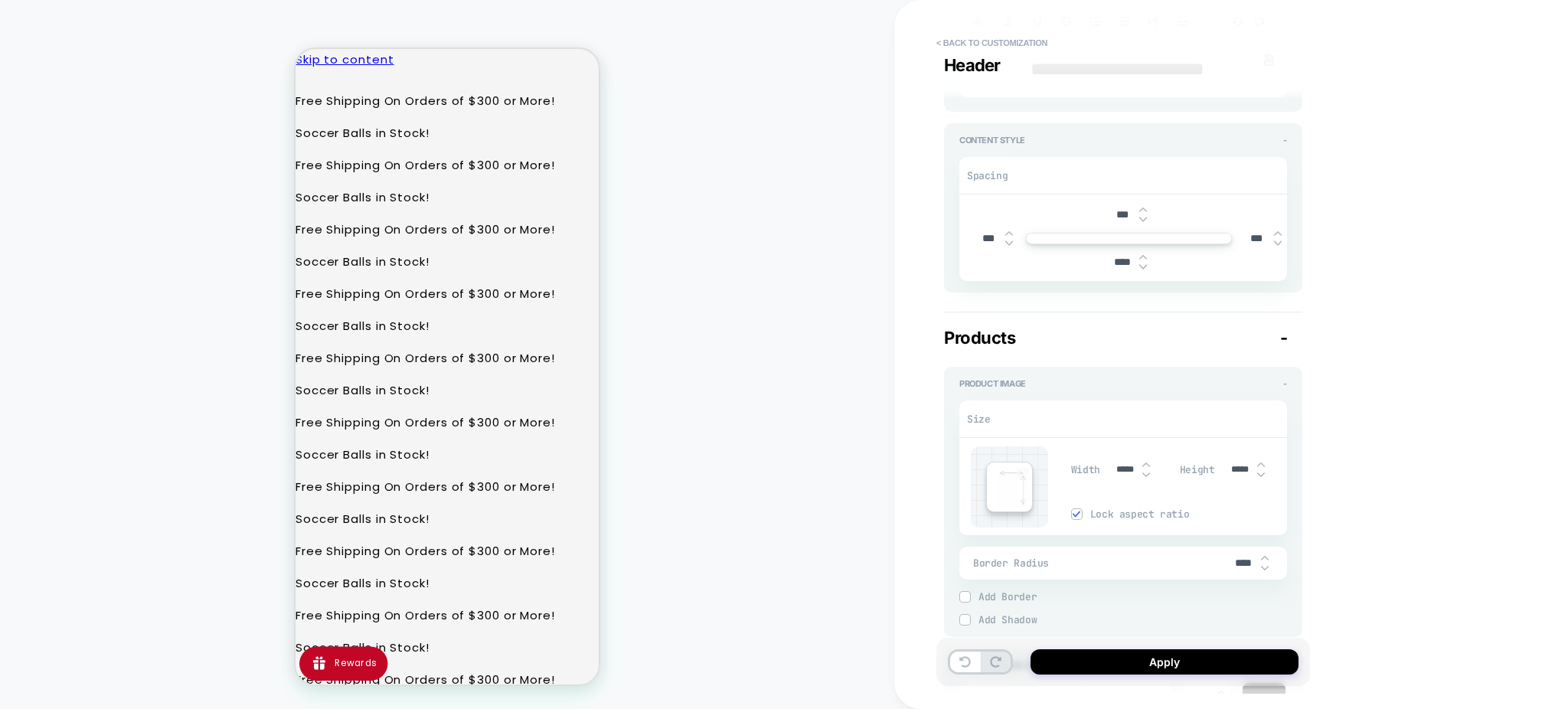
scroll to position [408, 0]
click at [1120, 467] on input "*****" at bounding box center [1125, 468] width 35 height 12
type input "****"
type textarea "*"
type input "****"
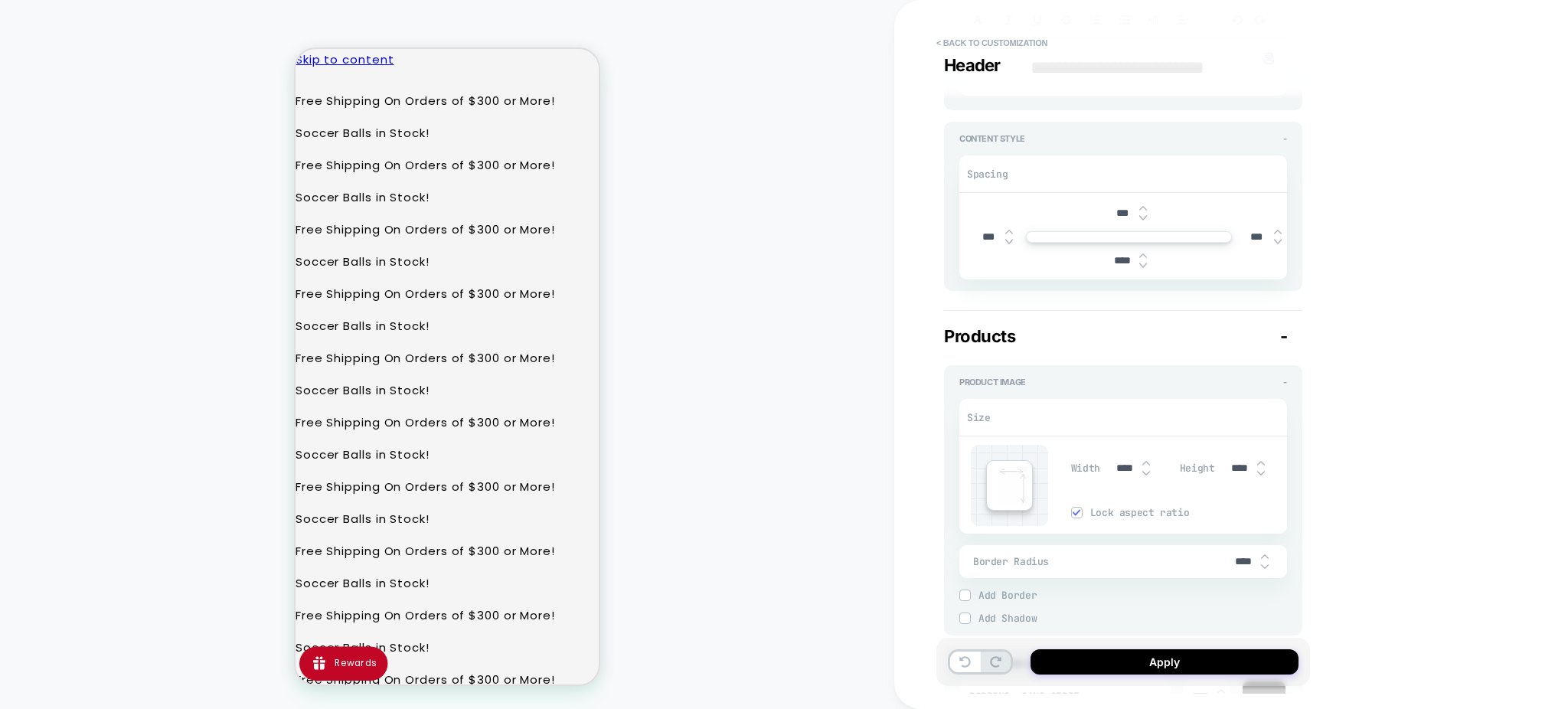
type input "*****"
type textarea "*"
type input "*****"
type textarea "*"
type input "****"
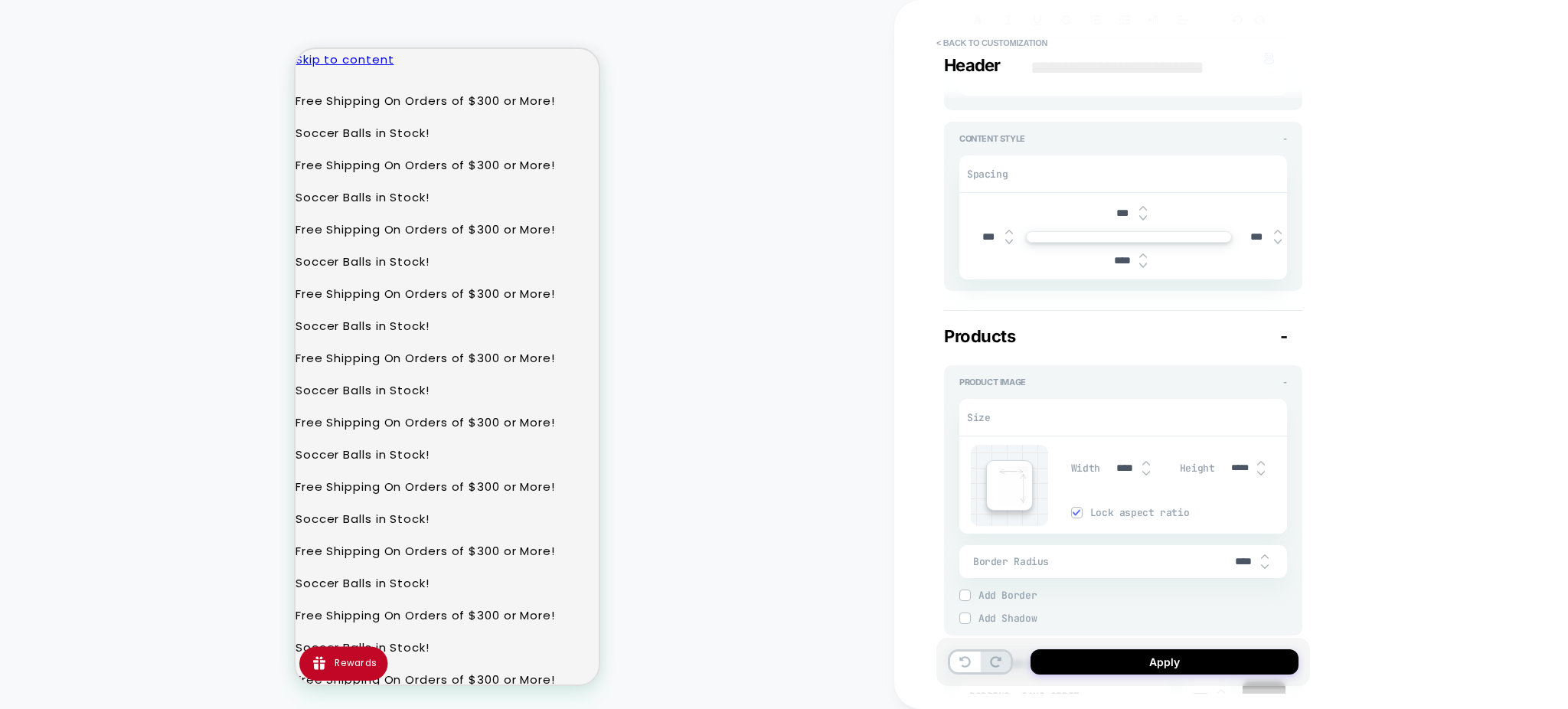
type textarea "*"
type input "****"
type textarea "*"
type input "*****"
type textarea "*"
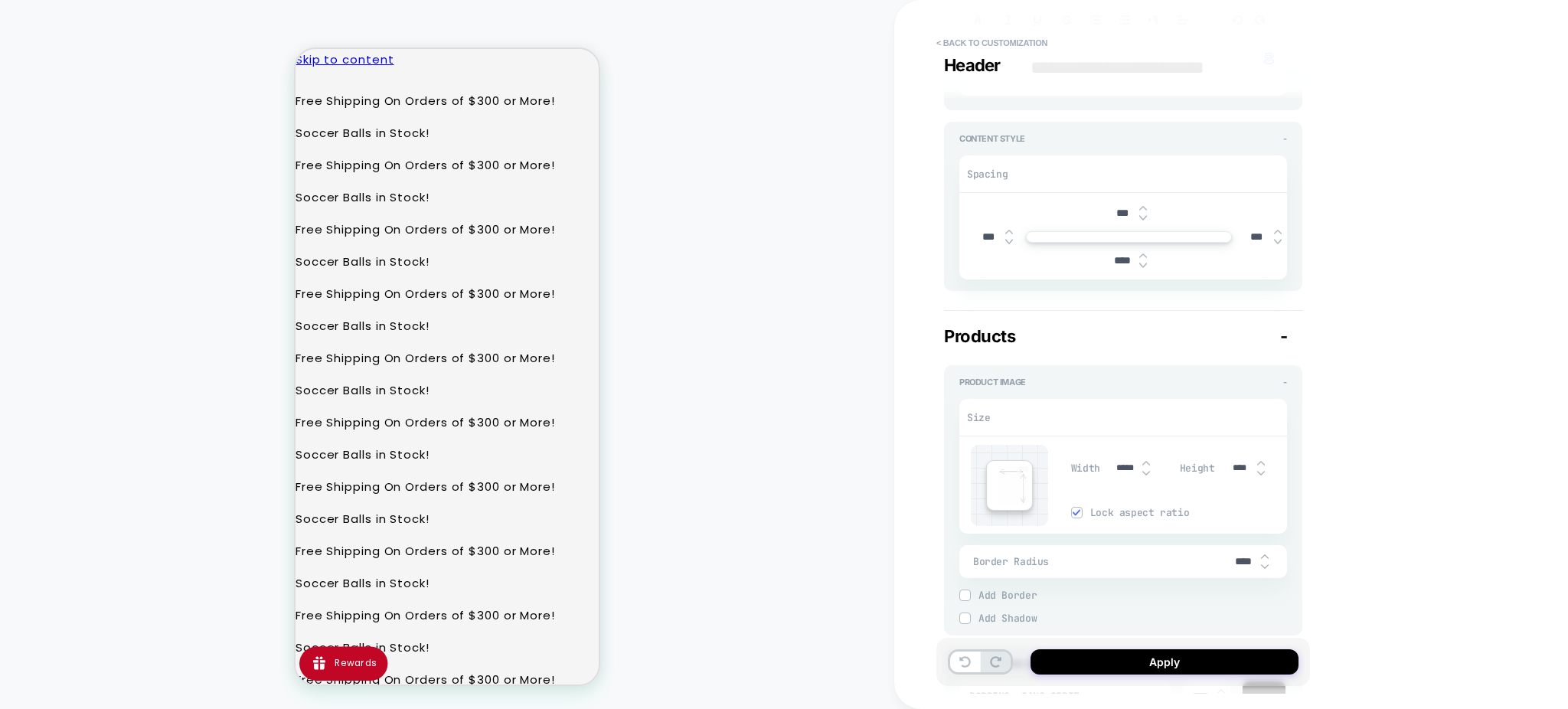
type input "*****"
type textarea "*"
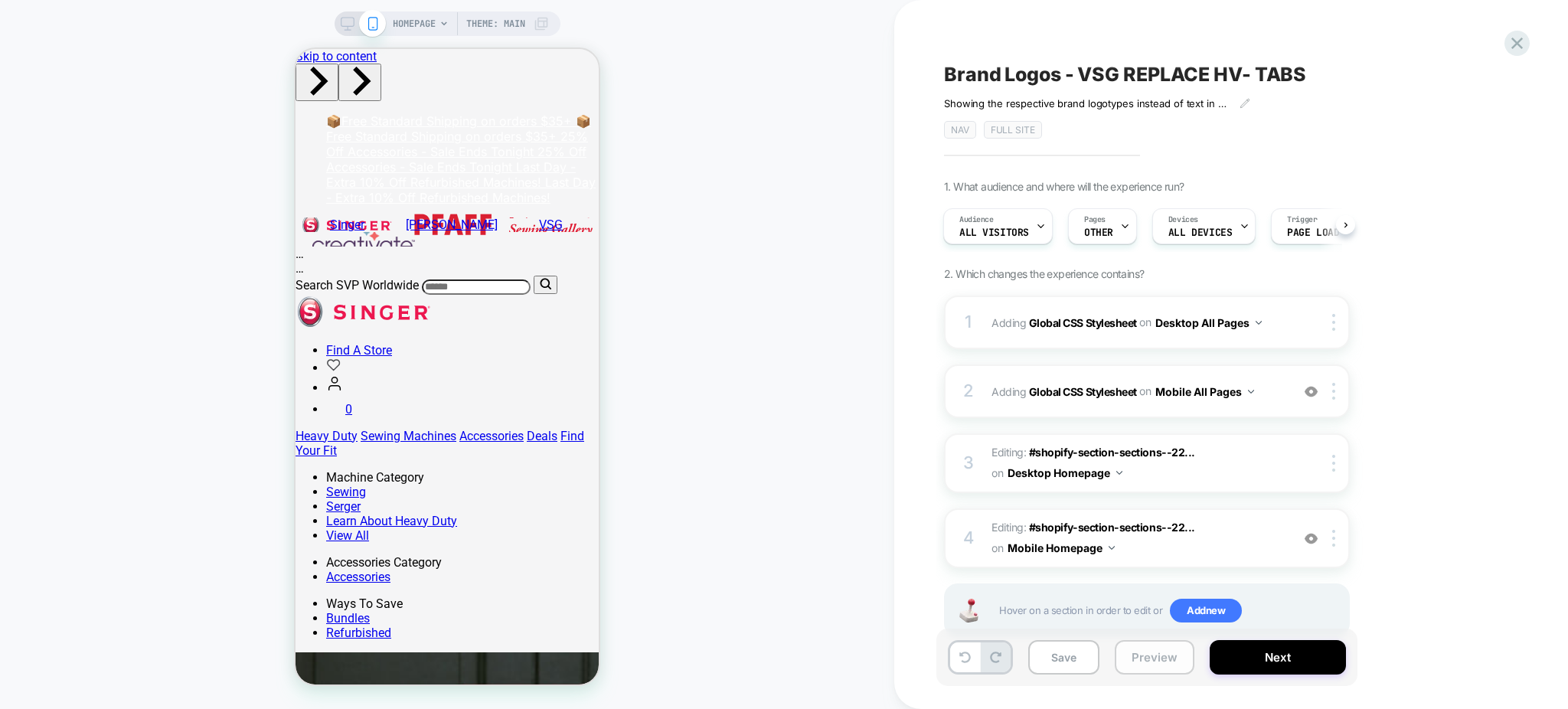
click at [1153, 658] on button "Preview" at bounding box center [1153, 657] width 80 height 35
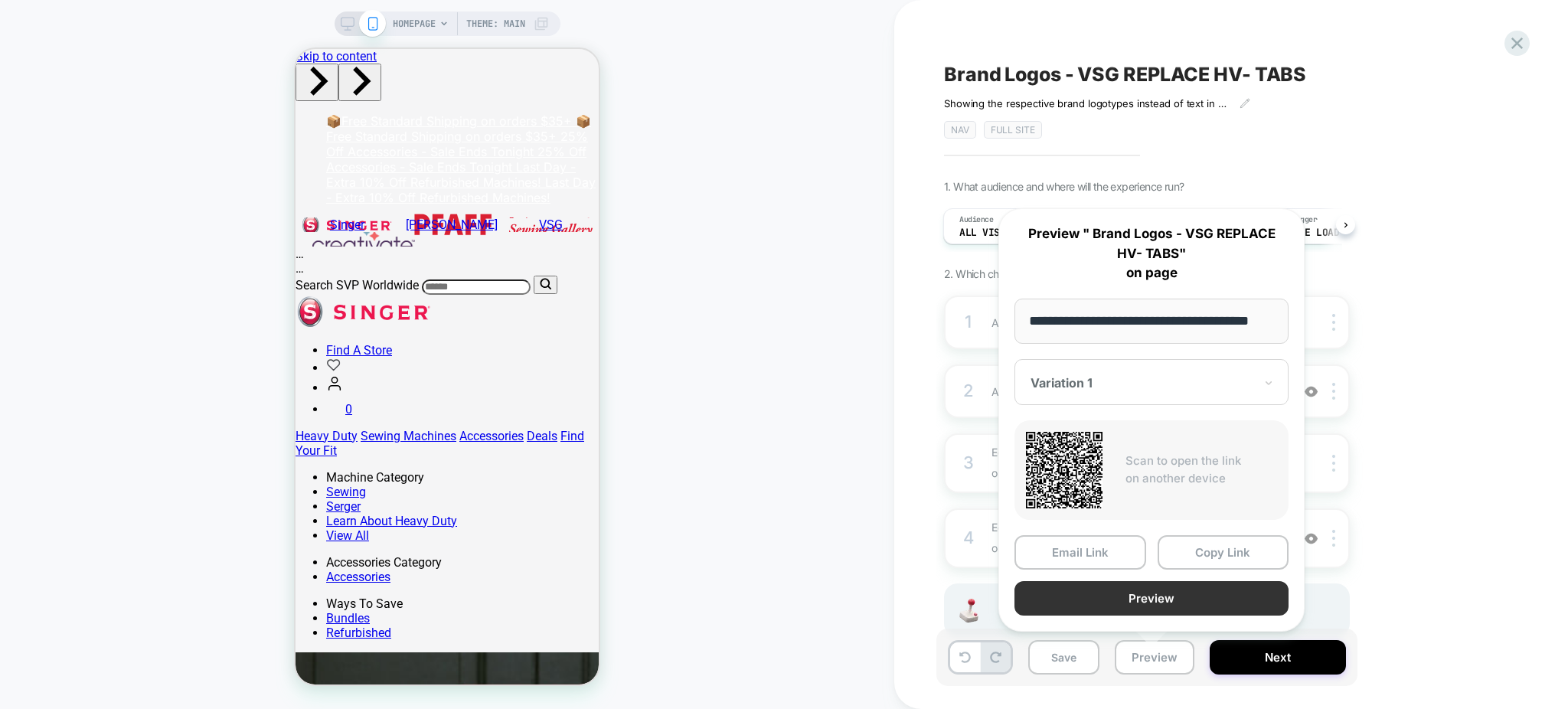
click at [1210, 585] on button "Preview" at bounding box center [1152, 598] width 274 height 35
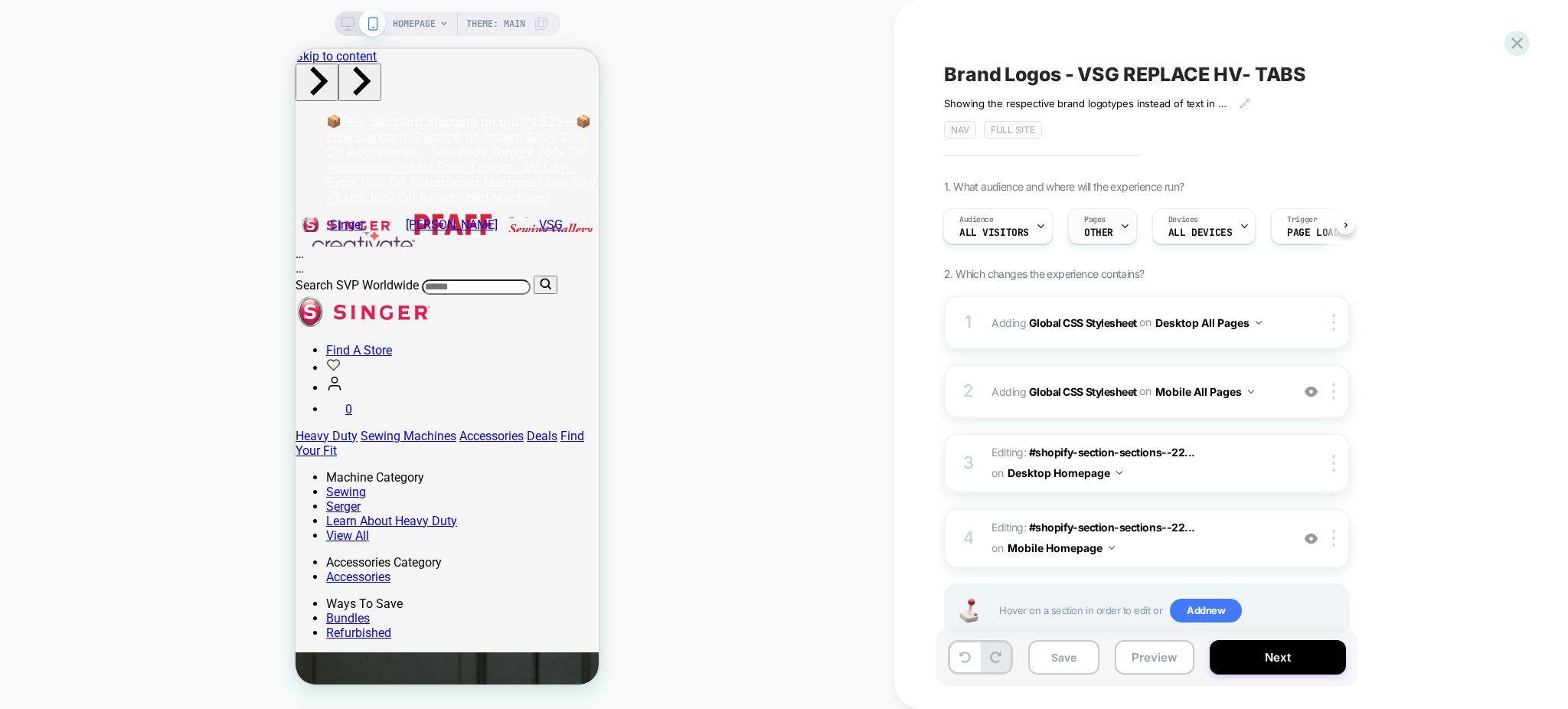
click at [1120, 225] on icon at bounding box center [1125, 226] width 10 height 10
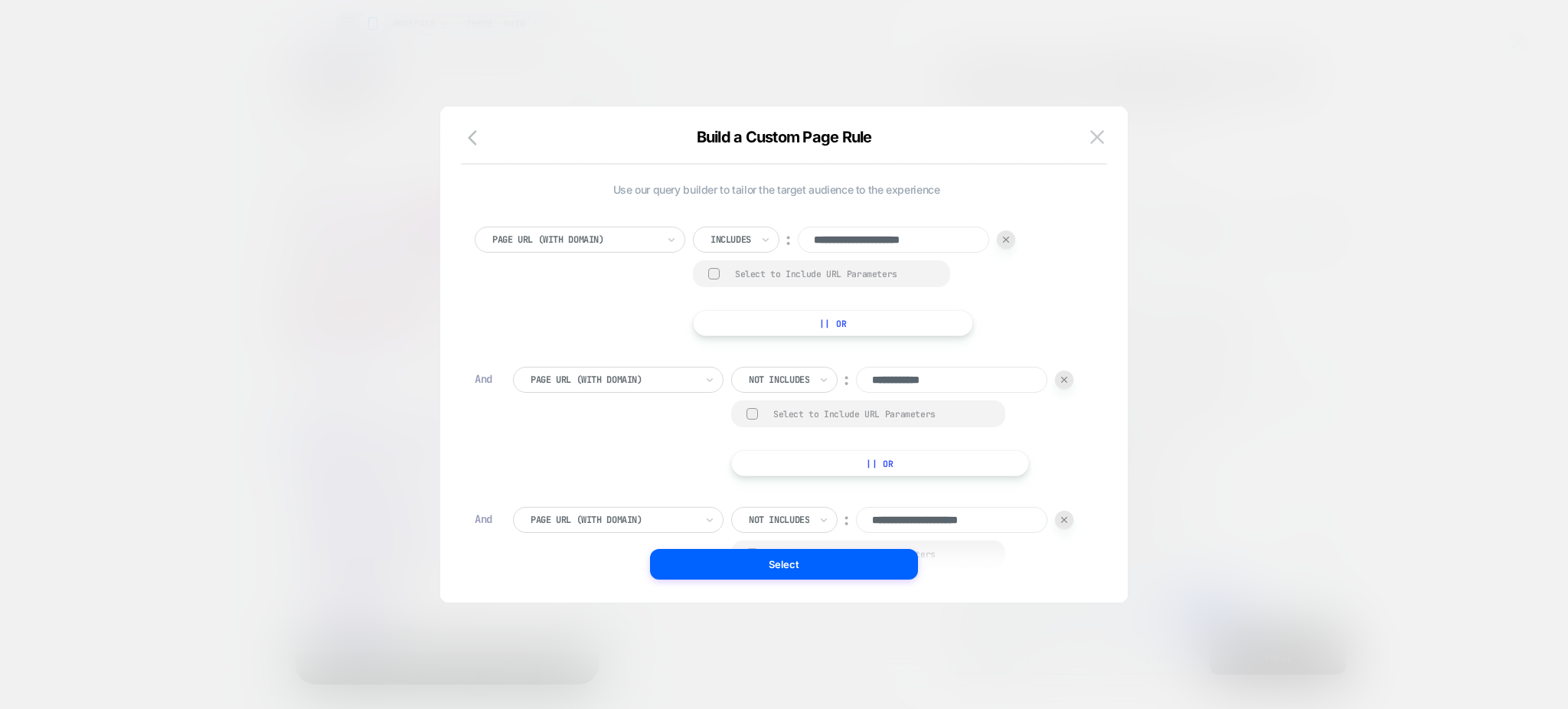
click at [418, 74] on div at bounding box center [784, 354] width 1568 height 709
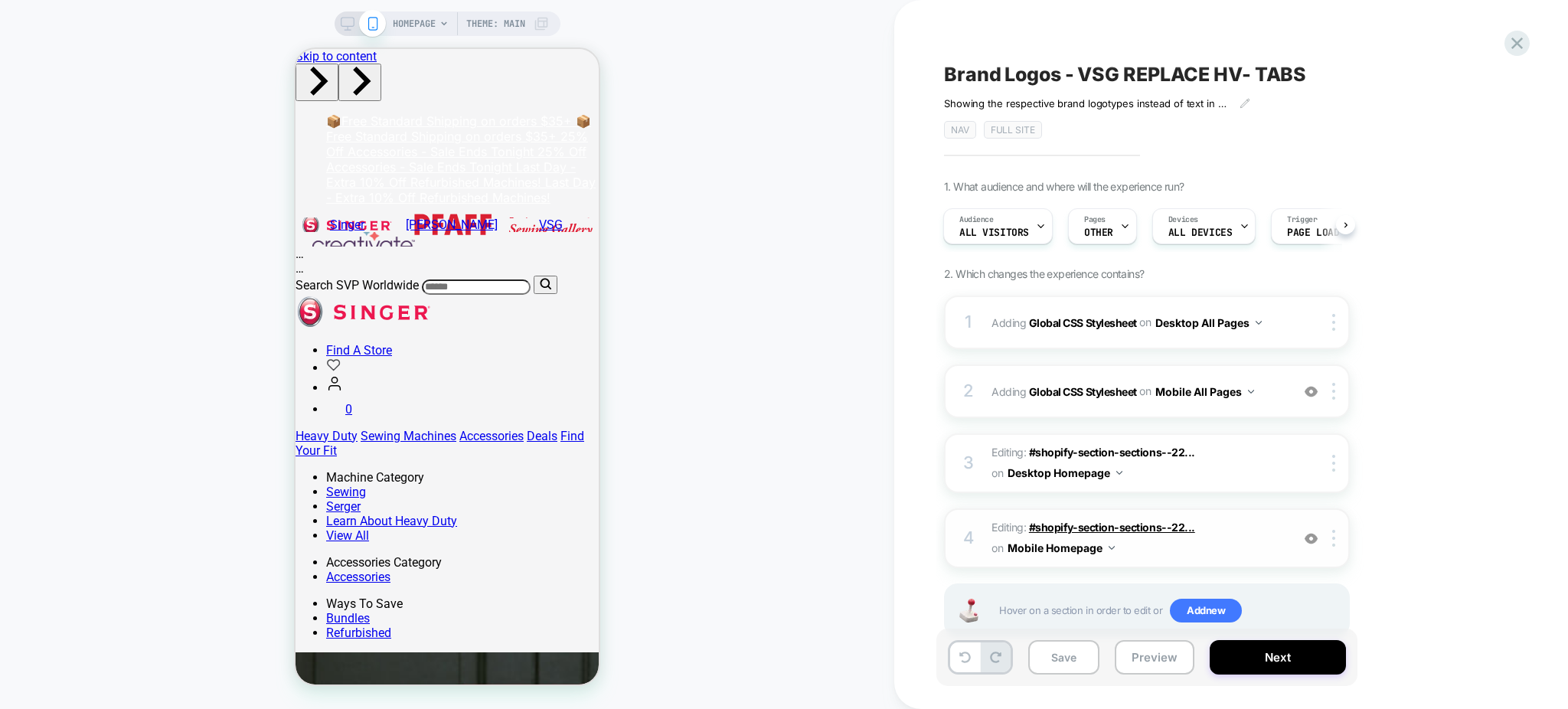
scroll to position [39, 0]
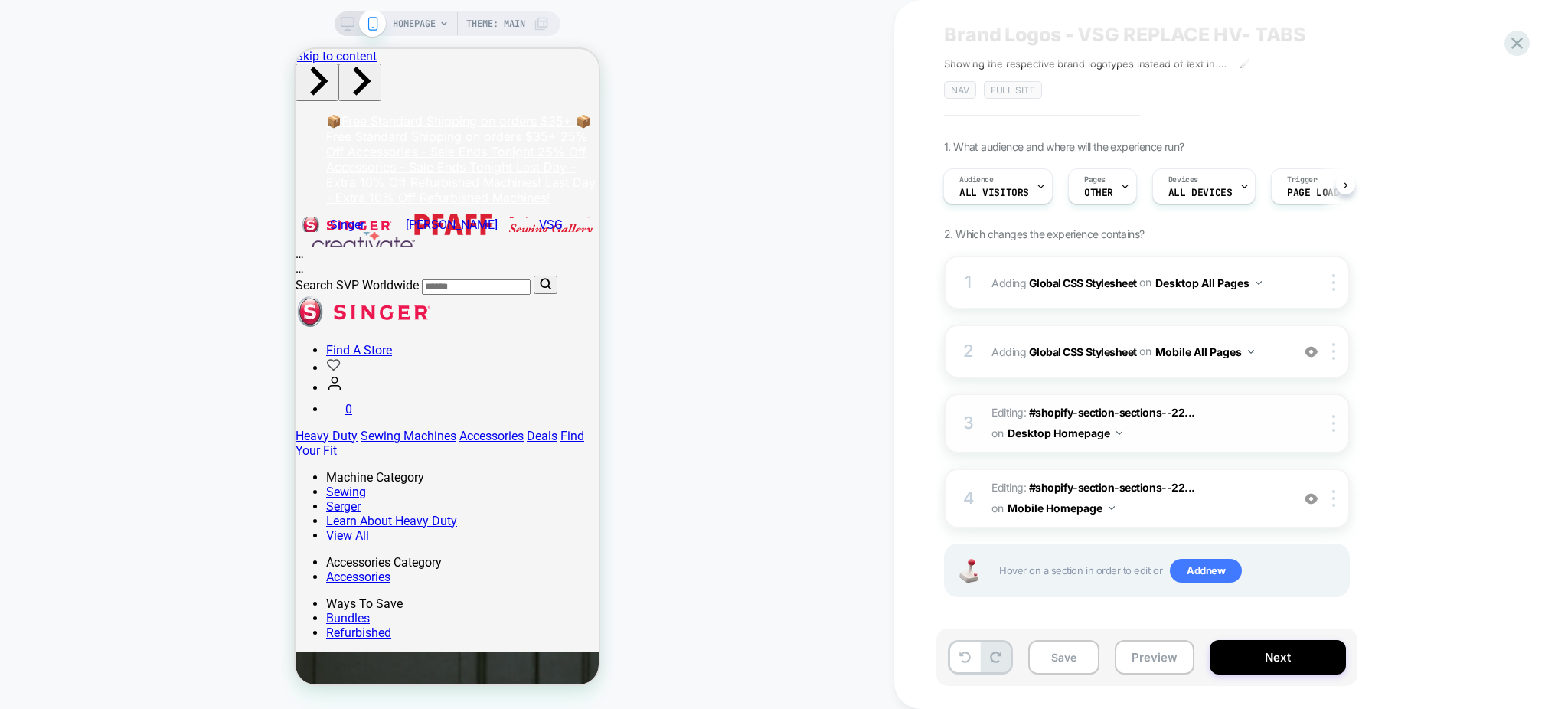
click at [1115, 433] on button "Desktop Homepage" at bounding box center [1065, 433] width 115 height 22
click at [916, 512] on div "Desktop All Pages" at bounding box center [903, 515] width 192 height 33
click at [1105, 507] on button "Mobile Homepage" at bounding box center [1061, 508] width 107 height 22
click at [914, 582] on div "Mobile All Pages" at bounding box center [906, 589] width 185 height 33
click at [1142, 656] on button "Preview" at bounding box center [1153, 657] width 80 height 35
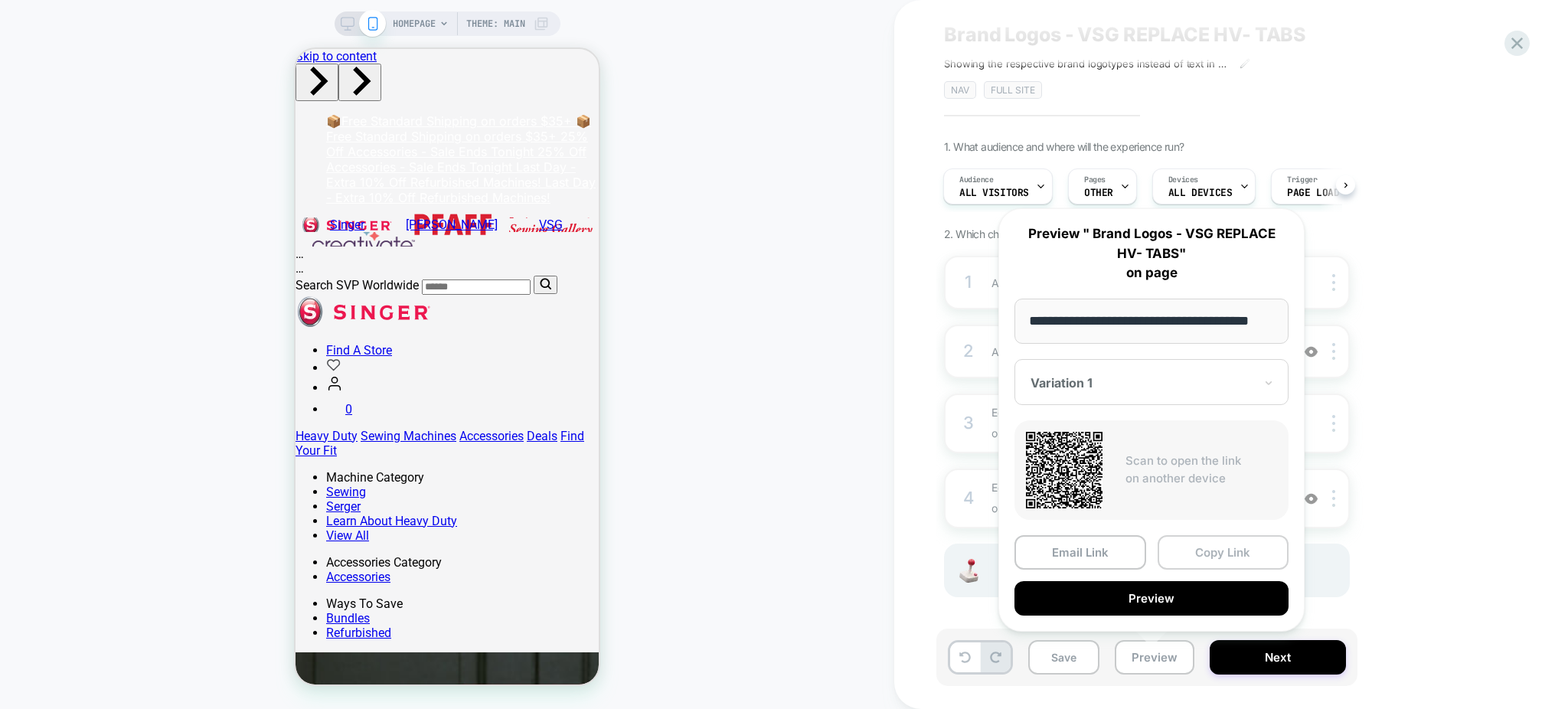
scroll to position [0, 0]
click at [1206, 550] on button "Copy Link" at bounding box center [1223, 553] width 131 height 35
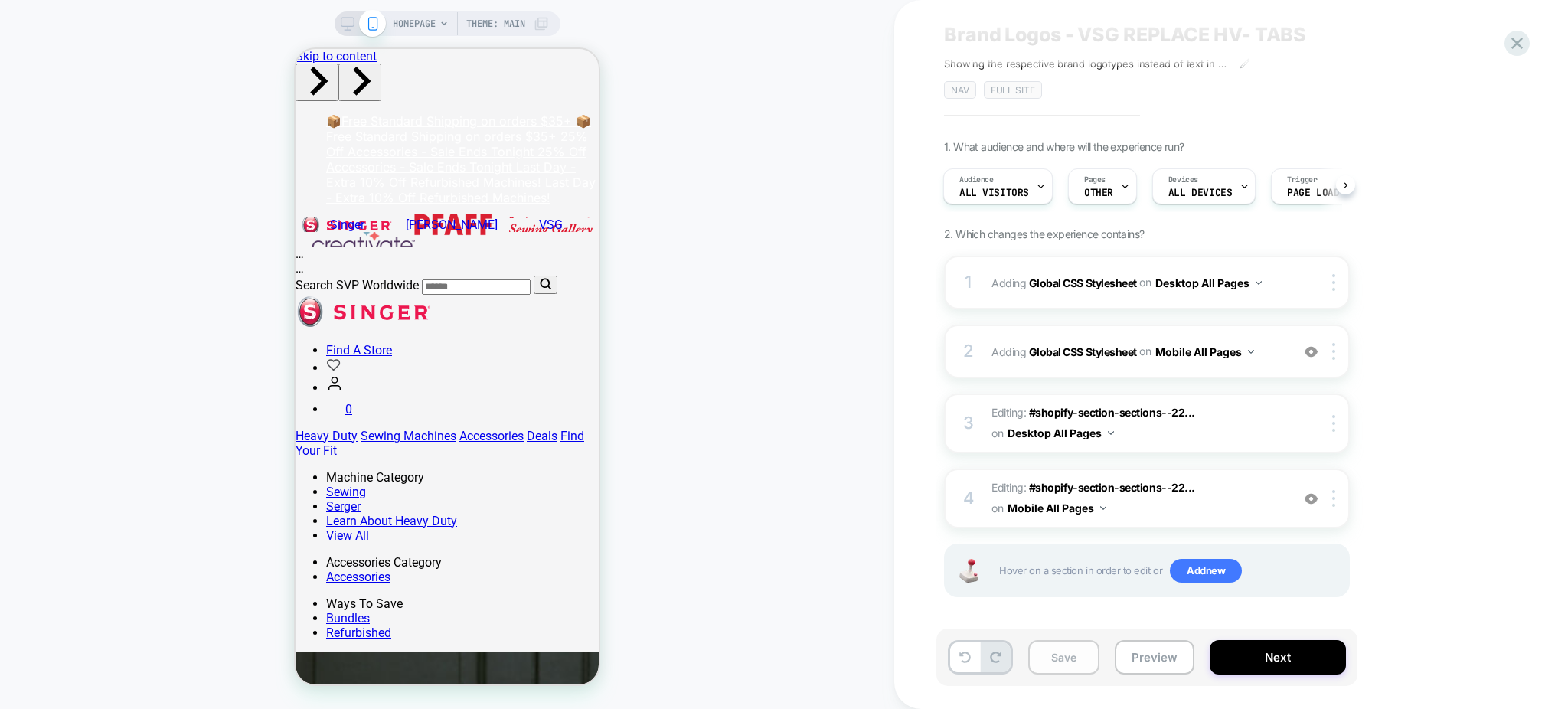
click at [1093, 663] on button "Save" at bounding box center [1063, 657] width 71 height 35
drag, startPoint x: 1479, startPoint y: 470, endPoint x: 1338, endPoint y: 569, distance: 172.3
click at [1479, 470] on div "1. What audience and where will the experience run? Audience All Visitors Pages…" at bounding box center [1224, 388] width 558 height 495
click at [1147, 657] on button "Preview" at bounding box center [1153, 657] width 80 height 35
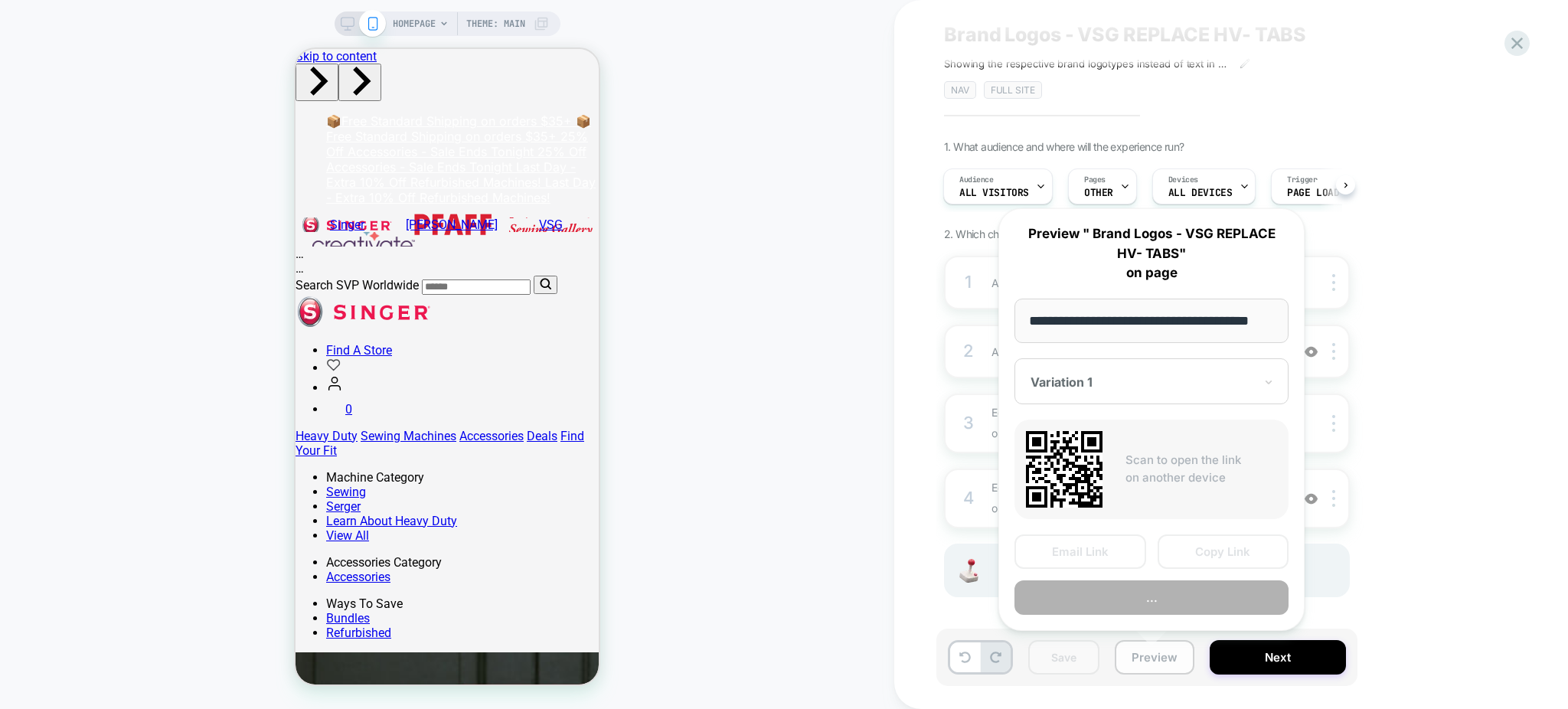
scroll to position [0, 27]
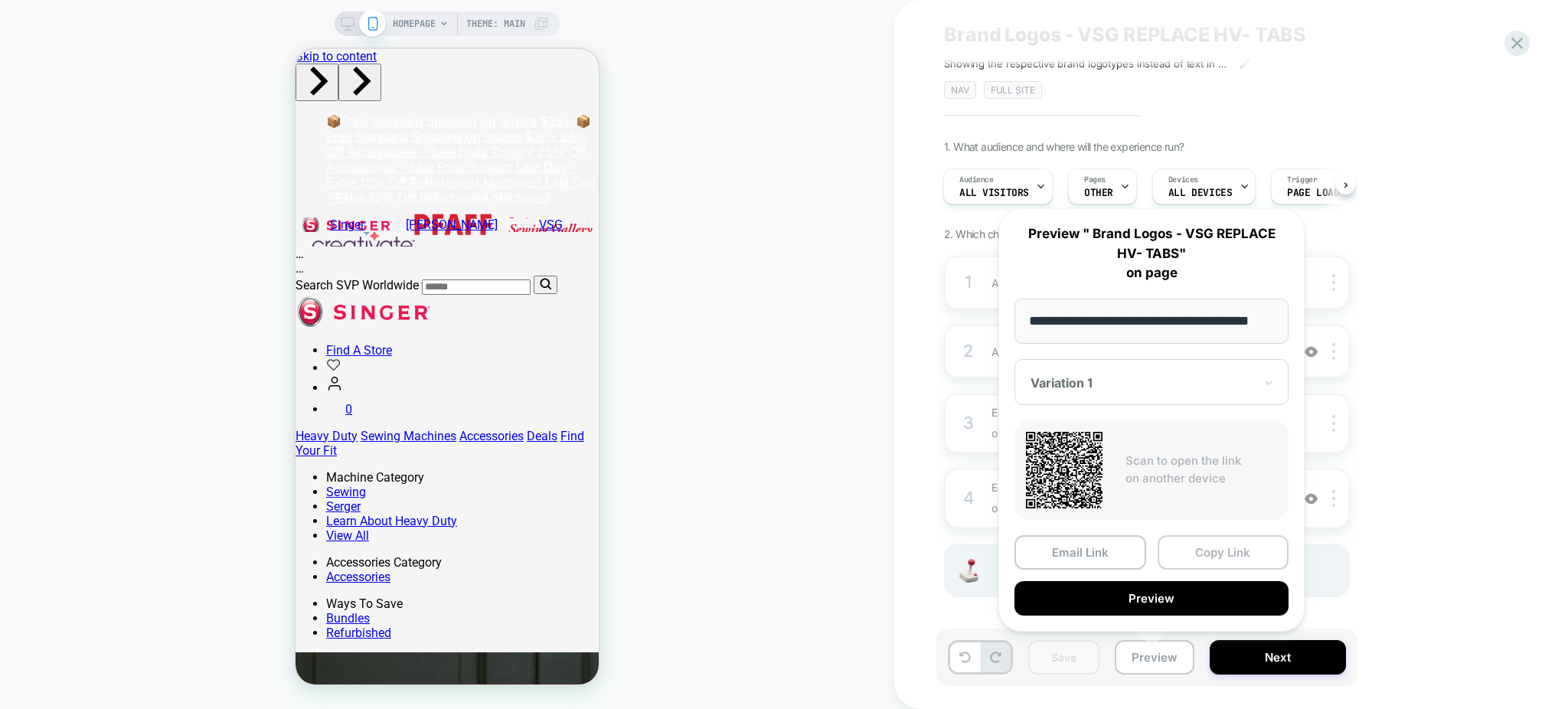
click at [1214, 546] on button "Copy Link" at bounding box center [1223, 553] width 131 height 35
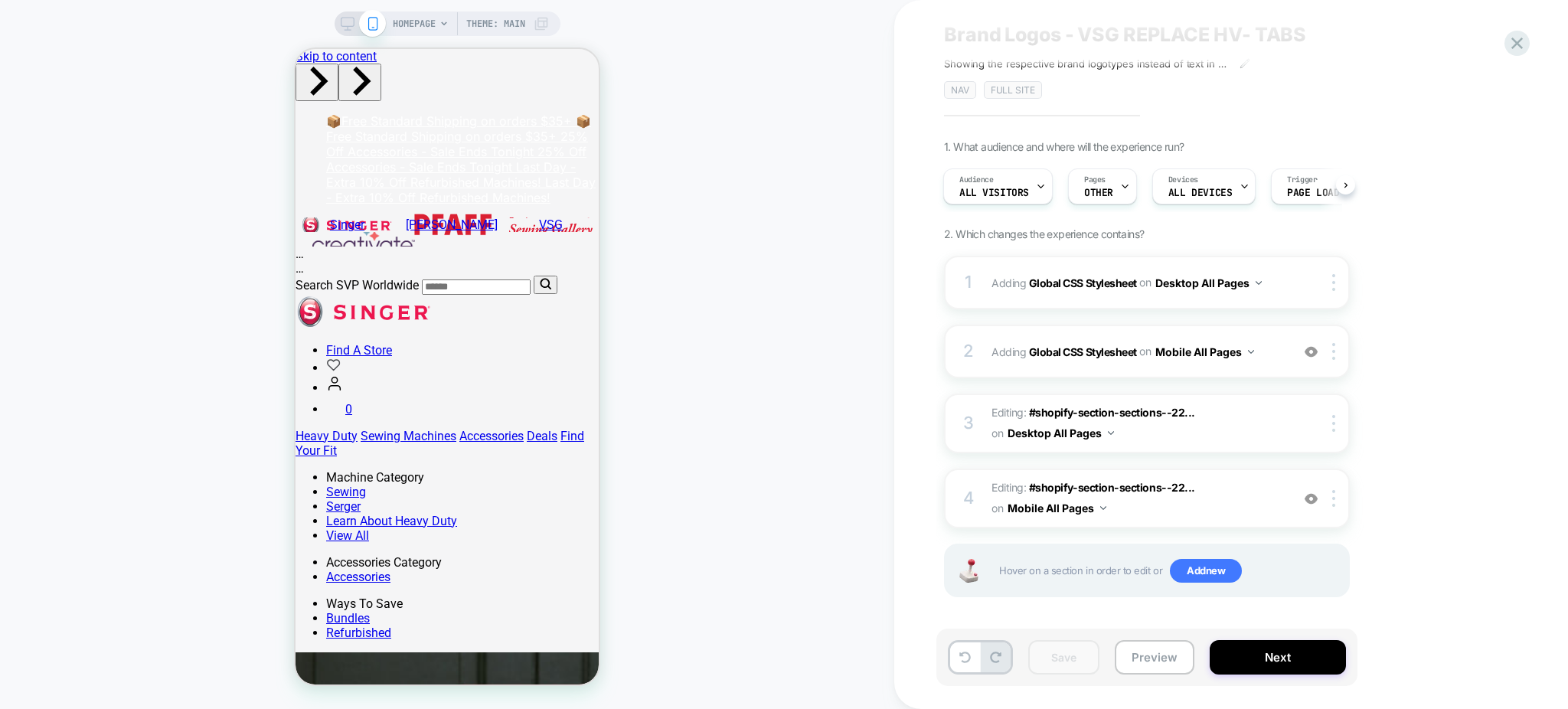
scroll to position [0, 0]
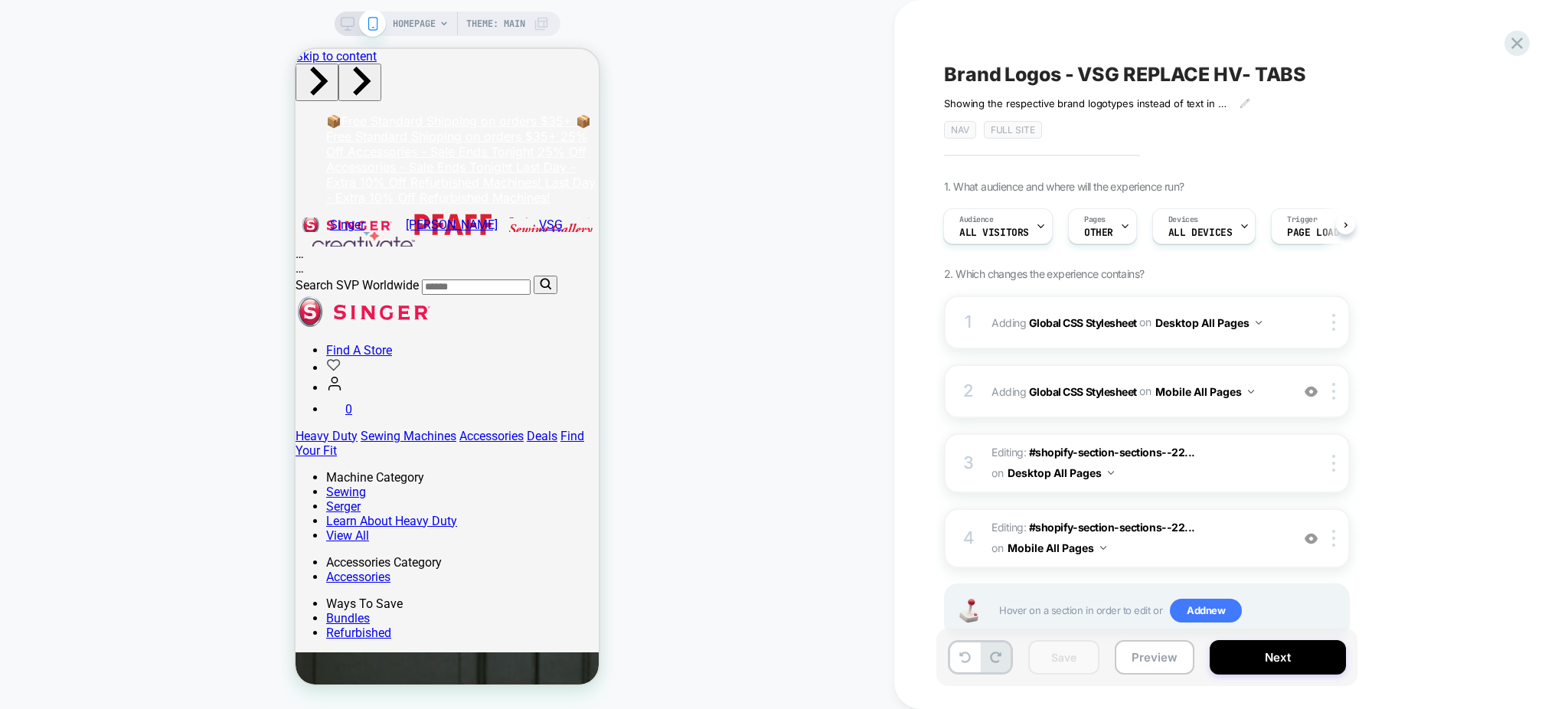
click at [1109, 66] on span "Brand Logos - VSG REPLACE HV- TABS" at bounding box center [1125, 74] width 362 height 23
click at [1109, 66] on textarea "**********" at bounding box center [1182, 74] width 477 height 24
click at [1141, 661] on button "Preview" at bounding box center [1153, 657] width 80 height 35
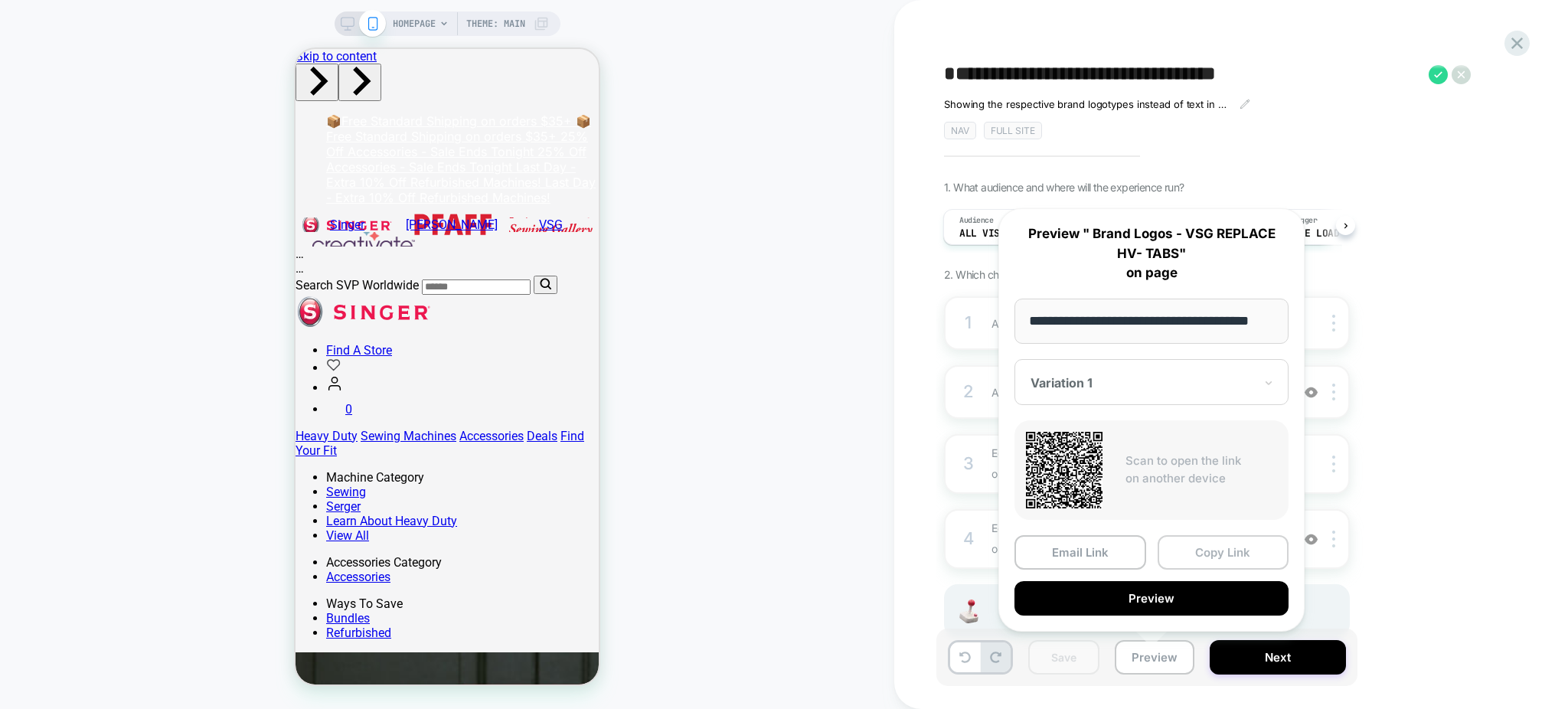
click at [1182, 551] on button "Copy Link" at bounding box center [1223, 553] width 131 height 35
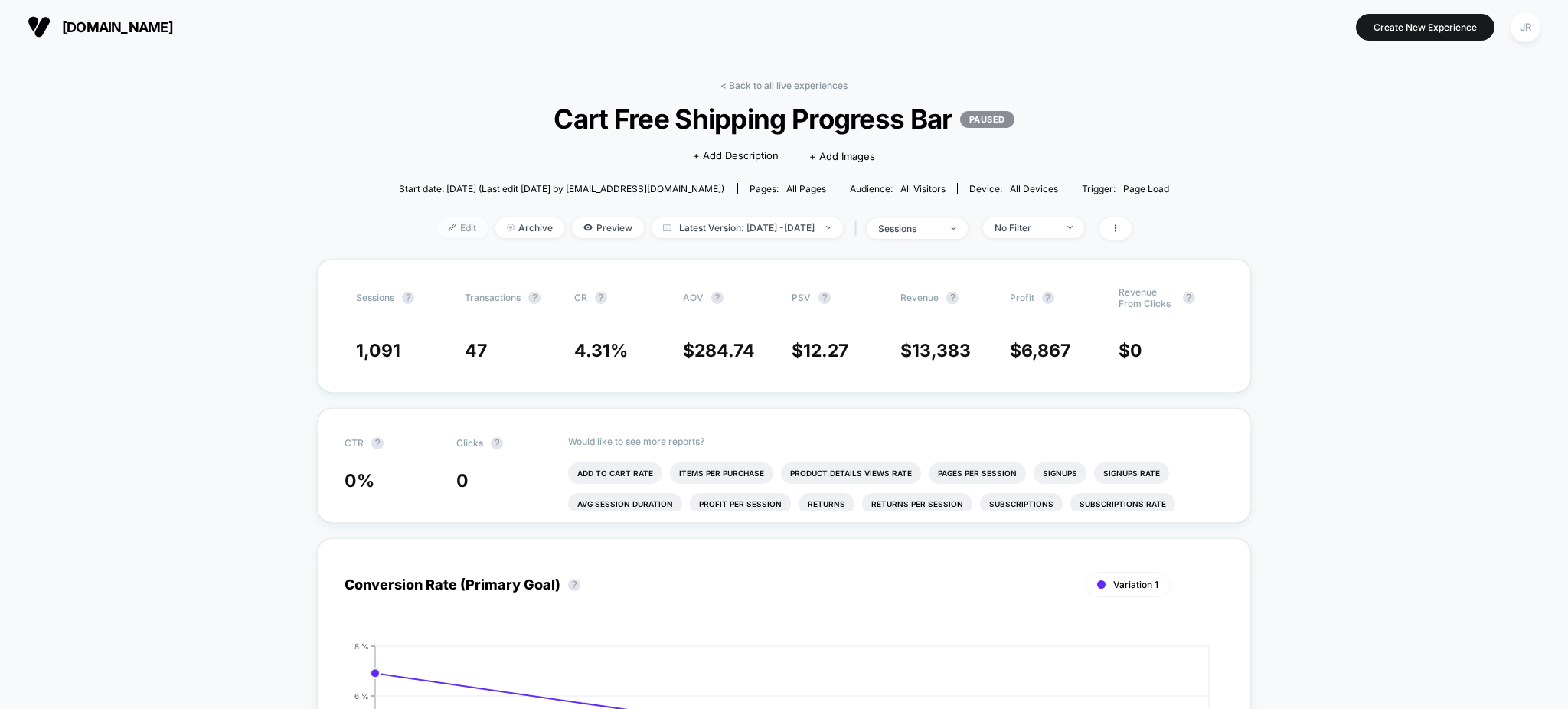
click at [448, 219] on span "Edit" at bounding box center [462, 228] width 51 height 21
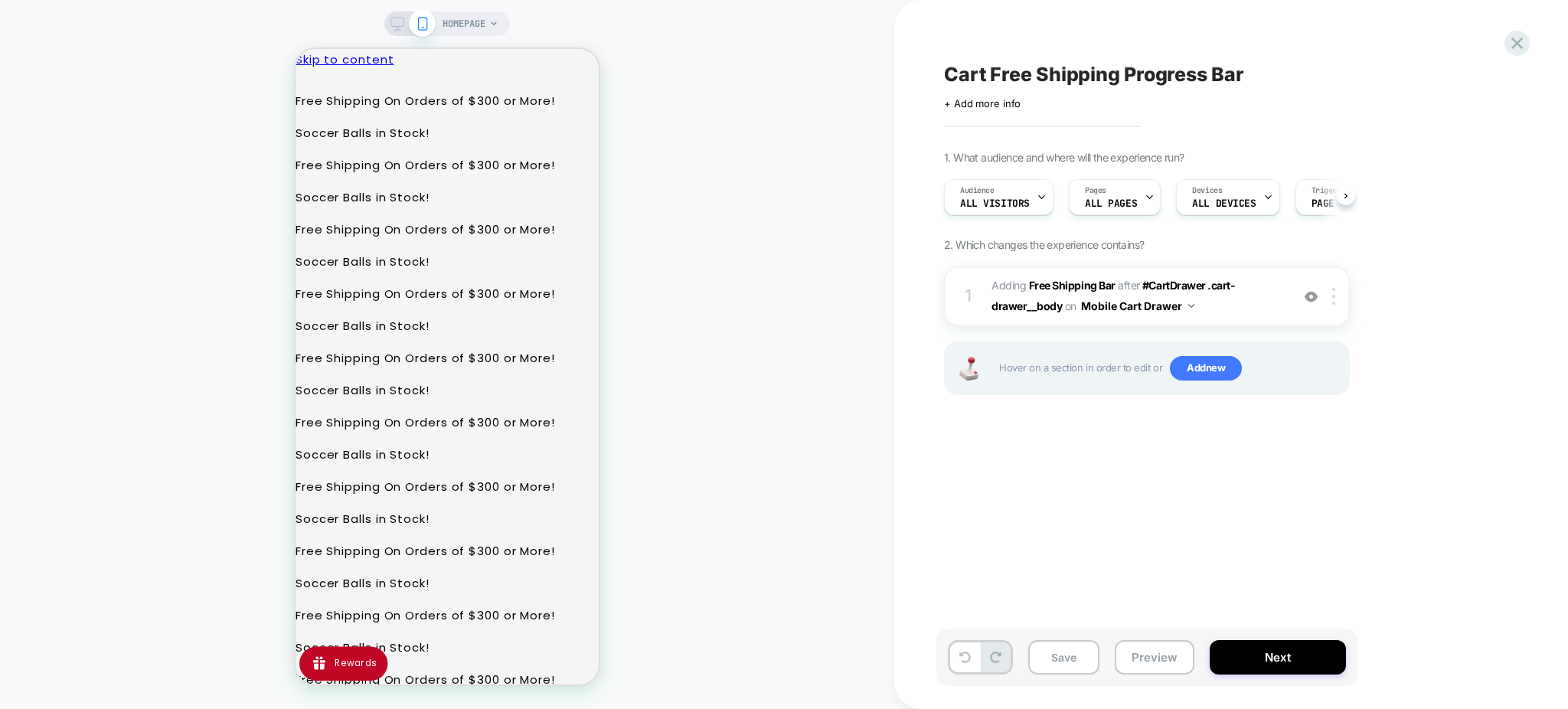
scroll to position [0, 1]
click at [1141, 655] on button "Preview" at bounding box center [1153, 657] width 80 height 35
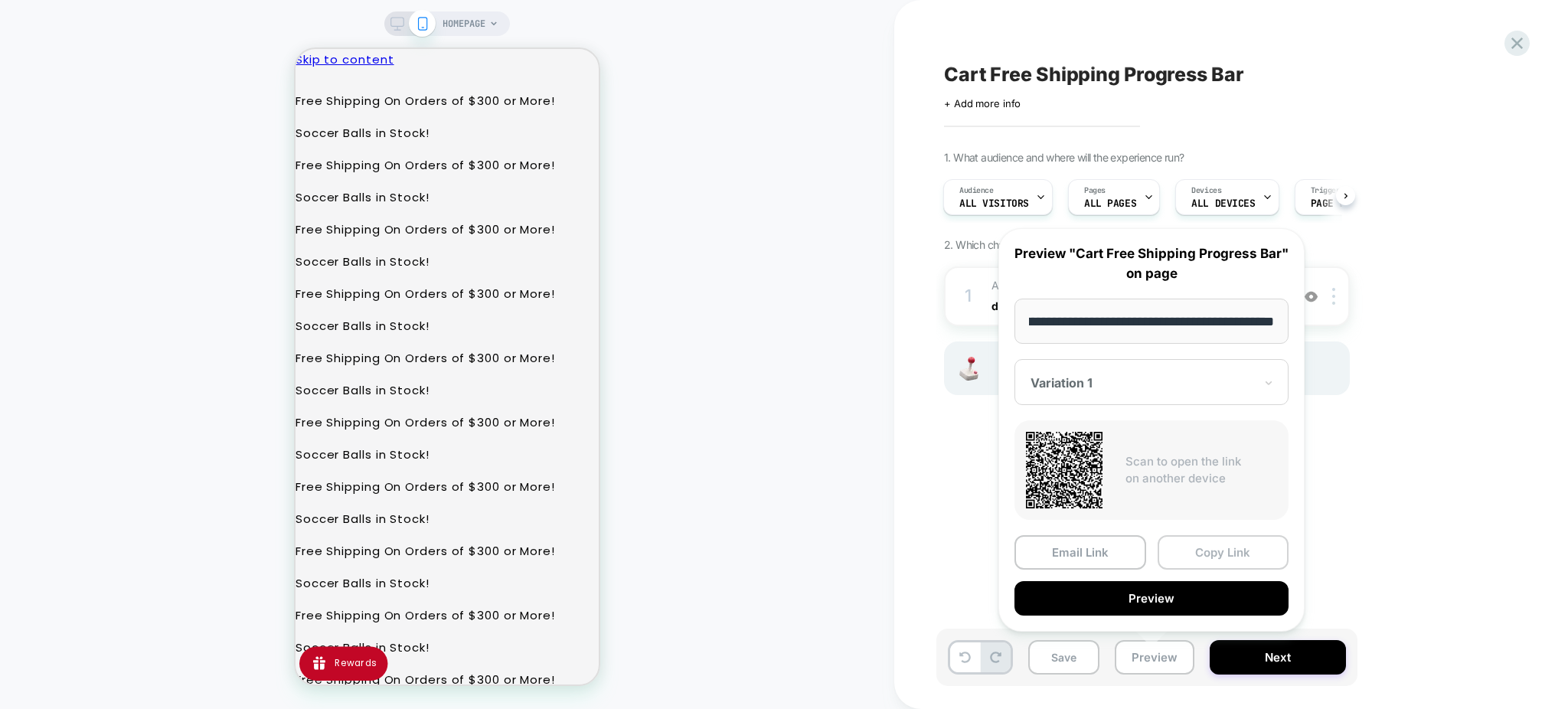
scroll to position [0, 0]
click at [1198, 548] on button "Copy Link" at bounding box center [1223, 553] width 131 height 35
